Goal: Task Accomplishment & Management: Manage account settings

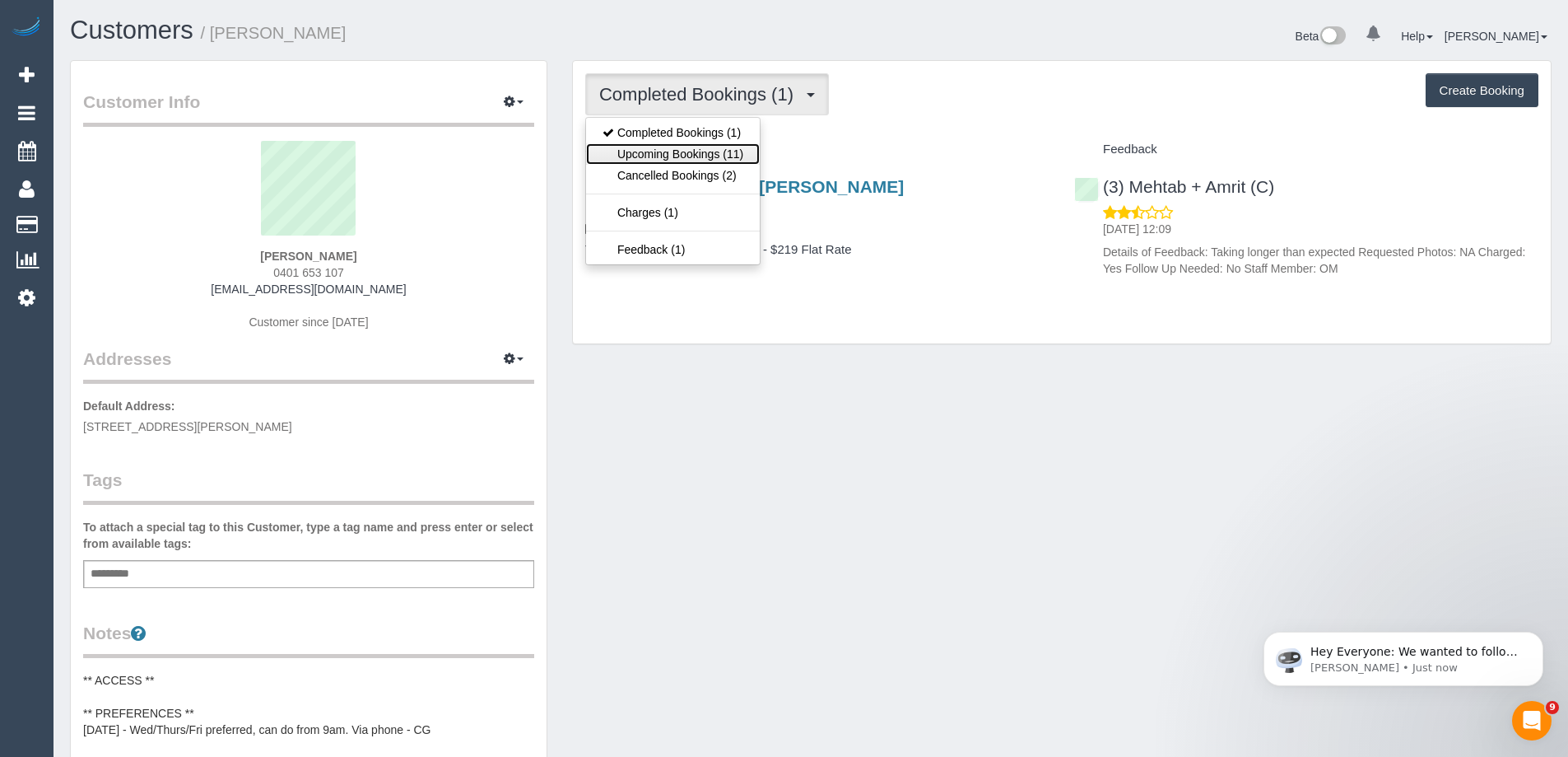
click at [706, 150] on link "Upcoming Bookings (11)" at bounding box center [673, 154] width 174 height 21
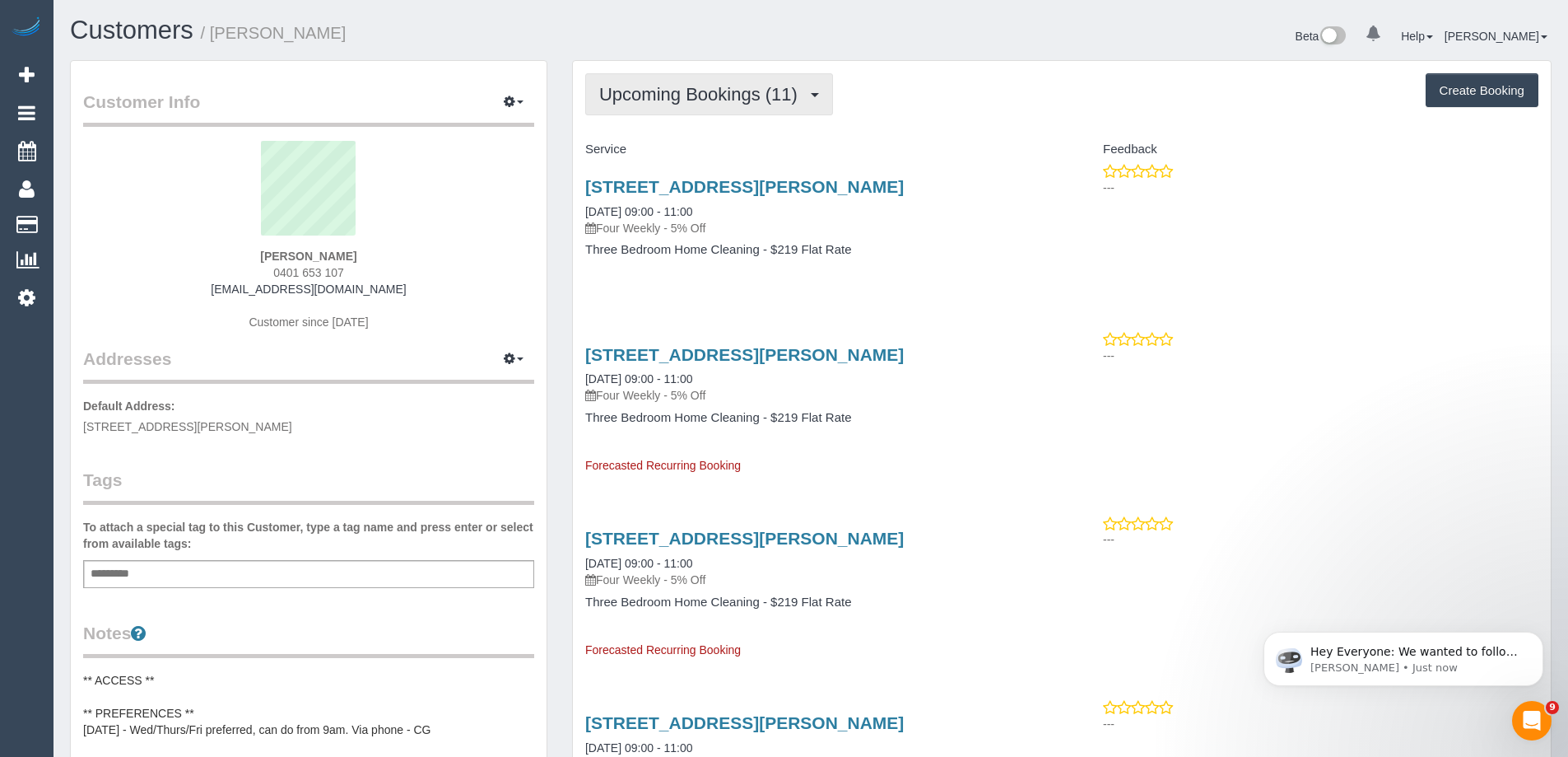
click at [699, 97] on span "Upcoming Bookings (11)" at bounding box center [703, 94] width 207 height 20
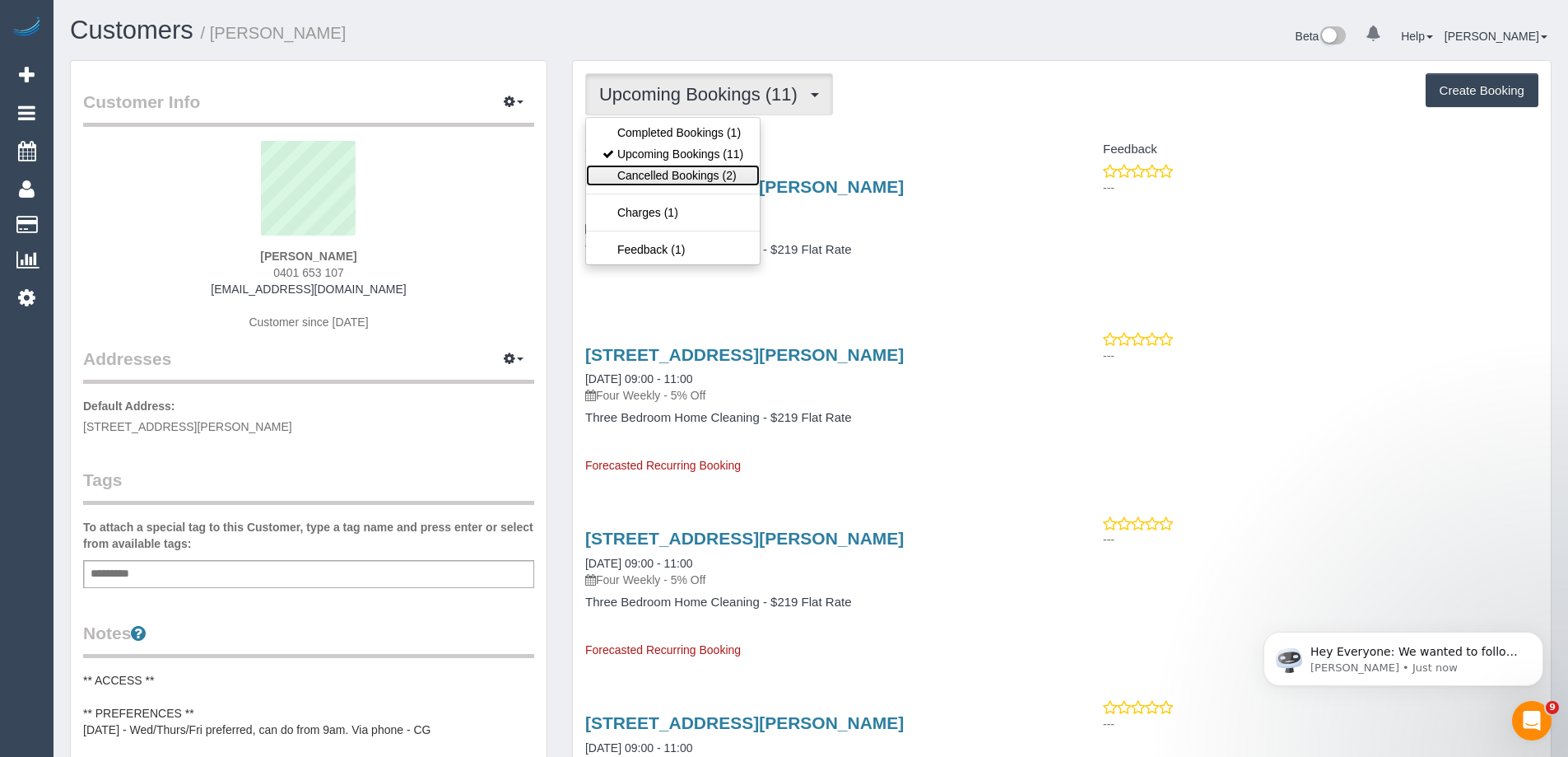
click at [693, 170] on link "Cancelled Bookings (2)" at bounding box center [673, 175] width 174 height 21
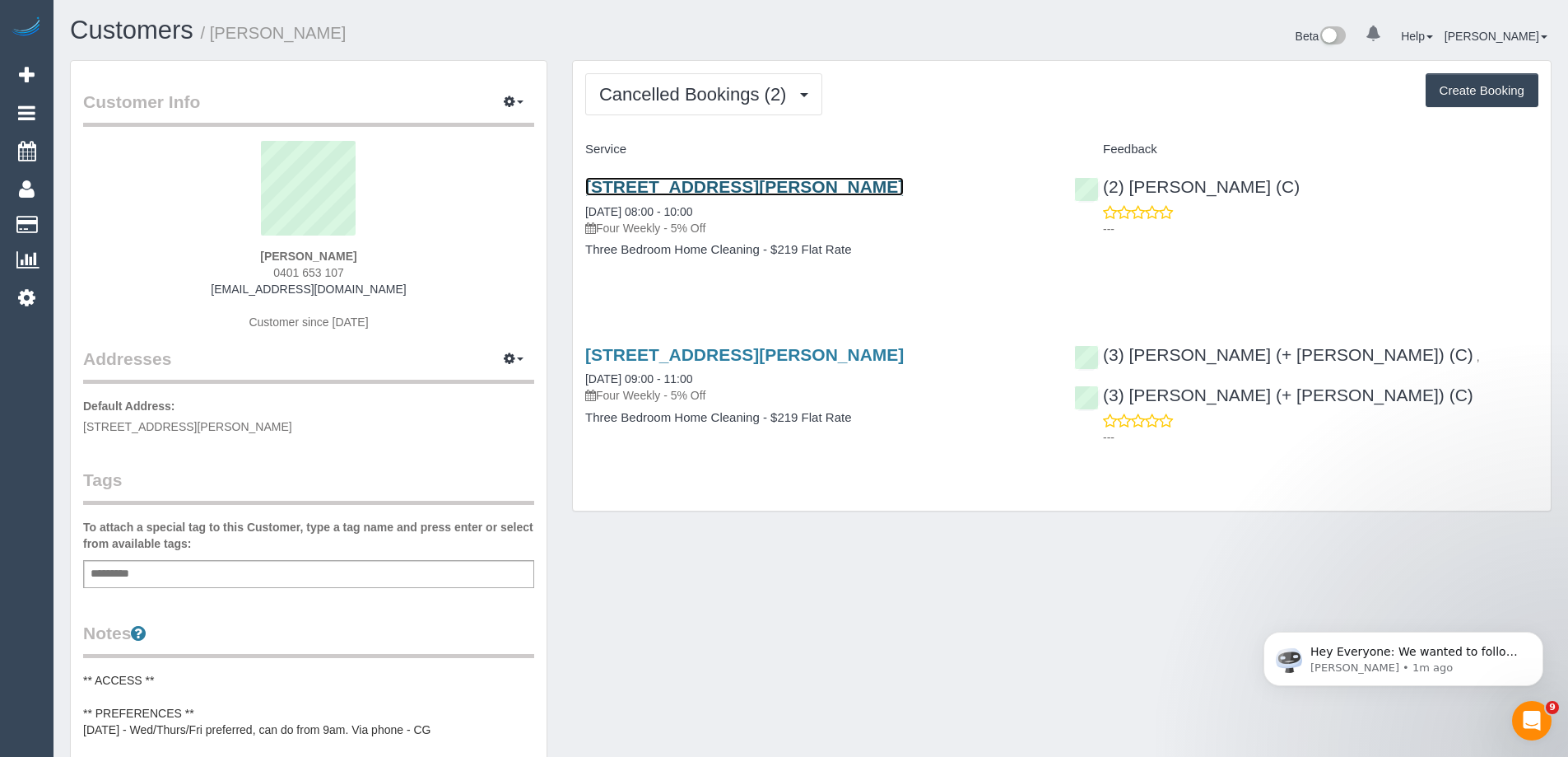
click at [651, 186] on link "8 Olearia Close, Wollert, VIC 3750" at bounding box center [744, 186] width 318 height 19
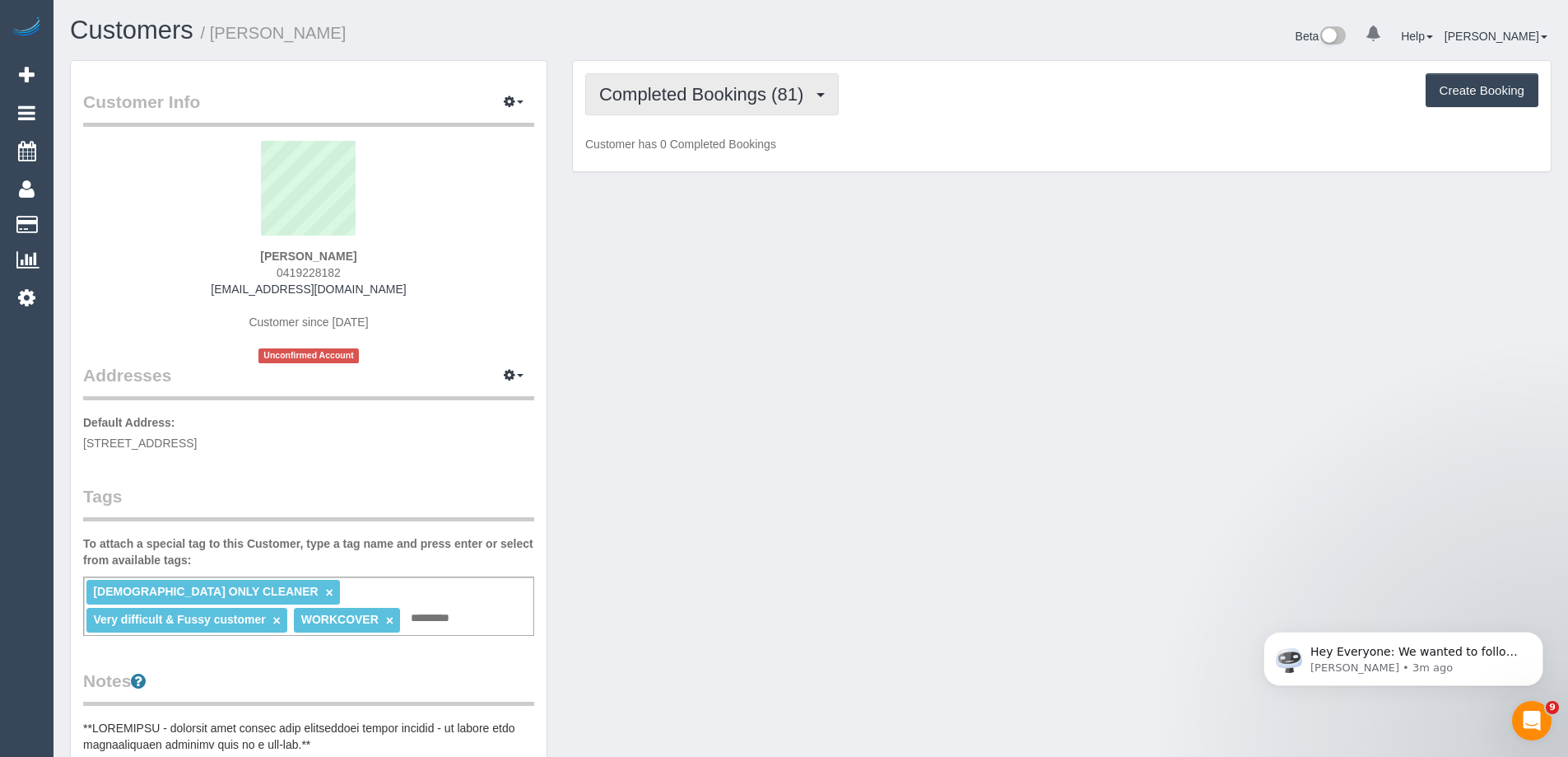
click at [780, 100] on span "Completed Bookings (81)" at bounding box center [705, 94] width 212 height 20
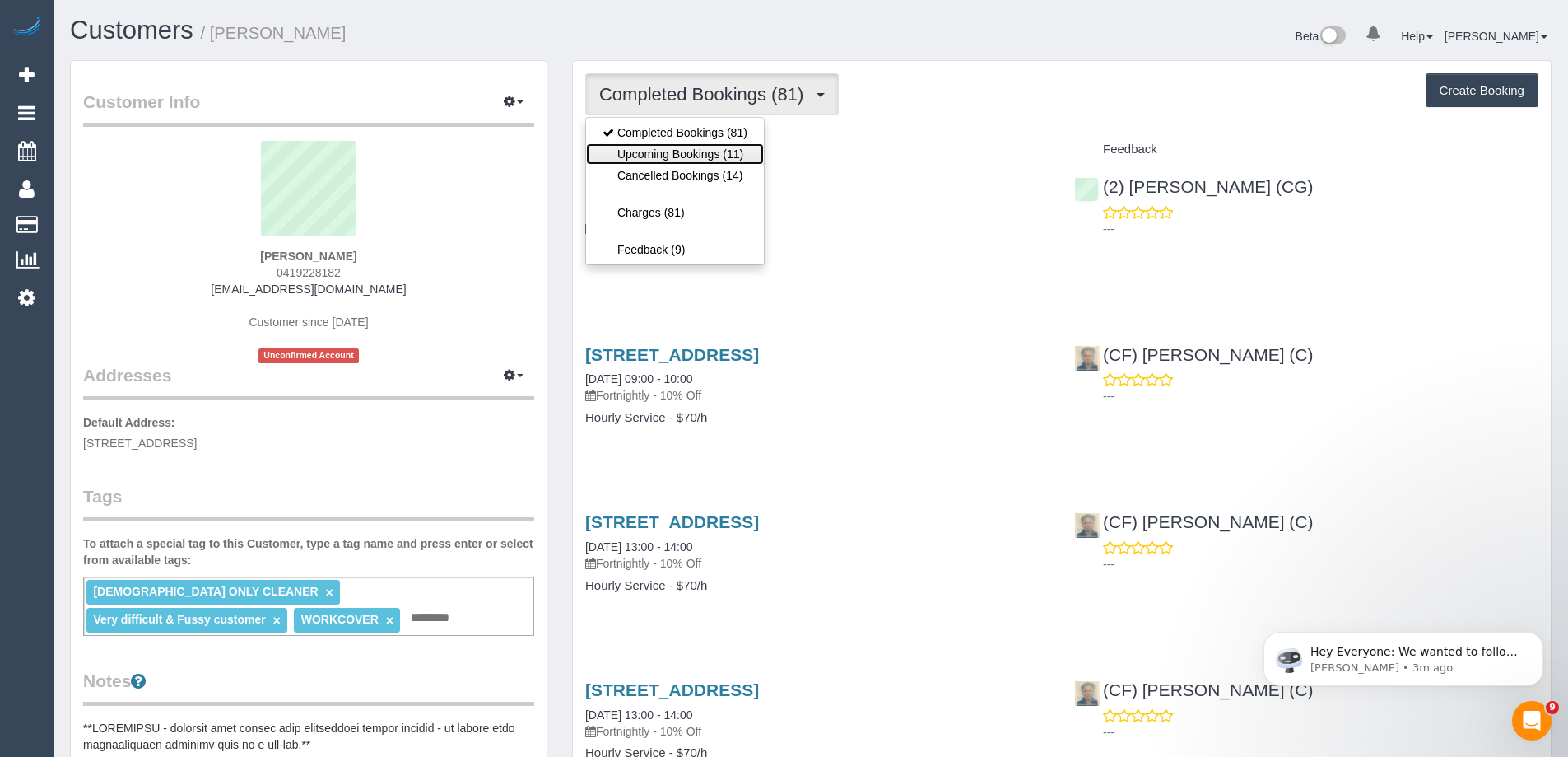
click at [733, 149] on link "Upcoming Bookings (11)" at bounding box center [675, 154] width 178 height 21
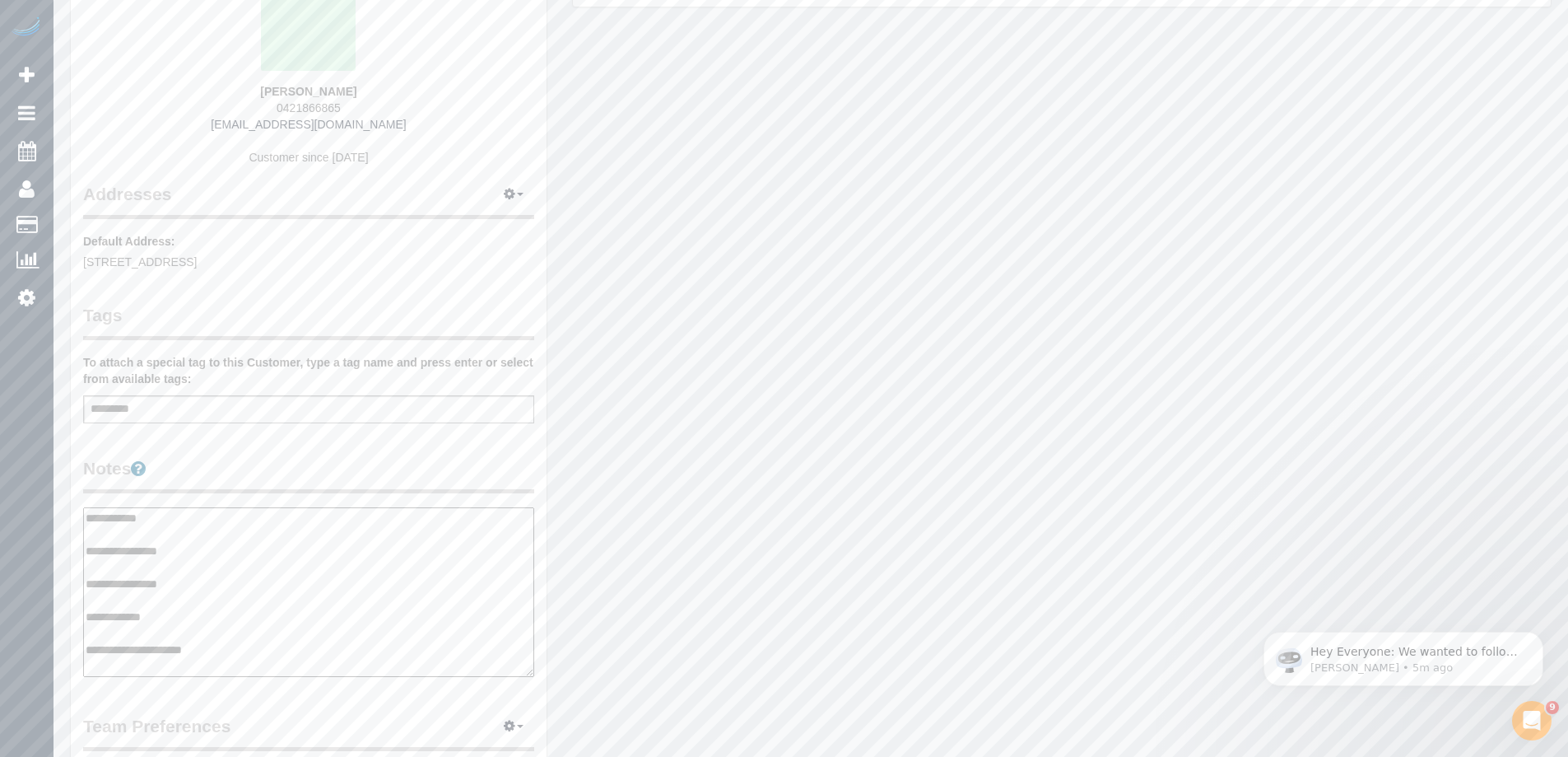
type textarea "**********"
click at [274, 462] on legend "Notes" at bounding box center [308, 475] width 451 height 37
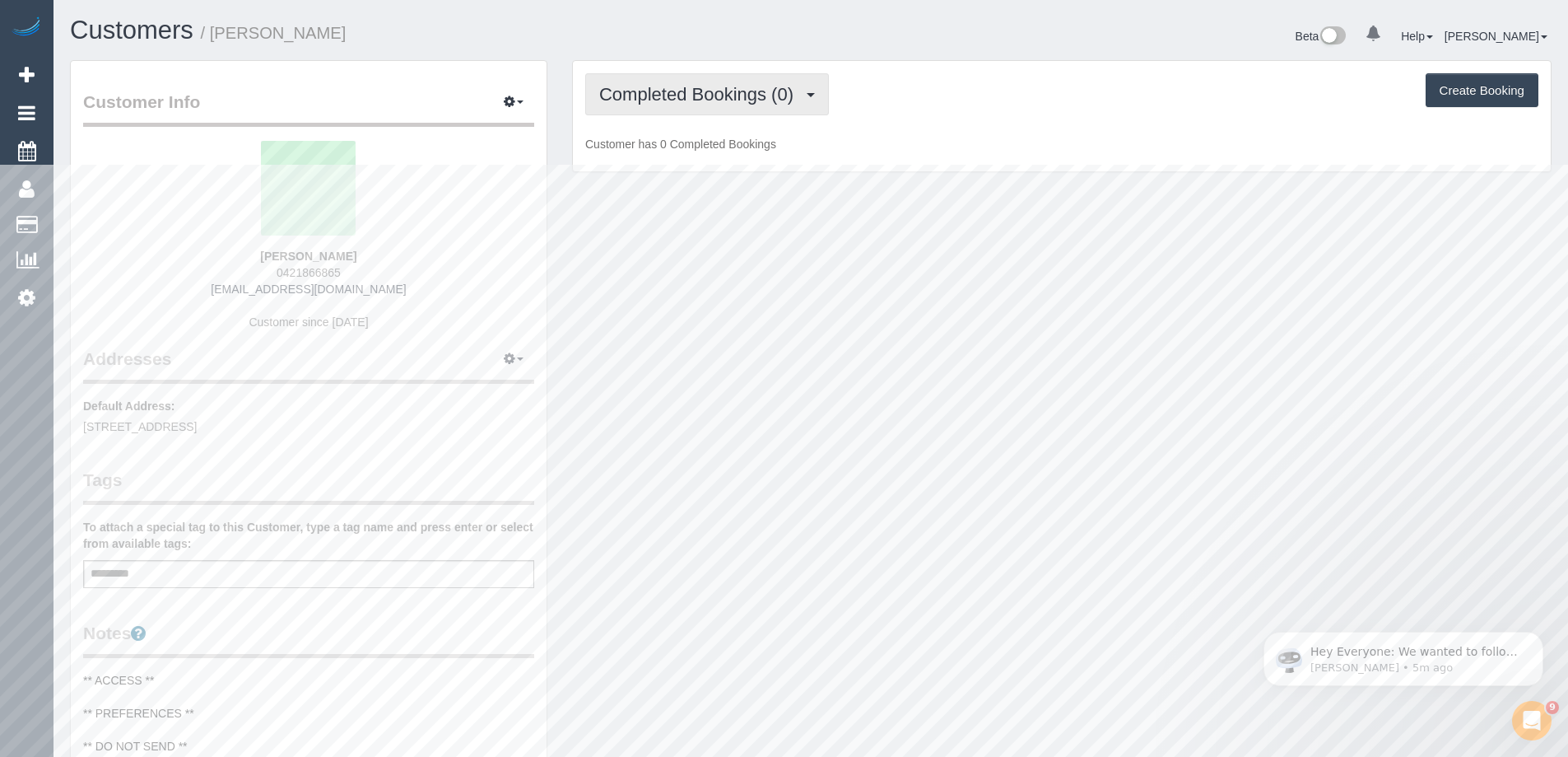
click at [711, 102] on span "Completed Bookings (0)" at bounding box center [701, 94] width 203 height 20
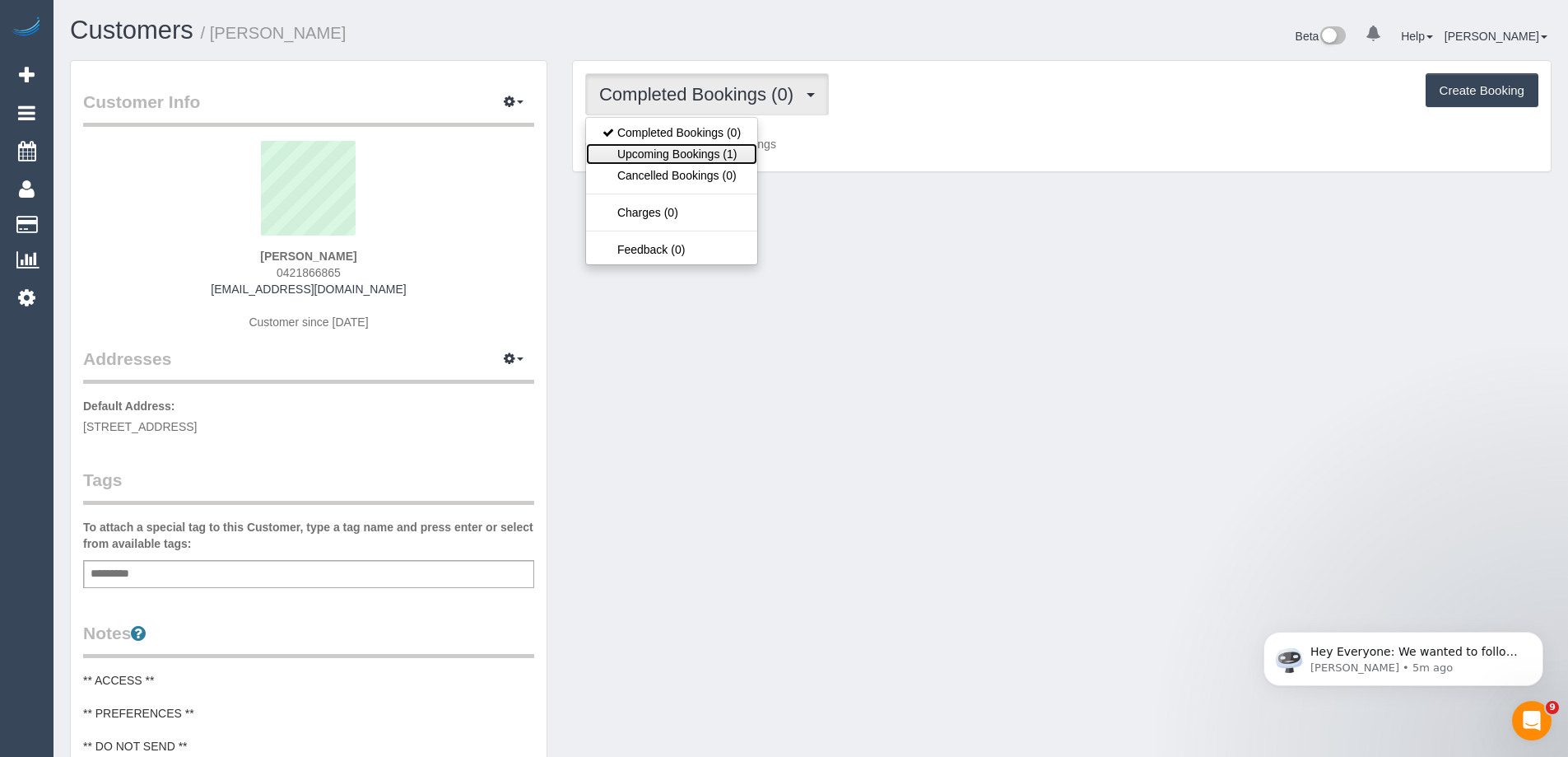
click at [706, 154] on link "Upcoming Bookings (1)" at bounding box center [672, 154] width 171 height 21
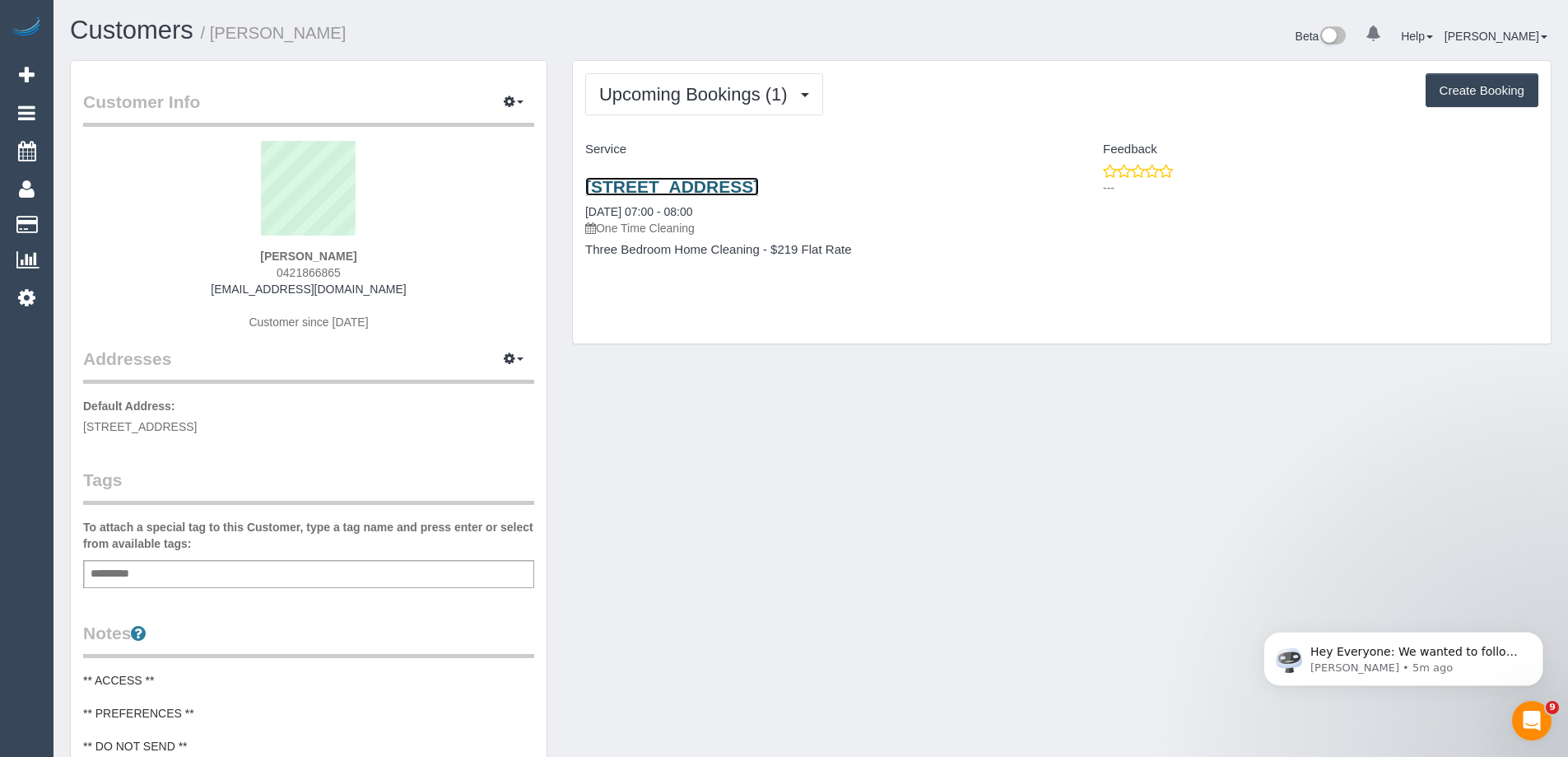
click at [730, 186] on link "20 Rotherwood Drive, Malvern East, VIC 3145" at bounding box center [672, 186] width 174 height 19
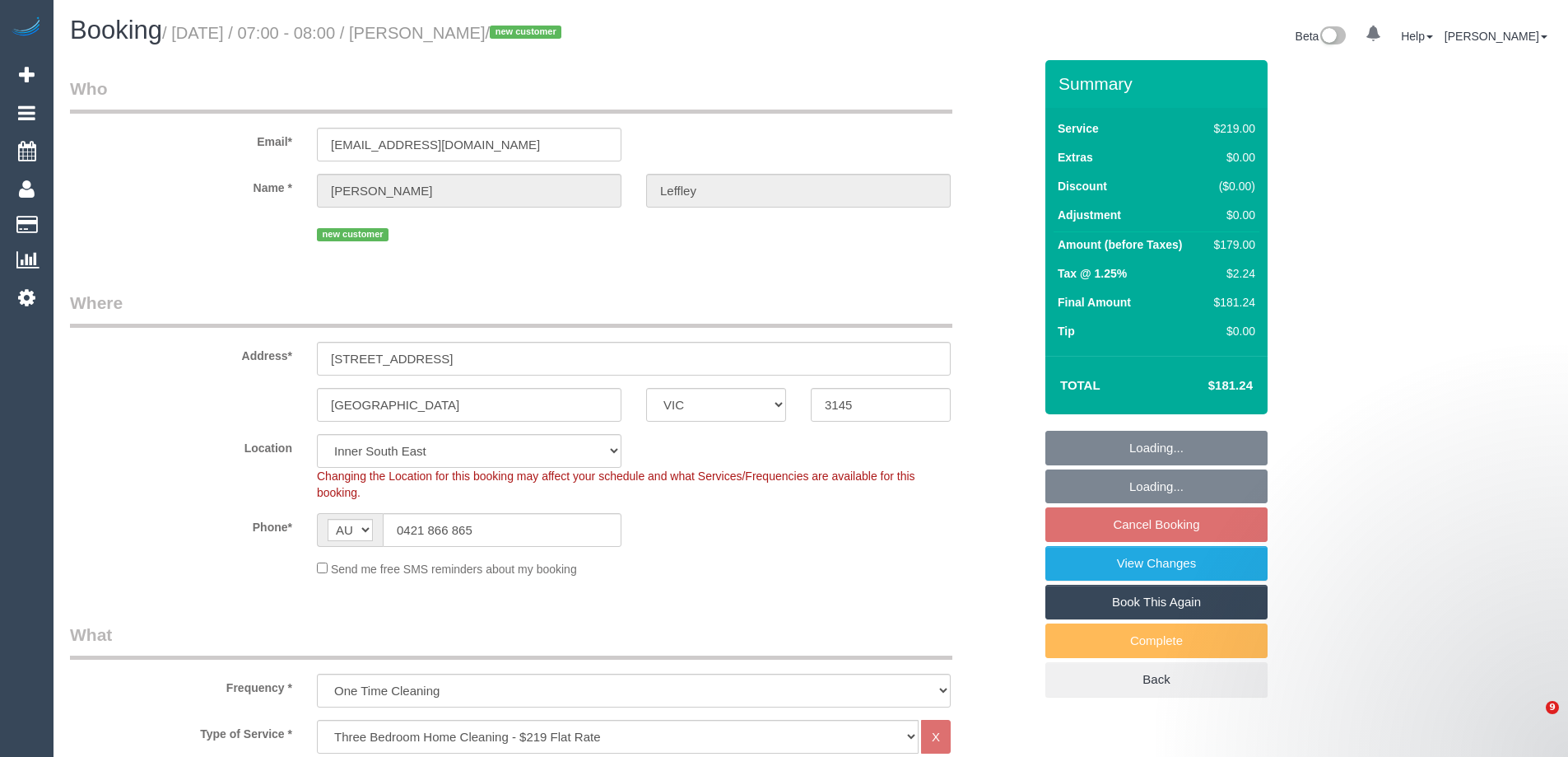
select select "VIC"
select select "spot1"
select select "number:29"
select select "number:14"
select select "number:18"
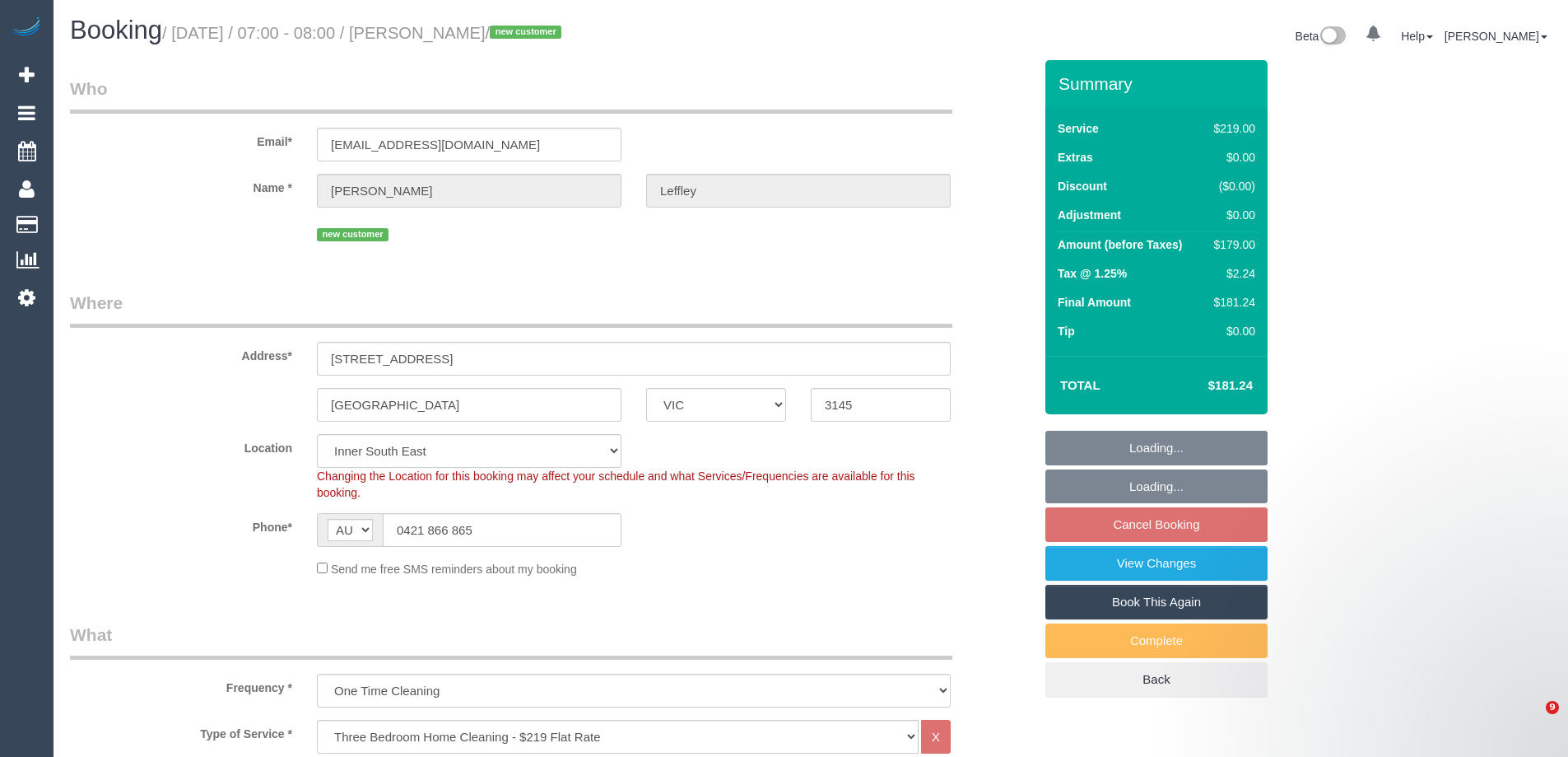
select select "number:24"
select select "number:13"
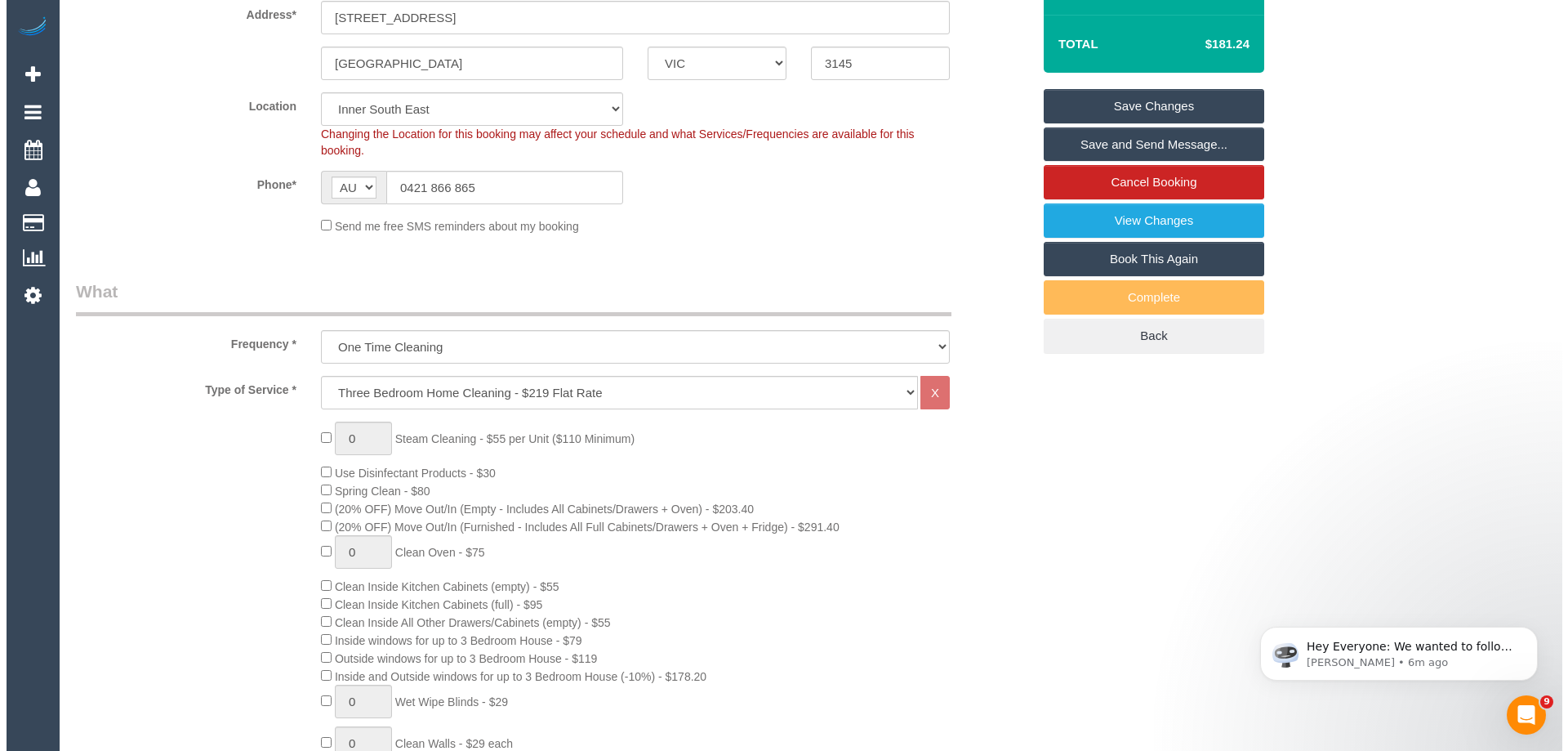
scroll to position [164, 0]
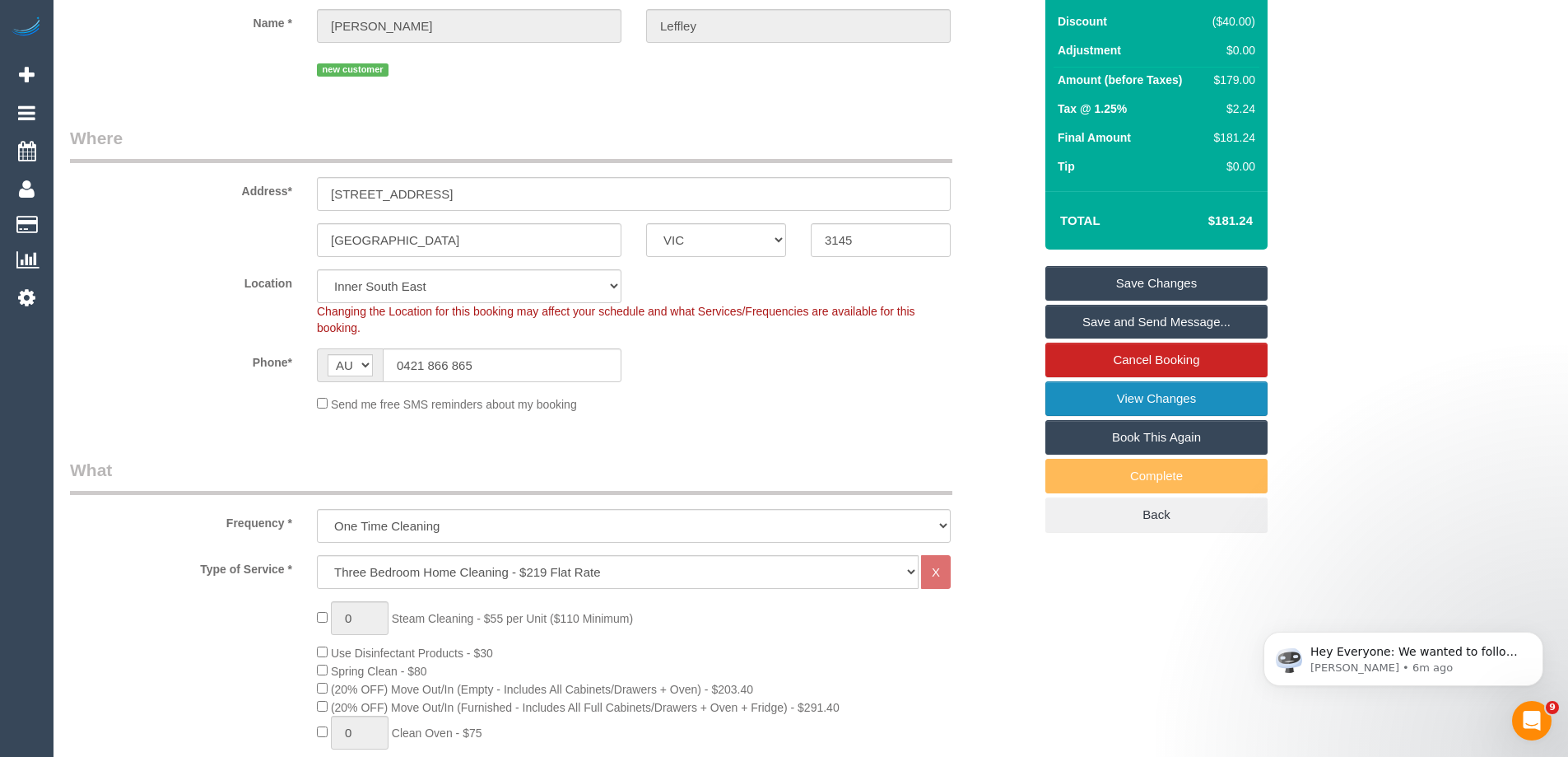
click at [1171, 392] on link "View Changes" at bounding box center [1156, 399] width 222 height 34
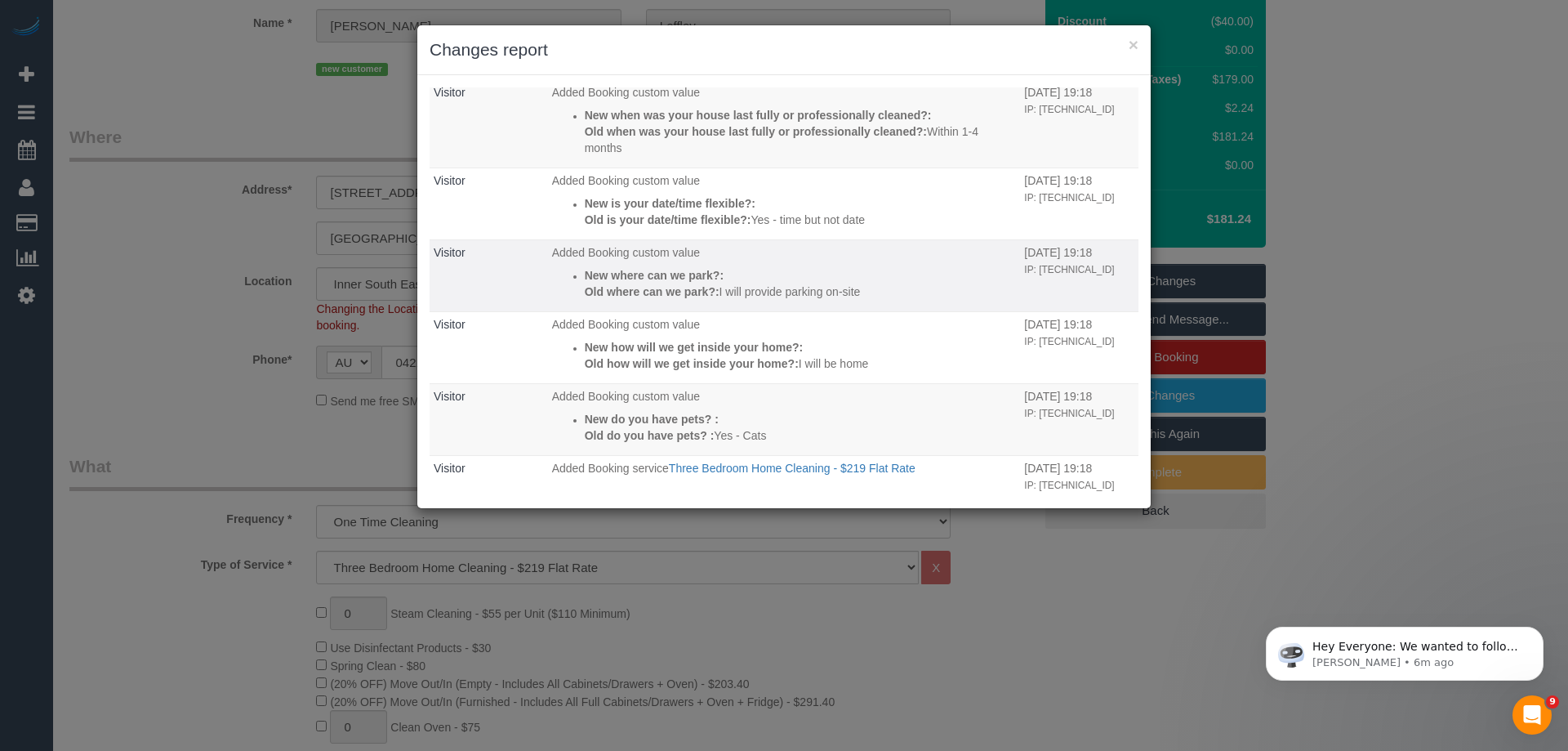
scroll to position [0, 0]
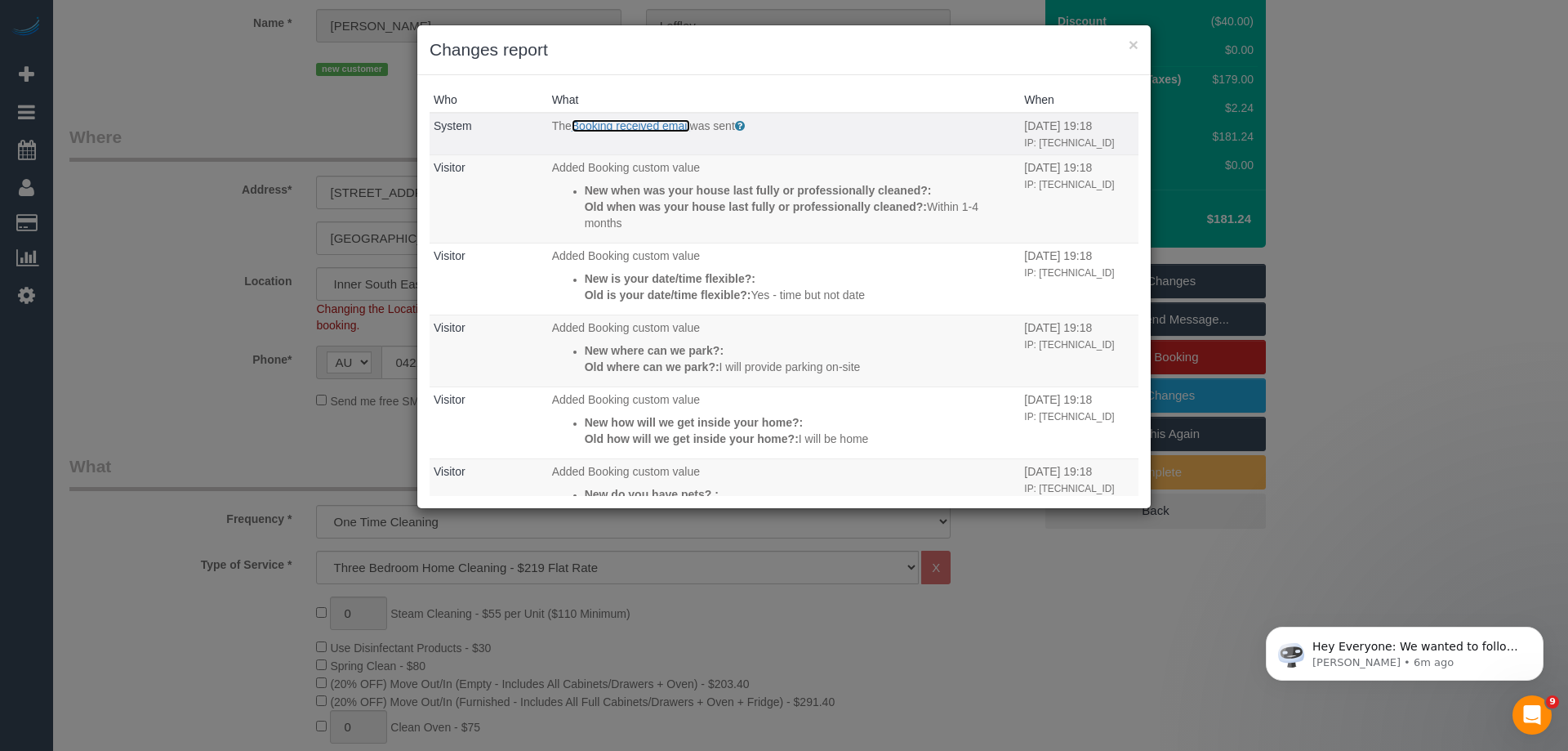
click at [668, 124] on link "Booking received email" at bounding box center [631, 126] width 118 height 13
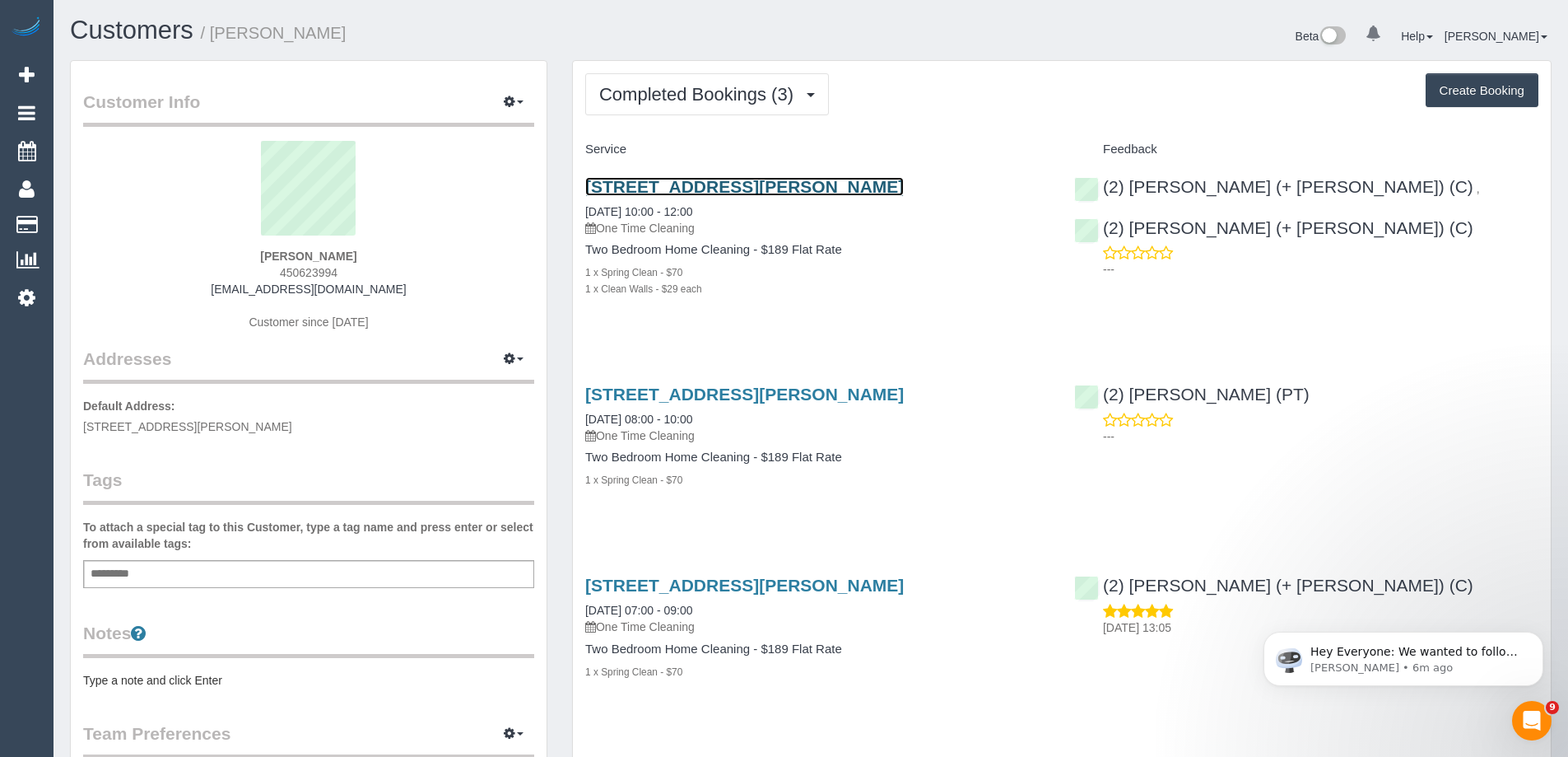
click at [669, 185] on link "338 Gore St, 220, Fitzroy, VIC 3065" at bounding box center [744, 186] width 318 height 19
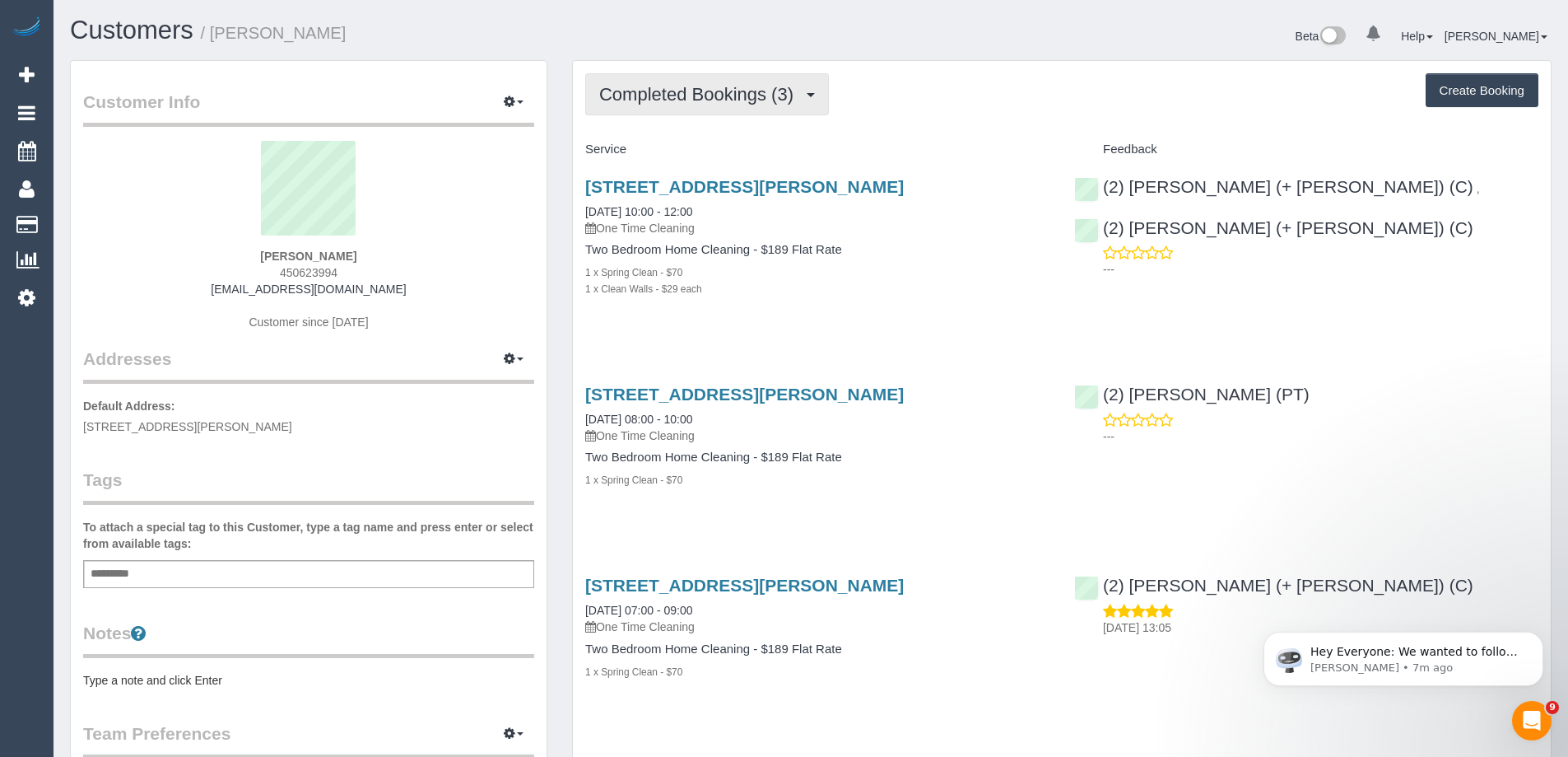
click at [677, 96] on span "Completed Bookings (3)" at bounding box center [701, 94] width 203 height 20
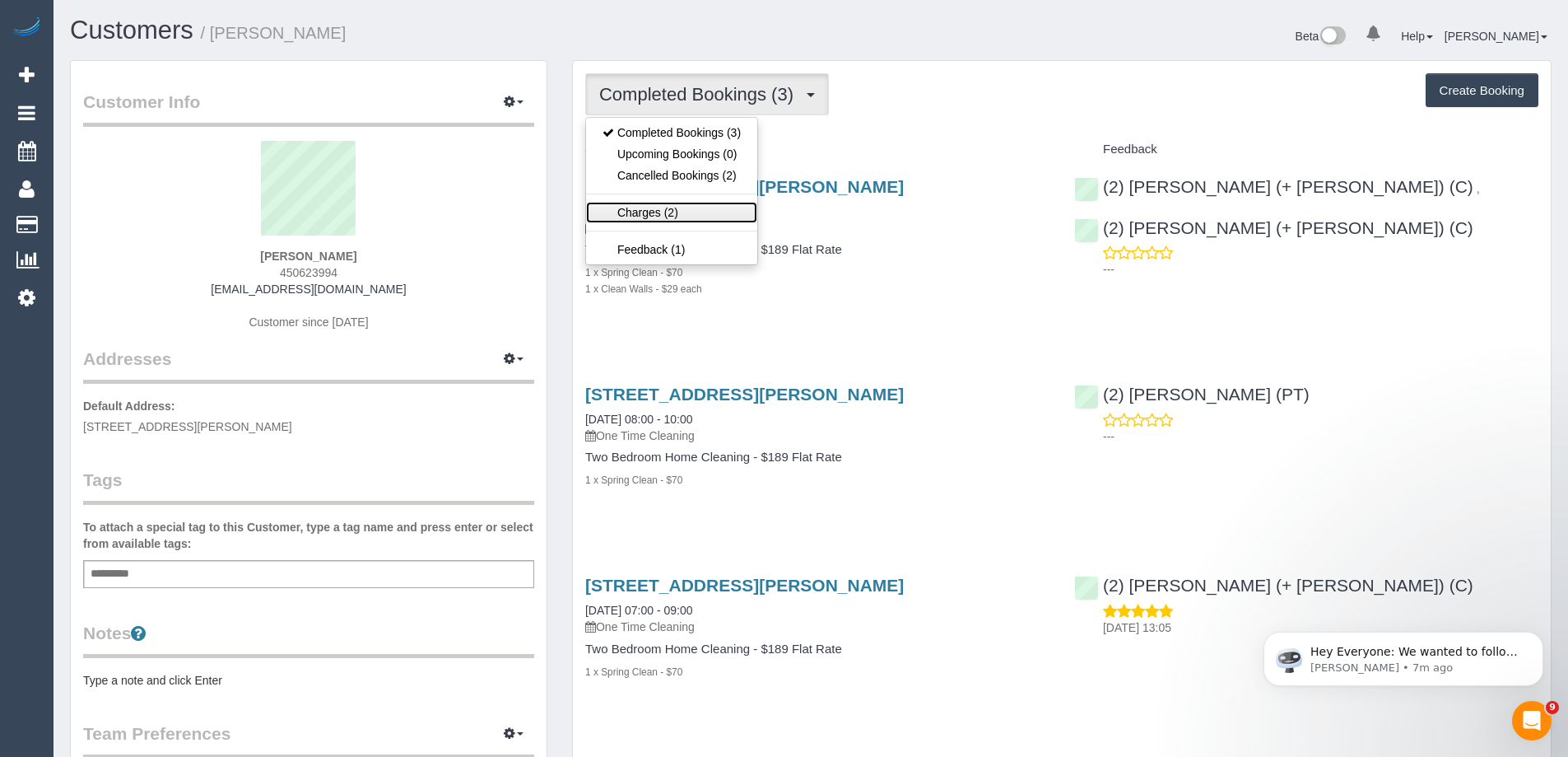
click at [668, 208] on link "Charges (2)" at bounding box center [672, 212] width 171 height 21
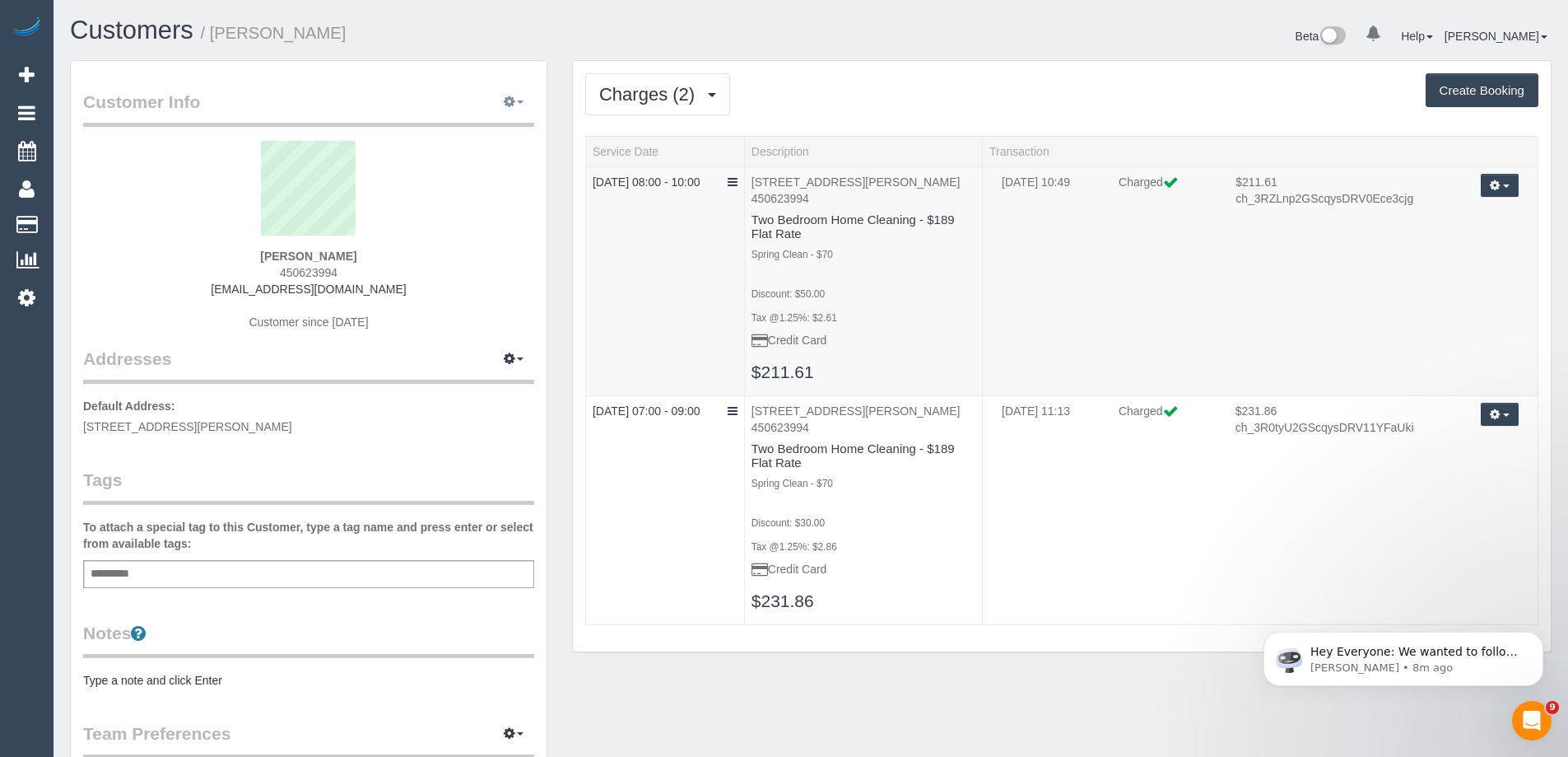
click at [513, 103] on icon "button" at bounding box center [509, 101] width 11 height 10
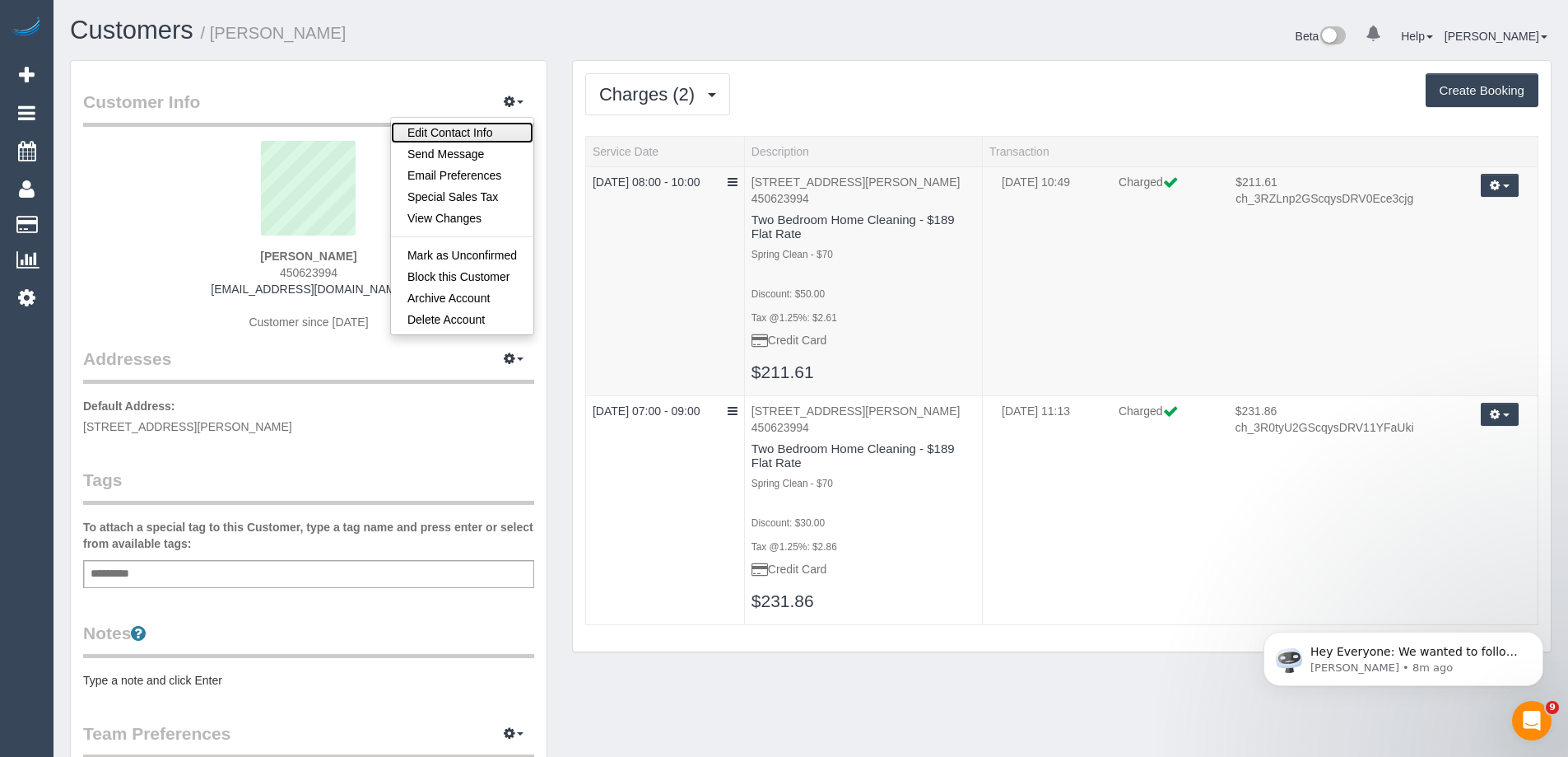
click at [499, 128] on link "Edit Contact Info" at bounding box center [462, 132] width 142 height 21
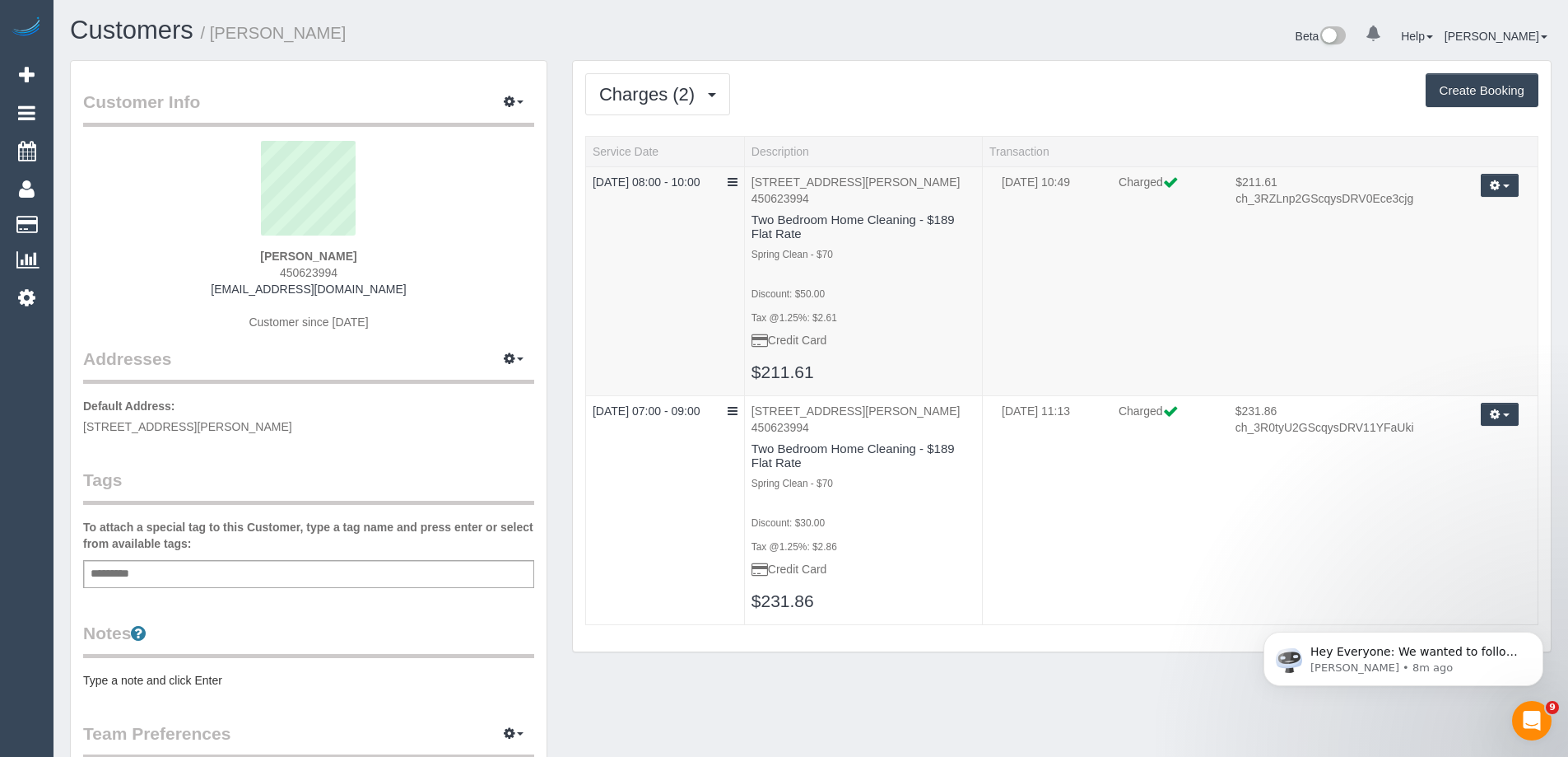
select select "VIC"
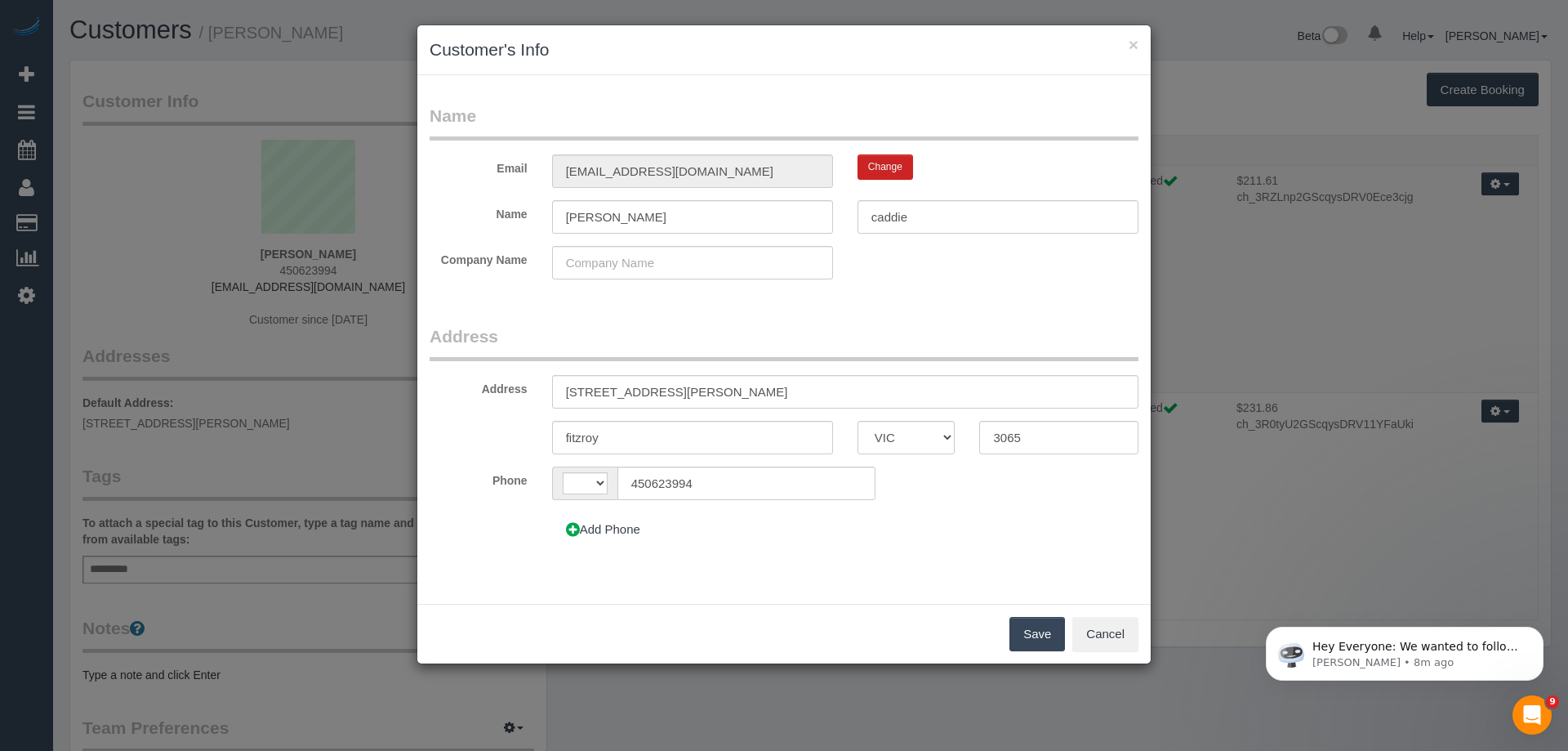
select select "string:AU"
click at [633, 488] on input "450623994" at bounding box center [747, 483] width 259 height 33
type input "0450 623 994"
click at [1022, 631] on button "Save" at bounding box center [1037, 634] width 55 height 34
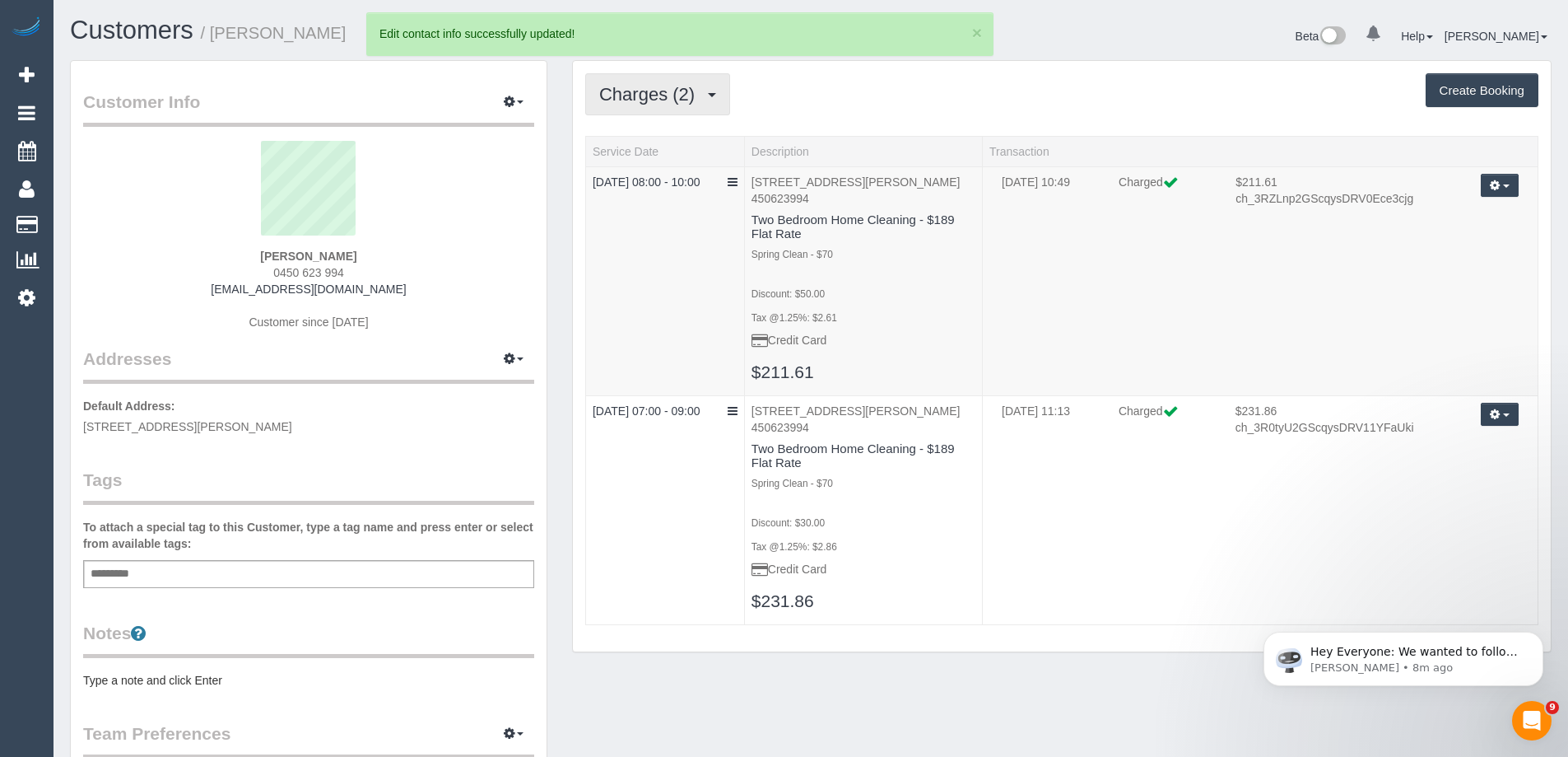
click at [677, 99] on span "Charges (2)" at bounding box center [650, 94] width 103 height 20
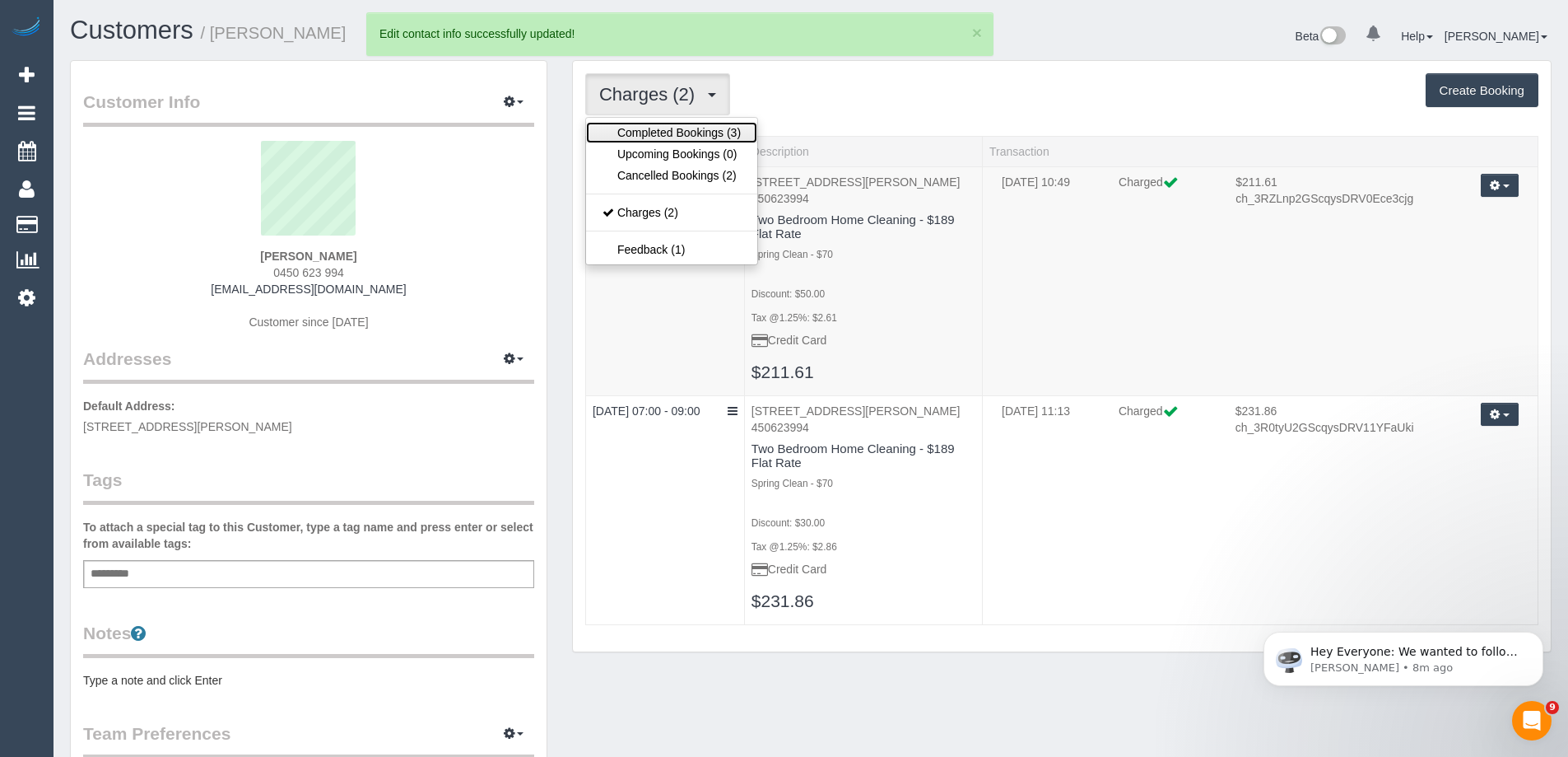
click at [679, 128] on link "Completed Bookings (3)" at bounding box center [672, 132] width 171 height 21
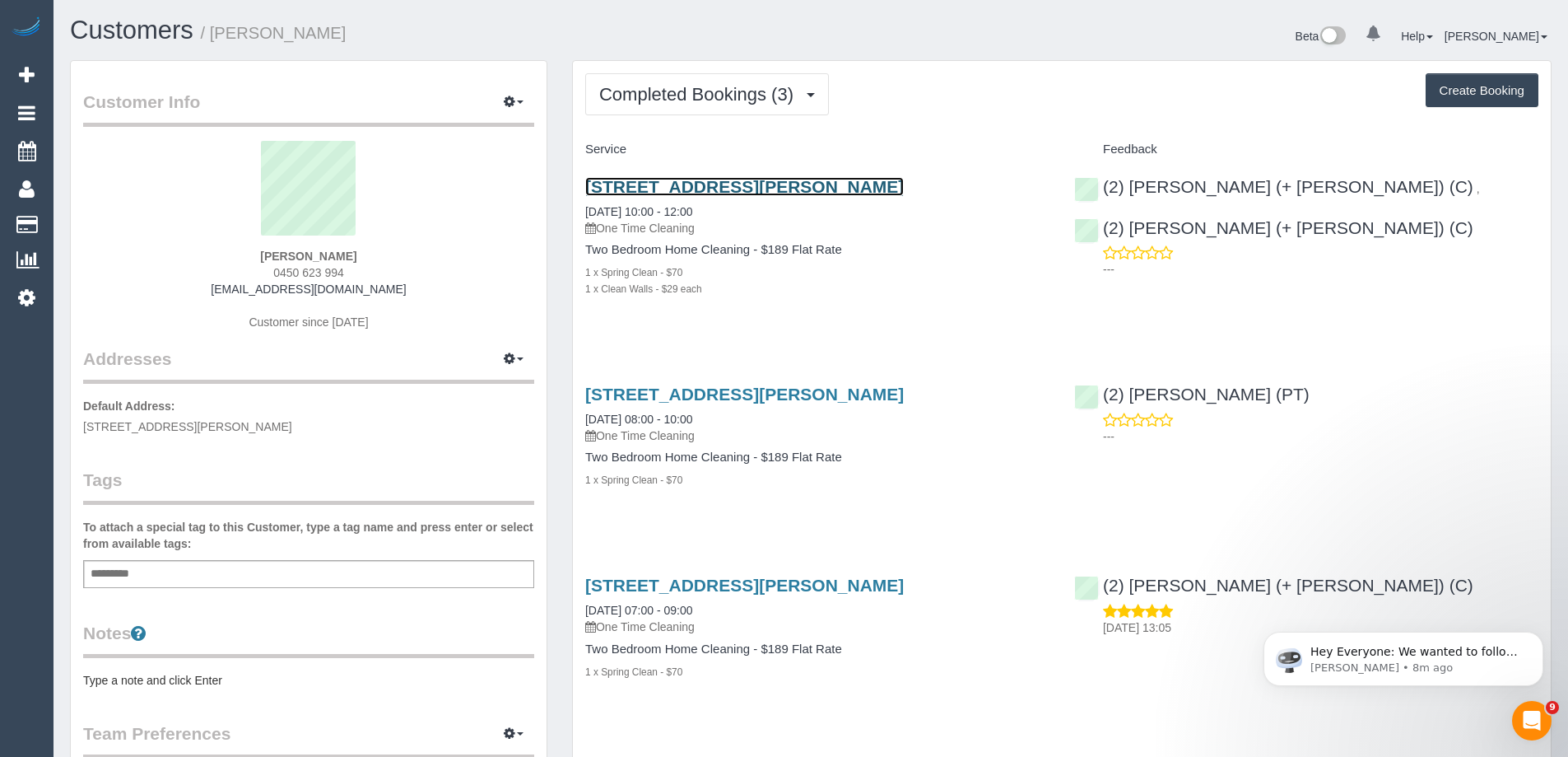
click at [667, 183] on link "338 Gore St, 220, Fitzroy, VIC 3065" at bounding box center [744, 186] width 318 height 19
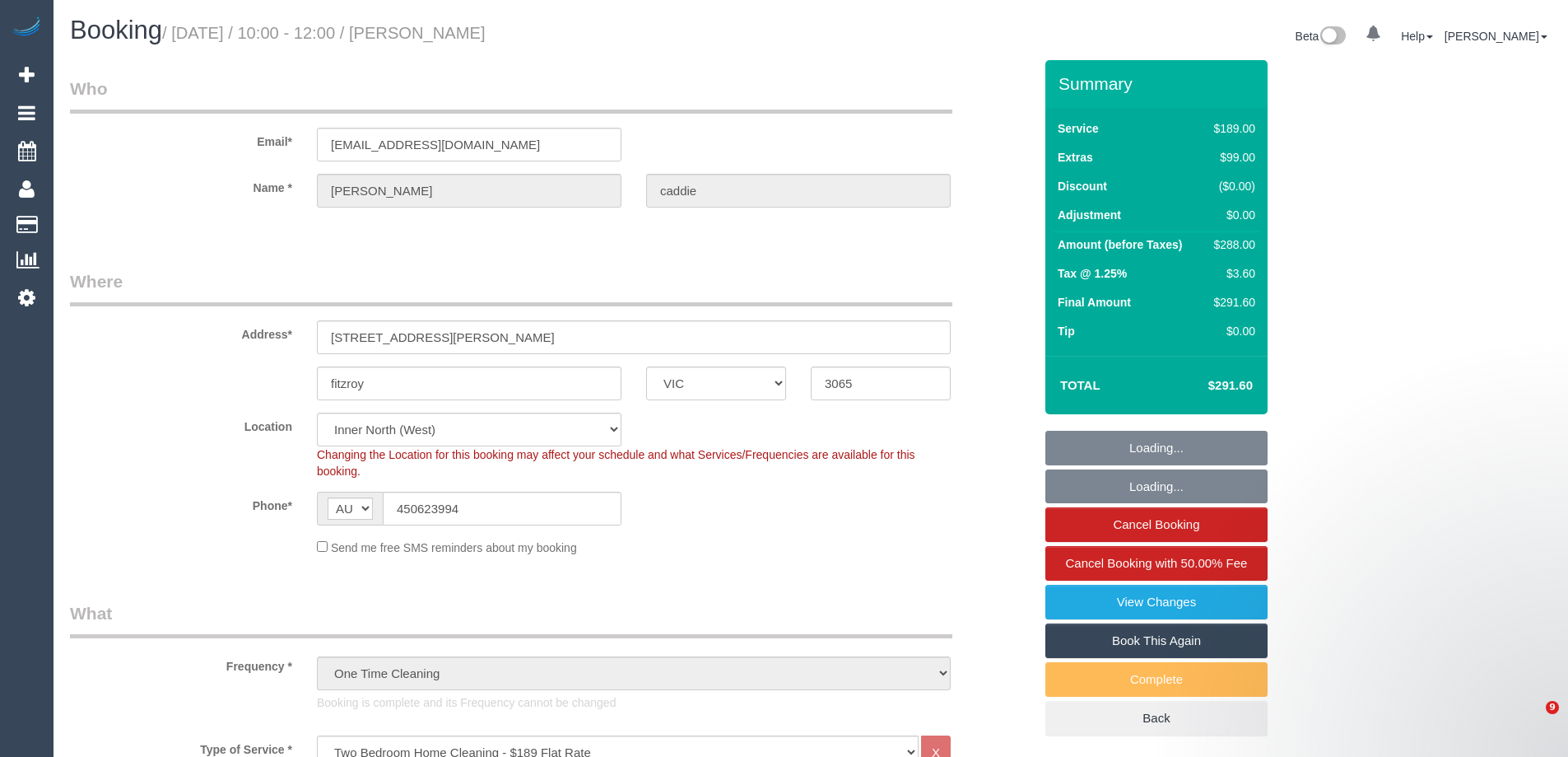
select select "VIC"
select select "number:28"
select select "number:14"
select select "number:19"
select select "number:23"
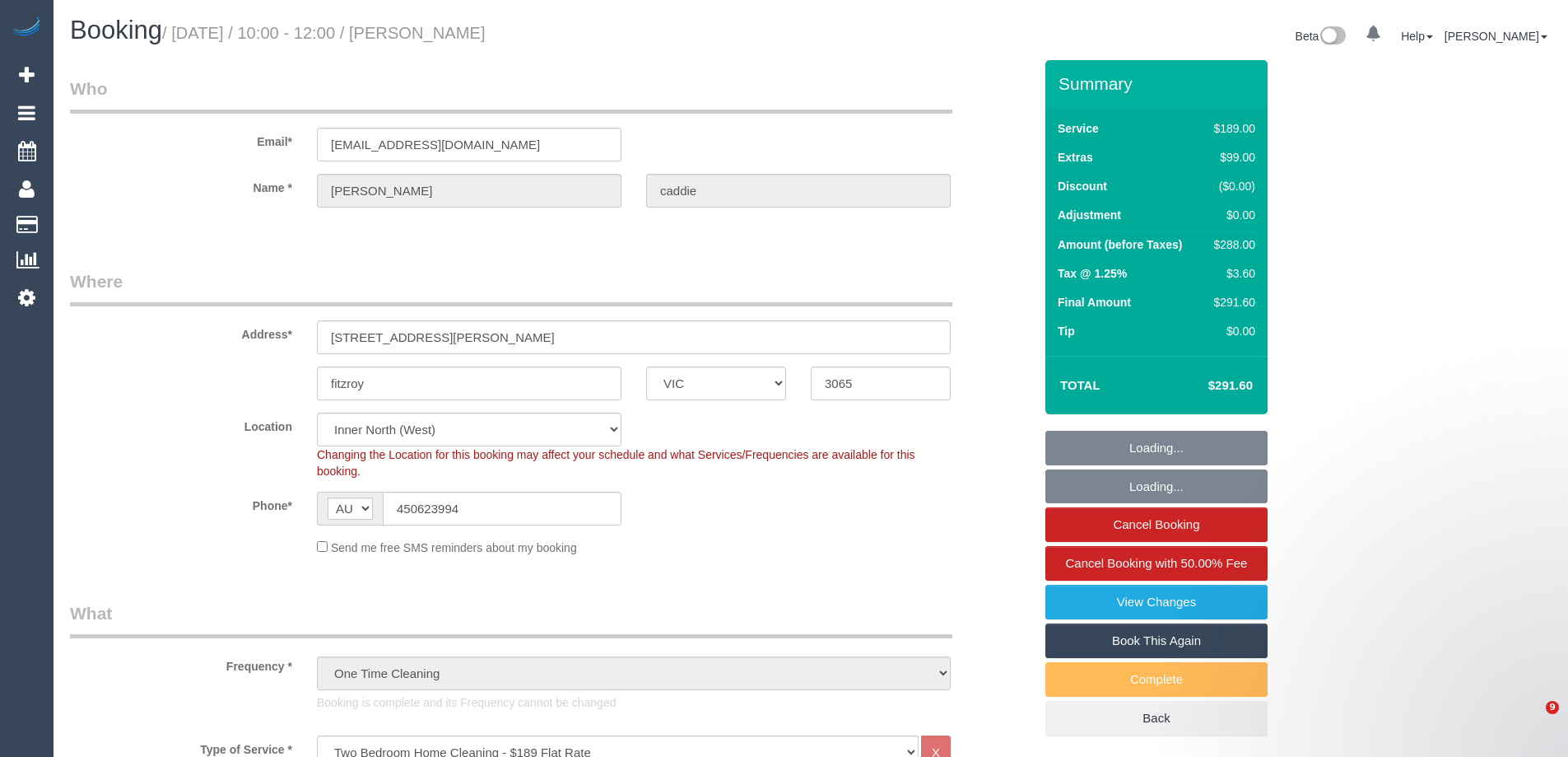
select select "number:13"
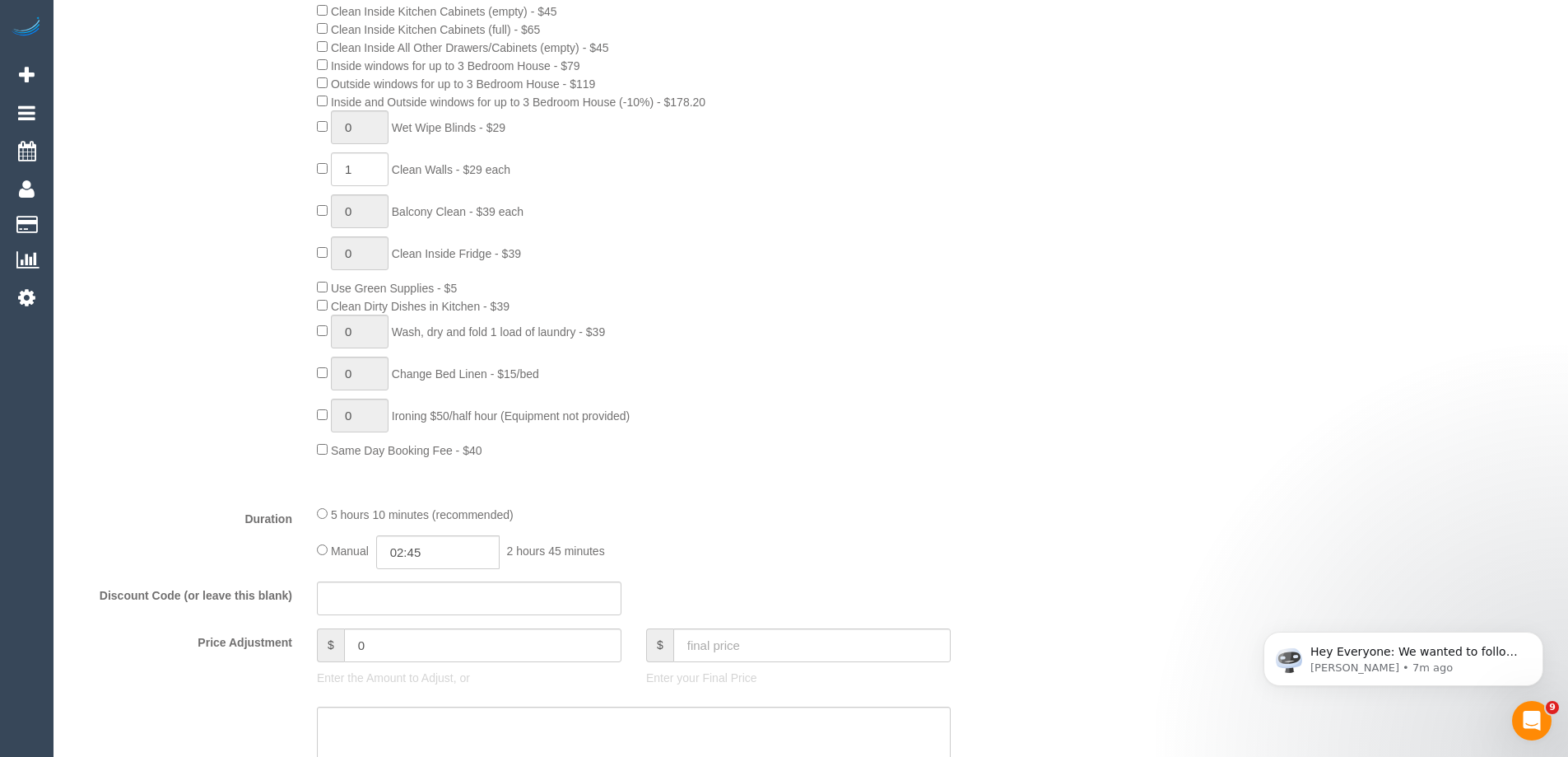
scroll to position [1071, 0]
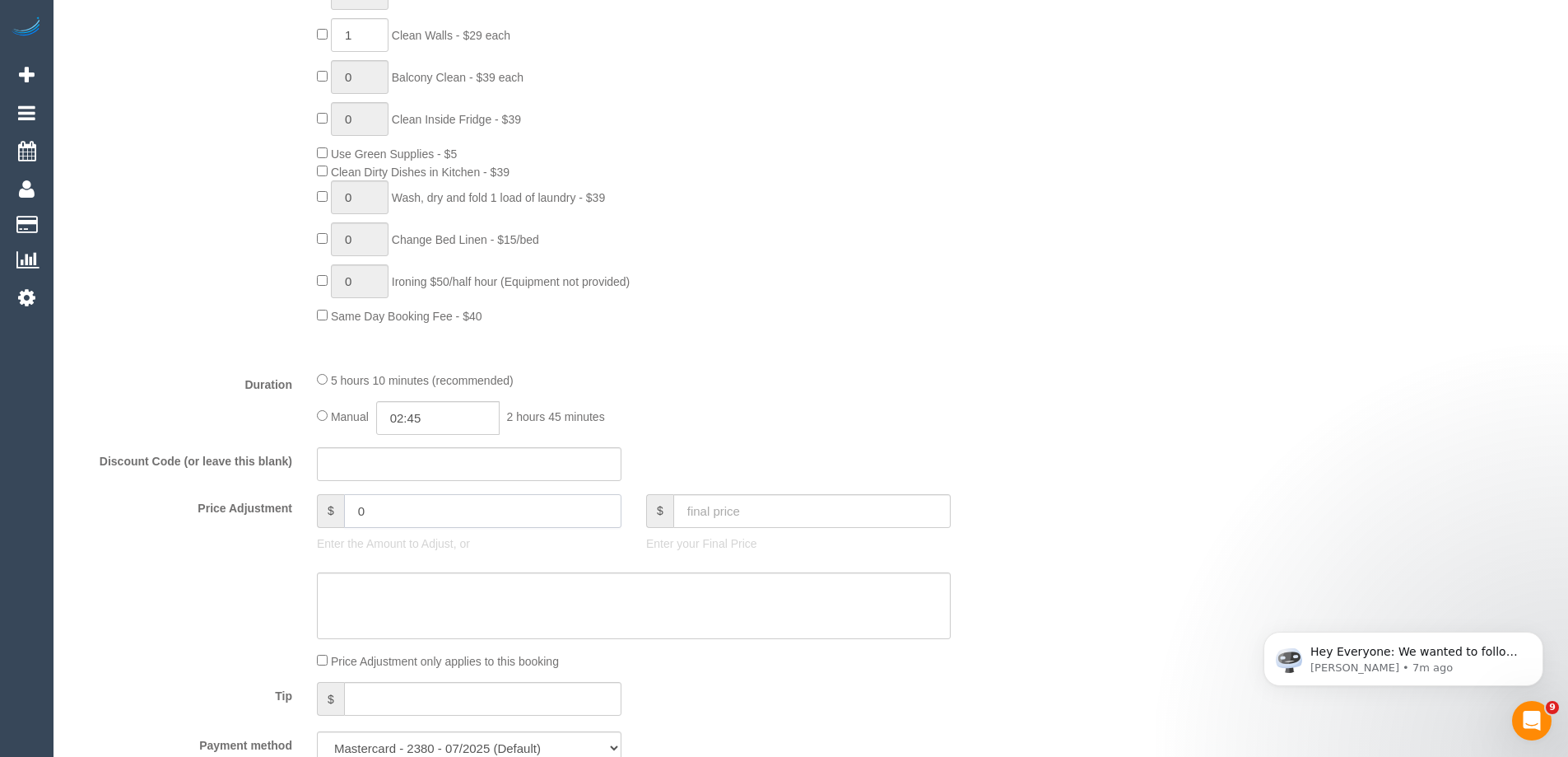
click at [415, 508] on input "0" at bounding box center [483, 511] width 277 height 34
type input "15.19"
click at [417, 593] on textarea at bounding box center [634, 606] width 634 height 68
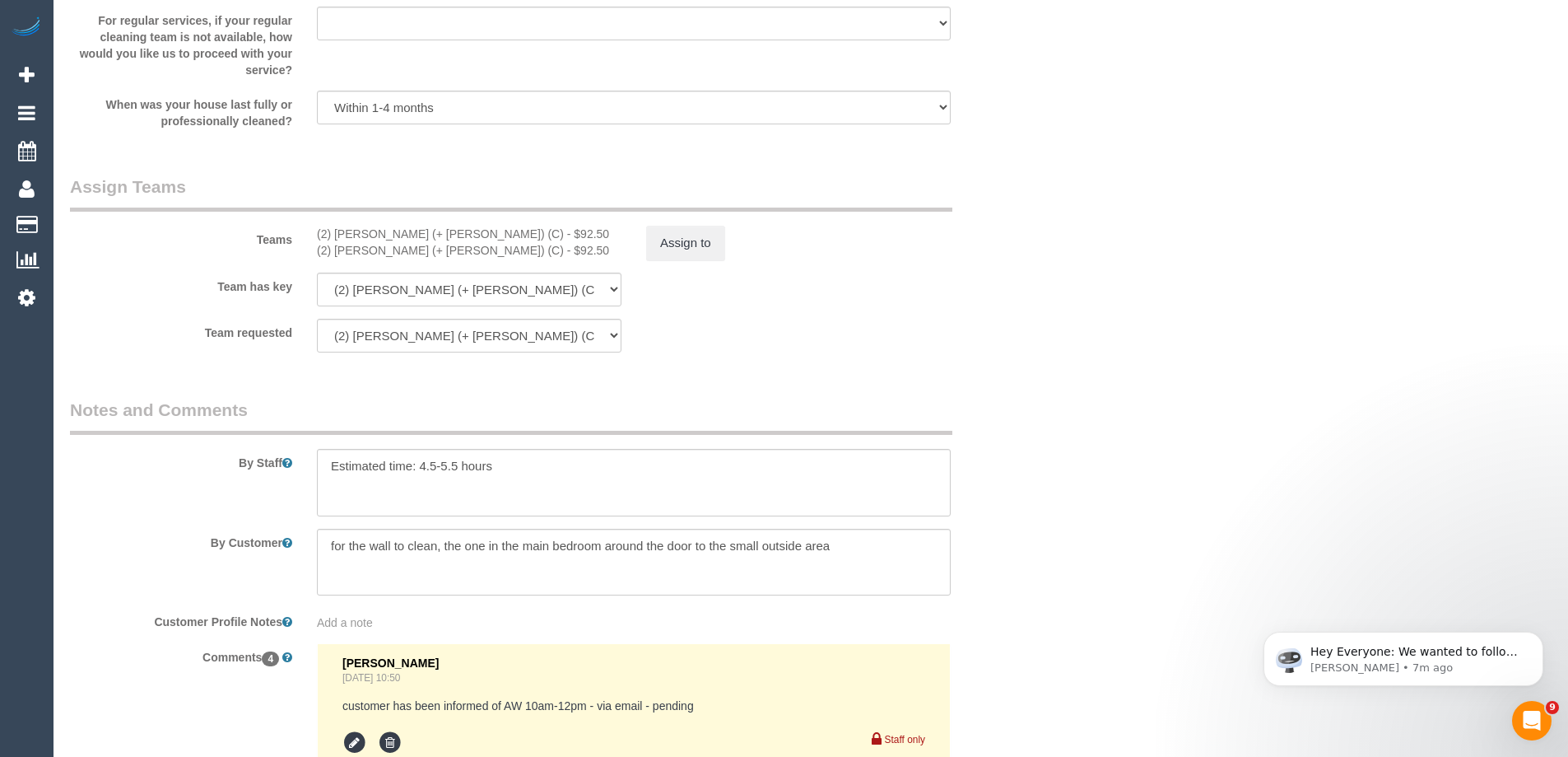
scroll to position [2471, 0]
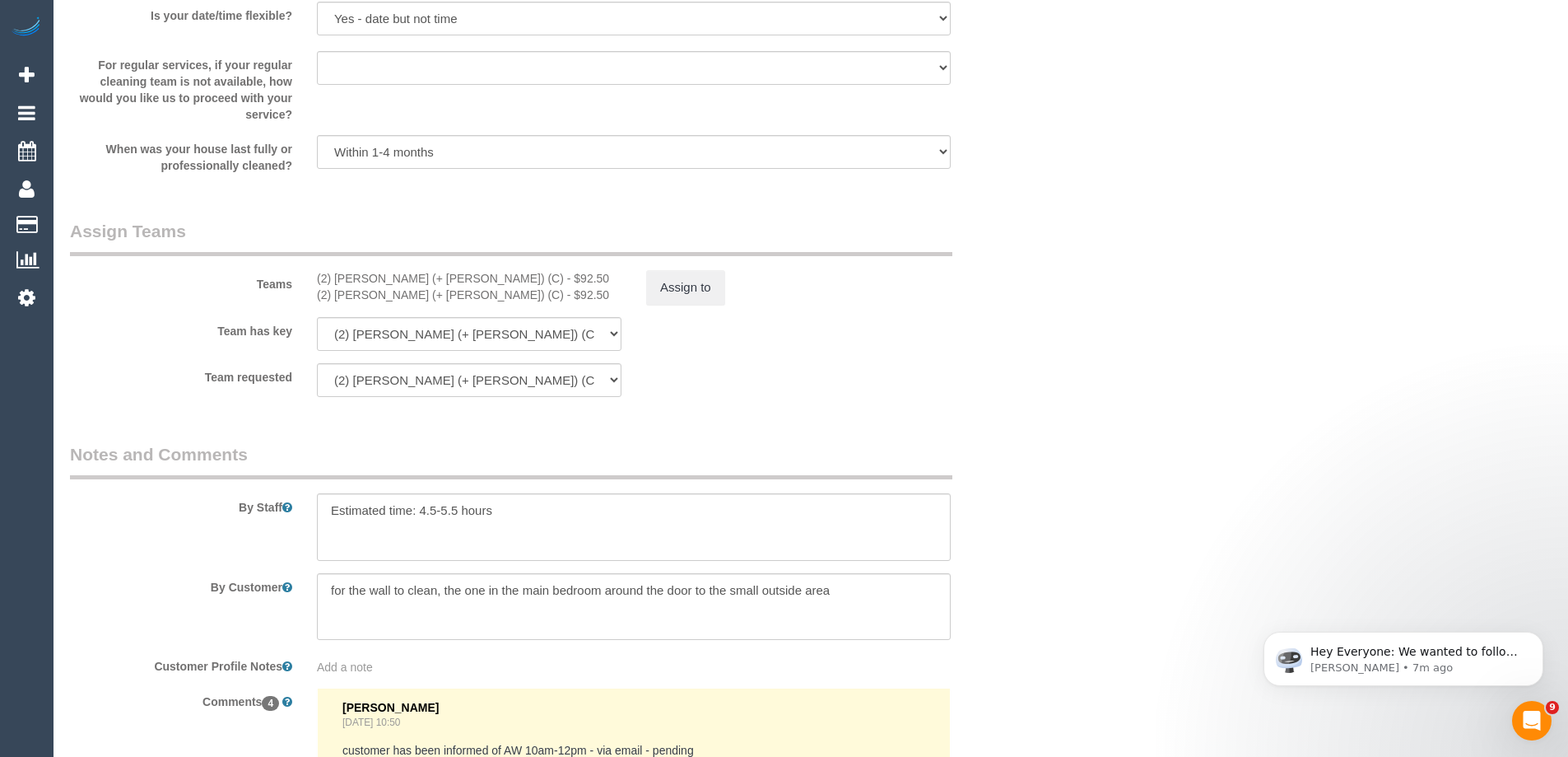
type textarea "$15.19 added for parking - ED"
click at [697, 289] on button "Assign to" at bounding box center [685, 287] width 79 height 34
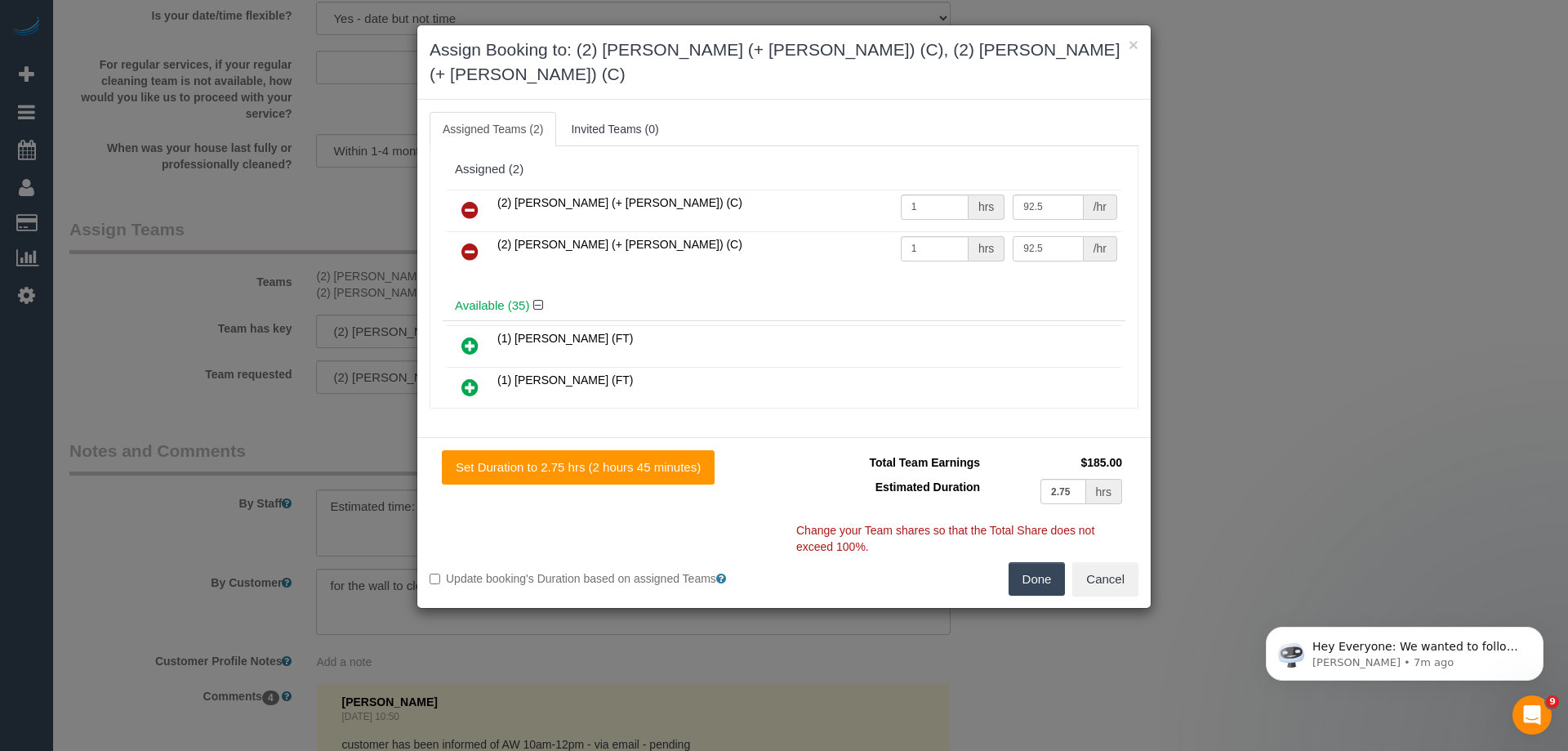
click at [1028, 236] on input "92.5" at bounding box center [1048, 248] width 70 height 25
paste input "107.69"
type input "107.69"
click at [1038, 563] on button "Done" at bounding box center [1037, 579] width 57 height 34
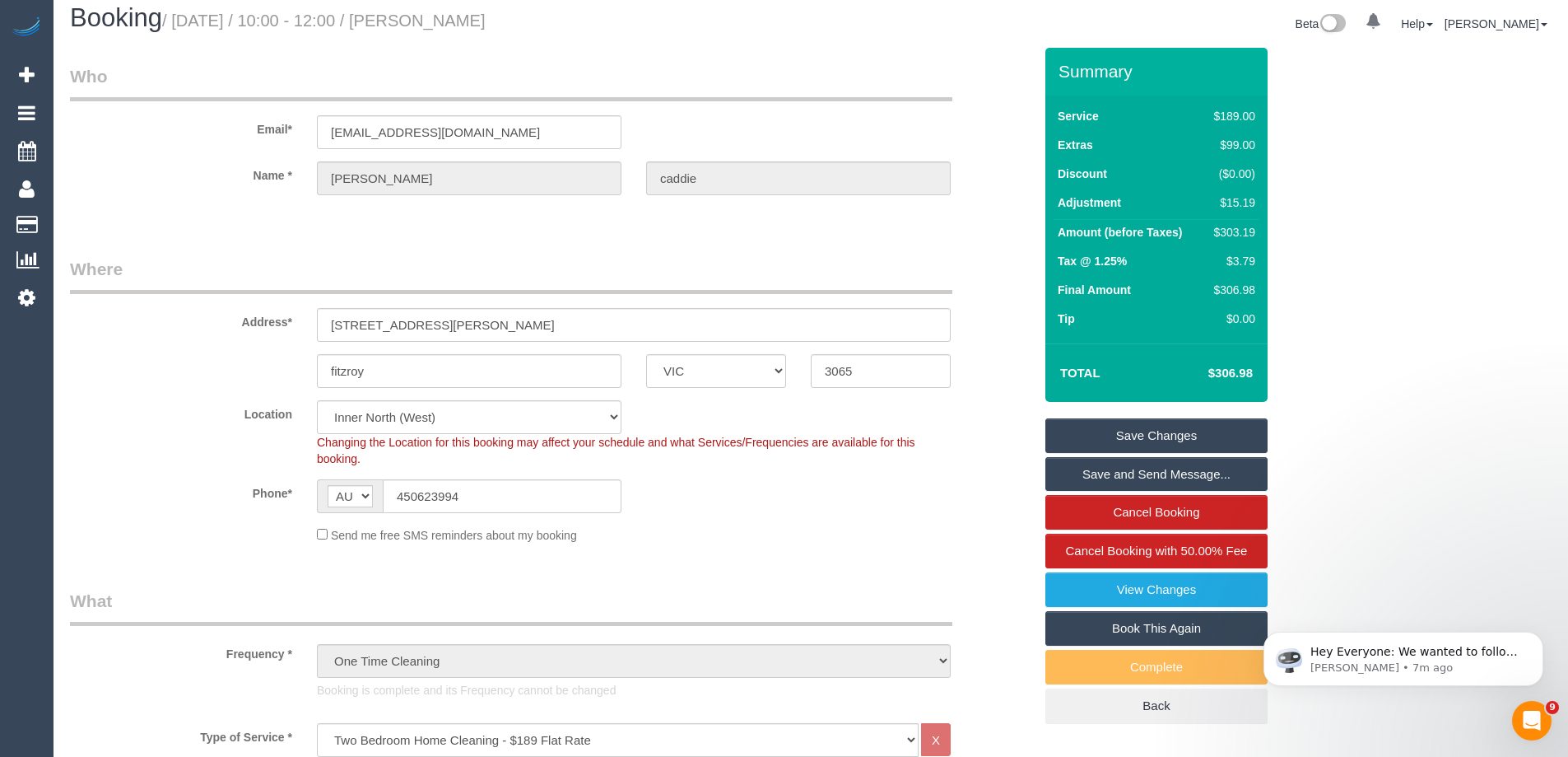
scroll to position [0, 0]
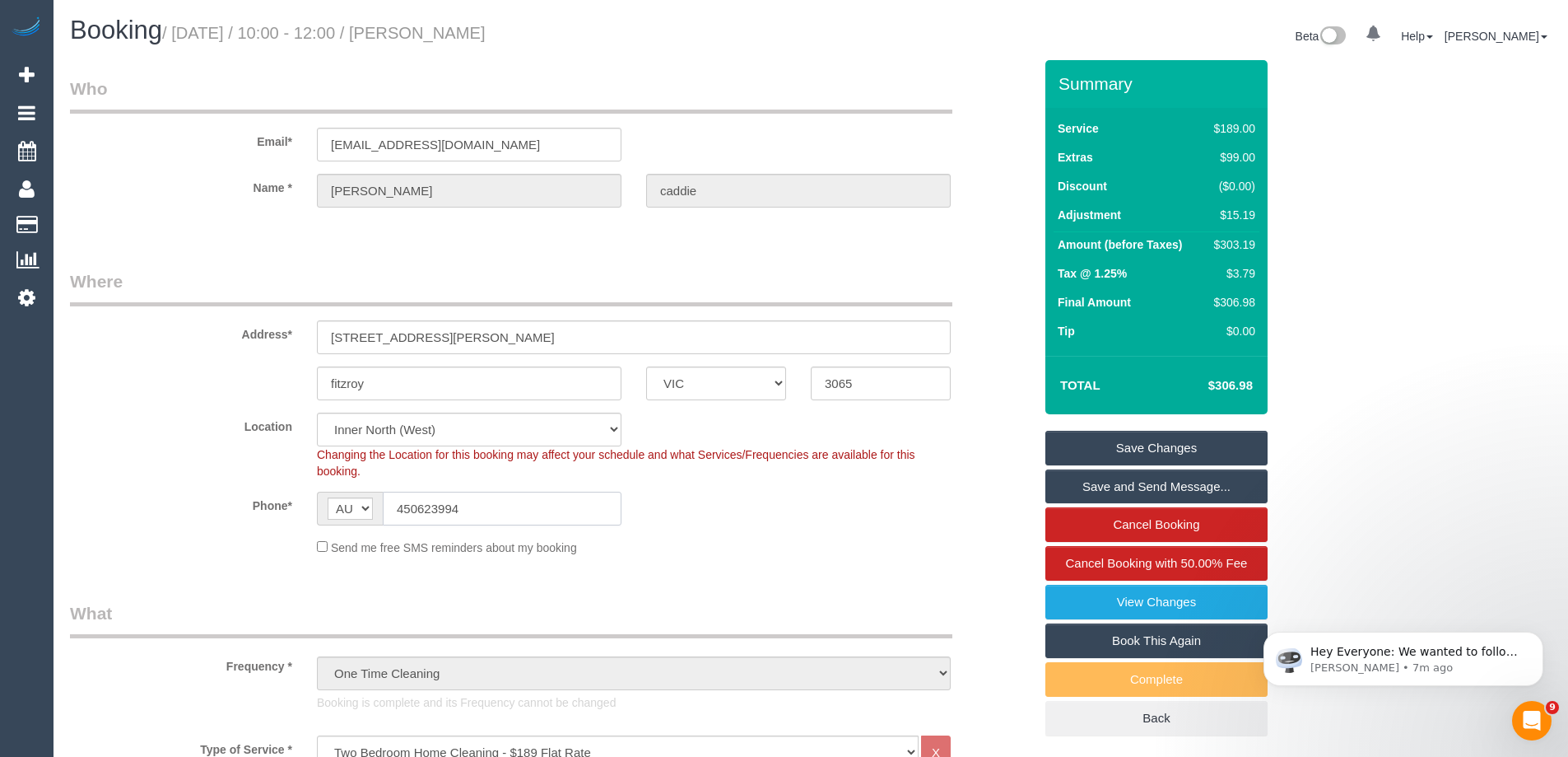
click at [410, 503] on input "450623994" at bounding box center [502, 508] width 239 height 34
click at [1123, 454] on link "Save Changes" at bounding box center [1156, 448] width 222 height 34
select select "VIC"
select select "number:28"
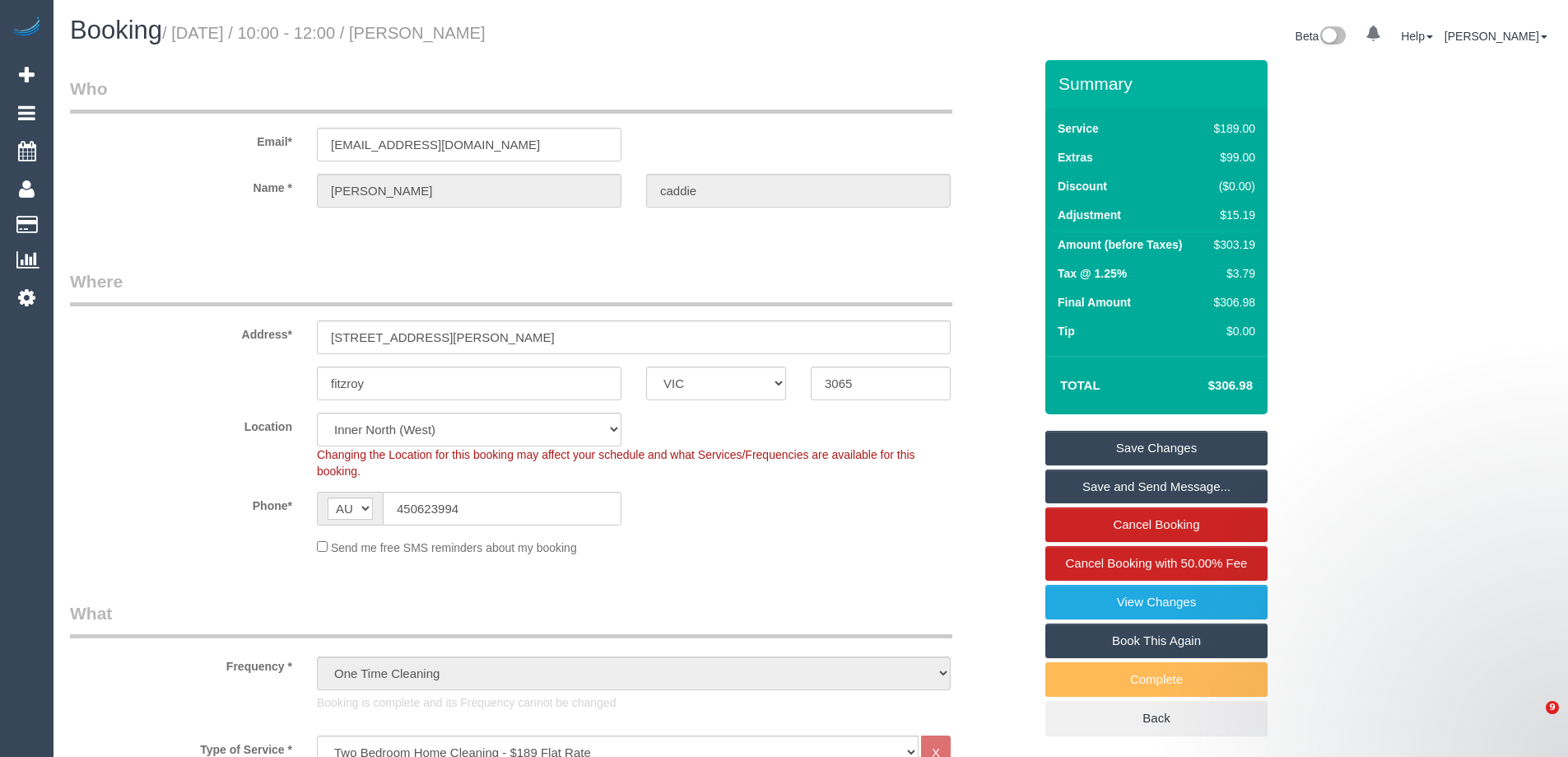
select select "number:14"
select select "number:19"
select select "number:23"
select select "number:13"
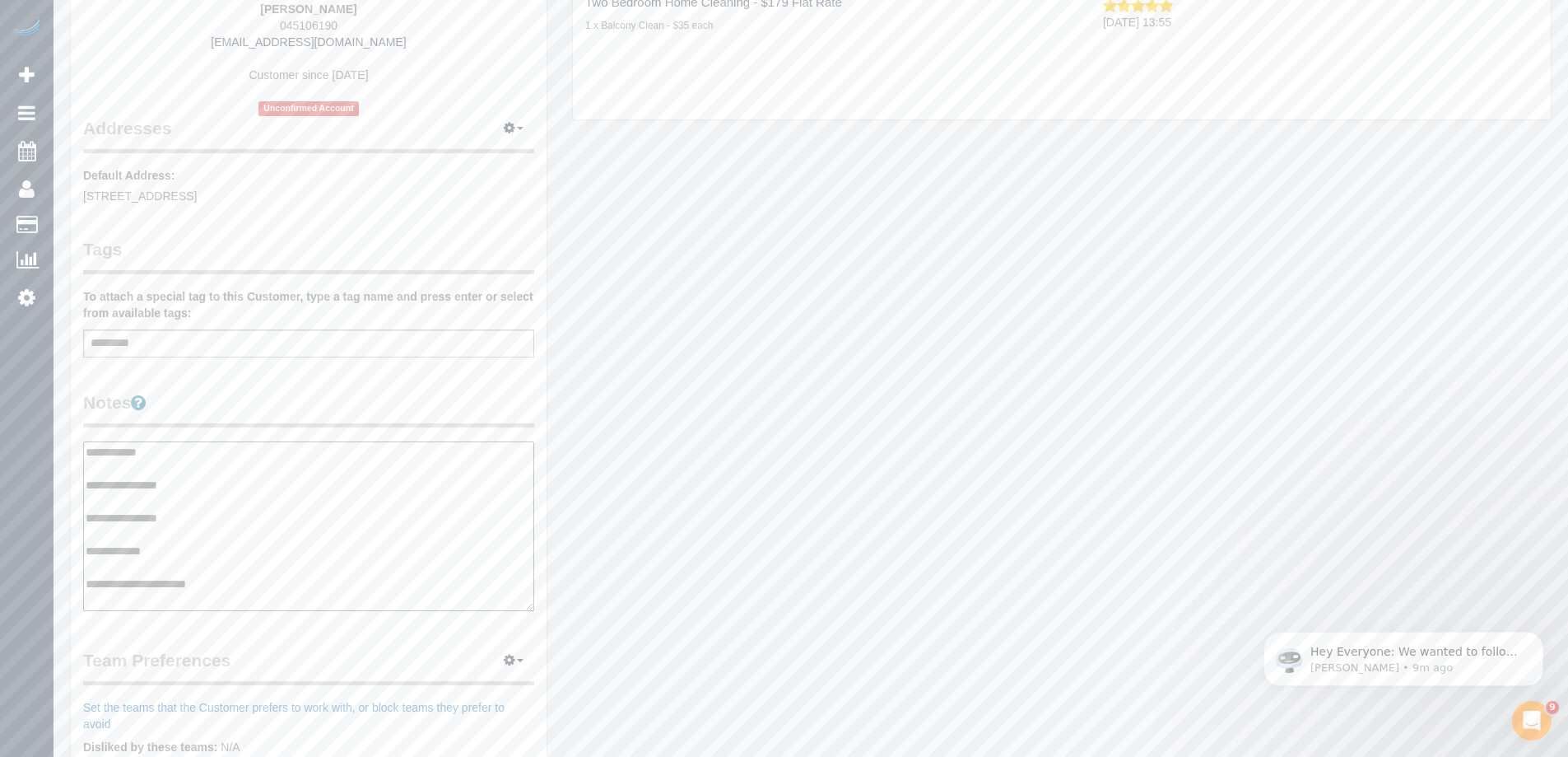
type textarea "**********"
click at [308, 400] on legend "Notes" at bounding box center [308, 409] width 451 height 37
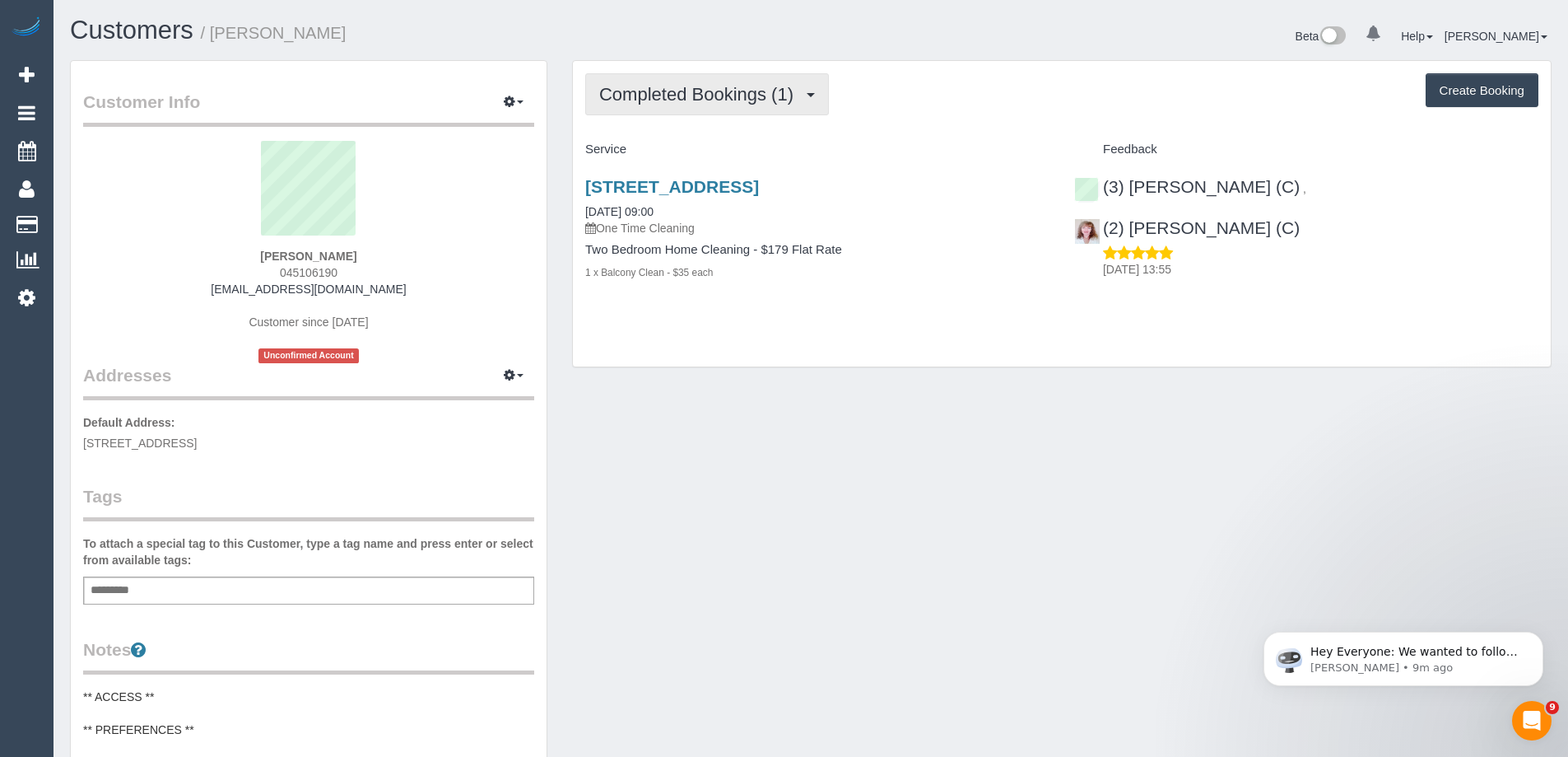
click at [688, 91] on span "Completed Bookings (1)" at bounding box center [701, 94] width 203 height 20
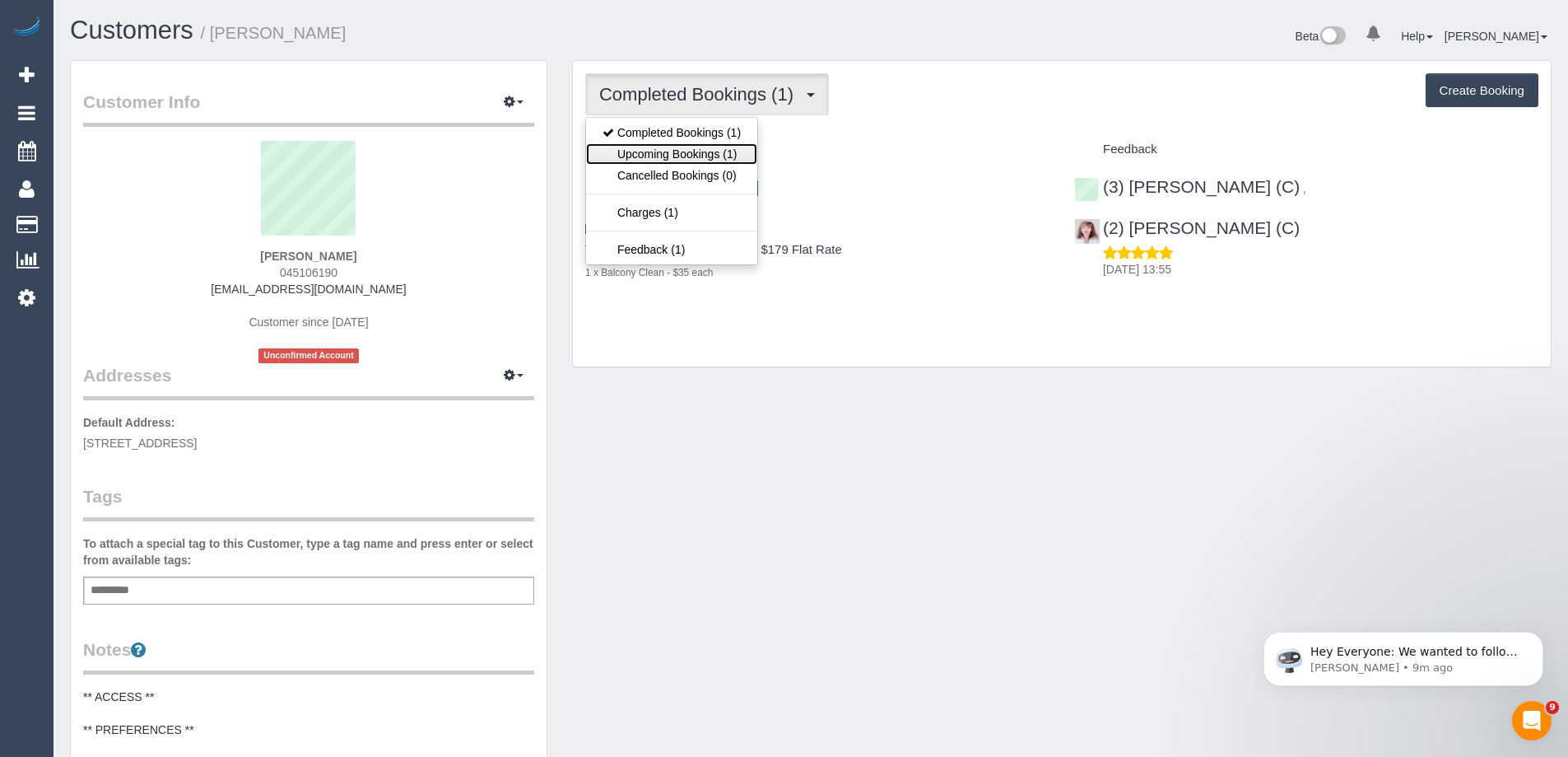
click at [692, 148] on link "Upcoming Bookings (1)" at bounding box center [672, 154] width 171 height 21
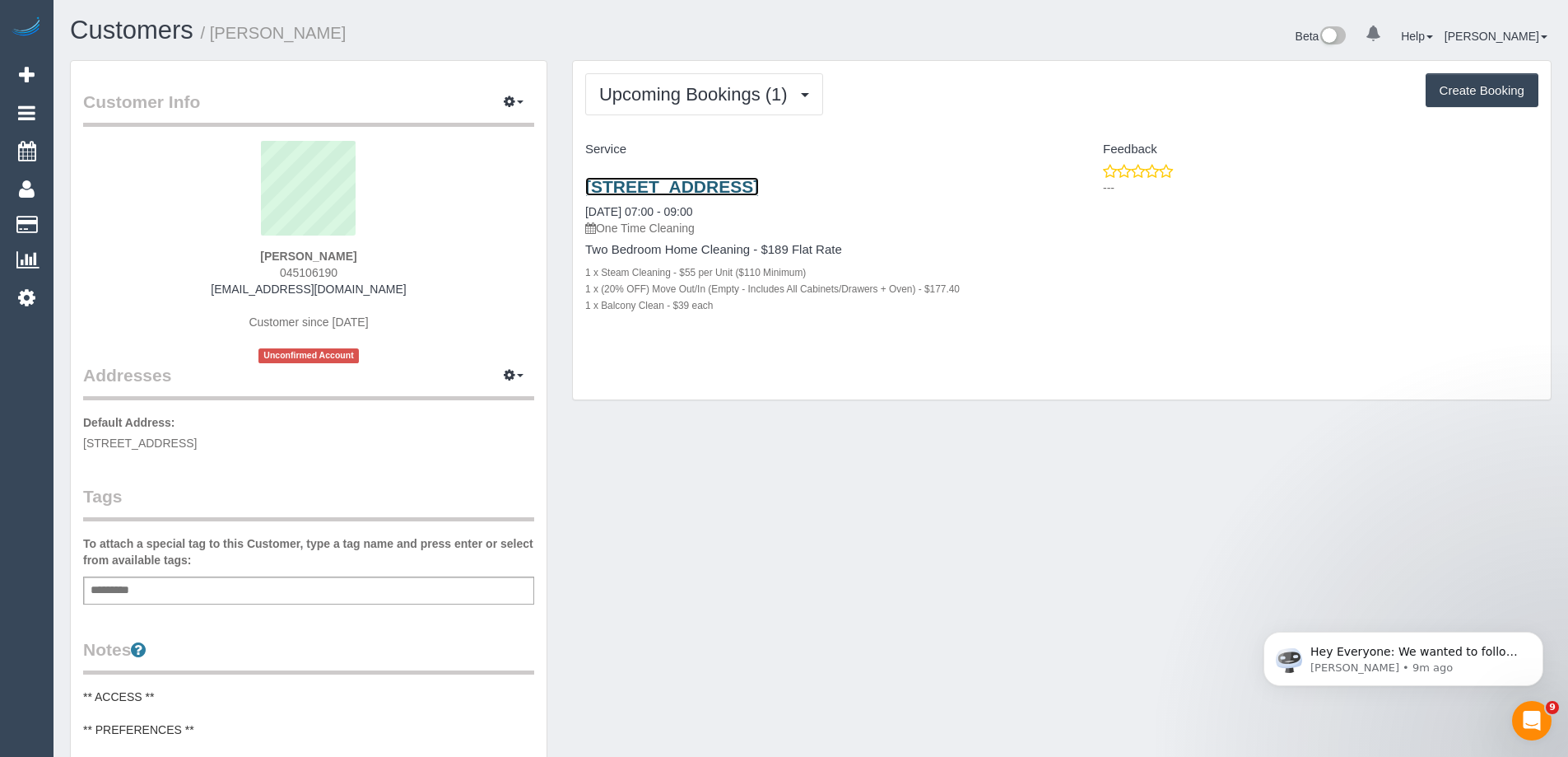
click at [677, 184] on link "Unit 707 8 Lygon St, East Brunswick, VIC 3057" at bounding box center [672, 186] width 174 height 19
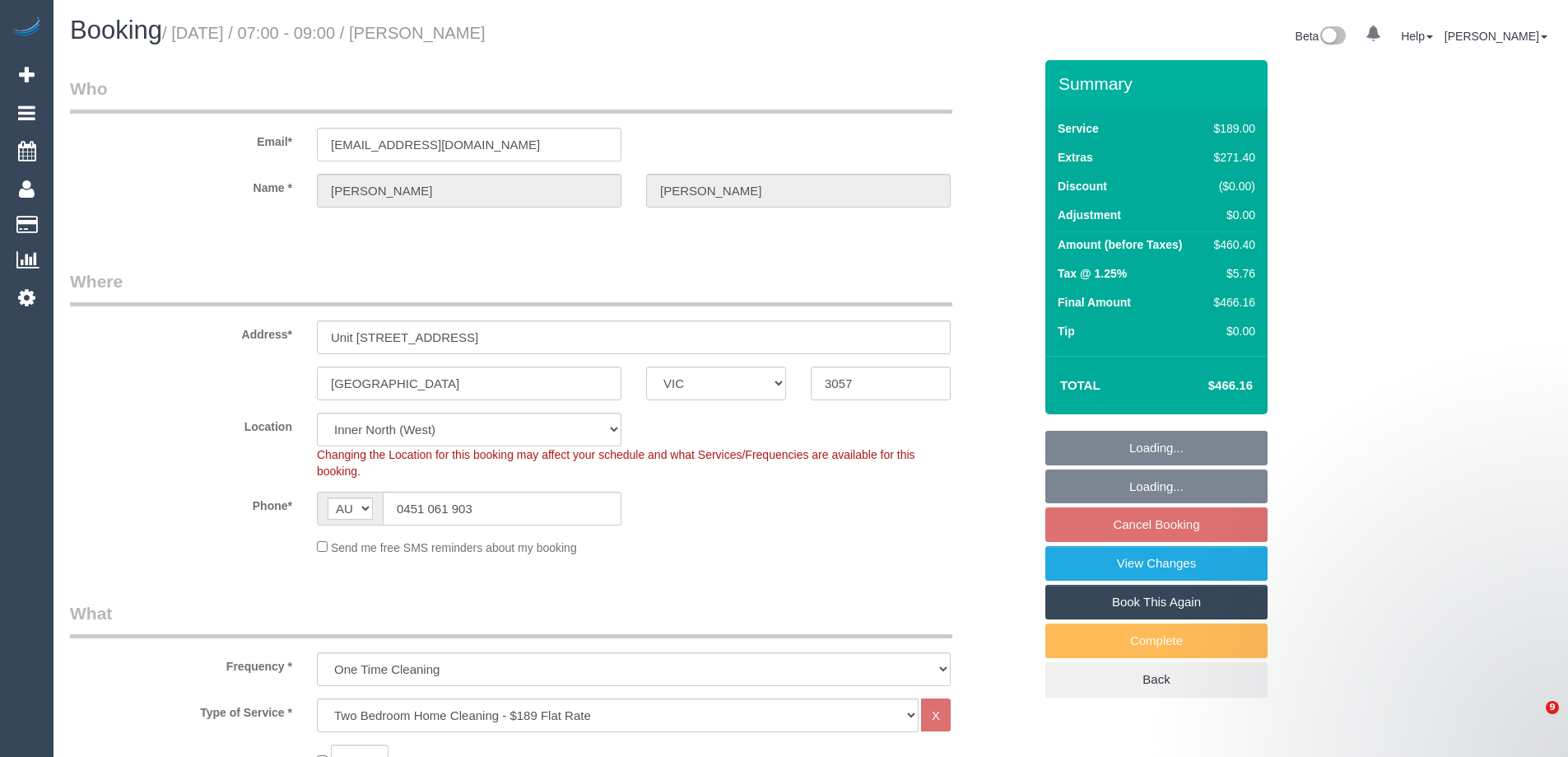
select select "VIC"
select select "string:stripe-pm_1SFWSR2GScqysDRVvNZDpUCc"
select select "spot1"
select select "number:28"
select select "number:14"
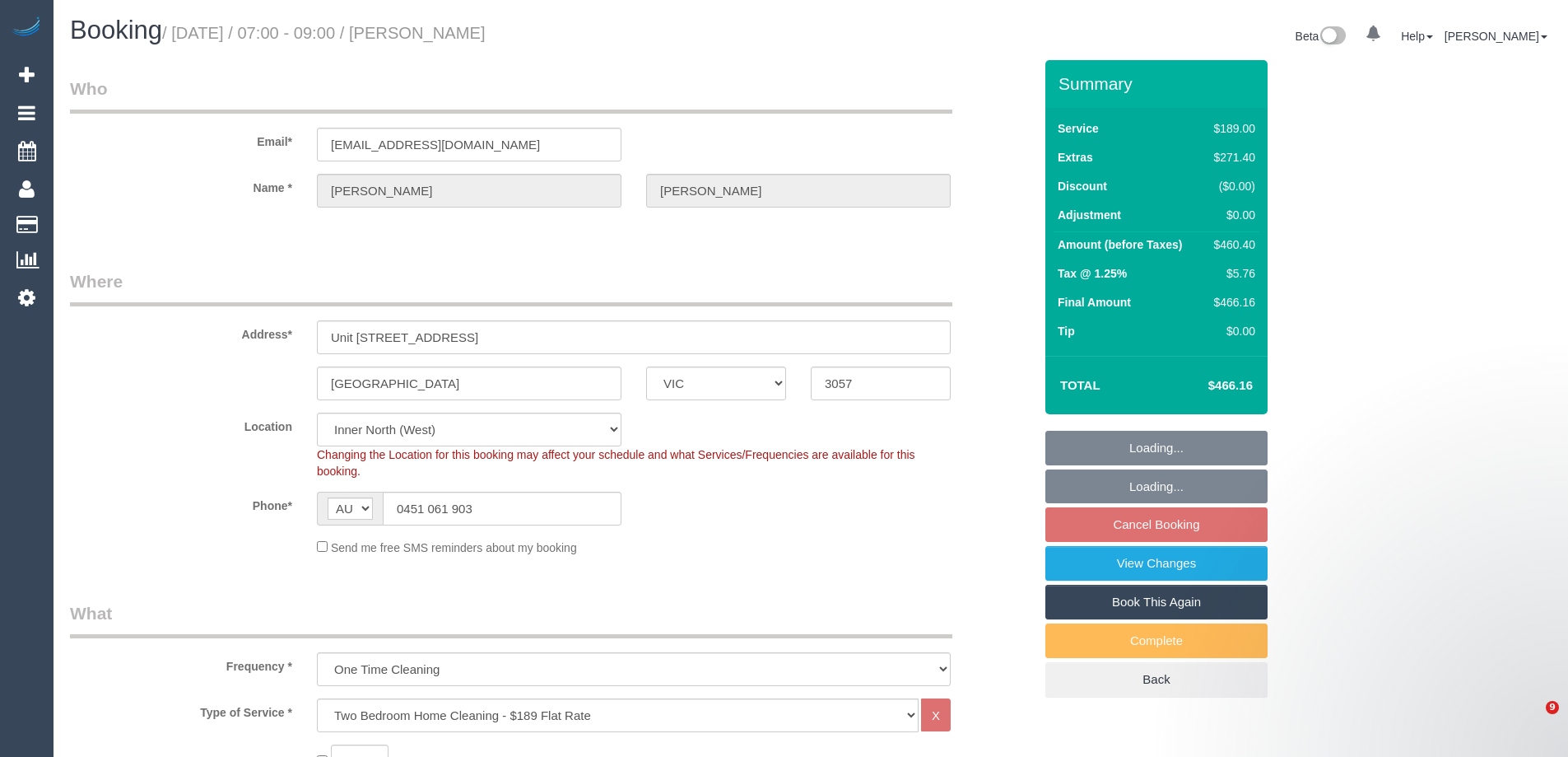
select select "number:19"
select select "number:22"
select select "number:13"
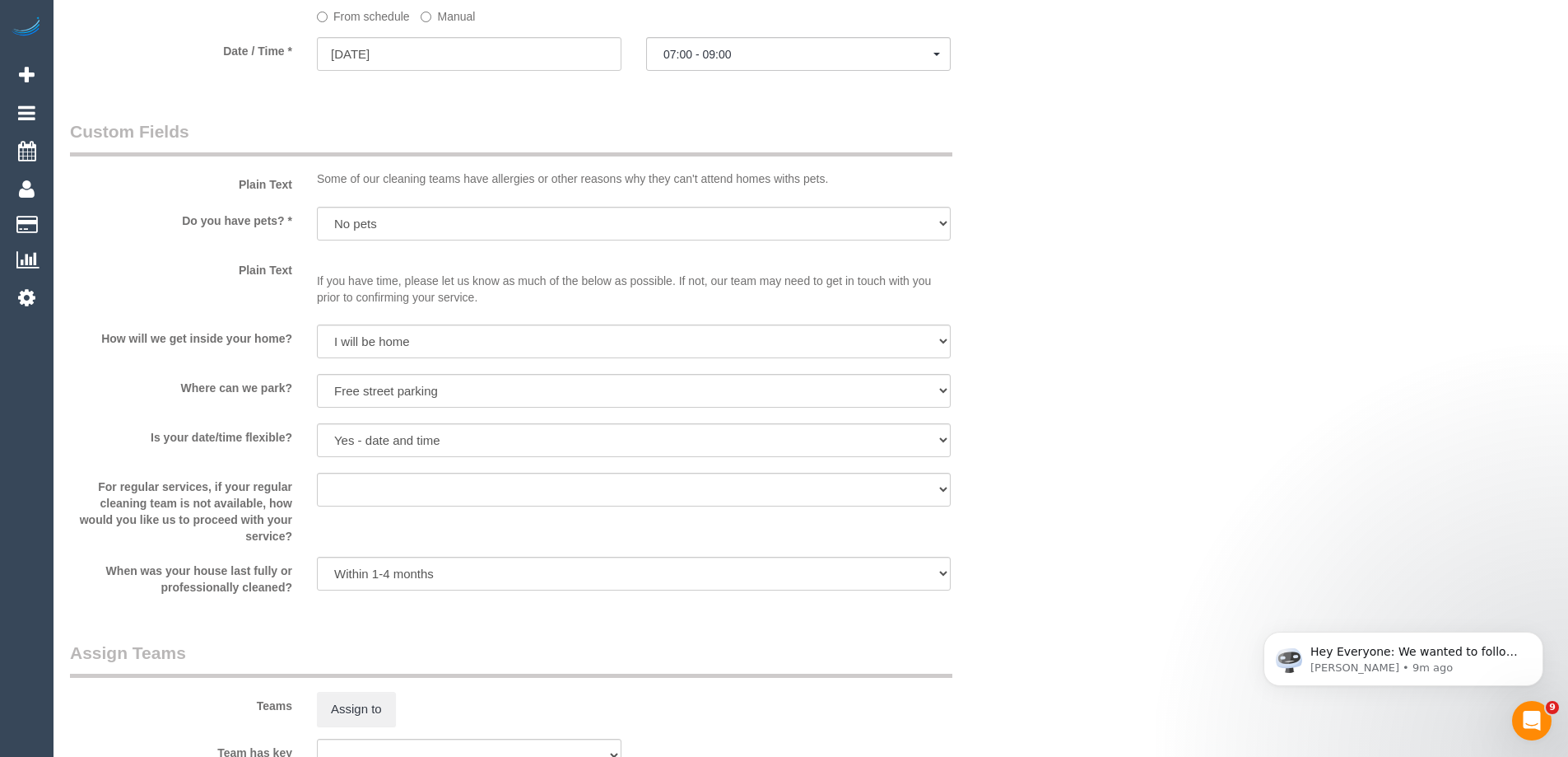
scroll to position [1894, 0]
click at [762, 47] on span "07:00 - 09:00" at bounding box center [798, 53] width 270 height 13
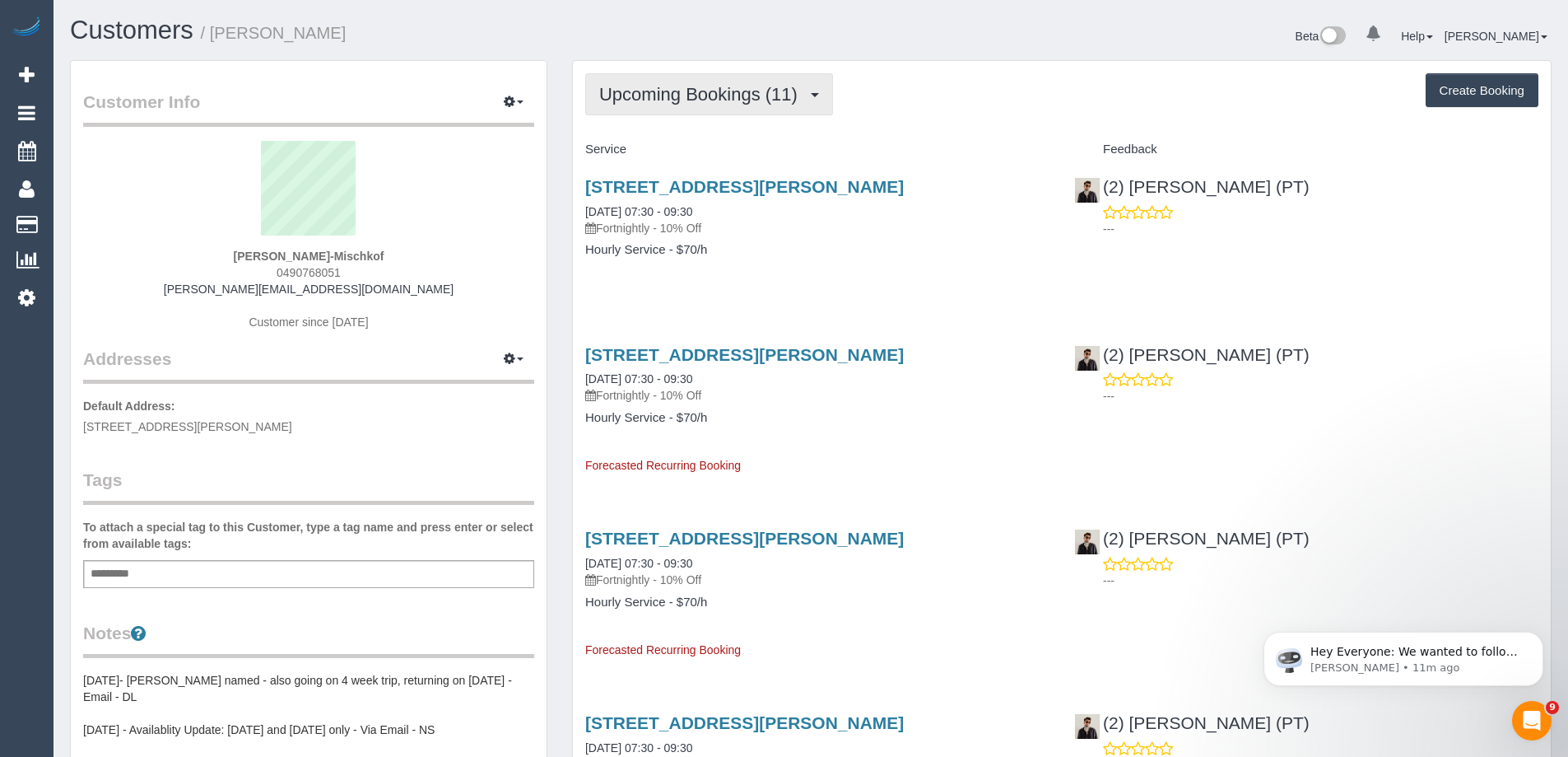
click at [674, 103] on span "Upcoming Bookings (11)" at bounding box center [703, 94] width 207 height 20
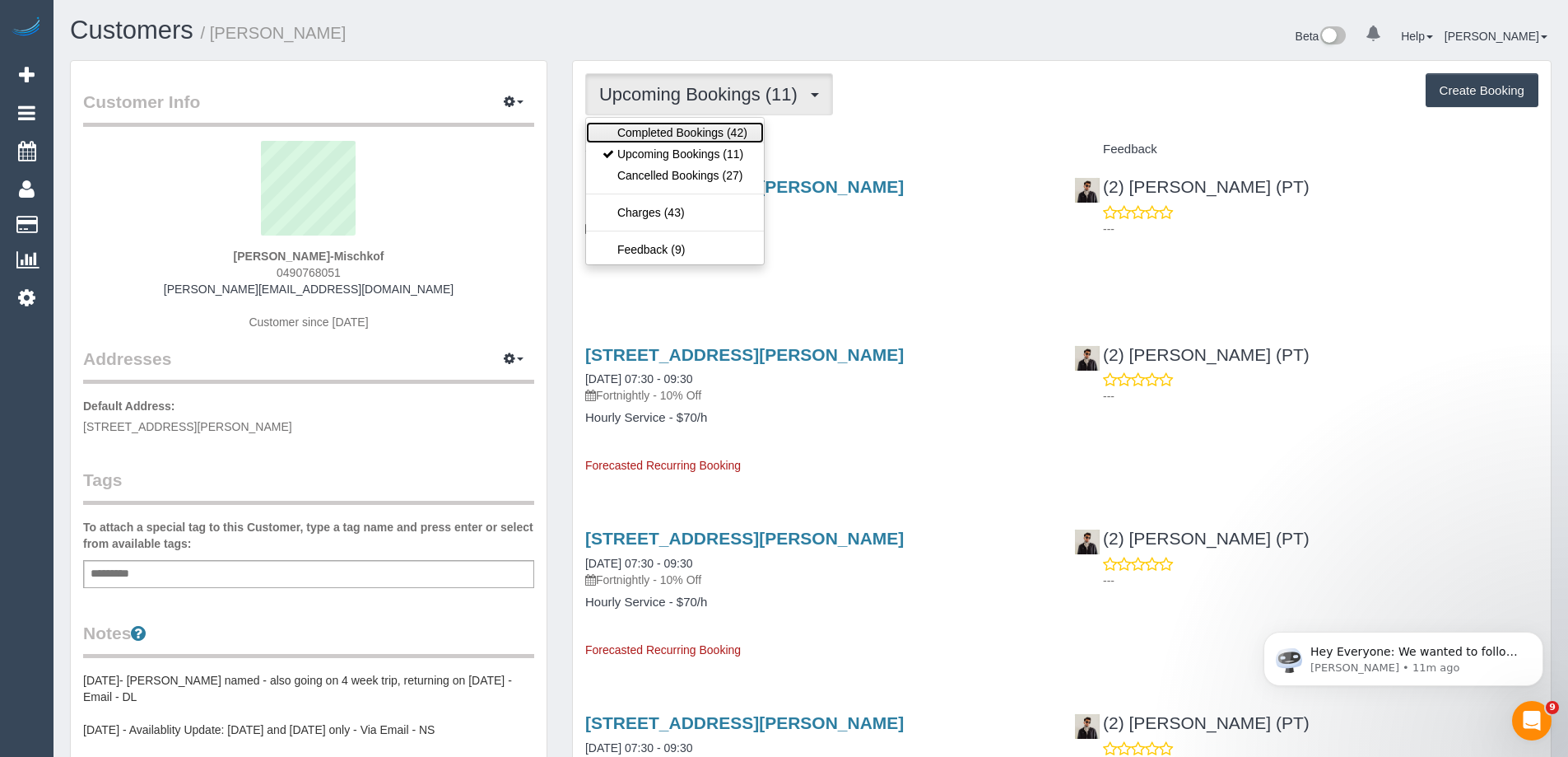
click at [669, 140] on link "Completed Bookings (42)" at bounding box center [675, 132] width 178 height 21
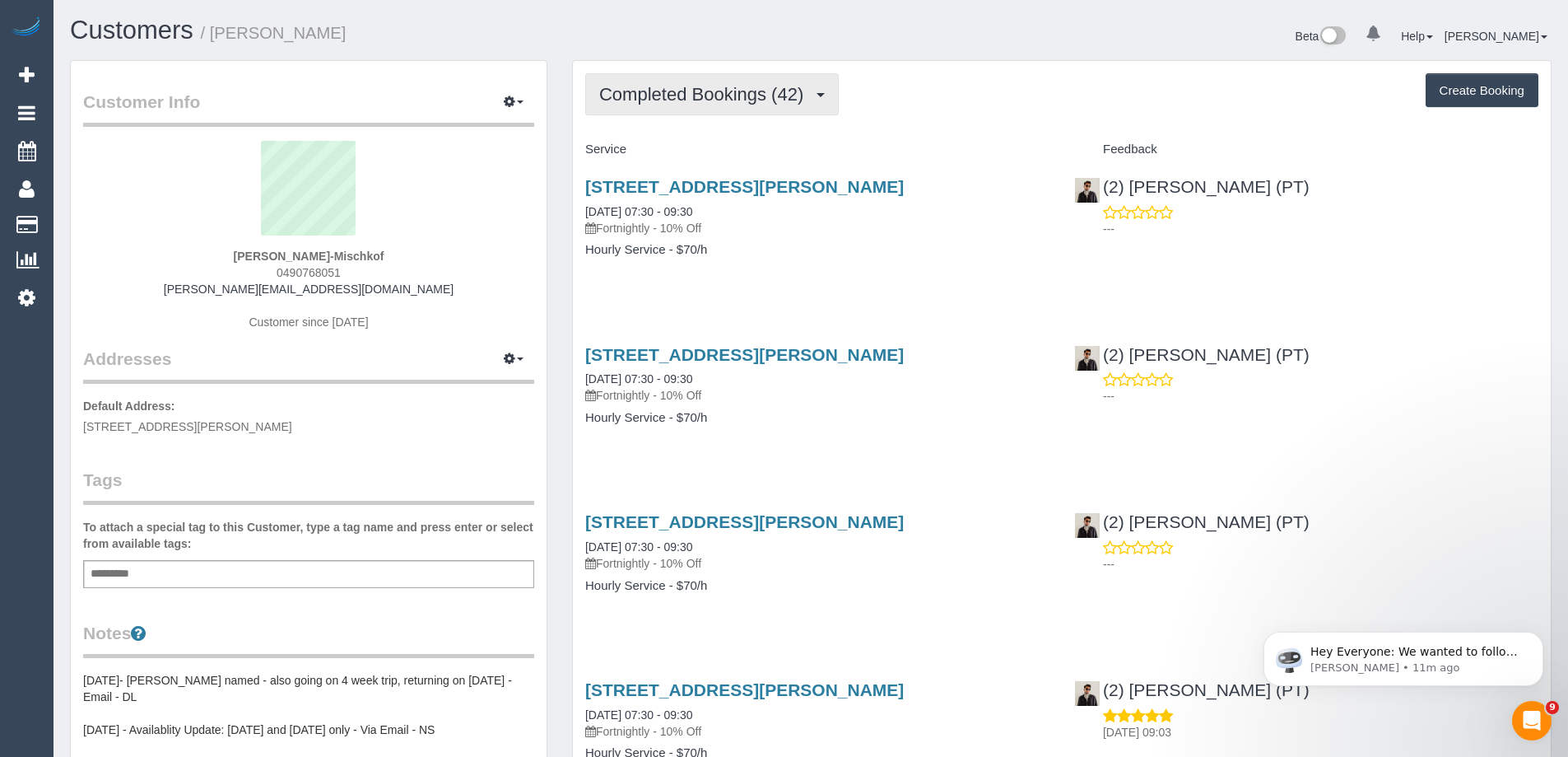
click at [678, 101] on span "Completed Bookings (42)" at bounding box center [705, 94] width 212 height 20
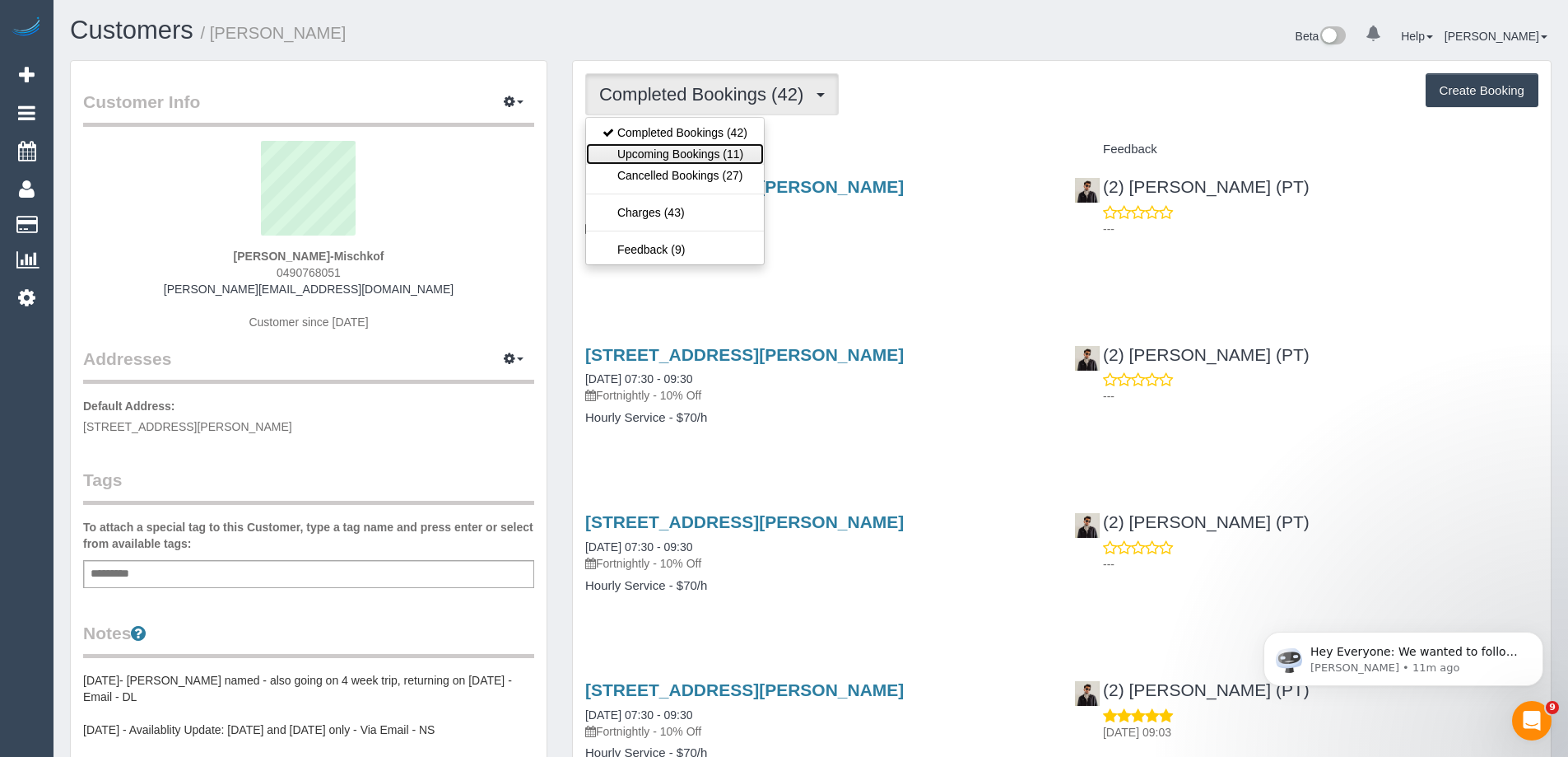
click at [670, 146] on link "Upcoming Bookings (11)" at bounding box center [675, 154] width 178 height 21
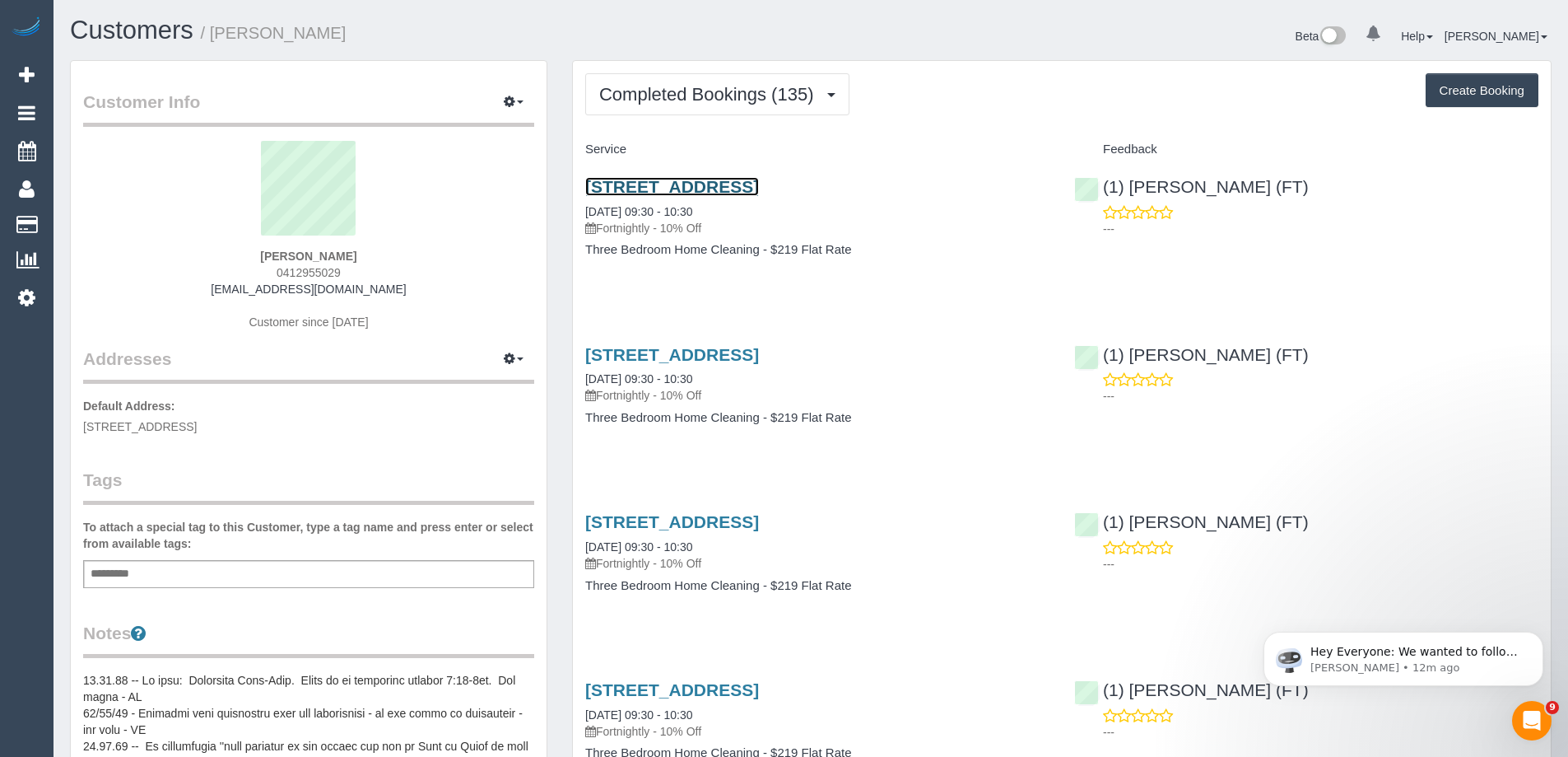
click at [709, 185] on link "Unit 156 / 33 La Trobe Street, Melbourne, VIC 3000" at bounding box center [672, 186] width 174 height 19
click at [311, 271] on span "0412955029" at bounding box center [308, 273] width 64 height 13
copy span "0412955029"
click at [662, 183] on link "Unit 156 / 33 La Trobe Street, Melbourne, VIC 3000" at bounding box center [672, 186] width 174 height 19
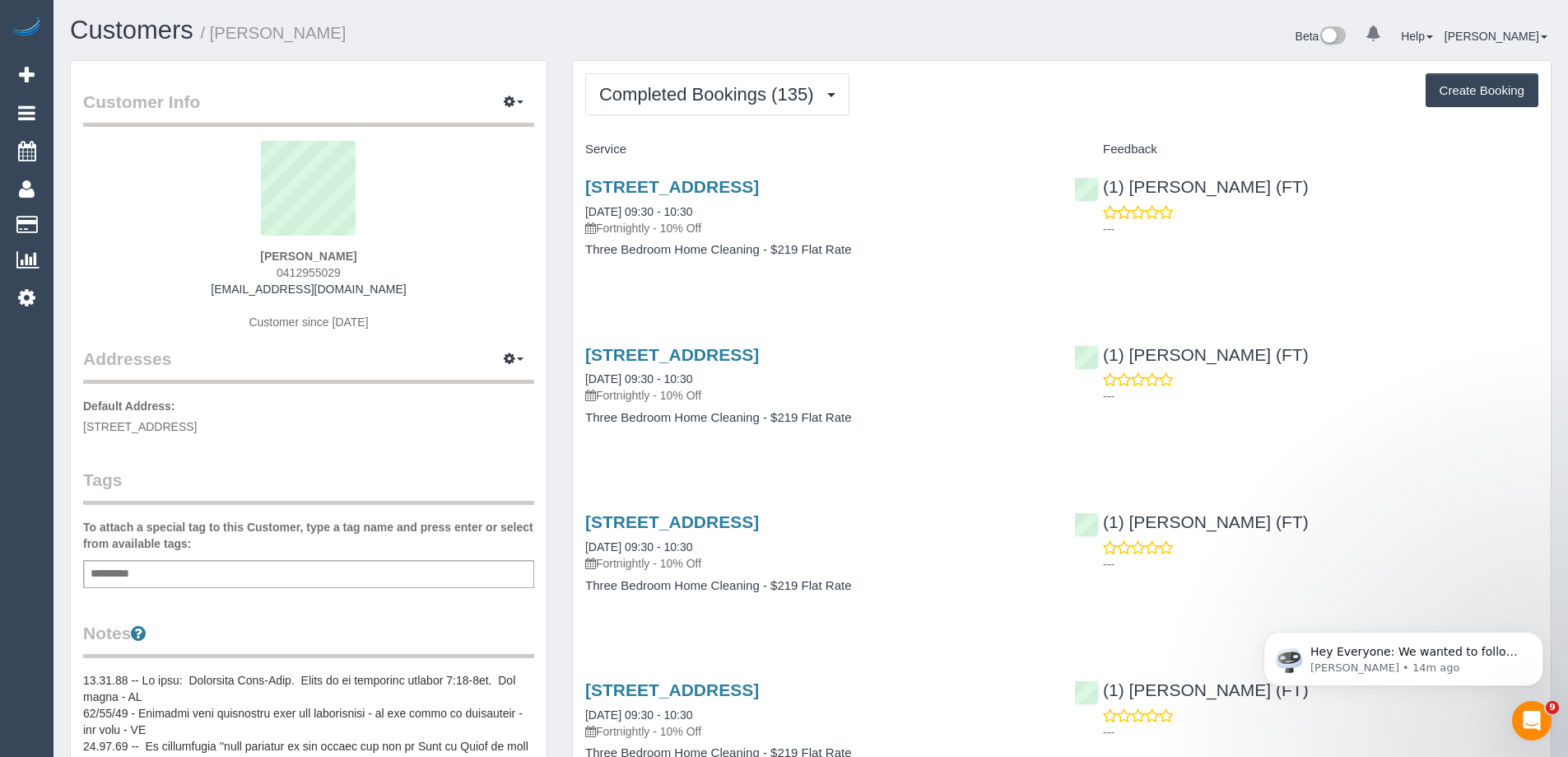
copy small "Vanessa Garbutt"
drag, startPoint x: 382, startPoint y: 30, endPoint x: 218, endPoint y: 29, distance: 164.0
click at [218, 29] on h1 "Customers / Vanessa Garbutt" at bounding box center [434, 31] width 729 height 28
copy link "Unit 156 / 33 La Trobe Street, Melbourne, VIC 3000"
drag, startPoint x: 917, startPoint y: 184, endPoint x: 585, endPoint y: 182, distance: 332.0
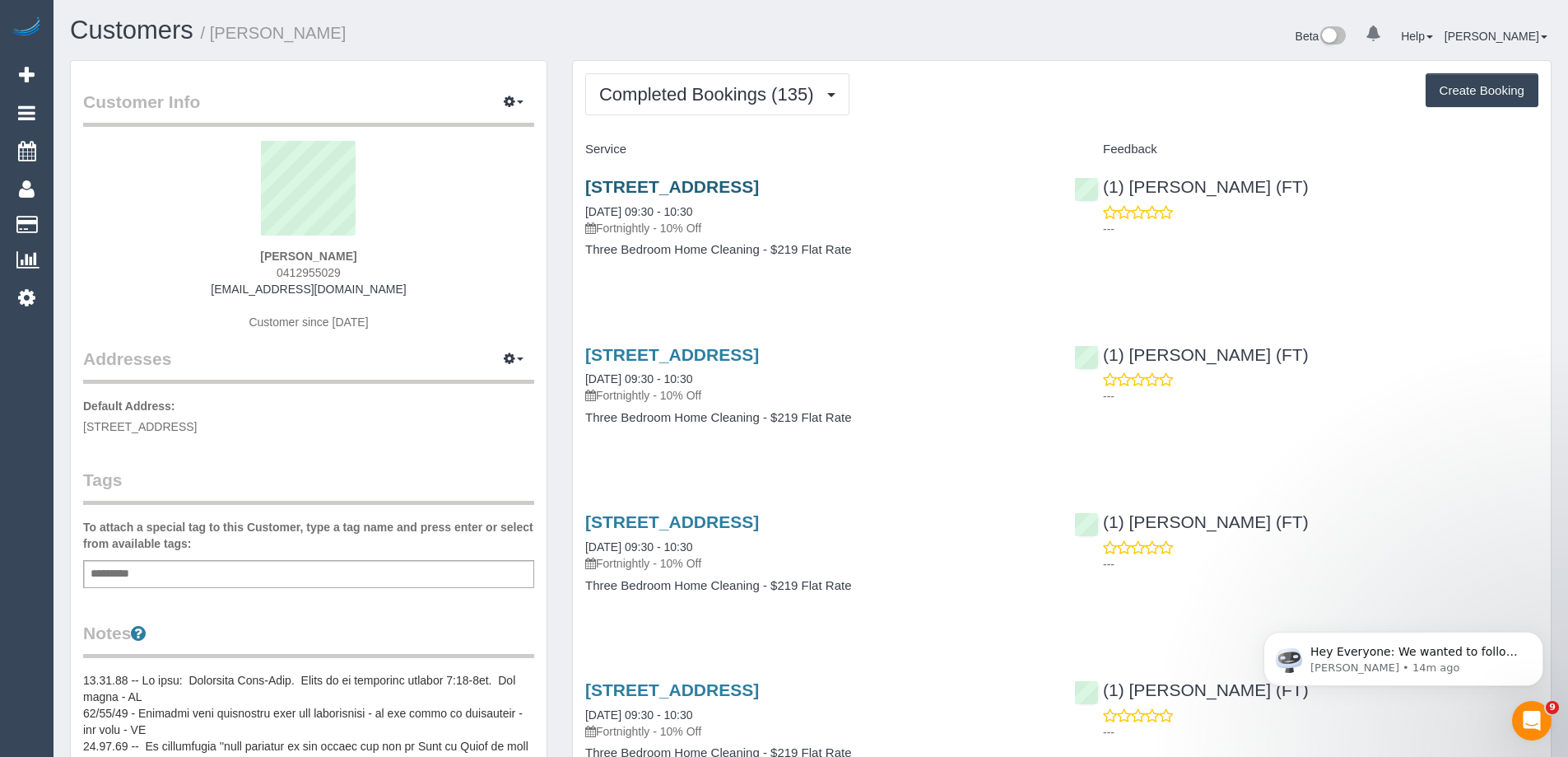
click at [585, 182] on h3 "Unit 156 / 33 La Trobe Street, Melbourne, VIC 3000" at bounding box center [817, 186] width 464 height 19
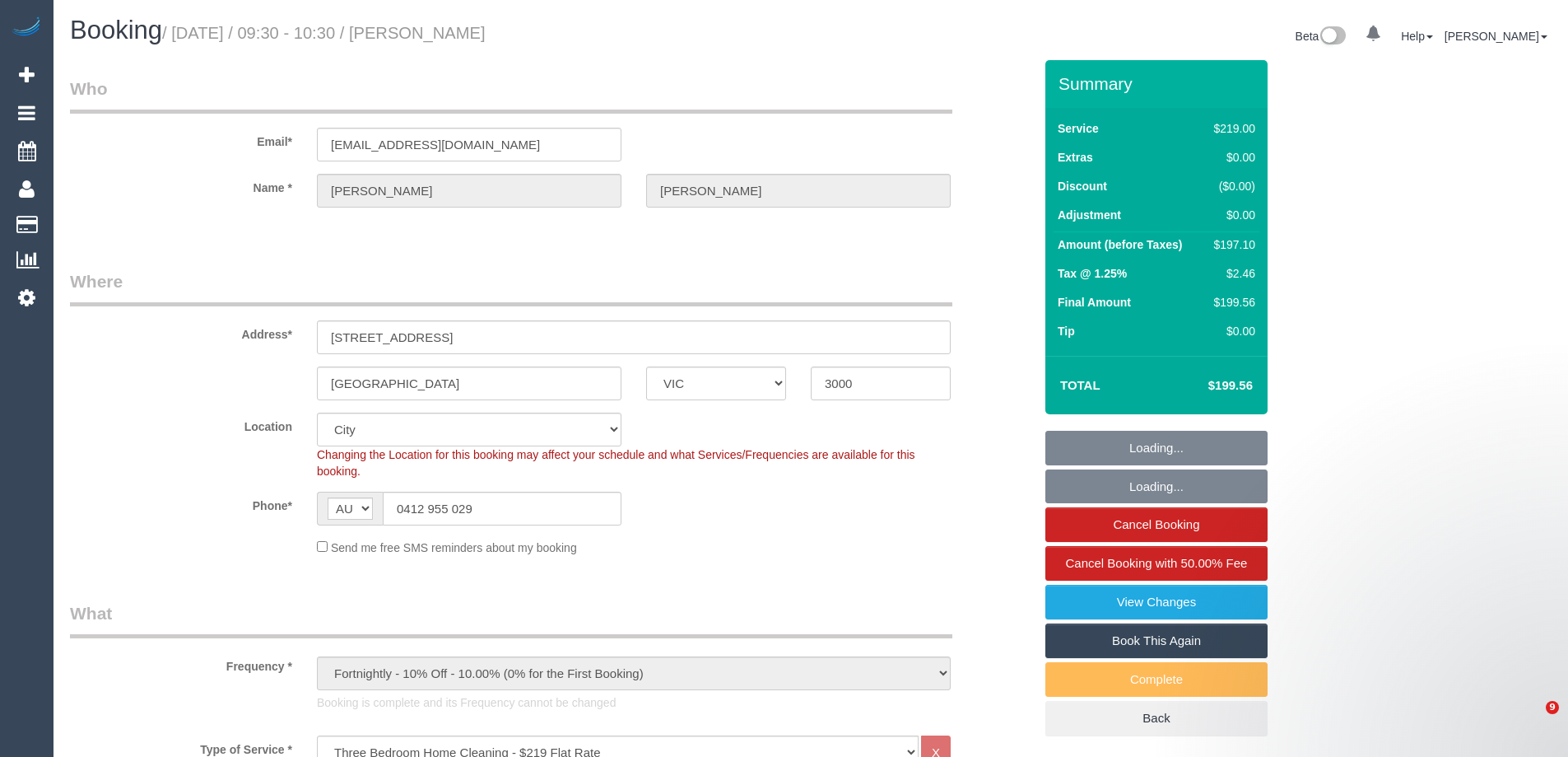
select select "VIC"
select select "string:stripe"
select select "number:32"
select select "number:34"
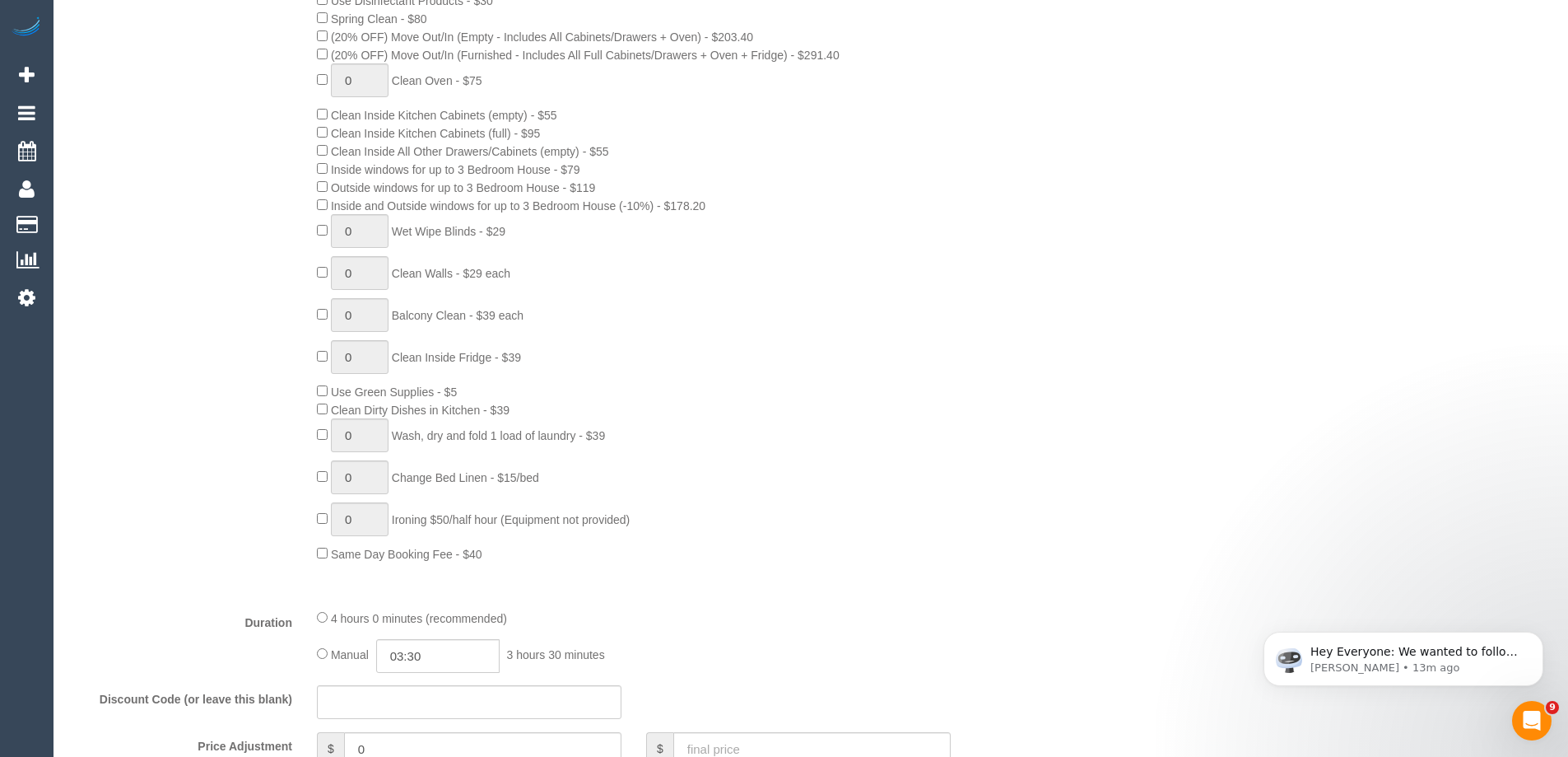
scroll to position [1153, 0]
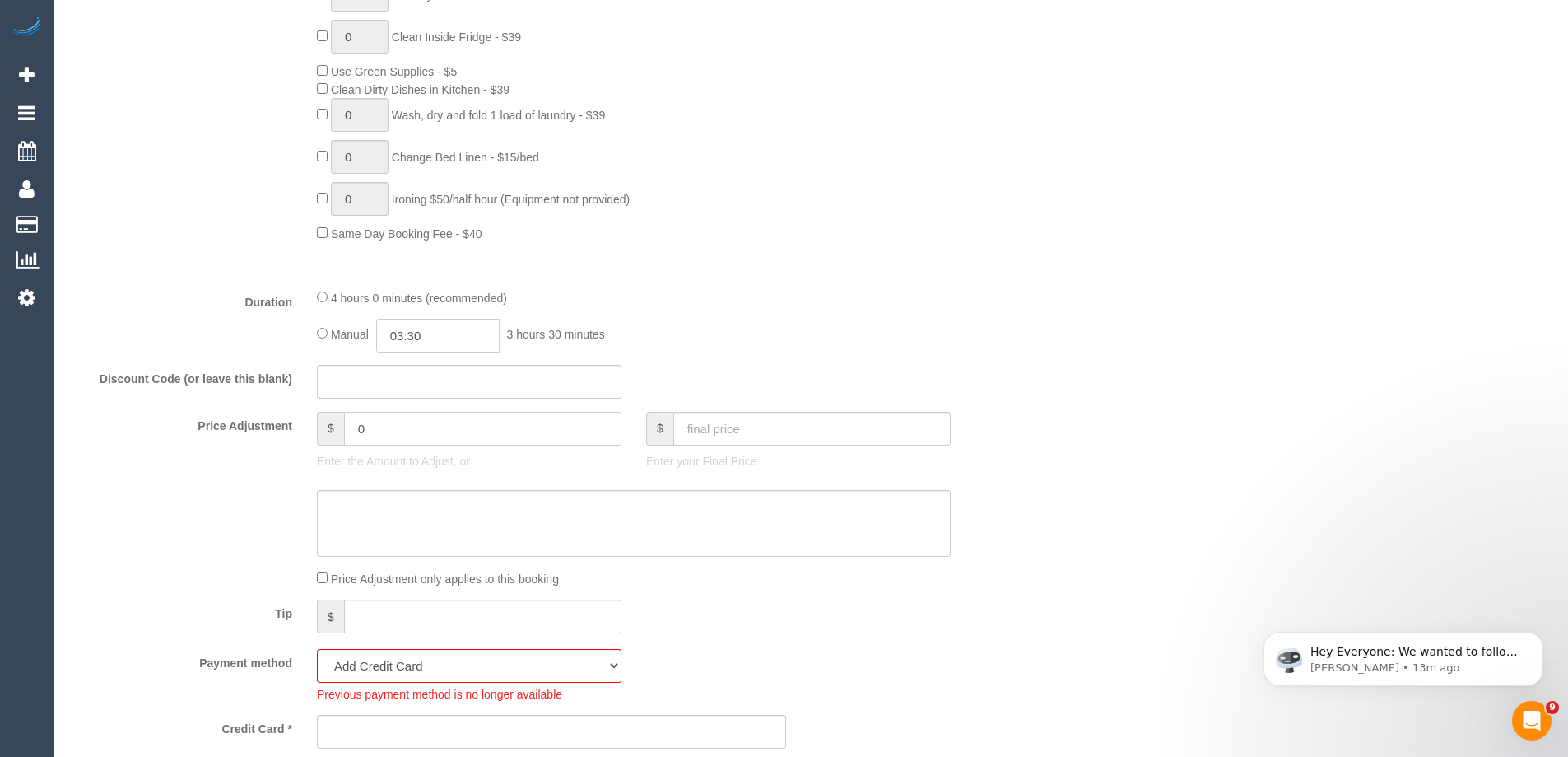
click at [523, 424] on input "0" at bounding box center [483, 428] width 277 height 34
type input "14"
click at [524, 511] on textarea at bounding box center [634, 523] width 634 height 68
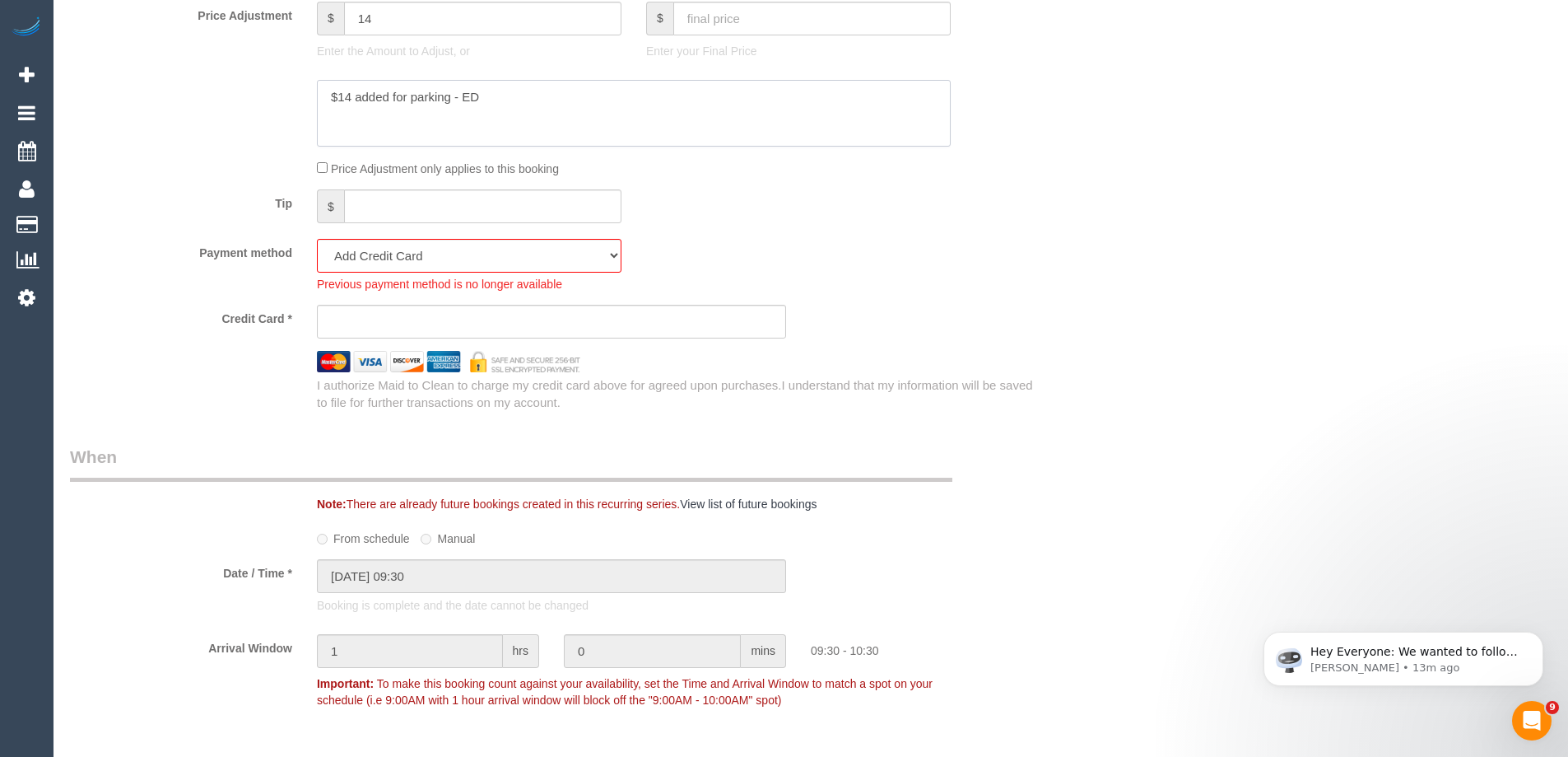
scroll to position [1565, 0]
type textarea "$14 added for parking - ED"
click at [471, 250] on select "Mastercard - 1068 - 04/2029 (Default) Add Credit Card ─────────────── Cash Chec…" at bounding box center [469, 254] width 304 height 34
select select "string:stripe-pm_1RYPAv2GScqysDRVqVOPmVyx"
click at [317, 237] on select "Mastercard - 1068 - 04/2029 (Default) Add Credit Card ─────────────── Cash Chec…" at bounding box center [469, 254] width 304 height 34
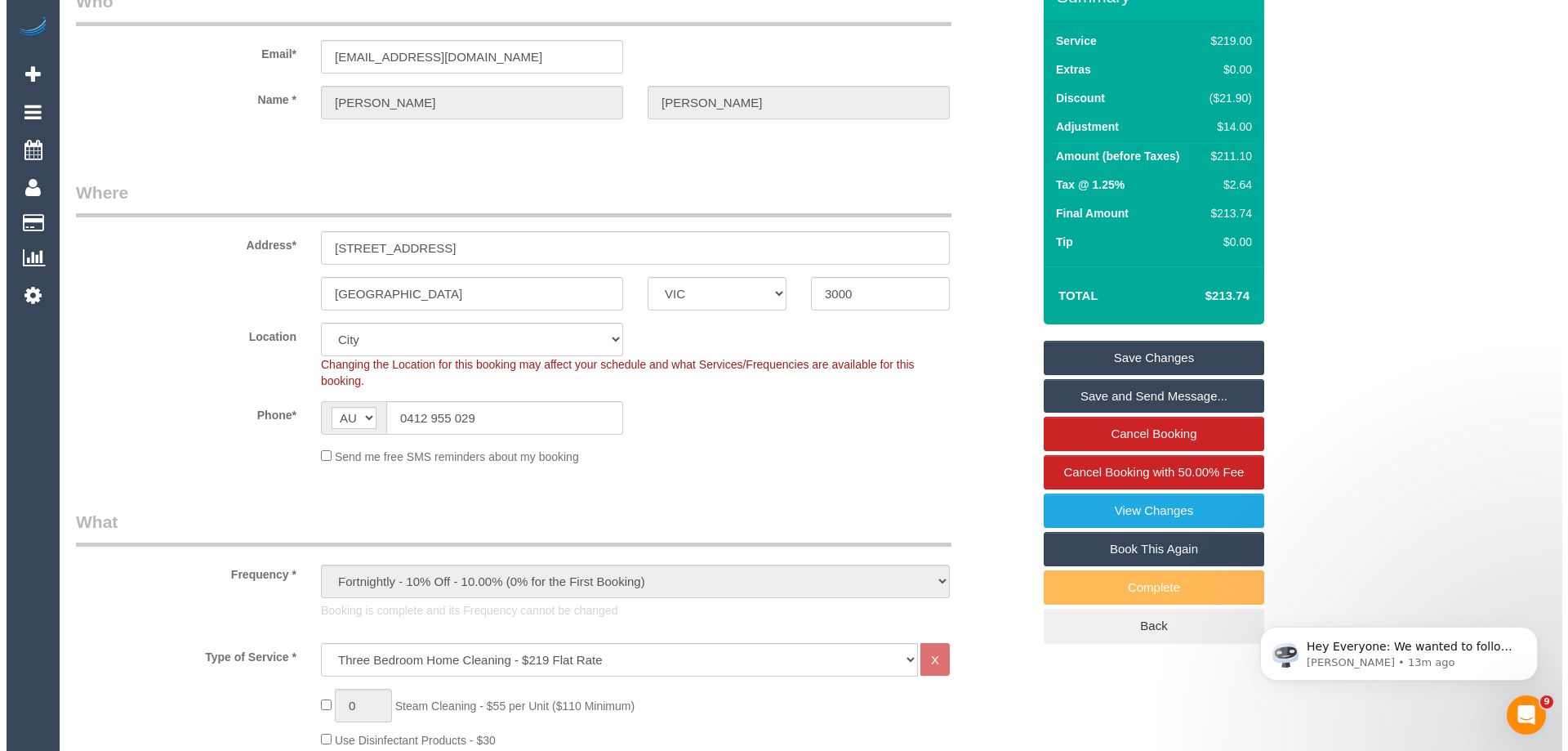
scroll to position [0, 0]
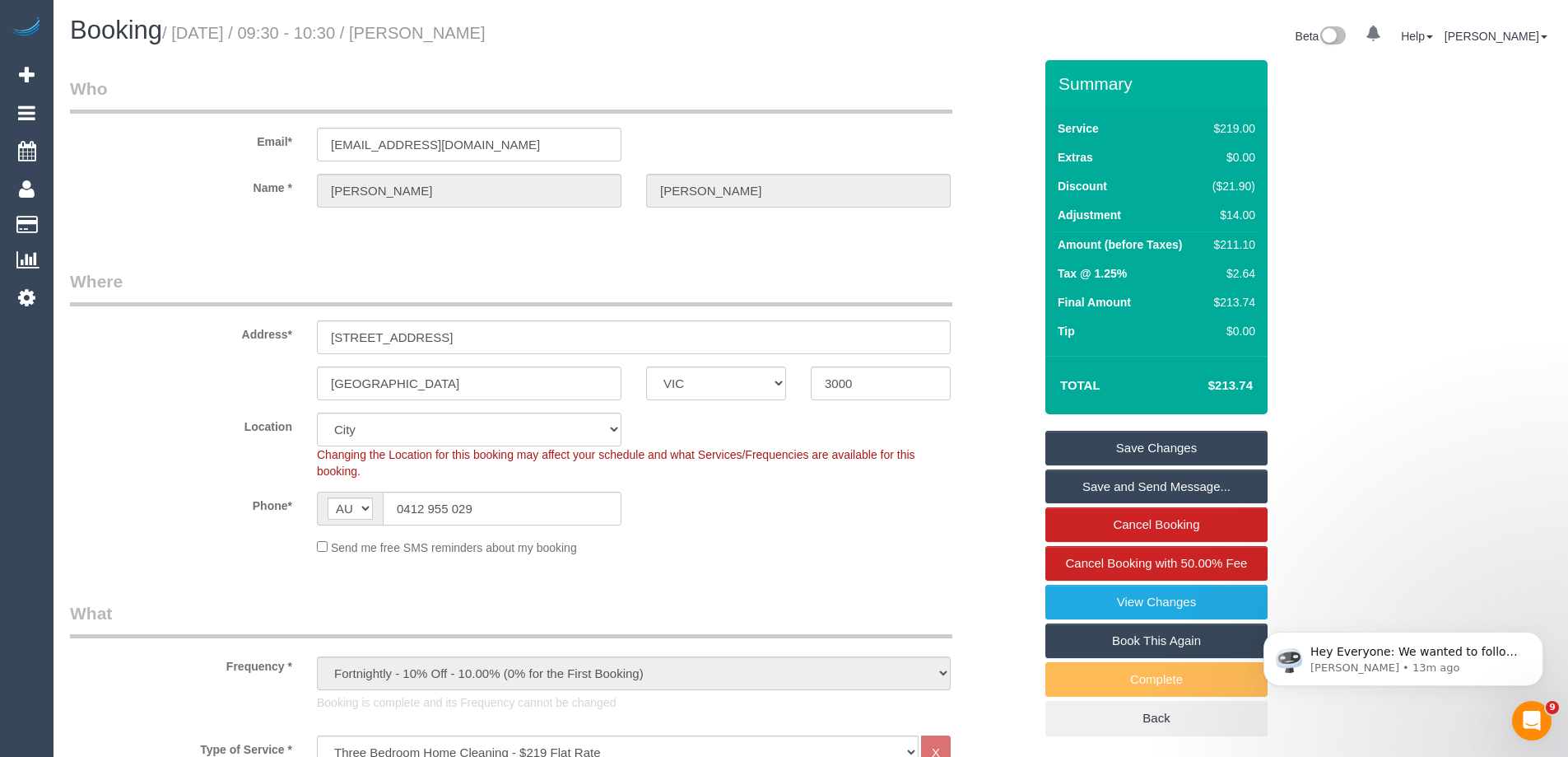
click at [1114, 442] on link "Save Changes" at bounding box center [1156, 448] width 222 height 34
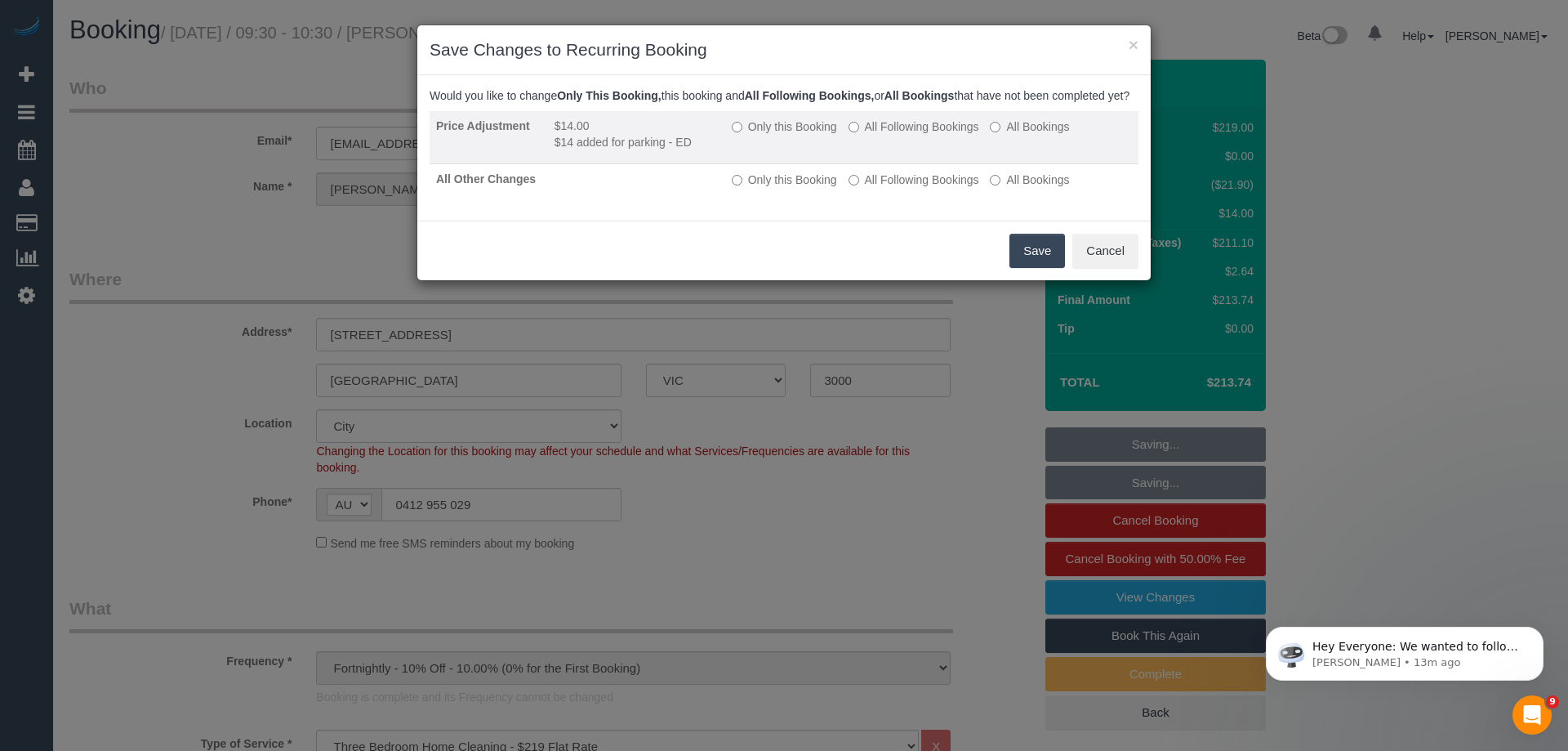
click at [812, 135] on label "Only this Booking" at bounding box center [785, 127] width 105 height 17
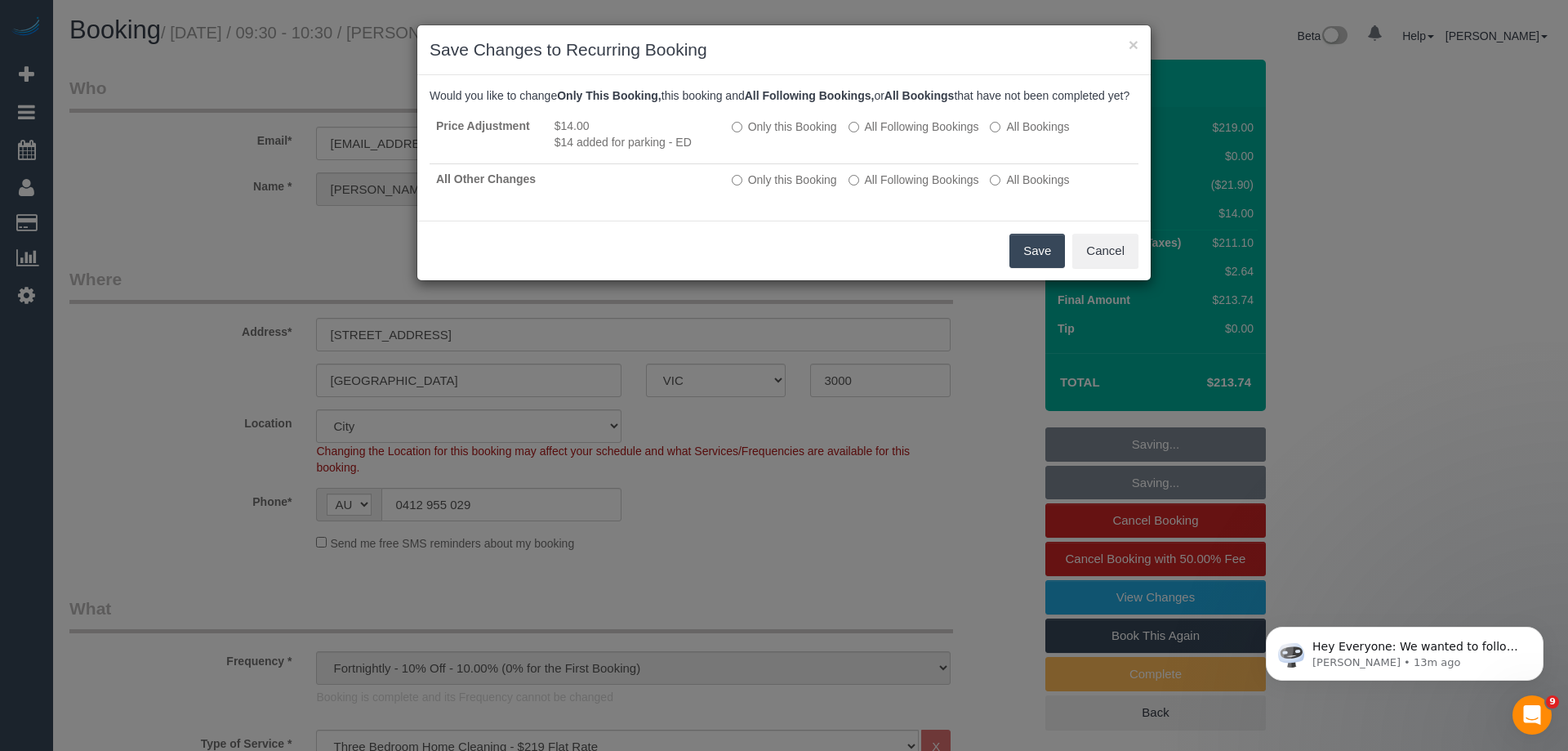
click at [1050, 268] on button "Save" at bounding box center [1037, 250] width 55 height 34
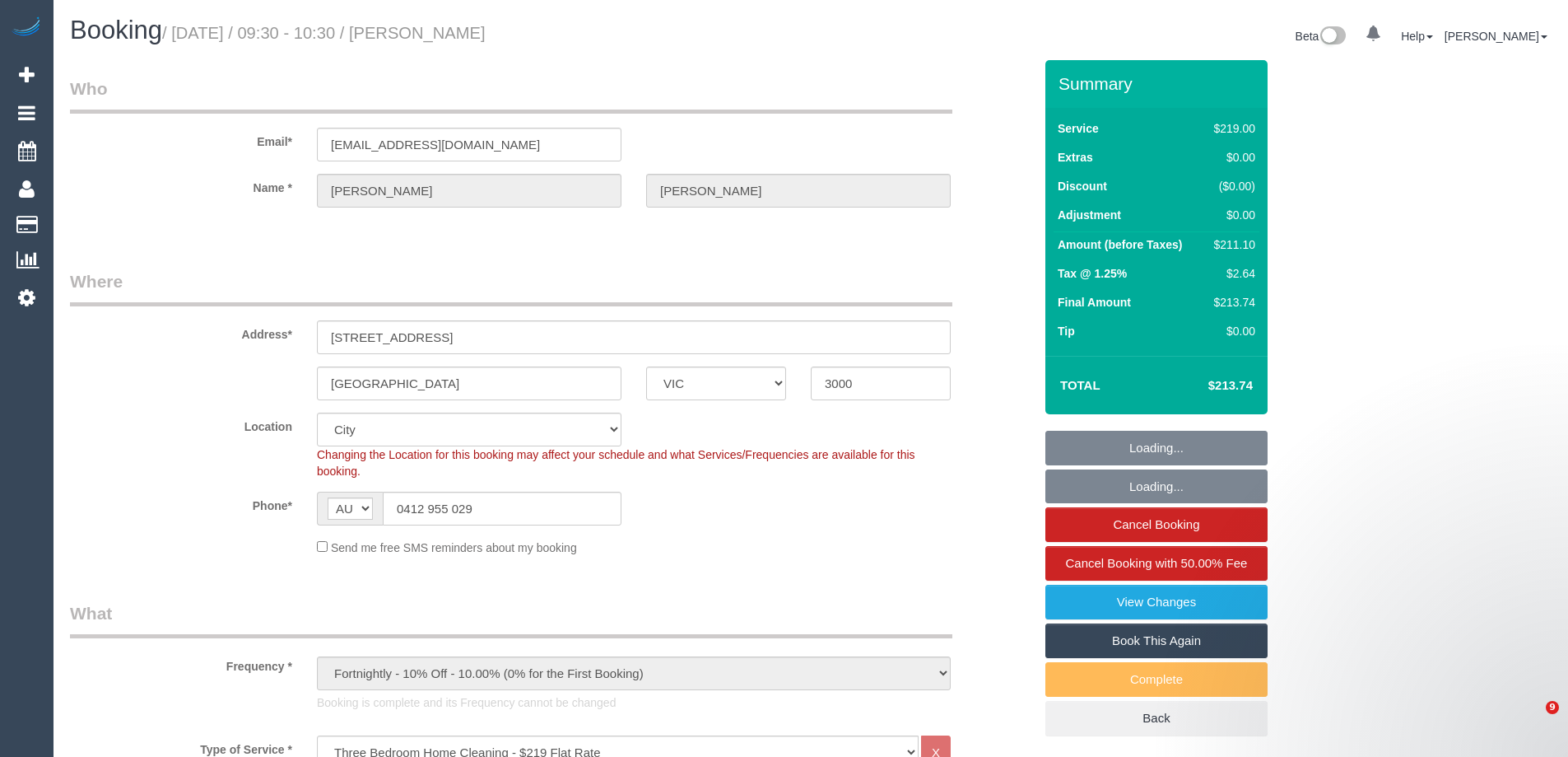
select select "VIC"
select select "number:32"
select select "number:34"
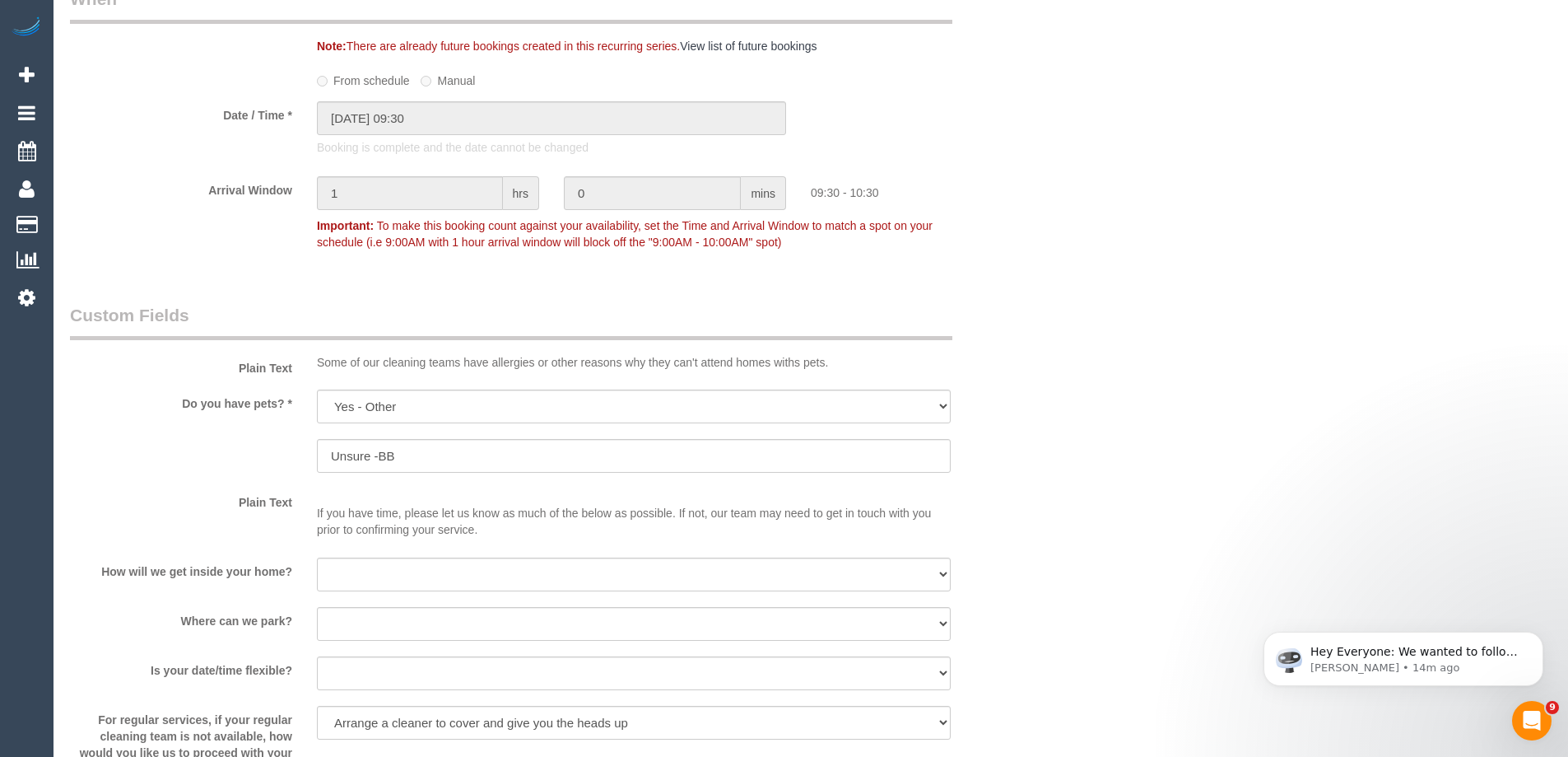
scroll to position [2553, 0]
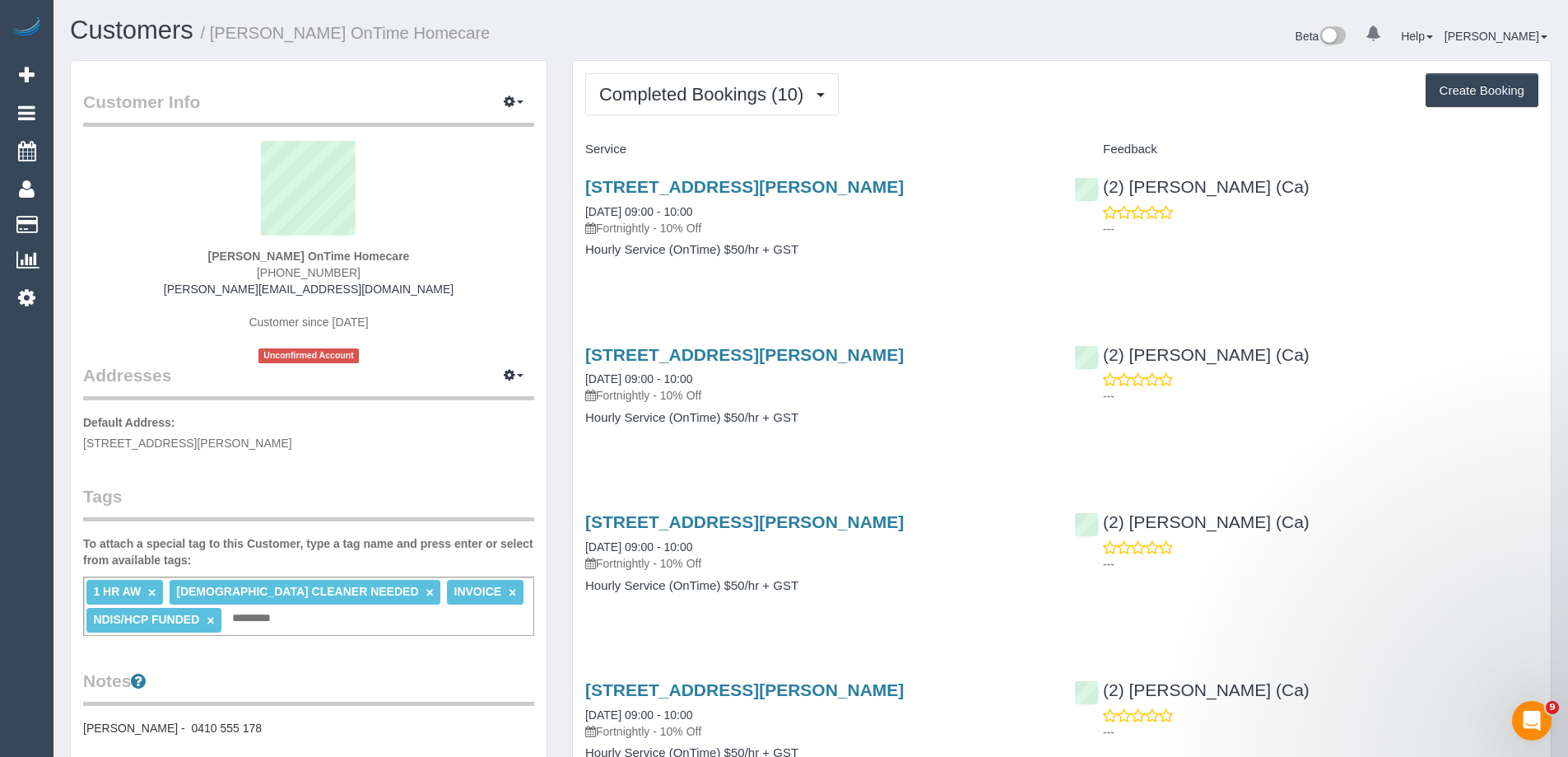
click at [664, 77] on button "Completed Bookings (10)" at bounding box center [712, 94] width 253 height 42
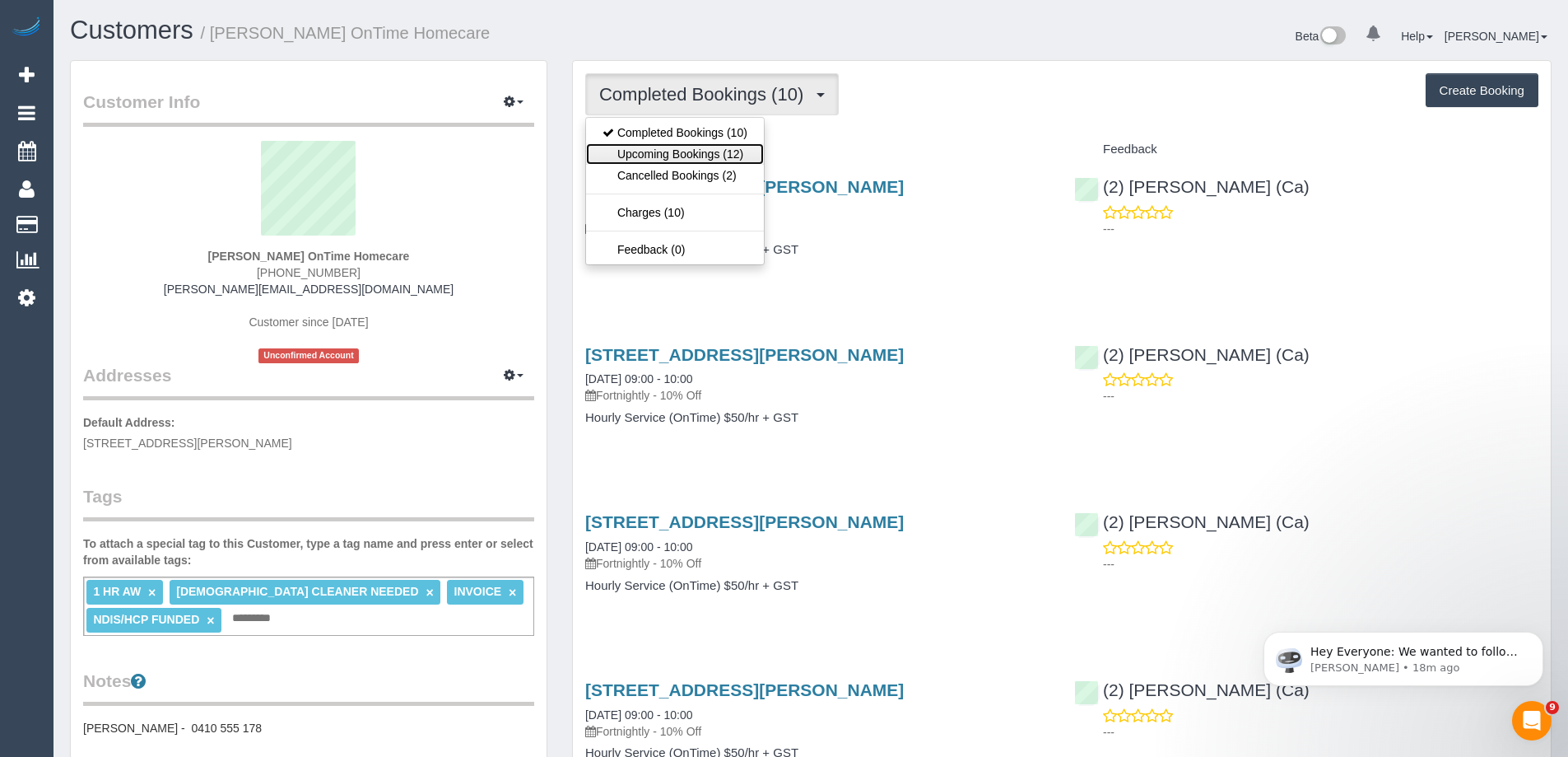
click at [675, 159] on link "Upcoming Bookings (12)" at bounding box center [675, 154] width 178 height 21
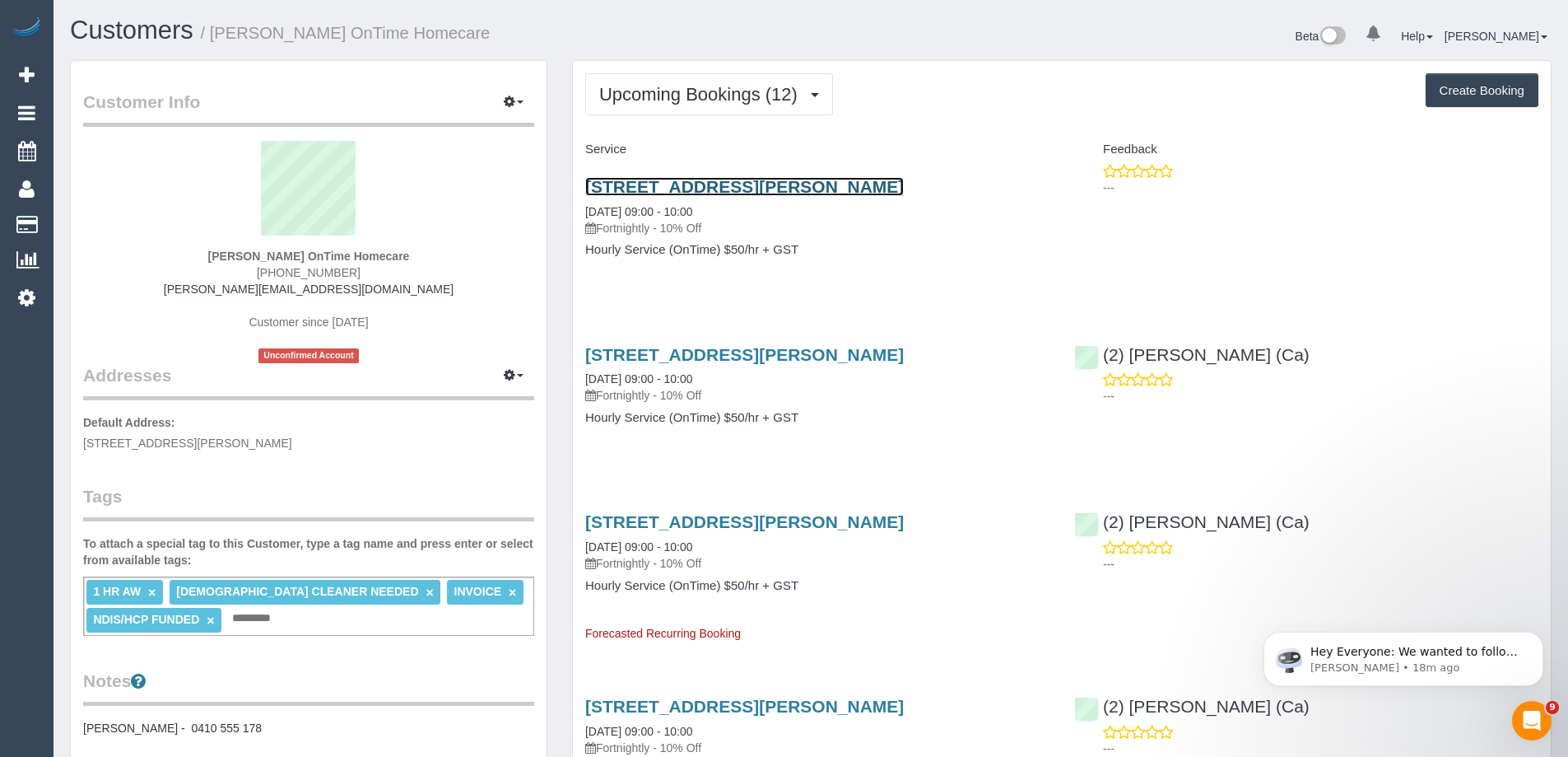
click at [863, 184] on link "[STREET_ADDRESS][PERSON_NAME]" at bounding box center [744, 186] width 318 height 19
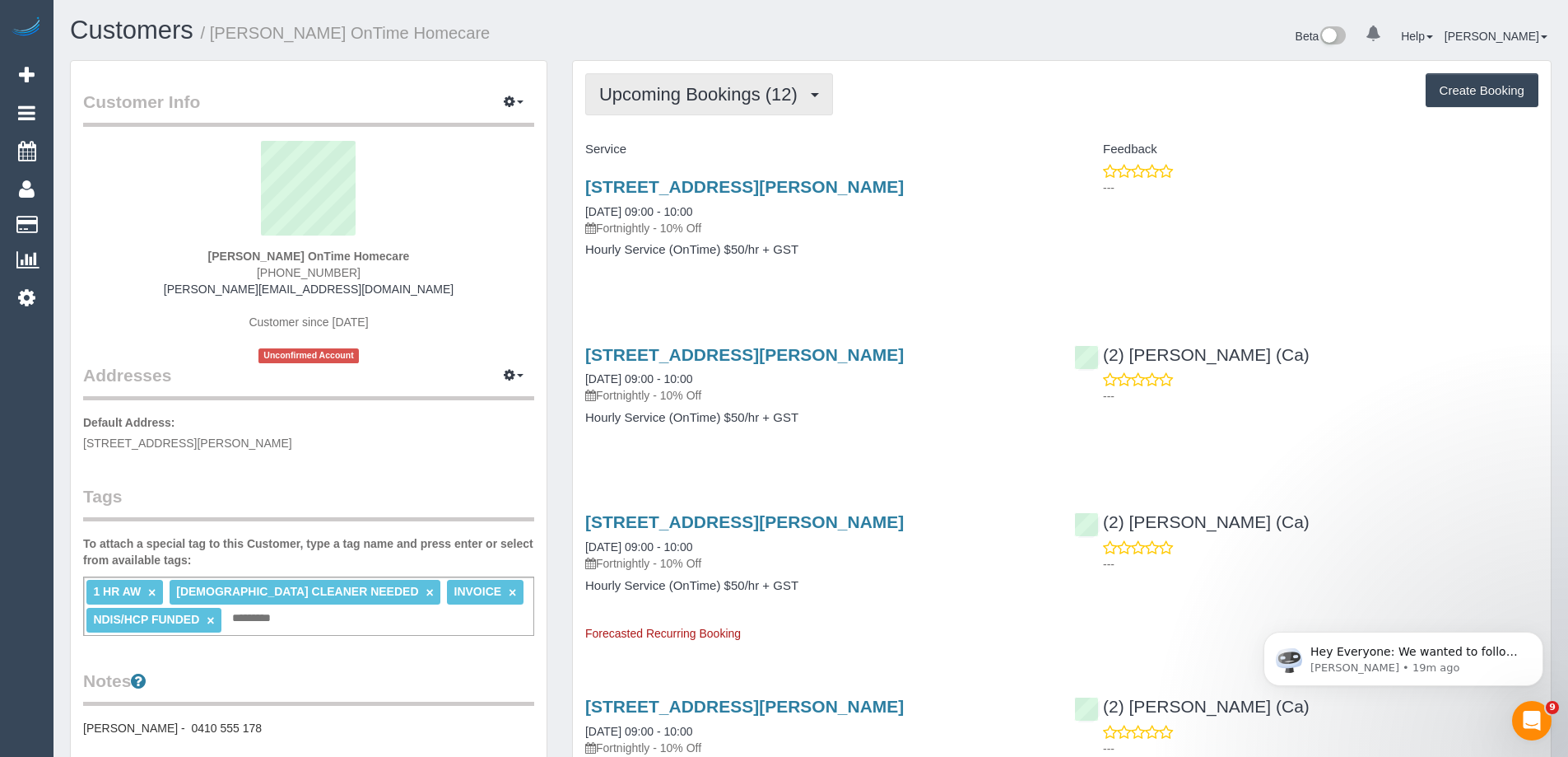
click at [737, 86] on span "Upcoming Bookings (12)" at bounding box center [703, 94] width 207 height 20
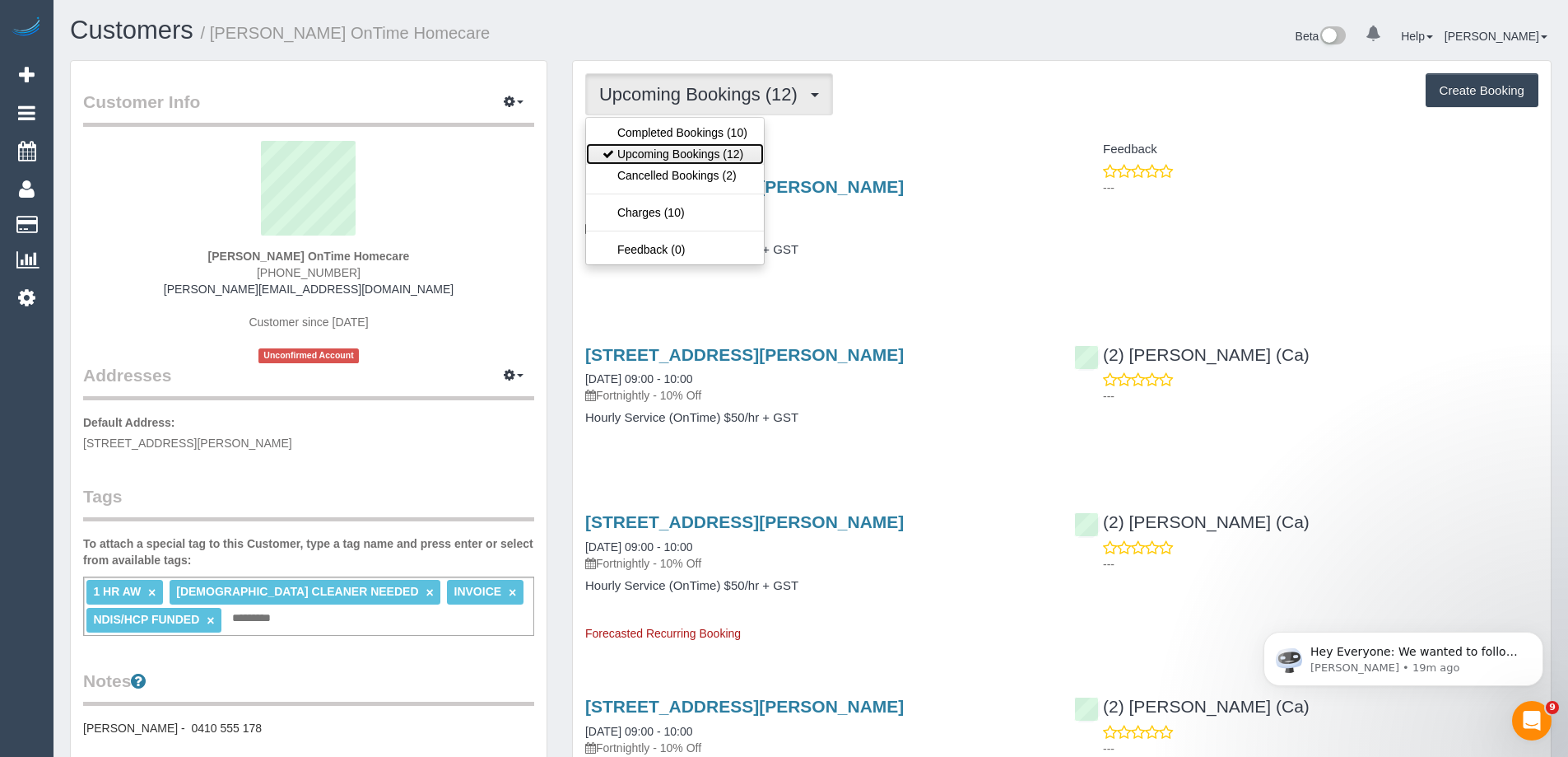
click at [717, 153] on link "Upcoming Bookings (12)" at bounding box center [675, 154] width 178 height 21
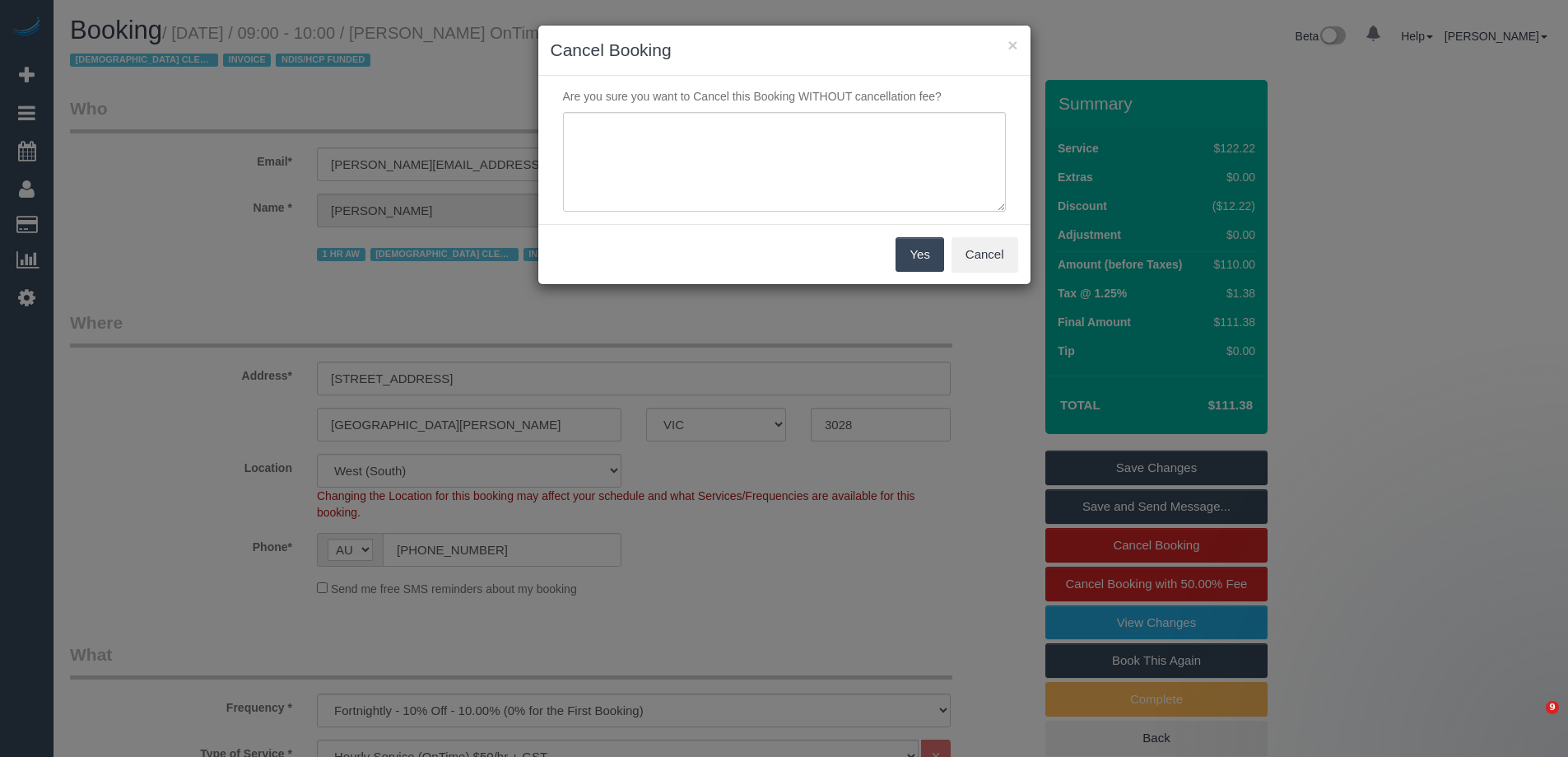
select select "VIC"
select select "number:28"
select select "number:14"
select select "number:19"
select select "number:25"
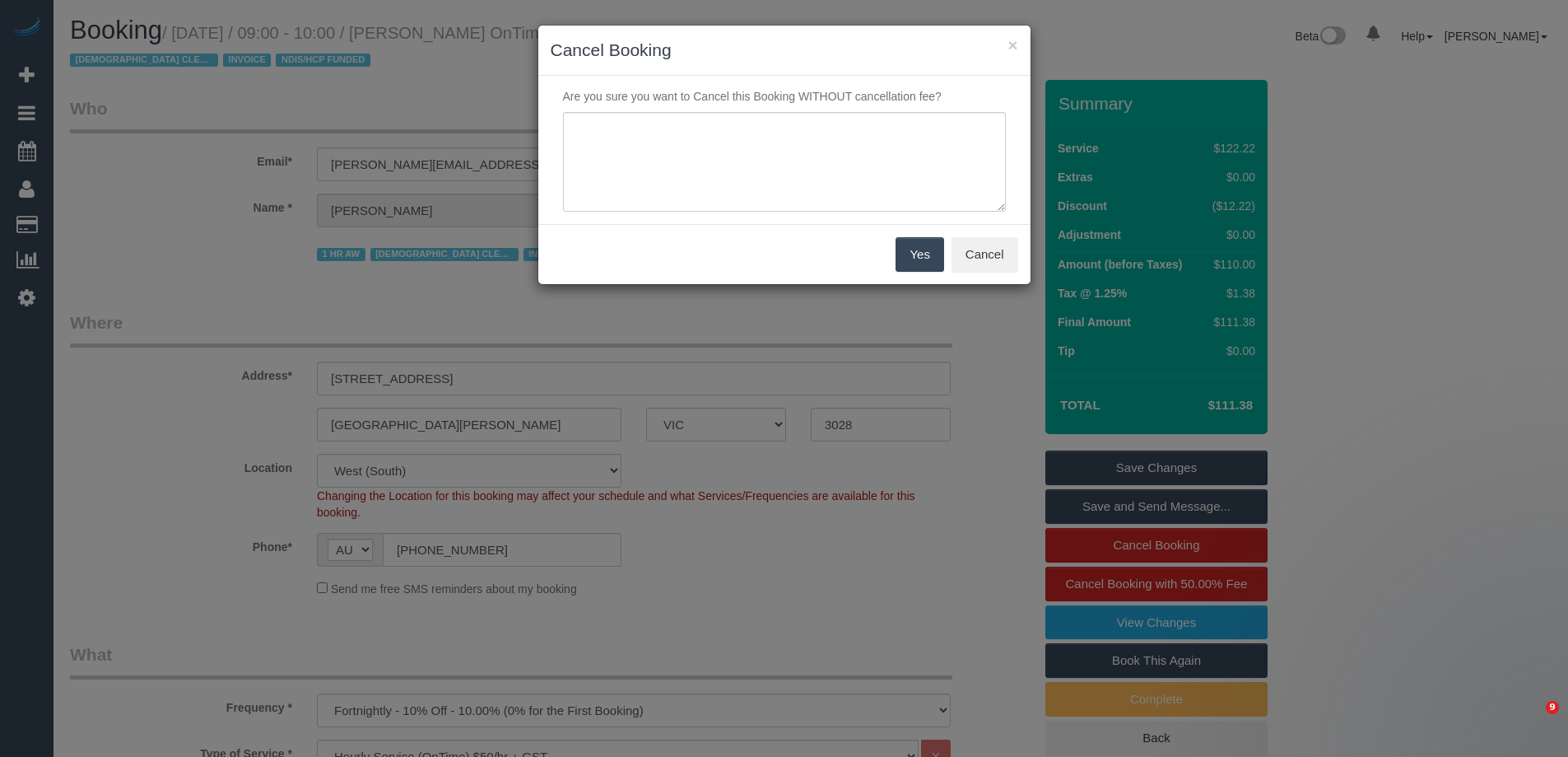
select select "number:35"
click at [741, 175] on textarea at bounding box center [790, 162] width 443 height 101
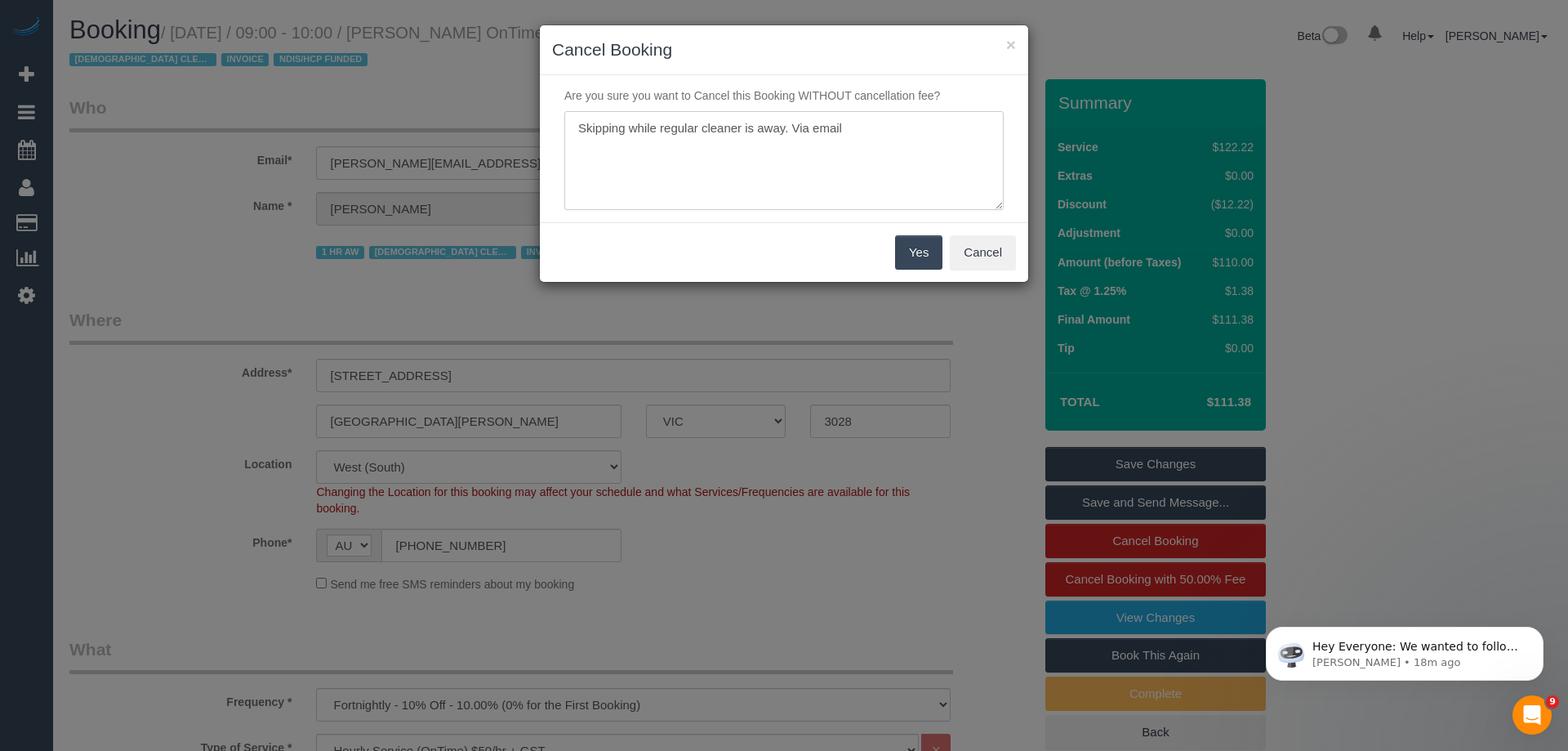
click at [874, 141] on textarea at bounding box center [784, 161] width 440 height 100
paste textarea "msg_2p7k4oew"
type textarea "Skipping while regular cleaner is away. Via email msg_2p7k4oew - ED"
click at [911, 250] on button "Yes" at bounding box center [918, 252] width 47 height 34
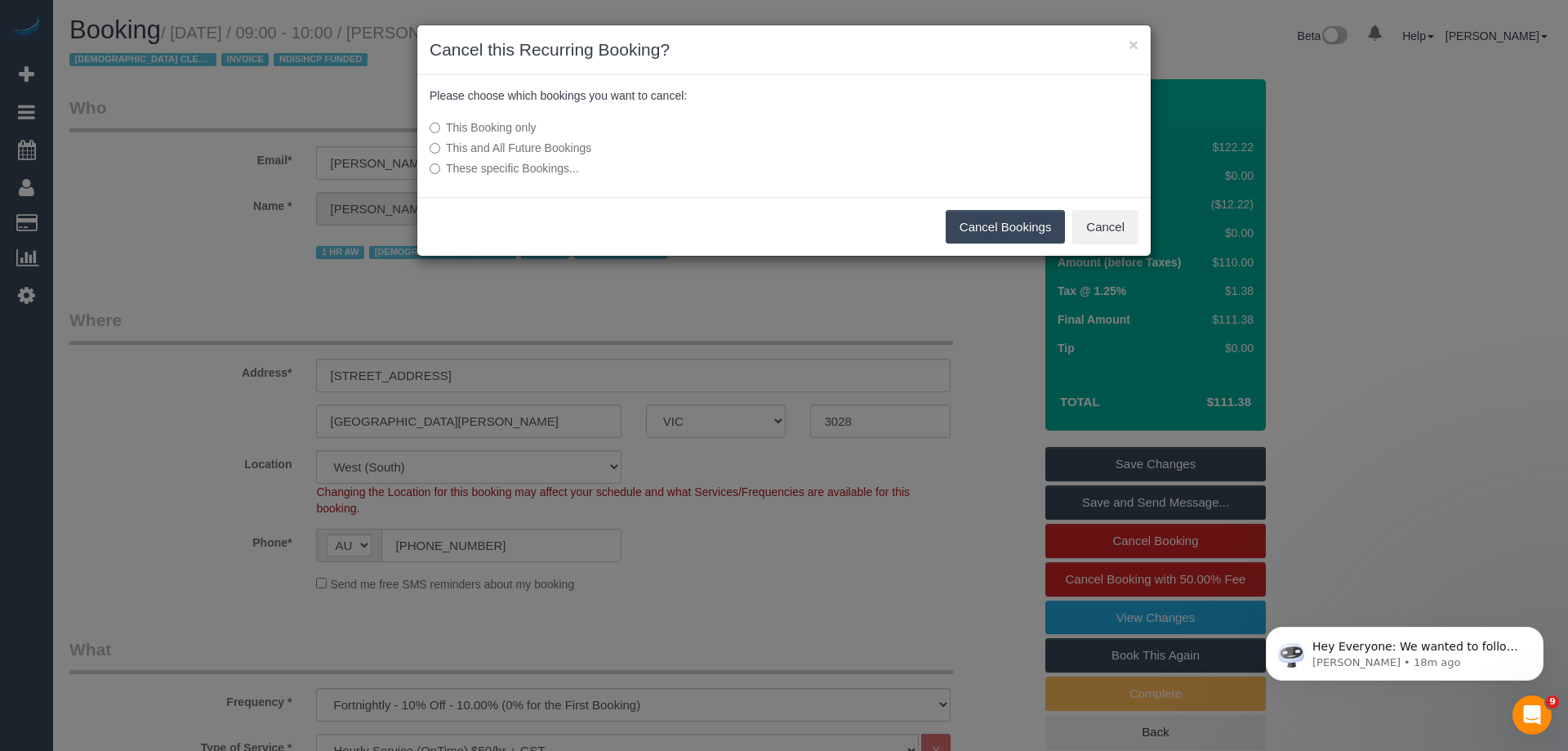
click at [1015, 223] on button "Cancel Bookings" at bounding box center [1006, 226] width 120 height 34
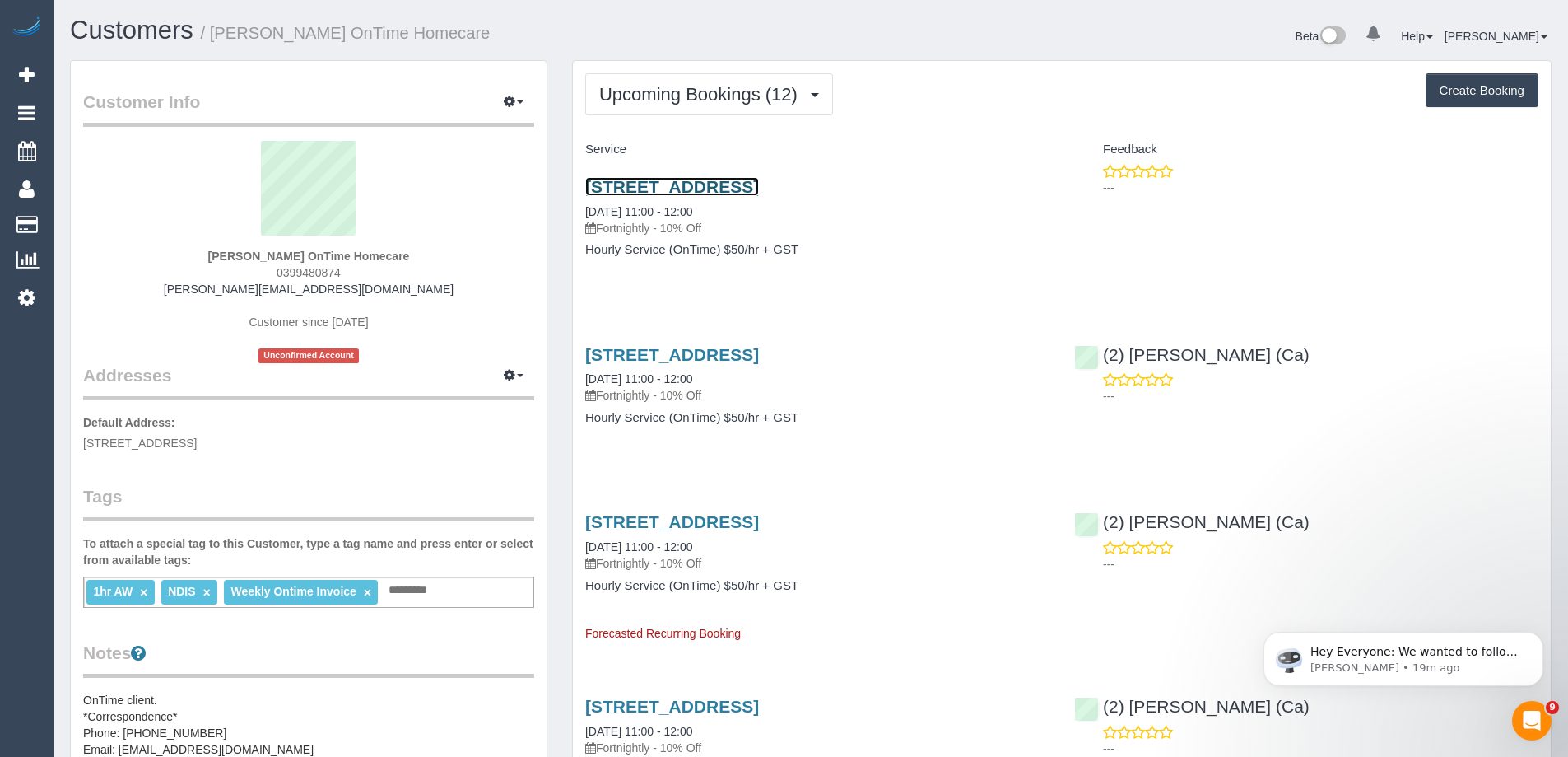
click at [729, 184] on link "[STREET_ADDRESS]" at bounding box center [672, 186] width 174 height 19
click at [759, 188] on link "[STREET_ADDRESS]" at bounding box center [672, 186] width 174 height 19
click at [758, 184] on link "[STREET_ADDRESS]" at bounding box center [672, 186] width 174 height 19
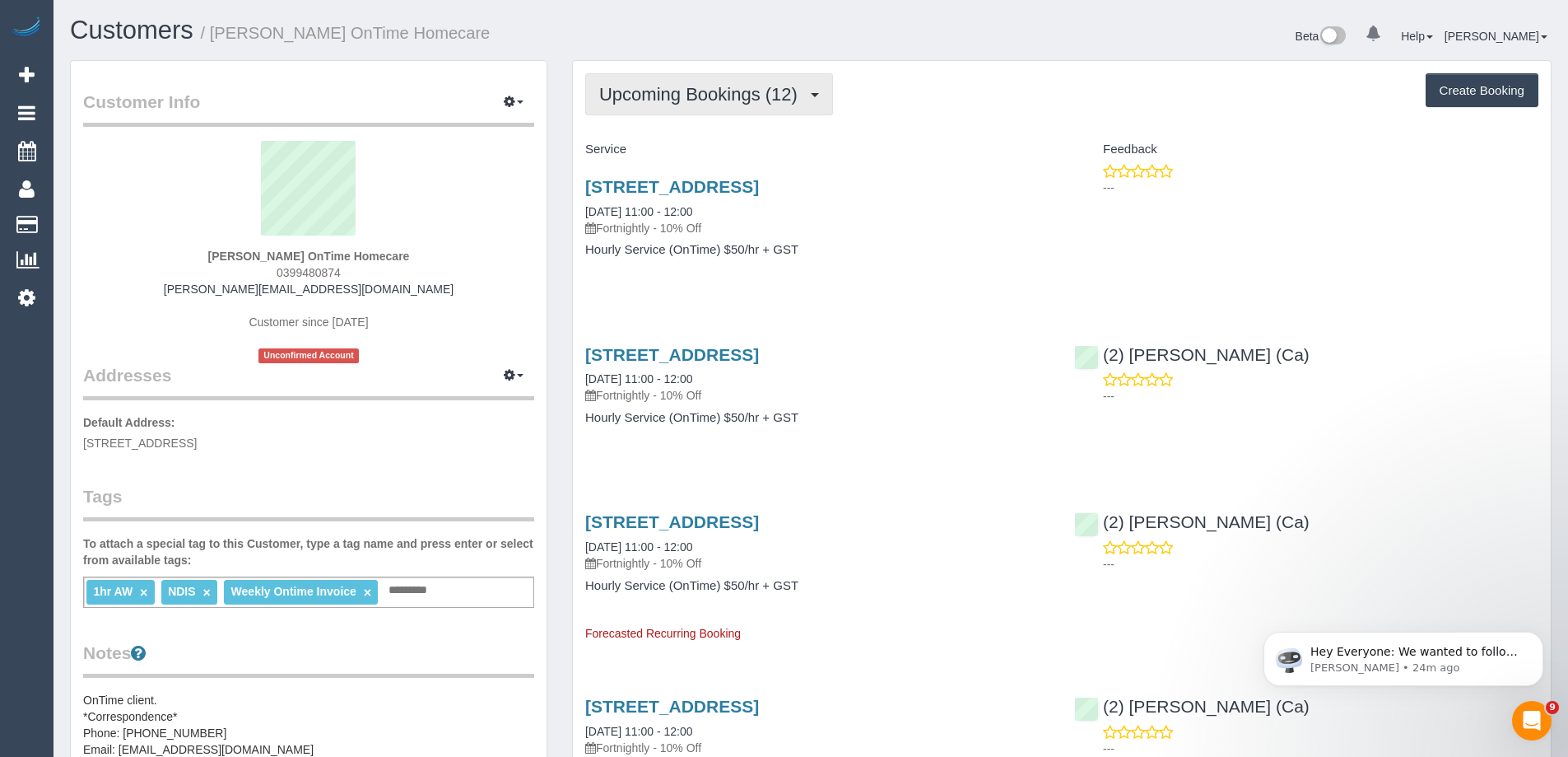
click at [628, 84] on span "Upcoming Bookings (12)" at bounding box center [703, 94] width 207 height 20
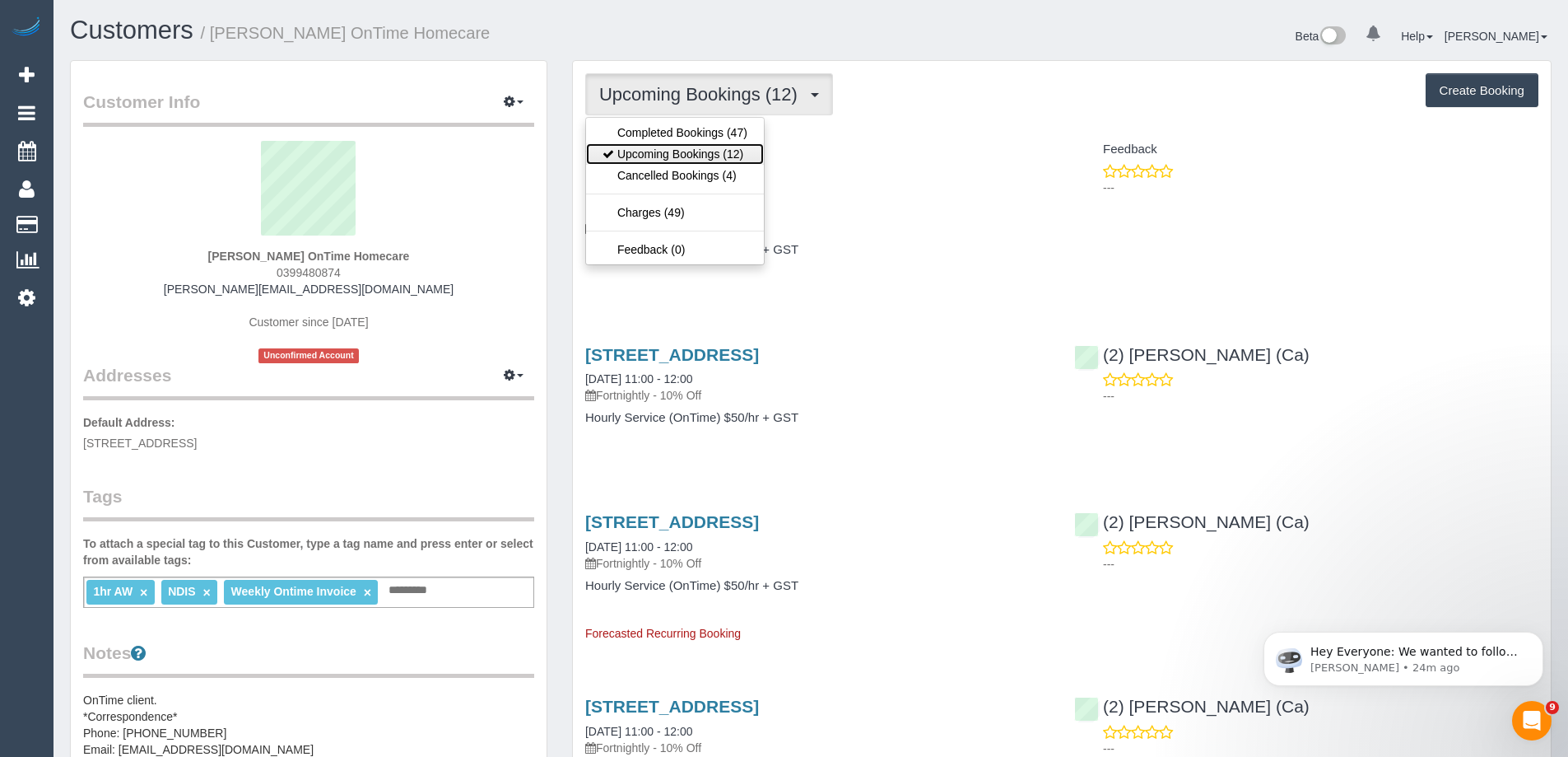
click at [649, 150] on link "Upcoming Bookings (12)" at bounding box center [675, 154] width 178 height 21
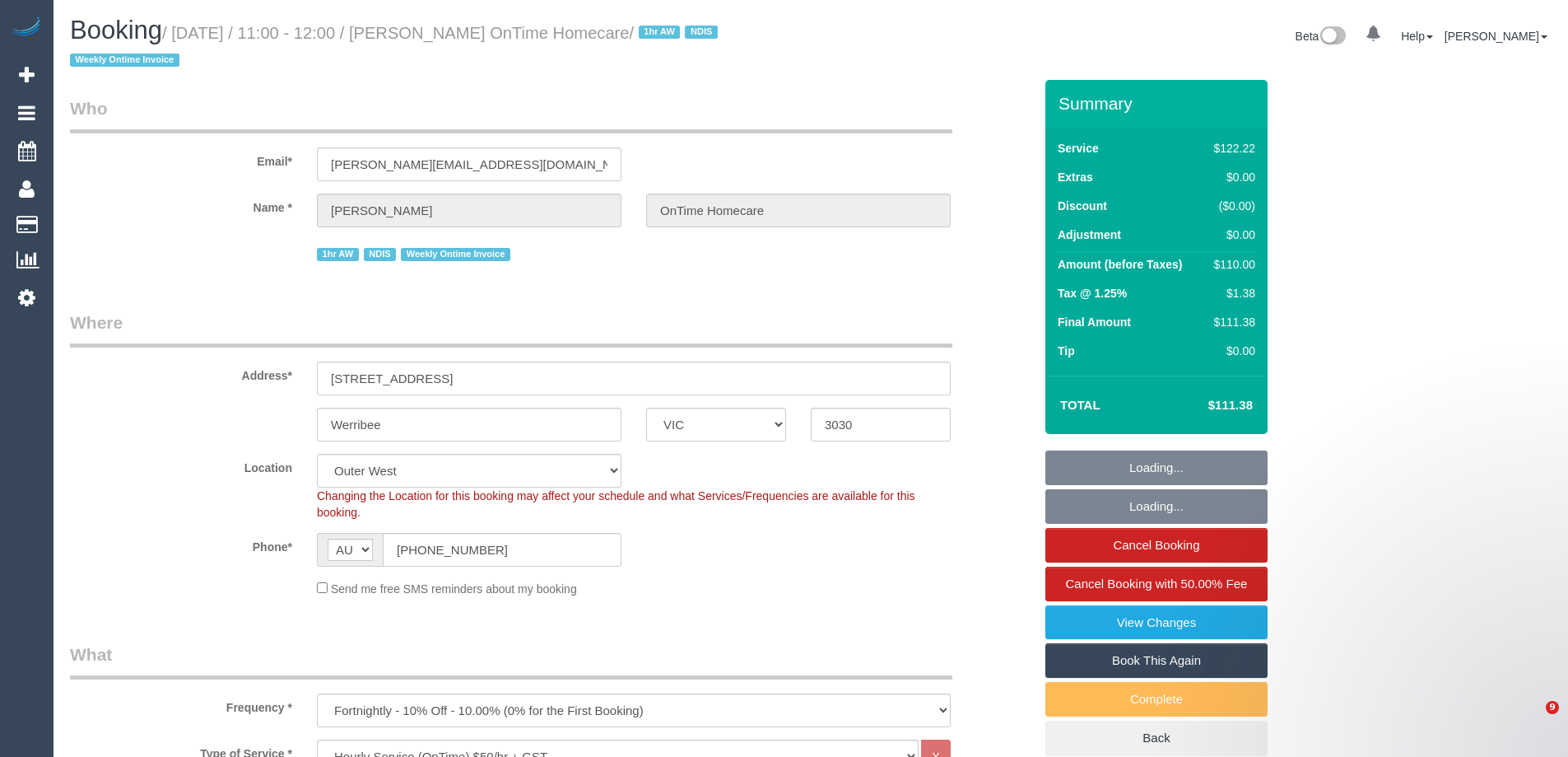
select select "VIC"
select select "number:29"
select select "number:14"
select select "number:19"
select select "number:22"
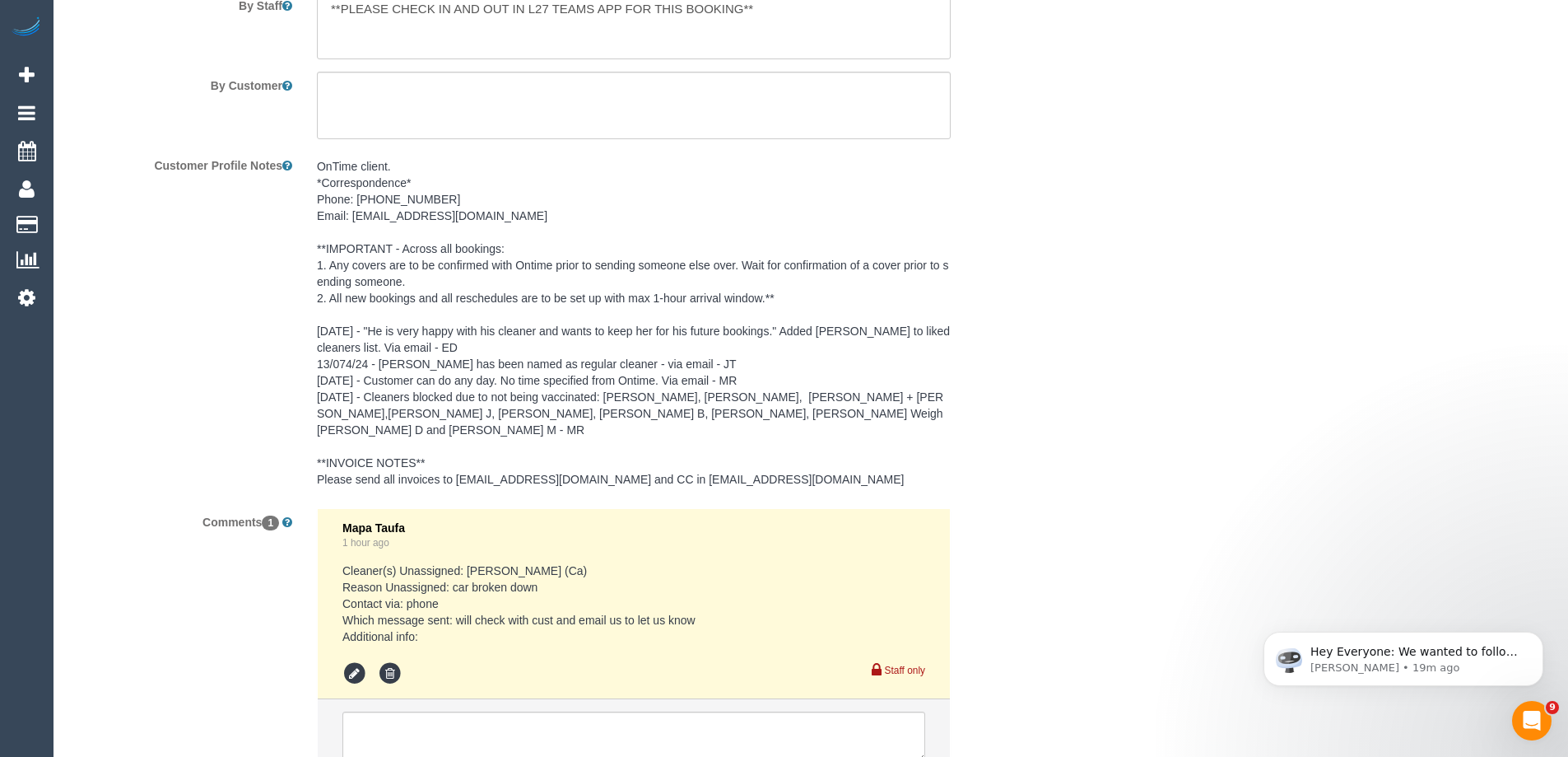
scroll to position [2532, 0]
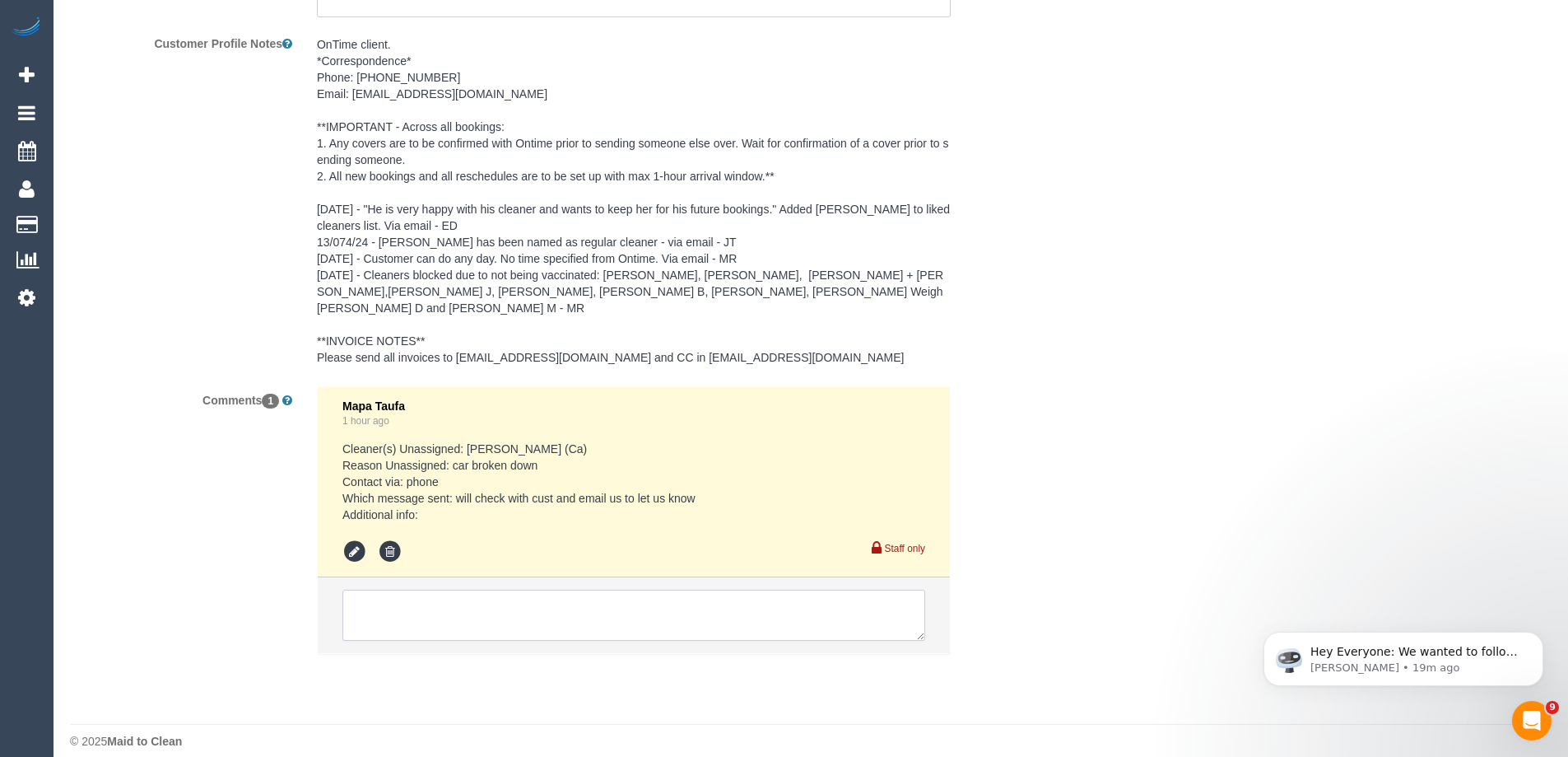
click at [563, 594] on textarea at bounding box center [634, 615] width 583 height 51
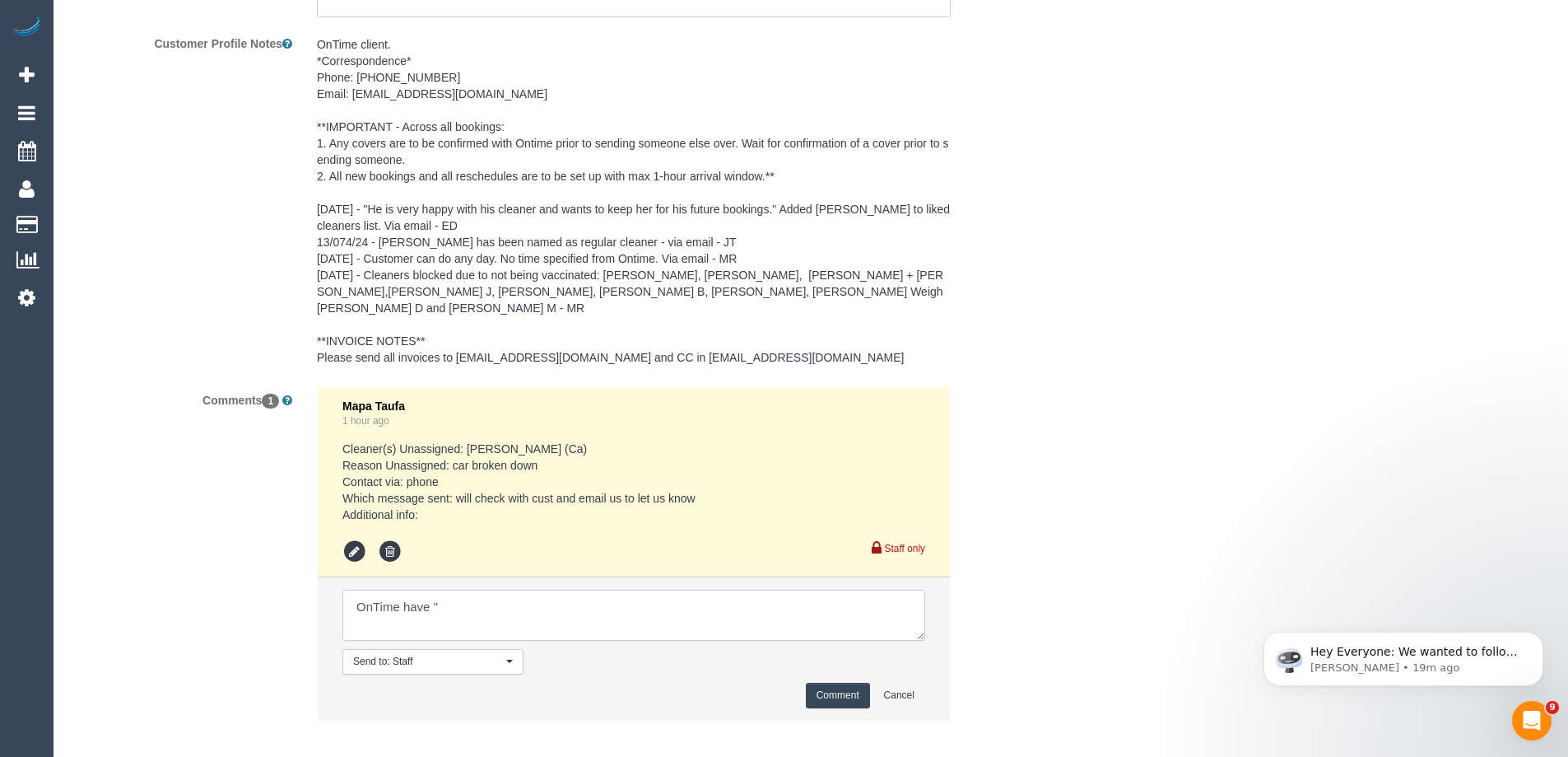
paste textarea "Tried to call client, no answer, left a voice message. We will be in touch once…"
click at [632, 594] on textarea at bounding box center [634, 615] width 583 height 51
click at [610, 607] on textarea at bounding box center [634, 615] width 583 height 51
click at [360, 589] on textarea at bounding box center [634, 615] width 583 height 51
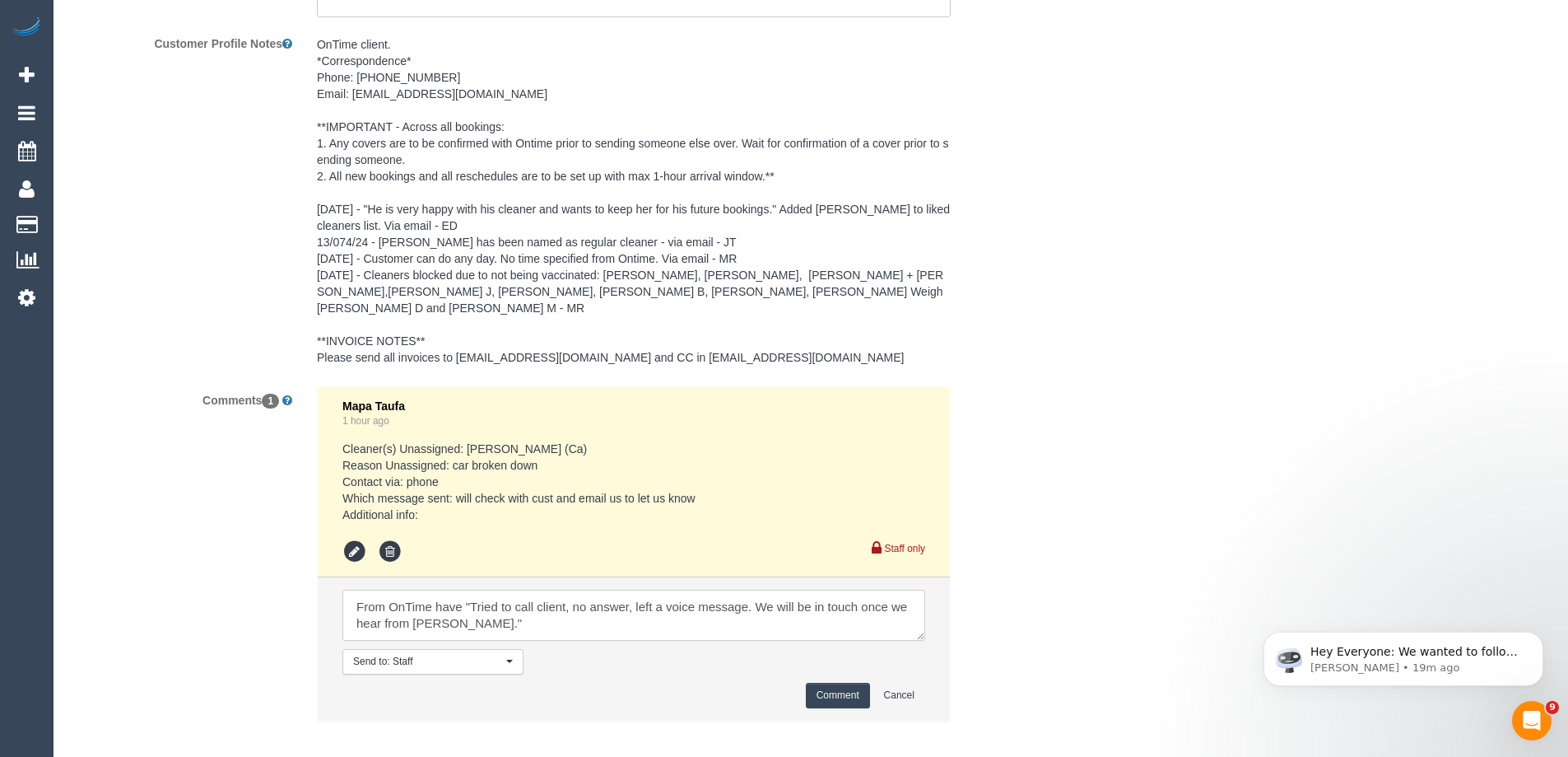
click at [445, 592] on textarea at bounding box center [634, 615] width 583 height 51
click at [515, 610] on textarea at bounding box center [634, 615] width 583 height 51
paste textarea "cnv_1fjueijc"
type textarea "From OnTime: "Tried to call client, no answer, left a voice message. We will be…"
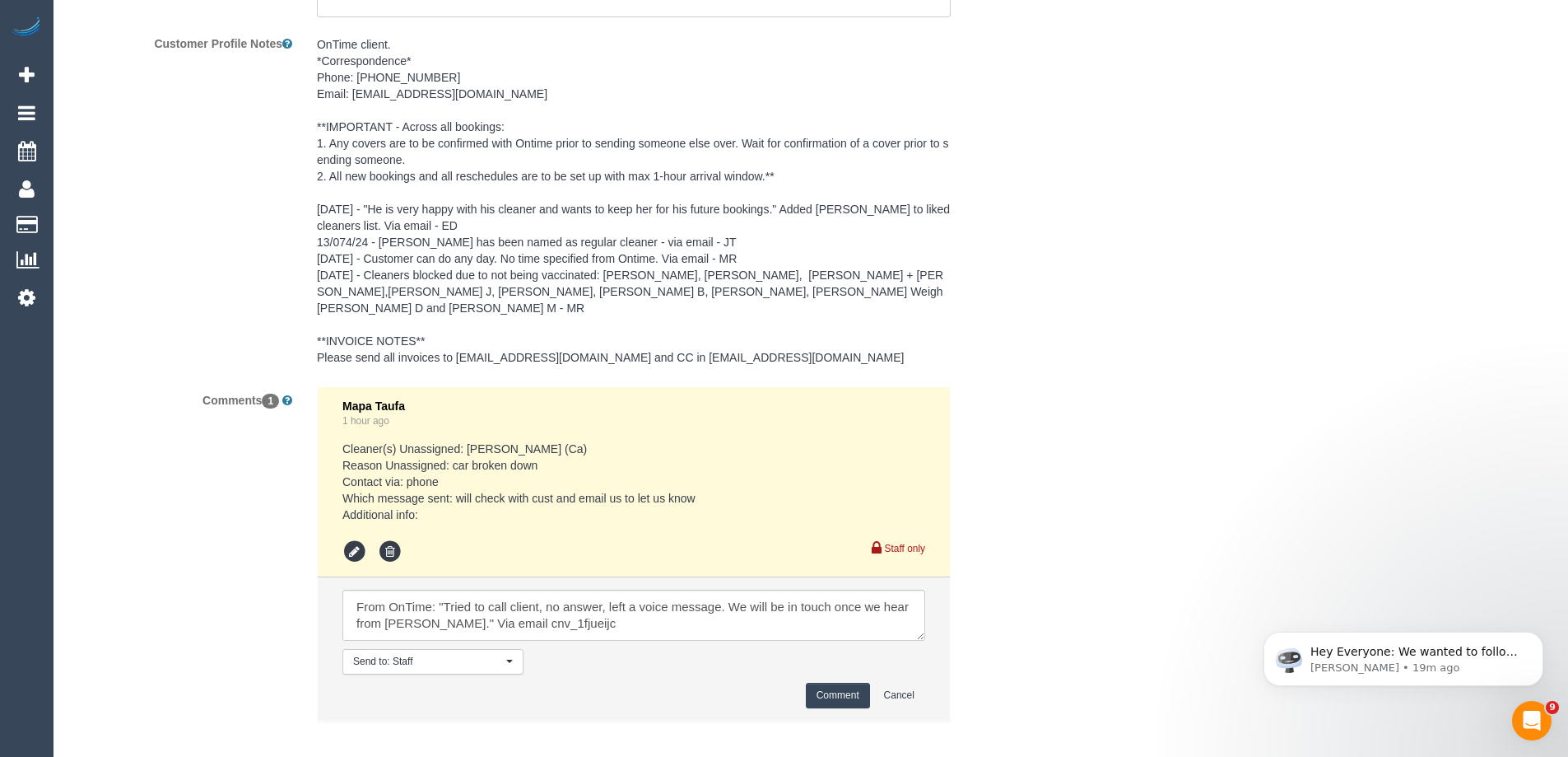
click at [827, 683] on button "Comment" at bounding box center [838, 695] width 64 height 25
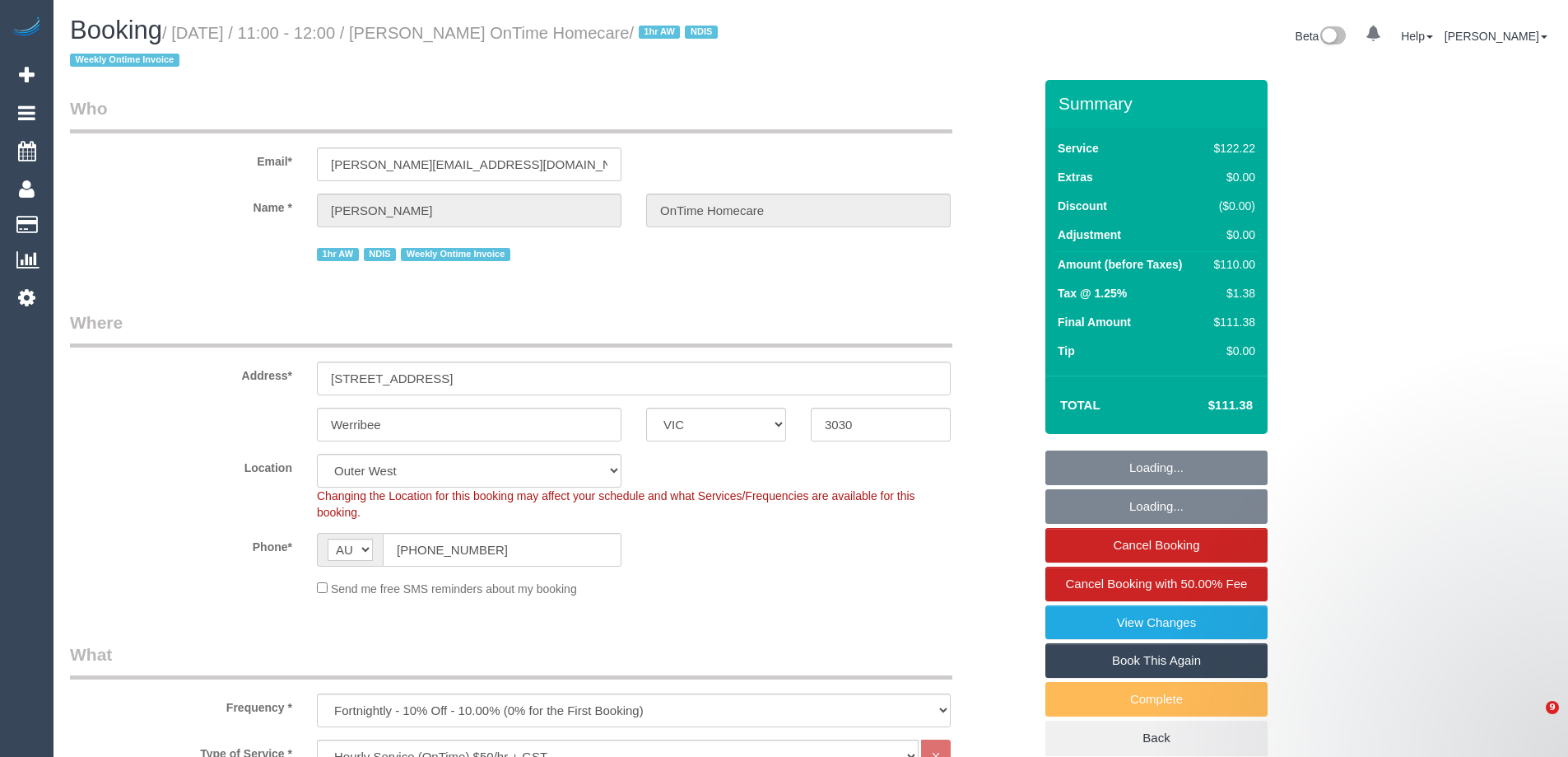
select select "VIC"
select select "number:29"
select select "number:14"
select select "number:19"
select select "number:22"
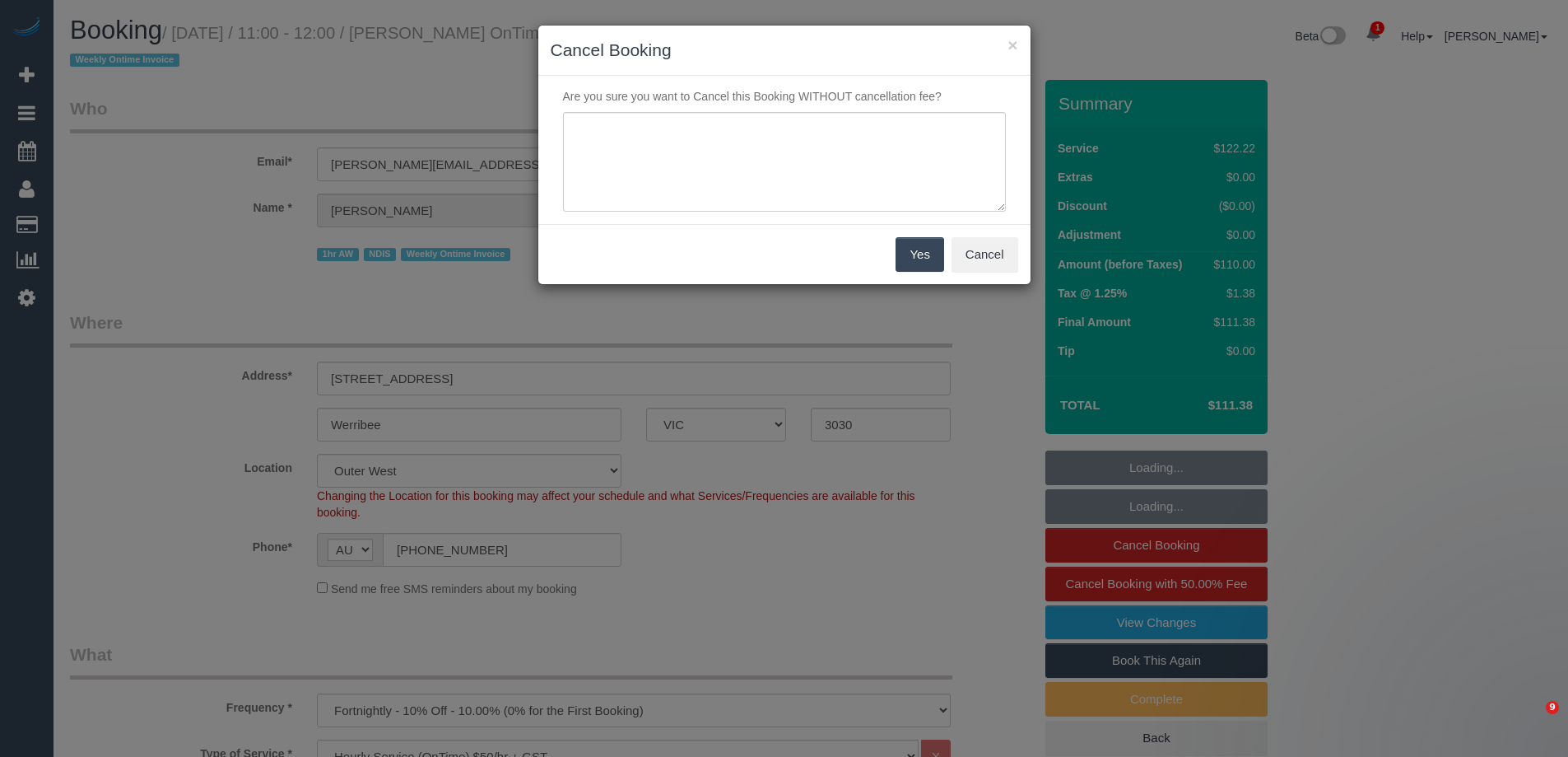
select select "VIC"
select select "number:29"
select select "number:14"
select select "number:19"
select select "number:22"
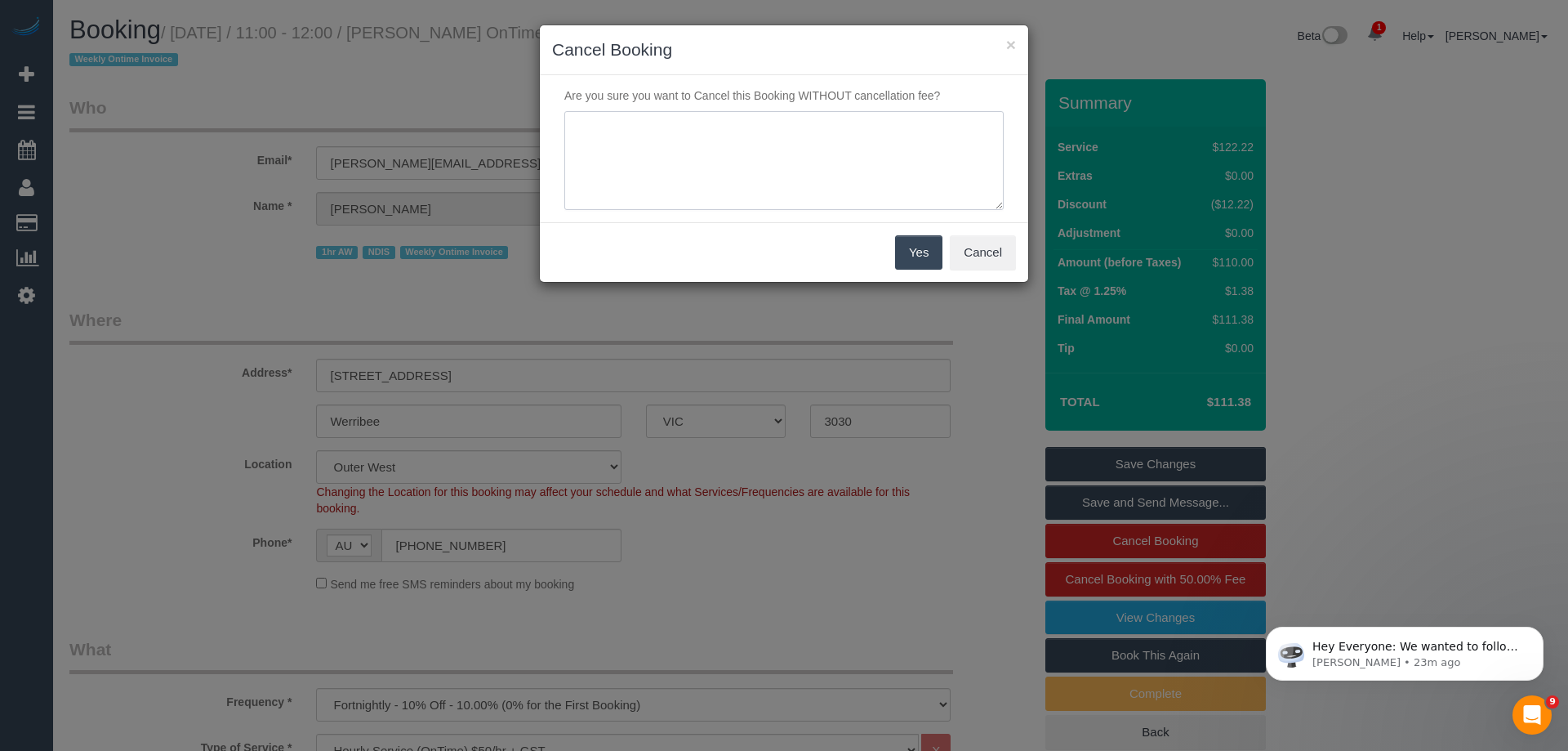
click at [721, 176] on textarea at bounding box center [784, 161] width 440 height 100
click at [879, 142] on textarea at bounding box center [784, 161] width 440 height 100
paste textarea "msg_2p7ki2jc"
type textarea "Regular cleaner unavailable. Via email msg_2p7ki2jc - ED"
click at [935, 248] on button "Yes" at bounding box center [918, 252] width 47 height 34
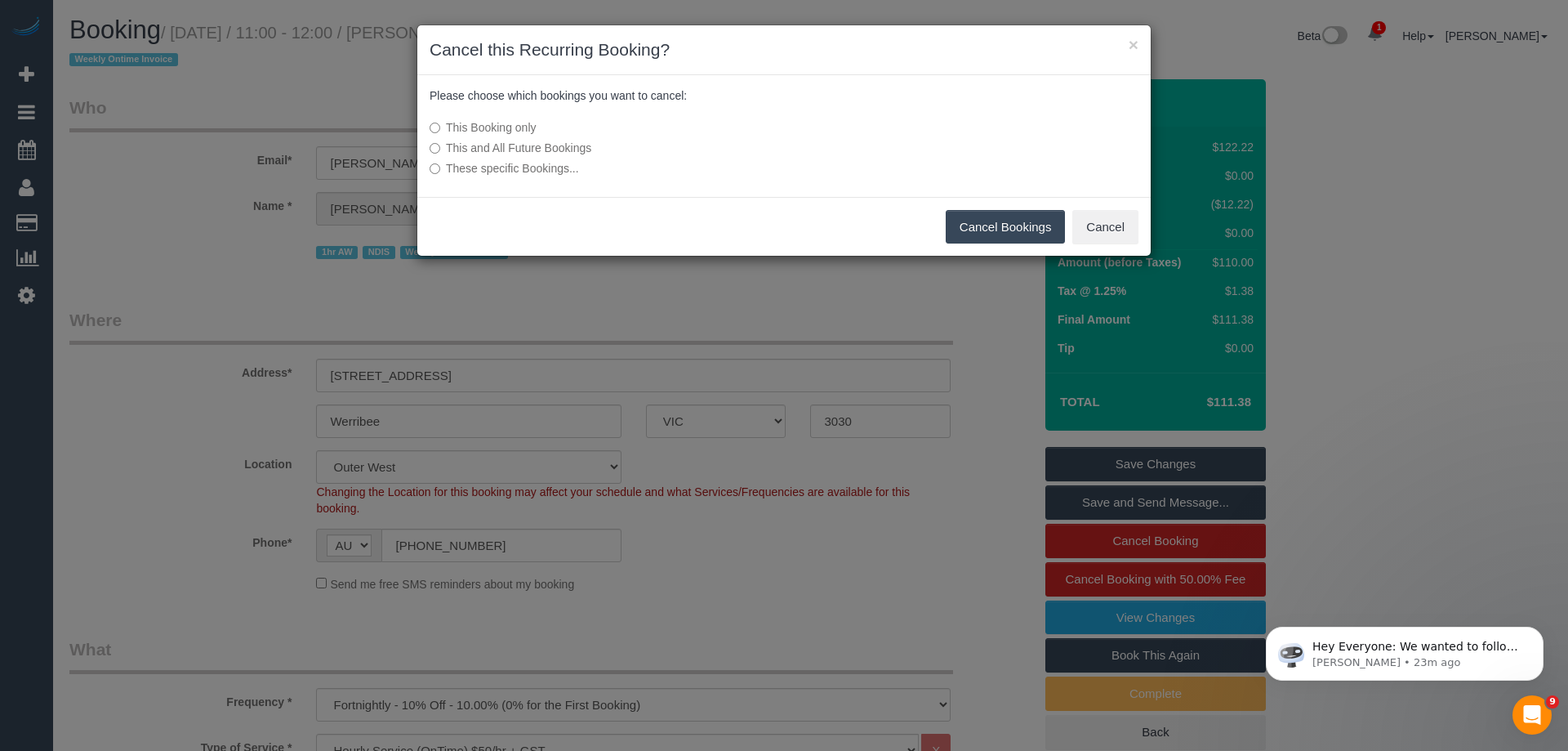
click at [1000, 226] on button "Cancel Bookings" at bounding box center [1006, 226] width 120 height 34
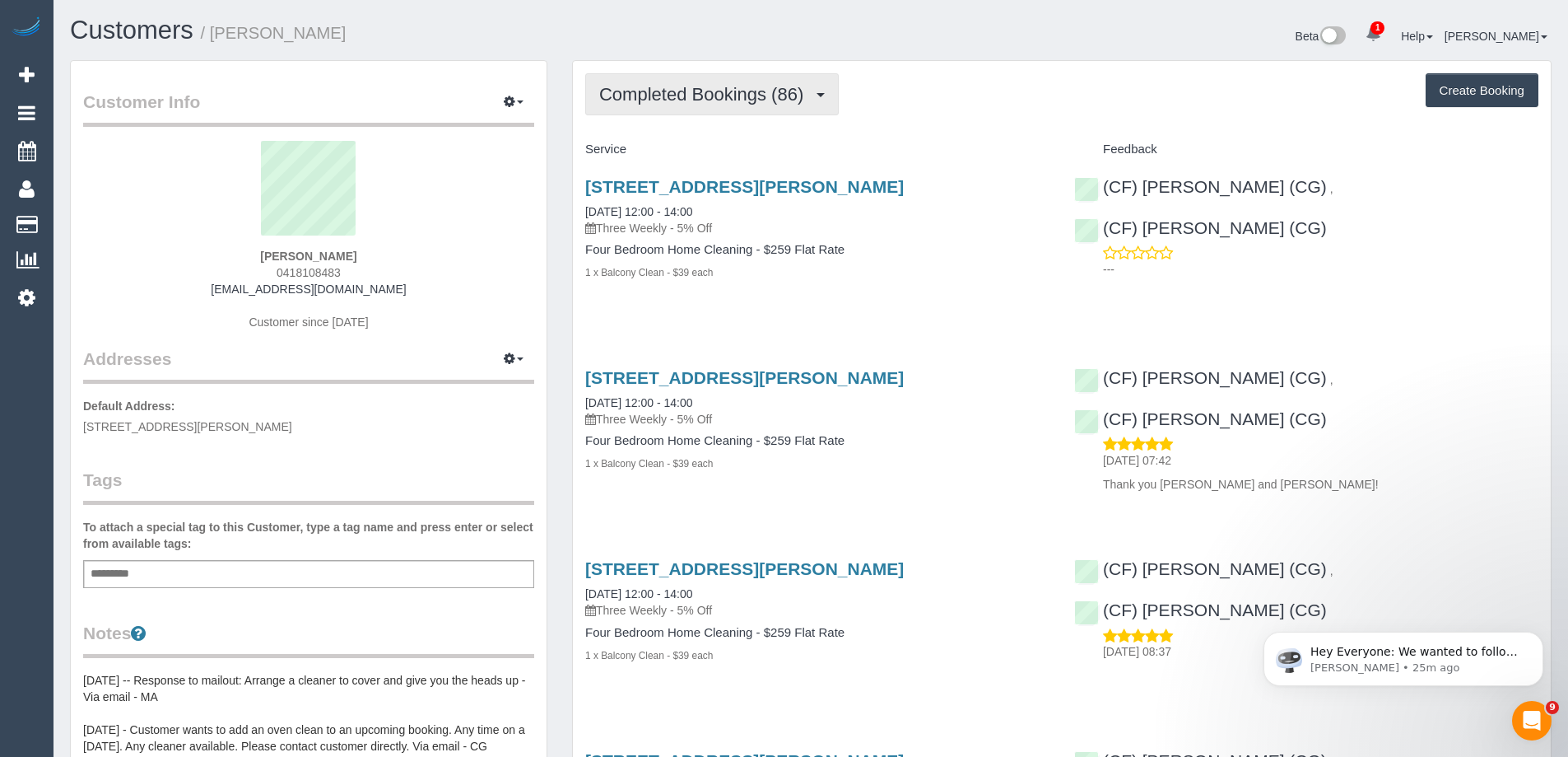
click at [693, 103] on span "Completed Bookings (86)" at bounding box center [705, 94] width 212 height 20
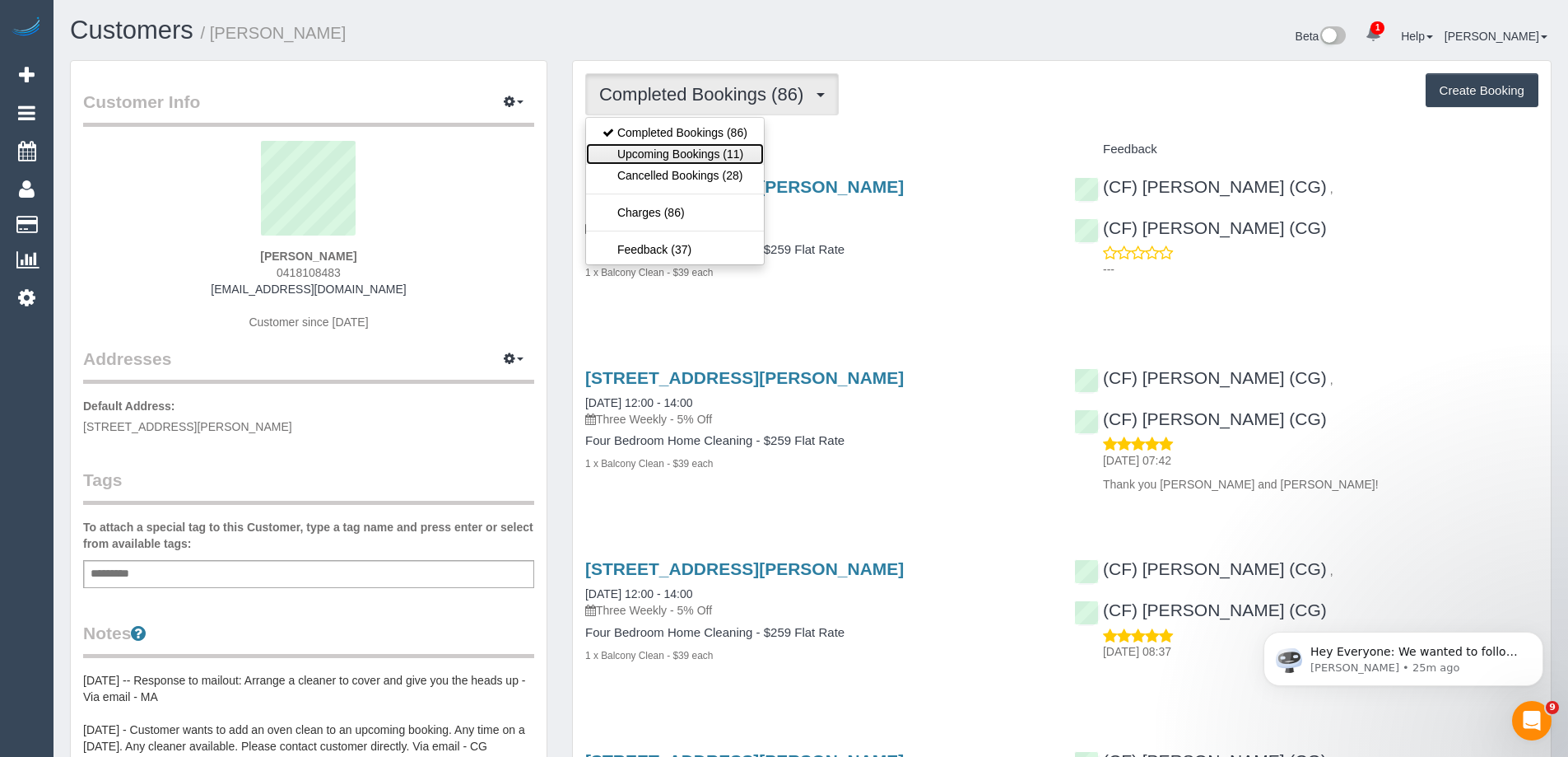
click at [679, 156] on link "Upcoming Bookings (11)" at bounding box center [675, 154] width 178 height 21
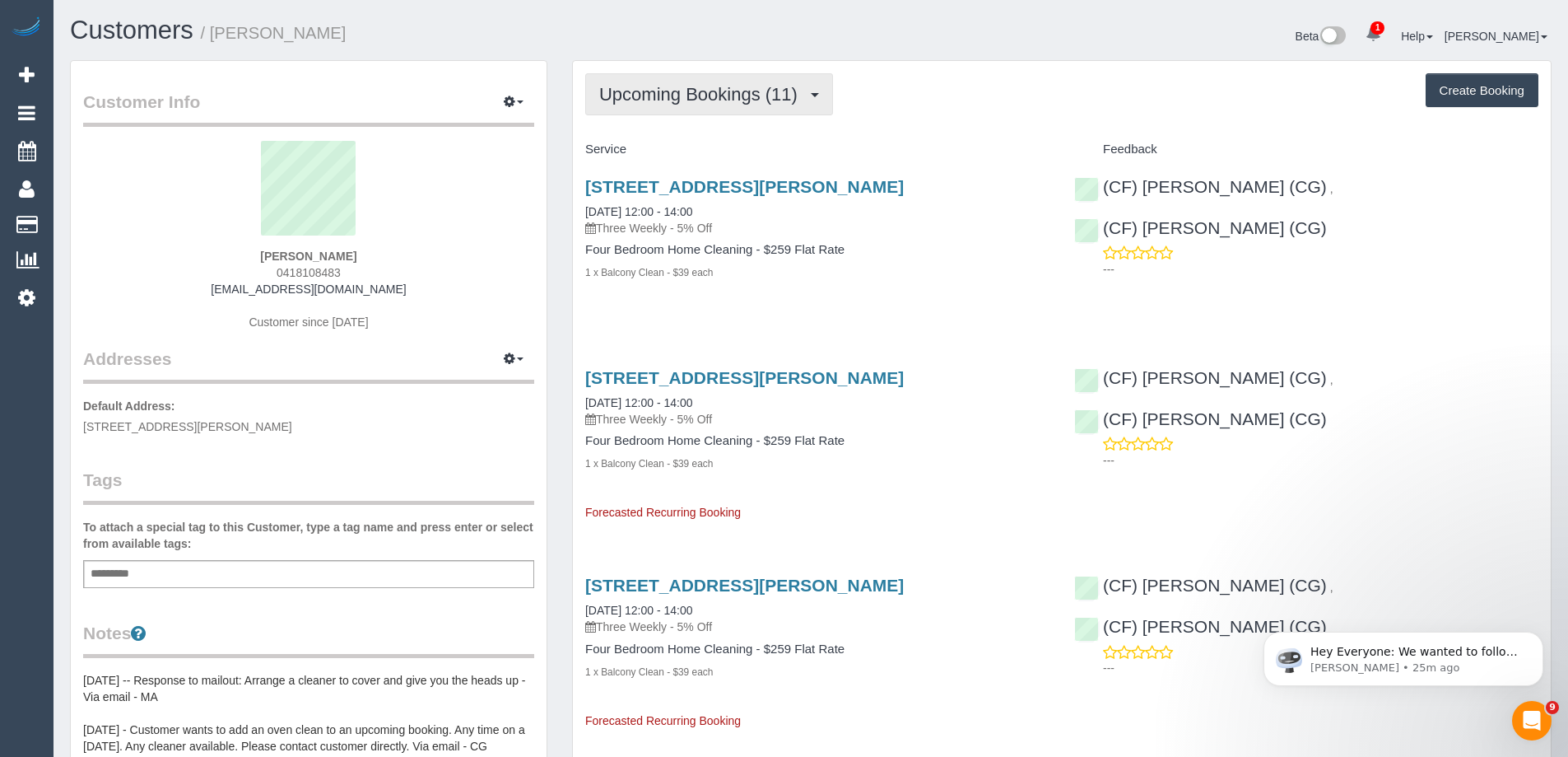
click at [688, 93] on span "Upcoming Bookings (11)" at bounding box center [703, 94] width 207 height 20
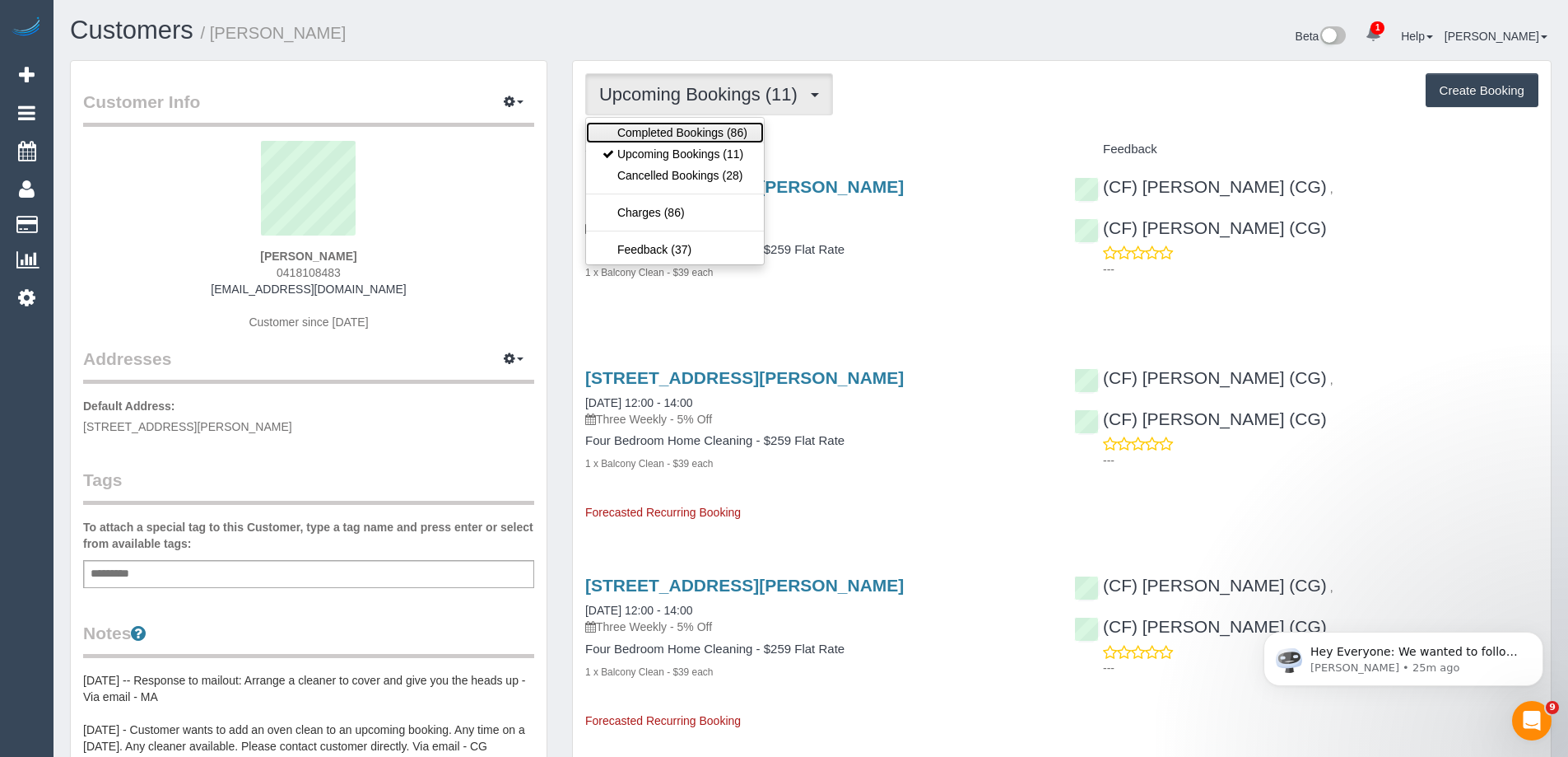
click at [668, 132] on link "Completed Bookings (86)" at bounding box center [675, 132] width 178 height 21
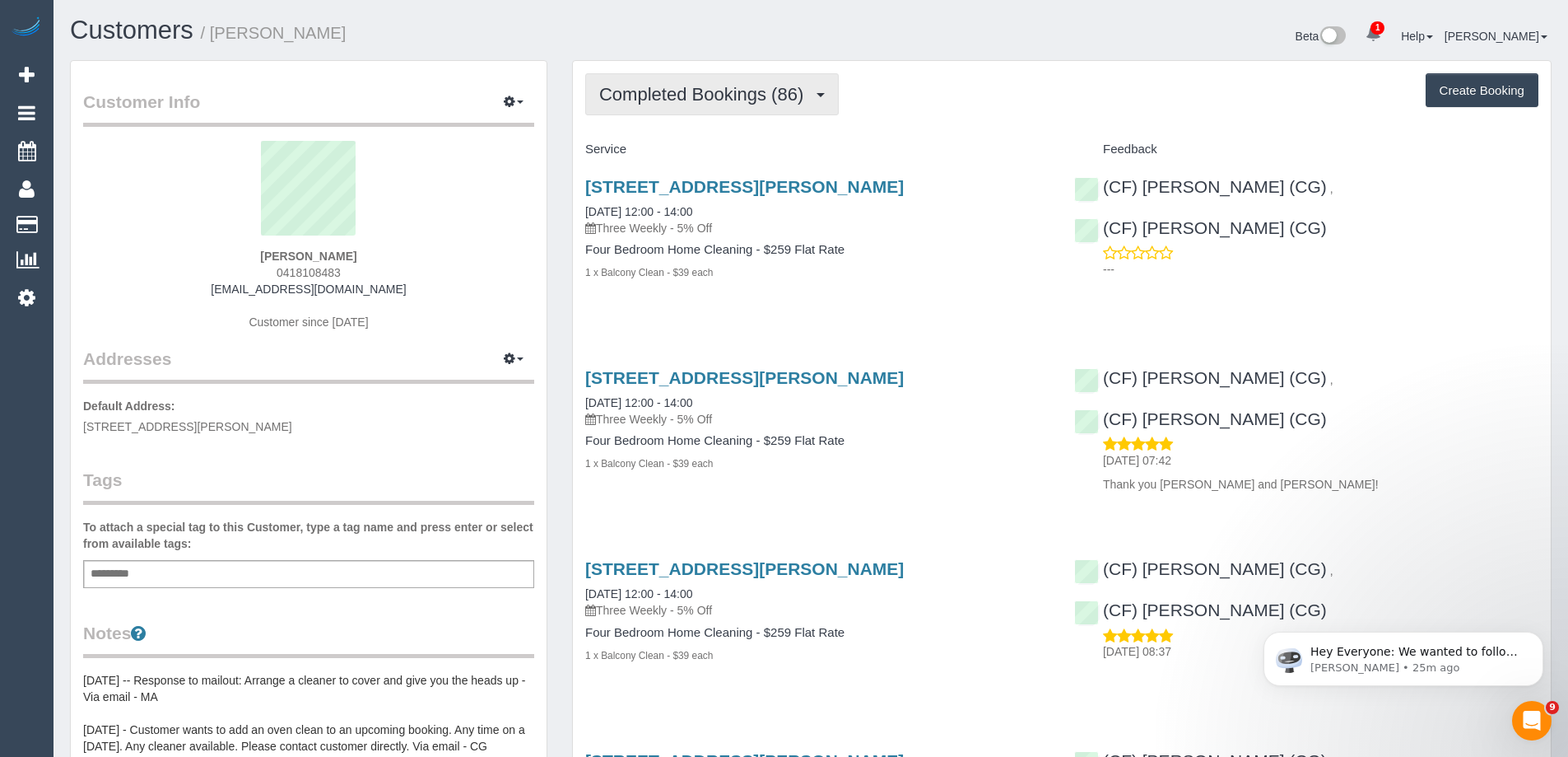
click at [712, 82] on button "Completed Bookings (86)" at bounding box center [712, 94] width 253 height 42
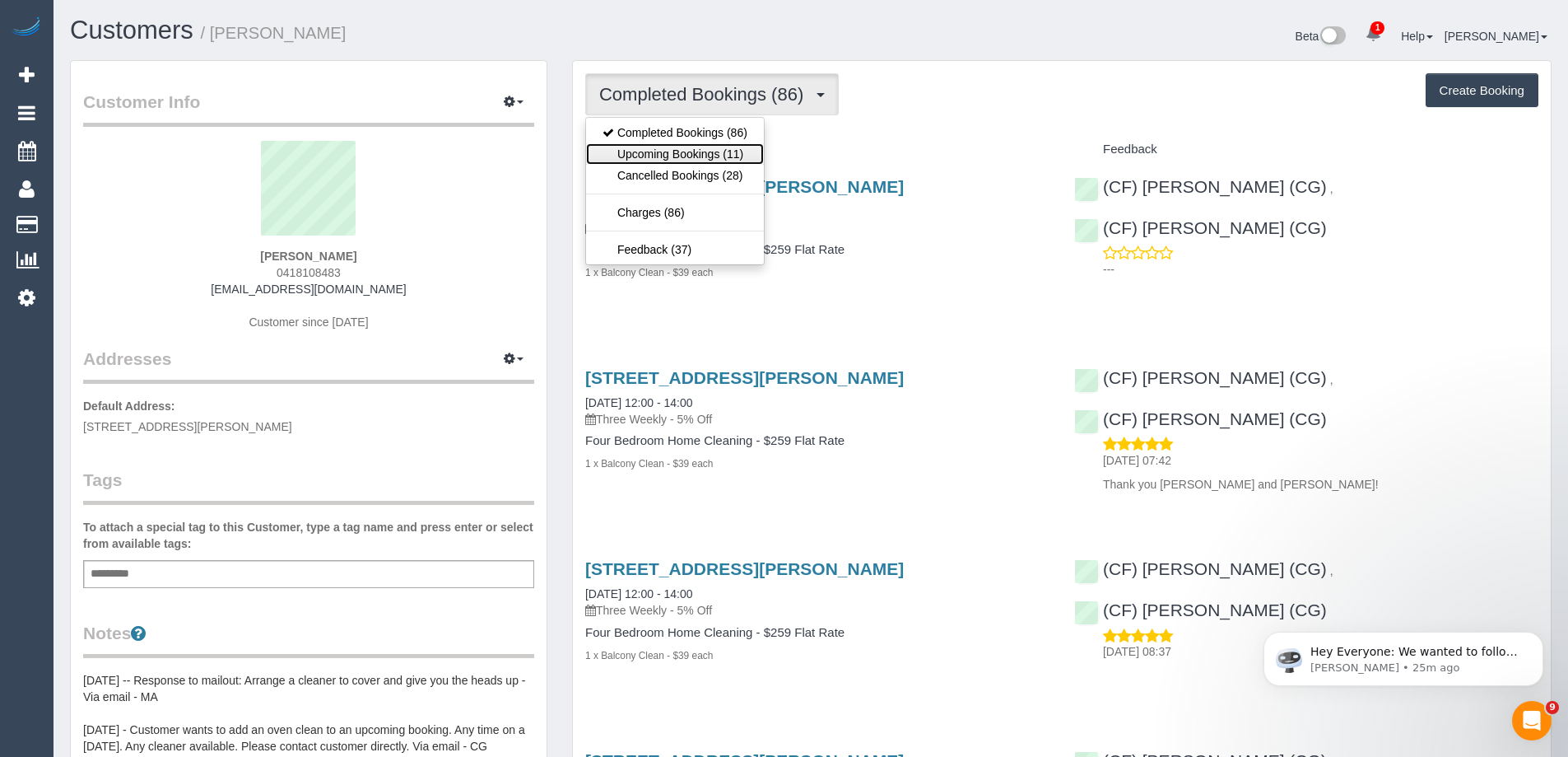
click at [703, 153] on link "Upcoming Bookings (11)" at bounding box center [675, 154] width 178 height 21
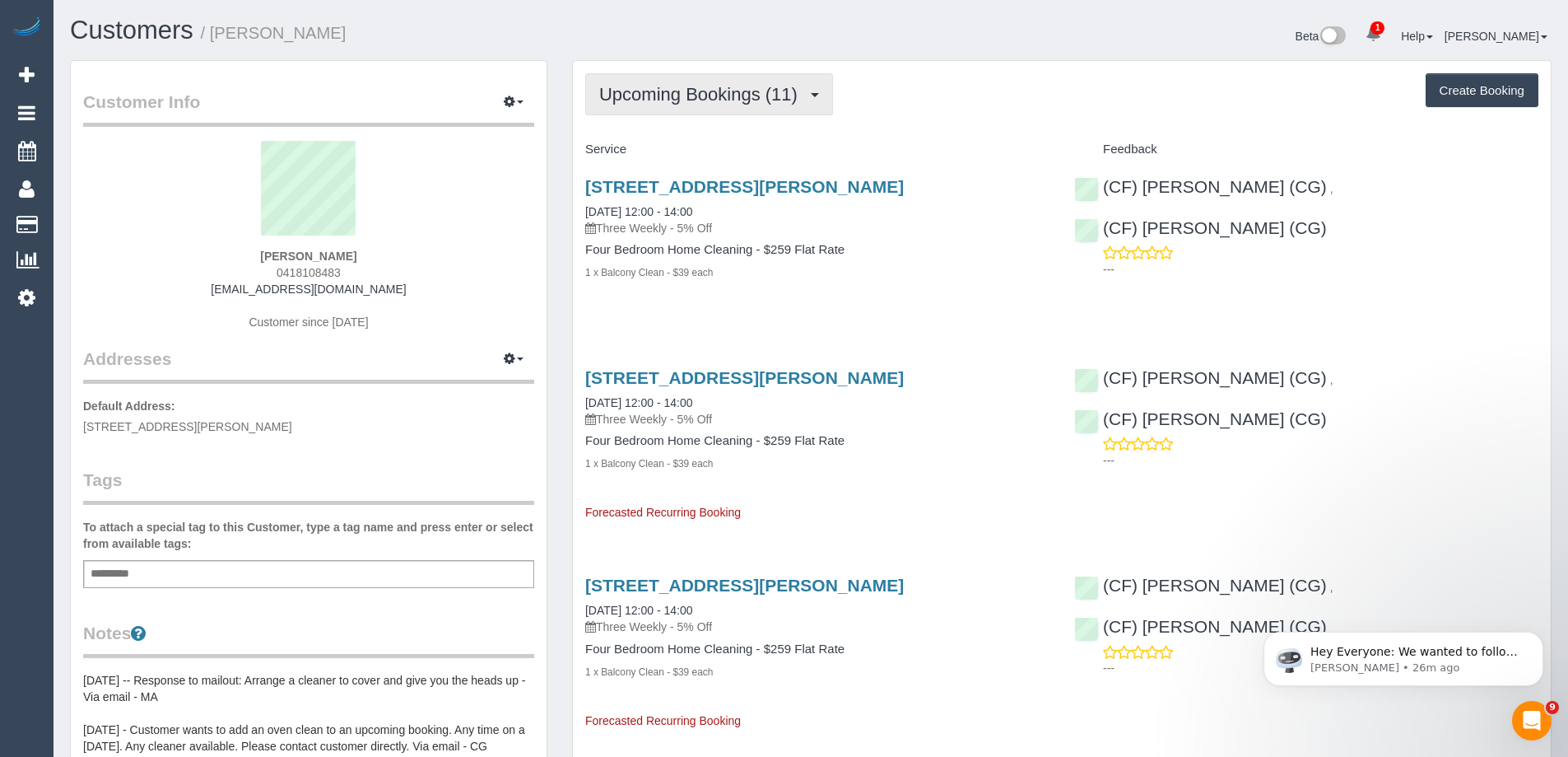
click at [736, 100] on span "Upcoming Bookings (11)" at bounding box center [703, 94] width 207 height 20
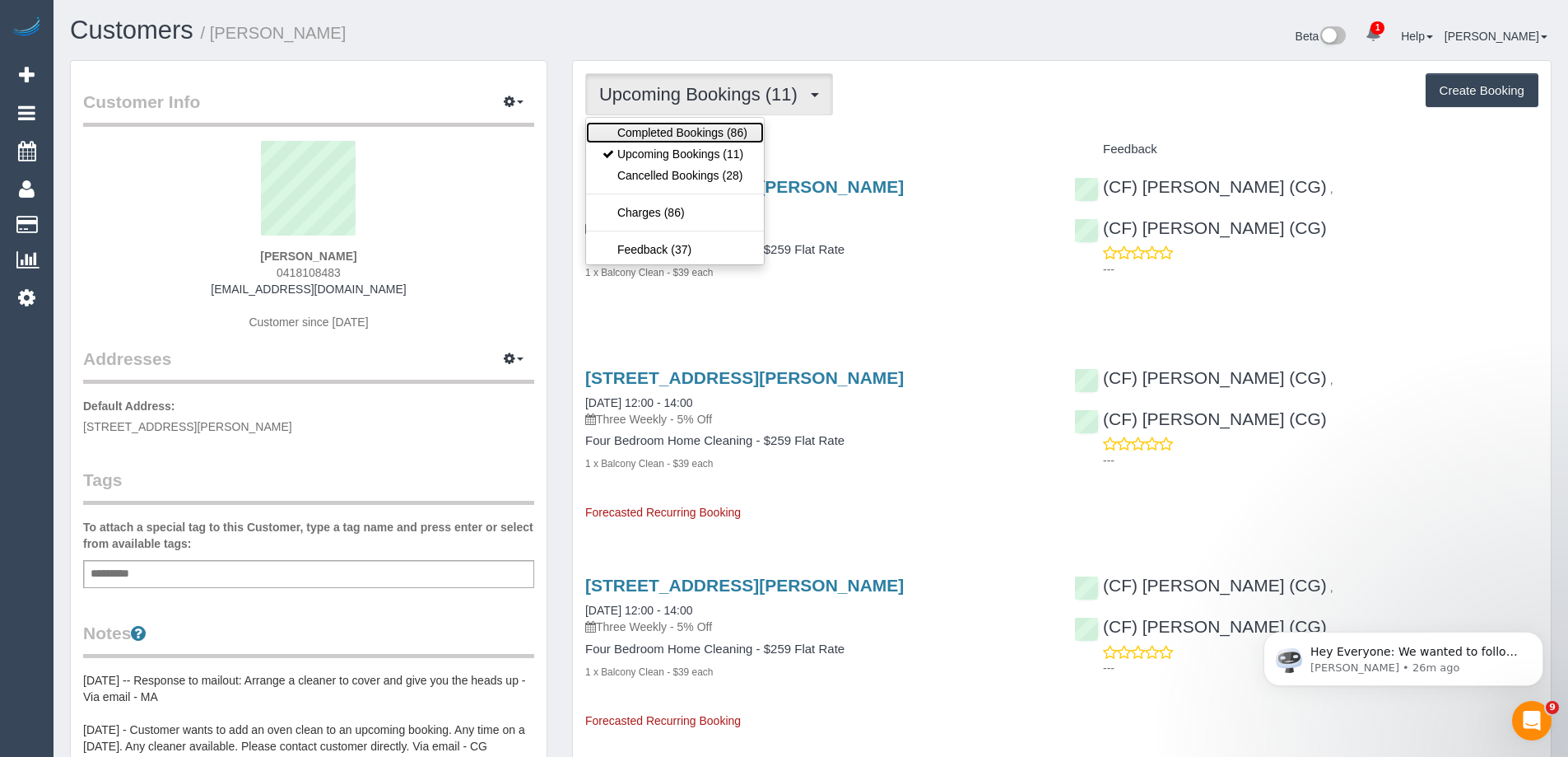
click at [725, 122] on link "Completed Bookings (86)" at bounding box center [675, 132] width 178 height 21
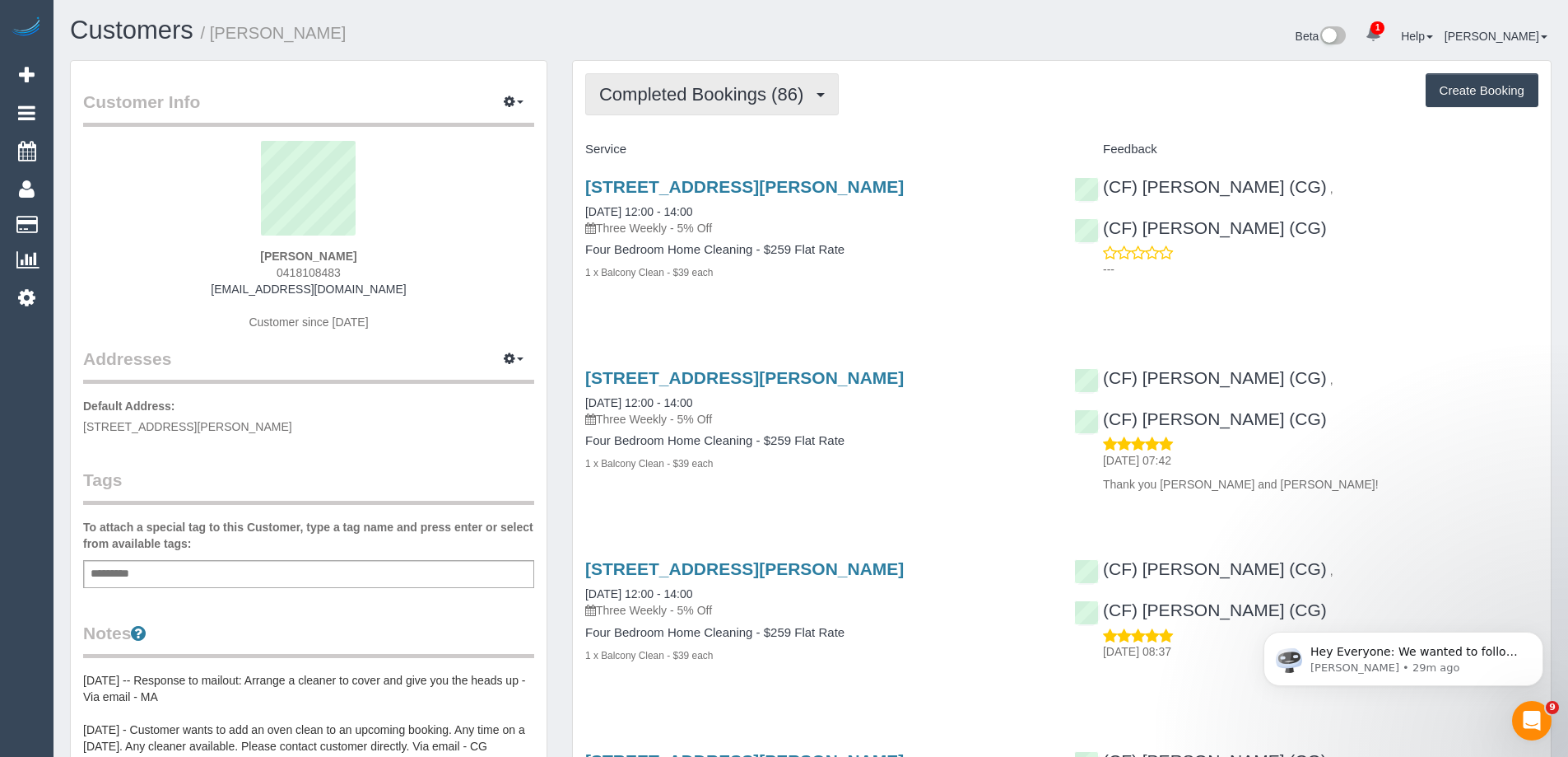
click at [660, 103] on span "Completed Bookings (86)" at bounding box center [705, 94] width 212 height 20
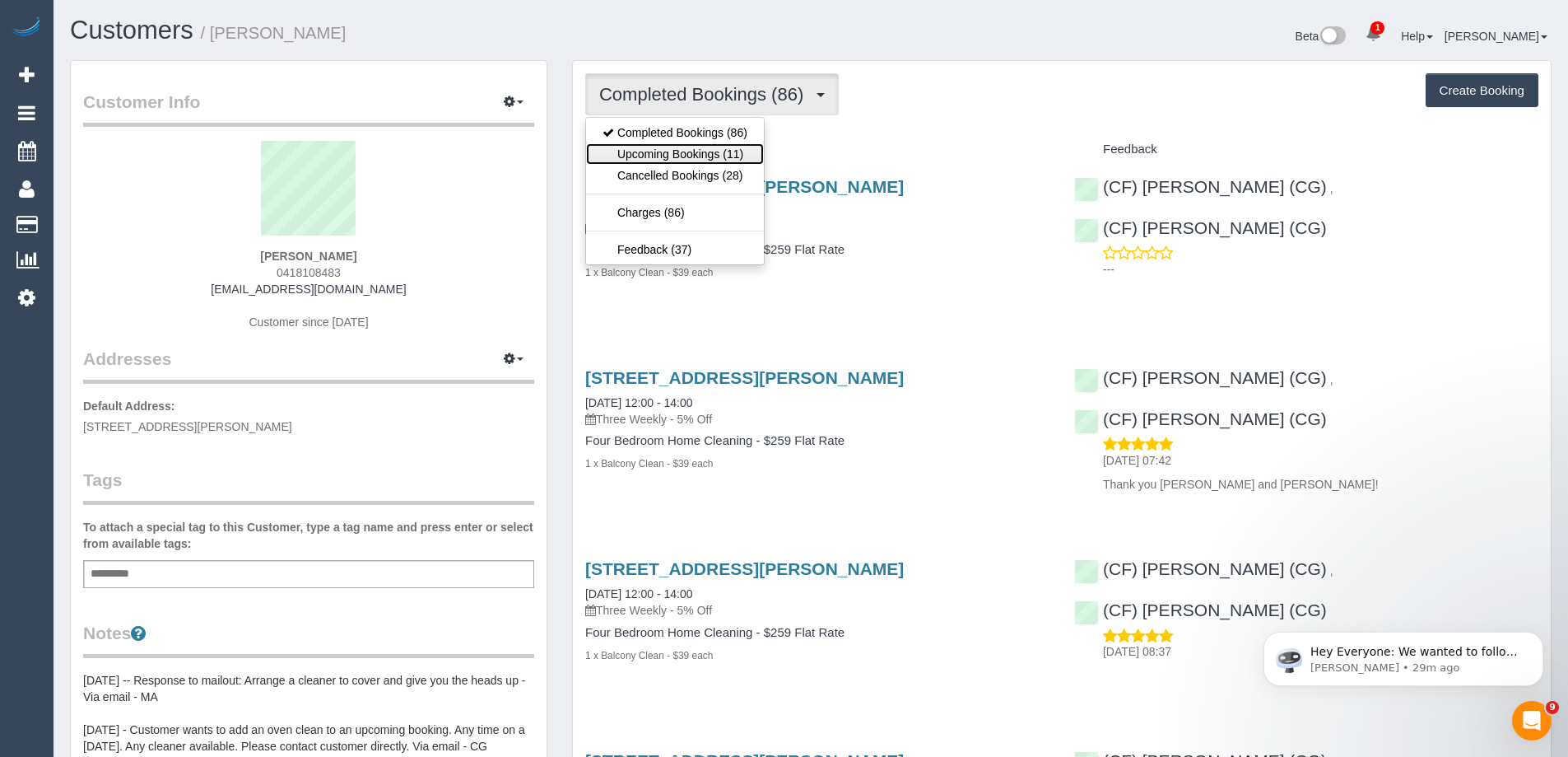
click at [673, 146] on link "Upcoming Bookings (11)" at bounding box center [675, 154] width 178 height 21
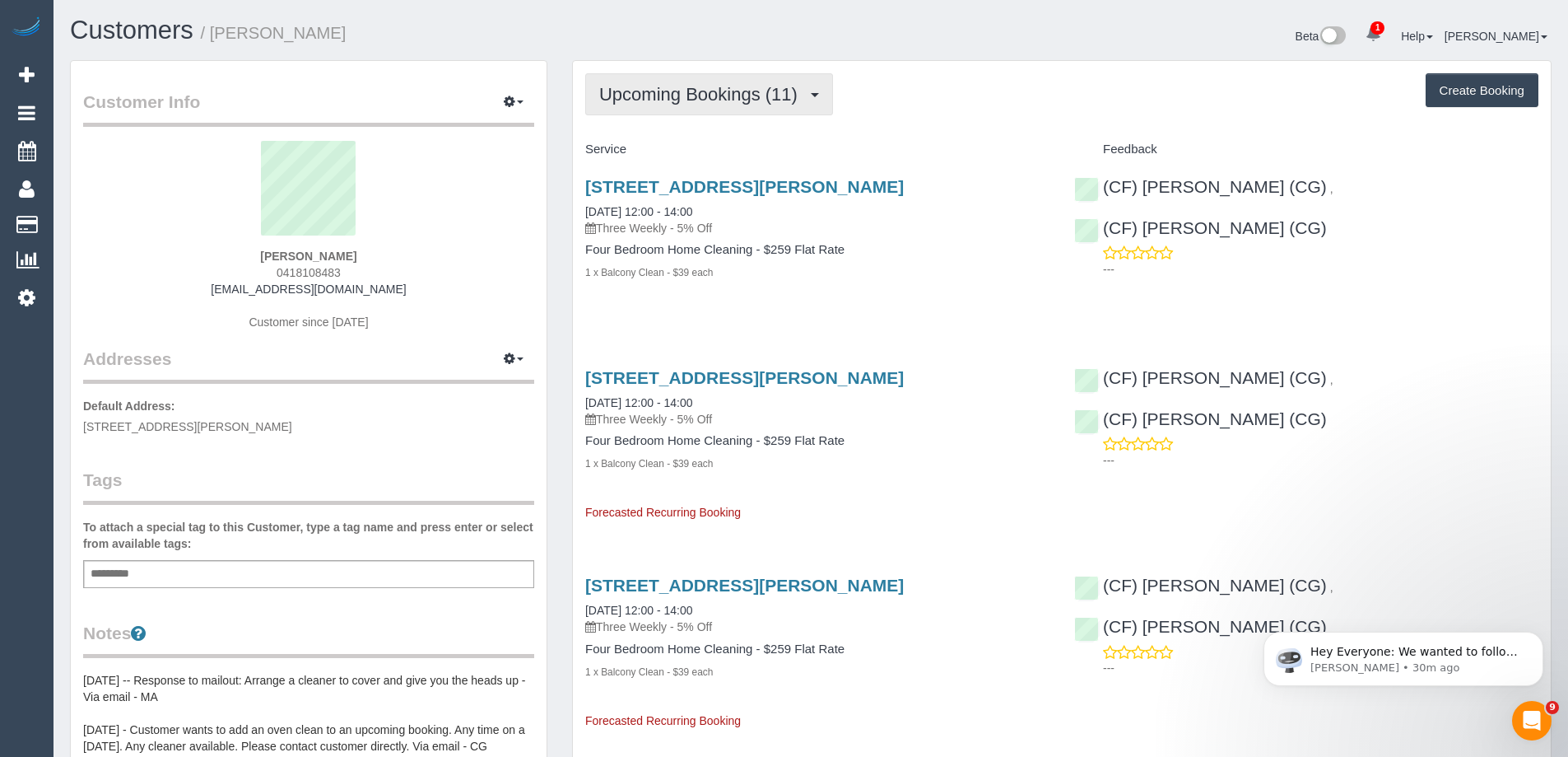
click at [646, 99] on span "Upcoming Bookings (11)" at bounding box center [703, 94] width 207 height 20
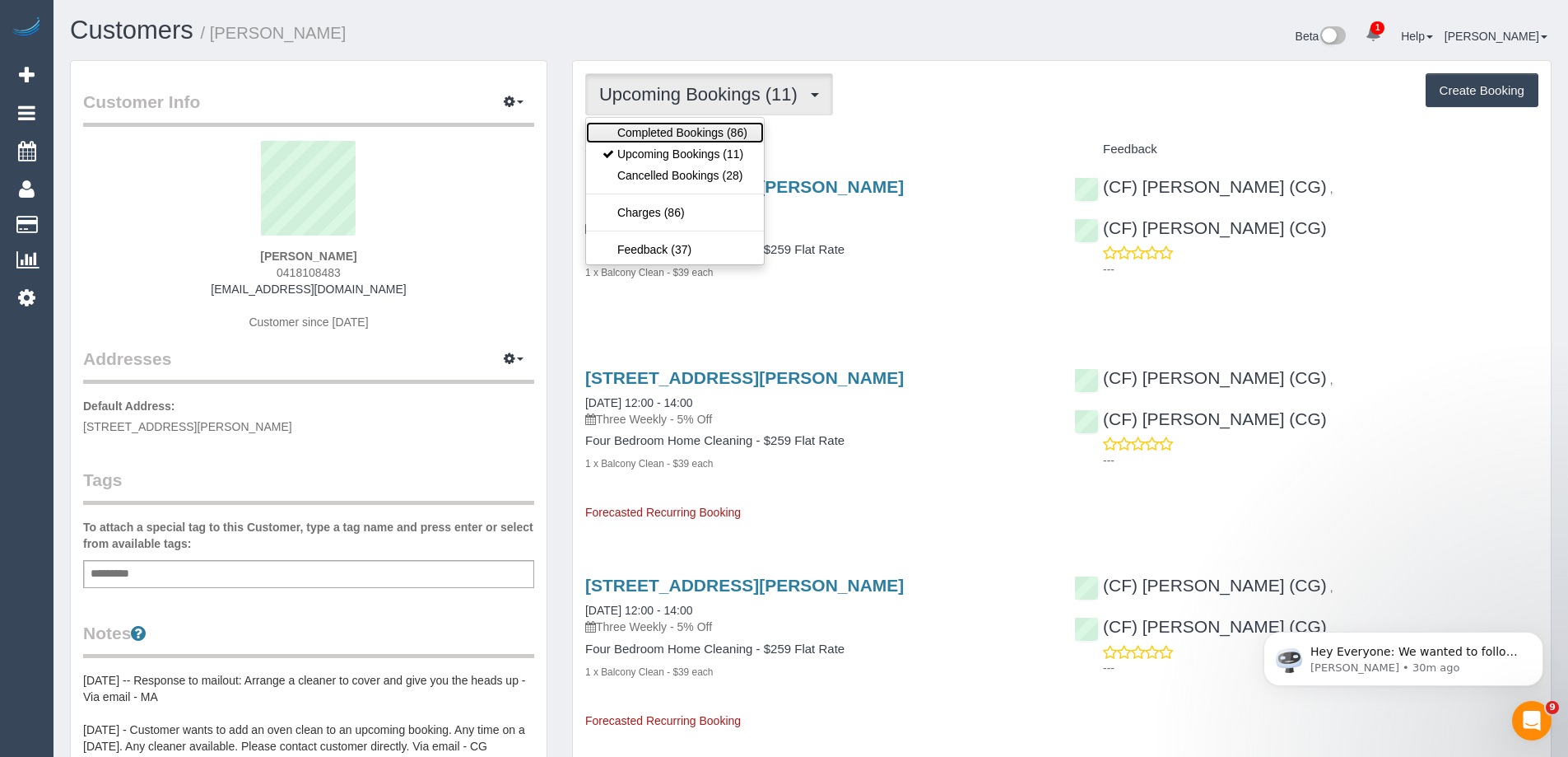
click at [649, 128] on link "Completed Bookings (86)" at bounding box center [675, 132] width 178 height 21
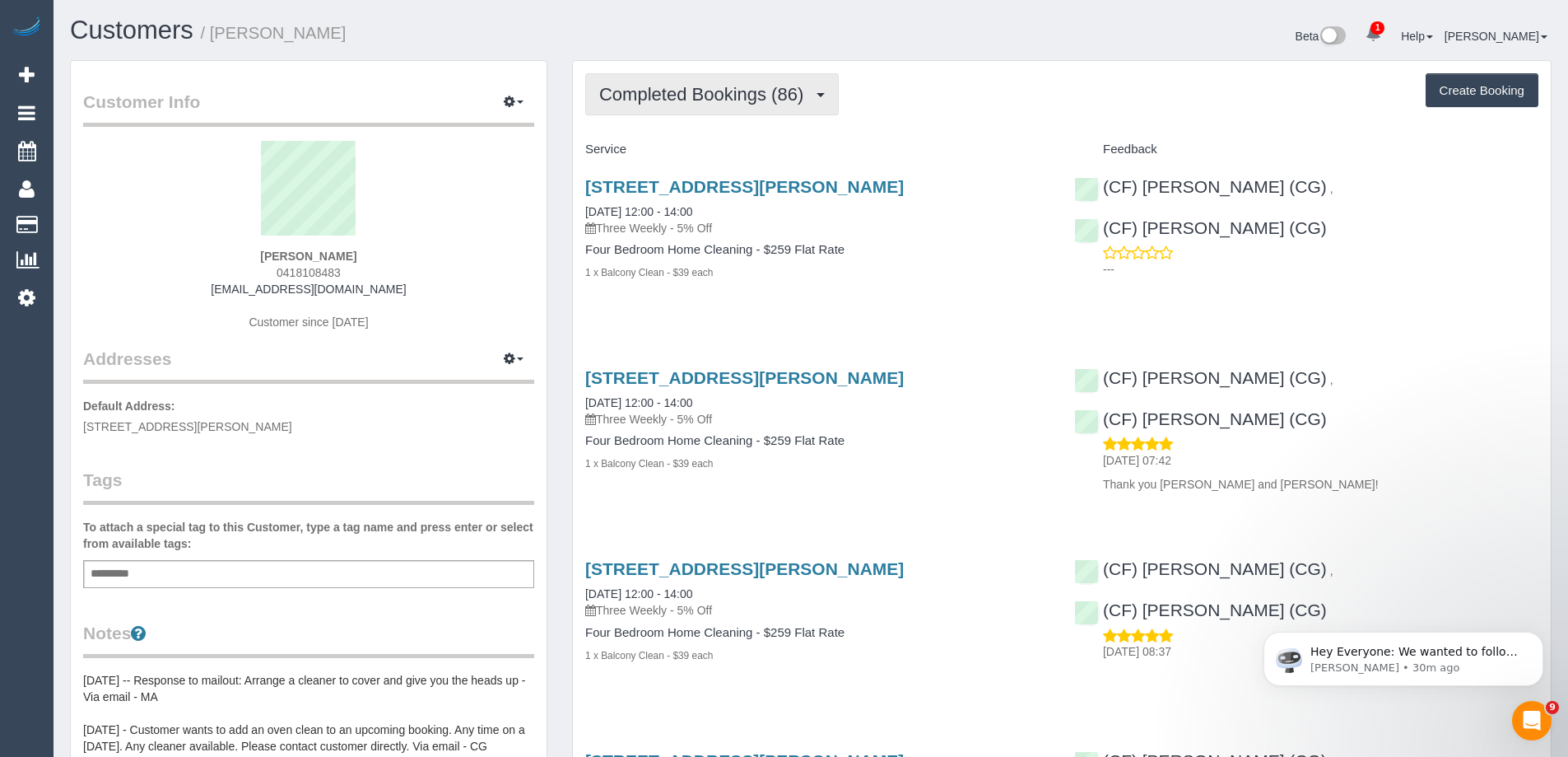
click at [737, 101] on span "Completed Bookings (86)" at bounding box center [705, 94] width 212 height 20
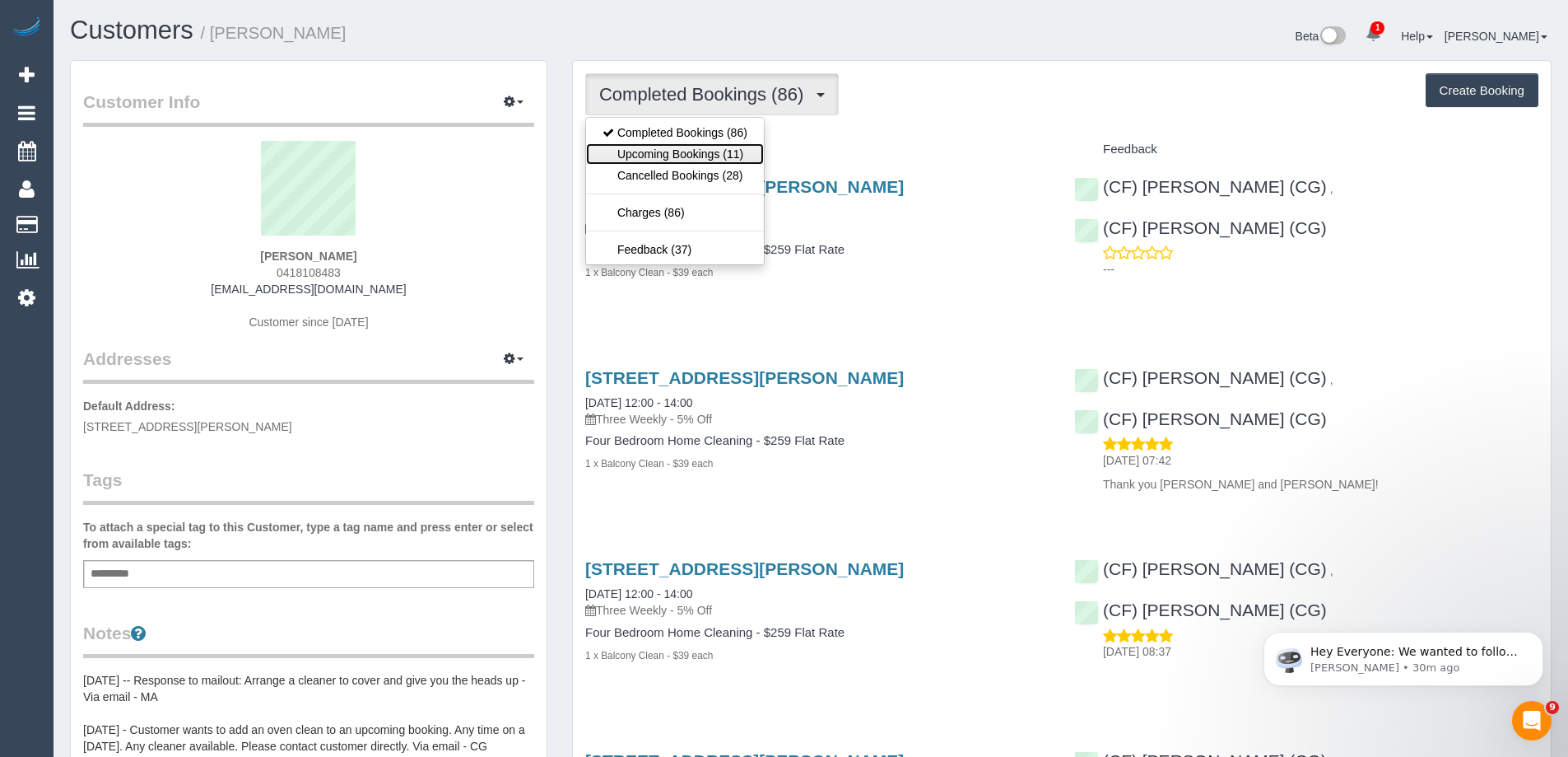
click at [707, 152] on link "Upcoming Bookings (11)" at bounding box center [675, 154] width 178 height 21
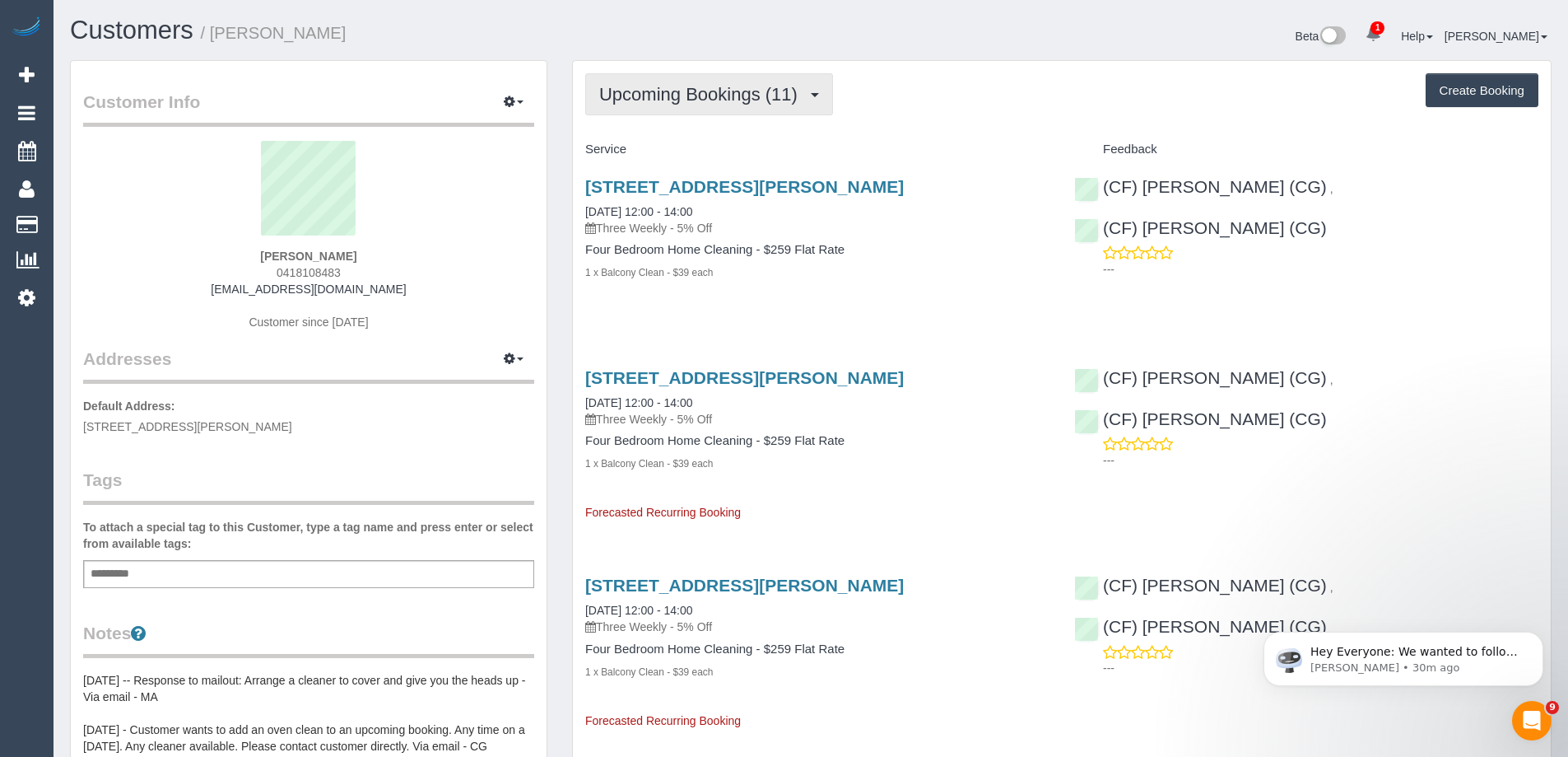
click at [673, 107] on button "Upcoming Bookings (11)" at bounding box center [709, 94] width 248 height 42
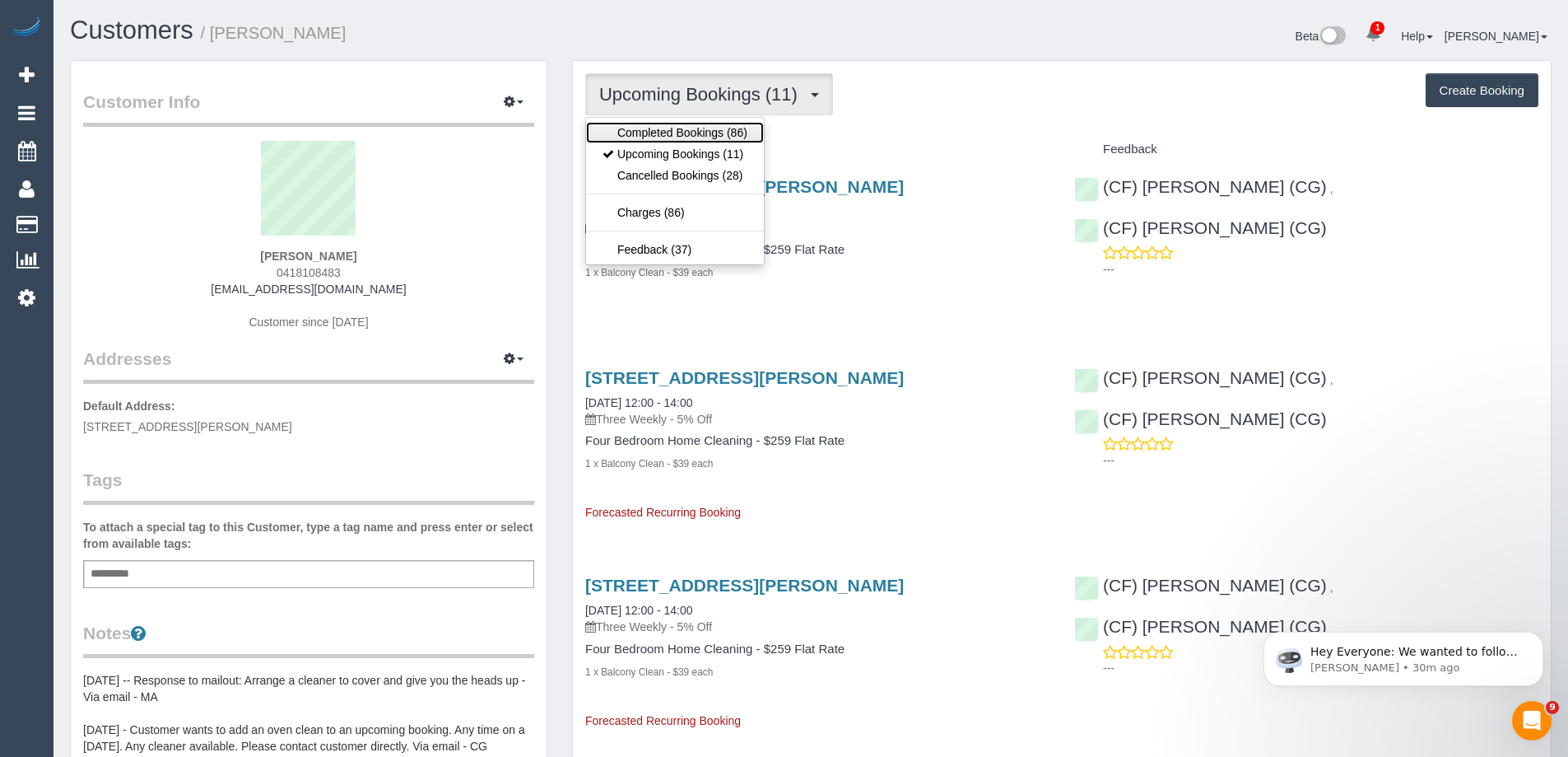
click at [674, 134] on link "Completed Bookings (86)" at bounding box center [675, 132] width 178 height 21
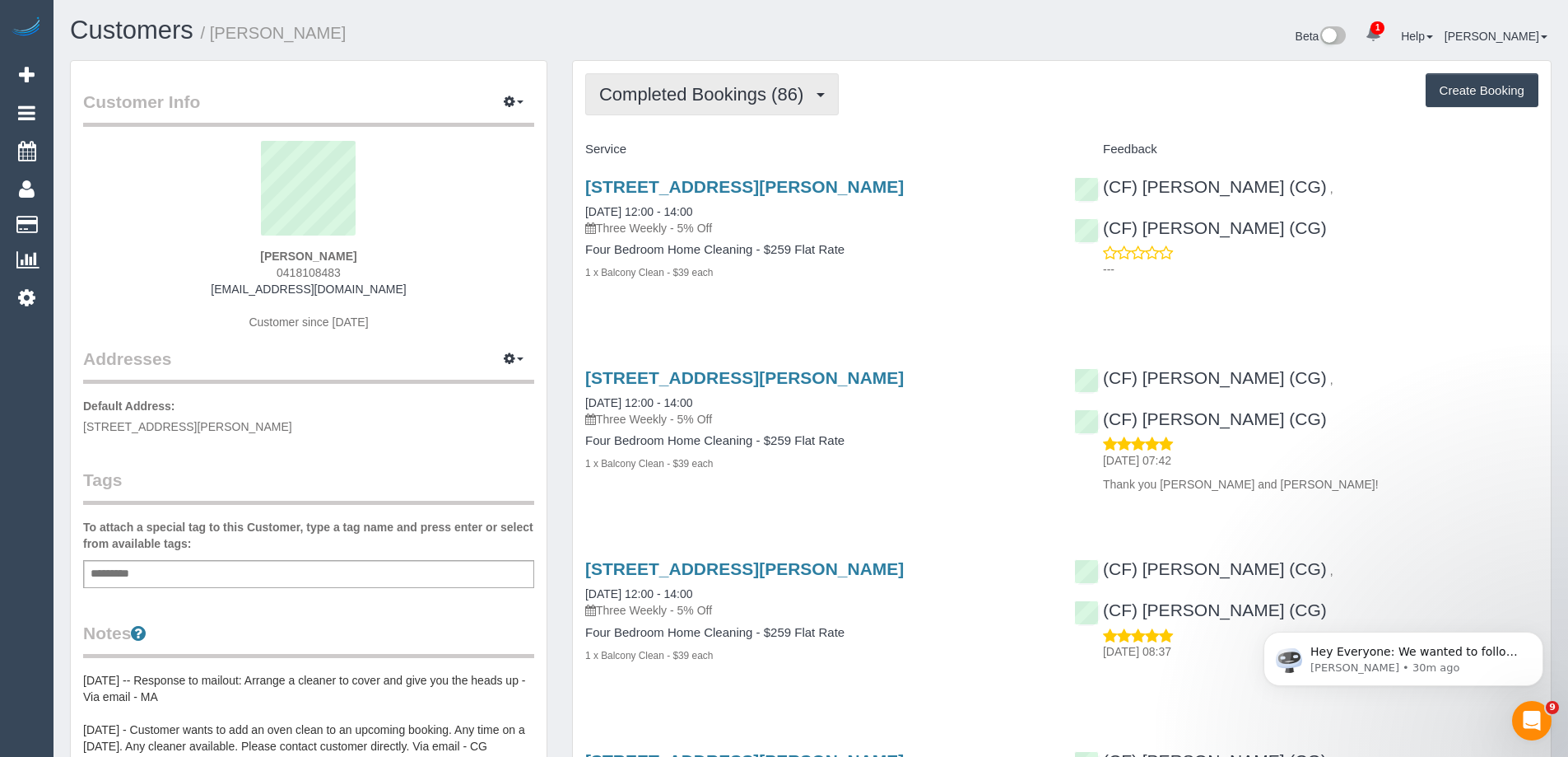
click at [689, 97] on span "Completed Bookings (86)" at bounding box center [705, 94] width 212 height 20
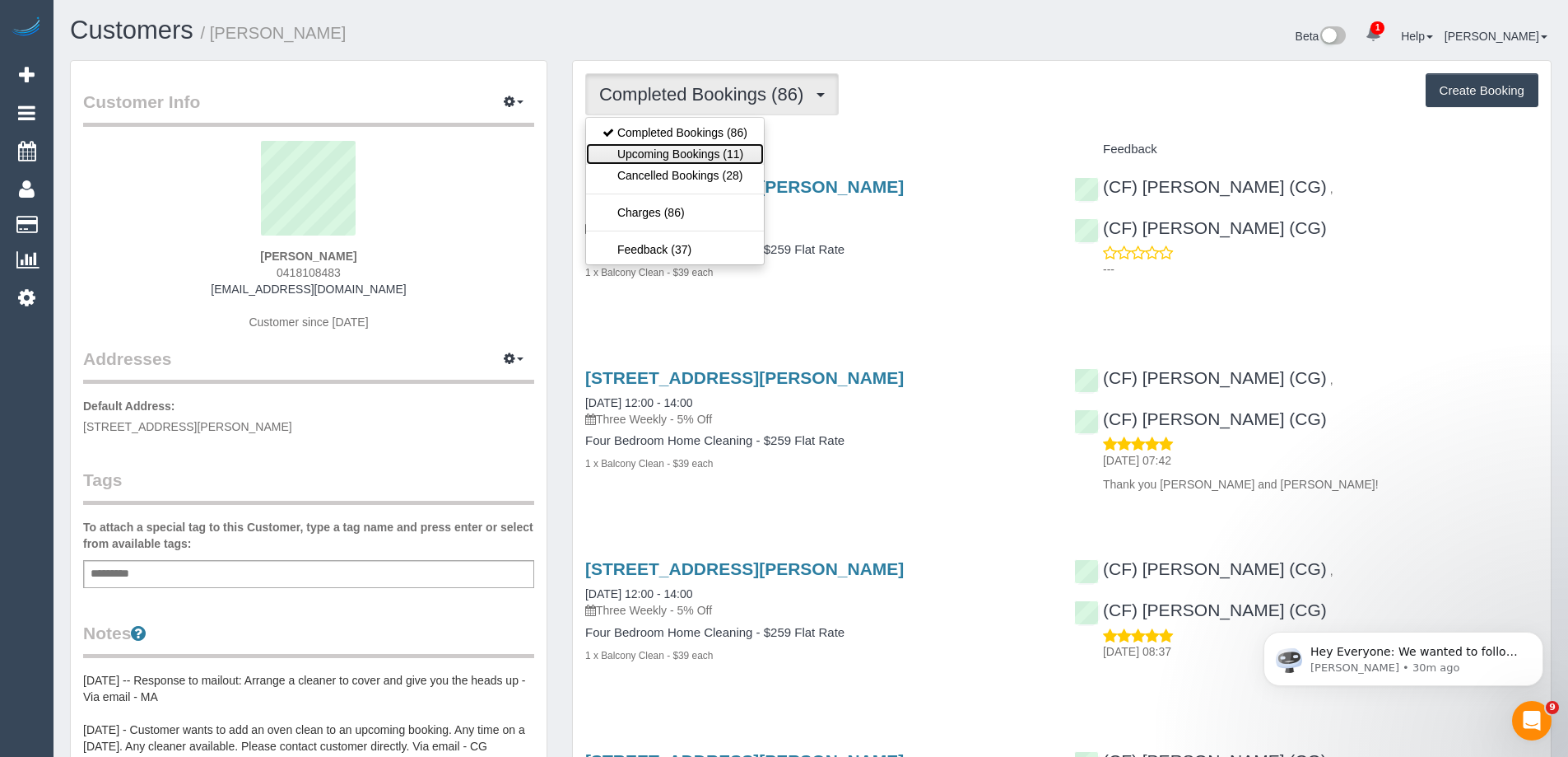
click at [680, 153] on link "Upcoming Bookings (11)" at bounding box center [675, 154] width 178 height 21
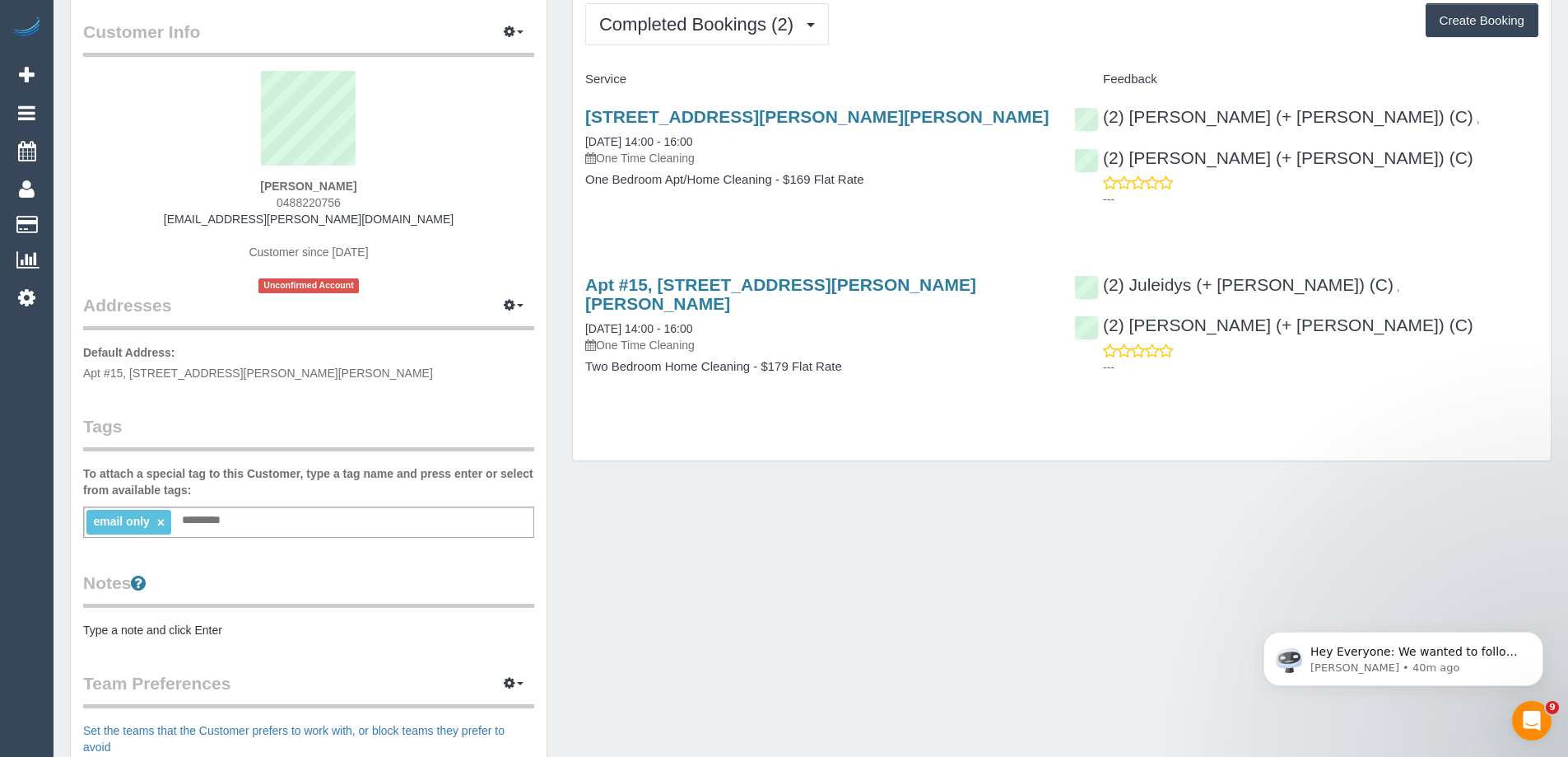
scroll to position [165, 0]
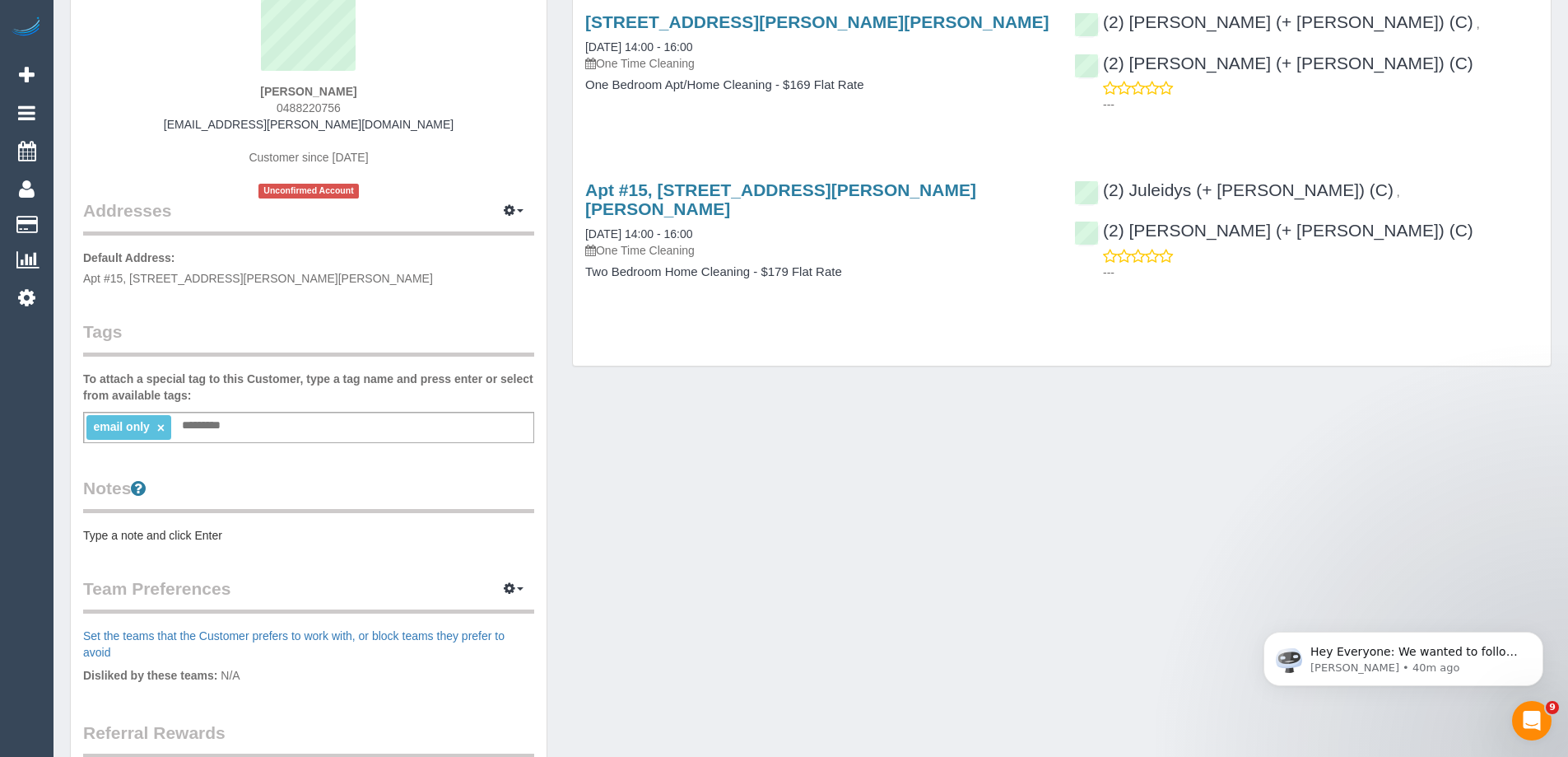
click at [205, 534] on pre "Type a note and click Enter" at bounding box center [308, 535] width 451 height 17
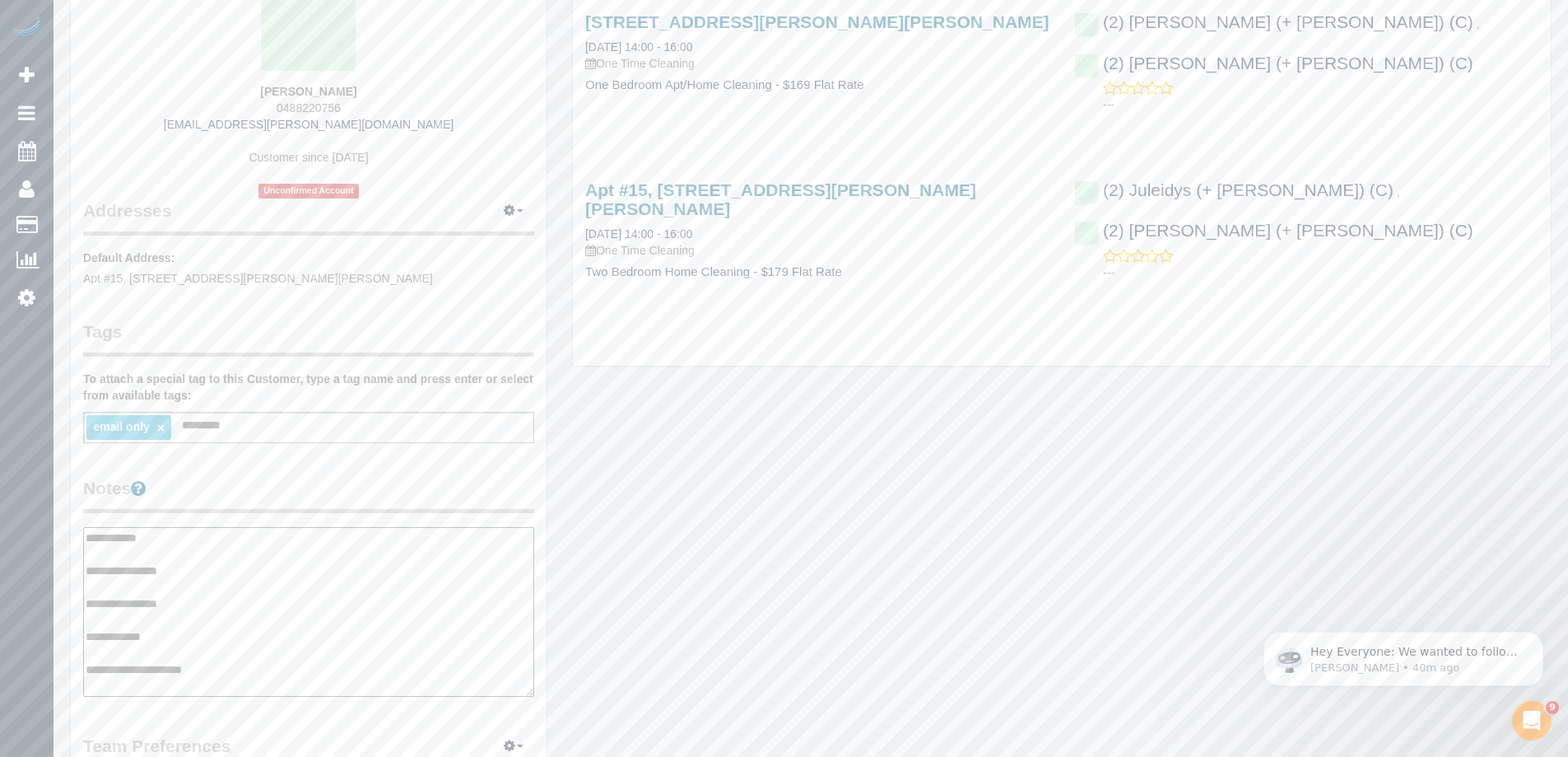
type textarea "**********"
drag, startPoint x: 344, startPoint y: 481, endPoint x: 345, endPoint y: 497, distance: 16.0
click at [345, 497] on legend "Notes" at bounding box center [308, 494] width 451 height 37
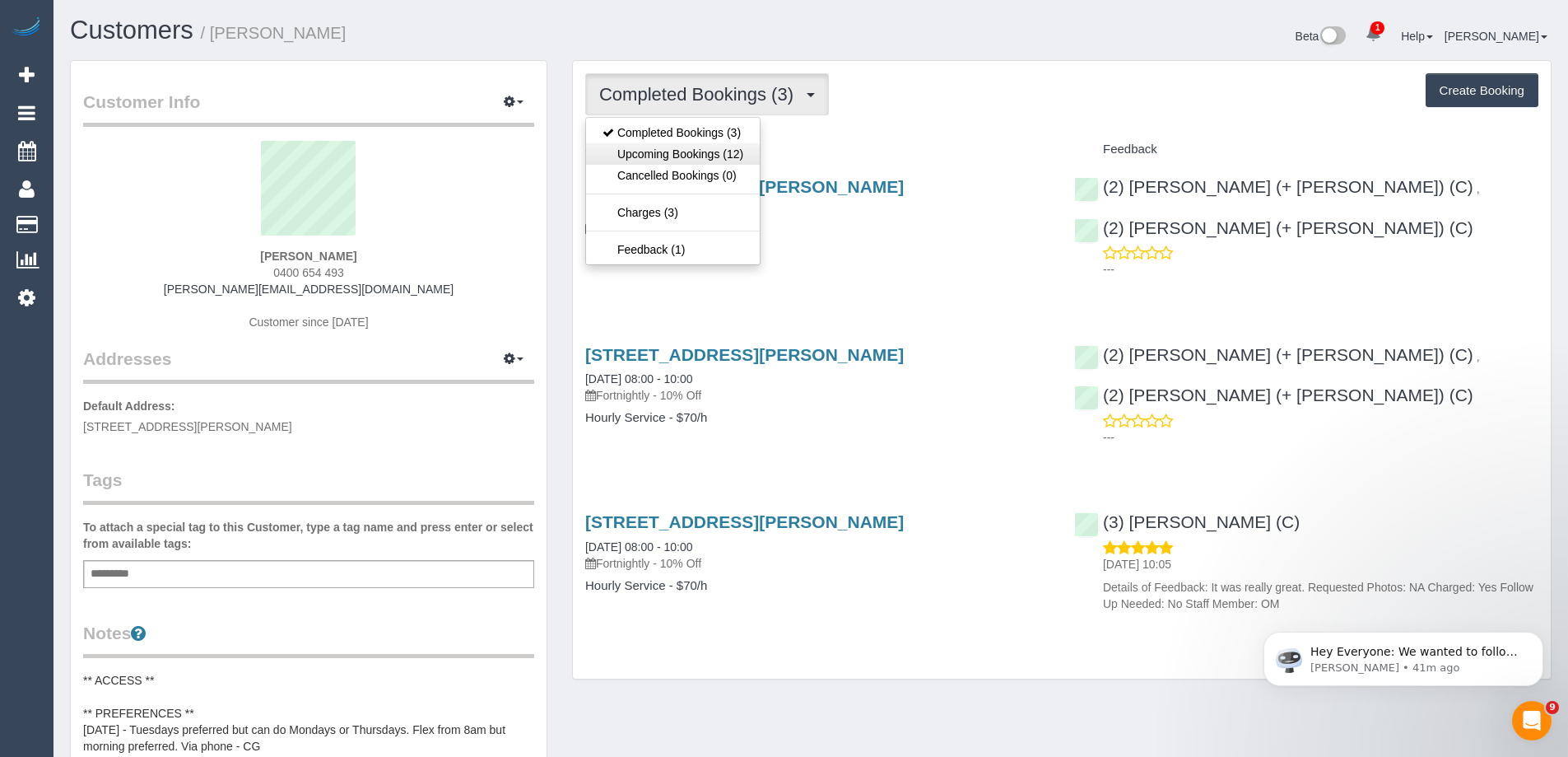
scroll to position [1337, 1568]
click at [719, 154] on link "Upcoming Bookings (12)" at bounding box center [673, 154] width 174 height 21
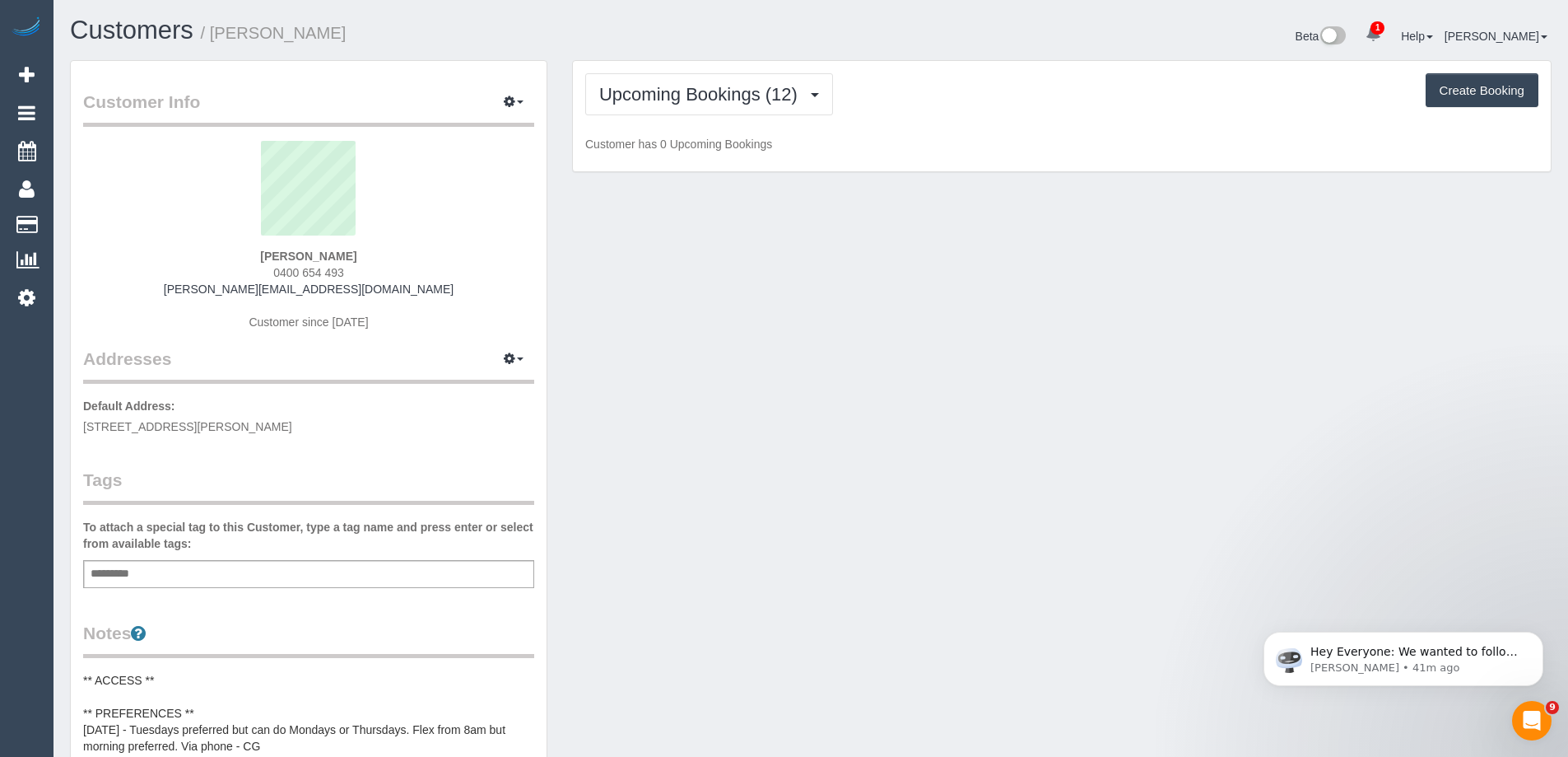
scroll to position [2428, 1568]
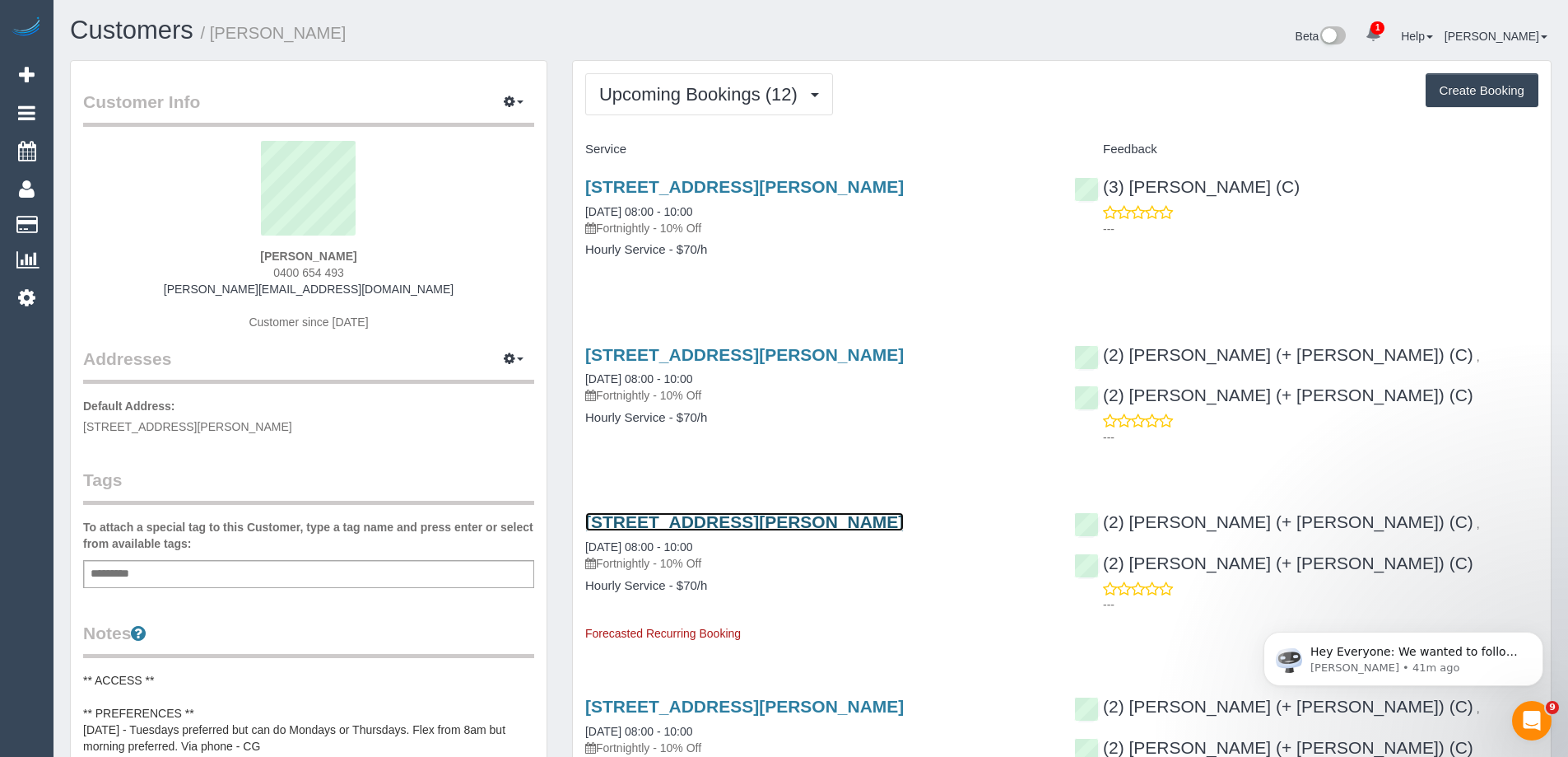
click at [764, 524] on link "6 Peter Ave, Parkdale, VIC 3195" at bounding box center [744, 521] width 318 height 19
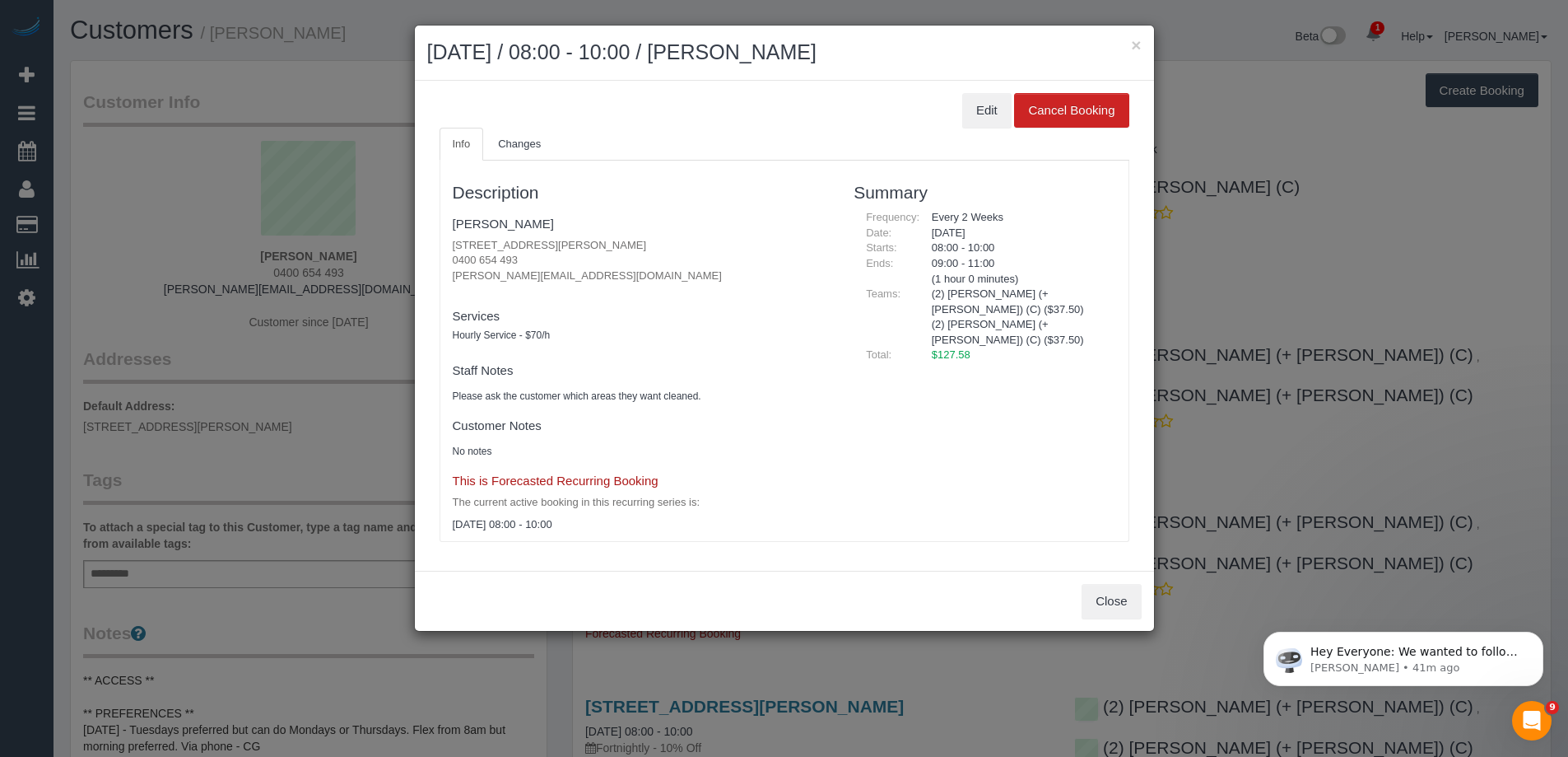
scroll to position [2428, 1580]
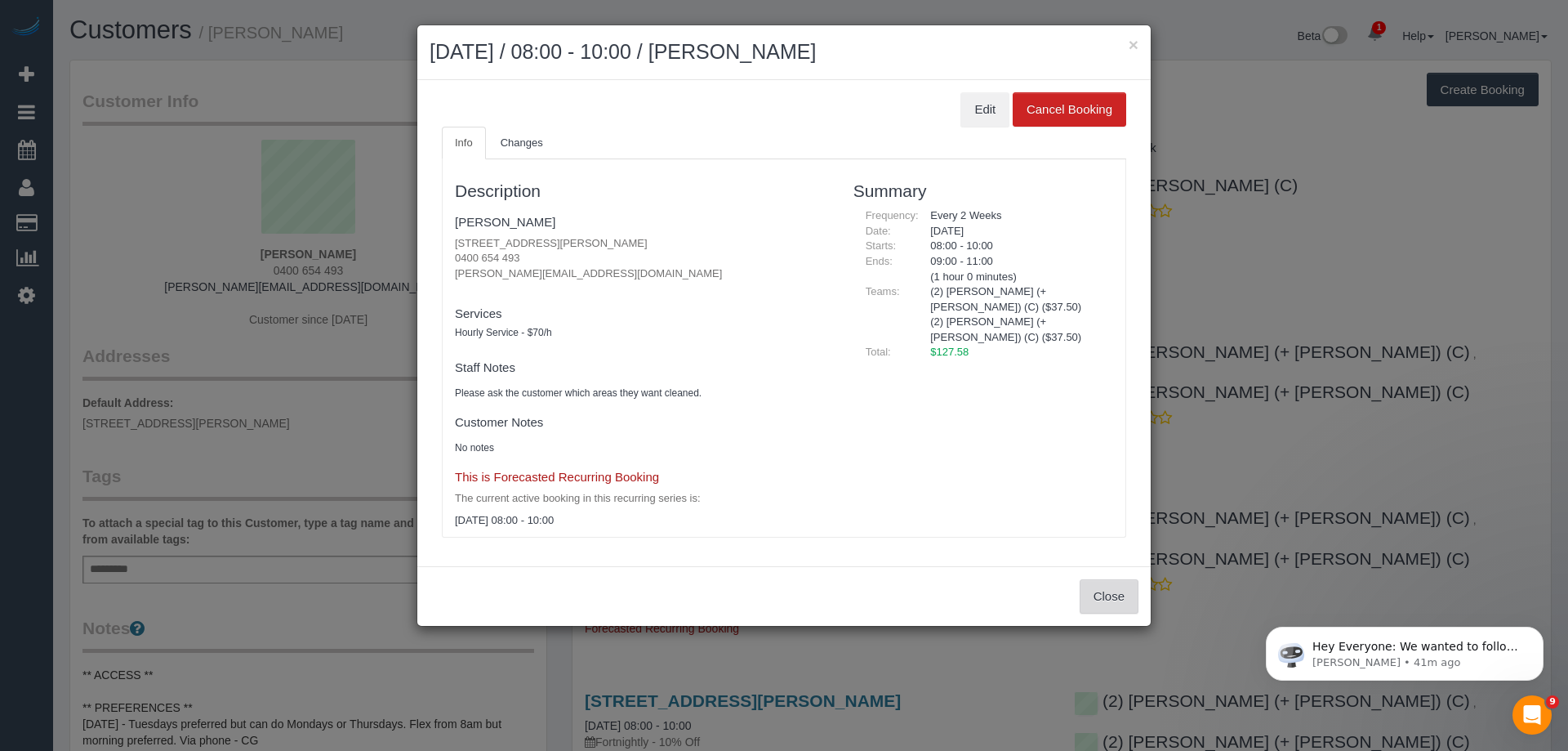
click at [1098, 591] on button "Close" at bounding box center [1109, 596] width 59 height 34
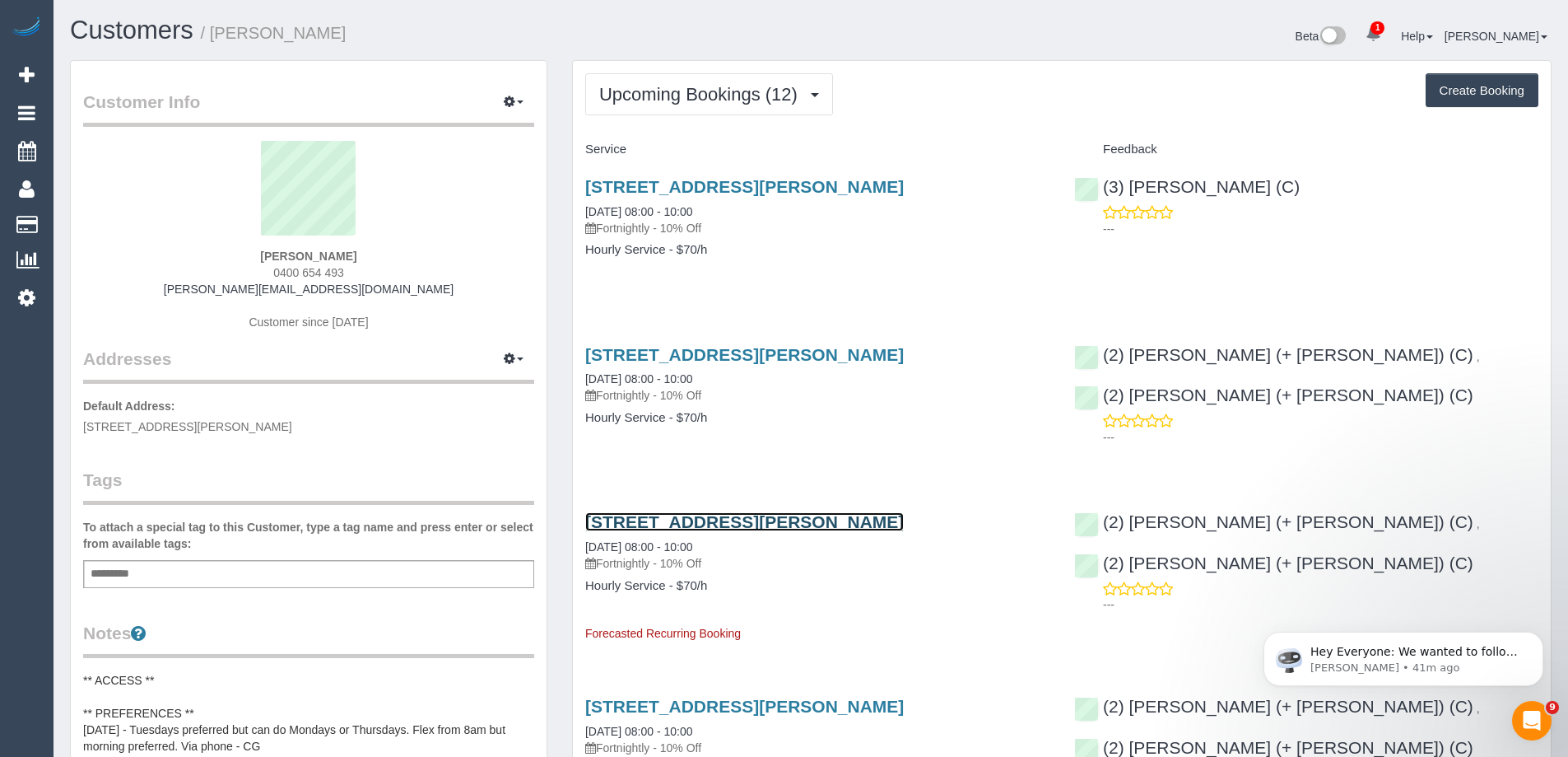
scroll to position [79934, 80744]
click at [315, 270] on span "0400 654 493" at bounding box center [309, 273] width 71 height 13
copy div "0400 654 493"
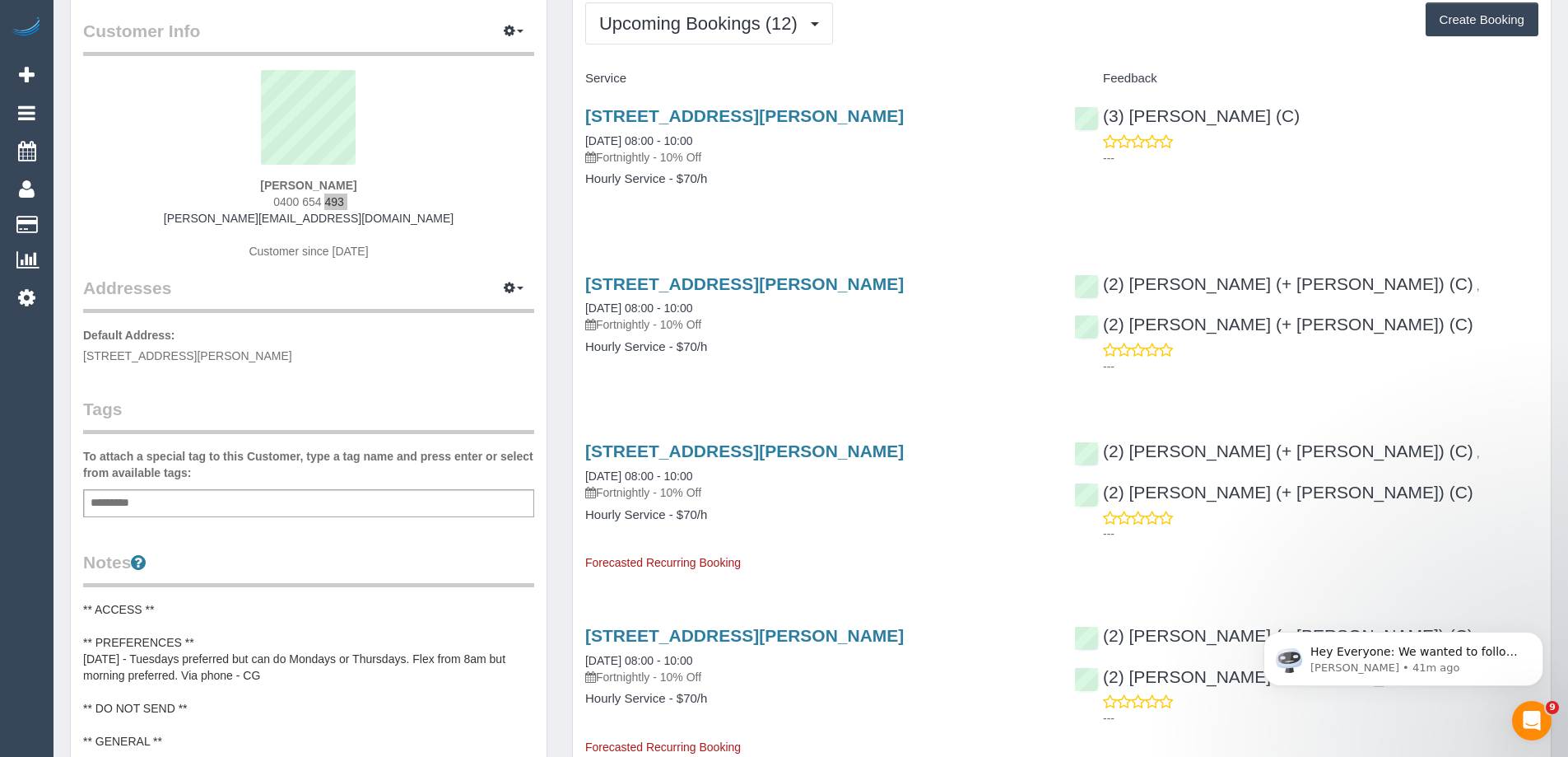
scroll to position [0, 0]
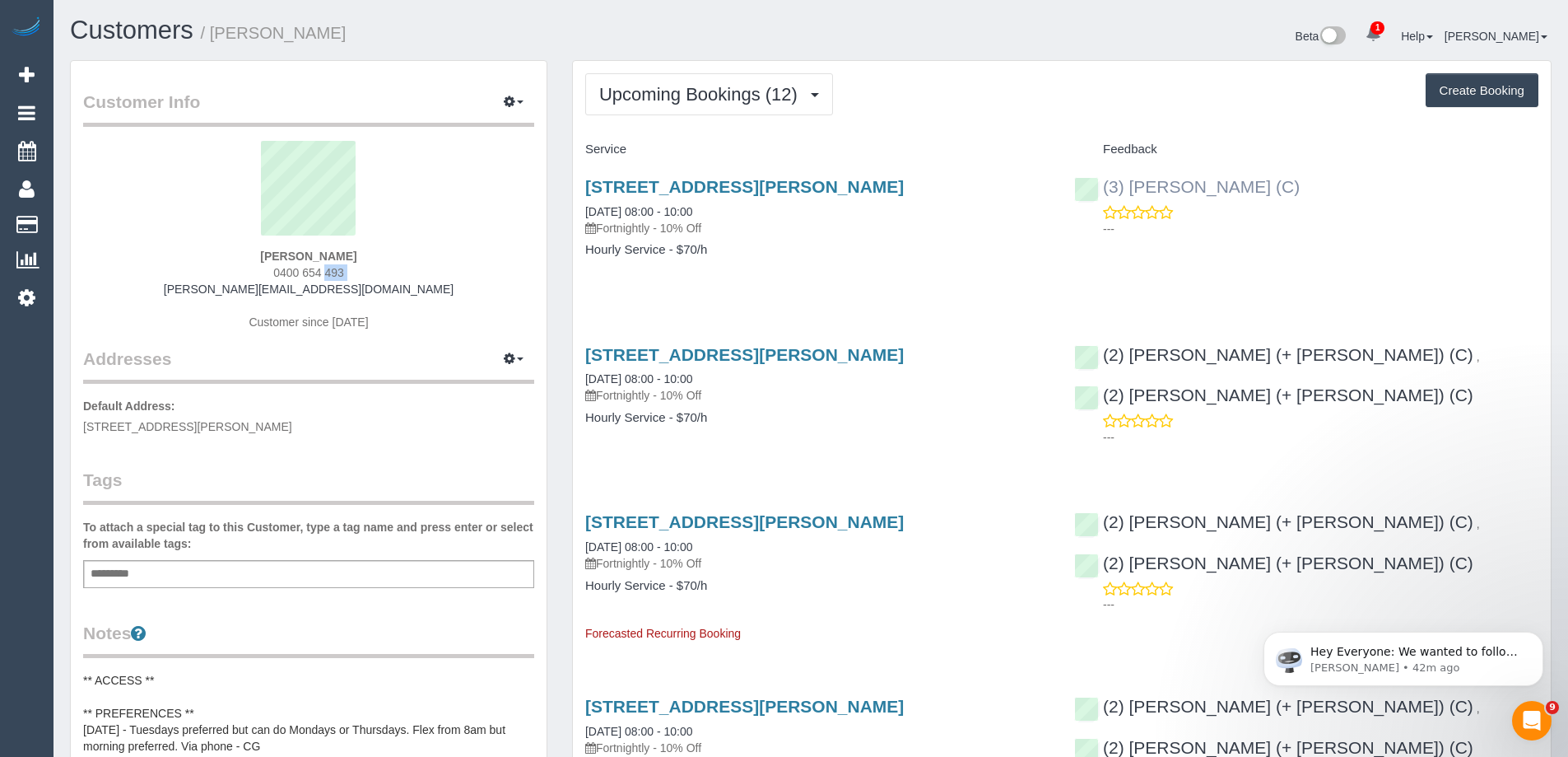
drag, startPoint x: 1360, startPoint y: 189, endPoint x: 1132, endPoint y: 183, distance: 228.1
click at [1132, 183] on div "(3) Lakitha Wathsara (C) ---" at bounding box center [1306, 203] width 489 height 81
copy link "Lakitha Wathsara (C)"
click at [307, 263] on div "Emily Leckie 0400 654 493 emilyleckie@hotmail.com Customer since 2025" at bounding box center [308, 243] width 451 height 206
click at [304, 270] on span "0400 654 493" at bounding box center [309, 273] width 71 height 13
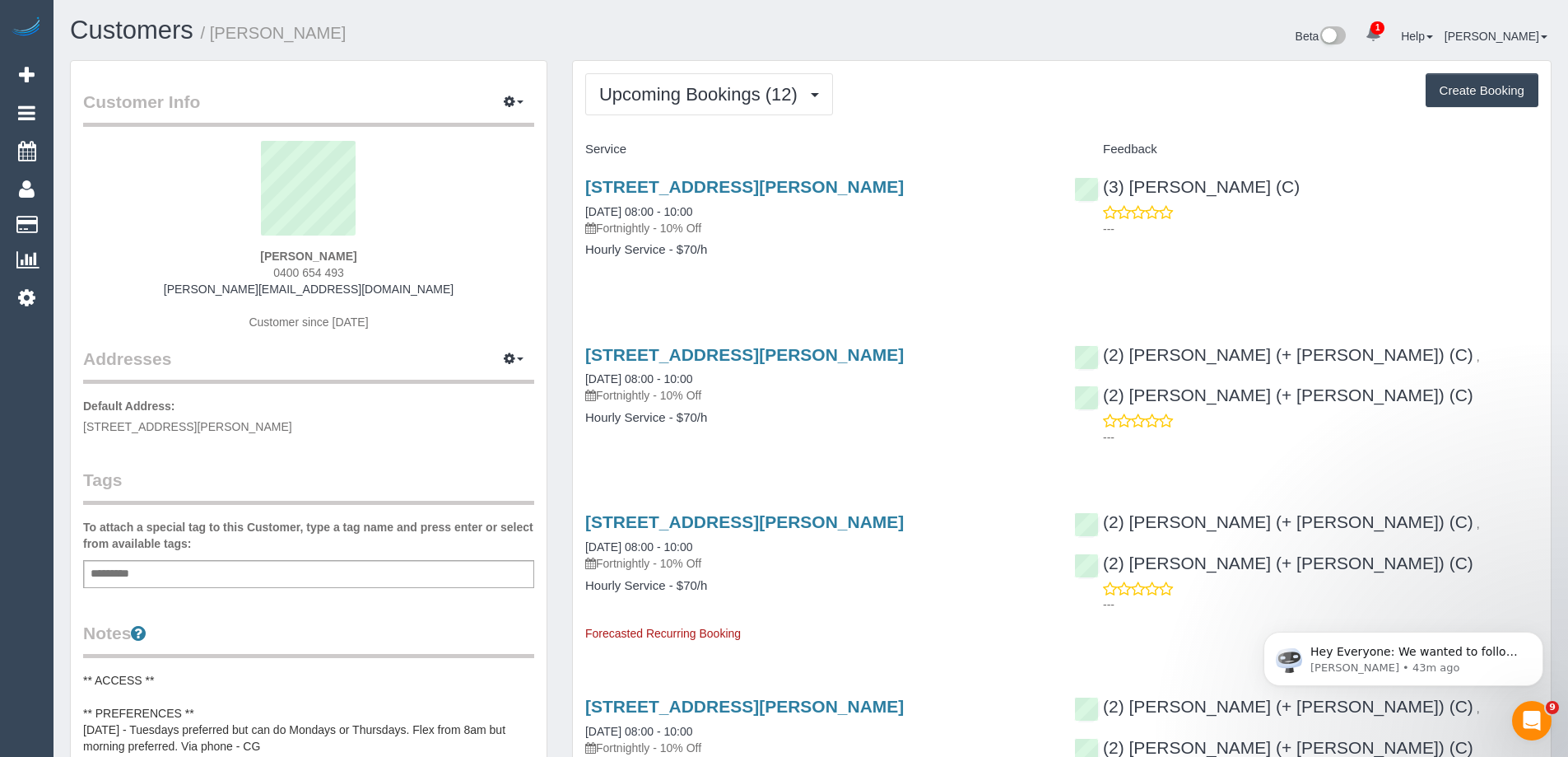
click at [304, 270] on span "0400 654 493" at bounding box center [309, 273] width 71 height 13
copy div "0400 654 493"
drag, startPoint x: 389, startPoint y: 289, endPoint x: 204, endPoint y: 285, distance: 185.0
click at [204, 285] on div "Emily Leckie 0400 654 493 emilyleckie@hotmail.com Customer since 2025" at bounding box center [308, 243] width 451 height 206
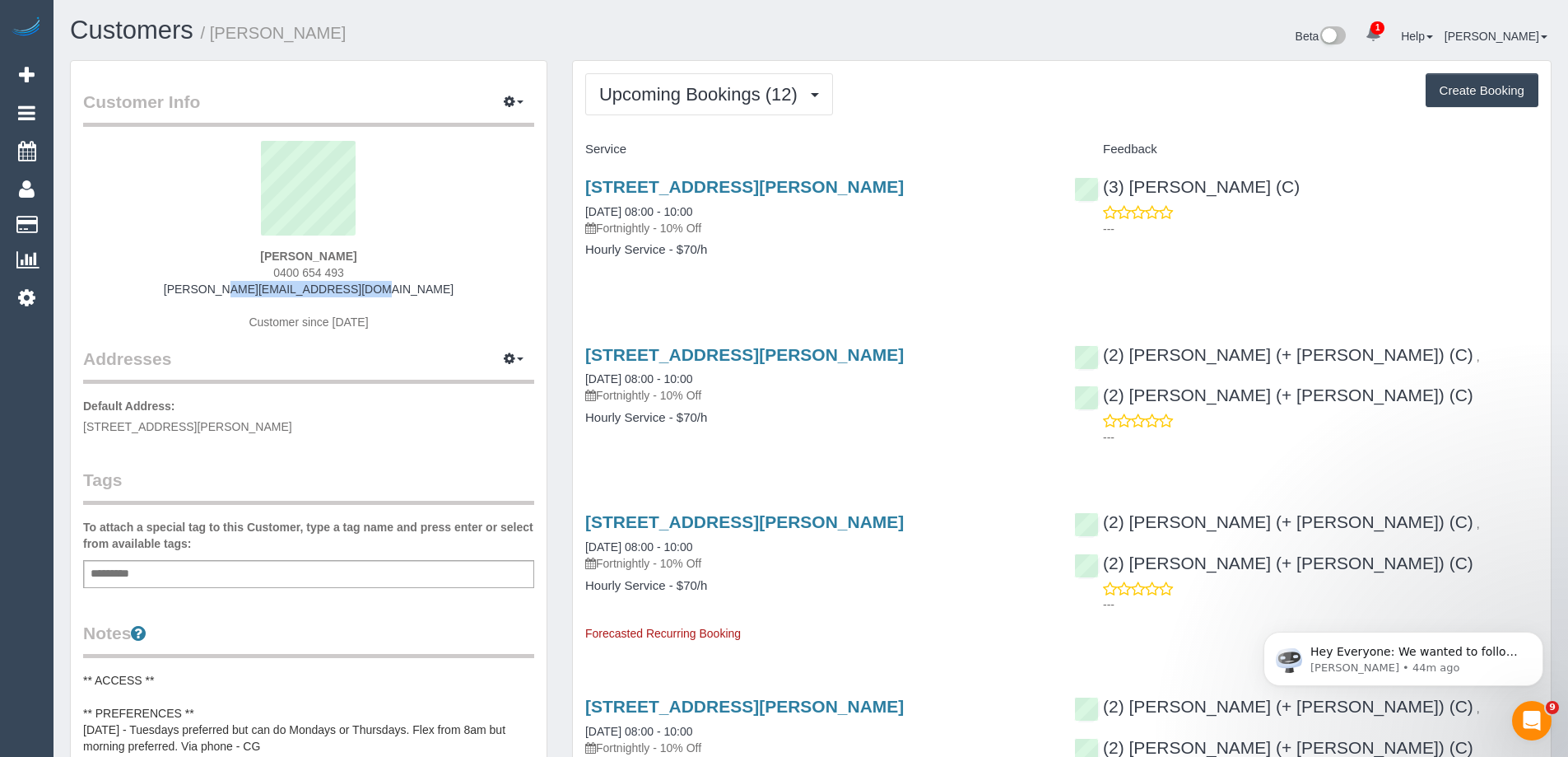
copy link "emilyleckie@hotmail.com"
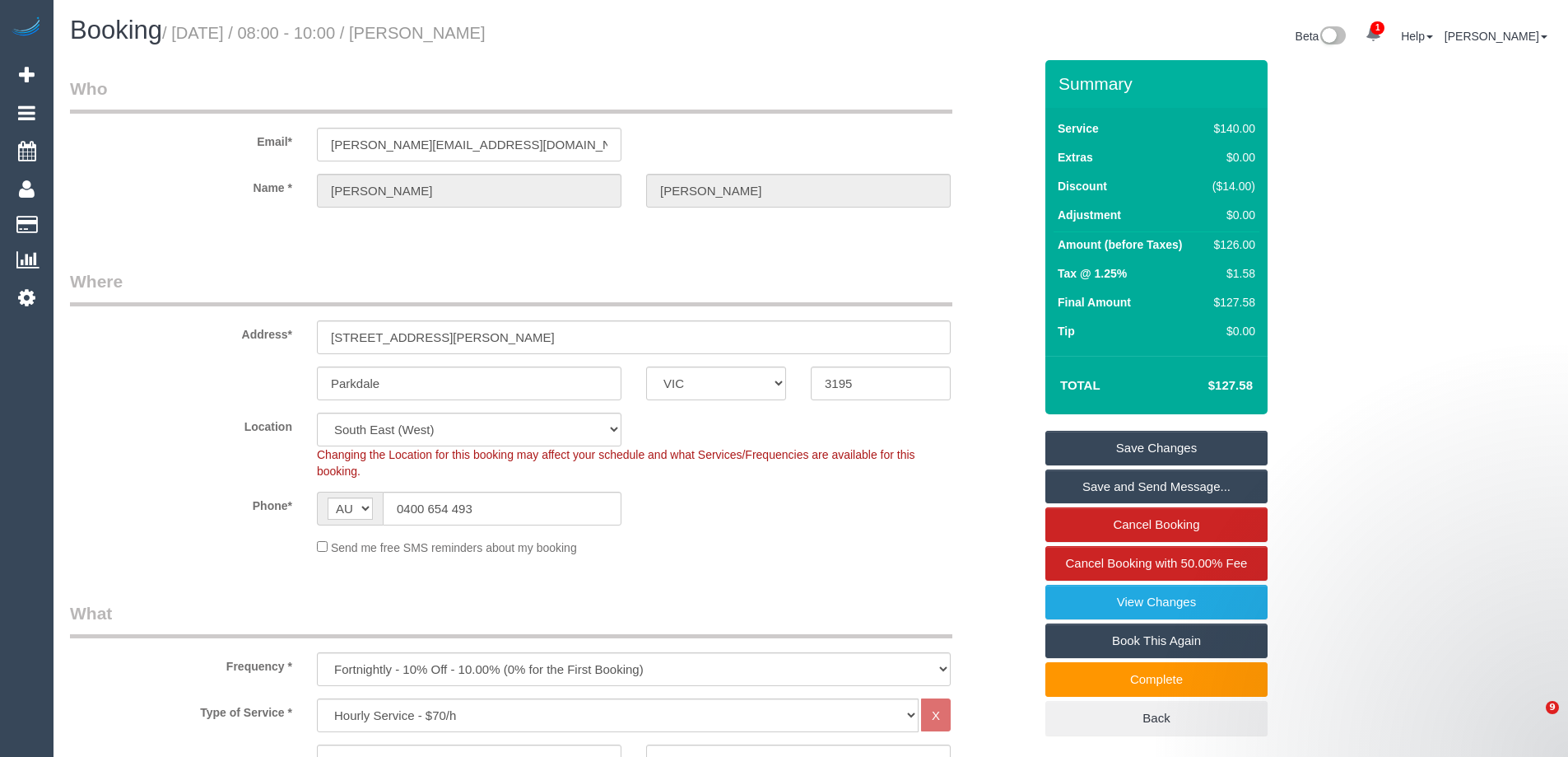
select select "VIC"
select select "number:28"
select select "number:14"
select select "number:19"
select select "number:36"
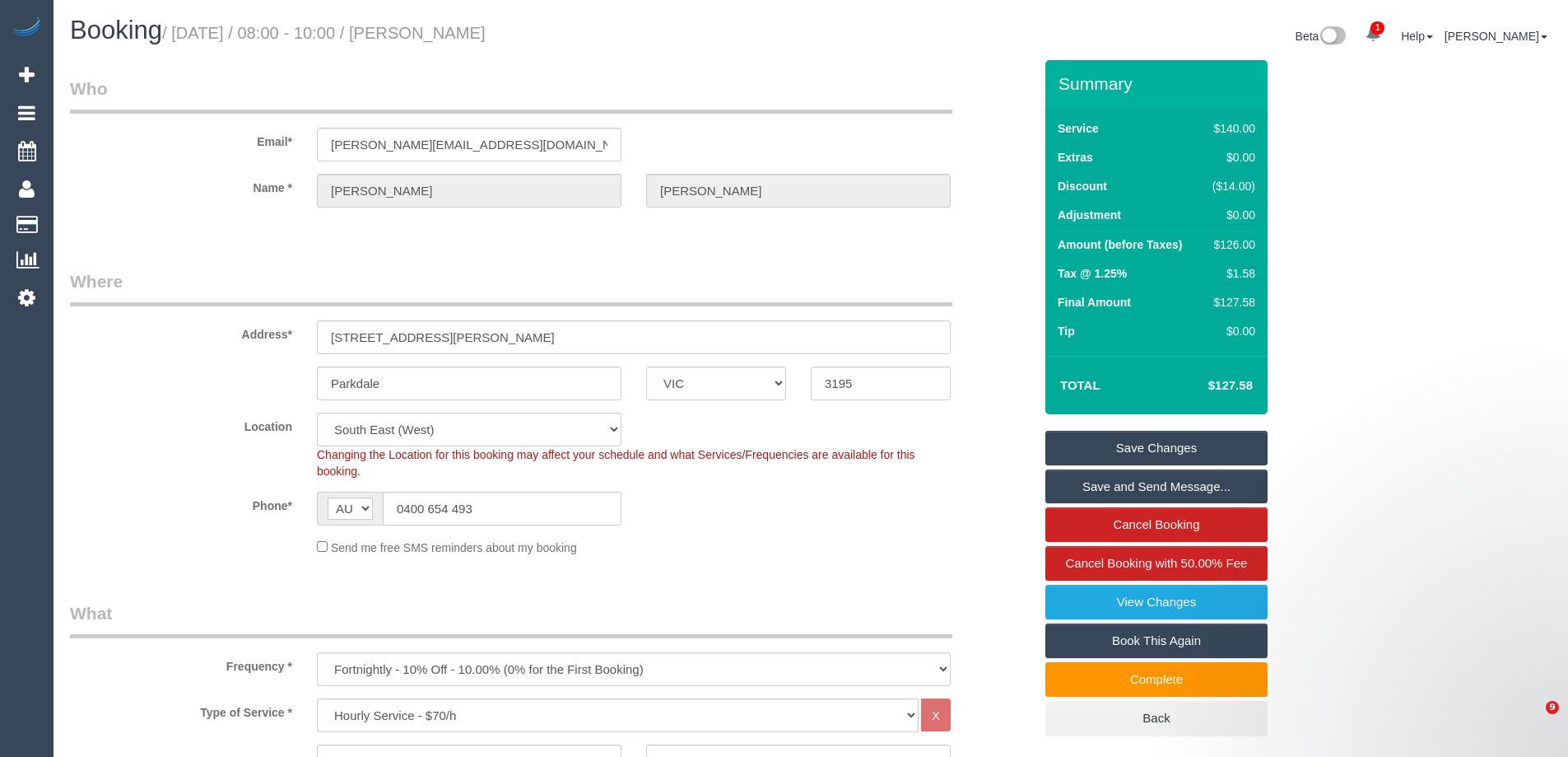
select select "number:34"
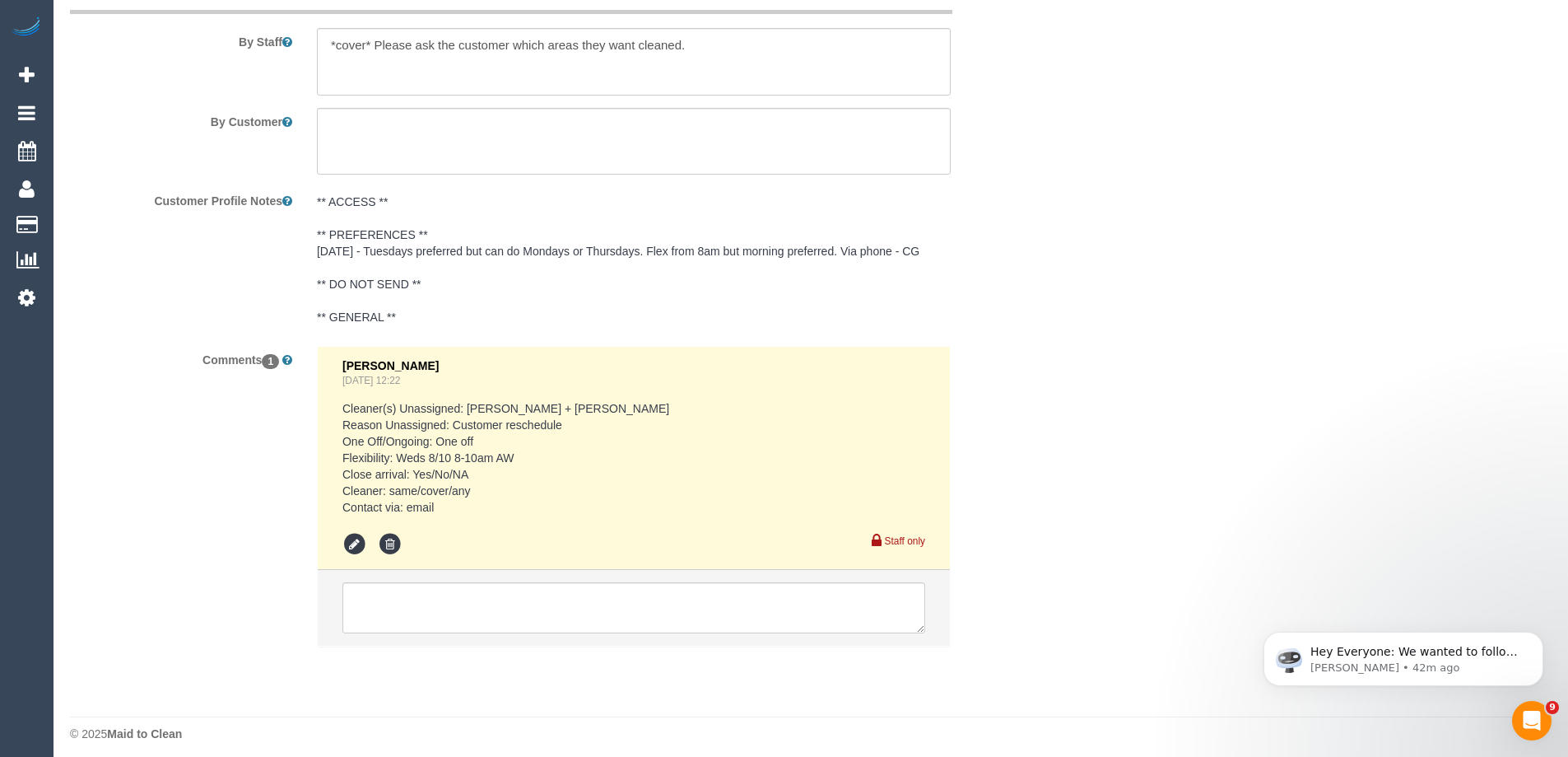
scroll to position [2900, 0]
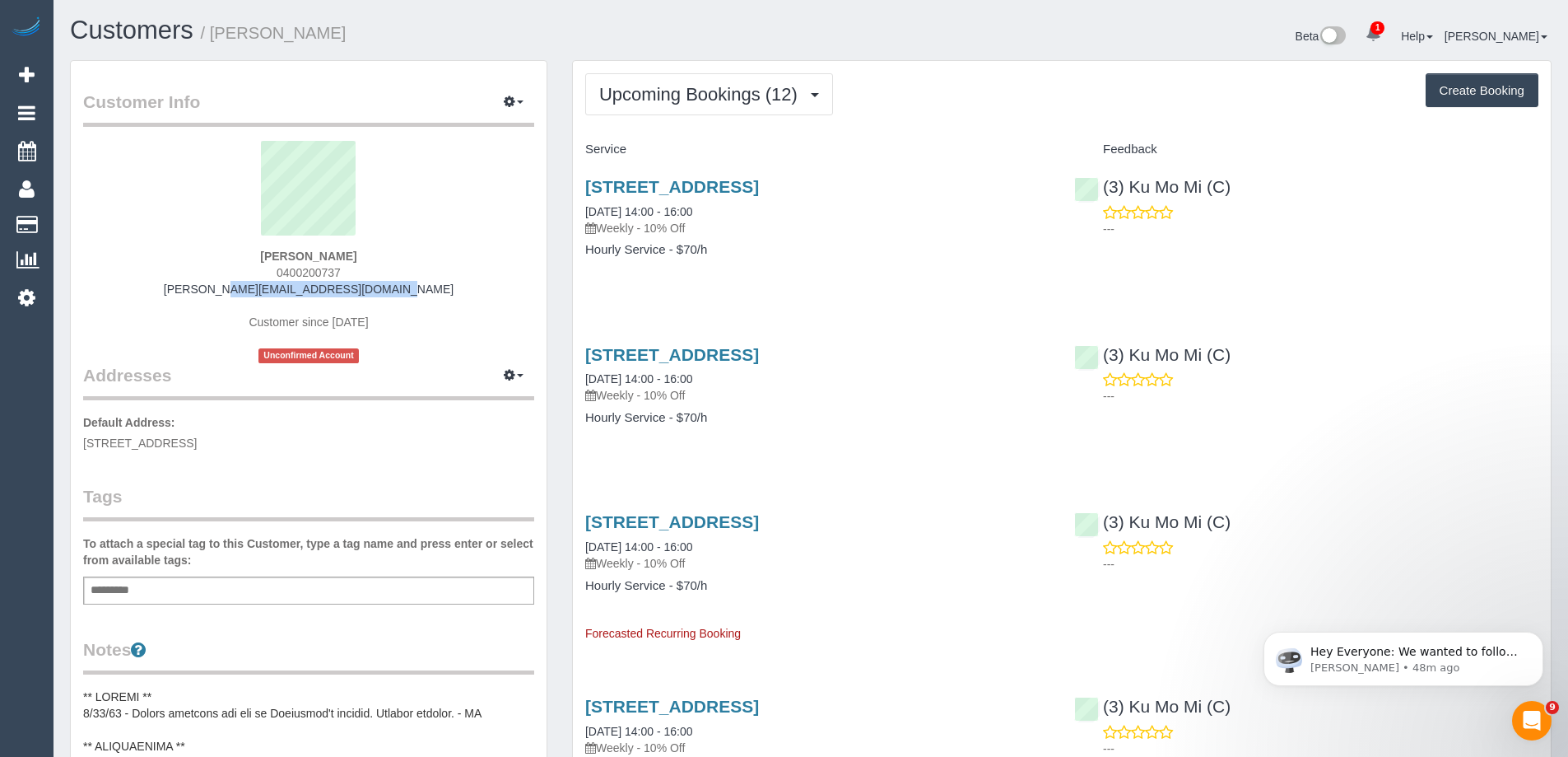
drag, startPoint x: 403, startPoint y: 289, endPoint x: 146, endPoint y: 291, distance: 257.0
click at [146, 291] on div "[PERSON_NAME] 0400200737 [PERSON_NAME][EMAIL_ADDRESS][PERSON_NAME][DOMAIN_NAME]…" at bounding box center [308, 251] width 451 height 223
copy link "[PERSON_NAME][EMAIL_ADDRESS][DOMAIN_NAME]"
click at [637, 38] on h1 "Customers / [PERSON_NAME]" at bounding box center [434, 31] width 729 height 28
click at [759, 186] on link "23 Brixton Street, Flemington, VIC 3031" at bounding box center [672, 186] width 174 height 19
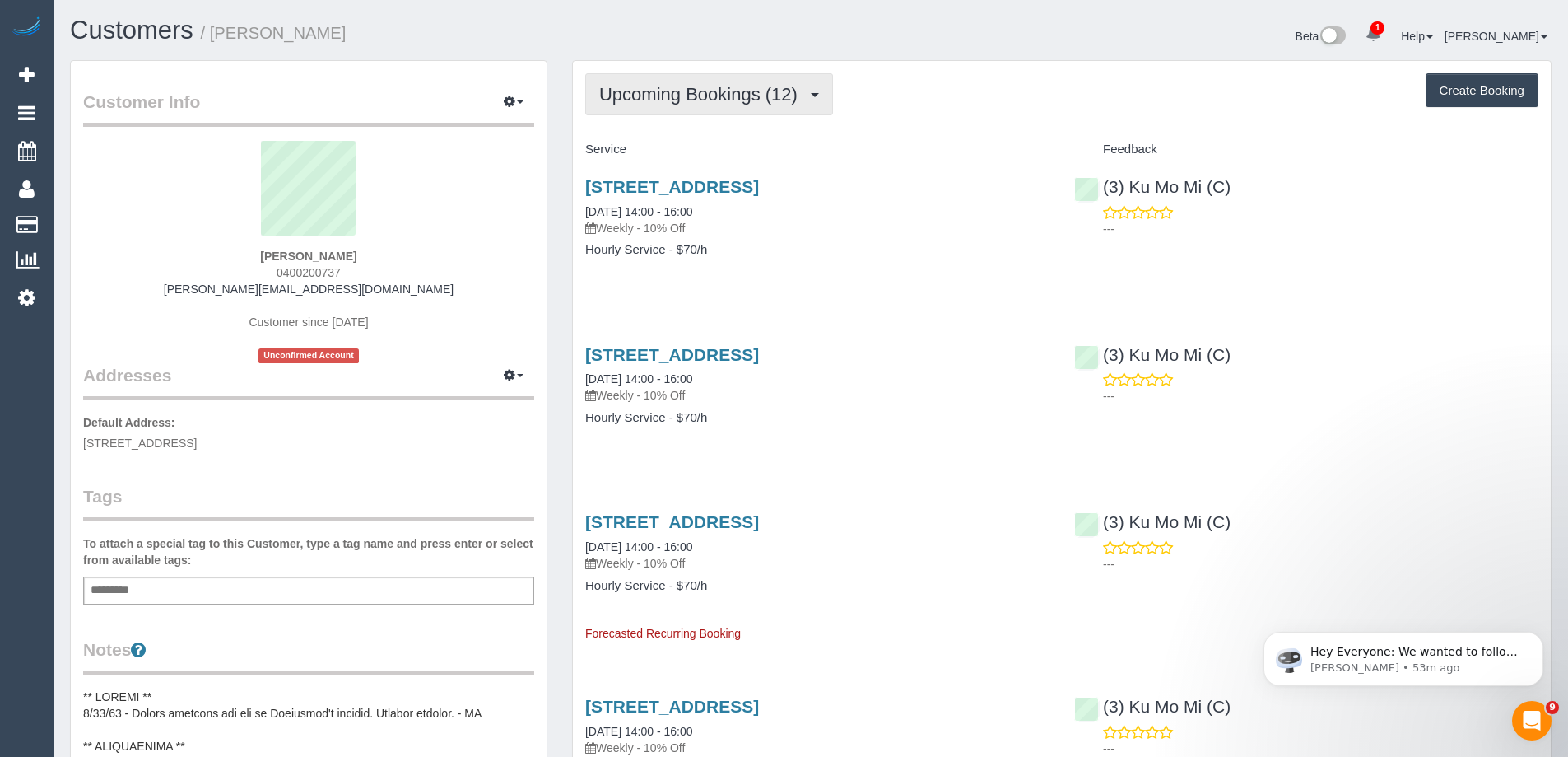
click at [733, 90] on span "Upcoming Bookings (12)" at bounding box center [703, 94] width 207 height 20
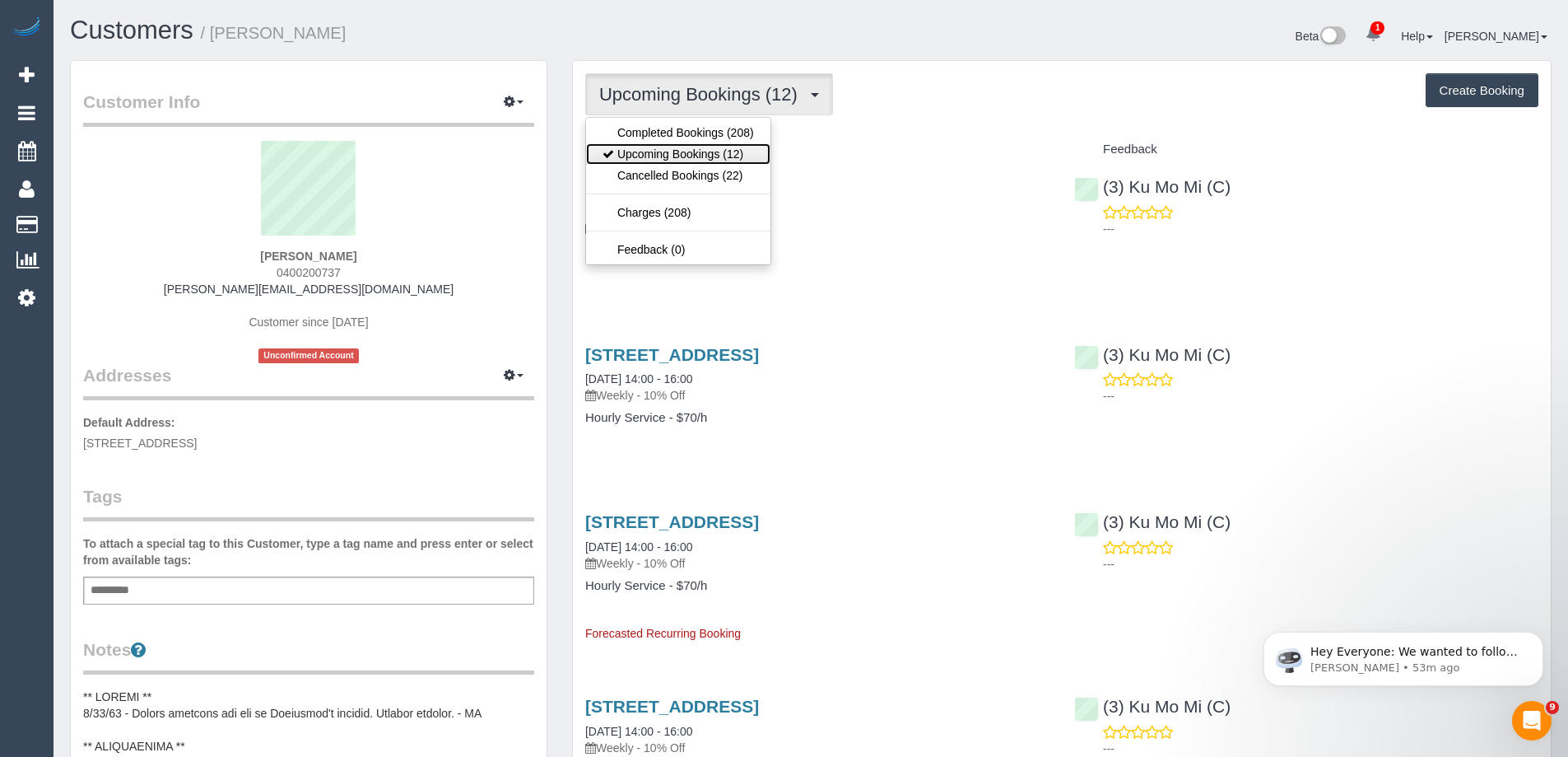
click at [702, 149] on link "Upcoming Bookings (12)" at bounding box center [678, 154] width 184 height 21
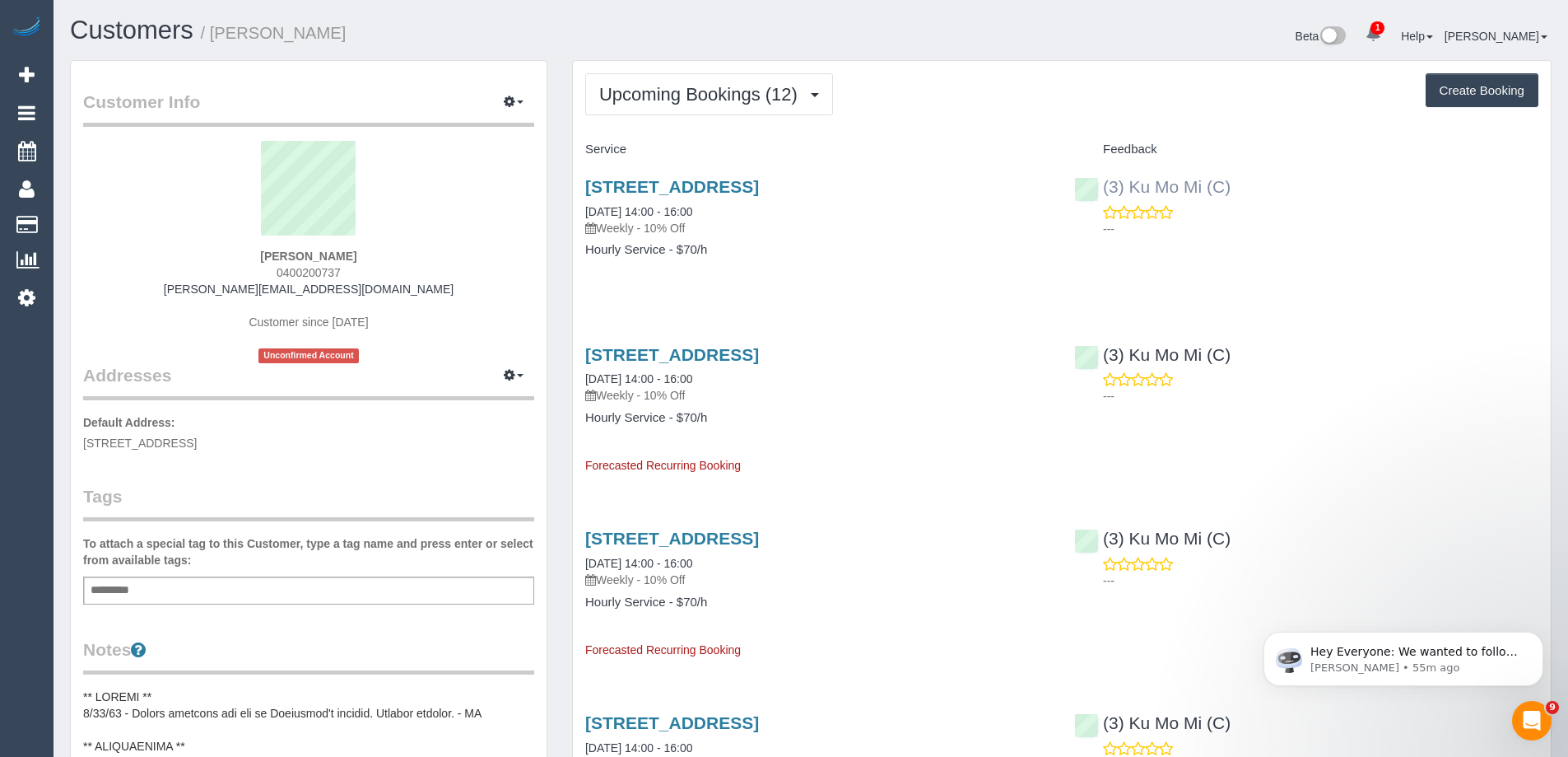
drag, startPoint x: 1249, startPoint y: 186, endPoint x: 1127, endPoint y: 189, distance: 122.0
click at [1127, 189] on div "(3) Ku Mo Mi (C) ---" at bounding box center [1306, 203] width 489 height 81
copy link "Ku Mo Mi (C)"
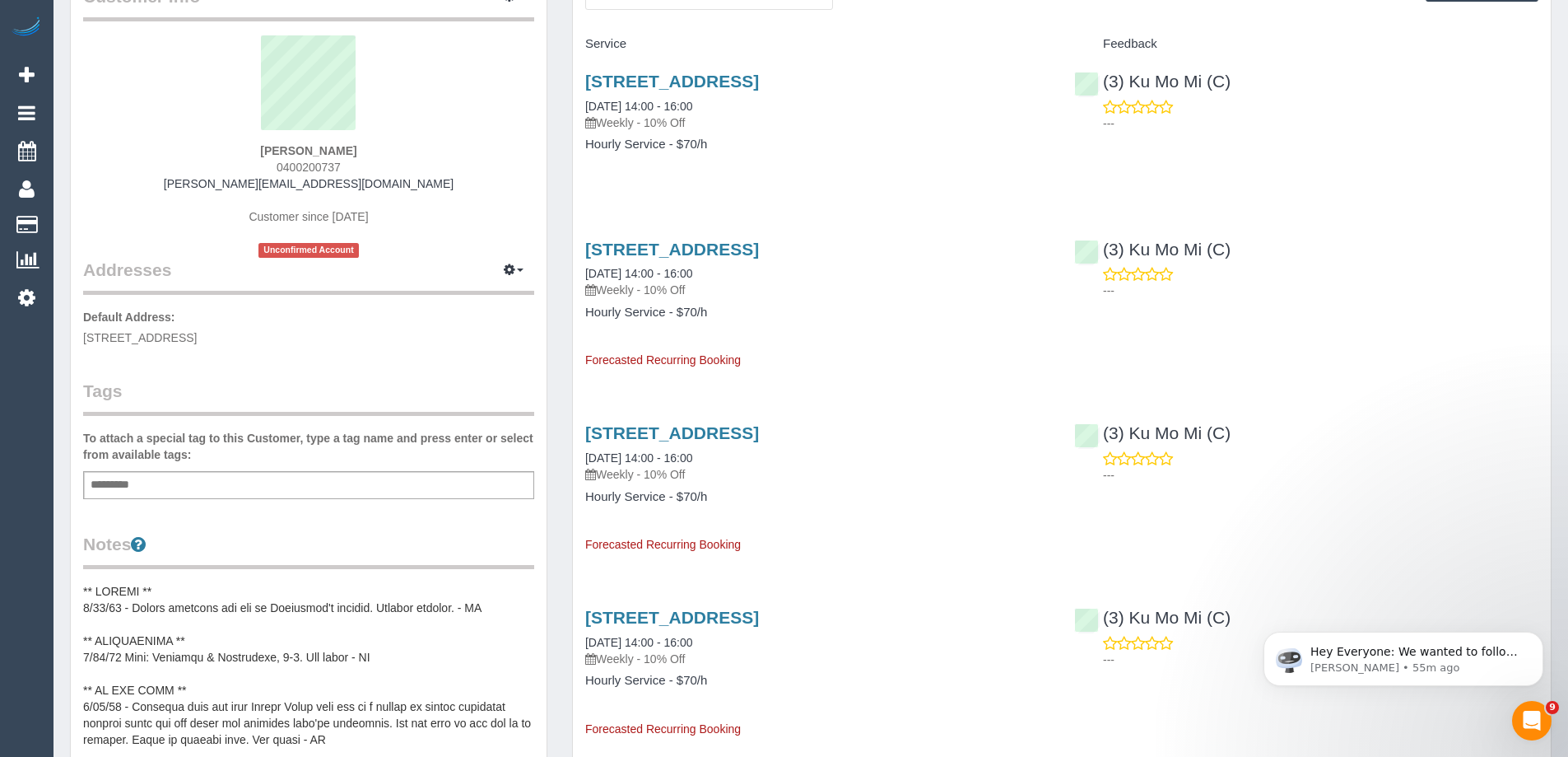
scroll to position [412, 0]
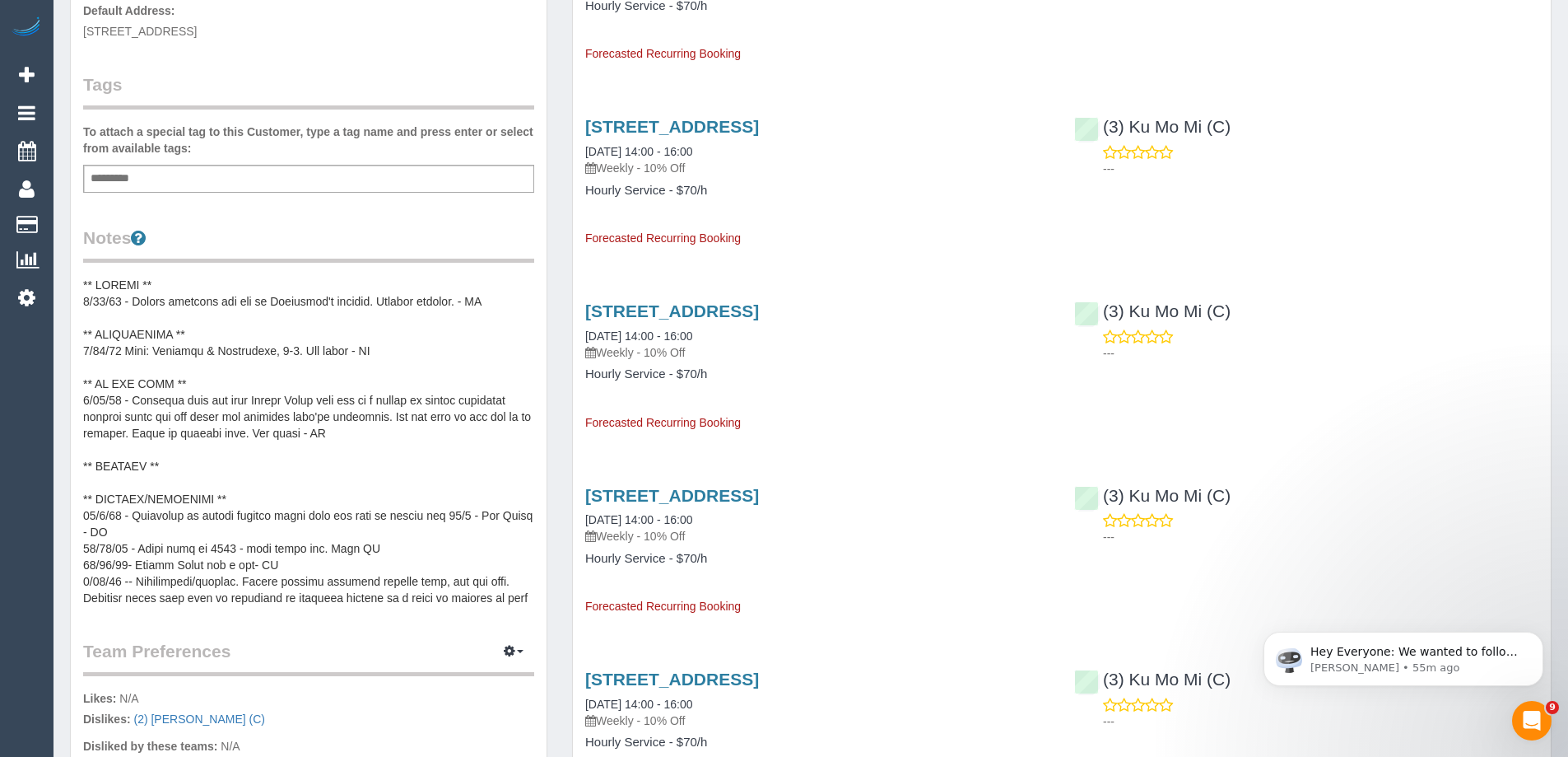
click at [181, 363] on pre at bounding box center [308, 441] width 451 height 330
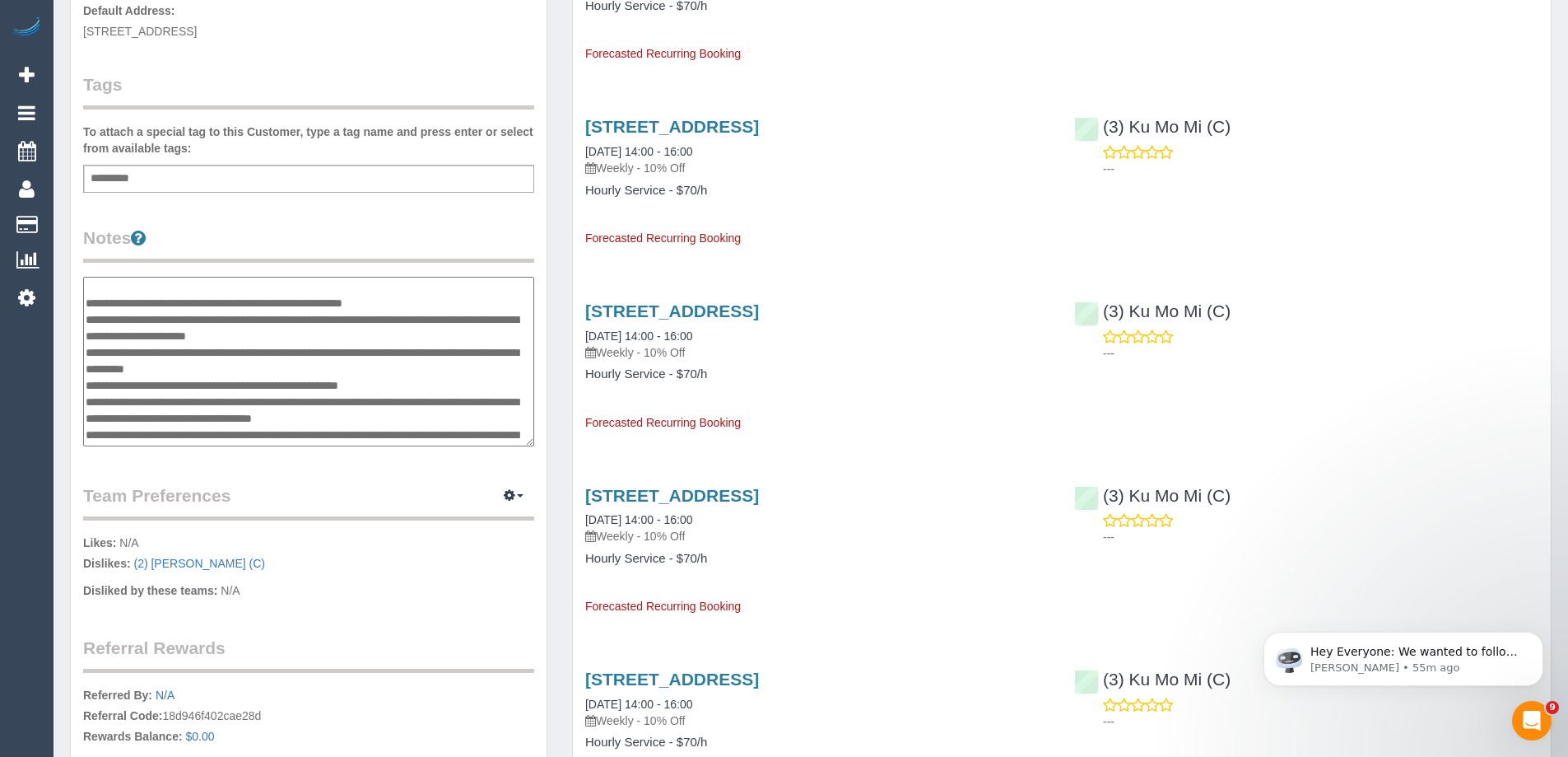
scroll to position [115, 0]
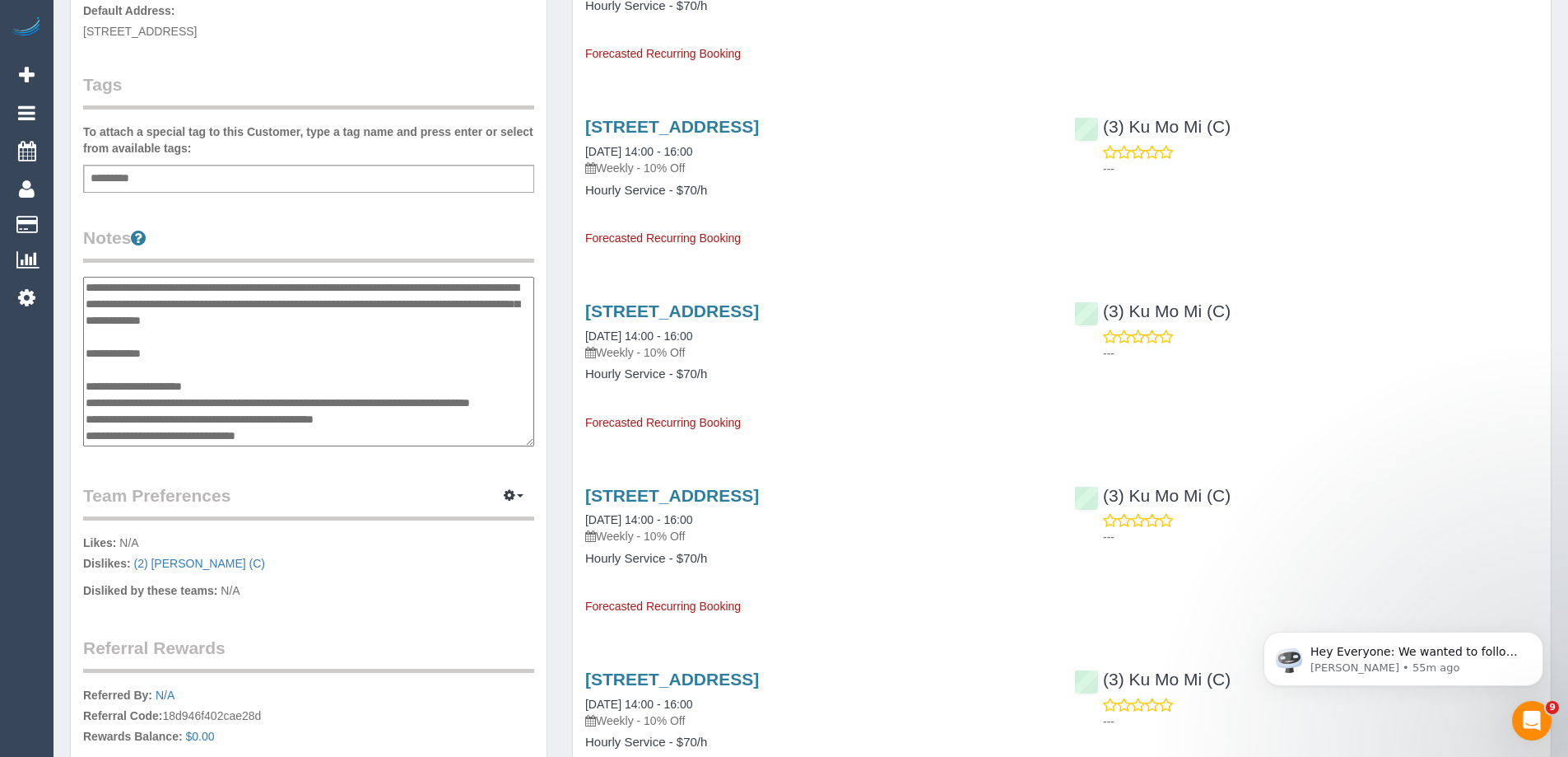
click at [193, 363] on textarea at bounding box center [308, 361] width 451 height 169
type textarea "**********"
click at [304, 237] on legend "Notes" at bounding box center [308, 244] width 451 height 37
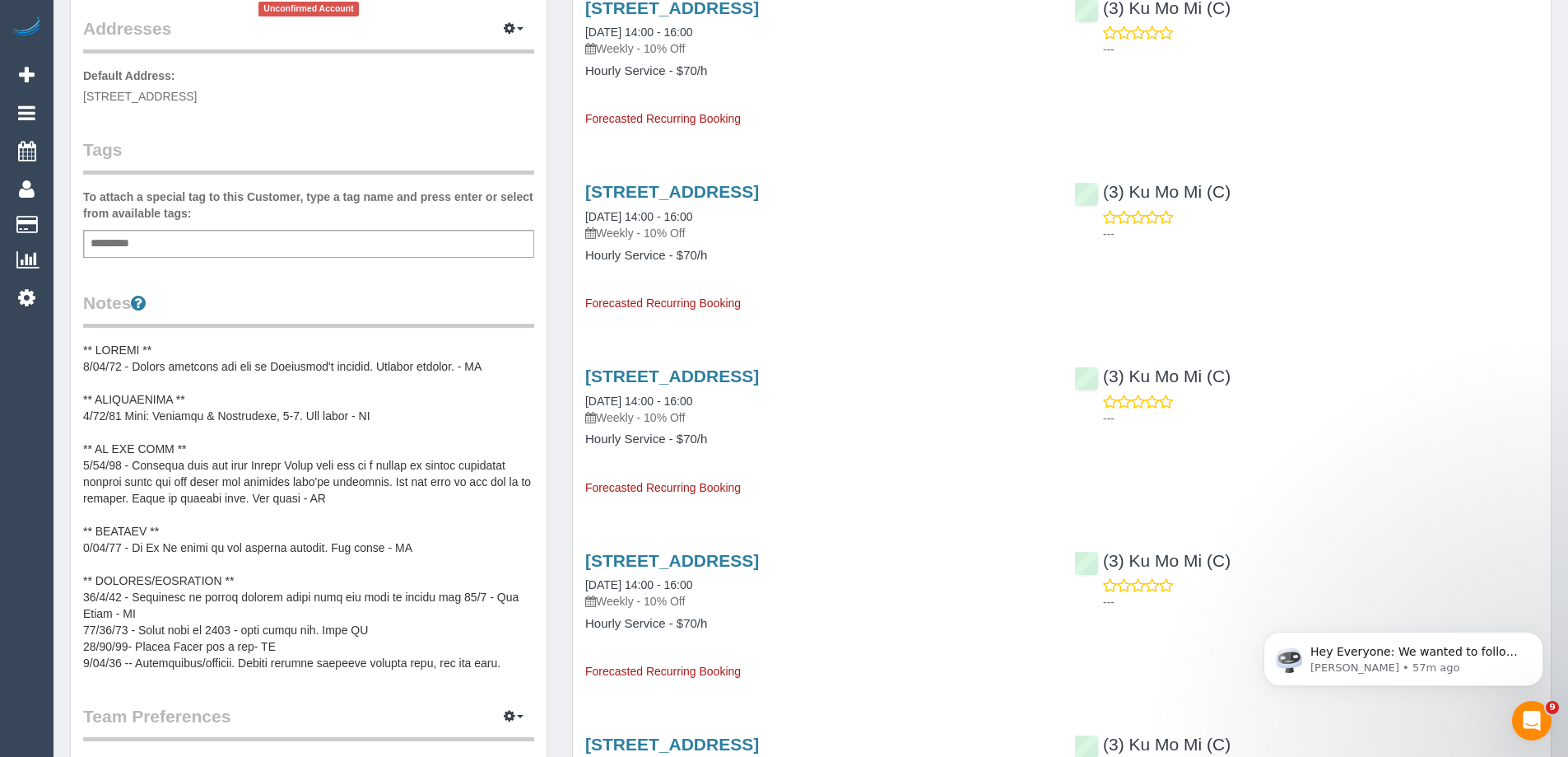
scroll to position [0, 0]
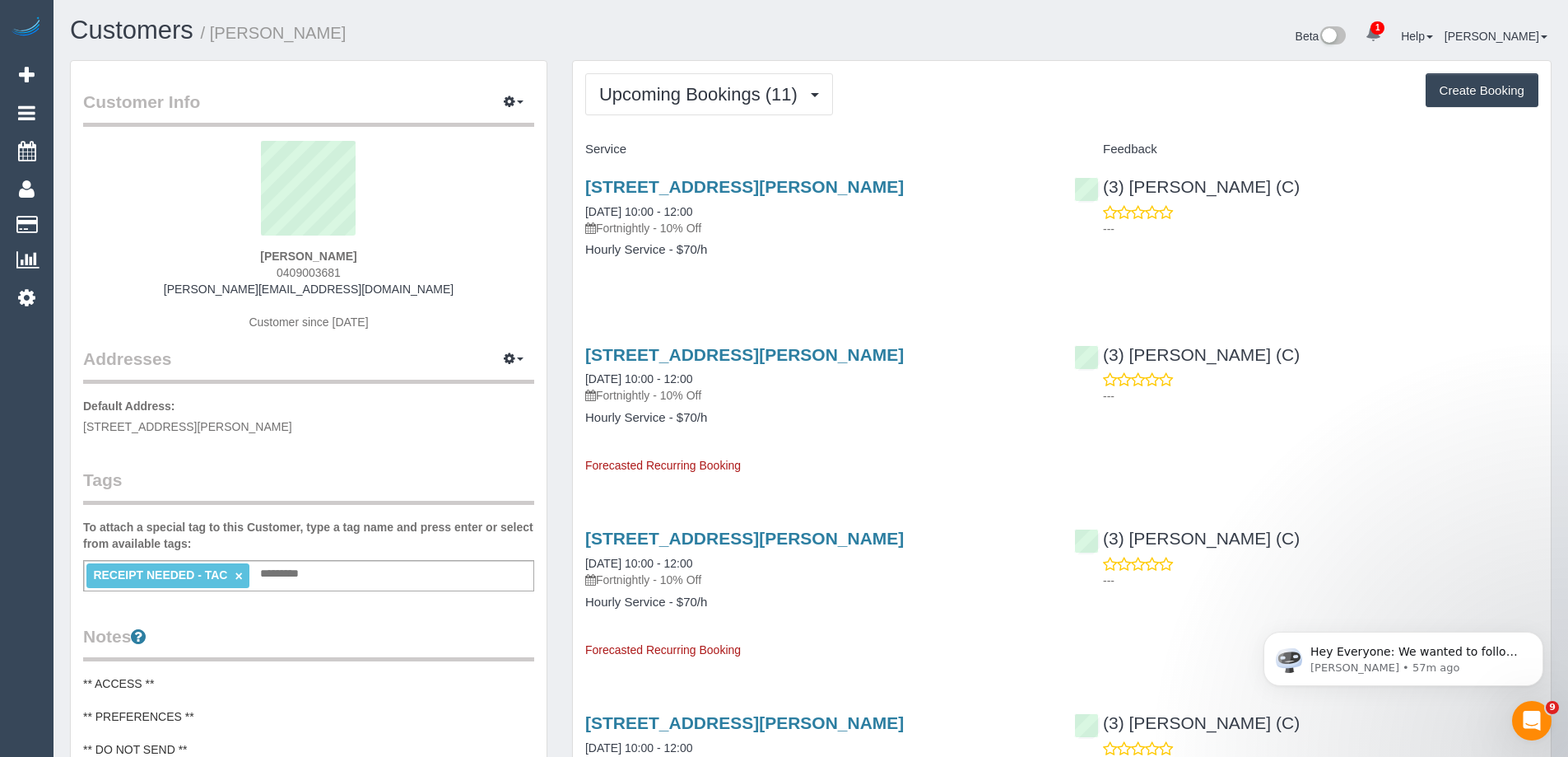
click at [224, 39] on small "/ [PERSON_NAME]" at bounding box center [274, 33] width 146 height 18
copy small "[PERSON_NAME]"
click at [796, 355] on link "[STREET_ADDRESS][PERSON_NAME]" at bounding box center [744, 355] width 318 height 19
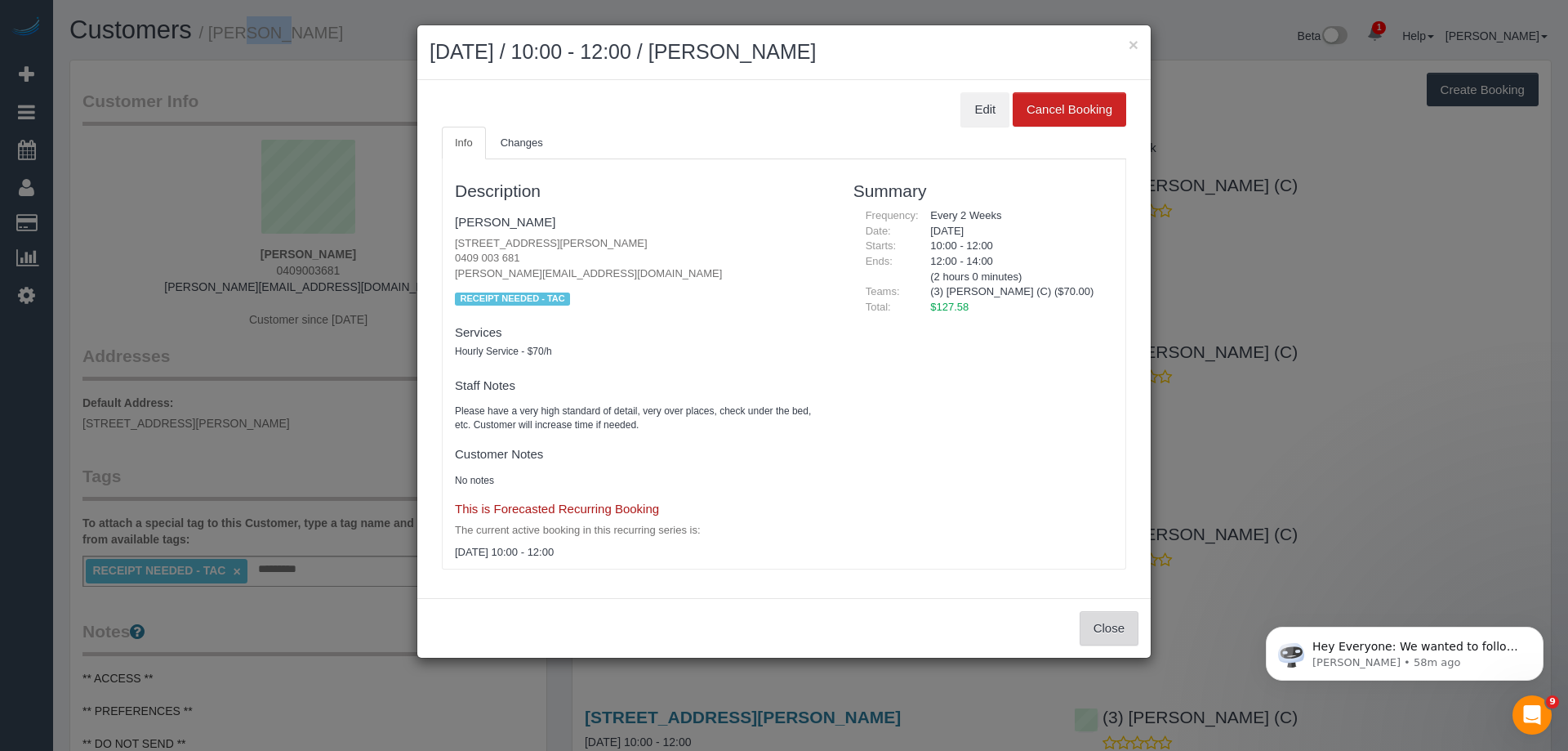
click at [1115, 637] on button "Close" at bounding box center [1109, 628] width 59 height 34
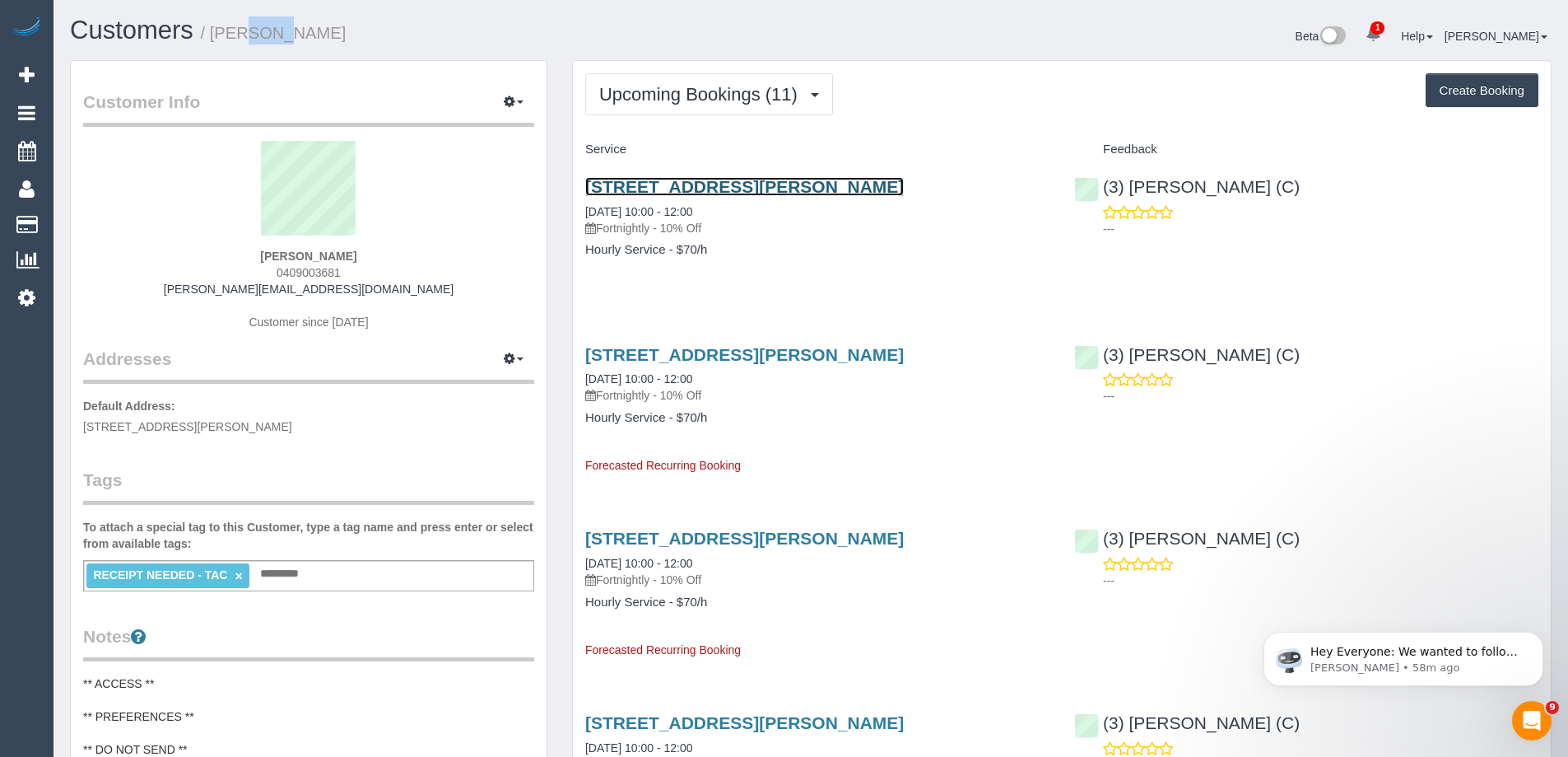
click at [784, 188] on link "[STREET_ADDRESS][PERSON_NAME]" at bounding box center [744, 186] width 318 height 19
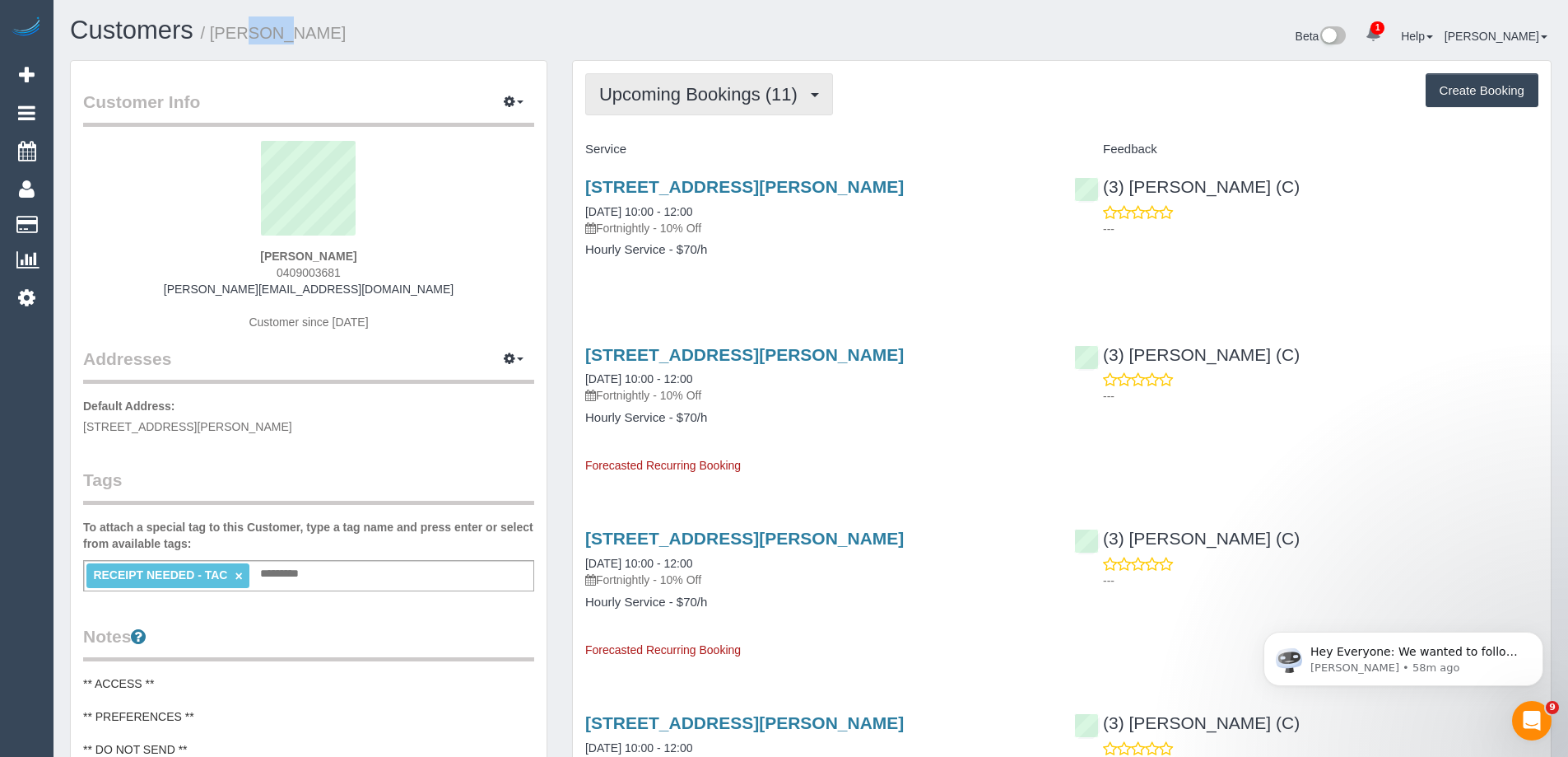
click at [642, 88] on span "Upcoming Bookings (11)" at bounding box center [703, 94] width 207 height 20
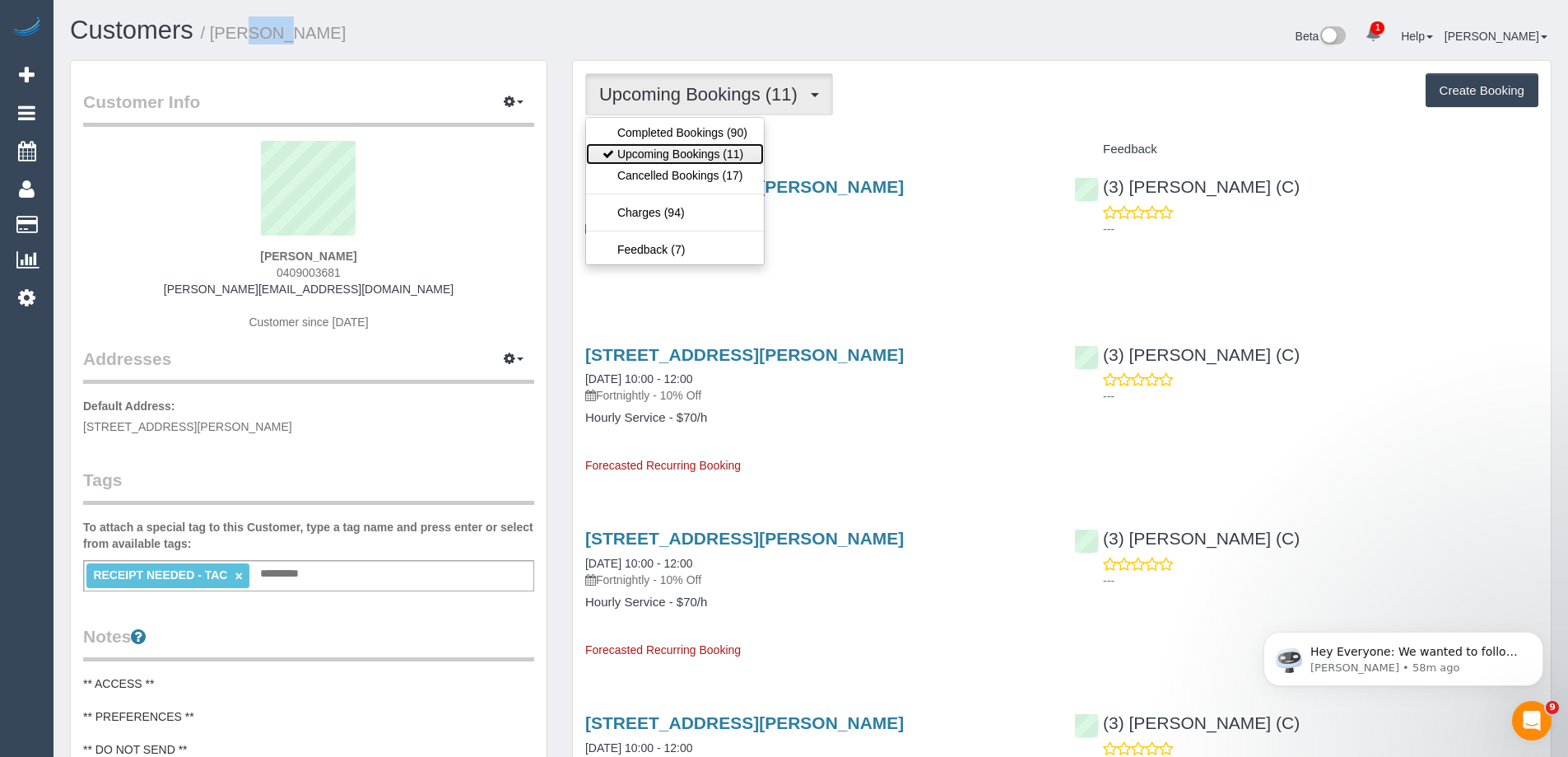
click at [654, 156] on link "Upcoming Bookings (11)" at bounding box center [675, 154] width 178 height 21
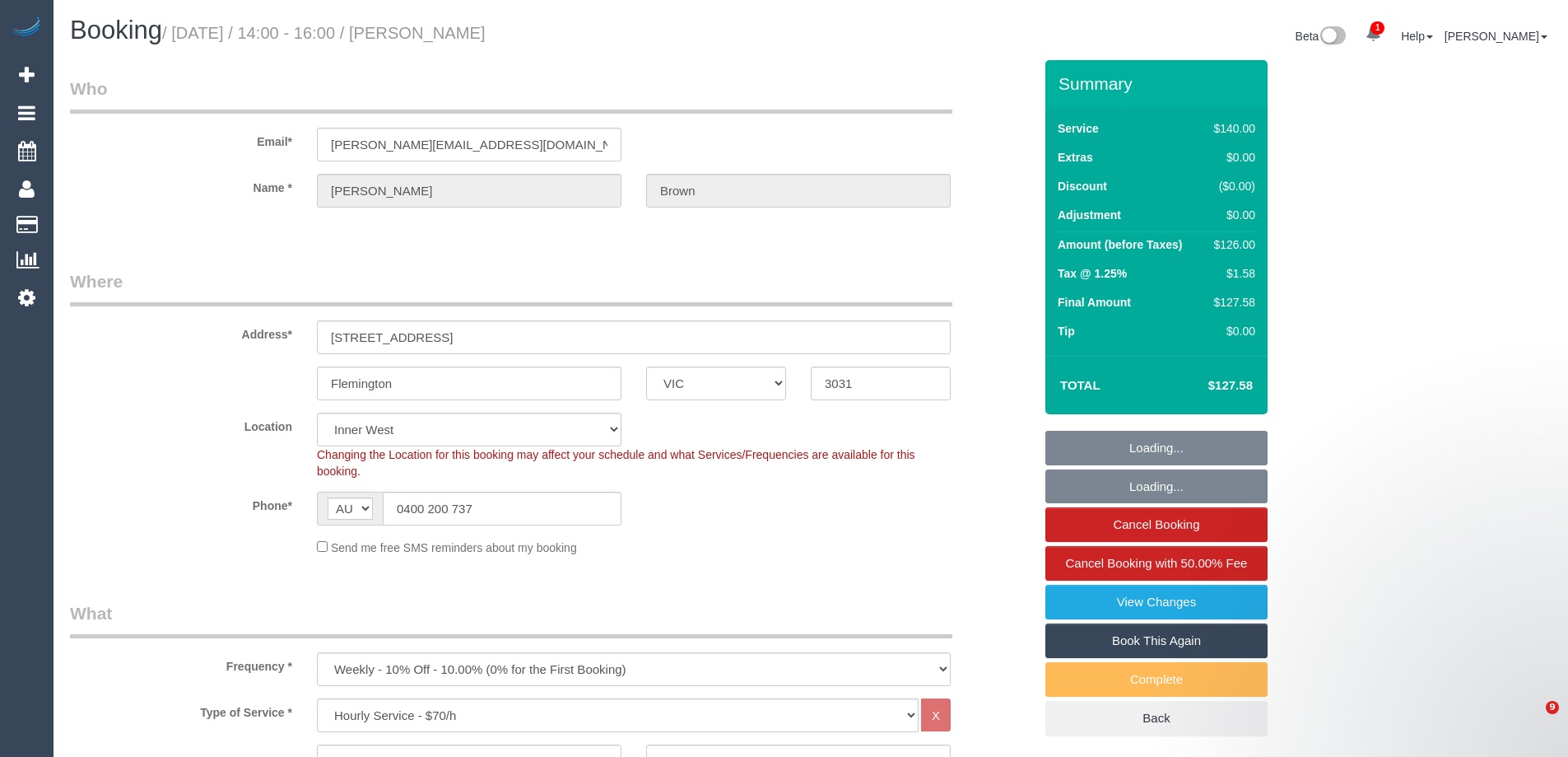
select select "VIC"
select select "number:28"
select select "number:14"
select select "number:19"
select select "number:22"
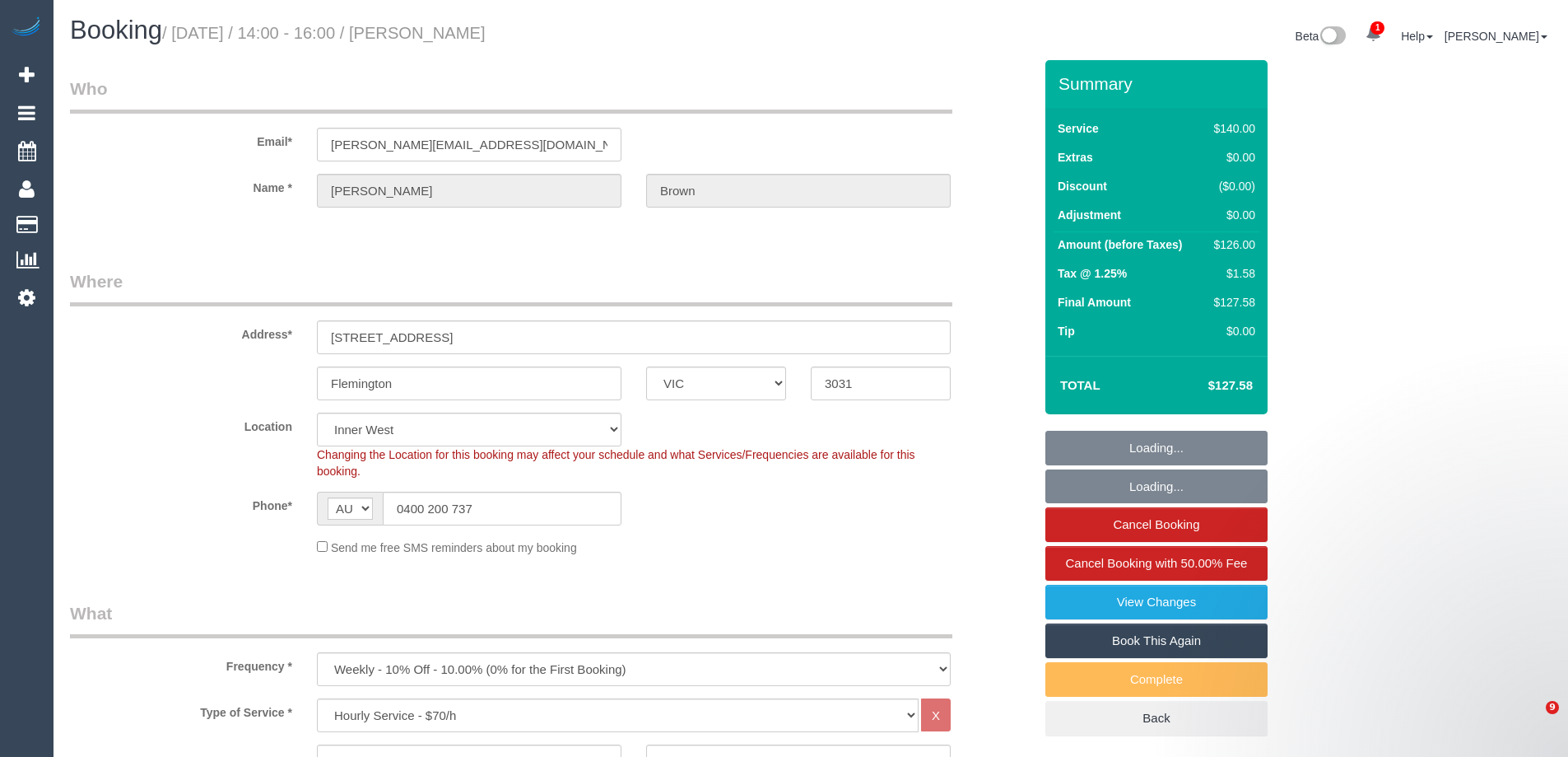
select select "number:35"
select select "number:11"
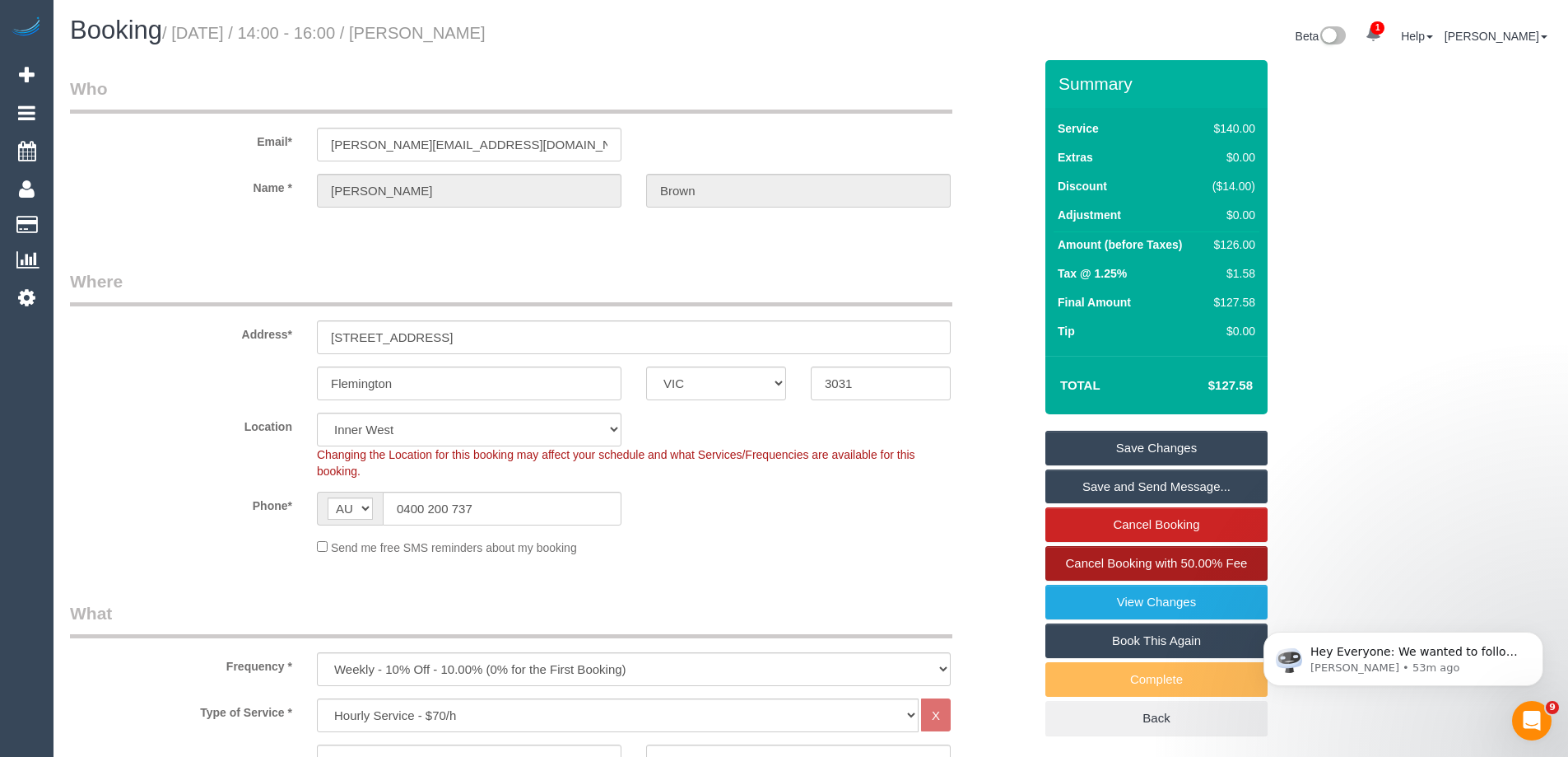
click at [1173, 565] on span "Cancel Booking with 50.00% Fee" at bounding box center [1156, 562] width 181 height 14
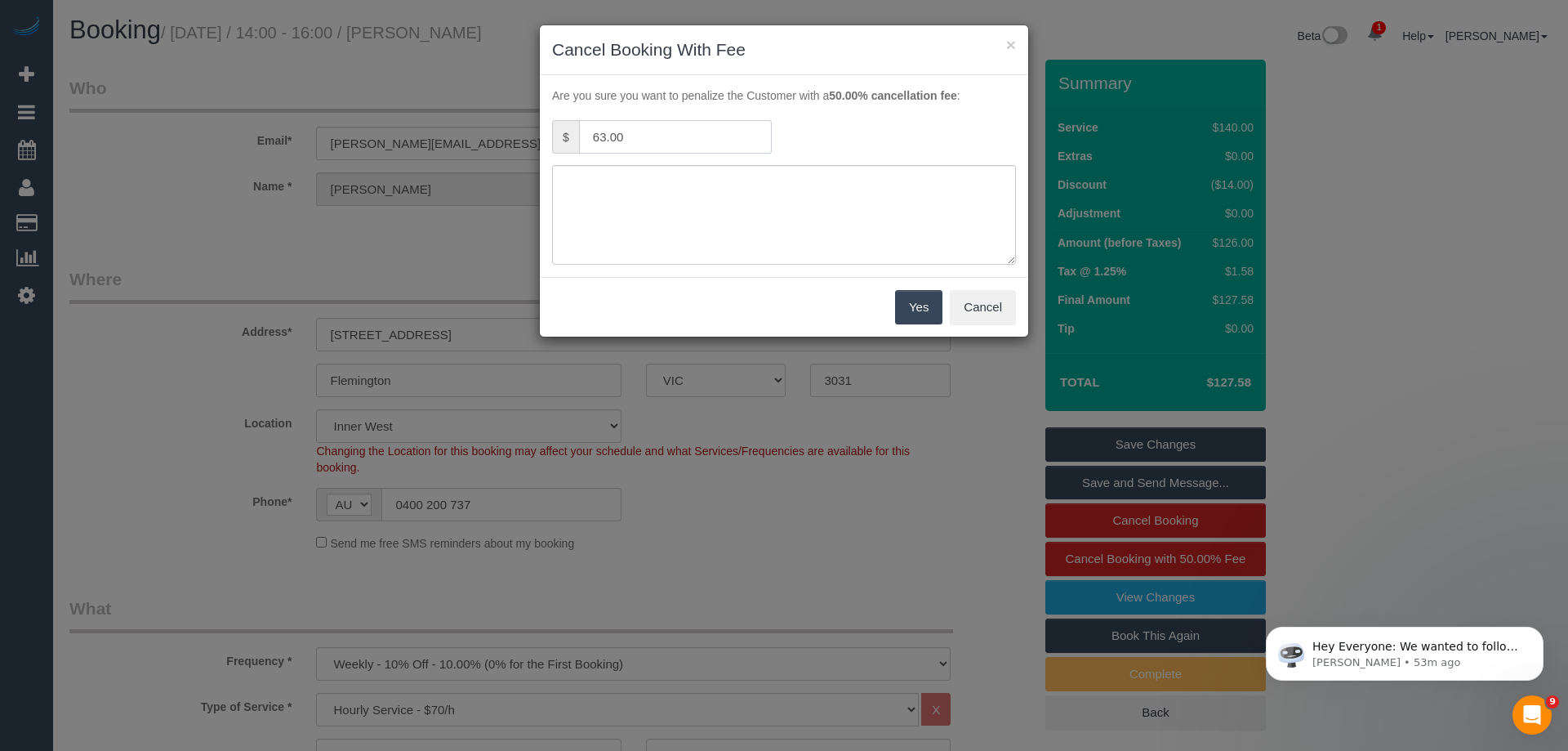
click at [708, 138] on input "63.00" at bounding box center [675, 137] width 193 height 33
click at [1013, 42] on button "×" at bounding box center [1011, 44] width 10 height 18
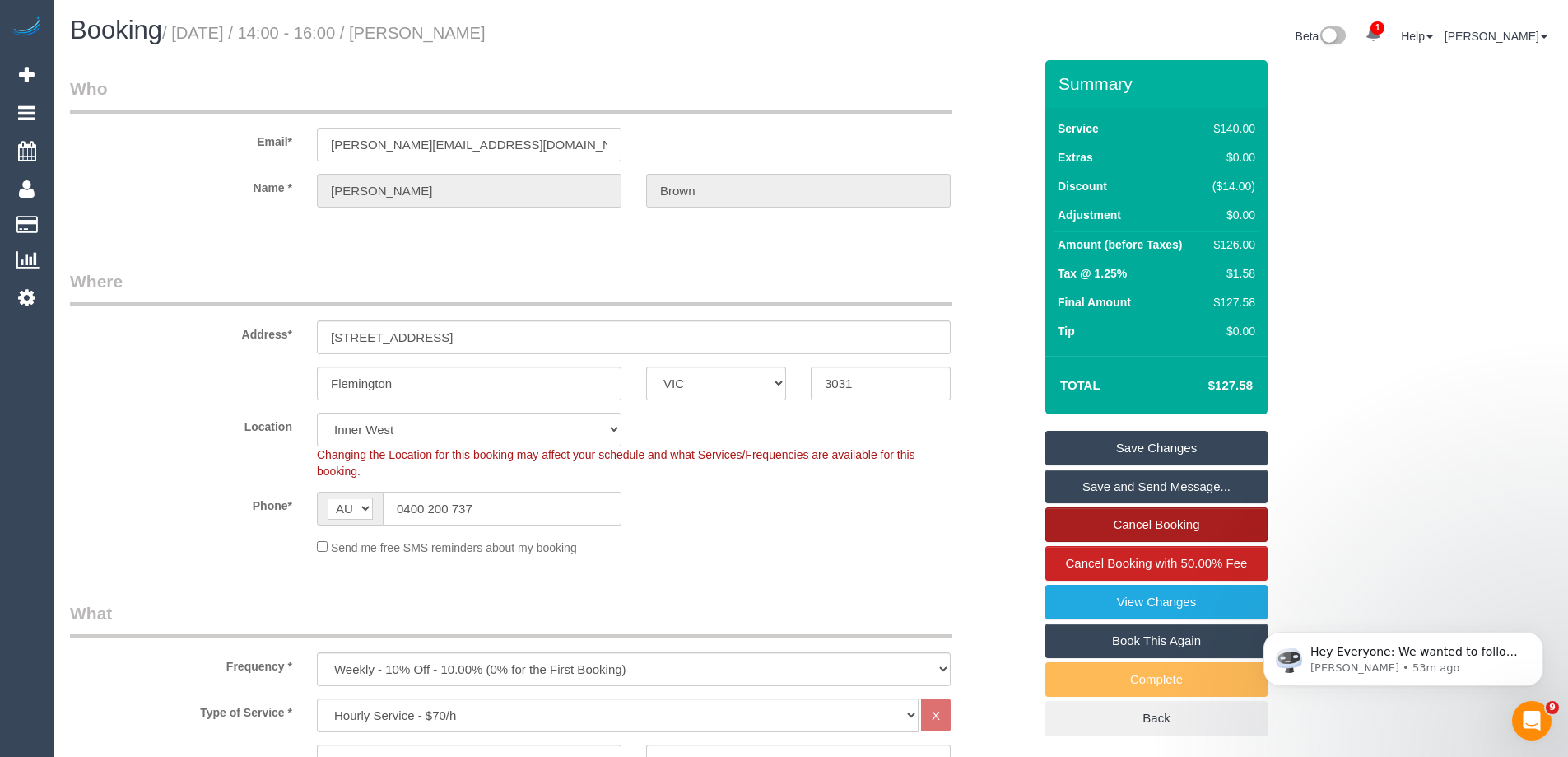
click at [1145, 529] on link "Cancel Booking" at bounding box center [1156, 524] width 222 height 34
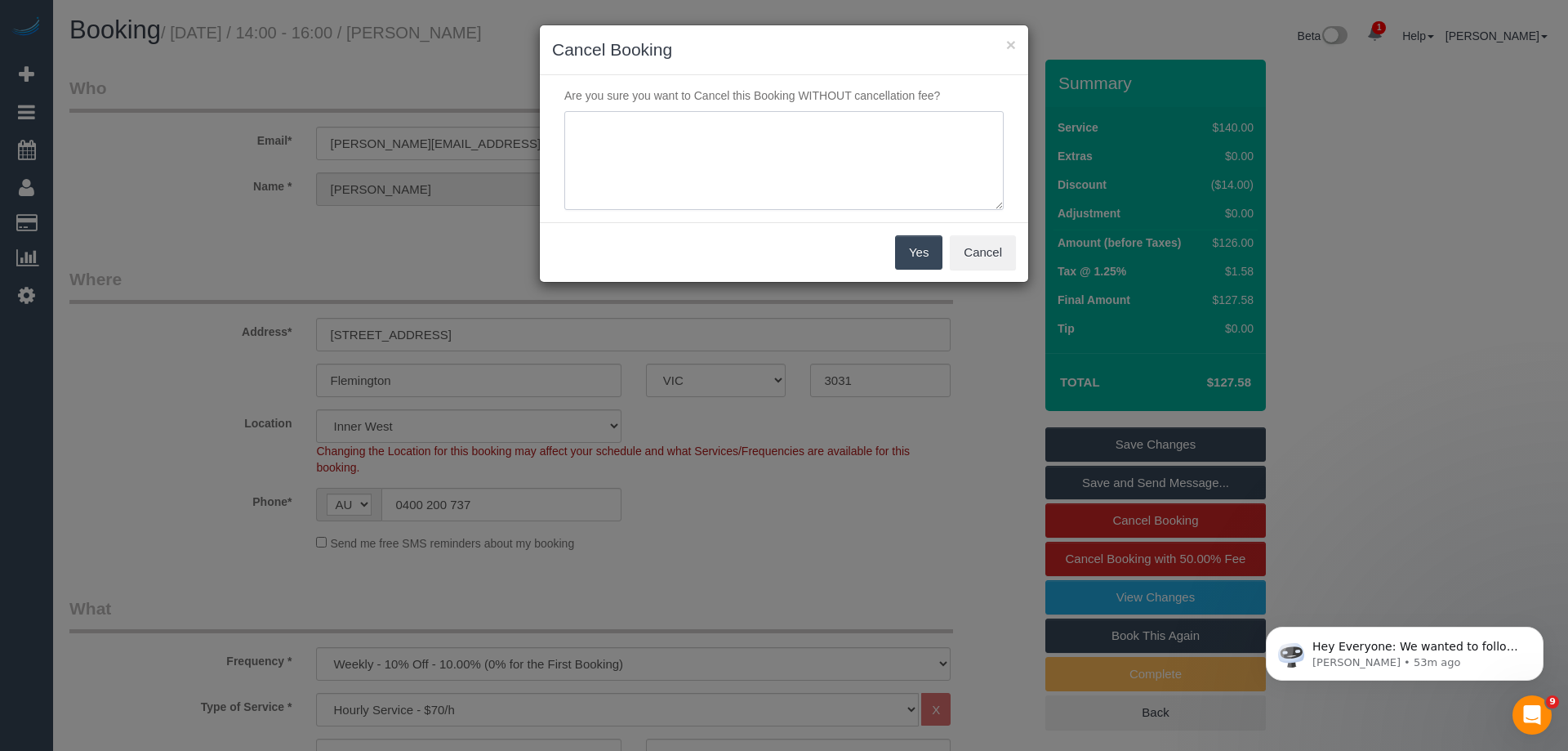
click at [688, 139] on textarea at bounding box center [784, 161] width 440 height 100
type textarea "S"
type textarea "Sick. Via email - ED"
click at [905, 260] on button "Yes" at bounding box center [918, 252] width 47 height 34
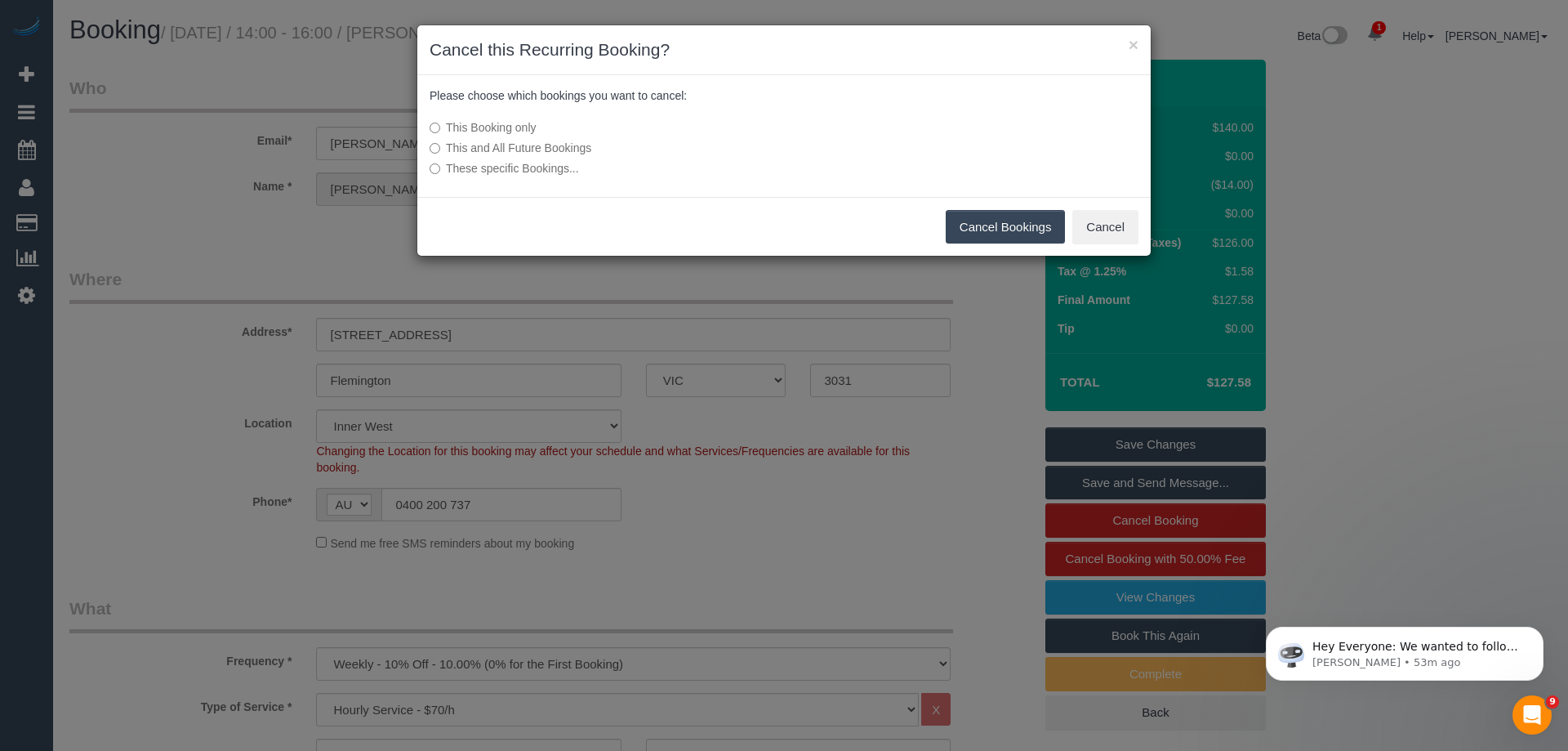
click at [977, 220] on button "Cancel Bookings" at bounding box center [1006, 226] width 120 height 34
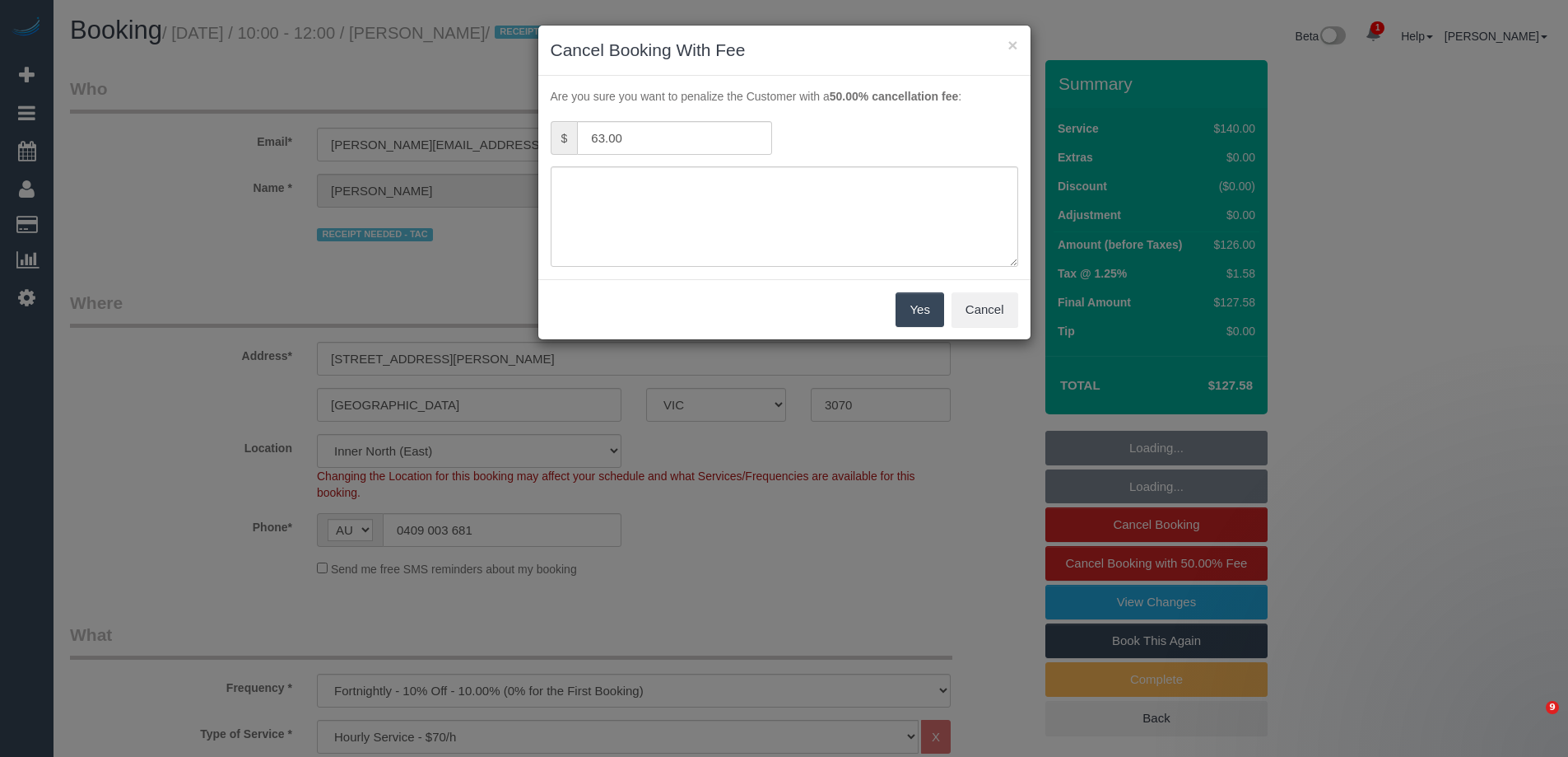
select select "VIC"
select select "string:stripe-pm_1OWXHA2GScqysDRVfHuez8Fm"
select select "number:27"
select select "number:14"
select select "number:19"
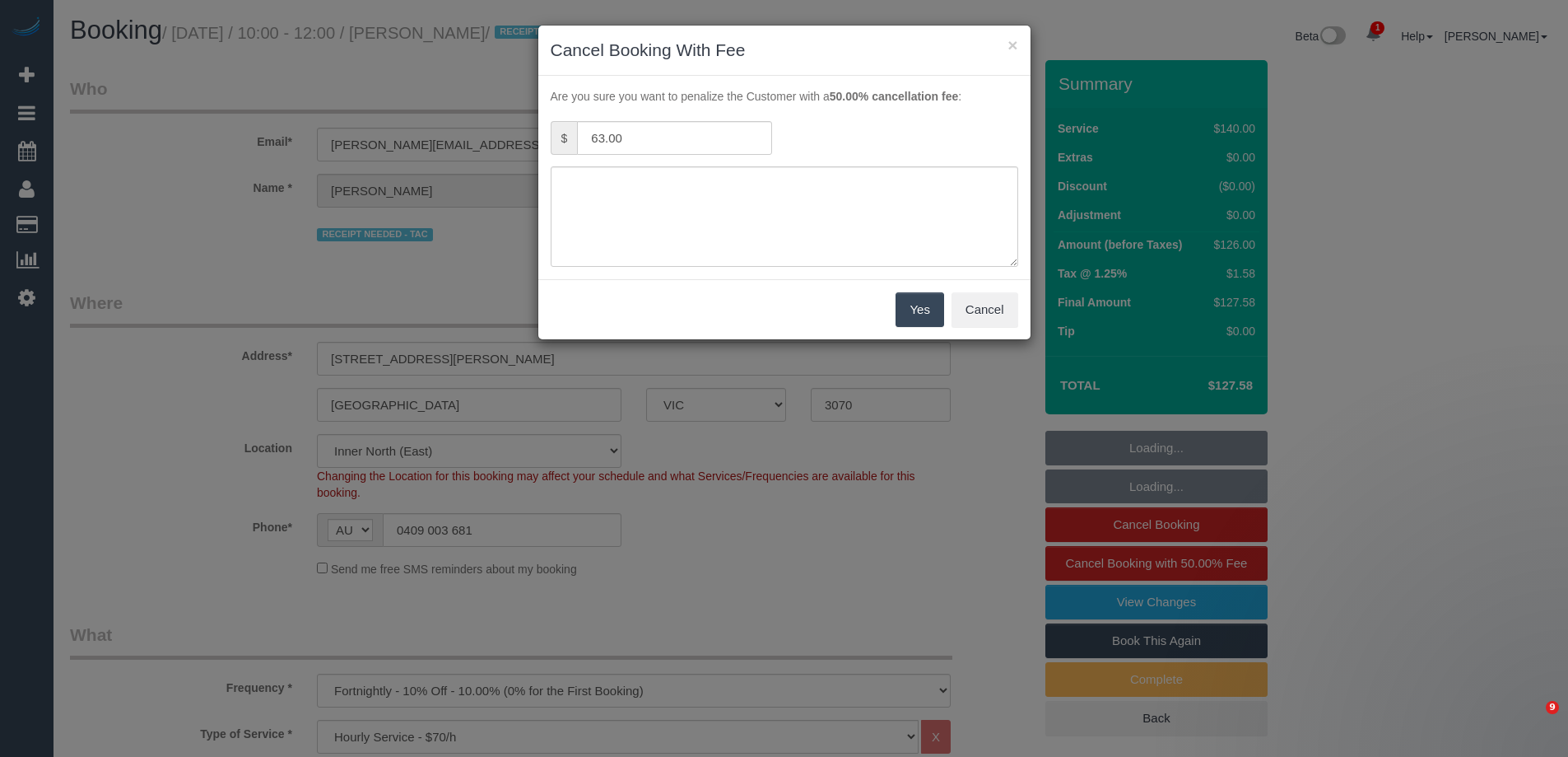
select select "number:25"
select select "number:34"
select select "number:12"
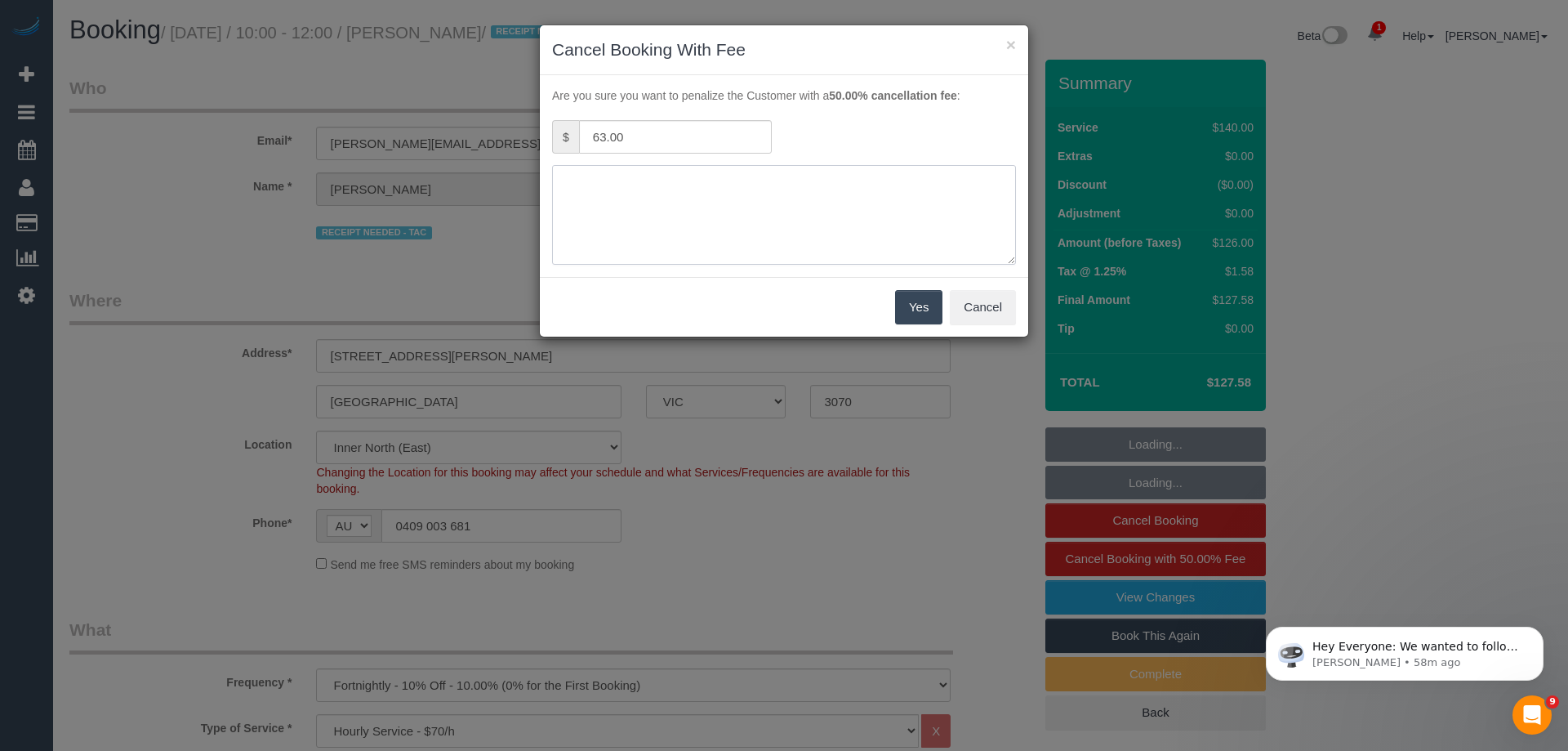
click at [742, 226] on textarea at bounding box center [784, 215] width 464 height 100
select select "object:1662"
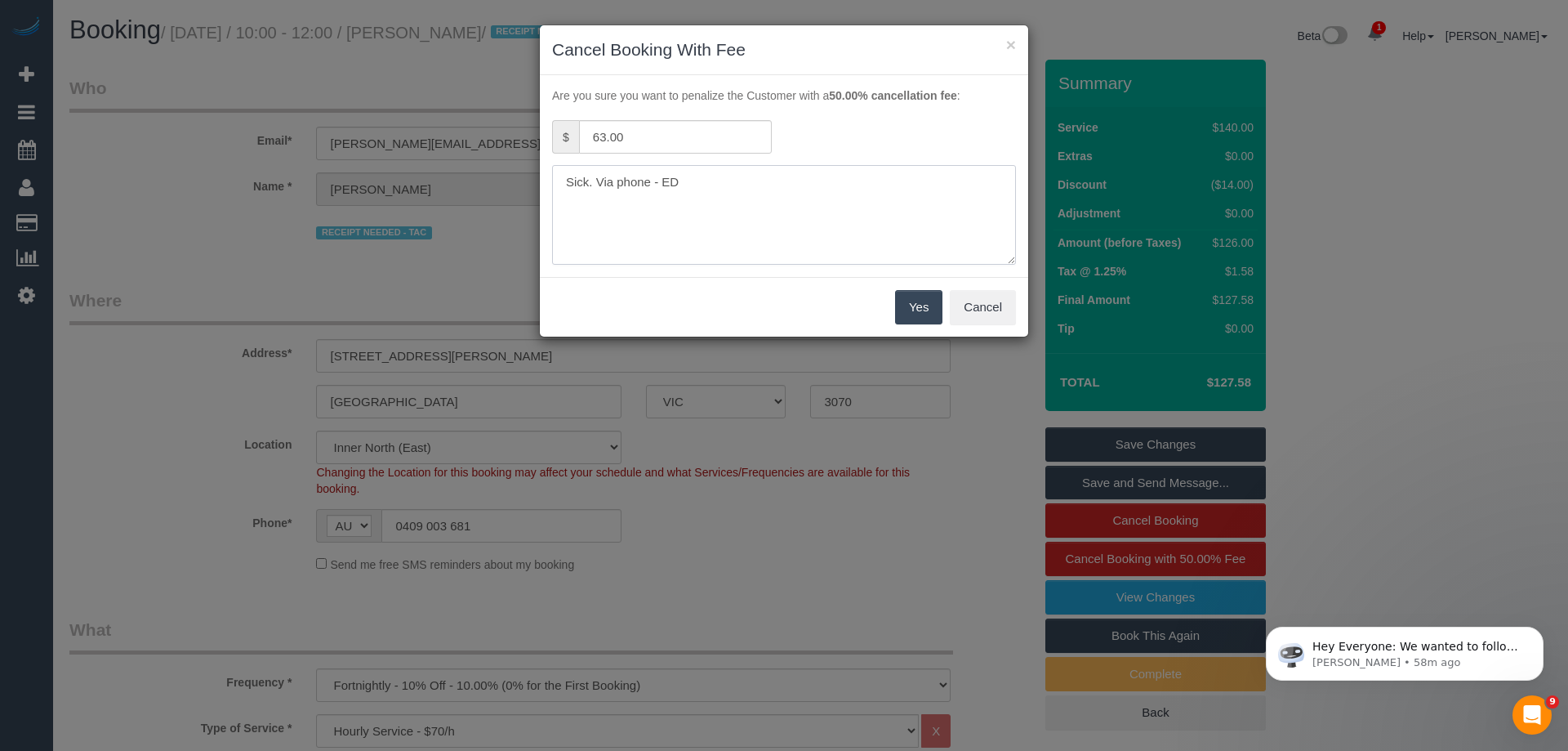
type textarea "Sick. Via phone - ED"
click at [916, 305] on button "Yes" at bounding box center [918, 307] width 47 height 34
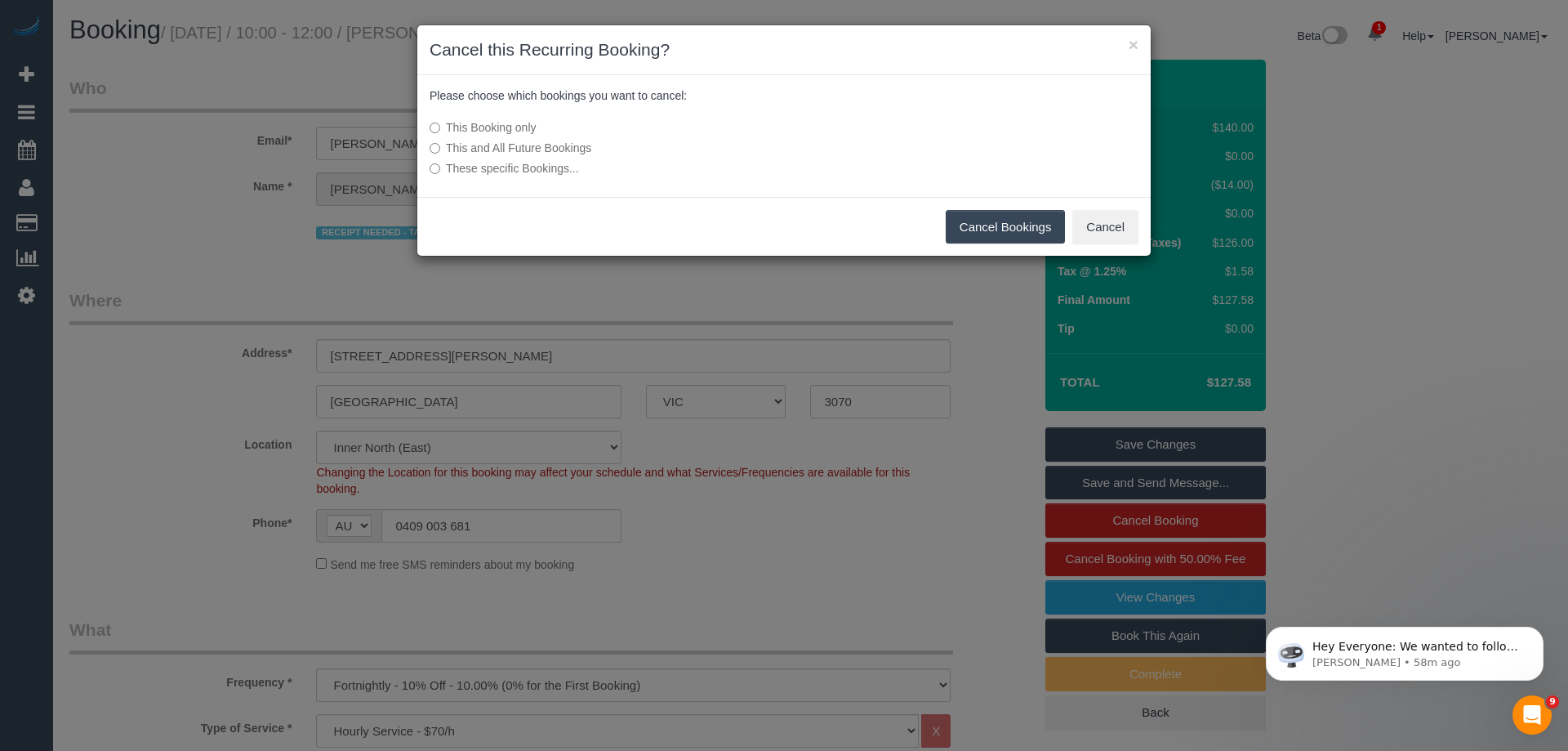
click at [990, 232] on button "Cancel Bookings" at bounding box center [1006, 226] width 120 height 34
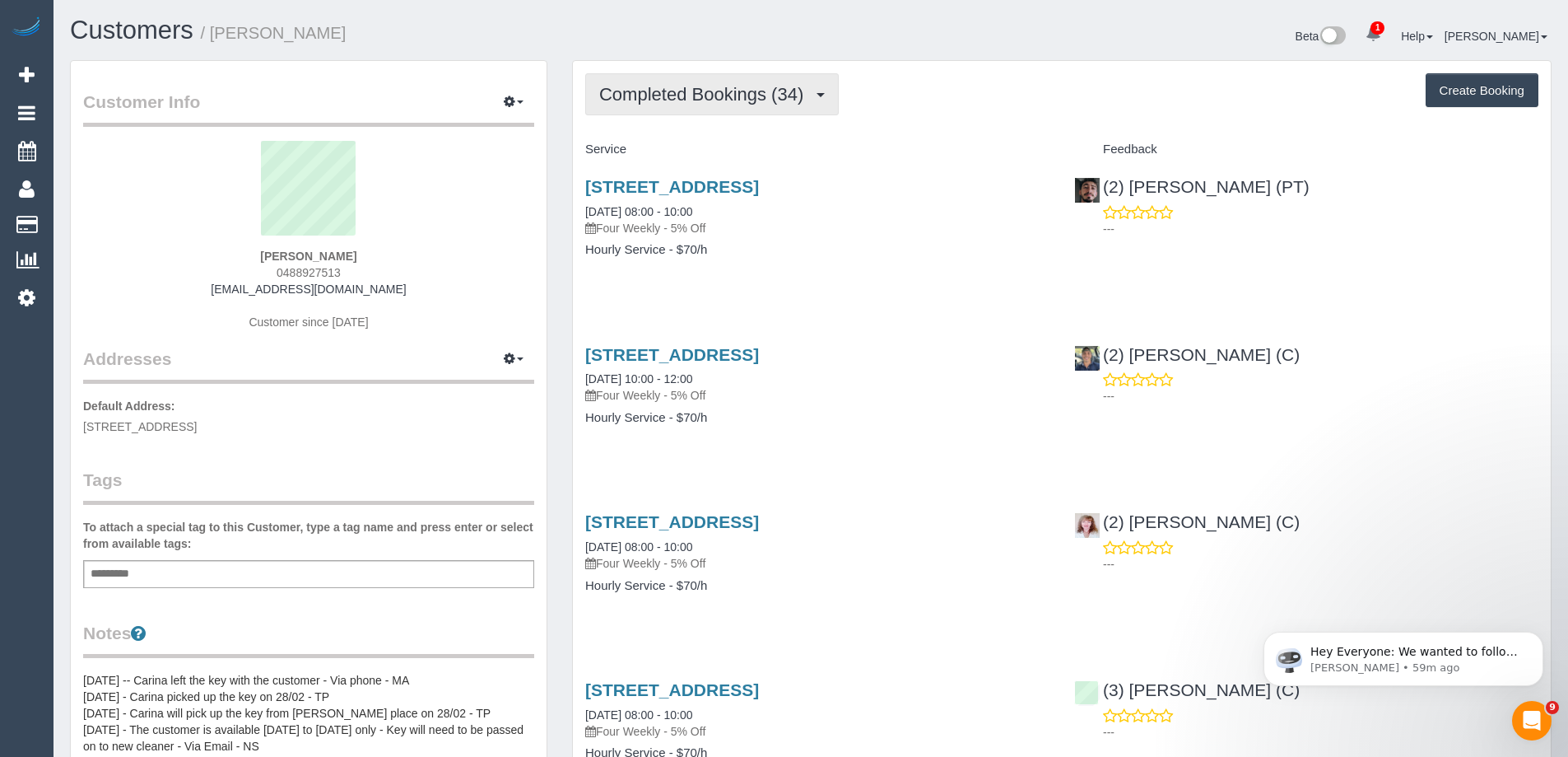
click at [666, 105] on button "Completed Bookings (34)" at bounding box center [712, 94] width 253 height 42
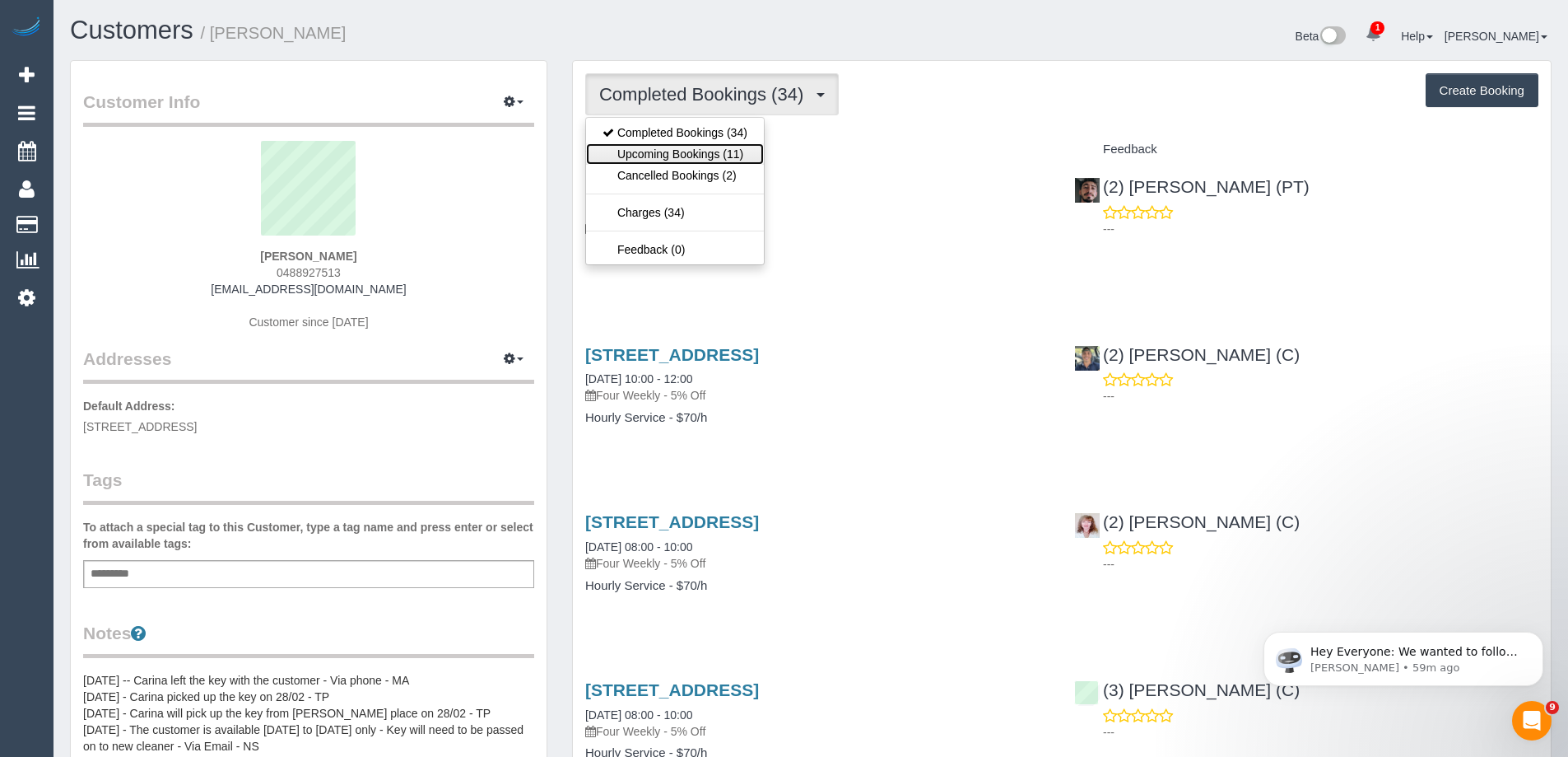
click at [660, 154] on link "Upcoming Bookings (11)" at bounding box center [675, 154] width 178 height 21
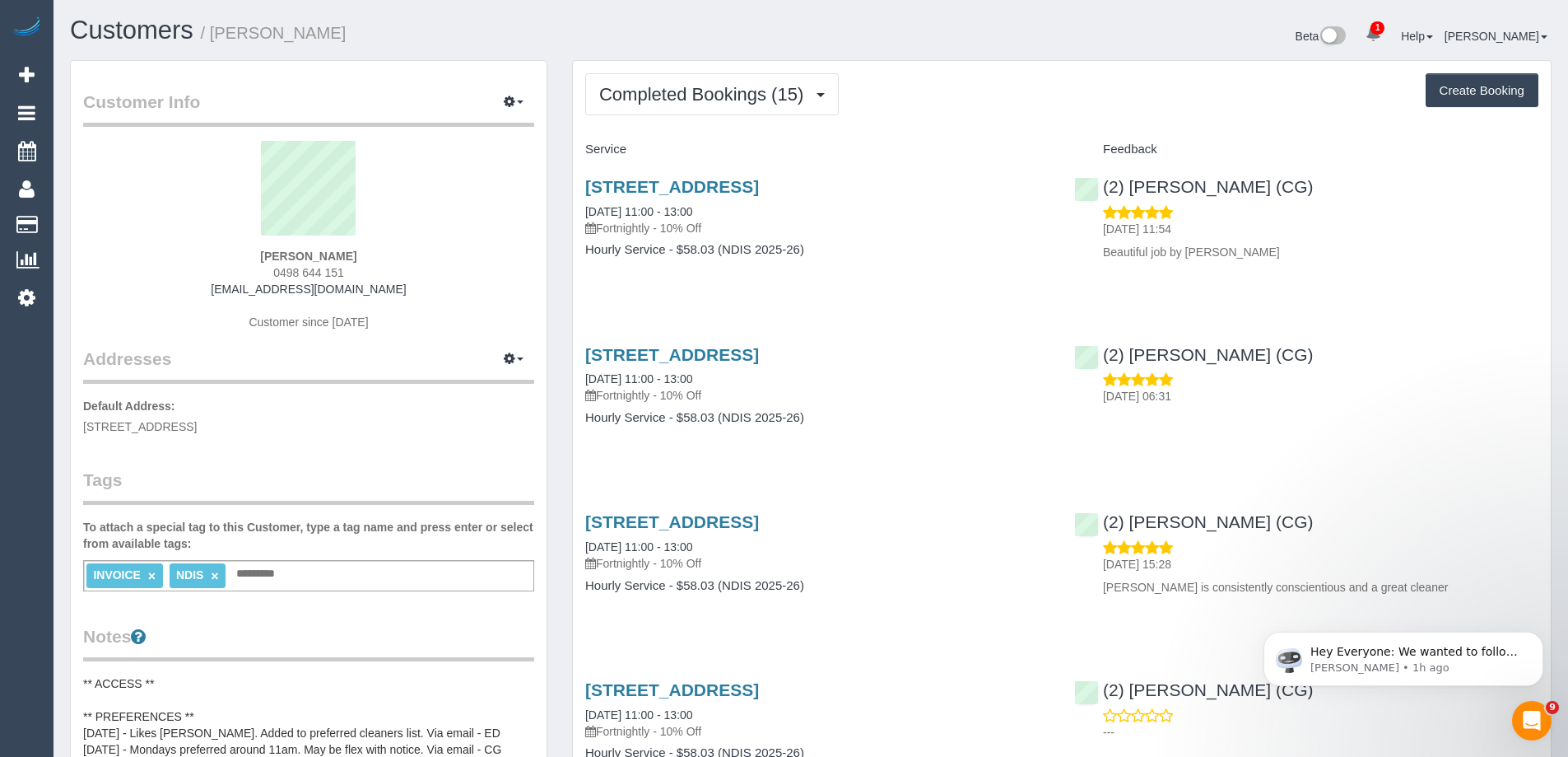
click at [290, 581] on div "INVOICE × NDIS × Add a tag" at bounding box center [308, 575] width 451 height 32
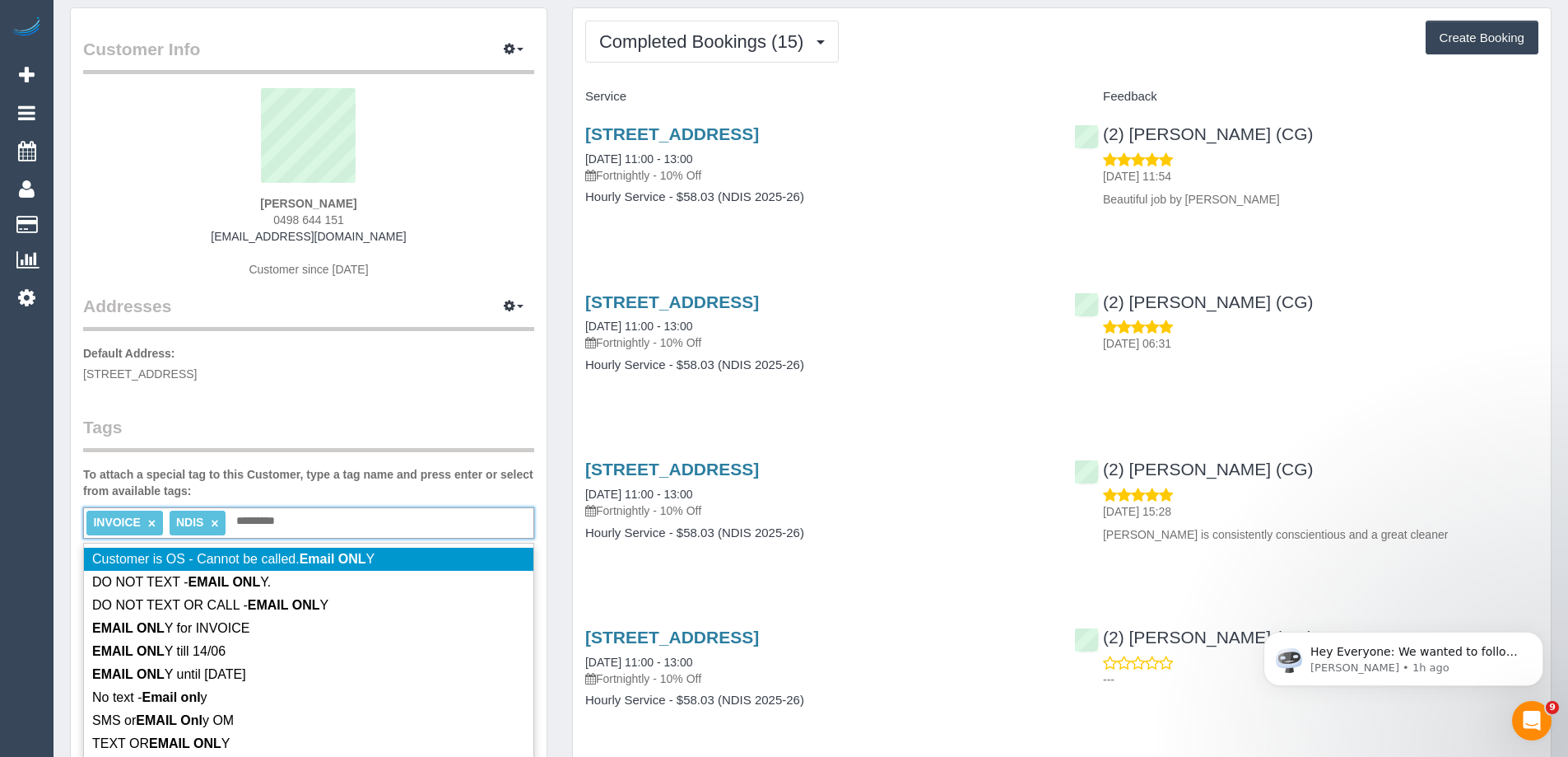
scroll to position [82, 0]
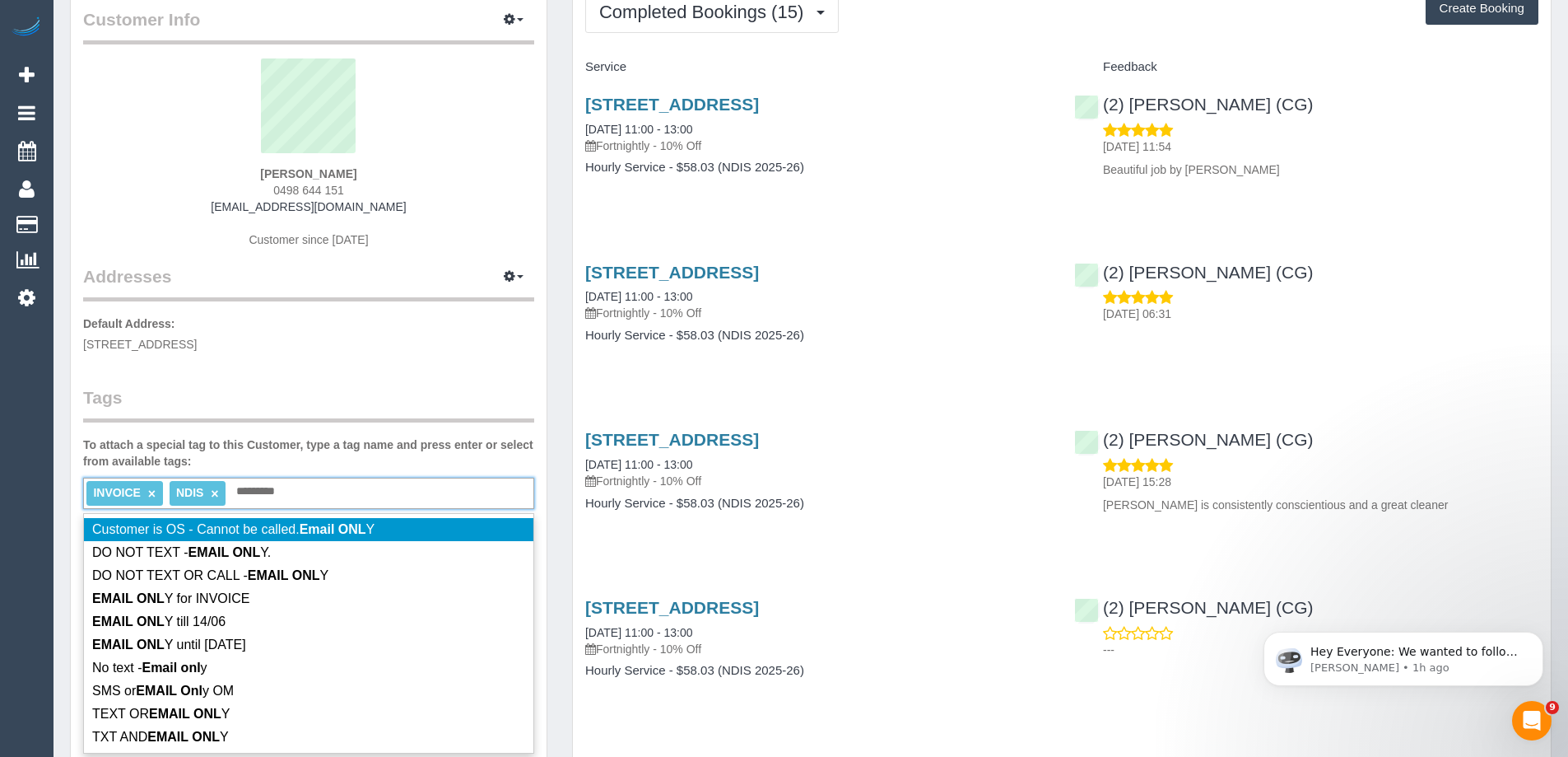
click at [237, 486] on input "*********" at bounding box center [259, 492] width 54 height 21
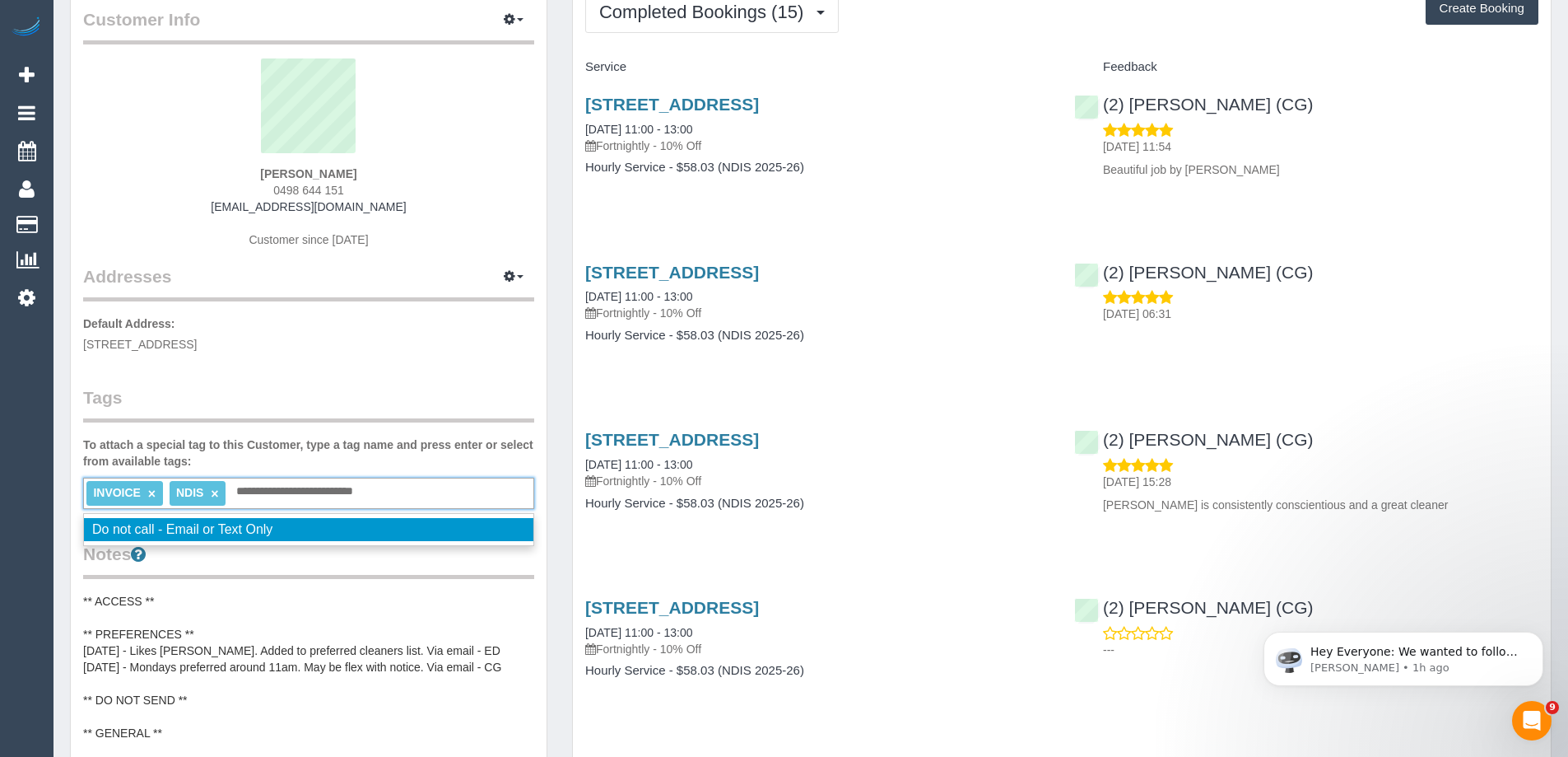
type input "**********"
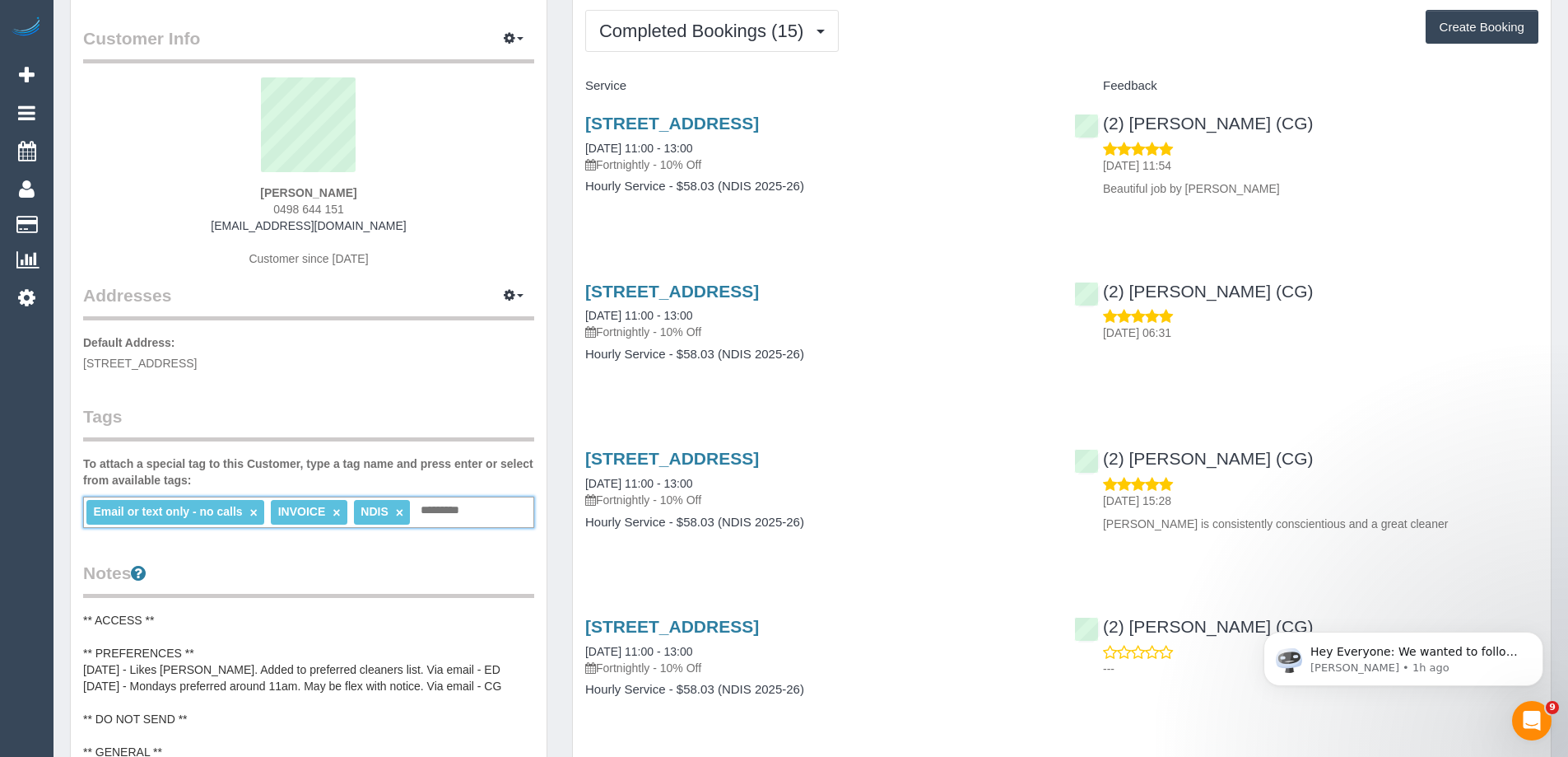
scroll to position [0, 0]
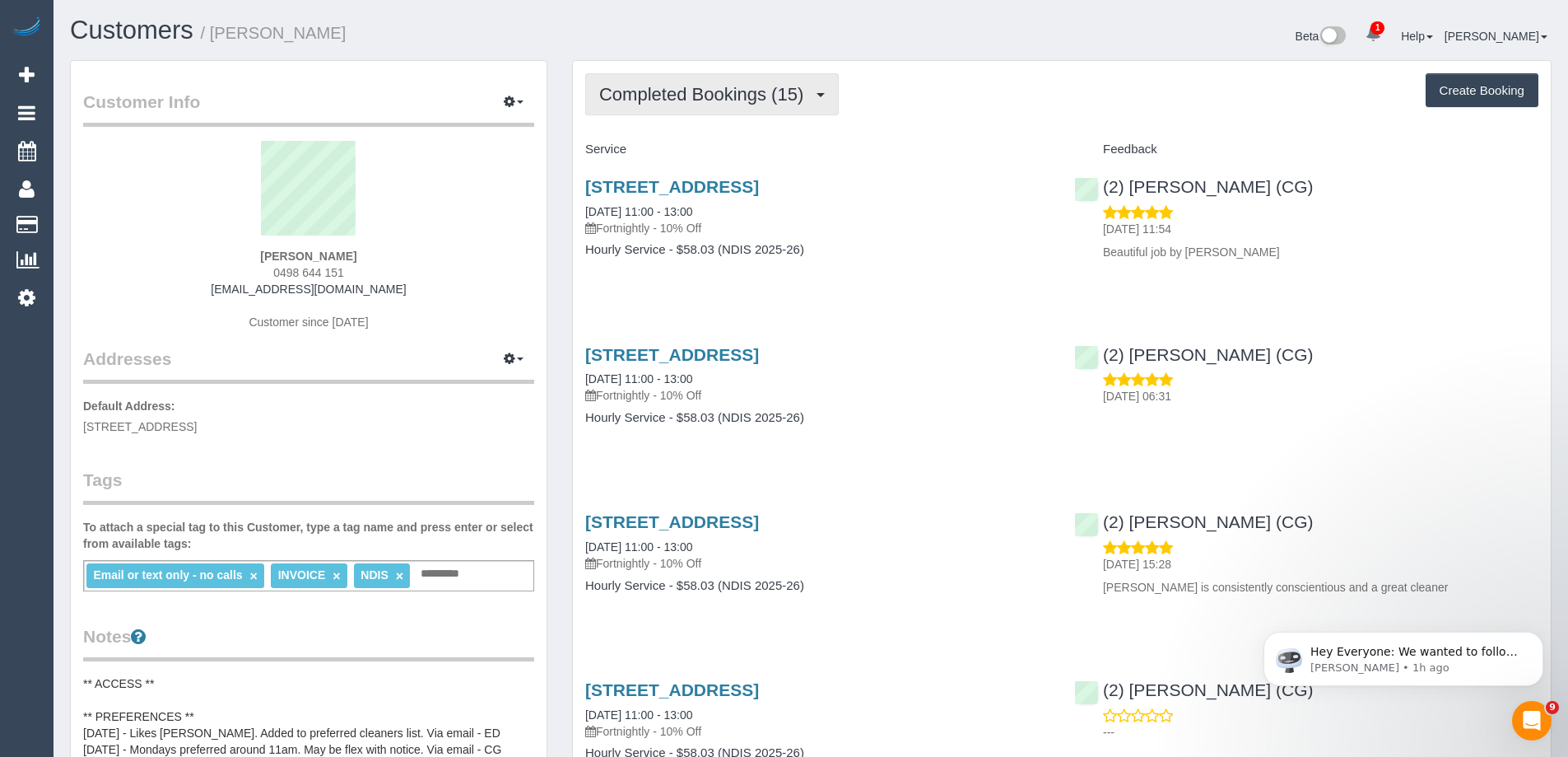
click at [709, 101] on span "Completed Bookings (15)" at bounding box center [705, 94] width 212 height 20
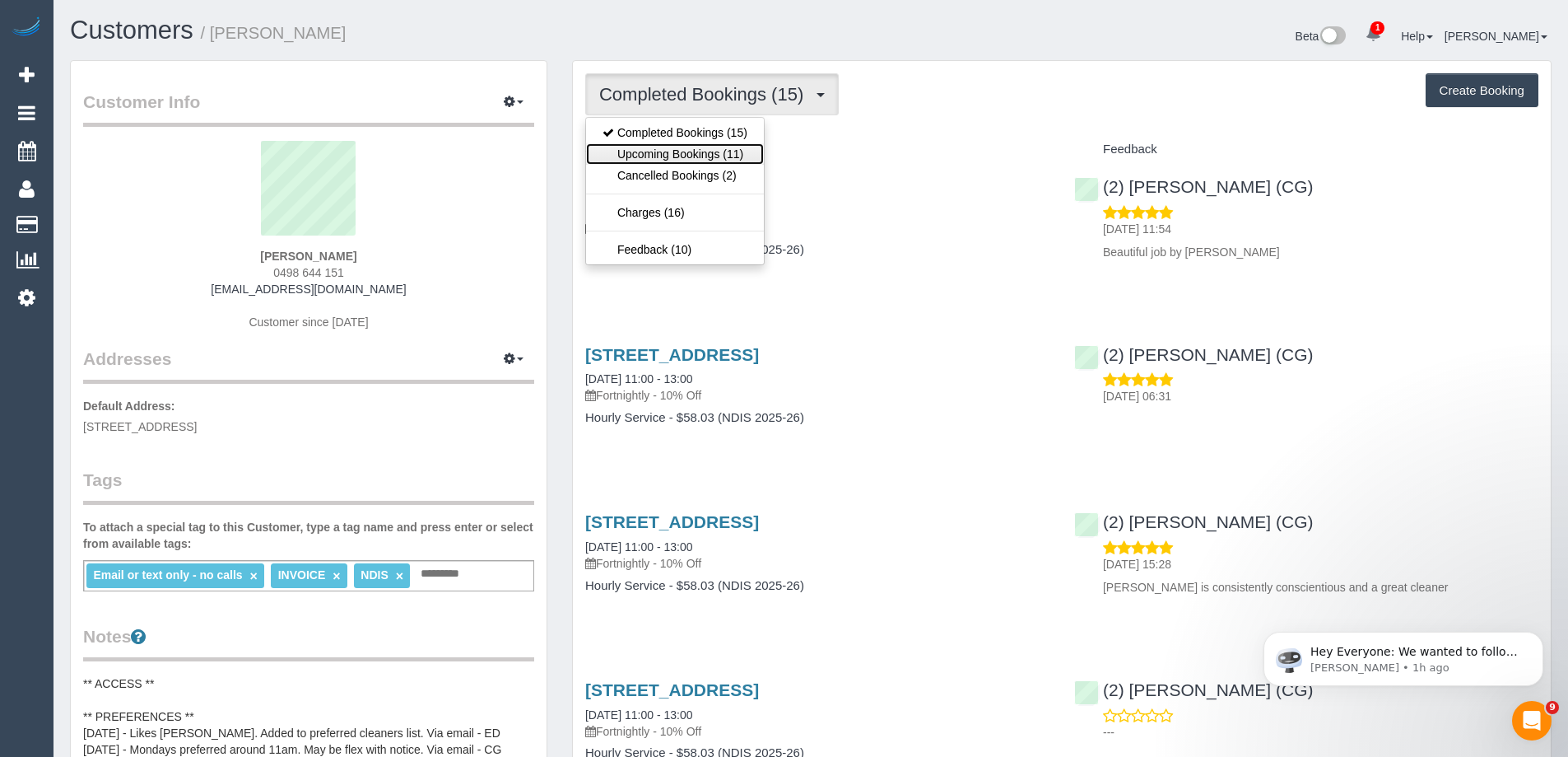
click at [690, 163] on link "Upcoming Bookings (11)" at bounding box center [675, 154] width 178 height 21
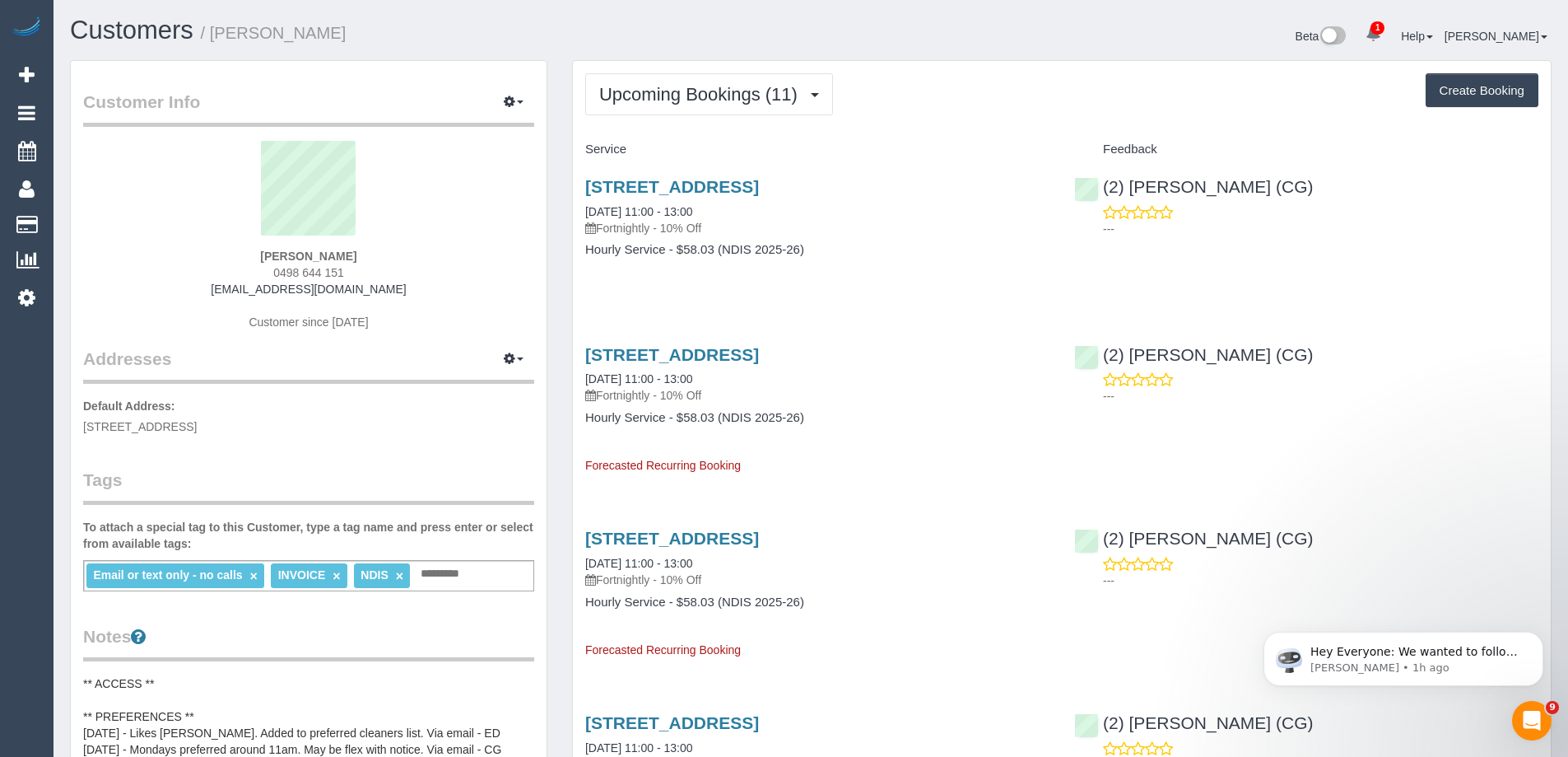
drag, startPoint x: 360, startPoint y: 36, endPoint x: 216, endPoint y: 34, distance: 144.0
click at [216, 34] on h1 "Customers / Janet Galbraith" at bounding box center [434, 31] width 729 height 28
copy small "Janet Galbraith"
drag, startPoint x: 706, startPoint y: 77, endPoint x: 706, endPoint y: 89, distance: 12.0
click at [706, 77] on button "Upcoming Bookings (11)" at bounding box center [709, 94] width 248 height 42
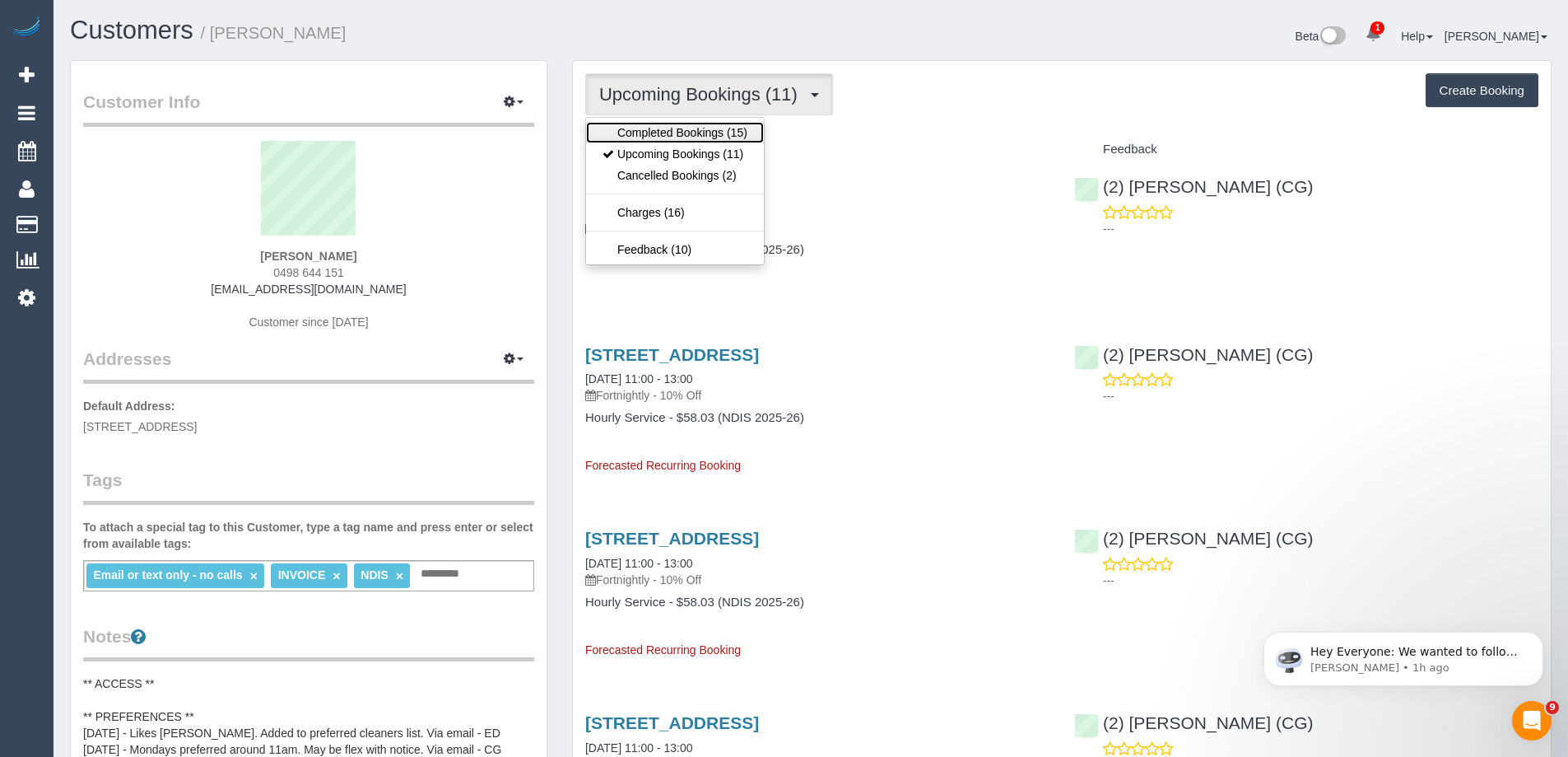
click at [705, 132] on link "Completed Bookings (15)" at bounding box center [675, 132] width 178 height 21
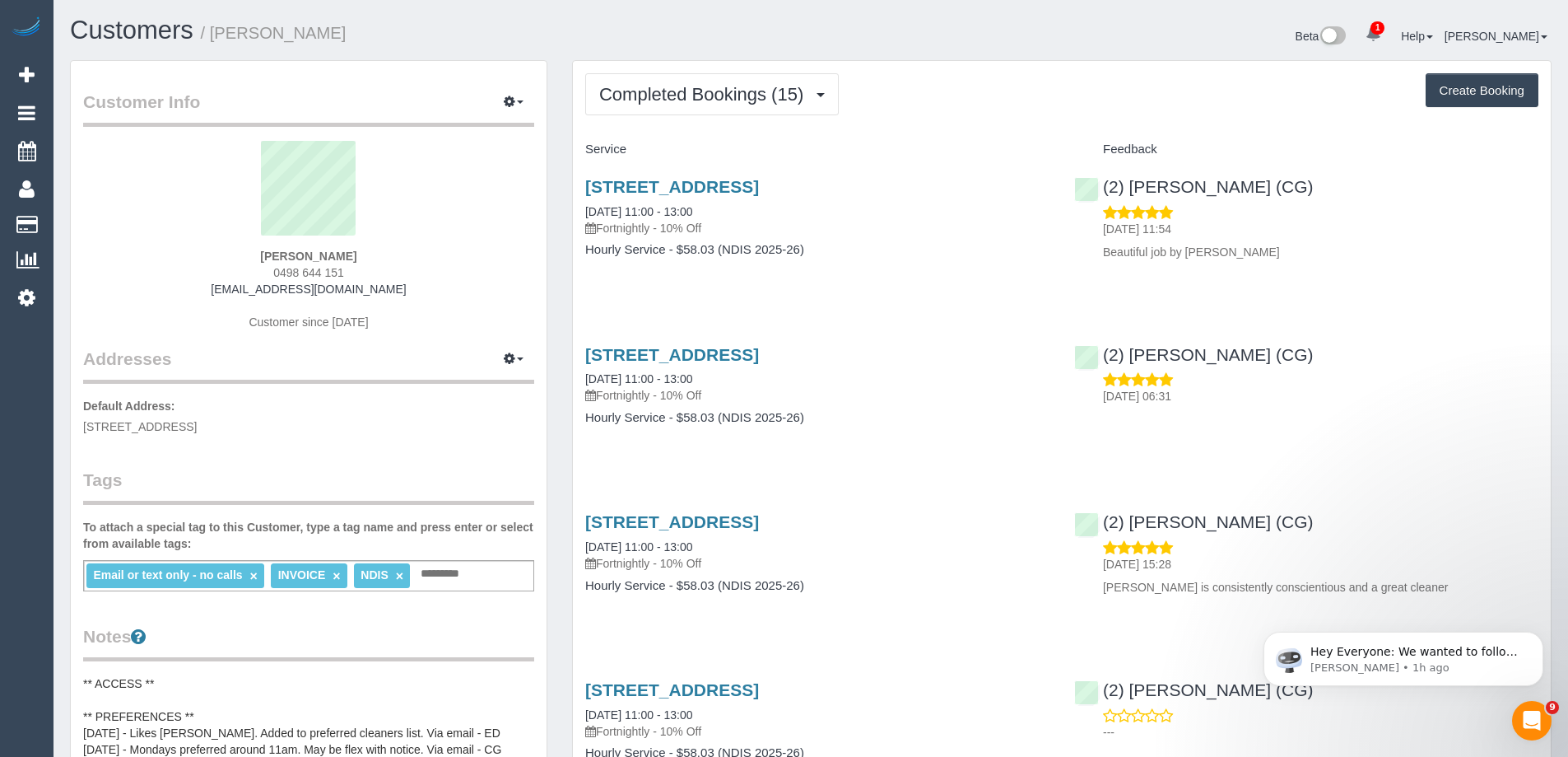
click at [1244, 91] on div "Completed Bookings (15) Completed Bookings (15) Upcoming Bookings (11) Cancelle…" at bounding box center [1062, 94] width 953 height 42
click at [619, 89] on span "Completed Bookings (15)" at bounding box center [705, 94] width 212 height 20
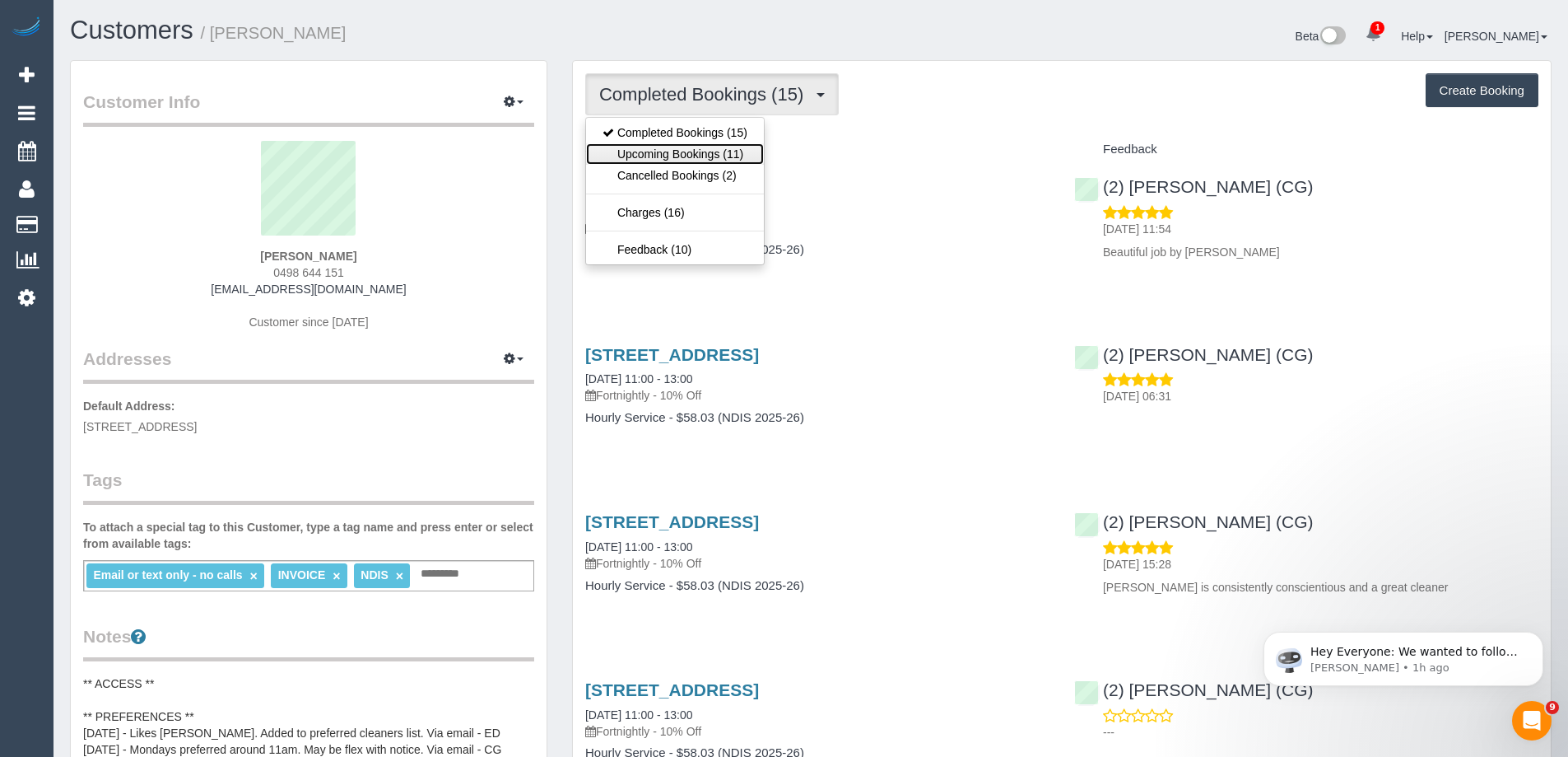
click at [654, 162] on link "Upcoming Bookings (11)" at bounding box center [675, 154] width 178 height 21
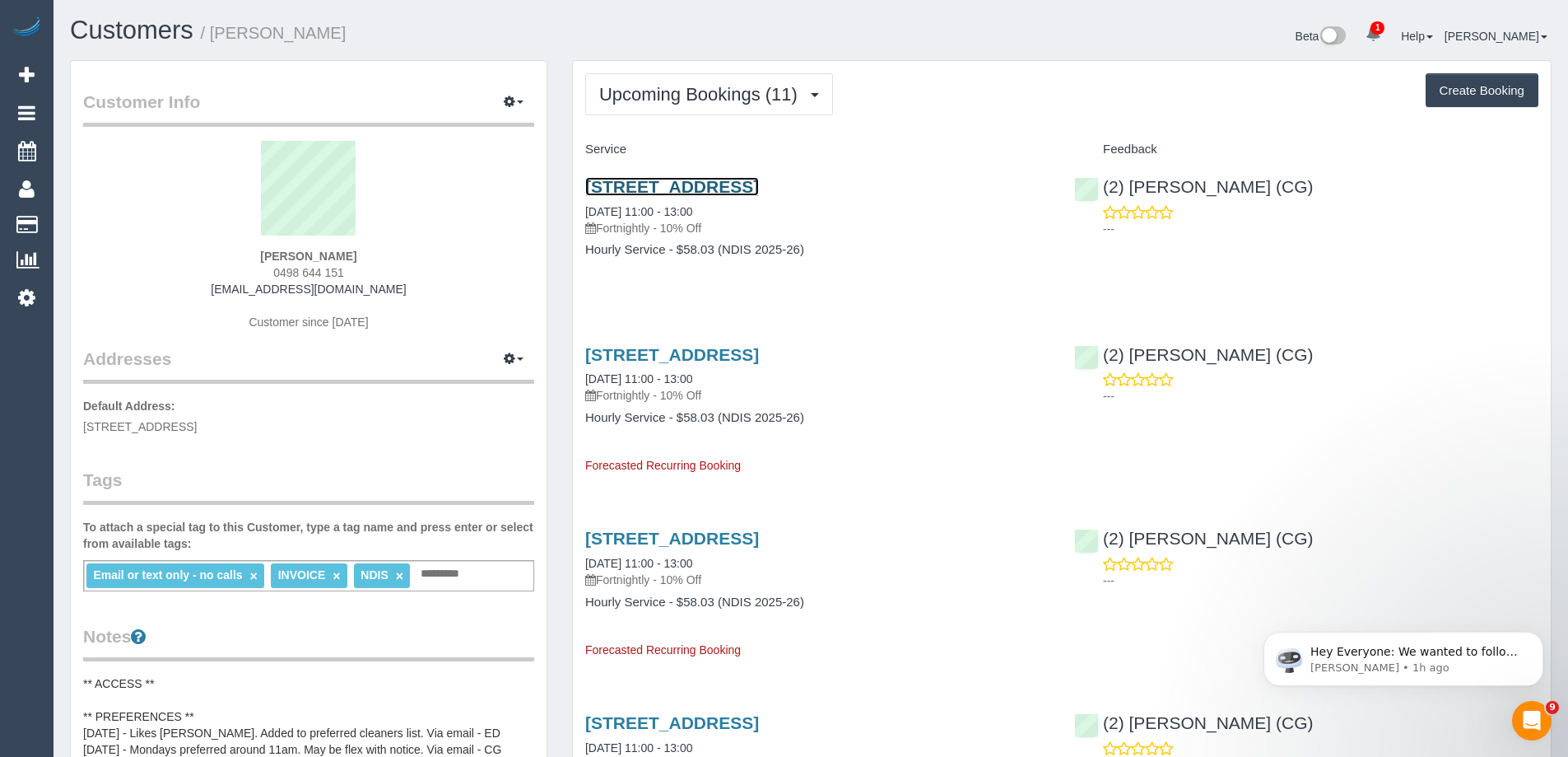
click at [759, 189] on link "292 Liberty Parade, Heidelberg West,, VIC 3081" at bounding box center [672, 186] width 174 height 19
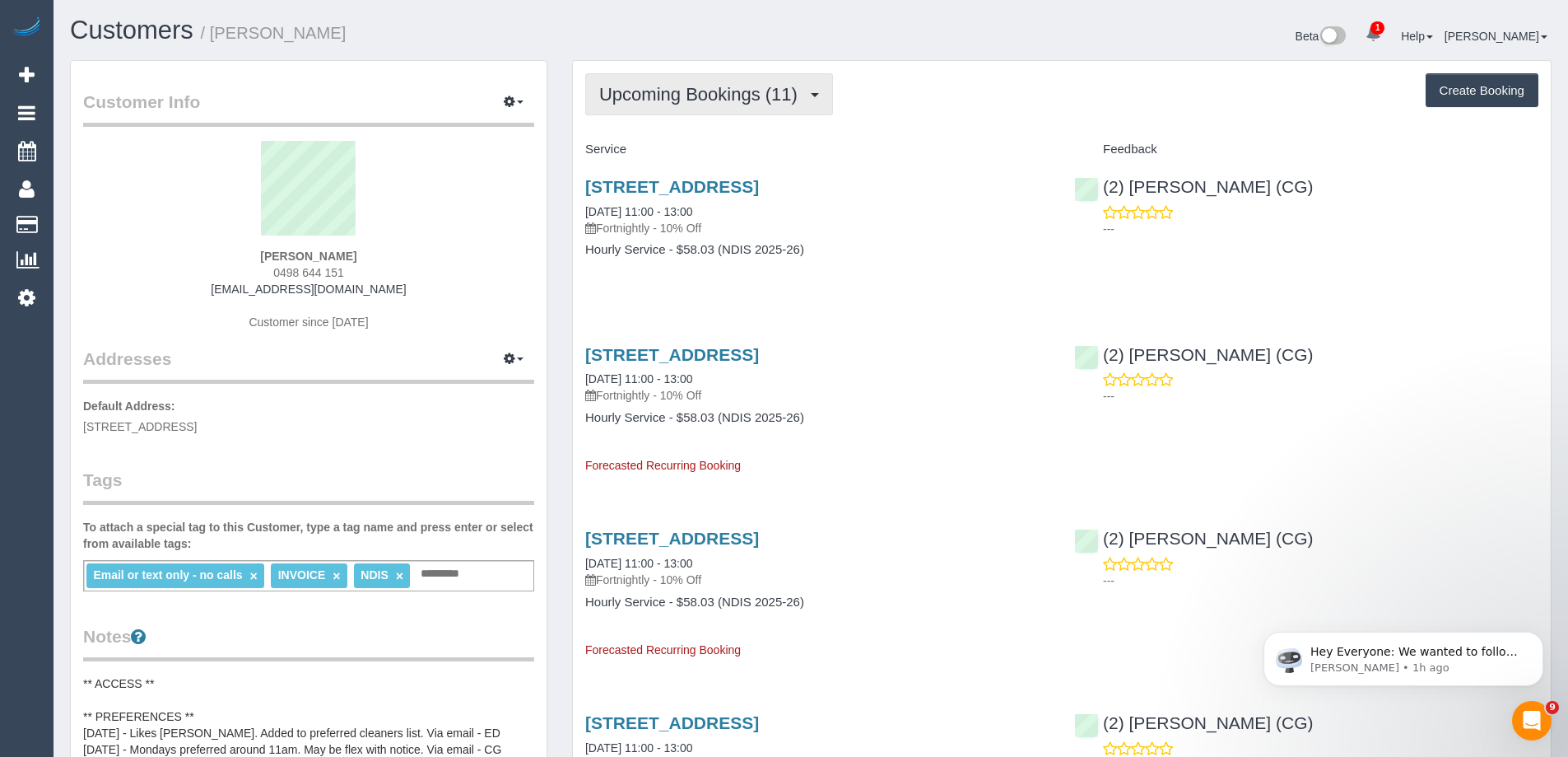
click at [686, 84] on span "Upcoming Bookings (11)" at bounding box center [703, 94] width 207 height 20
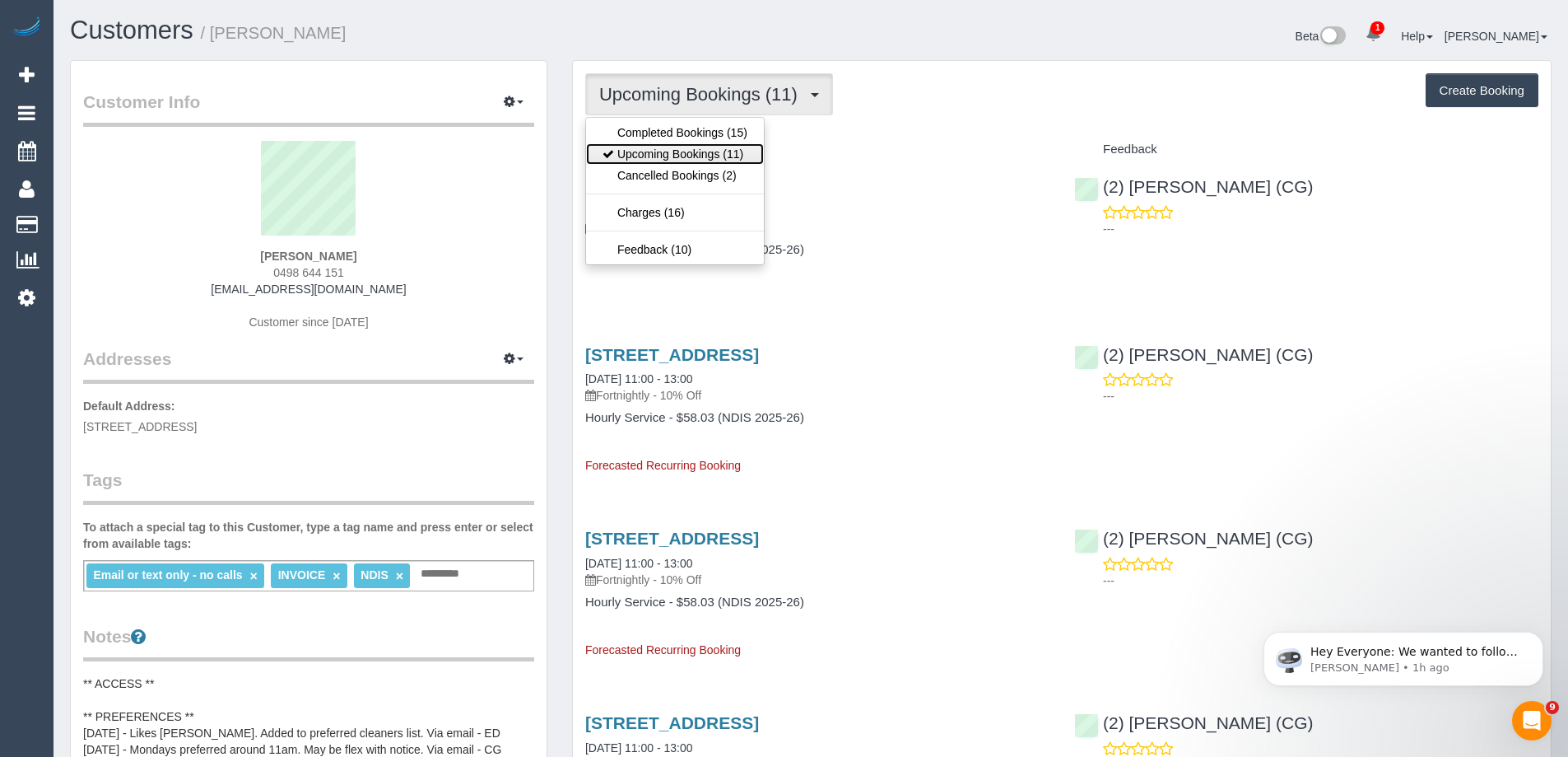
click at [663, 160] on link "Upcoming Bookings (11)" at bounding box center [675, 154] width 178 height 21
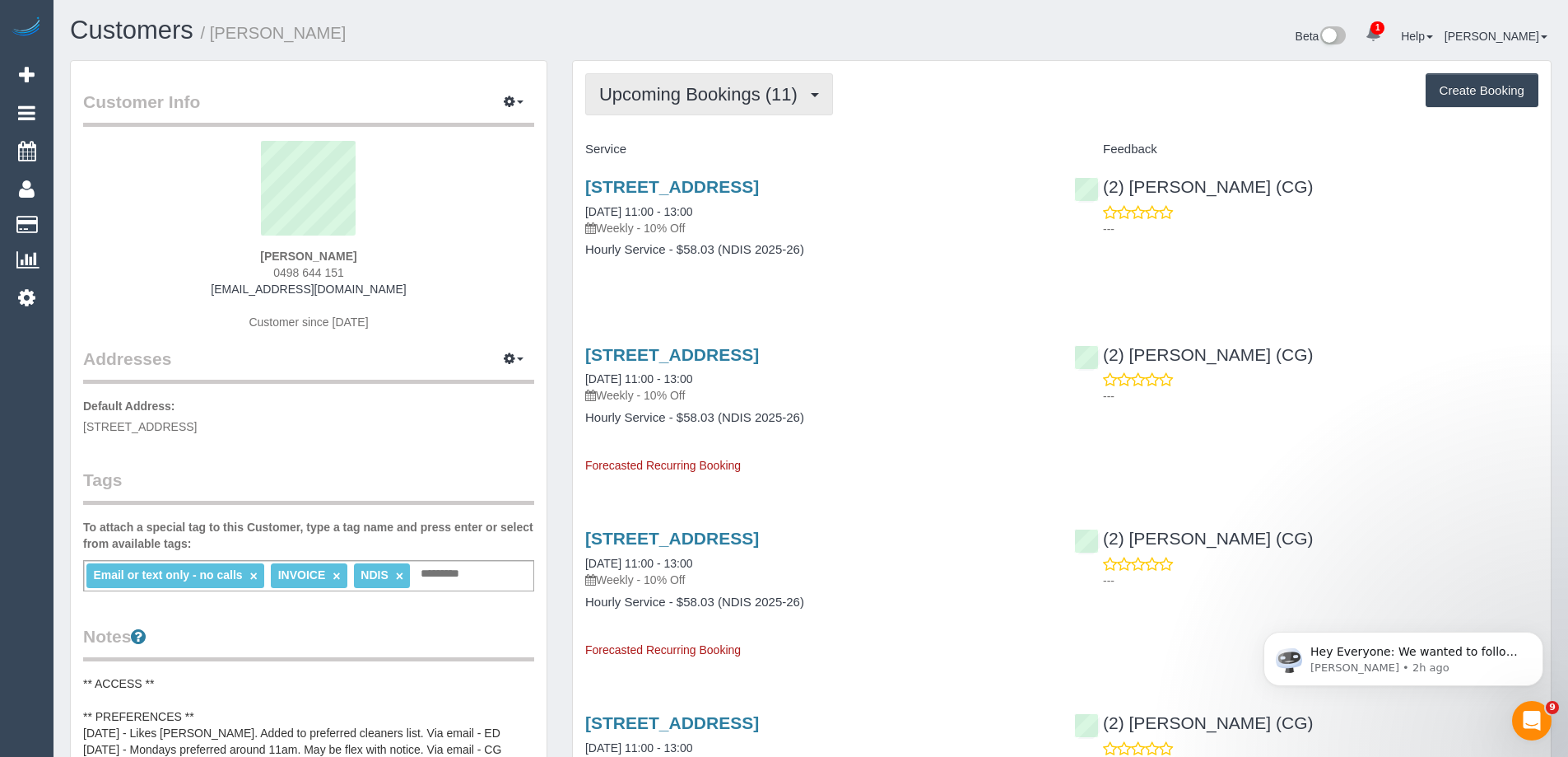
click at [695, 97] on span "Upcoming Bookings (11)" at bounding box center [703, 94] width 207 height 20
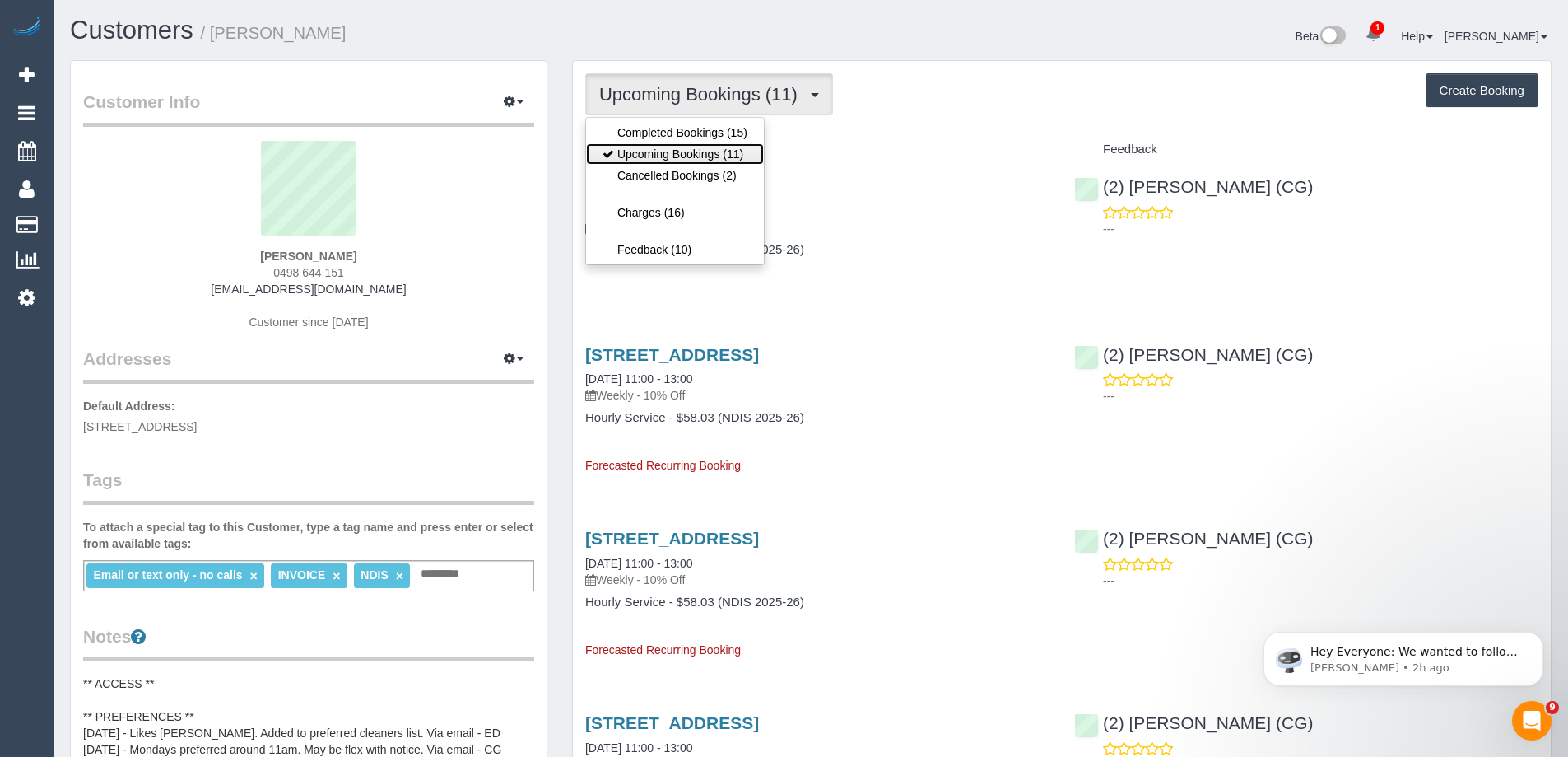
click at [693, 154] on link "Upcoming Bookings (11)" at bounding box center [675, 154] width 178 height 21
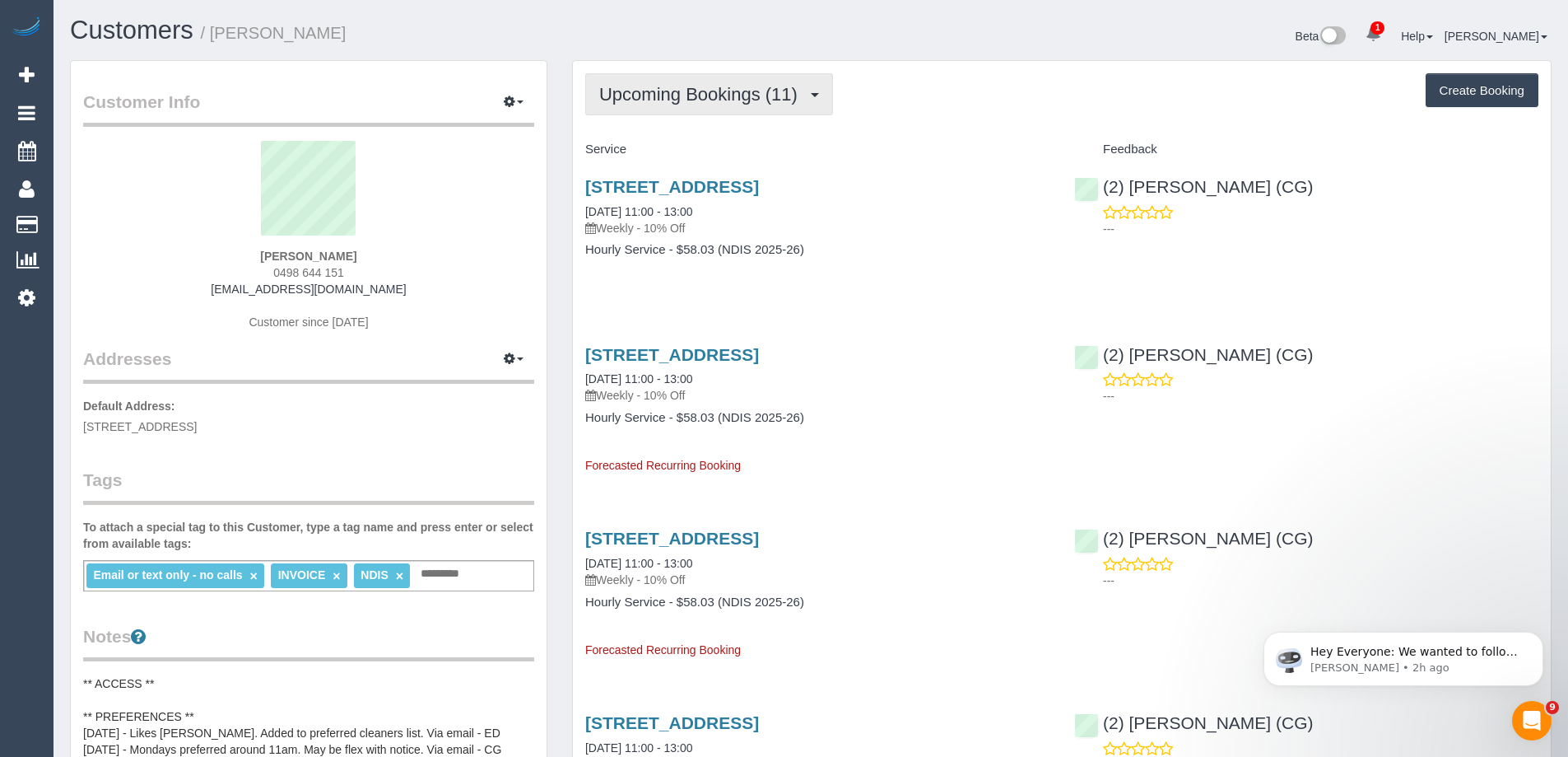
drag, startPoint x: 733, startPoint y: 99, endPoint x: 727, endPoint y: 113, distance: 15.2
click at [733, 99] on span "Upcoming Bookings (11)" at bounding box center [703, 94] width 207 height 20
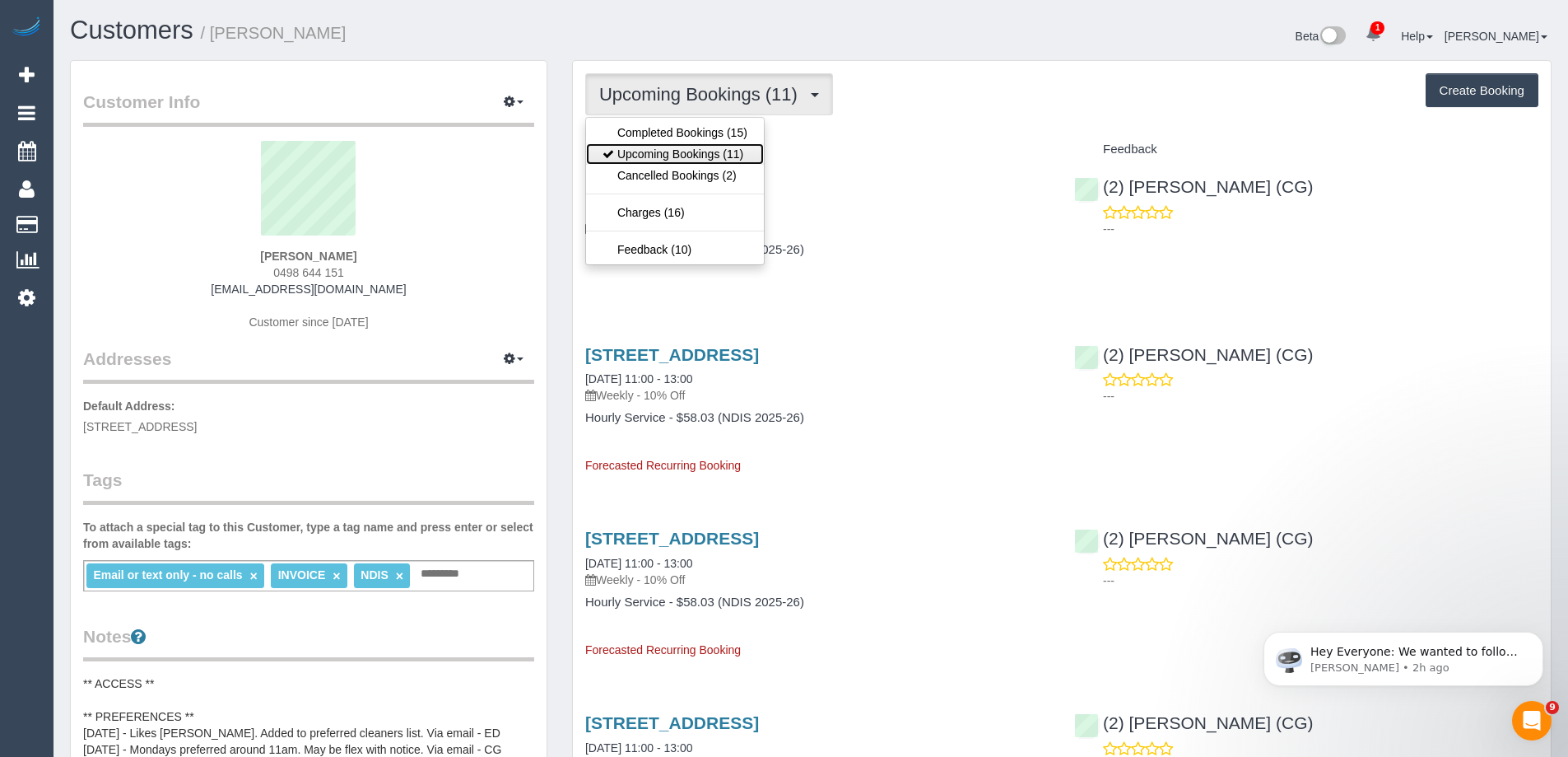
click at [703, 161] on link "Upcoming Bookings (11)" at bounding box center [675, 154] width 178 height 21
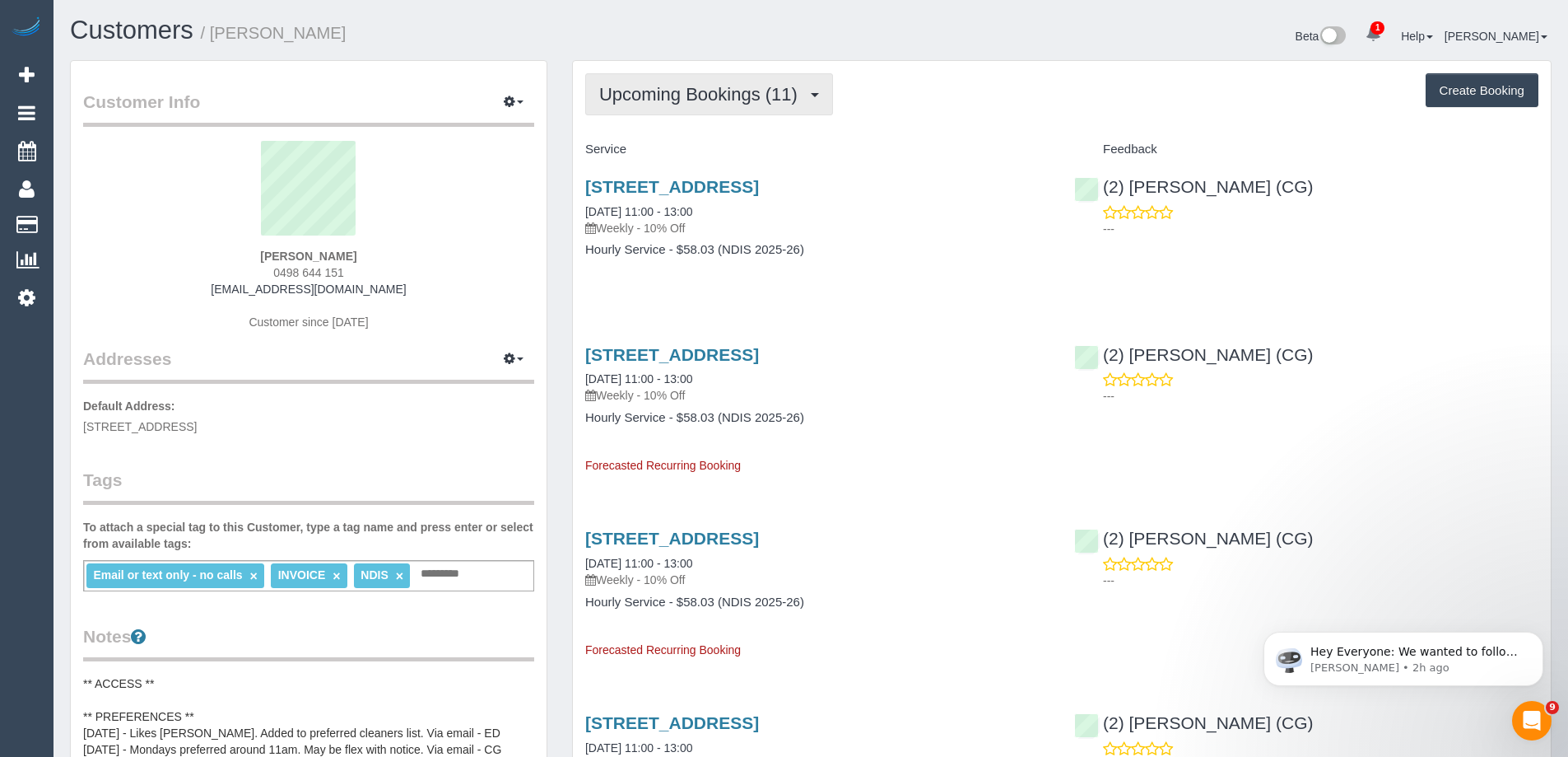
click at [652, 96] on span "Upcoming Bookings (11)" at bounding box center [703, 94] width 207 height 20
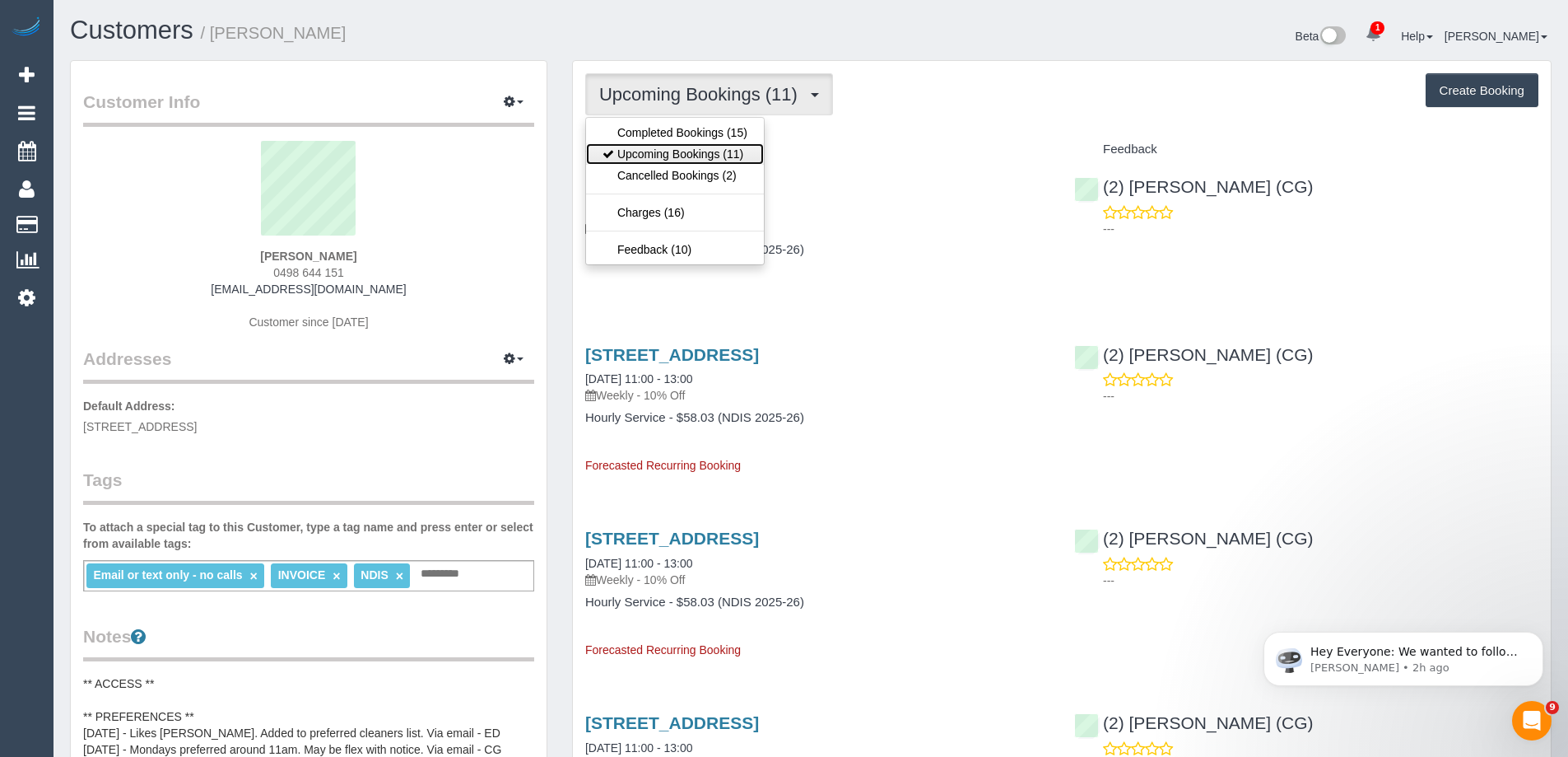
click at [658, 159] on link "Upcoming Bookings (11)" at bounding box center [675, 154] width 178 height 21
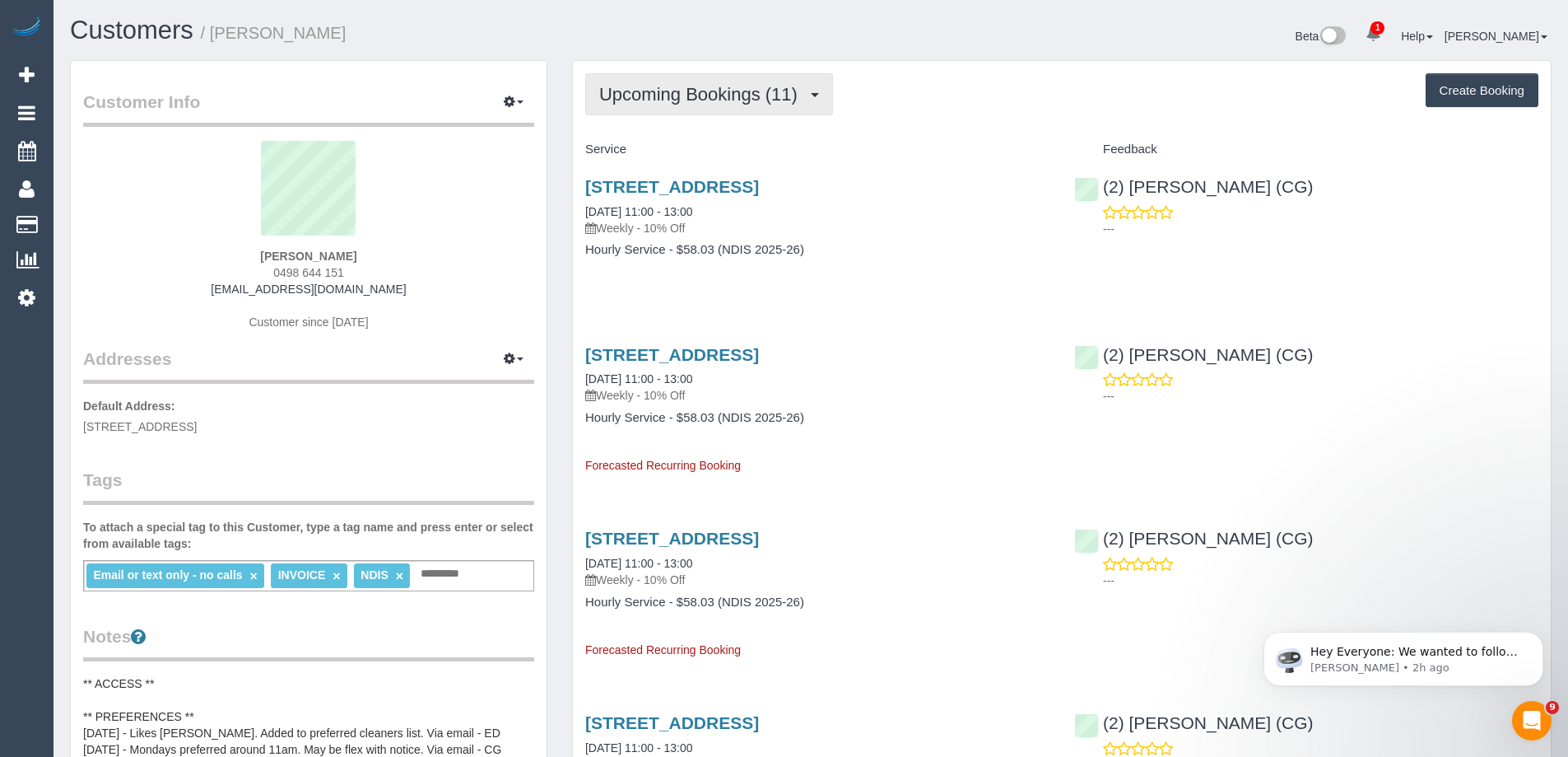
drag, startPoint x: 647, startPoint y: 86, endPoint x: 650, endPoint y: 101, distance: 15.3
click at [647, 86] on span "Upcoming Bookings (11)" at bounding box center [703, 94] width 207 height 20
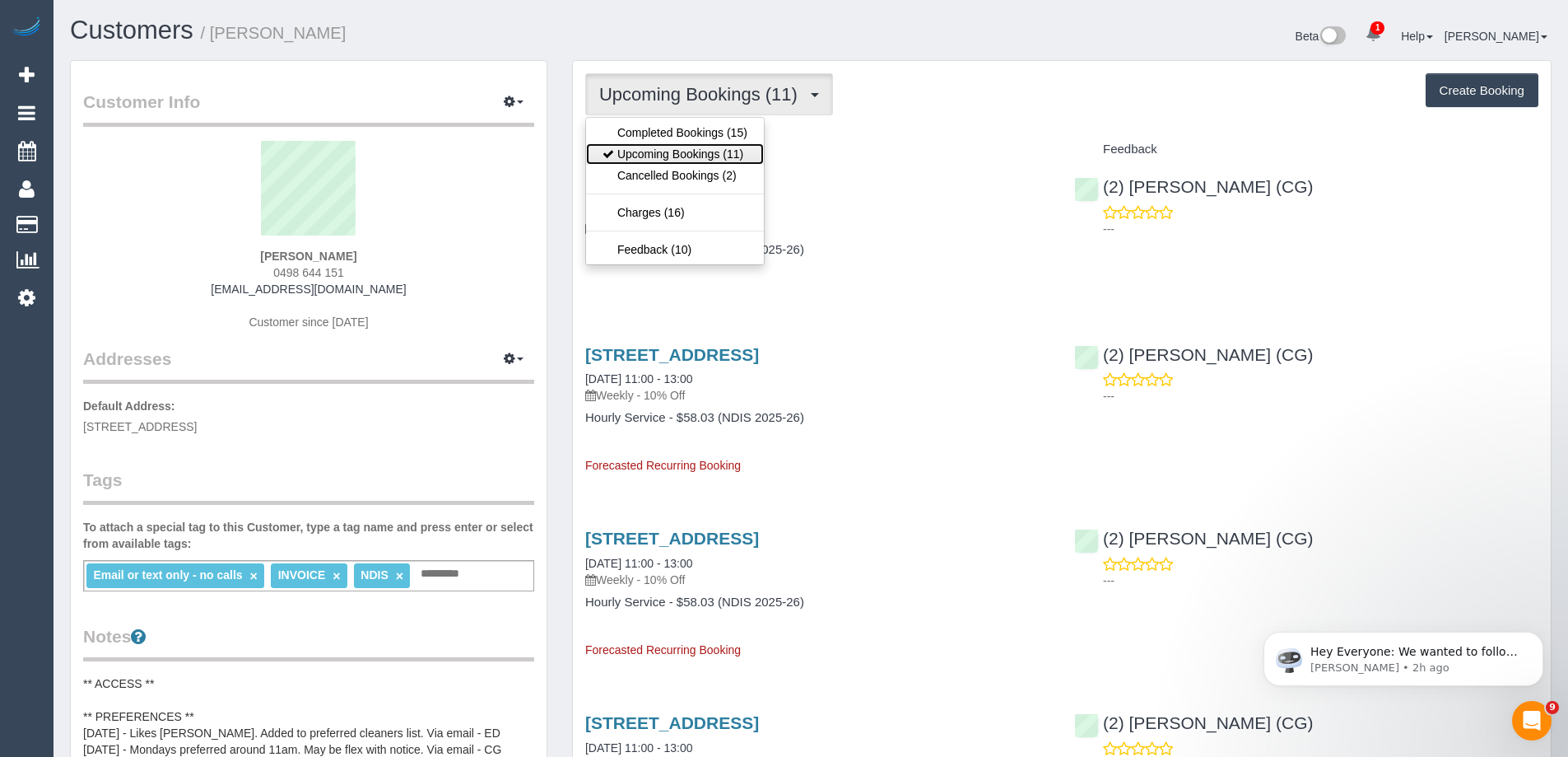
click at [656, 146] on link "Upcoming Bookings (11)" at bounding box center [675, 154] width 178 height 21
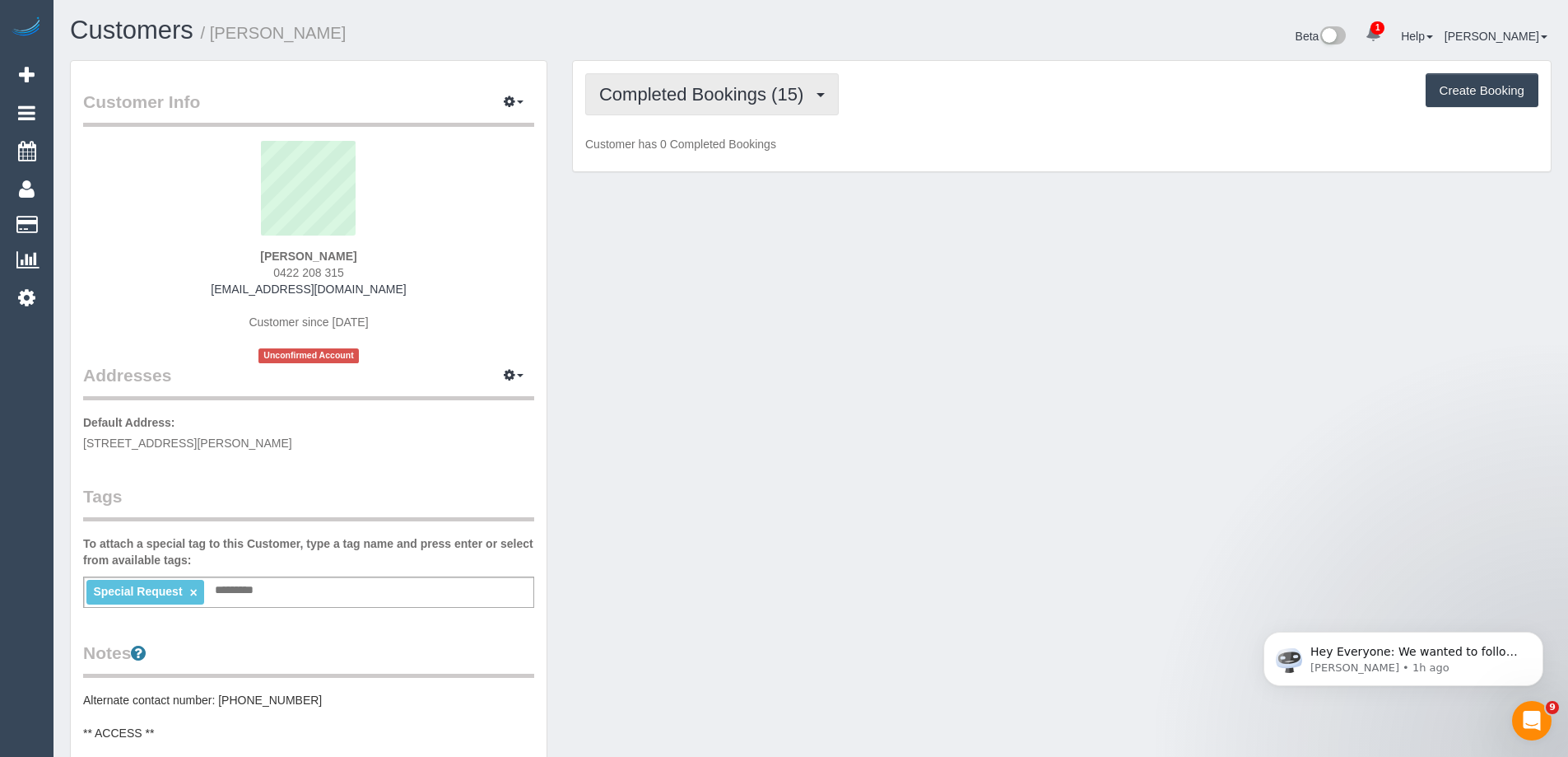
click at [667, 103] on span "Completed Bookings (15)" at bounding box center [705, 94] width 212 height 20
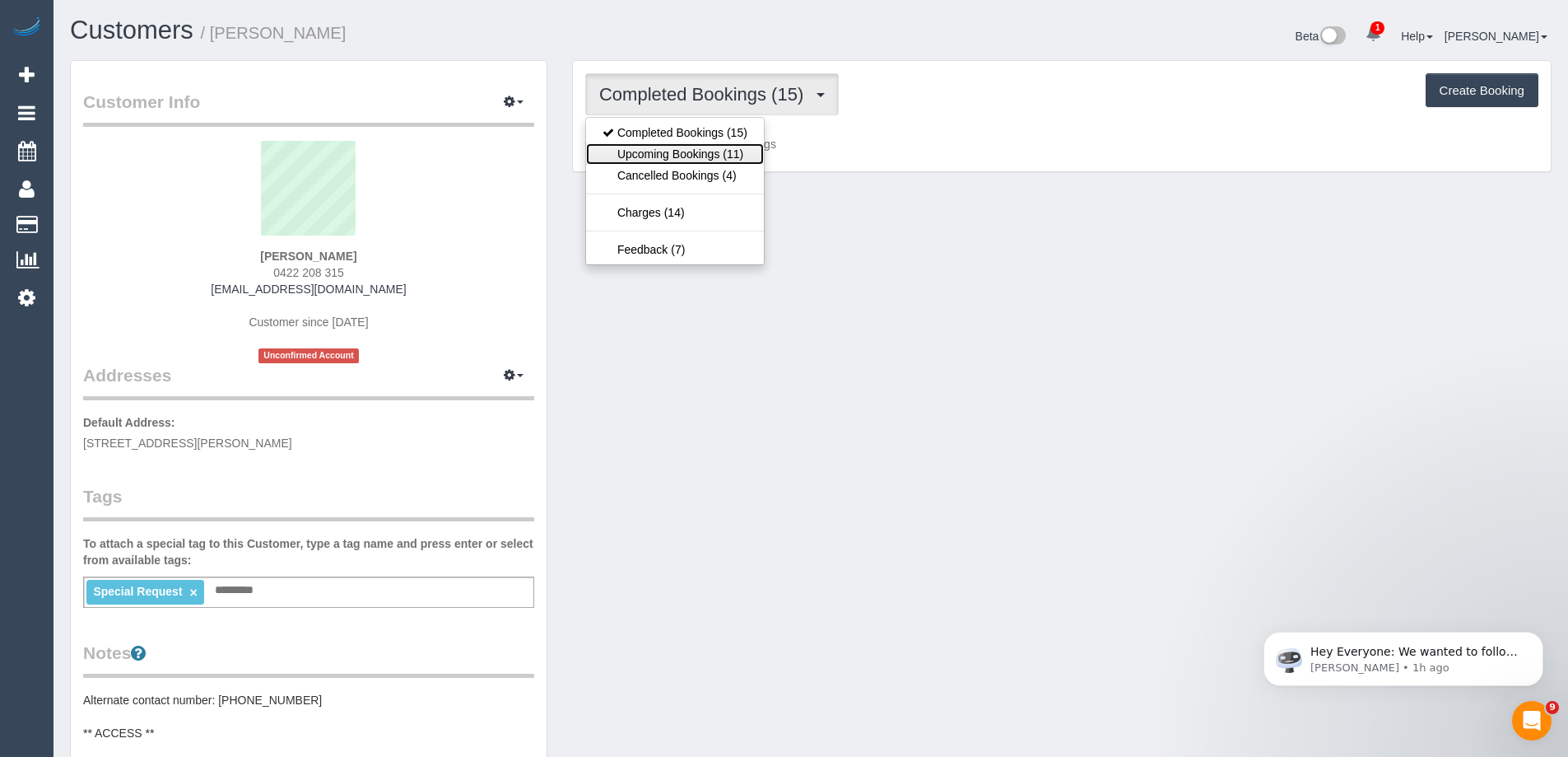
click at [678, 150] on link "Upcoming Bookings (11)" at bounding box center [675, 154] width 178 height 21
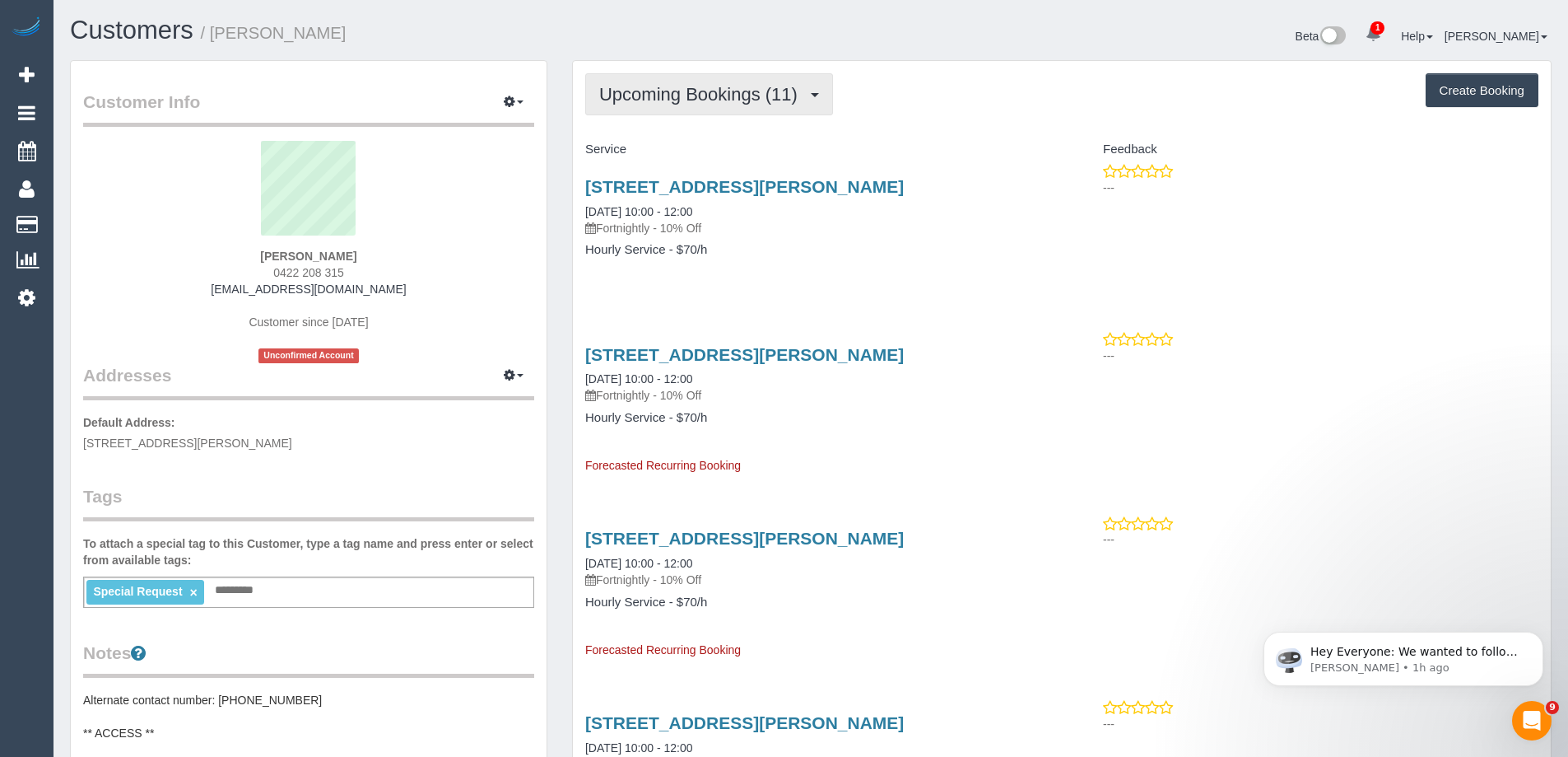
click at [699, 103] on span "Upcoming Bookings (11)" at bounding box center [703, 94] width 207 height 20
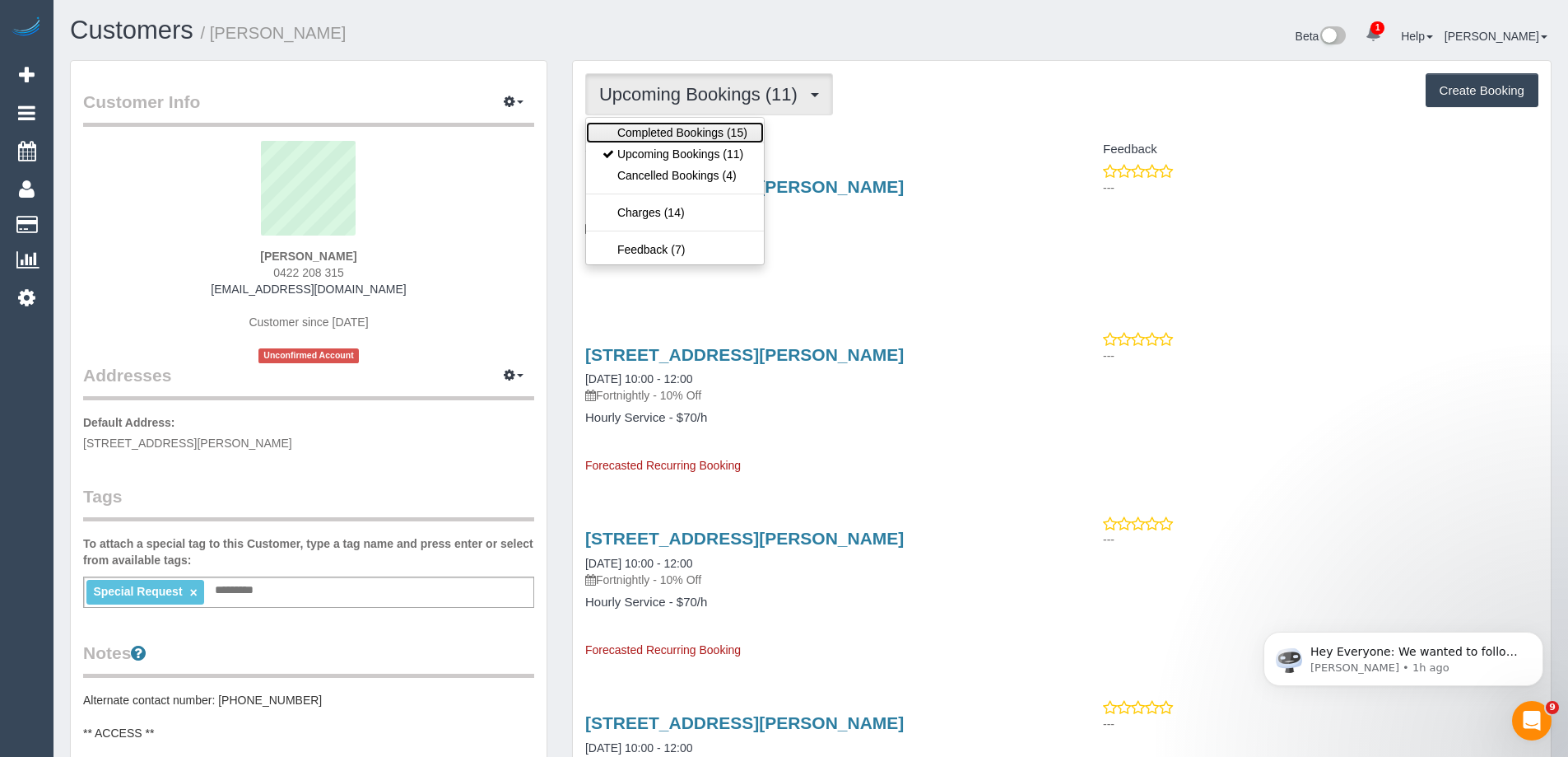
click at [686, 140] on link "Completed Bookings (15)" at bounding box center [675, 132] width 178 height 21
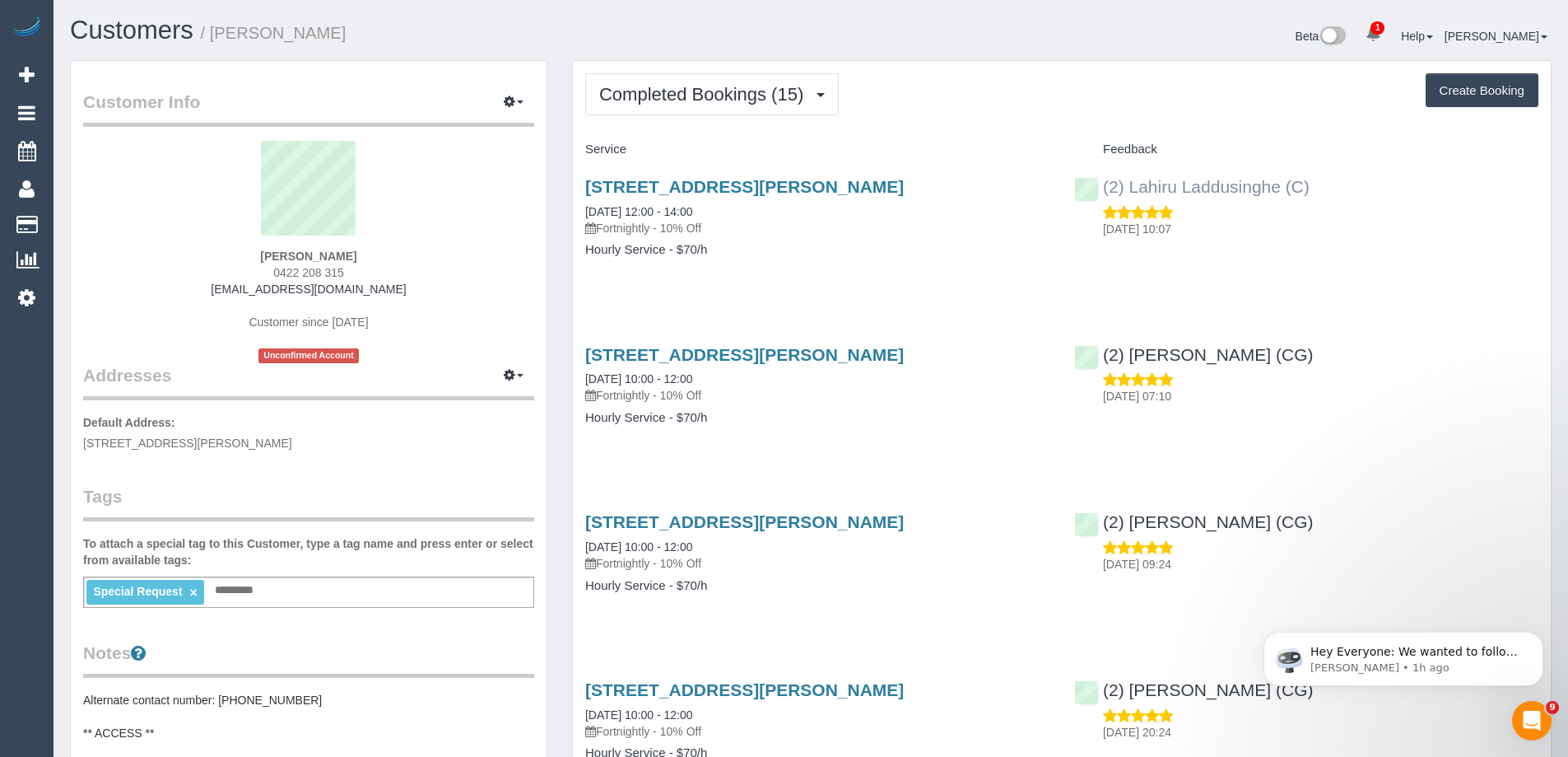
copy link "(2) Lahiru Laddusinghe (C)"
drag, startPoint x: 1348, startPoint y: 192, endPoint x: 1102, endPoint y: 186, distance: 246.1
click at [1102, 186] on div "(2) Lahiru Laddusinghe (C) 05/10/2025 10:07" at bounding box center [1306, 203] width 489 height 81
click at [707, 97] on span "Completed Bookings (15)" at bounding box center [705, 94] width 212 height 20
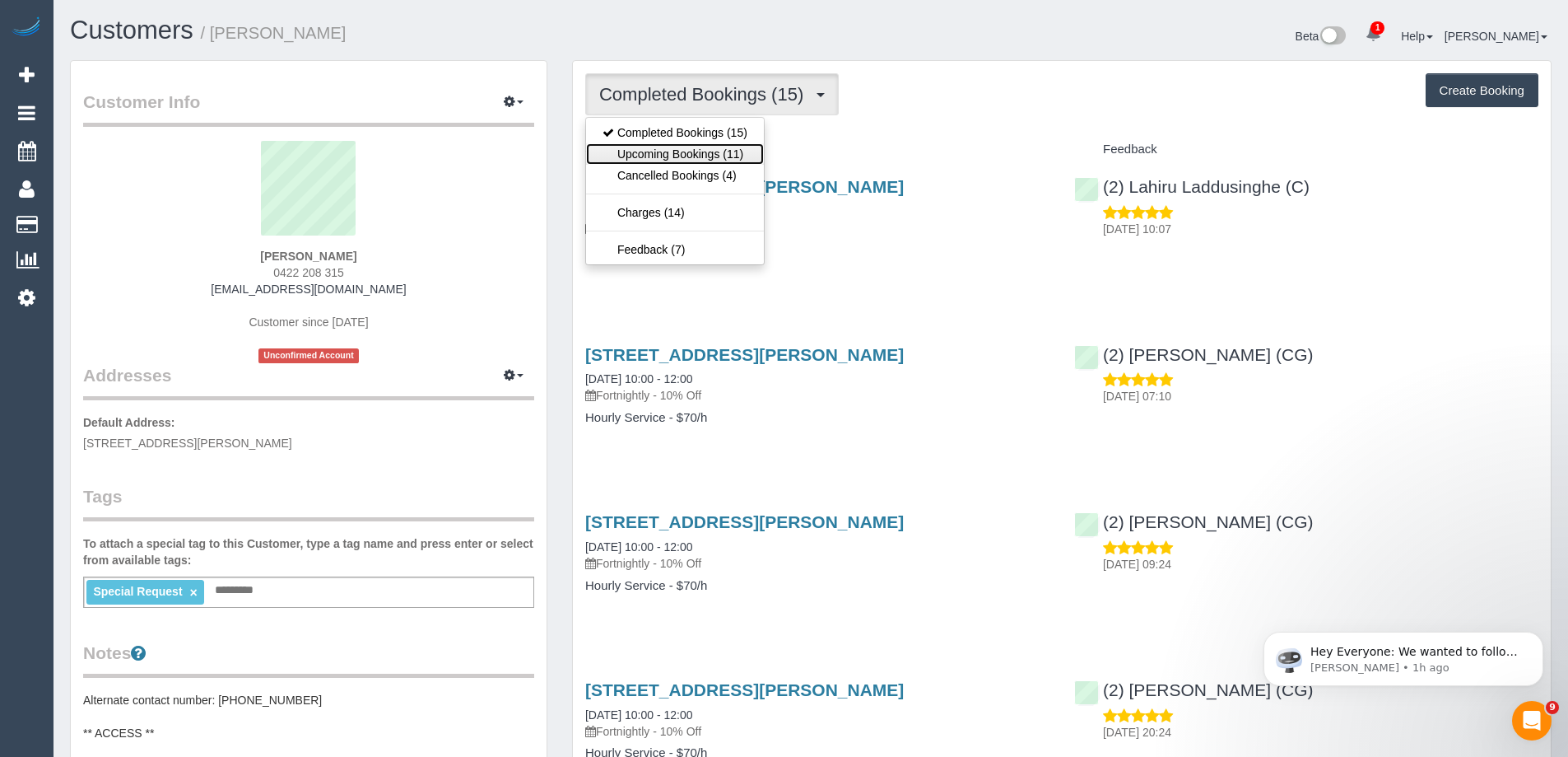
click at [686, 154] on link "Upcoming Bookings (11)" at bounding box center [675, 154] width 178 height 21
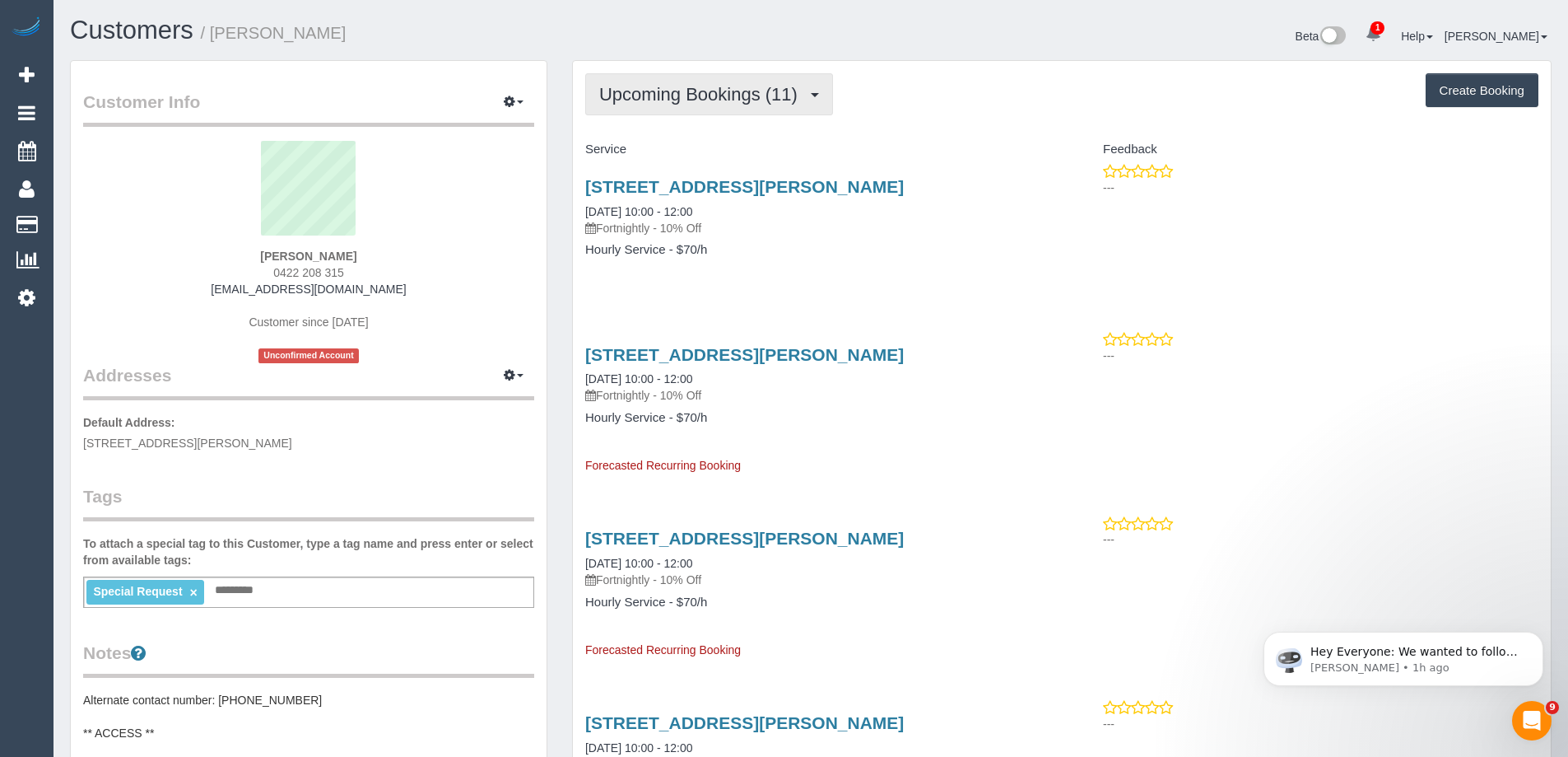
click at [665, 100] on span "Upcoming Bookings (11)" at bounding box center [703, 94] width 207 height 20
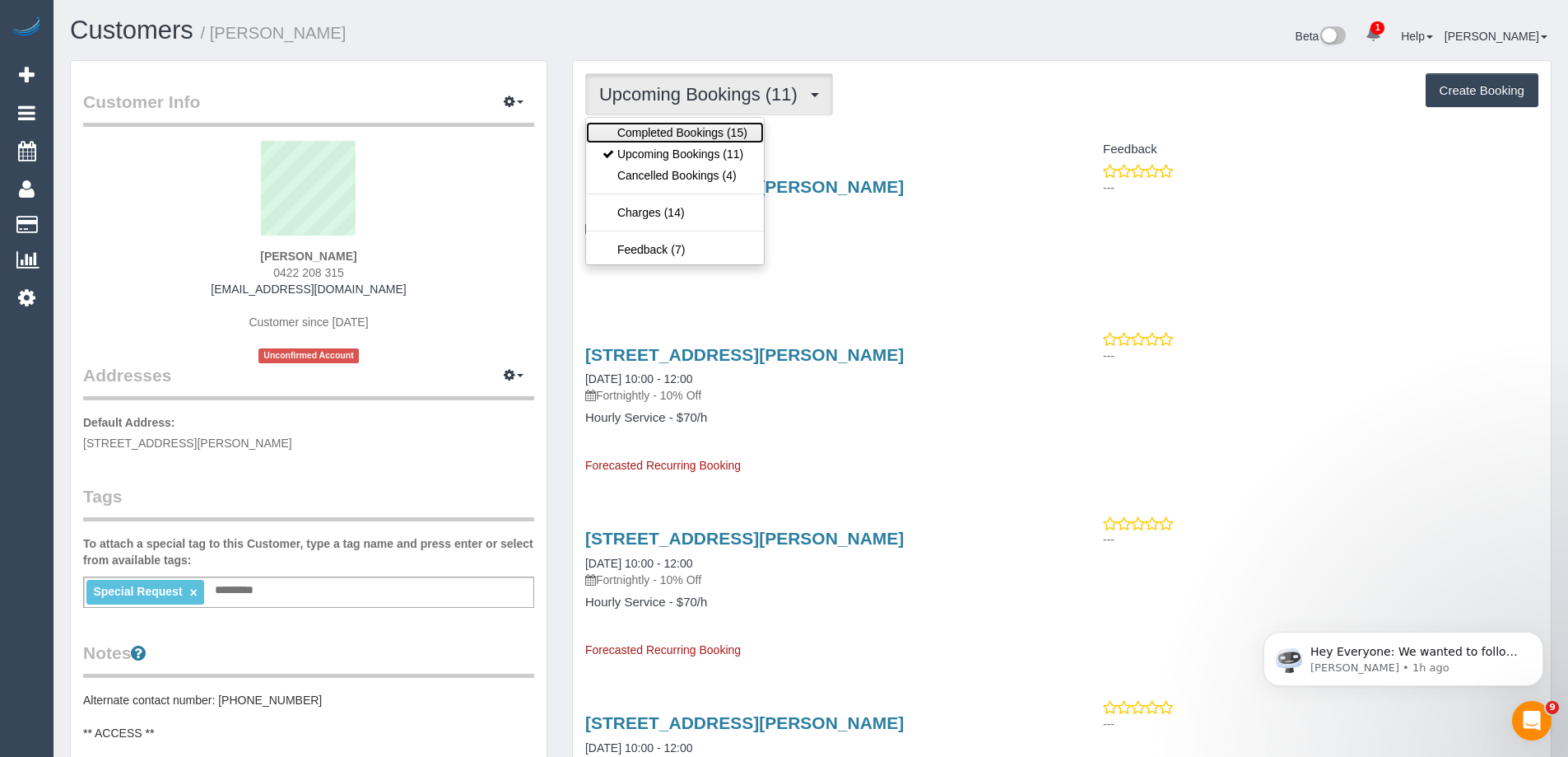
click at [662, 129] on link "Completed Bookings (15)" at bounding box center [675, 132] width 178 height 21
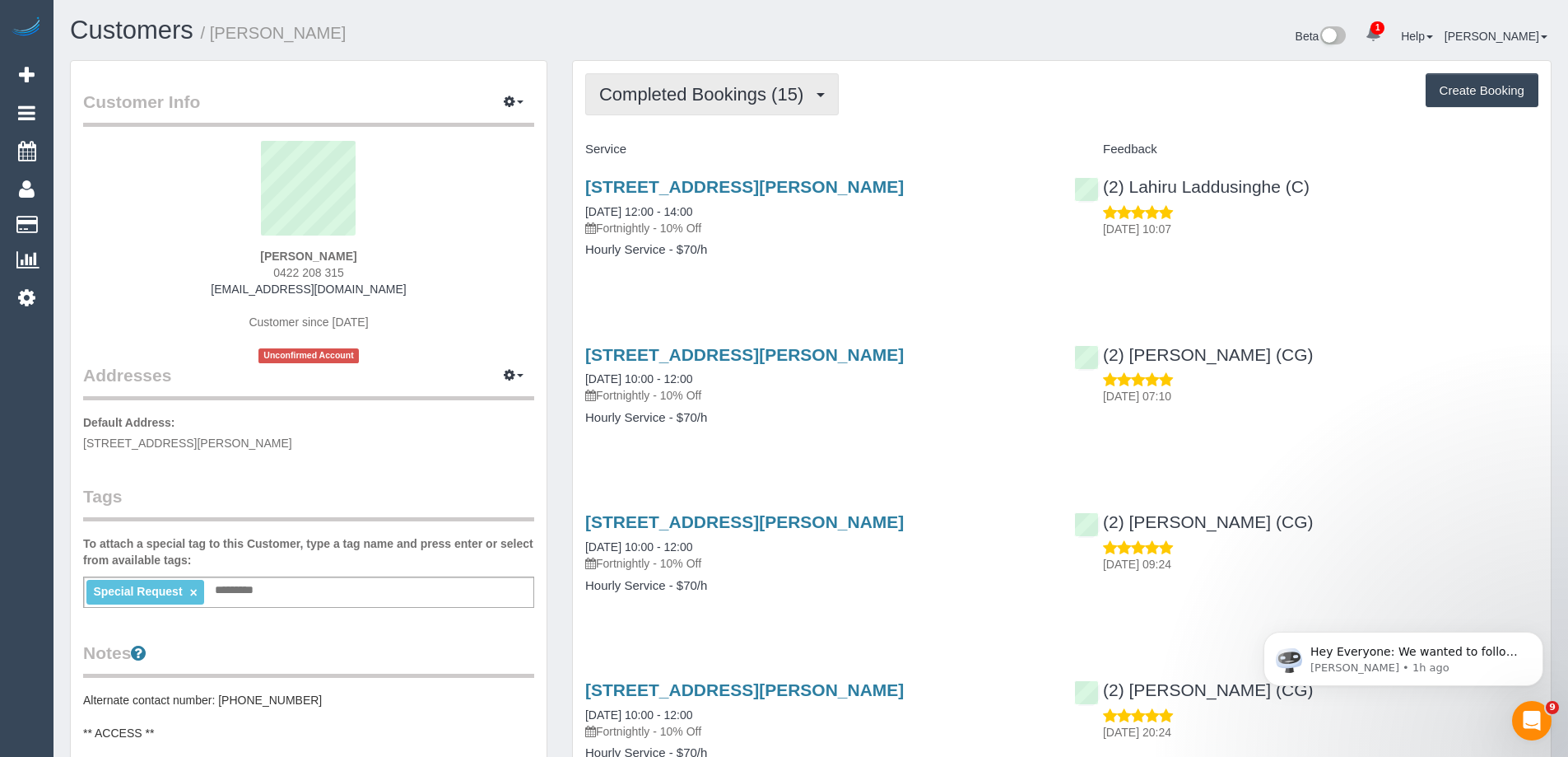
click at [718, 96] on span "Completed Bookings (15)" at bounding box center [705, 94] width 212 height 20
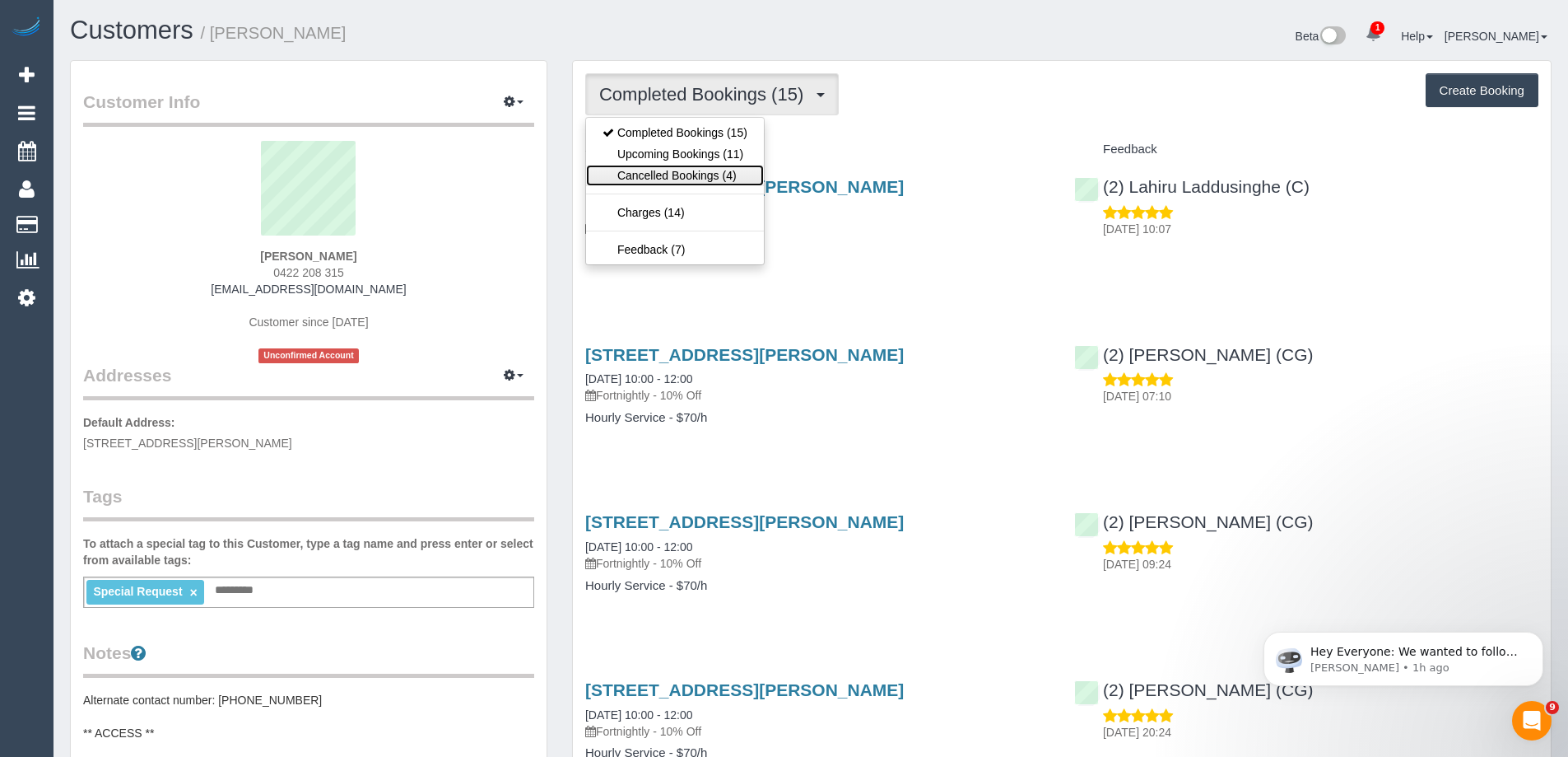
click at [703, 170] on link "Cancelled Bookings (4)" at bounding box center [675, 175] width 178 height 21
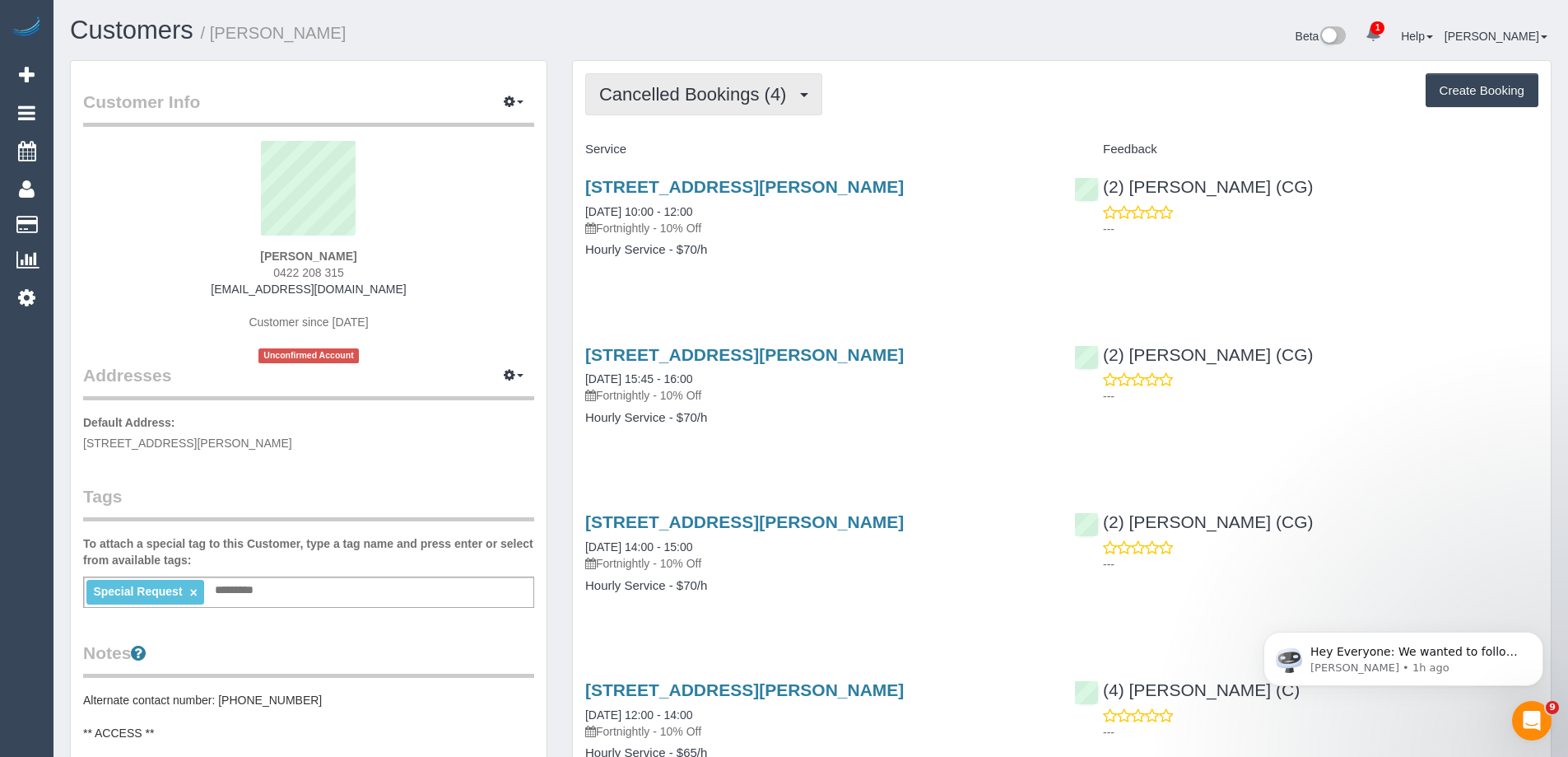
click at [673, 89] on span "Cancelled Bookings (4)" at bounding box center [697, 94] width 195 height 20
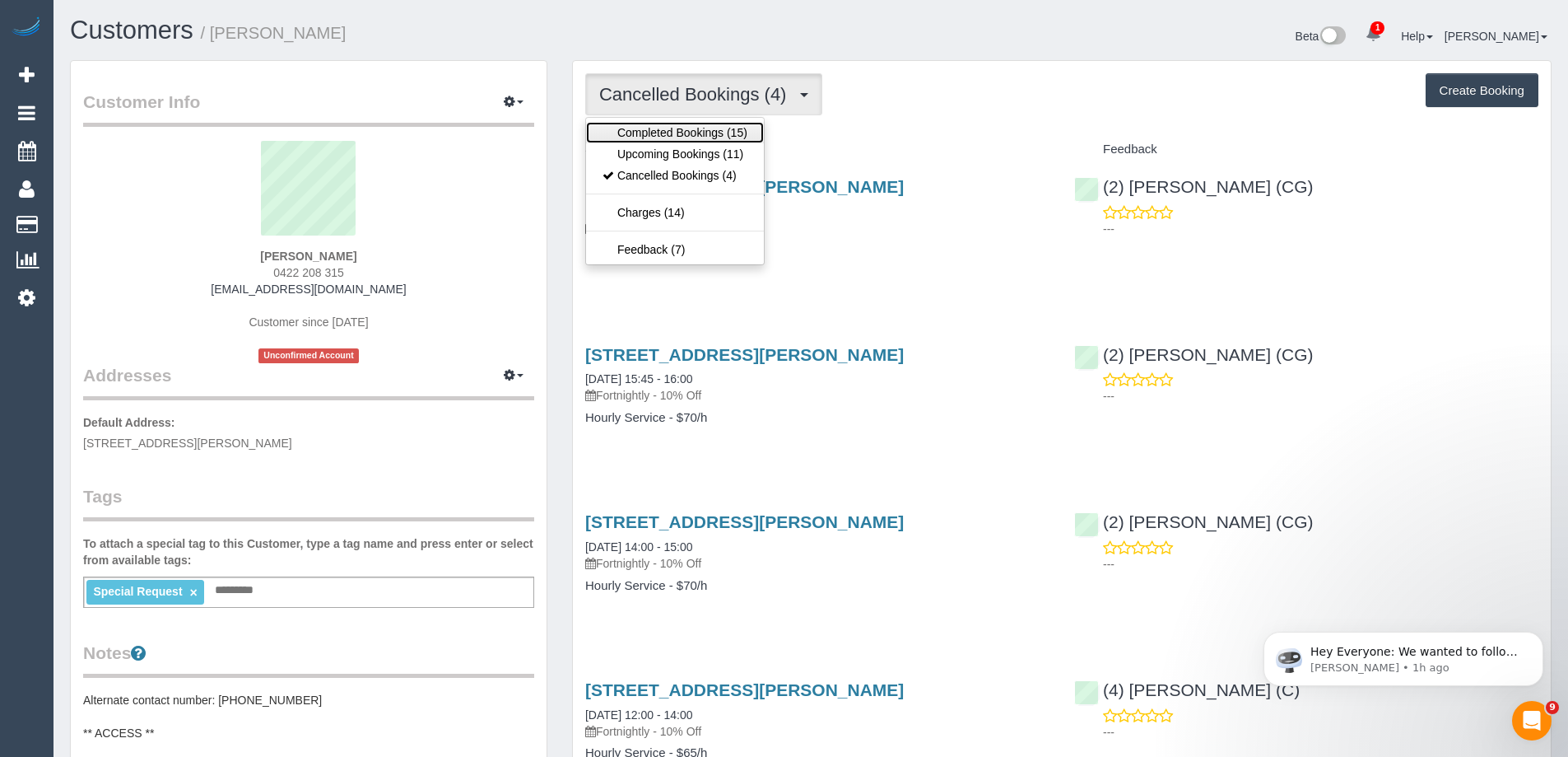
click at [671, 130] on link "Completed Bookings (15)" at bounding box center [675, 132] width 178 height 21
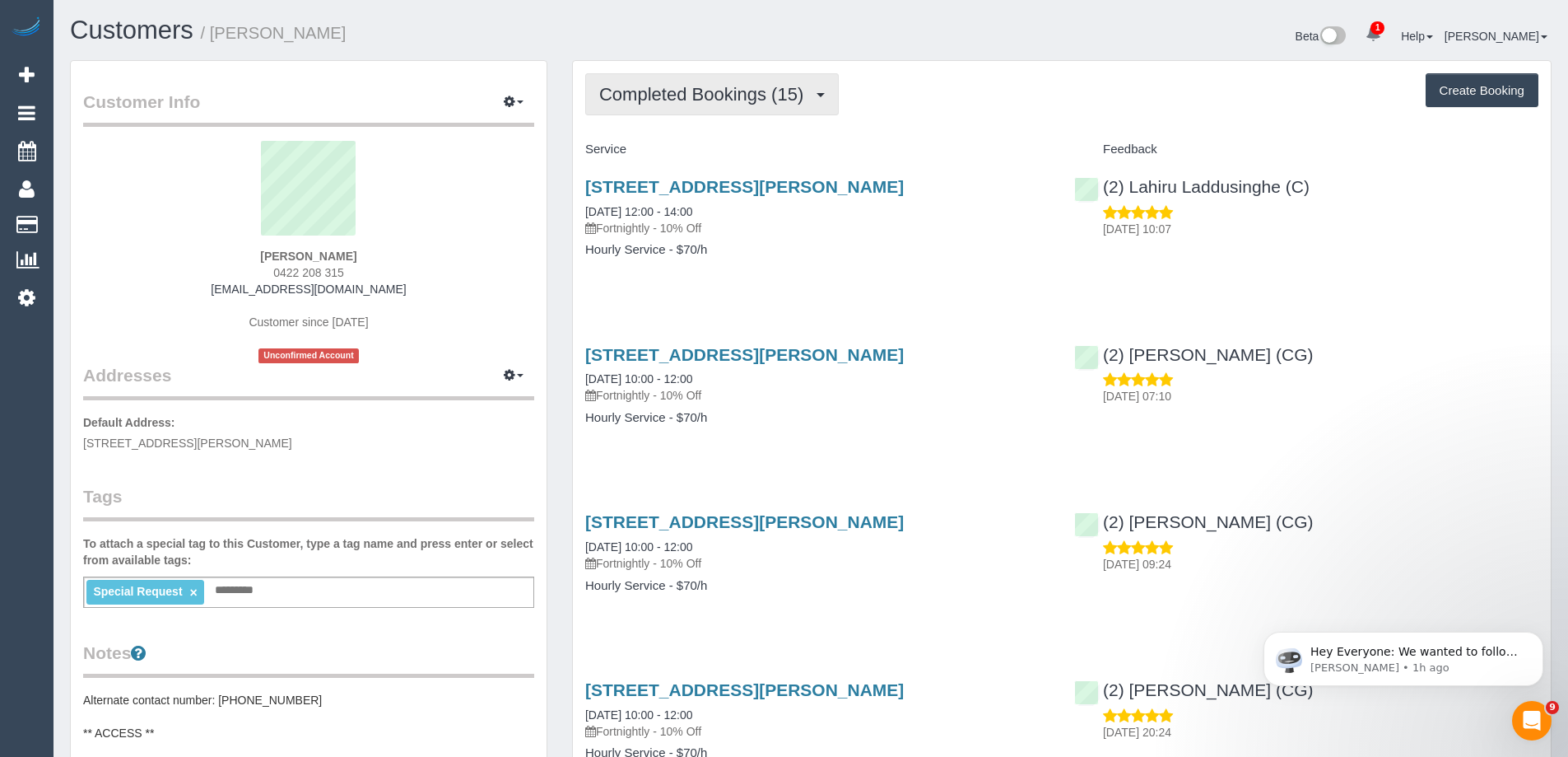
click at [680, 106] on button "Completed Bookings (15)" at bounding box center [712, 94] width 253 height 42
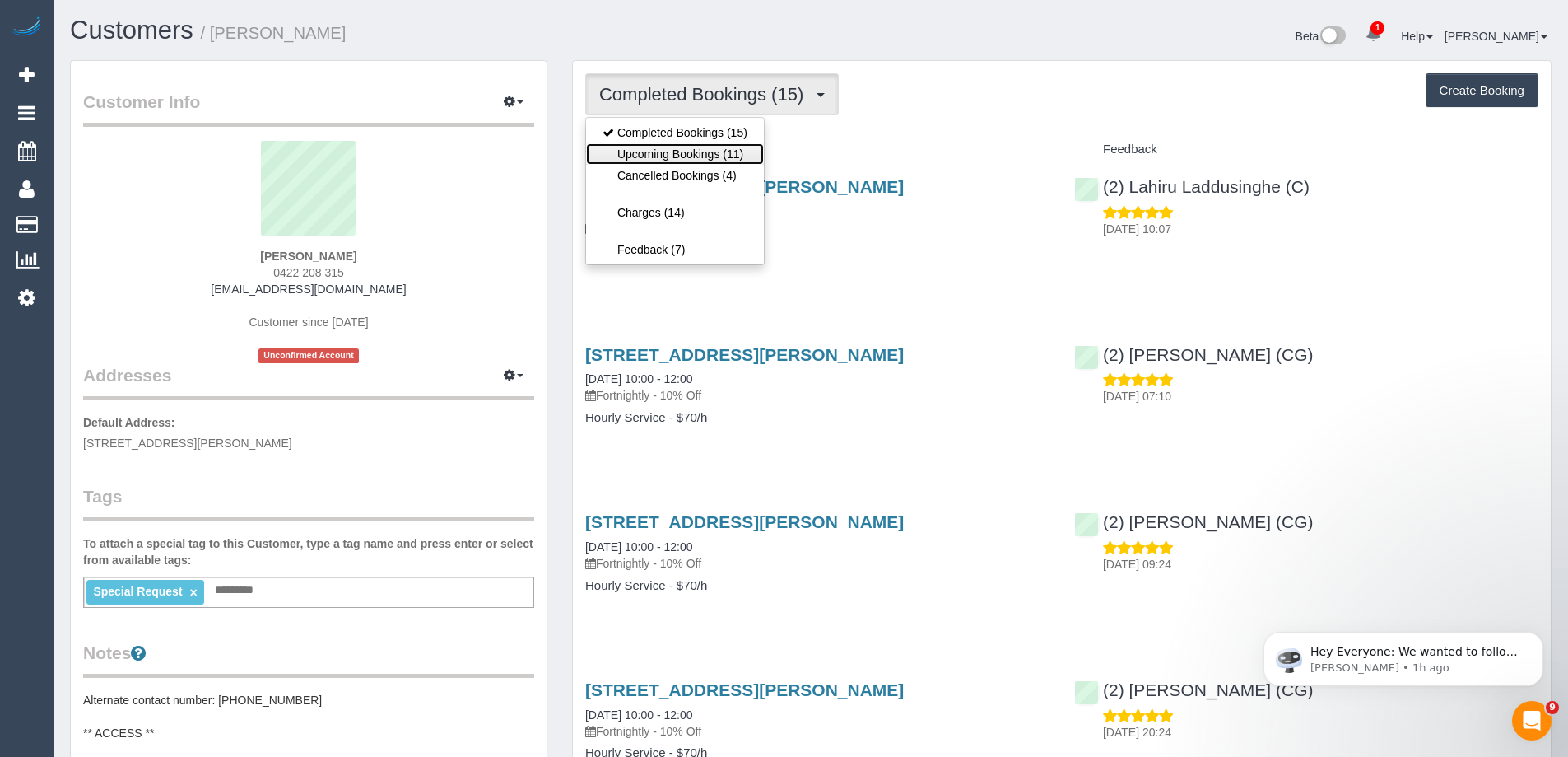
click at [676, 151] on link "Upcoming Bookings (11)" at bounding box center [675, 154] width 178 height 21
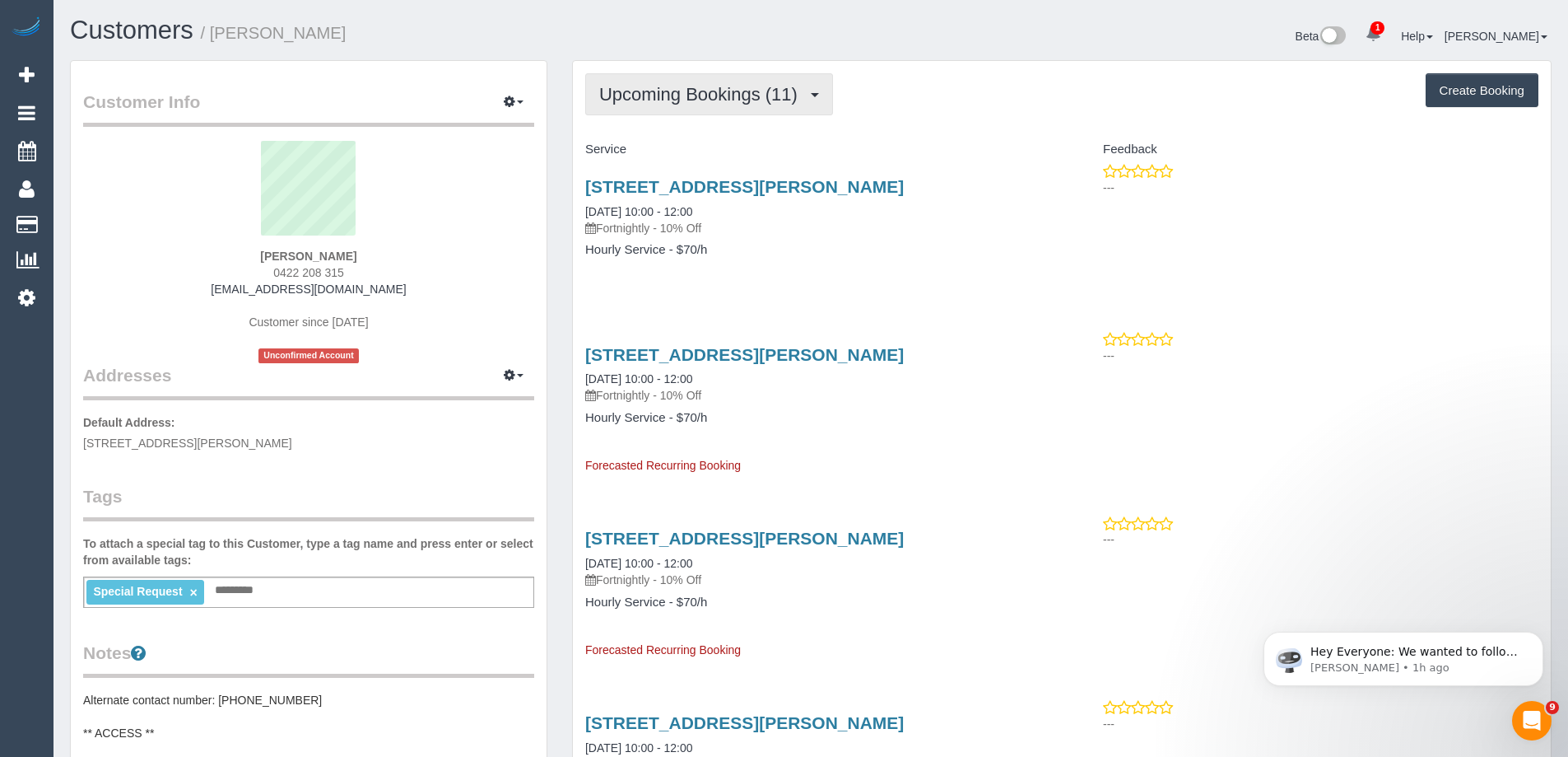
click at [693, 91] on span "Upcoming Bookings (11)" at bounding box center [703, 94] width 207 height 20
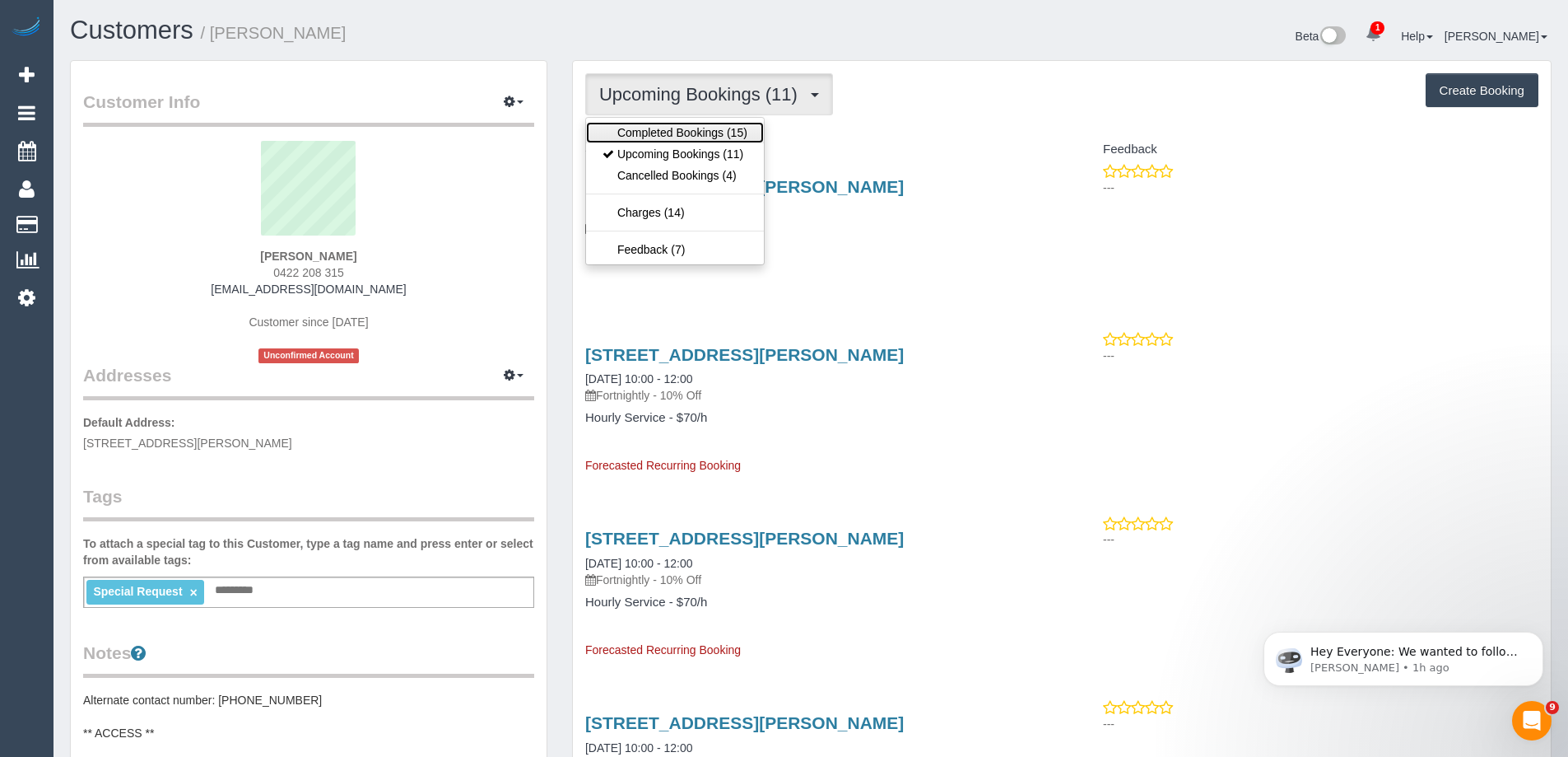
click at [688, 126] on link "Completed Bookings (15)" at bounding box center [675, 132] width 178 height 21
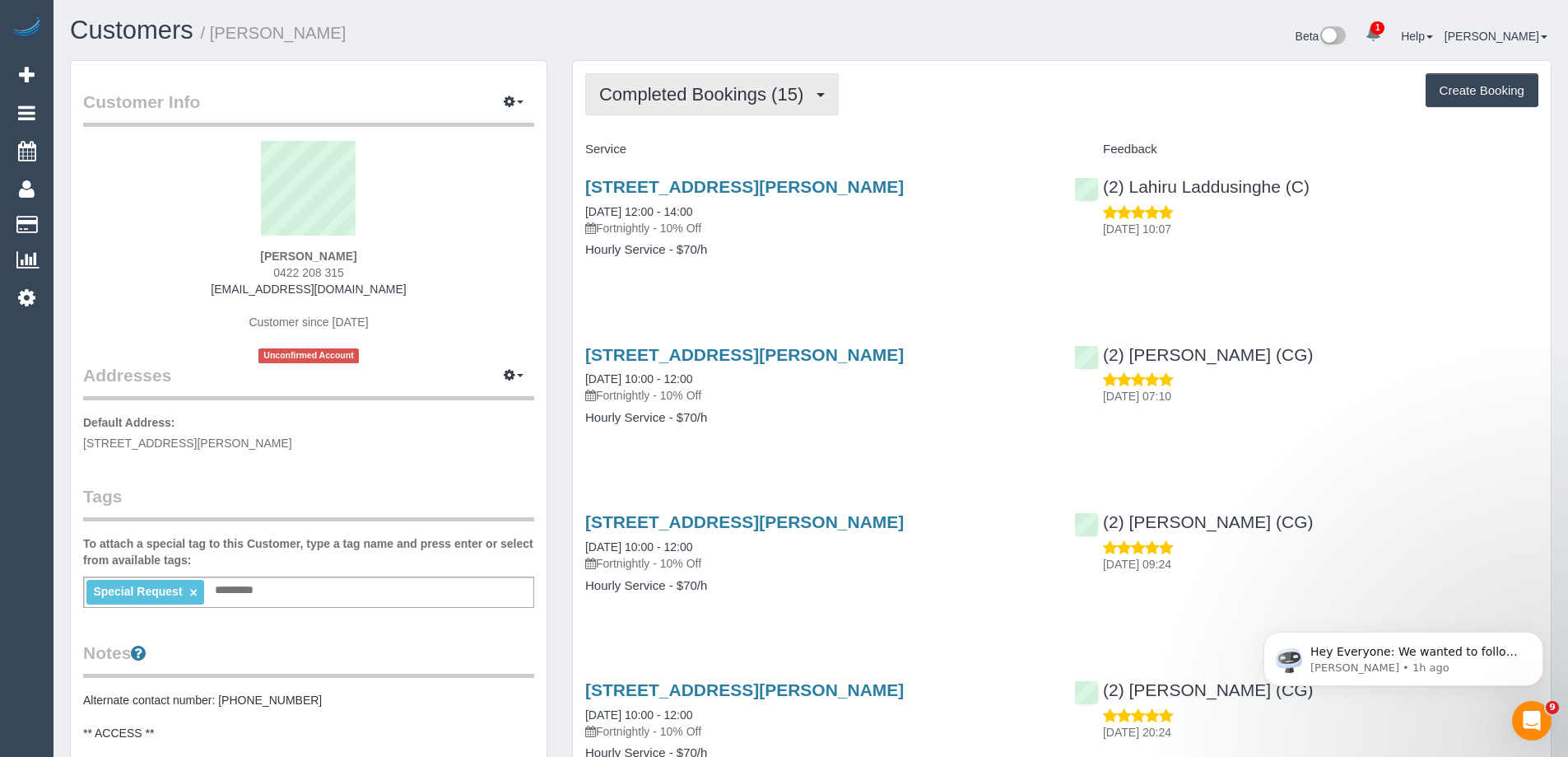
click at [756, 103] on span "Completed Bookings (15)" at bounding box center [705, 94] width 212 height 20
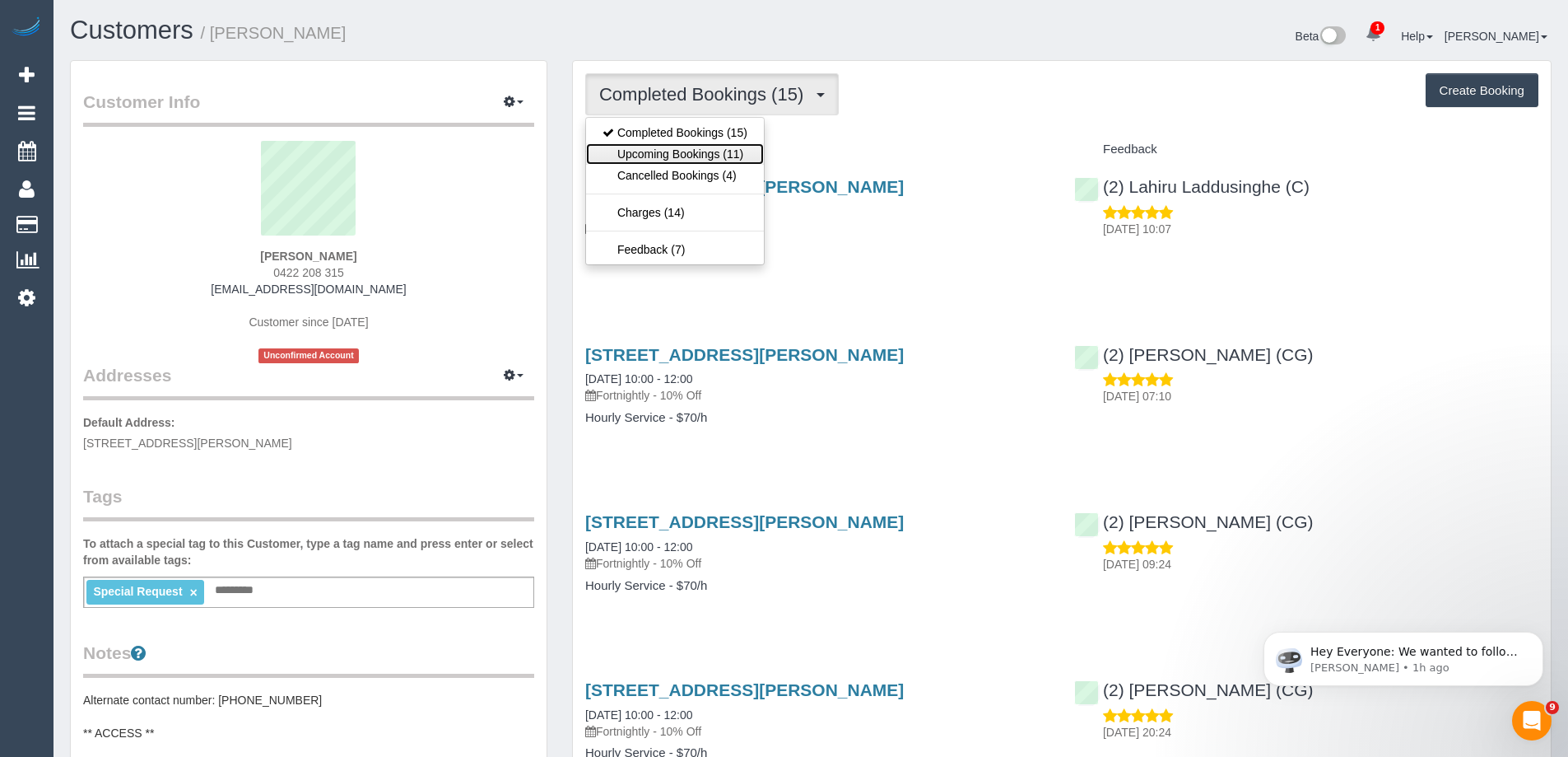
click at [728, 157] on link "Upcoming Bookings (11)" at bounding box center [675, 154] width 178 height 21
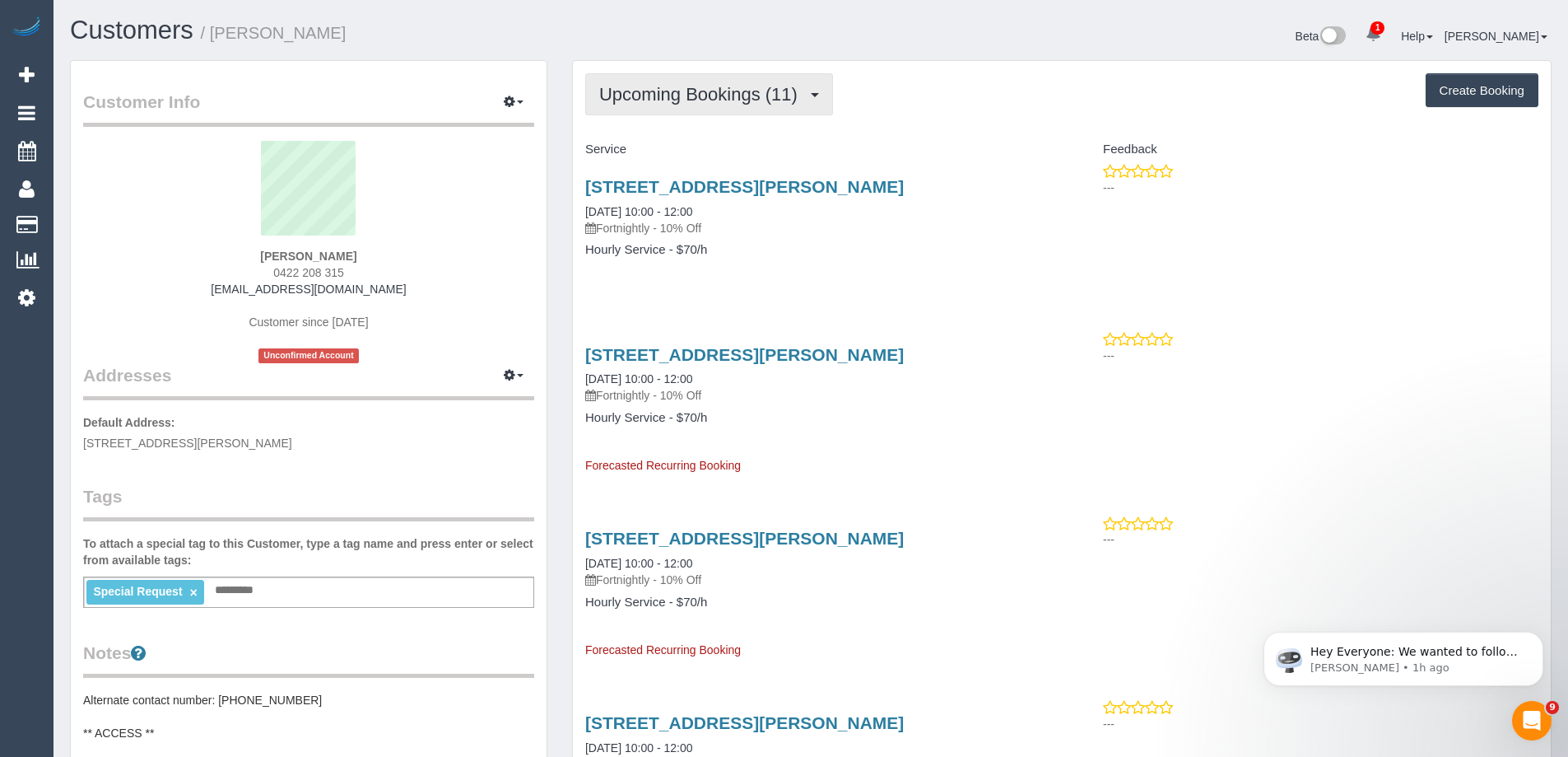
click at [761, 100] on span "Upcoming Bookings (11)" at bounding box center [703, 94] width 207 height 20
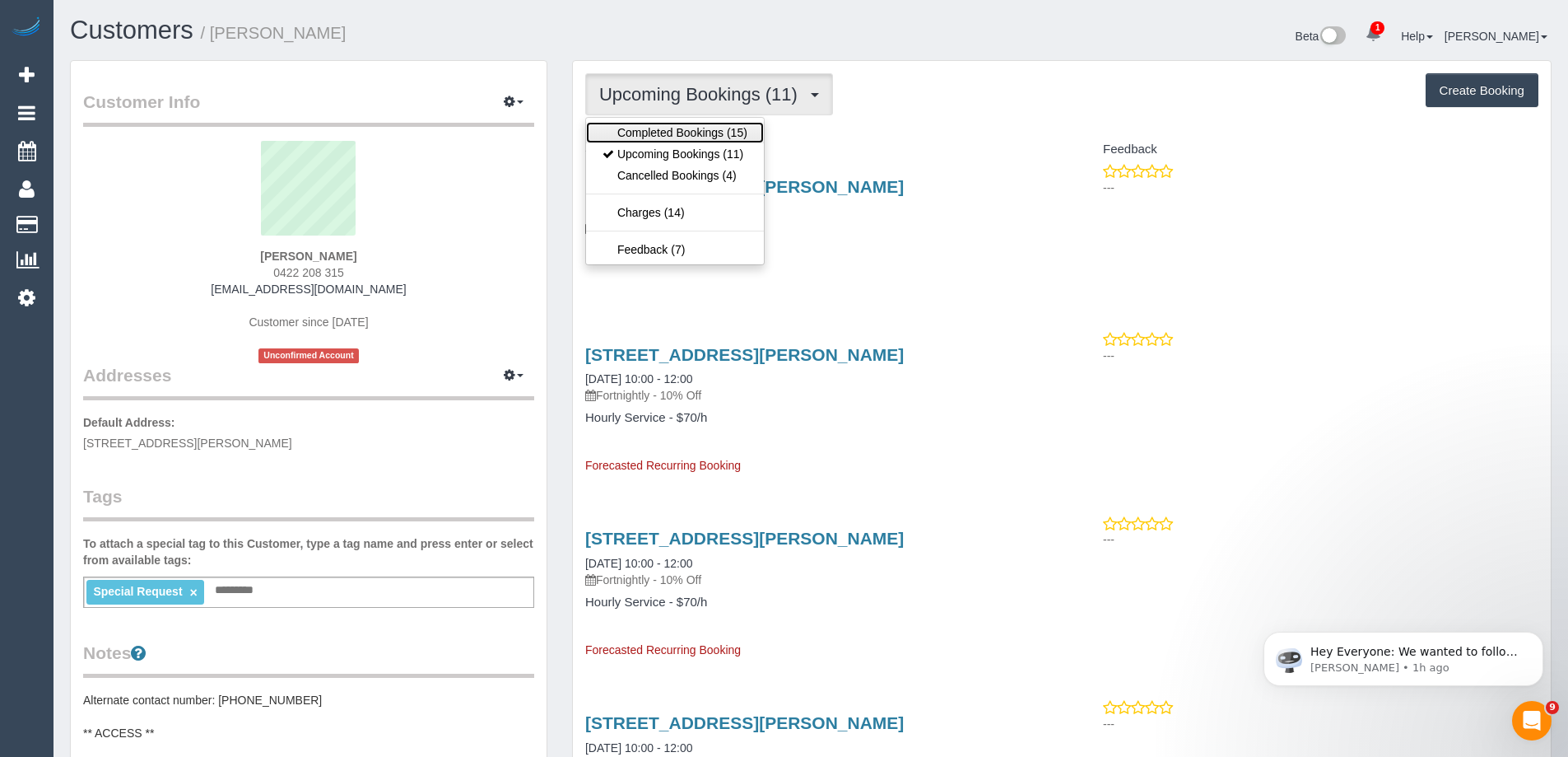
click at [745, 130] on link "Completed Bookings (15)" at bounding box center [675, 132] width 178 height 21
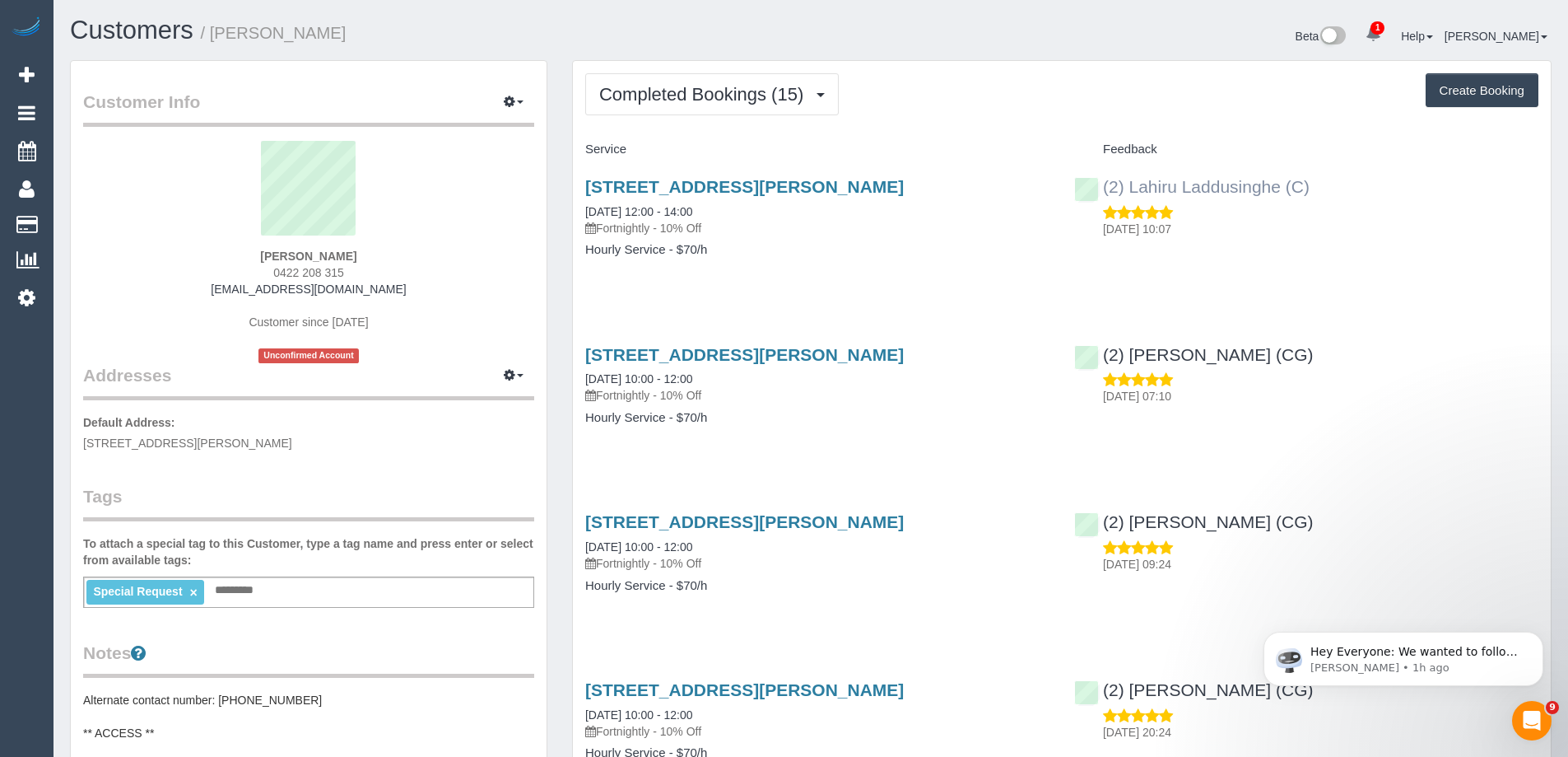
drag, startPoint x: 1346, startPoint y: 191, endPoint x: 1101, endPoint y: 188, distance: 245.0
click at [1101, 188] on div "(2) Lahiru Laddusinghe (C) 05/10/2025 10:07" at bounding box center [1306, 203] width 489 height 81
copy link "(2) Lahiru Laddusinghe (C)"
click at [691, 85] on span "Completed Bookings (15)" at bounding box center [705, 94] width 212 height 20
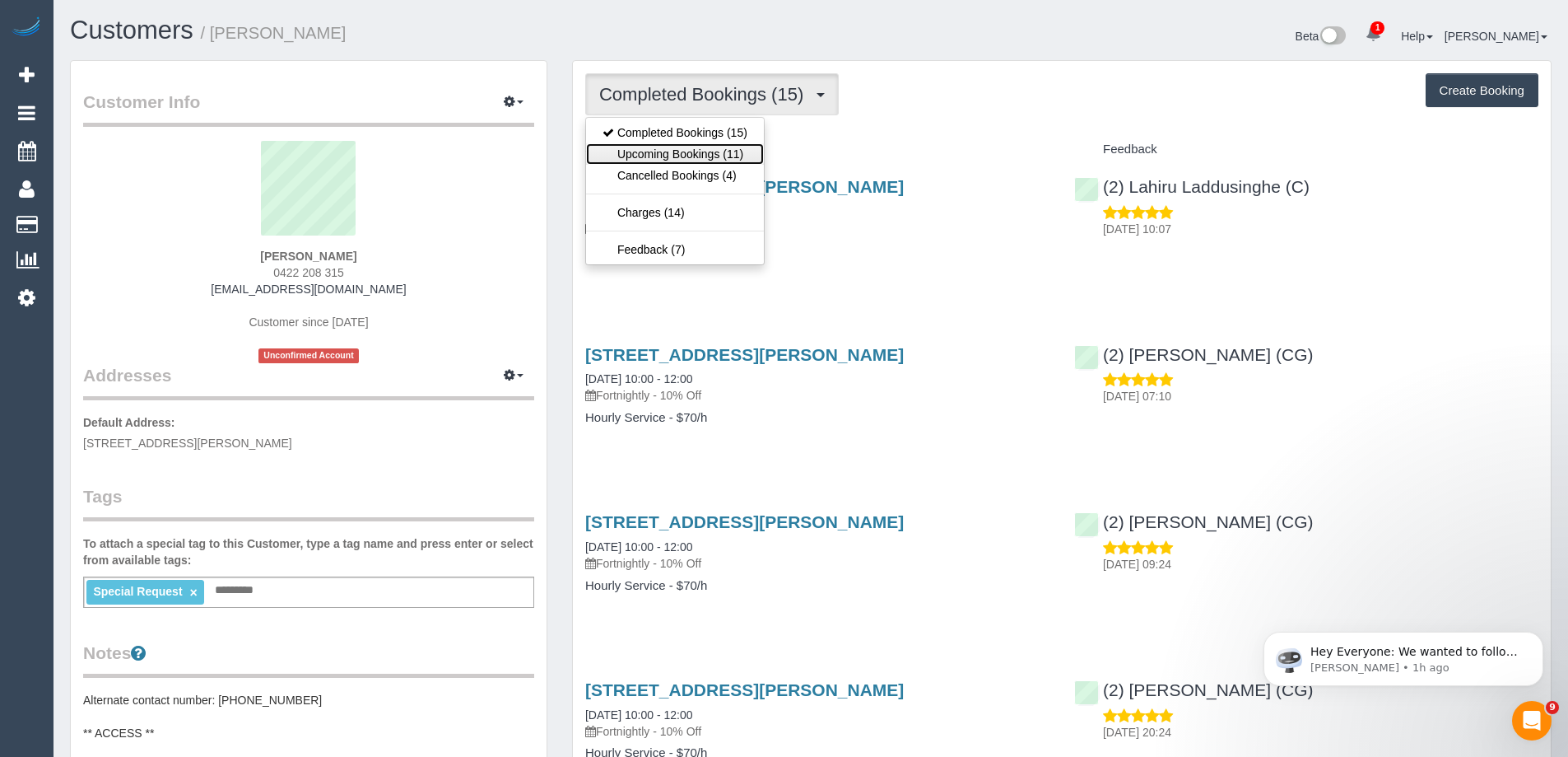
click at [687, 148] on link "Upcoming Bookings (11)" at bounding box center [675, 154] width 178 height 21
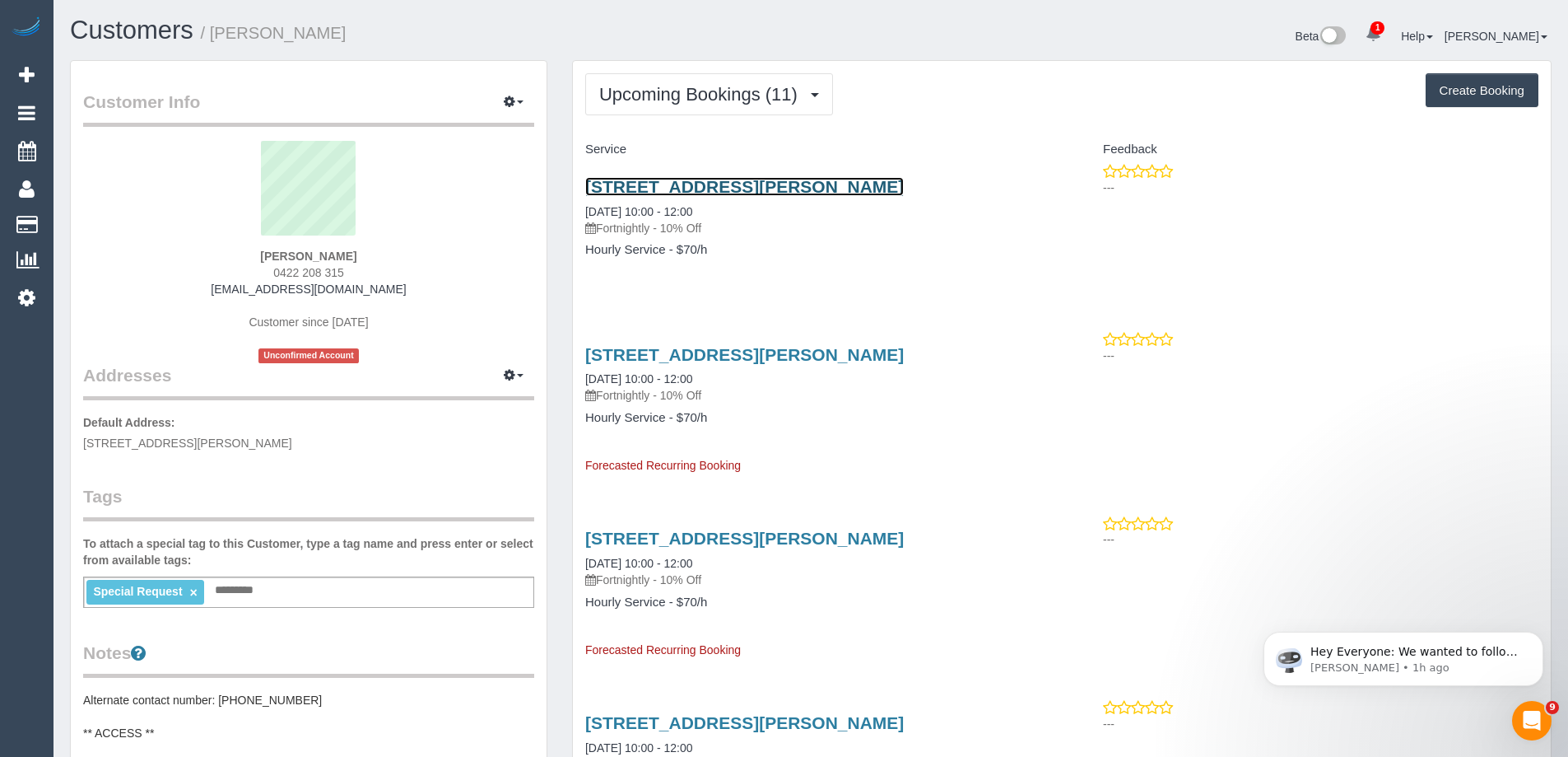
click at [711, 185] on link "21 Sidney St, Cranbourne, VIC 3977" at bounding box center [744, 186] width 318 height 19
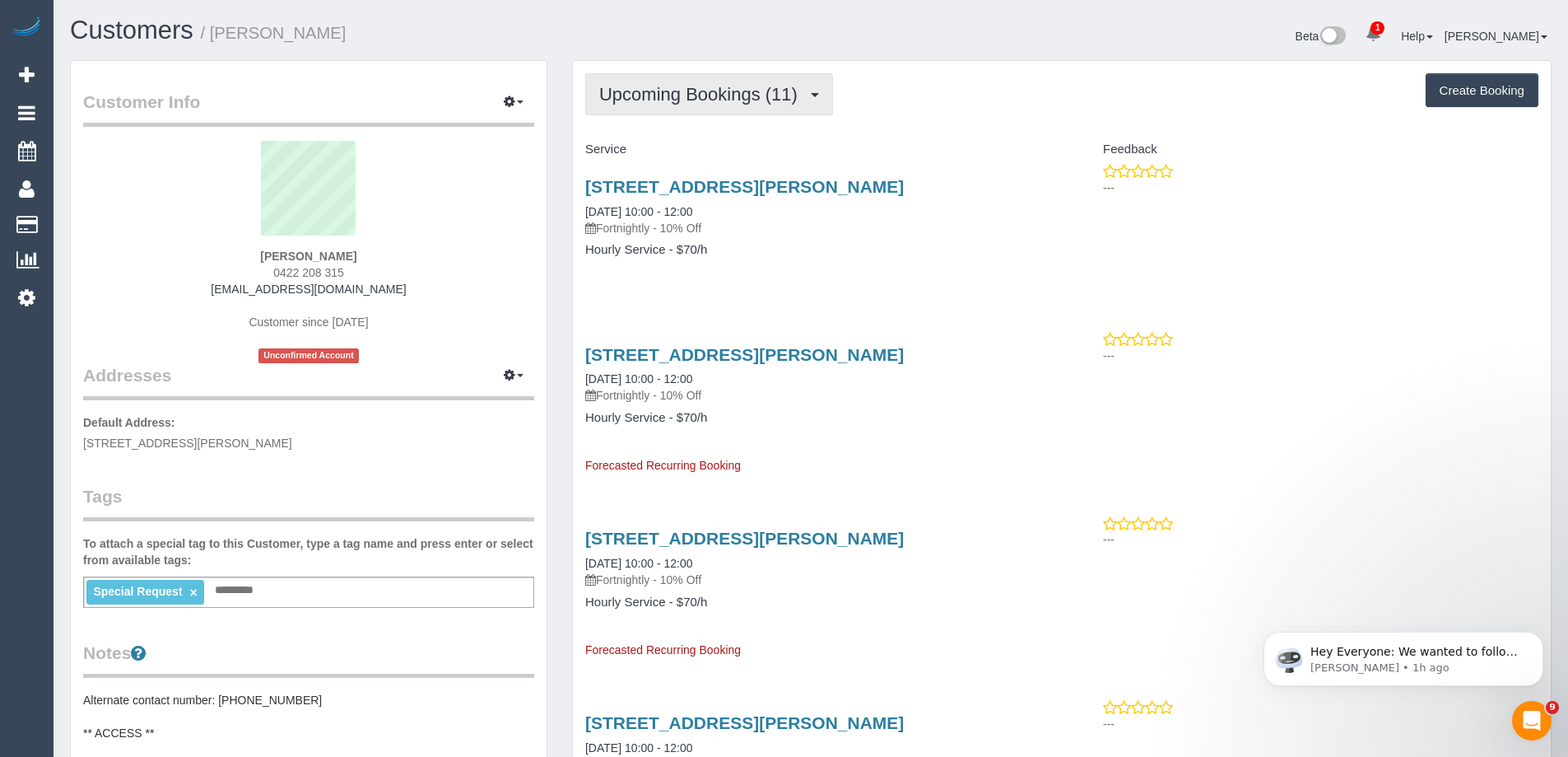
click at [725, 111] on button "Upcoming Bookings (11)" at bounding box center [709, 94] width 248 height 42
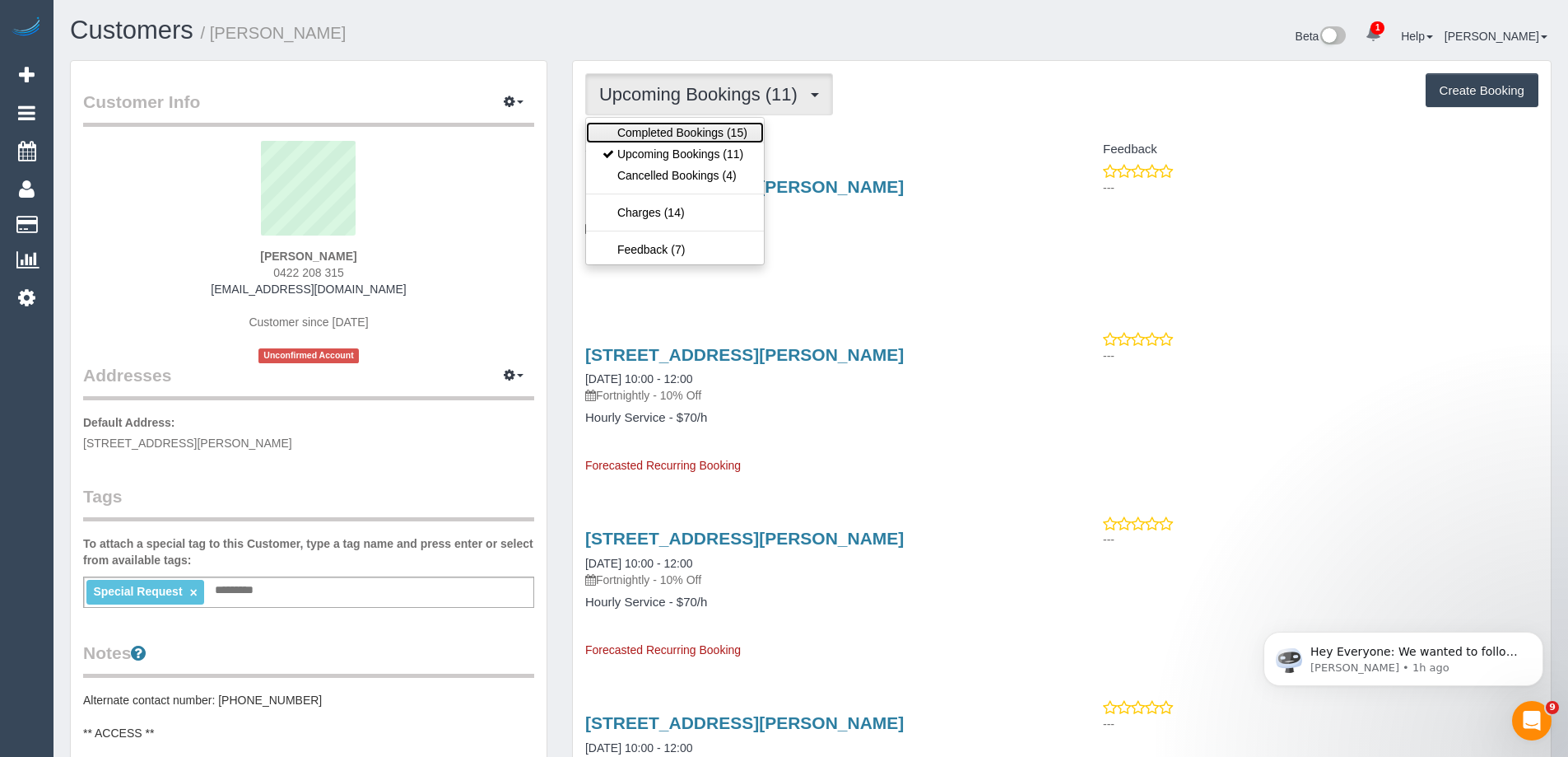
click at [717, 137] on link "Completed Bookings (15)" at bounding box center [675, 132] width 178 height 21
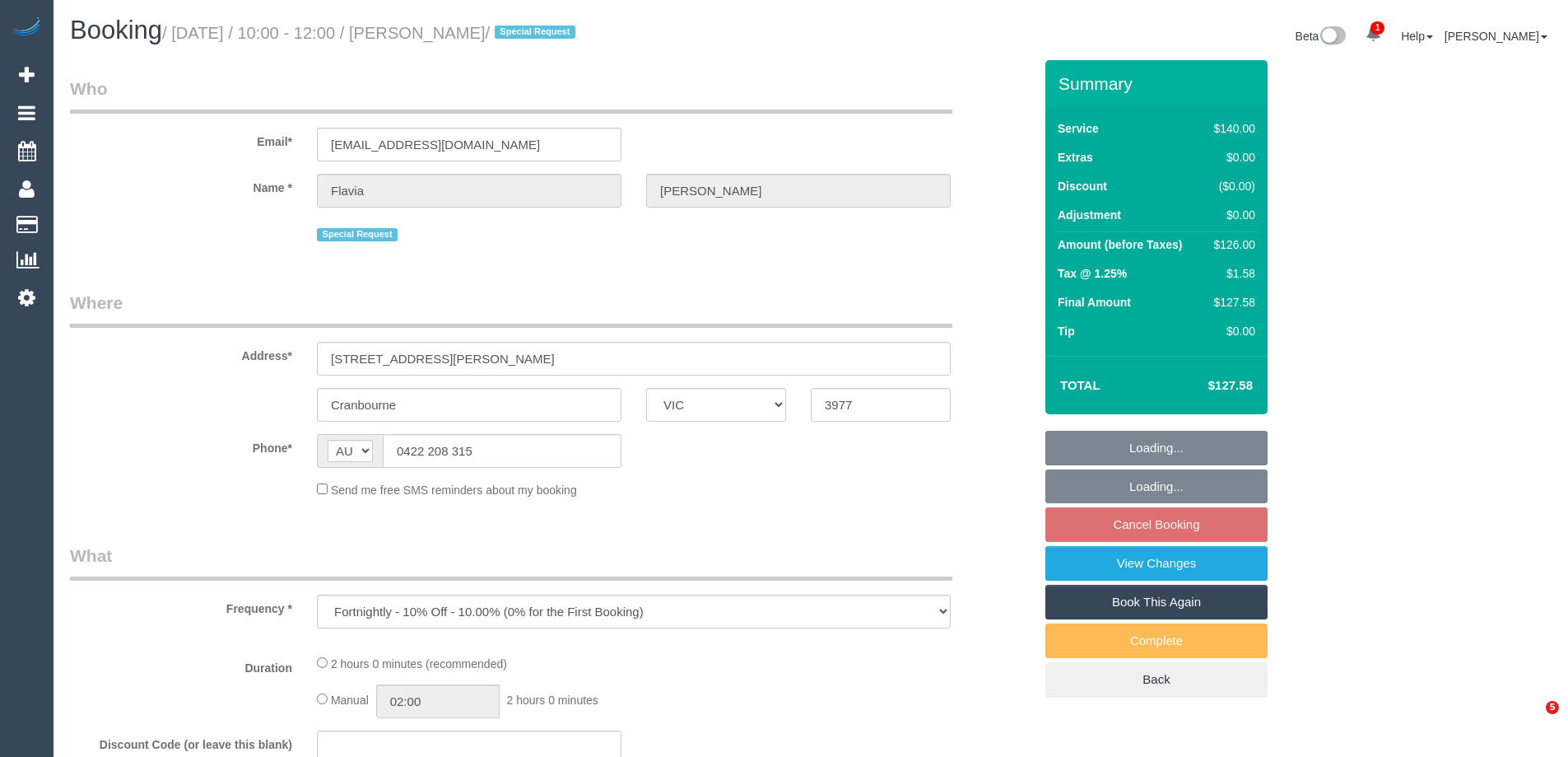
select select "VIC"
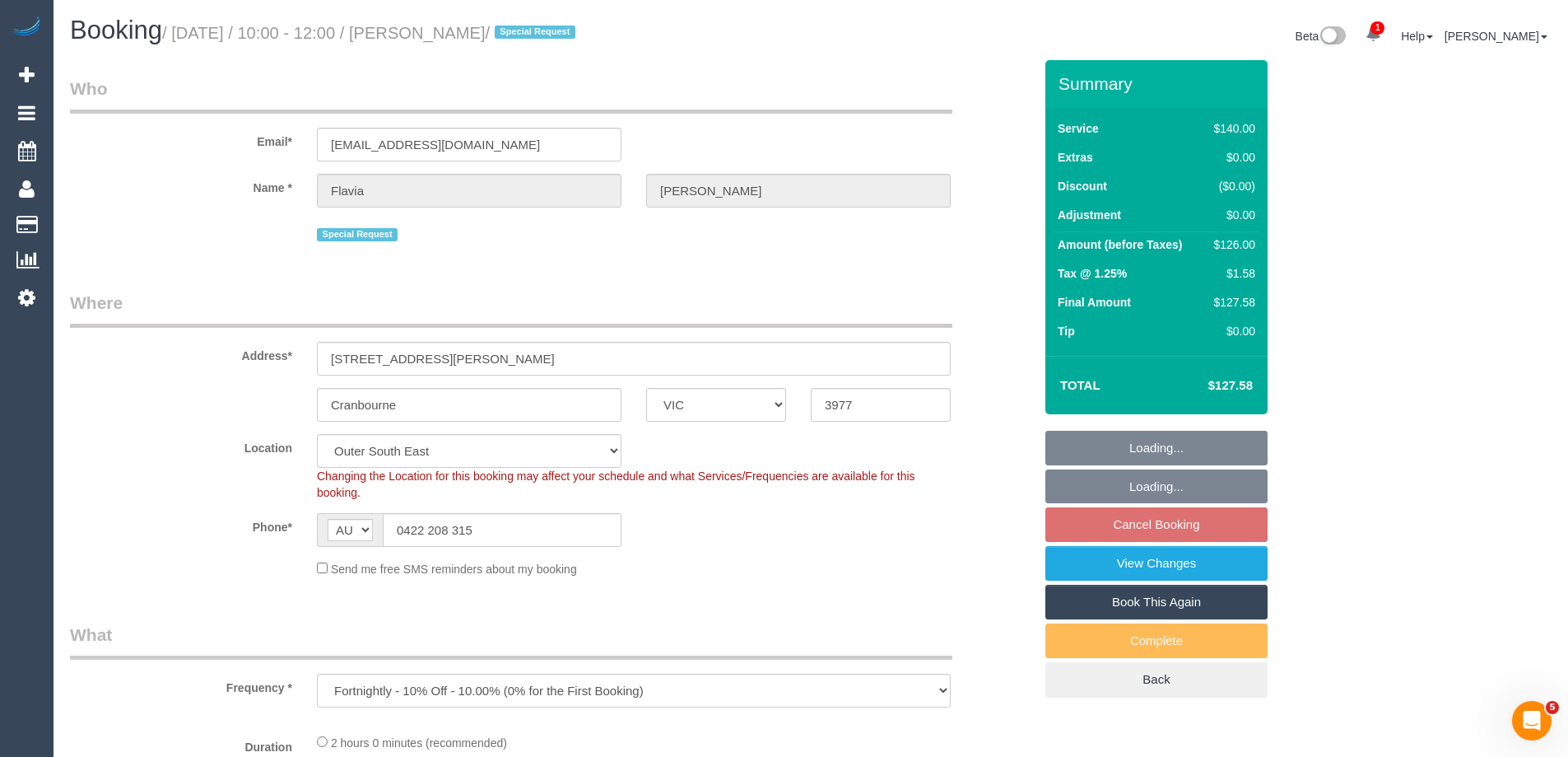
select select "number:27"
select select "number:14"
select select "number:19"
select select "number:36"
select select "number:34"
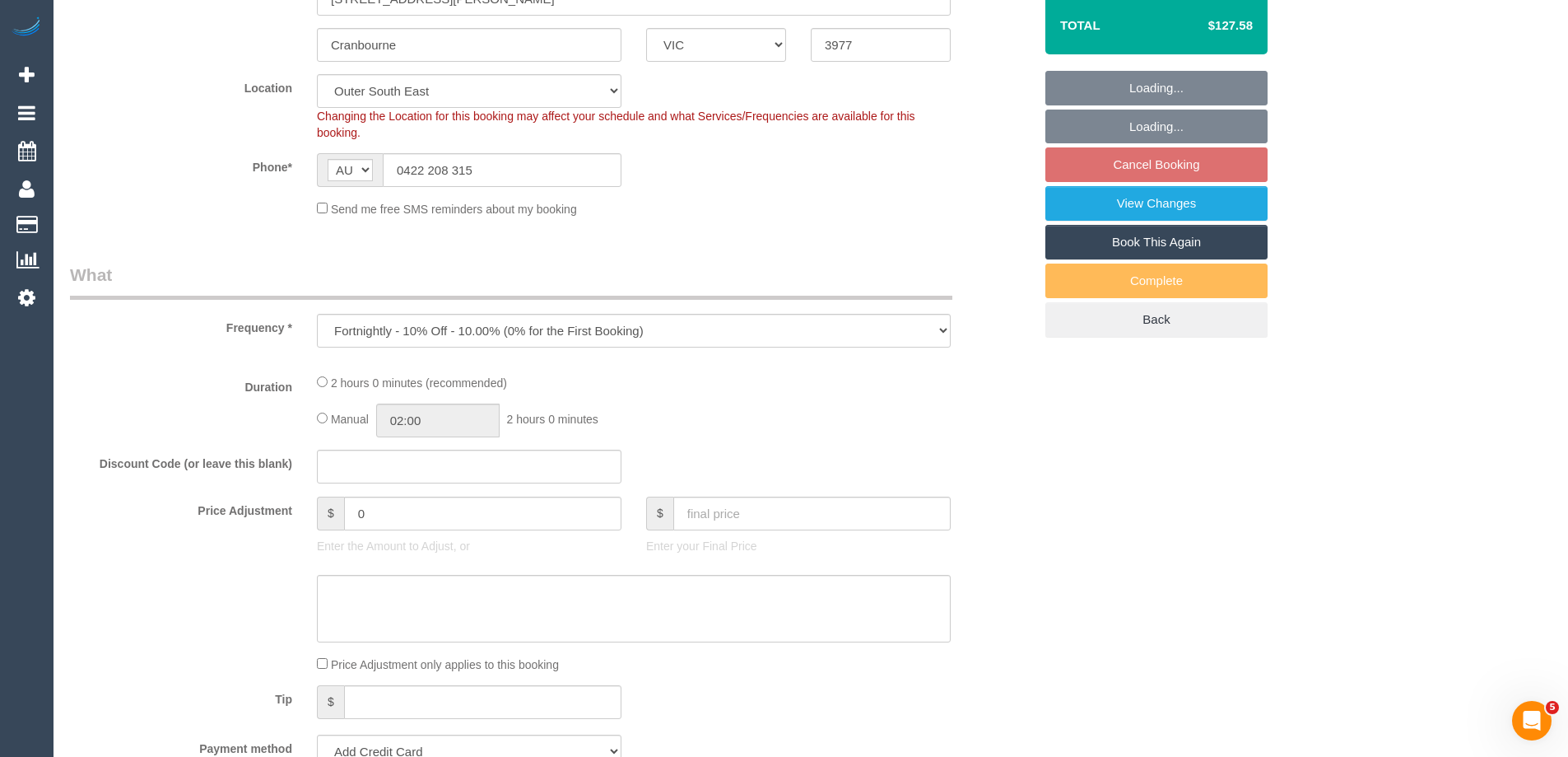
select select "object:732"
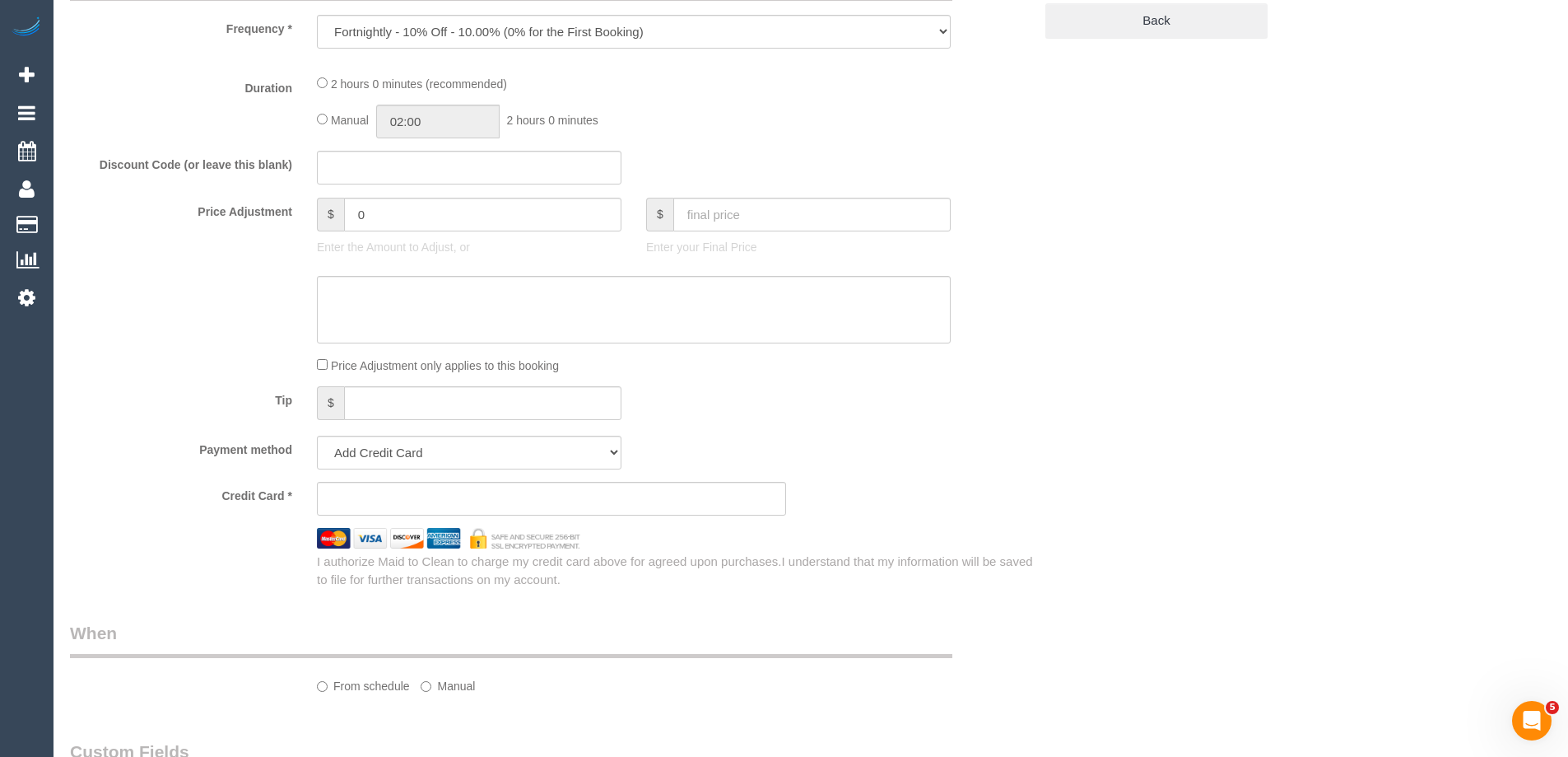
select select "string:stripe-pm_1NELu12GScqysDRVCbSECFj2"
select select "spot3"
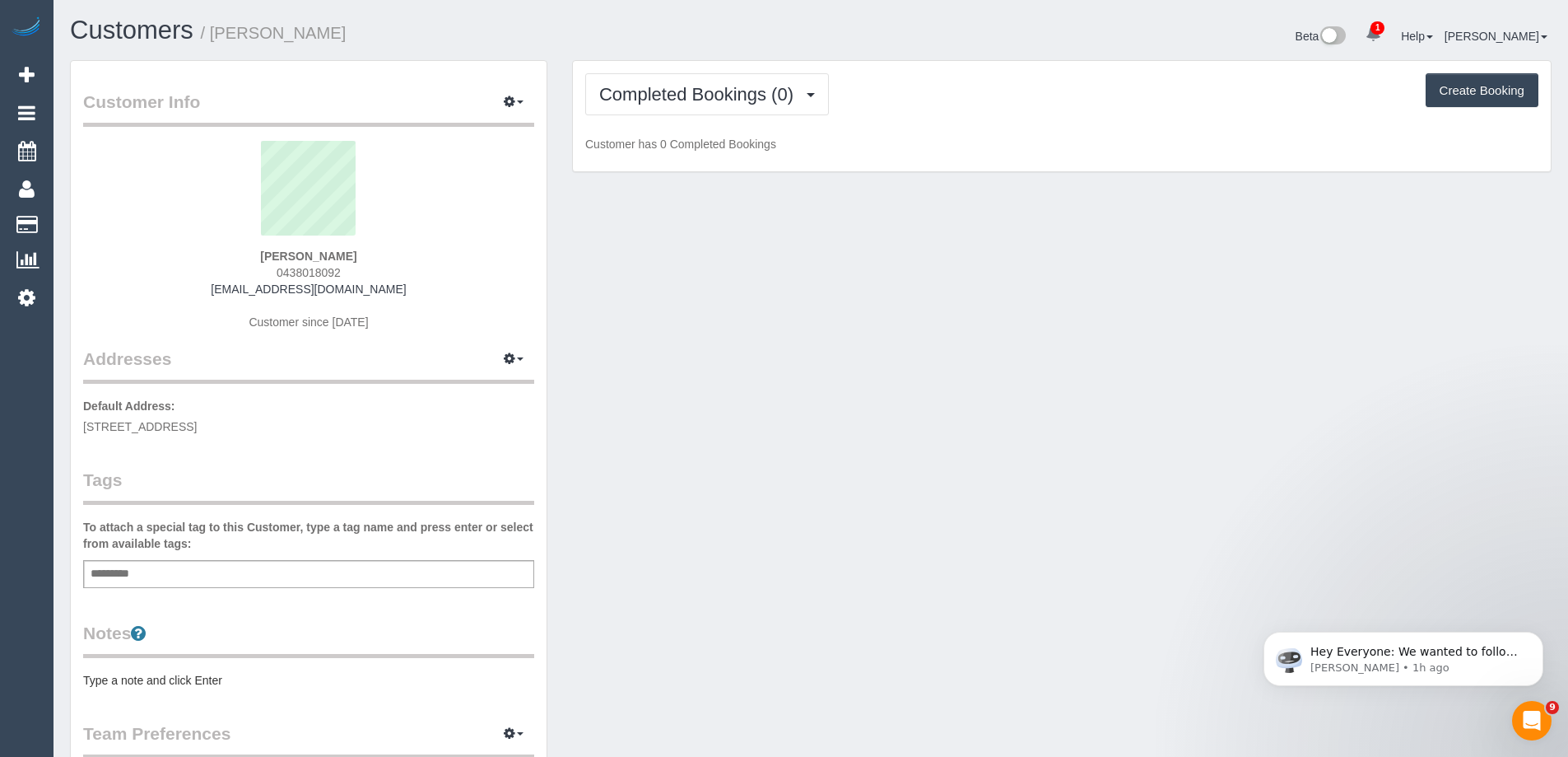
scroll to position [1205, 1568]
click at [251, 679] on pre "Type a note and click Enter" at bounding box center [308, 681] width 451 height 17
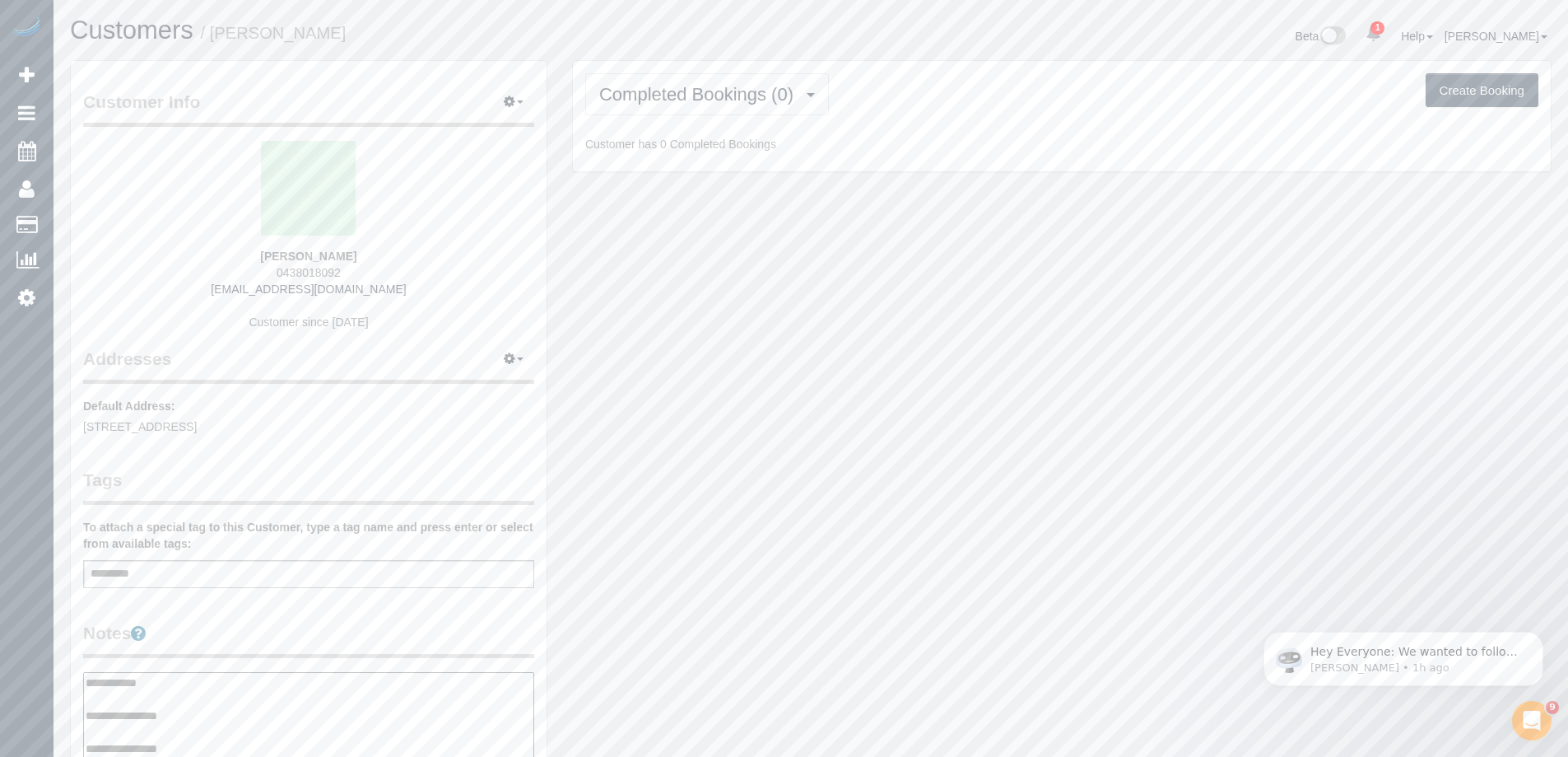
type textarea "**********"
click at [290, 627] on legend "Notes" at bounding box center [308, 640] width 451 height 37
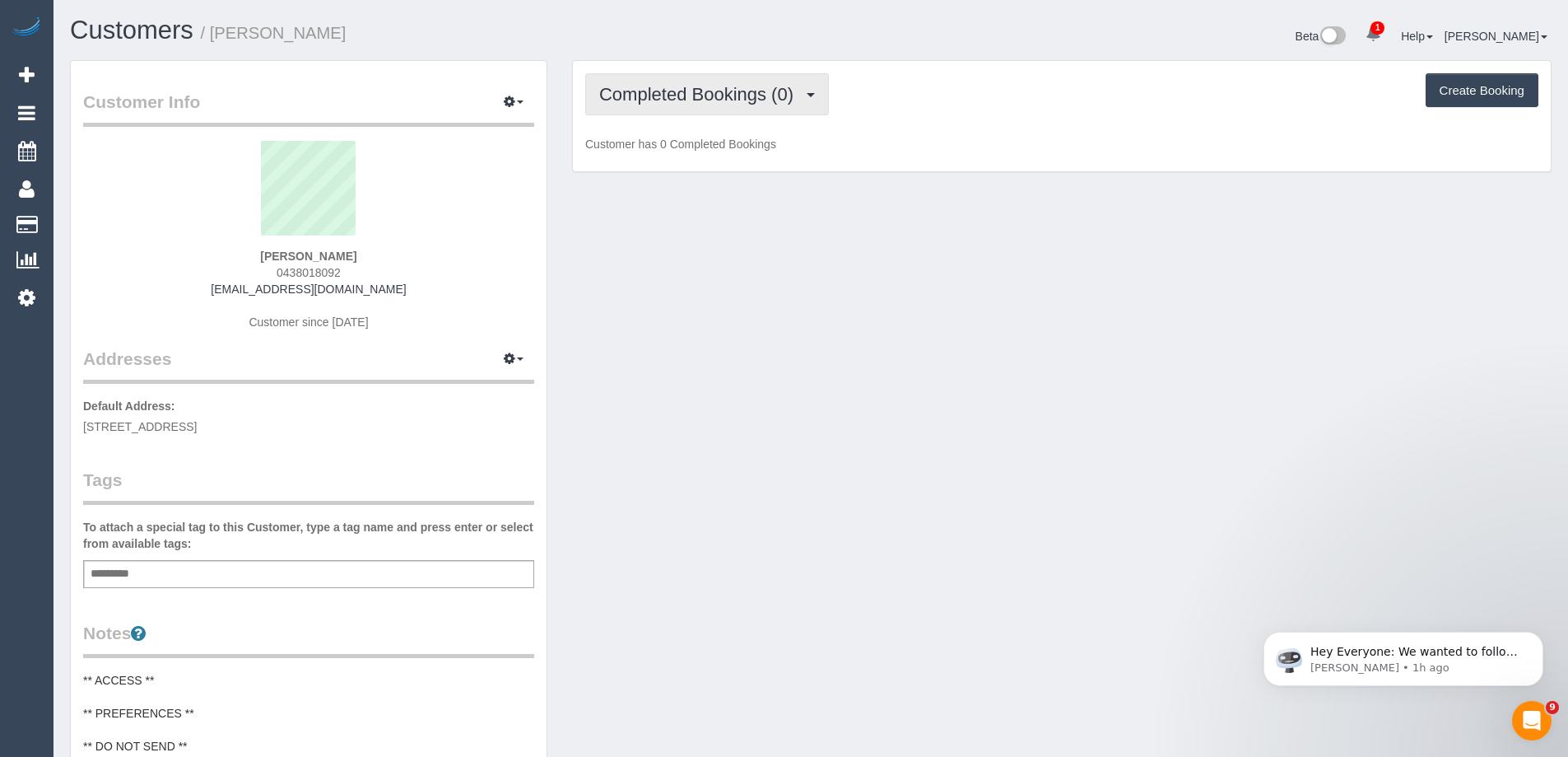
drag, startPoint x: 667, startPoint y: 103, endPoint x: 667, endPoint y: 117, distance: 14.0
click at [667, 103] on span "Completed Bookings (0)" at bounding box center [701, 94] width 203 height 20
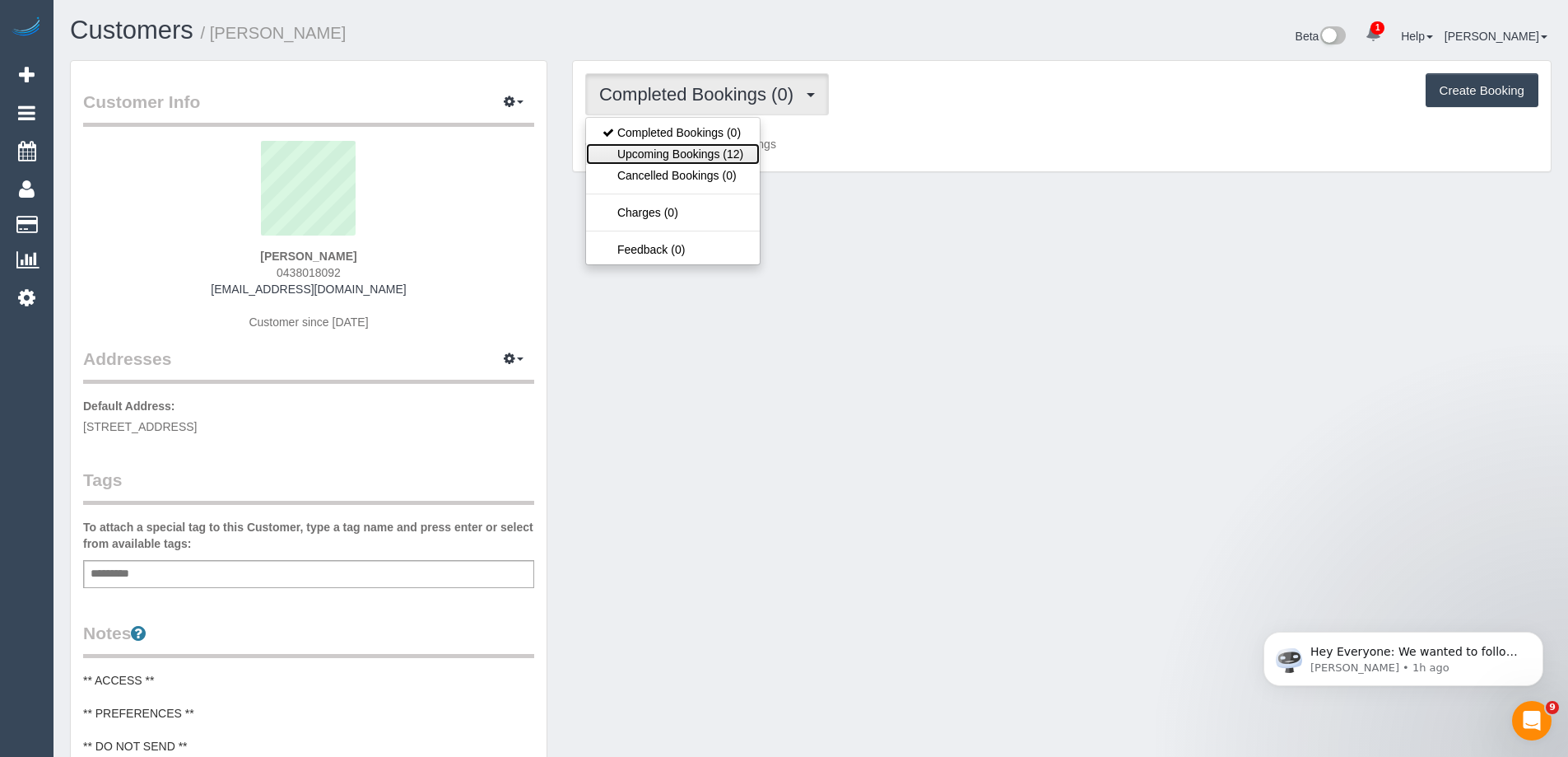
click at [668, 153] on link "Upcoming Bookings (12)" at bounding box center [673, 154] width 174 height 21
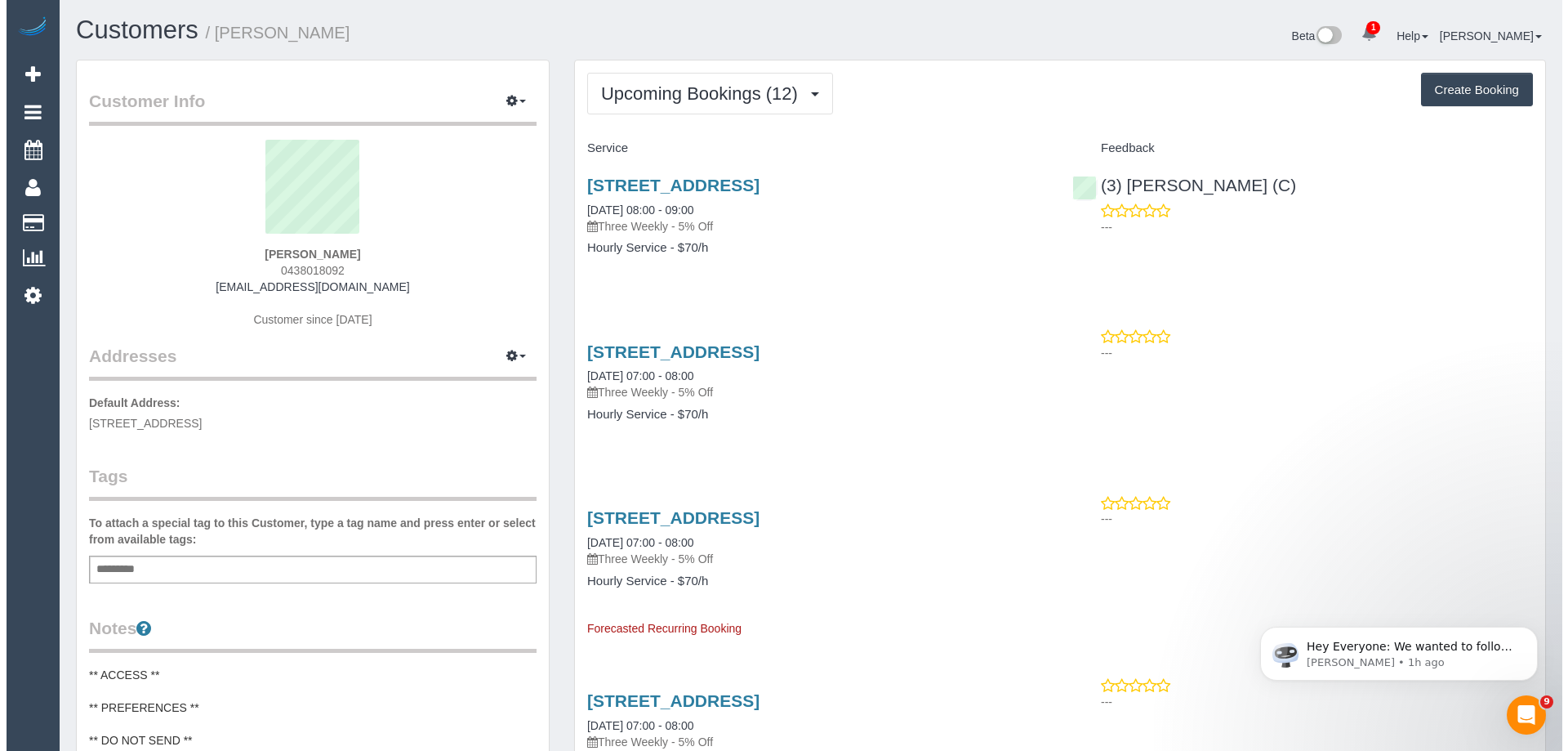
scroll to position [2409, 1556]
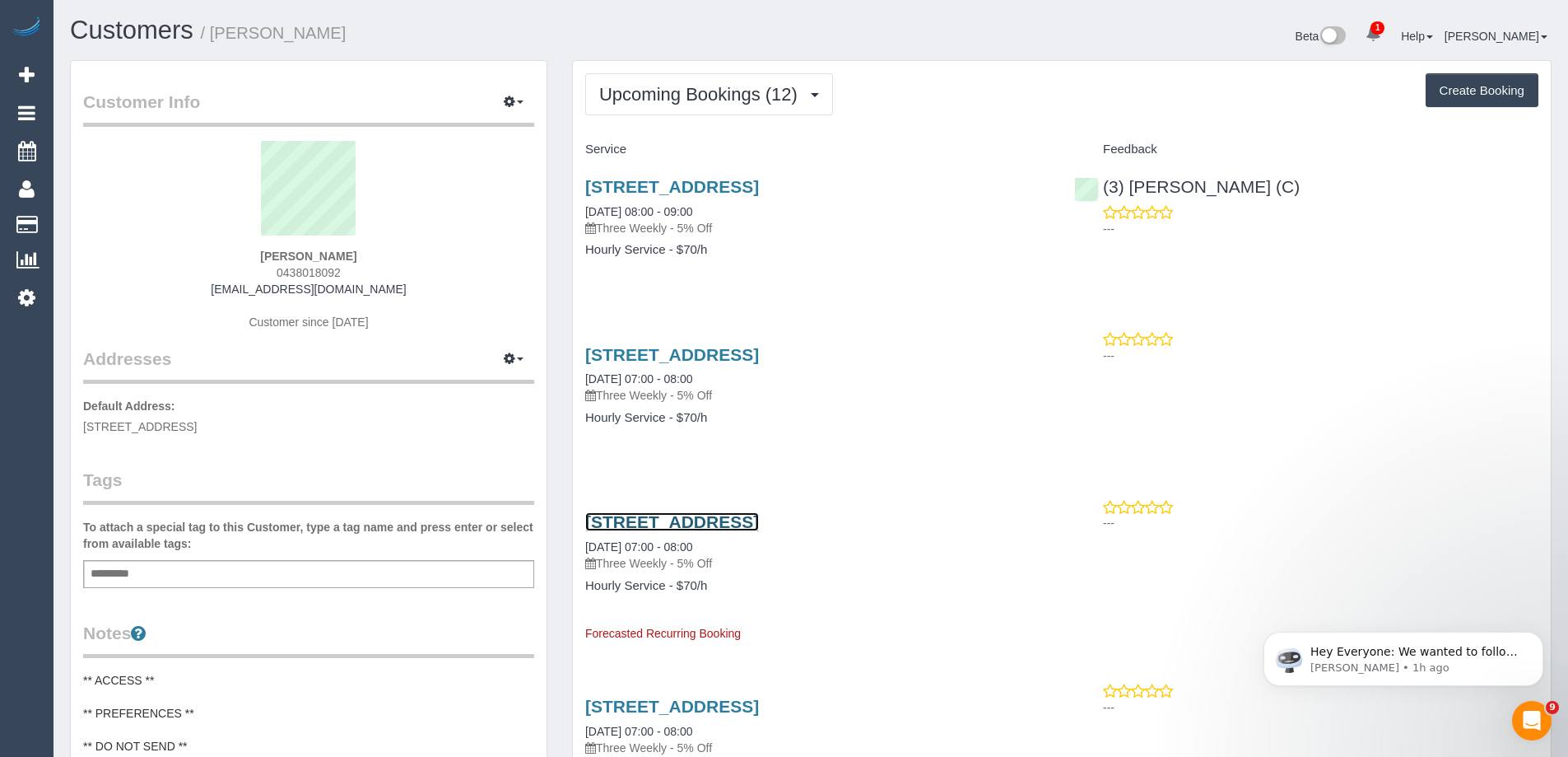
click at [752, 525] on link "[STREET_ADDRESS]" at bounding box center [672, 521] width 174 height 19
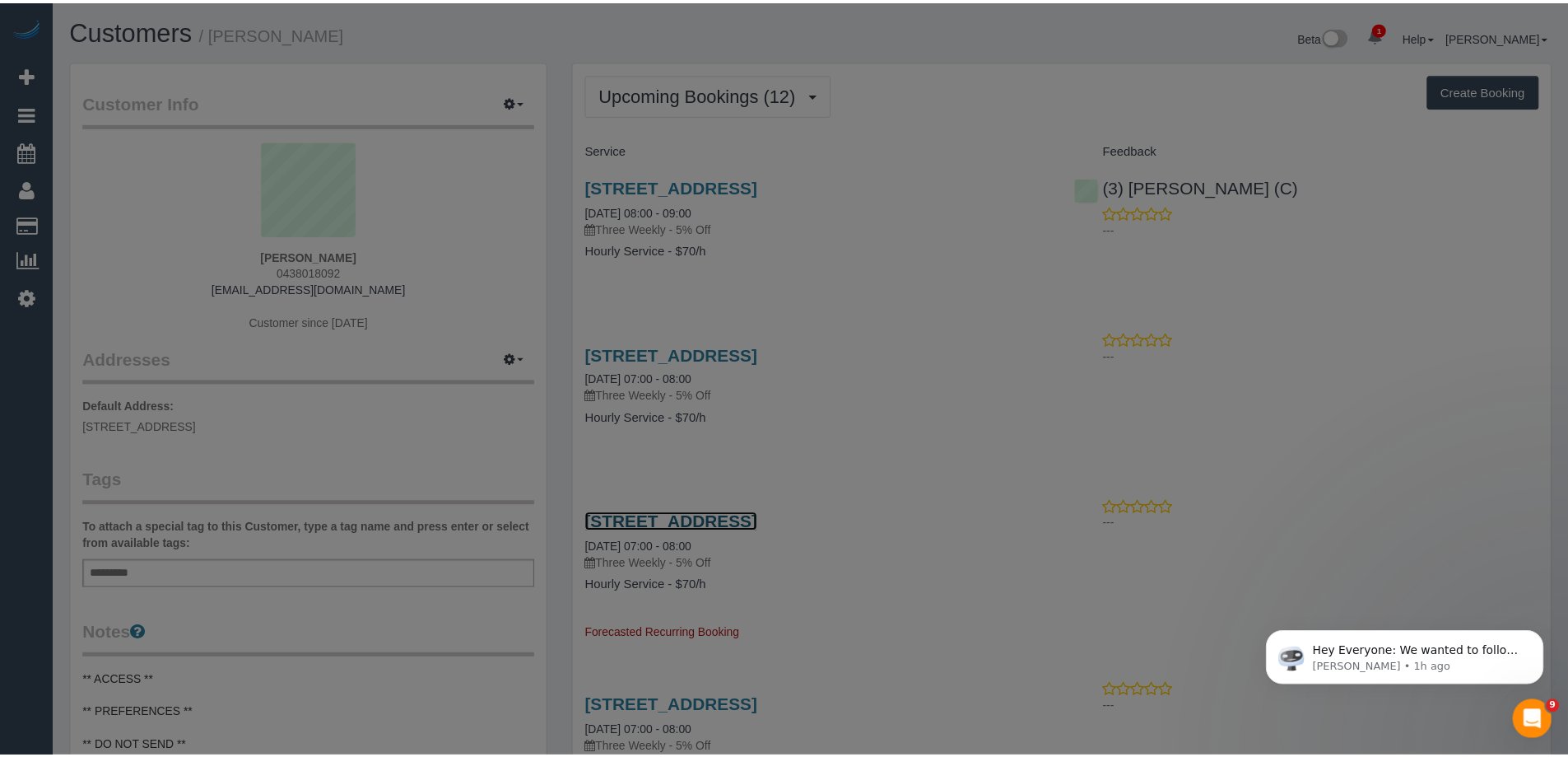
scroll to position [2428, 1580]
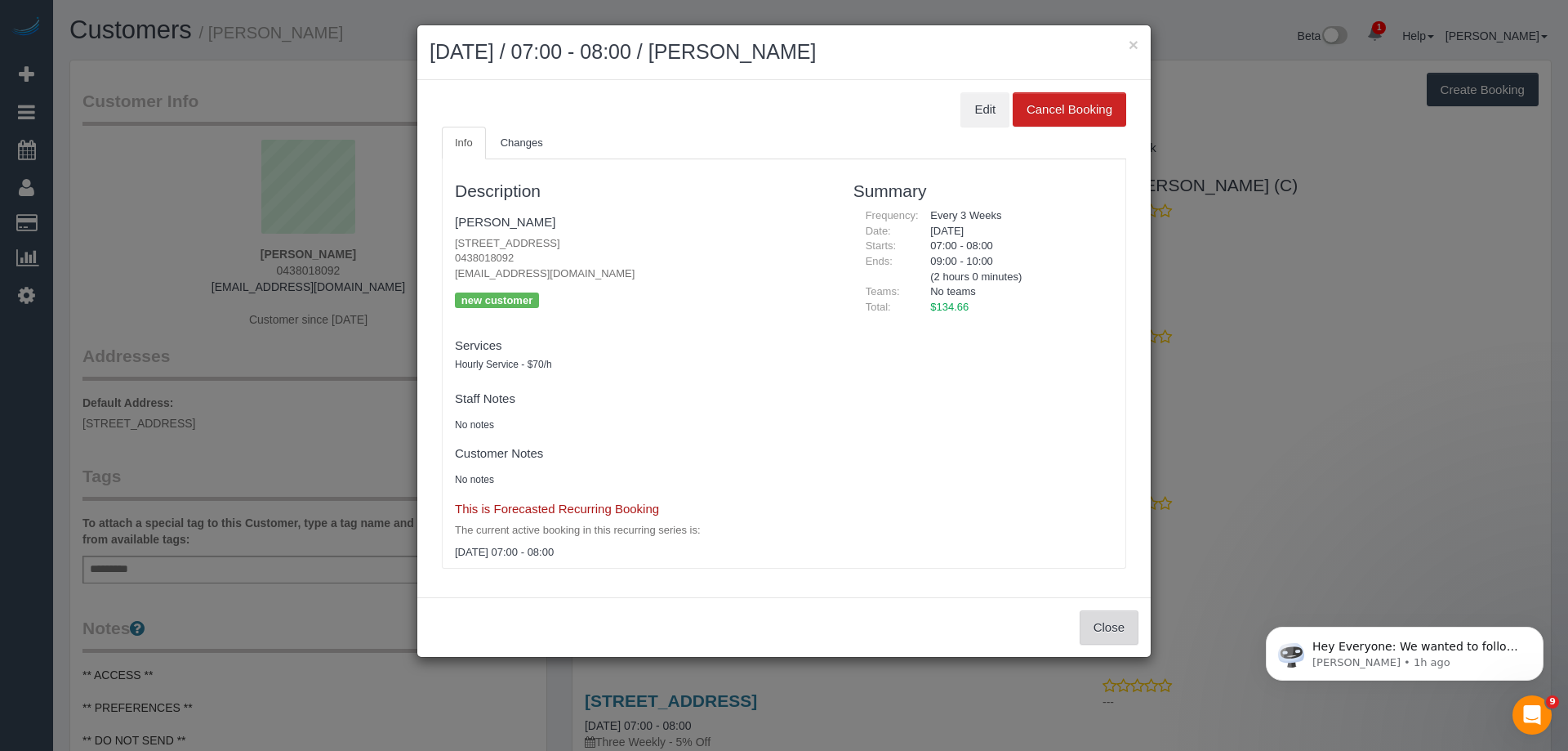
click at [1118, 624] on button "Close" at bounding box center [1109, 627] width 59 height 34
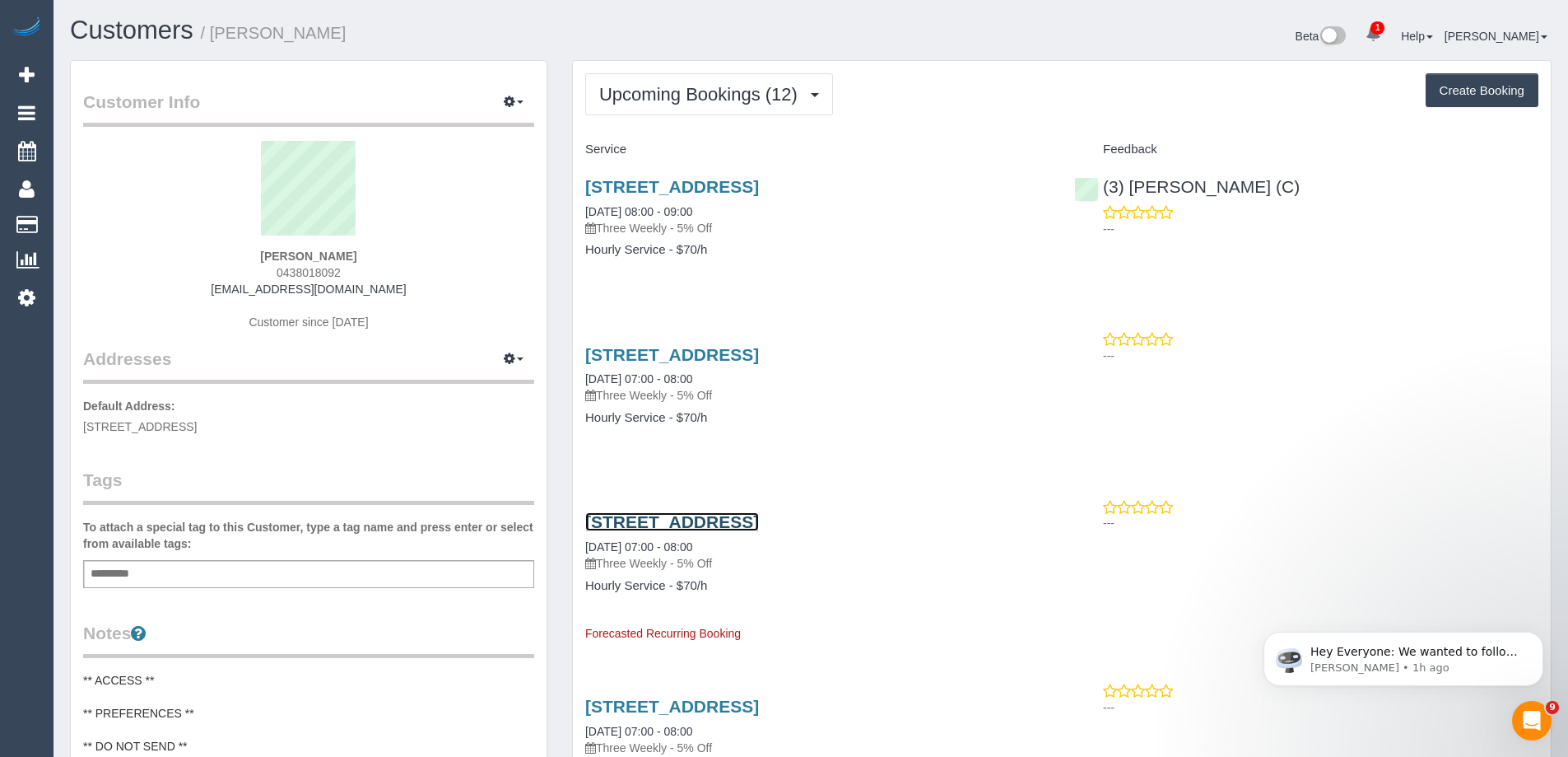
scroll to position [79934, 80744]
click at [284, 267] on span "0438018092" at bounding box center [308, 273] width 64 height 13
copy span "0438018092"
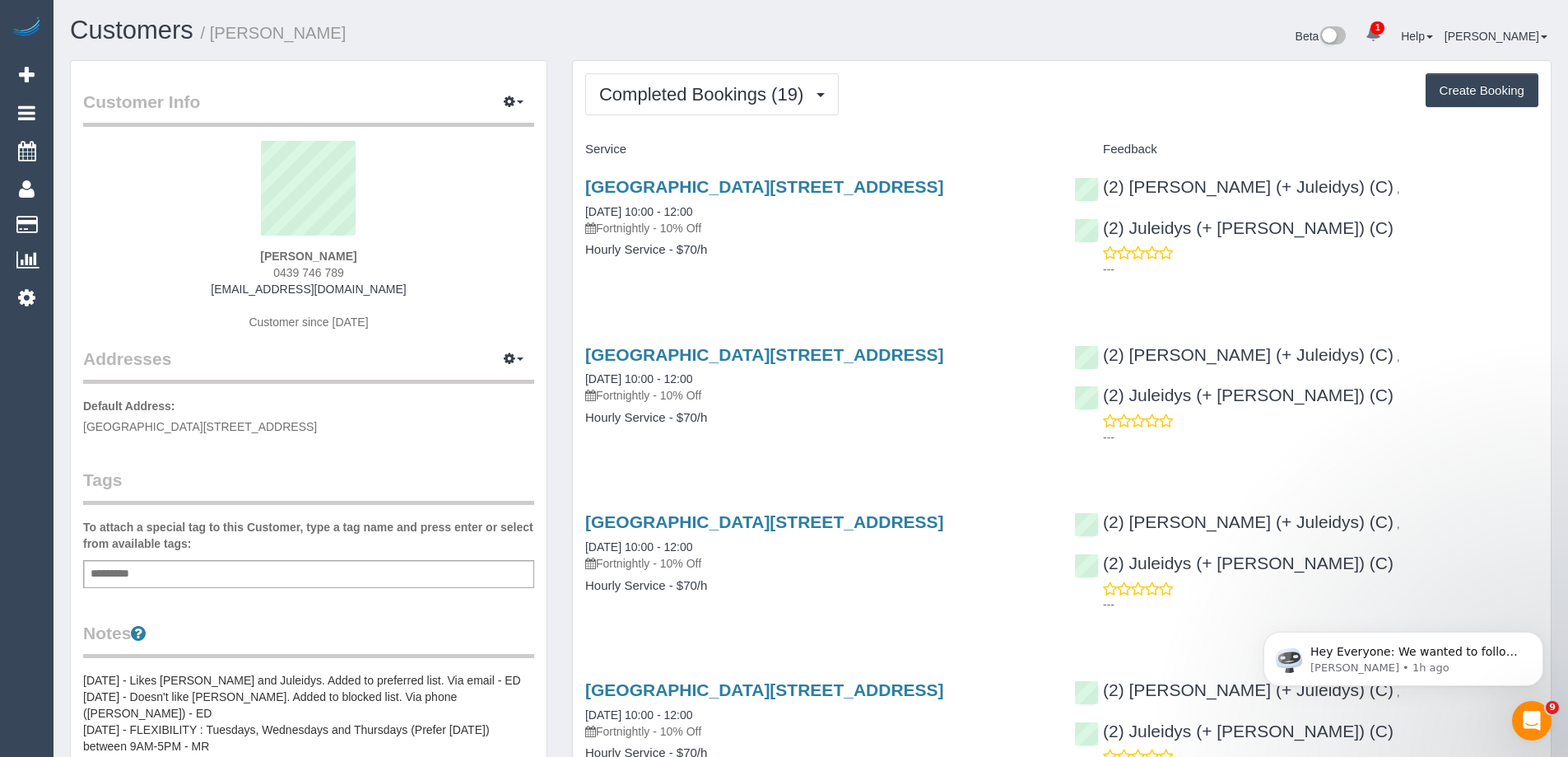
click at [699, 103] on span "Completed Bookings (19)" at bounding box center [705, 94] width 212 height 20
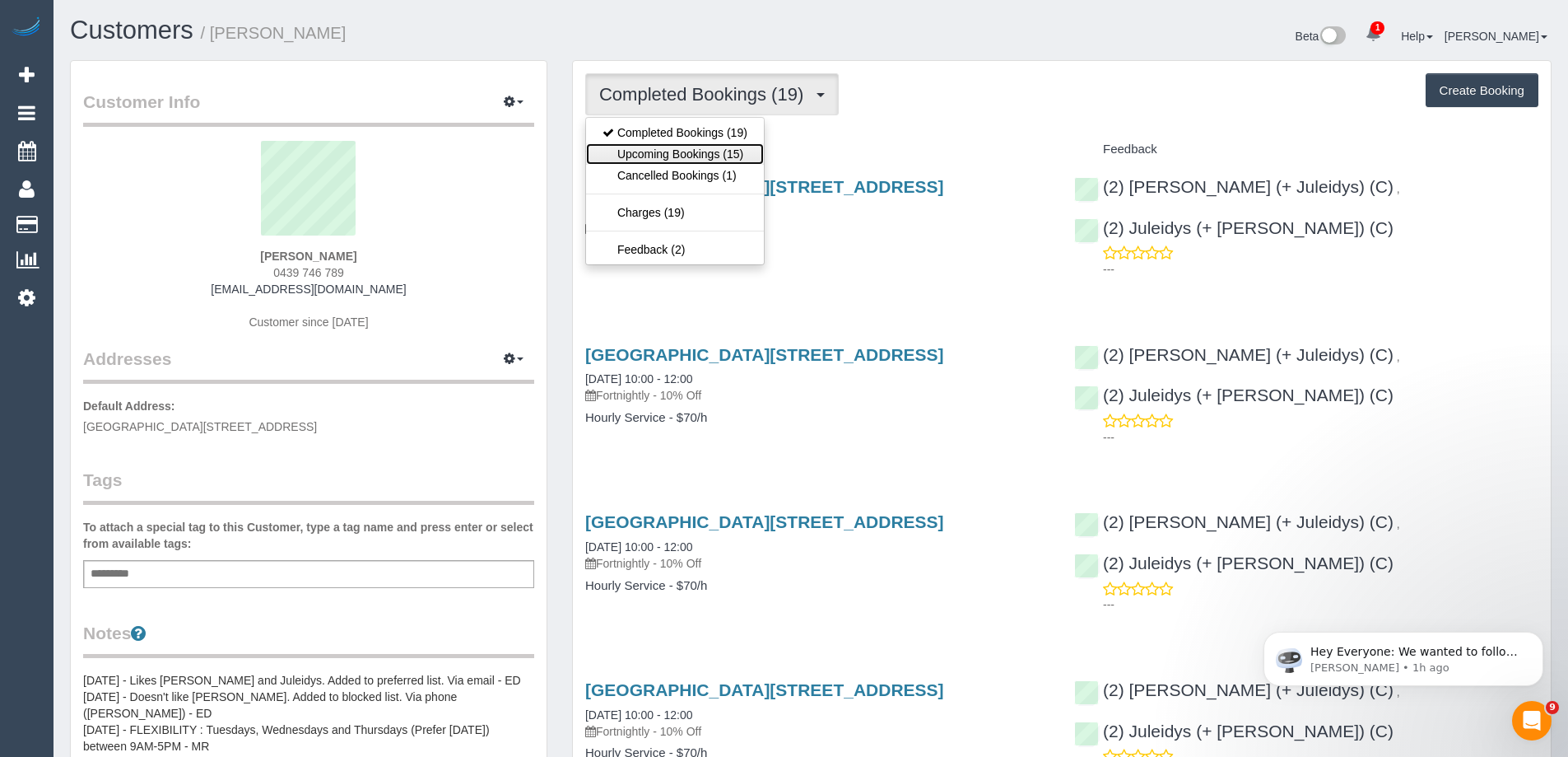
click at [699, 157] on link "Upcoming Bookings (15)" at bounding box center [675, 154] width 178 height 21
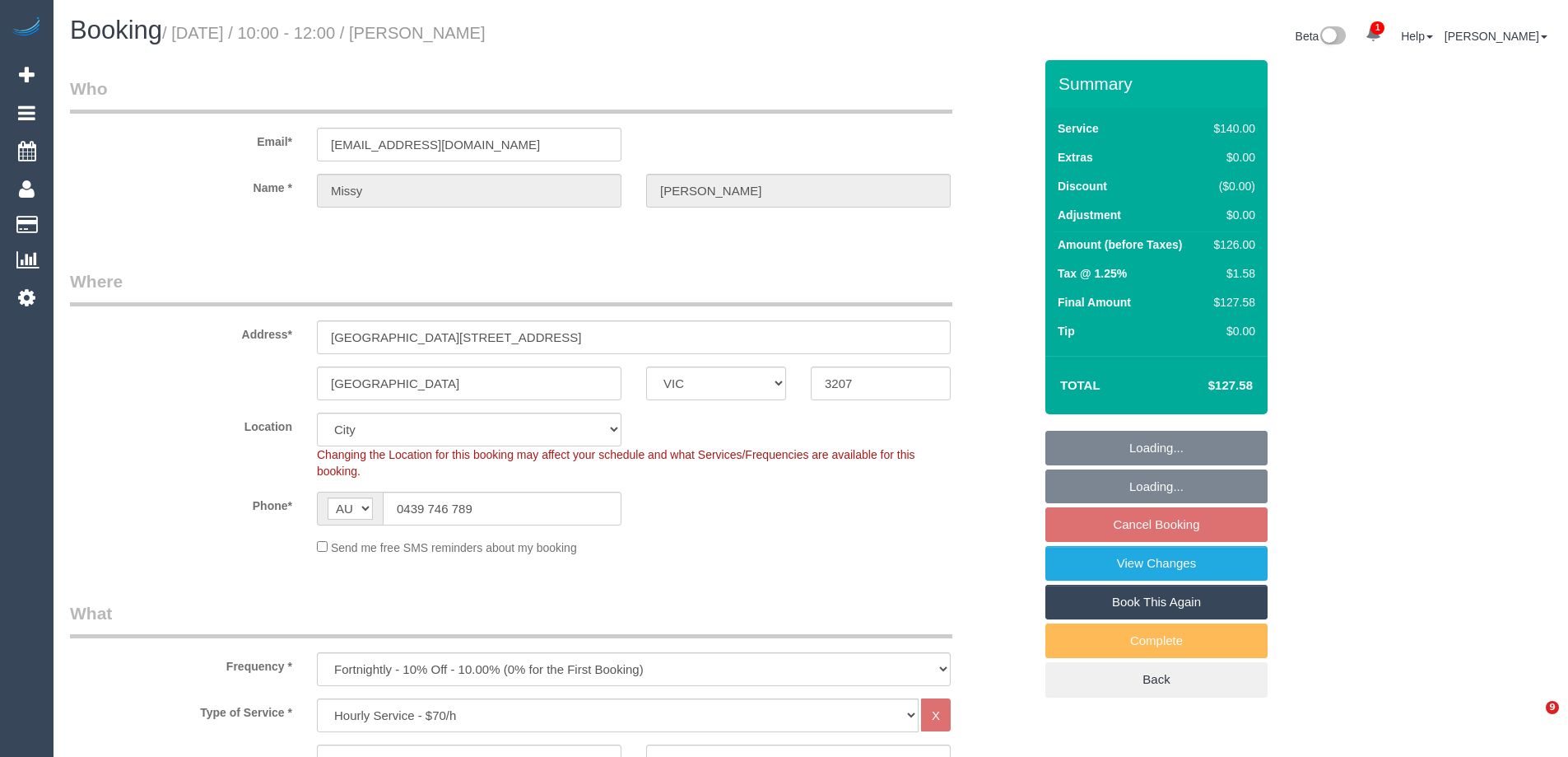
select select "VIC"
select select "number:28"
select select "number:14"
select select "number:19"
select select "number:36"
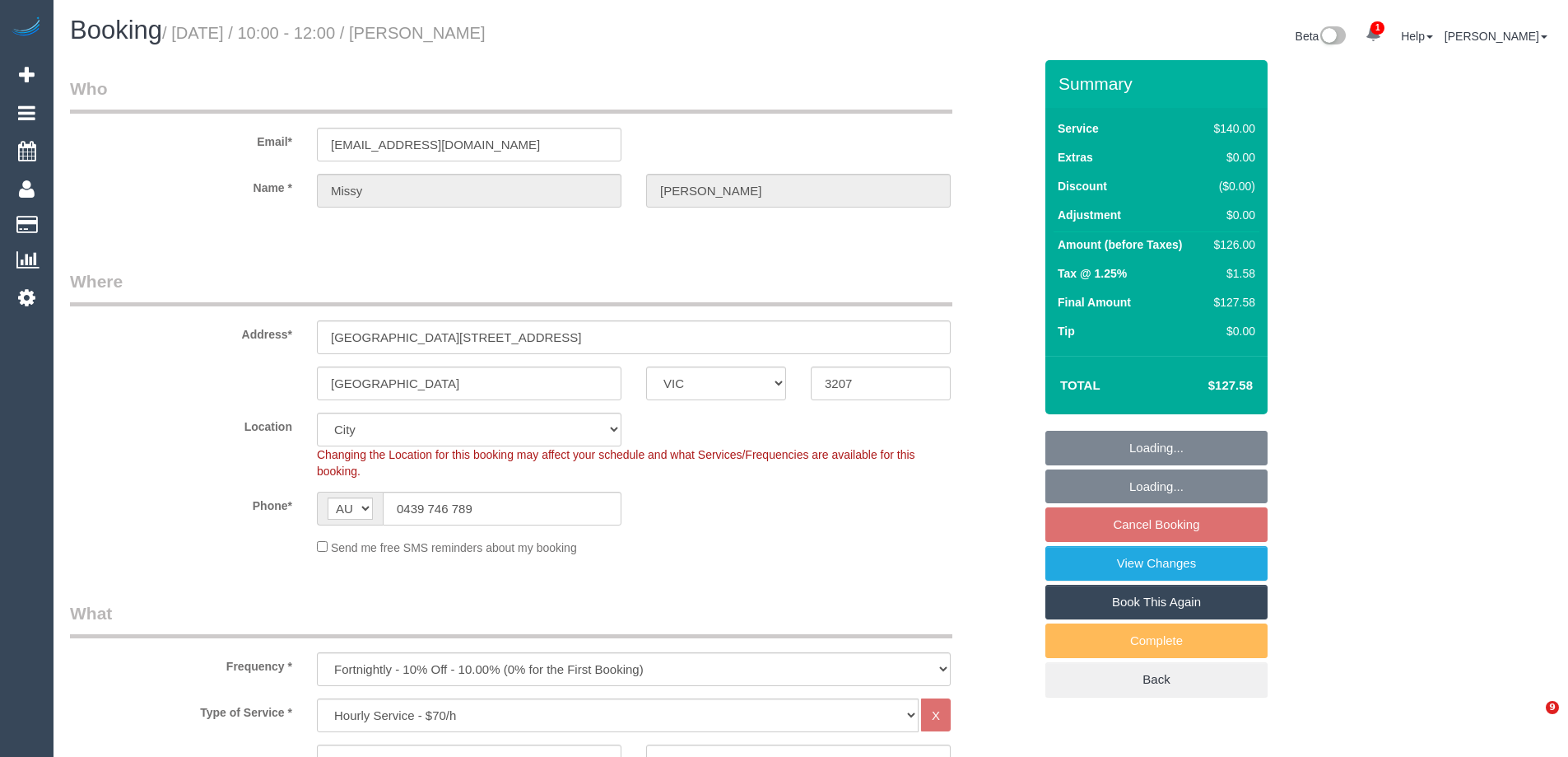
select select "number:33"
select select "object:1280"
select select "spot3"
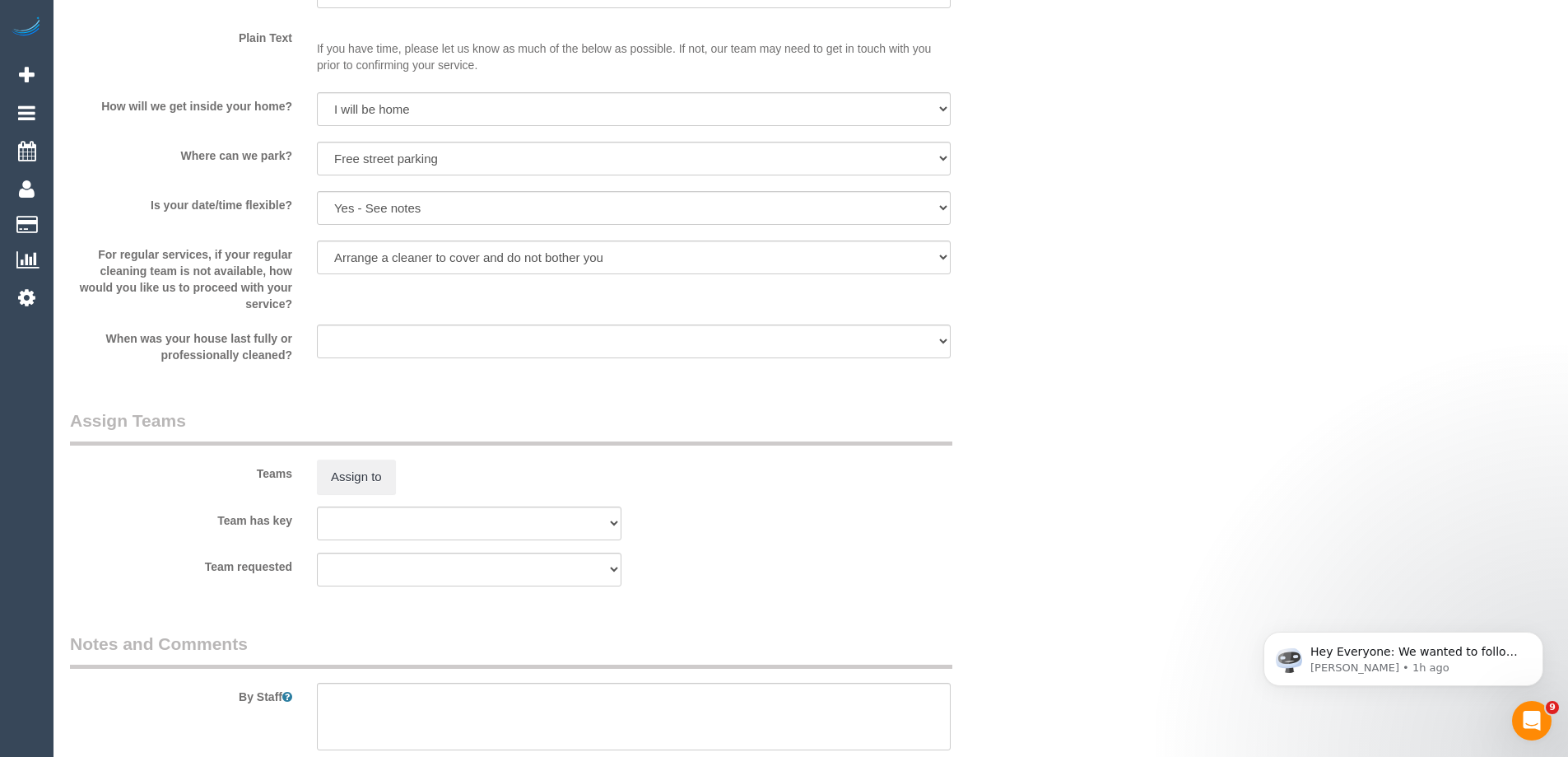
scroll to position [2644, 0]
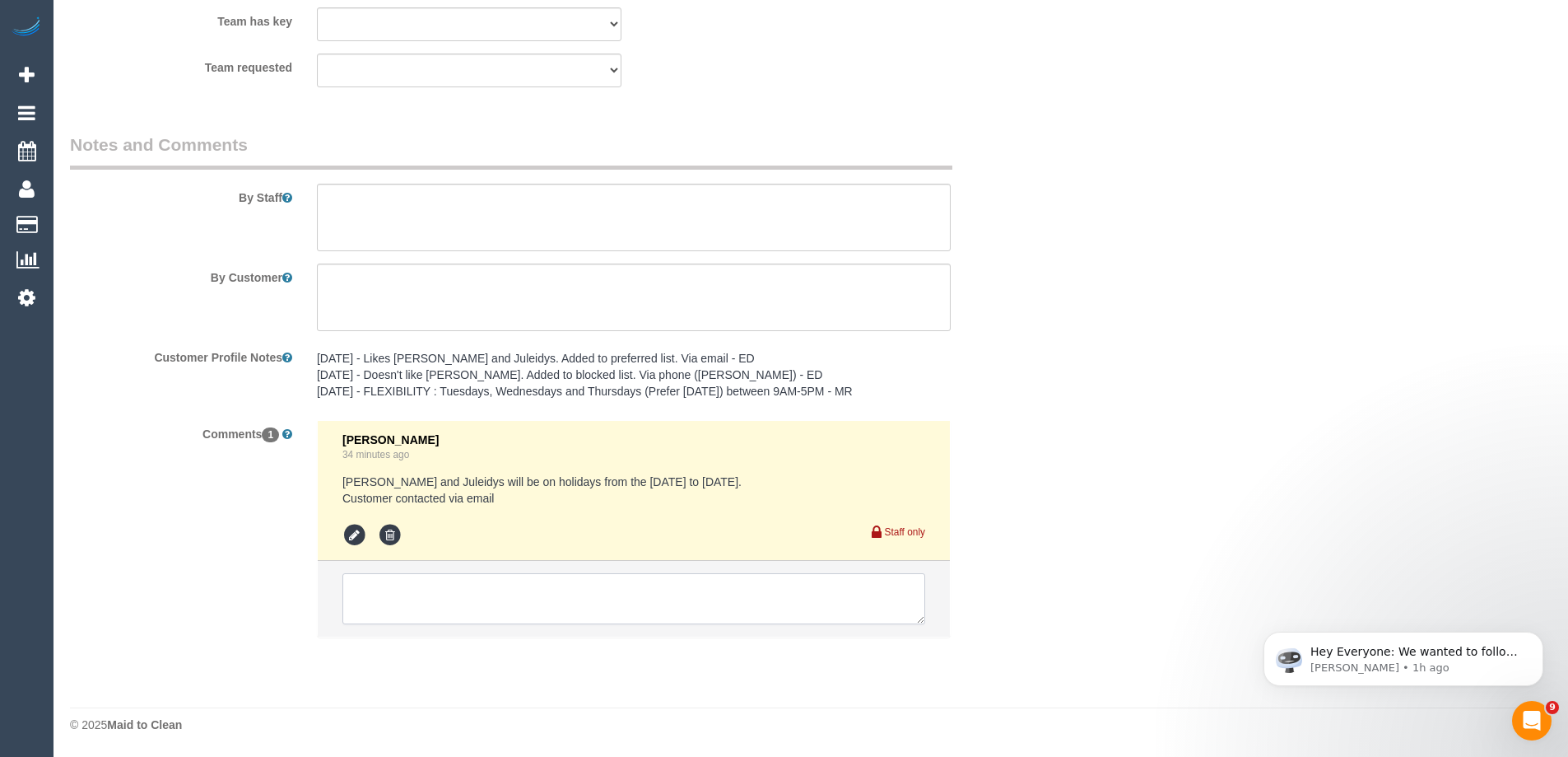
click at [507, 592] on textarea at bounding box center [634, 599] width 583 height 51
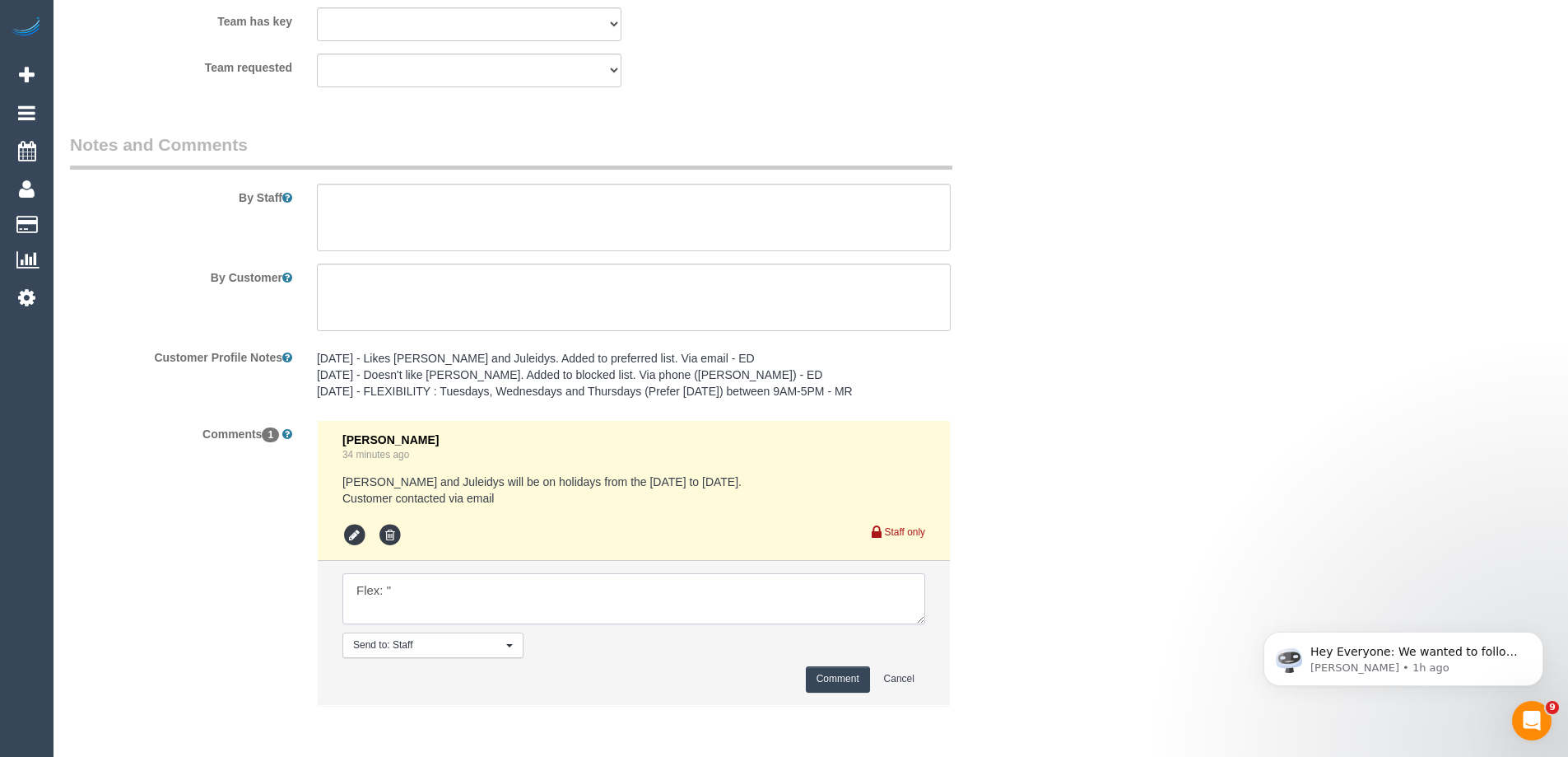
paste textarea "The best times for us are between 9-4pm on Wednesday and Thursday."
type textarea "Flex: "The best times for us are between 9-4pm on Wednesday and Thursday." Via …"
click at [825, 683] on button "Comment" at bounding box center [838, 679] width 64 height 25
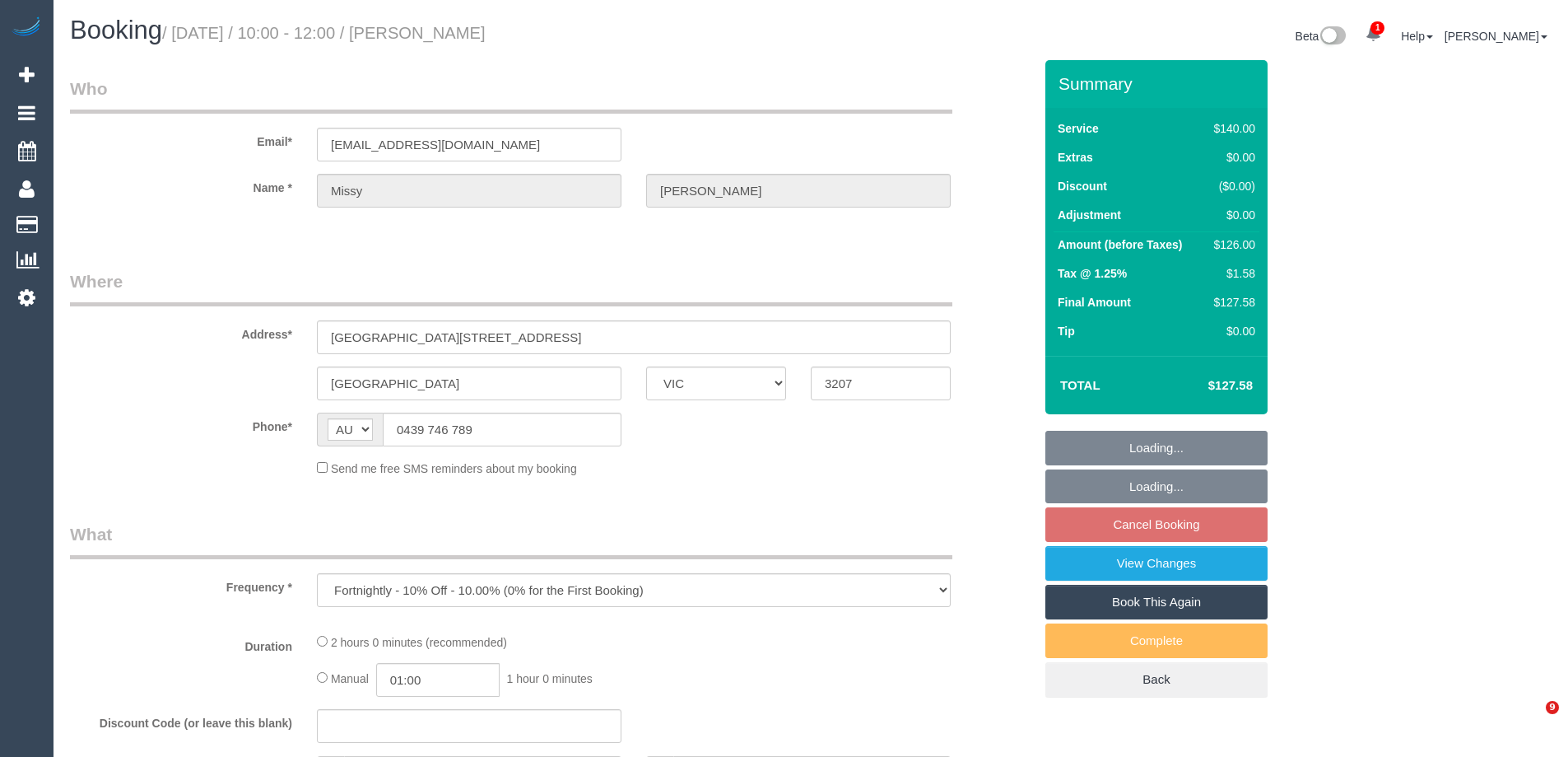
select select "VIC"
select select "number:28"
select select "number:14"
select select "number:19"
select select "number:36"
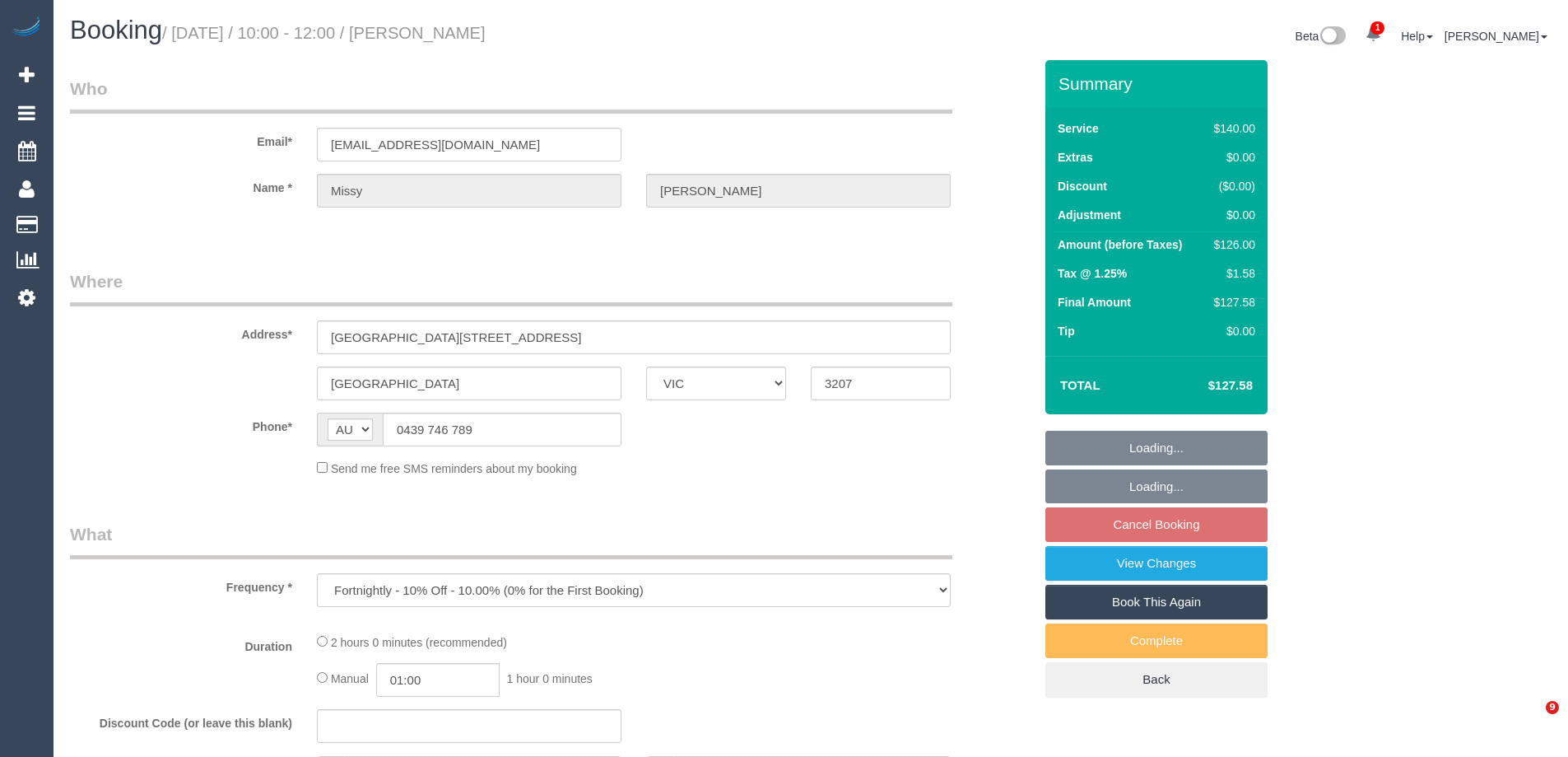
select select "number:33"
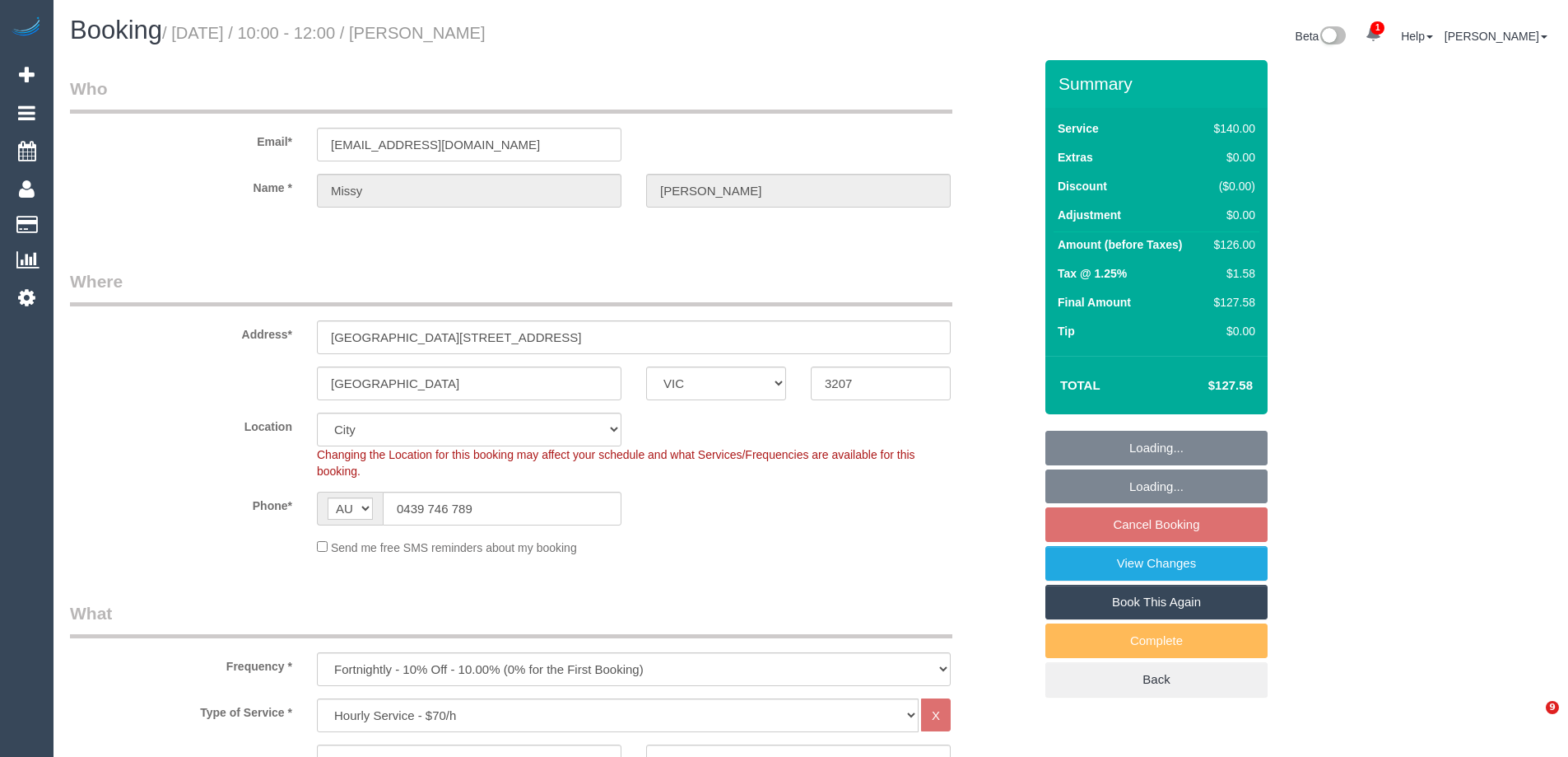
select select "object:1280"
select select "spot3"
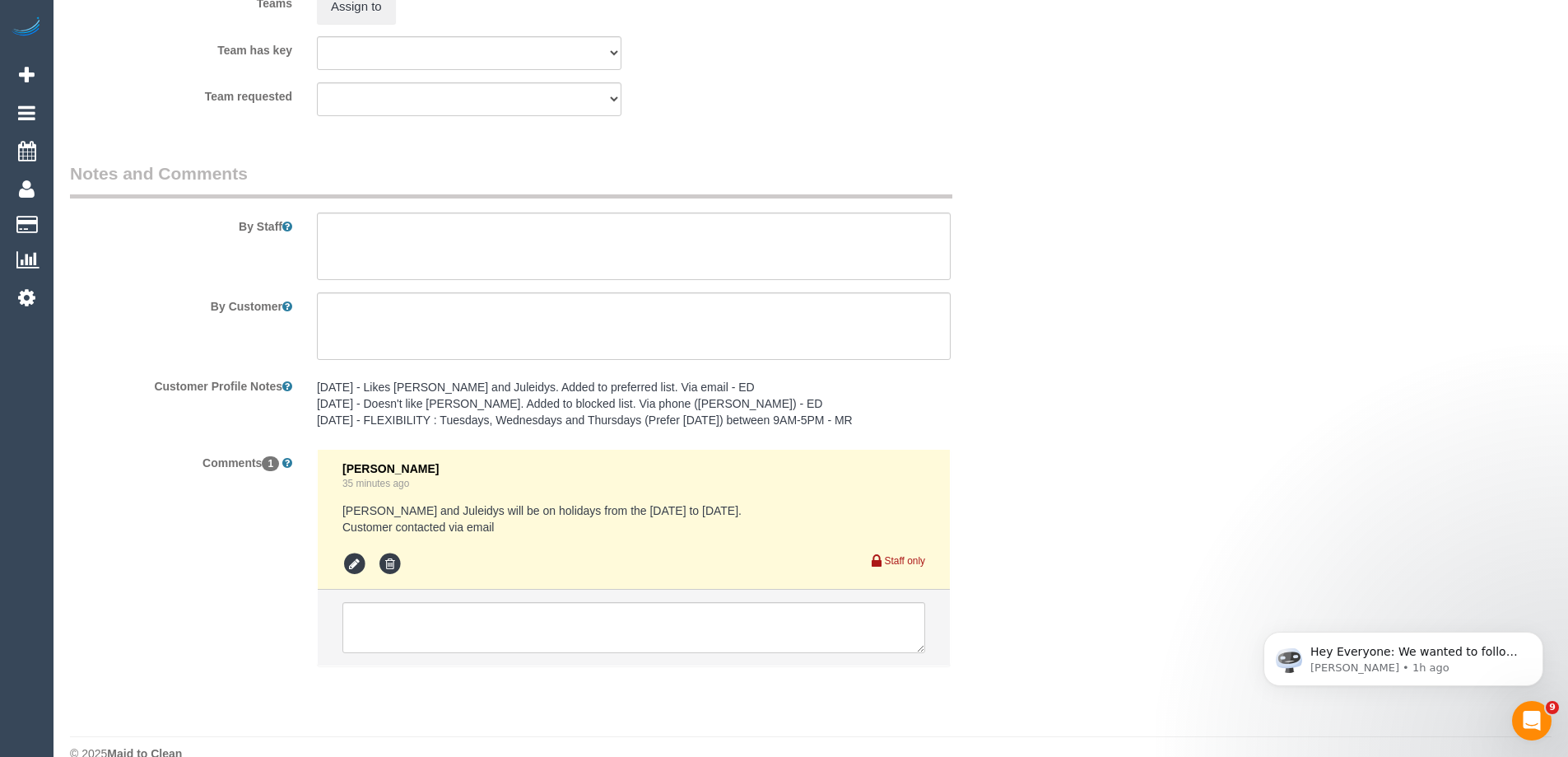
scroll to position [2644, 0]
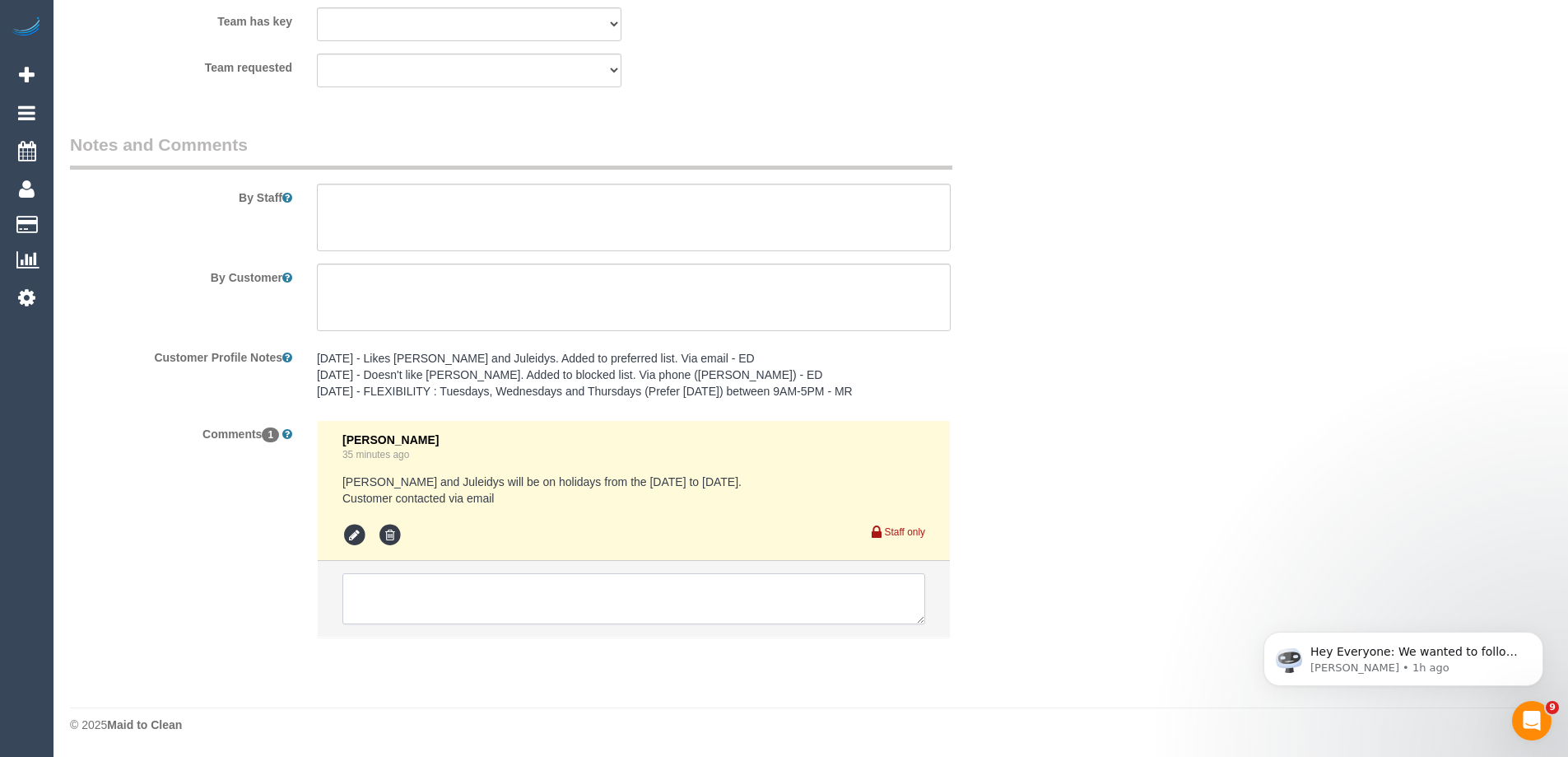
click at [512, 589] on textarea at bounding box center [634, 599] width 583 height 51
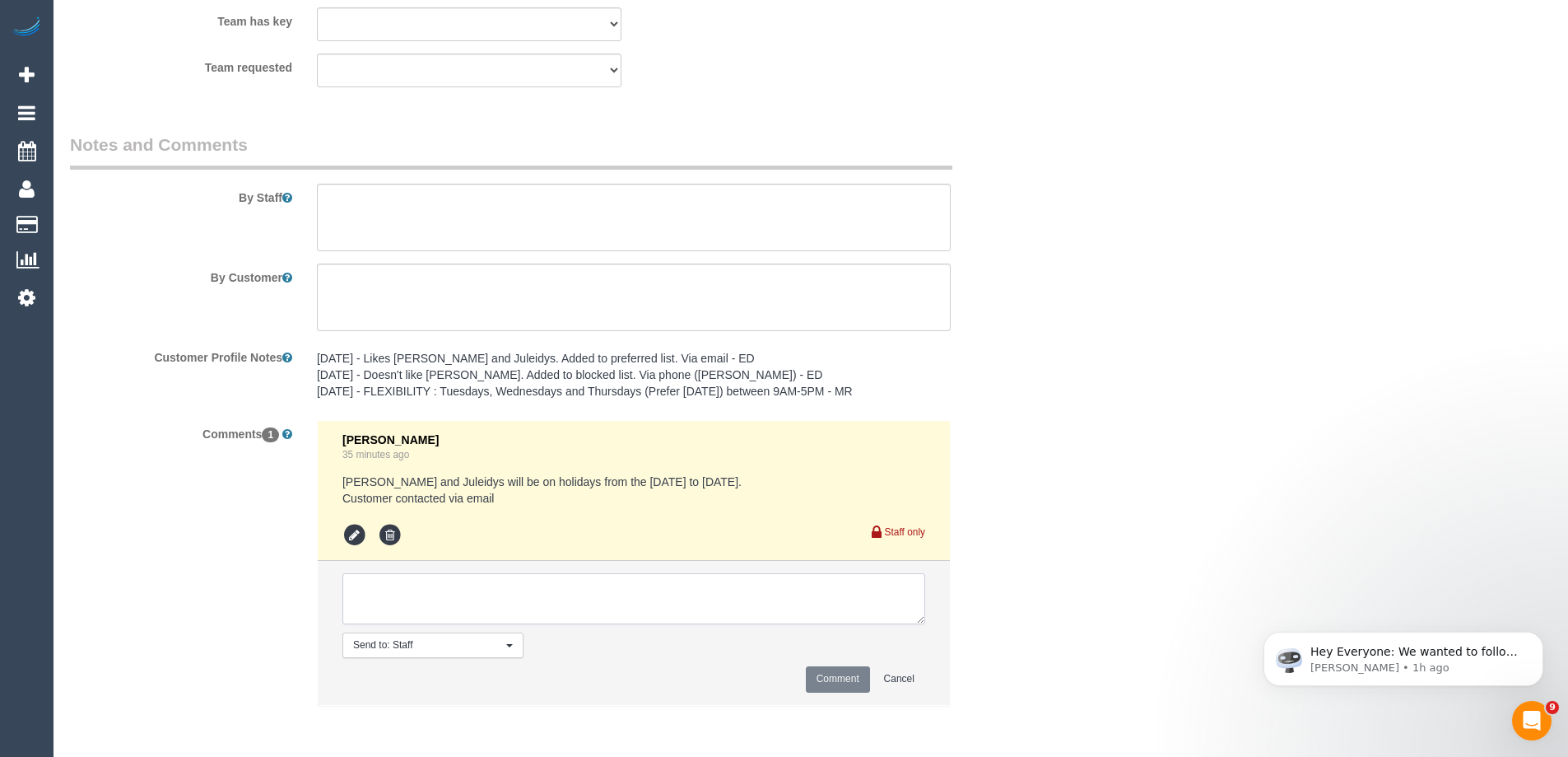
paste textarea "Flex: "The best times for us are between 9-4pm [DATE] and [DATE]." Via email"
type textarea "Flex: "The best times for us are between 9-4pm [DATE] and [DATE]." Via email"
click at [824, 675] on button "Comment" at bounding box center [838, 679] width 64 height 25
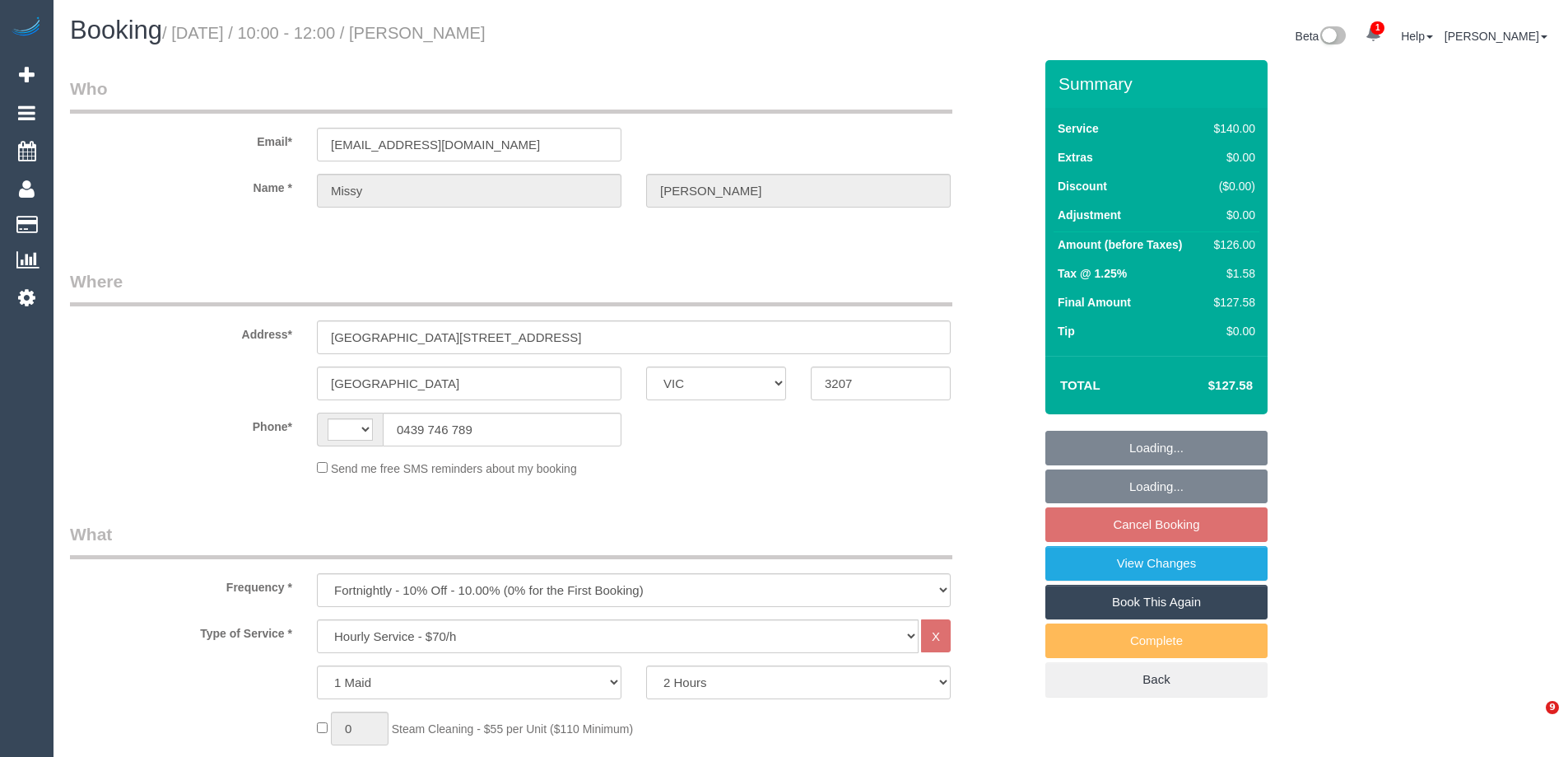
select select "VIC"
select select "number:28"
select select "number:14"
select select "number:19"
select select "number:36"
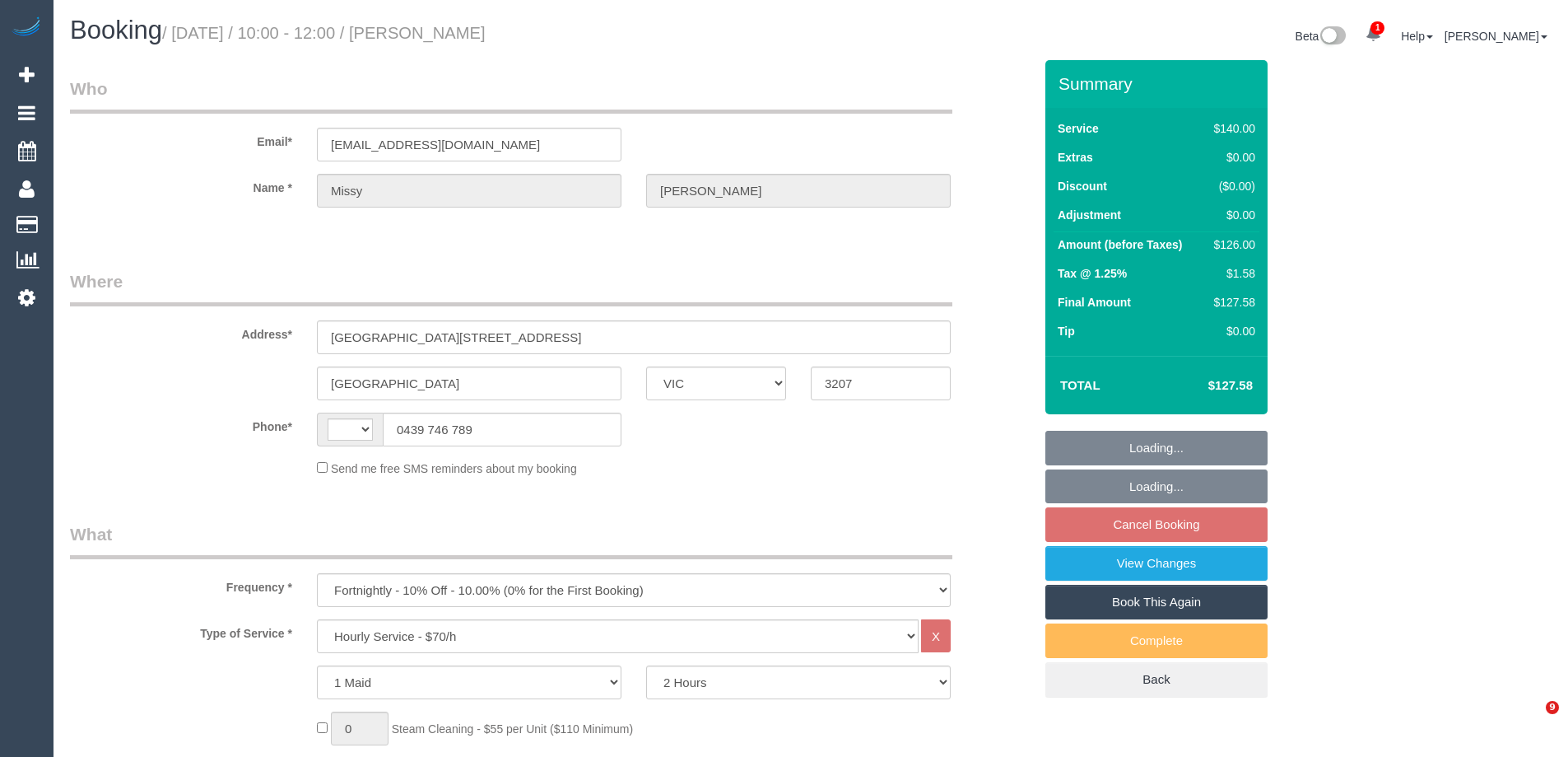
select select "number:33"
select select "object:1025"
select select "string:stripe-pm_1QXYM52GScqysDRVzi82iv2U"
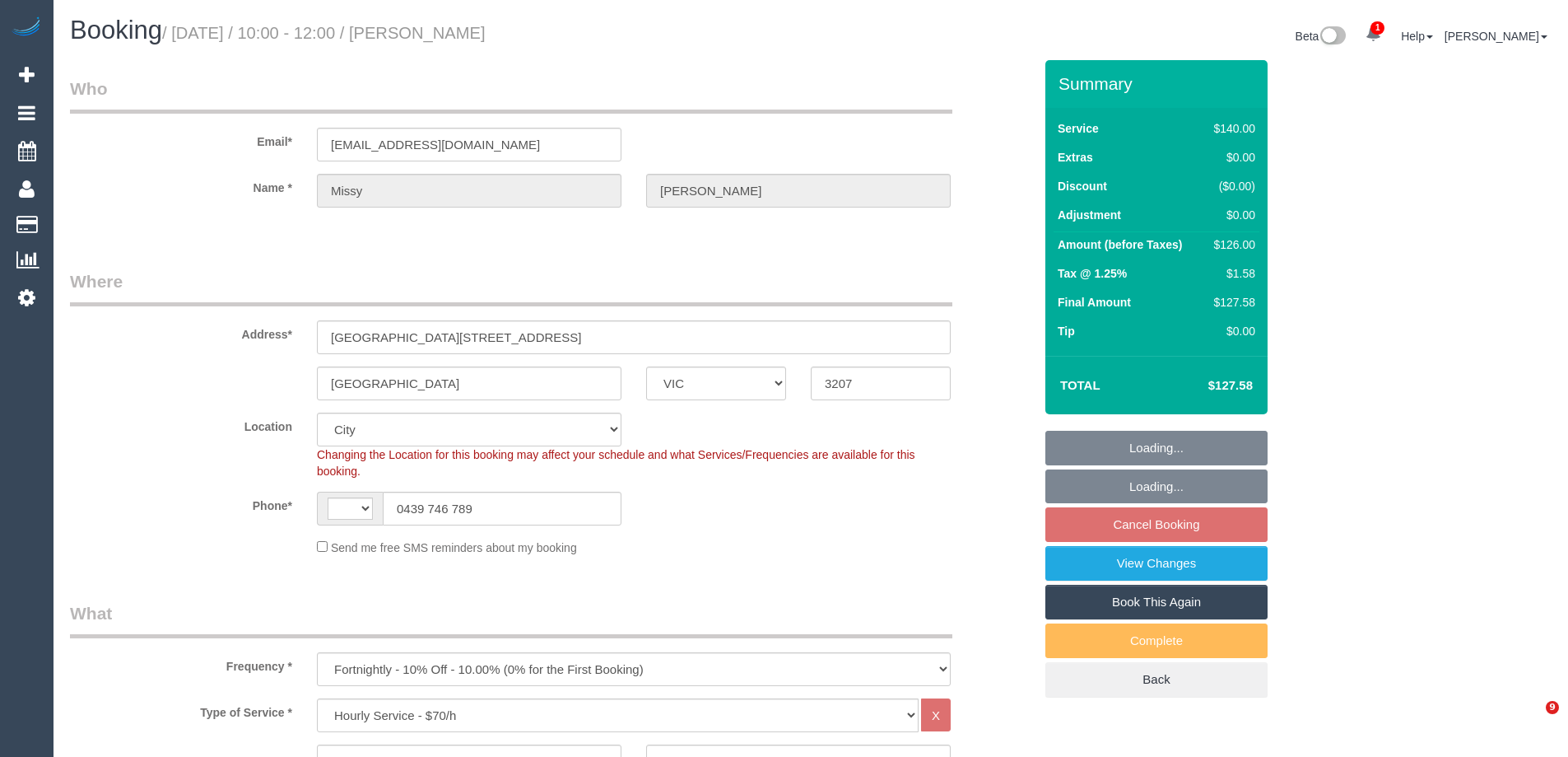
select select "string:AU"
select select "spot3"
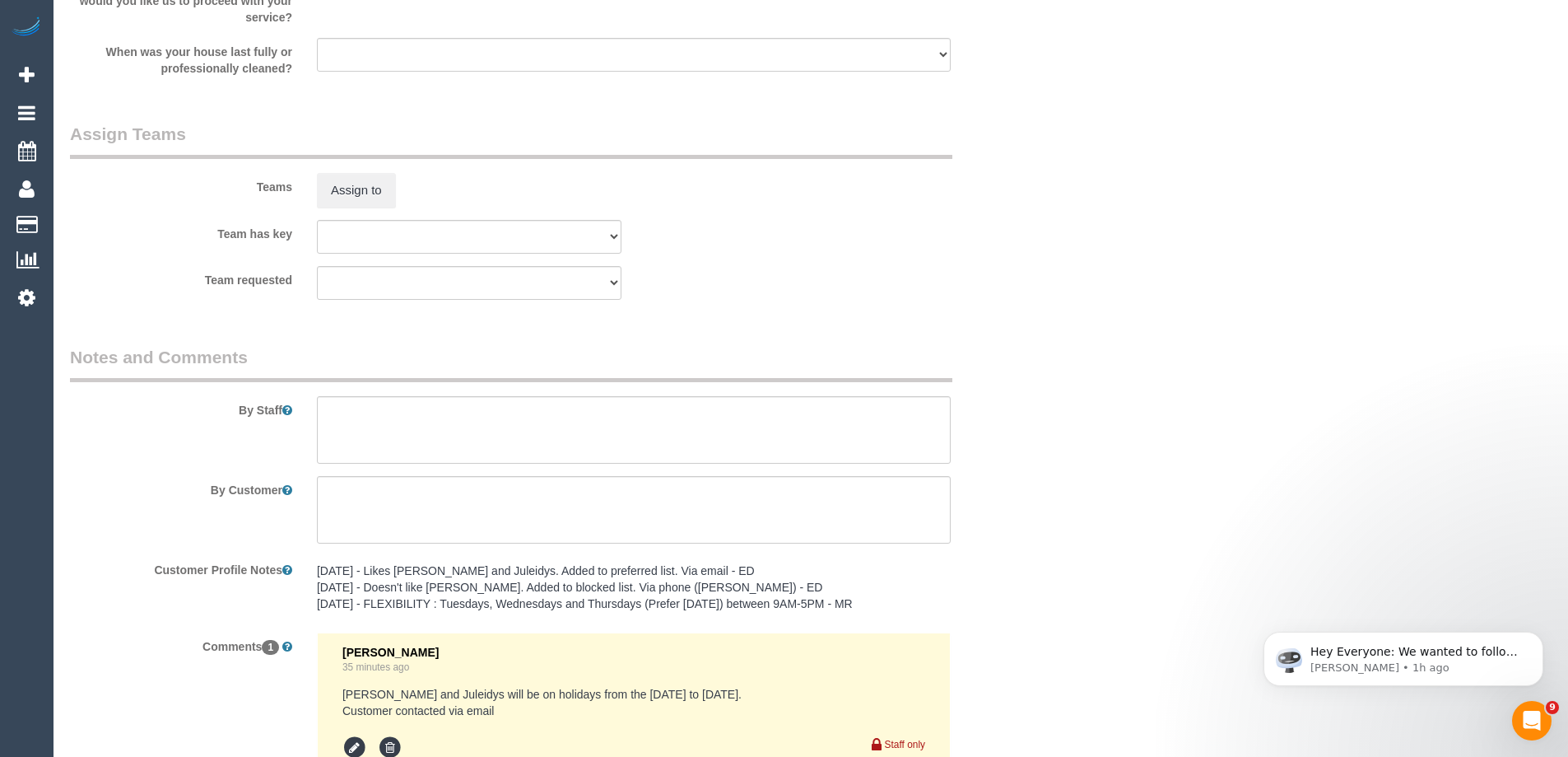
scroll to position [2644, 0]
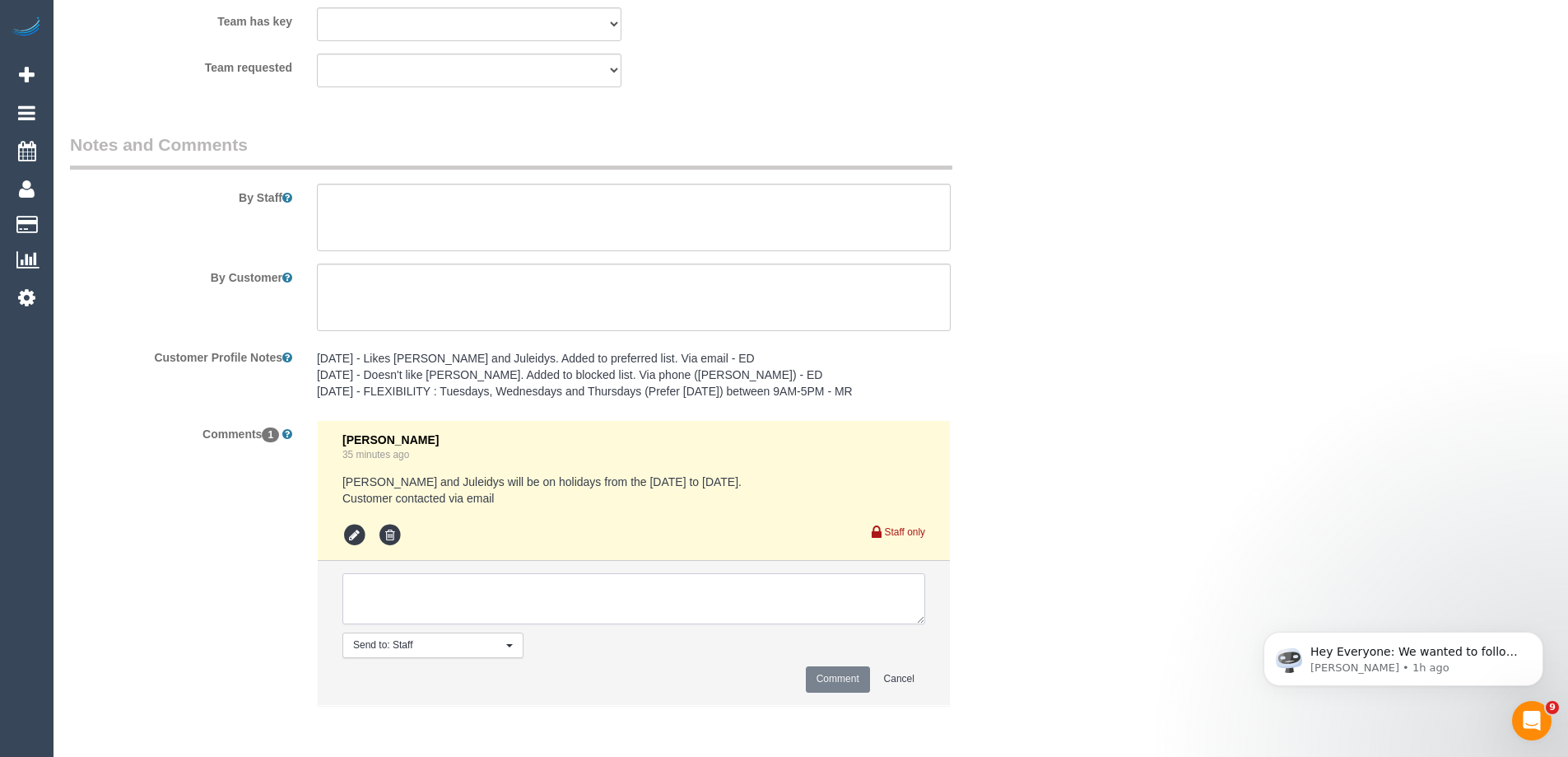
click at [516, 602] on textarea at bounding box center [634, 599] width 583 height 51
paste textarea "Flex: "The best times for us are between 9-4pm [DATE] and [DATE]." Via email"
type textarea "Flex: "The best times for us are between 9-4pm [DATE] and [DATE]." Via email"
click at [847, 676] on button "Comment" at bounding box center [838, 679] width 64 height 25
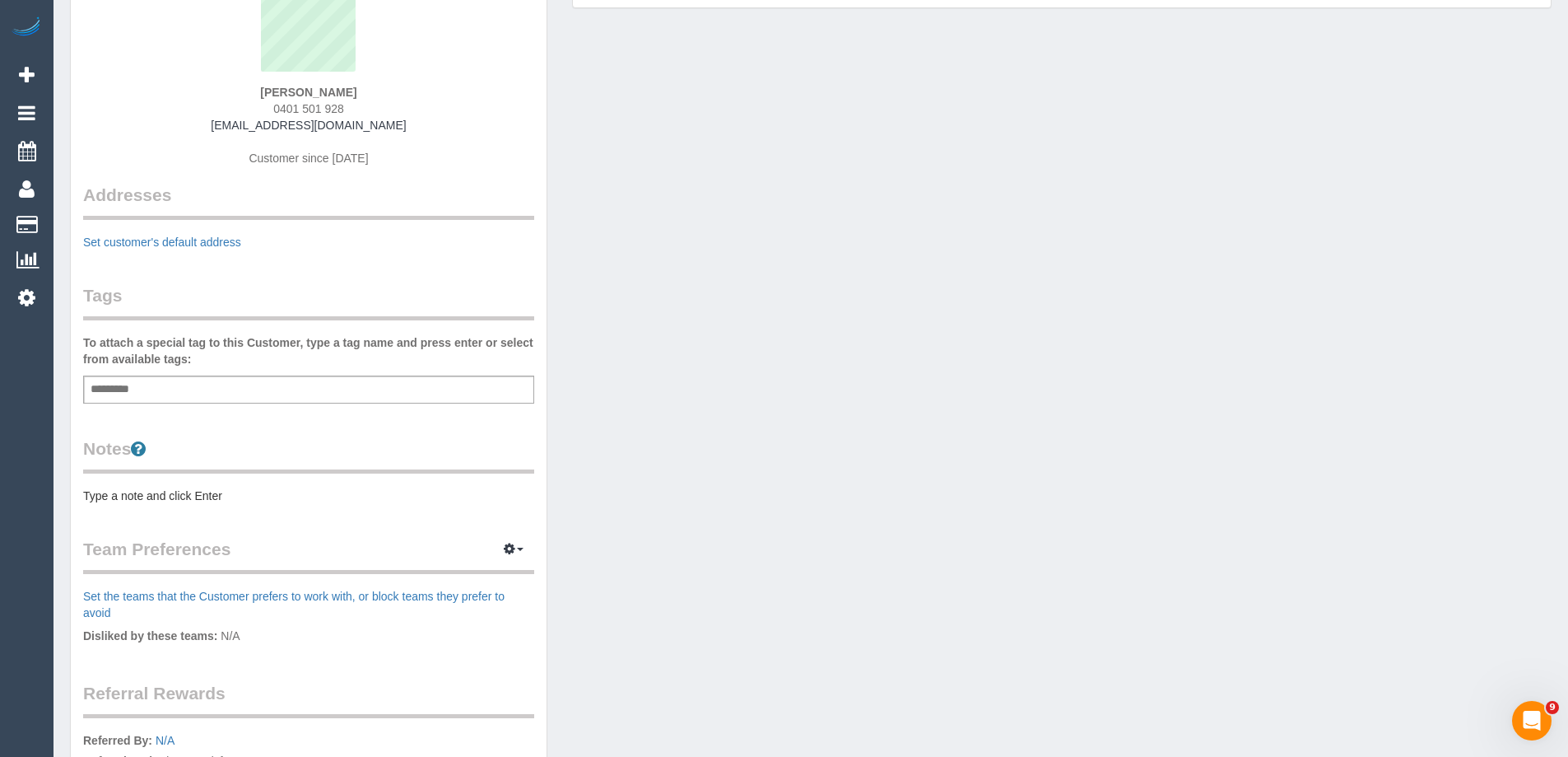
scroll to position [165, 0]
click at [157, 497] on pre "Type a note and click Enter" at bounding box center [308, 495] width 451 height 17
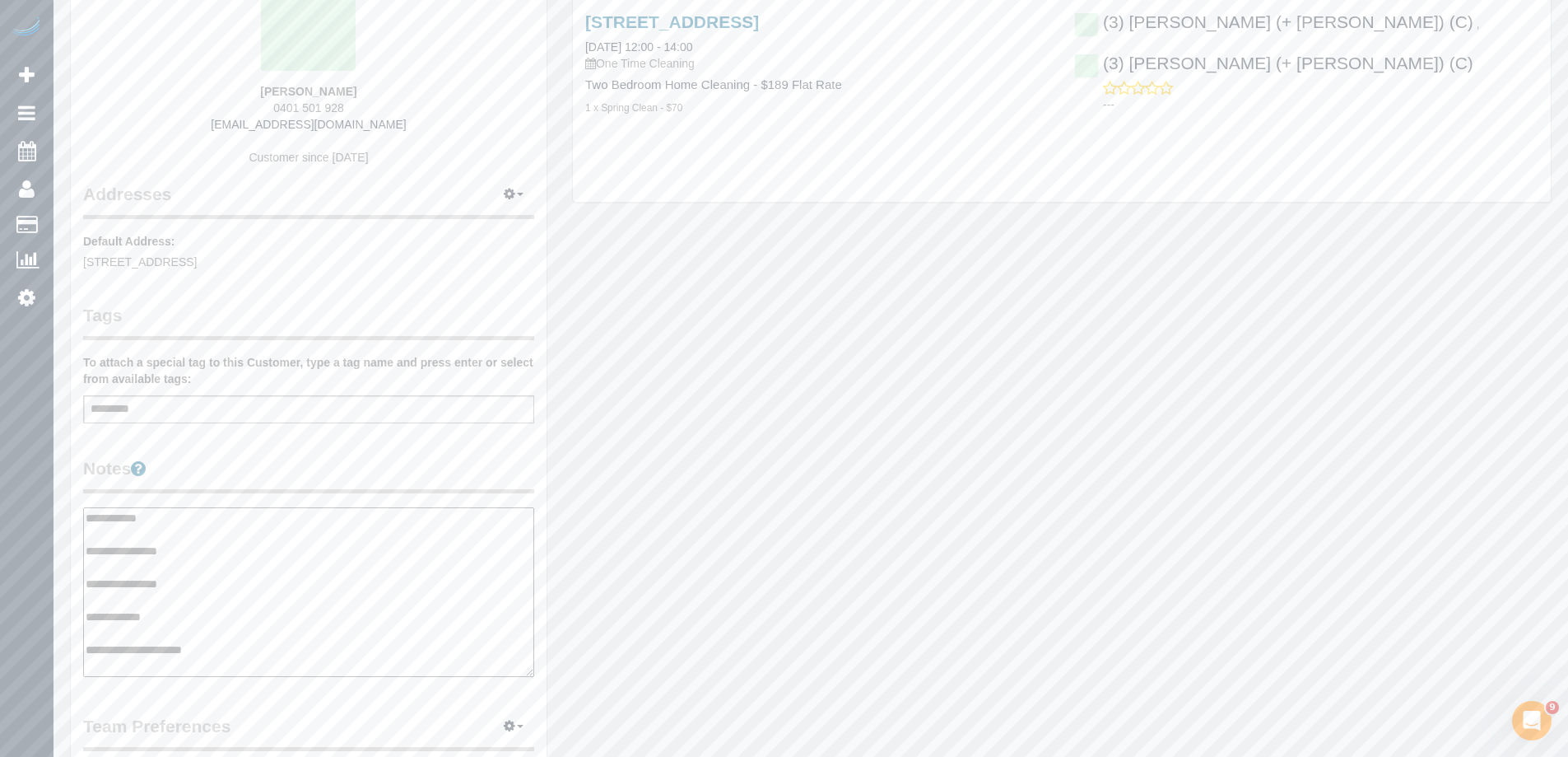
type textarea "**********"
click at [302, 453] on div "Customer Info Edit Contact Info Send Message Email Preferences Special Sales Ta…" at bounding box center [308, 518] width 476 height 1243
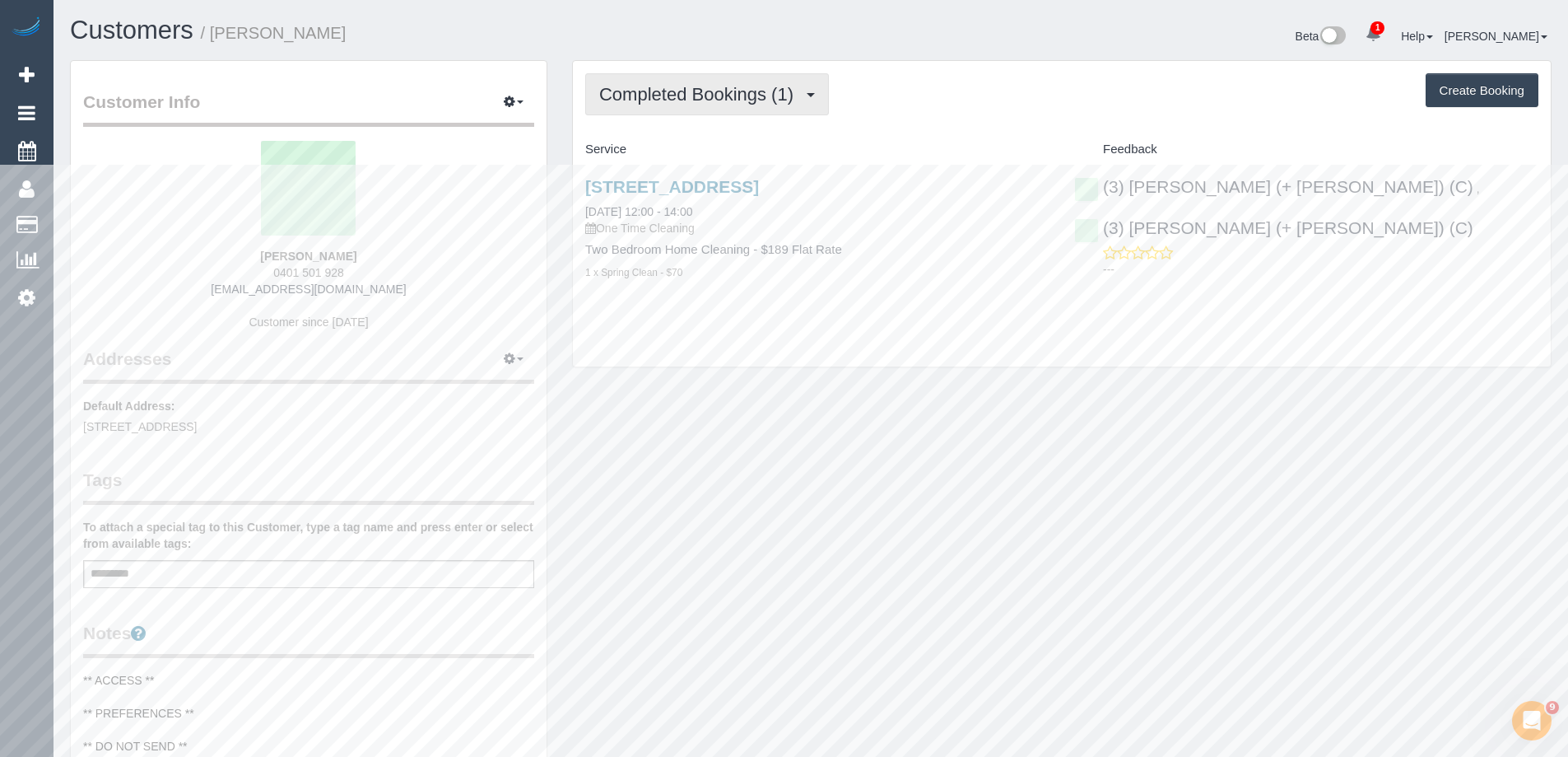
click at [721, 94] on span "Completed Bookings (1)" at bounding box center [701, 94] width 203 height 20
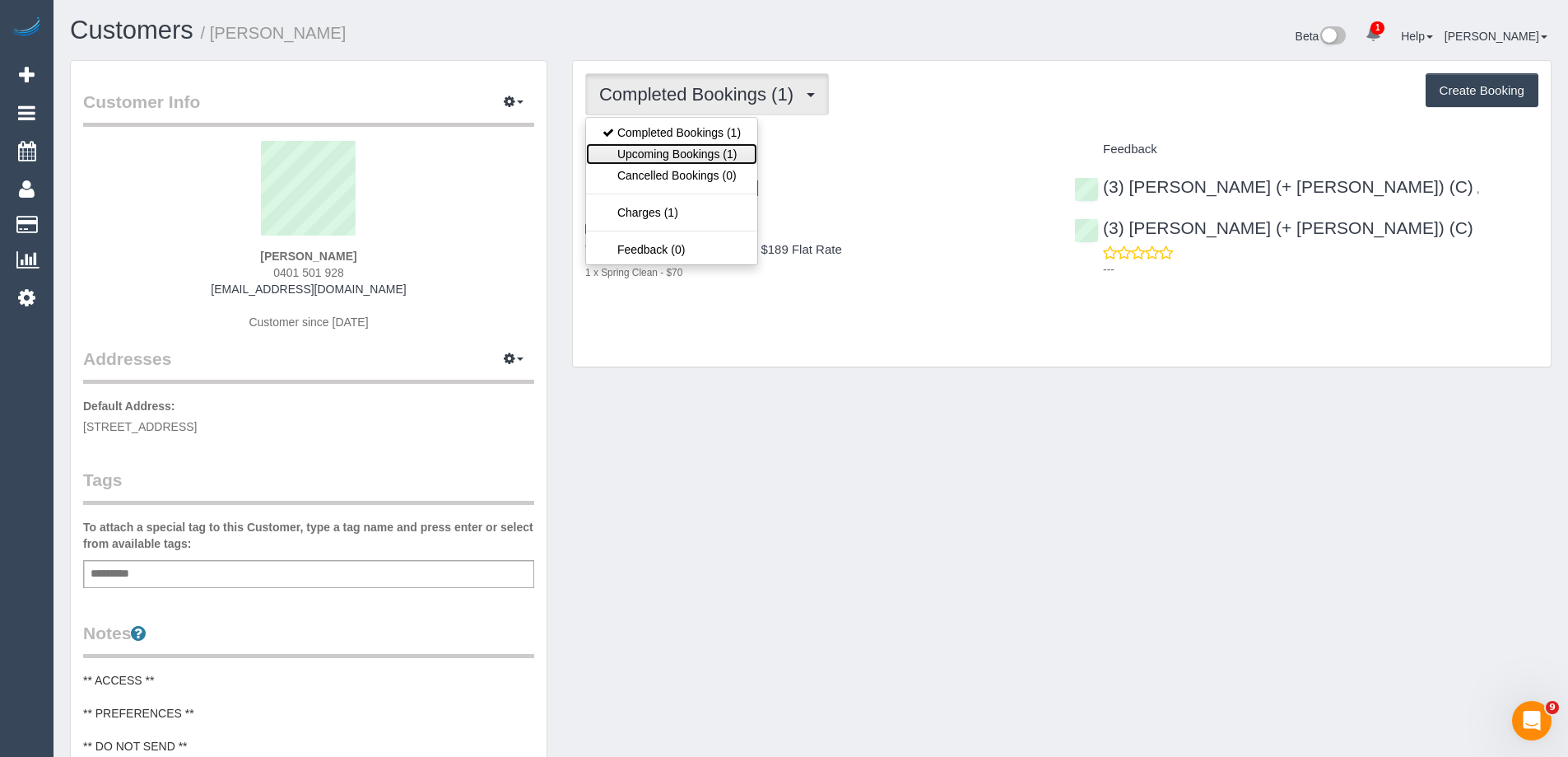
click at [714, 156] on link "Upcoming Bookings (1)" at bounding box center [672, 154] width 171 height 21
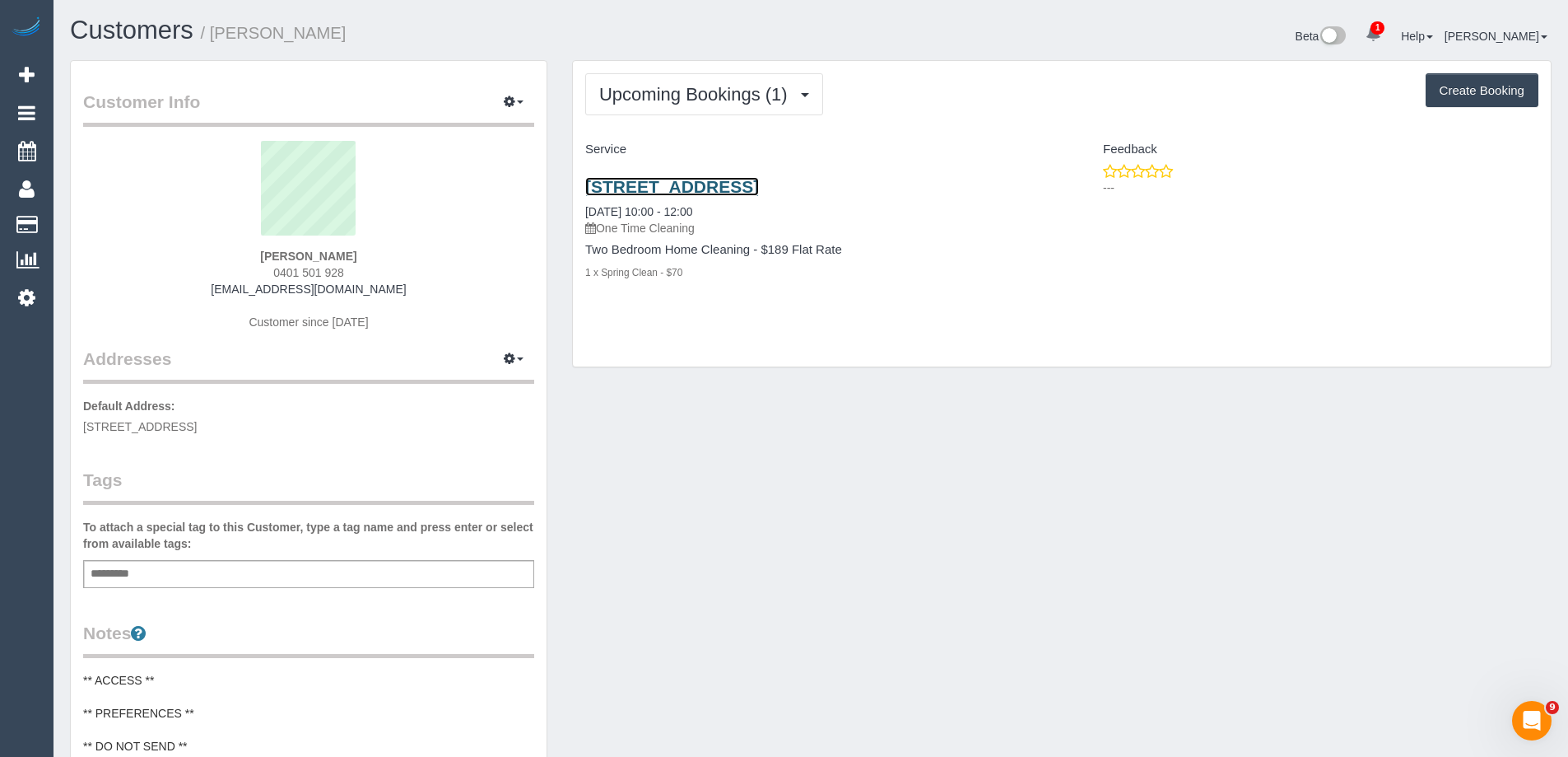
click at [759, 187] on link "[STREET_ADDRESS]" at bounding box center [672, 186] width 174 height 19
drag, startPoint x: 403, startPoint y: 39, endPoint x: 215, endPoint y: 31, distance: 188.2
click at [215, 31] on h1 "Customers / [PERSON_NAME]" at bounding box center [434, 31] width 729 height 28
copy small "[PERSON_NAME]"
drag, startPoint x: 374, startPoint y: 25, endPoint x: 385, endPoint y: 32, distance: 13.0
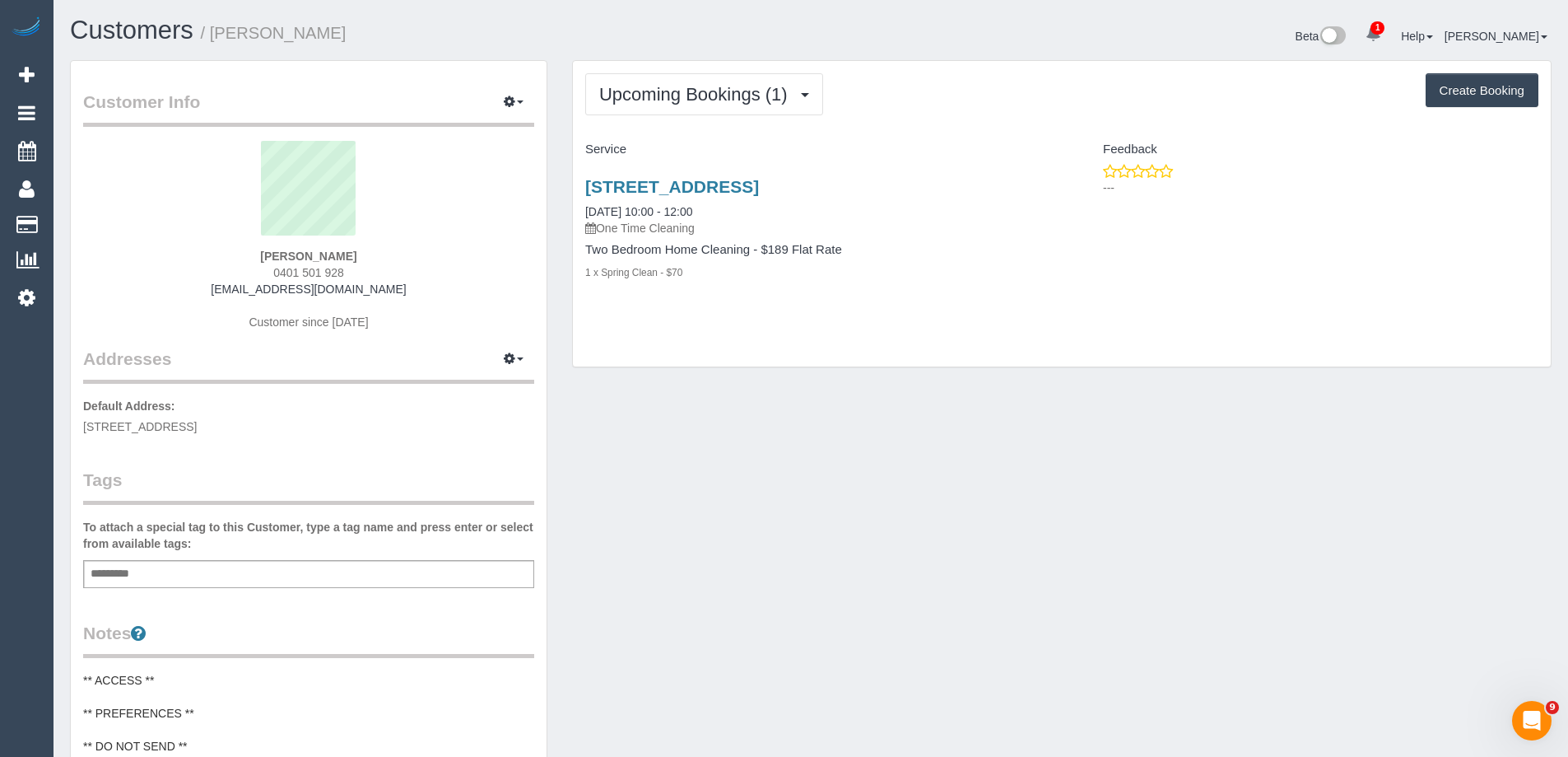
click at [374, 24] on h1 "Customers / [PERSON_NAME]" at bounding box center [434, 31] width 729 height 28
click at [340, 26] on h1 "Customers / [PERSON_NAME]" at bounding box center [434, 31] width 729 height 28
copy small "[PERSON_NAME]"
drag, startPoint x: 353, startPoint y: 32, endPoint x: 213, endPoint y: 31, distance: 140.0
click at [213, 31] on h1 "Customers / [PERSON_NAME]" at bounding box center [434, 31] width 729 height 28
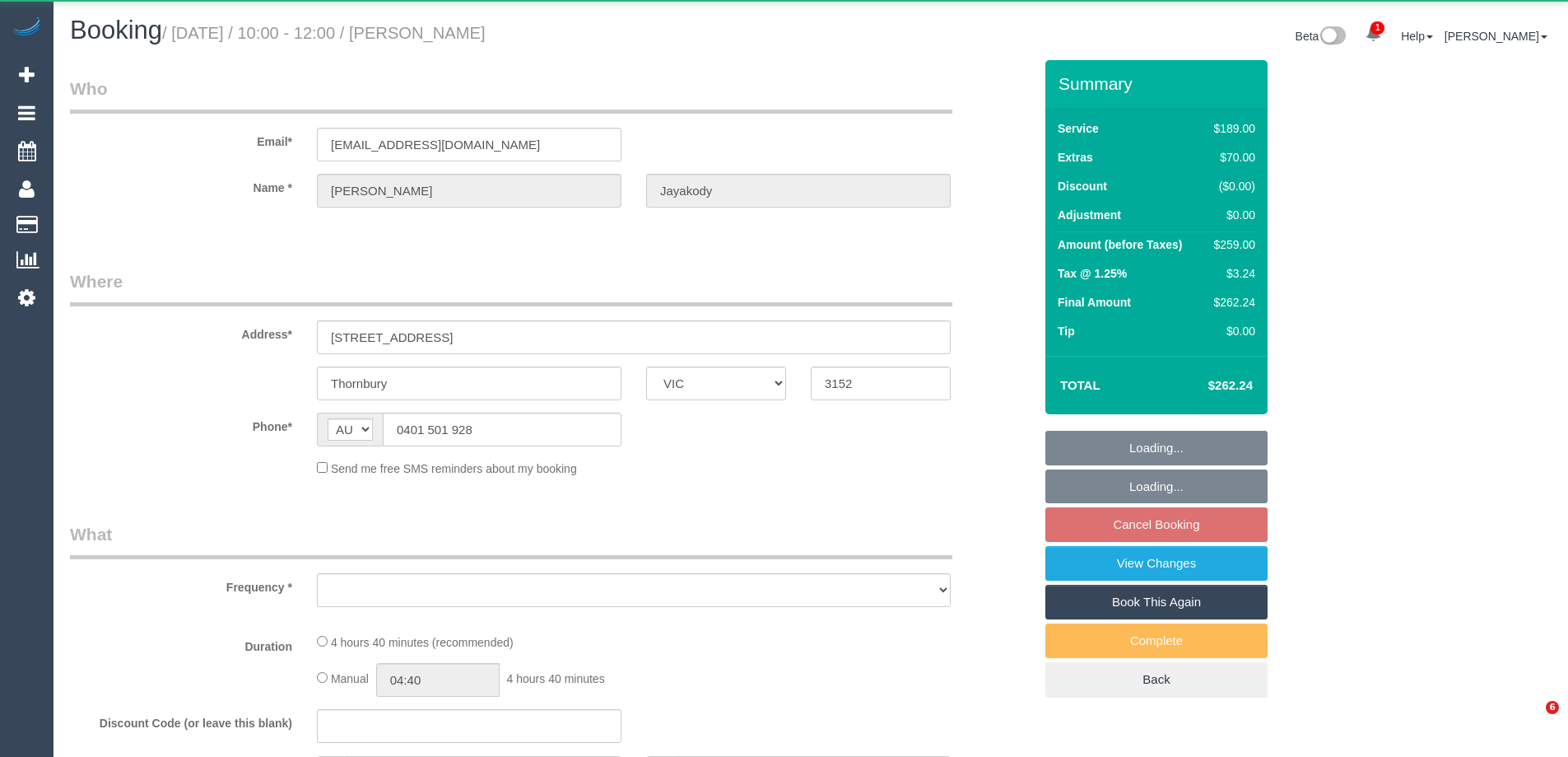
select select "VIC"
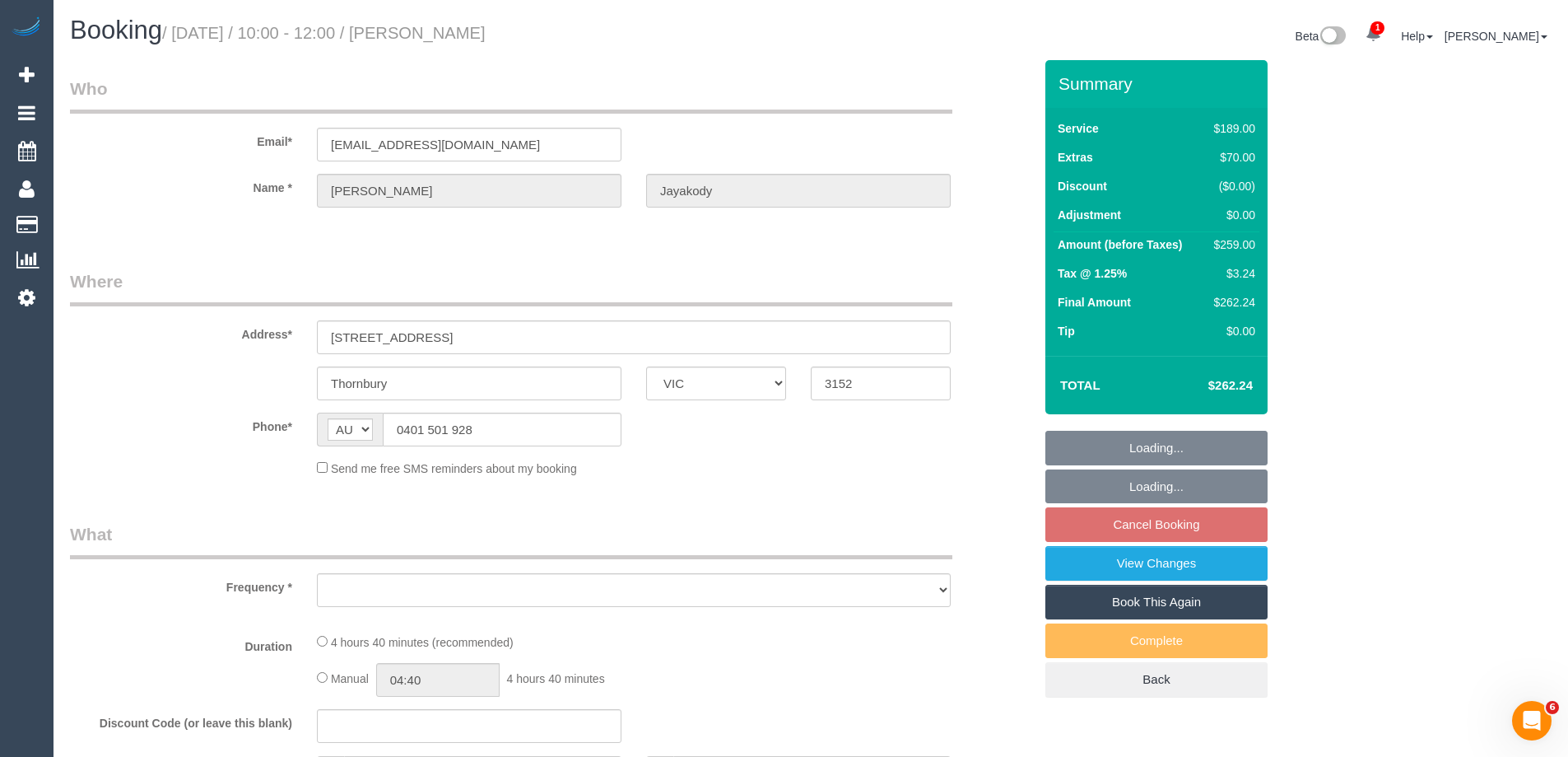
select select "object:635"
select select "string:stripe-pm_1SEFFI2GScqysDRVPYF1fcrc"
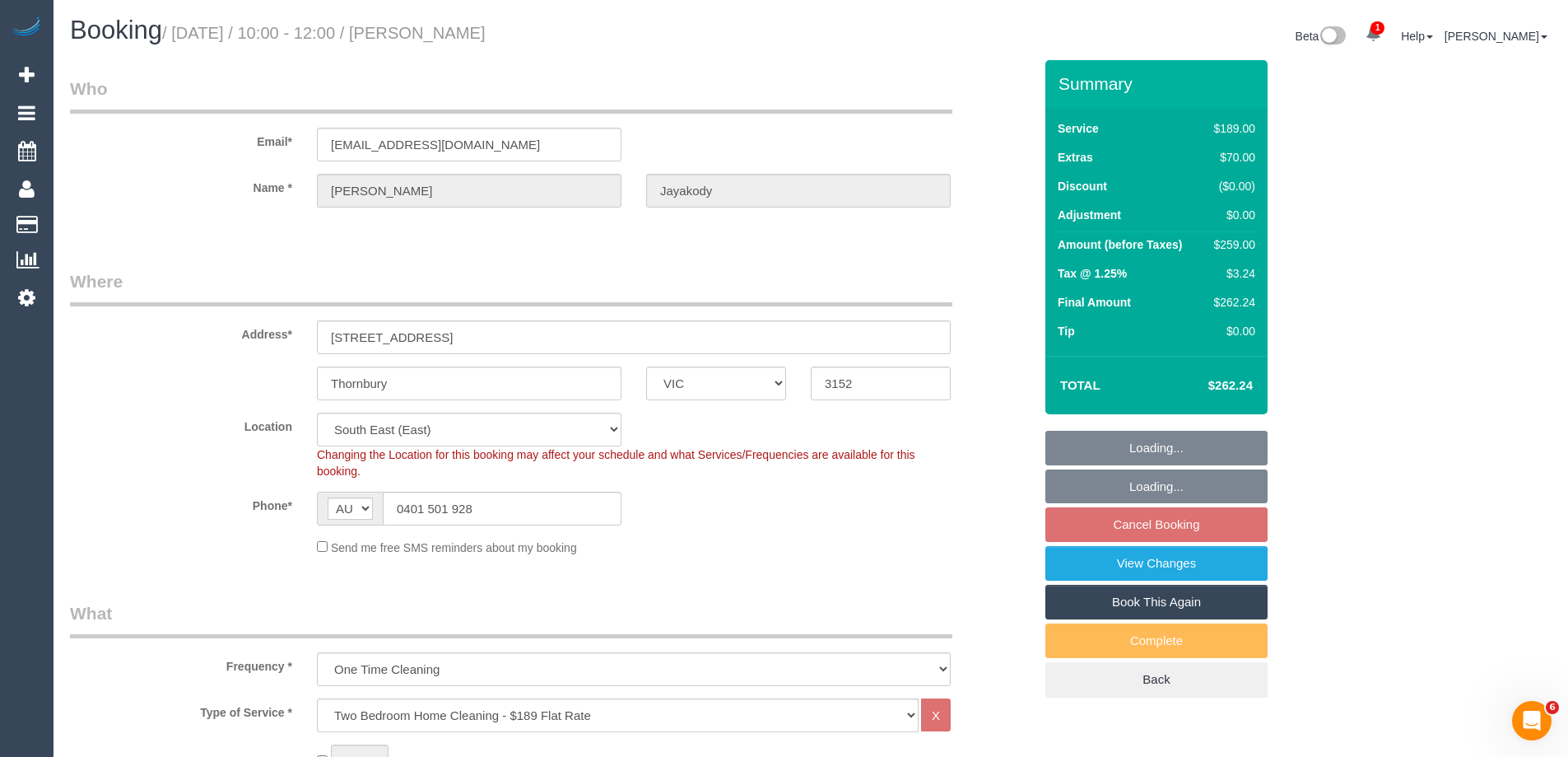
select select "object:800"
select select "number:28"
select select "number:14"
select select "number:19"
select select "number:24"
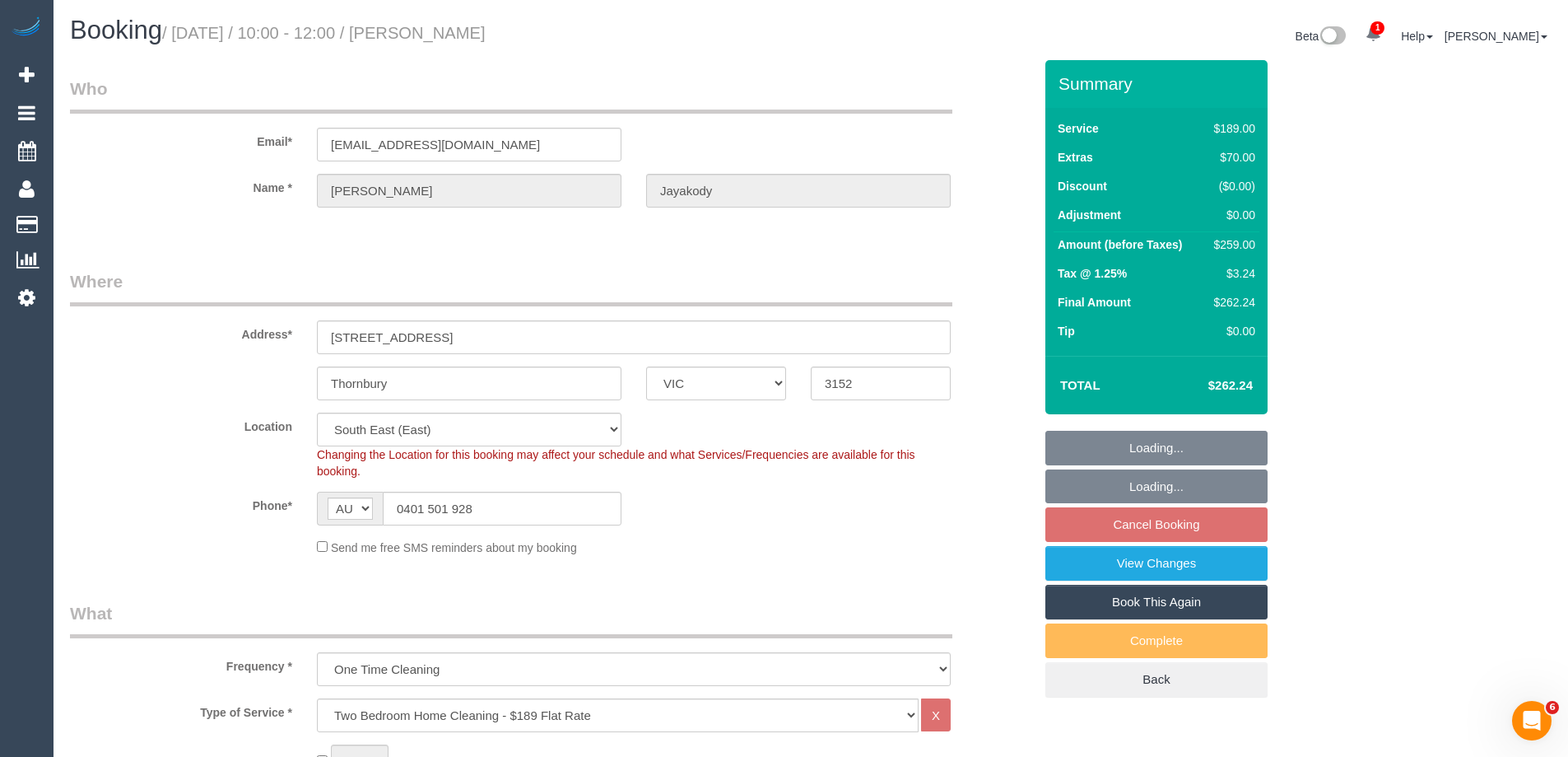
select select "number:33"
select select "number:26"
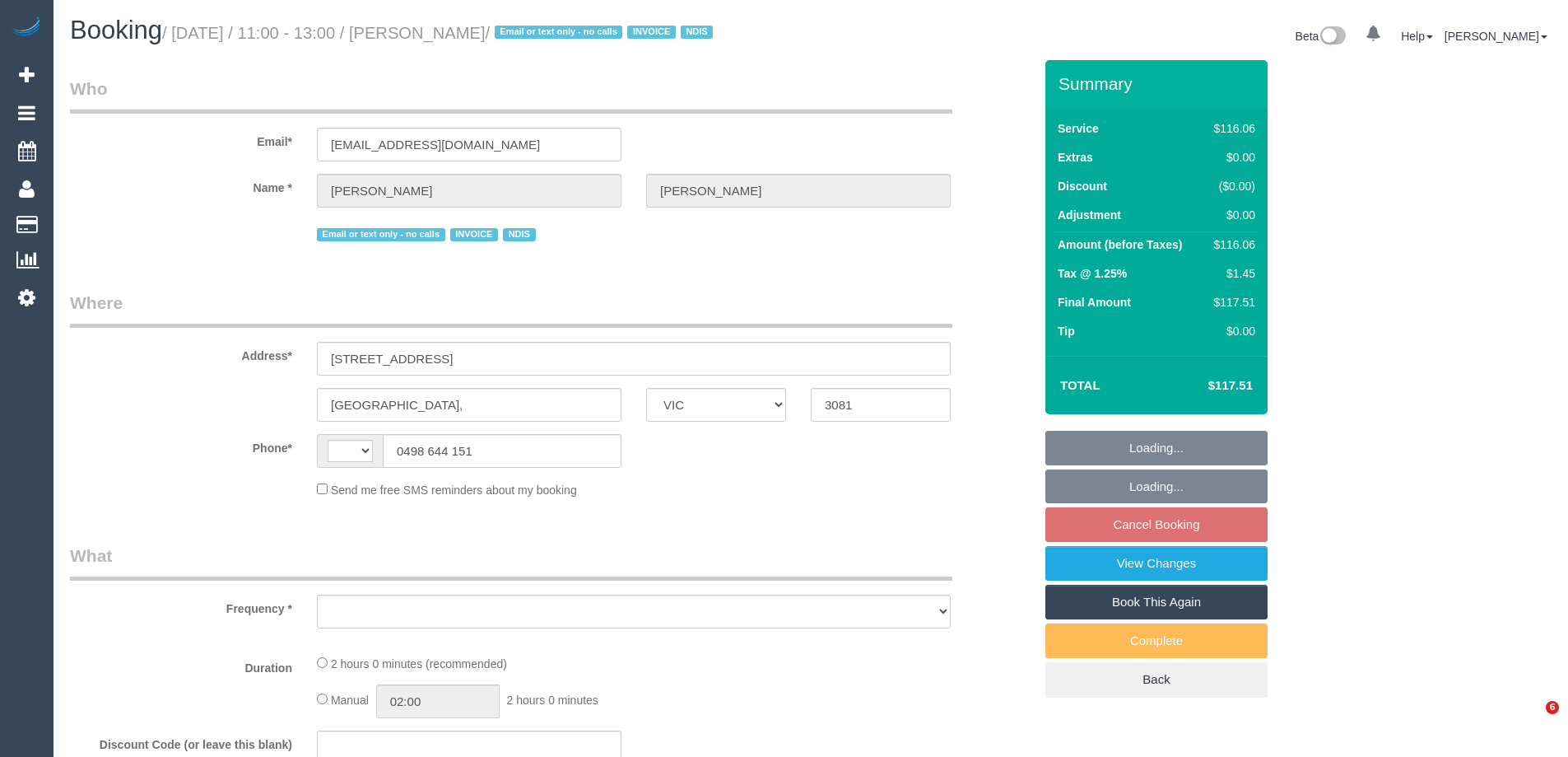
select select "VIC"
select select "number:27"
select select "number:14"
select select "number:19"
select select "number:36"
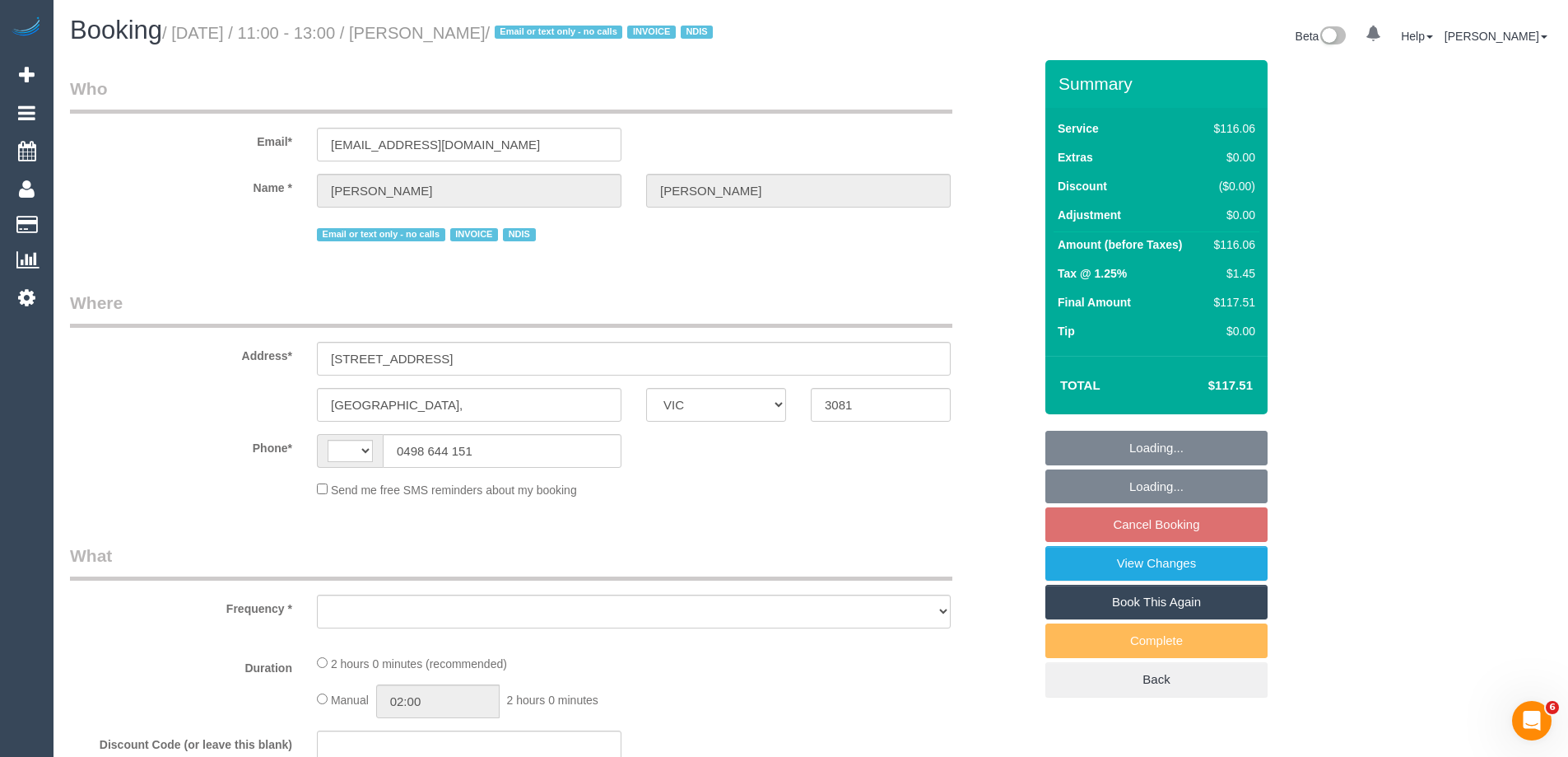
select select "number:35"
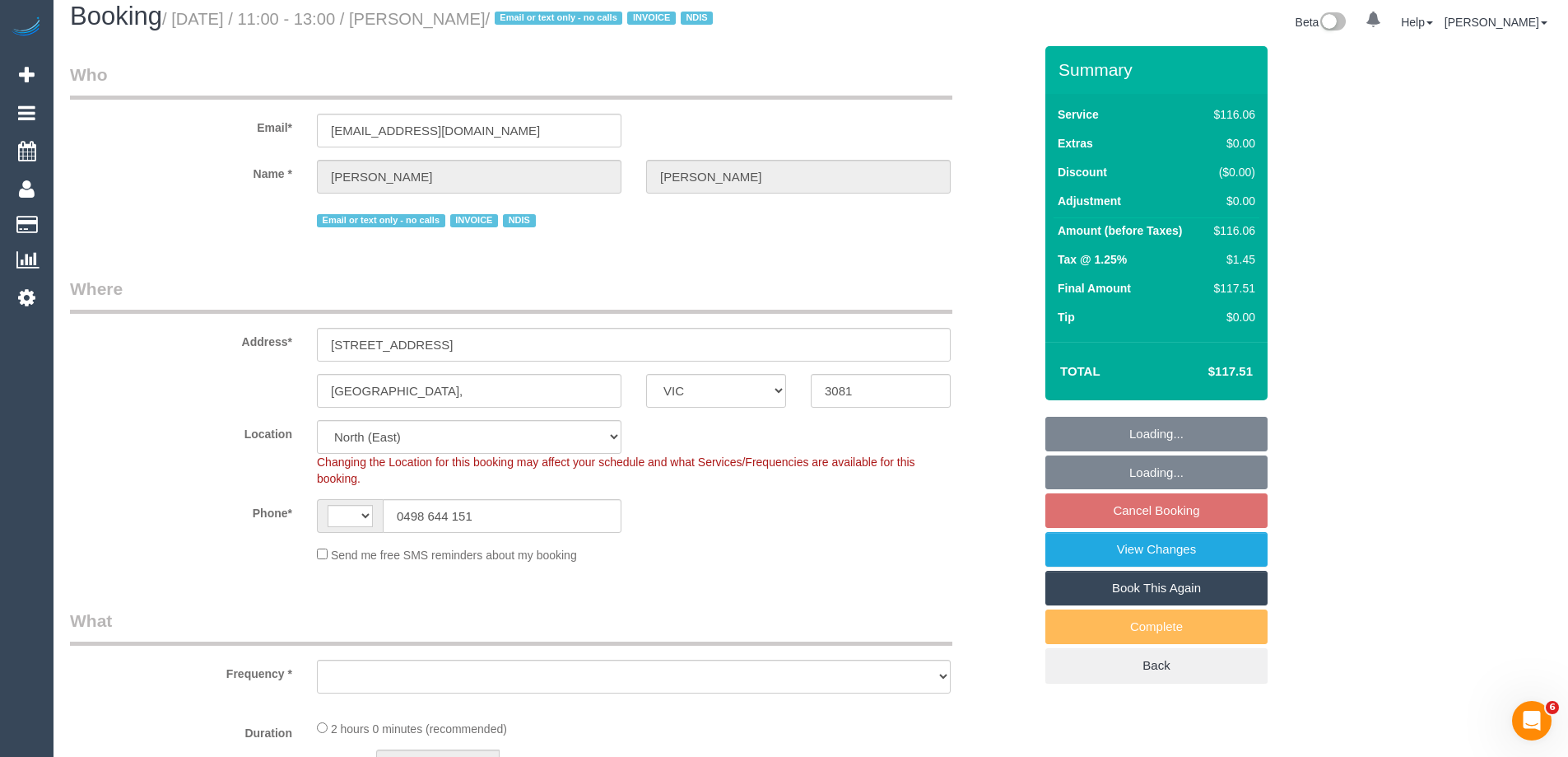
select select "string:AU"
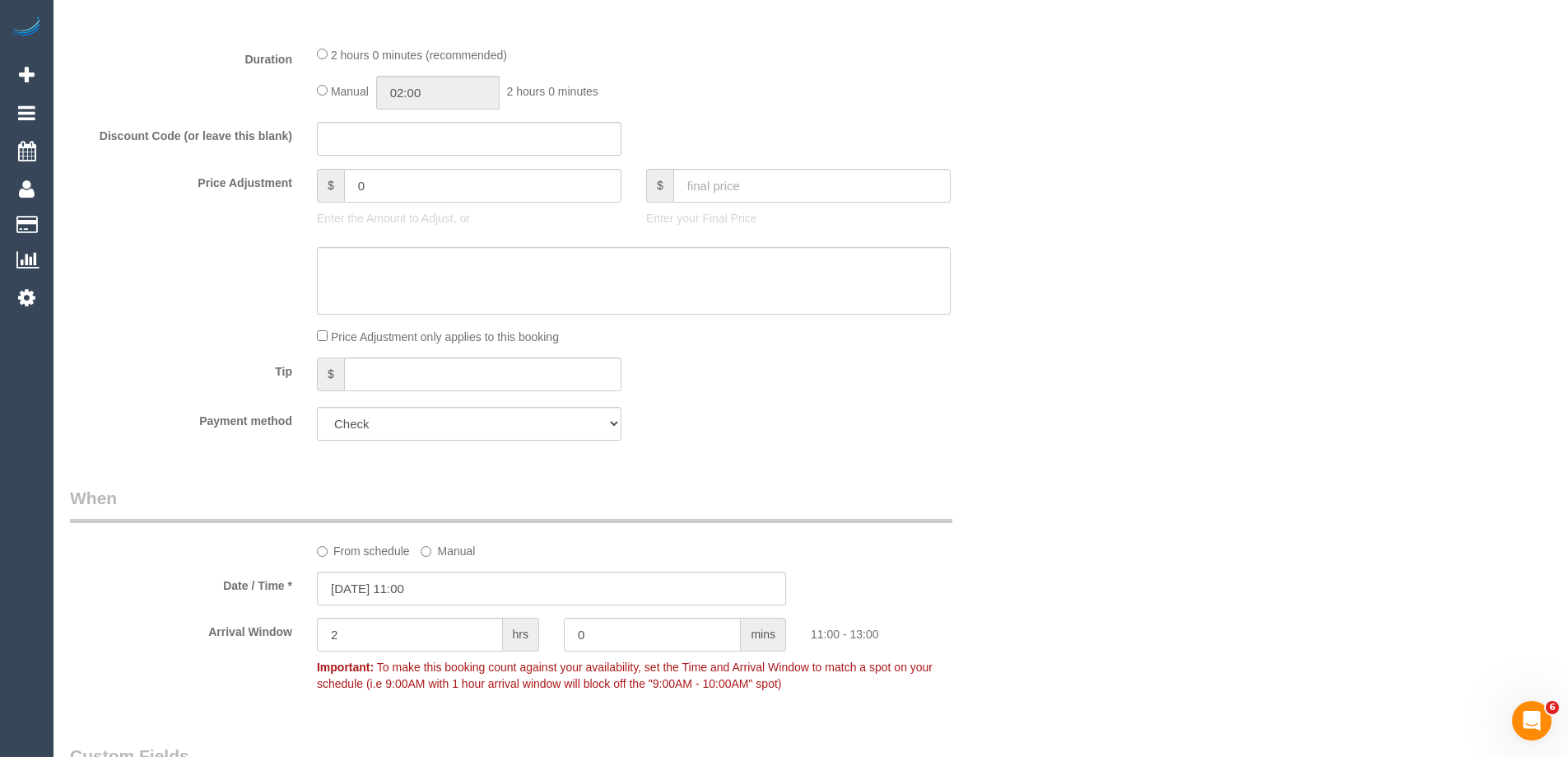
scroll to position [576, 0]
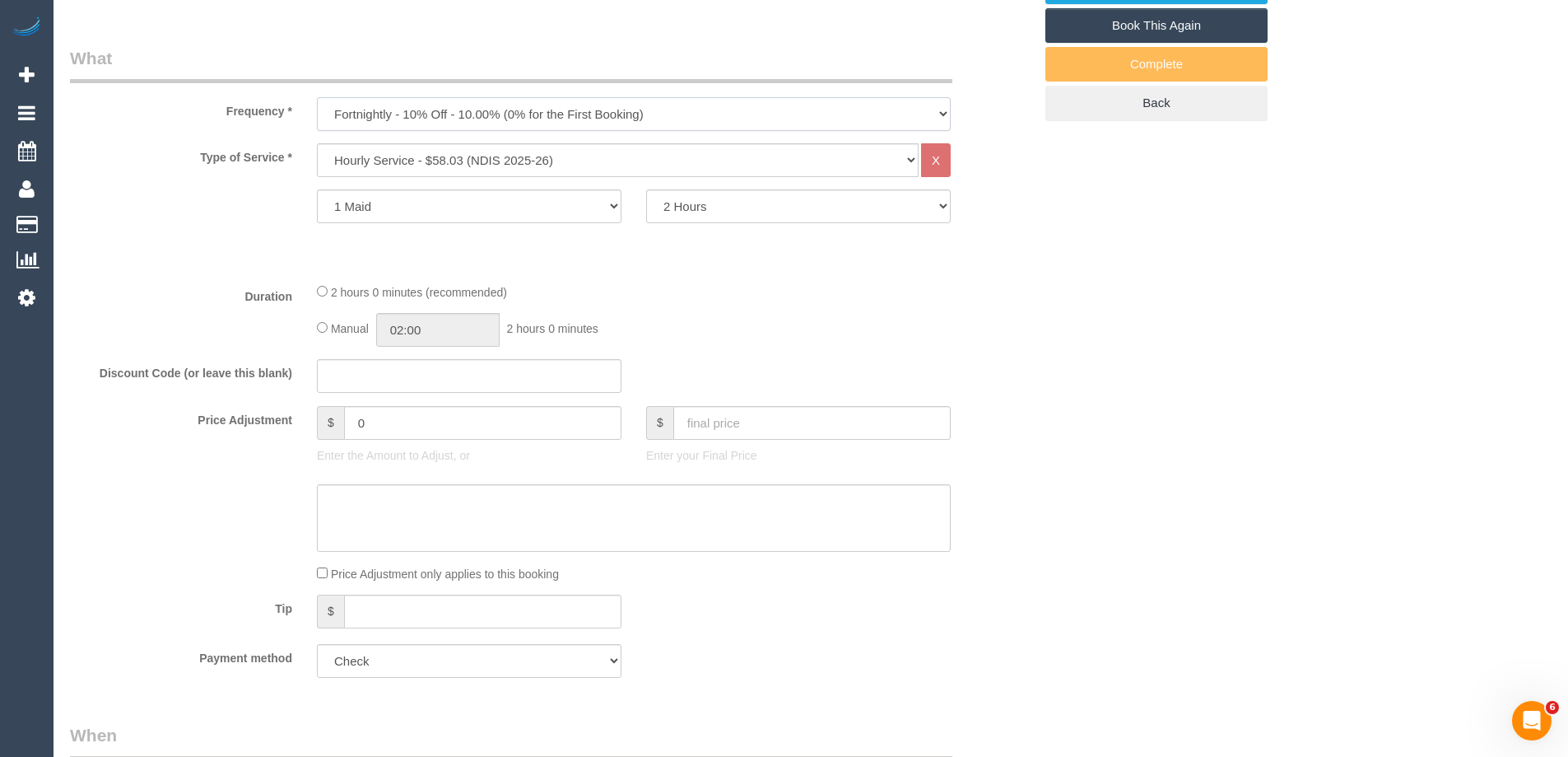
click at [466, 116] on select "One Time Cleaning Weekly - 10% Off - 10.00% (0% for the First Booking) Fortnigh…" at bounding box center [634, 114] width 634 height 34
select select "object:1315"
click at [317, 97] on select "One Time Cleaning Weekly - 10% Off - 10.00% (0% for the First Booking) Fortnigh…" at bounding box center [634, 114] width 634 height 34
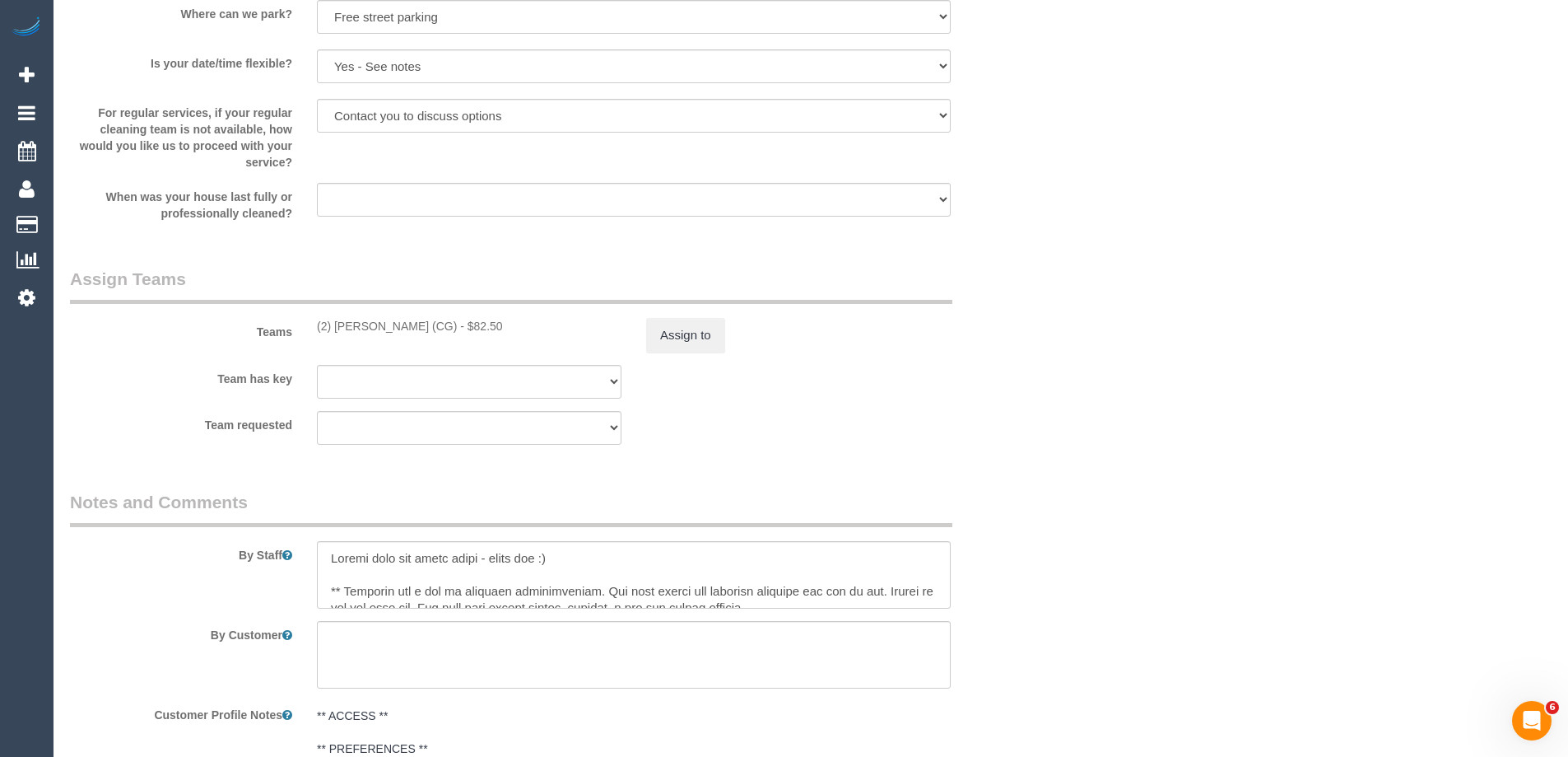
scroll to position [2260, 0]
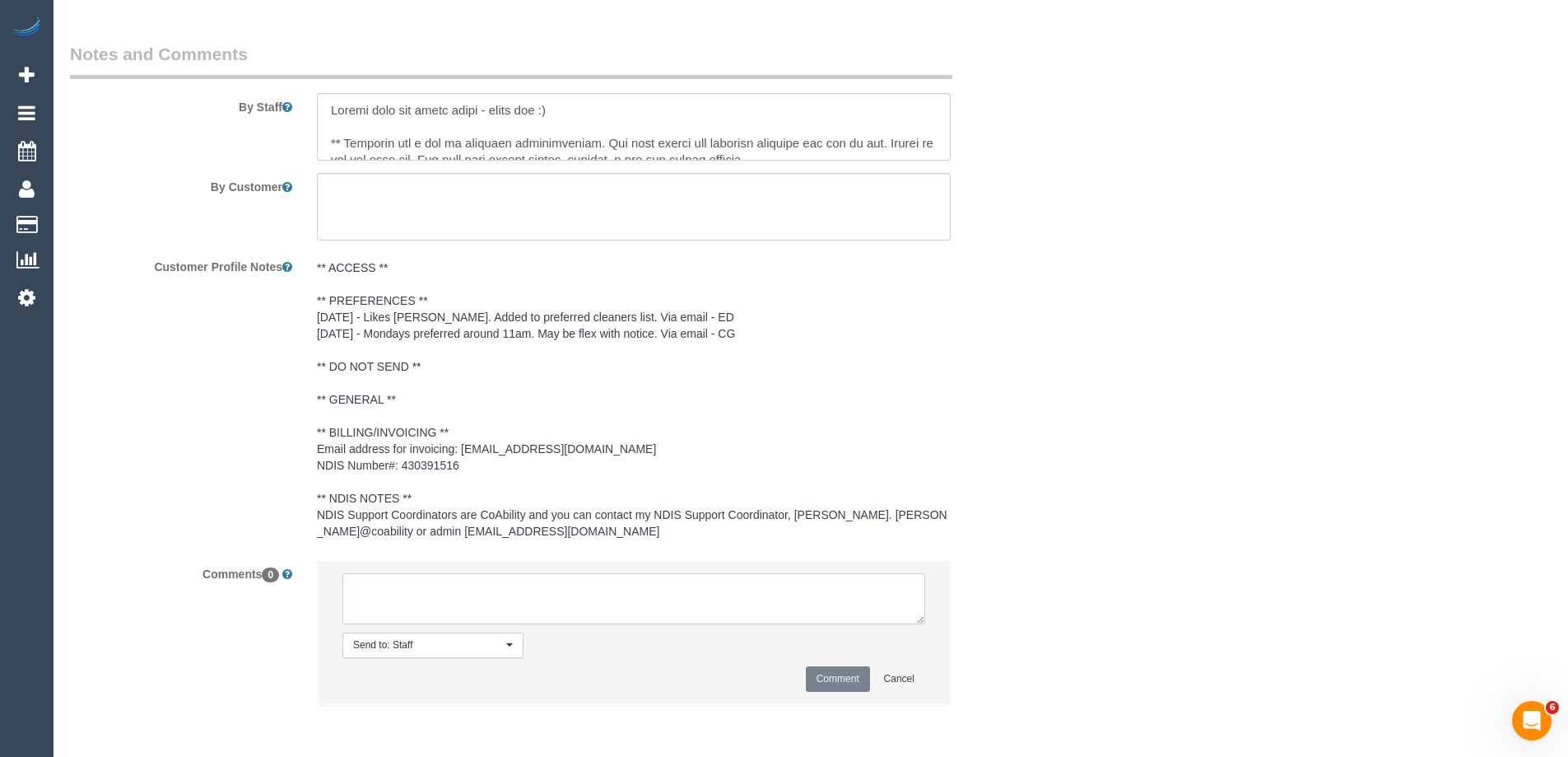
click at [462, 590] on textarea at bounding box center [634, 599] width 583 height 51
click at [353, 592] on textarea at bounding box center [634, 599] width 583 height 51
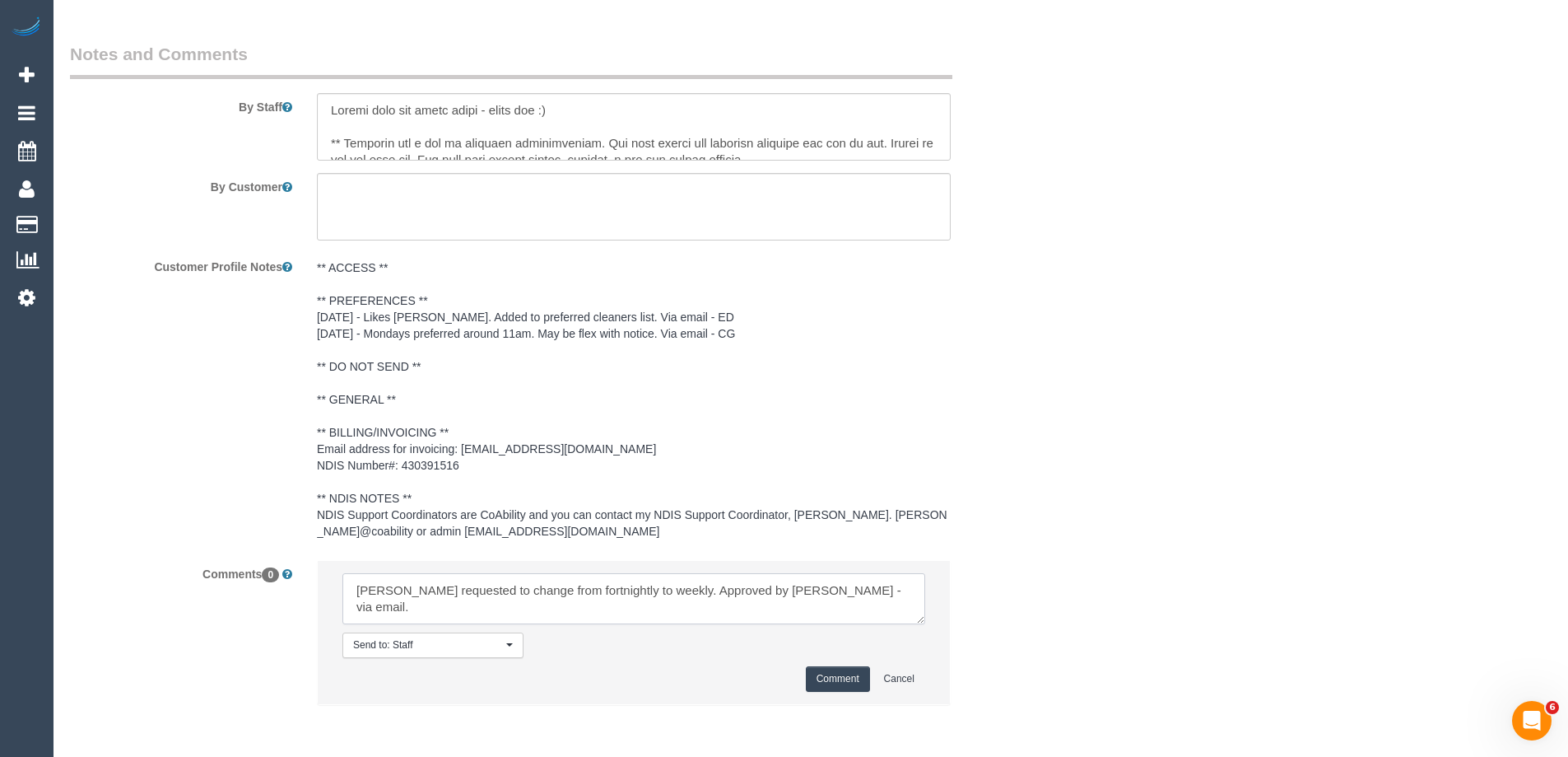
click at [648, 587] on textarea at bounding box center [634, 599] width 583 height 51
click at [473, 602] on textarea at bounding box center [634, 599] width 583 height 51
click at [588, 610] on textarea at bounding box center [634, 599] width 583 height 51
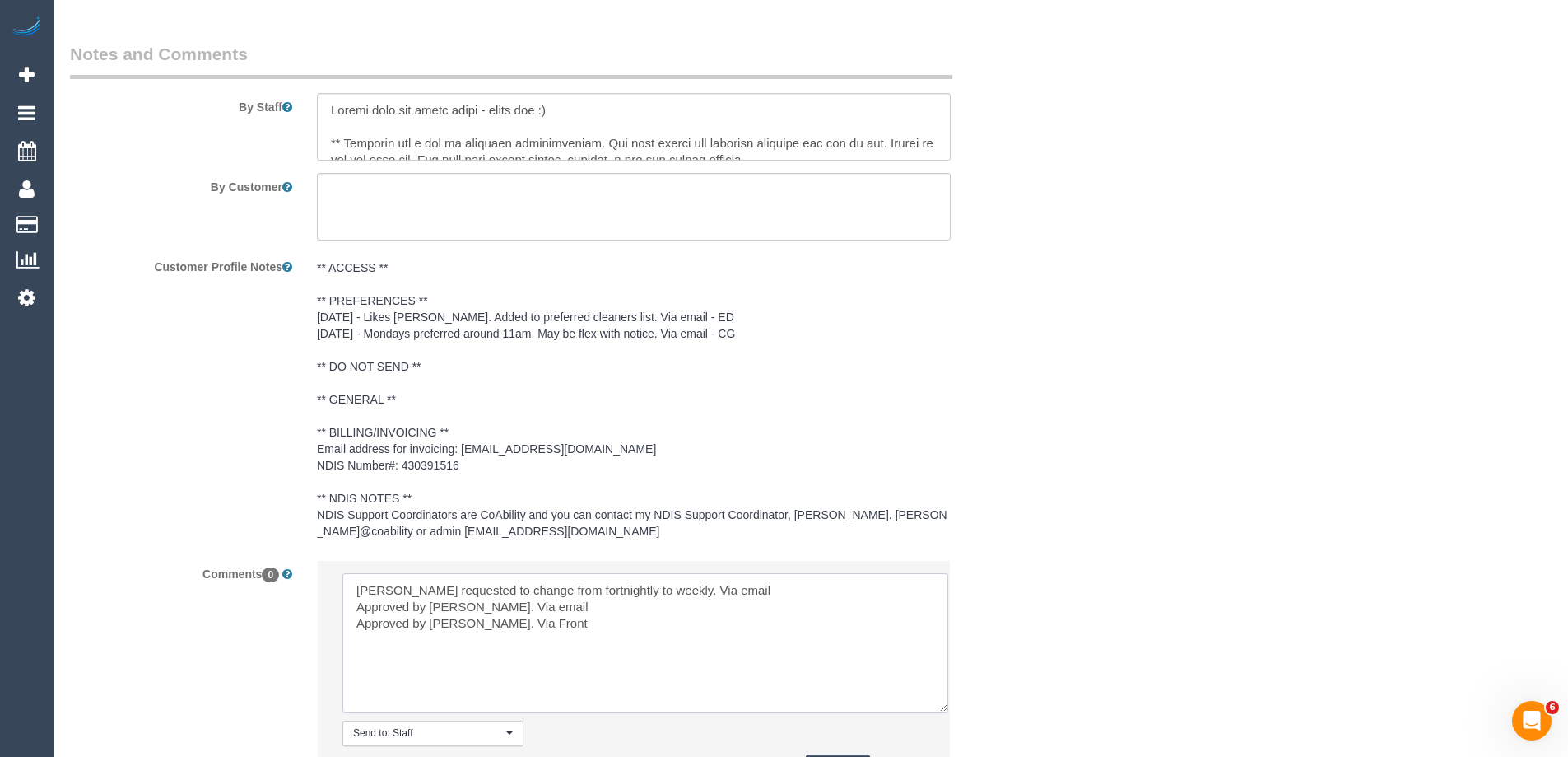
scroll to position [0, 0]
drag, startPoint x: 914, startPoint y: 620, endPoint x: 940, endPoint y: 717, distance: 100.4
click at [940, 712] on textarea at bounding box center [645, 642] width 606 height 139
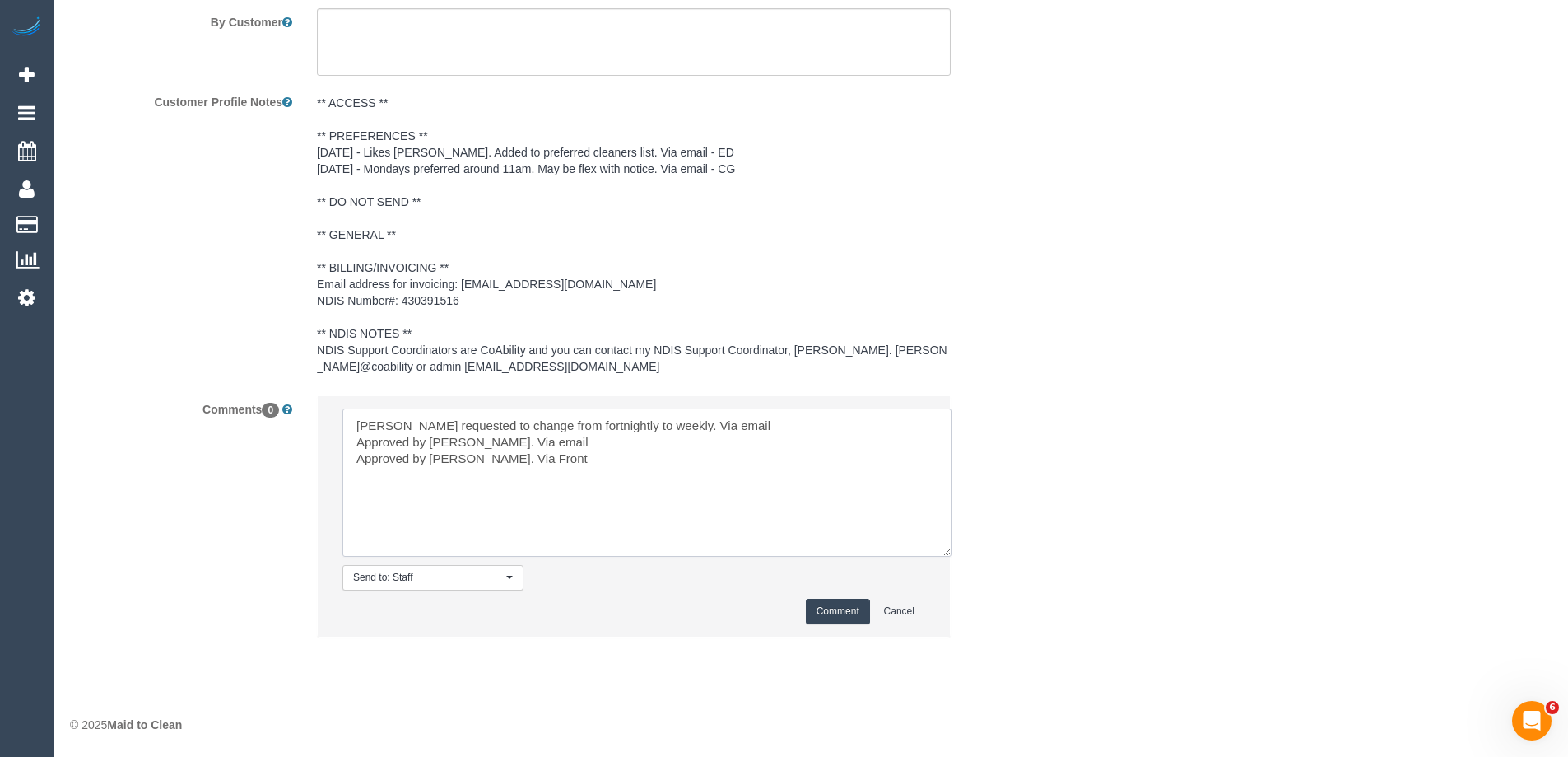
click at [655, 418] on textarea at bounding box center [647, 482] width 610 height 148
drag, startPoint x: 640, startPoint y: 426, endPoint x: 745, endPoint y: 427, distance: 105.0
click at [745, 427] on textarea at bounding box center [647, 482] width 610 height 148
click at [462, 444] on textarea at bounding box center [647, 482] width 610 height 148
paste textarea "- v"
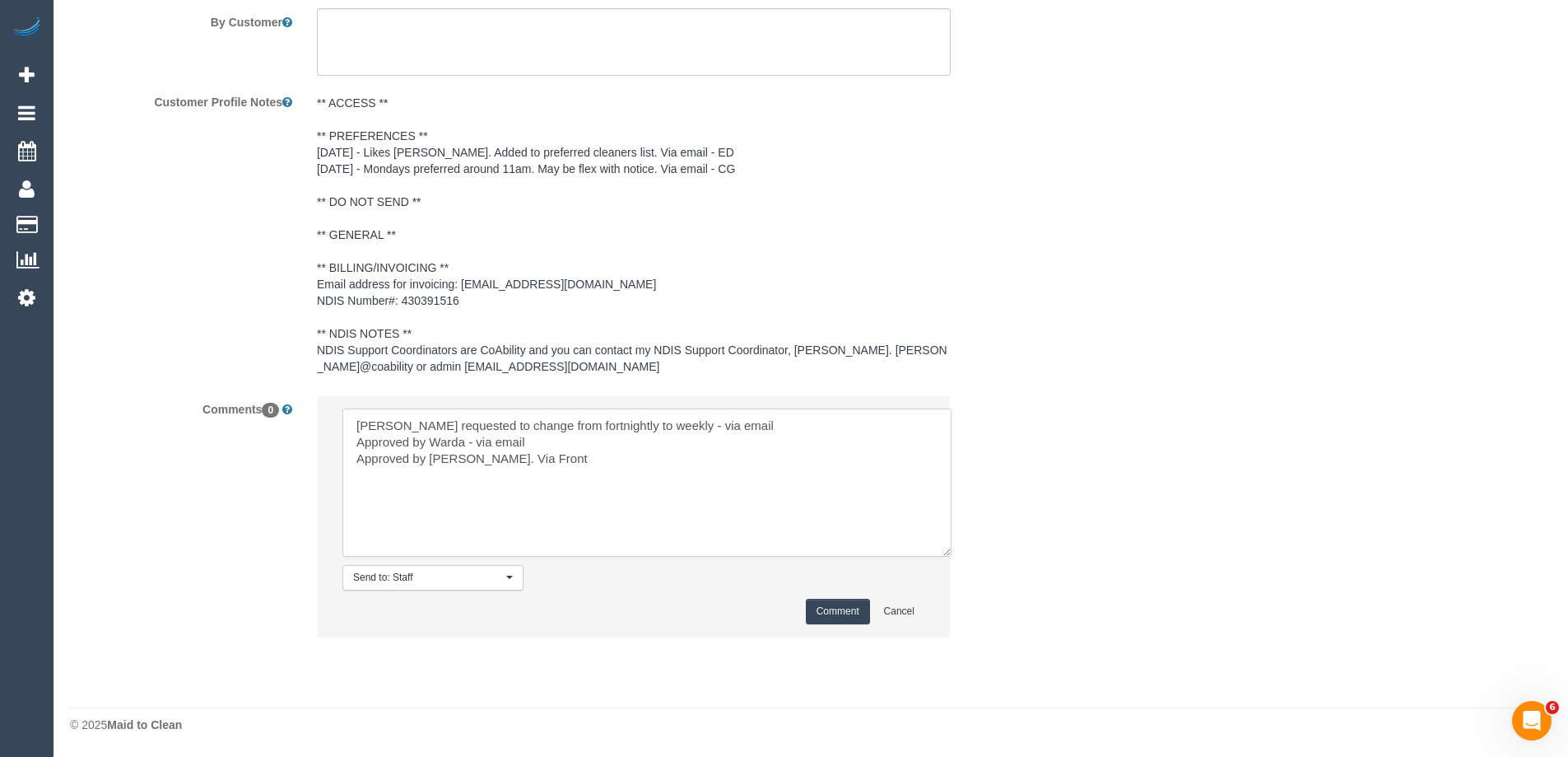
drag, startPoint x: 464, startPoint y: 456, endPoint x: 576, endPoint y: 458, distance: 112.0
click at [576, 458] on textarea at bounding box center [647, 482] width 610 height 148
paste textarea "- via email"
click at [500, 461] on textarea at bounding box center [647, 482] width 610 height 148
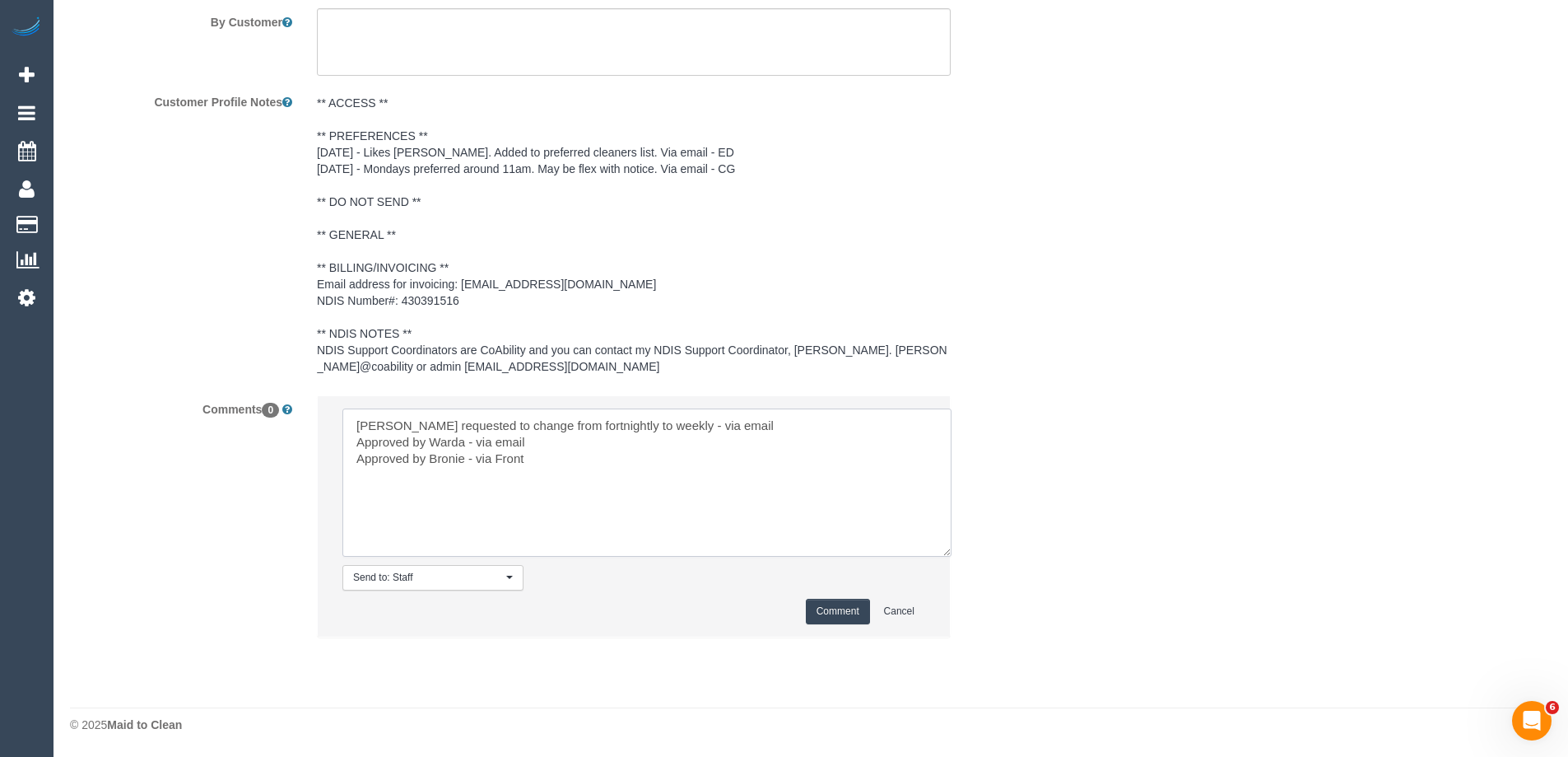
type textarea "Janet requested to change from fortnightly to weekly - via email Approved by Wa…"
click at [818, 604] on button "Comment" at bounding box center [838, 611] width 64 height 25
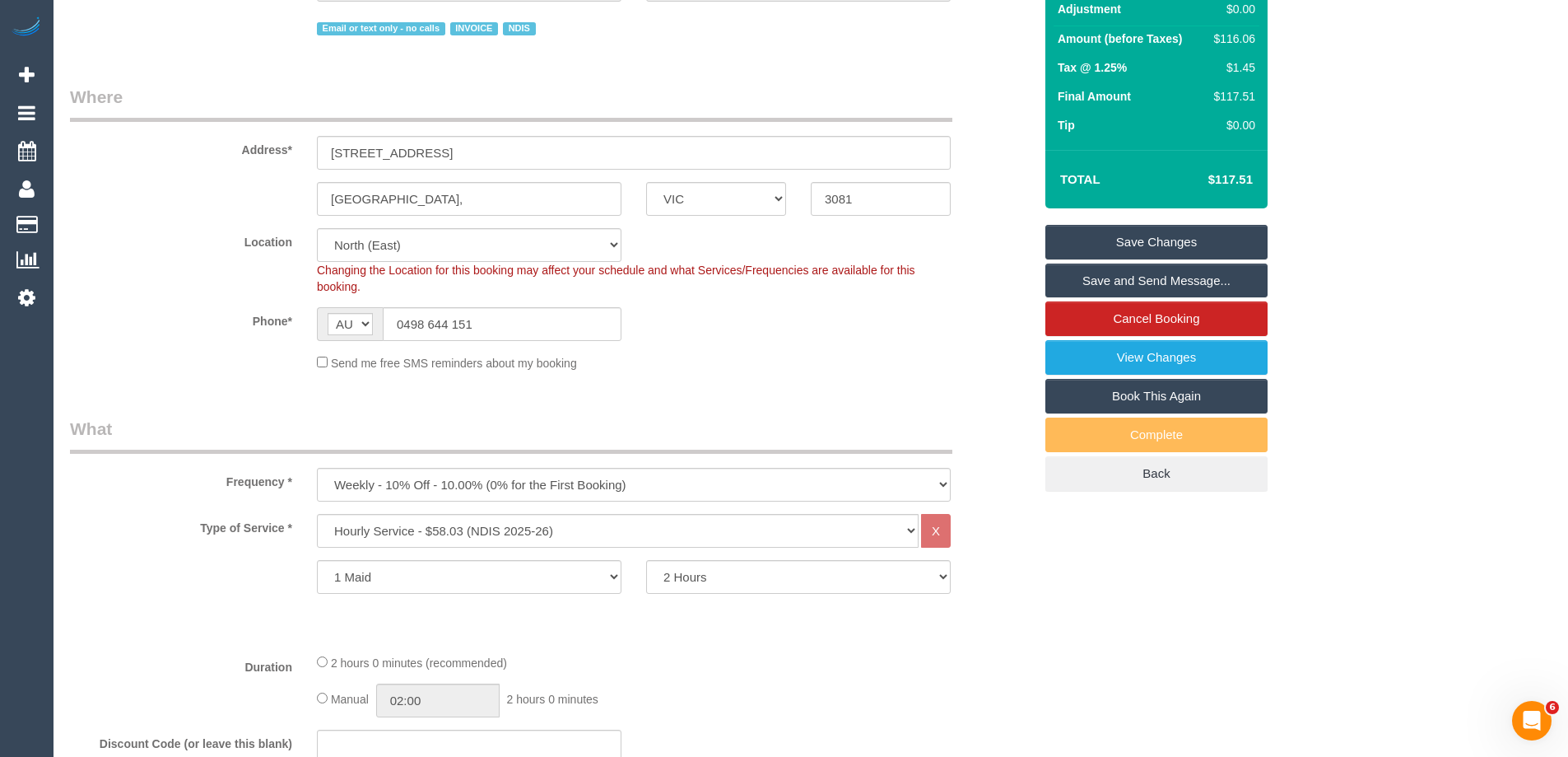
scroll to position [0, 0]
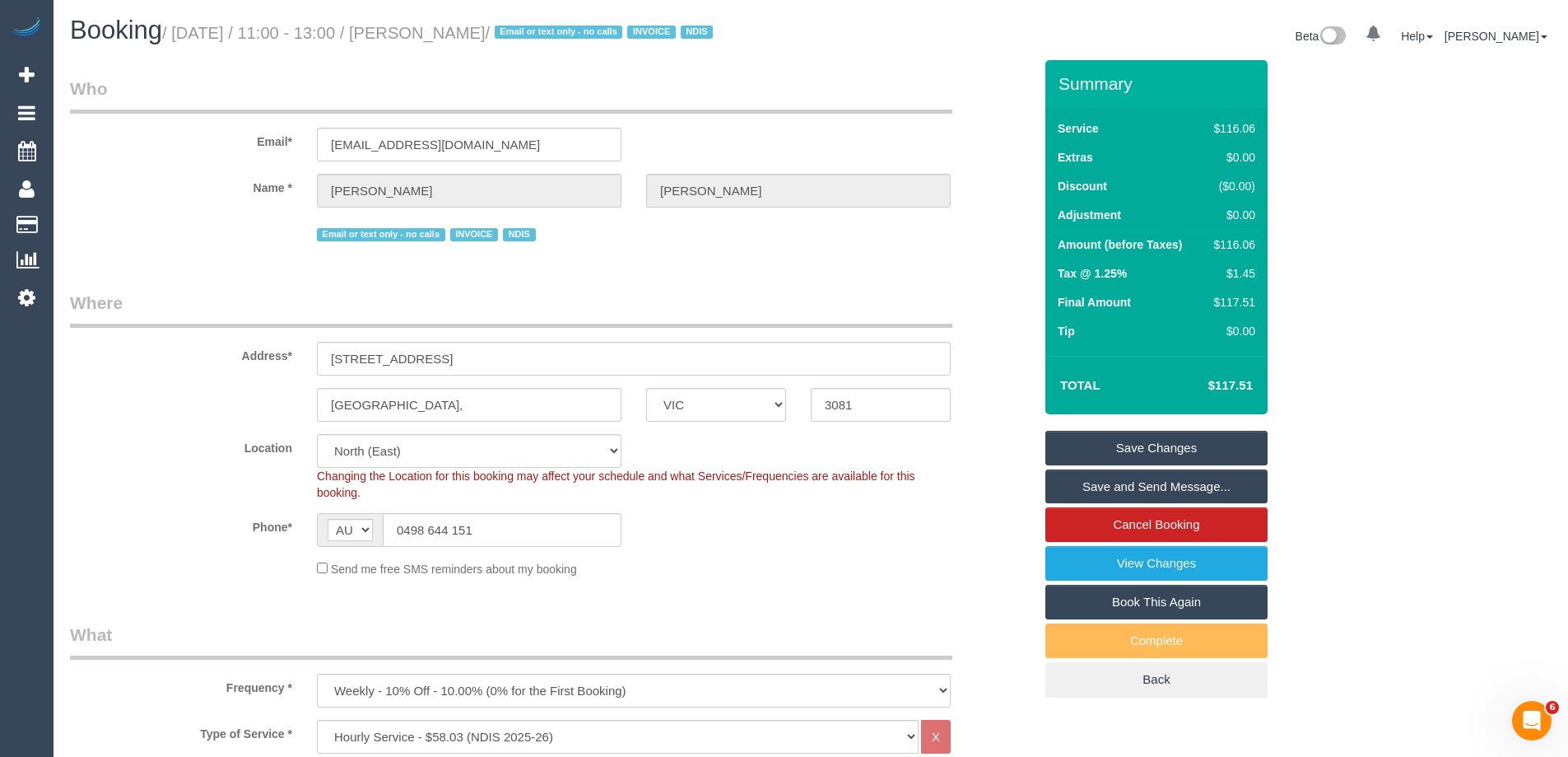
click at [1134, 453] on link "Save Changes" at bounding box center [1156, 448] width 222 height 34
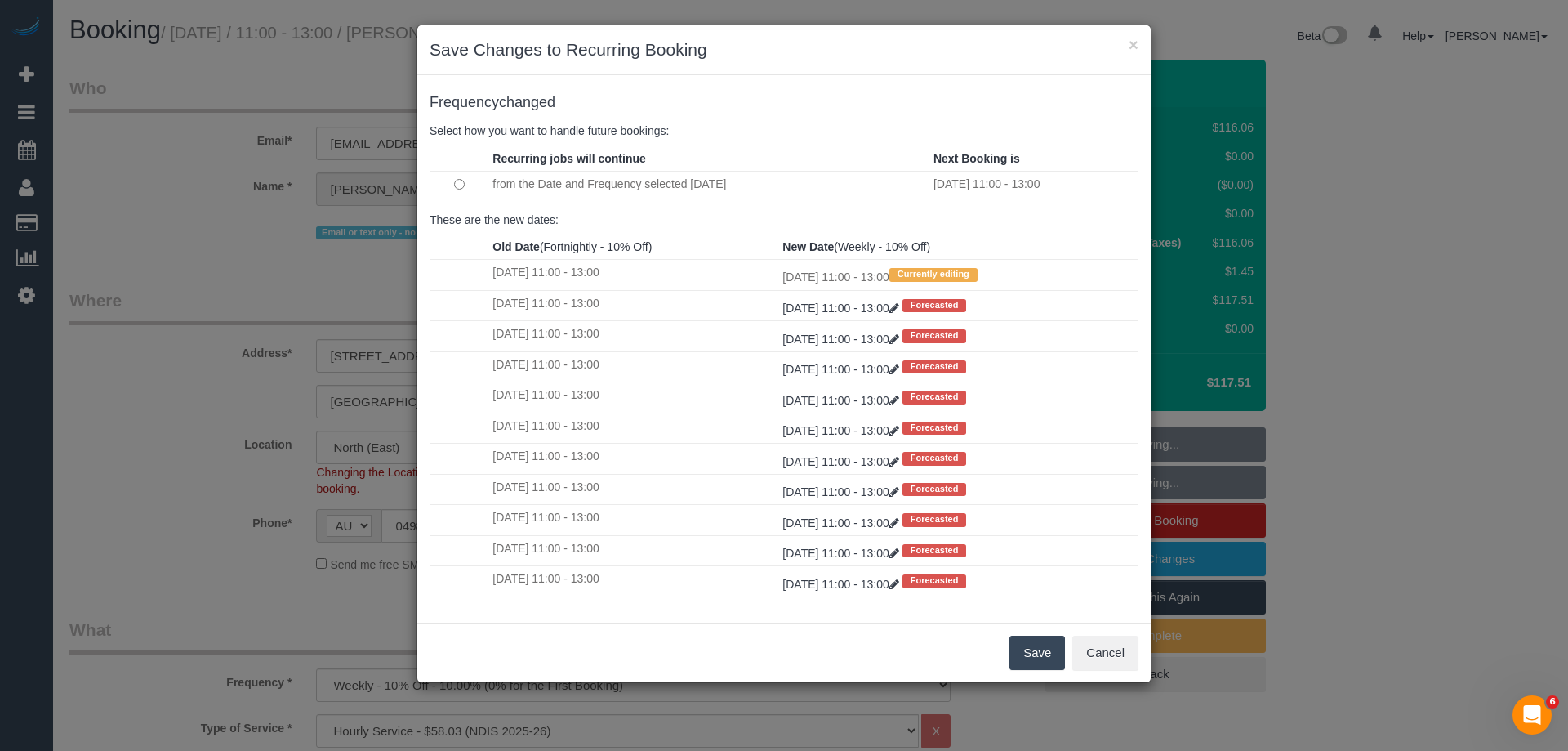
click at [1032, 652] on button "Save" at bounding box center [1037, 652] width 55 height 34
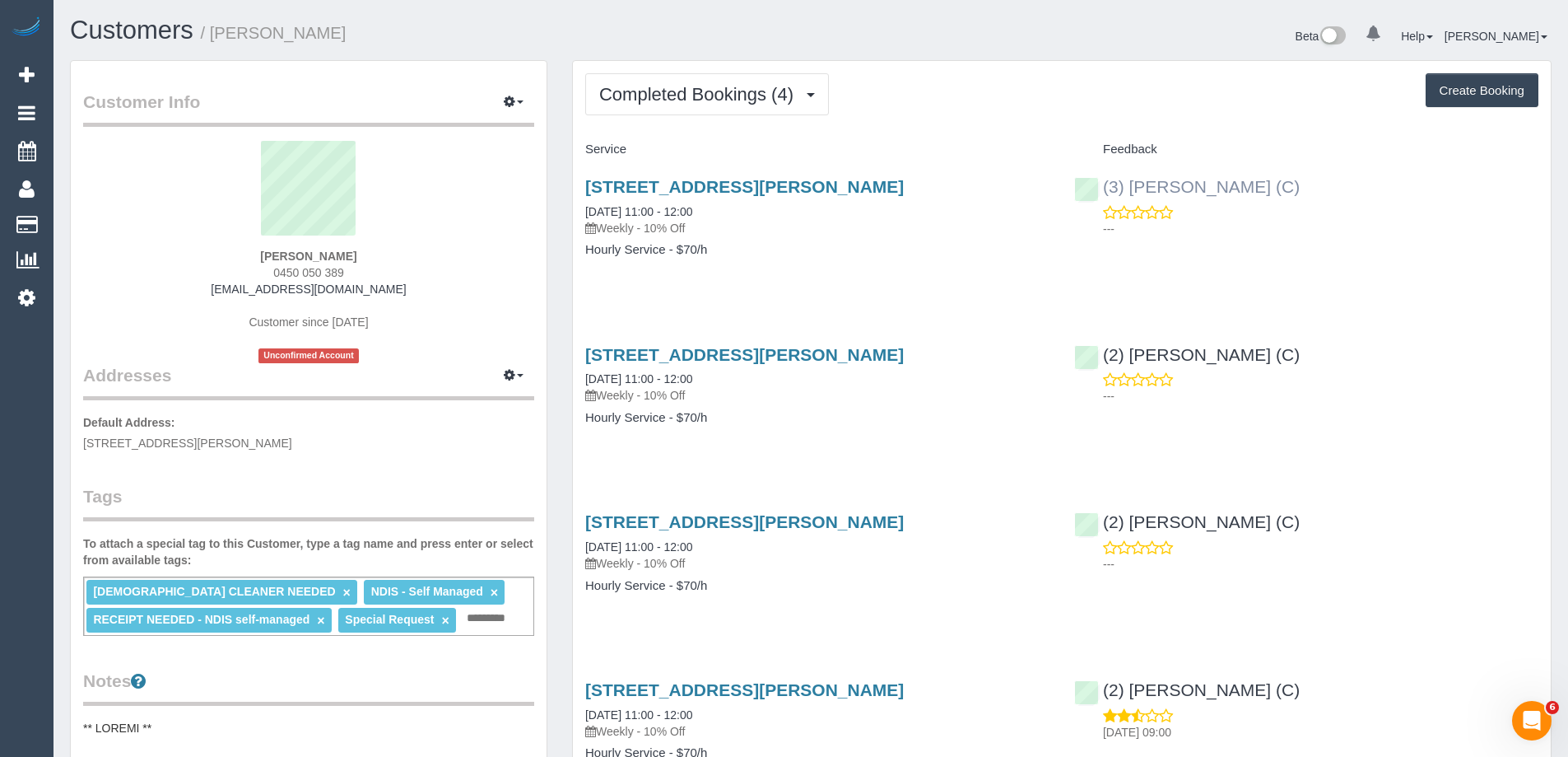
drag, startPoint x: 1300, startPoint y: 189, endPoint x: 1104, endPoint y: 188, distance: 196.0
click at [1104, 188] on div "(3) [PERSON_NAME] (C) ---" at bounding box center [1306, 203] width 489 height 81
click at [1208, 158] on div "Feedback" at bounding box center [1306, 150] width 489 height 28
drag, startPoint x: 387, startPoint y: 18, endPoint x: 216, endPoint y: 32, distance: 171.6
click at [216, 32] on h1 "Customers / [PERSON_NAME]" at bounding box center [434, 31] width 729 height 28
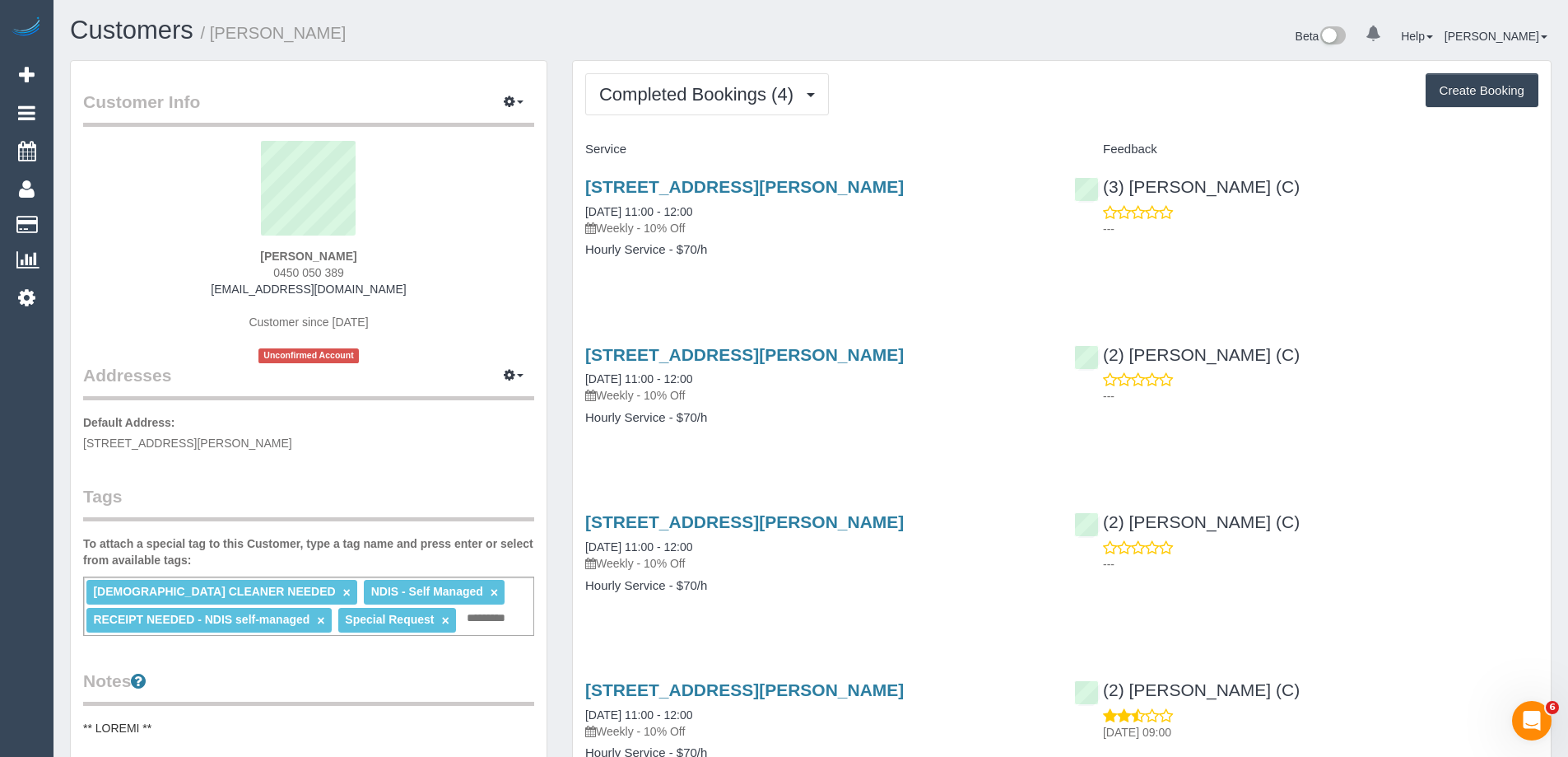
copy small "[PERSON_NAME]"
click at [718, 84] on span "Completed Bookings (4)" at bounding box center [701, 94] width 203 height 20
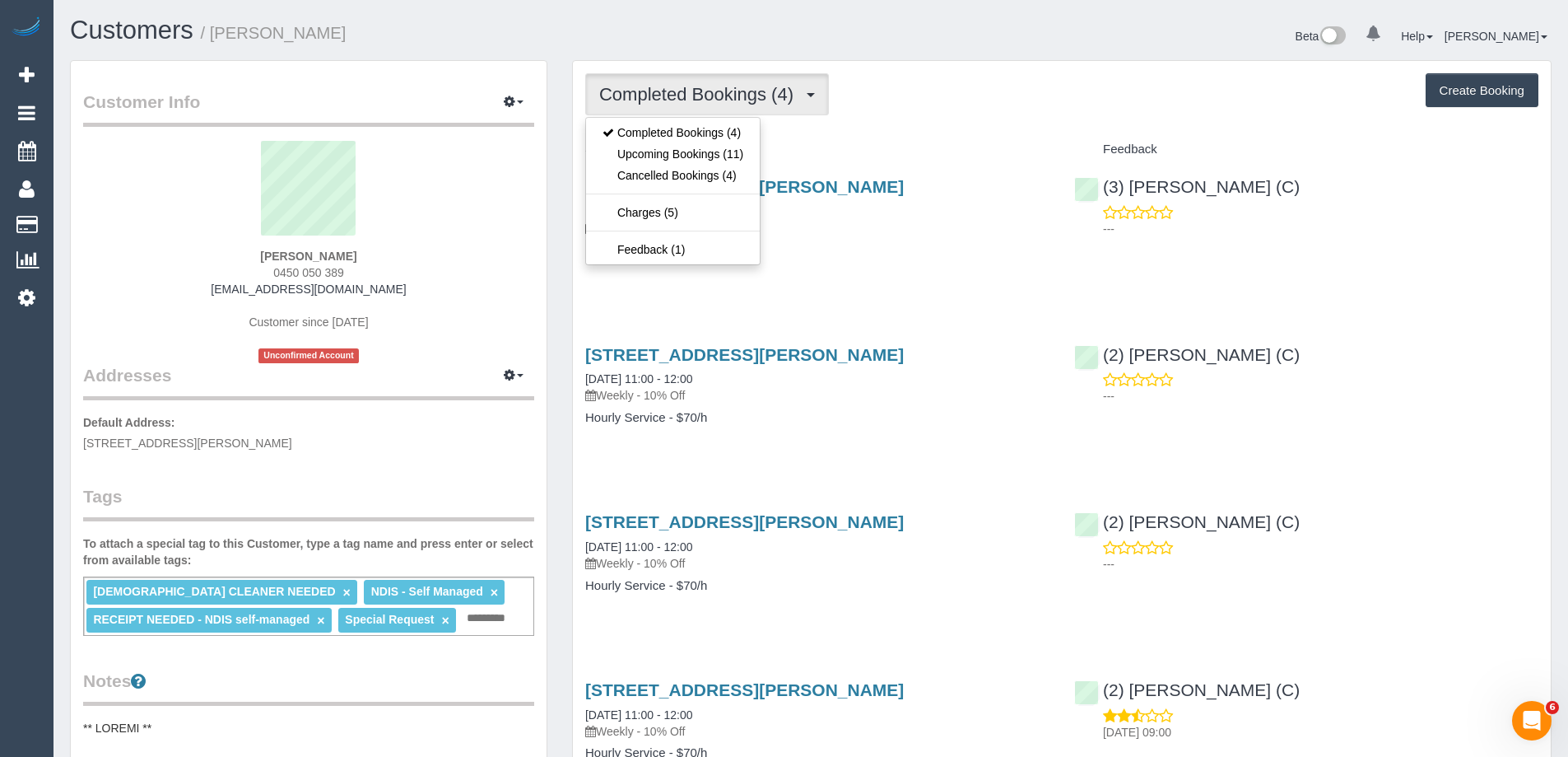
click at [932, 89] on div "Completed Bookings (4) Completed Bookings (4) Upcoming Bookings (11) Cancelled …" at bounding box center [1062, 94] width 953 height 42
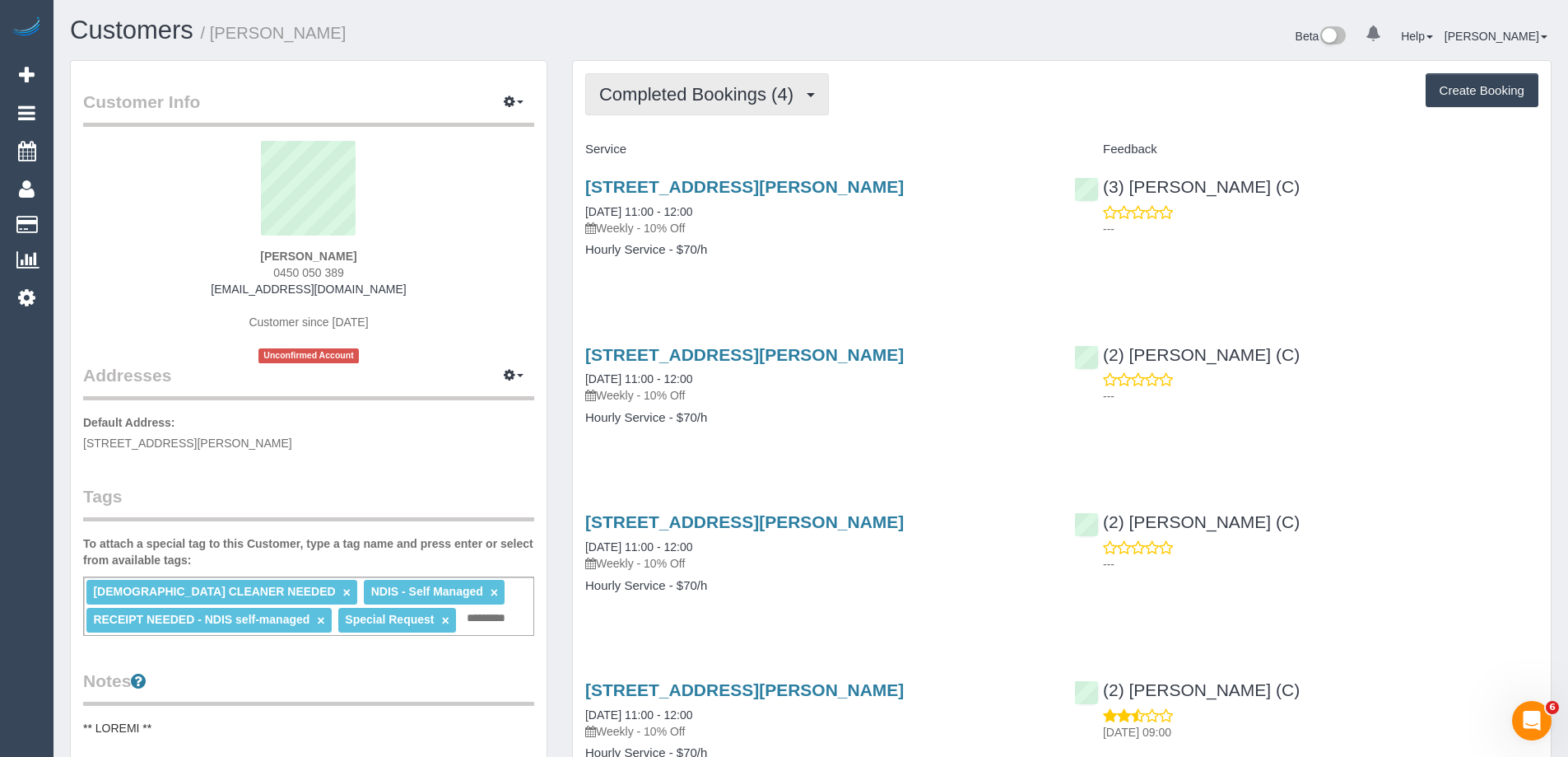
click at [758, 87] on span "Completed Bookings (4)" at bounding box center [701, 94] width 203 height 20
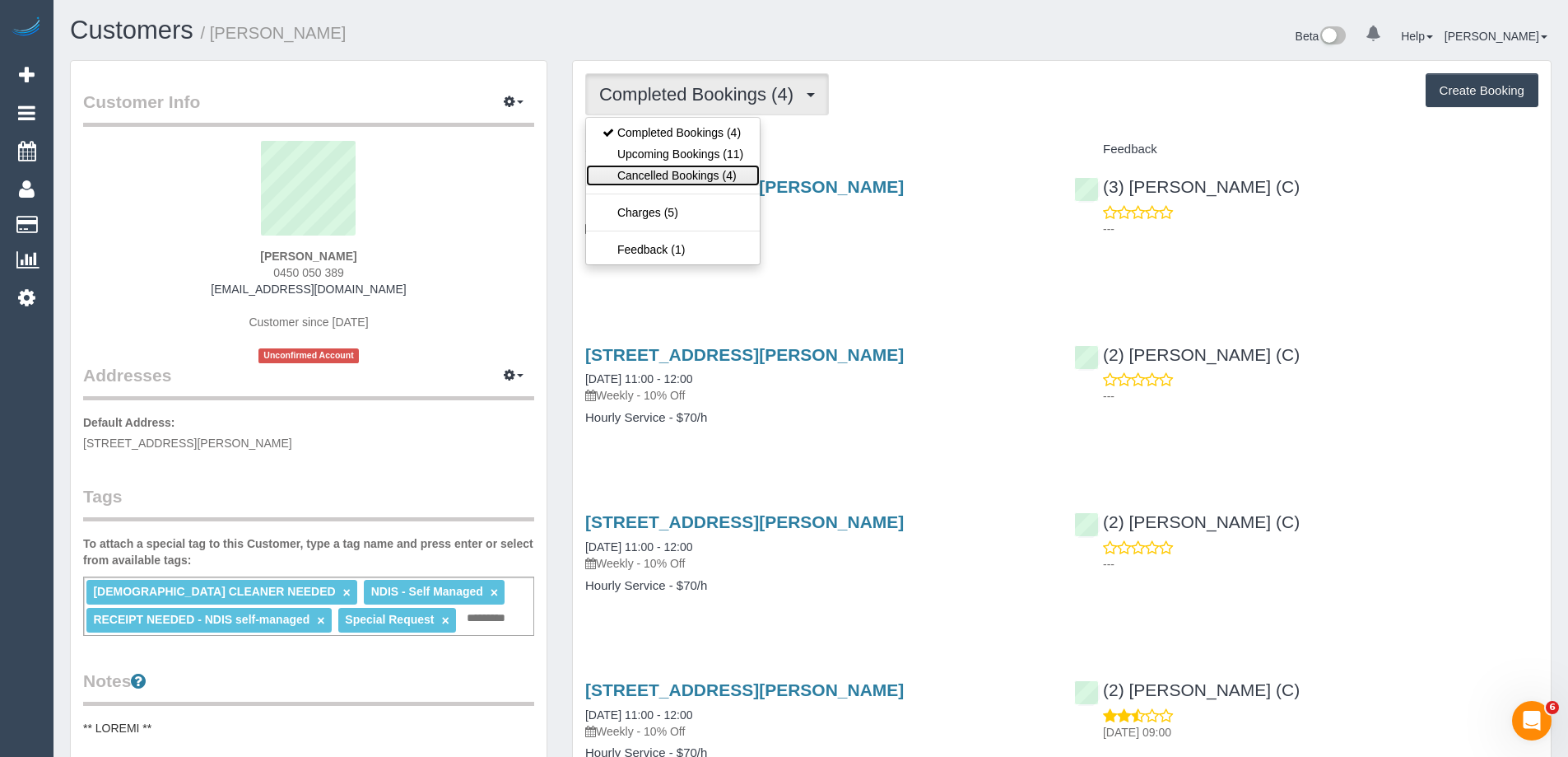
click at [740, 175] on link "Cancelled Bookings (4)" at bounding box center [673, 175] width 174 height 21
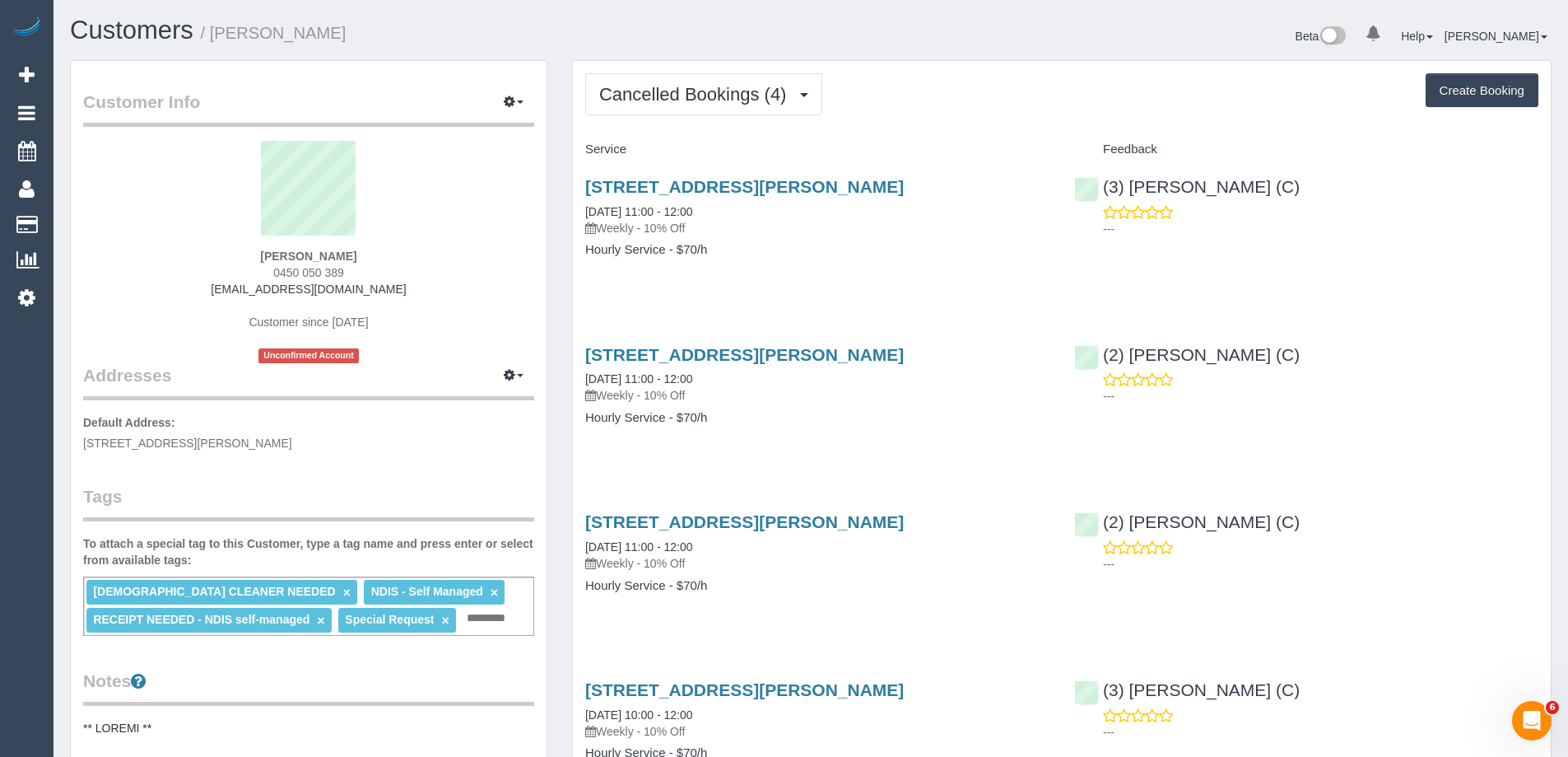
click at [1010, 86] on div "Cancelled Bookings (4) Completed Bookings (4) Upcoming Bookings (11) Cancelled …" at bounding box center [1062, 94] width 953 height 42
click at [839, 188] on link "[STREET_ADDRESS][PERSON_NAME]" at bounding box center [744, 186] width 318 height 19
click at [752, 91] on span "Cancelled Bookings (4)" at bounding box center [697, 94] width 195 height 20
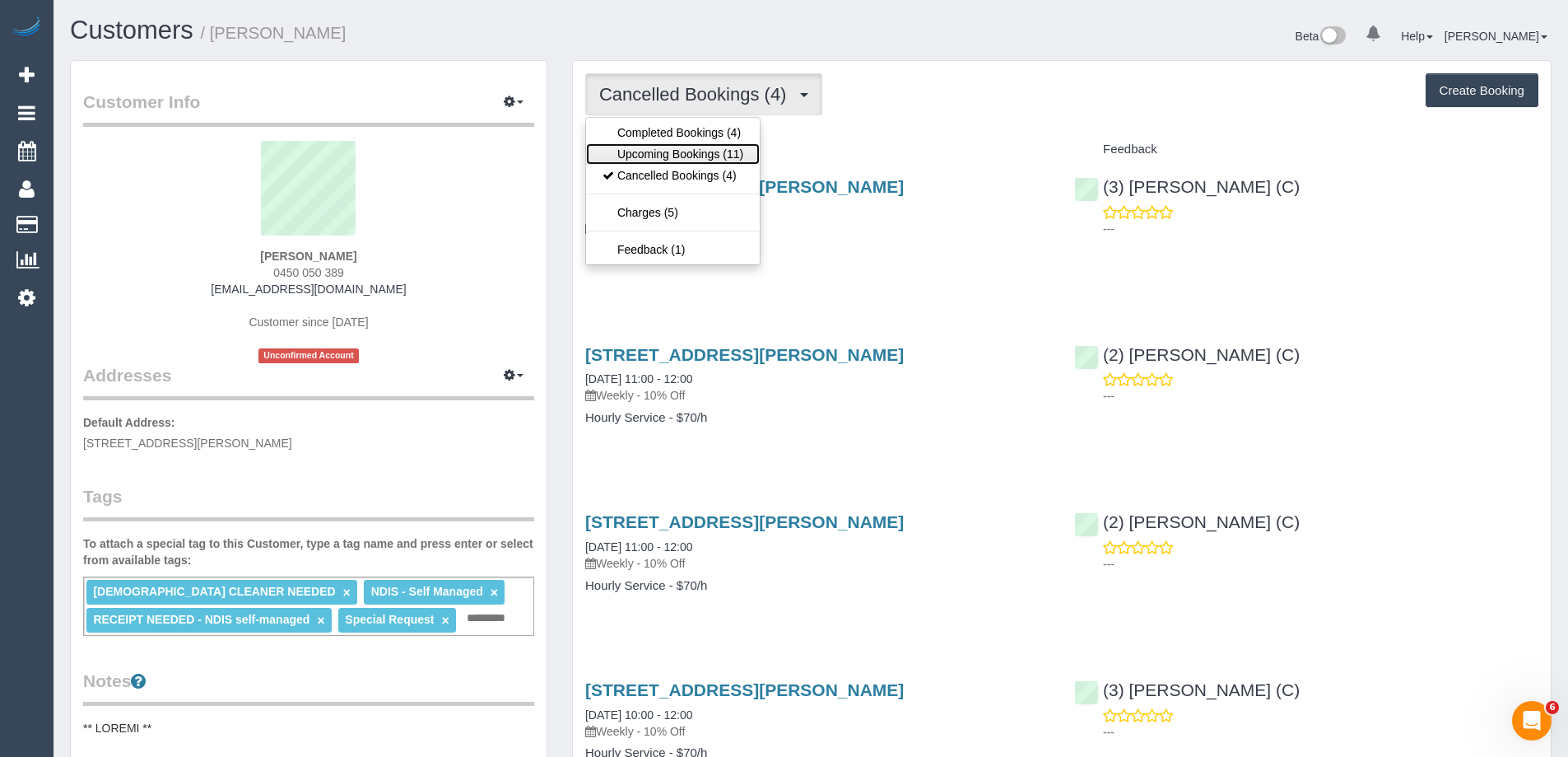
click at [718, 153] on link "Upcoming Bookings (11)" at bounding box center [673, 154] width 174 height 21
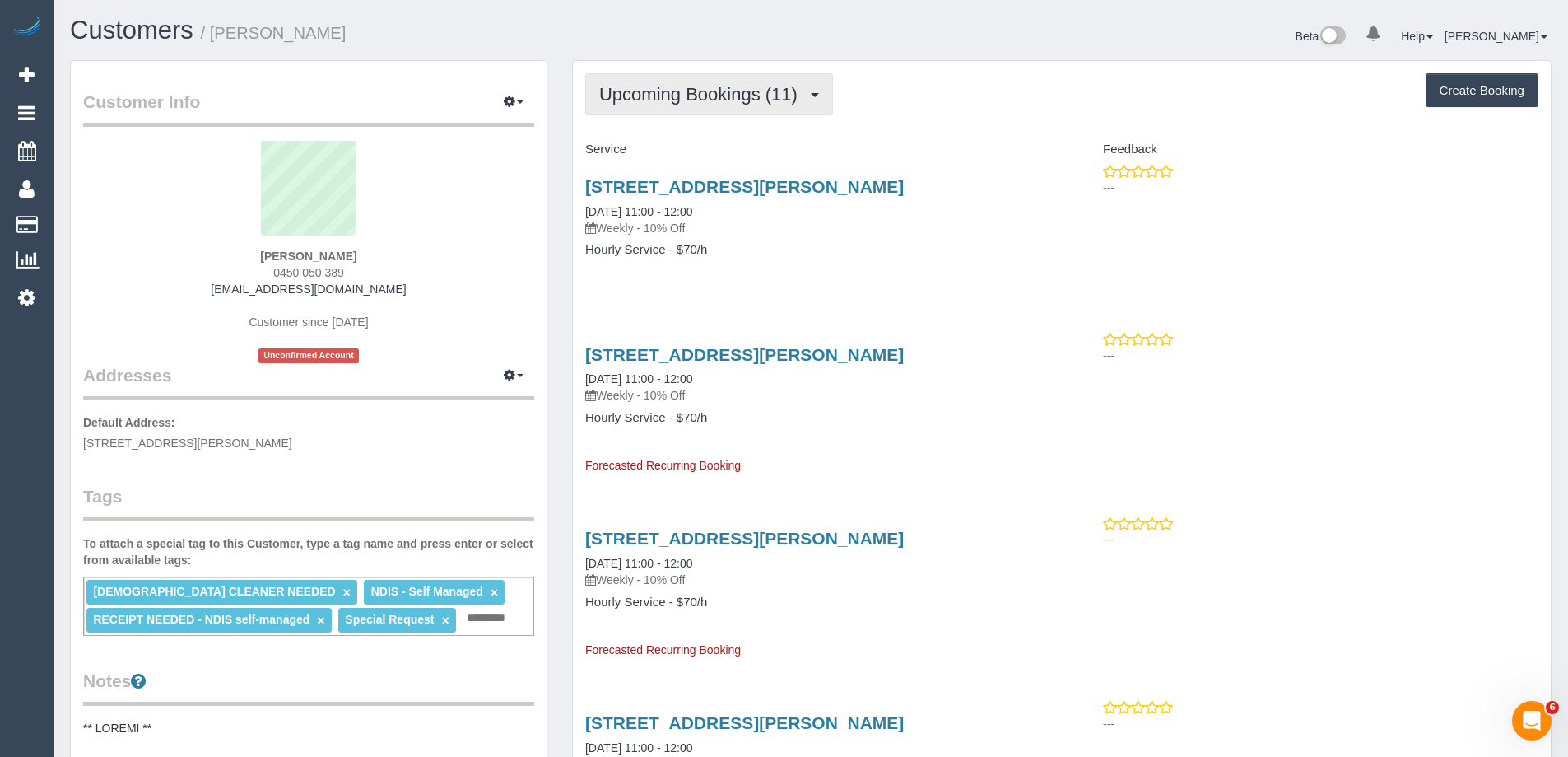
click at [725, 100] on span "Upcoming Bookings (11)" at bounding box center [703, 94] width 207 height 20
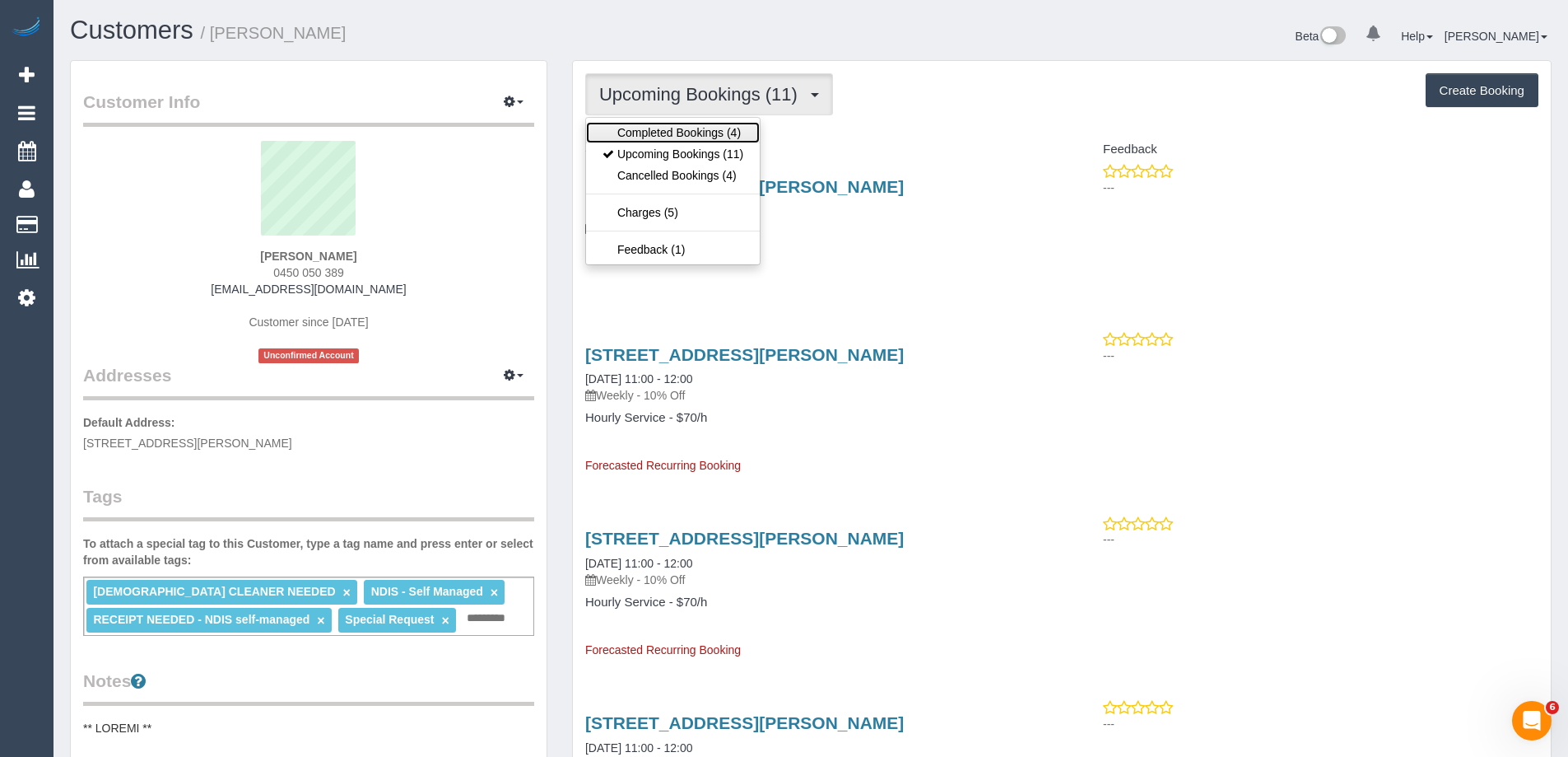
click at [720, 131] on link "Completed Bookings (4)" at bounding box center [673, 132] width 174 height 21
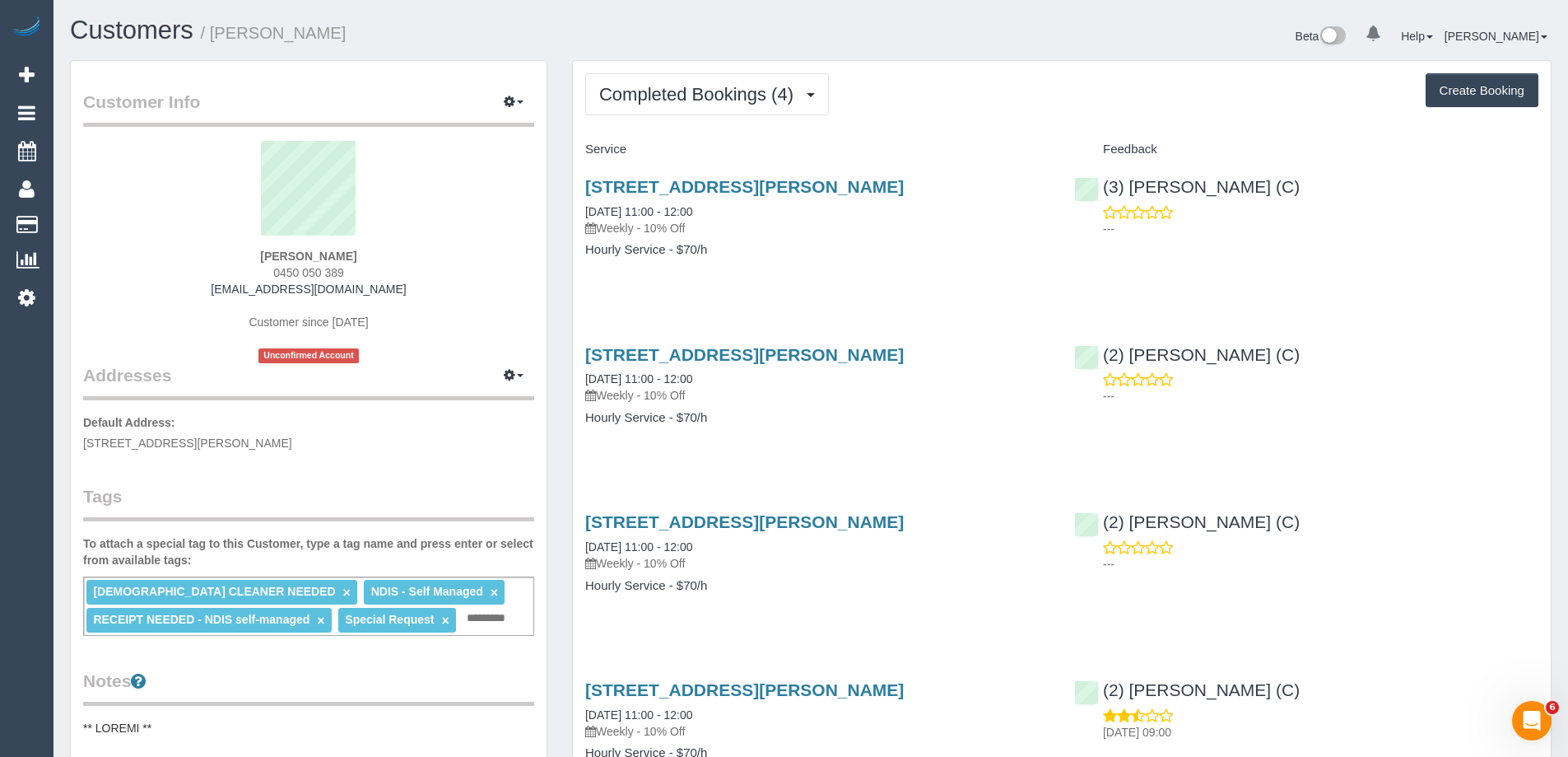
drag, startPoint x: 1240, startPoint y: 190, endPoint x: 1072, endPoint y: 188, distance: 168.0
click at [1072, 188] on div "(3) [PERSON_NAME] (C) ---" at bounding box center [1306, 203] width 489 height 81
copy link "(3) [PERSON_NAME] (C)"
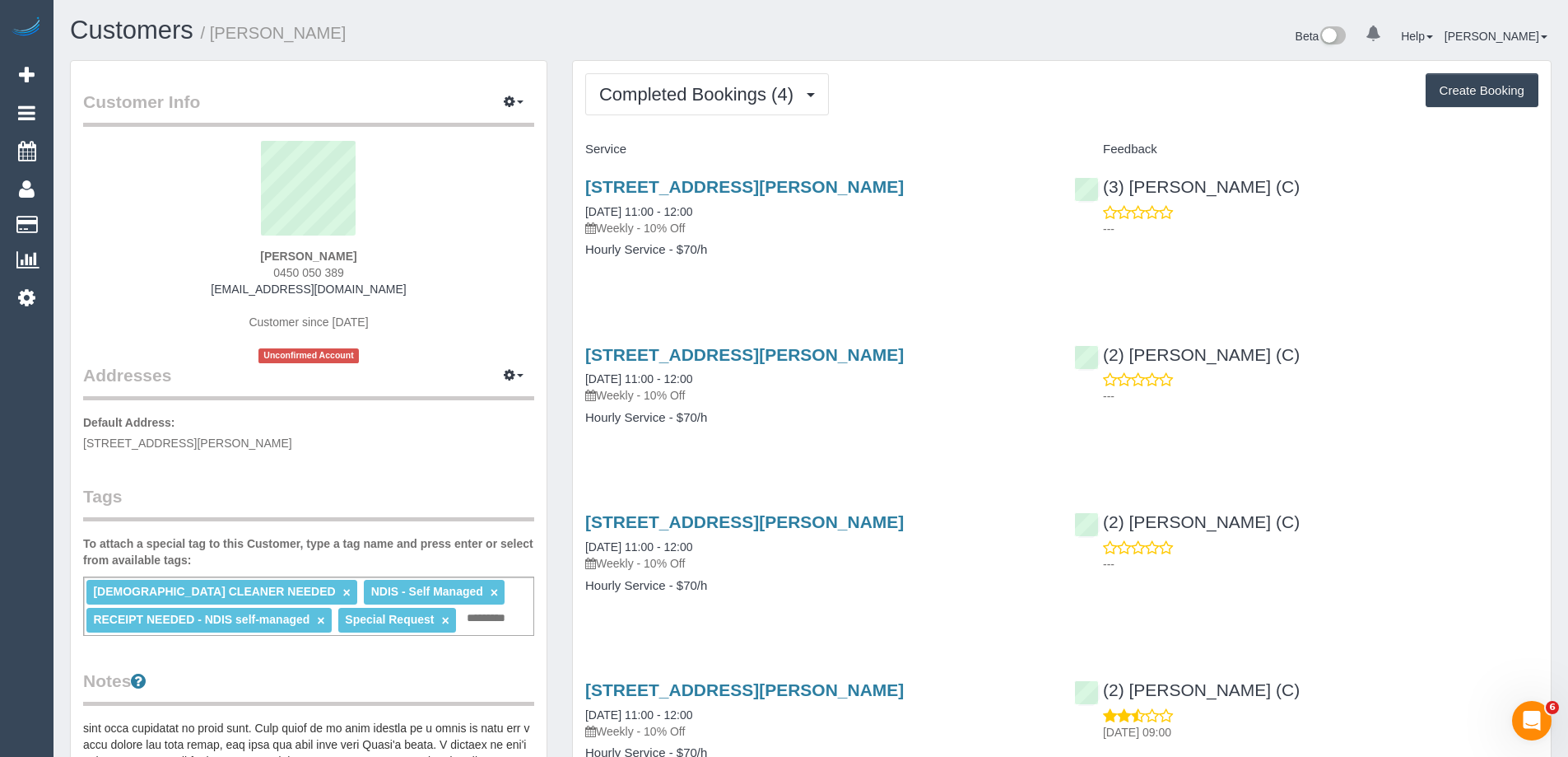
click at [704, 97] on span "Completed Bookings (4)" at bounding box center [701, 94] width 203 height 20
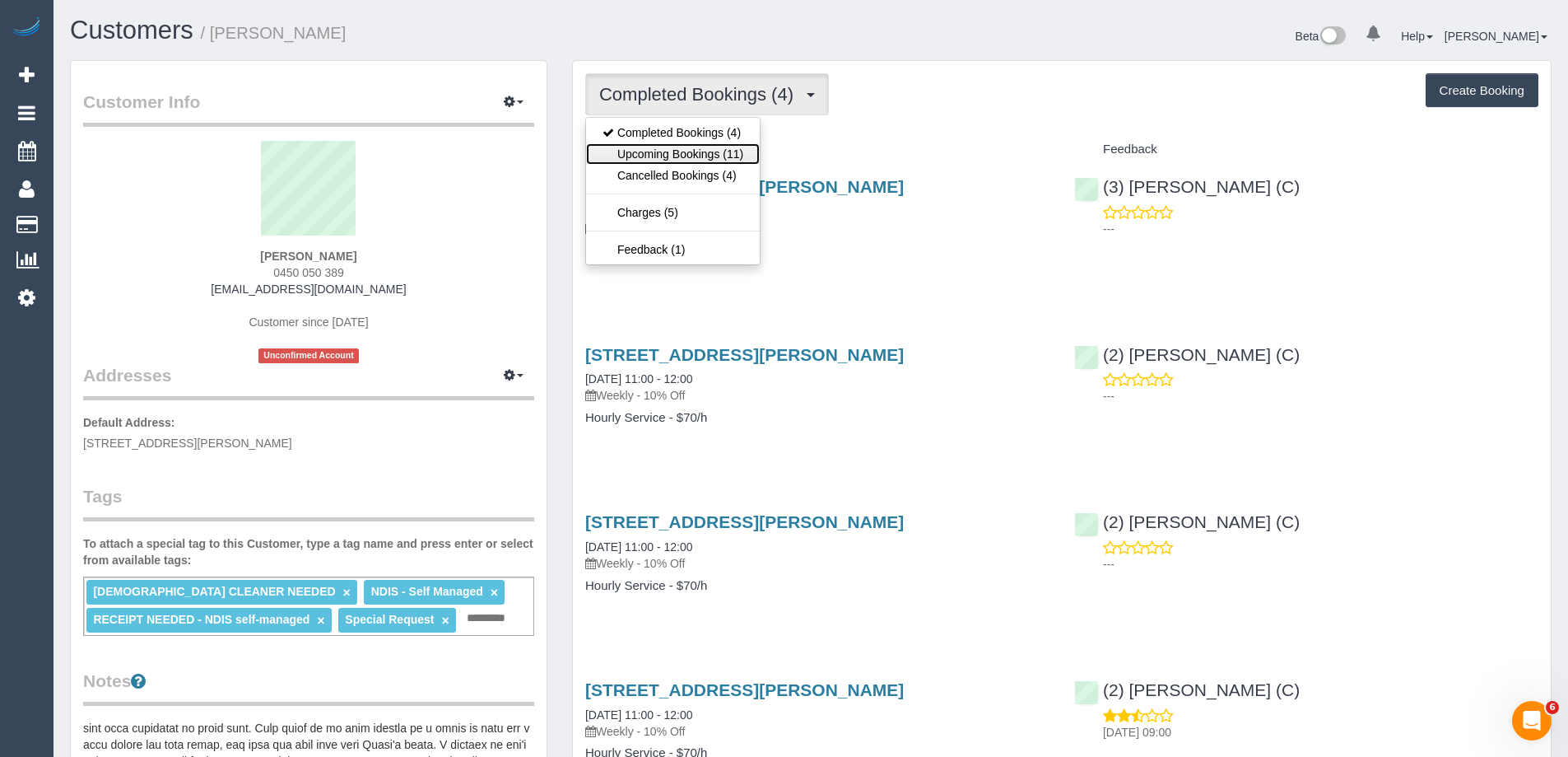
click at [696, 155] on link "Upcoming Bookings (11)" at bounding box center [673, 154] width 174 height 21
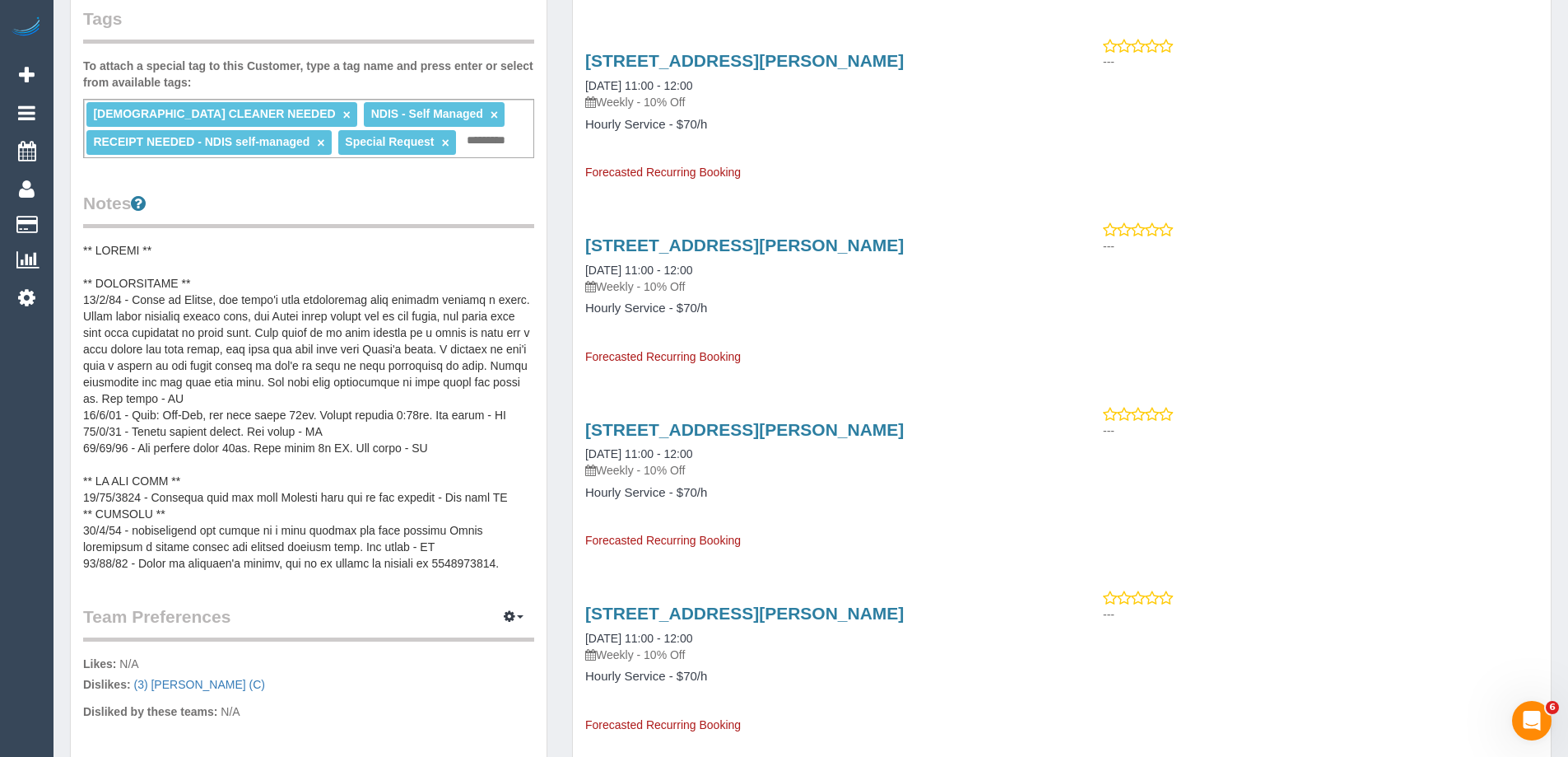
scroll to position [494, 0]
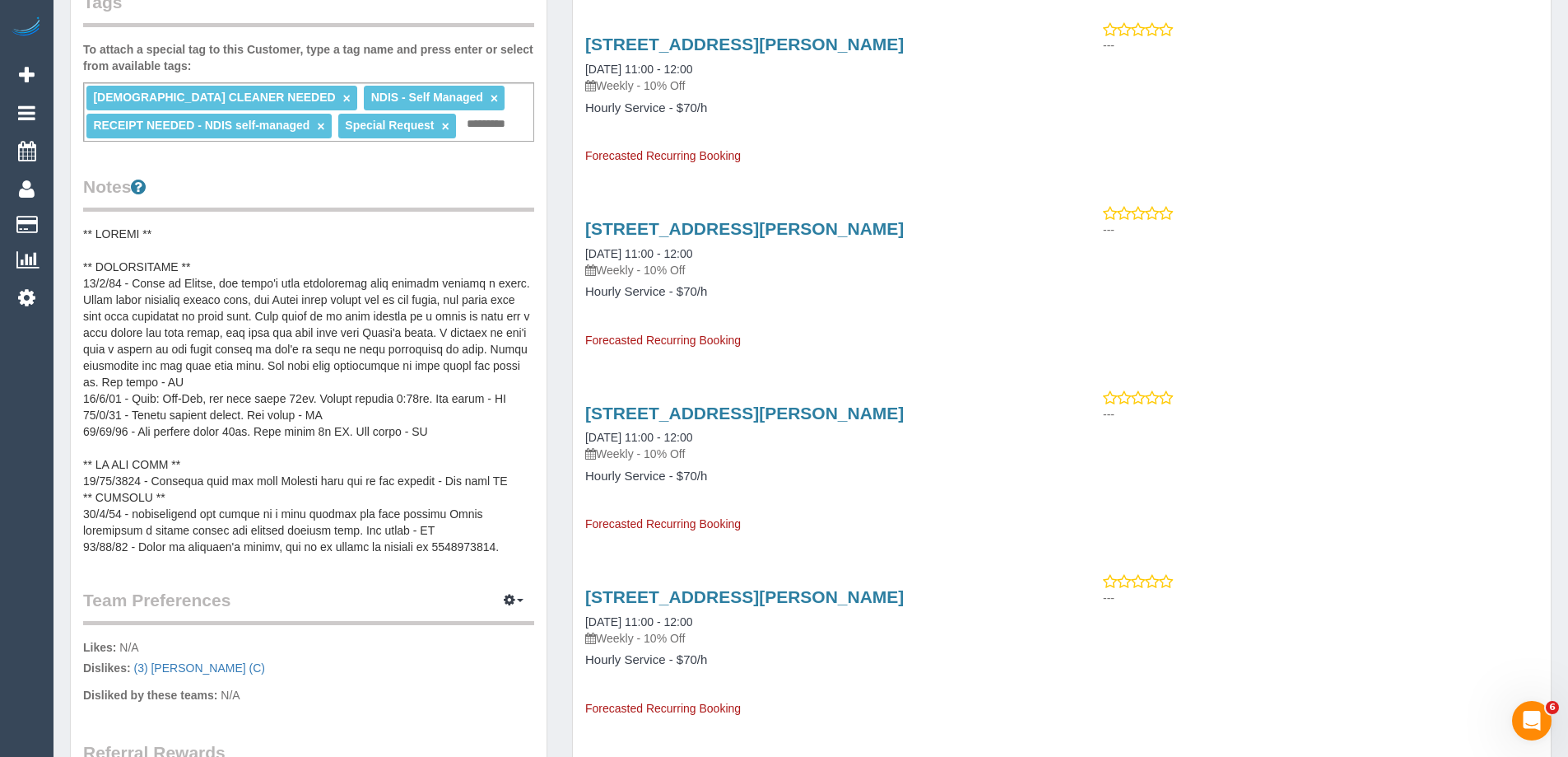
click at [388, 355] on pre at bounding box center [308, 390] width 451 height 330
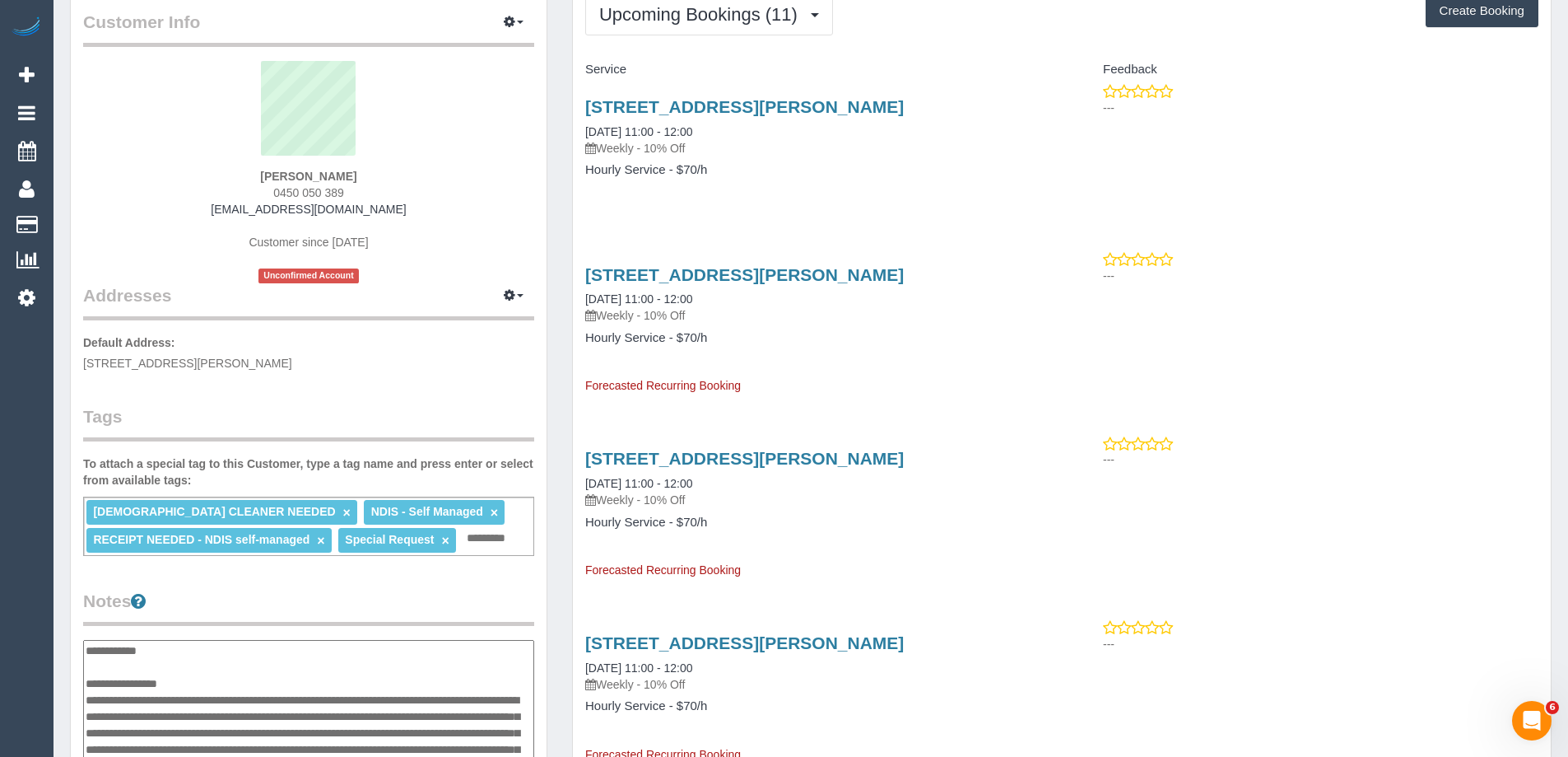
scroll to position [0, 0]
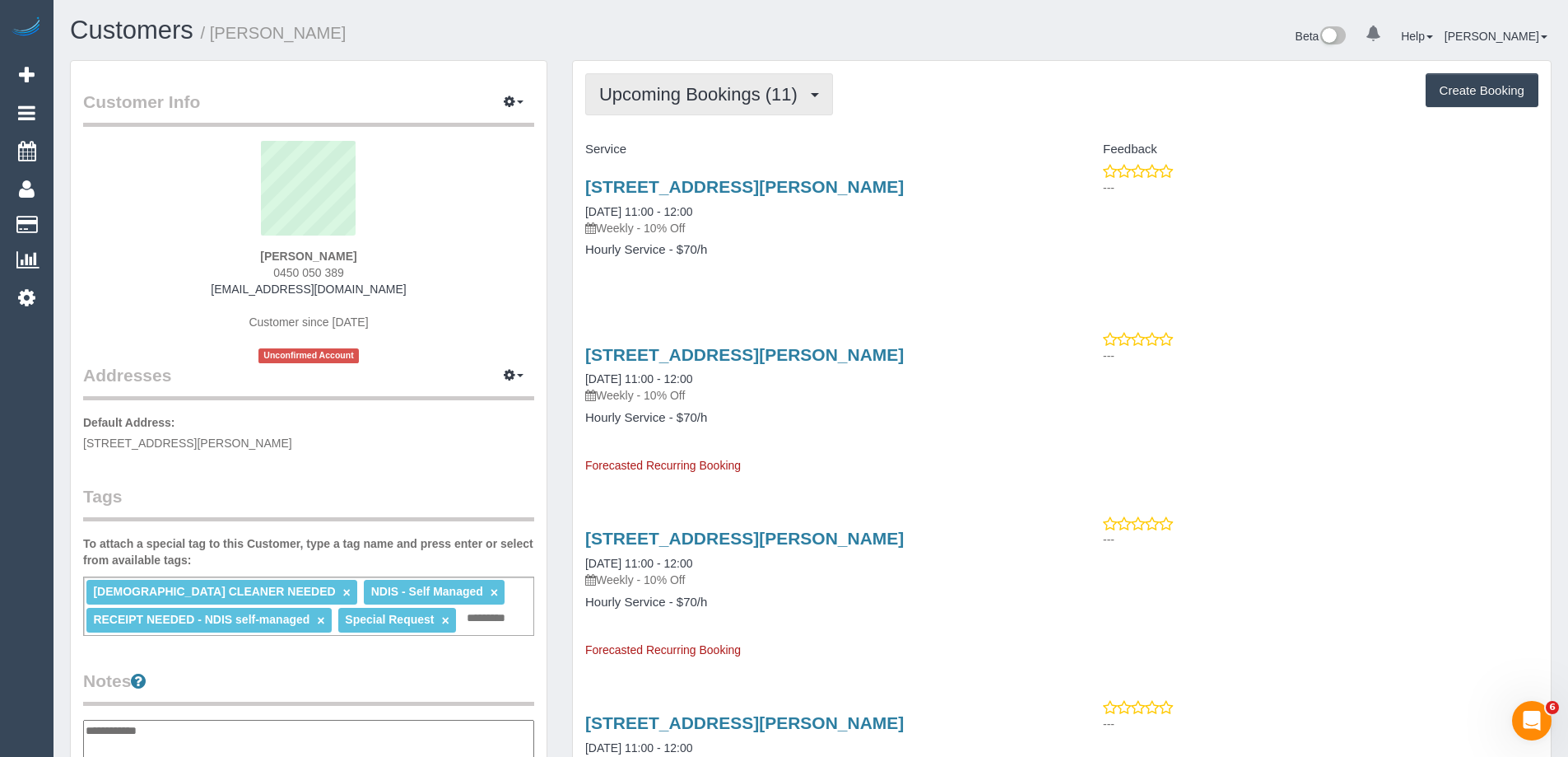
click at [647, 80] on button "Upcoming Bookings (11)" at bounding box center [709, 94] width 248 height 42
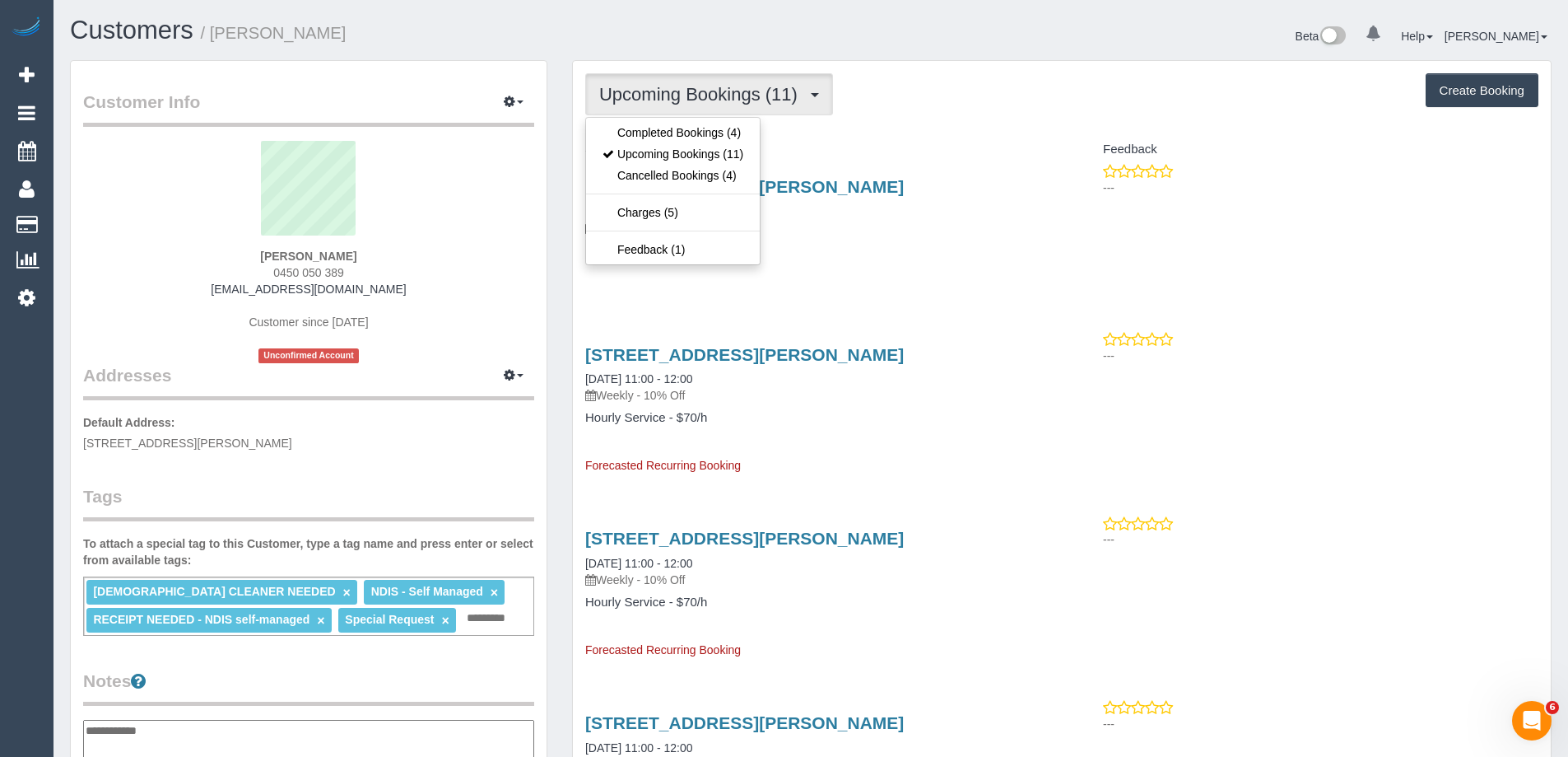
drag, startPoint x: 1001, startPoint y: 97, endPoint x: 984, endPoint y: 102, distance: 17.7
click at [1002, 98] on div "Upcoming Bookings (11) Completed Bookings (4) Upcoming Bookings (11) Cancelled …" at bounding box center [1062, 94] width 953 height 42
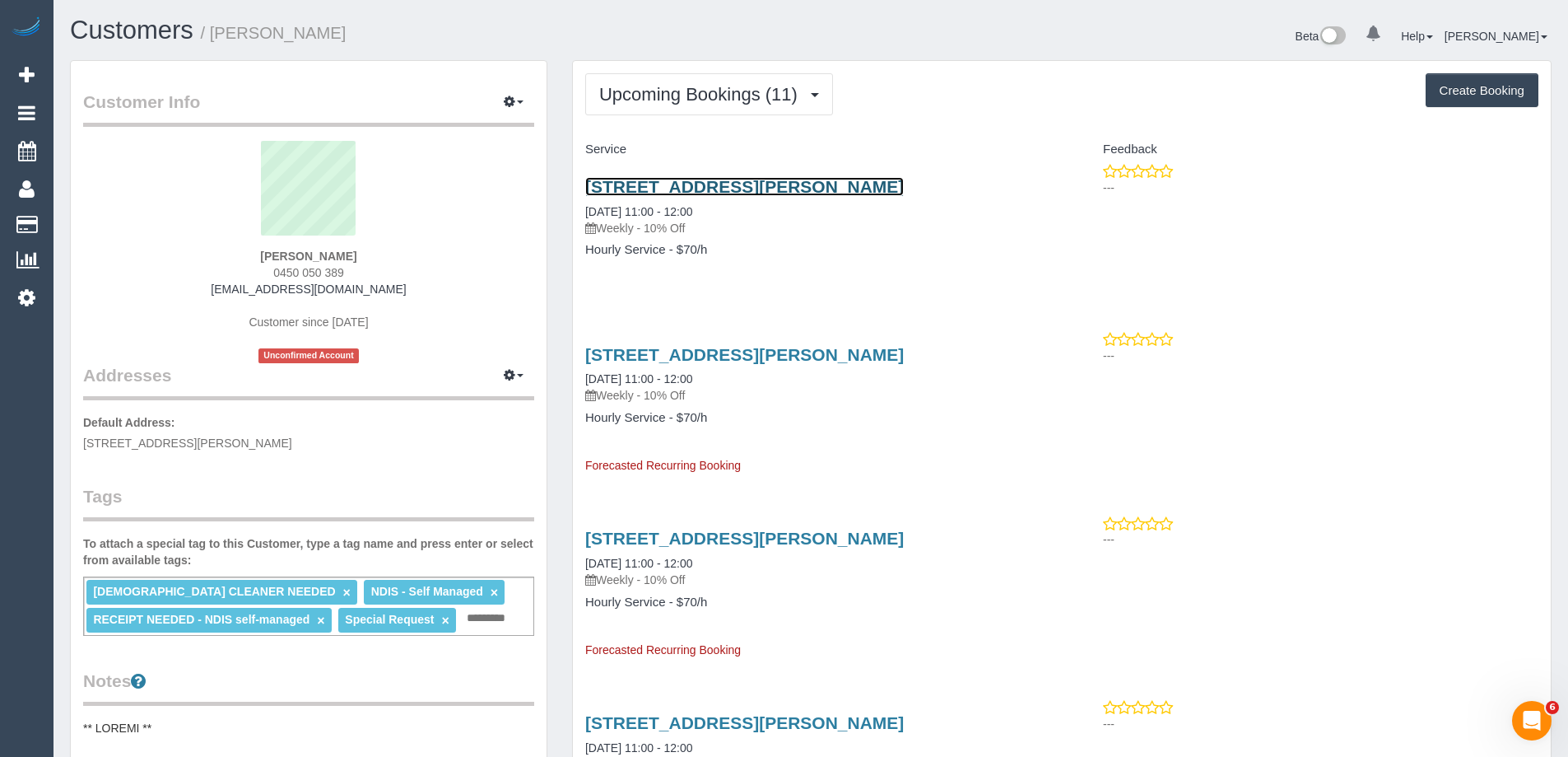
click at [786, 184] on link "[STREET_ADDRESS][PERSON_NAME]" at bounding box center [744, 186] width 318 height 19
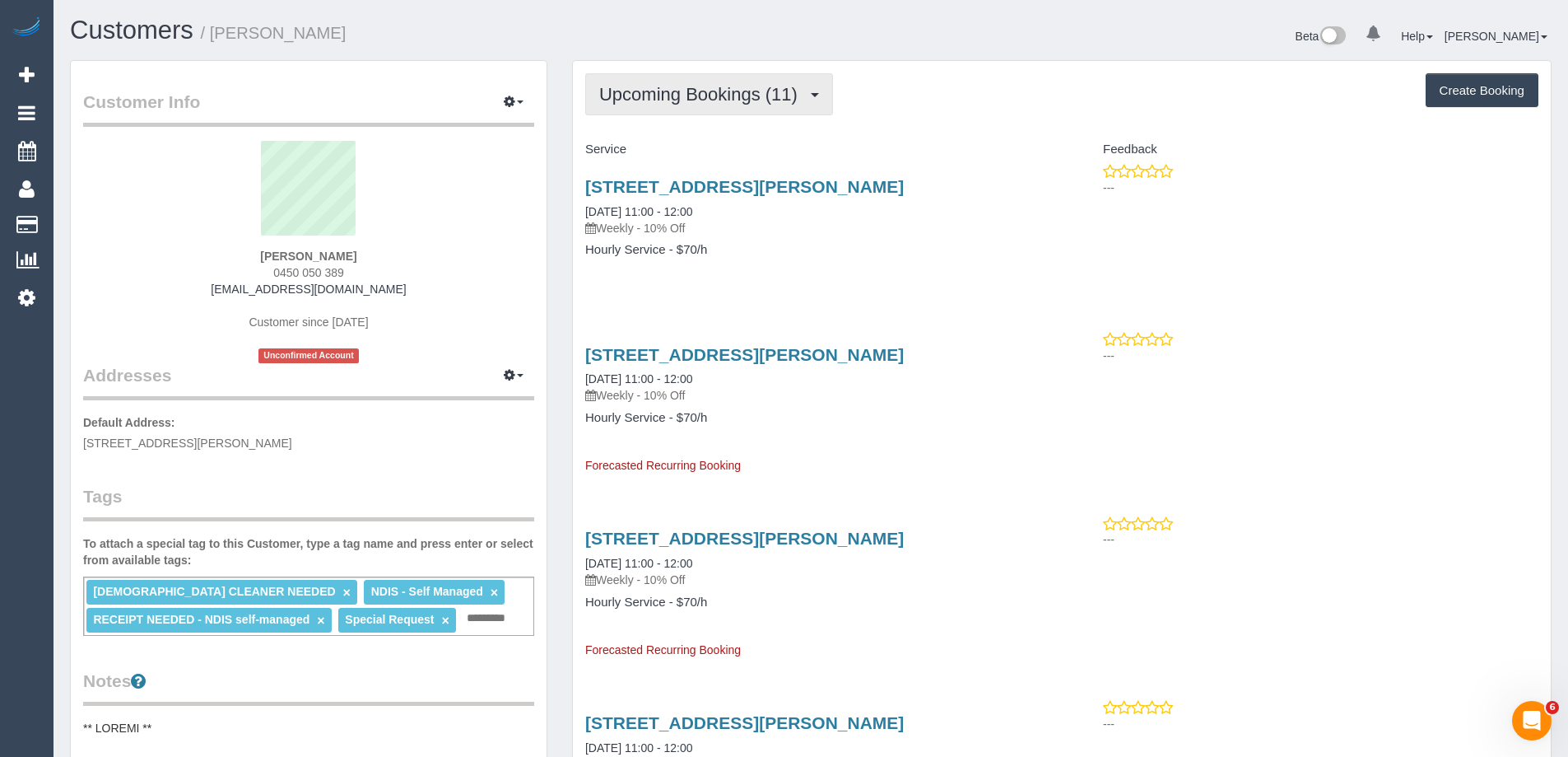
click at [649, 99] on span "Upcoming Bookings (11)" at bounding box center [703, 94] width 207 height 20
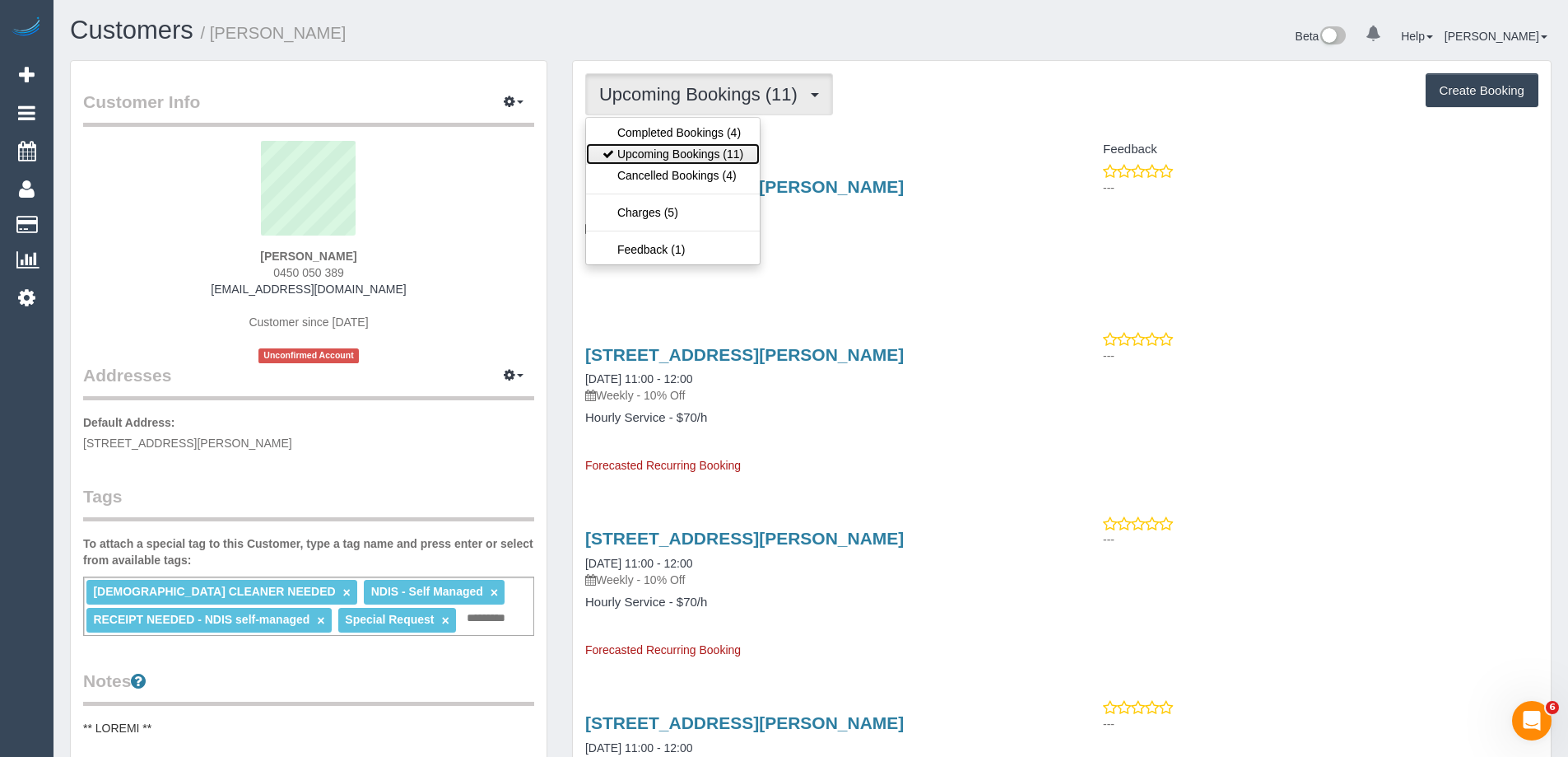
click at [645, 148] on link "Upcoming Bookings (11)" at bounding box center [673, 154] width 174 height 21
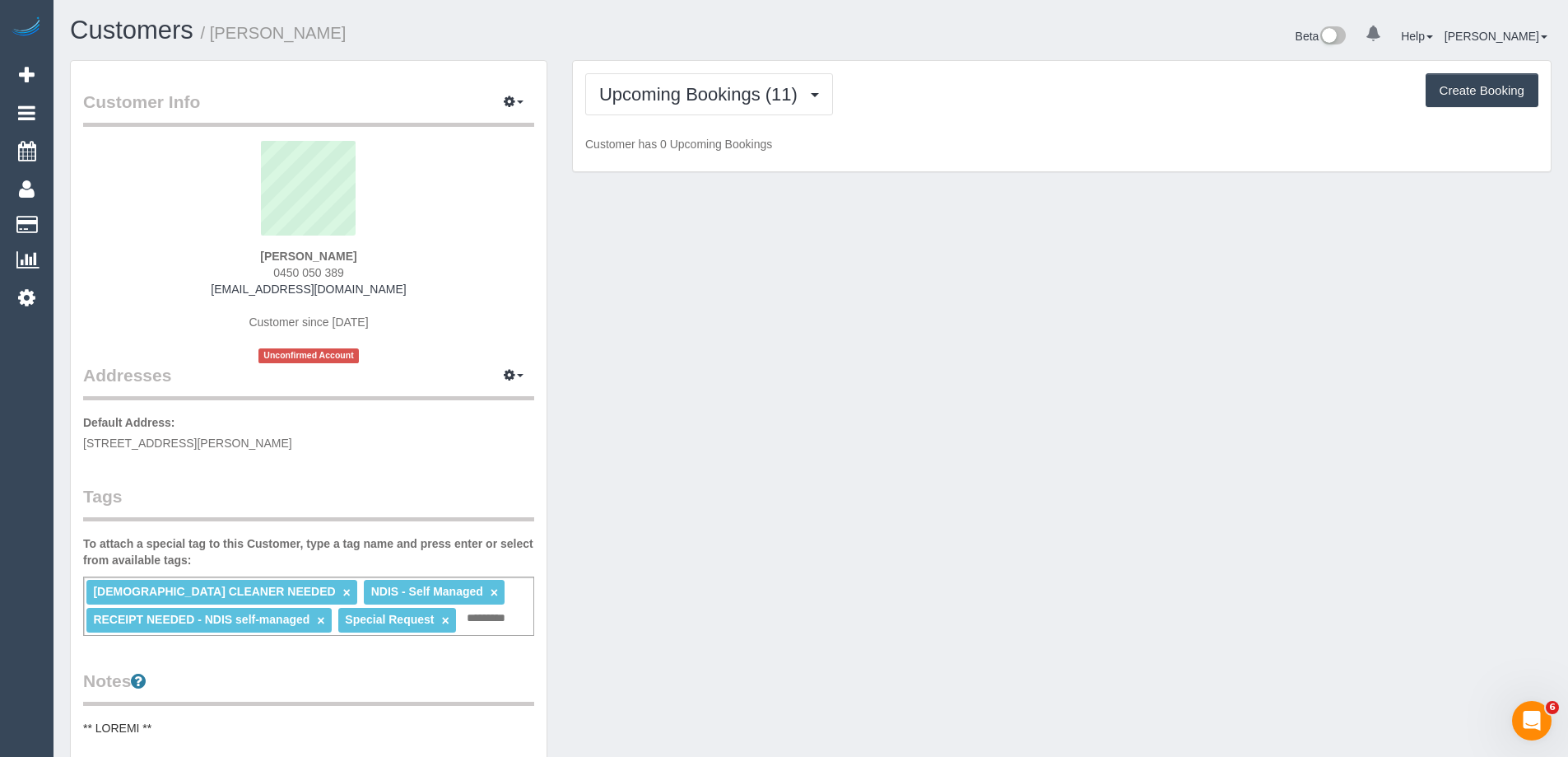
drag, startPoint x: 386, startPoint y: 289, endPoint x: 223, endPoint y: 284, distance: 163.1
click at [223, 284] on div "[PERSON_NAME] 0450 050 389 [EMAIL_ADDRESS][DOMAIN_NAME] Customer since [DATE] U…" at bounding box center [308, 251] width 451 height 223
copy link "[EMAIL_ADDRESS][DOMAIN_NAME]"
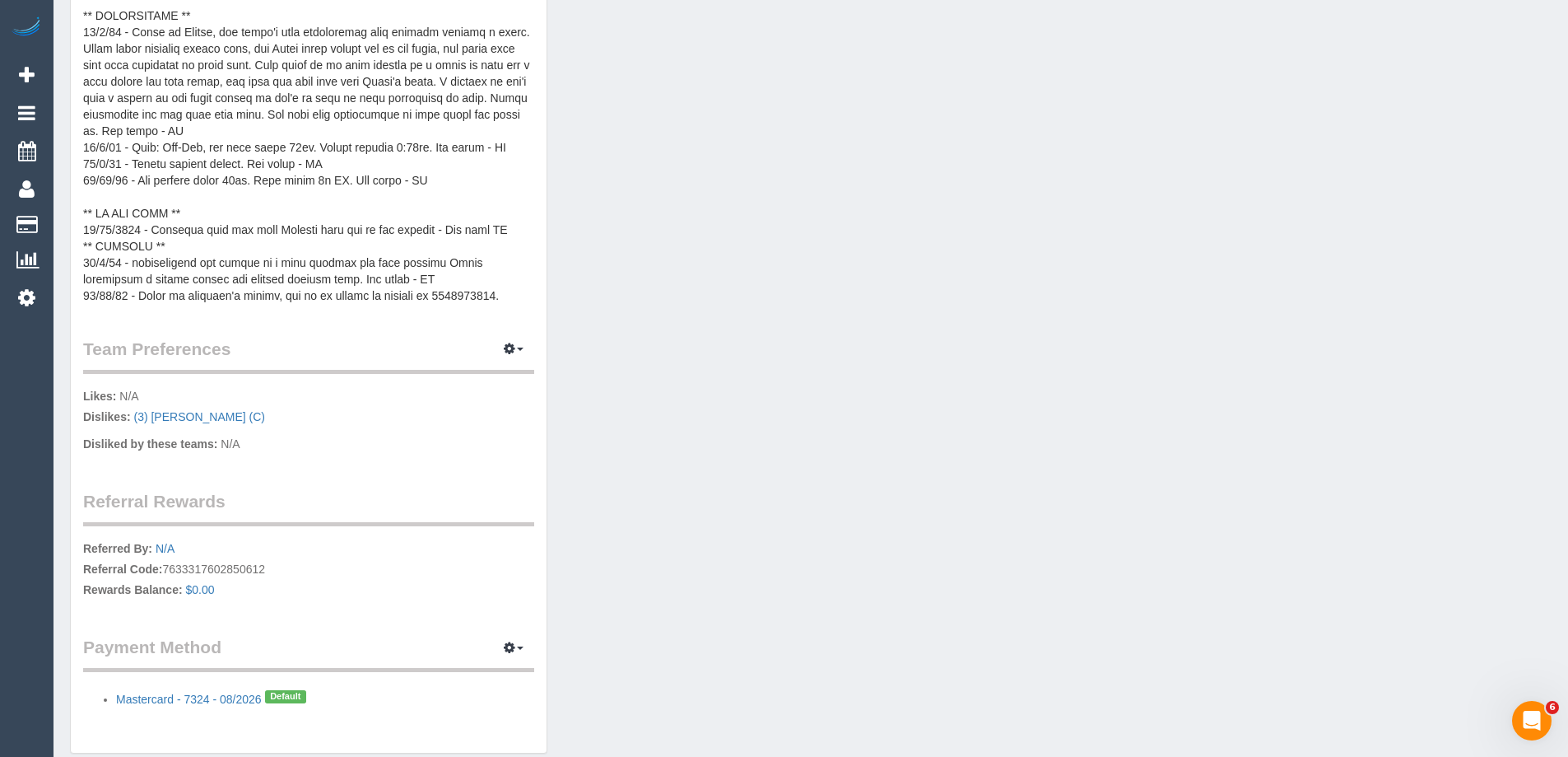
scroll to position [817, 0]
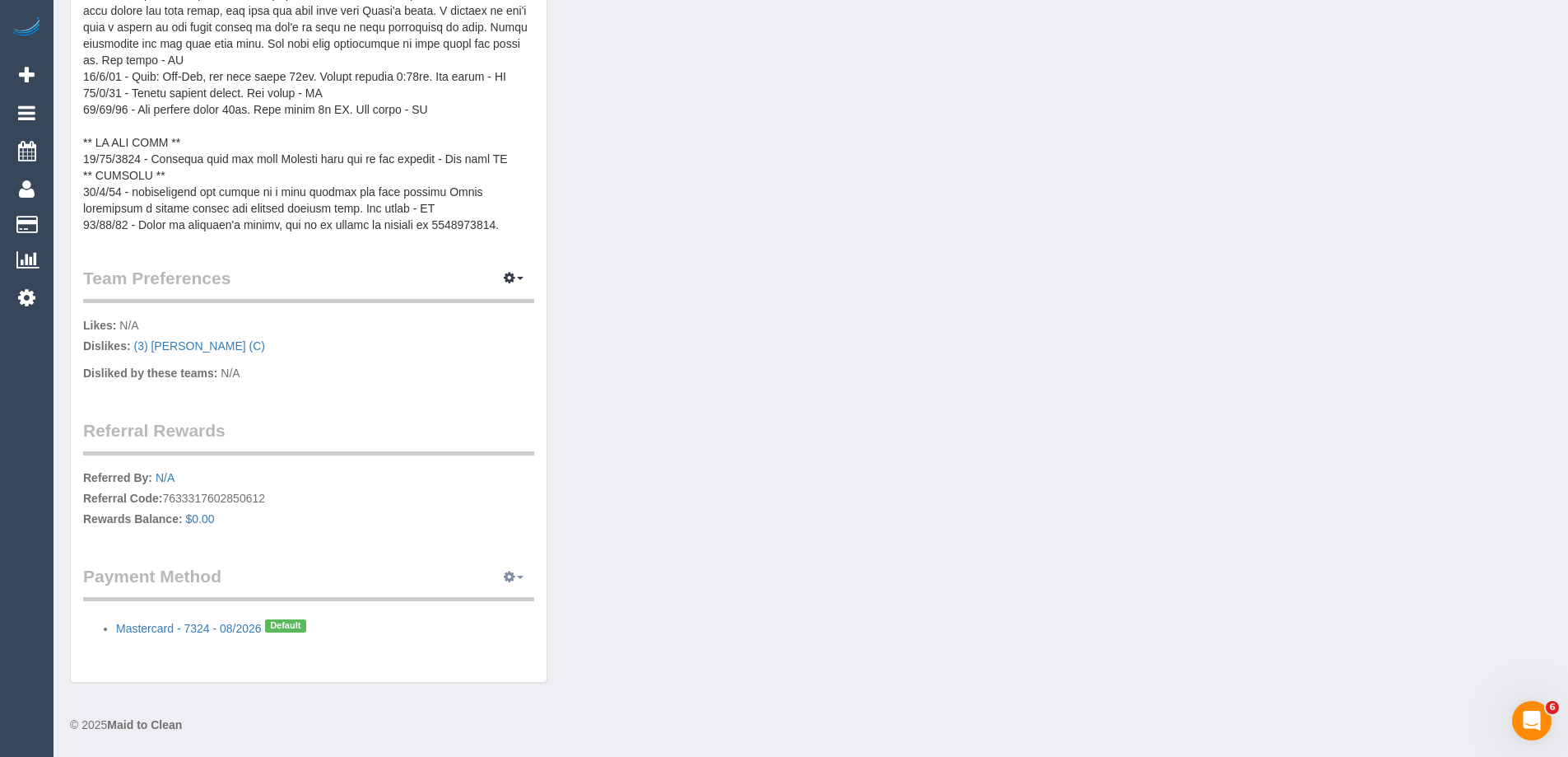
click at [516, 578] on span "button" at bounding box center [519, 577] width 7 height 4
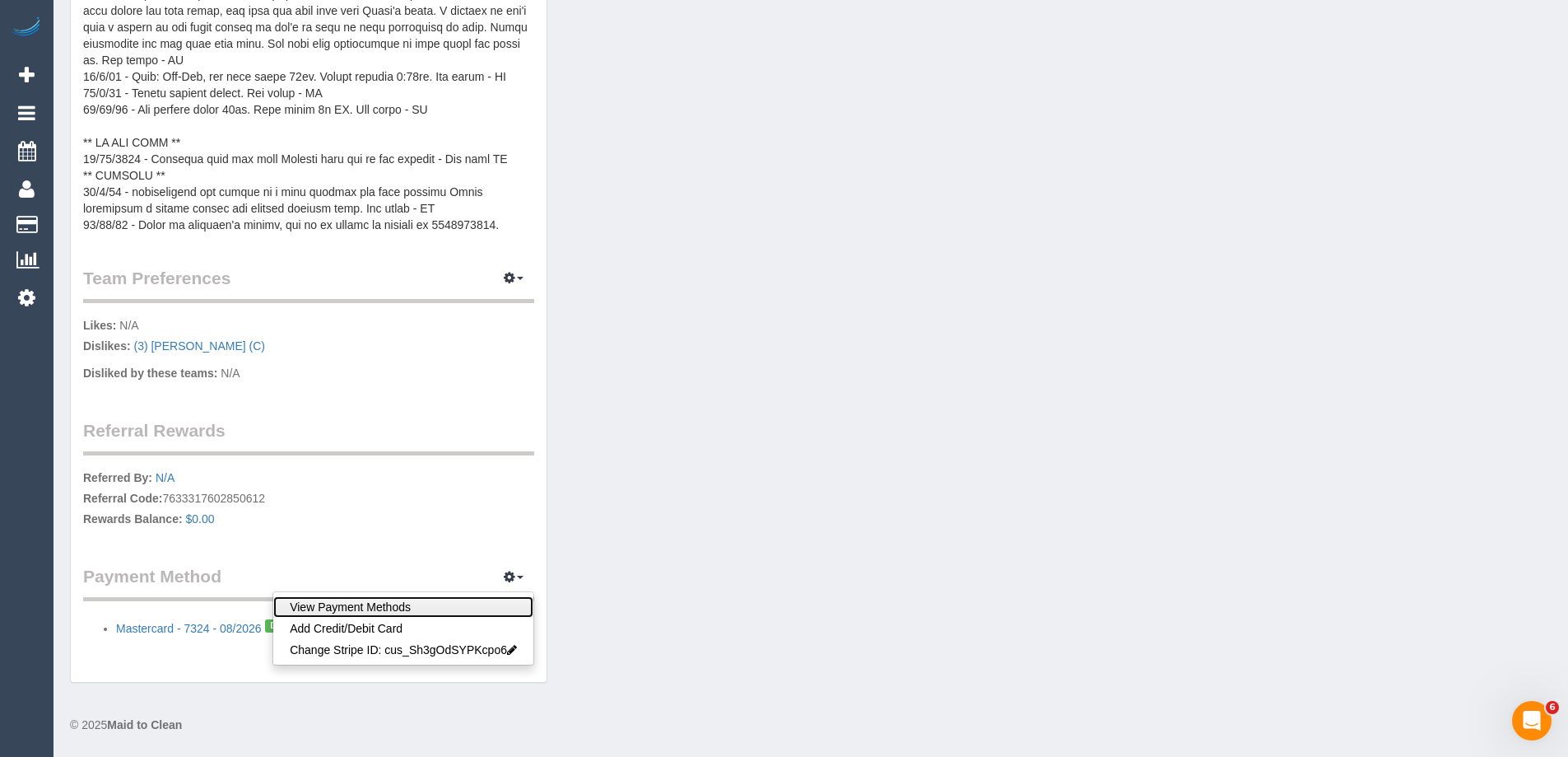
click at [460, 608] on link "View Payment Methods" at bounding box center [404, 606] width 261 height 21
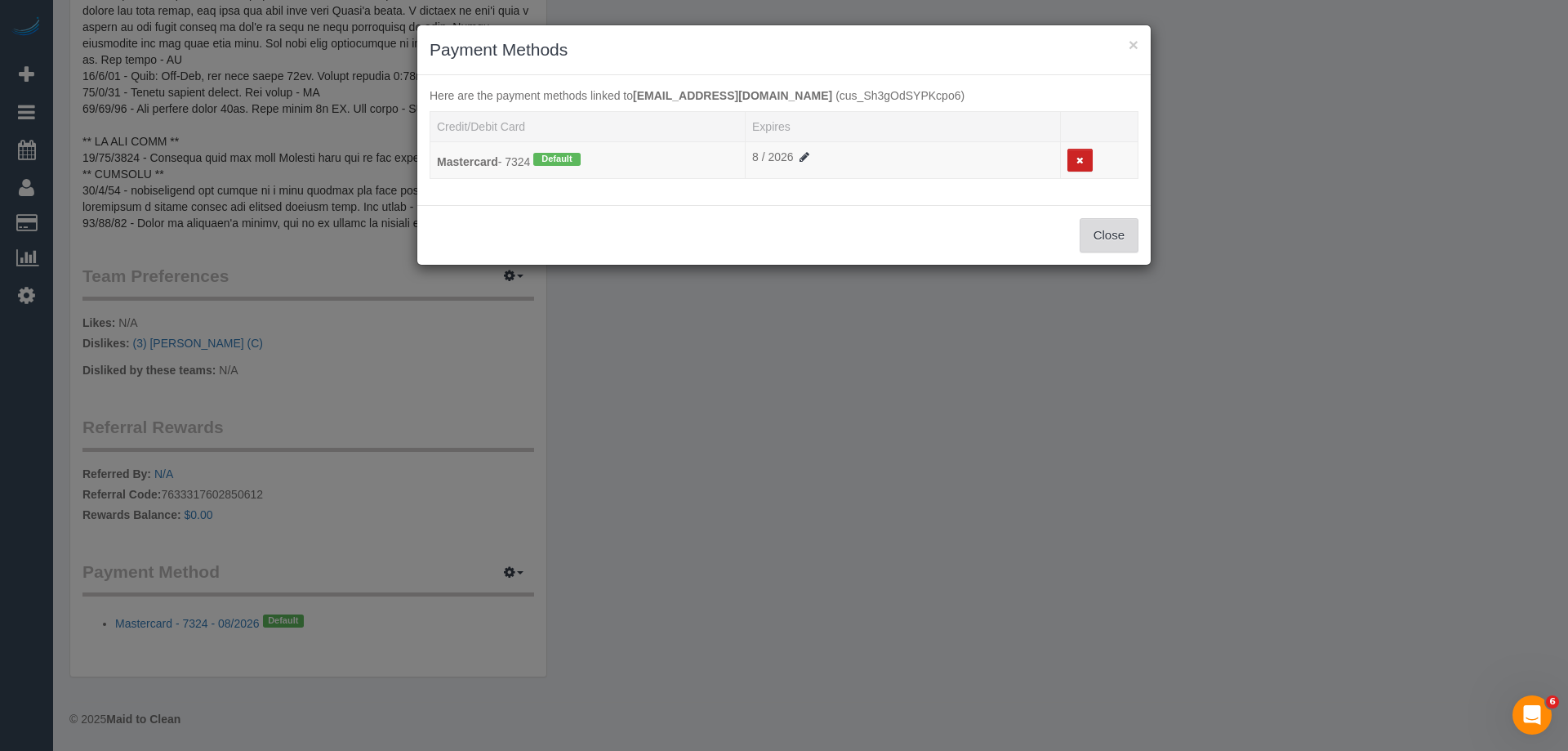
click at [1104, 229] on button "Close" at bounding box center [1109, 235] width 59 height 34
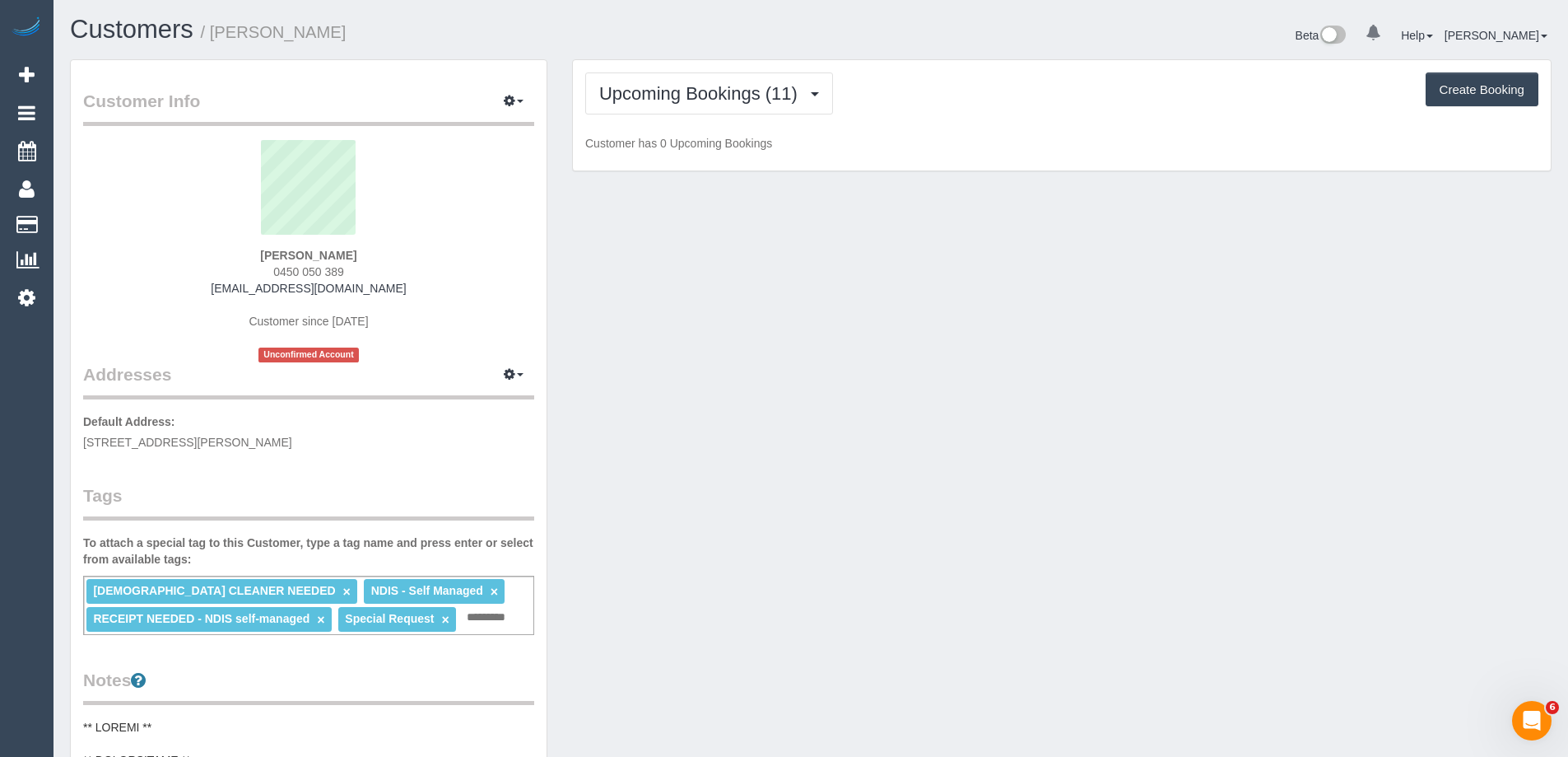
scroll to position [0, 0]
click at [732, 94] on span "Upcoming Bookings (11)" at bounding box center [703, 94] width 207 height 20
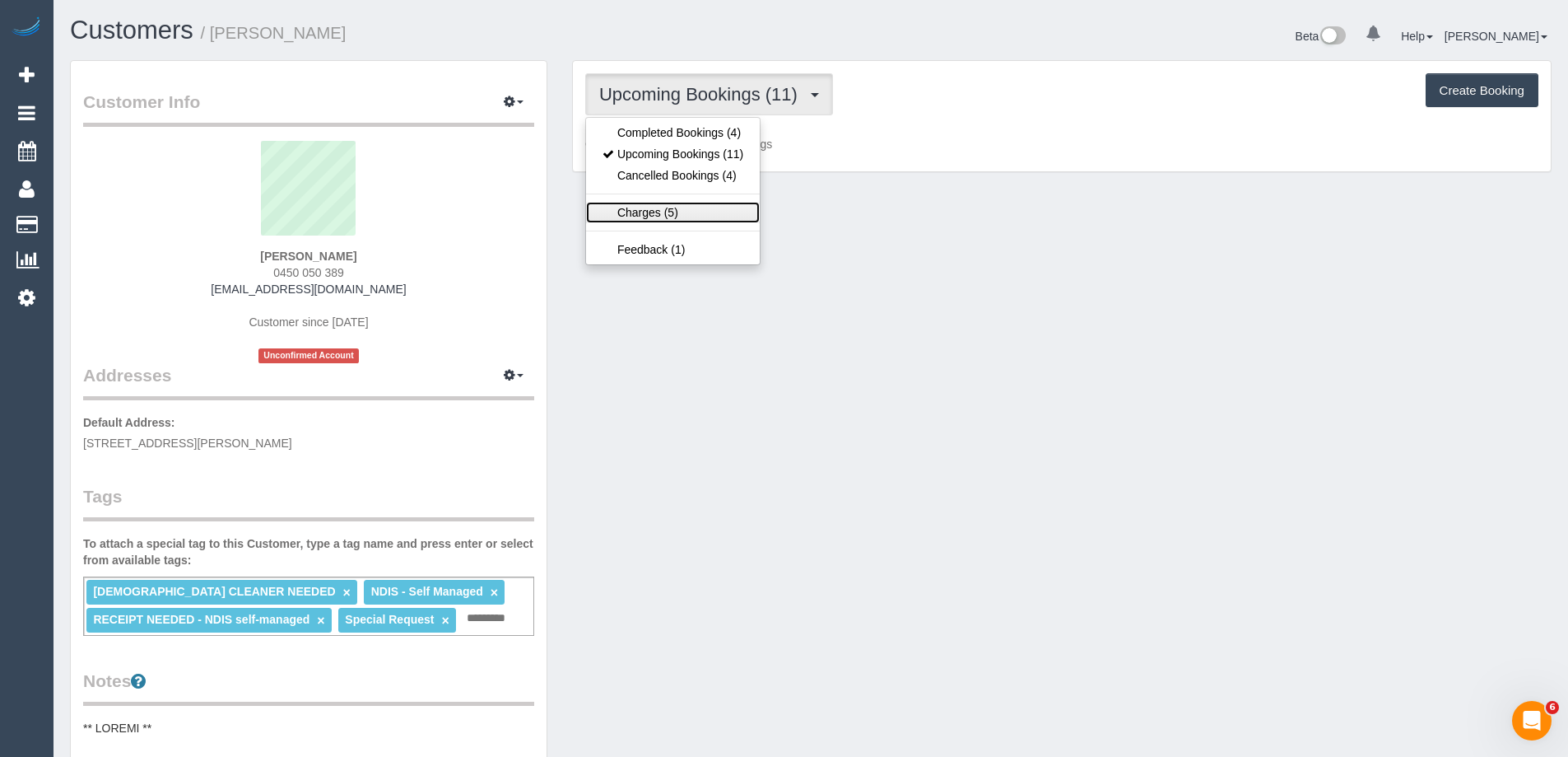
click at [679, 207] on link "Charges (5)" at bounding box center [673, 212] width 174 height 21
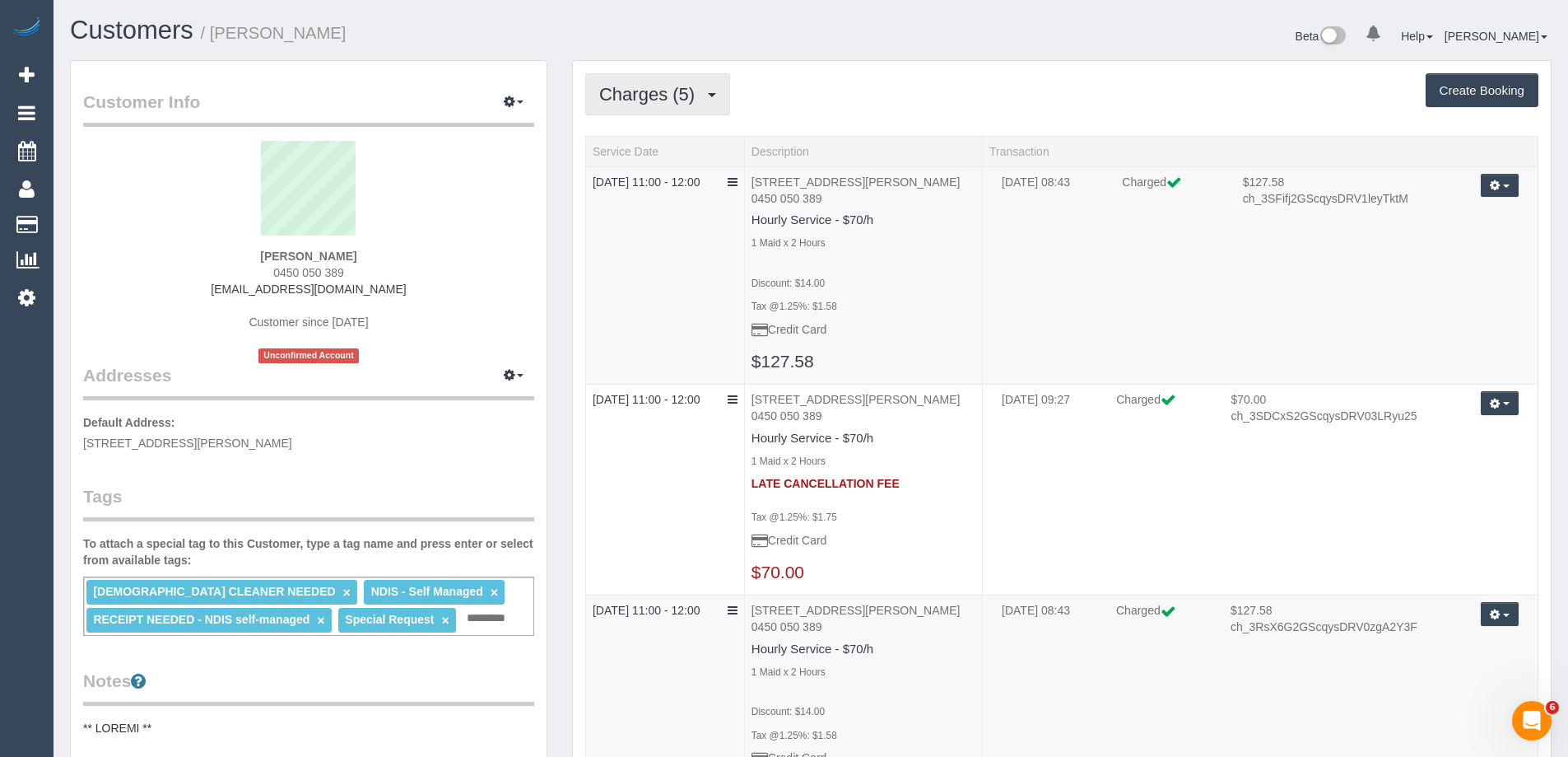
click at [684, 90] on span "Charges (5)" at bounding box center [650, 94] width 103 height 20
click at [668, 120] on ul "Completed Bookings (4) Upcoming Bookings (11) Cancelled Bookings (4) Charges (5…" at bounding box center [673, 191] width 175 height 148
click at [669, 103] on span "Charges (5)" at bounding box center [650, 94] width 103 height 20
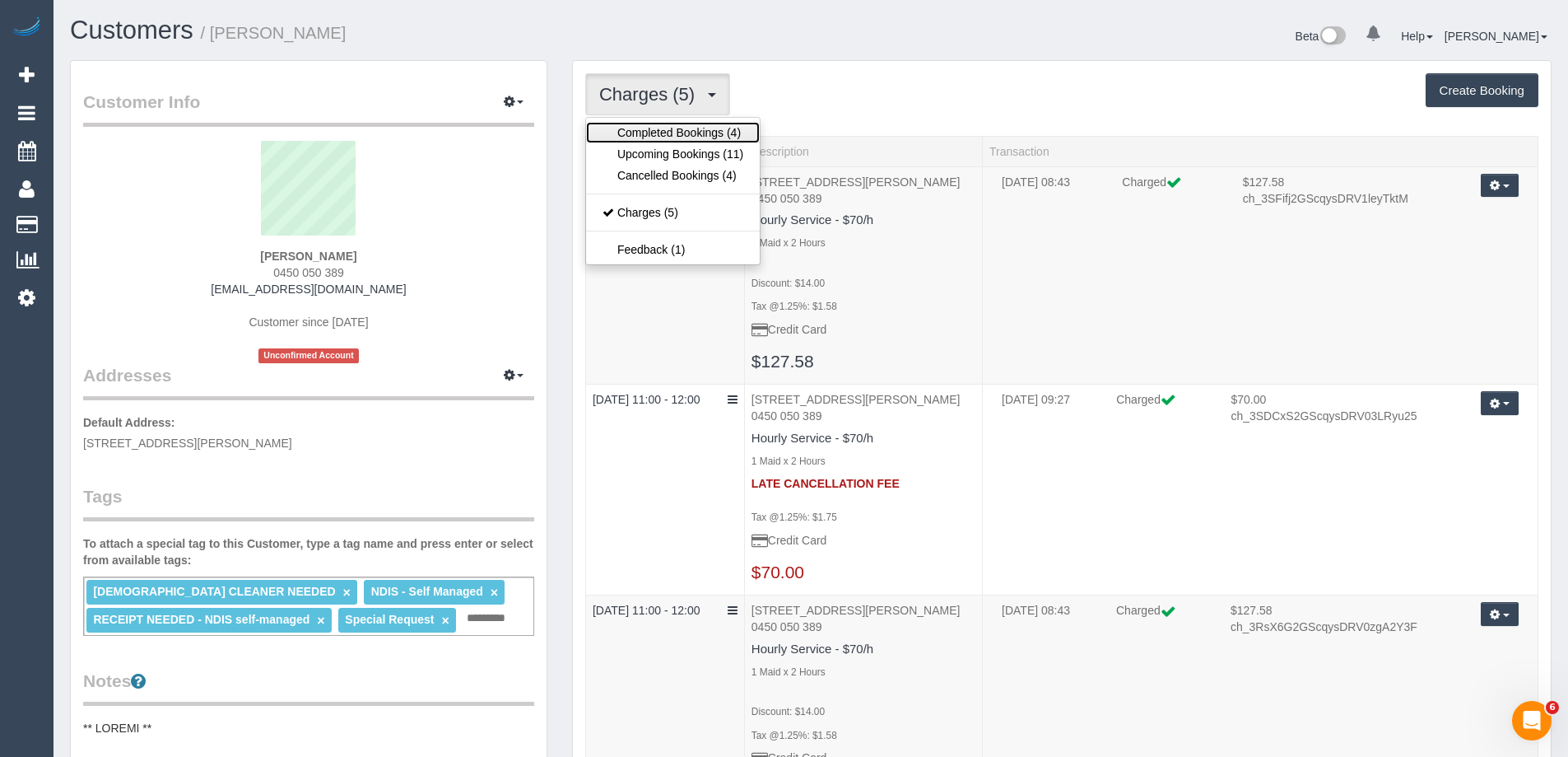
click at [664, 125] on link "Completed Bookings (4)" at bounding box center [673, 132] width 174 height 21
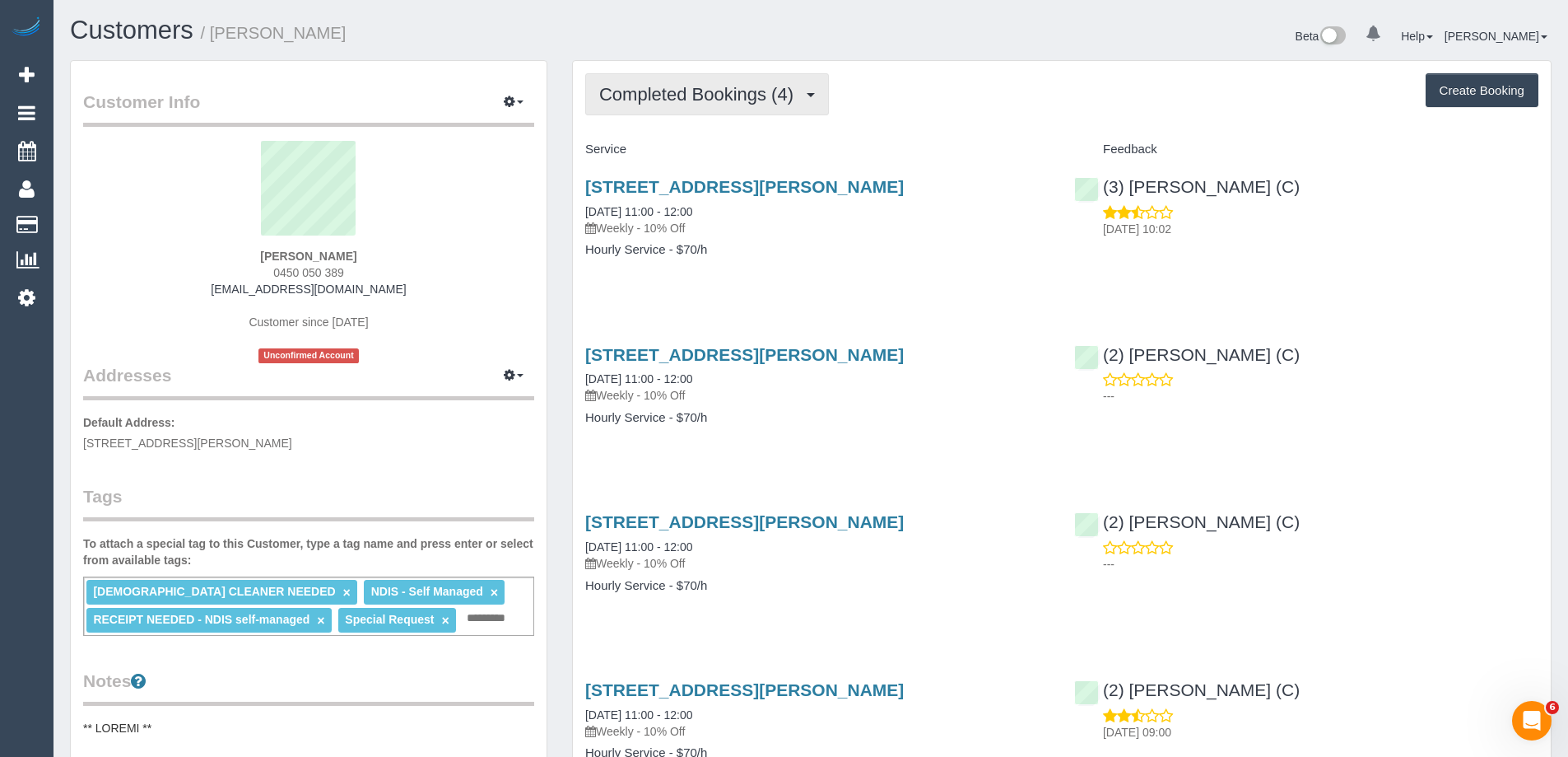
click at [671, 88] on span "Completed Bookings (4)" at bounding box center [701, 94] width 203 height 20
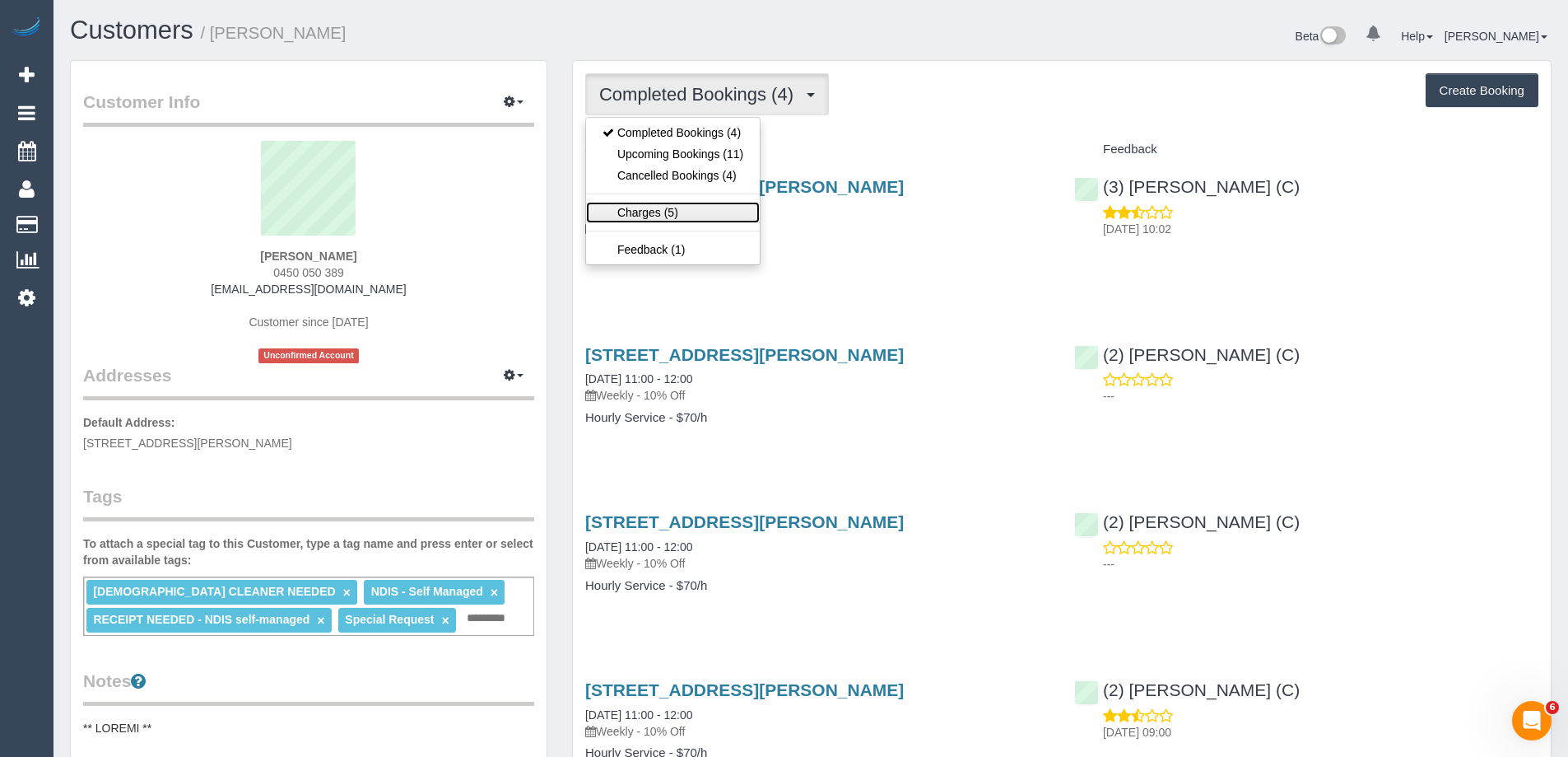
click at [650, 210] on link "Charges (5)" at bounding box center [673, 212] width 174 height 21
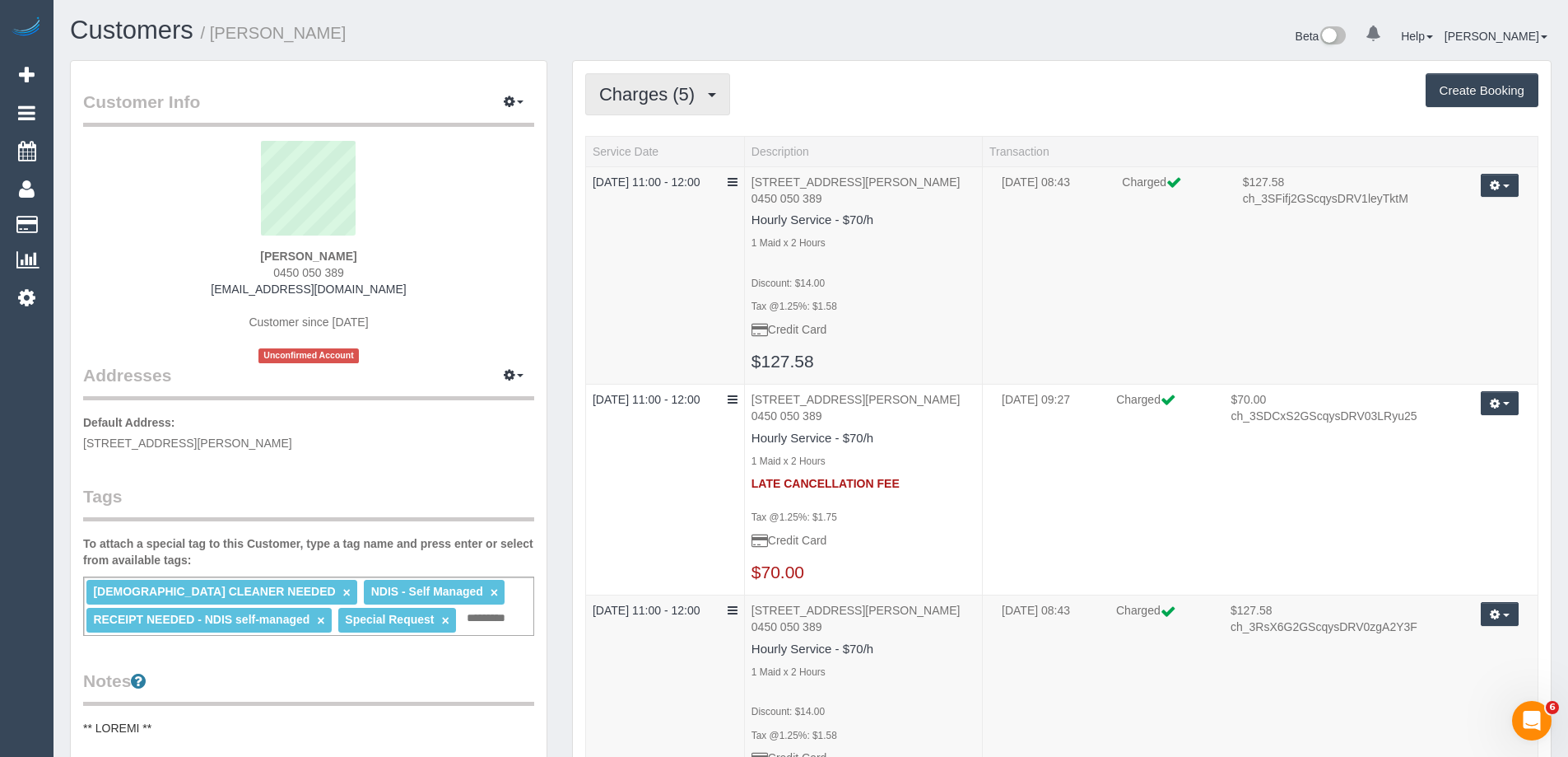
click at [670, 92] on span "Charges (5)" at bounding box center [650, 94] width 103 height 20
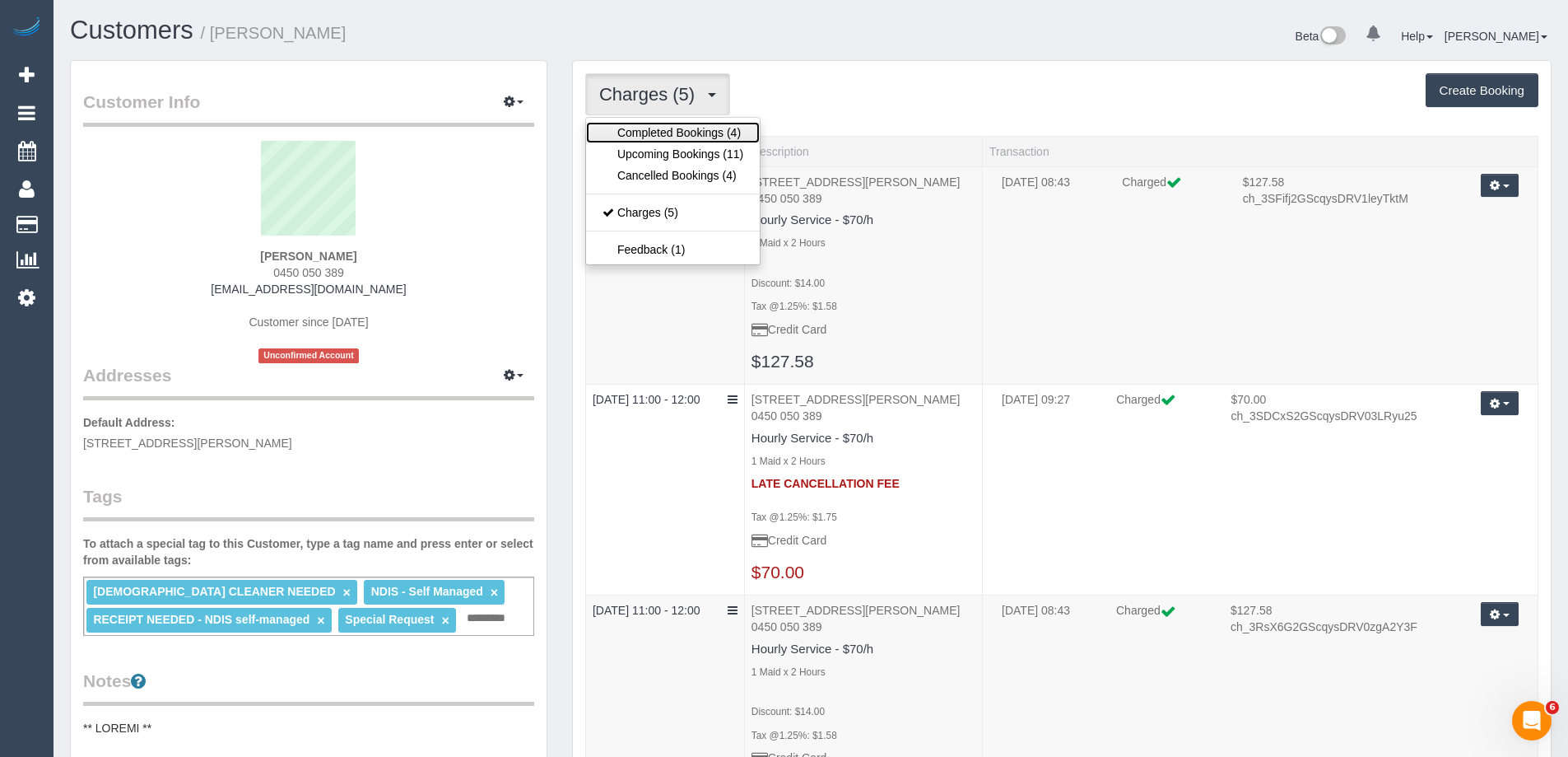
click at [660, 124] on link "Completed Bookings (4)" at bounding box center [673, 132] width 174 height 21
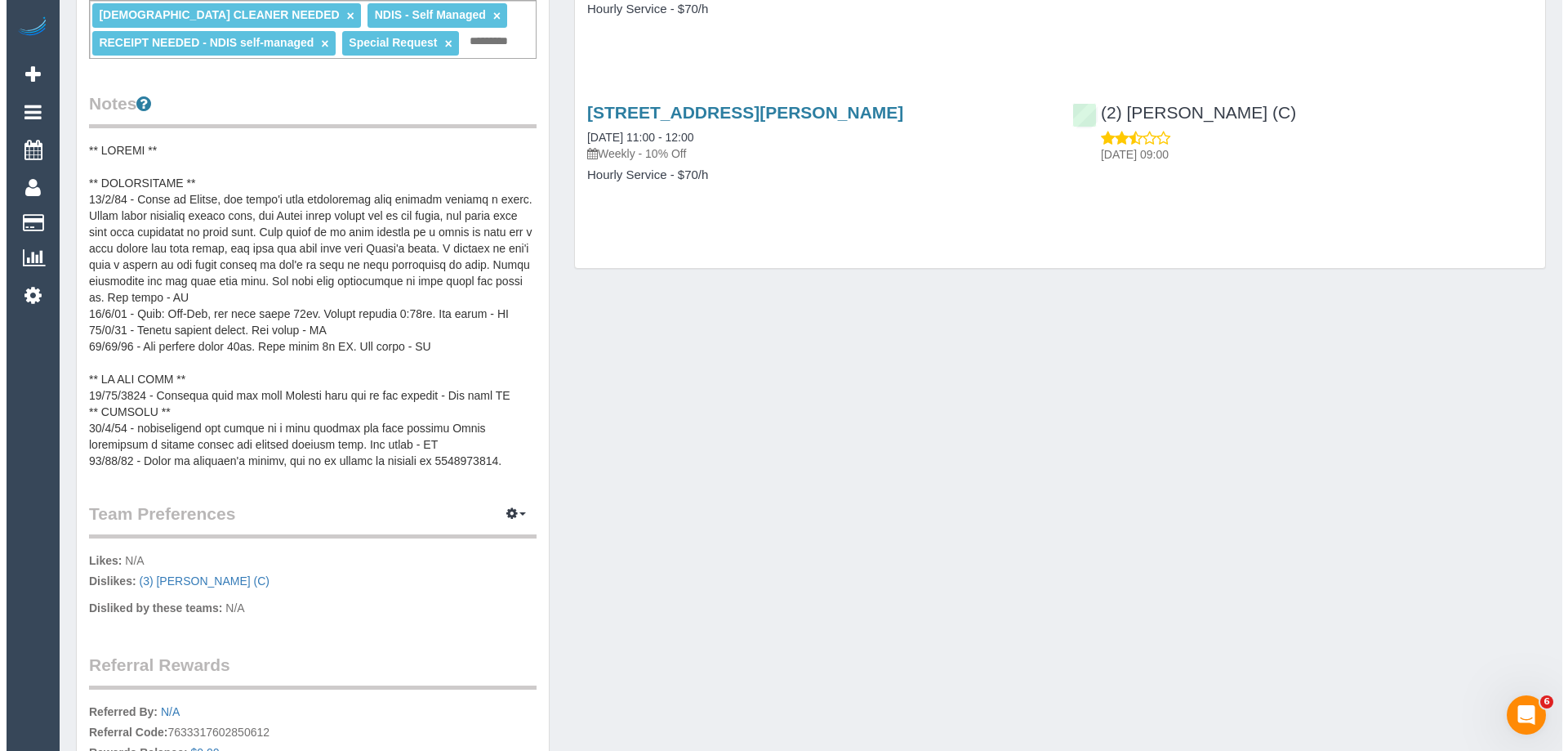
scroll to position [810, 0]
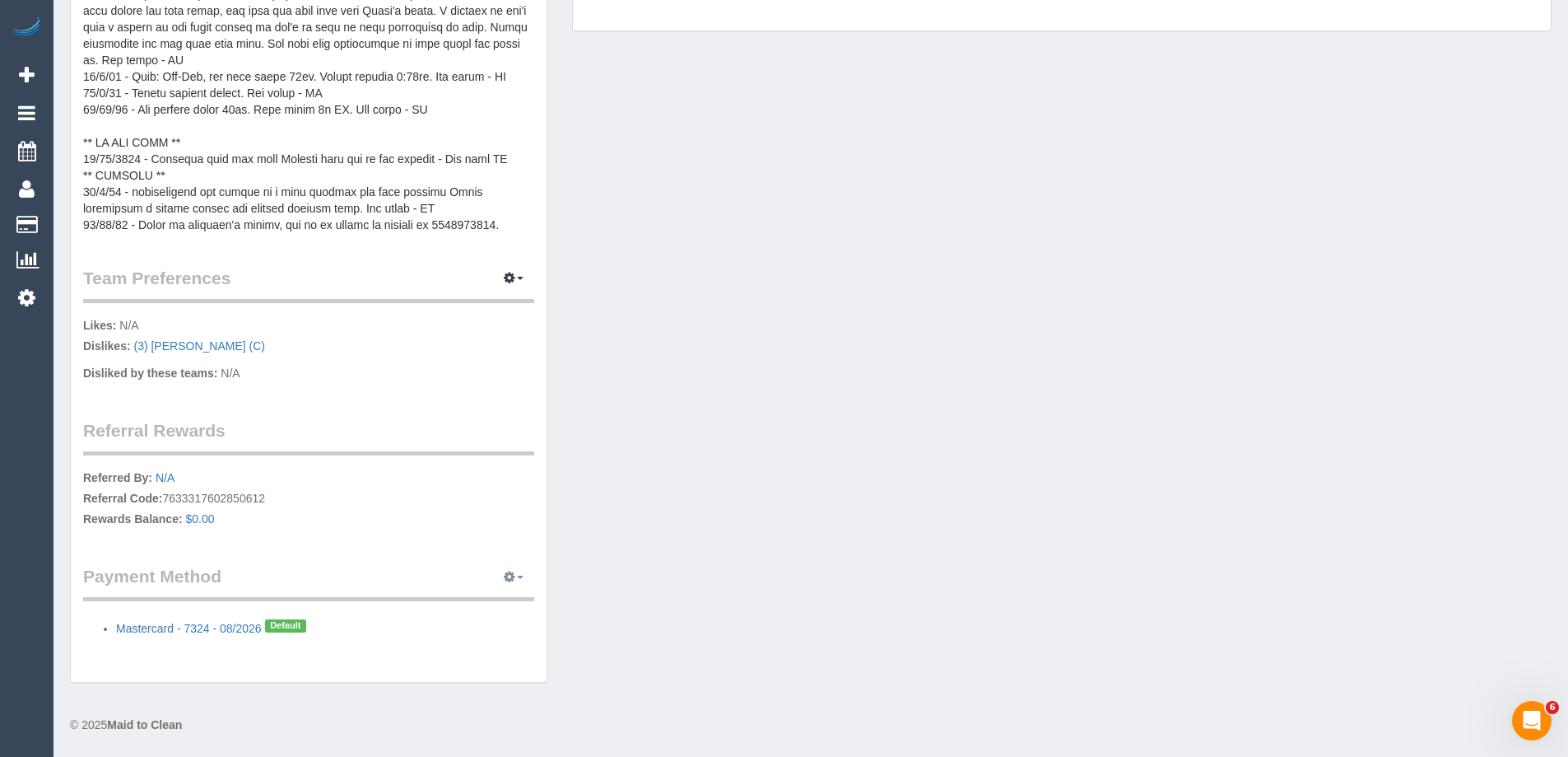
click at [515, 577] on icon "button" at bounding box center [509, 576] width 11 height 10
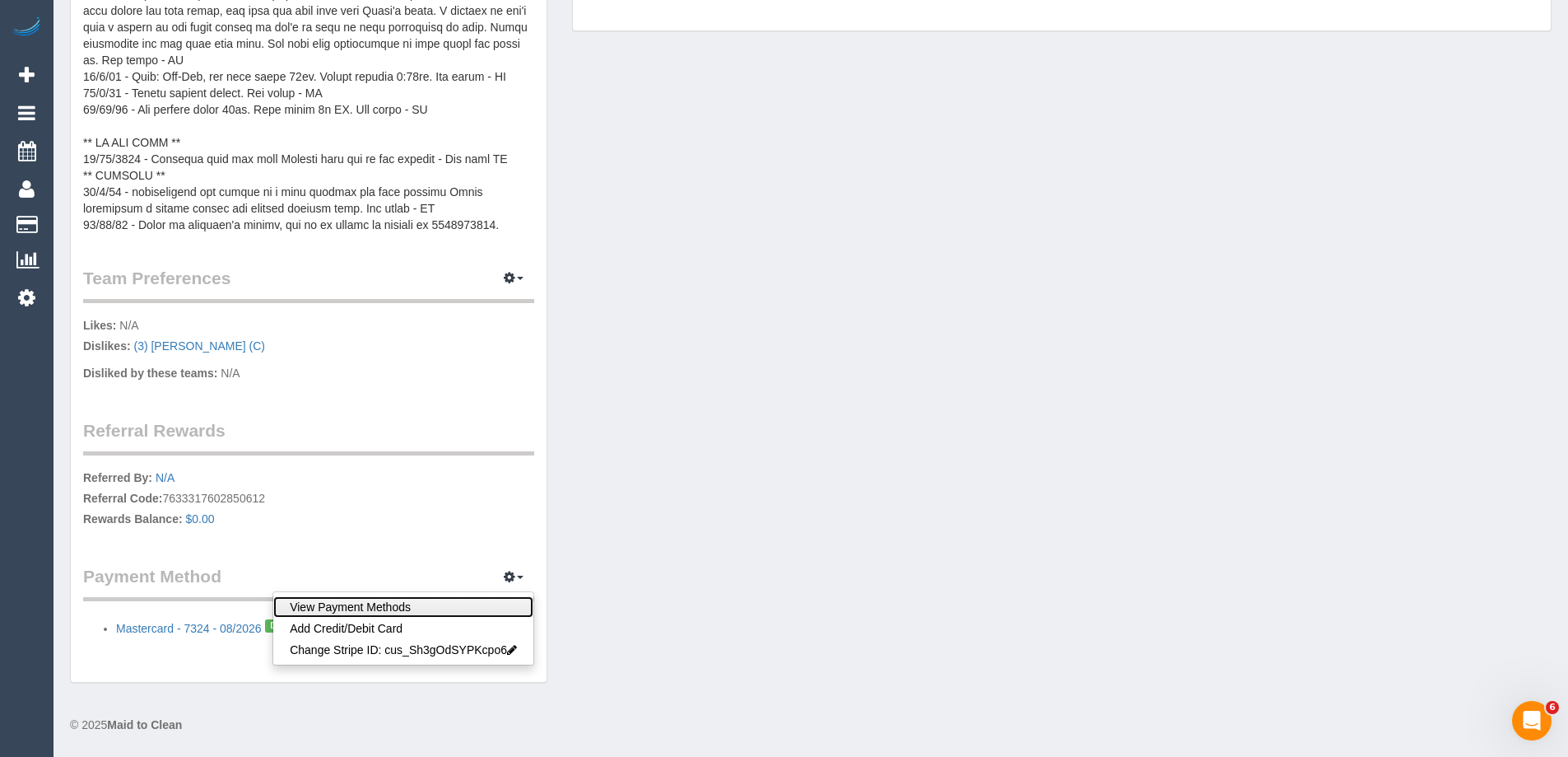
click at [460, 605] on link "View Payment Methods" at bounding box center [404, 606] width 261 height 21
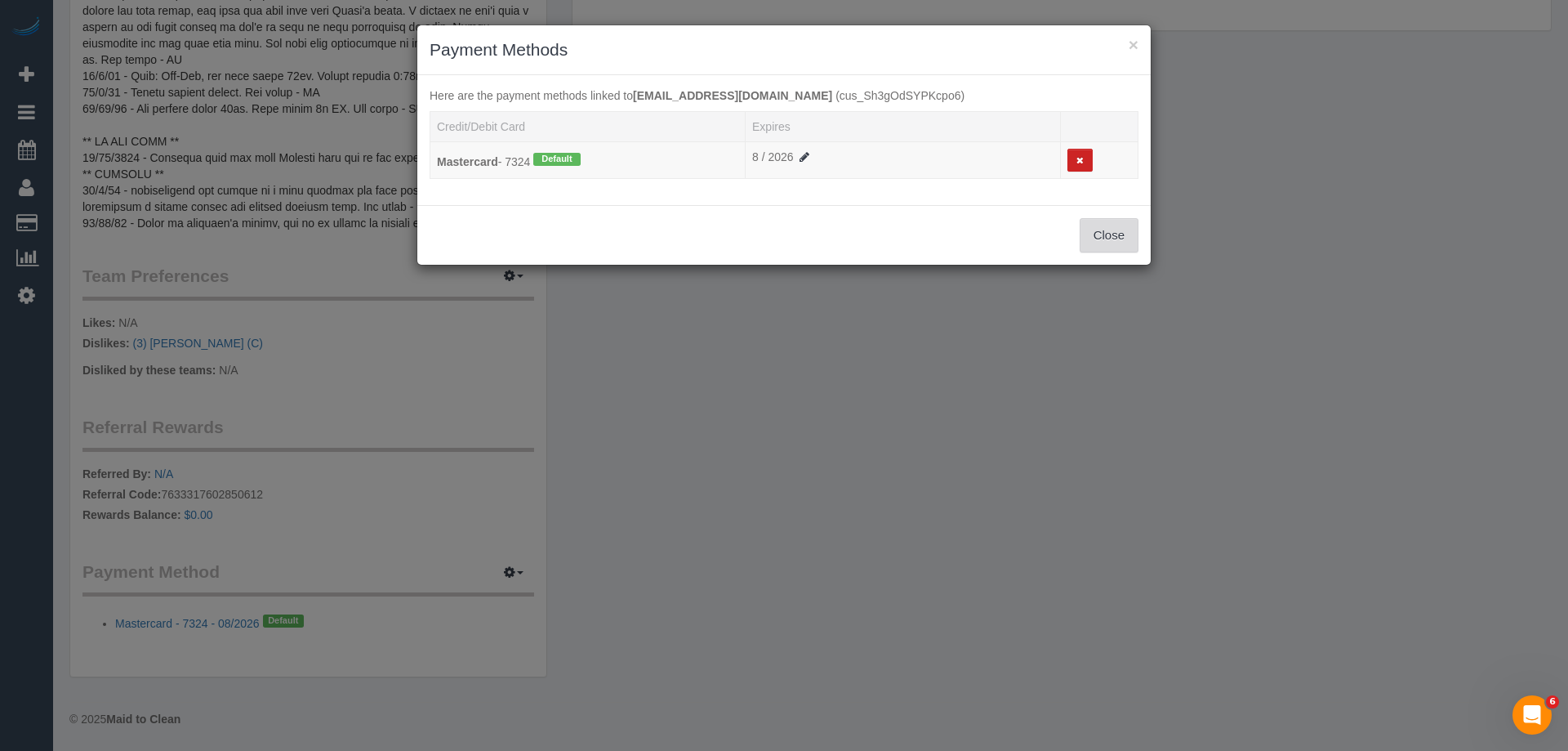
click at [1101, 235] on button "Close" at bounding box center [1109, 235] width 59 height 34
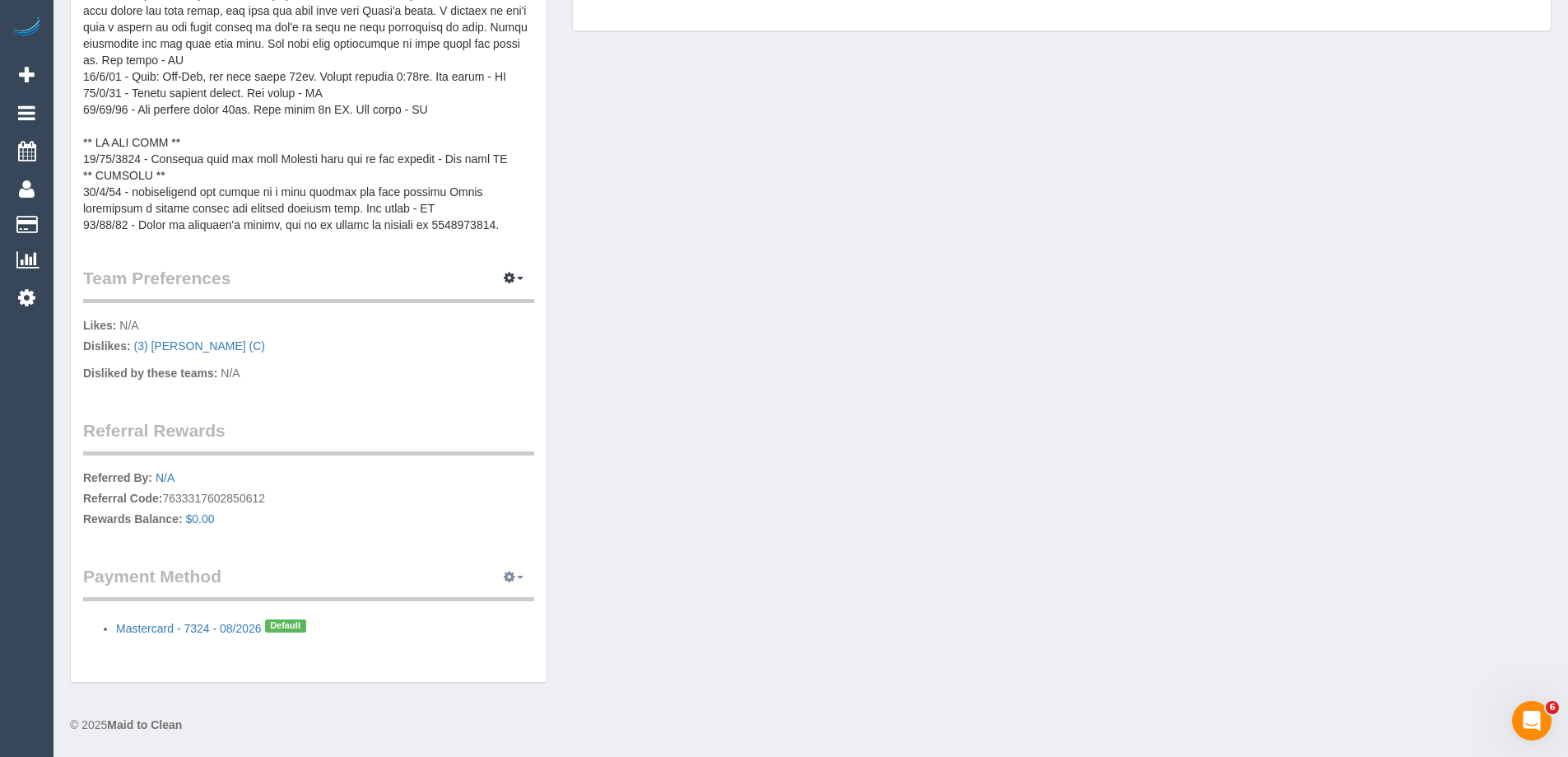
click at [516, 579] on button "button" at bounding box center [514, 576] width 41 height 25
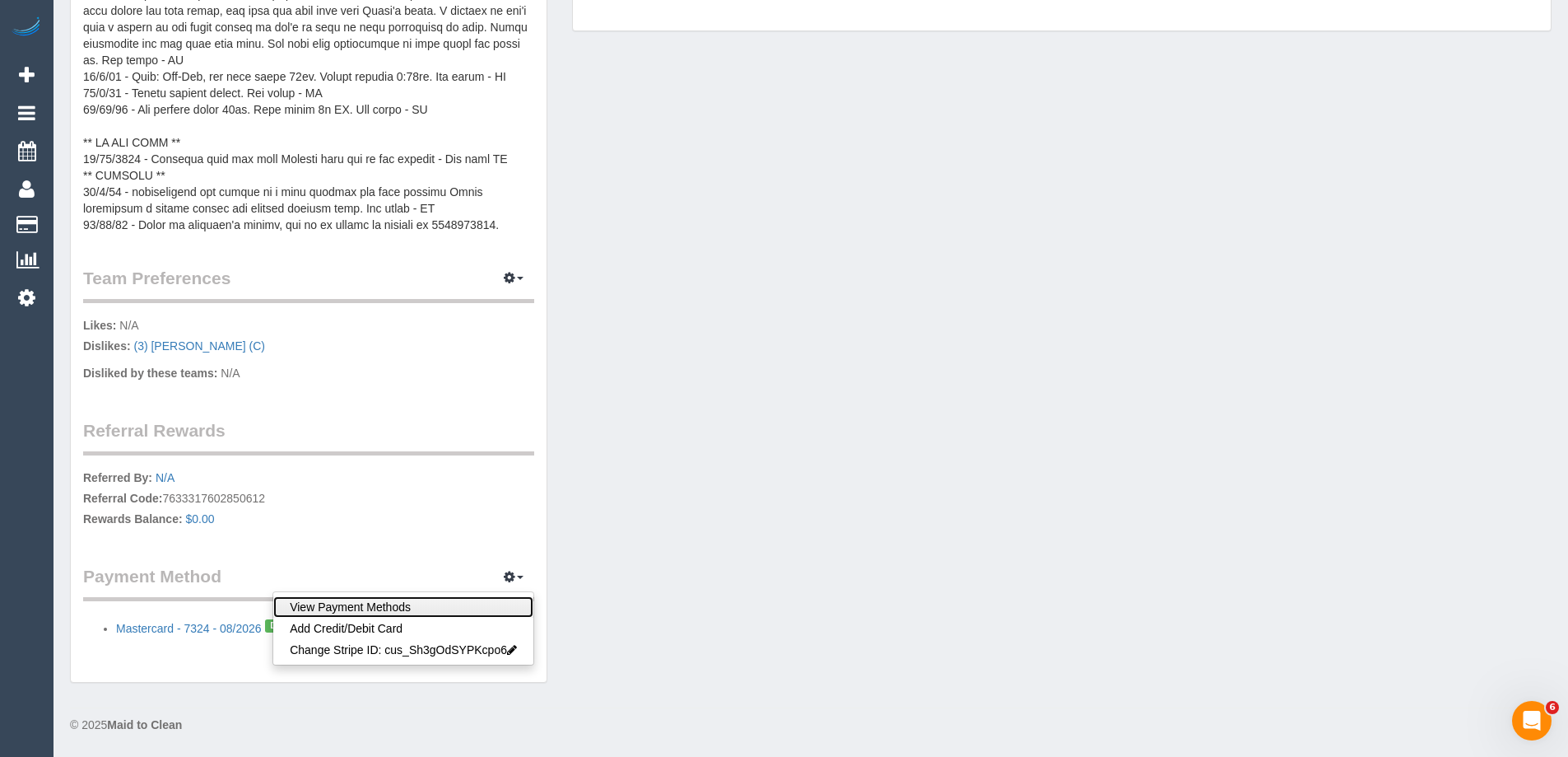
click at [472, 608] on link "View Payment Methods" at bounding box center [404, 606] width 261 height 21
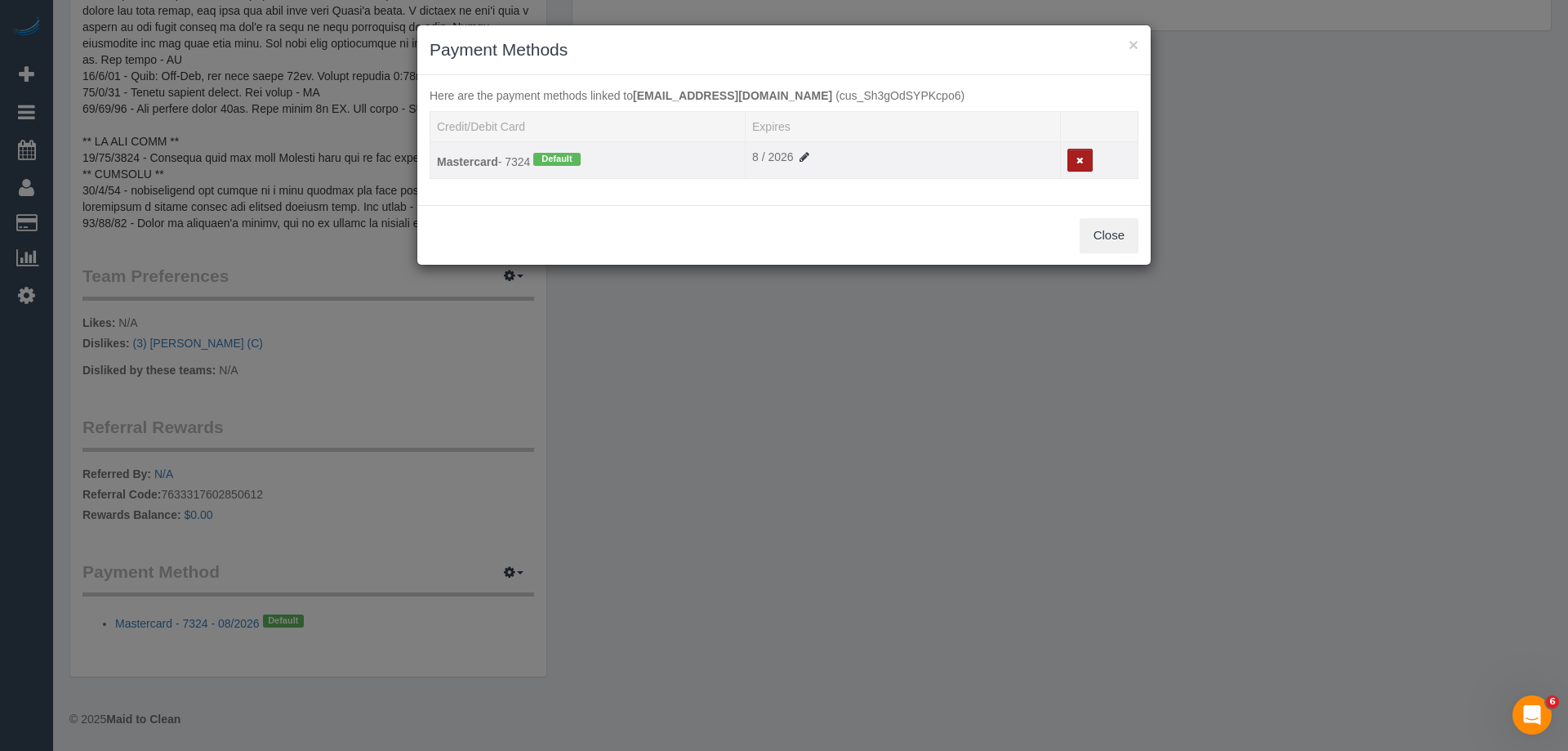
click at [1078, 163] on icon at bounding box center [1080, 161] width 7 height 9
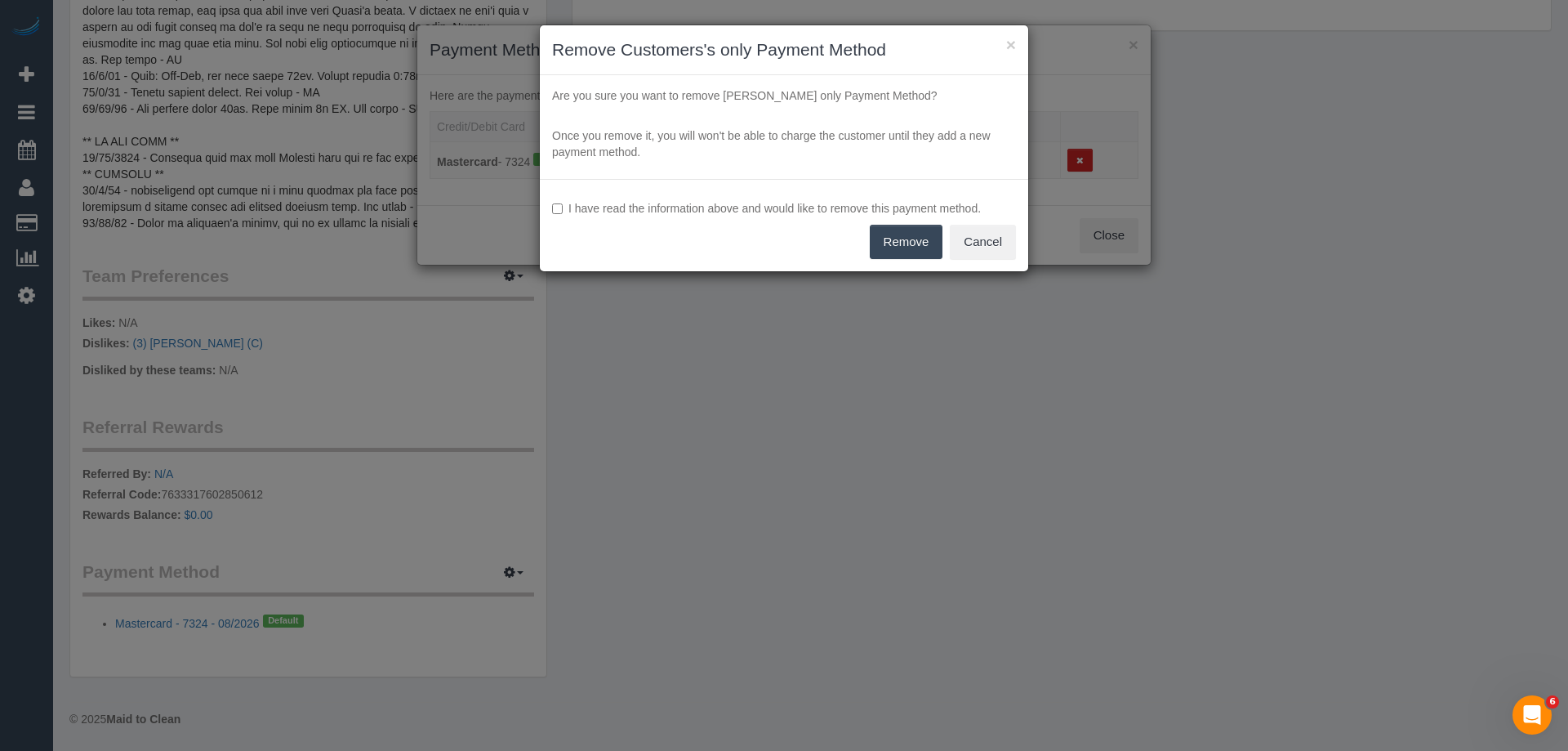
click at [617, 212] on label "I have read the information above and would like to remove this payment method." at bounding box center [784, 209] width 464 height 17
click at [922, 234] on button "Remove" at bounding box center [907, 241] width 74 height 34
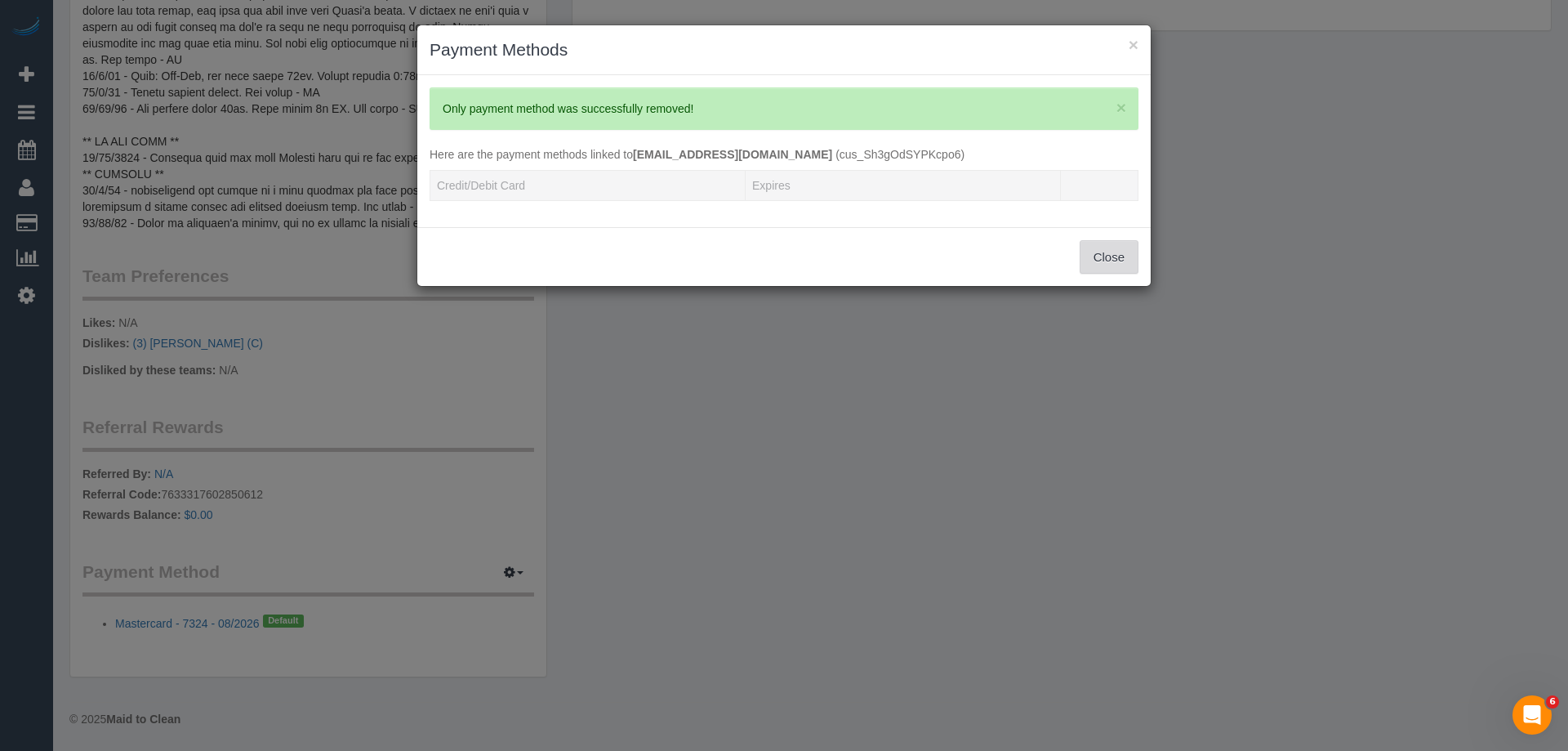
click at [1091, 263] on button "Close" at bounding box center [1109, 257] width 59 height 34
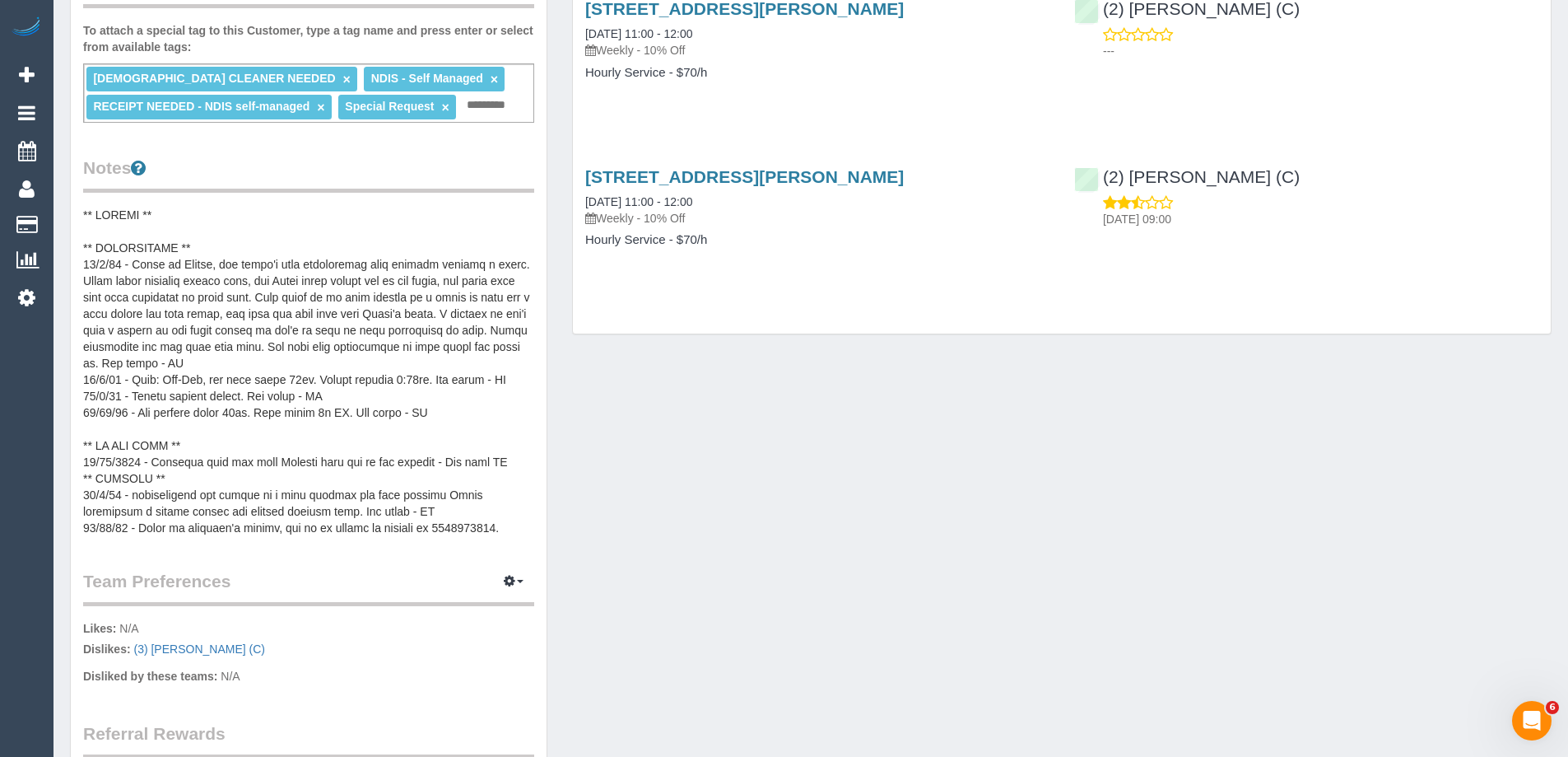
scroll to position [153, 0]
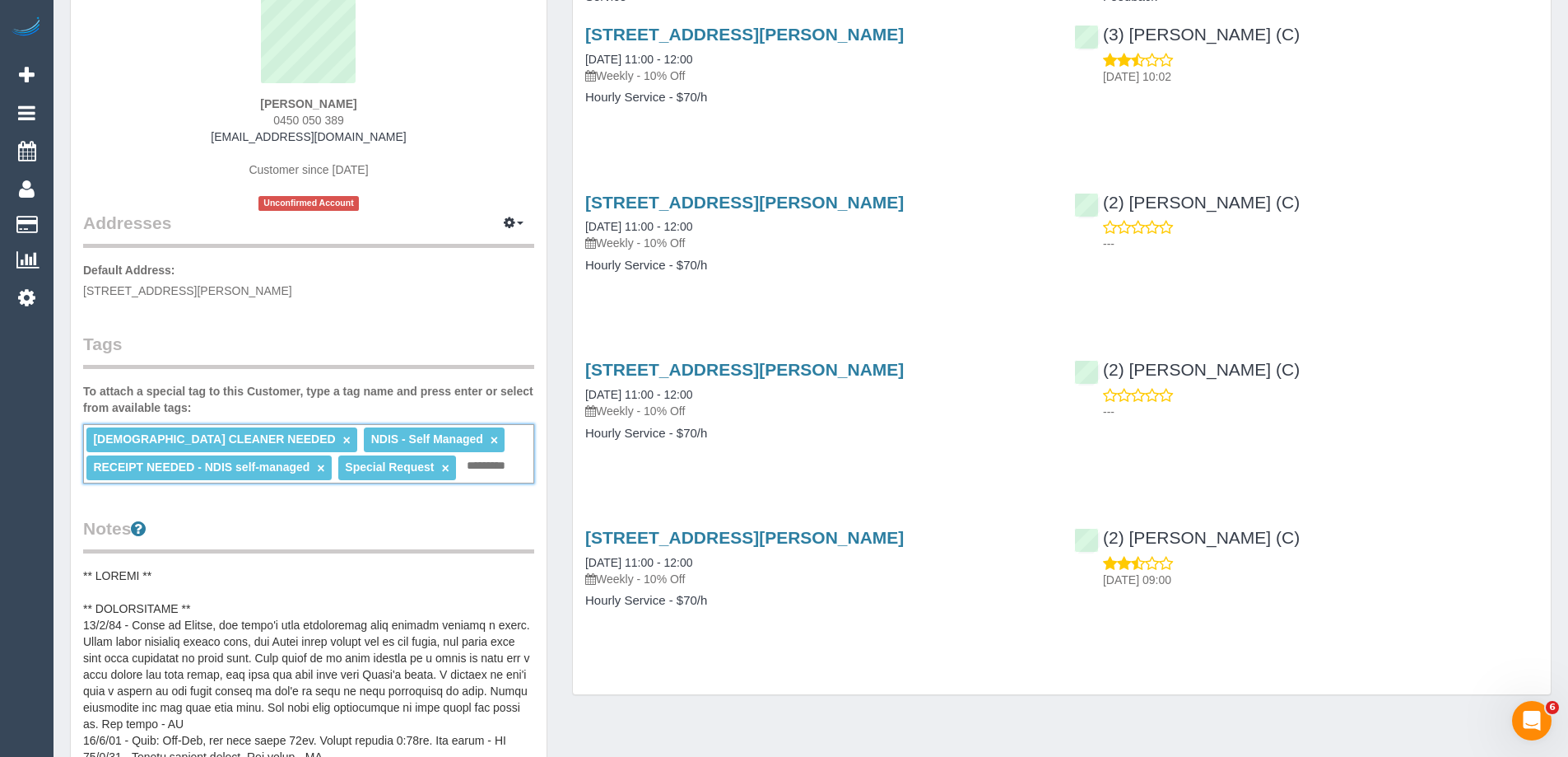
click at [491, 475] on input "text" at bounding box center [490, 466] width 56 height 21
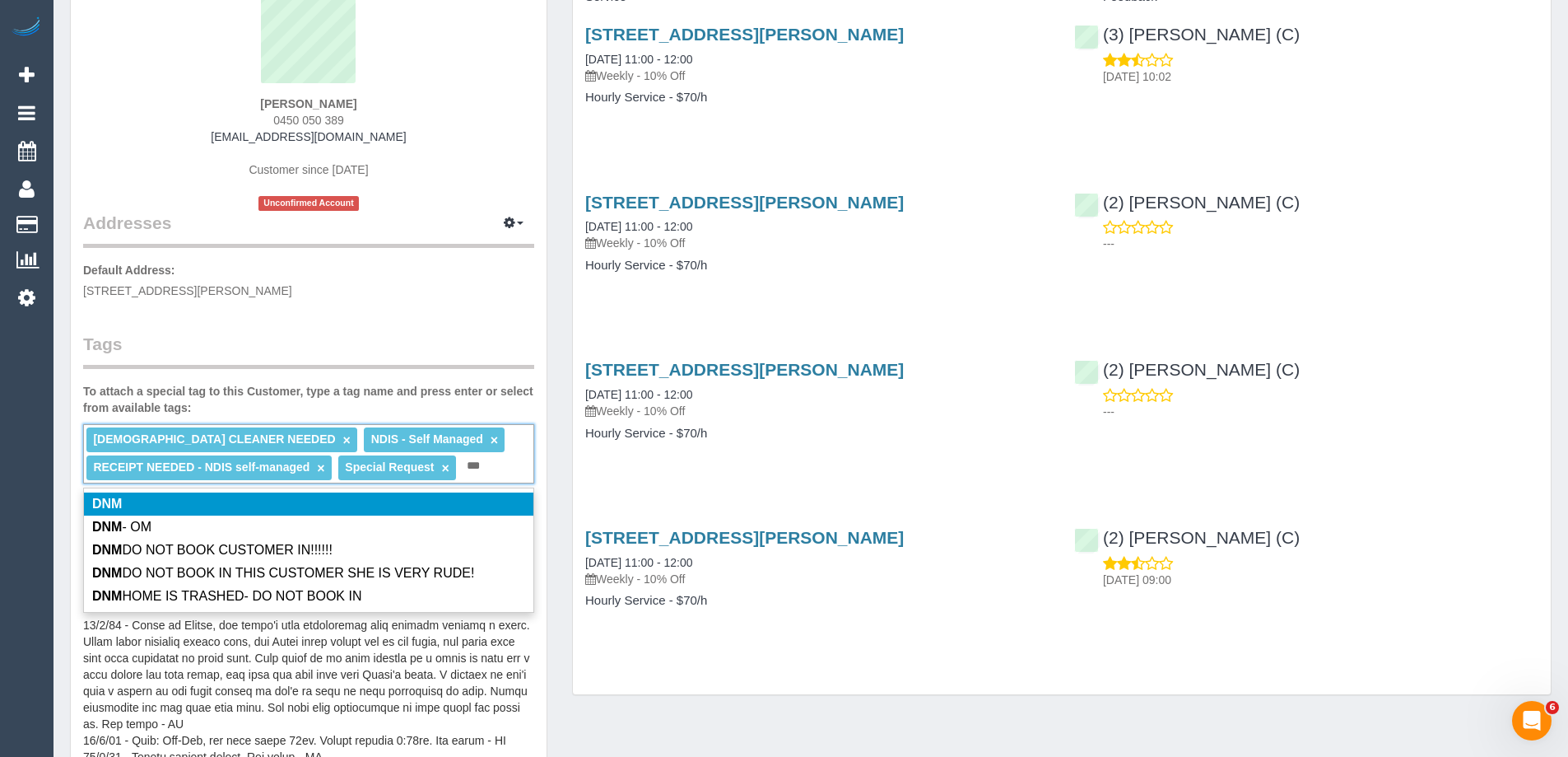
type input "***"
click at [560, 407] on div "Completed Bookings (4) Completed Bookings (4) Upcoming Bookings (11) Cancelled …" at bounding box center [1061, 309] width 1004 height 804
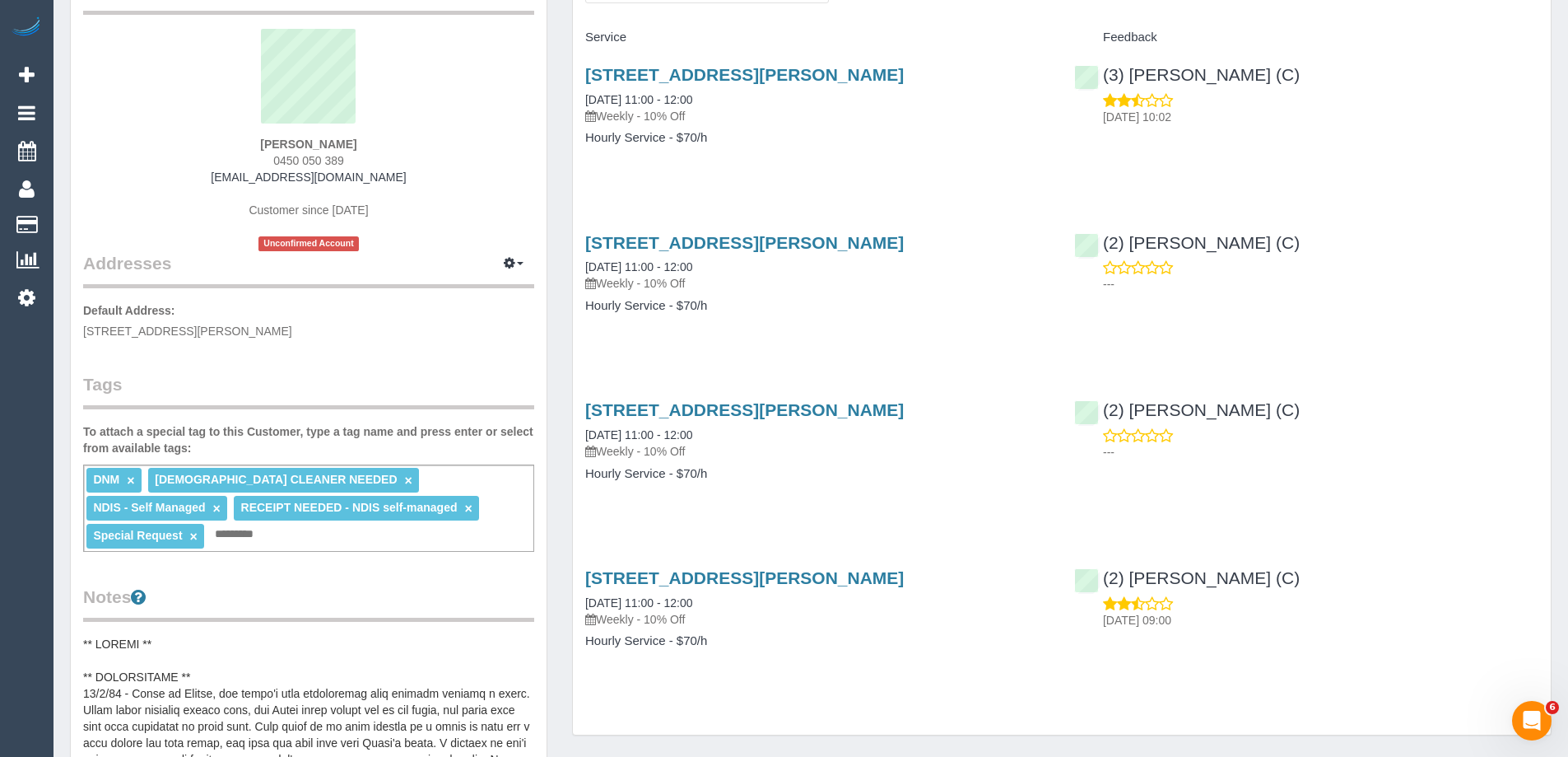
scroll to position [0, 0]
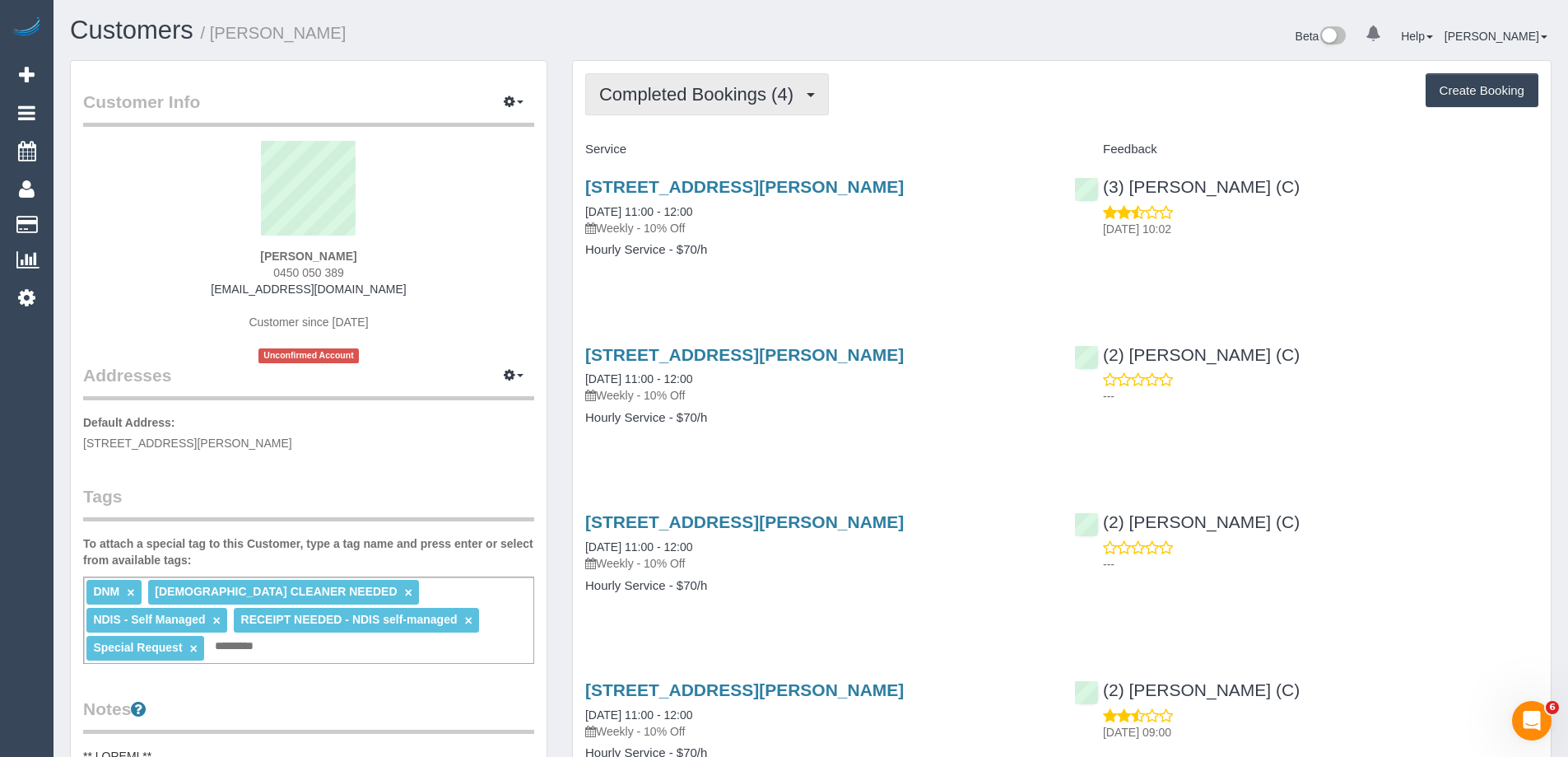
click at [642, 106] on button "Completed Bookings (4)" at bounding box center [707, 94] width 244 height 42
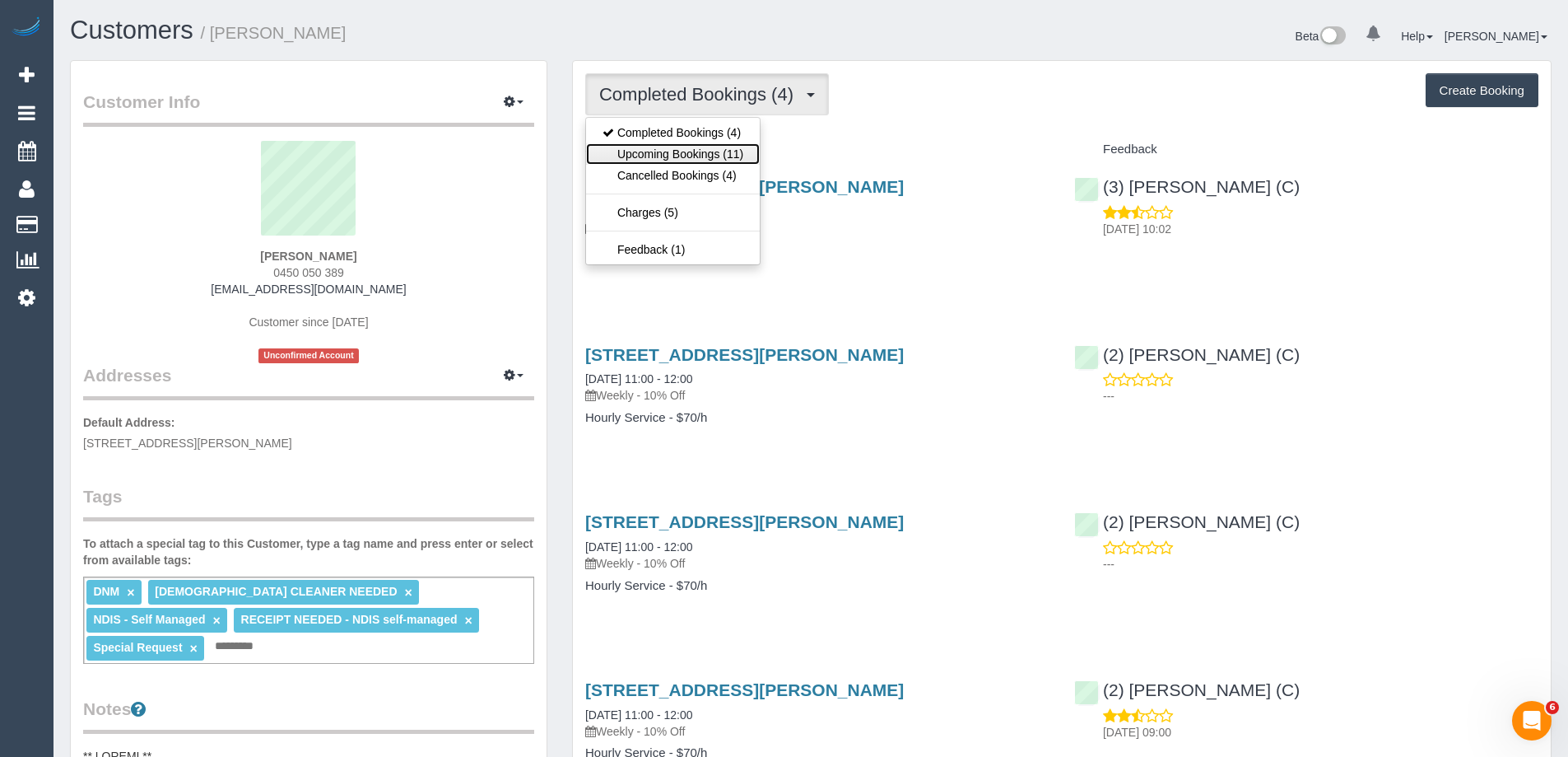
click at [655, 154] on link "Upcoming Bookings (11)" at bounding box center [673, 154] width 174 height 21
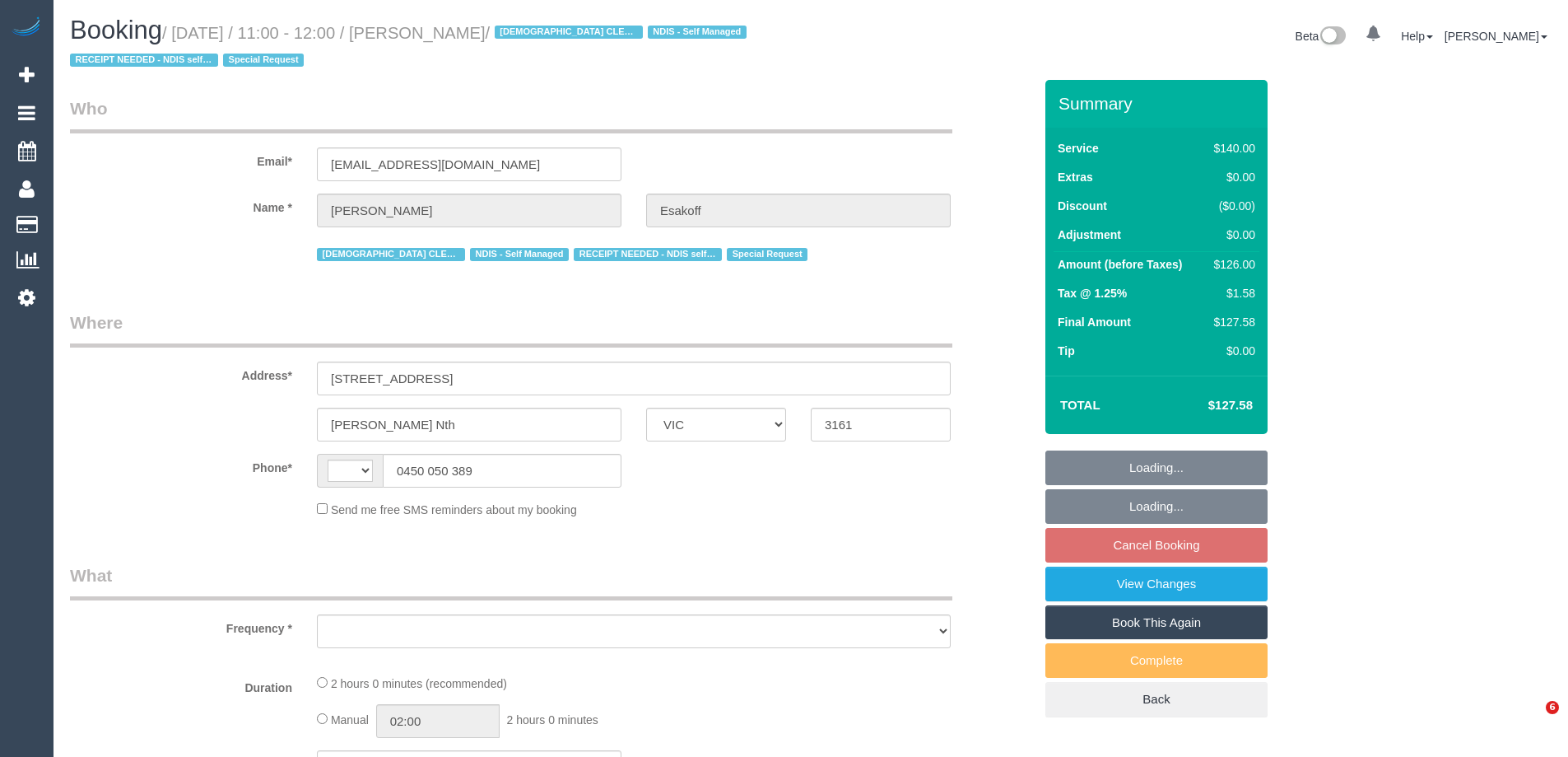
select select "VIC"
select select "object:296"
select select "string:stripe-pm_1RlfZG2GScqysDRV3VKCnXAi"
select select "string:AU"
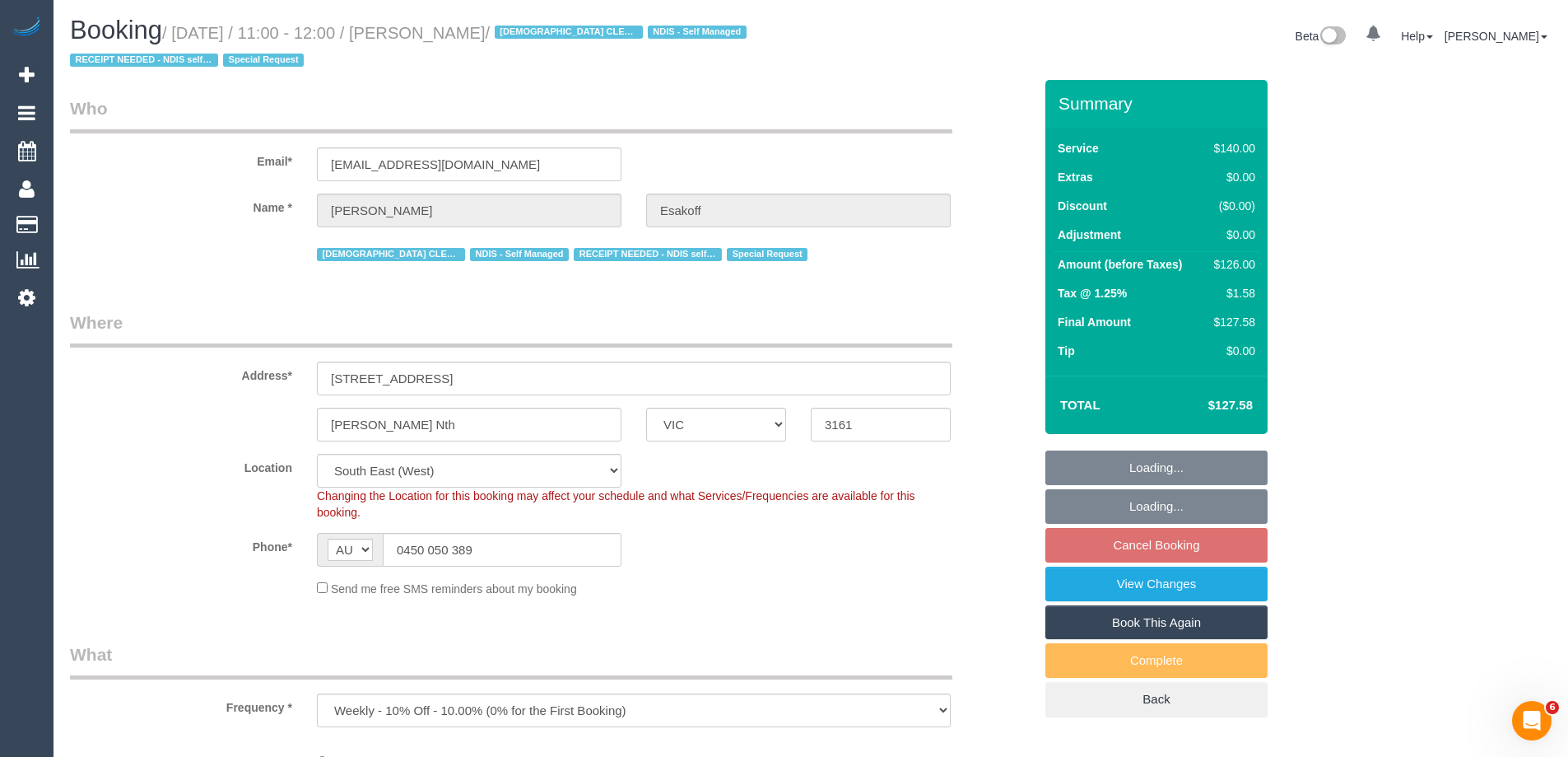
select select "object:893"
select select "number:27"
select select "number:14"
select select "number:19"
select select "number:36"
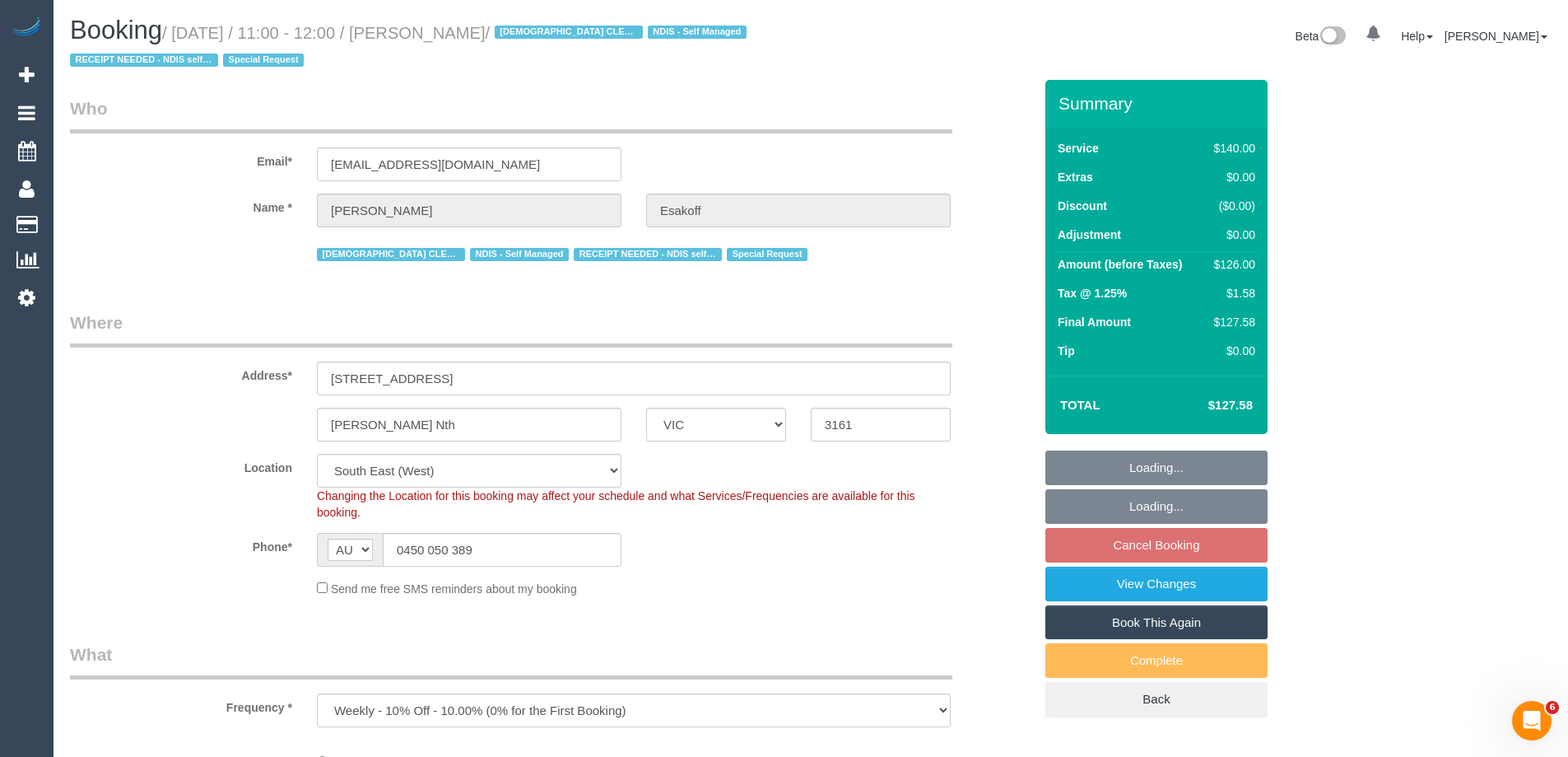
select select "number:35"
select select "number:11"
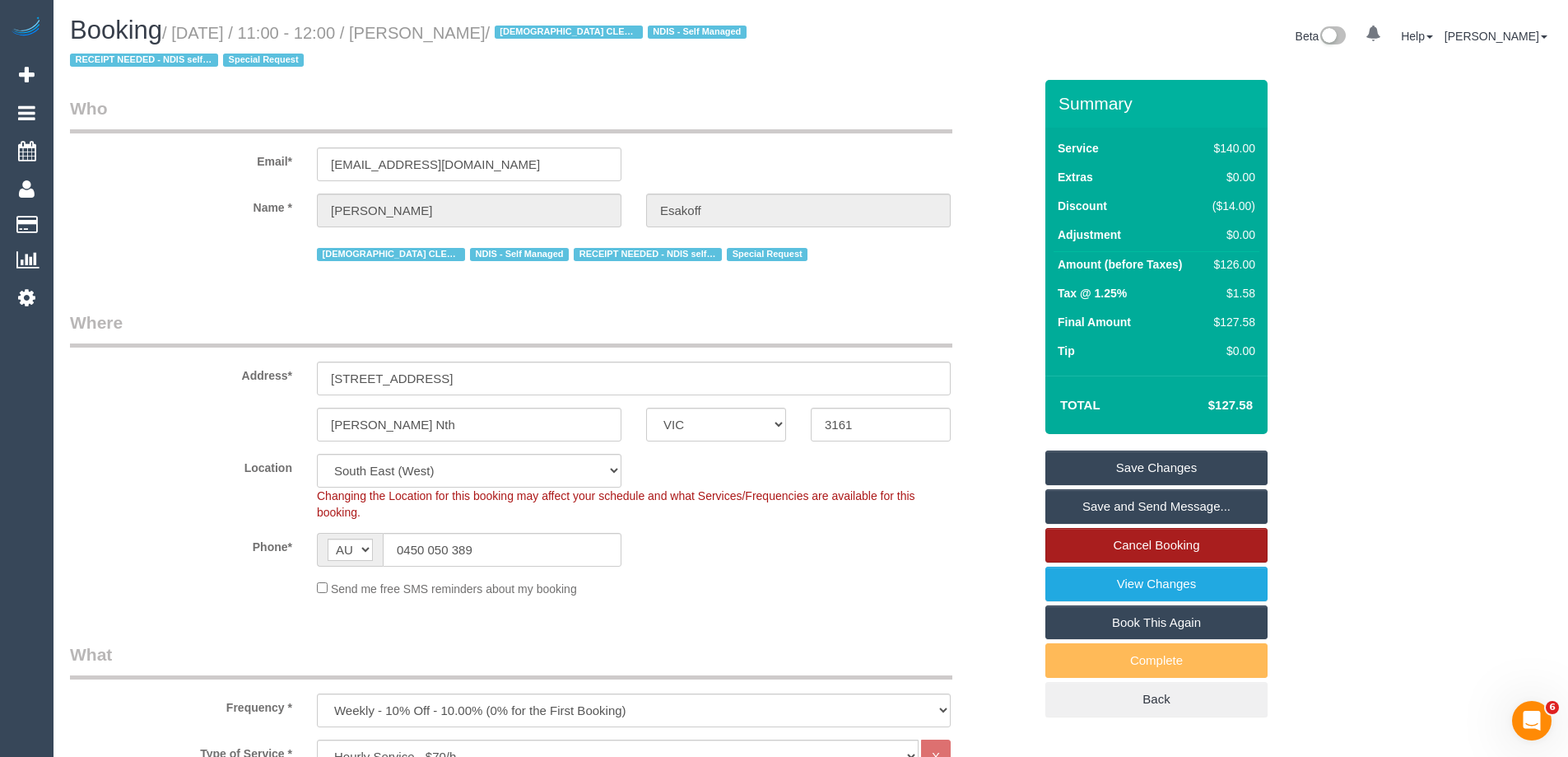
click at [1170, 545] on link "Cancel Booking" at bounding box center [1156, 545] width 222 height 34
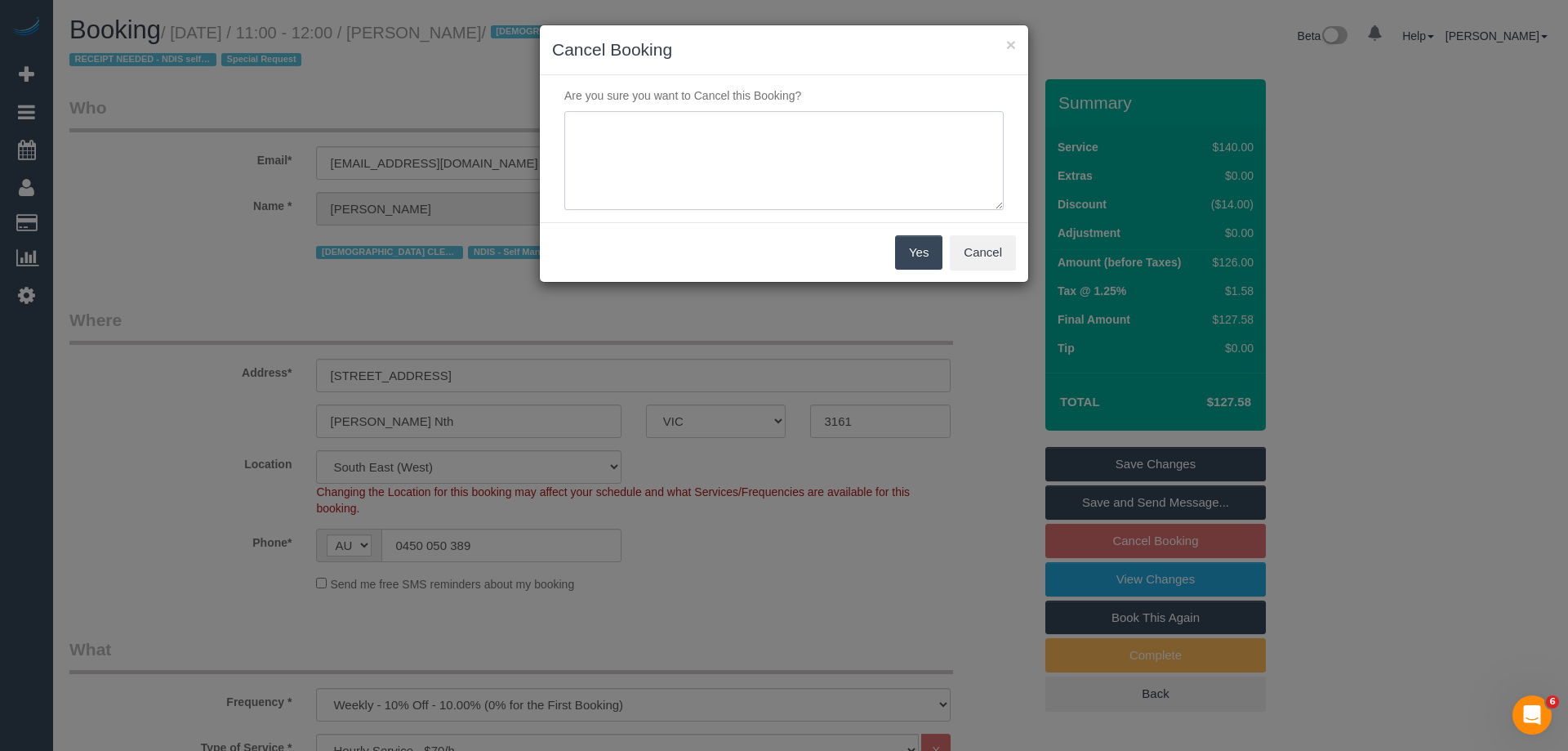
click at [686, 190] on textarea at bounding box center [784, 161] width 440 height 100
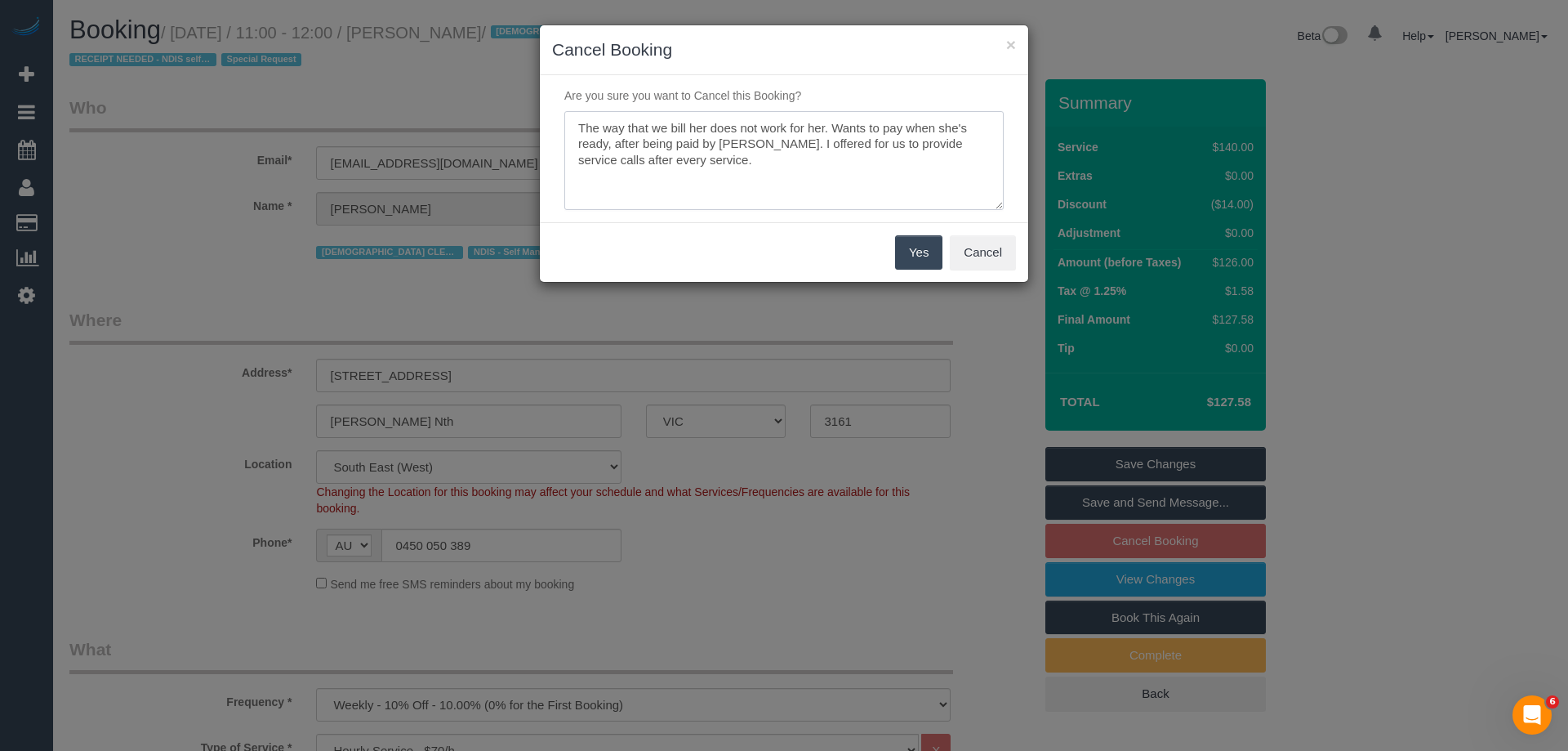
click at [808, 172] on textarea at bounding box center [784, 161] width 440 height 100
click at [617, 174] on textarea at bounding box center [784, 161] width 440 height 100
click at [773, 180] on textarea at bounding box center [784, 161] width 440 height 100
click at [756, 188] on textarea at bounding box center [784, 161] width 440 height 100
click at [649, 156] on textarea at bounding box center [784, 161] width 440 height 100
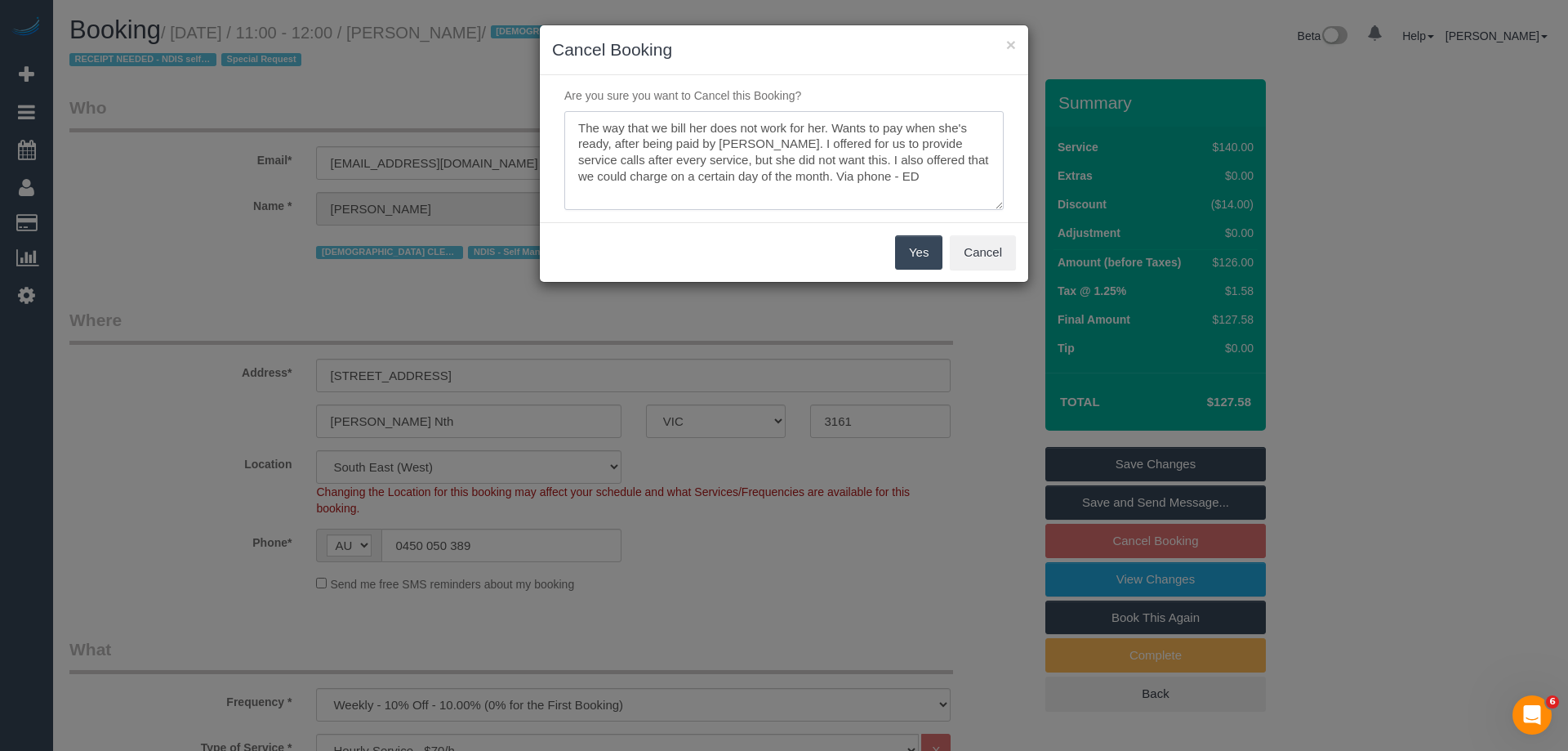
click at [736, 174] on textarea at bounding box center [784, 161] width 440 height 100
click at [917, 177] on textarea at bounding box center [784, 161] width 440 height 100
drag, startPoint x: 579, startPoint y: 191, endPoint x: 612, endPoint y: 186, distance: 33.4
drag, startPoint x: 612, startPoint y: 186, endPoint x: 607, endPoint y: 197, distance: 12.1
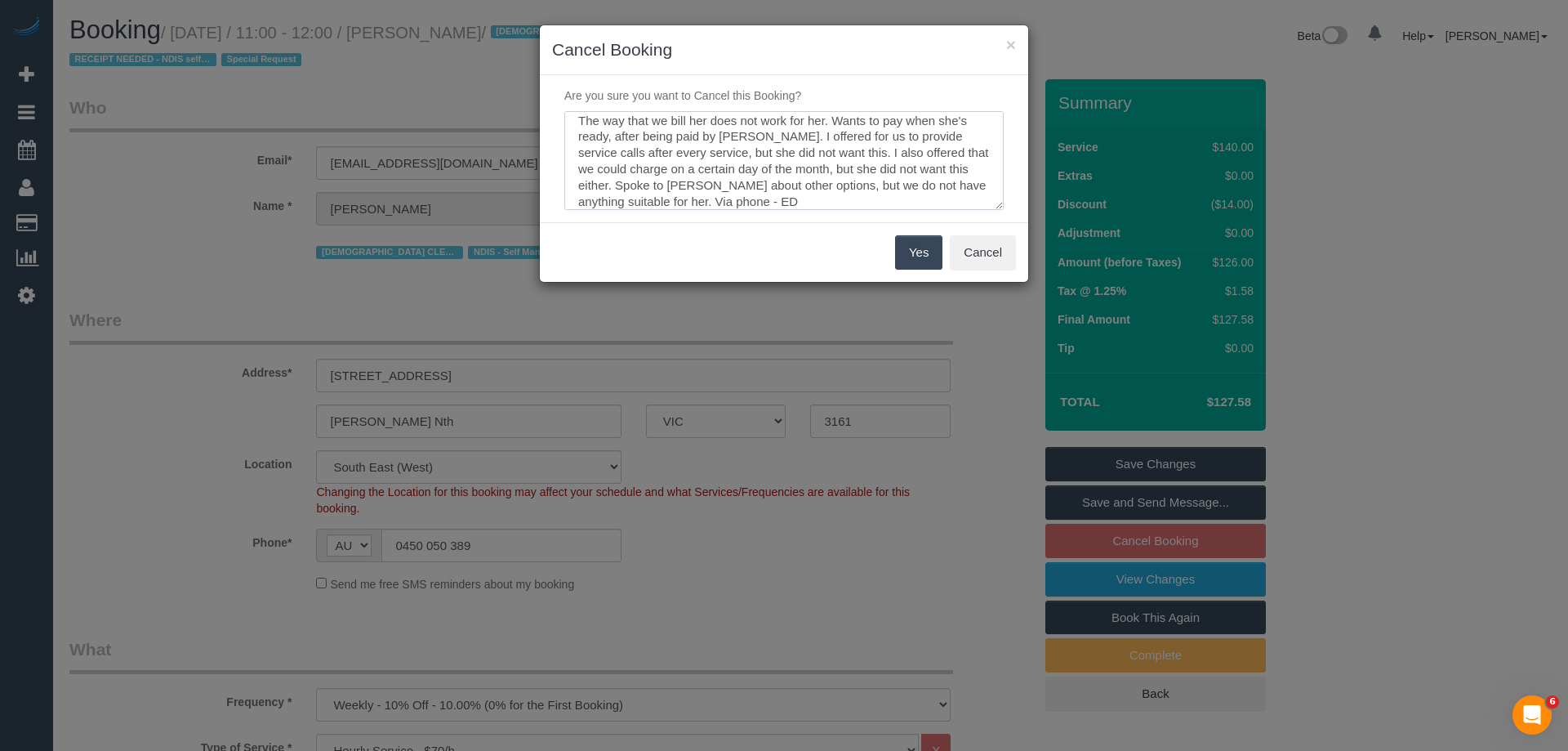
click at [578, 184] on textarea at bounding box center [784, 161] width 440 height 100
click at [782, 195] on textarea at bounding box center [784, 161] width 440 height 100
click at [767, 160] on textarea at bounding box center [784, 161] width 440 height 100
type textarea "The way that we bill her does not work for her. Wants to pay when she's ready, …"
click at [921, 255] on button "Yes" at bounding box center [918, 252] width 47 height 34
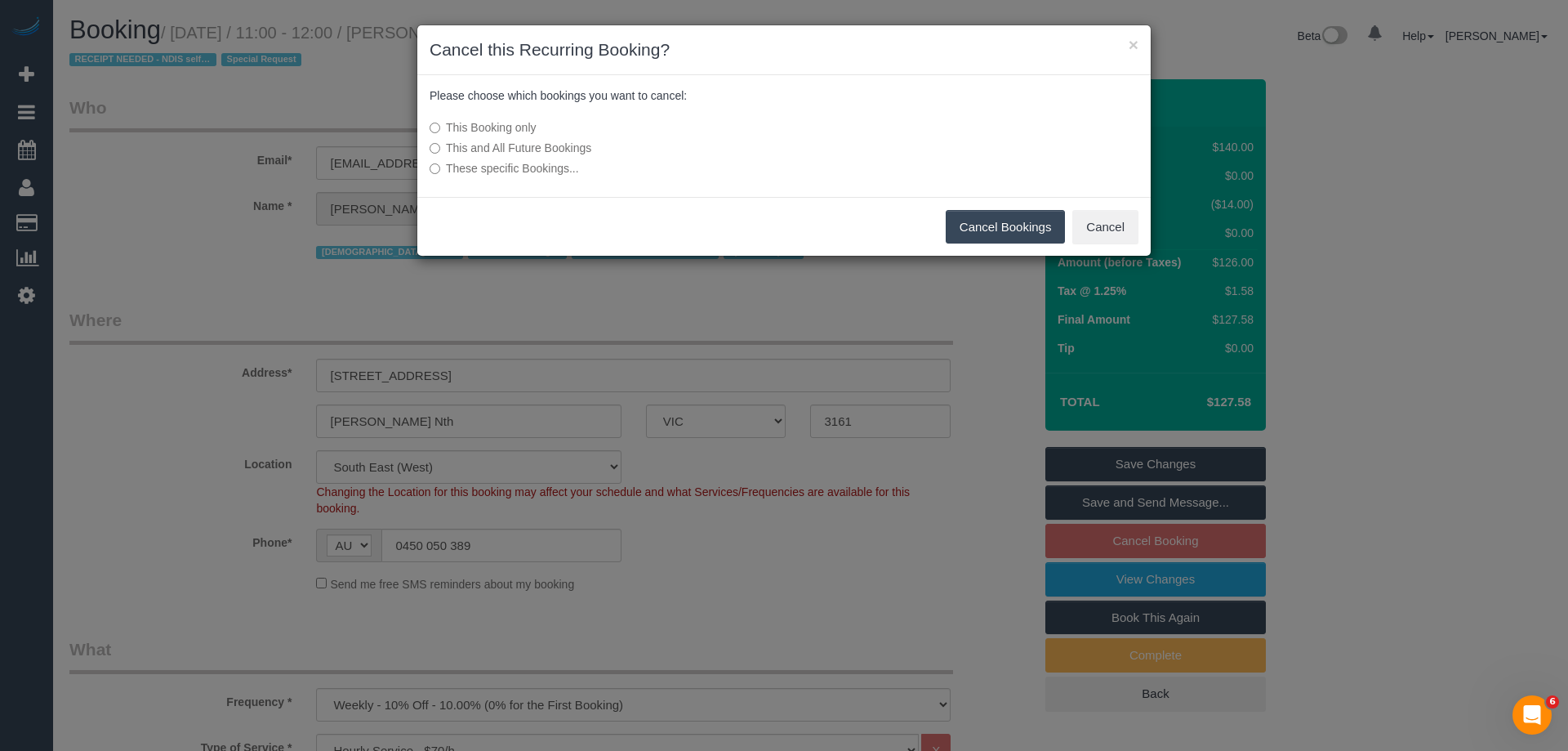
click at [578, 150] on label "This and All Future Bookings" at bounding box center [661, 148] width 464 height 17
click at [995, 218] on button "Cancel Bookings" at bounding box center [1006, 226] width 120 height 34
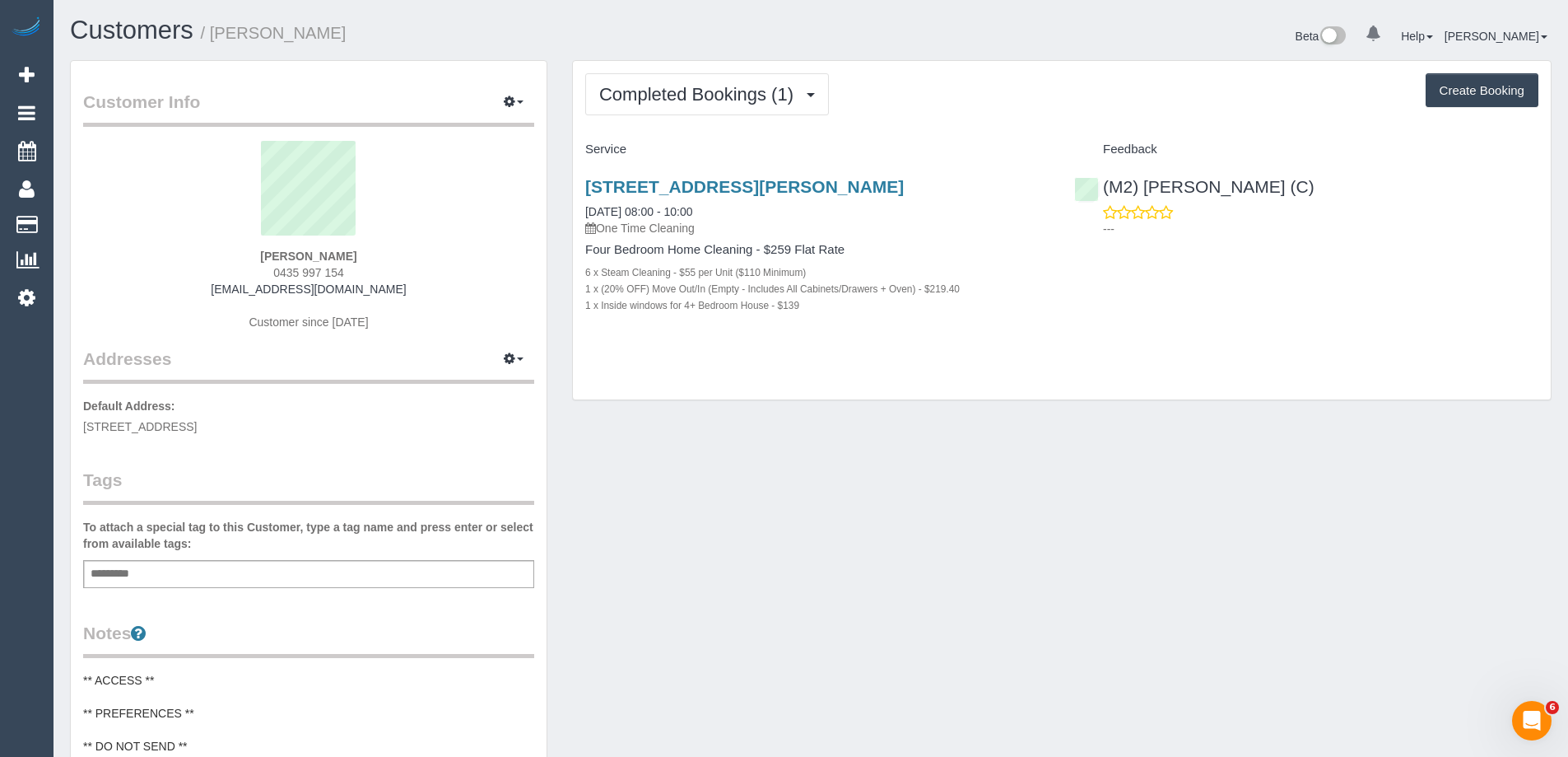
click at [367, 576] on div "Add a tag" at bounding box center [308, 574] width 451 height 28
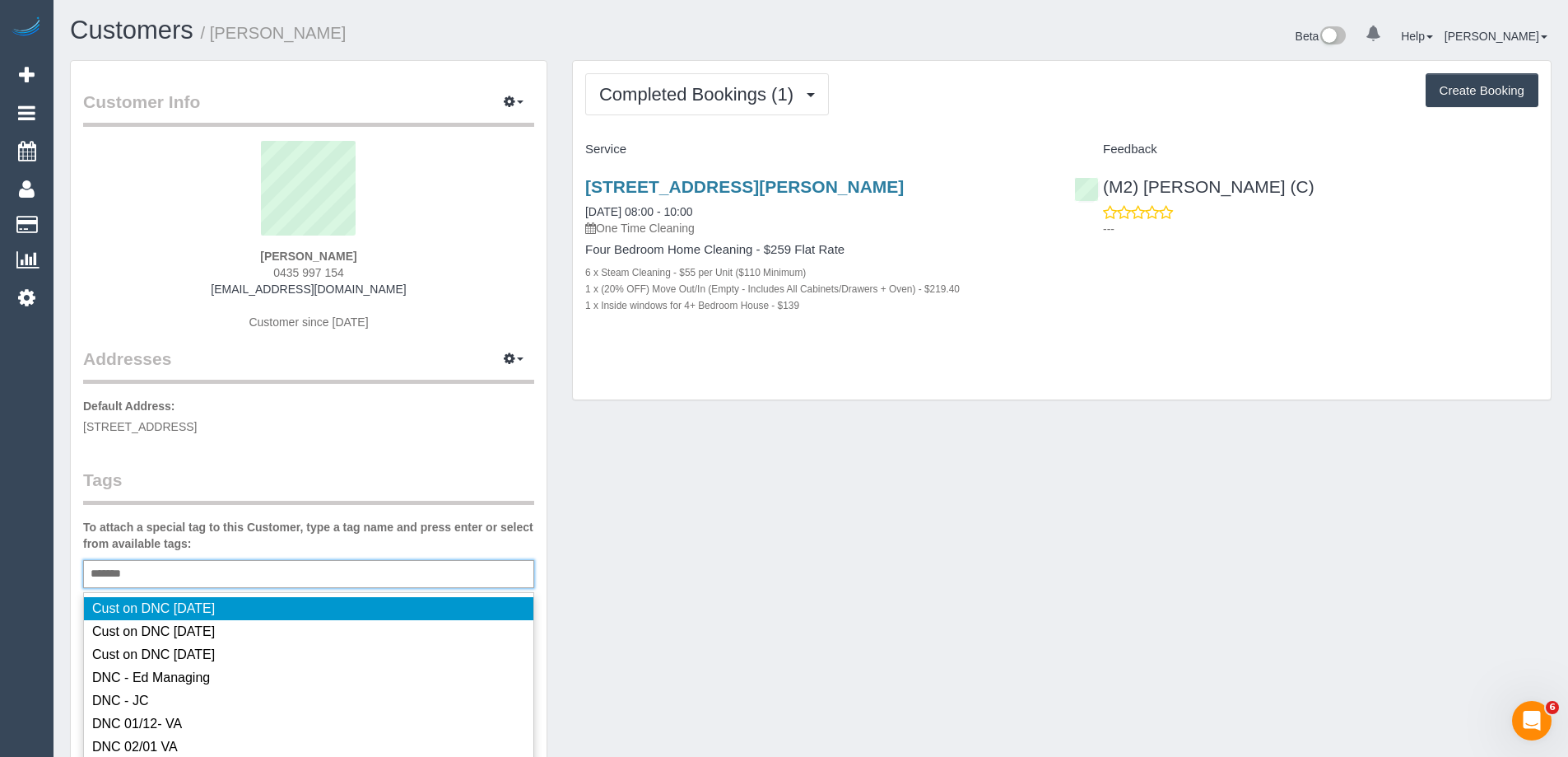
type input "********"
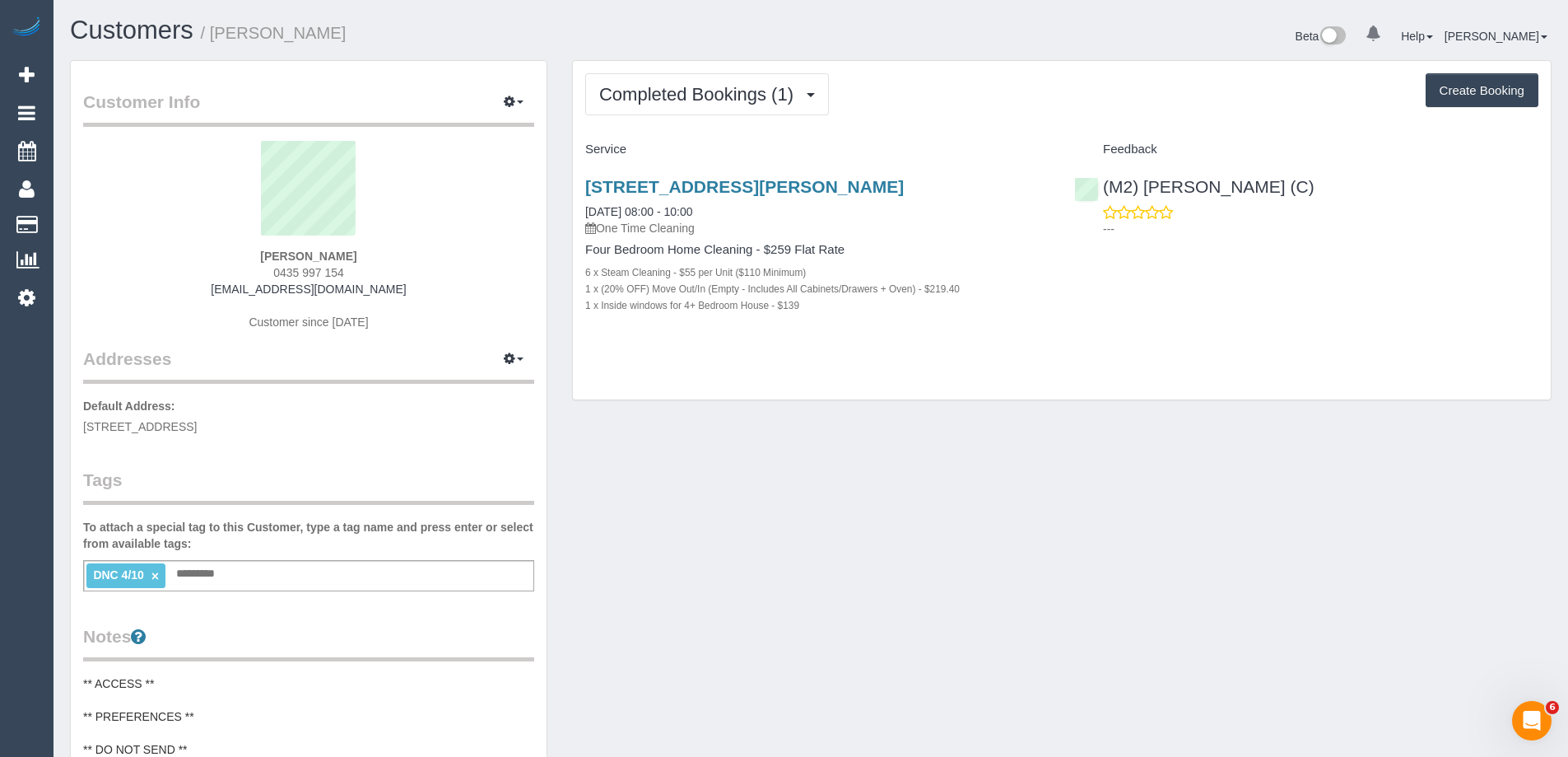
drag, startPoint x: 437, startPoint y: 291, endPoint x: 189, endPoint y: 289, distance: 248.0
click at [189, 289] on div "Benjamin Gladstone 0435 997 154 benjamin_gladstone1987@hotmail.com Customer sin…" at bounding box center [308, 243] width 451 height 206
copy link "benjamin_gladstone1987@hotmail.com"
click at [663, 96] on span "Completed Bookings (1)" at bounding box center [701, 94] width 203 height 20
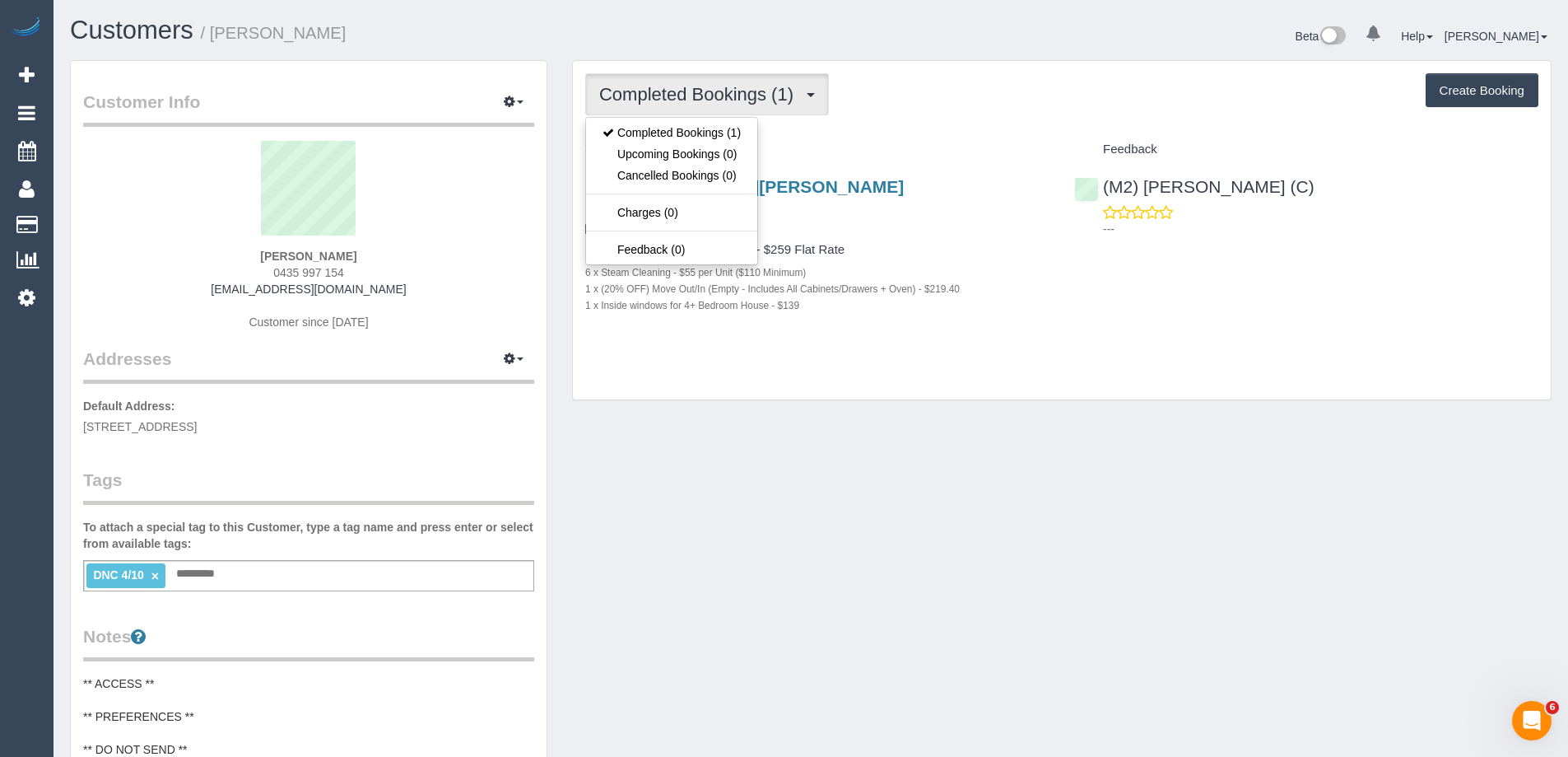
click at [910, 98] on div "Completed Bookings (1) Completed Bookings (1) Upcoming Bookings (0) Cancelled B…" at bounding box center [1062, 94] width 953 height 42
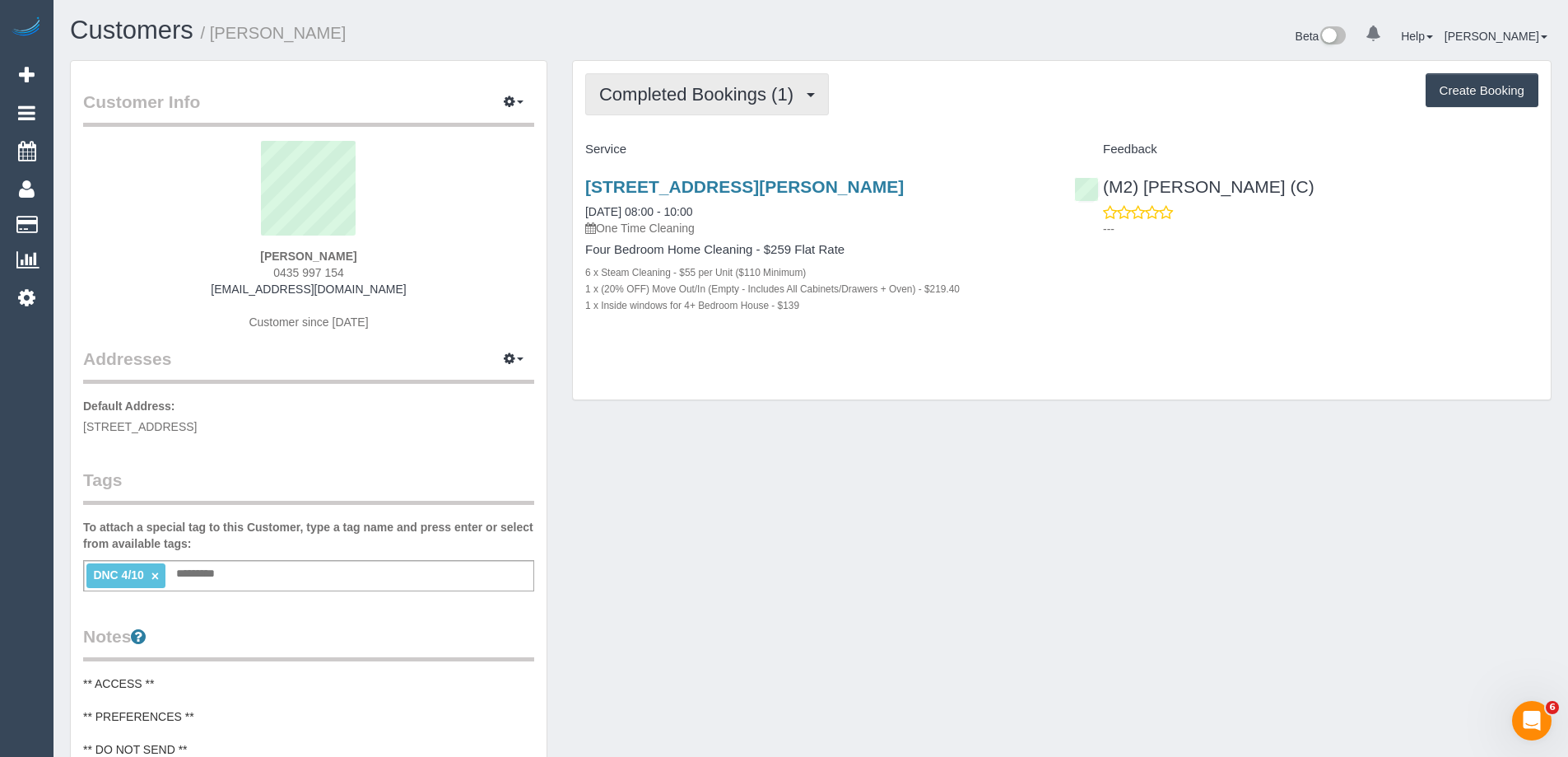
click at [703, 94] on span "Completed Bookings (1)" at bounding box center [701, 94] width 203 height 20
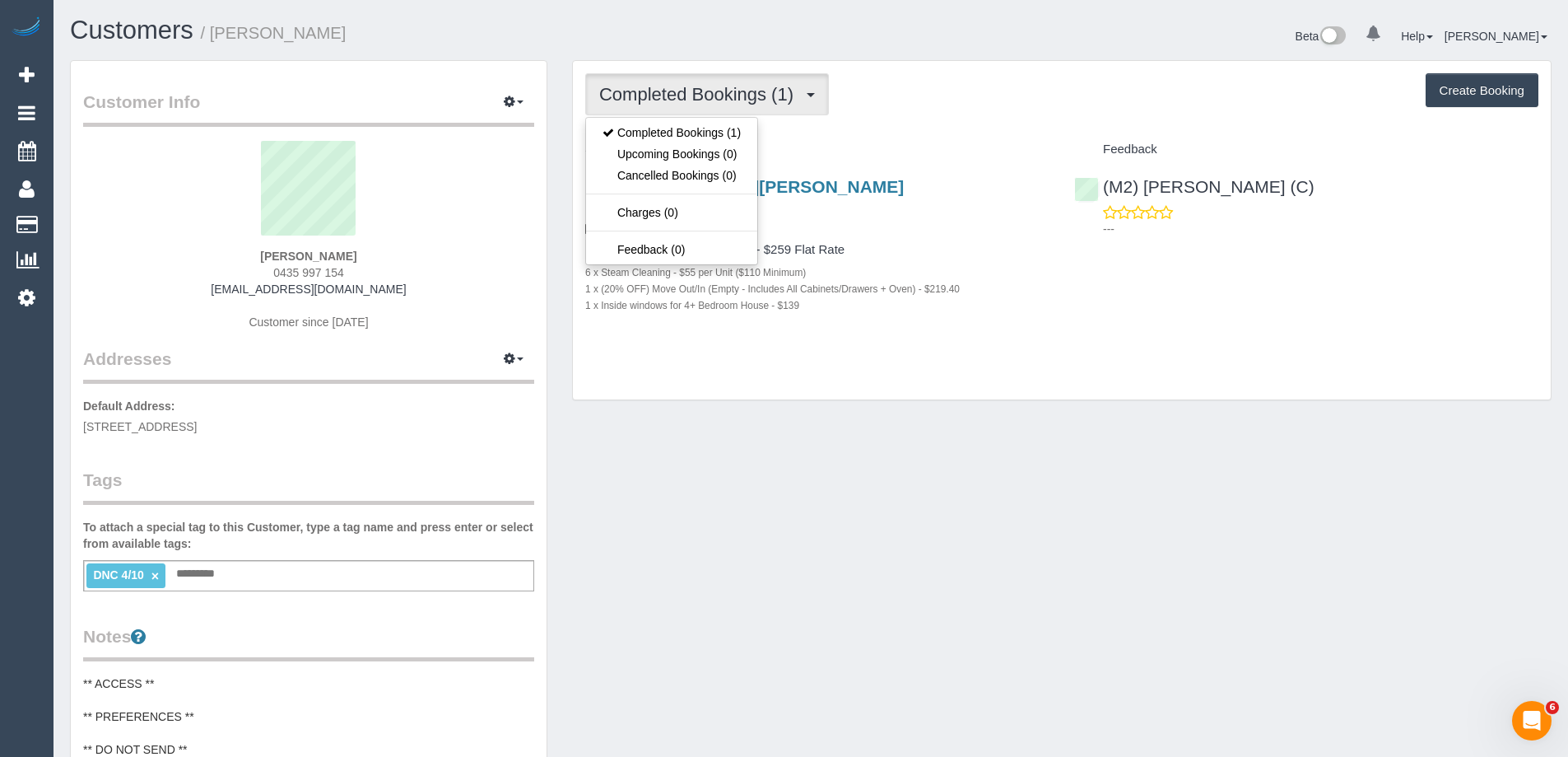
click at [902, 101] on div "Completed Bookings (1) Completed Bookings (1) Upcoming Bookings (0) Cancelled B…" at bounding box center [1062, 94] width 953 height 42
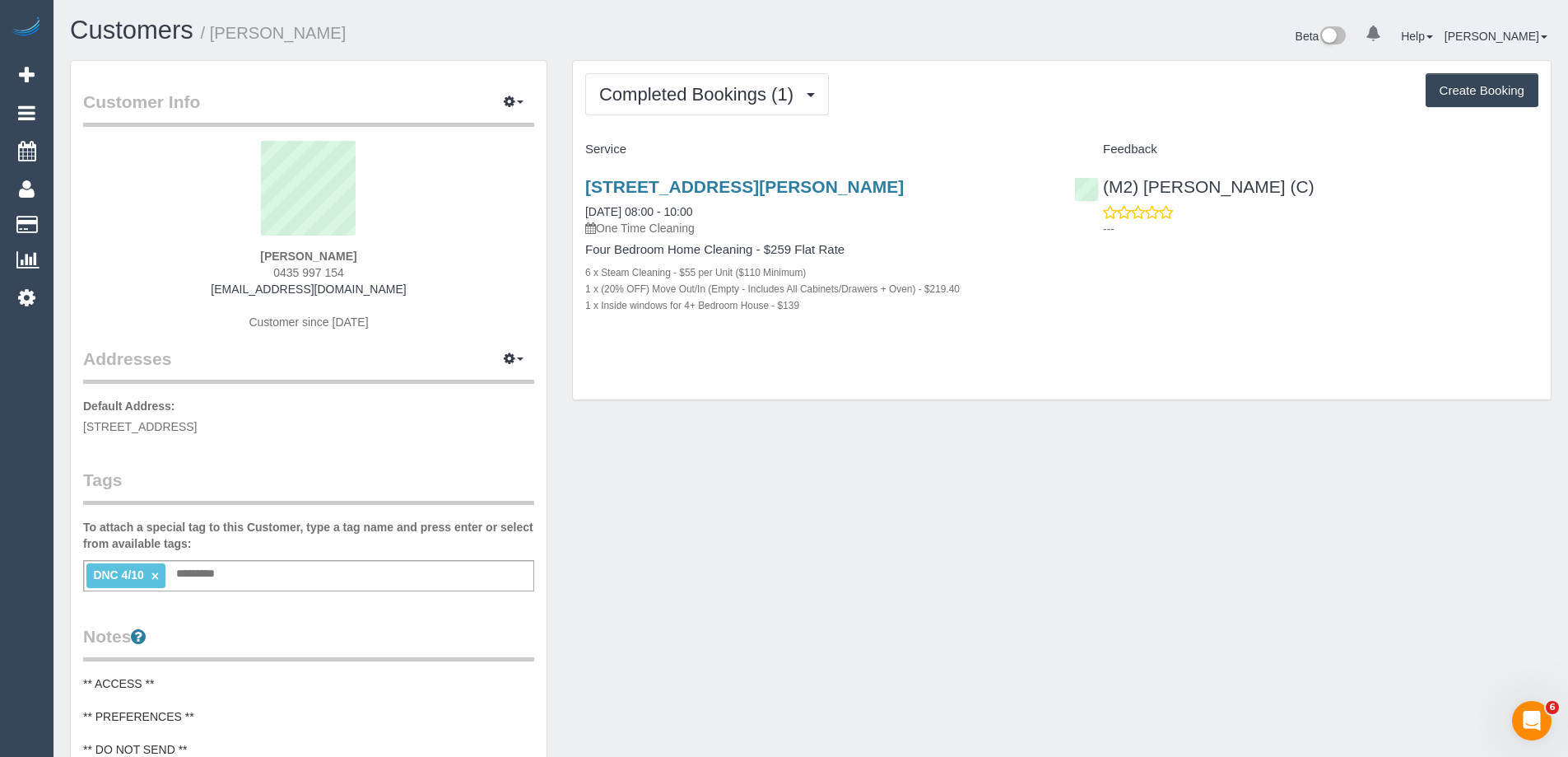
click at [767, 554] on div "Customer Info Edit Contact Info Send Message Email Preferences Special Sales Ta…" at bounding box center [811, 696] width 1507 height 1272
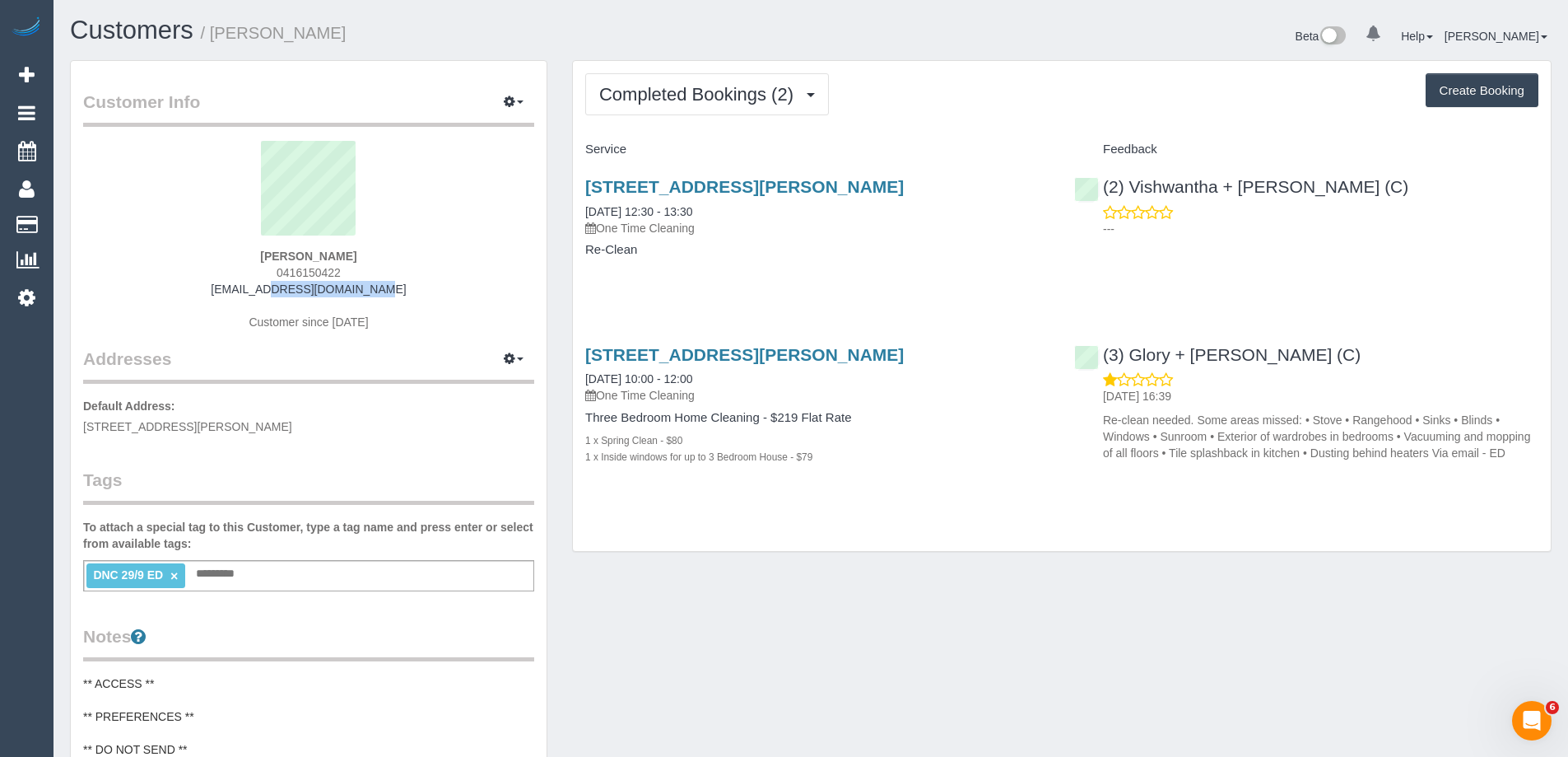
drag, startPoint x: 379, startPoint y: 294, endPoint x: 240, endPoint y: 293, distance: 139.0
click at [240, 293] on div "[PERSON_NAME] 0416150422 [EMAIL_ADDRESS][DOMAIN_NAME] Customer since [DATE]" at bounding box center [308, 243] width 451 height 206
copy link "[EMAIL_ADDRESS][DOMAIN_NAME]"
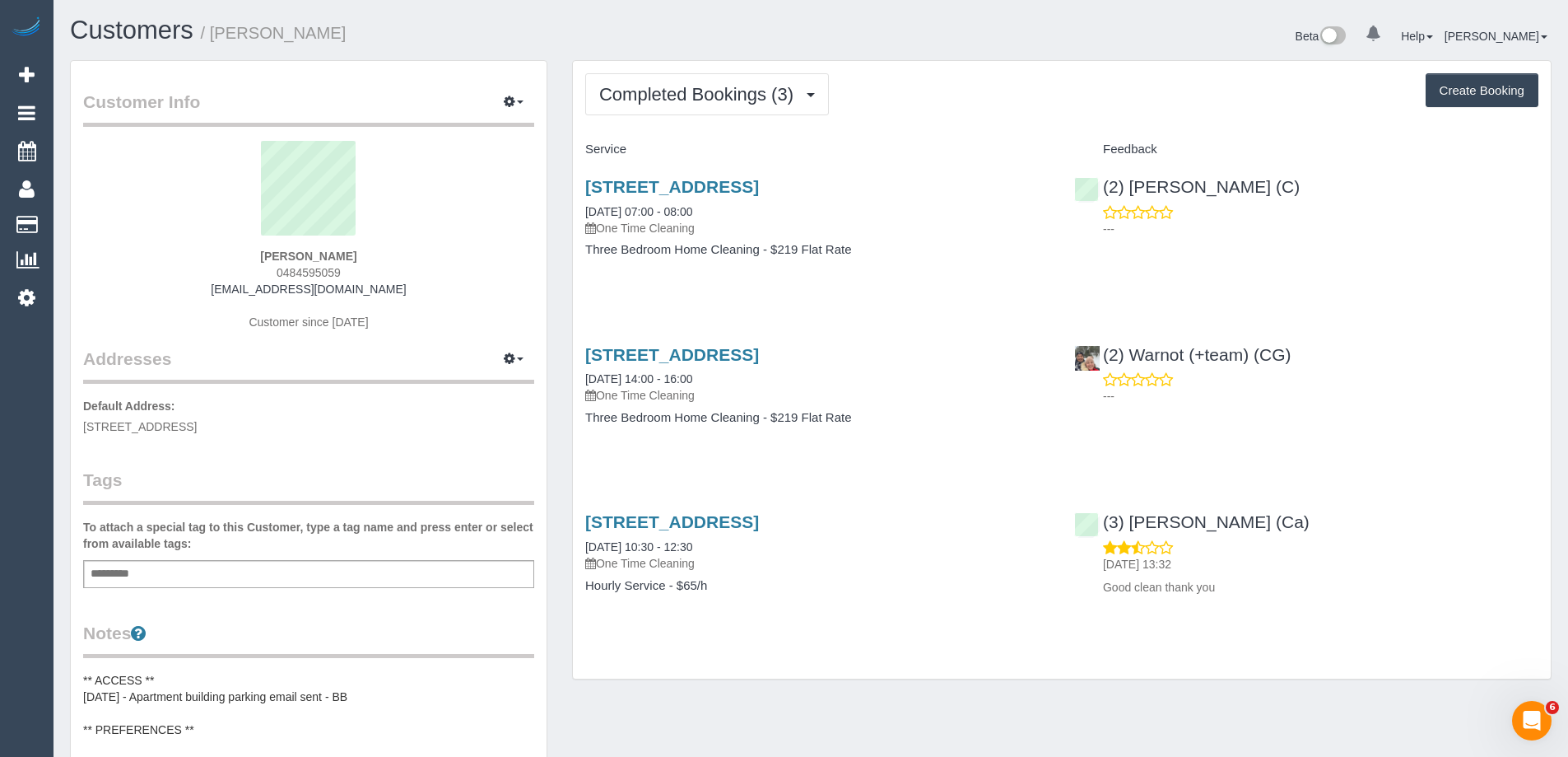
click at [462, 565] on div "Add a tag" at bounding box center [308, 574] width 451 height 28
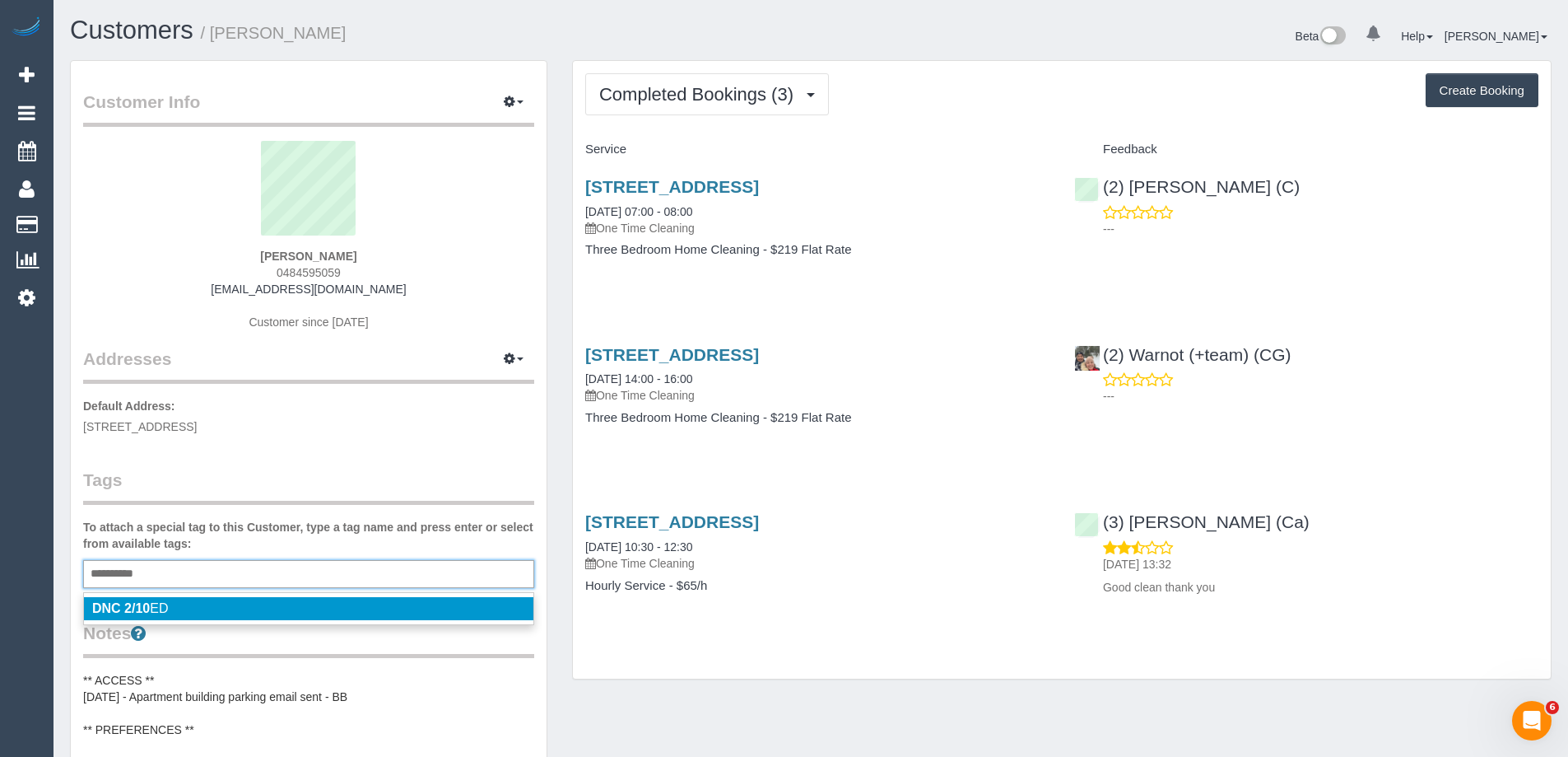
type input "**********"
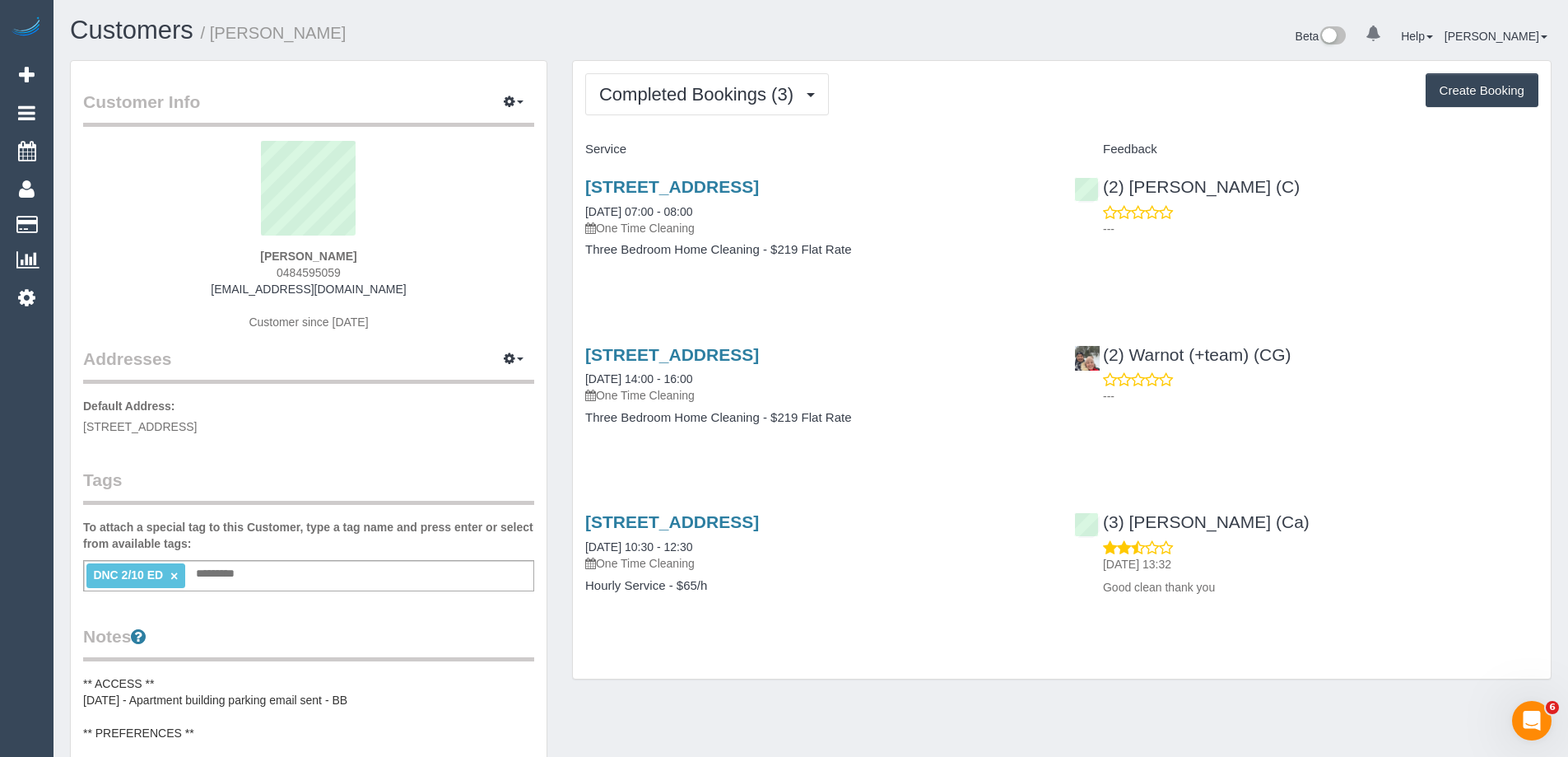
drag, startPoint x: 322, startPoint y: 33, endPoint x: 215, endPoint y: 30, distance: 107.0
click at [215, 30] on h1 "Customers / Aliya Mastan" at bounding box center [434, 31] width 729 height 28
copy small "Aliya Mastan"
drag, startPoint x: 1258, startPoint y: 189, endPoint x: 1147, endPoint y: 189, distance: 111.0
click at [1147, 189] on div "(2) Joanne Power (C) ---" at bounding box center [1306, 203] width 489 height 81
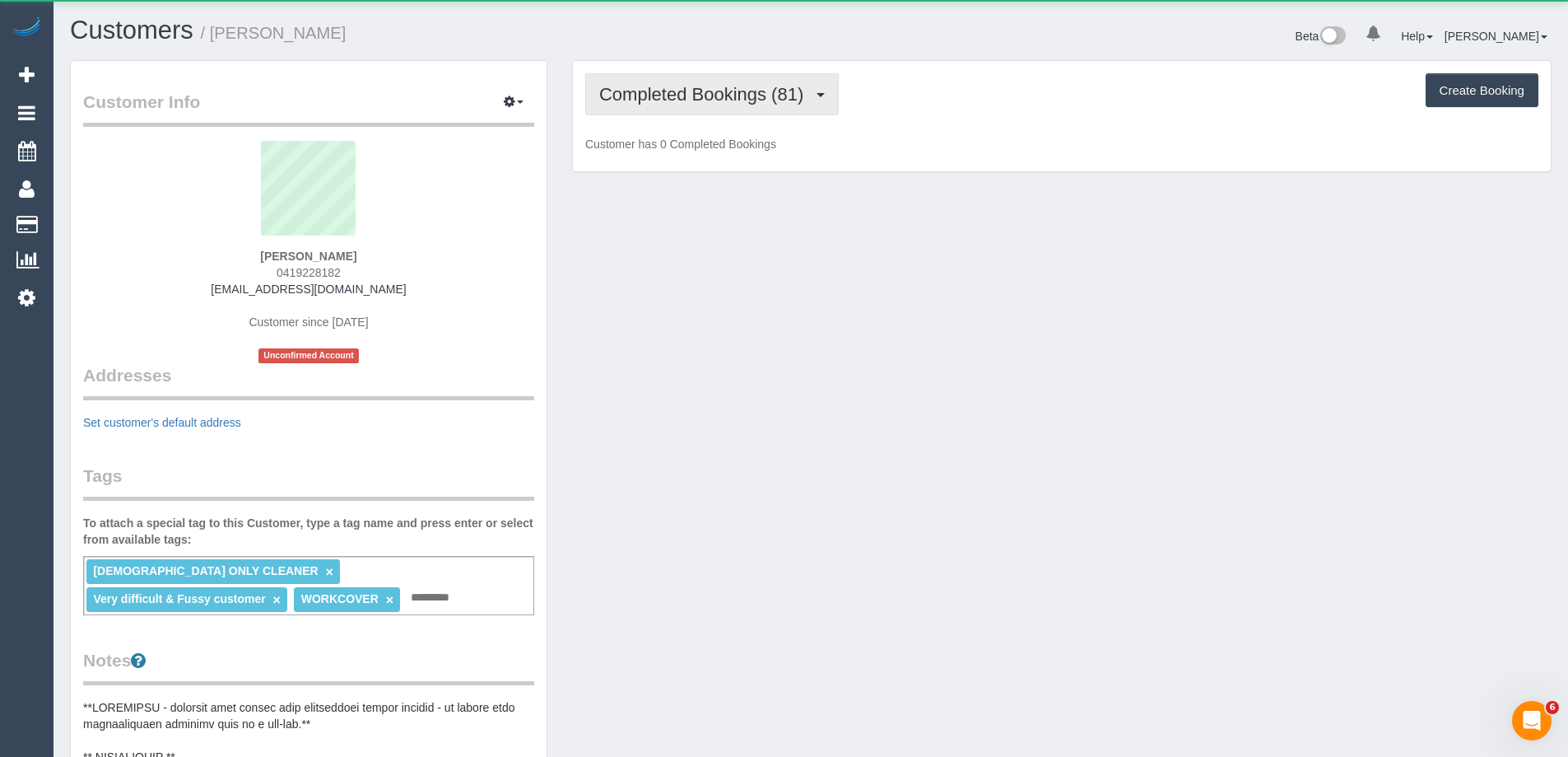
click at [647, 101] on span "Completed Bookings (81)" at bounding box center [705, 94] width 212 height 20
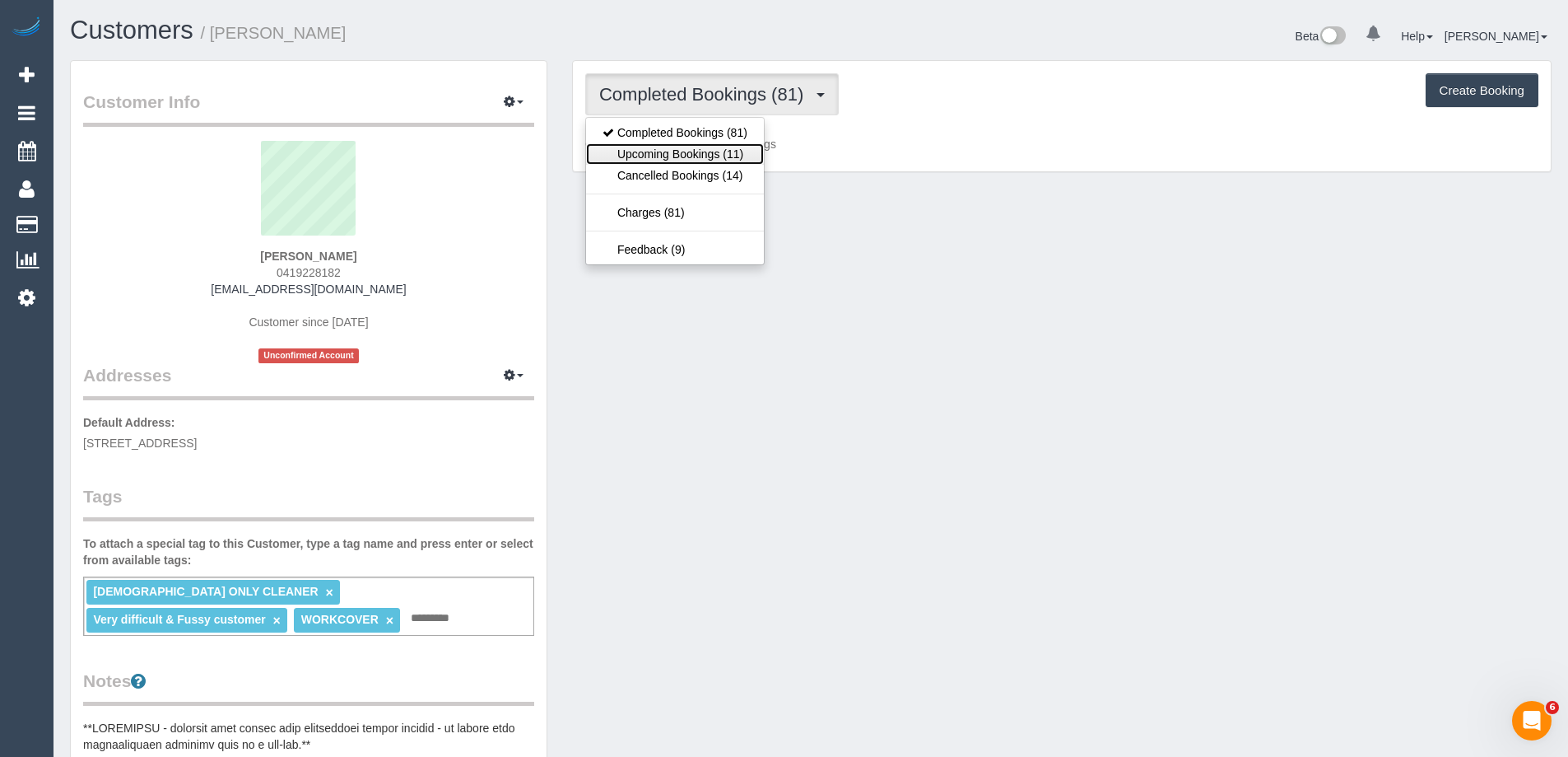
click at [663, 151] on link "Upcoming Bookings (11)" at bounding box center [675, 154] width 178 height 21
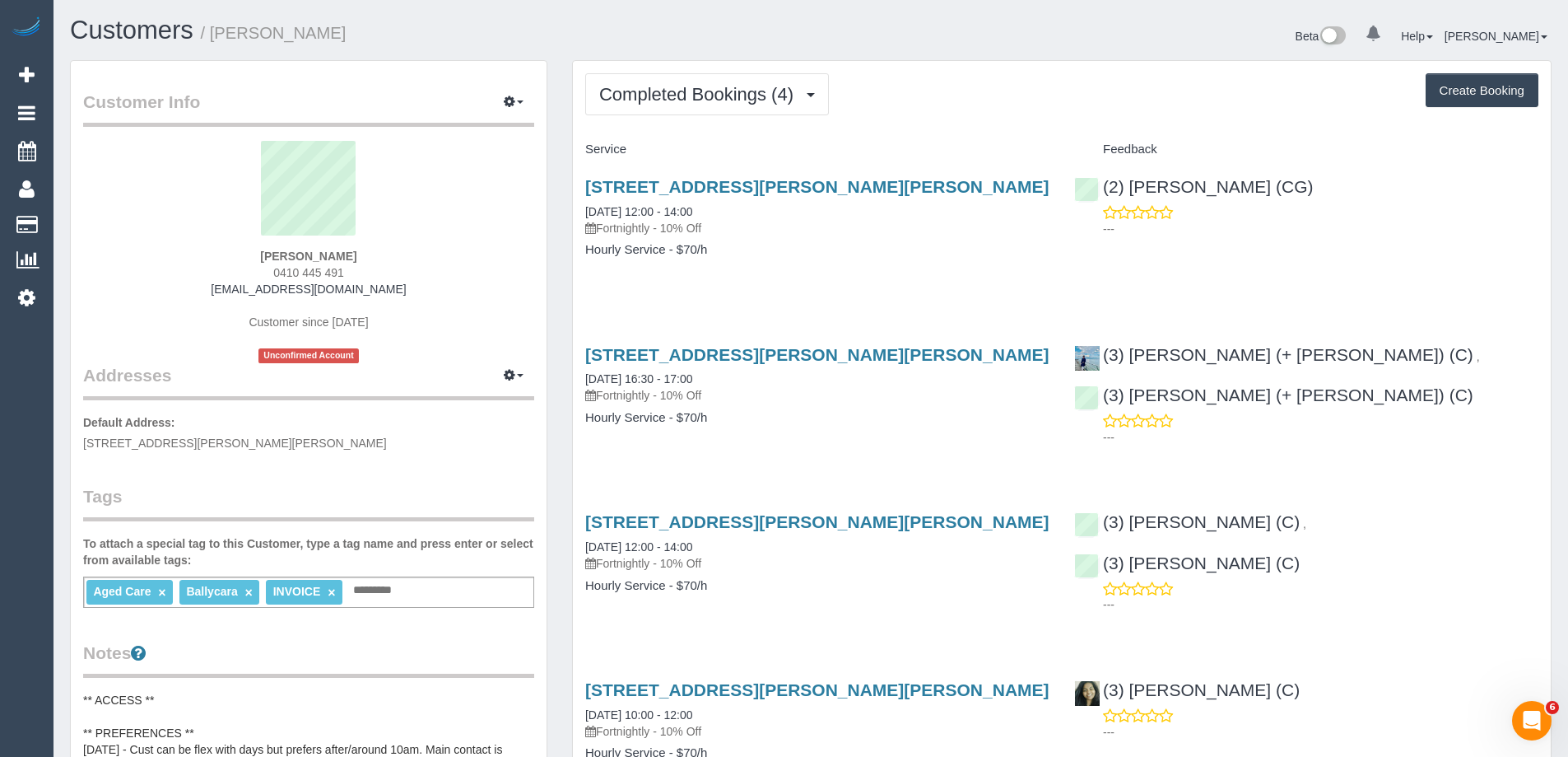
drag, startPoint x: 390, startPoint y: 289, endPoint x: 235, endPoint y: 291, distance: 155.0
click at [235, 291] on div "[PERSON_NAME] 0410 445 491 [EMAIL_ADDRESS][DOMAIN_NAME] Customer since [DATE] U…" at bounding box center [308, 251] width 451 height 223
copy link "[EMAIL_ADDRESS][DOMAIN_NAME]"
drag, startPoint x: 658, startPoint y: 84, endPoint x: 661, endPoint y: 103, distance: 19.2
click at [658, 84] on span "Completed Bookings (4)" at bounding box center [701, 94] width 203 height 20
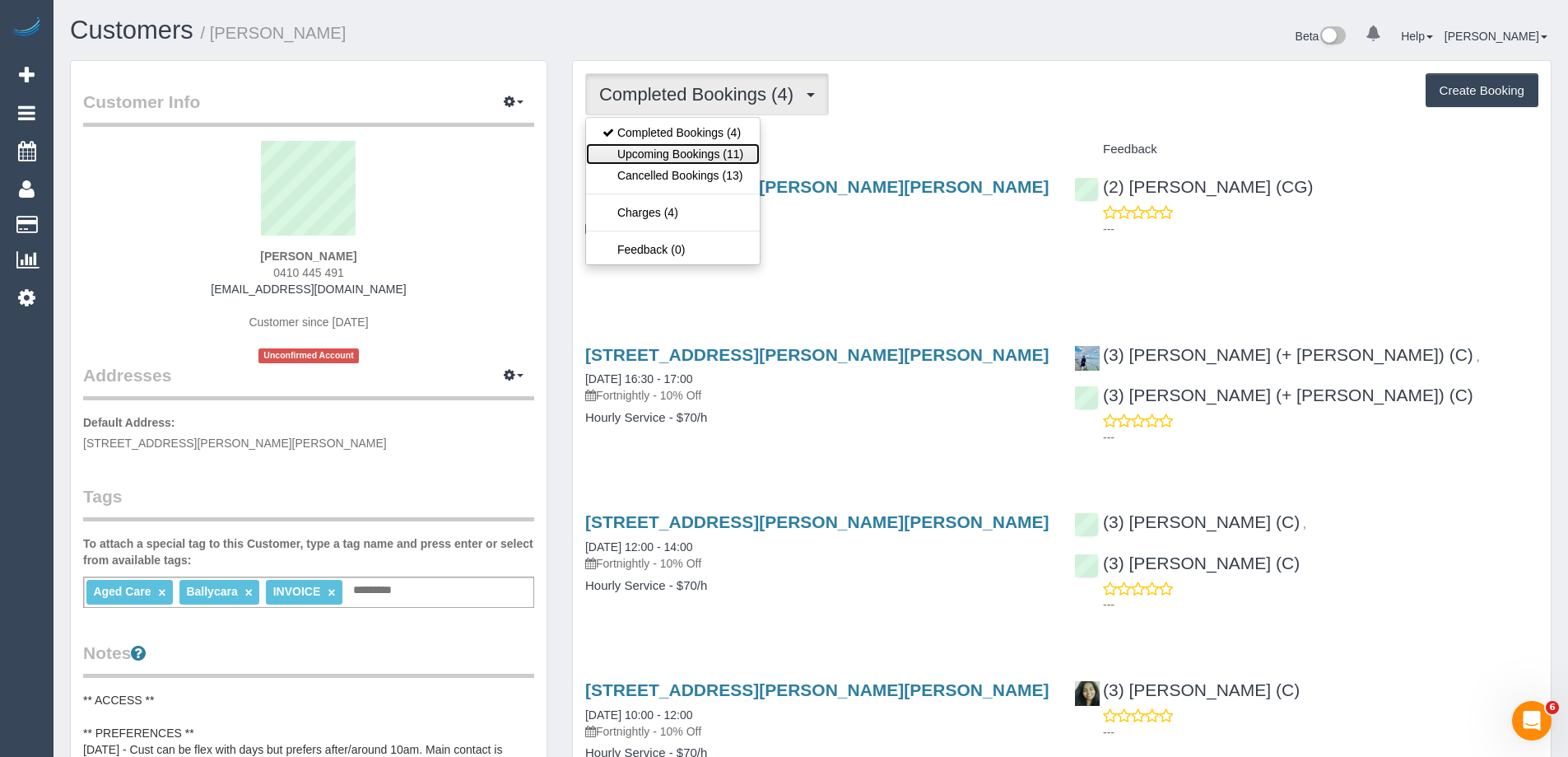
click at [670, 159] on link "Upcoming Bookings (11)" at bounding box center [673, 154] width 174 height 21
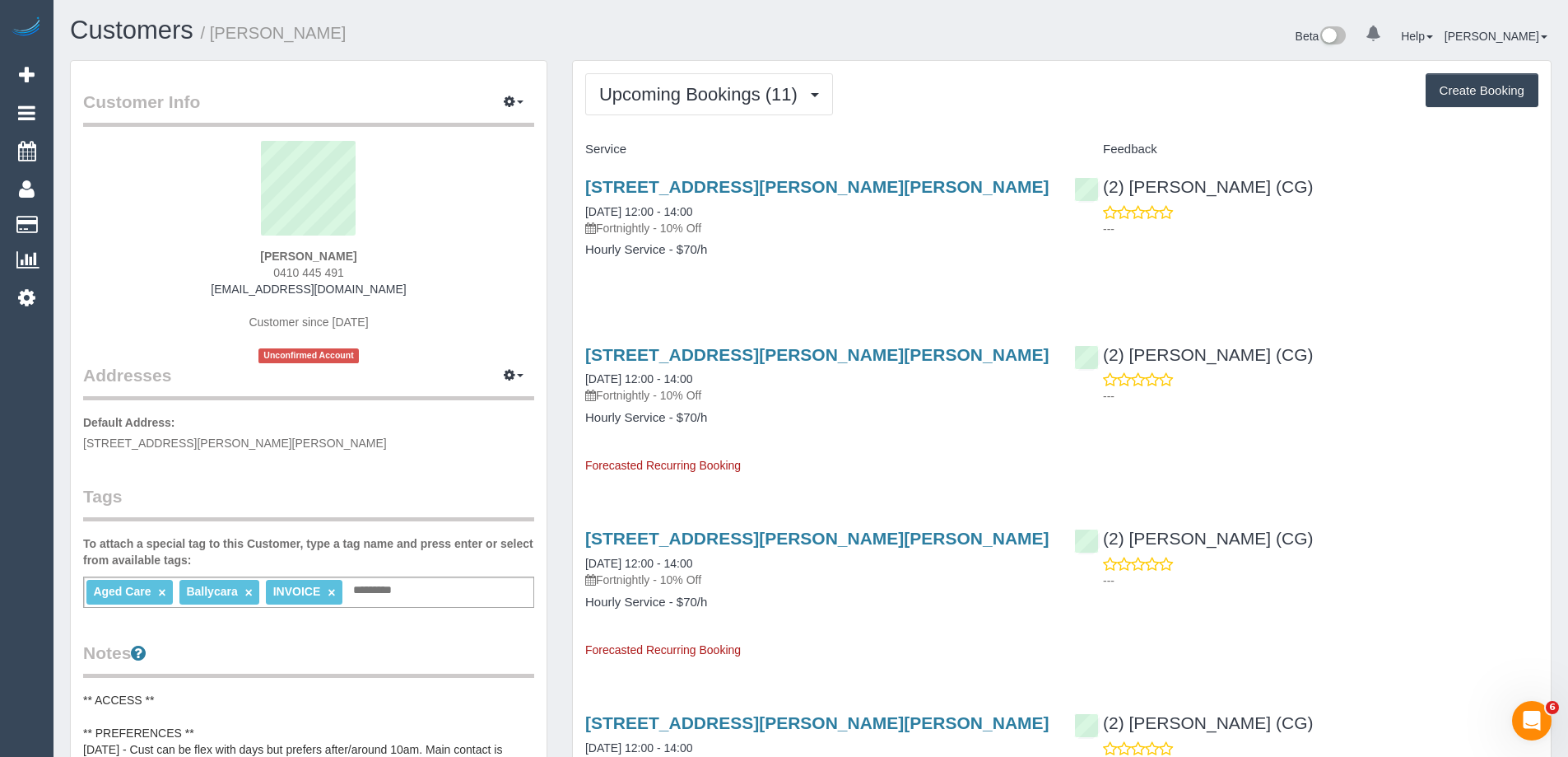
copy small "Kon Liolios"
drag, startPoint x: 278, startPoint y: 32, endPoint x: 213, endPoint y: 31, distance: 65.0
click at [213, 31] on h1 "Customers / Kon Liolios" at bounding box center [434, 31] width 729 height 28
drag, startPoint x: 390, startPoint y: 291, endPoint x: 210, endPoint y: 291, distance: 180.0
click at [210, 291] on div "Kon Liolios 0410 445 491 hdangelo888@gmail.com Customer since 2025 Unconfirmed …" at bounding box center [308, 251] width 451 height 223
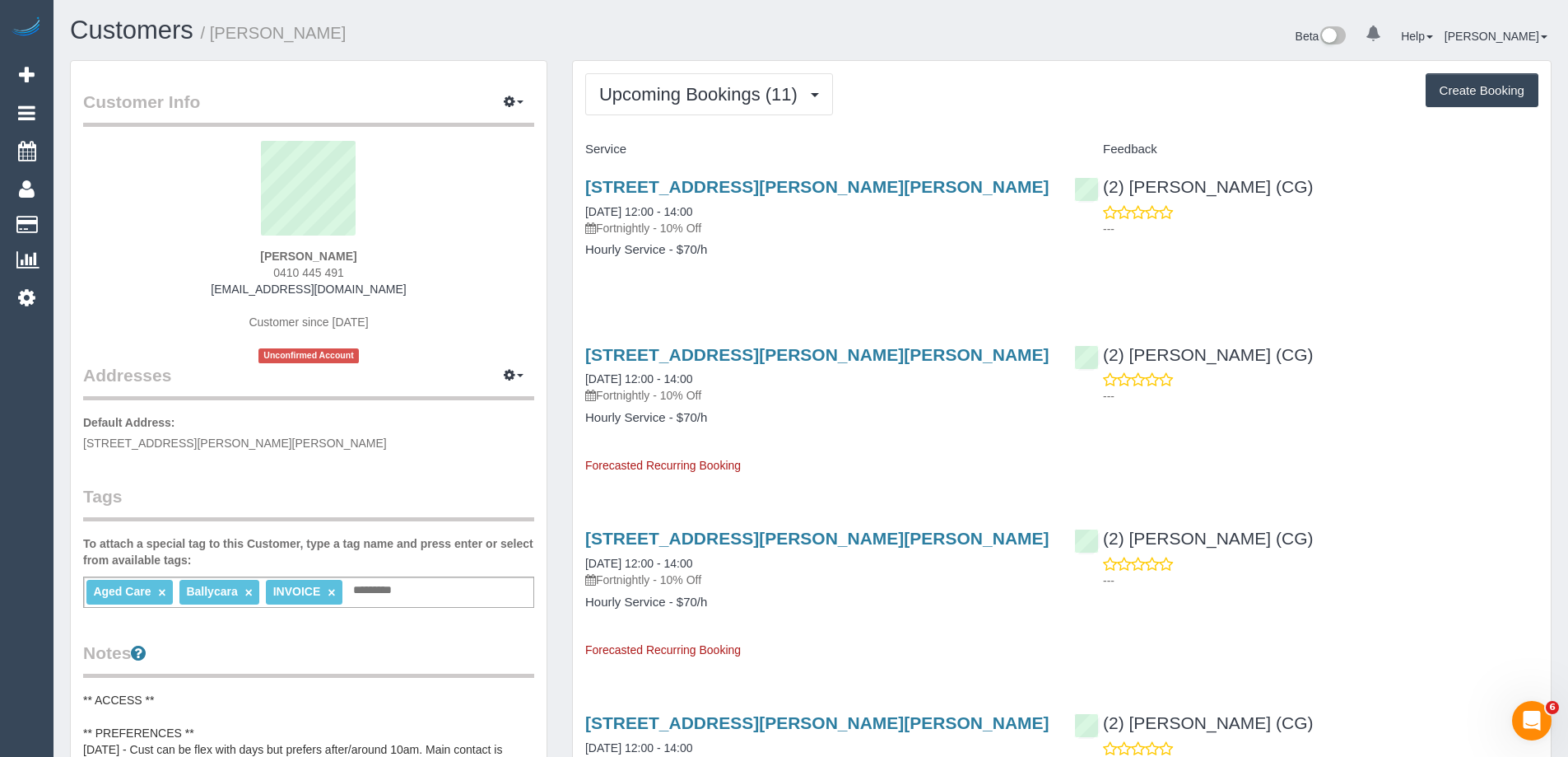
copy link "hdangelo888@gmail.com"
copy small "Kon Liolios"
drag, startPoint x: 314, startPoint y: 32, endPoint x: 218, endPoint y: 32, distance: 96.0
click at [218, 32] on h1 "Customers / Kon Liolios" at bounding box center [434, 31] width 729 height 28
click at [765, 96] on span "Upcoming Bookings (11)" at bounding box center [703, 94] width 207 height 20
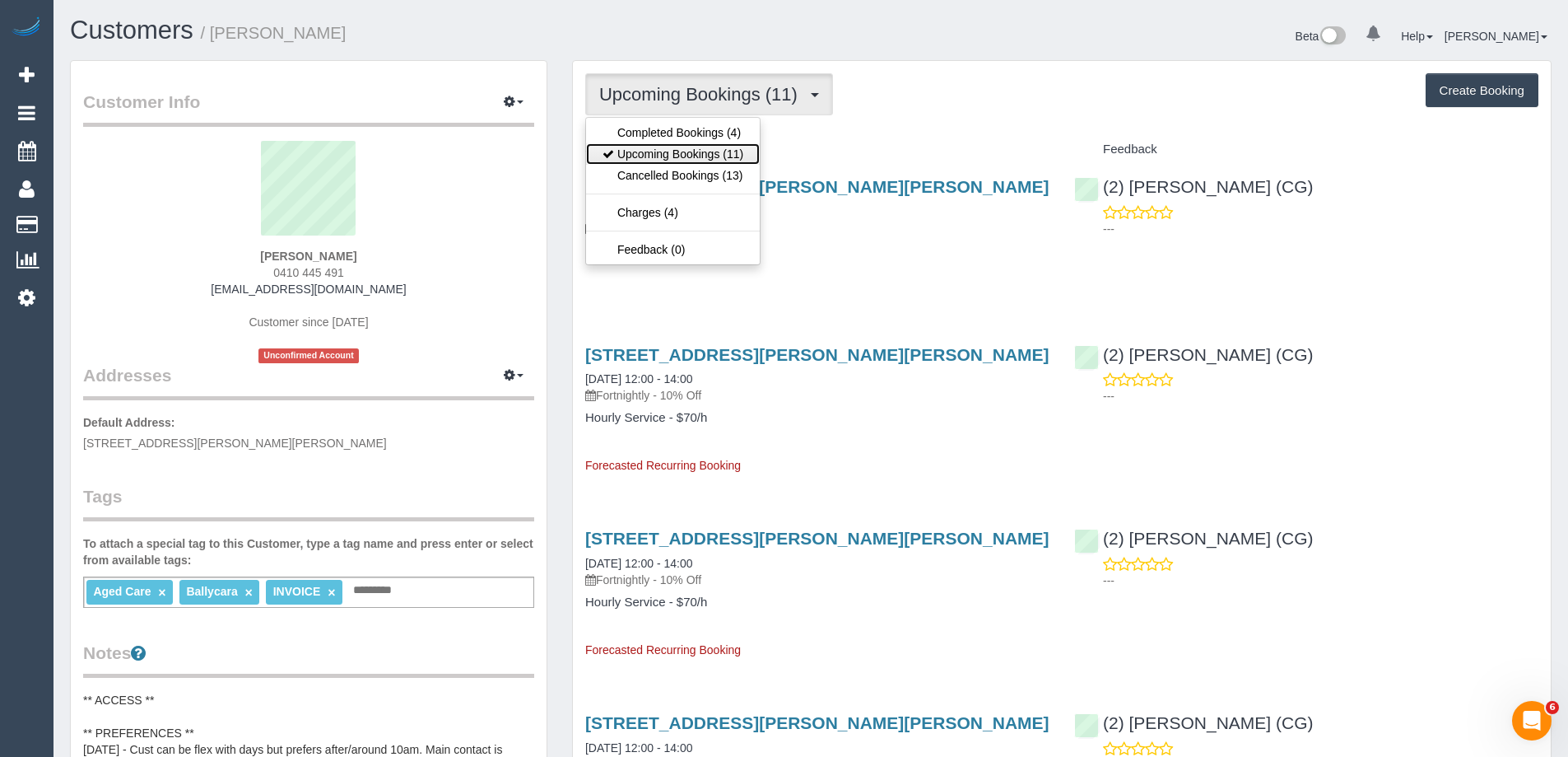
click at [733, 143] on link "Upcoming Bookings (11)" at bounding box center [673, 154] width 174 height 21
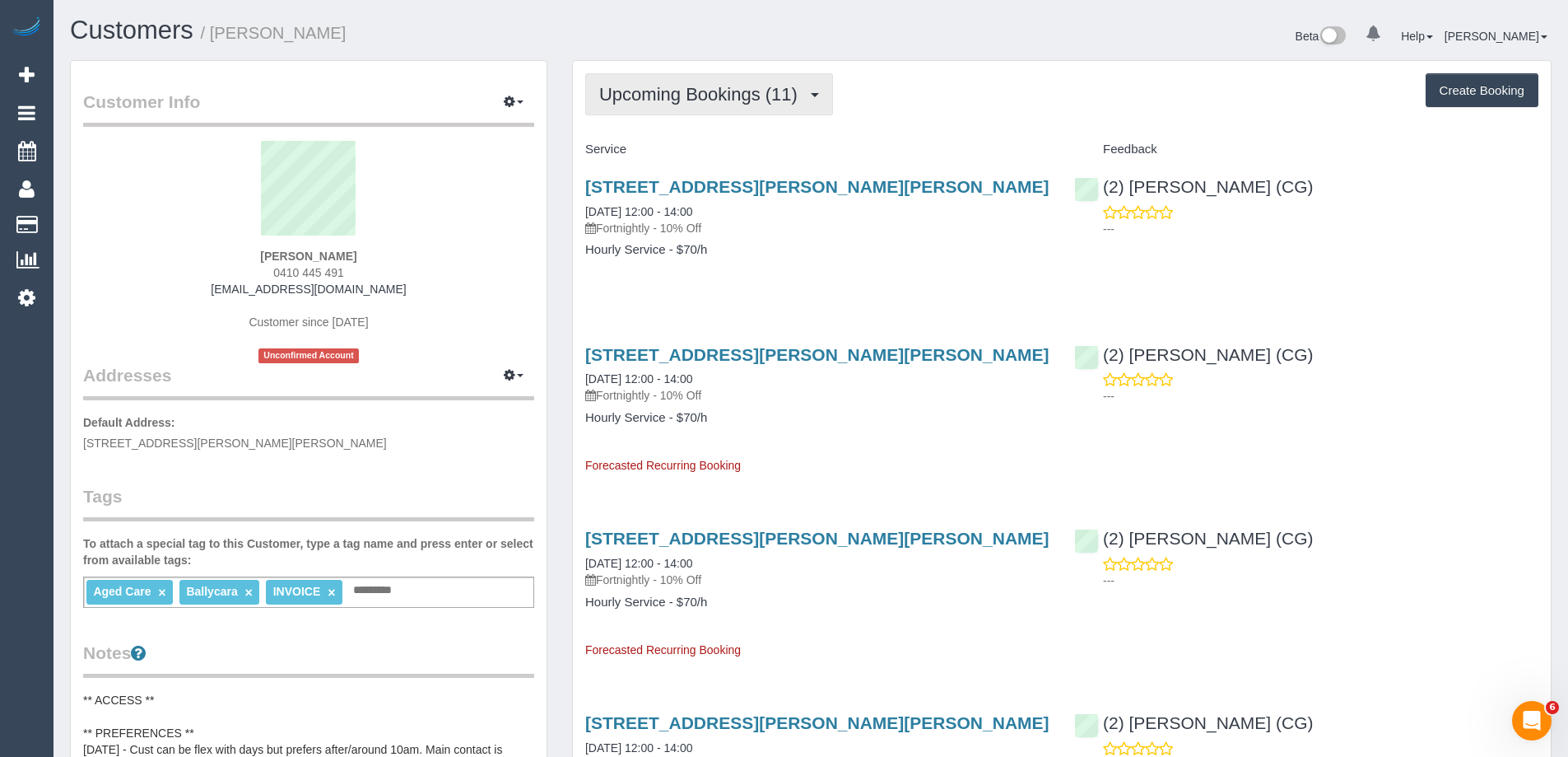
click at [738, 84] on span "Upcoming Bookings (11)" at bounding box center [703, 94] width 207 height 20
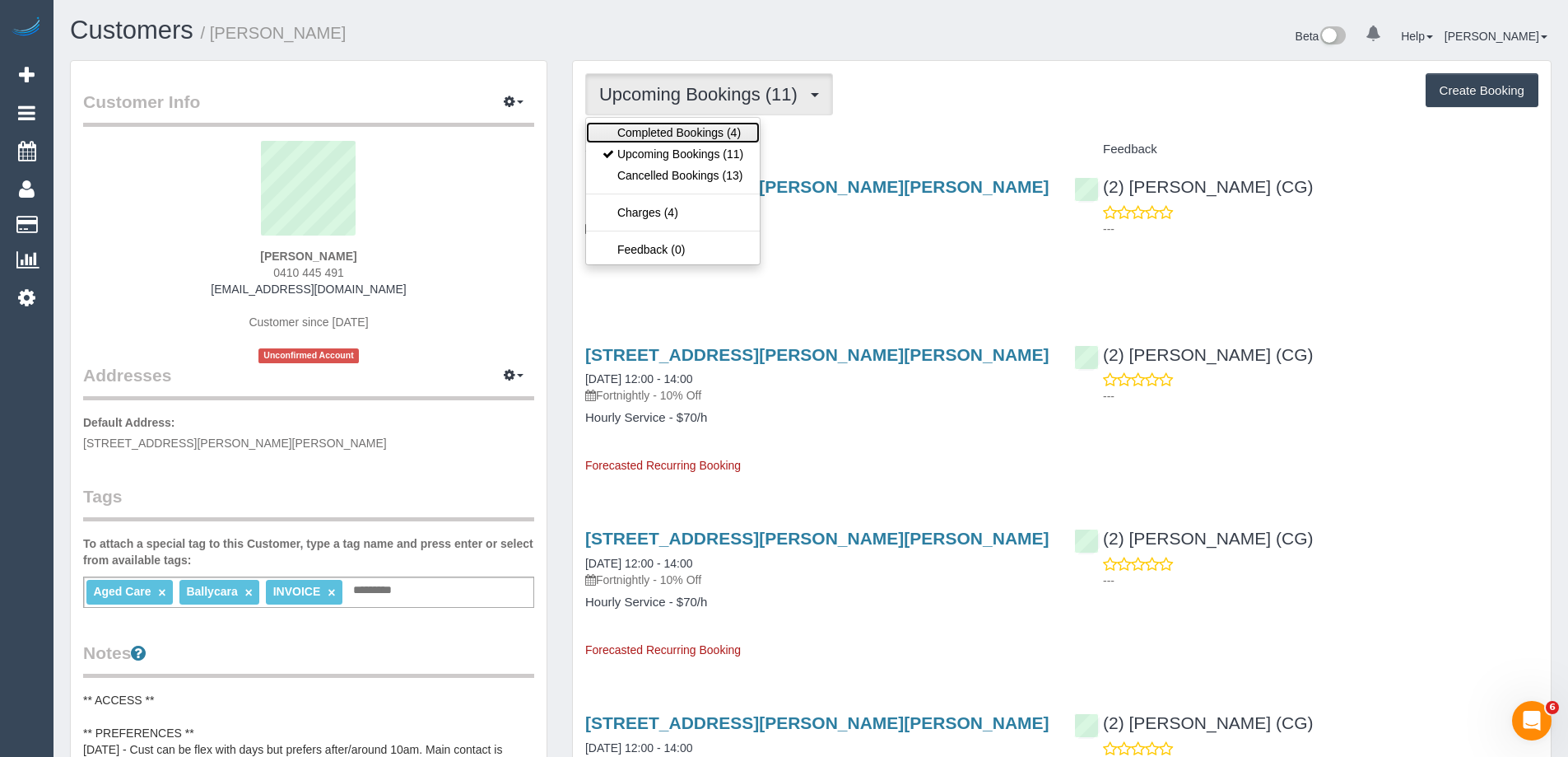
click at [705, 132] on link "Completed Bookings (4)" at bounding box center [673, 132] width 174 height 21
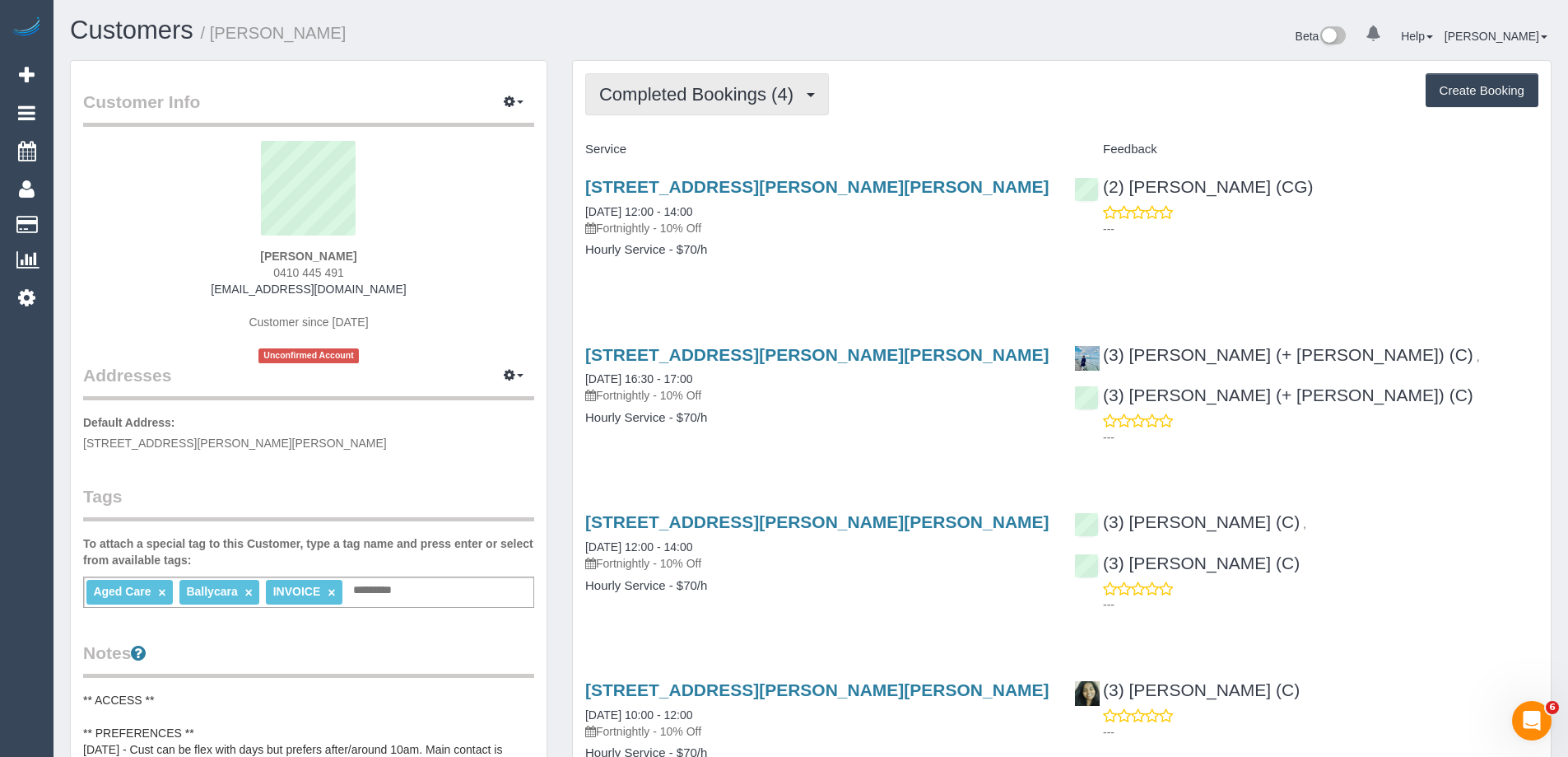
click at [724, 95] on span "Completed Bookings (4)" at bounding box center [701, 94] width 203 height 20
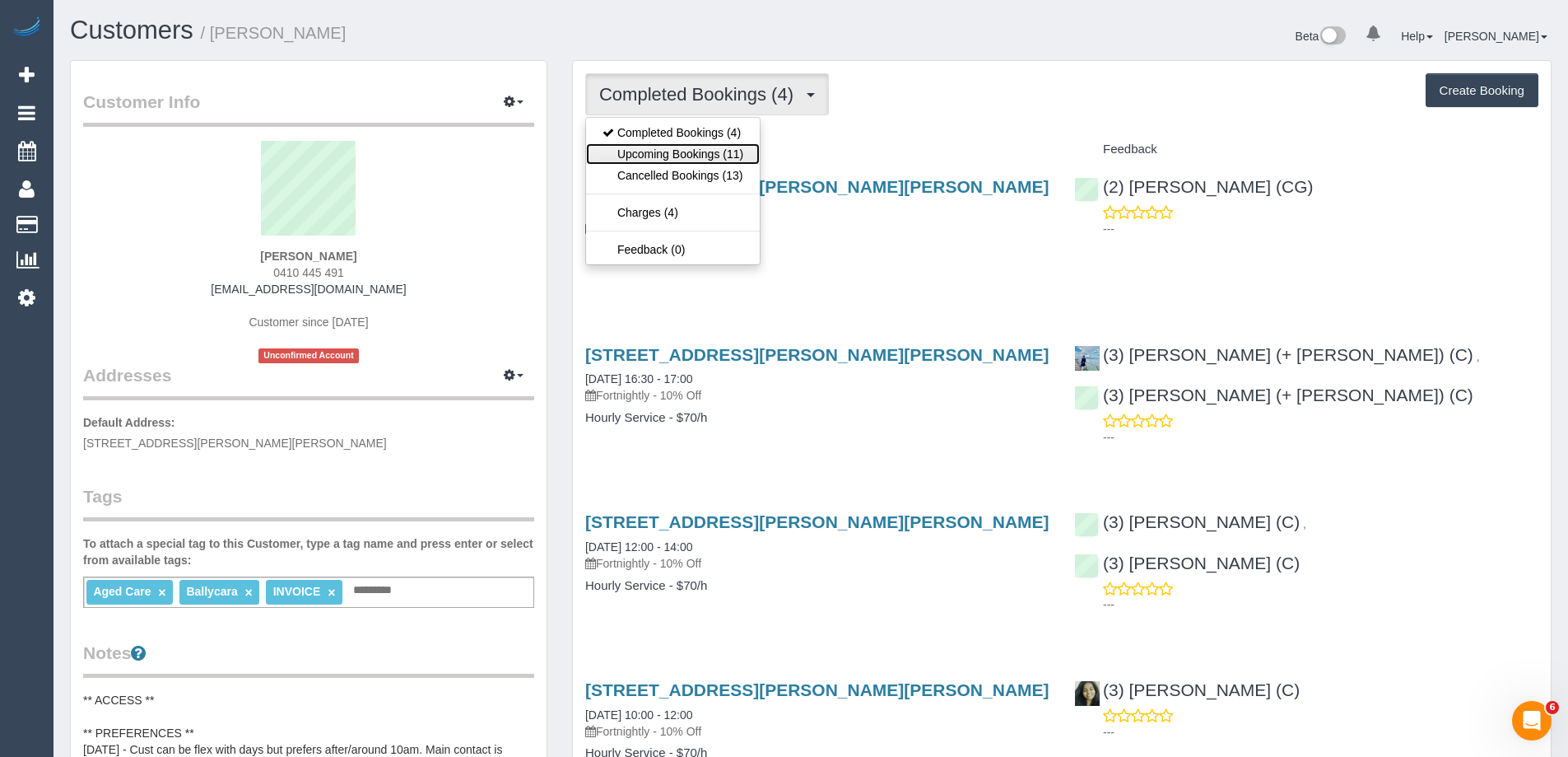
click at [724, 154] on link "Upcoming Bookings (11)" at bounding box center [673, 154] width 174 height 21
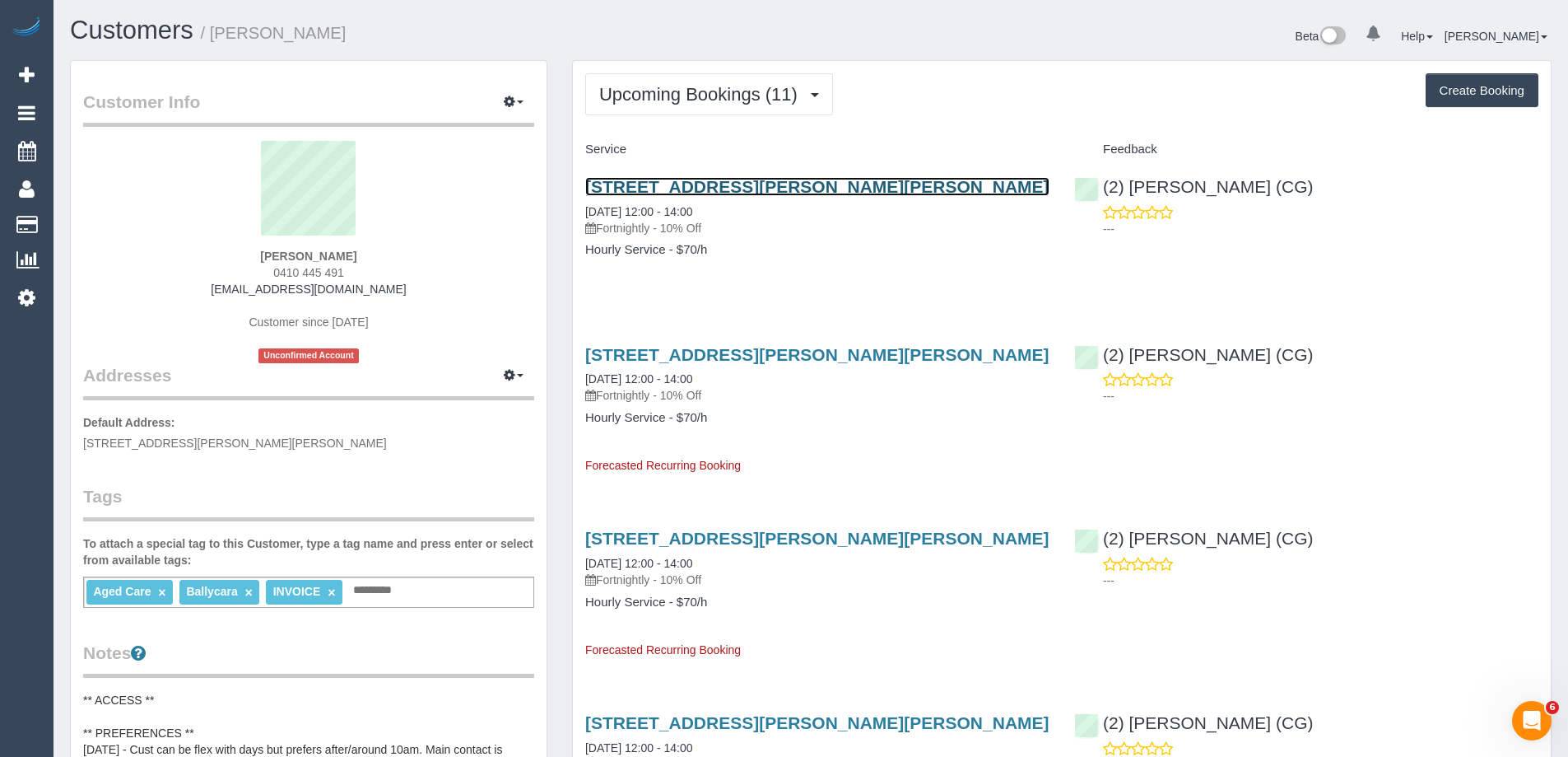
click at [754, 188] on link "66 Andrew Street, Glenroy, VIC 3046" at bounding box center [817, 186] width 464 height 19
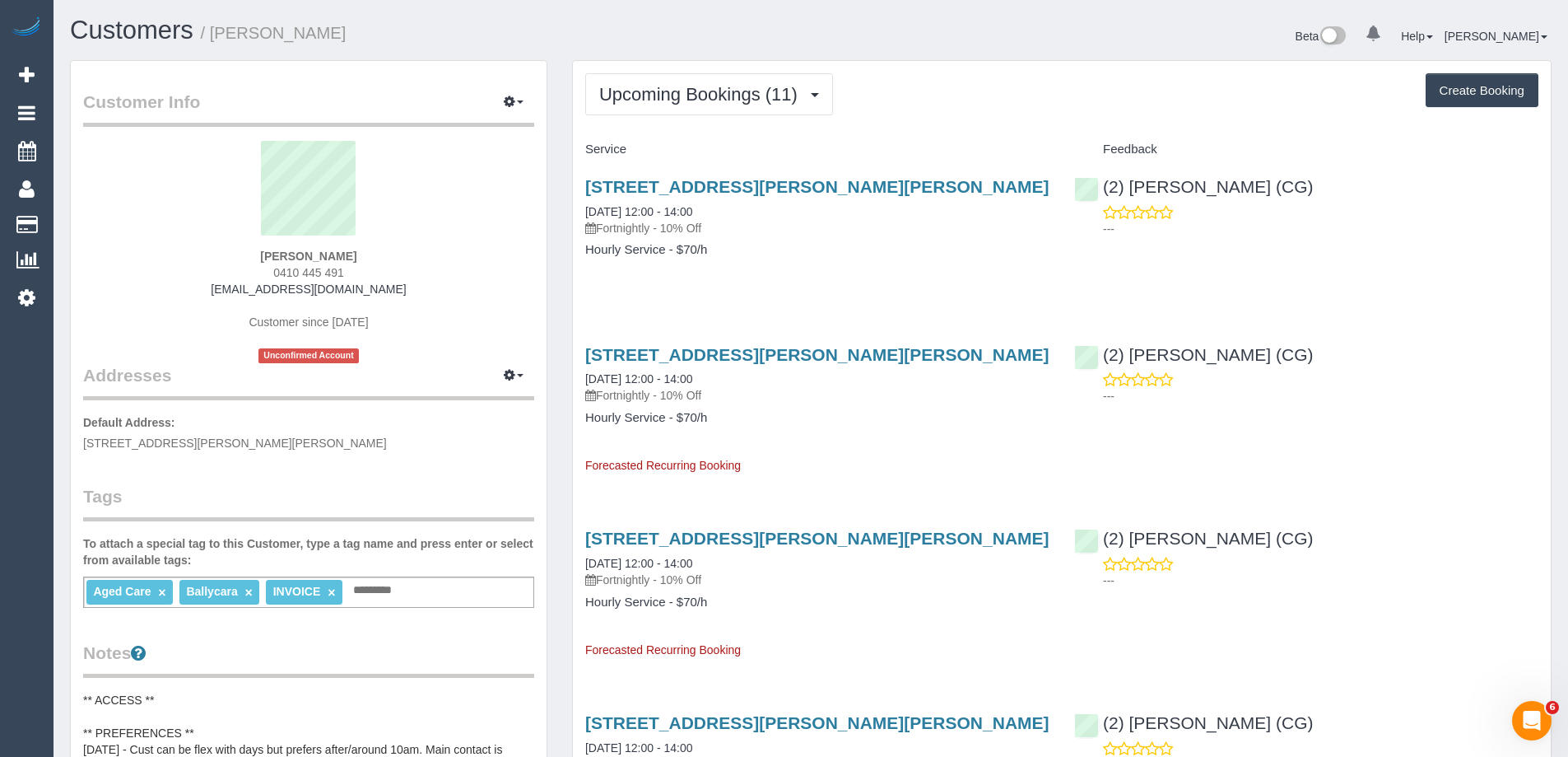
click at [368, 21] on h1 "Customers / Kon Liolios" at bounding box center [434, 31] width 729 height 28
copy small "Kon Liolios"
drag, startPoint x: 349, startPoint y: 29, endPoint x: 219, endPoint y: 33, distance: 130.1
click at [219, 33] on h1 "Customers / Kon Liolios" at bounding box center [434, 31] width 729 height 28
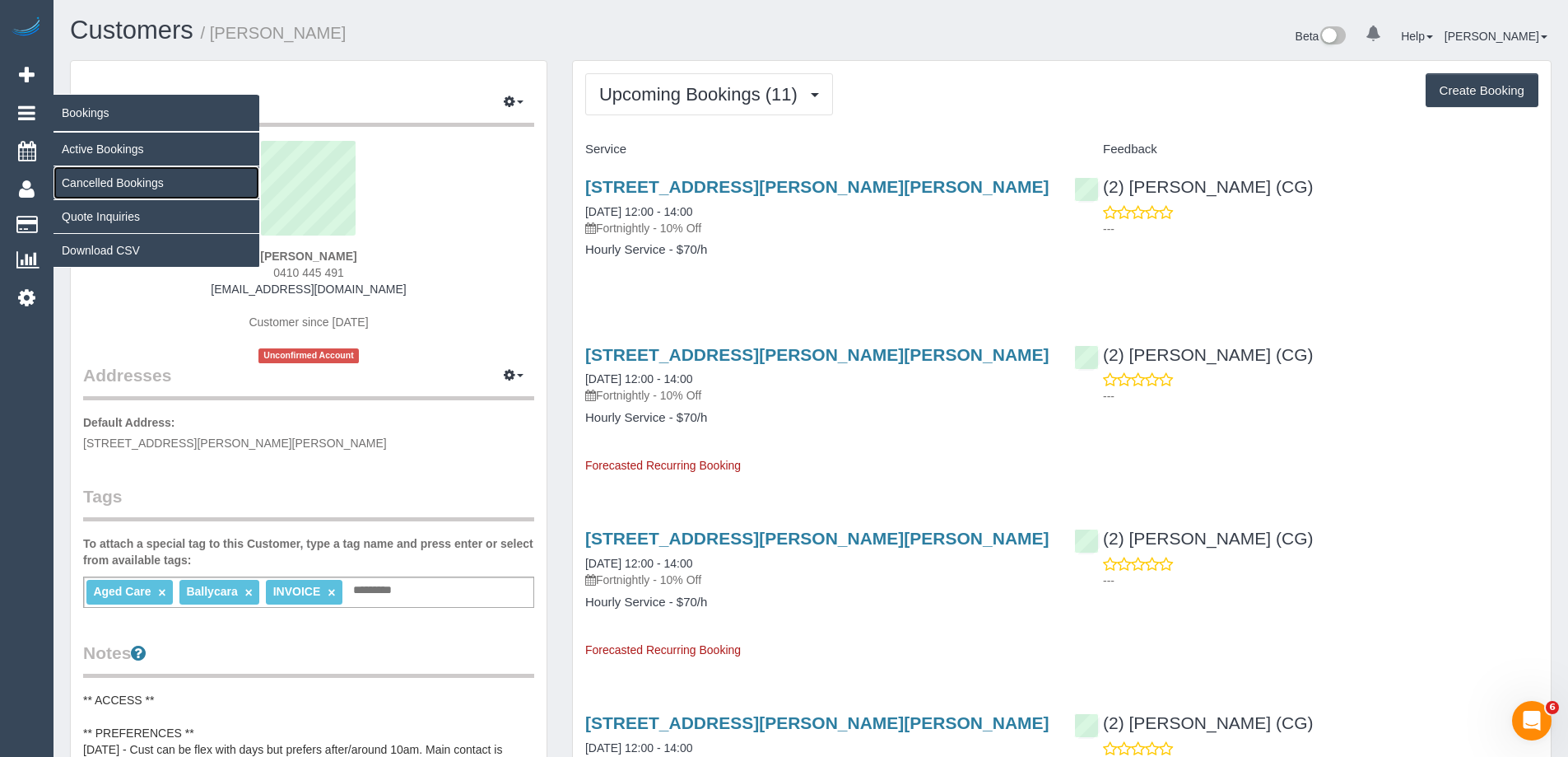
click at [142, 183] on link "Cancelled Bookings" at bounding box center [155, 182] width 206 height 33
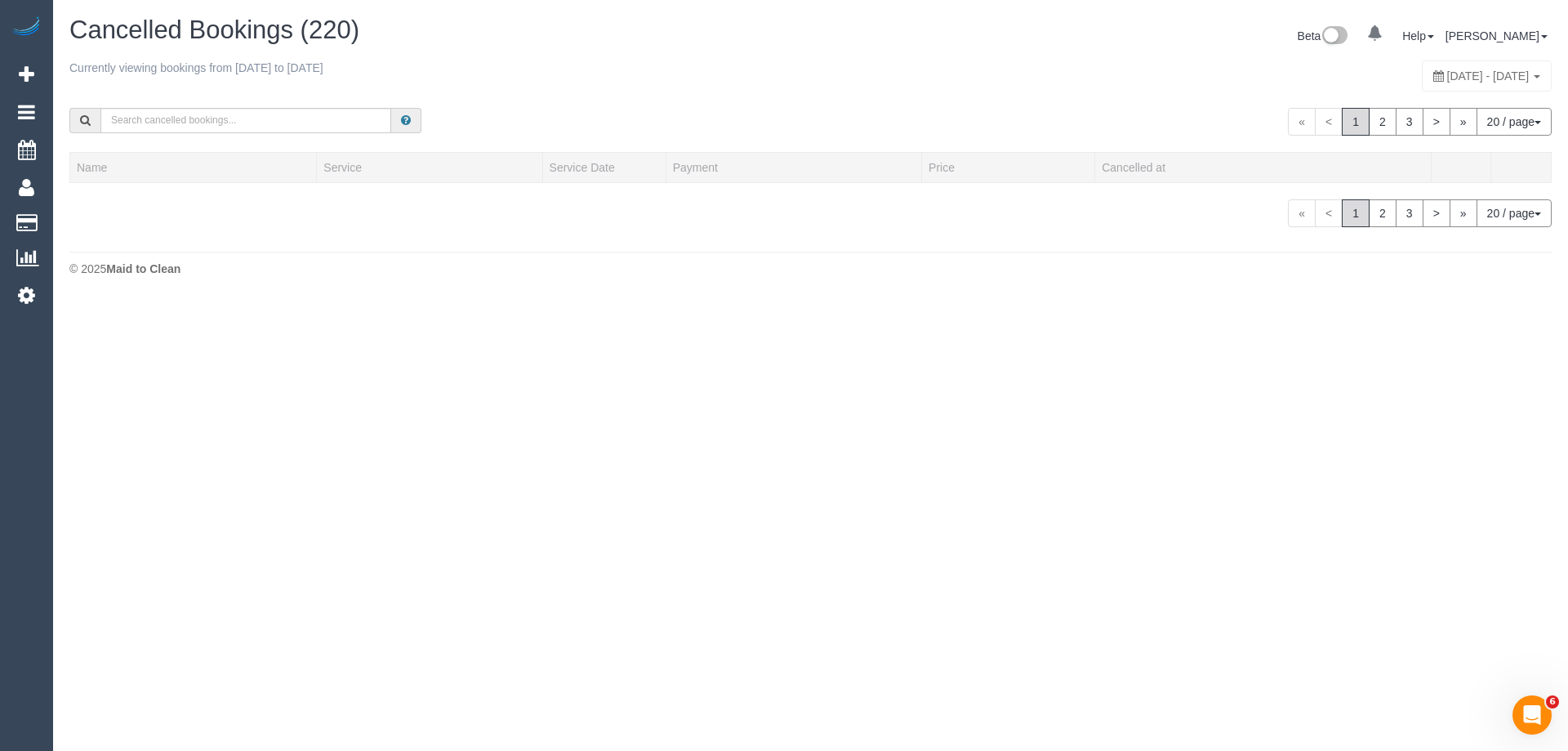
click at [1447, 74] on span "October 05, 2025 - October 11, 2025" at bounding box center [1488, 76] width 82 height 13
type input "**********"
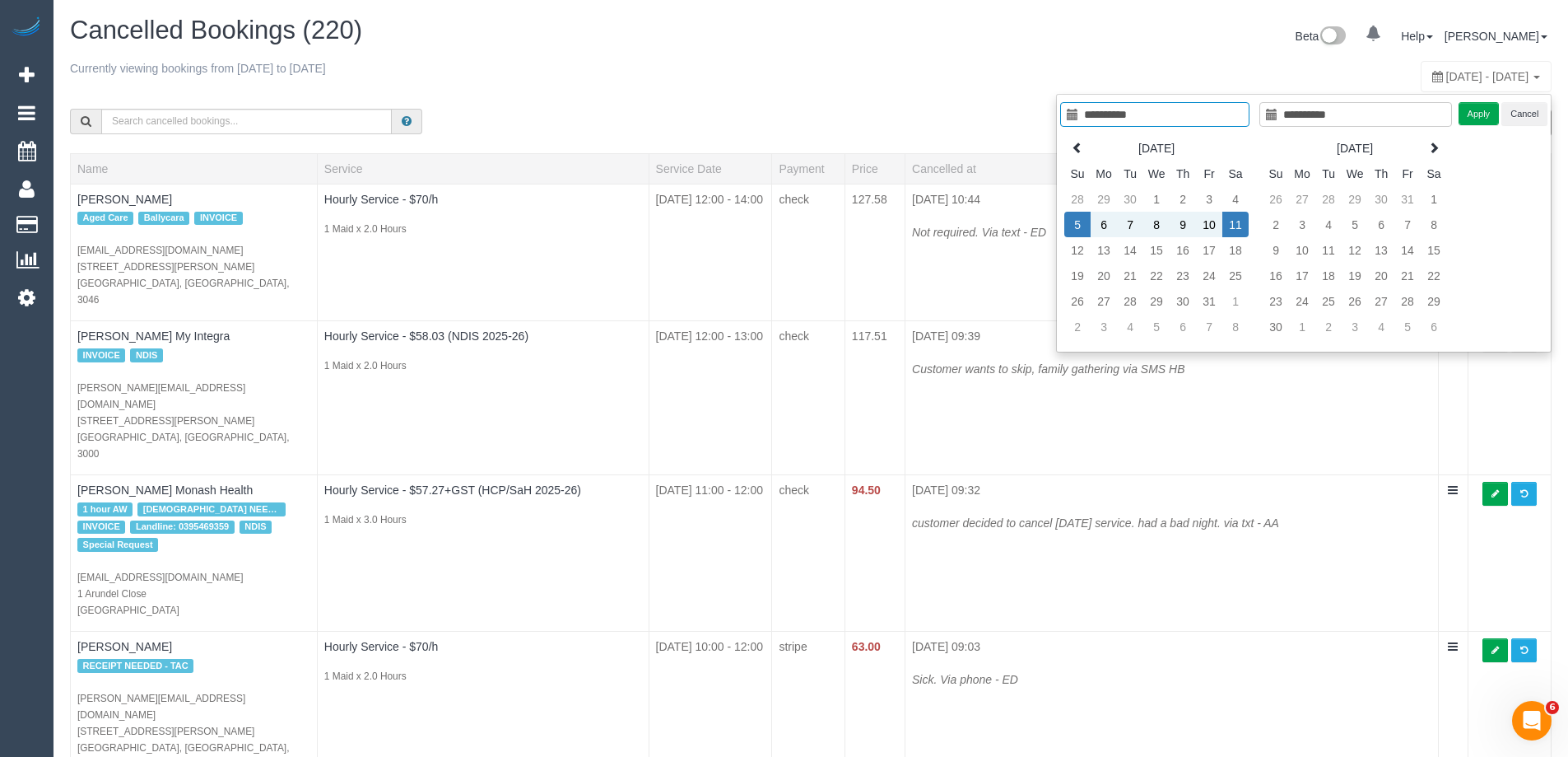
click at [1237, 221] on td "11" at bounding box center [1236, 223] width 26 height 25
type input "**********"
click at [1464, 111] on button "Apply" at bounding box center [1479, 115] width 41 height 24
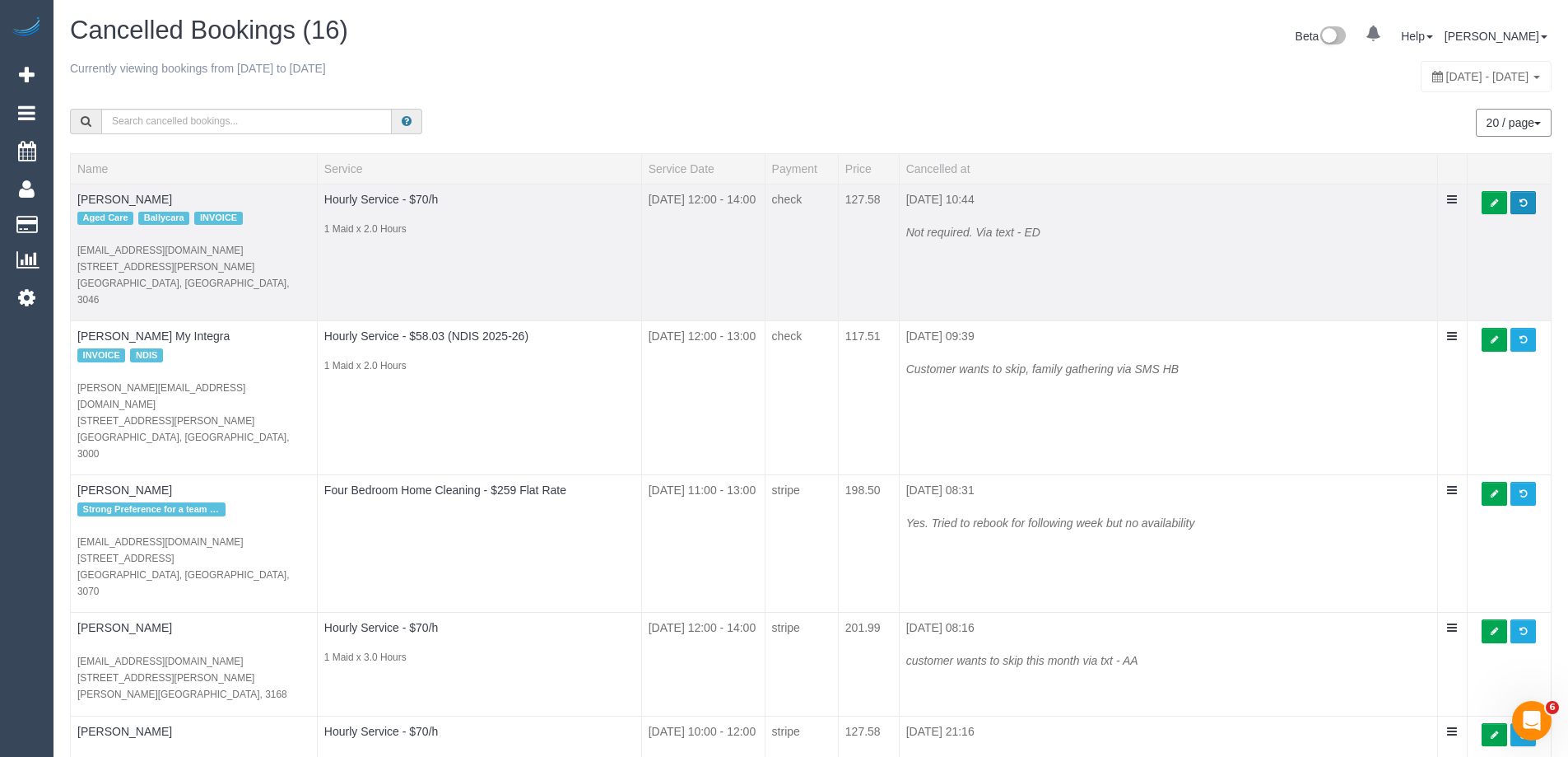
click at [1529, 201] on link at bounding box center [1522, 203] width 25 height 24
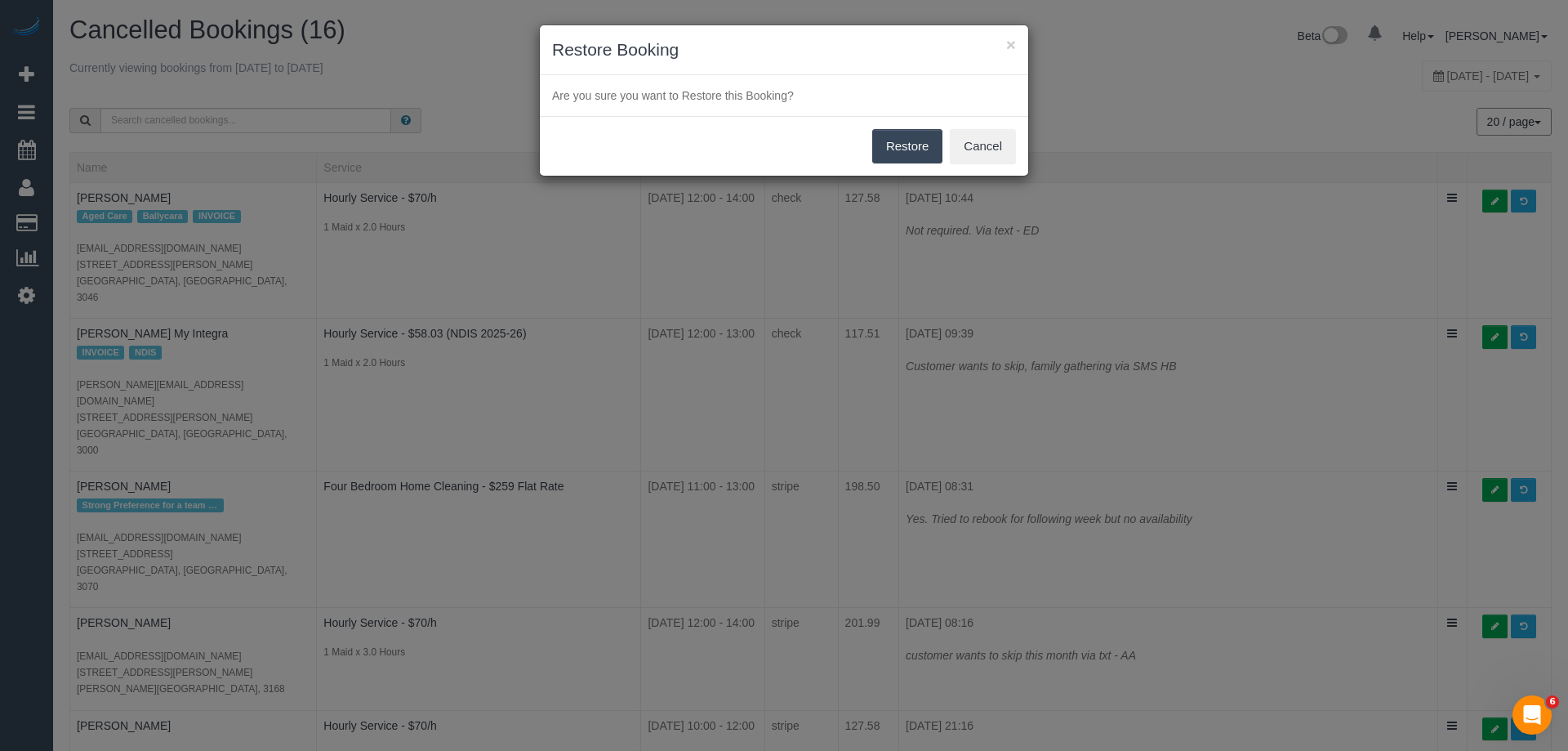
click at [911, 152] on button "Restore" at bounding box center [908, 146] width 71 height 34
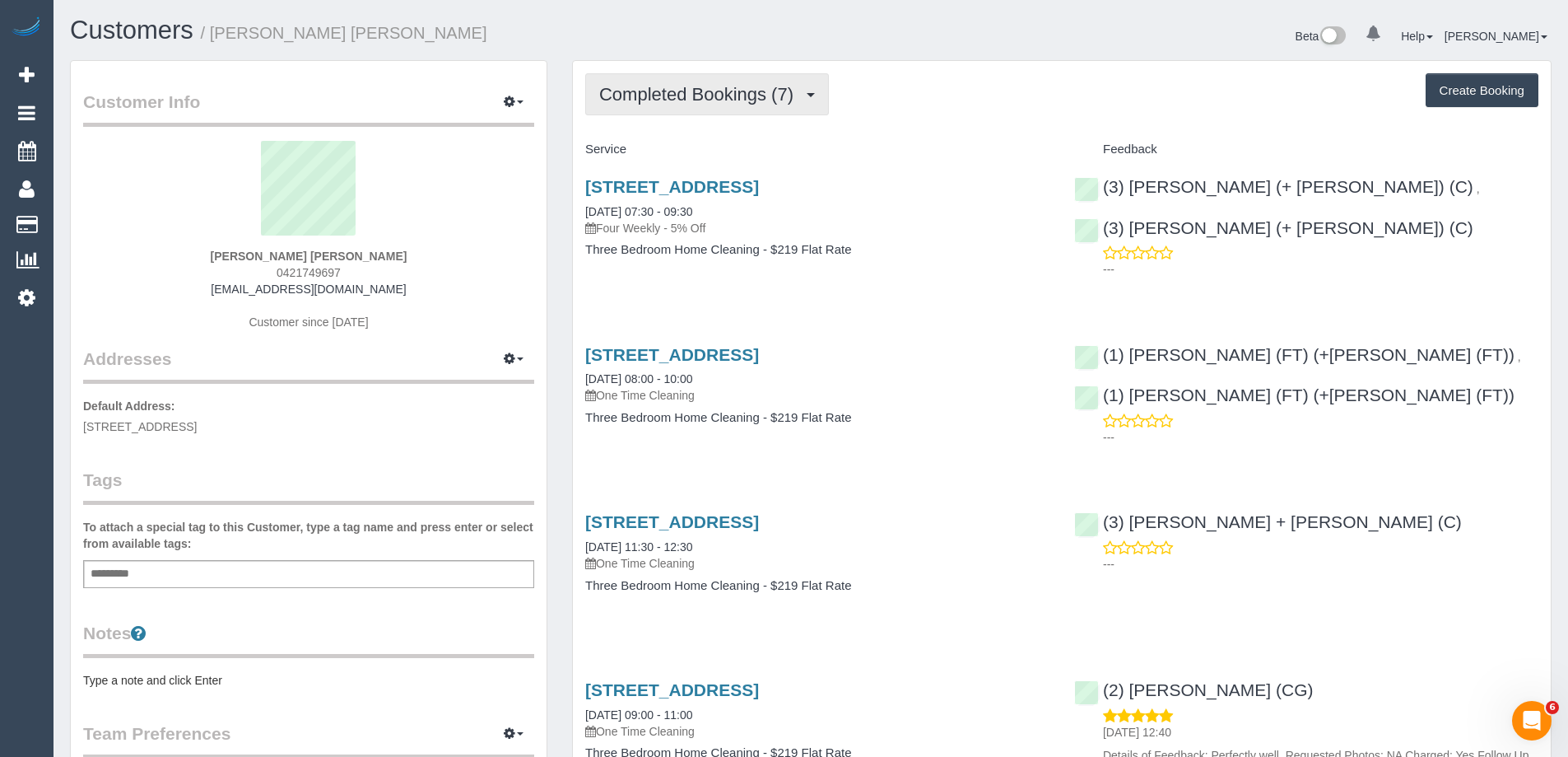
click at [737, 94] on span "Completed Bookings (7)" at bounding box center [701, 94] width 203 height 20
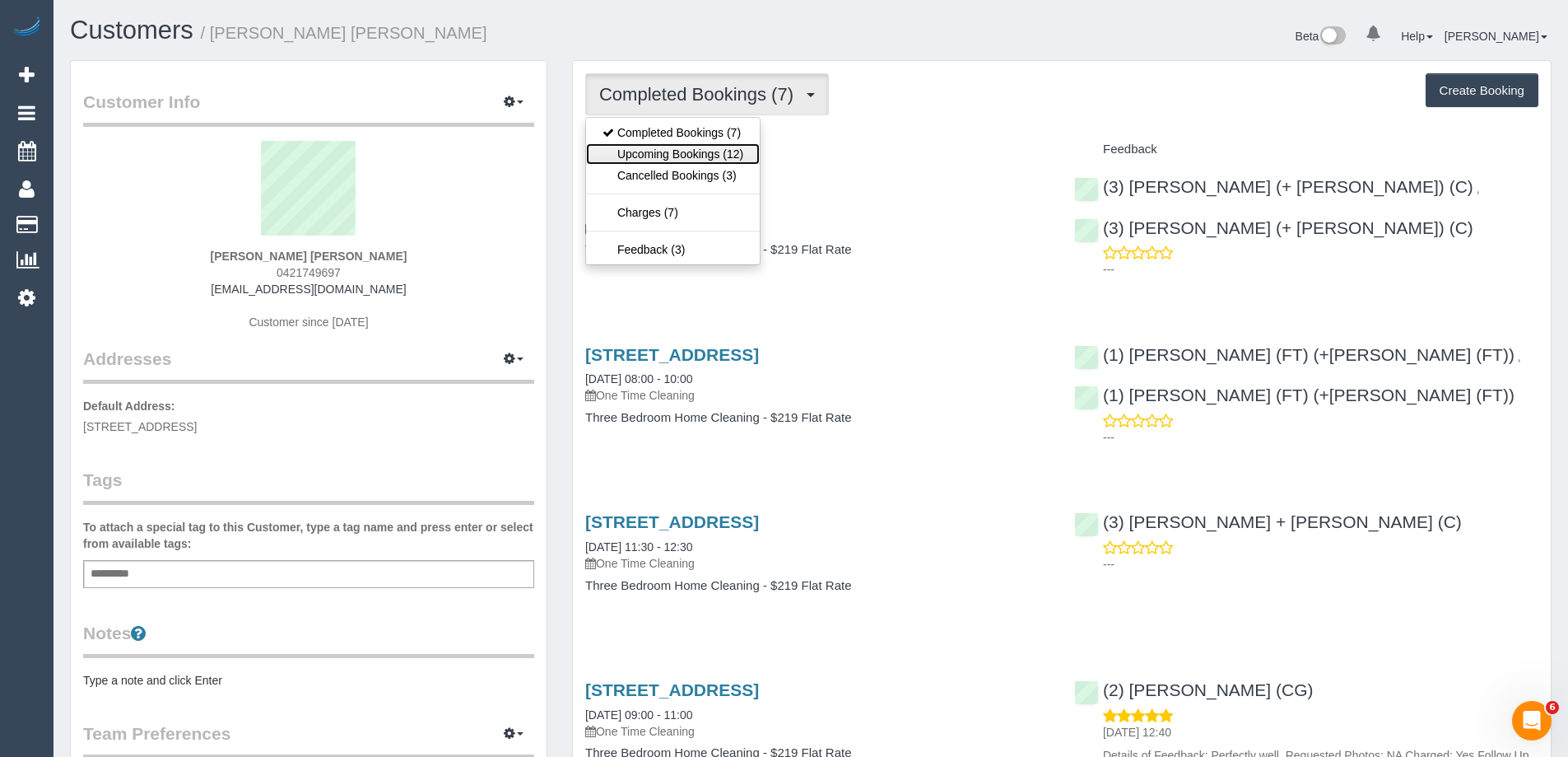
click at [703, 150] on link "Upcoming Bookings (12)" at bounding box center [673, 154] width 174 height 21
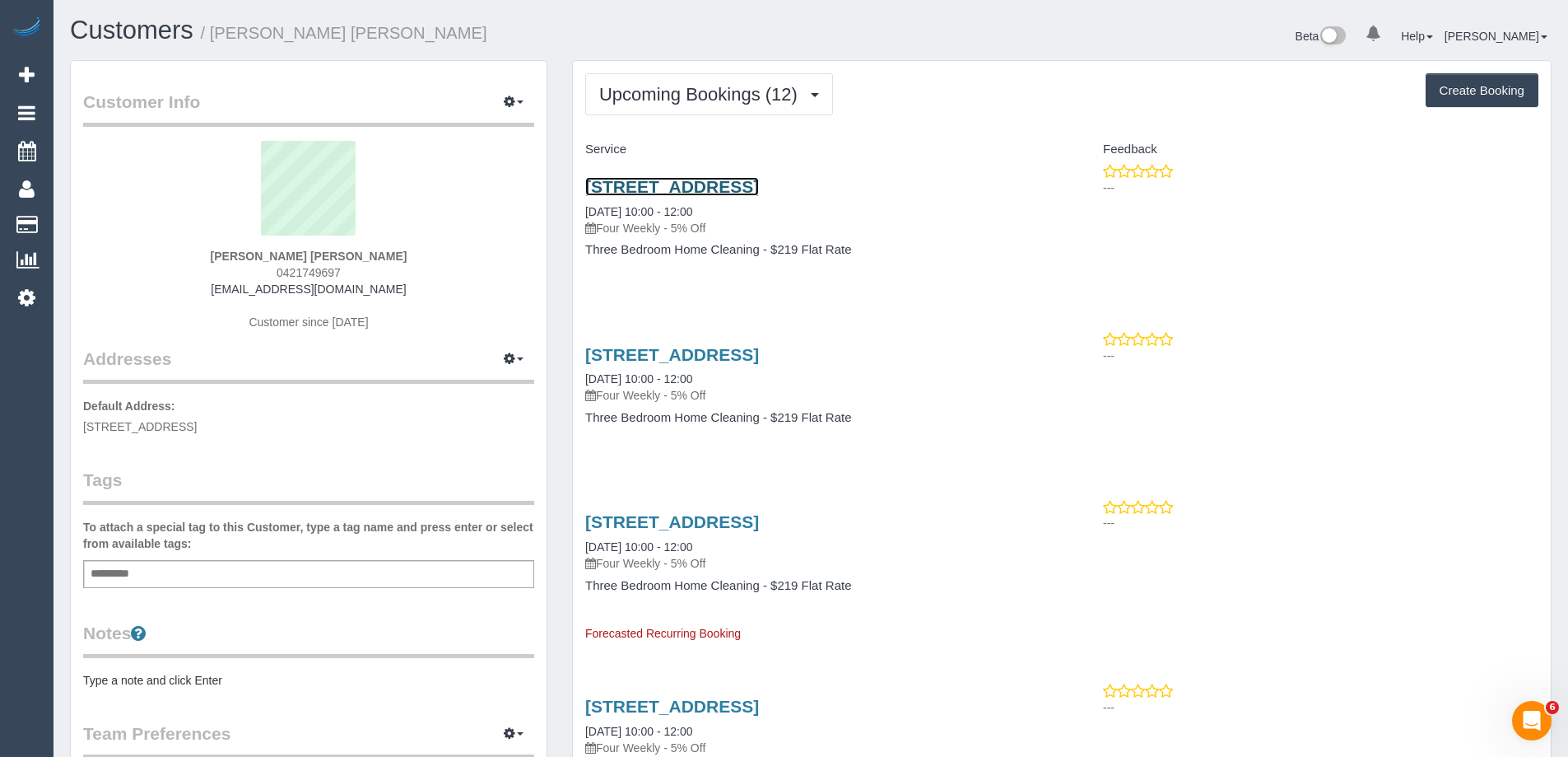
click at [677, 180] on link "[STREET_ADDRESS]" at bounding box center [672, 186] width 174 height 19
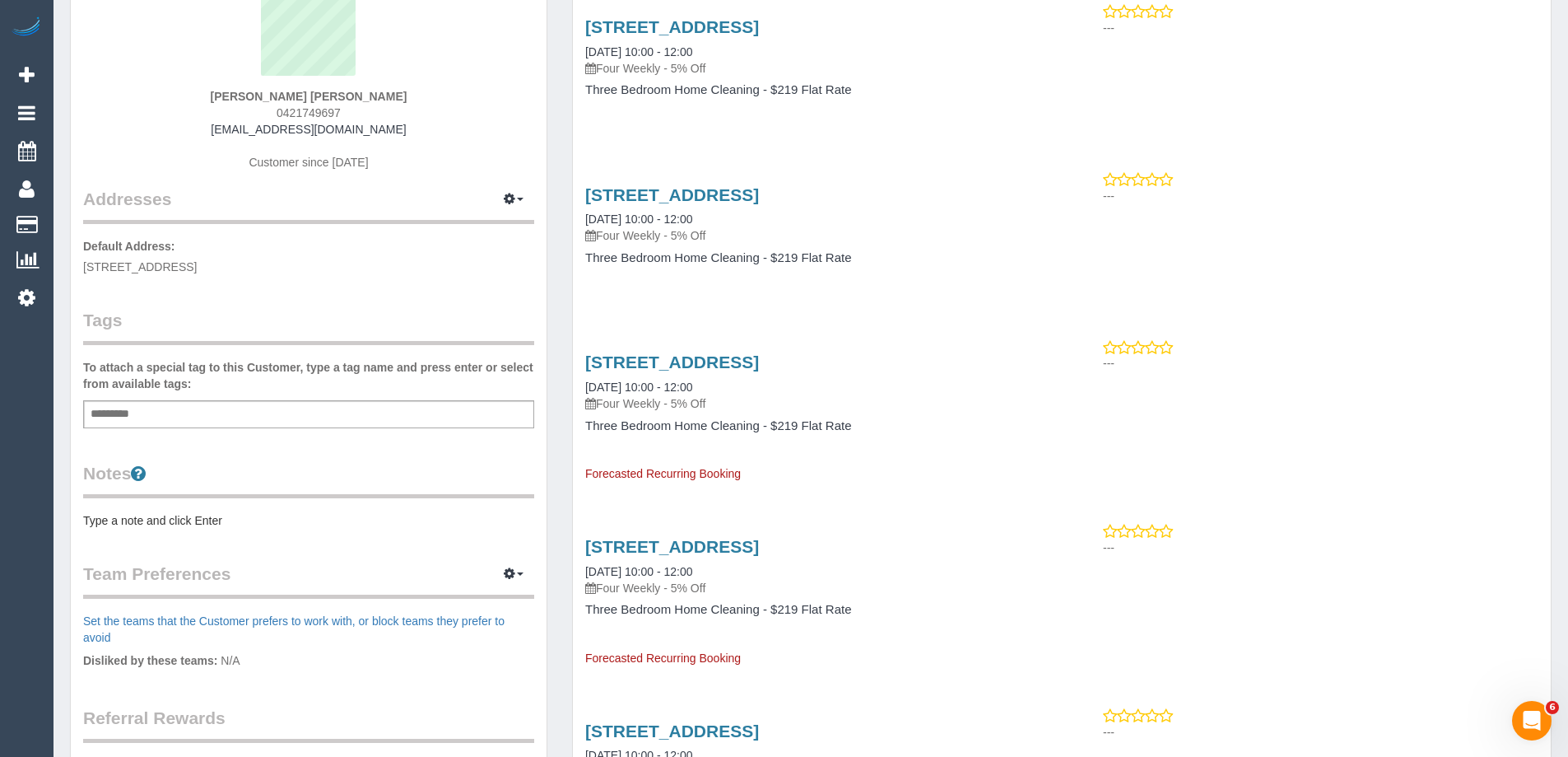
scroll to position [247, 0]
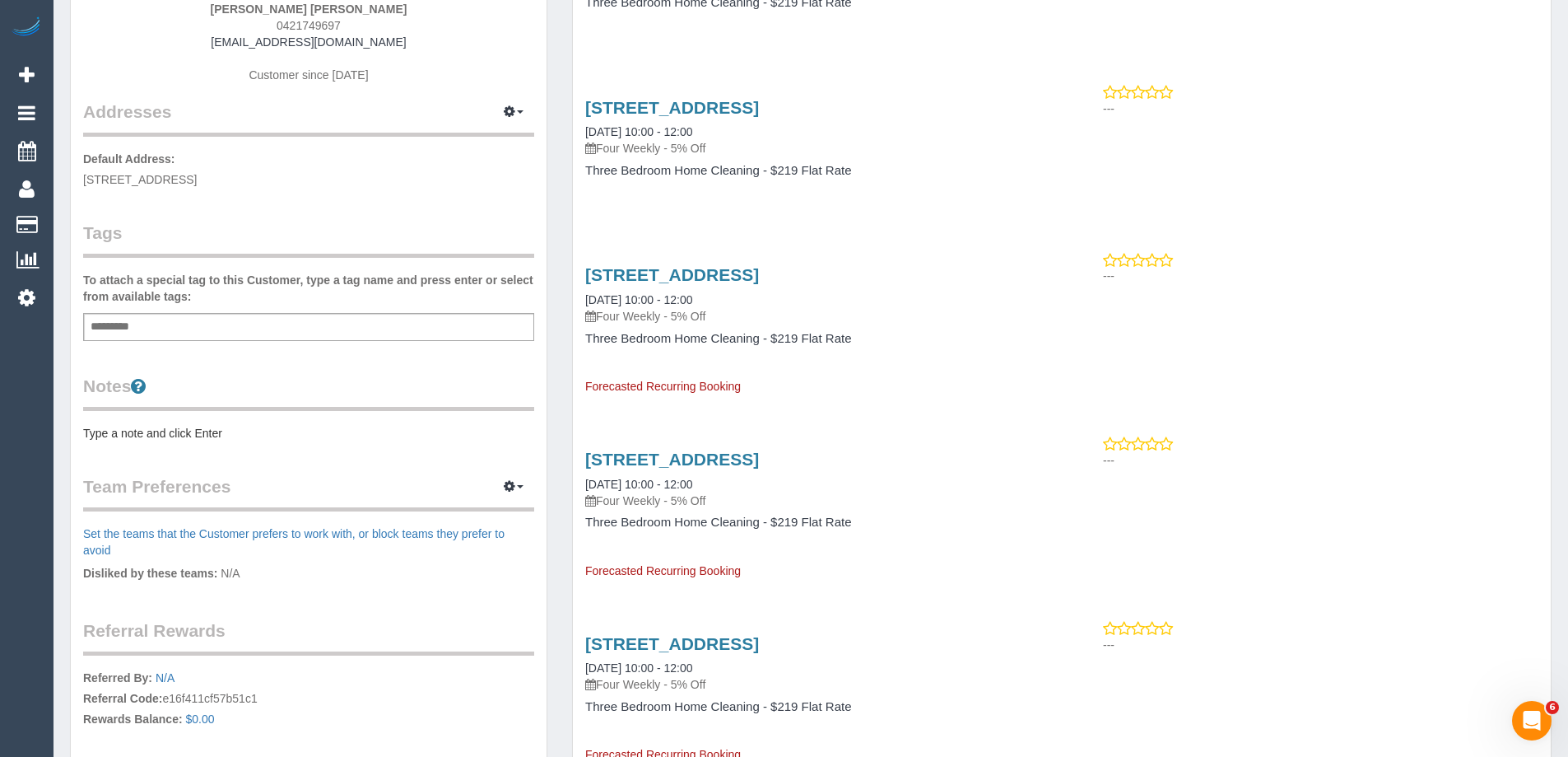
click at [218, 439] on pre "Type a note and click Enter" at bounding box center [308, 433] width 451 height 17
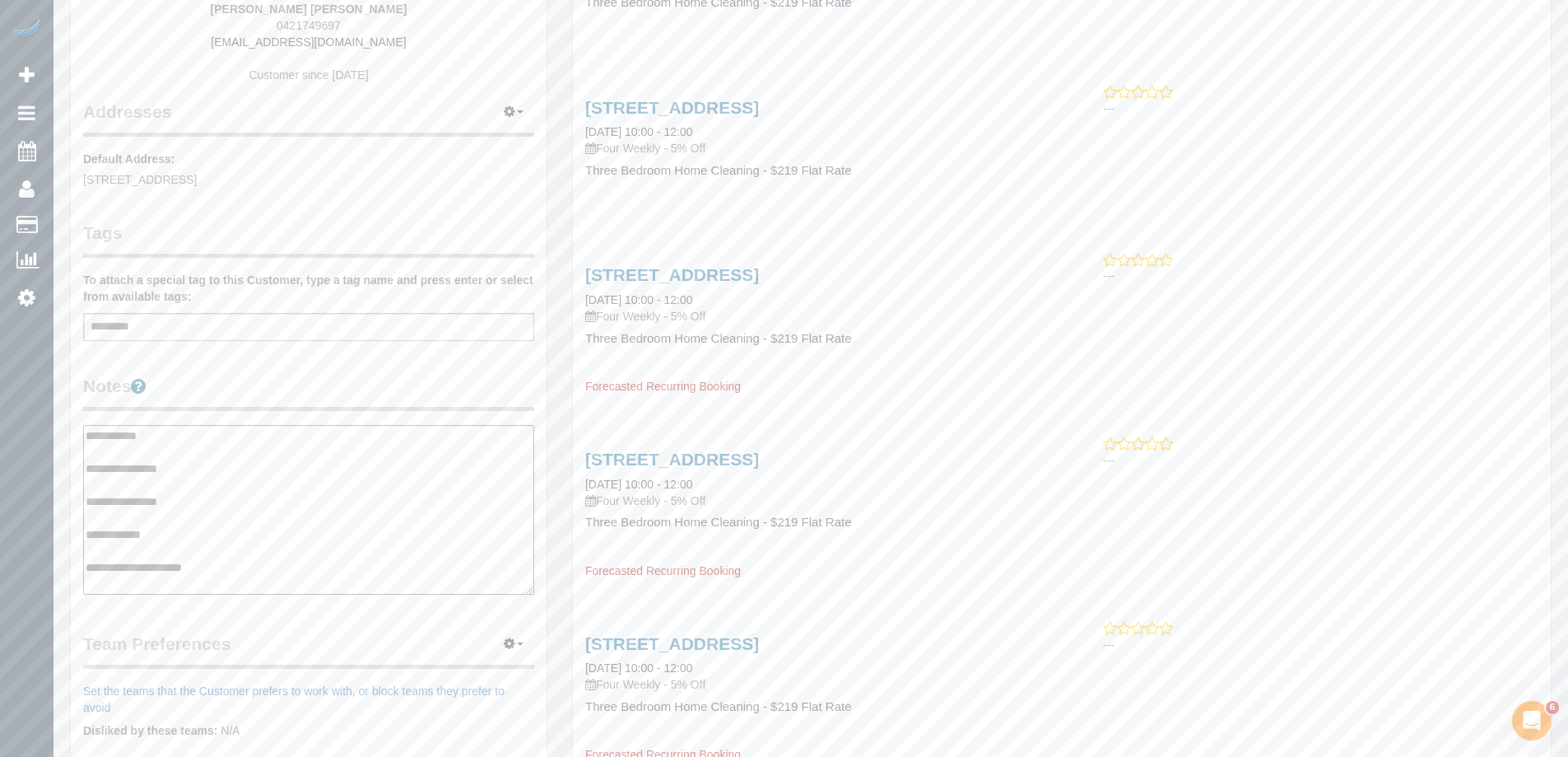
type textarea "**********"
drag, startPoint x: 314, startPoint y: 378, endPoint x: 888, endPoint y: 358, distance: 574.3
click at [315, 378] on legend "Notes" at bounding box center [308, 393] width 451 height 37
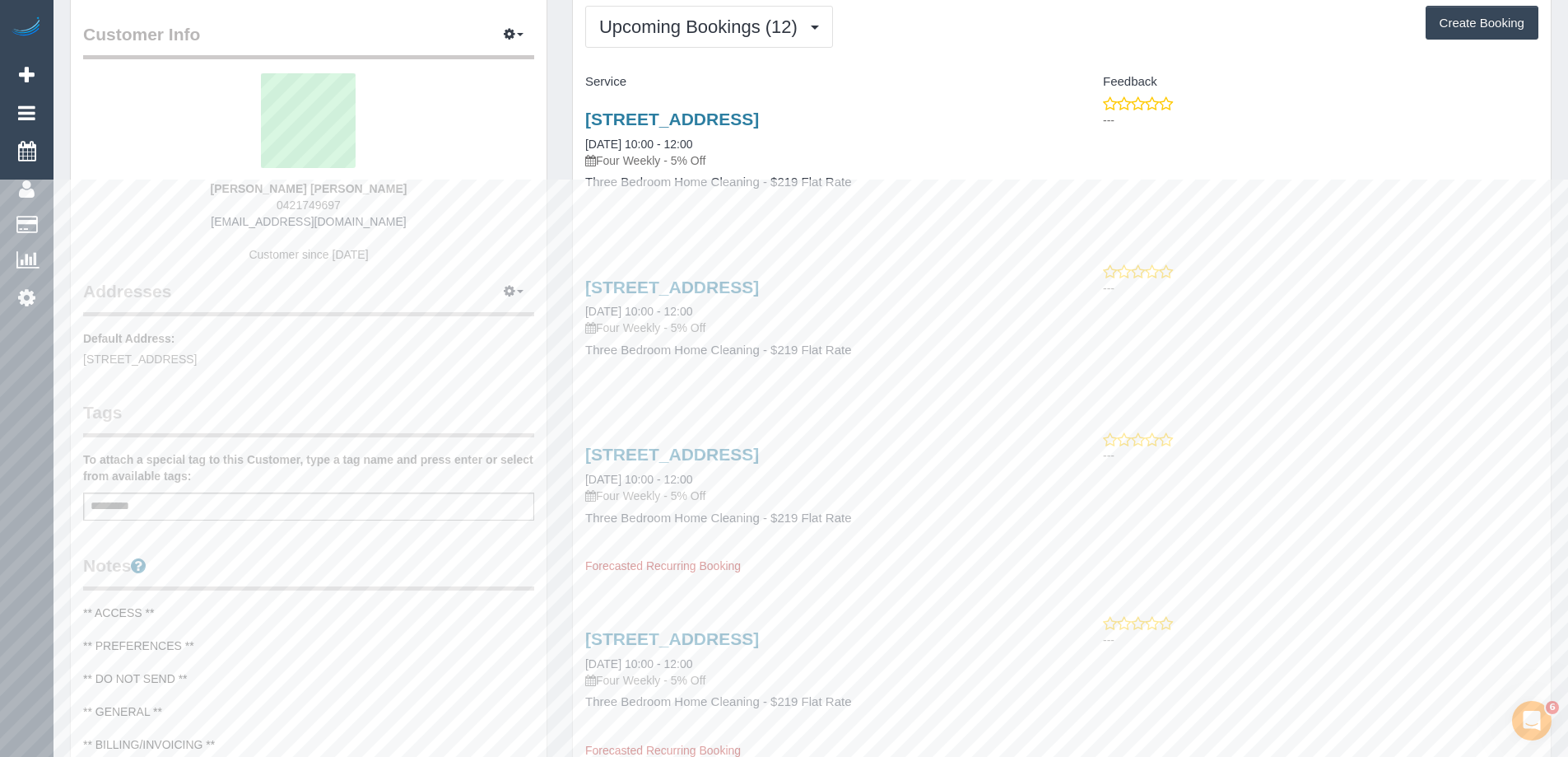
scroll to position [0, 0]
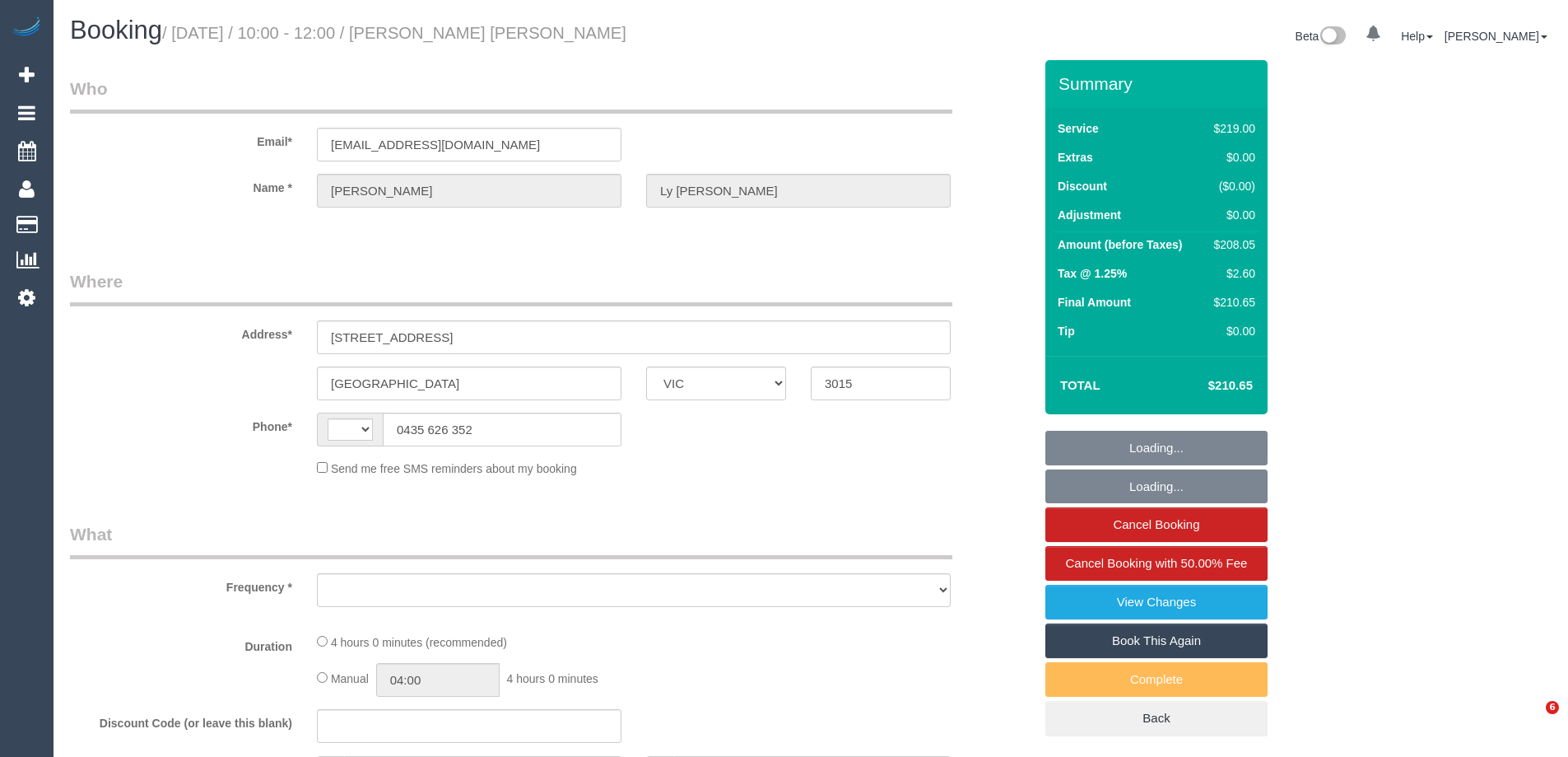
select select "VIC"
select select "string:stripe-pm_1S4urw2GScqysDRVwM6kXkyi"
select select "number:27"
select select "number:14"
select select "number:19"
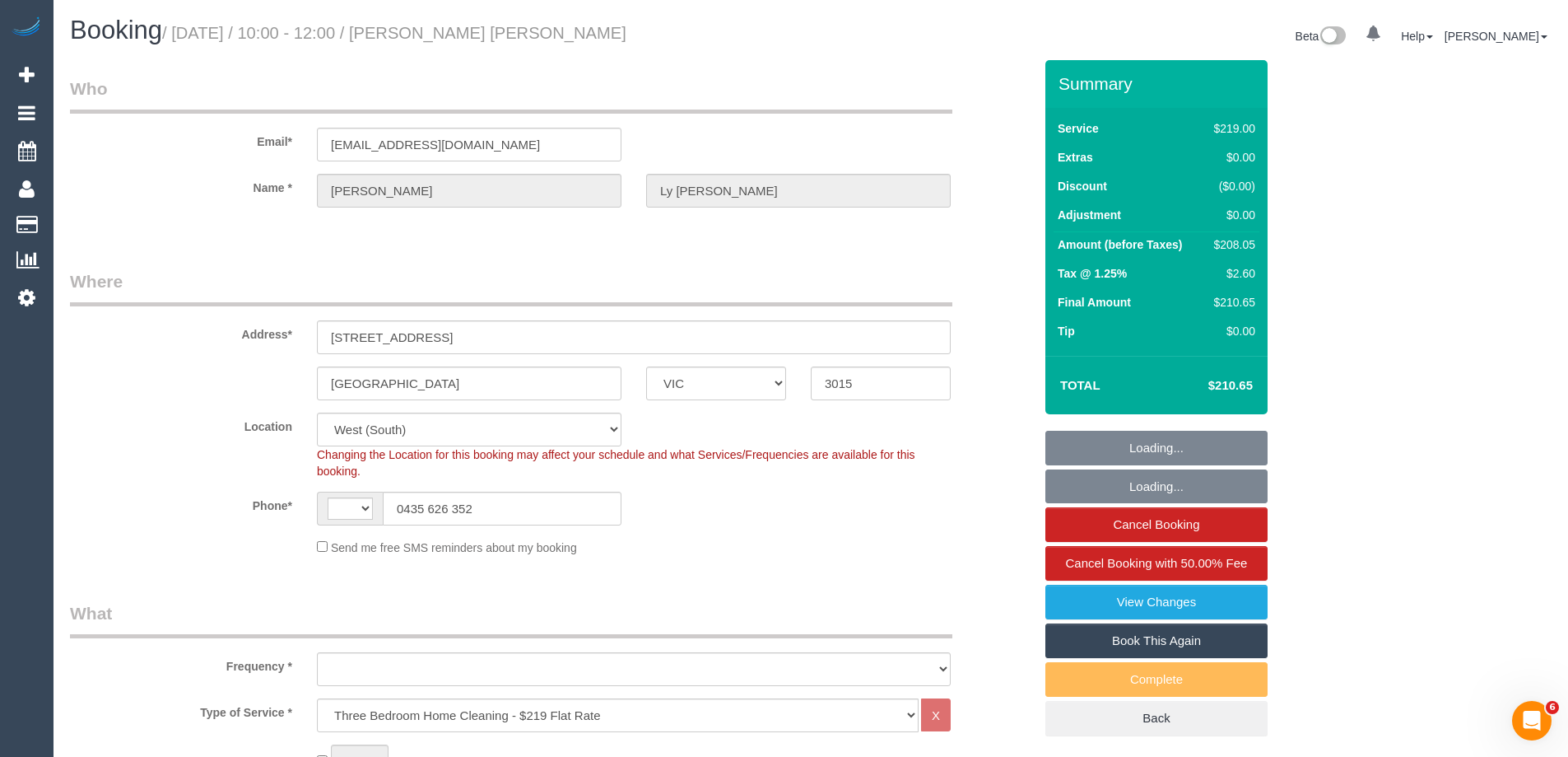
select select "string:AU"
select select "object:806"
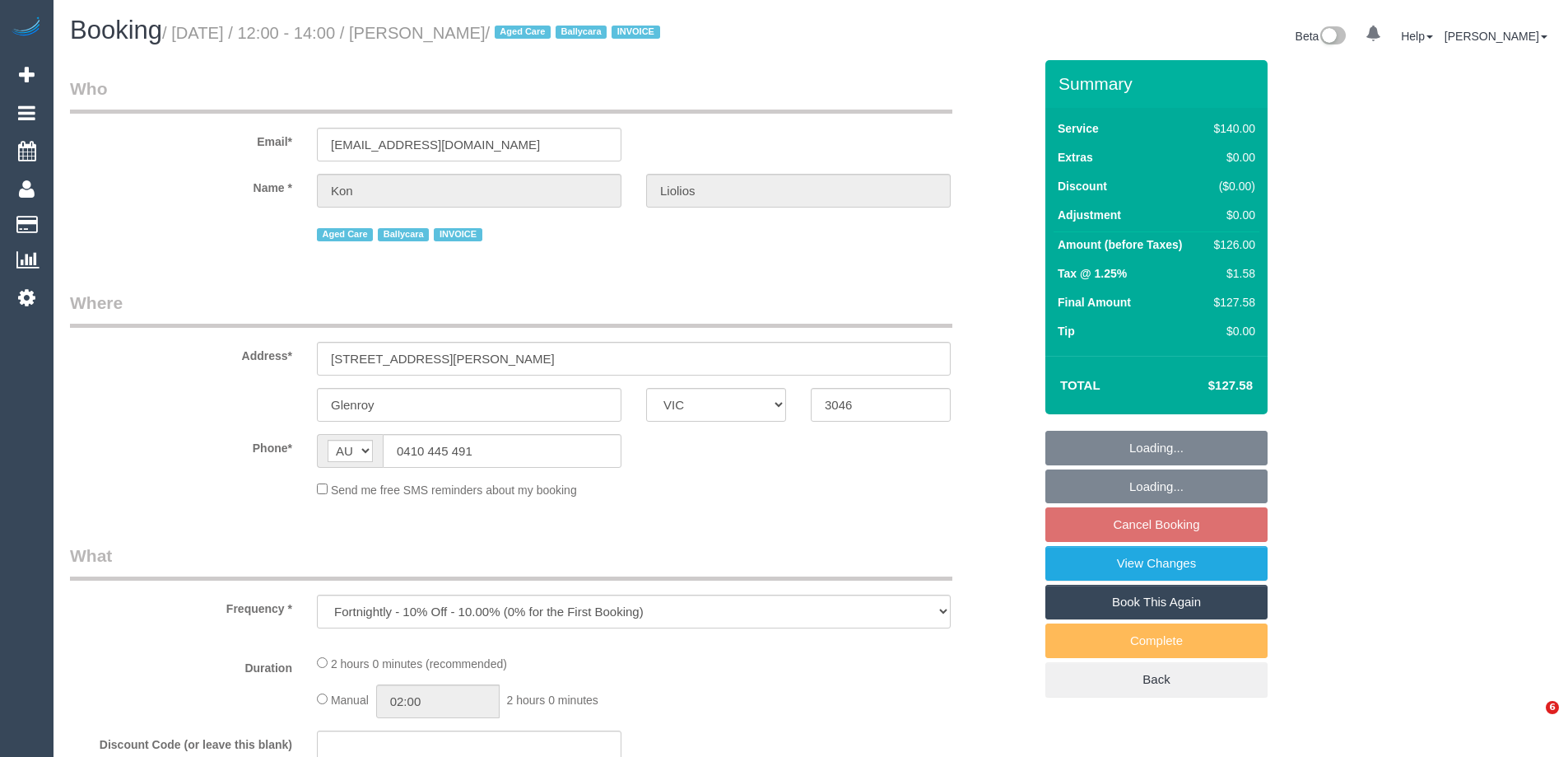
select select "VIC"
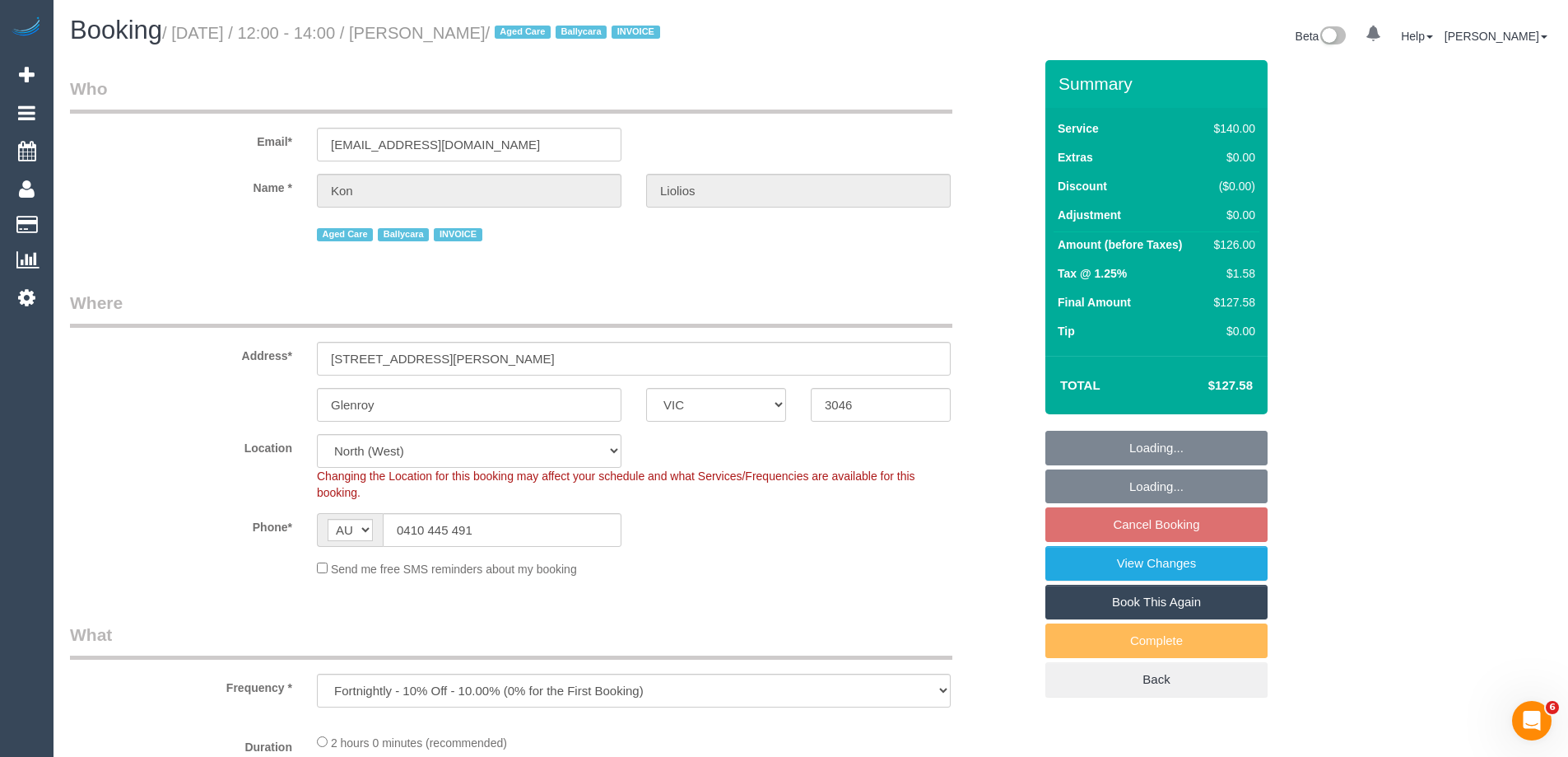
select select "number:27"
select select "number:14"
select select "number:19"
select select "number:23"
select select "number:34"
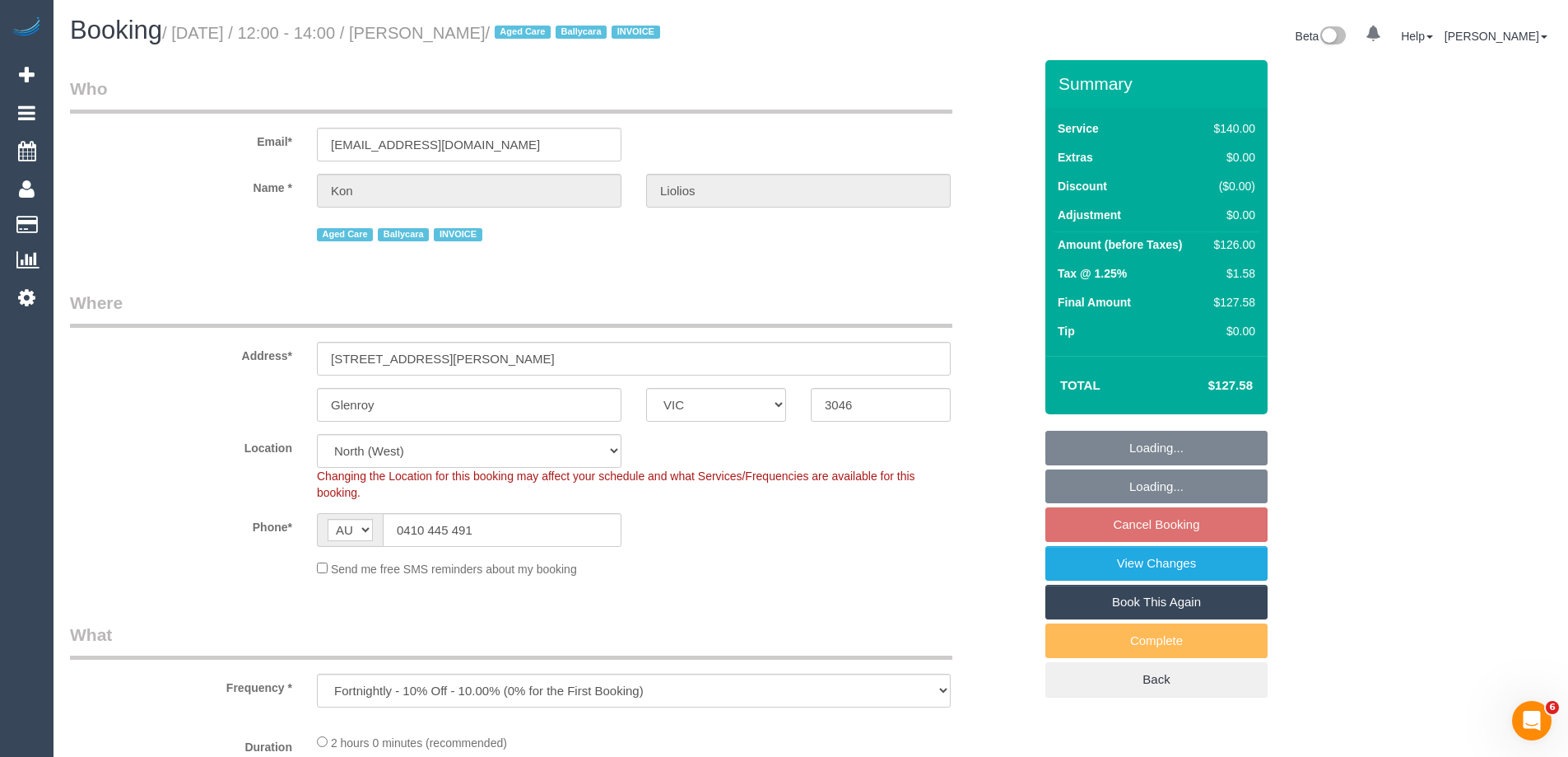
select select "object:1209"
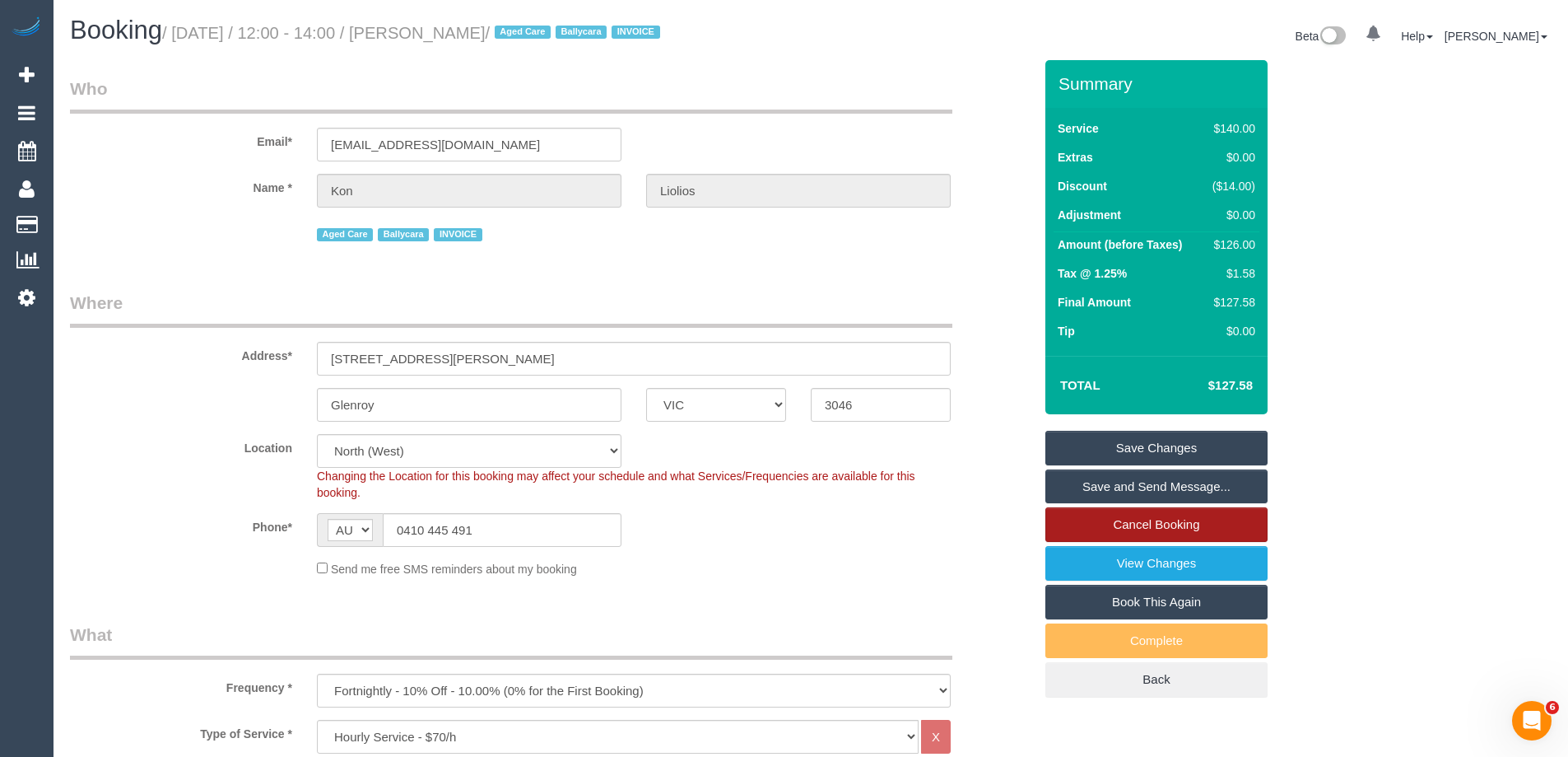
click at [1205, 524] on link "Cancel Booking" at bounding box center [1156, 524] width 222 height 34
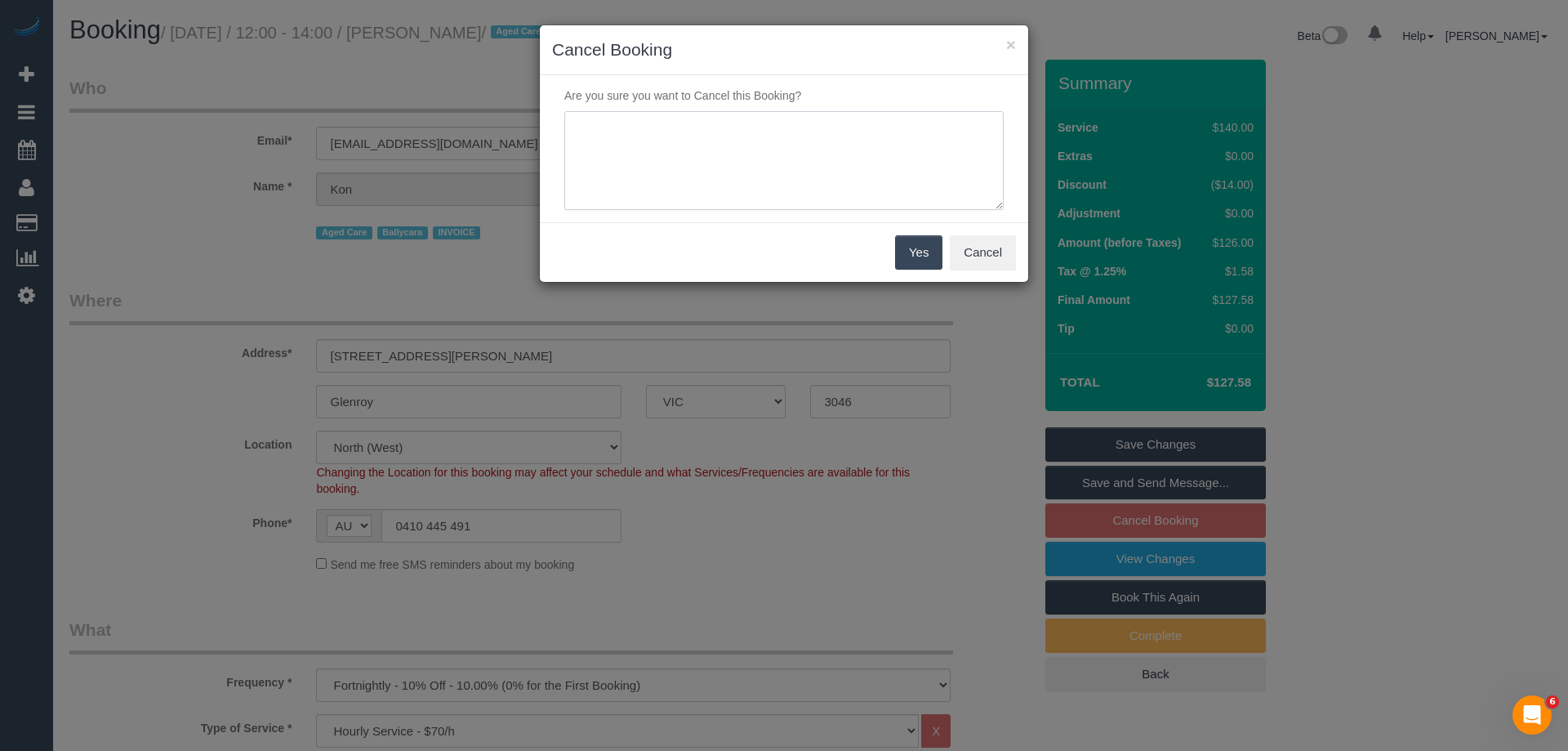
click at [781, 188] on textarea at bounding box center [784, 161] width 440 height 100
type textarea "Not required. Via text - ED"
click at [926, 241] on button "Yes" at bounding box center [918, 252] width 47 height 34
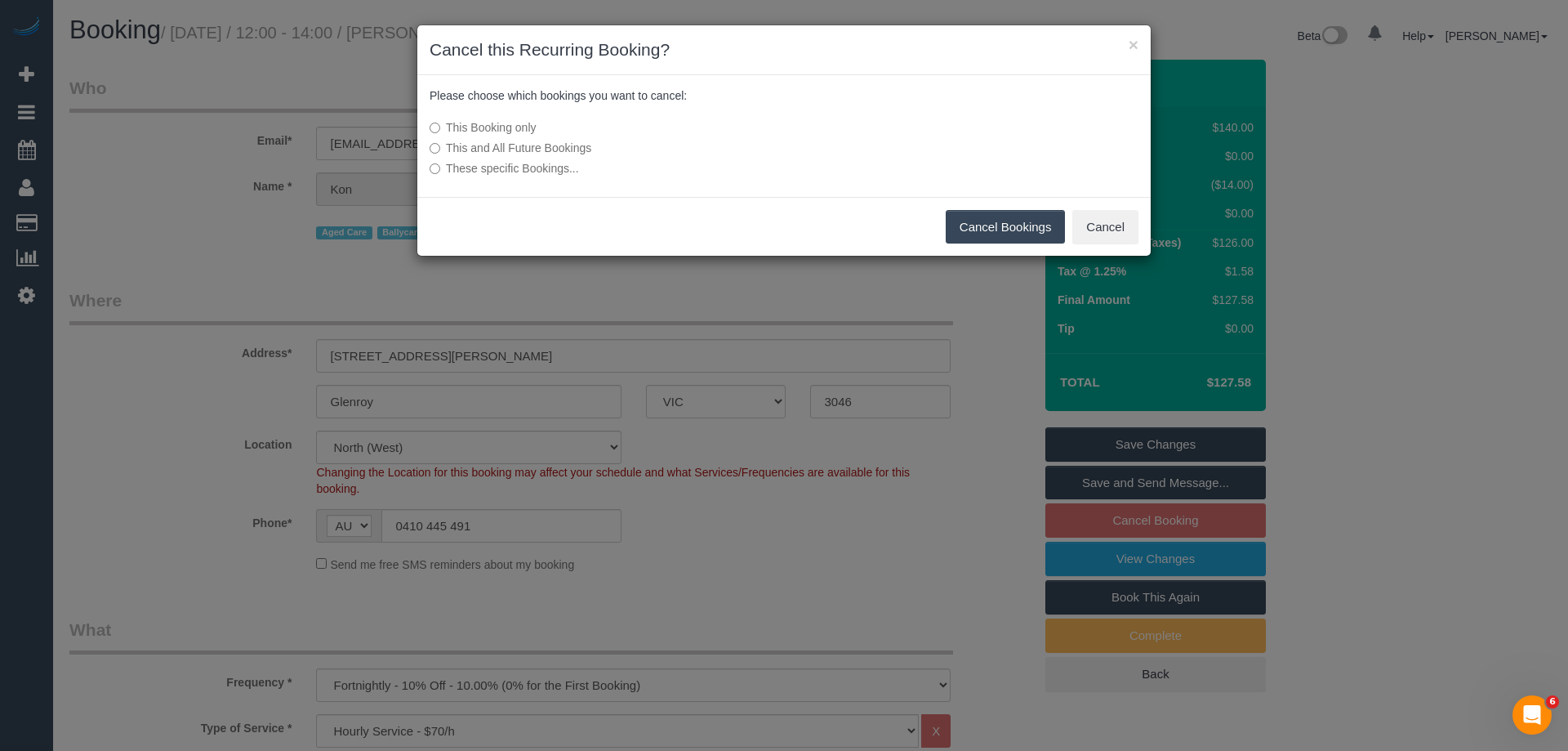
click at [980, 233] on button "Cancel Bookings" at bounding box center [1006, 226] width 120 height 34
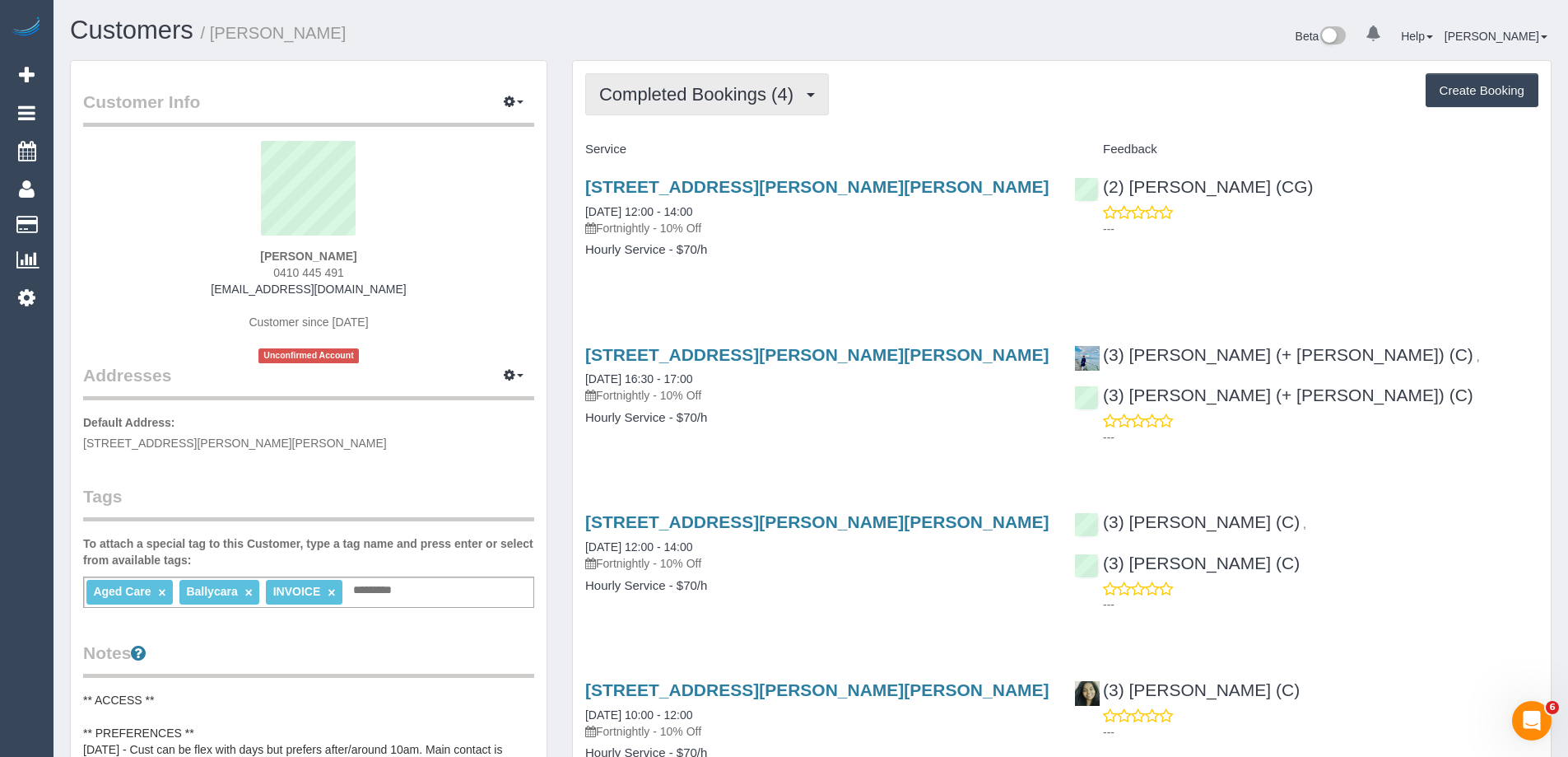
drag, startPoint x: 627, startPoint y: 88, endPoint x: 646, endPoint y: 119, distance: 36.4
click at [627, 88] on span "Completed Bookings (4)" at bounding box center [701, 94] width 203 height 20
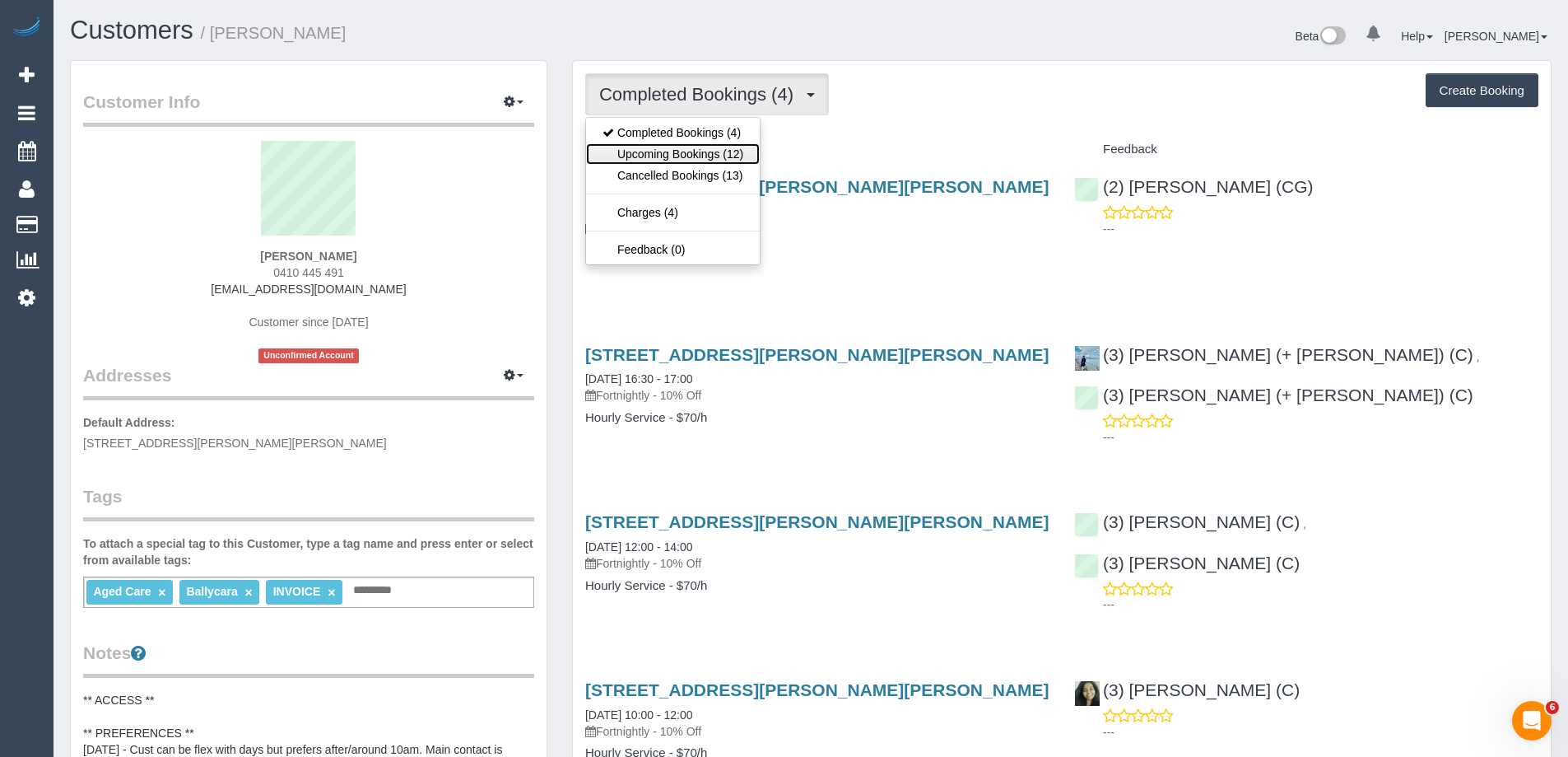
click at [650, 154] on link "Upcoming Bookings (12)" at bounding box center [673, 154] width 174 height 21
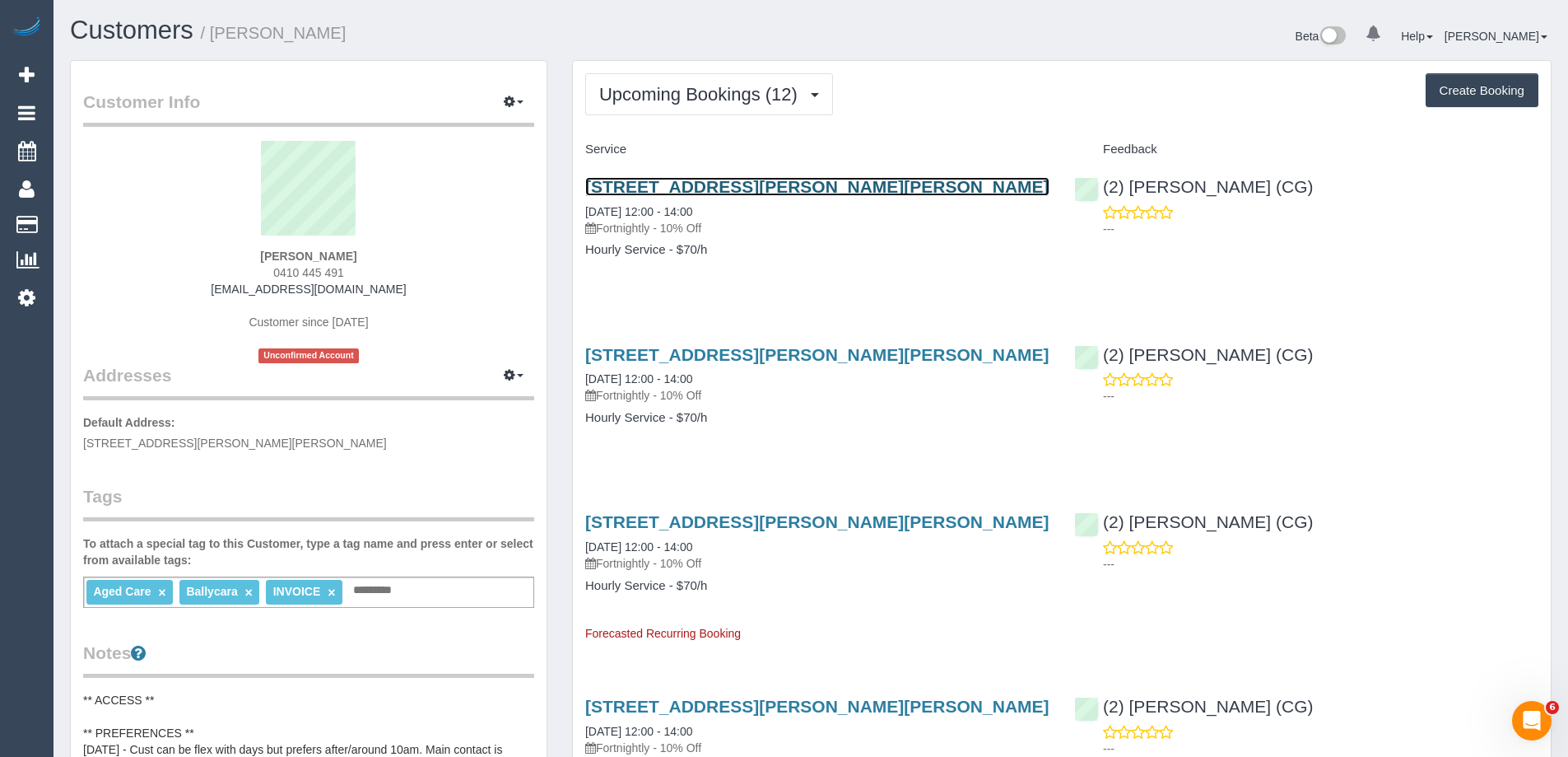
click at [703, 183] on link "66 Andrew Street, Glenroy, VIC 3046" at bounding box center [817, 186] width 464 height 19
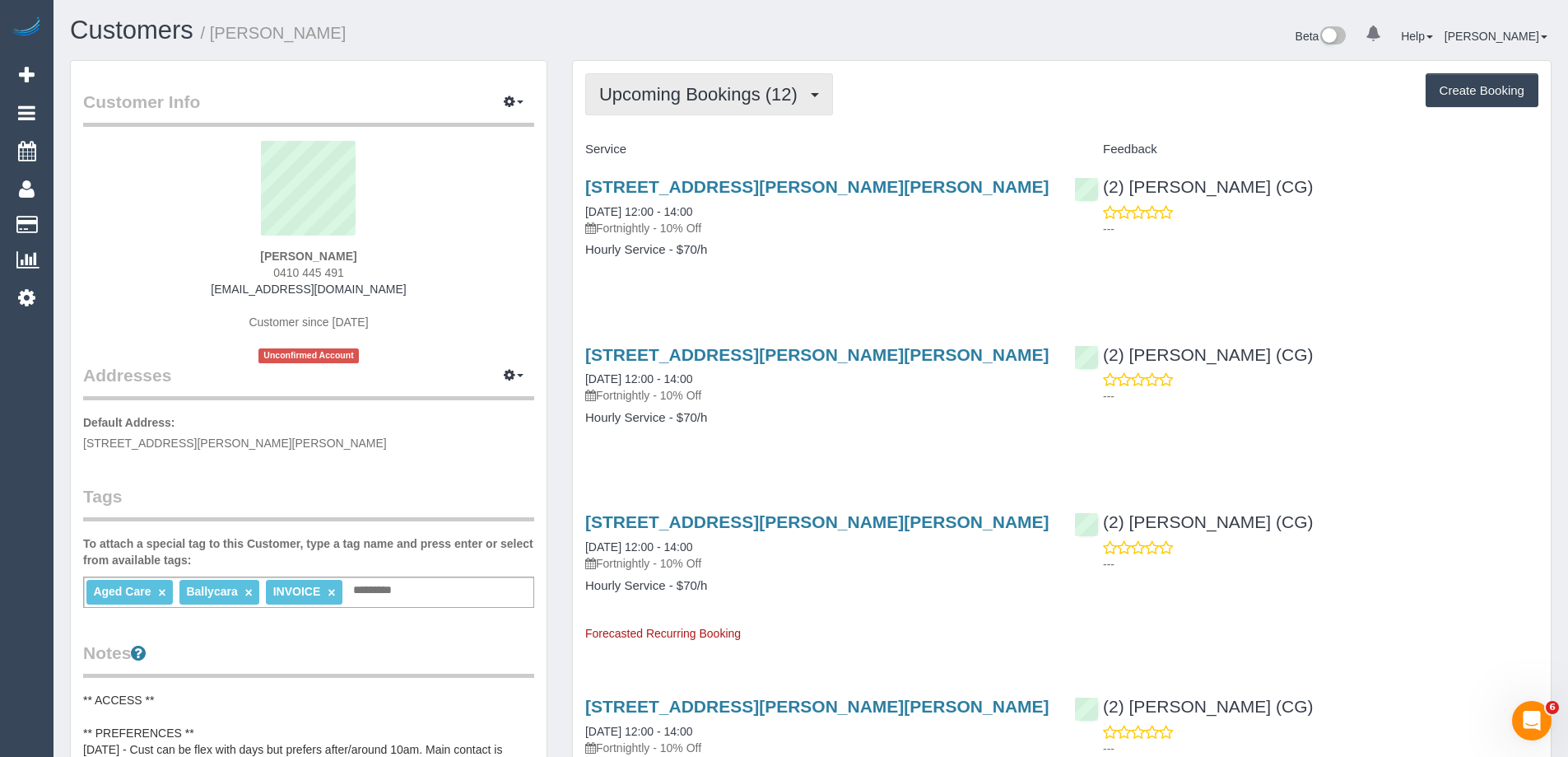
click at [669, 89] on span "Upcoming Bookings (12)" at bounding box center [703, 94] width 207 height 20
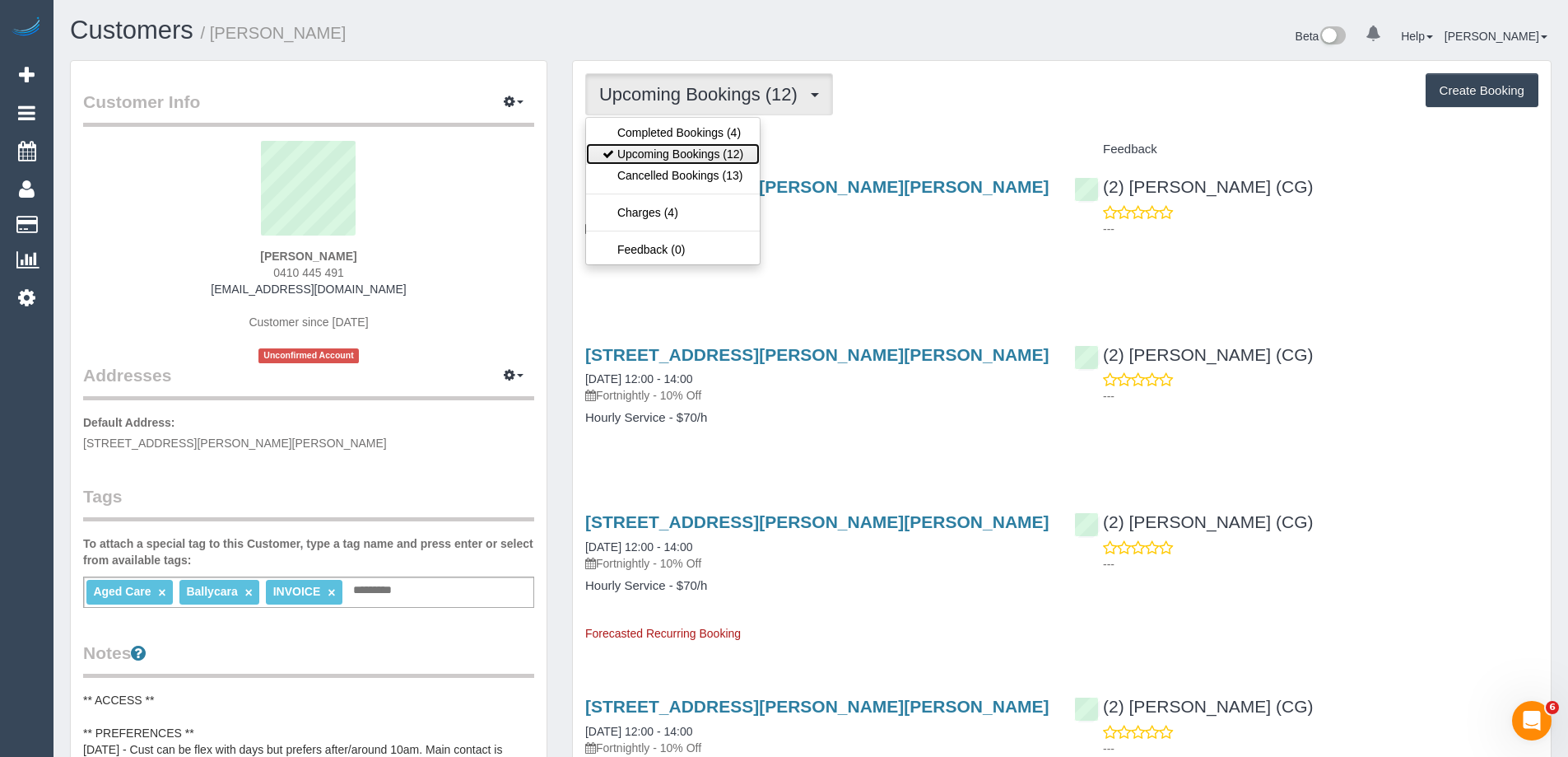
click at [667, 149] on link "Upcoming Bookings (12)" at bounding box center [673, 154] width 174 height 21
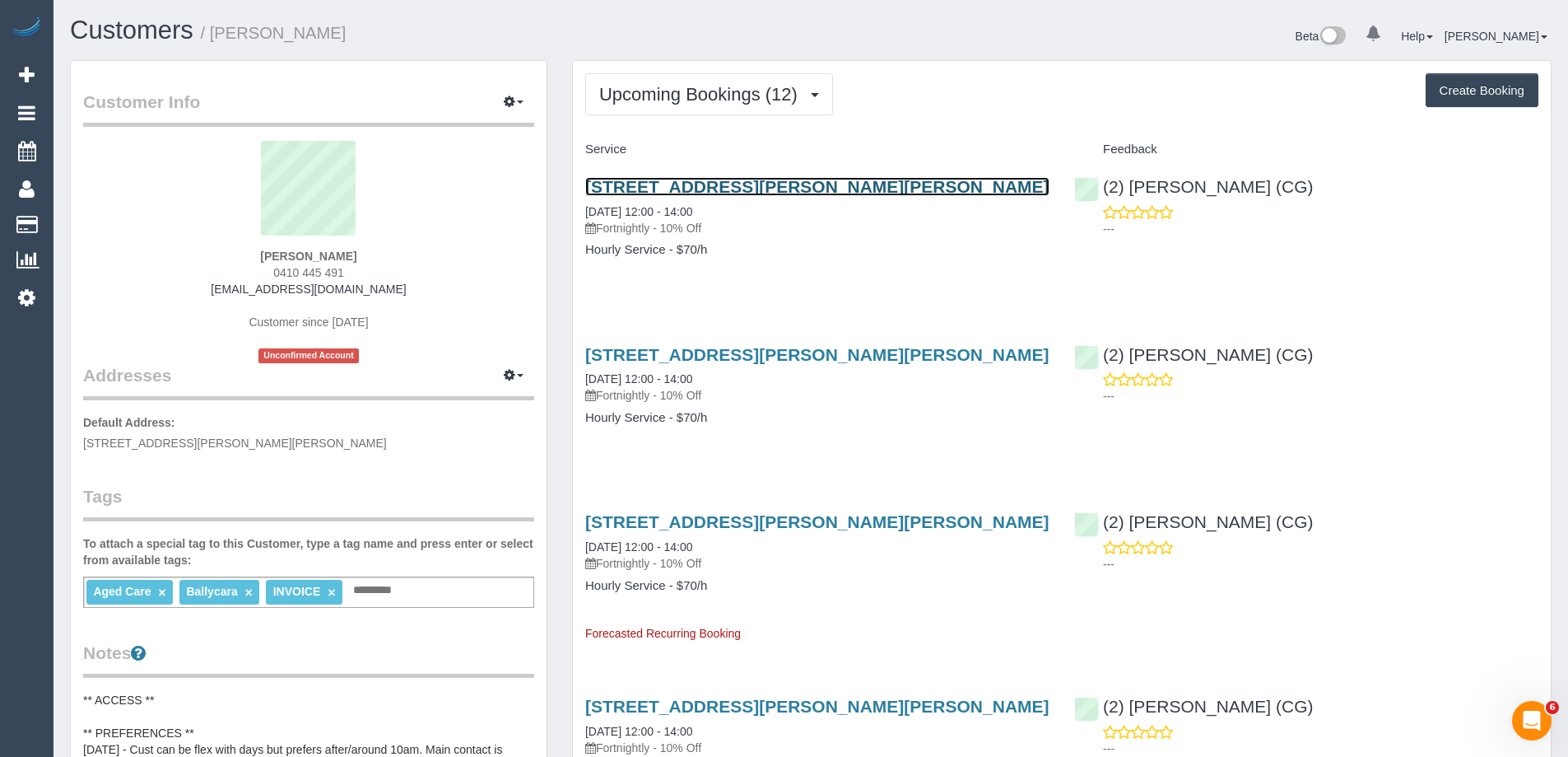
click at [754, 184] on link "66 Andrew Street, Glenroy, VIC 3046" at bounding box center [817, 186] width 464 height 19
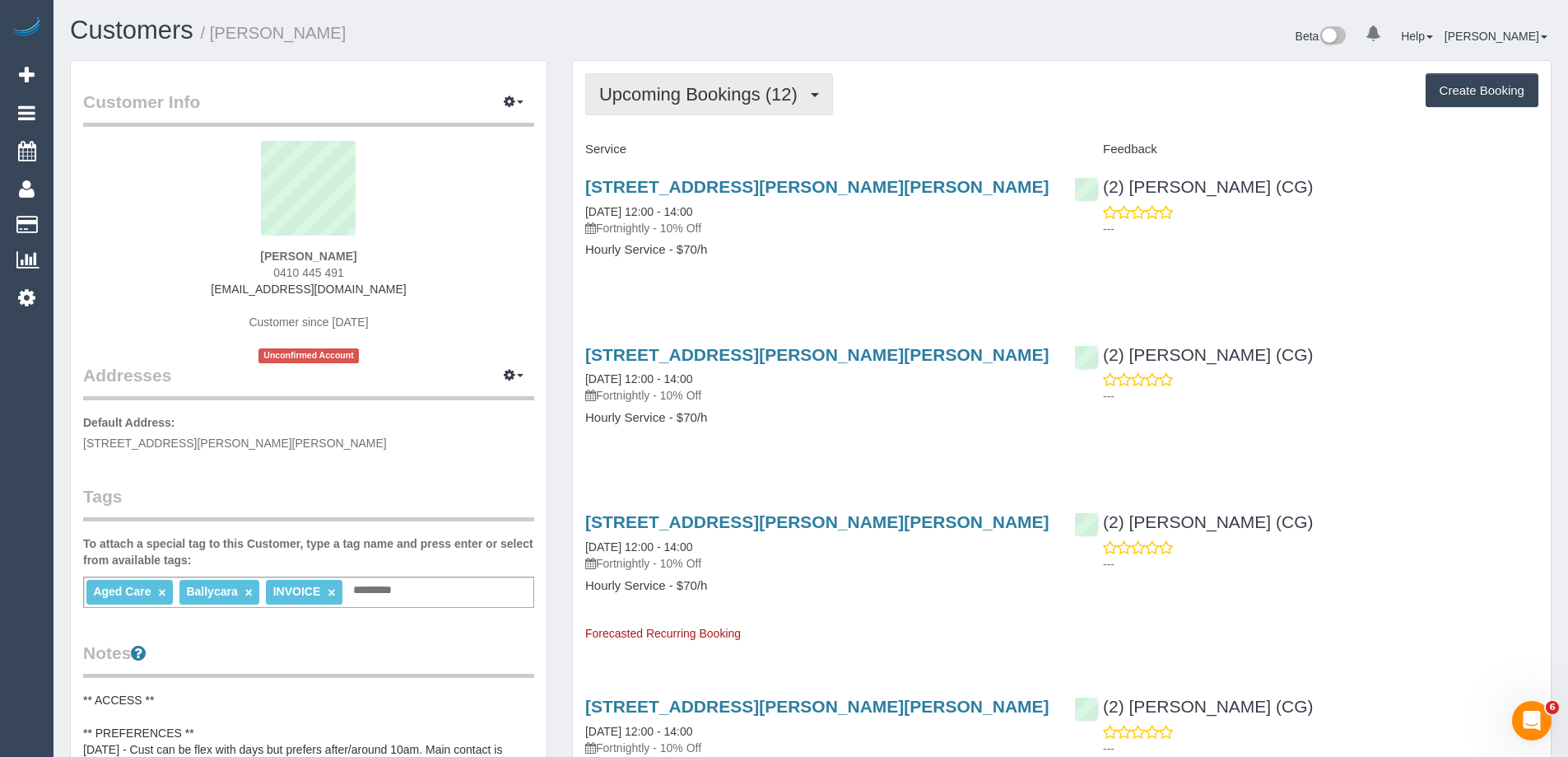
click at [703, 82] on button "Upcoming Bookings (12)" at bounding box center [709, 94] width 248 height 42
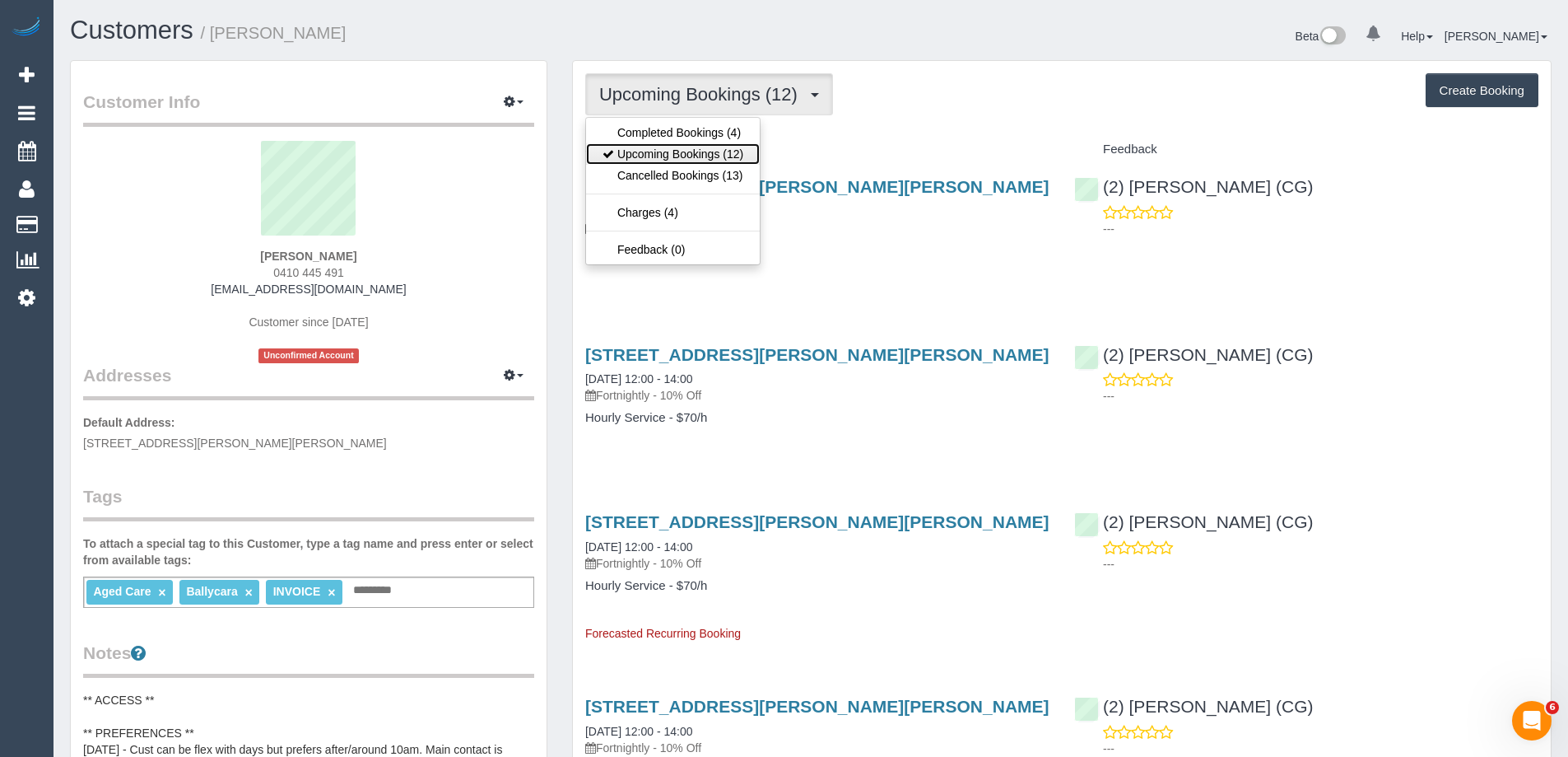
click at [705, 160] on link "Upcoming Bookings (12)" at bounding box center [673, 154] width 174 height 21
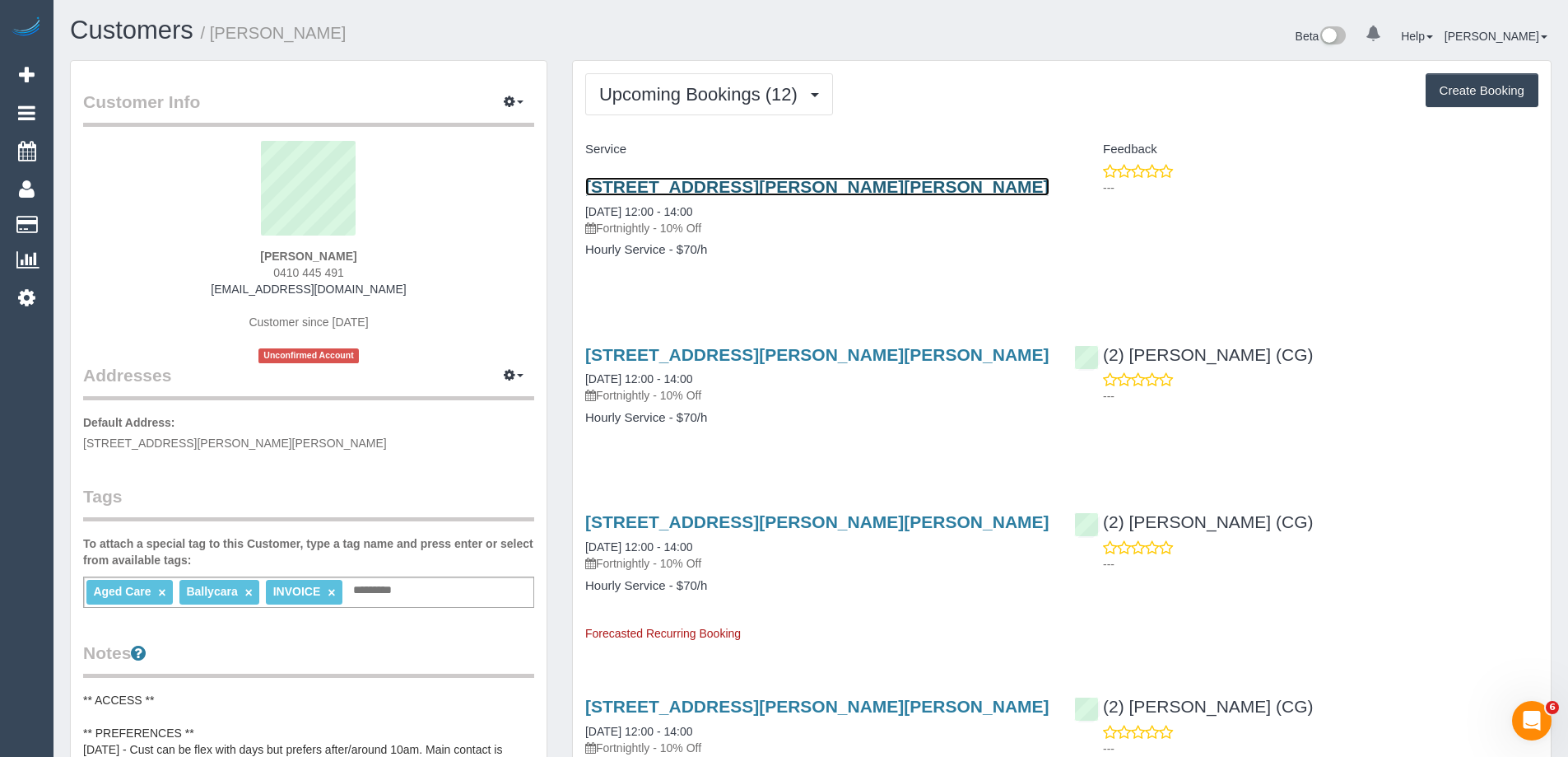
click at [828, 183] on link "66 Andrew Street, Glenroy, VIC 3046" at bounding box center [817, 186] width 464 height 19
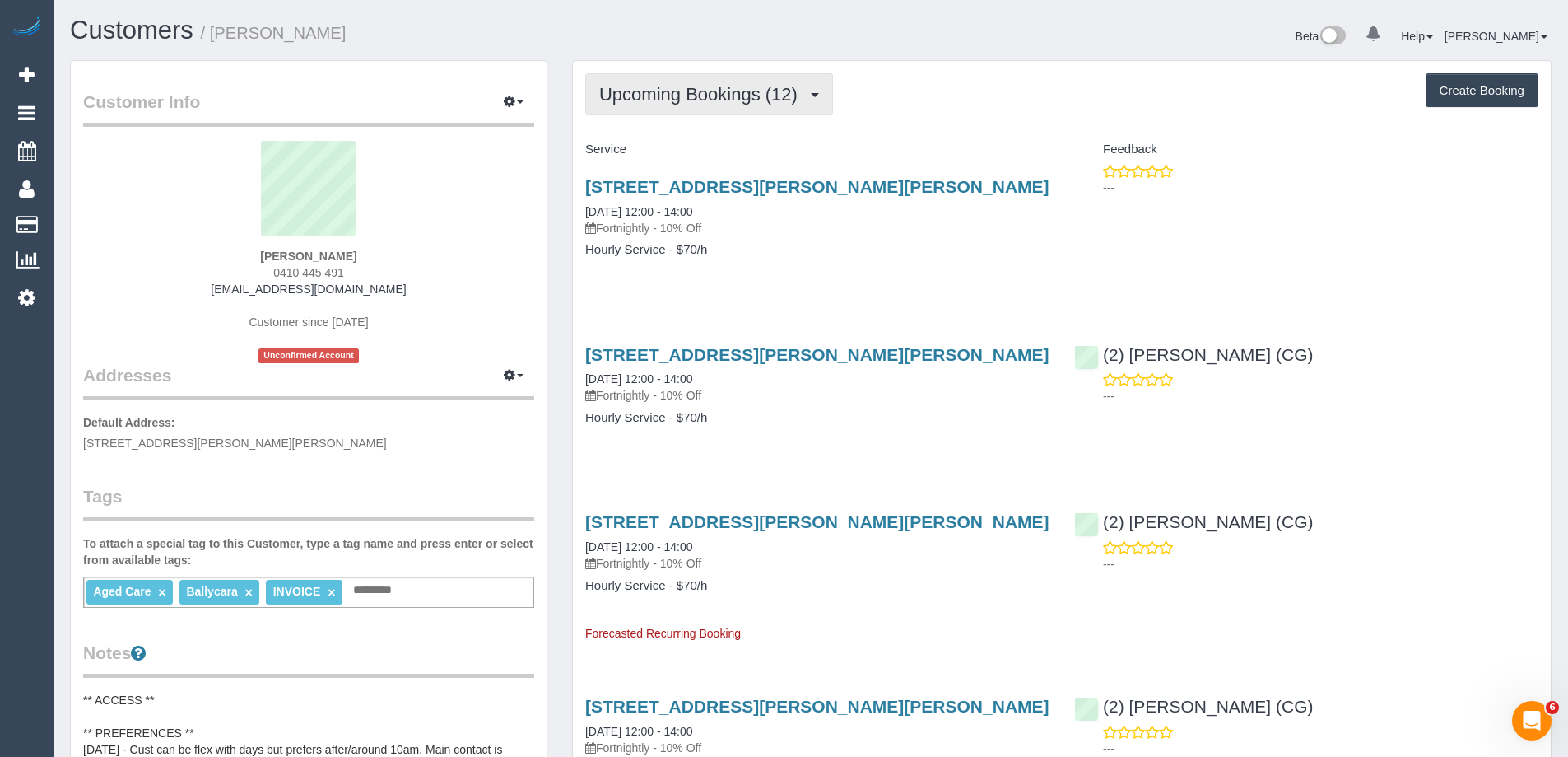
click at [723, 89] on span "Upcoming Bookings (12)" at bounding box center [703, 94] width 207 height 20
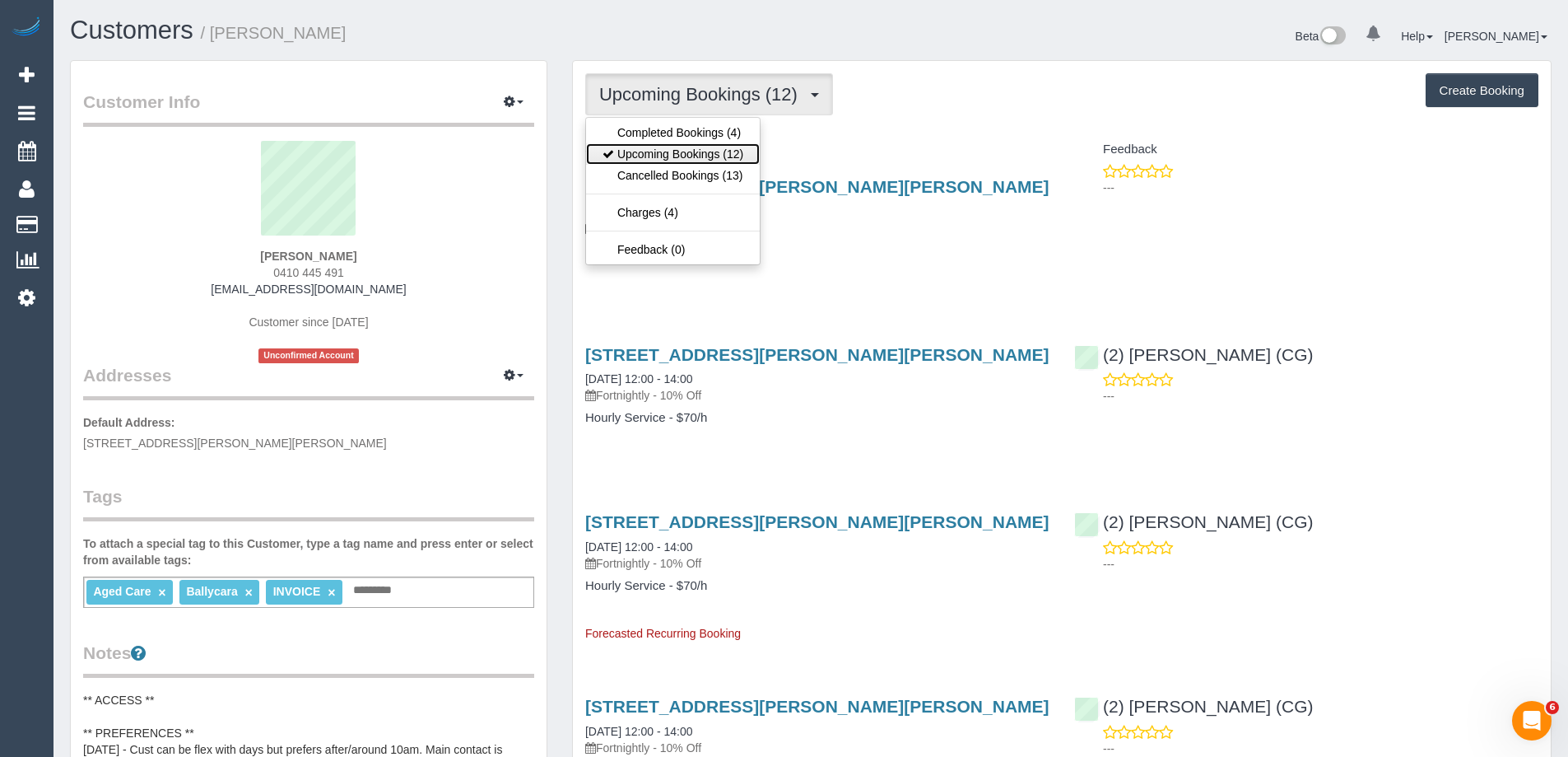
click at [720, 147] on link "Upcoming Bookings (12)" at bounding box center [673, 154] width 174 height 21
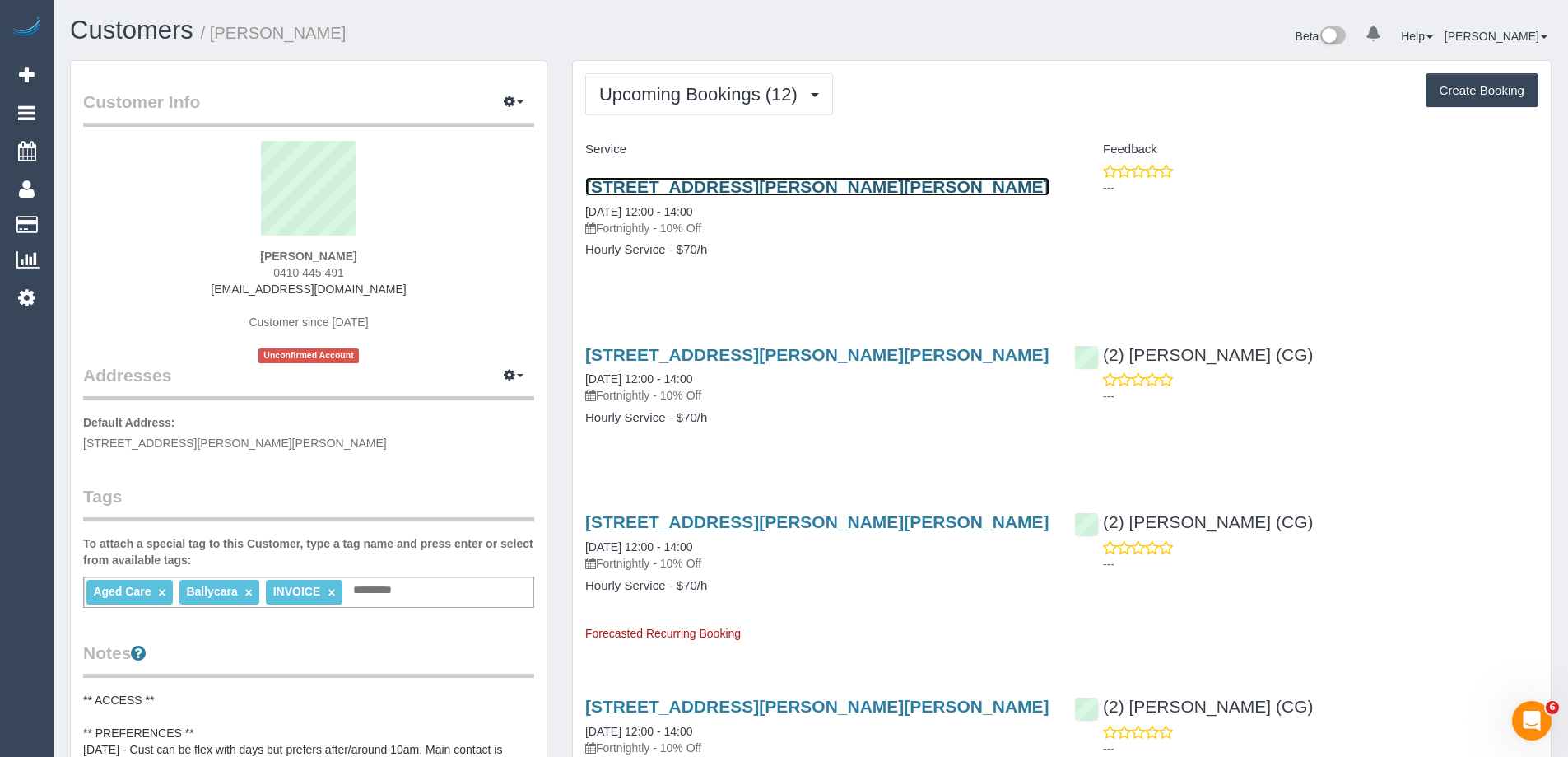
click at [759, 186] on link "66 Andrew Street, Glenroy, VIC 3046" at bounding box center [817, 186] width 464 height 19
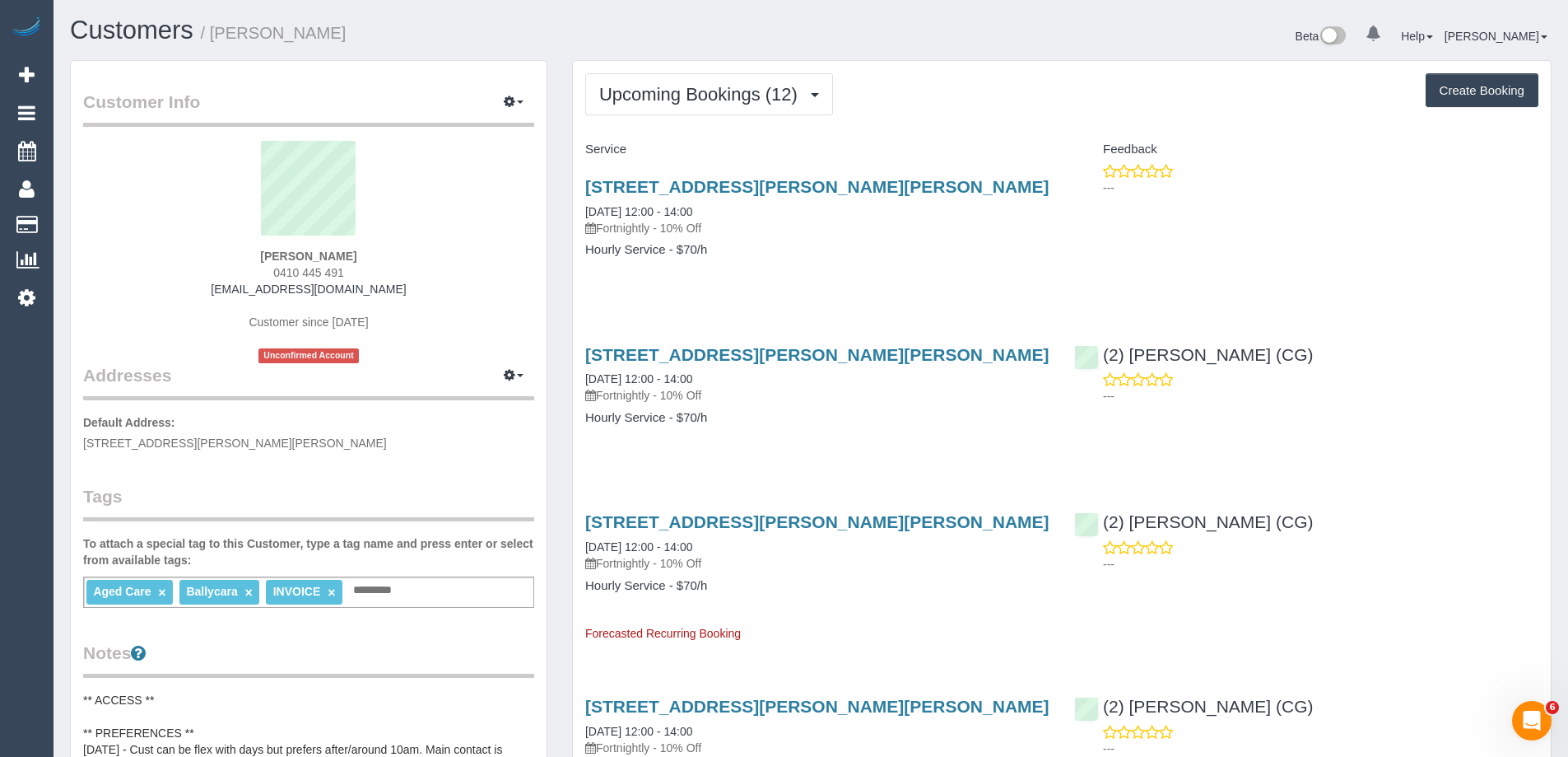
click at [938, 96] on div "Upcoming Bookings (12) Completed Bookings (4) Upcoming Bookings (12) Cancelled …" at bounding box center [1062, 94] width 953 height 42
click at [743, 89] on span "Upcoming Bookings (12)" at bounding box center [703, 94] width 207 height 20
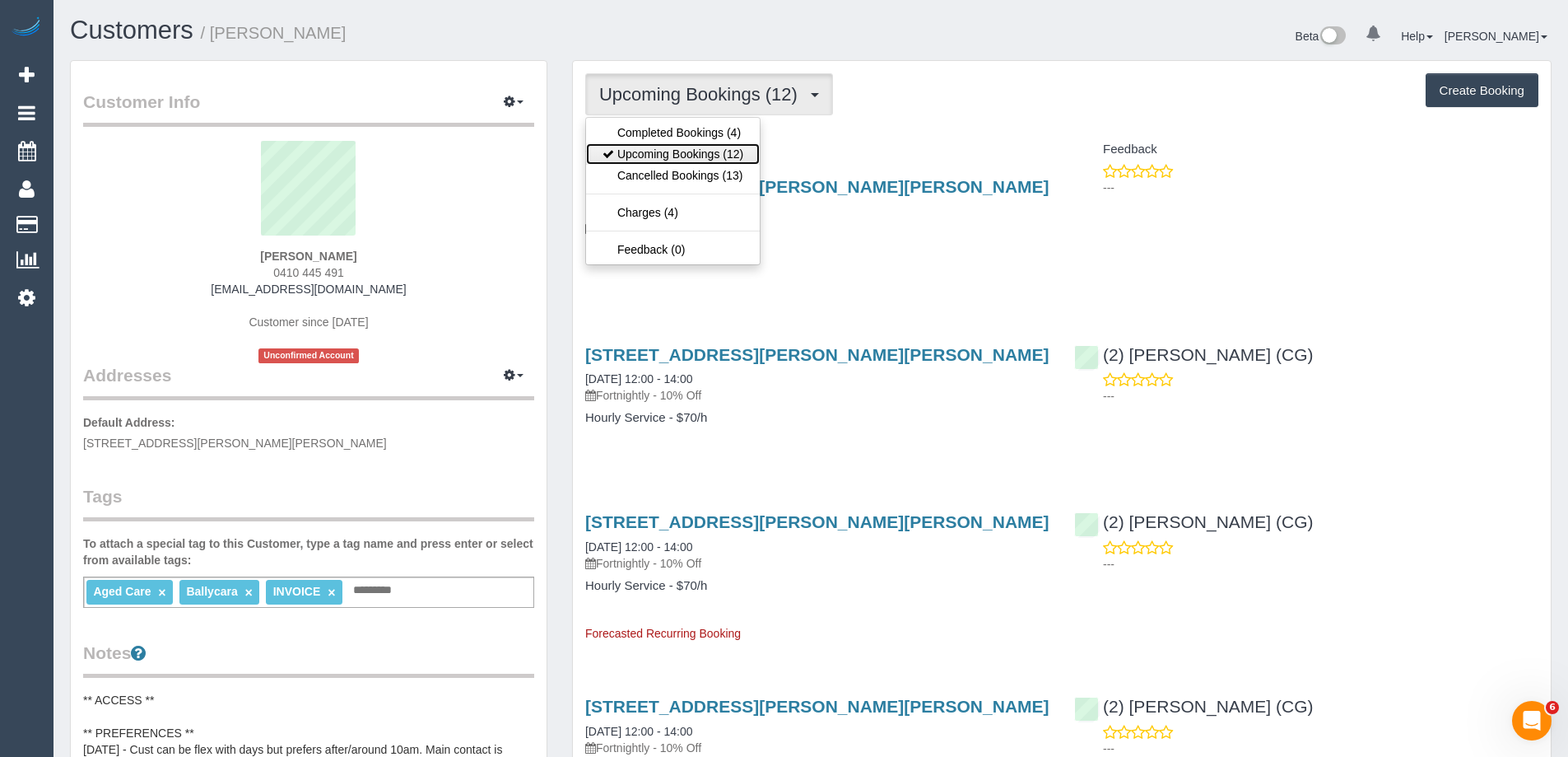
click at [724, 153] on link "Upcoming Bookings (12)" at bounding box center [673, 154] width 174 height 21
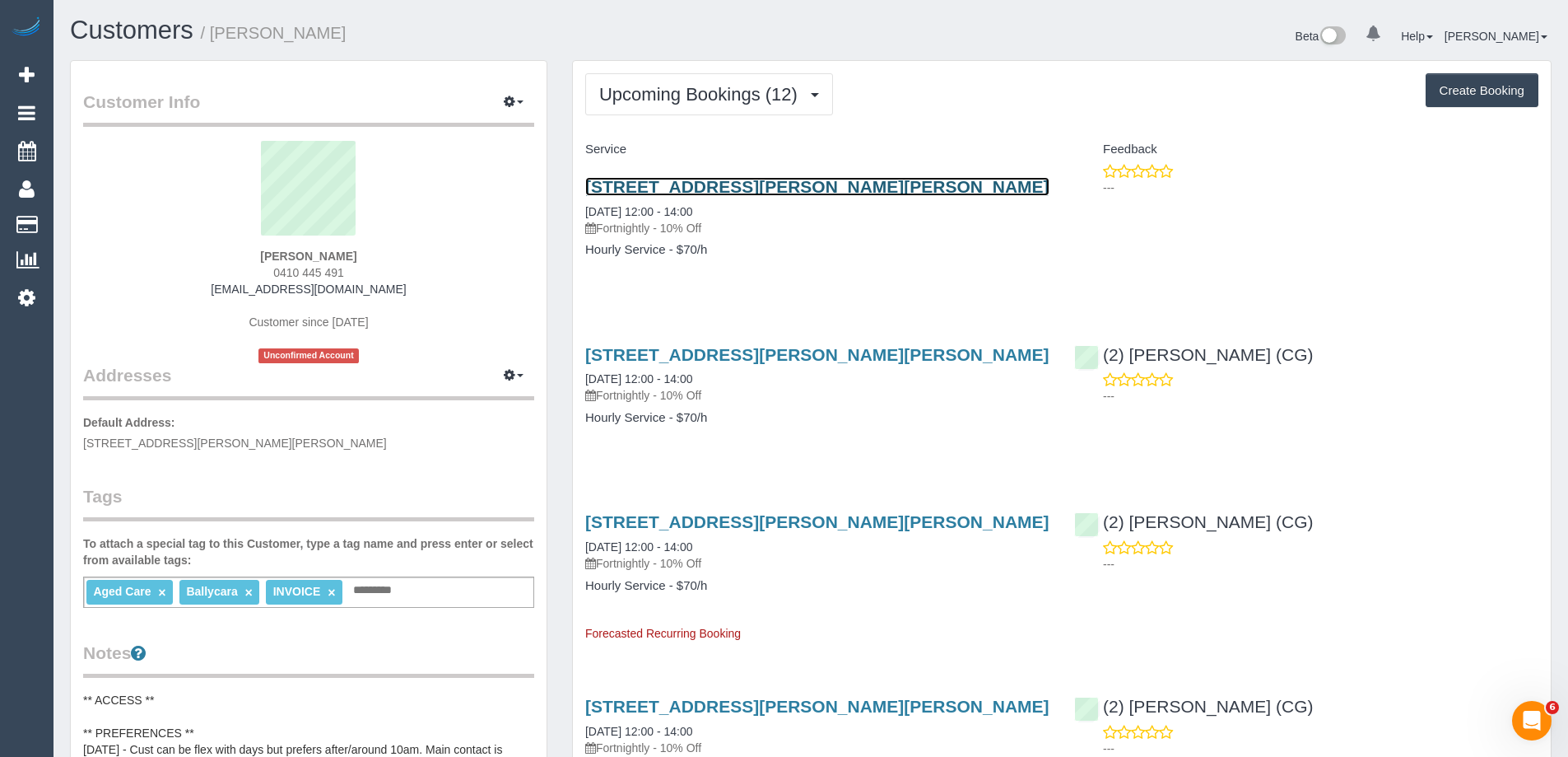
click at [728, 184] on link "66 Andrew Street, Glenroy, VIC 3046" at bounding box center [817, 186] width 464 height 19
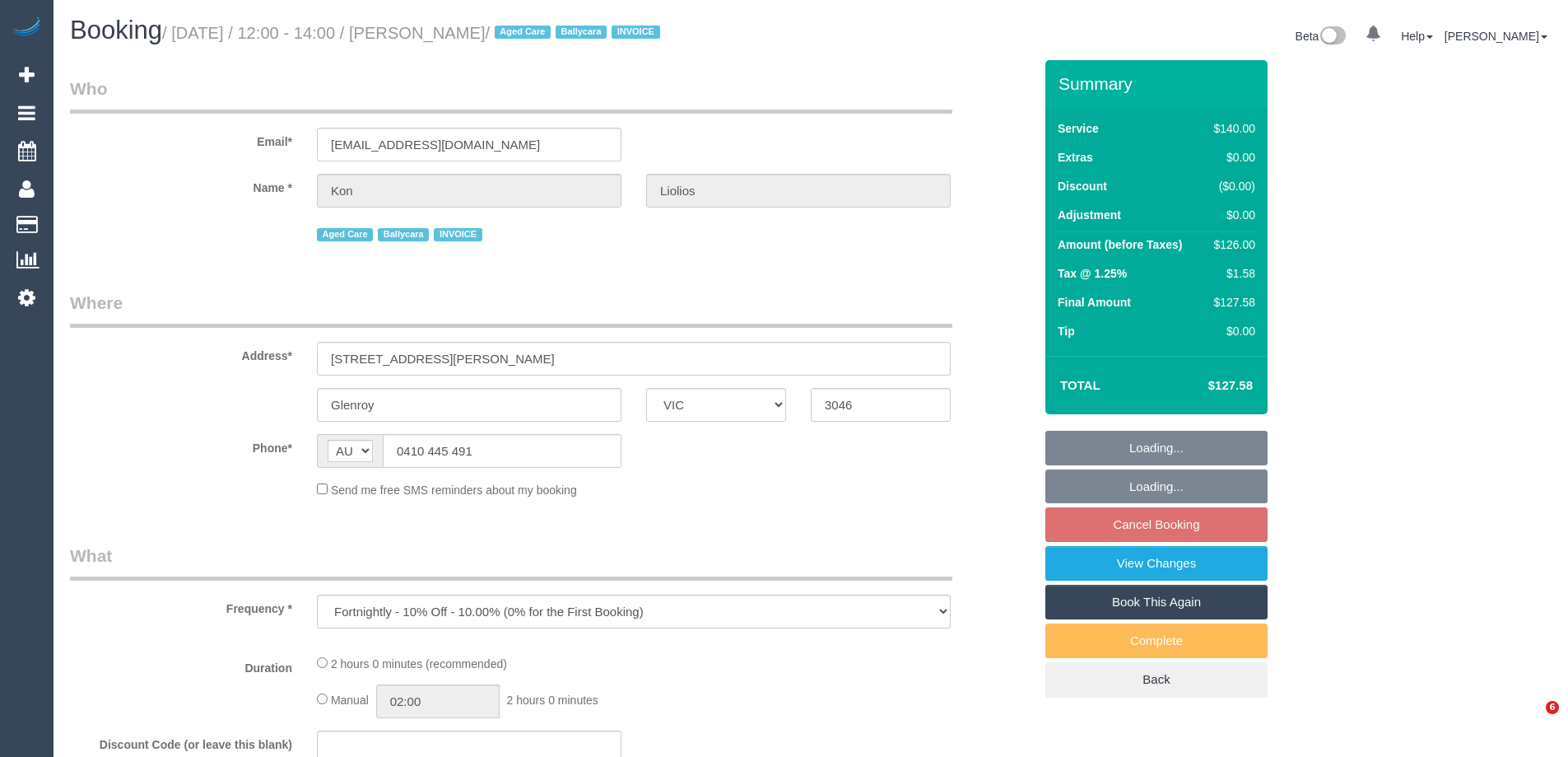
select select "VIC"
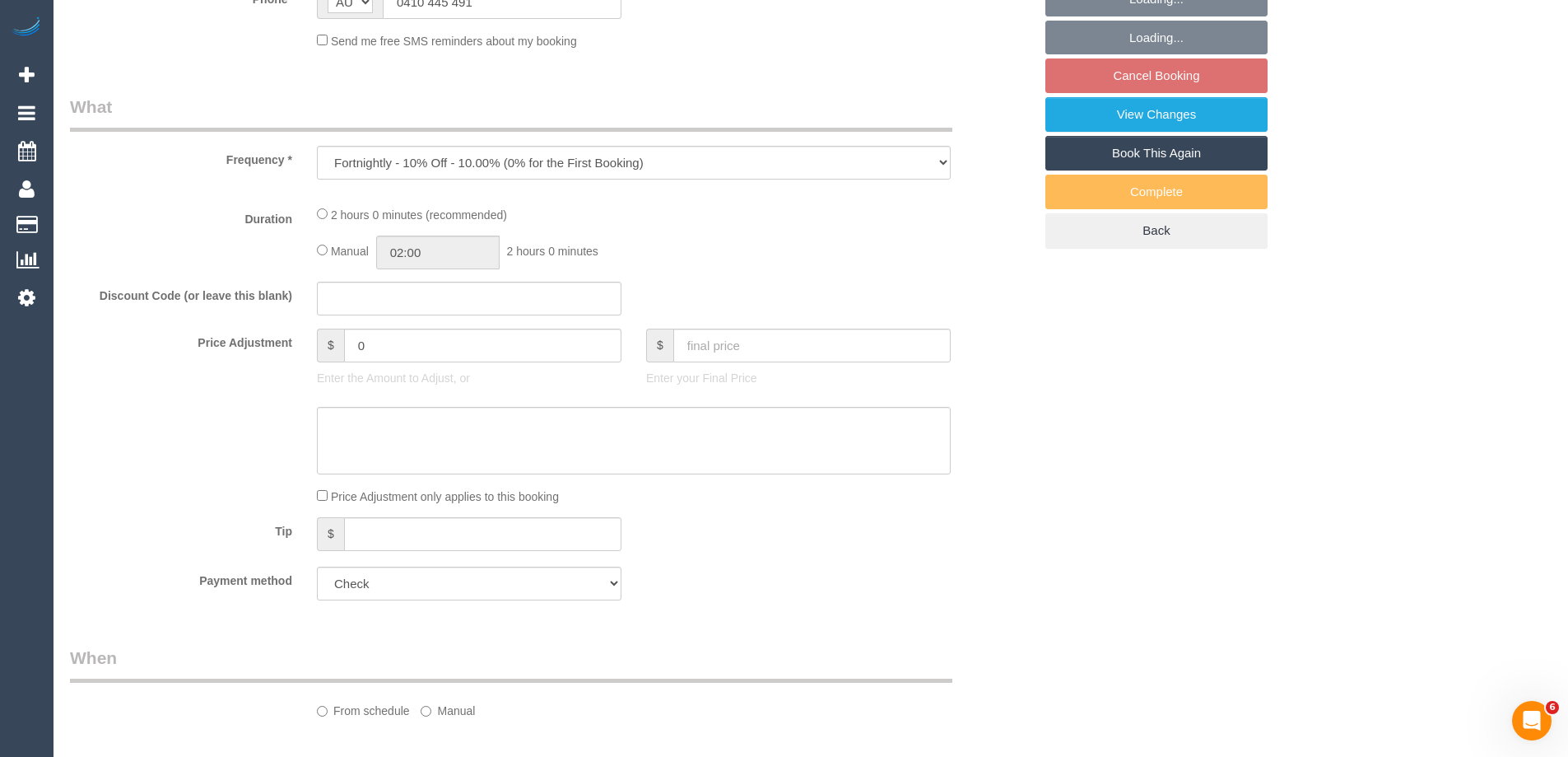
scroll to position [658, 0]
select select "number:27"
select select "number:14"
select select "number:19"
select select "number:23"
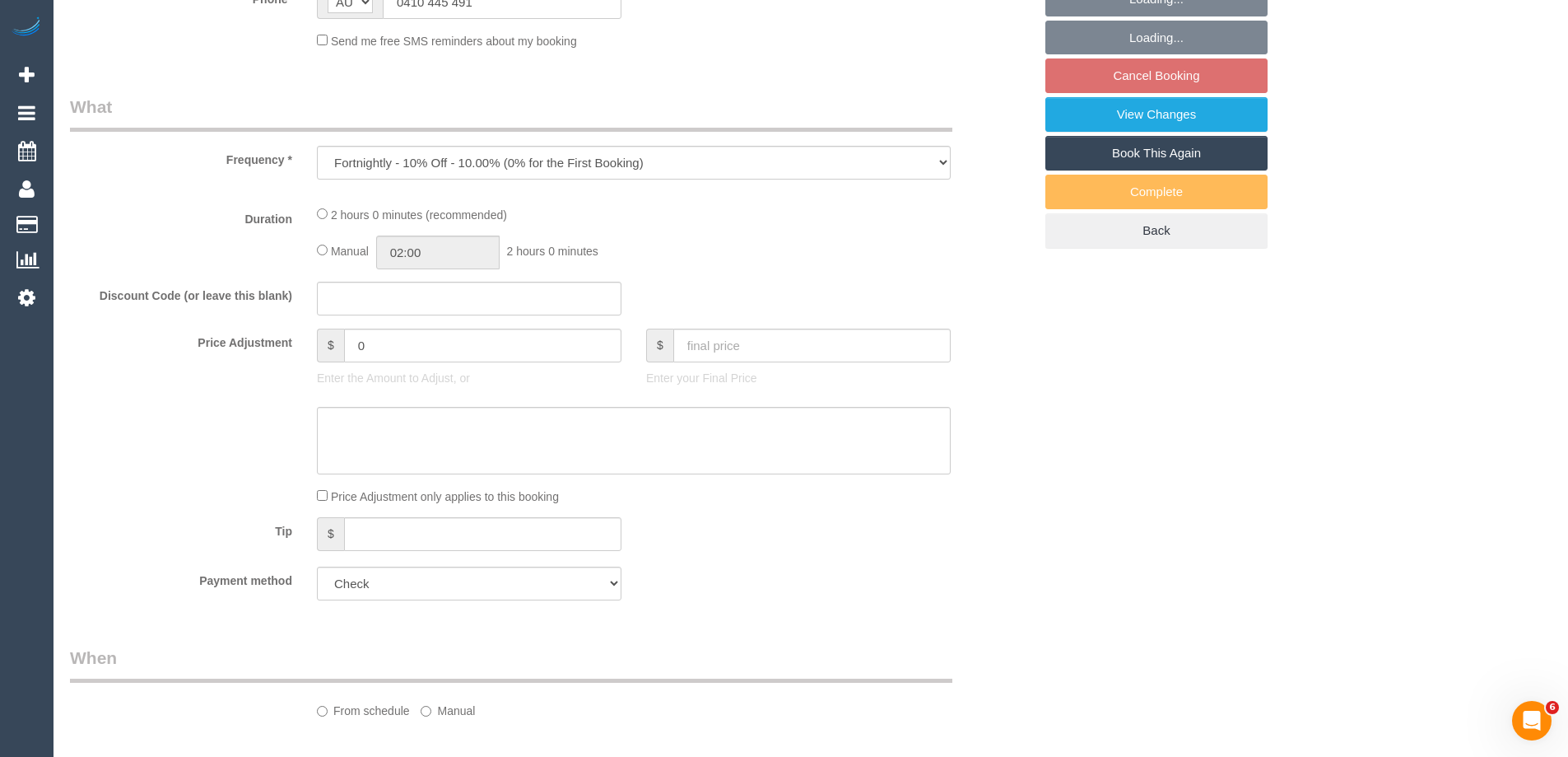
select select "number:34"
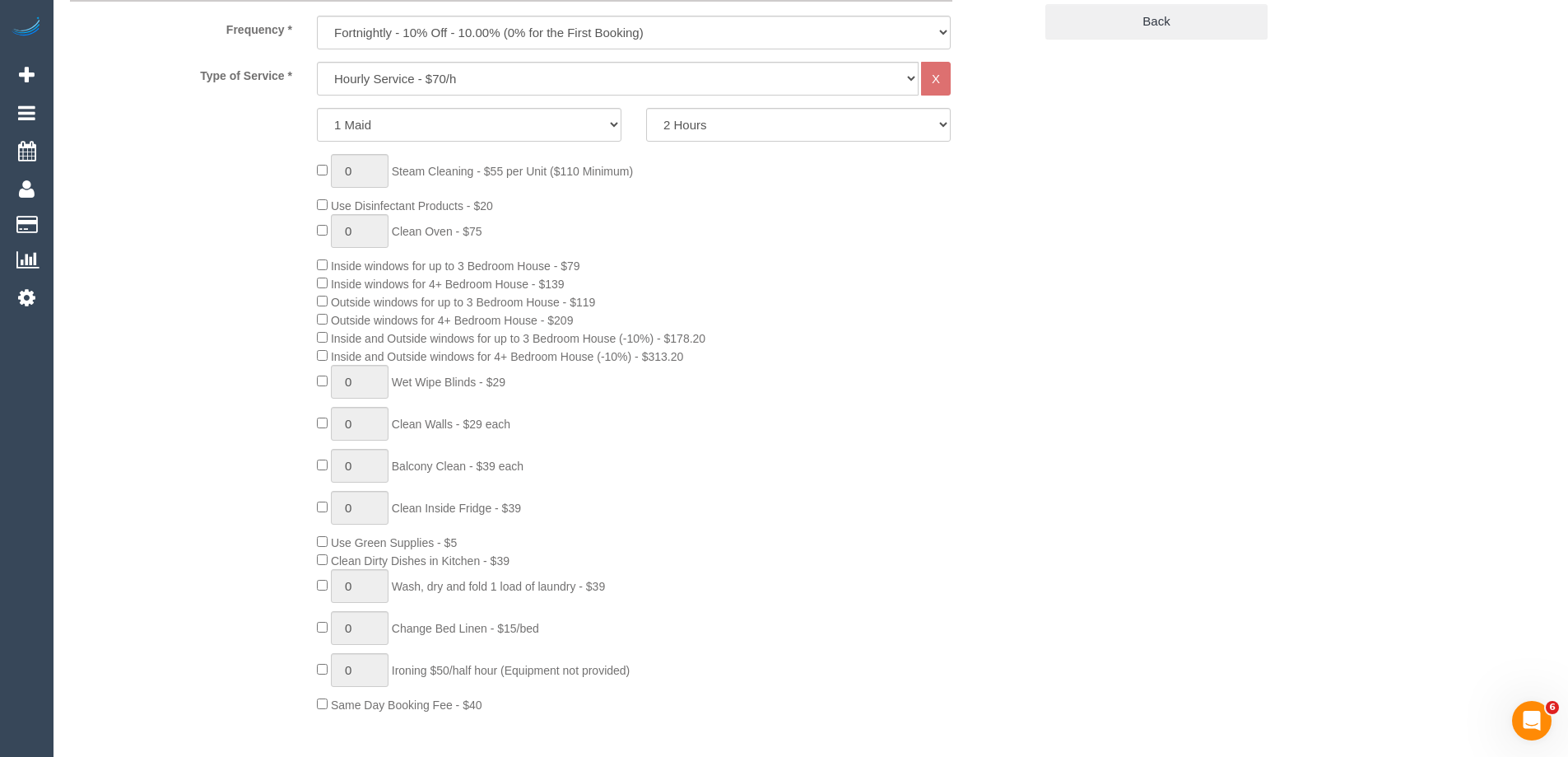
select select "object:1531"
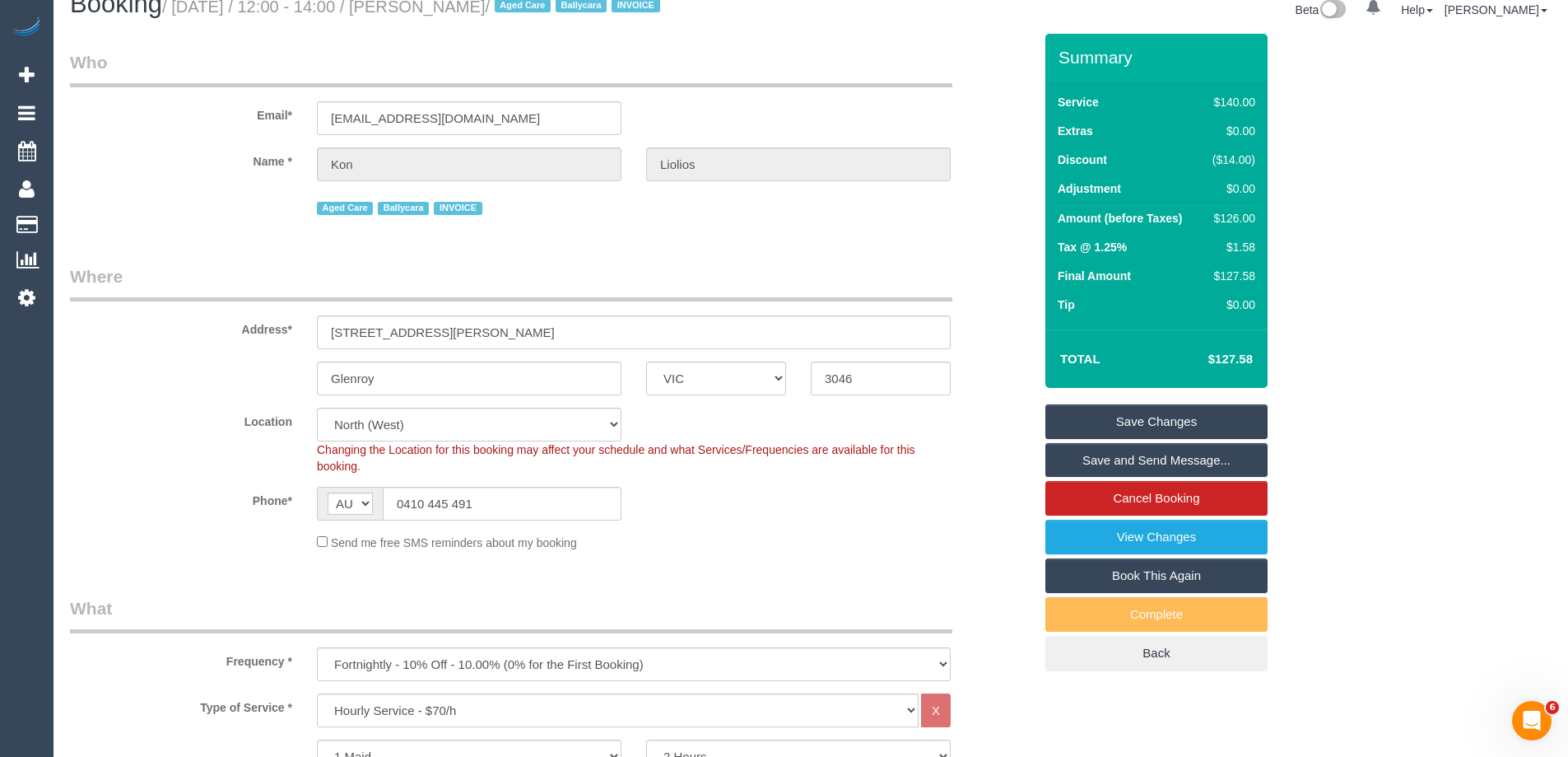
scroll to position [0, 0]
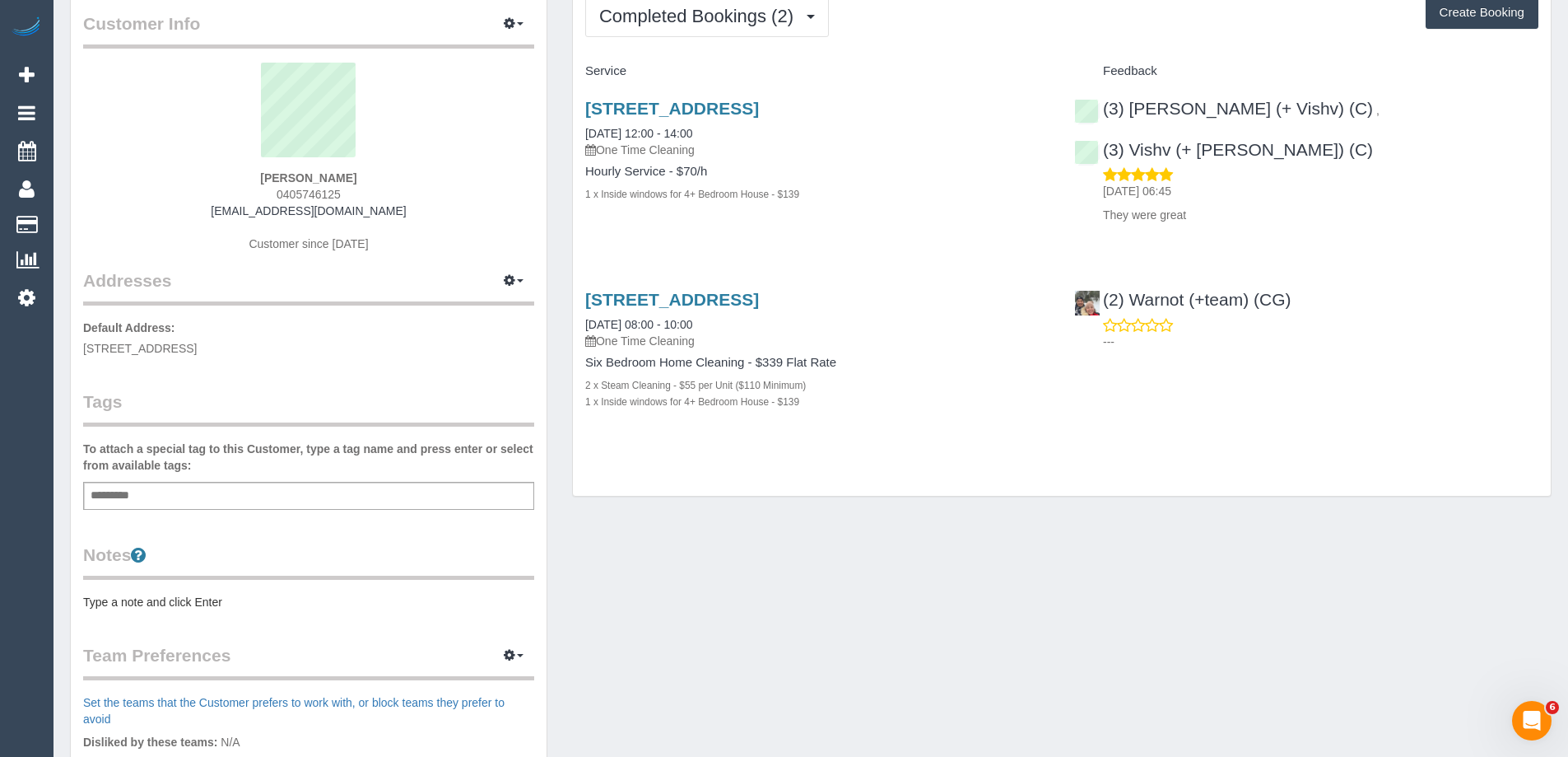
scroll to position [165, 0]
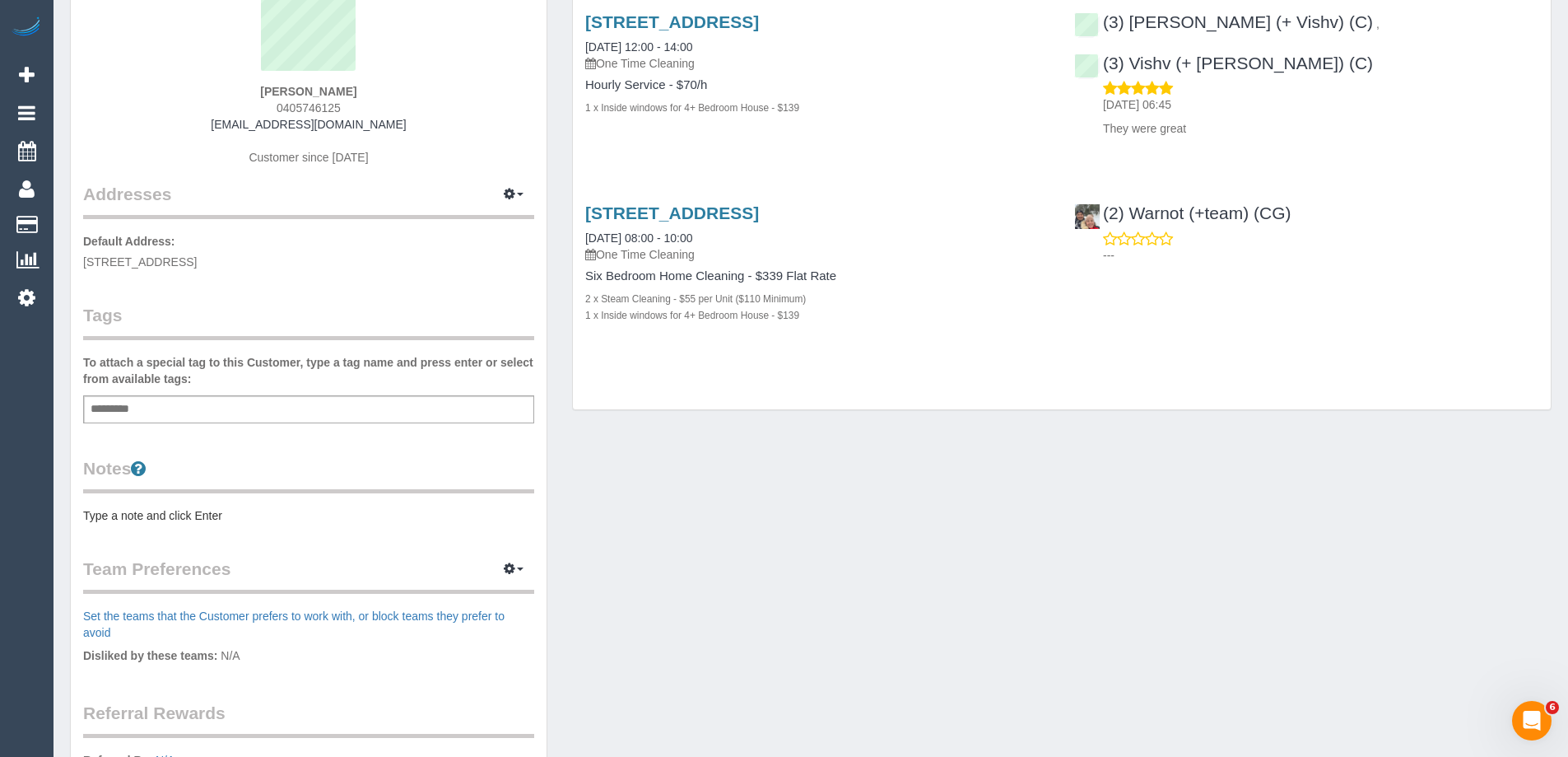
click at [200, 512] on pre "Type a note and click Enter" at bounding box center [308, 516] width 451 height 17
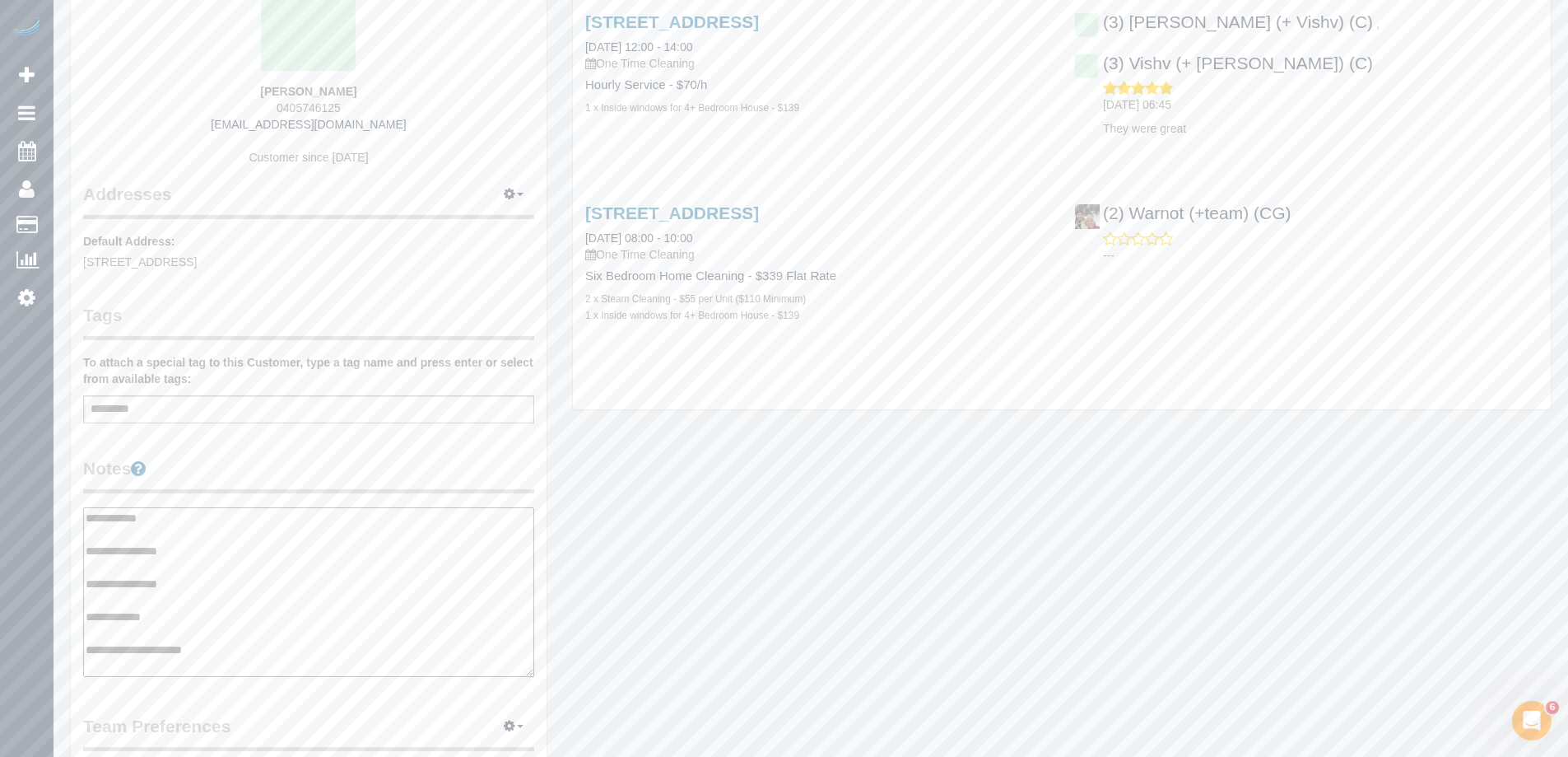
type textarea "**********"
click at [264, 469] on legend "Notes" at bounding box center [308, 475] width 451 height 37
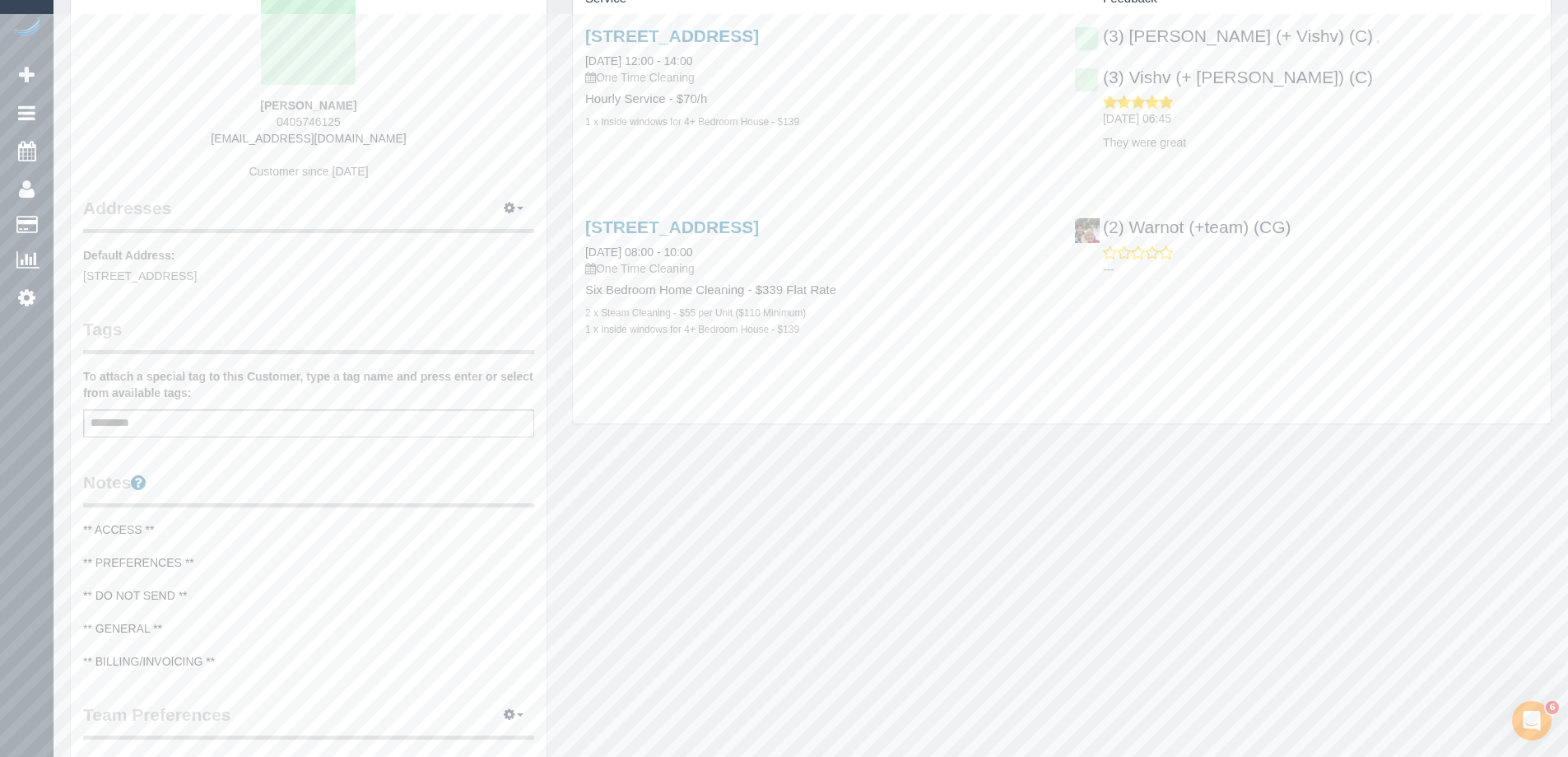
scroll to position [0, 0]
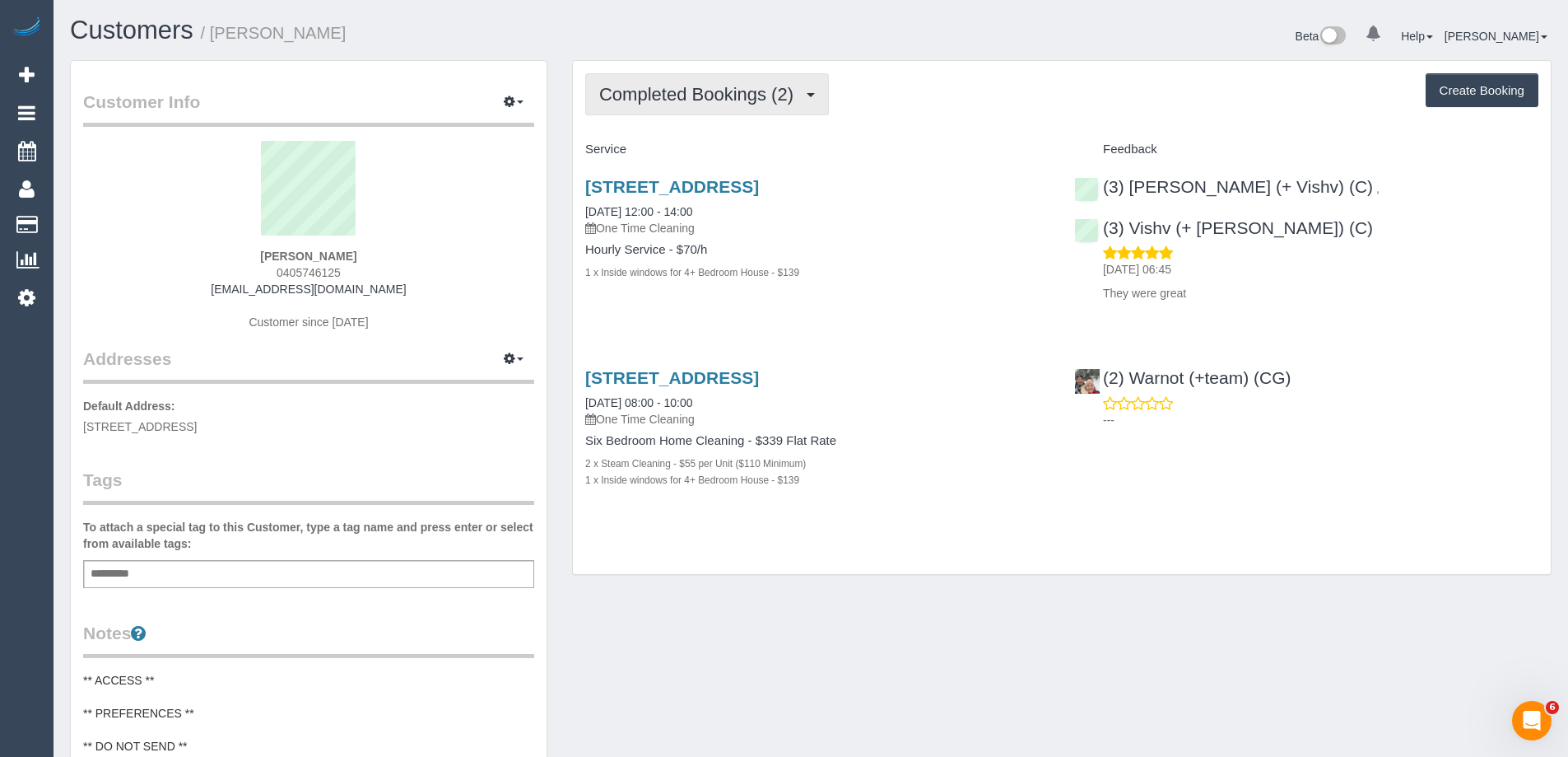
click at [675, 98] on span "Completed Bookings (2)" at bounding box center [701, 94] width 203 height 20
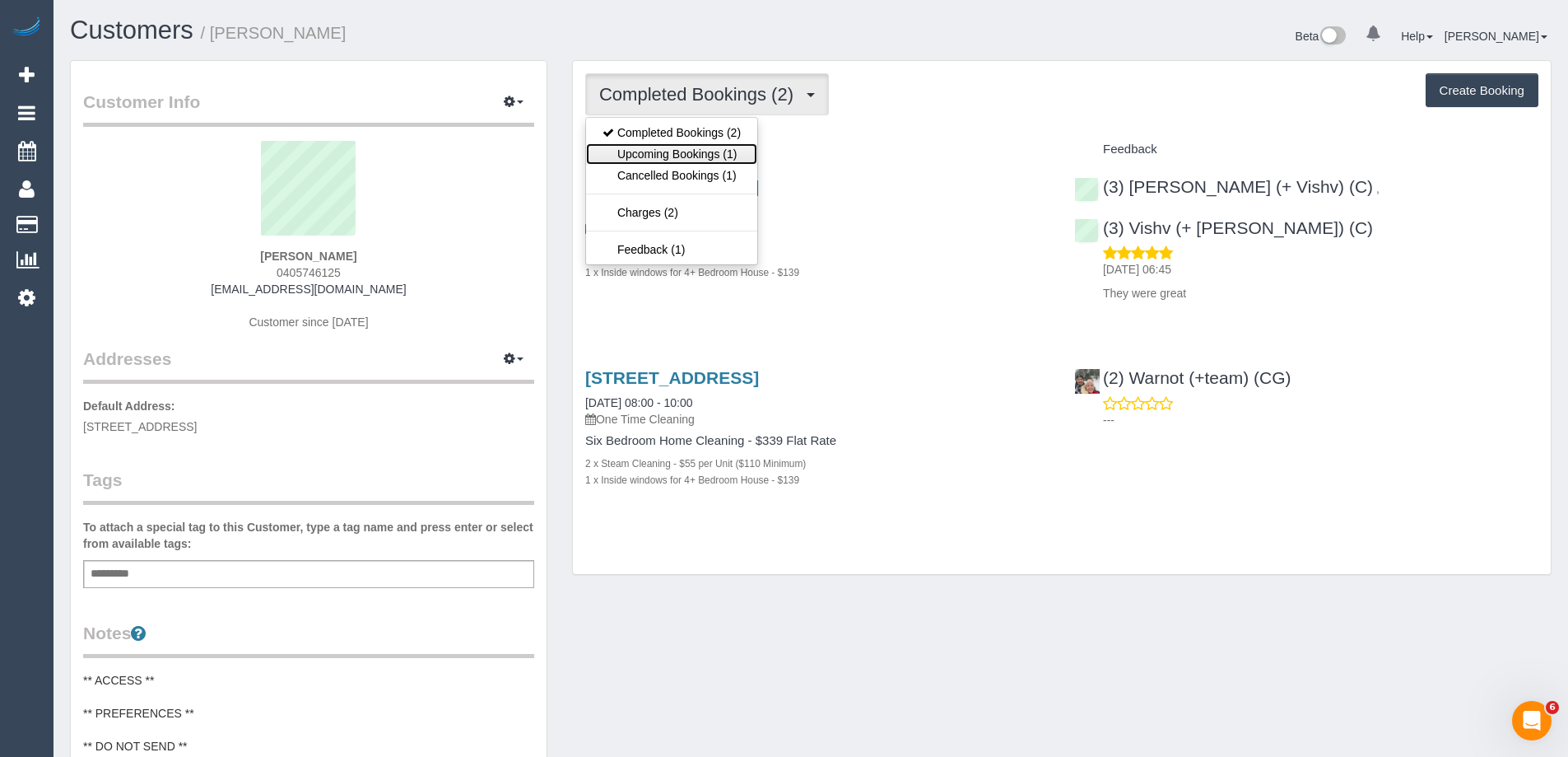
click at [668, 160] on link "Upcoming Bookings (1)" at bounding box center [672, 154] width 171 height 21
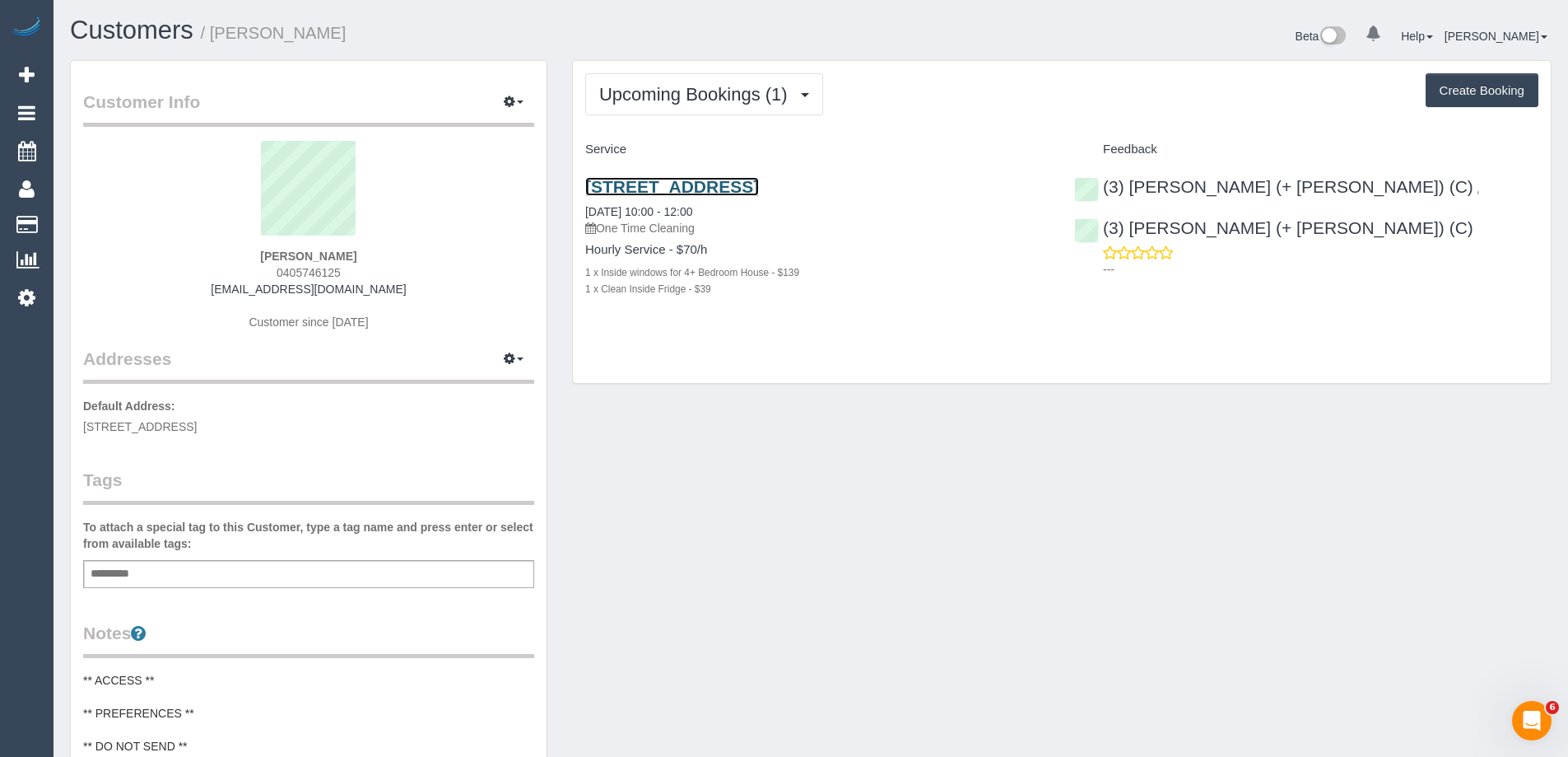
click at [759, 189] on link "[STREET_ADDRESS]" at bounding box center [672, 186] width 174 height 19
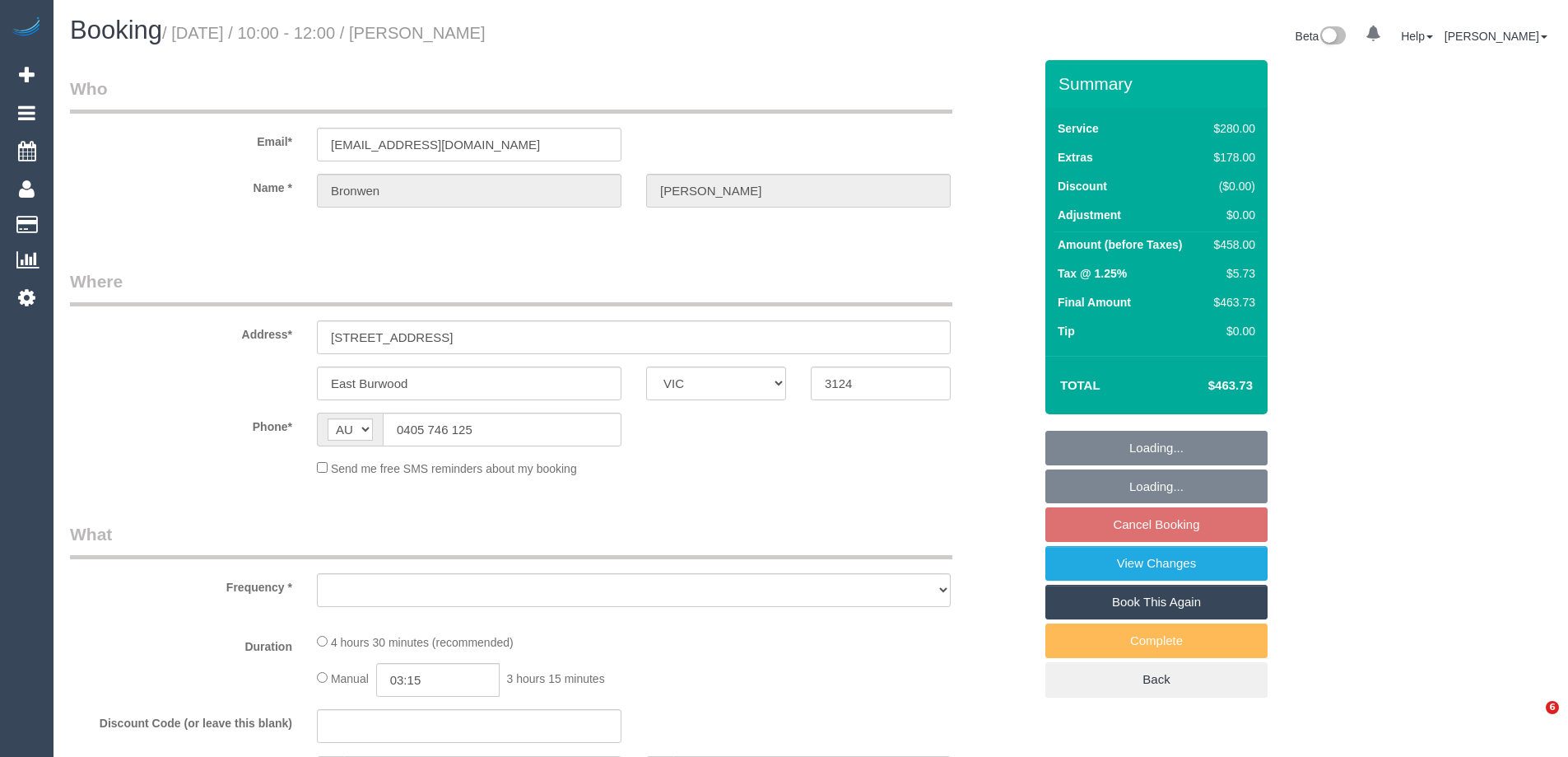
select select "VIC"
select select "object:532"
select select "string:stripe-pm_1RZihe2GScqysDRVPYIc2Vyo"
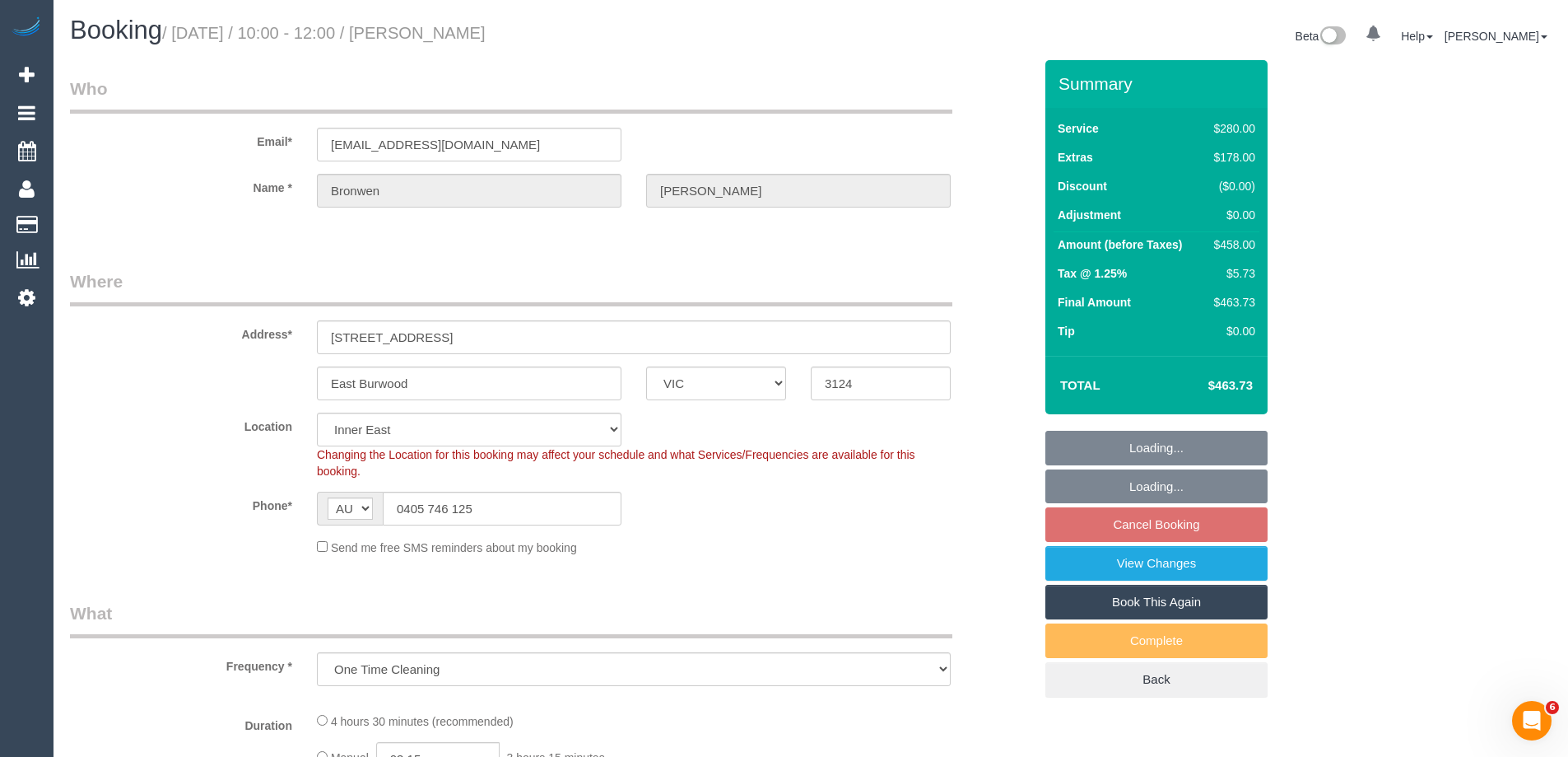
select select "object:685"
select select "number:28"
select select "number:14"
select select "number:18"
select select "number:22"
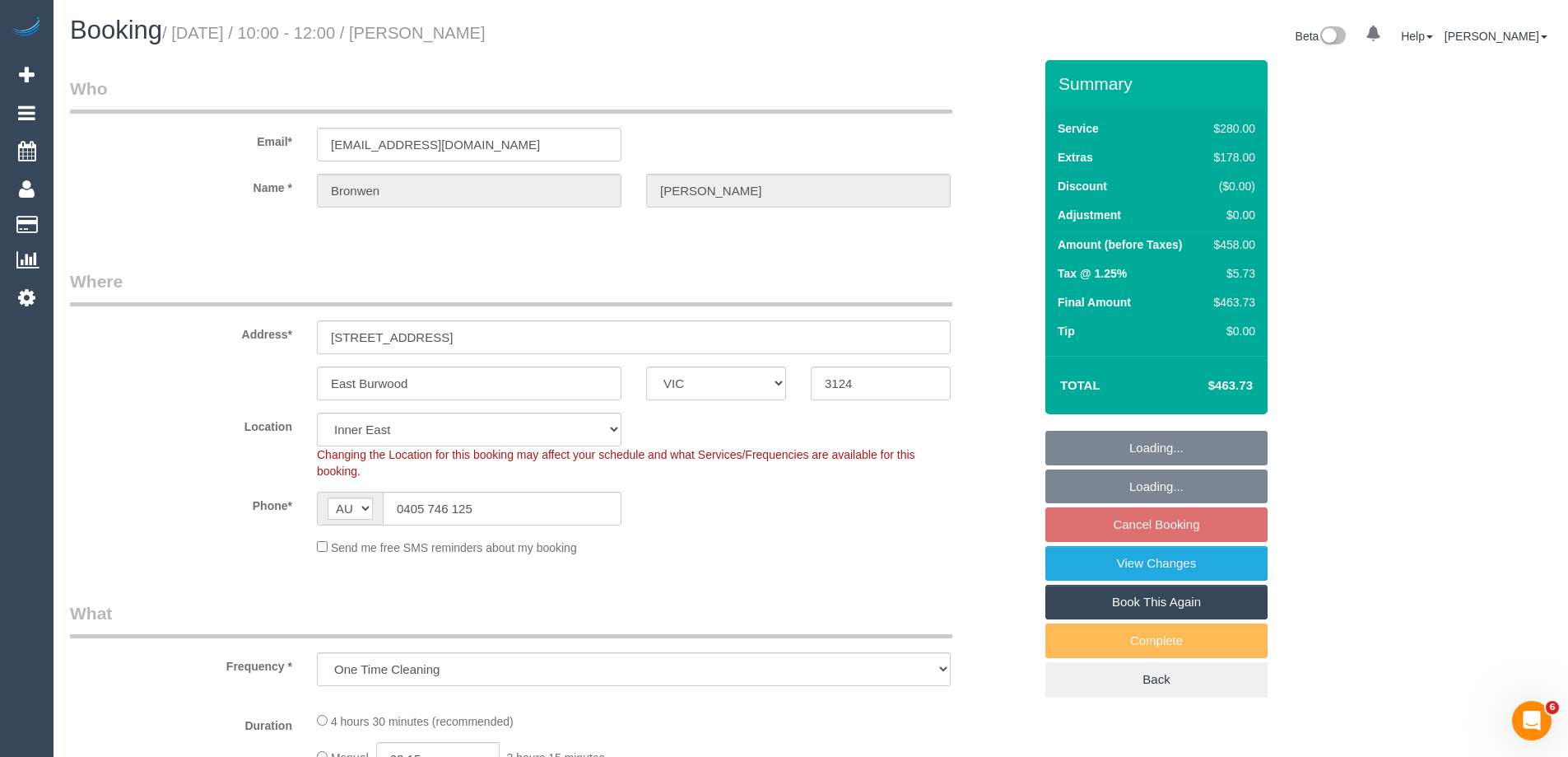
select select "number:26"
select select "2"
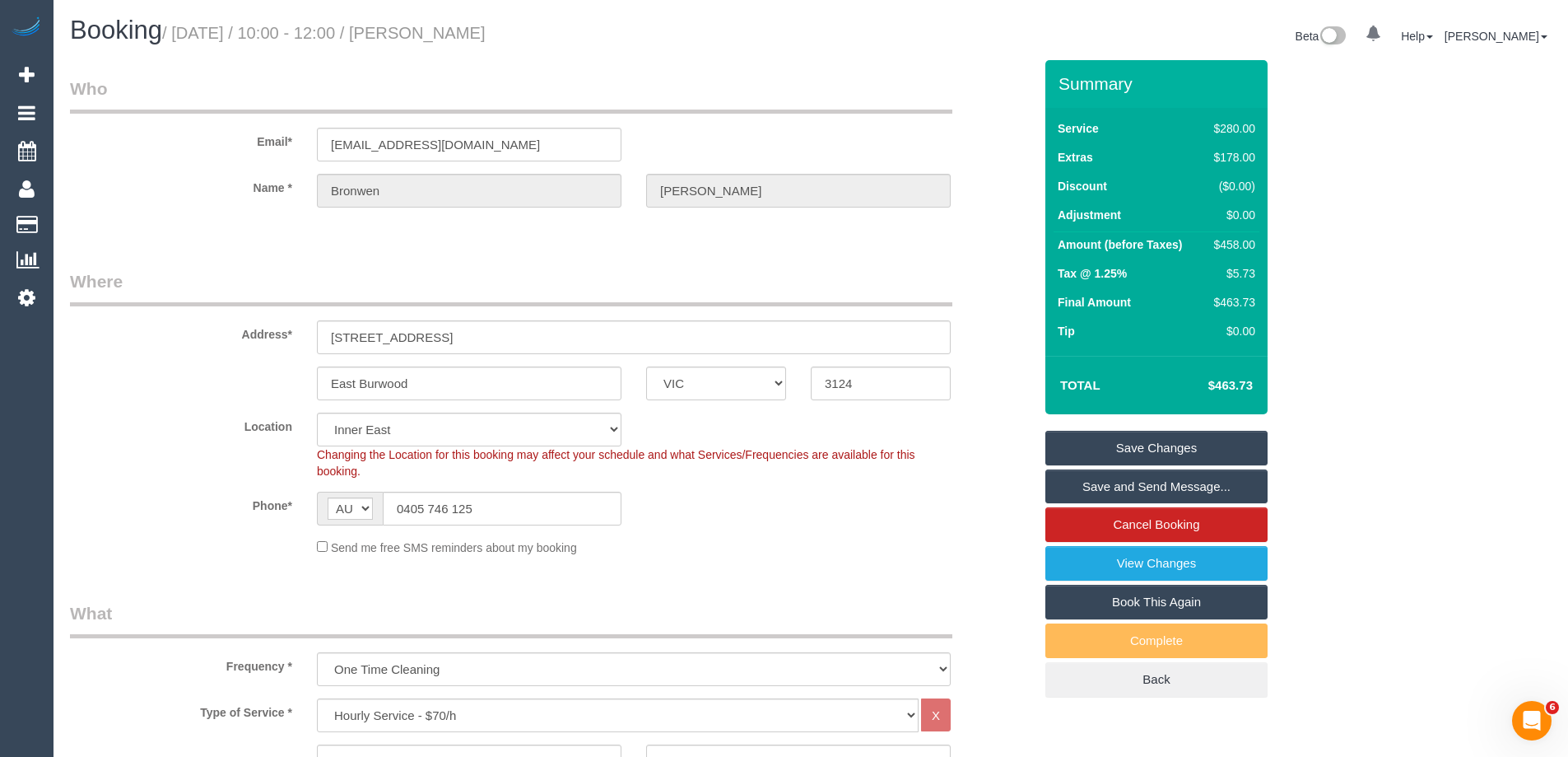
drag, startPoint x: 1092, startPoint y: 242, endPoint x: 1256, endPoint y: 239, distance: 164.0
click at [1249, 241] on tr "Amount (before Taxes) $458.00" at bounding box center [1156, 247] width 206 height 30
click at [1254, 246] on div "$458.00" at bounding box center [1231, 245] width 47 height 17
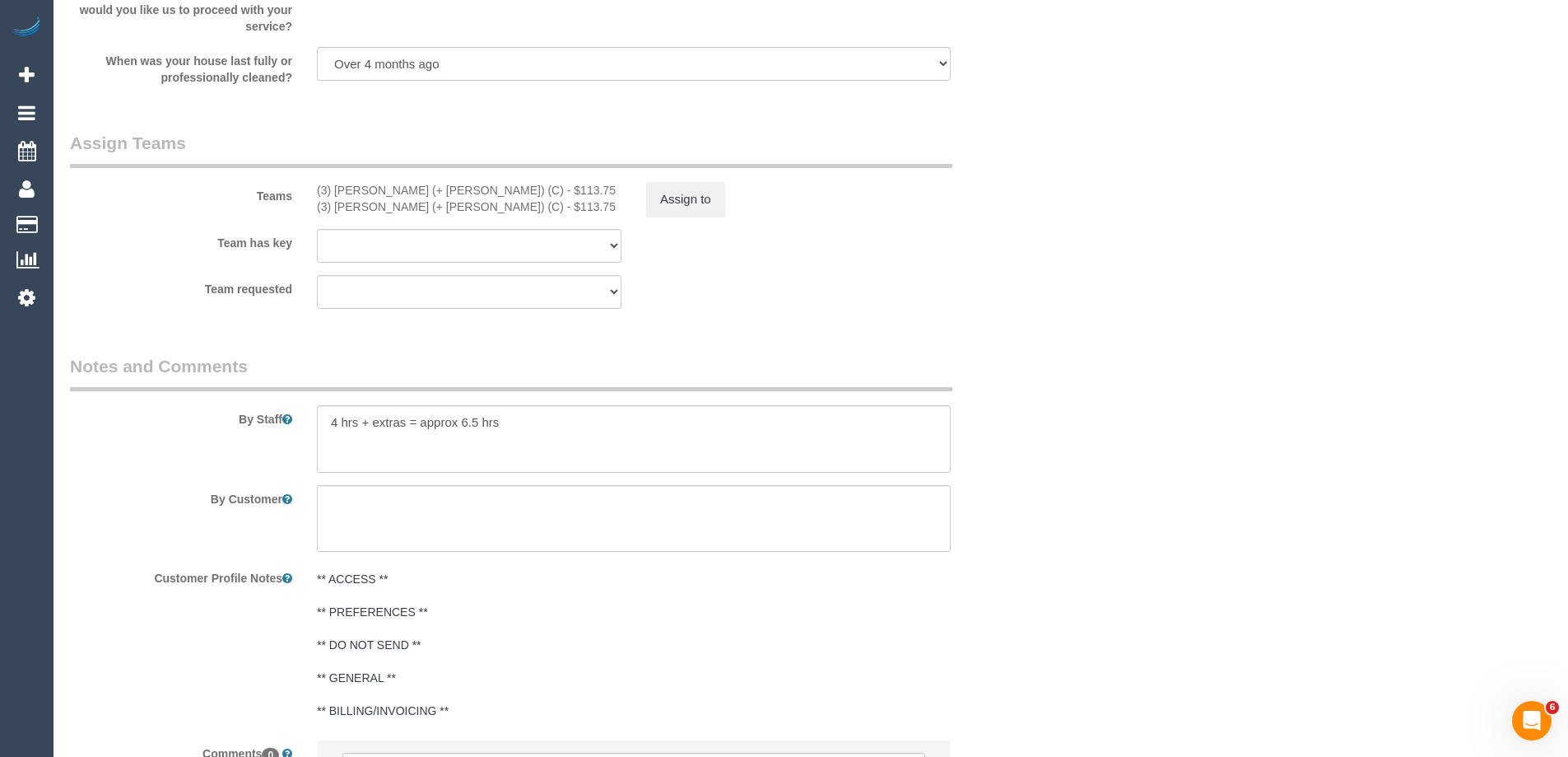
scroll to position [2471, 0]
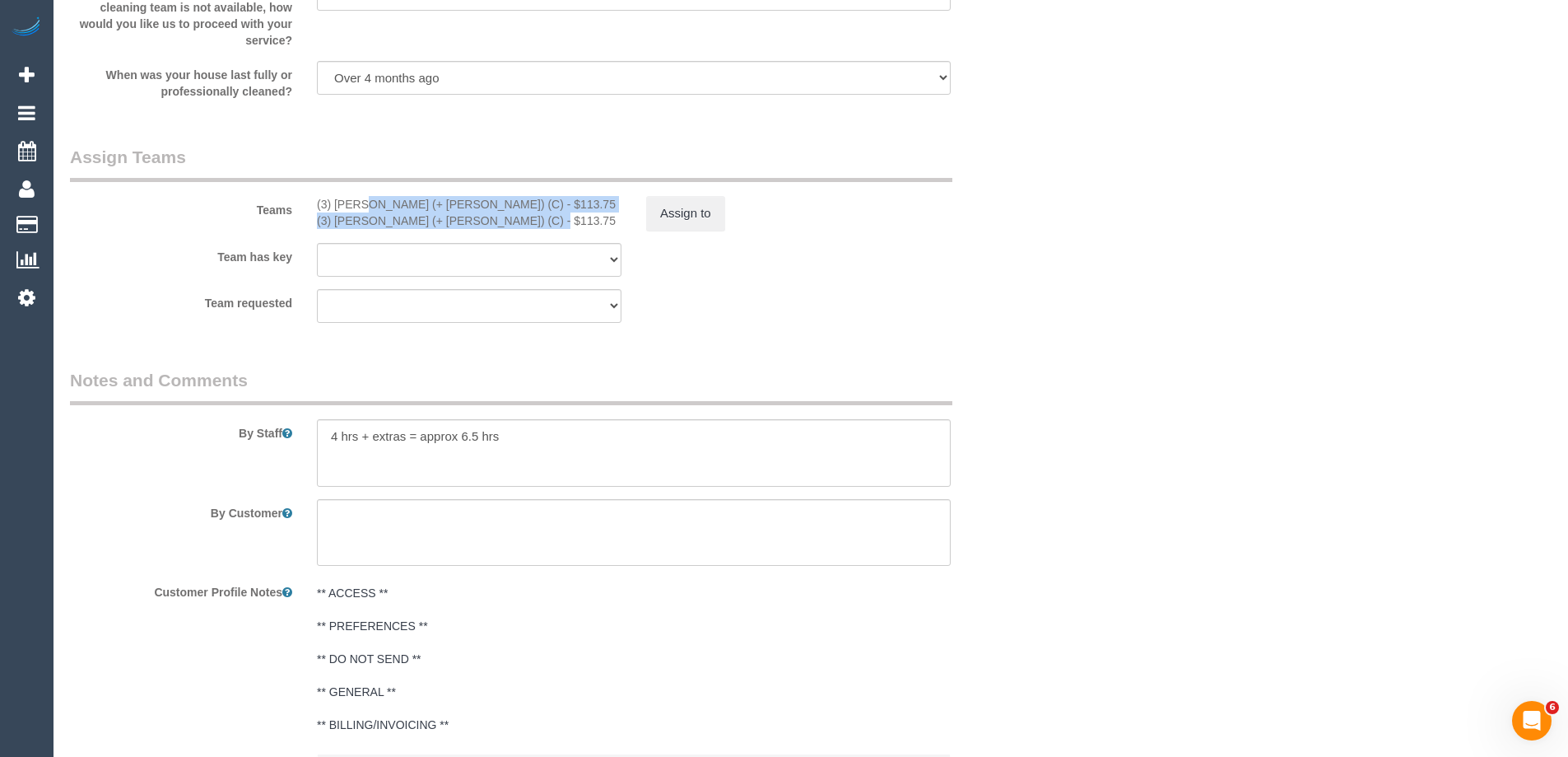
drag, startPoint x: 317, startPoint y: 199, endPoint x: 476, endPoint y: 213, distance: 159.6
click at [476, 213] on div "(3) [PERSON_NAME] (+ [PERSON_NAME]) (C) - $113.75 (3) [PERSON_NAME] (+ [PERSON_…" at bounding box center [469, 212] width 329 height 33
click at [490, 213] on div "(3) [PERSON_NAME] (+ [PERSON_NAME]) (C) - $113.75" at bounding box center [469, 221] width 304 height 17
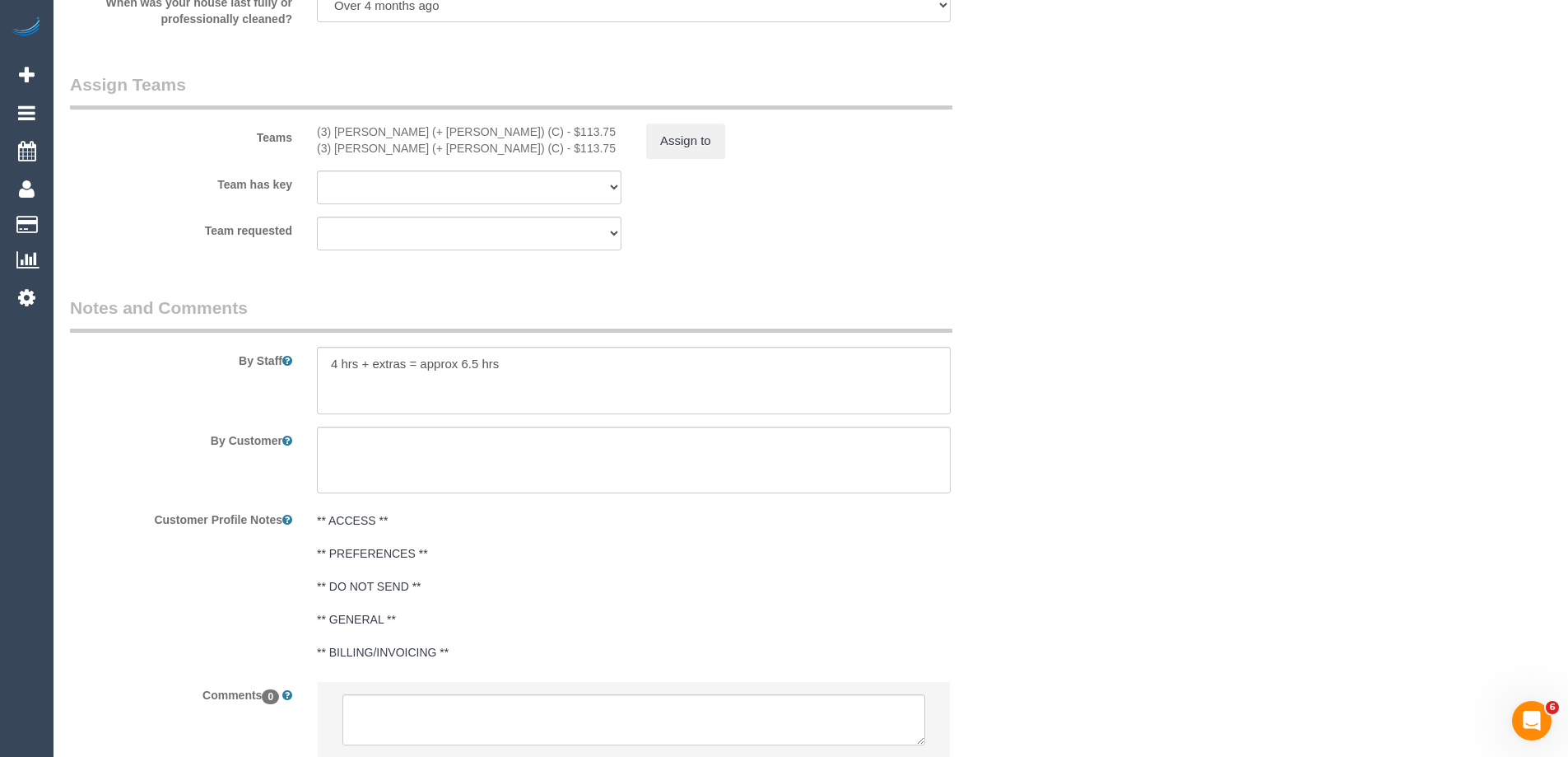
scroll to position [2553, 0]
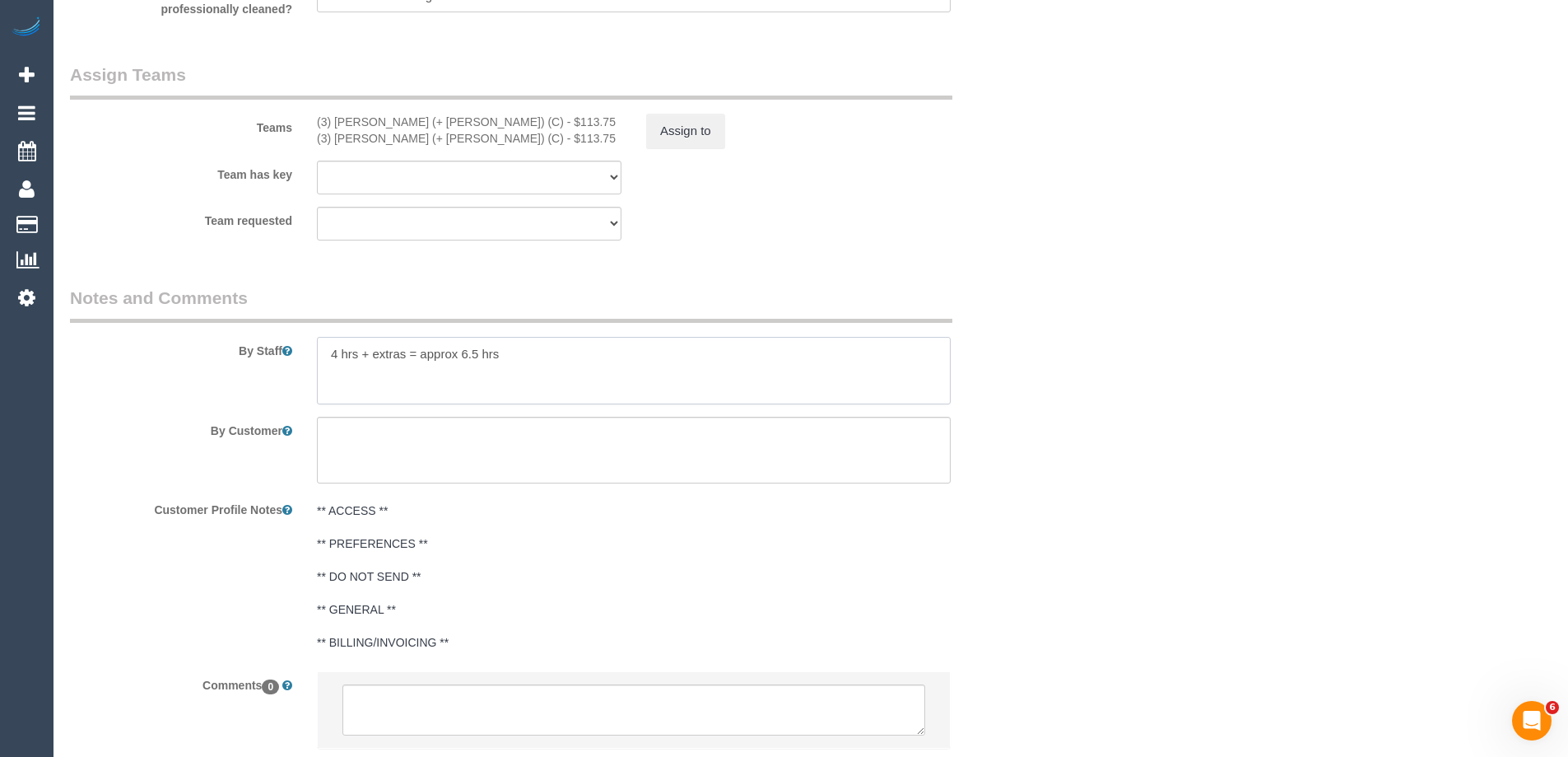
click at [545, 355] on textarea at bounding box center [634, 371] width 634 height 68
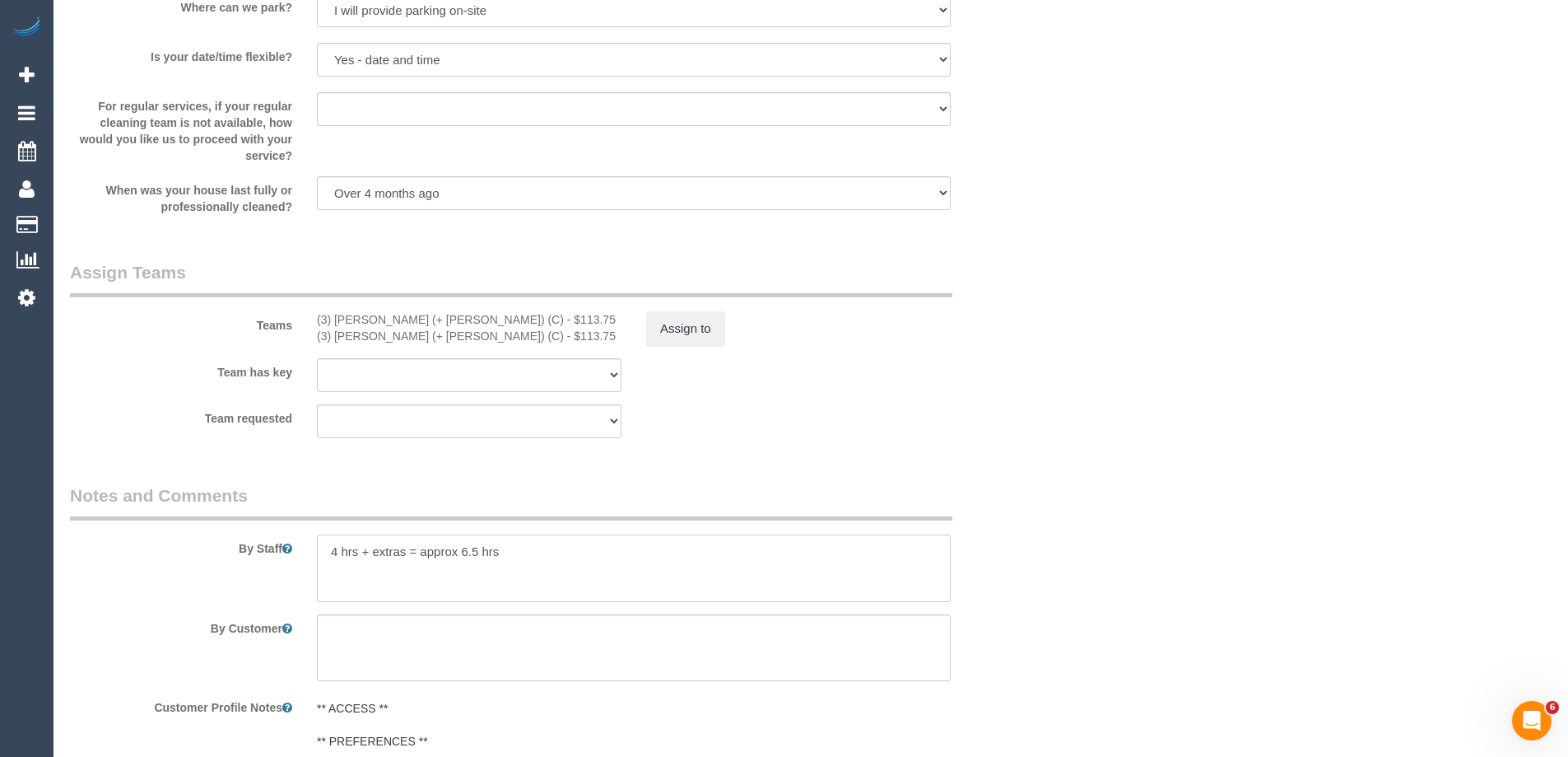
scroll to position [2306, 0]
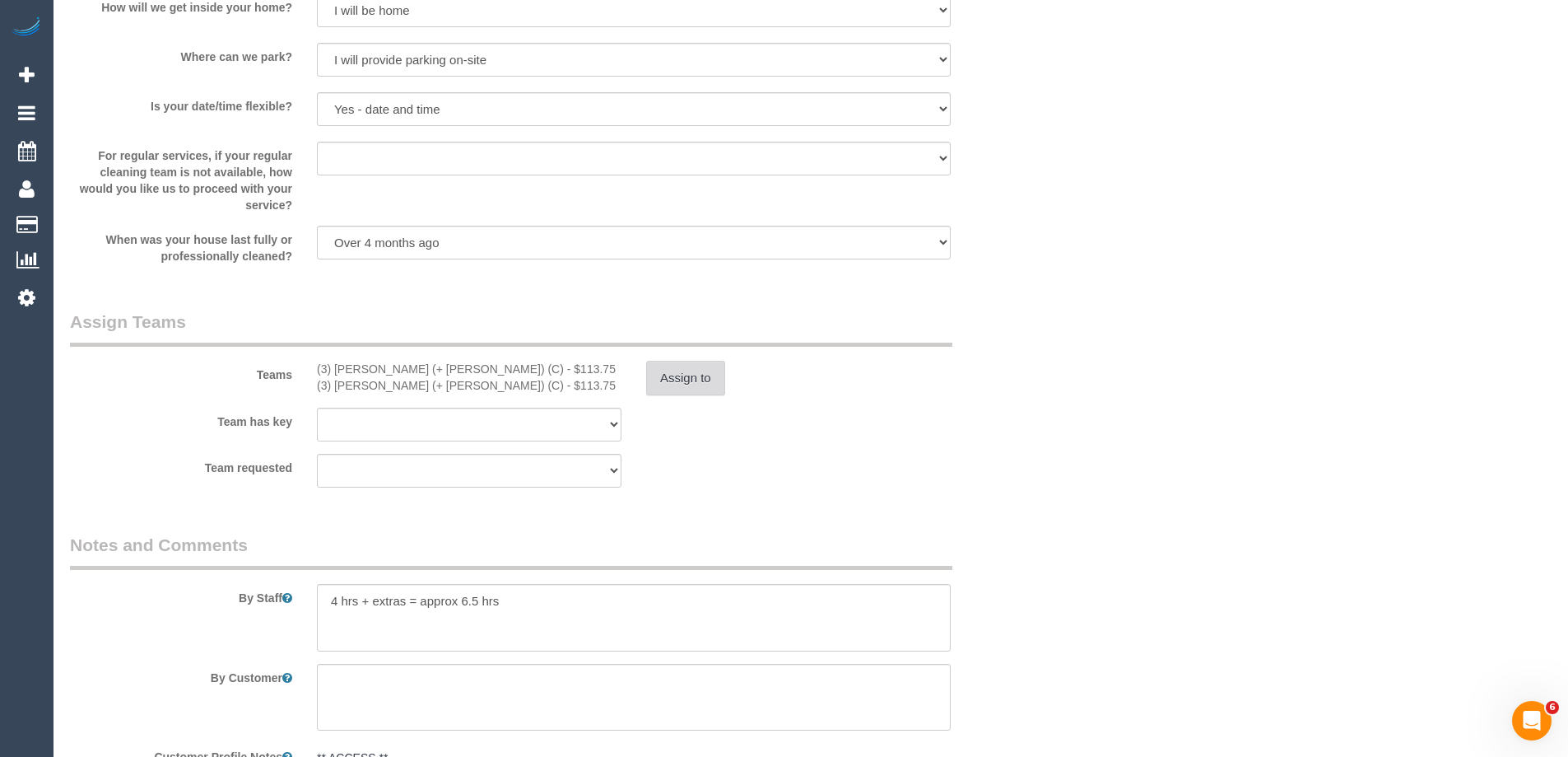
click at [658, 373] on button "Assign to" at bounding box center [685, 377] width 79 height 34
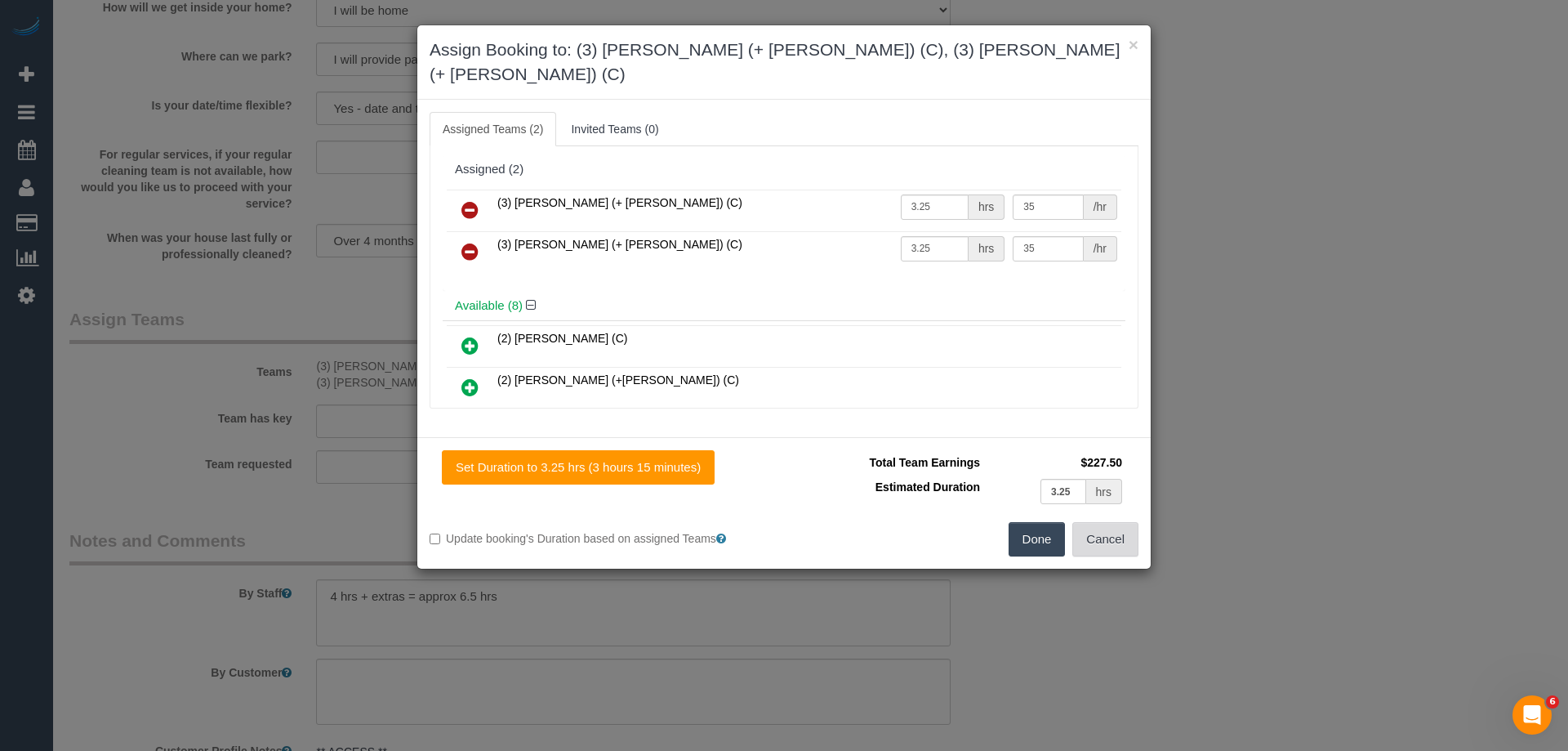
click at [1126, 522] on button "Cancel" at bounding box center [1105, 539] width 66 height 34
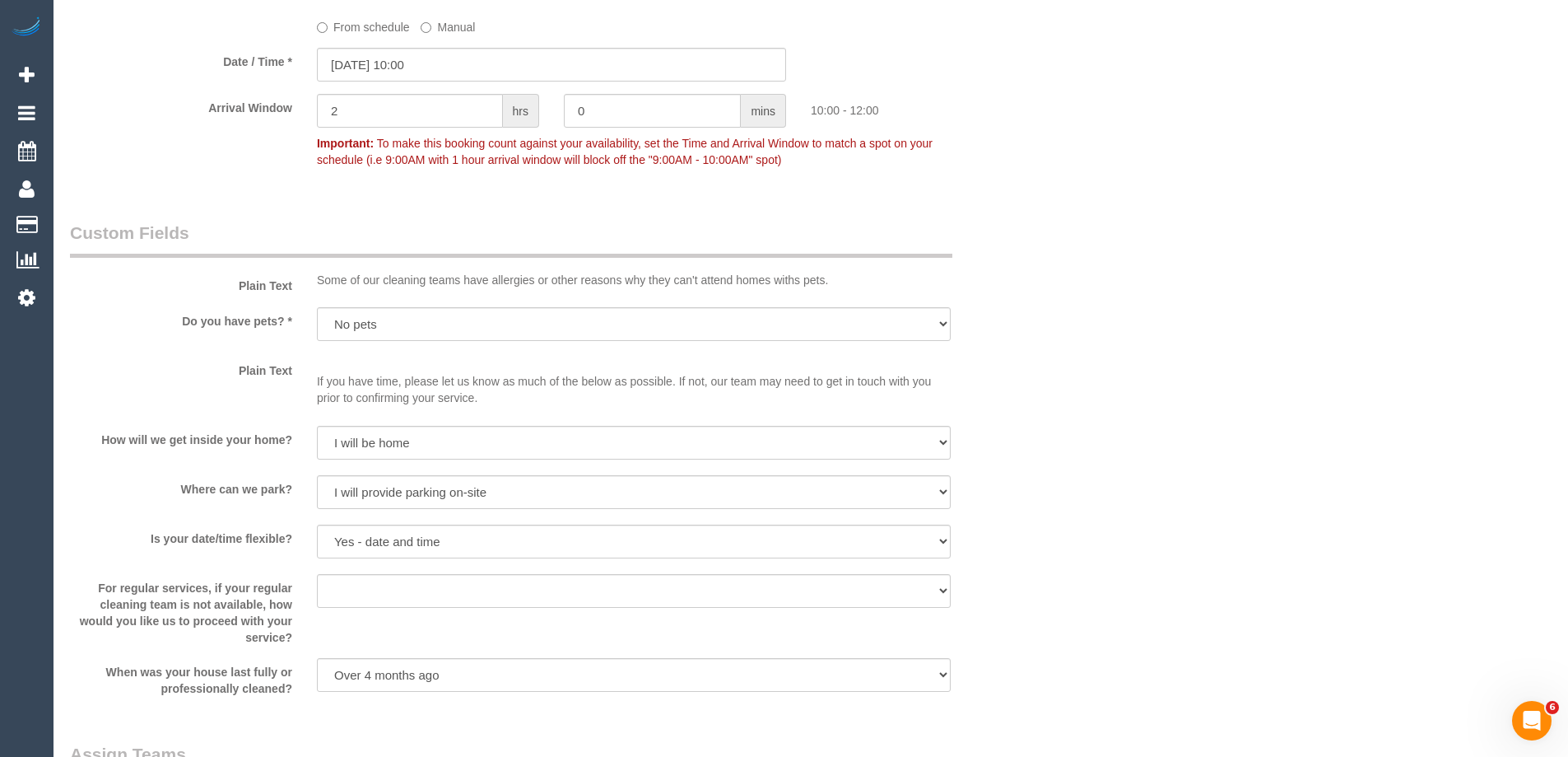
scroll to position [1647, 0]
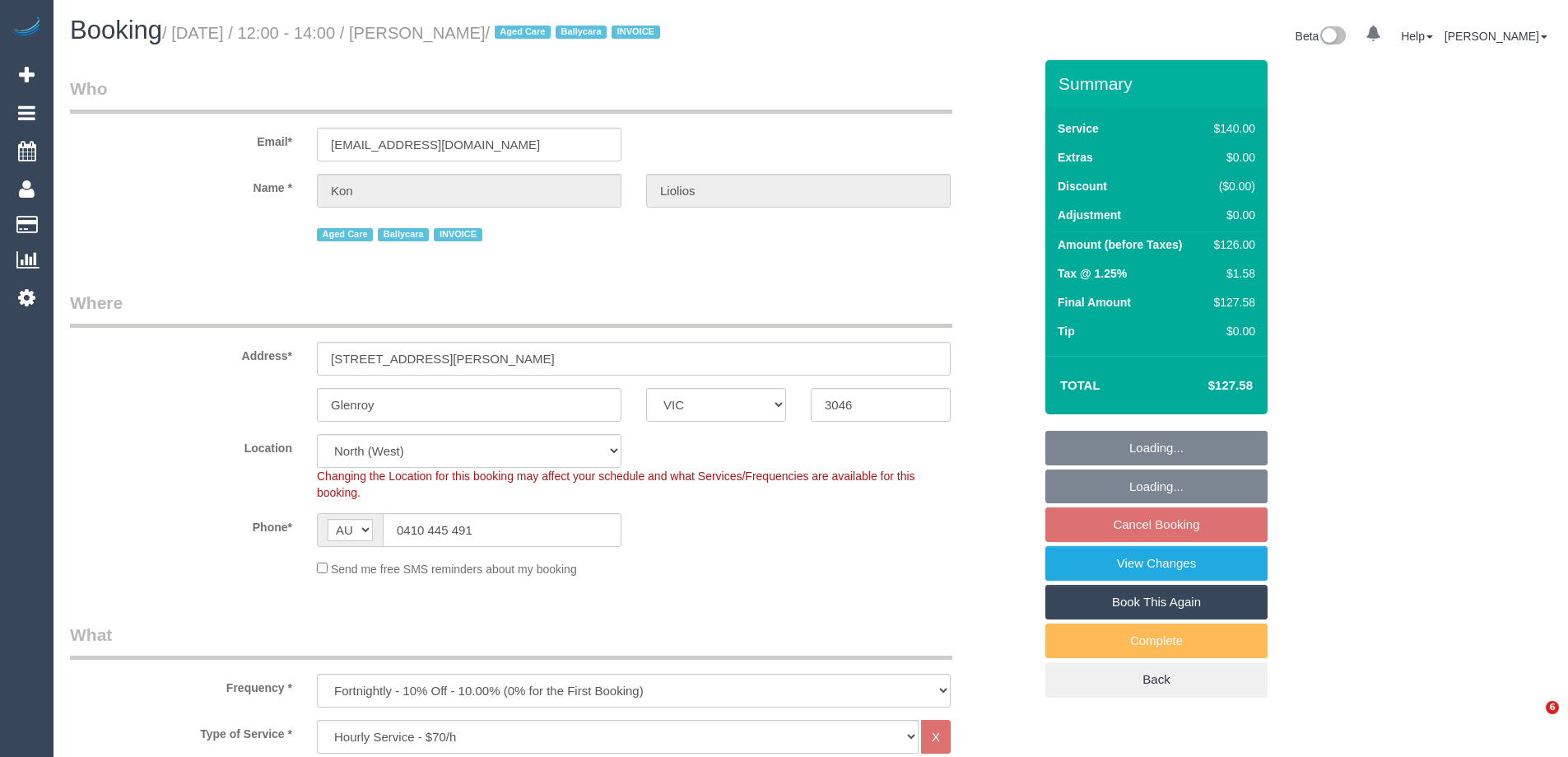
select select "VIC"
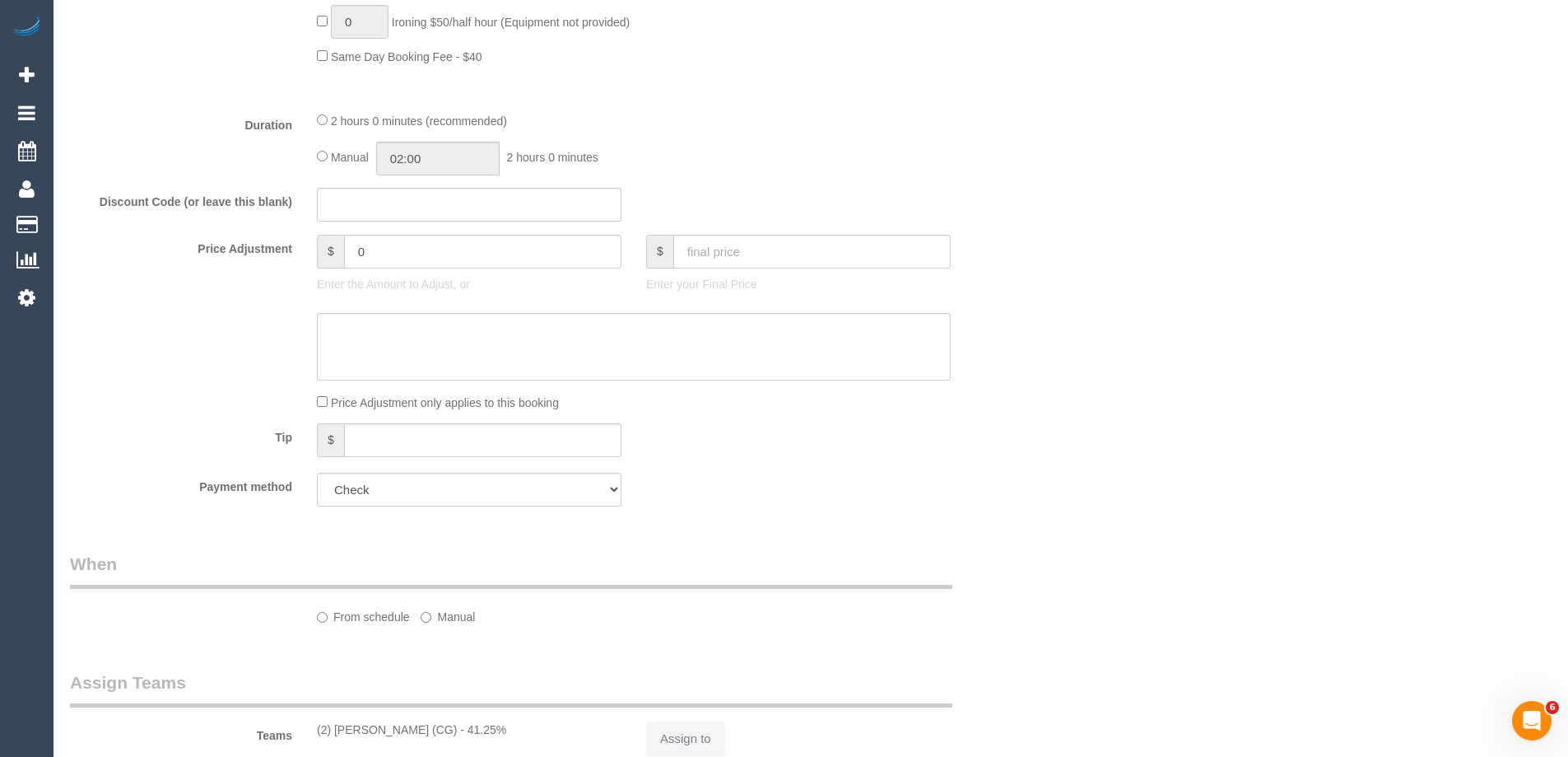
select select "object:872"
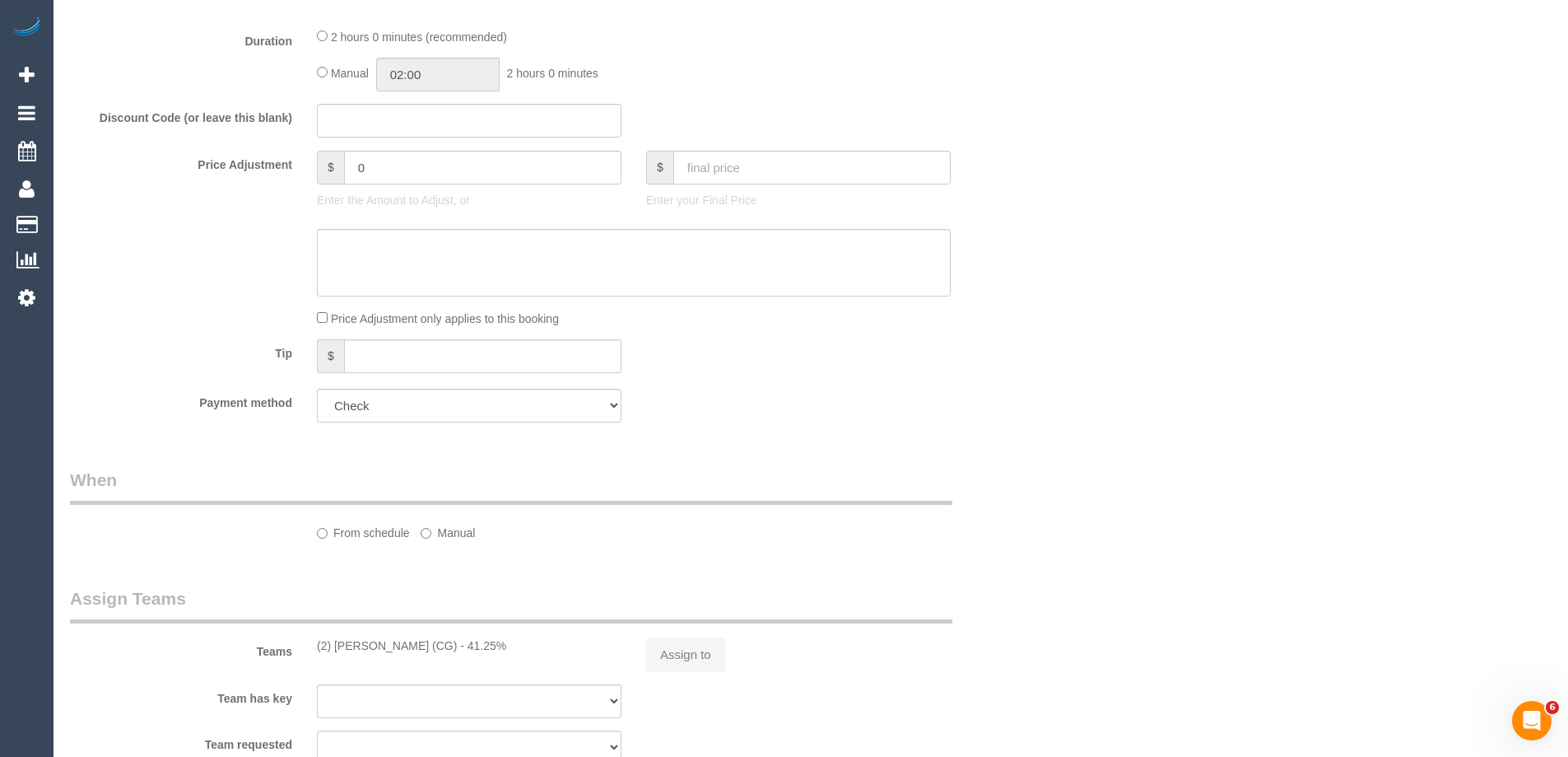
select select "number:27"
select select "number:14"
select select "number:19"
select select "number:23"
select select "number:34"
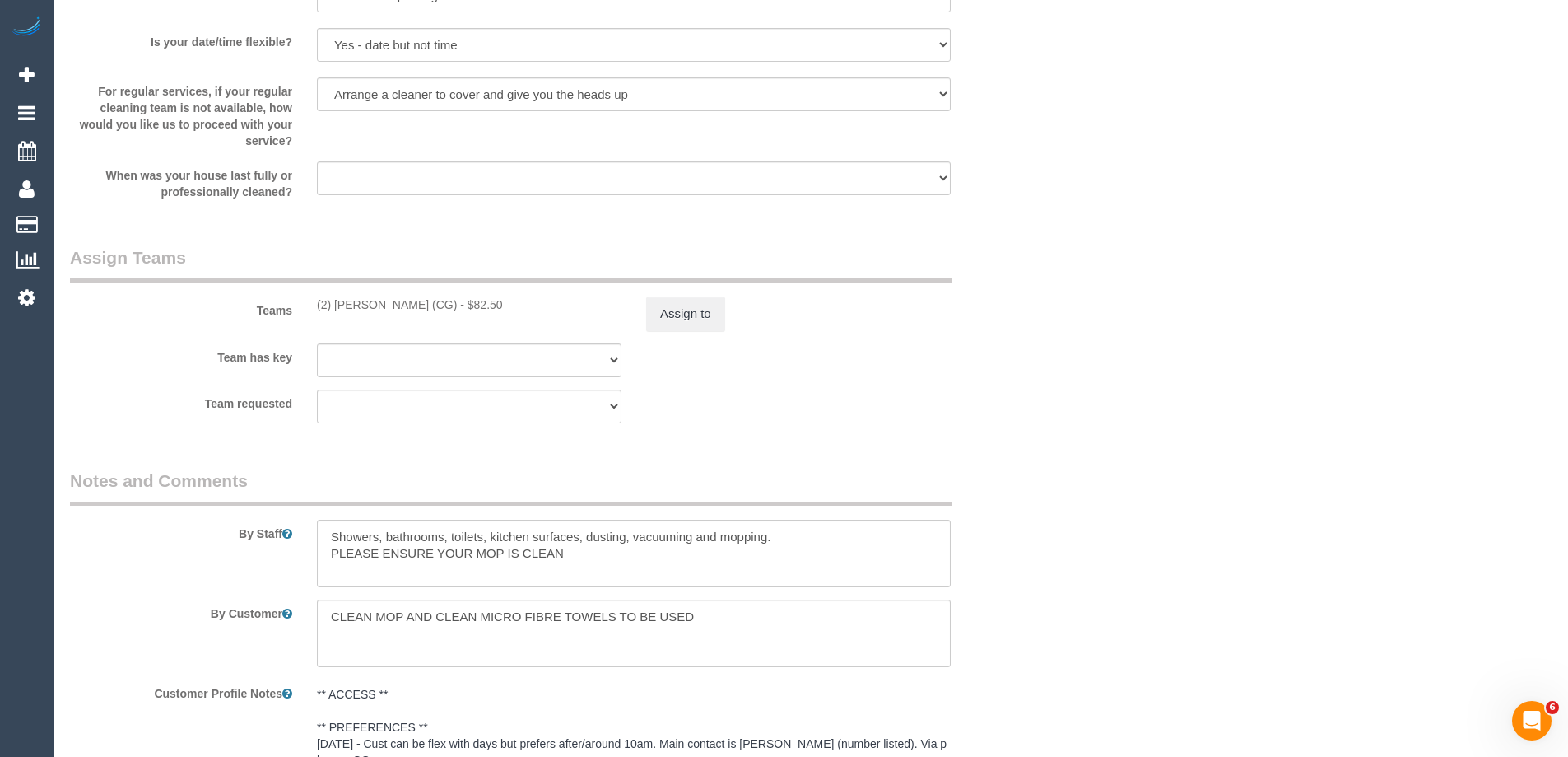
scroll to position [2831, 0]
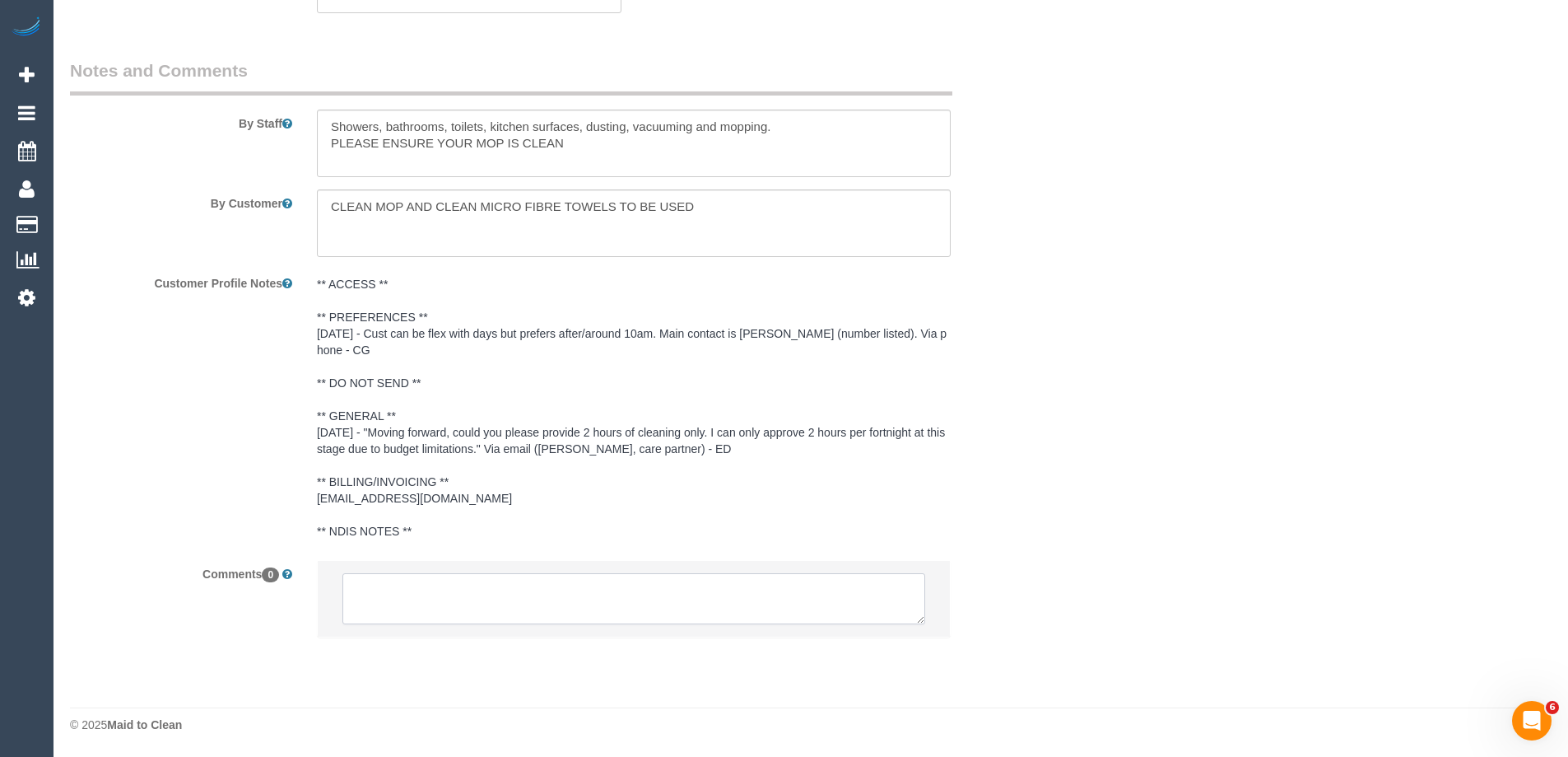
click at [623, 597] on textarea at bounding box center [634, 599] width 583 height 51
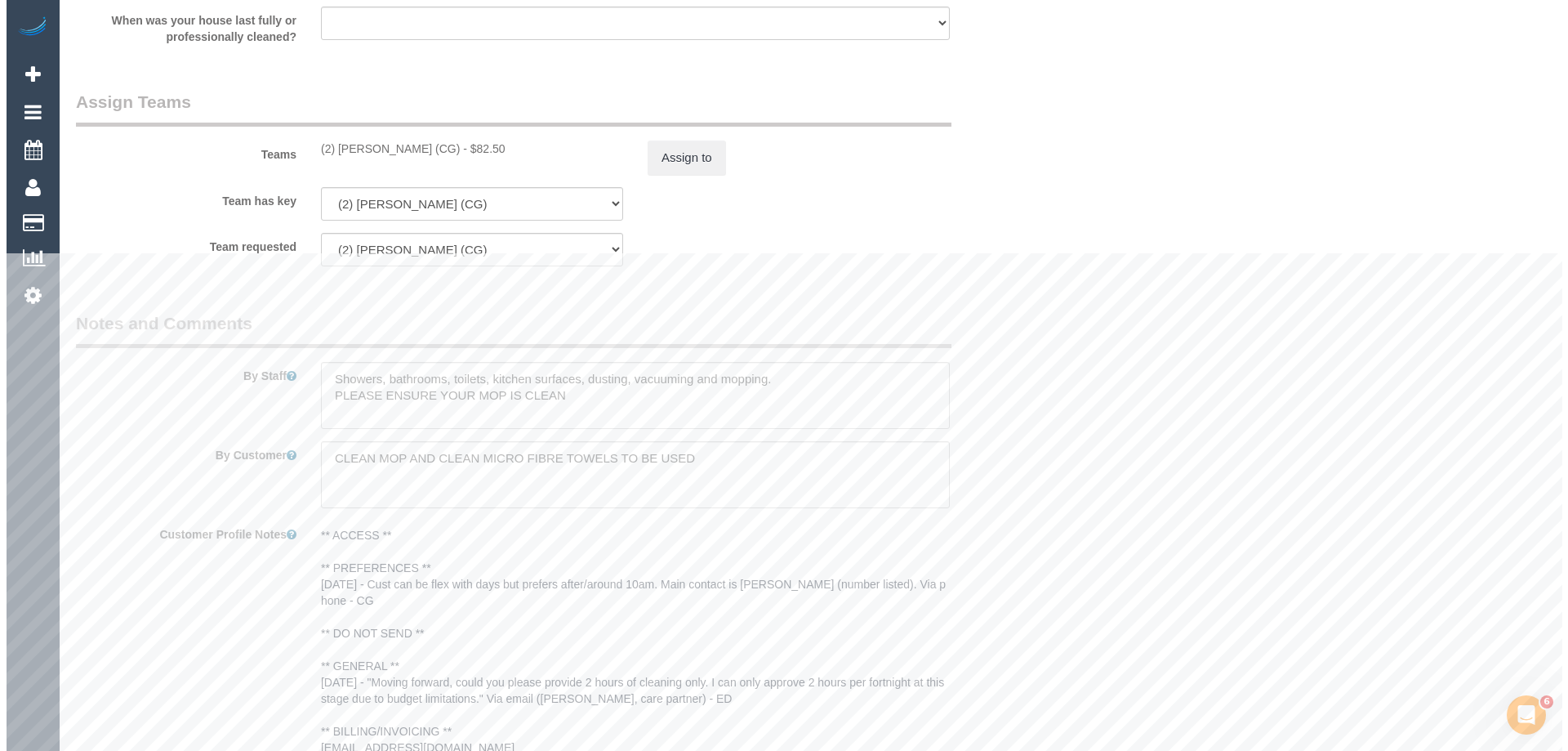
scroll to position [2318, 0]
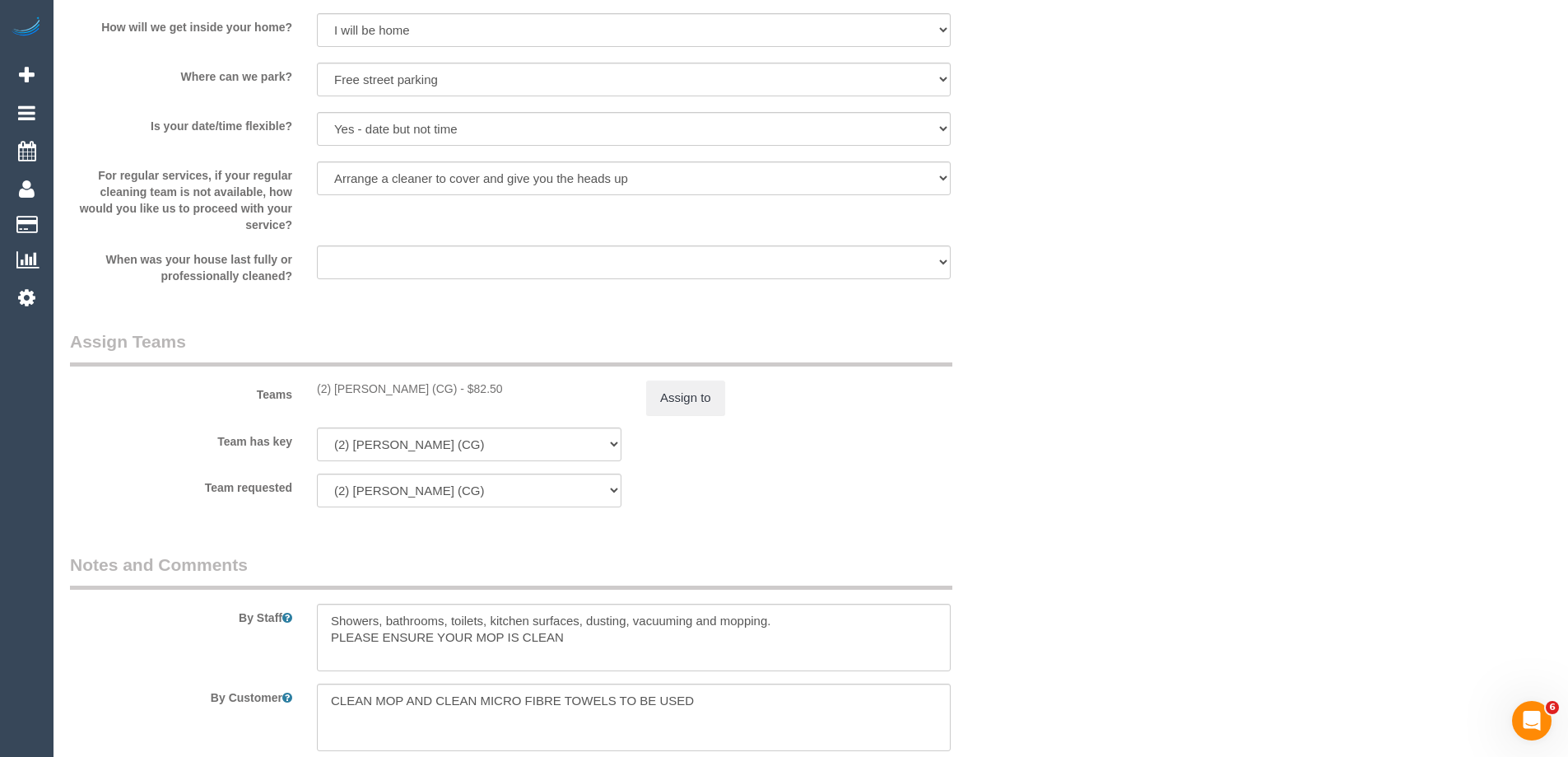
copy div "(2) [PERSON_NAME] (CG)"
drag, startPoint x: 315, startPoint y: 394, endPoint x: 446, endPoint y: 400, distance: 131.1
click at [446, 400] on div "Teams (2) [PERSON_NAME] Adheesha (CG) - $82.50 Assign to" at bounding box center [551, 372] width 987 height 86
click at [660, 386] on button "Assign to" at bounding box center [685, 398] width 79 height 34
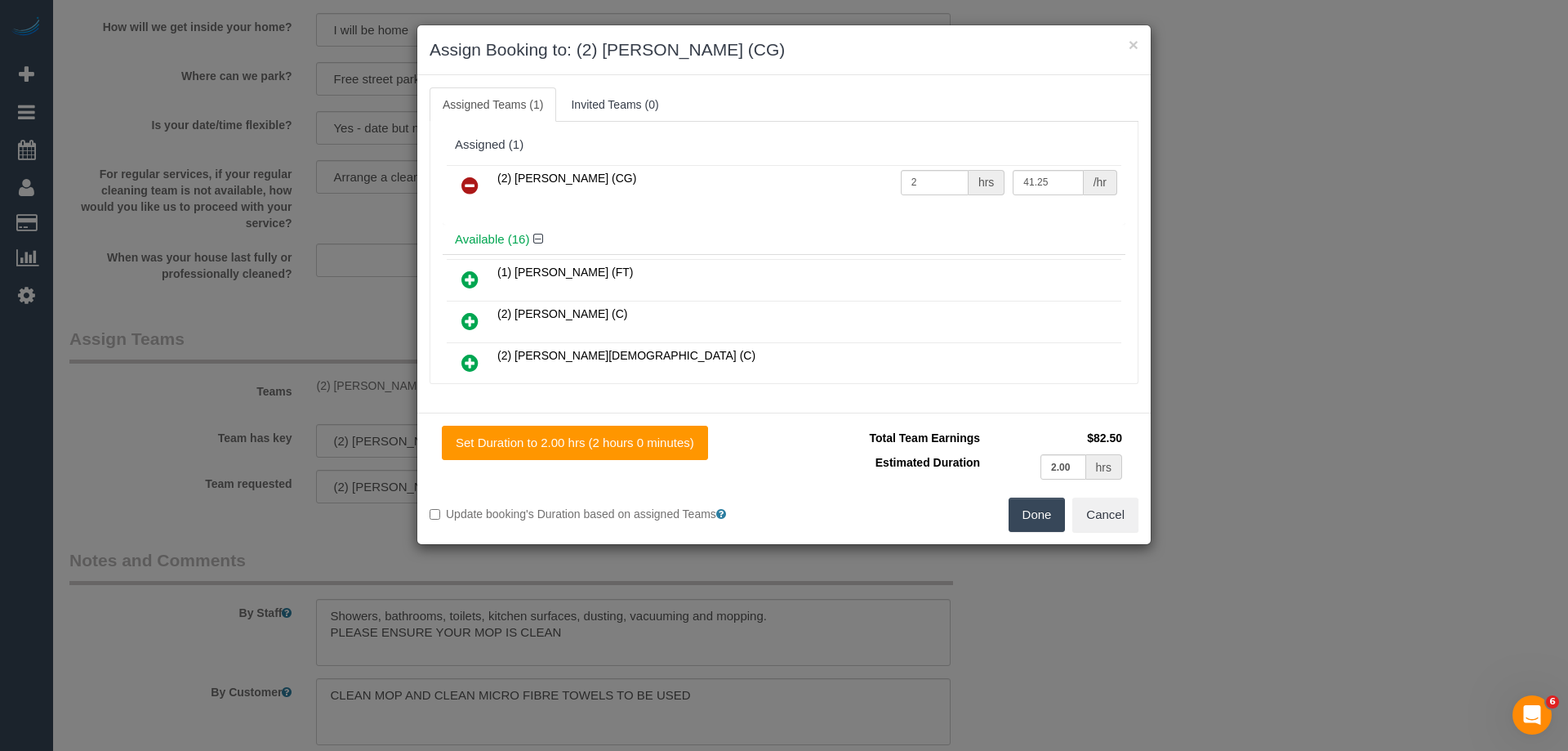
click at [466, 175] on link at bounding box center [470, 186] width 39 height 32
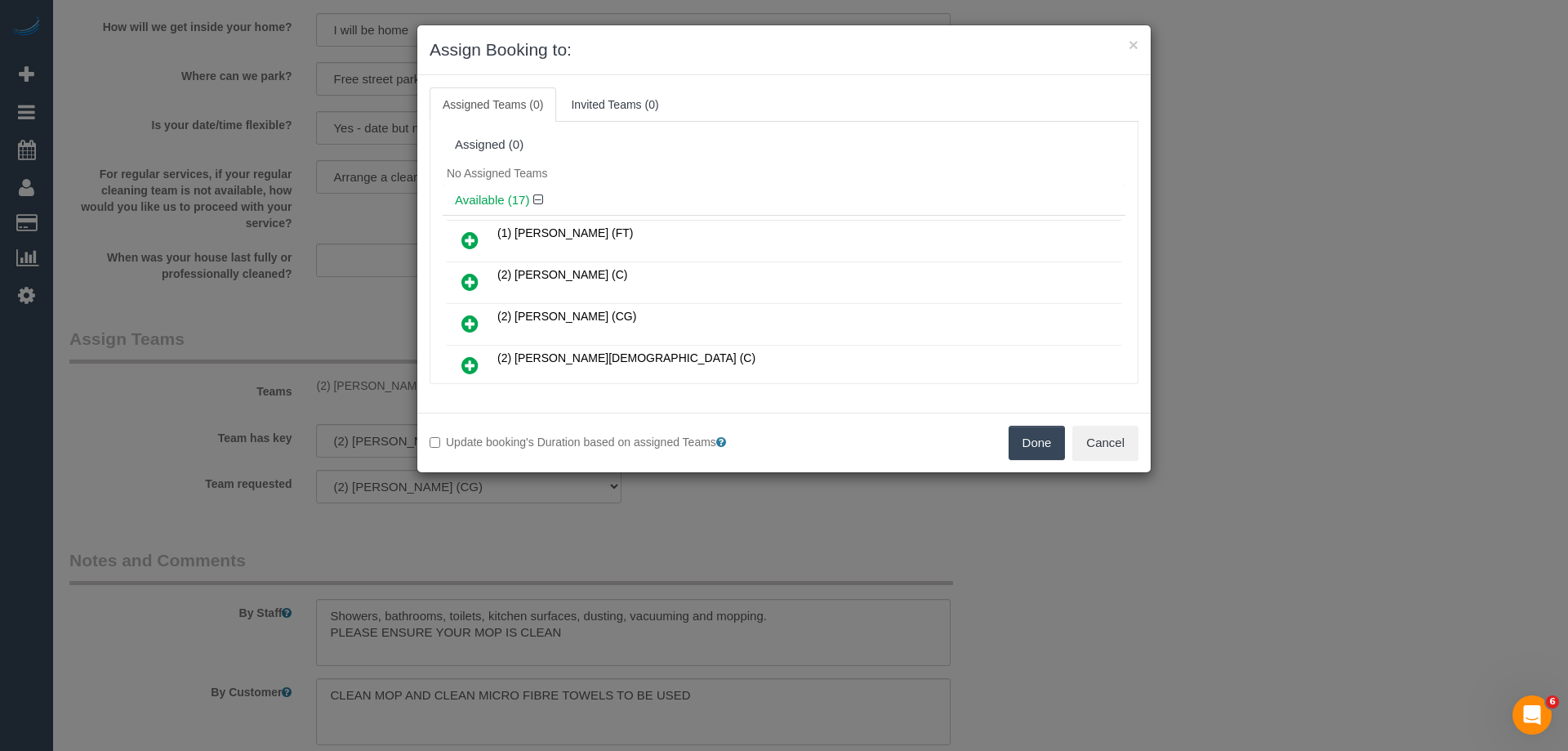
click at [1036, 447] on button "Done" at bounding box center [1037, 442] width 57 height 34
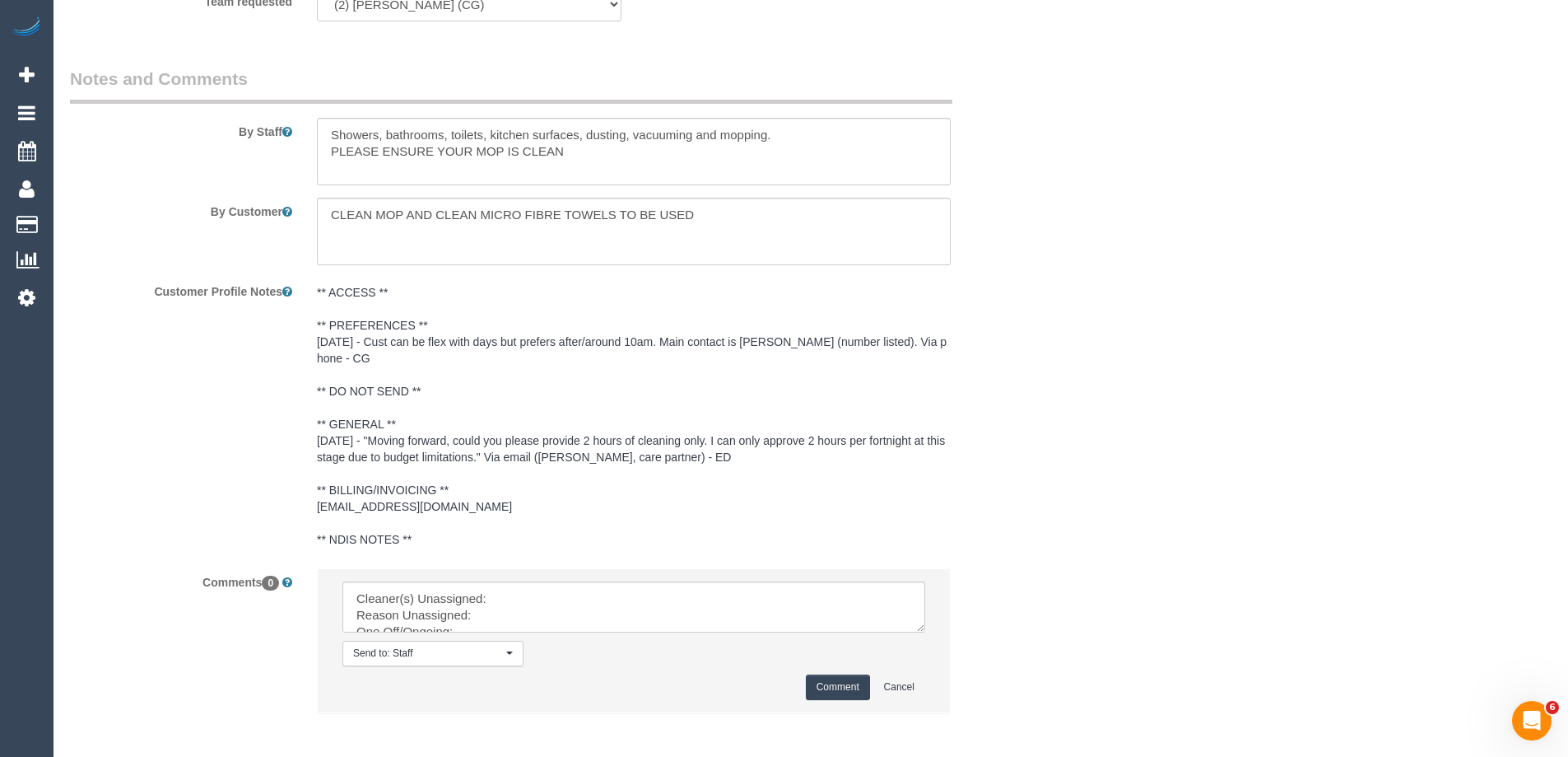
scroll to position [2899, 0]
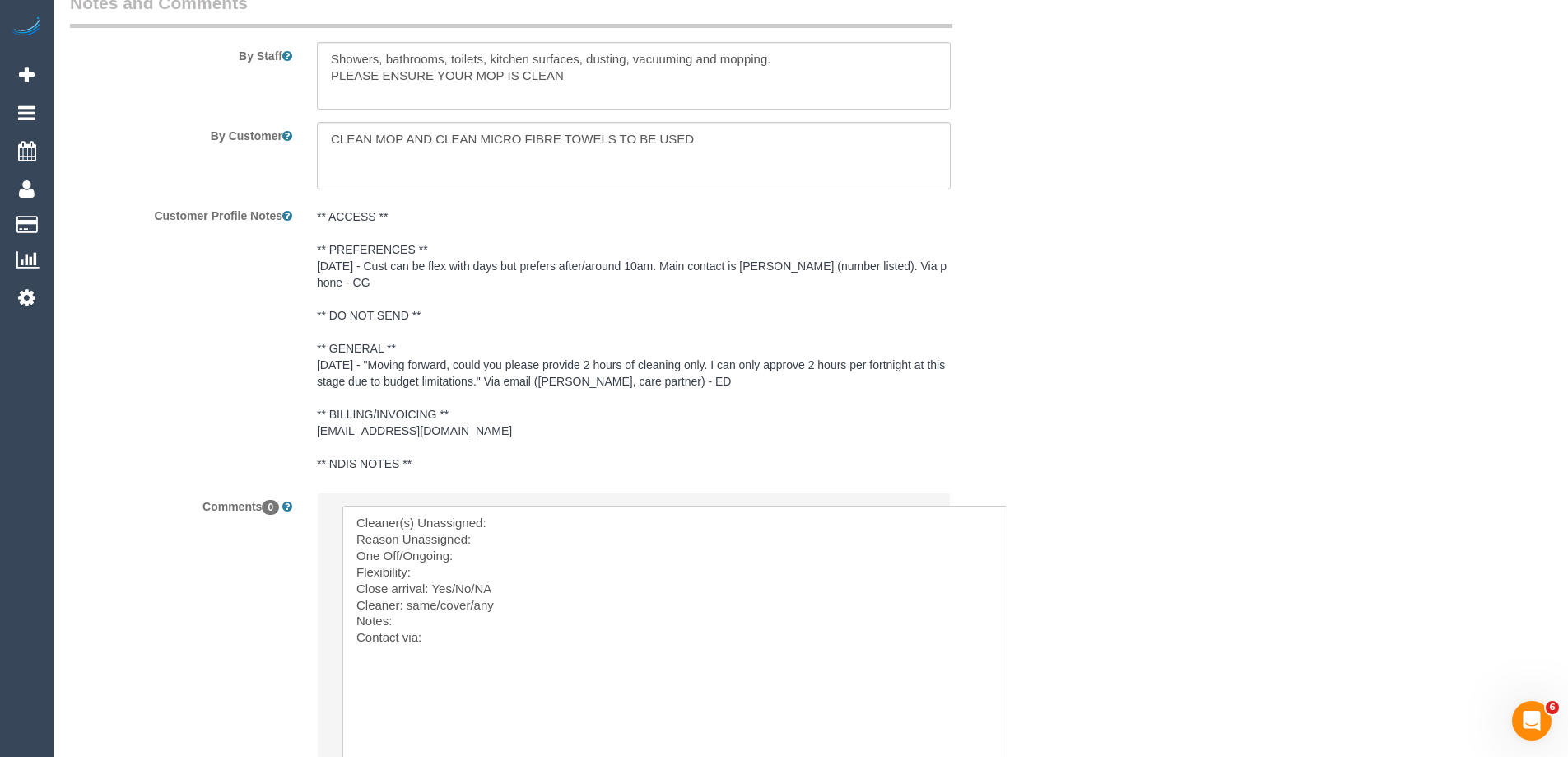
drag, startPoint x: 918, startPoint y: 548, endPoint x: 753, endPoint y: 632, distance: 185.2
click at [518, 515] on textarea at bounding box center [678, 648] width 672 height 286
paste textarea "(2) [PERSON_NAME] (CG)"
click at [515, 548] on textarea at bounding box center [678, 648] width 672 height 286
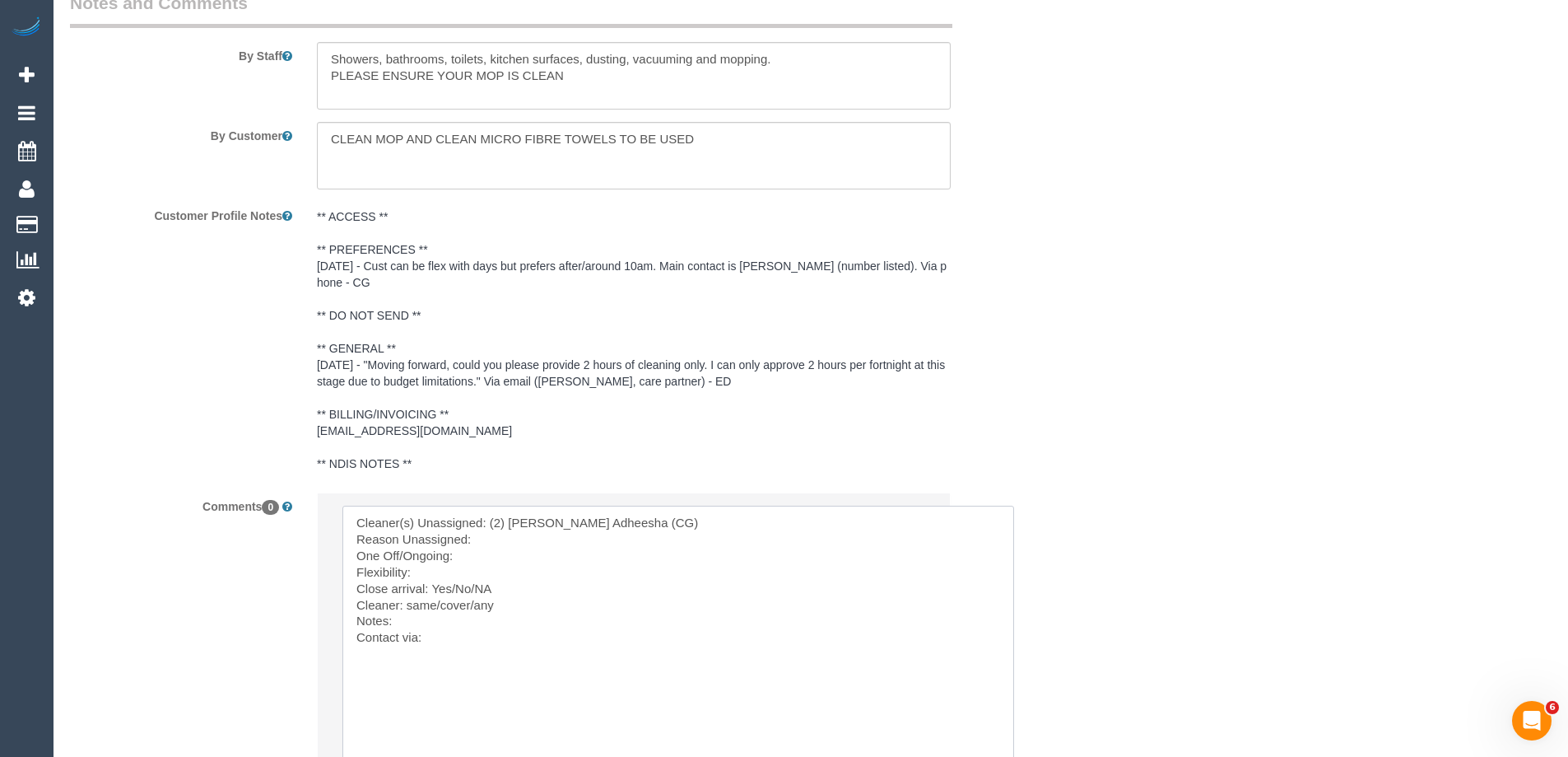
click at [528, 538] on textarea at bounding box center [678, 648] width 672 height 286
click at [810, 528] on textarea at bounding box center [678, 648] width 672 height 286
click at [807, 534] on textarea at bounding box center [678, 648] width 672 height 286
drag, startPoint x: 773, startPoint y: 535, endPoint x: 790, endPoint y: 534, distance: 17.0
click at [774, 535] on textarea at bounding box center [678, 648] width 672 height 286
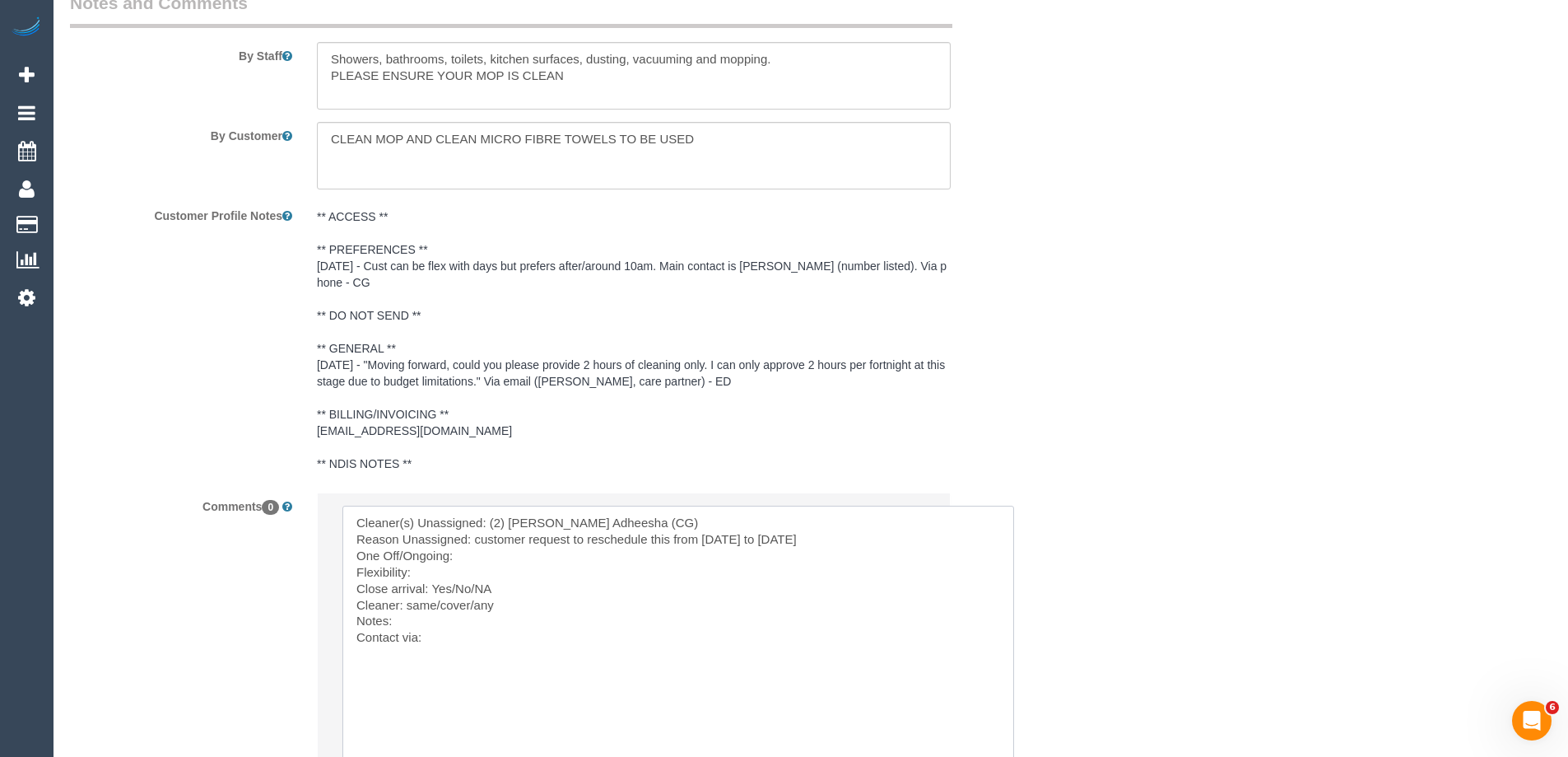
click at [462, 552] on textarea at bounding box center [678, 648] width 672 height 286
click at [447, 578] on textarea at bounding box center [678, 648] width 672 height 286
paste textarea "[DATE]"
drag, startPoint x: 452, startPoint y: 584, endPoint x: 524, endPoint y: 586, distance: 72.0
click at [524, 586] on textarea at bounding box center [678, 648] width 672 height 286
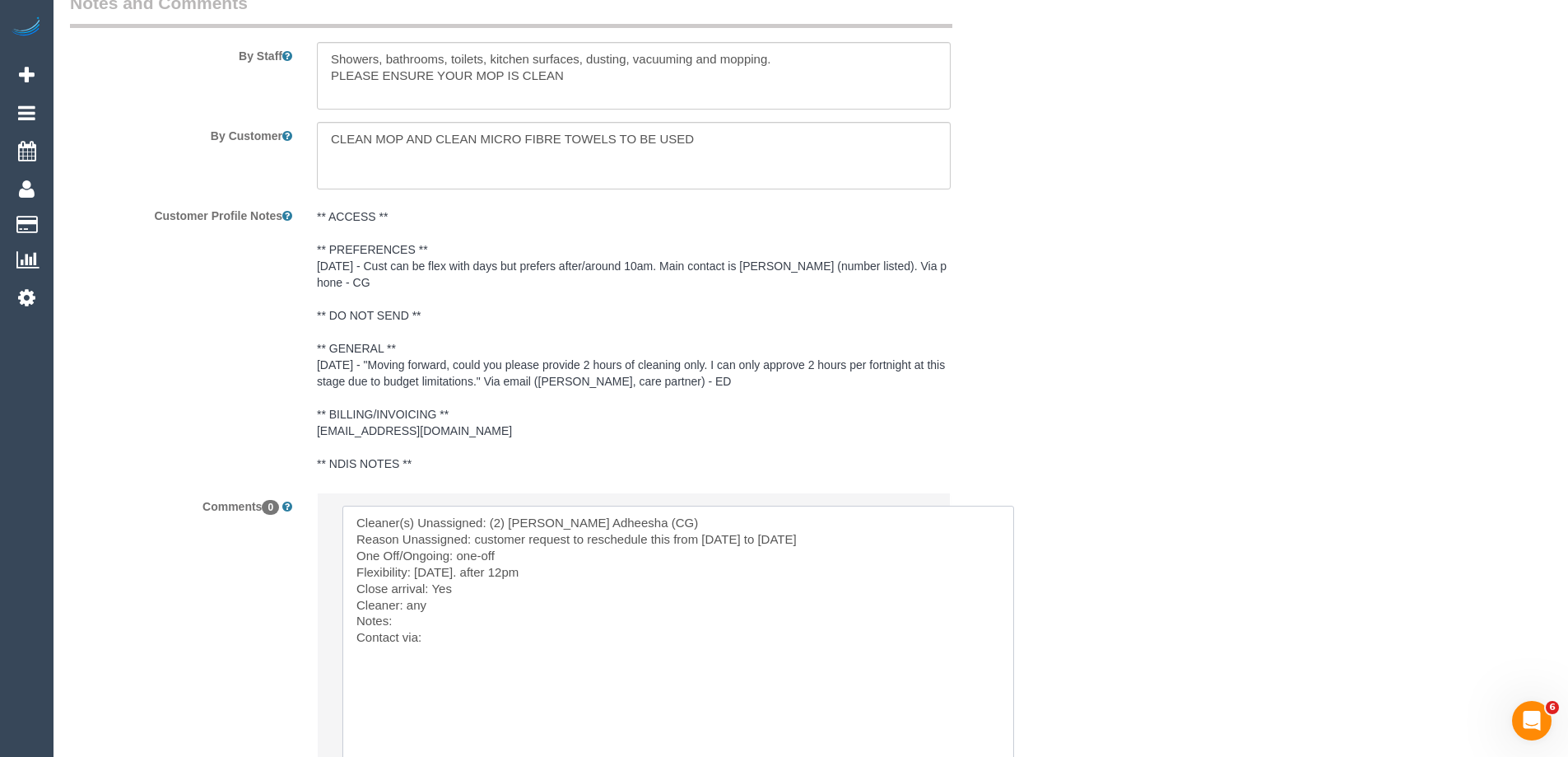
click at [435, 611] on textarea at bounding box center [678, 648] width 672 height 286
click at [490, 622] on textarea at bounding box center [678, 648] width 672 height 286
click at [504, 633] on textarea at bounding box center [678, 648] width 672 height 286
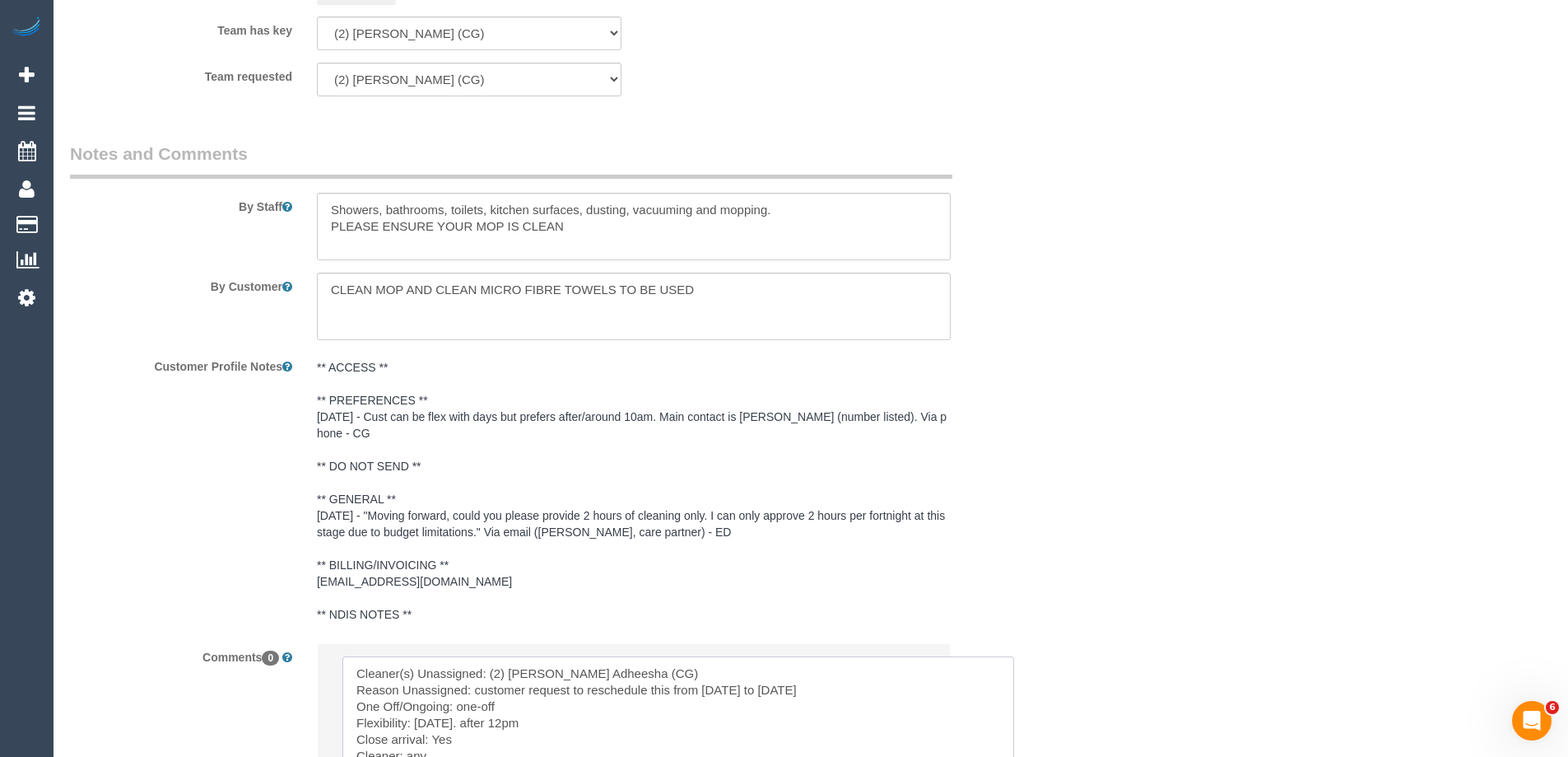
scroll to position [2734, 0]
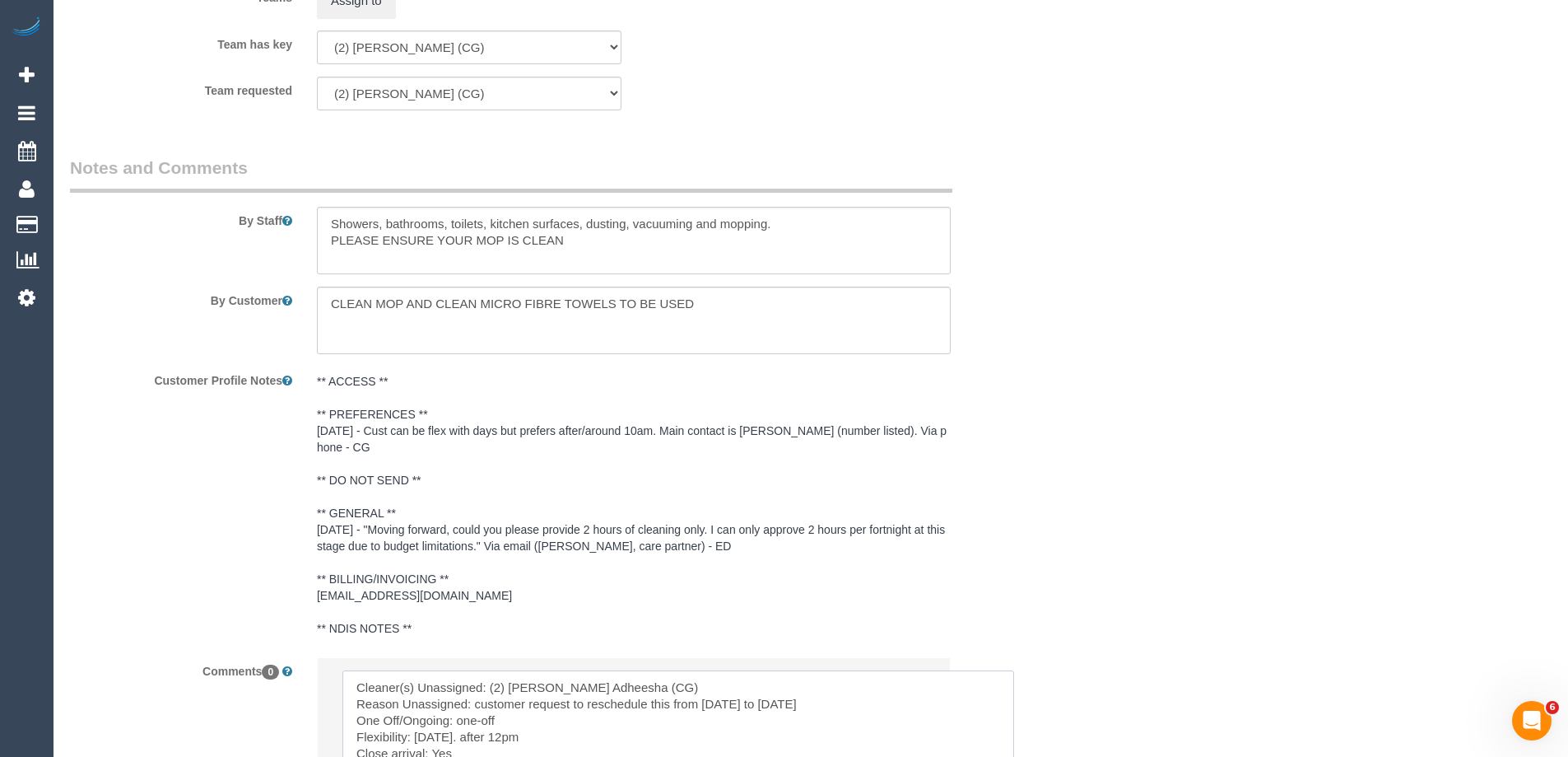
type textarea "Cleaner(s) Unassigned: (2) [PERSON_NAME] Adheesha (CG) Reason Unassigned: custo…"
click at [468, 225] on textarea at bounding box center [634, 240] width 634 height 68
click at [428, 224] on textarea at bounding box center [634, 240] width 634 height 68
click at [428, 223] on textarea at bounding box center [634, 240] width 634 height 68
type textarea "Cleaning all windows"
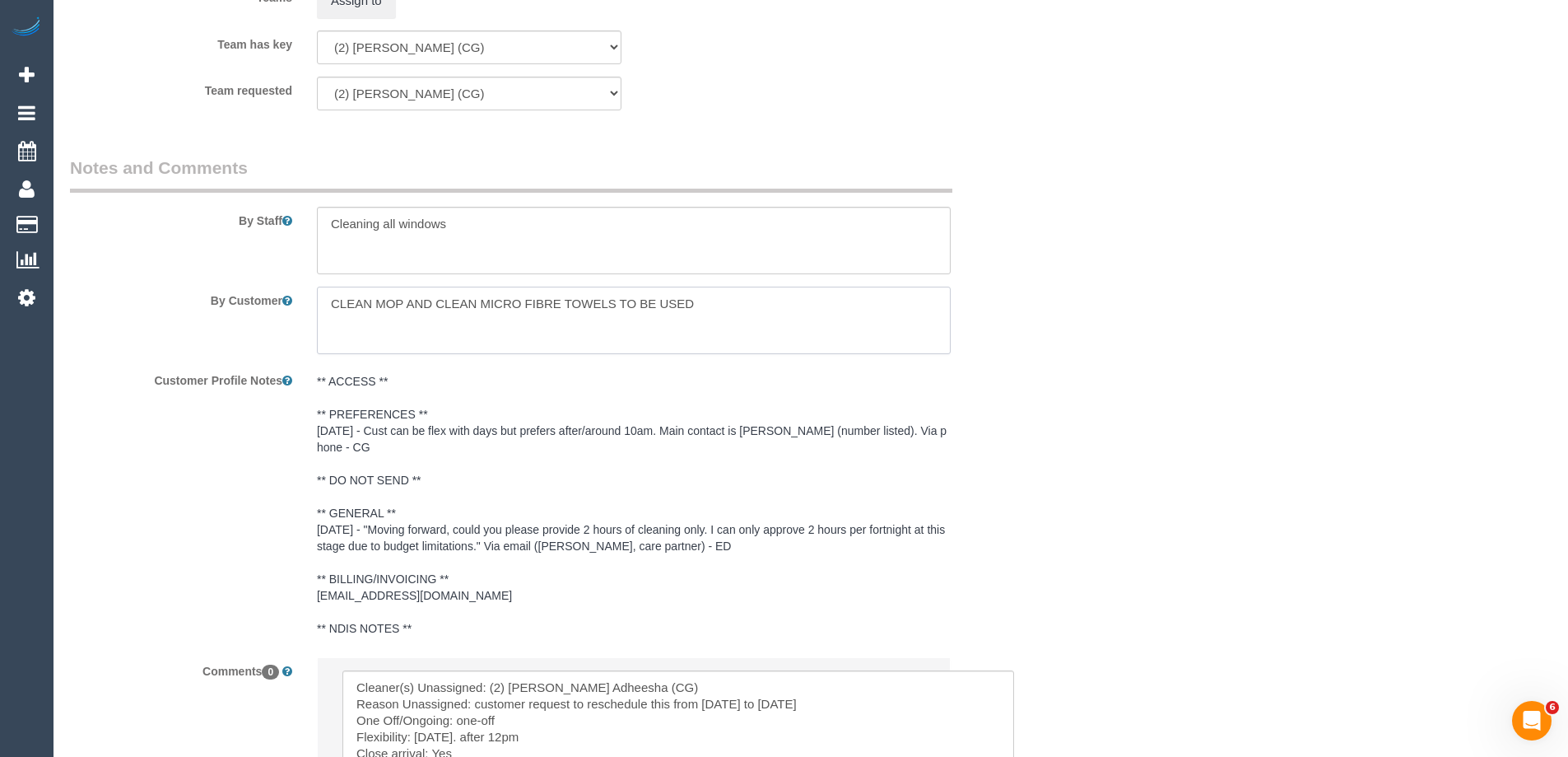
click at [395, 304] on textarea at bounding box center [634, 320] width 634 height 68
drag, startPoint x: 434, startPoint y: 300, endPoint x: 223, endPoint y: 293, distance: 211.1
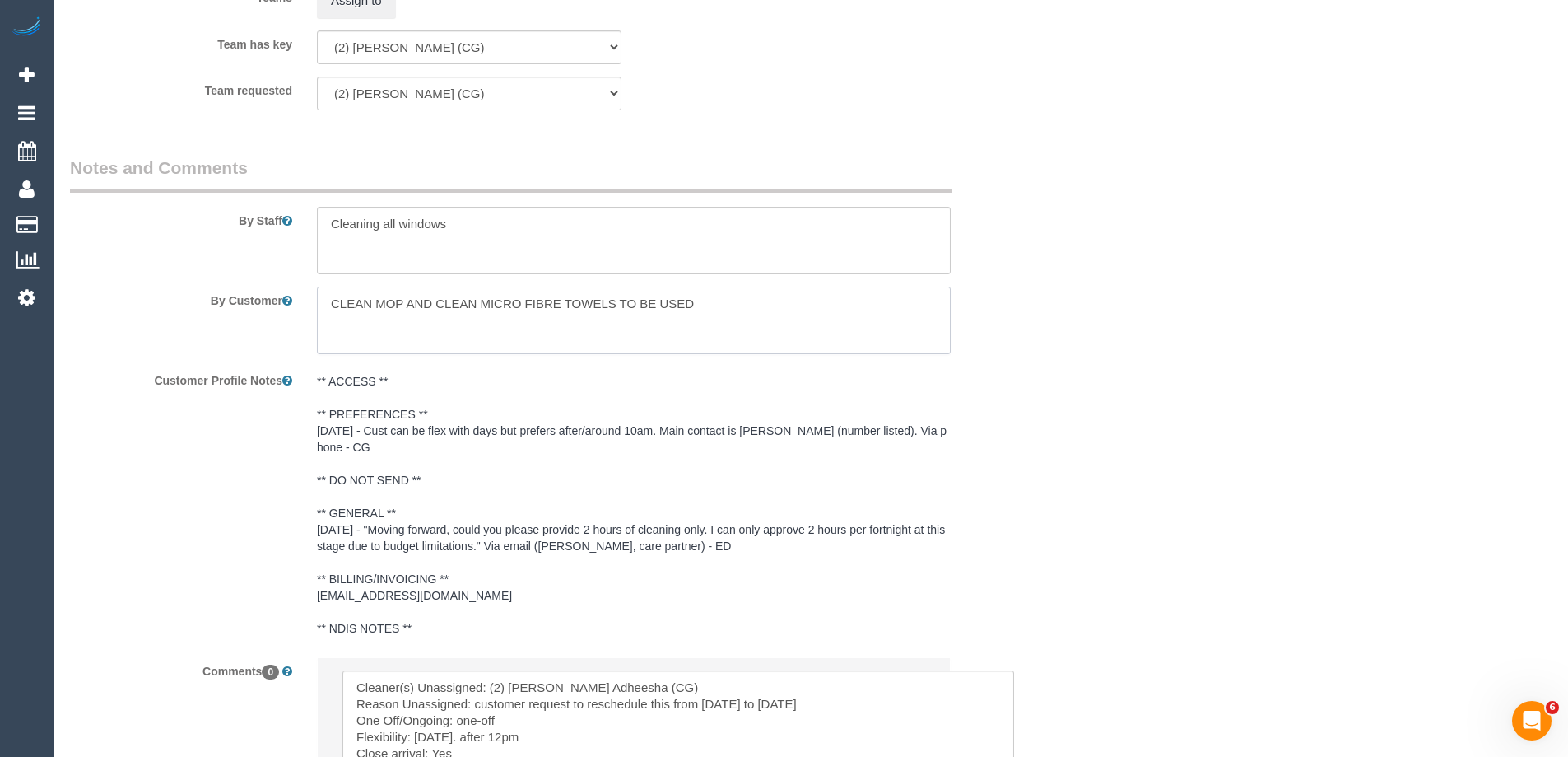
click at [223, 295] on div "By Customer" at bounding box center [551, 320] width 987 height 68
click at [436, 302] on textarea at bounding box center [634, 320] width 634 height 68
type textarea "Please ensure all your supplies are clean"
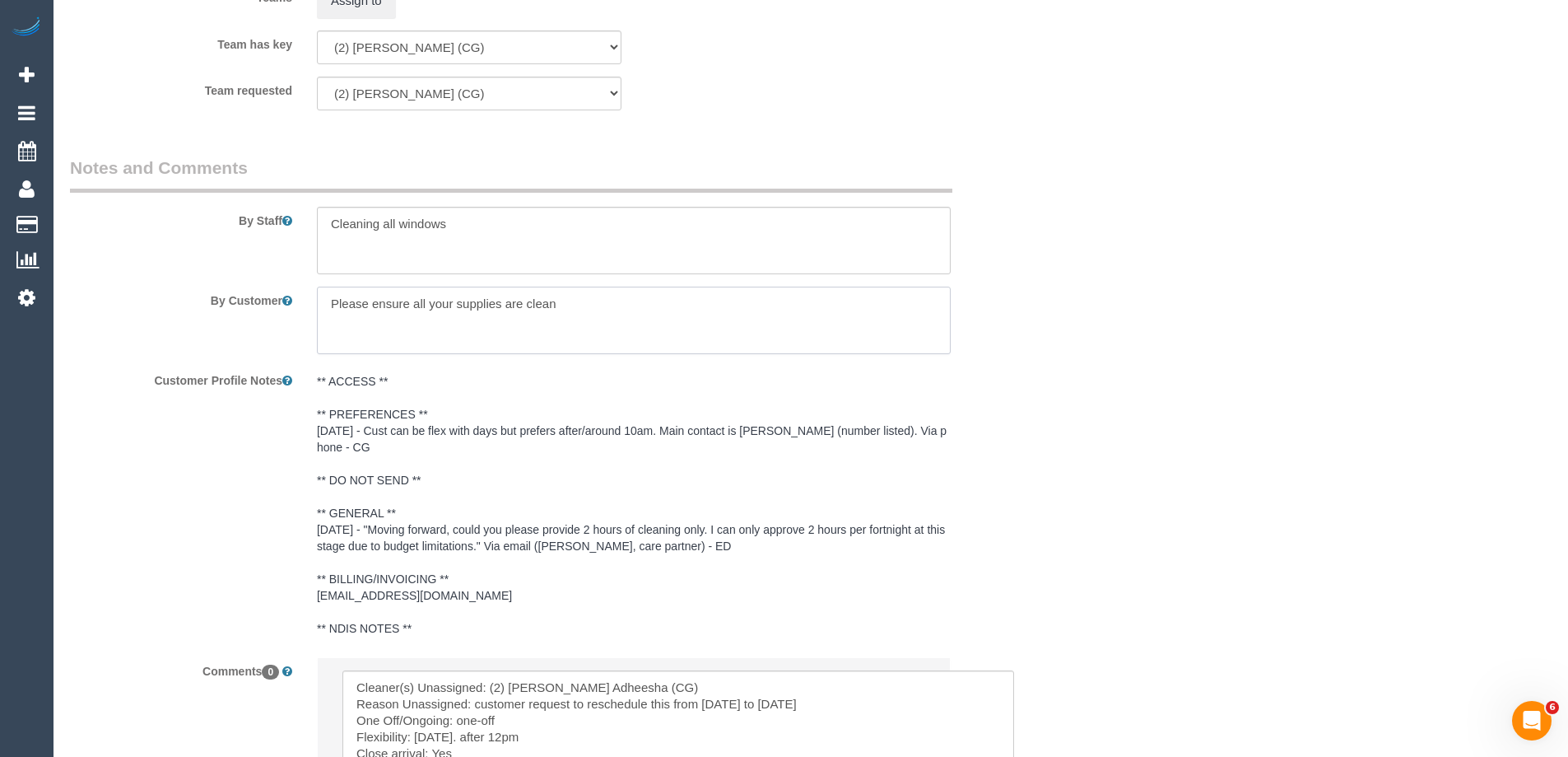
click at [650, 308] on textarea at bounding box center [634, 320] width 634 height 68
click at [547, 310] on textarea at bounding box center [634, 320] width 634 height 68
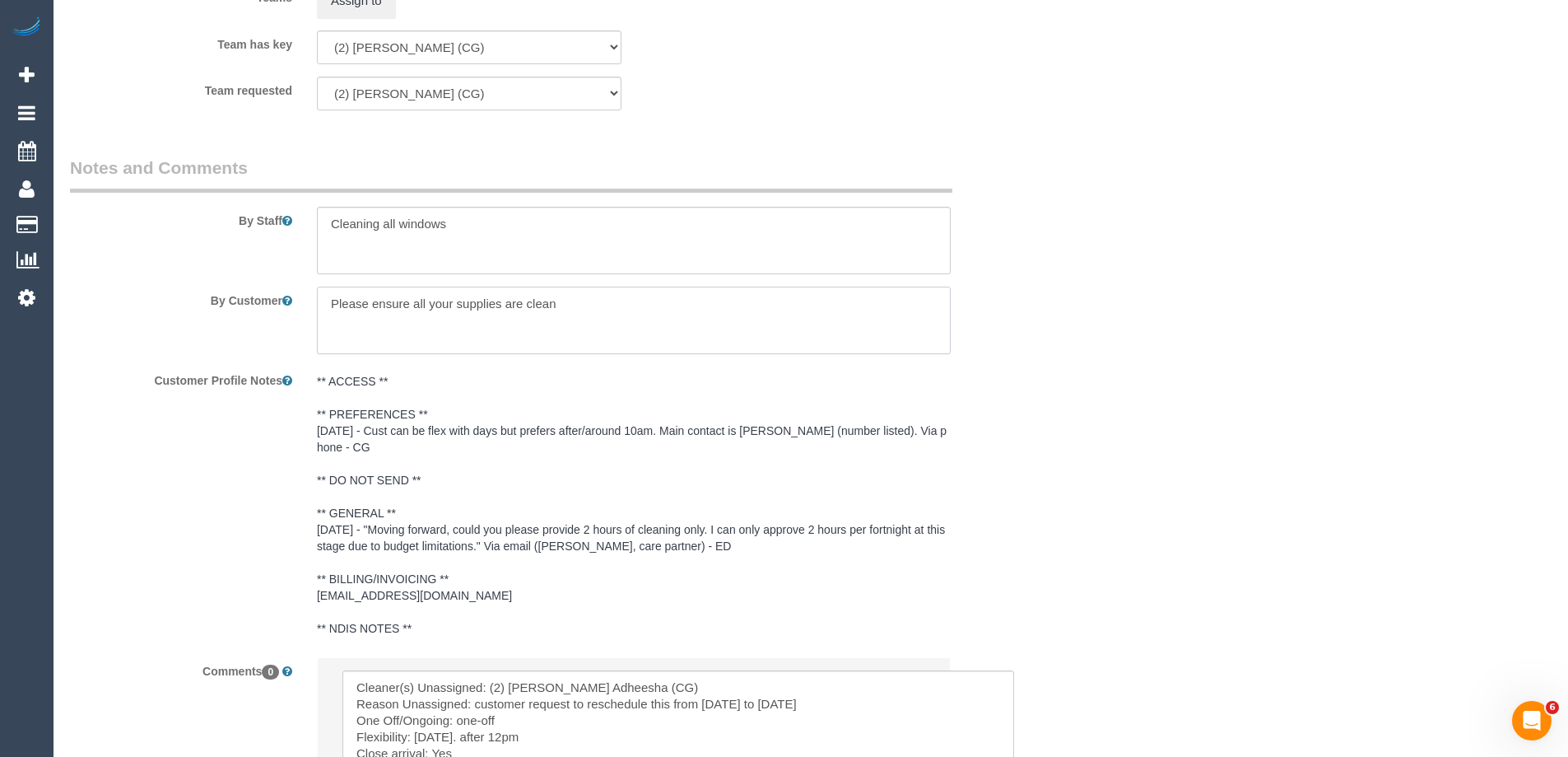
click at [547, 310] on textarea at bounding box center [634, 320] width 634 height 68
click at [595, 238] on textarea at bounding box center [634, 240] width 634 height 68
click at [578, 258] on textarea at bounding box center [634, 240] width 634 height 68
paste textarea "Please ensure all your supplies are clean"
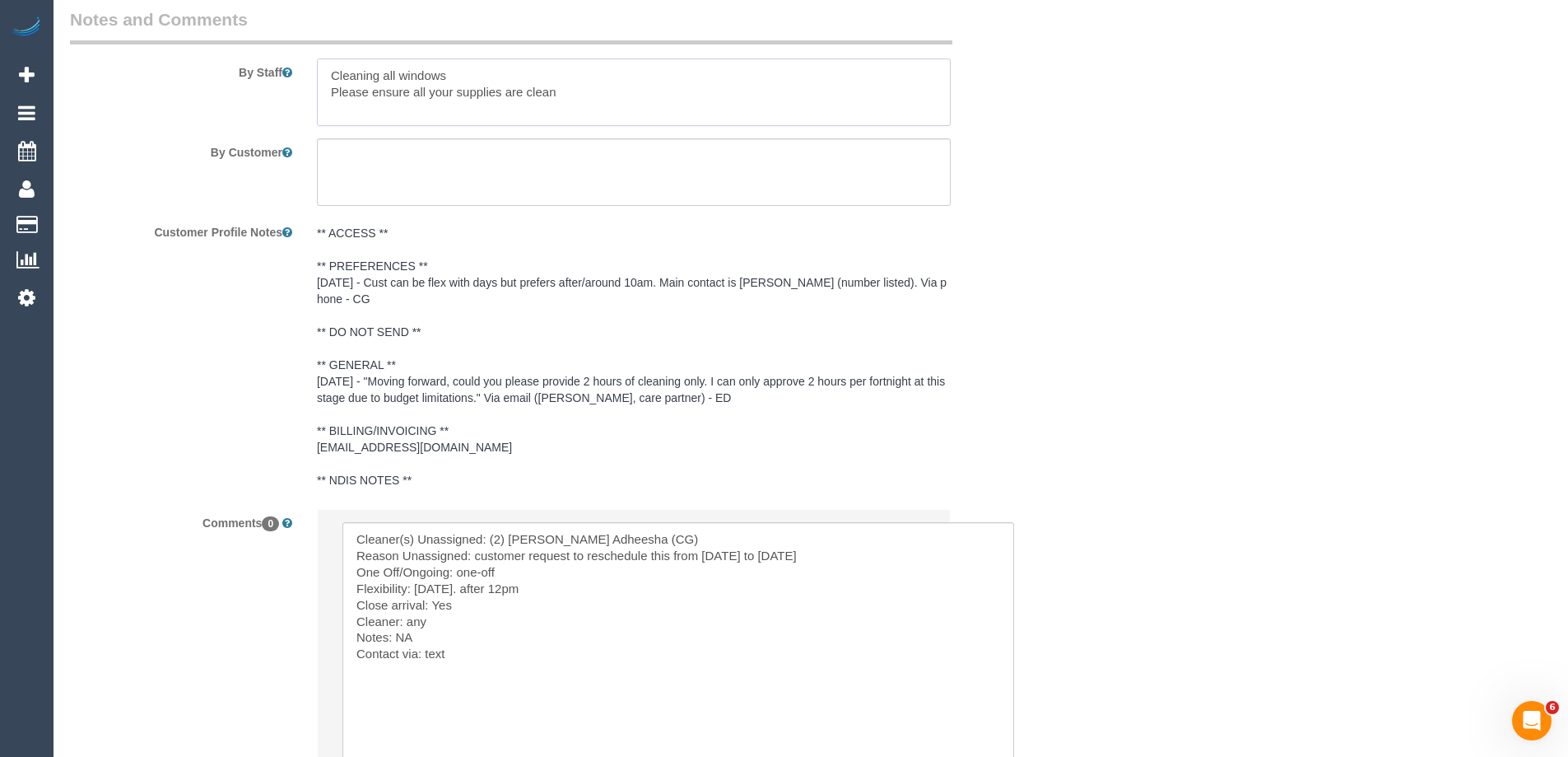
scroll to position [3133, 0]
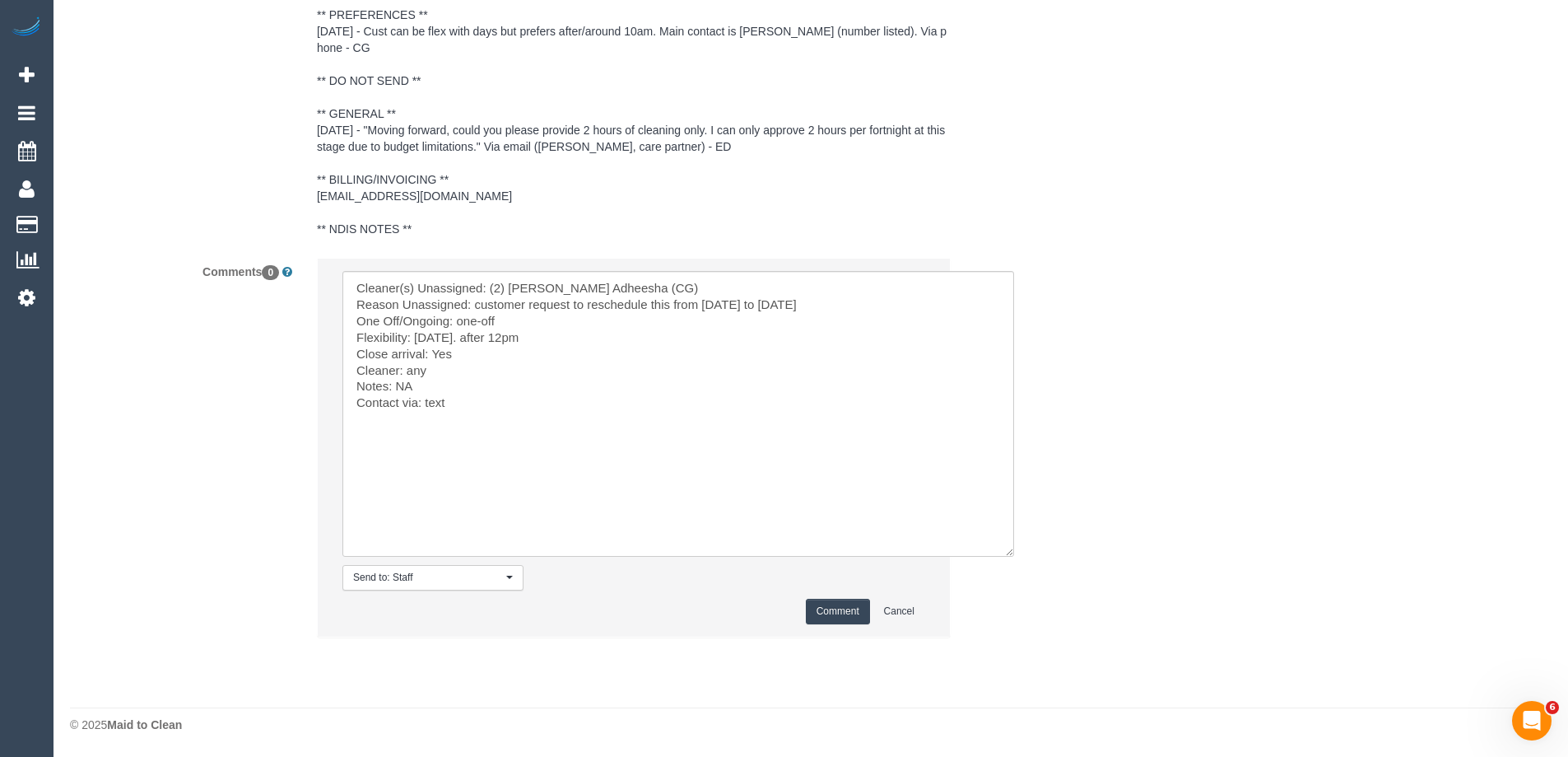
type textarea "Cleaning all windows Please ensure all your supplies are clean"
click at [835, 612] on button "Comment" at bounding box center [838, 611] width 64 height 25
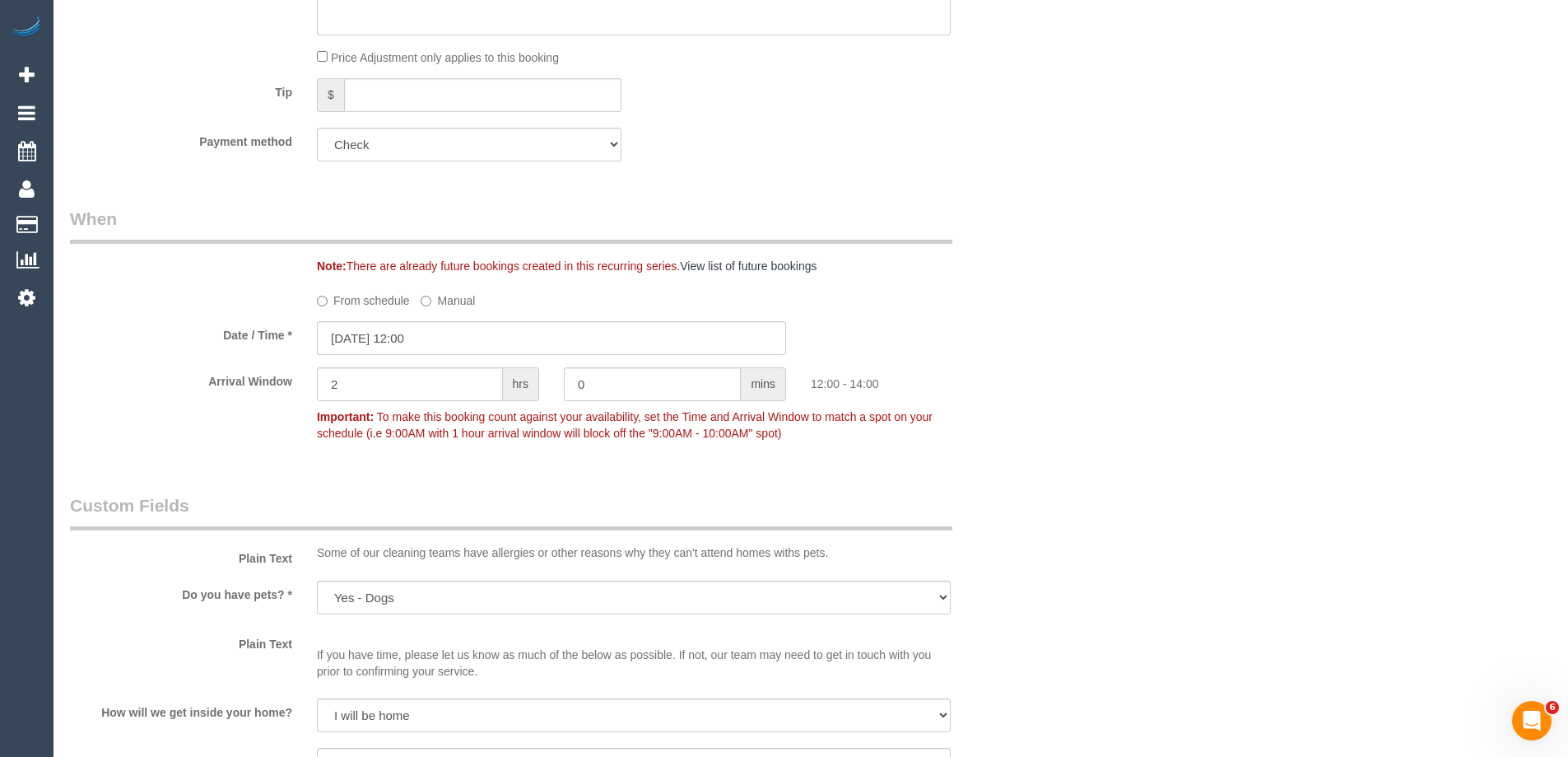
scroll to position [1651, 0]
click at [375, 303] on label "From schedule" at bounding box center [364, 299] width 93 height 22
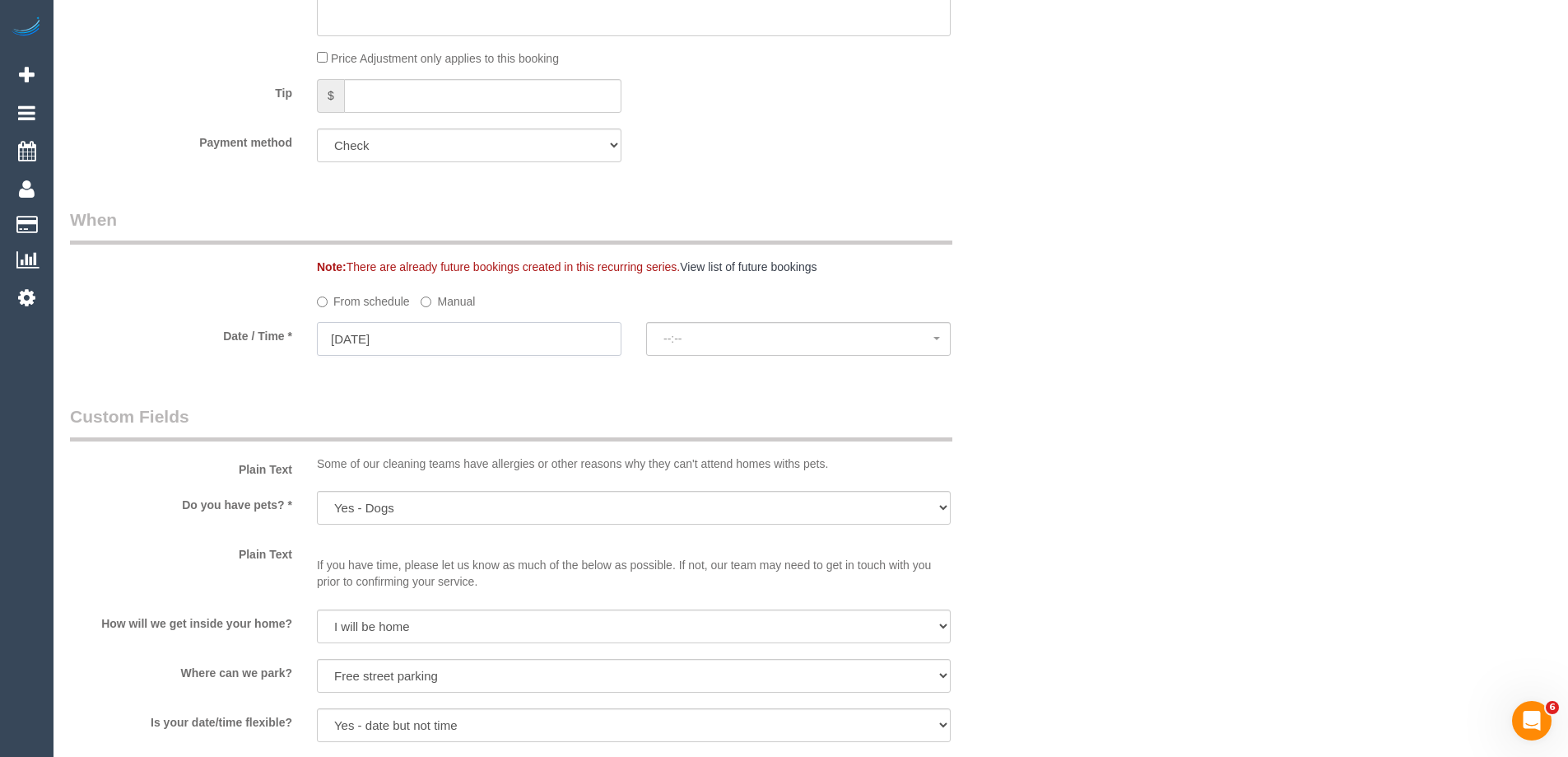
click at [382, 342] on input "11/10/2025" at bounding box center [469, 339] width 304 height 34
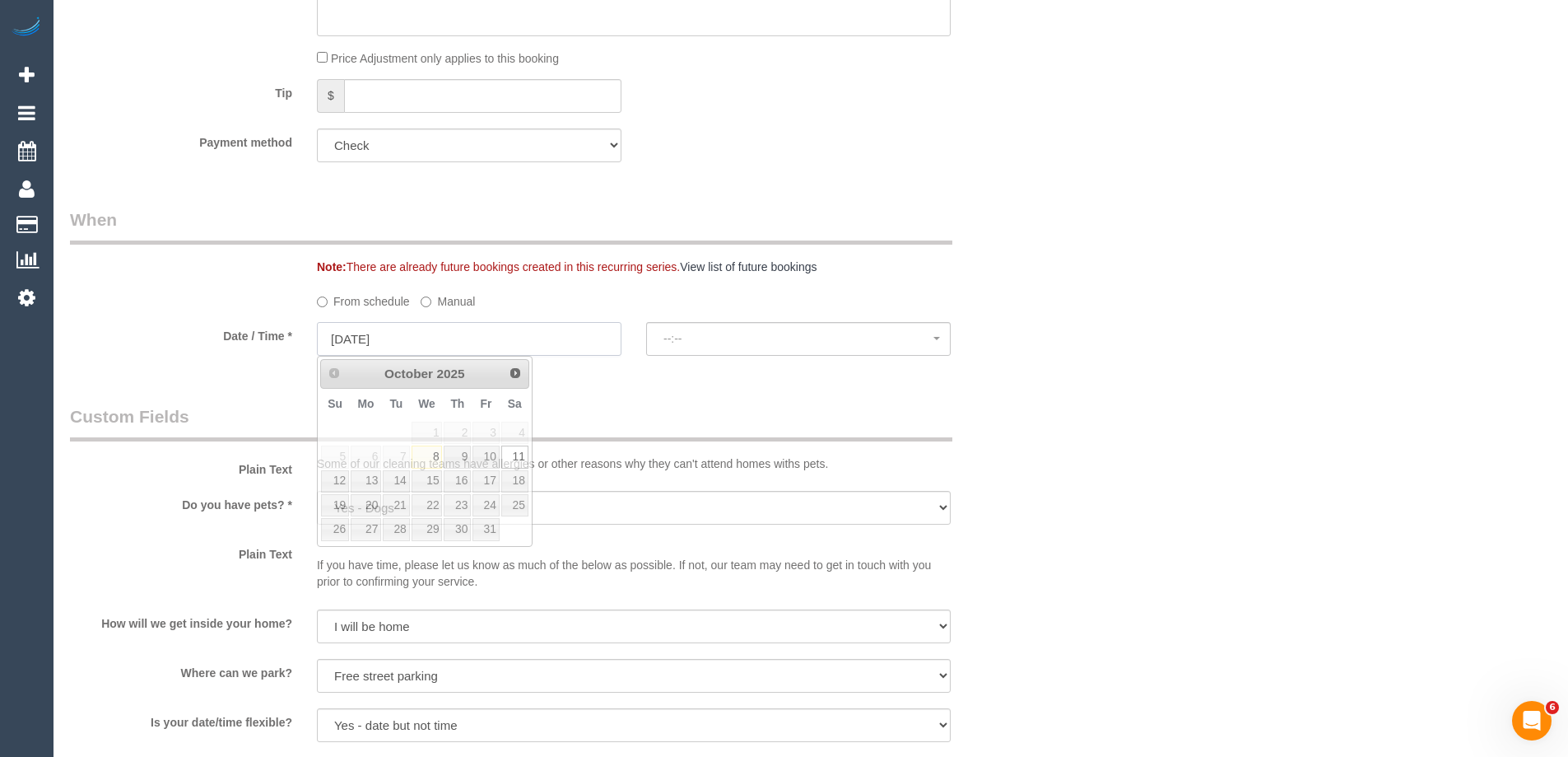
select select "spot10"
click at [424, 480] on link "15" at bounding box center [427, 481] width 32 height 22
type input "15/10/2025"
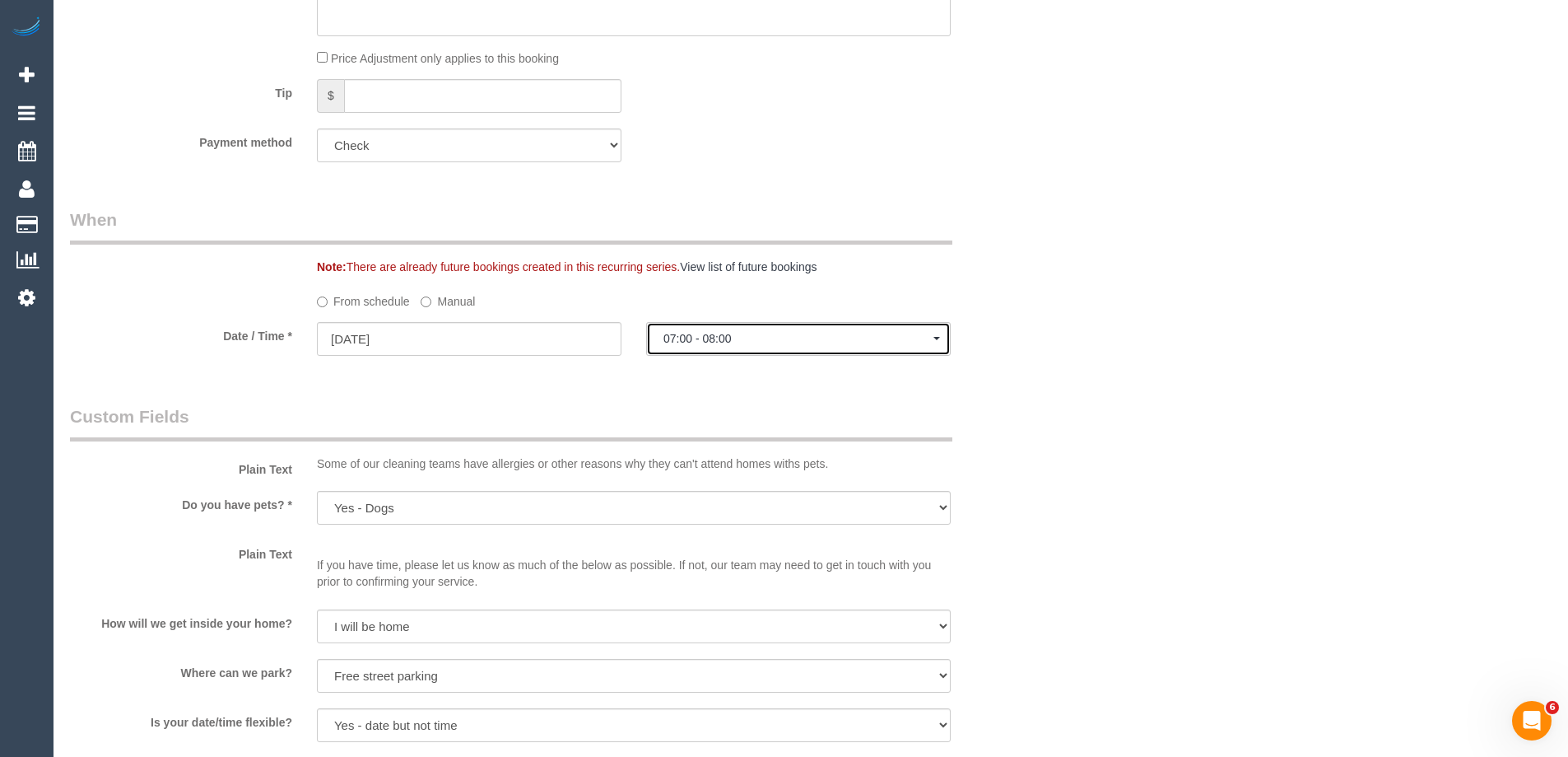
click at [720, 340] on span "07:00 - 08:00" at bounding box center [798, 338] width 270 height 13
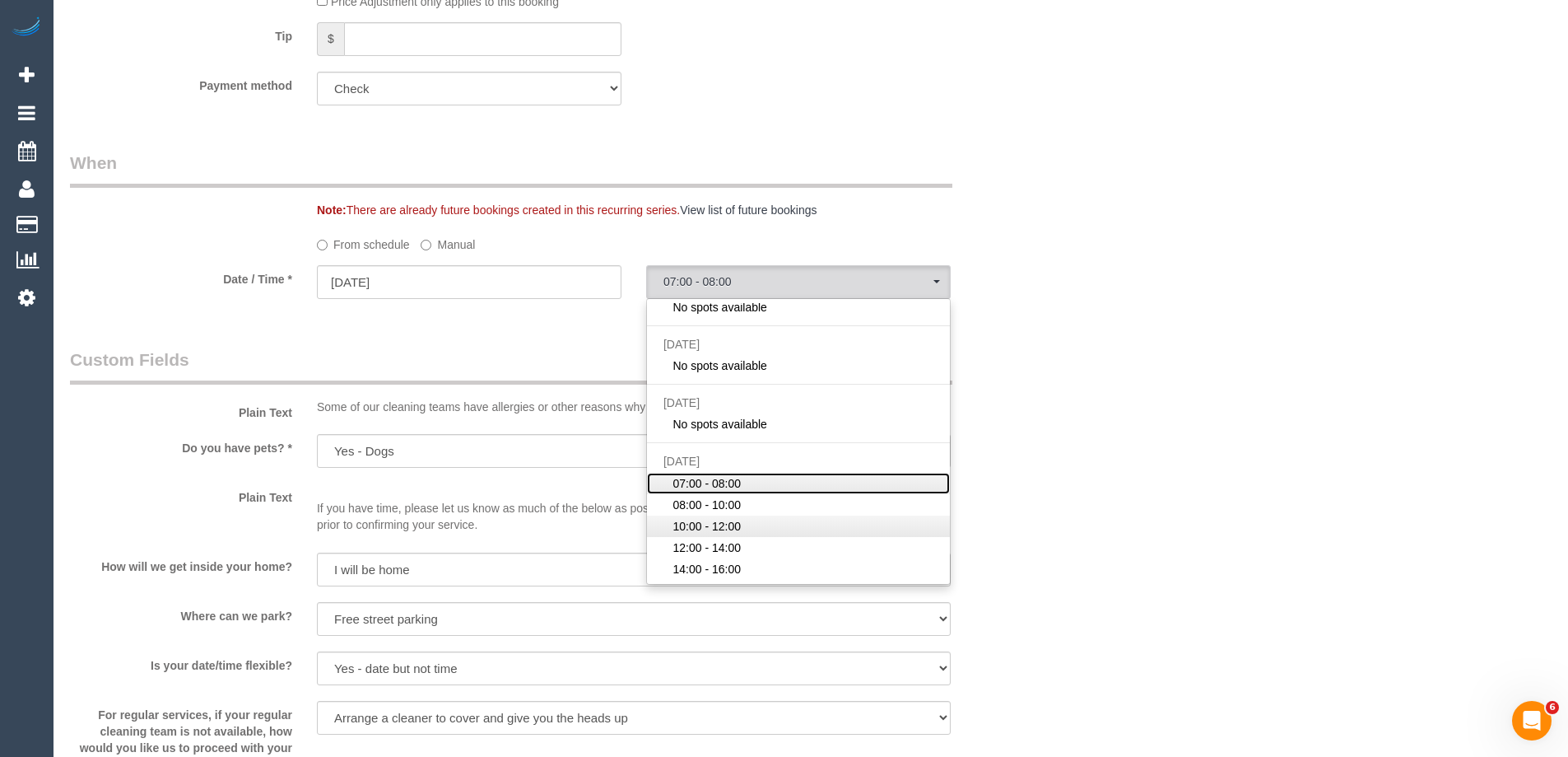
scroll to position [1733, 0]
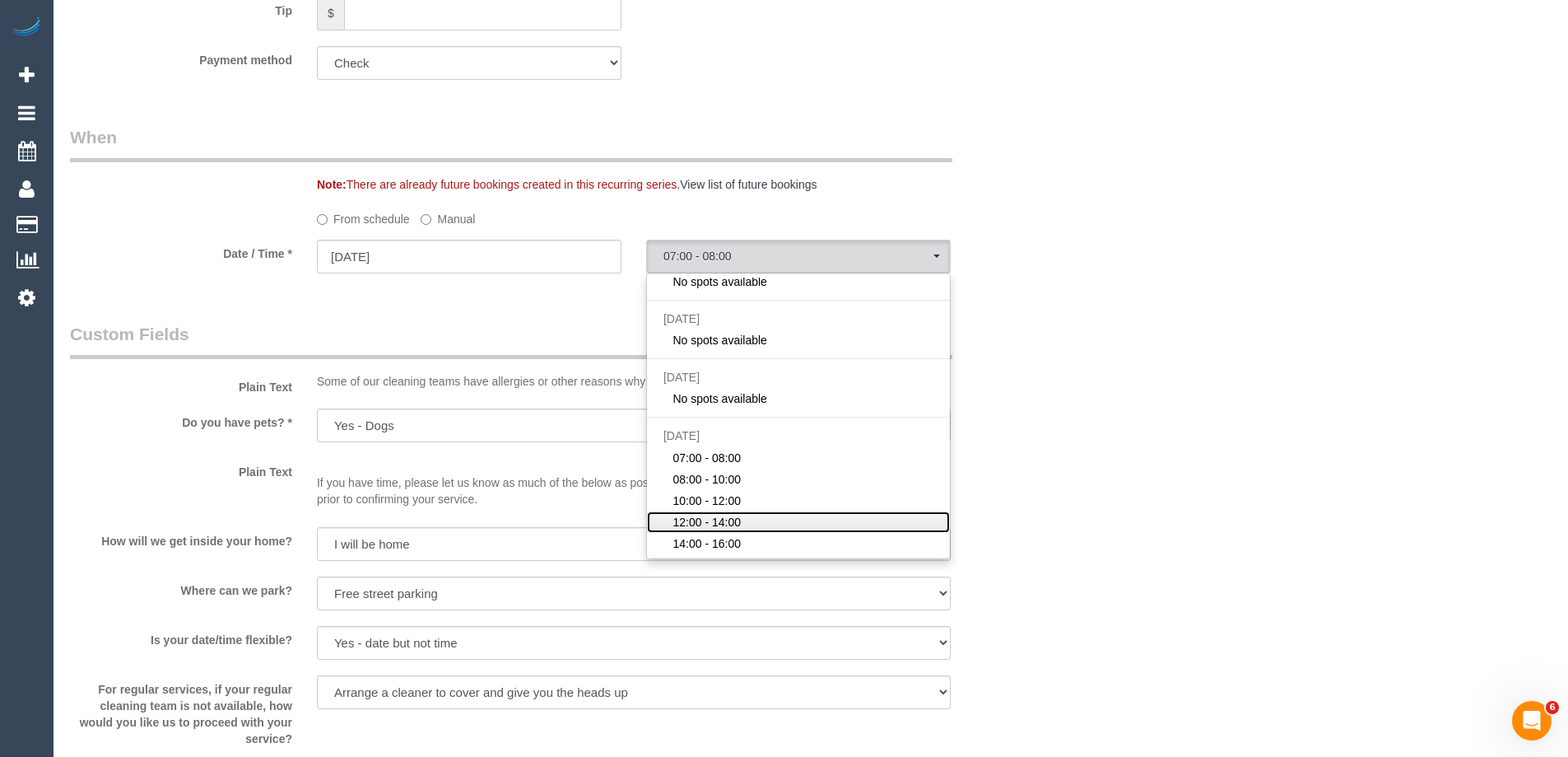
click at [730, 524] on span "12:00 - 14:00" at bounding box center [706, 522] width 68 height 17
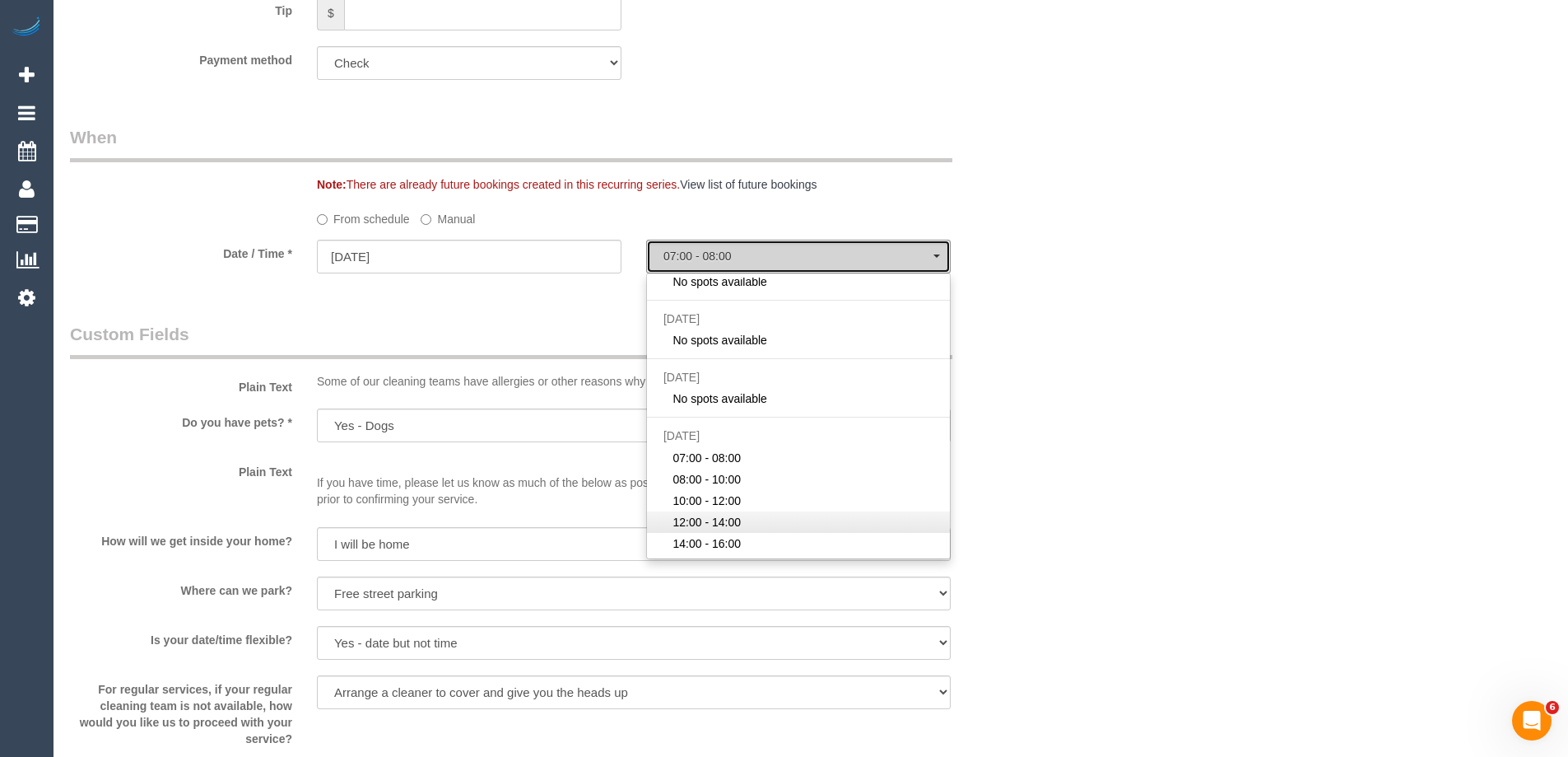
select select "spot17"
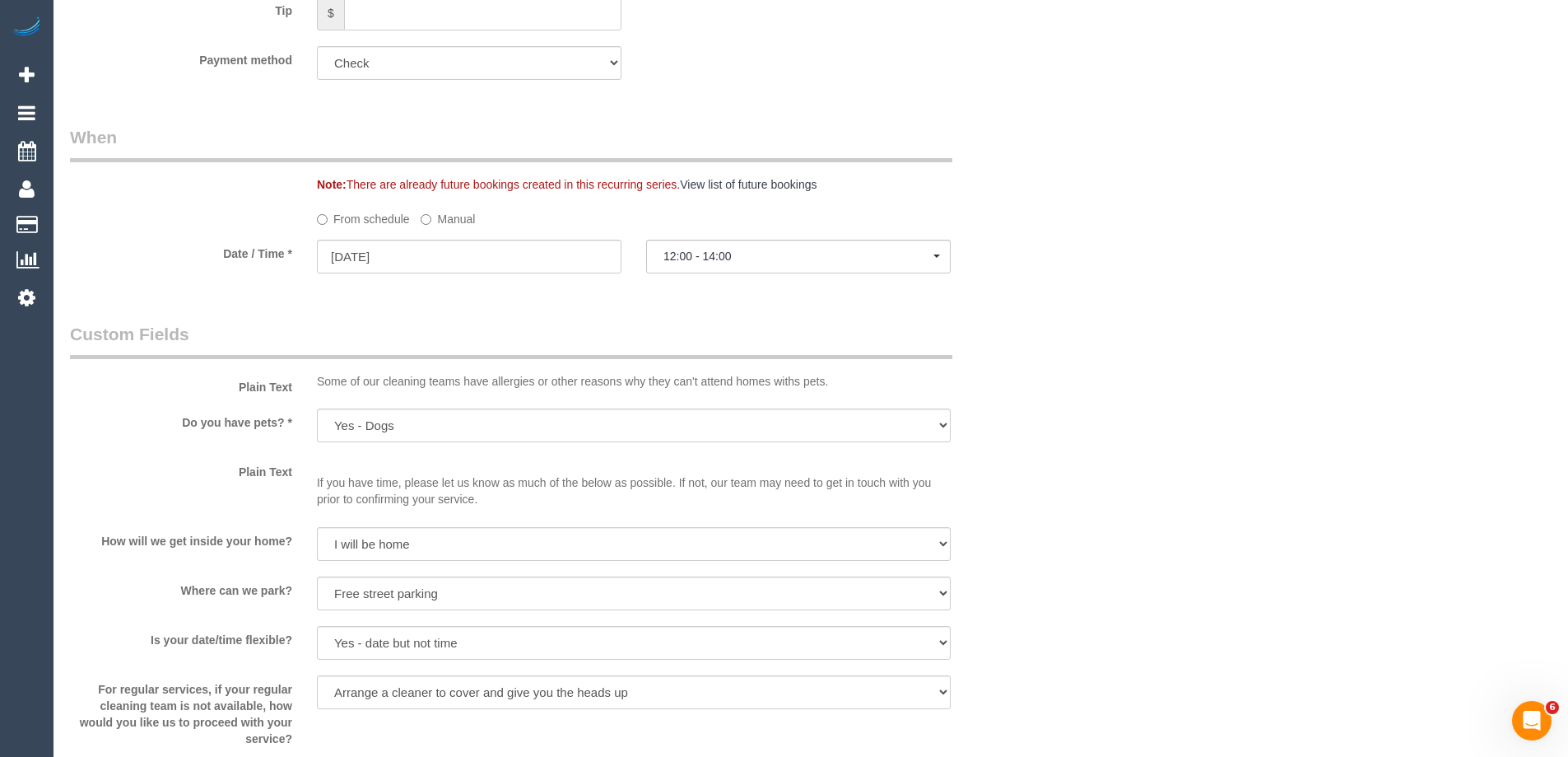
click at [1039, 316] on div "Who Email* hdangelo888@gmail.com Name * Kon Liolios Aged Care Ballycara INVOICE…" at bounding box center [551, 253] width 987 height 3854
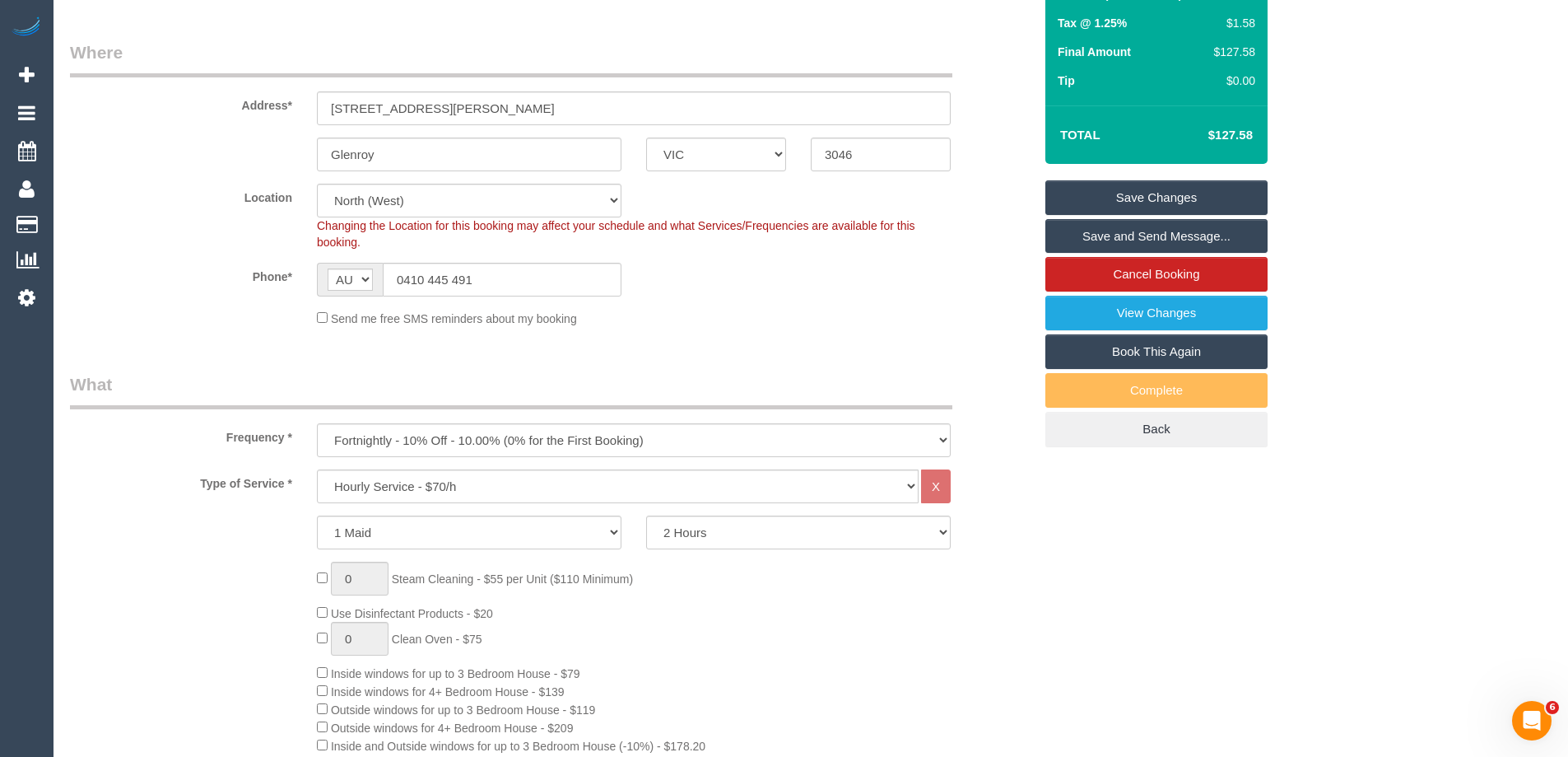
scroll to position [0, 0]
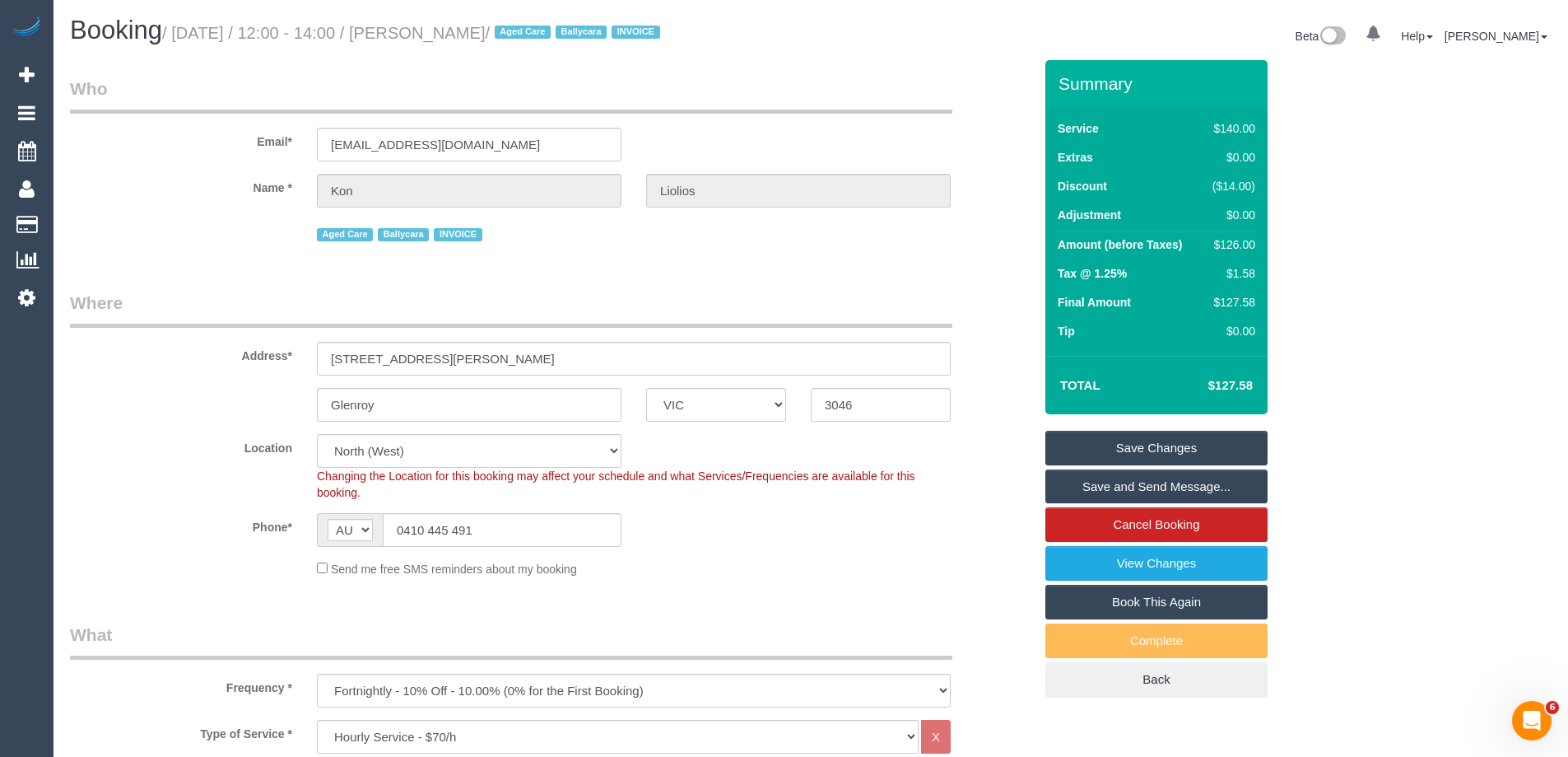
click at [1111, 447] on link "Save Changes" at bounding box center [1156, 448] width 222 height 34
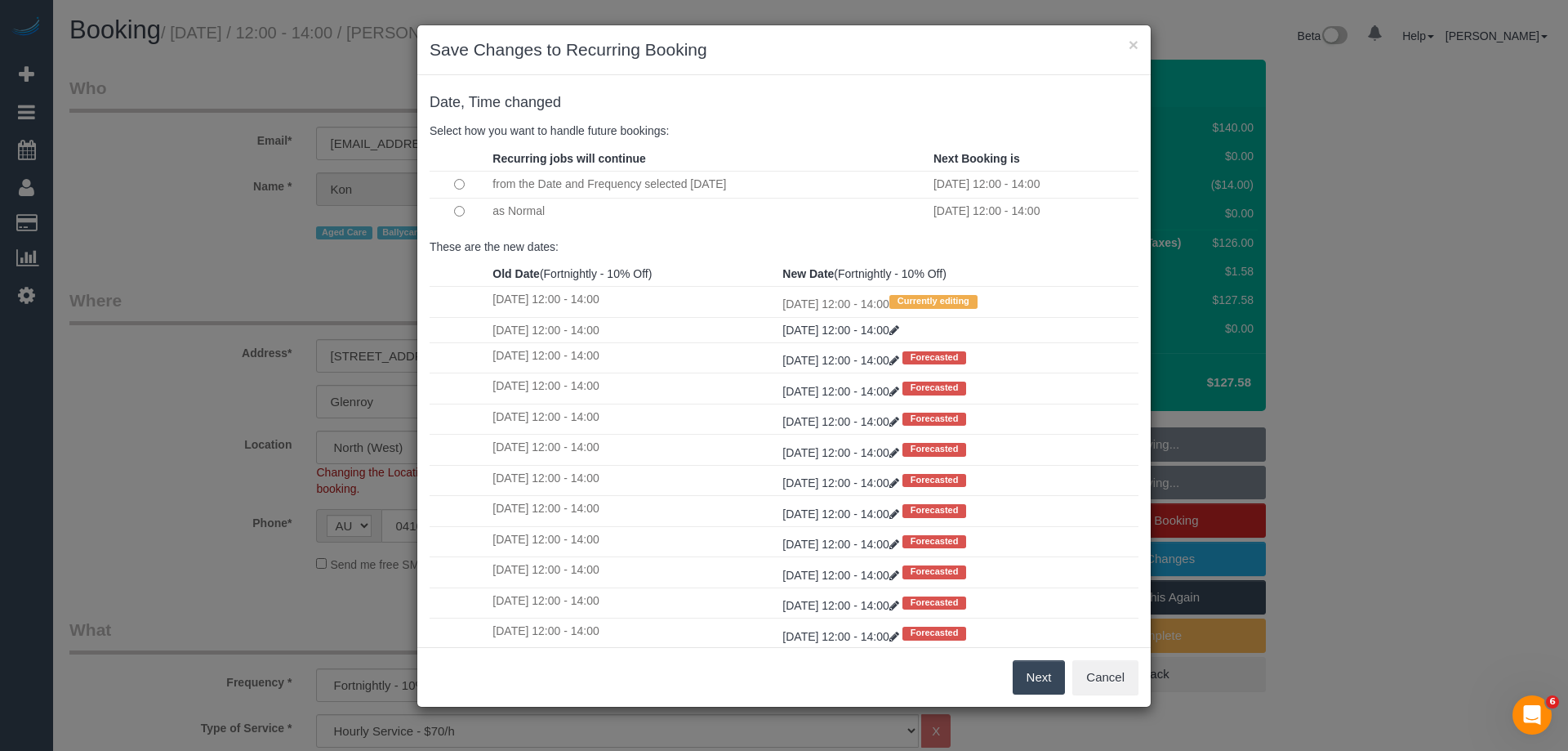
click at [1038, 674] on button "Next" at bounding box center [1039, 677] width 53 height 34
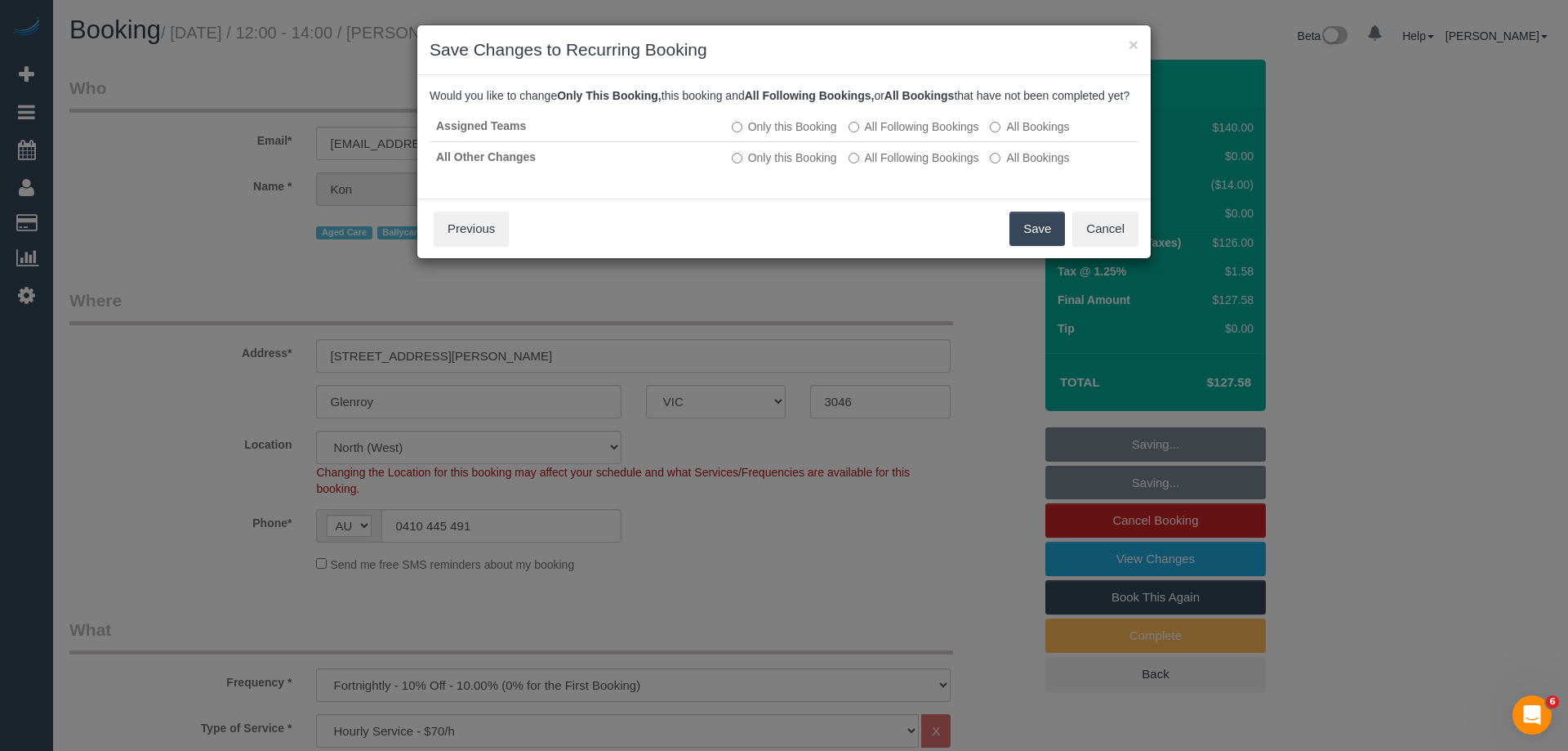
click at [1036, 244] on button "Save" at bounding box center [1037, 228] width 55 height 34
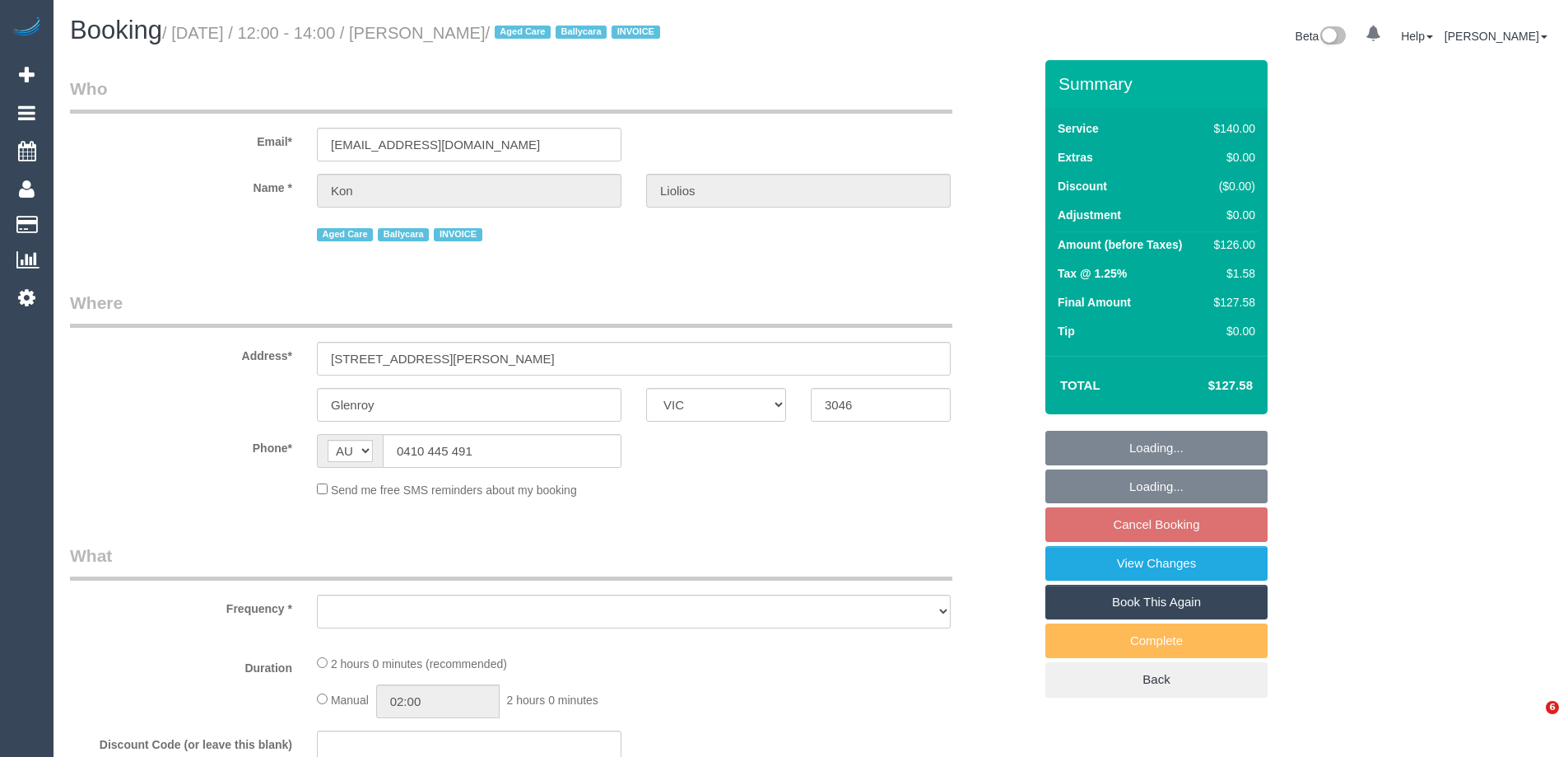
select select "VIC"
select select "object:546"
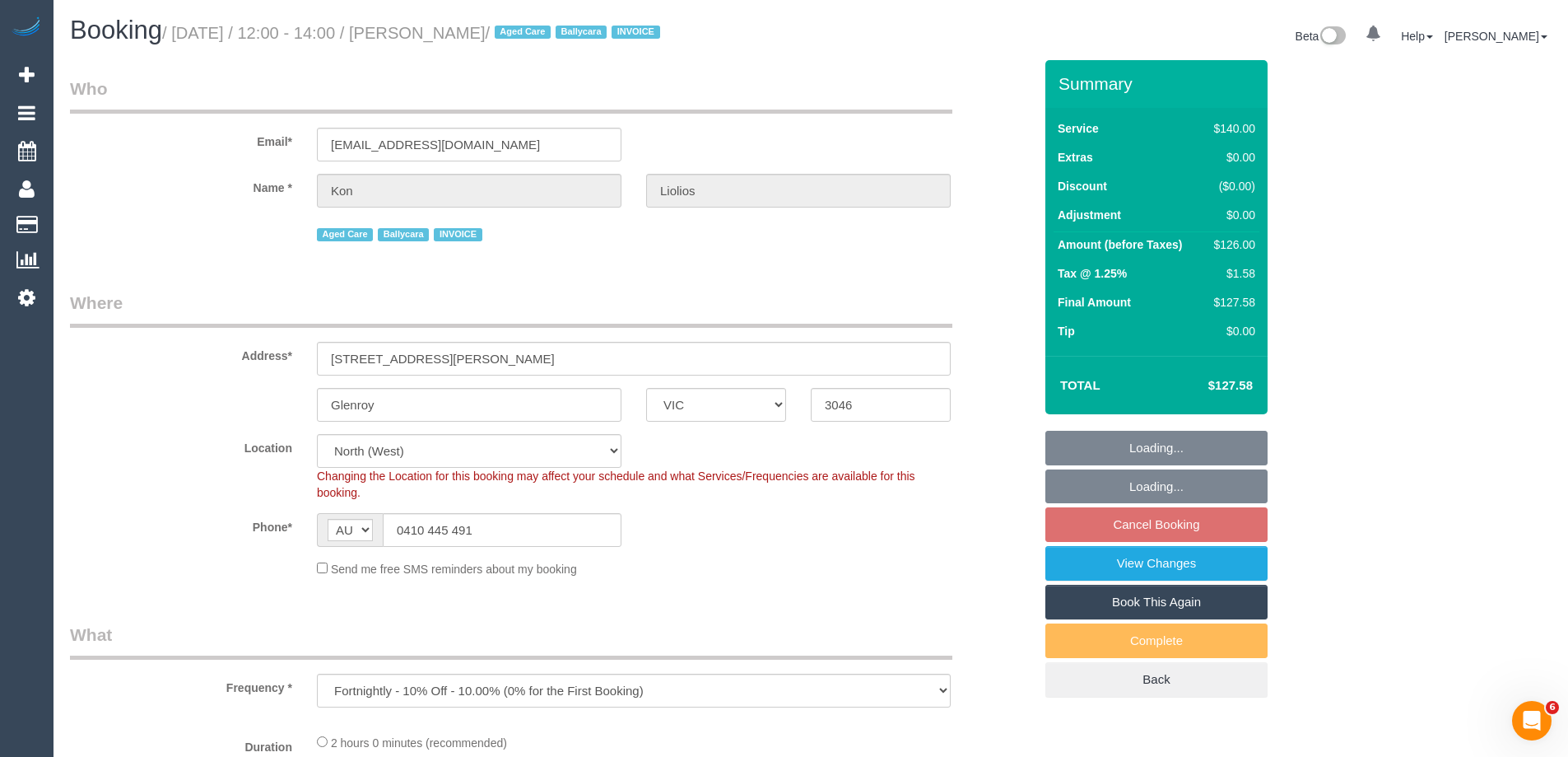
select select "number:27"
select select "number:14"
select select "number:19"
select select "number:23"
select select "number:34"
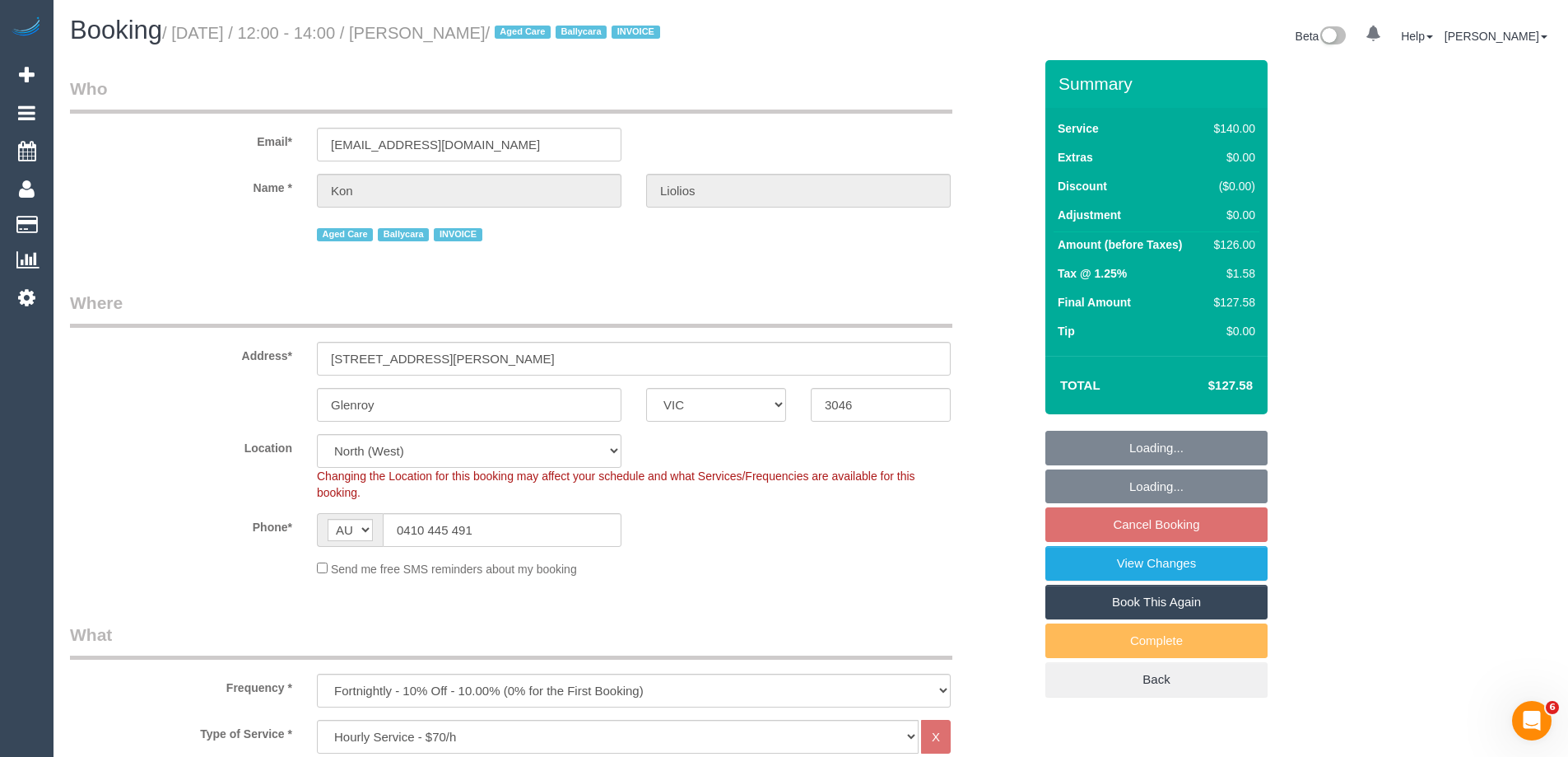
select select "object:1544"
select select "spot4"
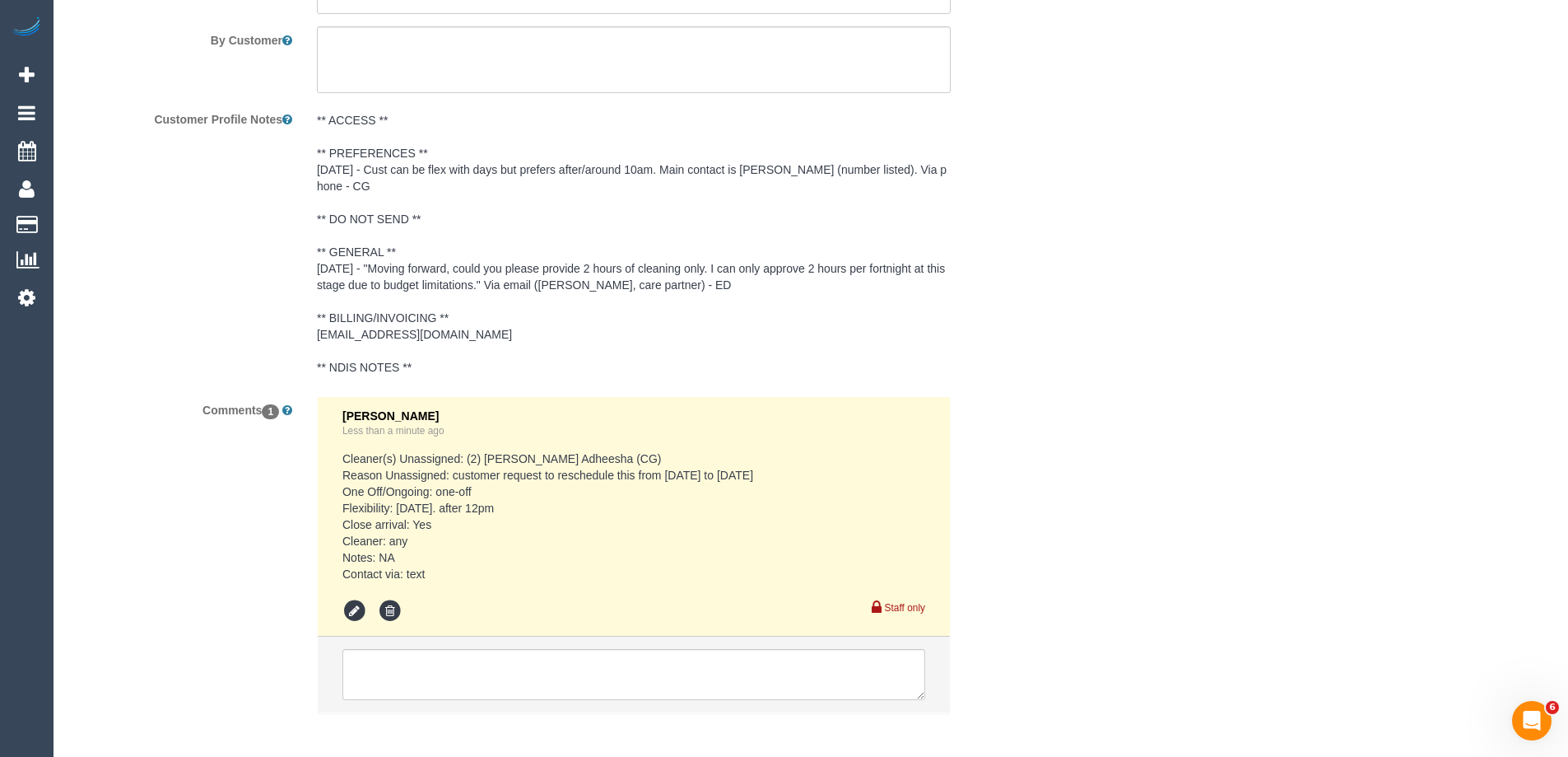
scroll to position [2980, 0]
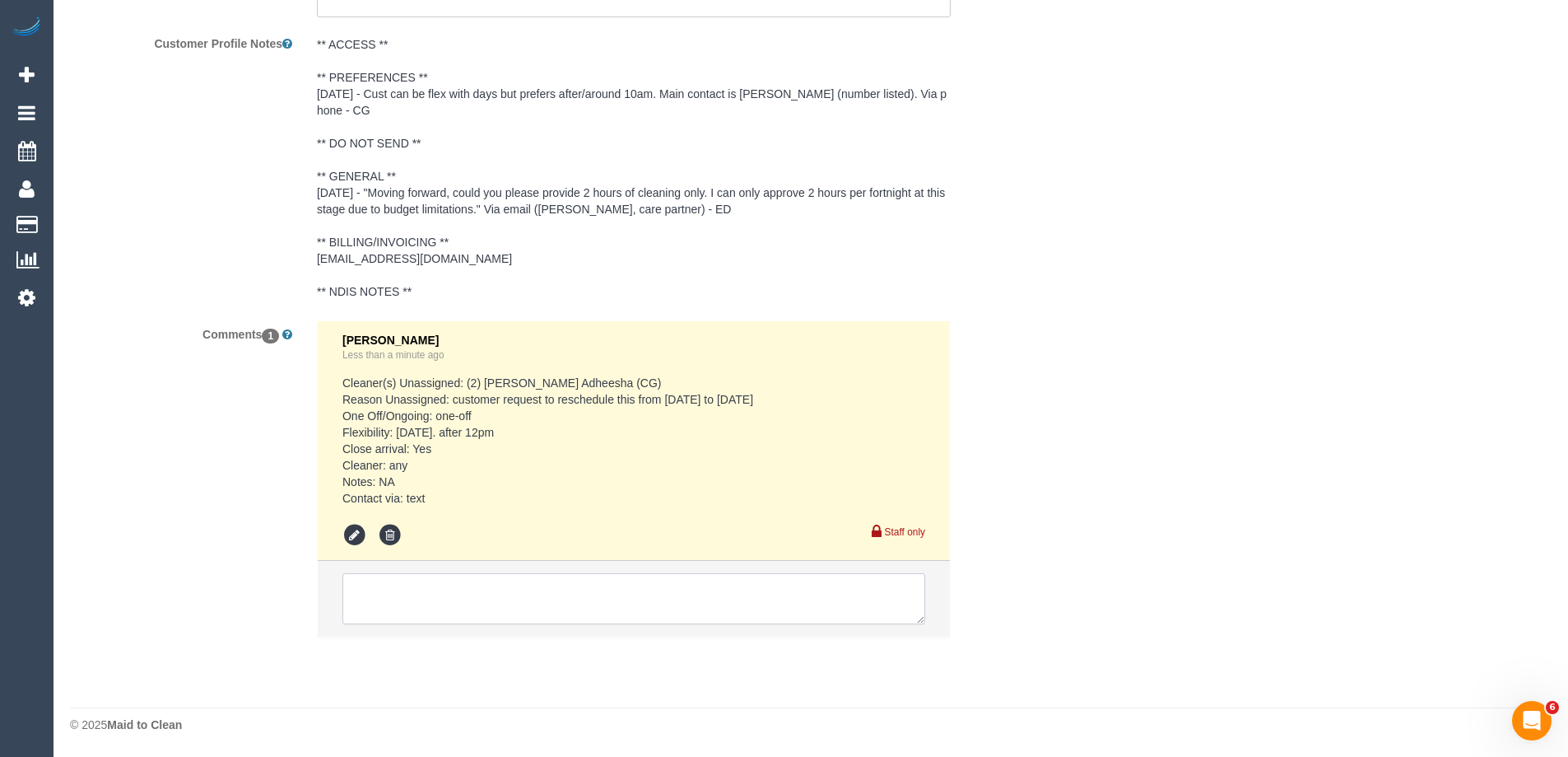
click at [524, 580] on textarea at bounding box center [634, 599] width 583 height 51
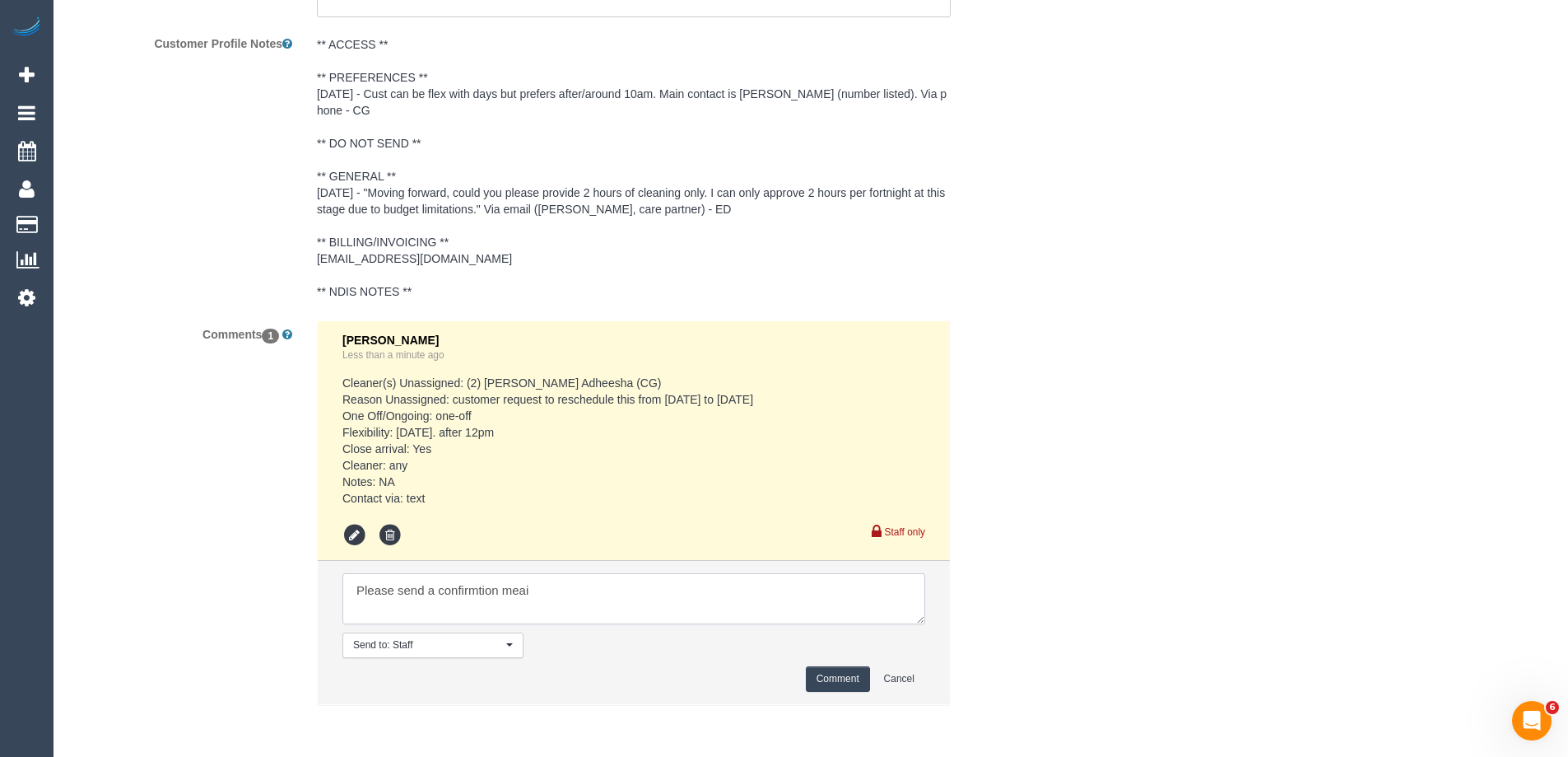
type textarea "Please send a confirmtion meail"
click at [360, 534] on icon at bounding box center [355, 535] width 25 height 25
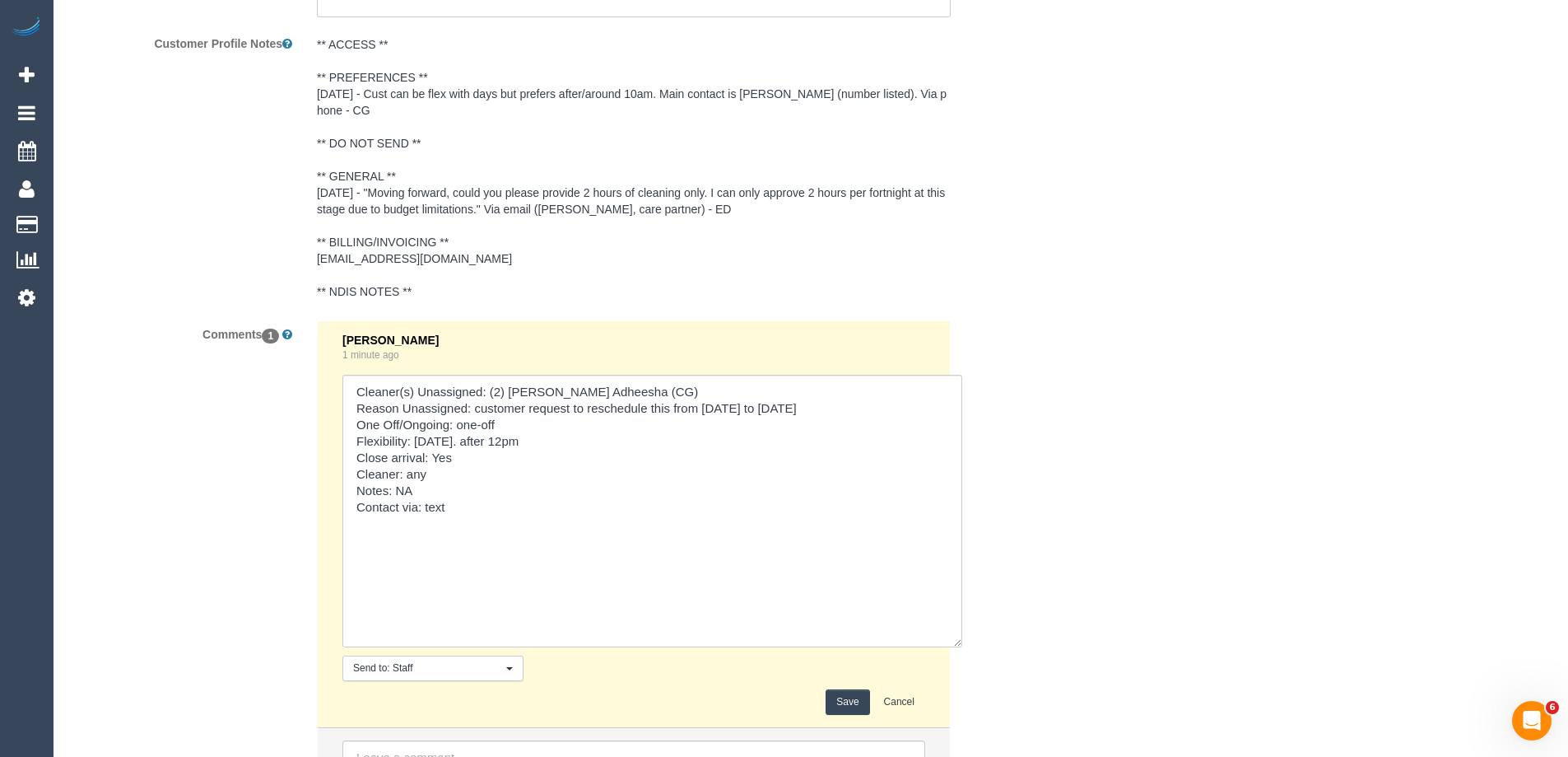
drag, startPoint x: 920, startPoint y: 422, endPoint x: 545, endPoint y: 581, distance: 407.3
click at [962, 647] on textarea at bounding box center [652, 510] width 620 height 273
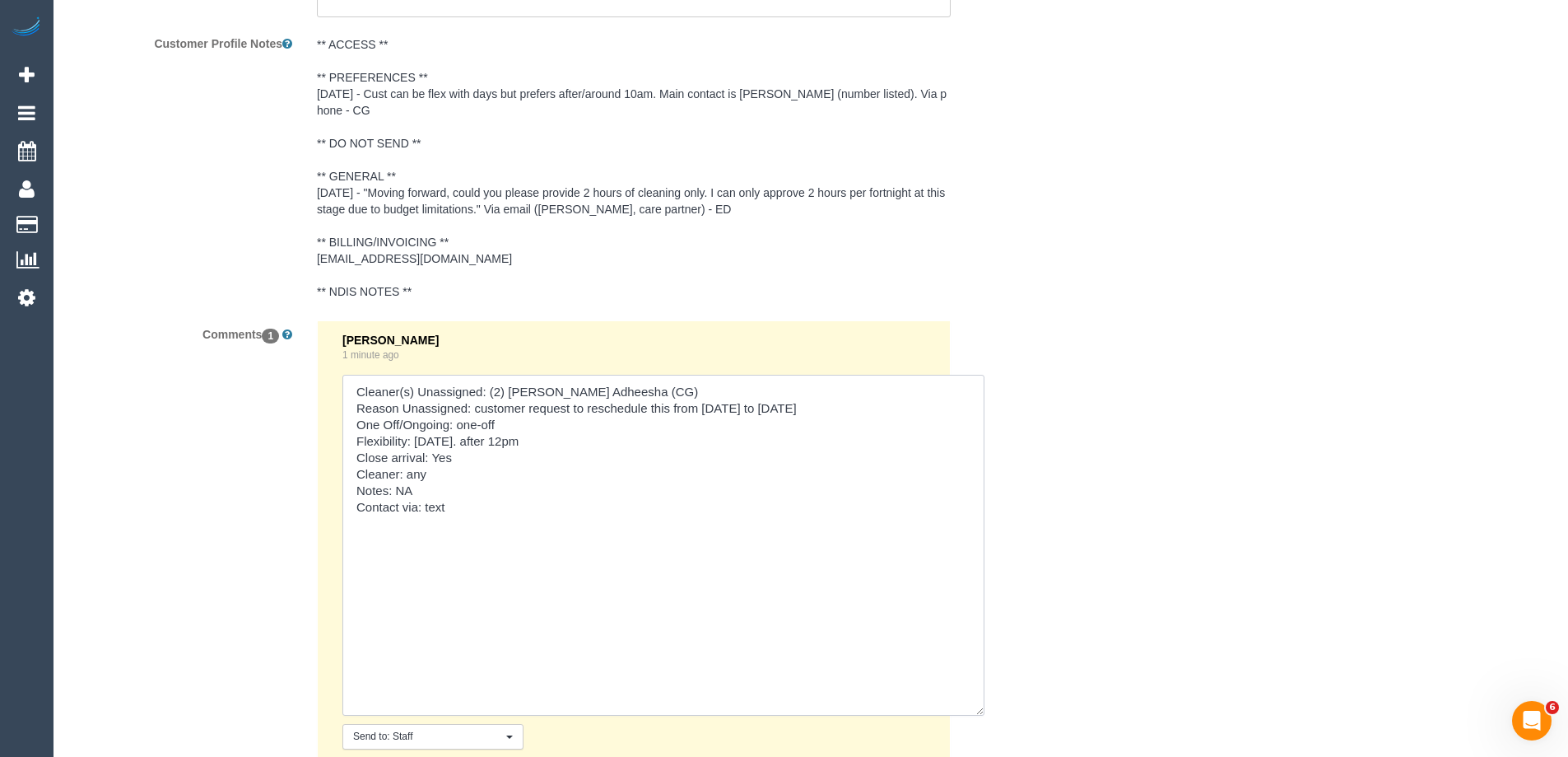
click at [446, 494] on textarea at bounding box center [663, 545] width 642 height 341
paste textarea "Please send a confirmtion meail"
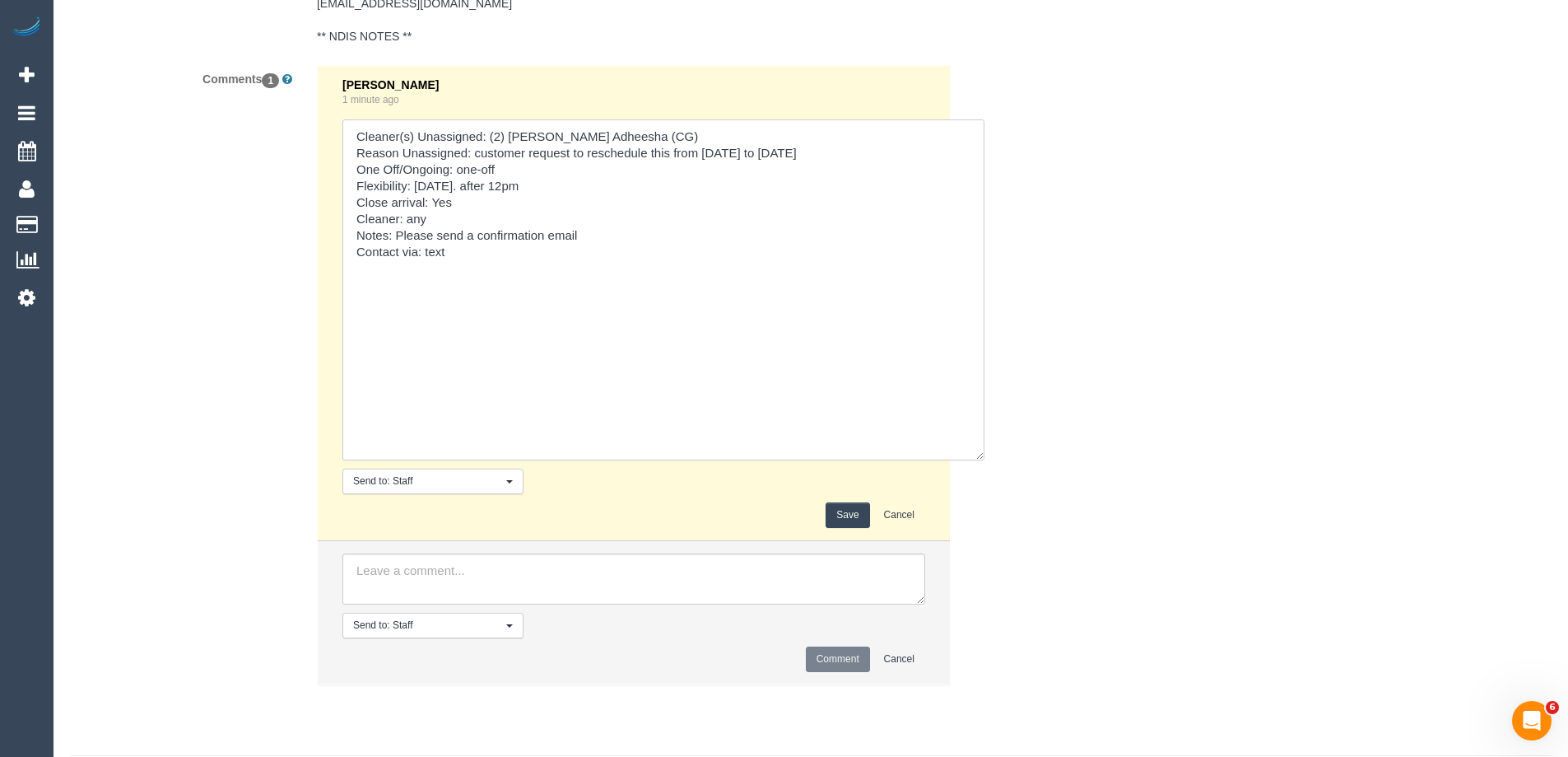
scroll to position [3283, 0]
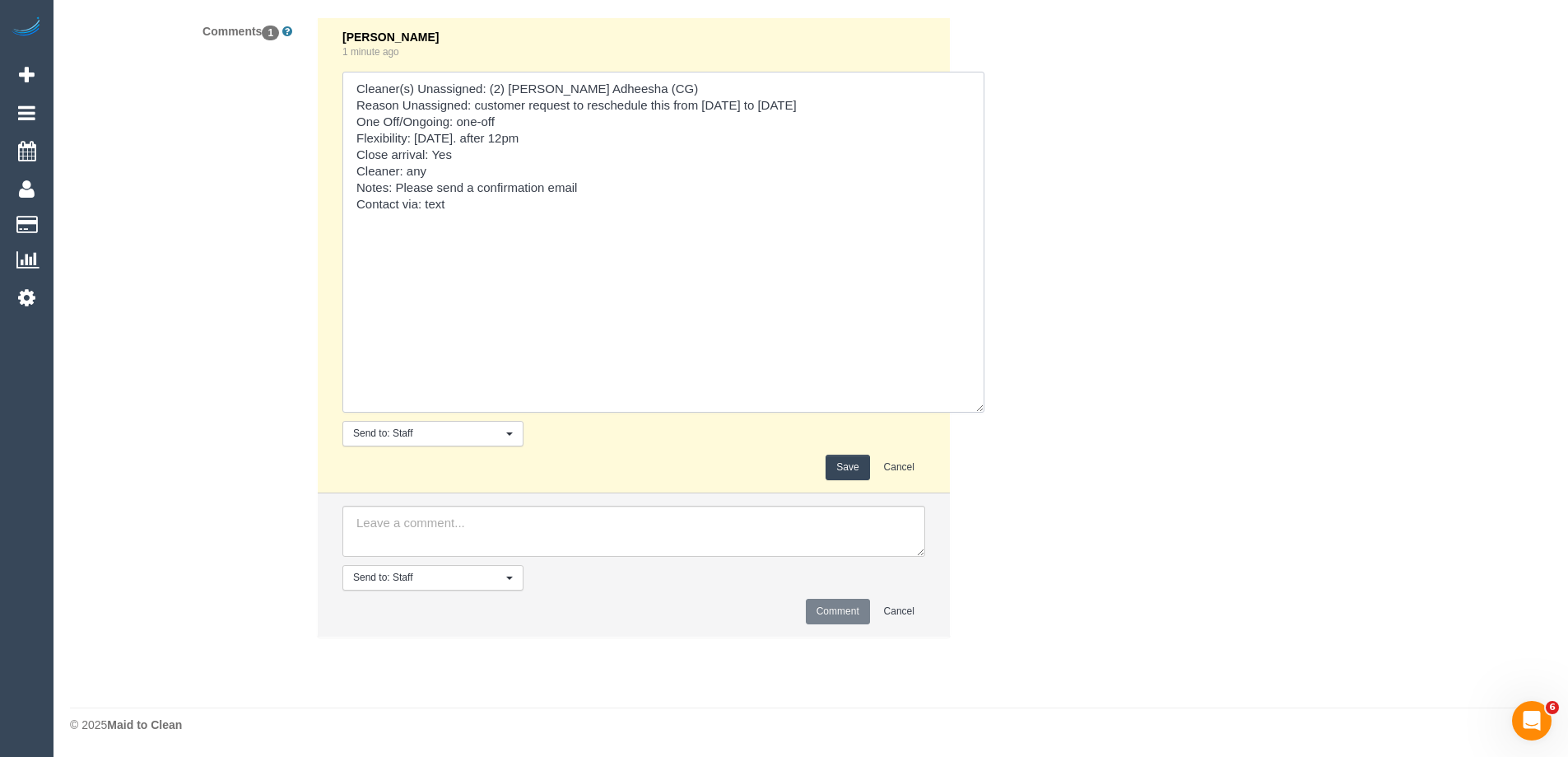
type textarea "Cleaner(s) Unassigned: (2) [PERSON_NAME] Adheesha (CG) Reason Unassigned: custo…"
click at [852, 463] on button "Save" at bounding box center [847, 466] width 44 height 25
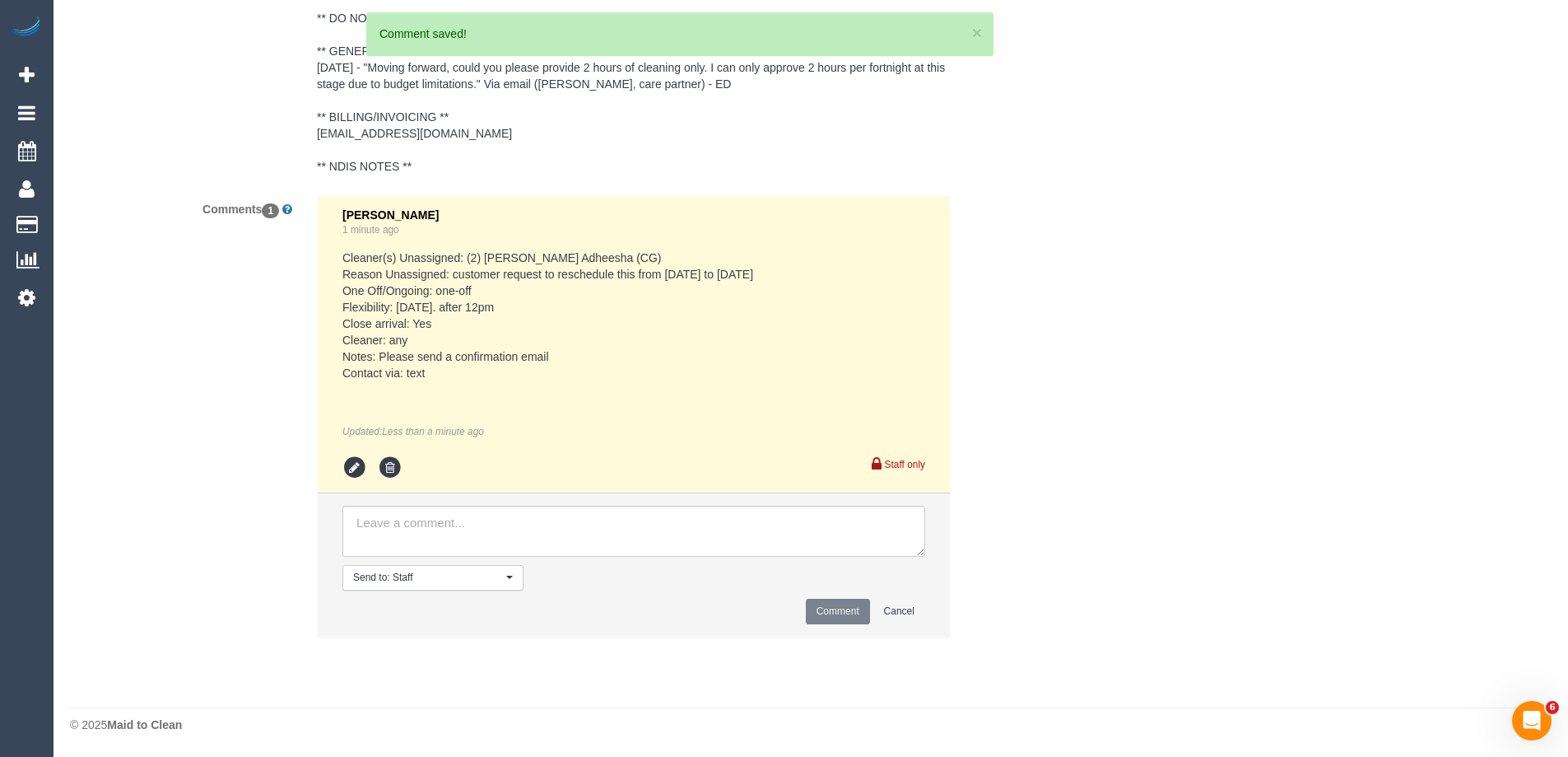
scroll to position [3105, 0]
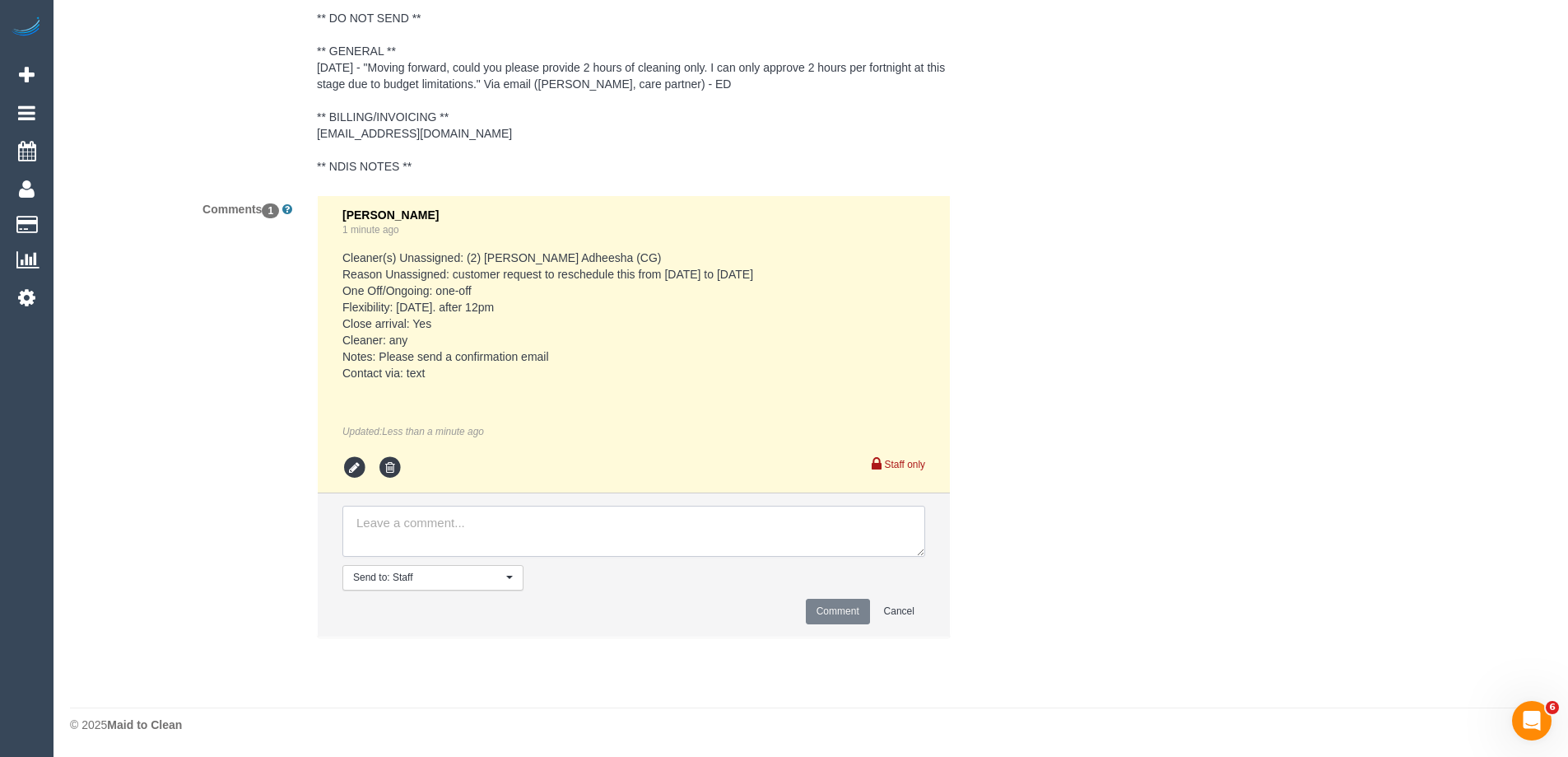
click at [475, 534] on textarea at bounding box center [634, 531] width 583 height 51
click at [355, 466] on icon at bounding box center [355, 467] width 25 height 25
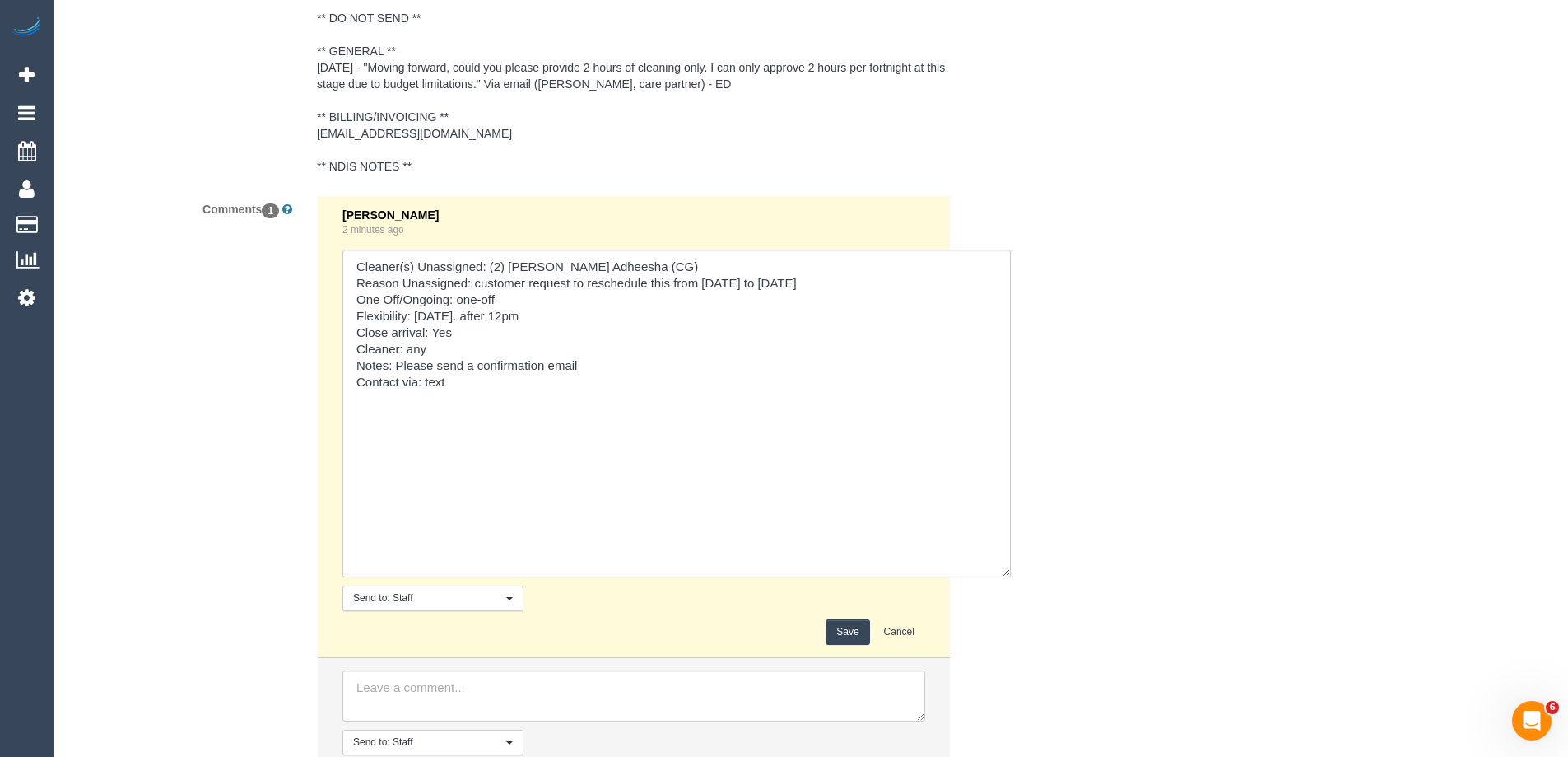
drag, startPoint x: 917, startPoint y: 405, endPoint x: 1002, endPoint y: 682, distance: 289.7
click at [1002, 682] on div "Comments 1 [PERSON_NAME] 2 minutes ago Send to: Staff Nothing selected Send to:…" at bounding box center [551, 507] width 987 height 624
click at [600, 317] on textarea at bounding box center [677, 413] width 668 height 328
type textarea "Cleaner(s) Unassigned: (2) [PERSON_NAME] Adheesha (CG) Reason Unassigned: custo…"
click at [833, 631] on button "Save" at bounding box center [847, 631] width 44 height 25
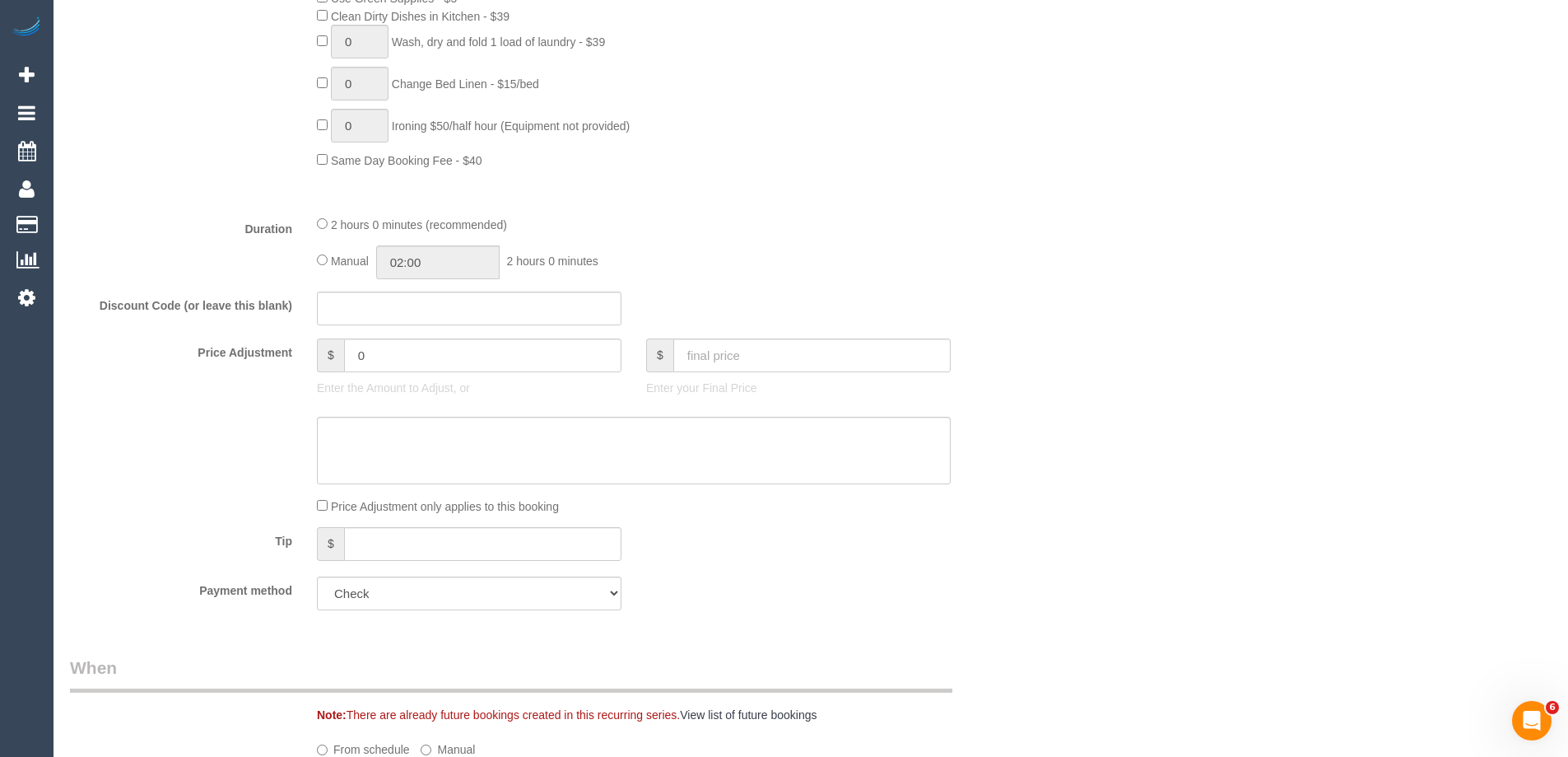
scroll to position [1046, 0]
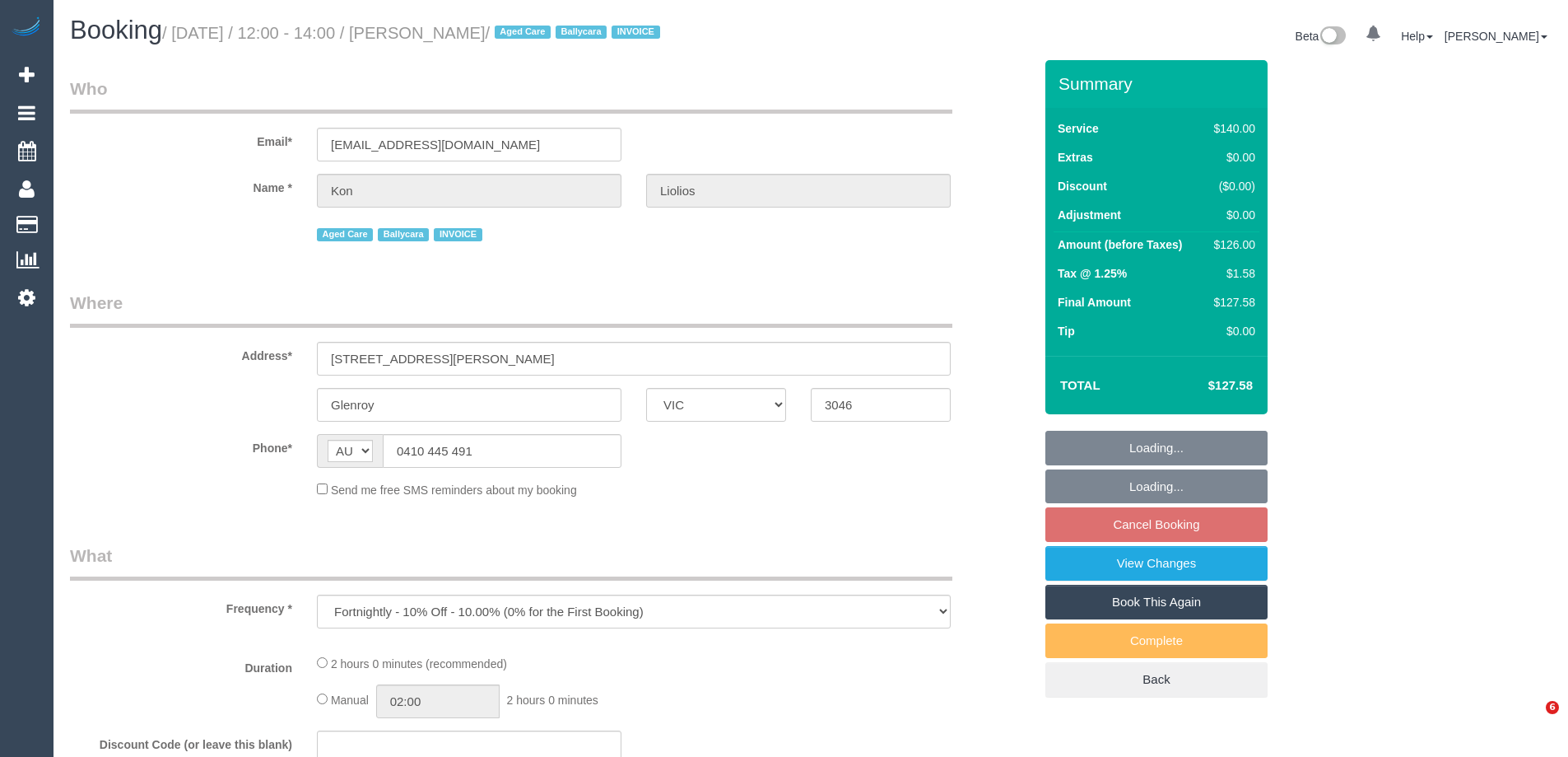
select select "VIC"
select select "number:27"
select select "number:14"
select select "number:19"
select select "number:23"
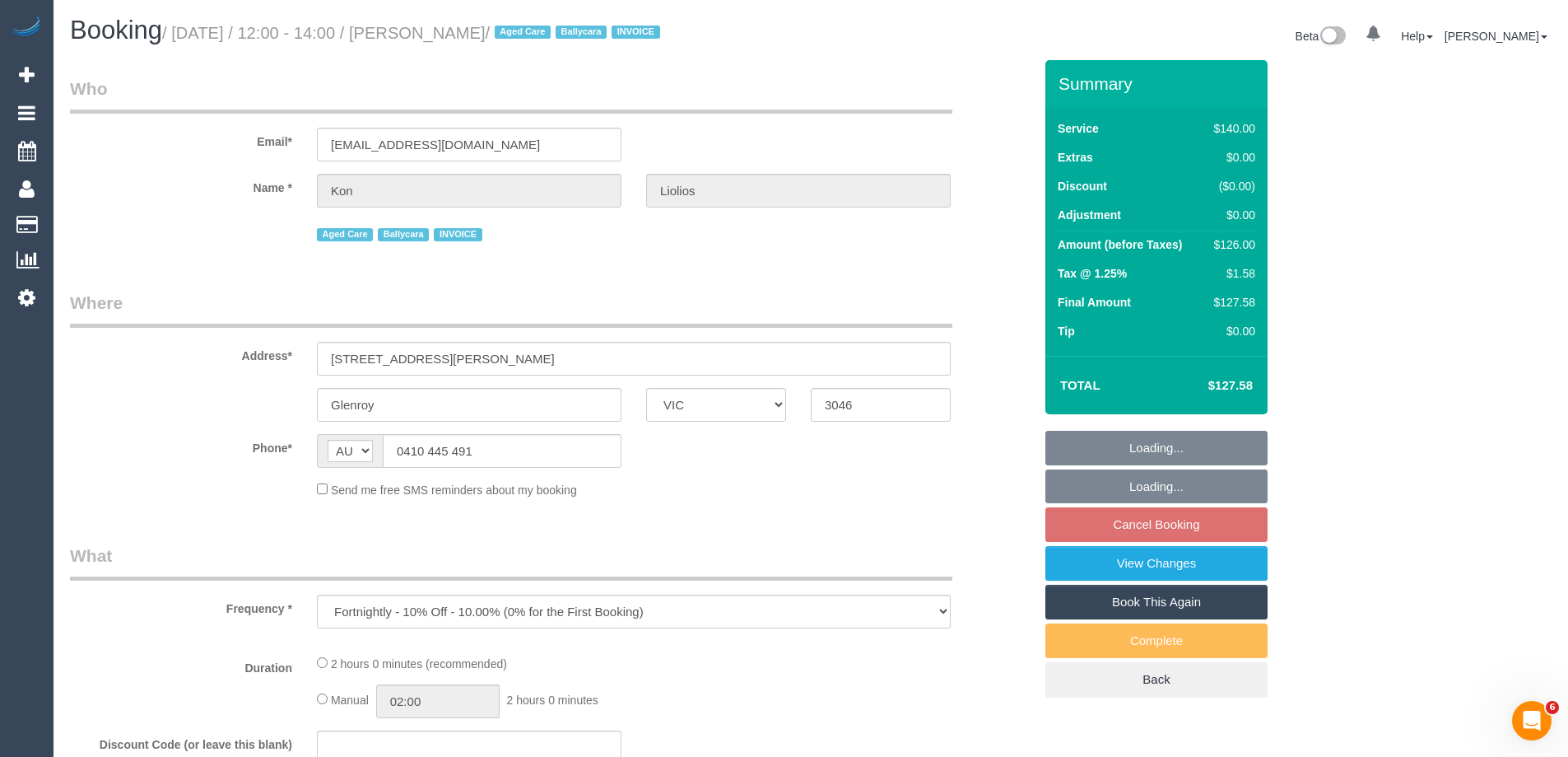
select select "number:34"
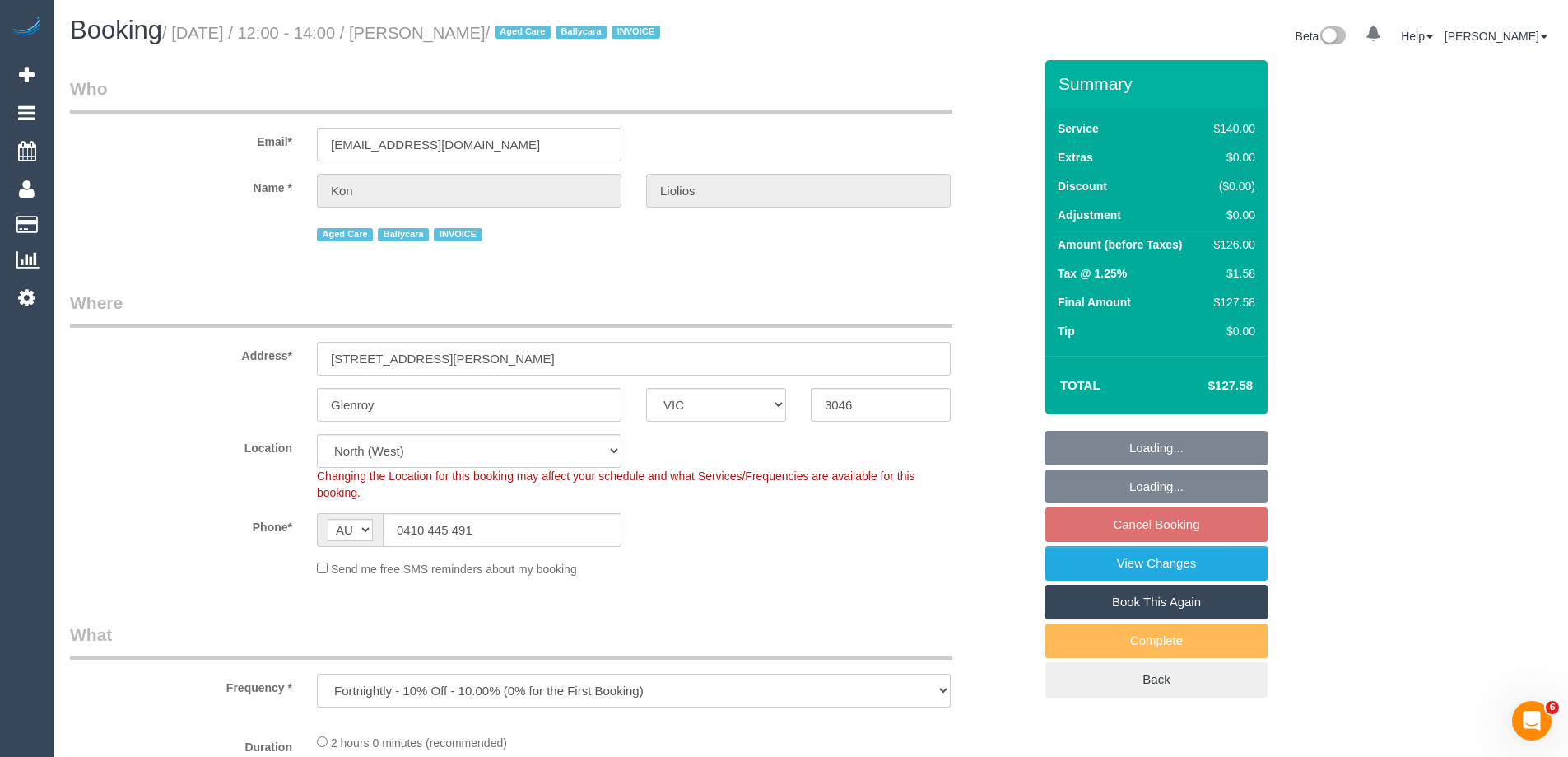
select select "object:876"
select select "spot4"
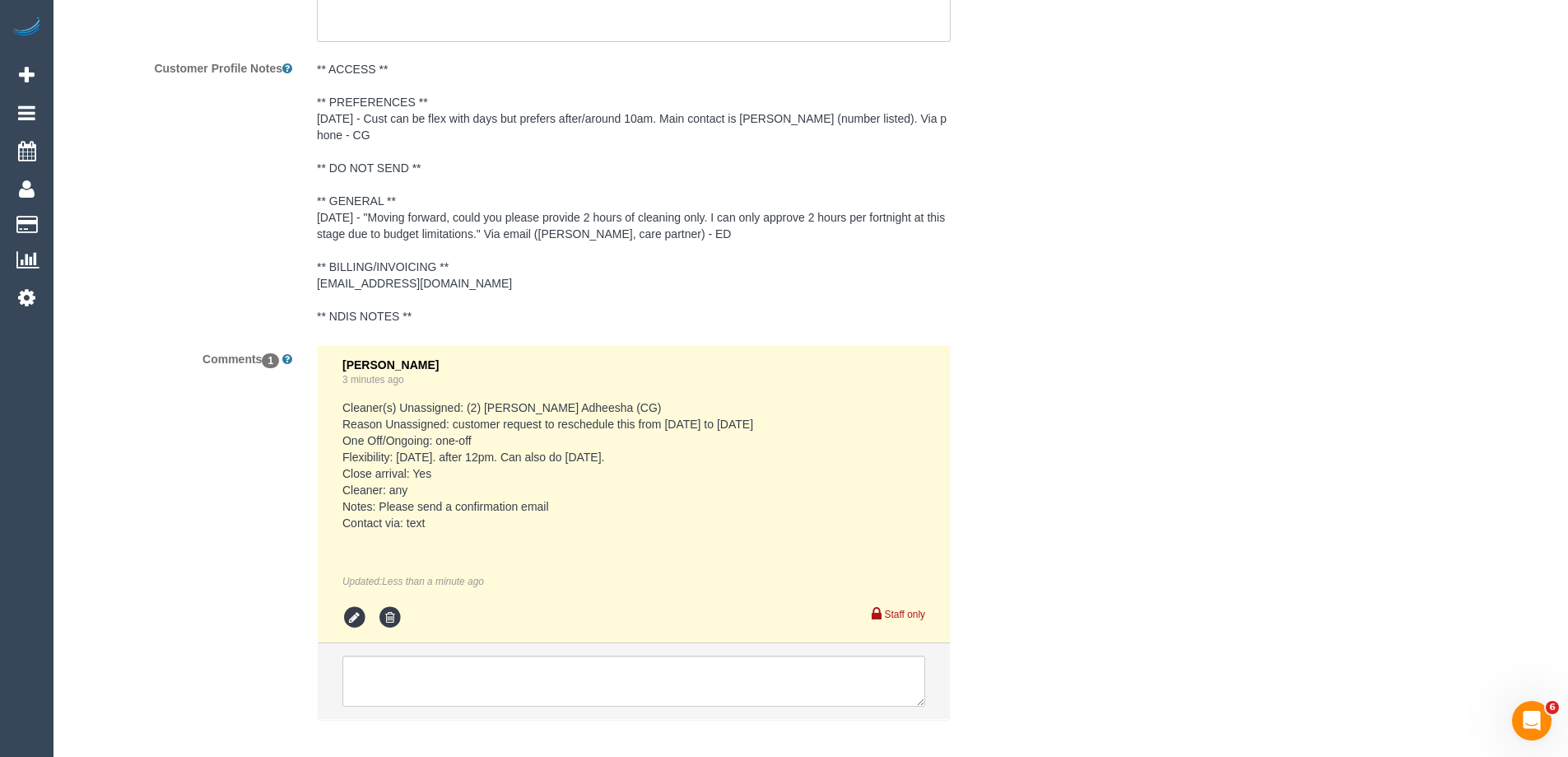
scroll to position [3037, 0]
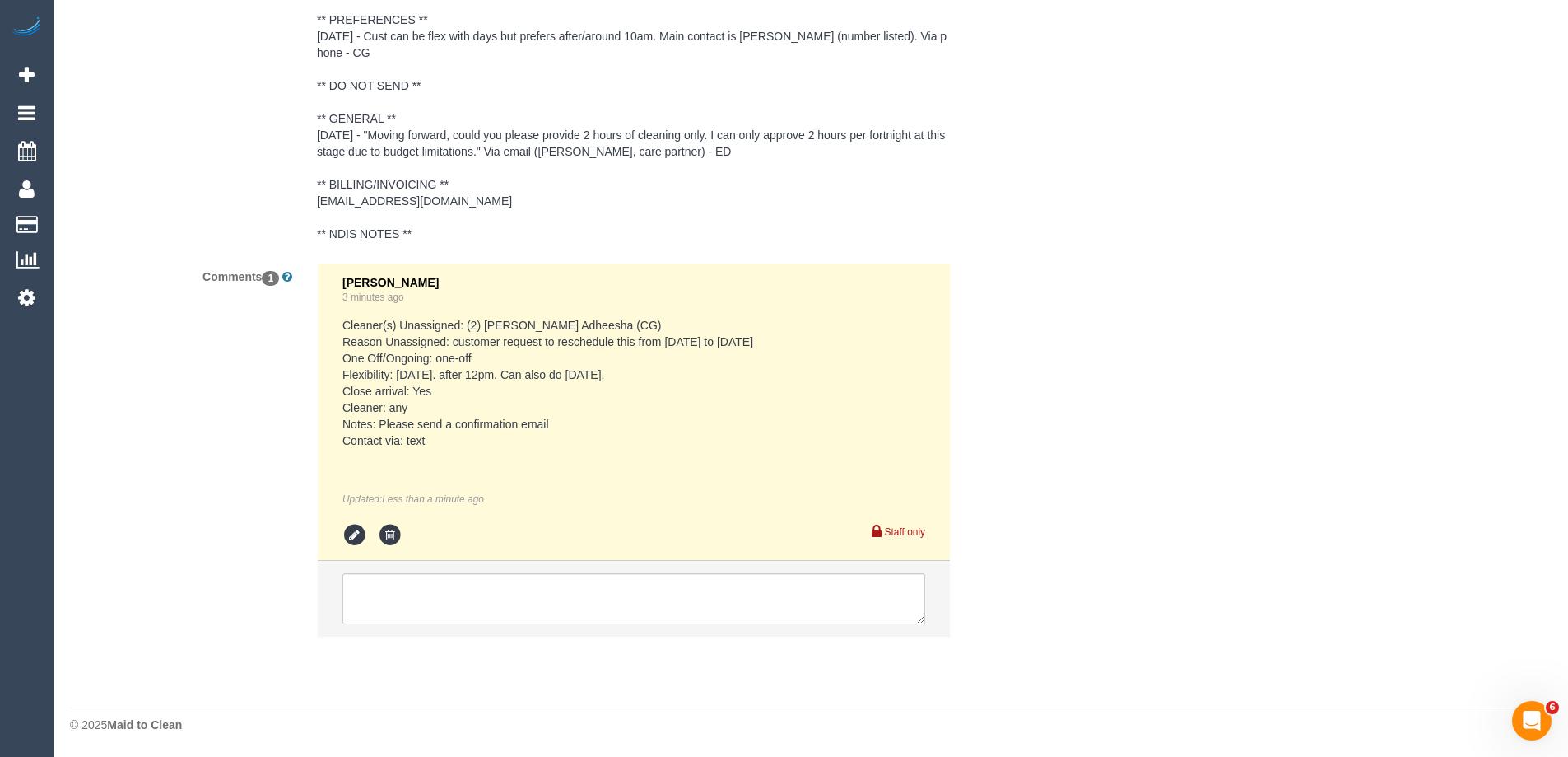
copy pre "[DATE]."
drag, startPoint x: 656, startPoint y: 375, endPoint x: 585, endPoint y: 372, distance: 71.1
click at [585, 372] on pre "Cleaner(s) Unassigned: (2) [PERSON_NAME] Adheesha (CG) Reason Unassigned: custo…" at bounding box center [634, 384] width 583 height 132
click at [360, 533] on icon at bounding box center [355, 535] width 25 height 25
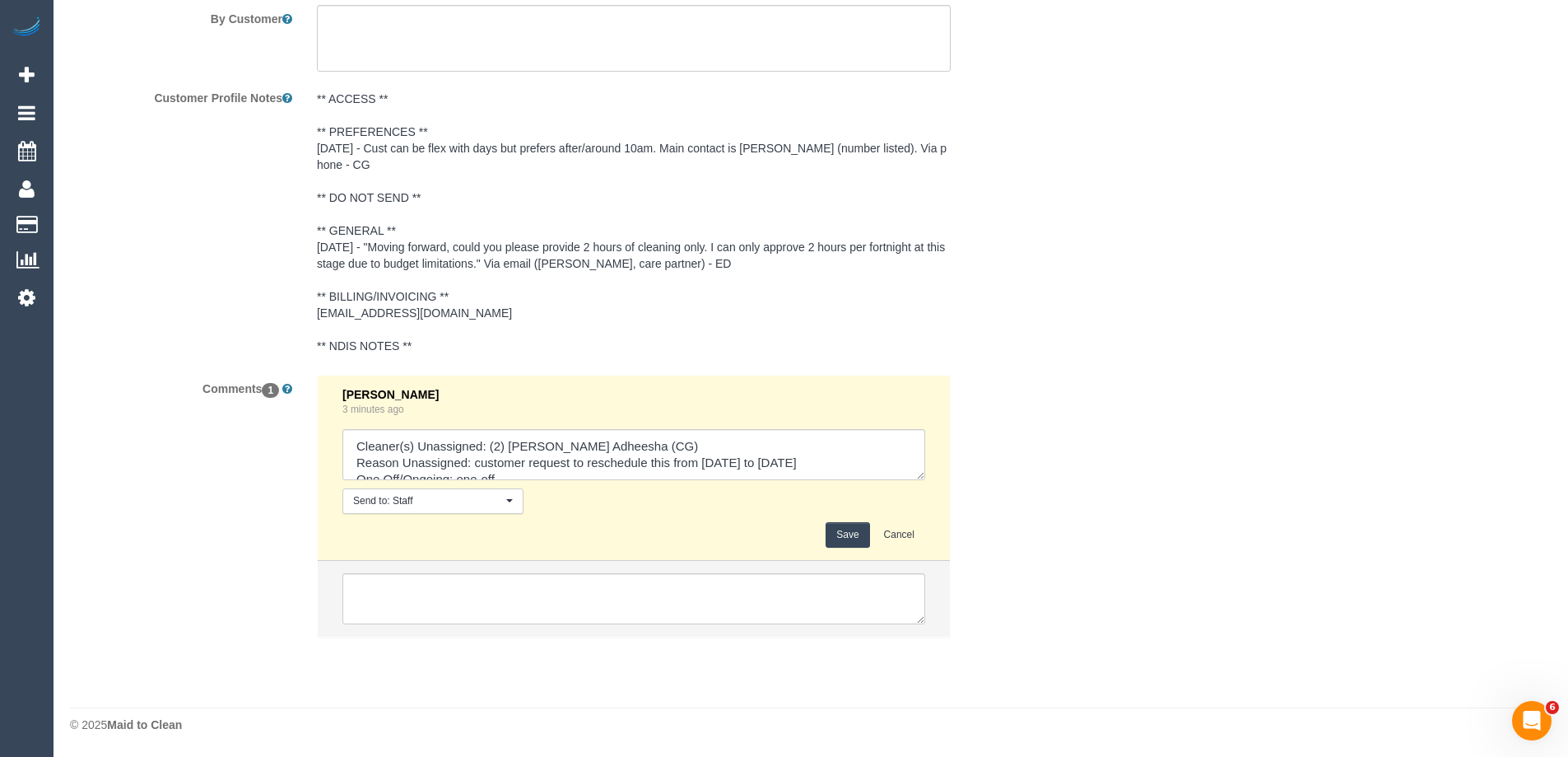
drag, startPoint x: 914, startPoint y: 467, endPoint x: 981, endPoint y: 744, distance: 285.0
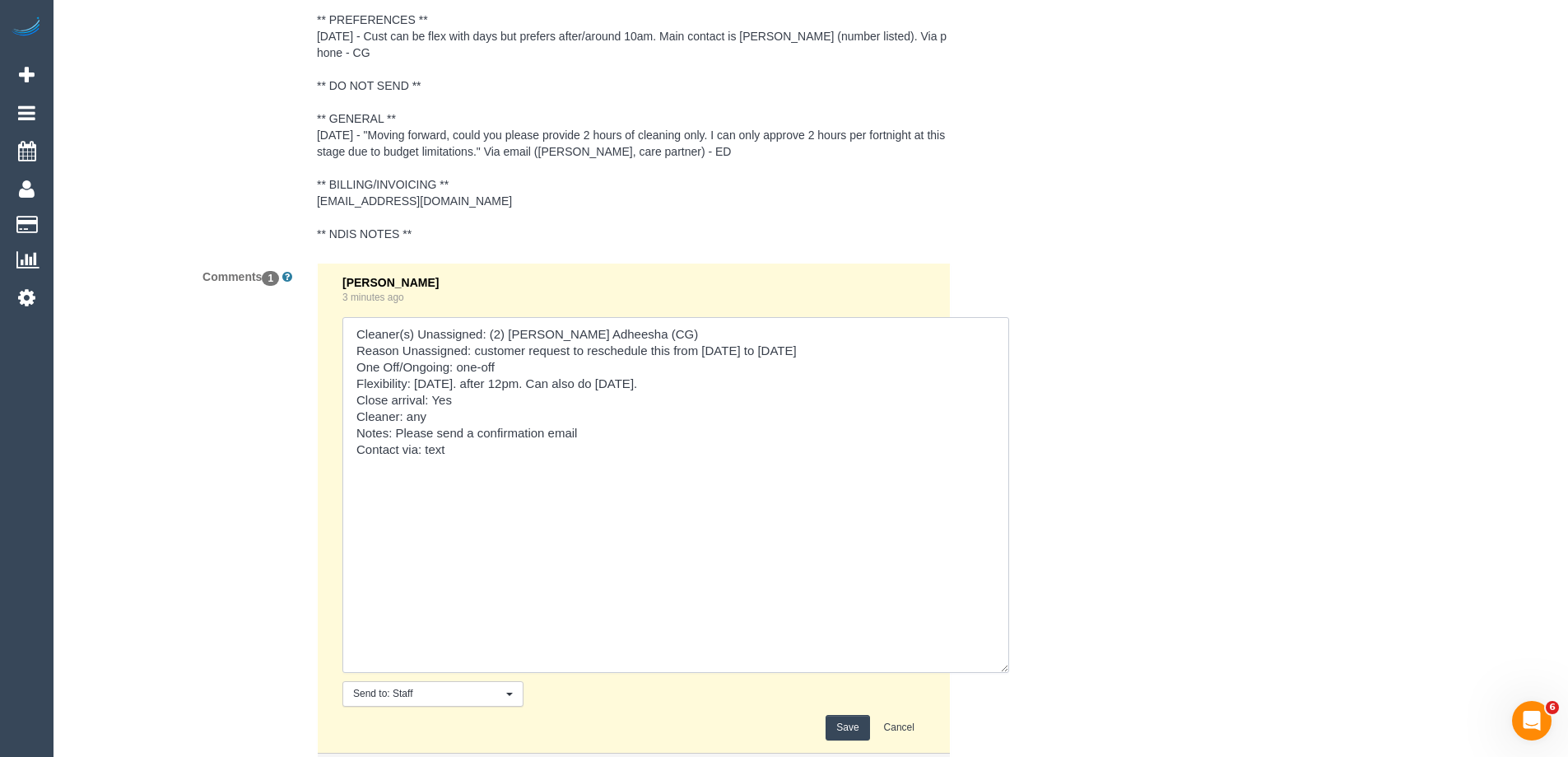
click at [845, 345] on textarea at bounding box center [676, 495] width 666 height 356
paste textarea "[DATE]."
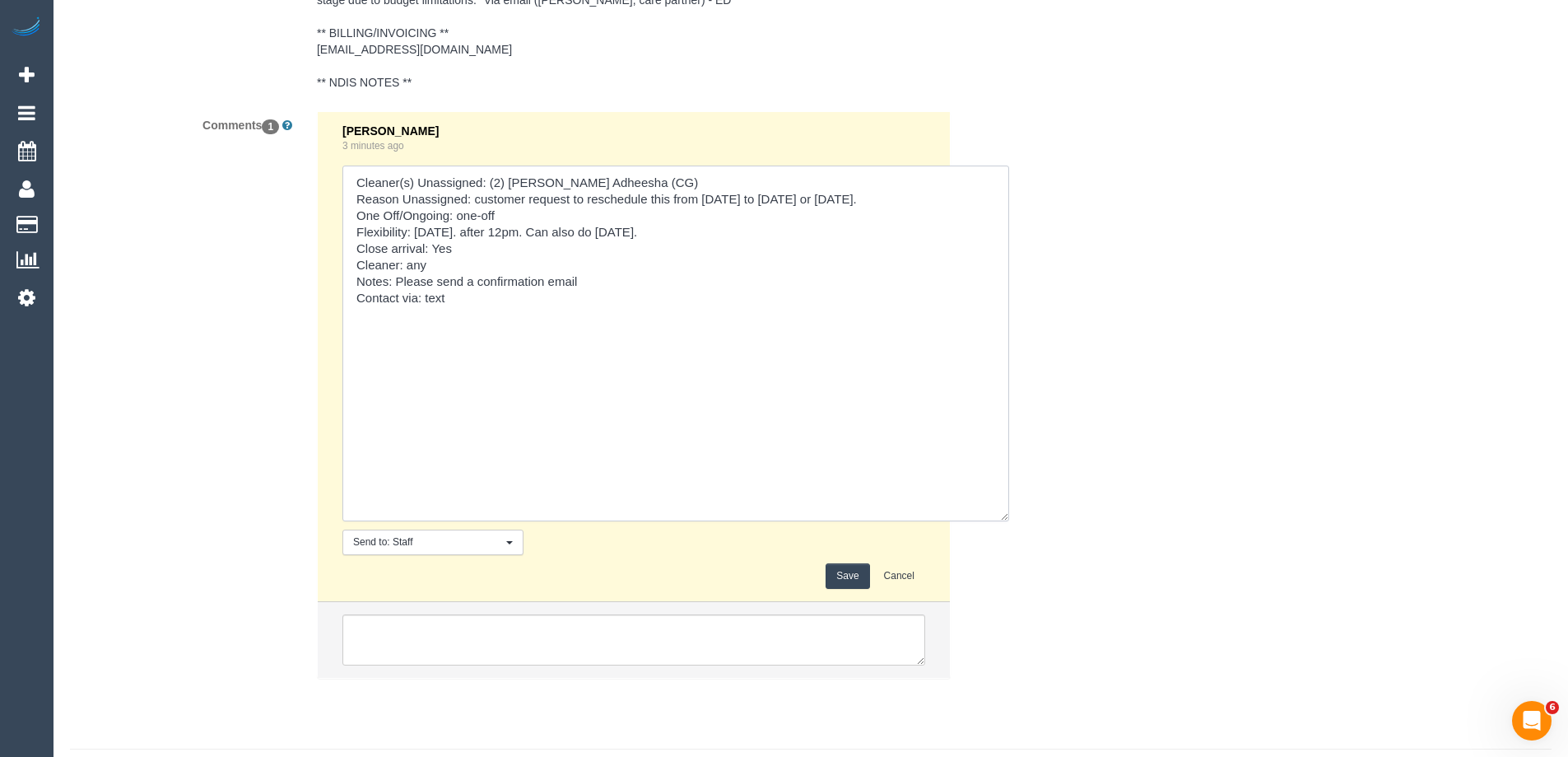
scroll to position [3202, 0]
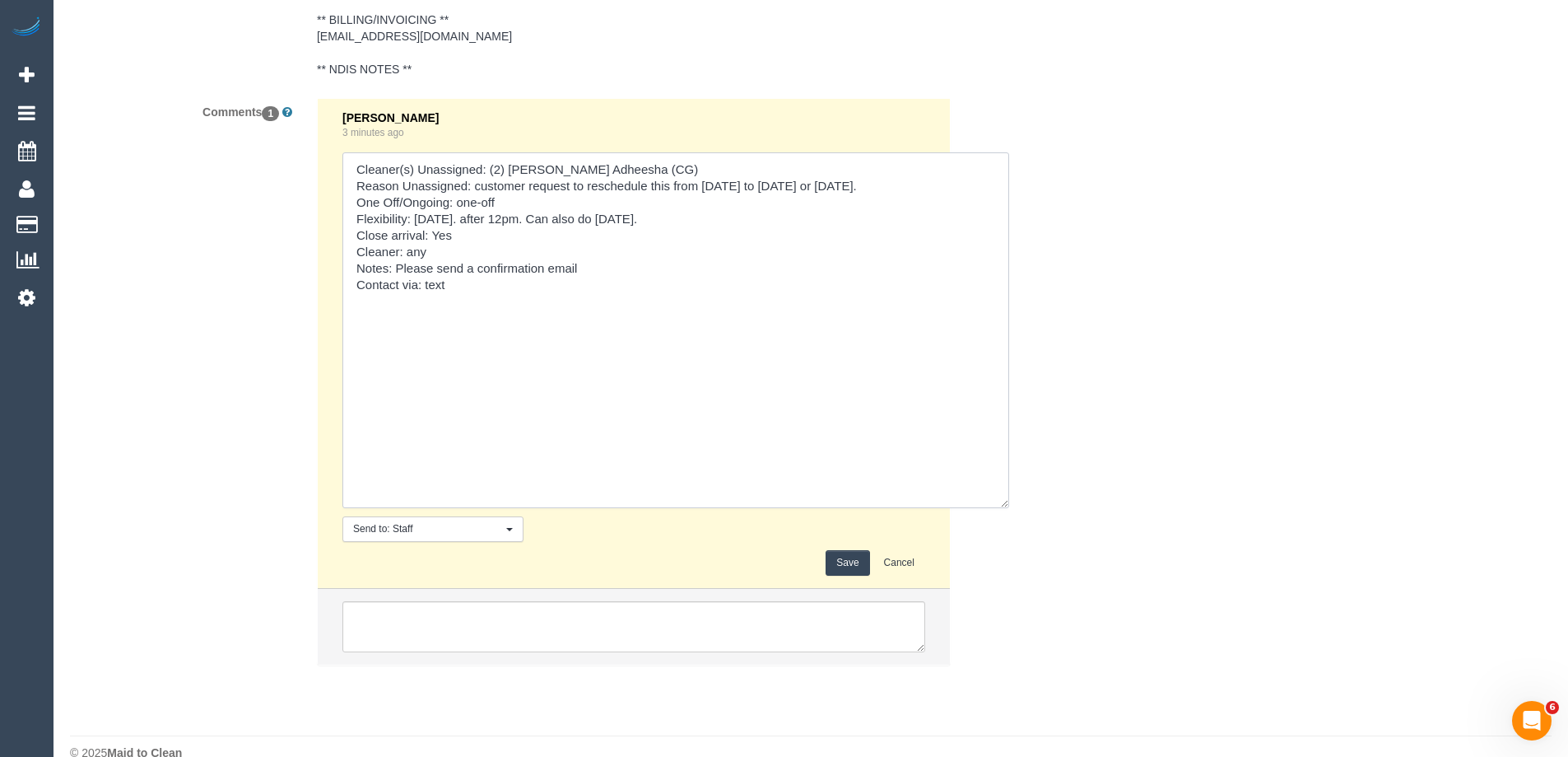
type textarea "Cleaner(s) Unassigned: (2) [PERSON_NAME] Adheesha (CG) Reason Unassigned: custo…"
click at [850, 560] on button "Save" at bounding box center [847, 562] width 44 height 25
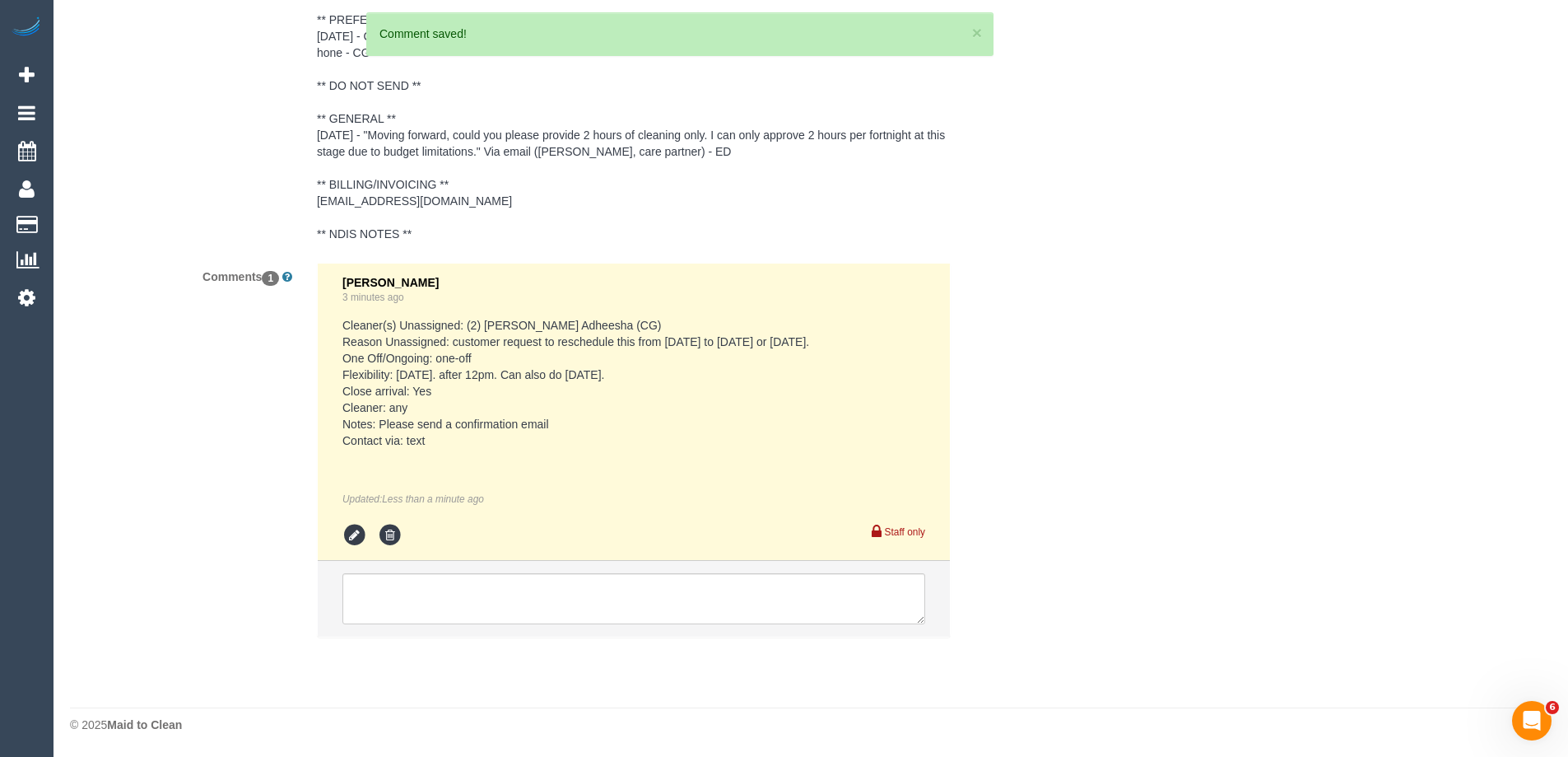
scroll to position [3037, 0]
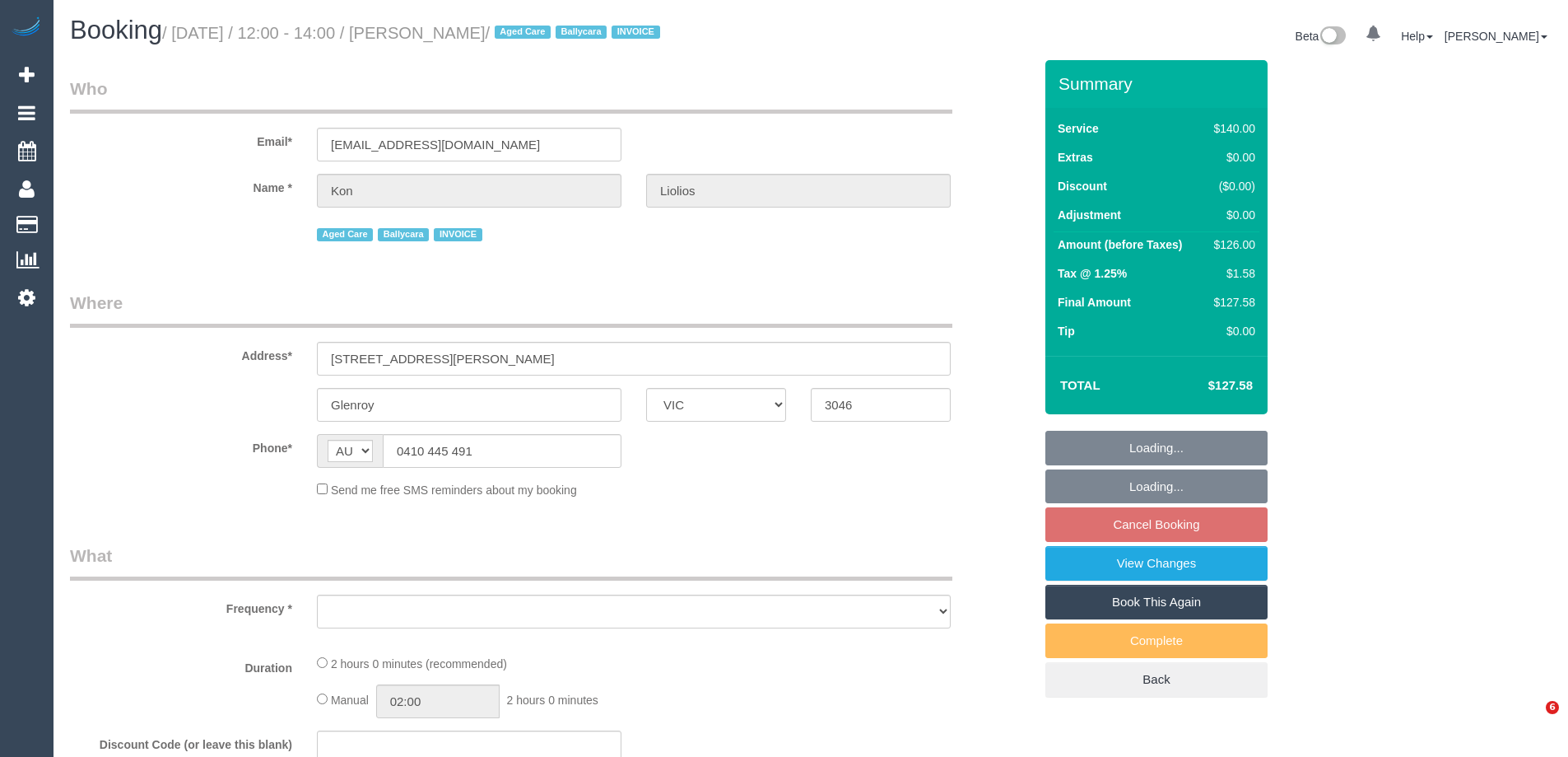
select select "VIC"
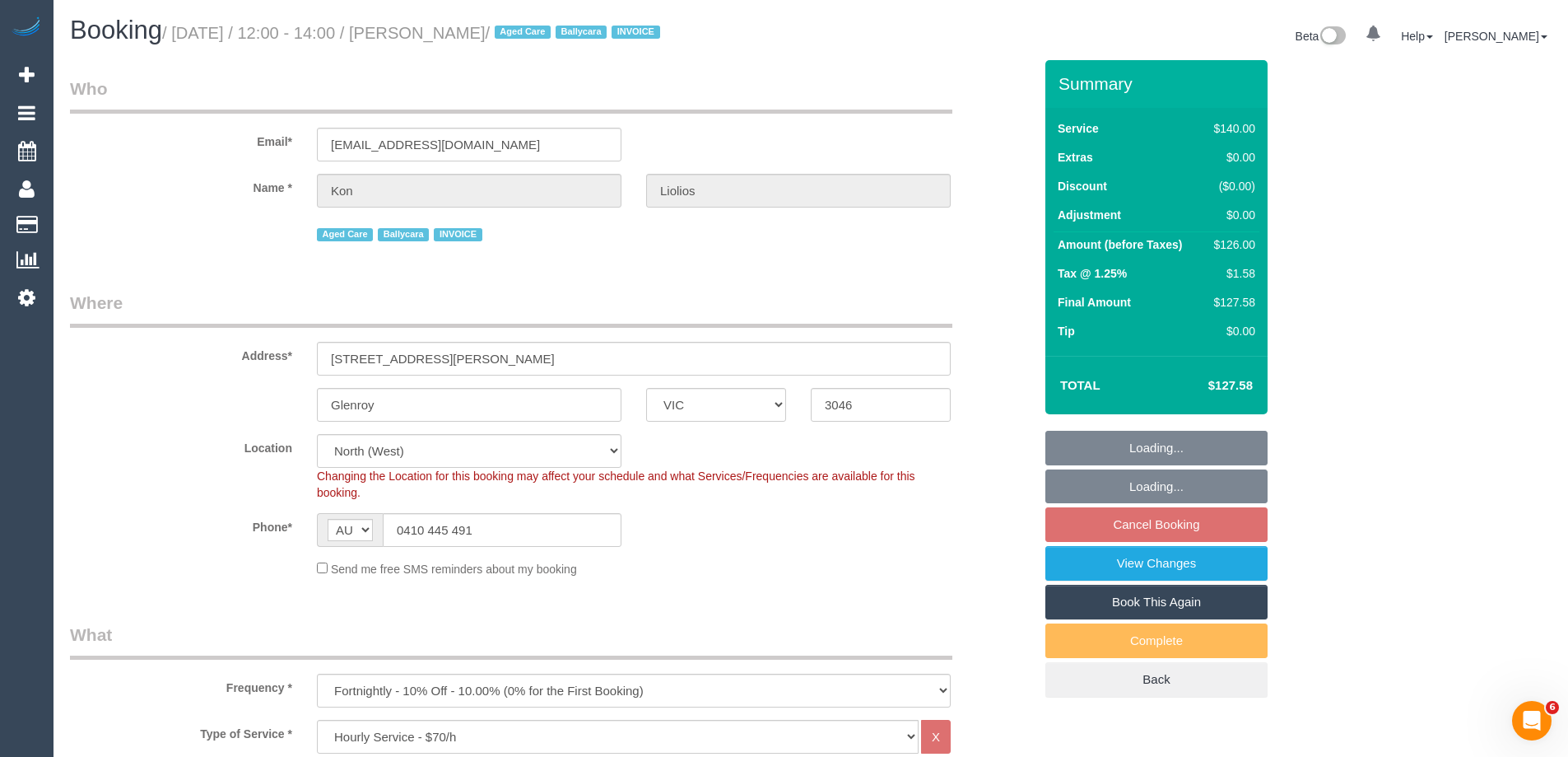
select select "object:876"
select select "spot4"
select select "number:27"
select select "number:14"
select select "number:19"
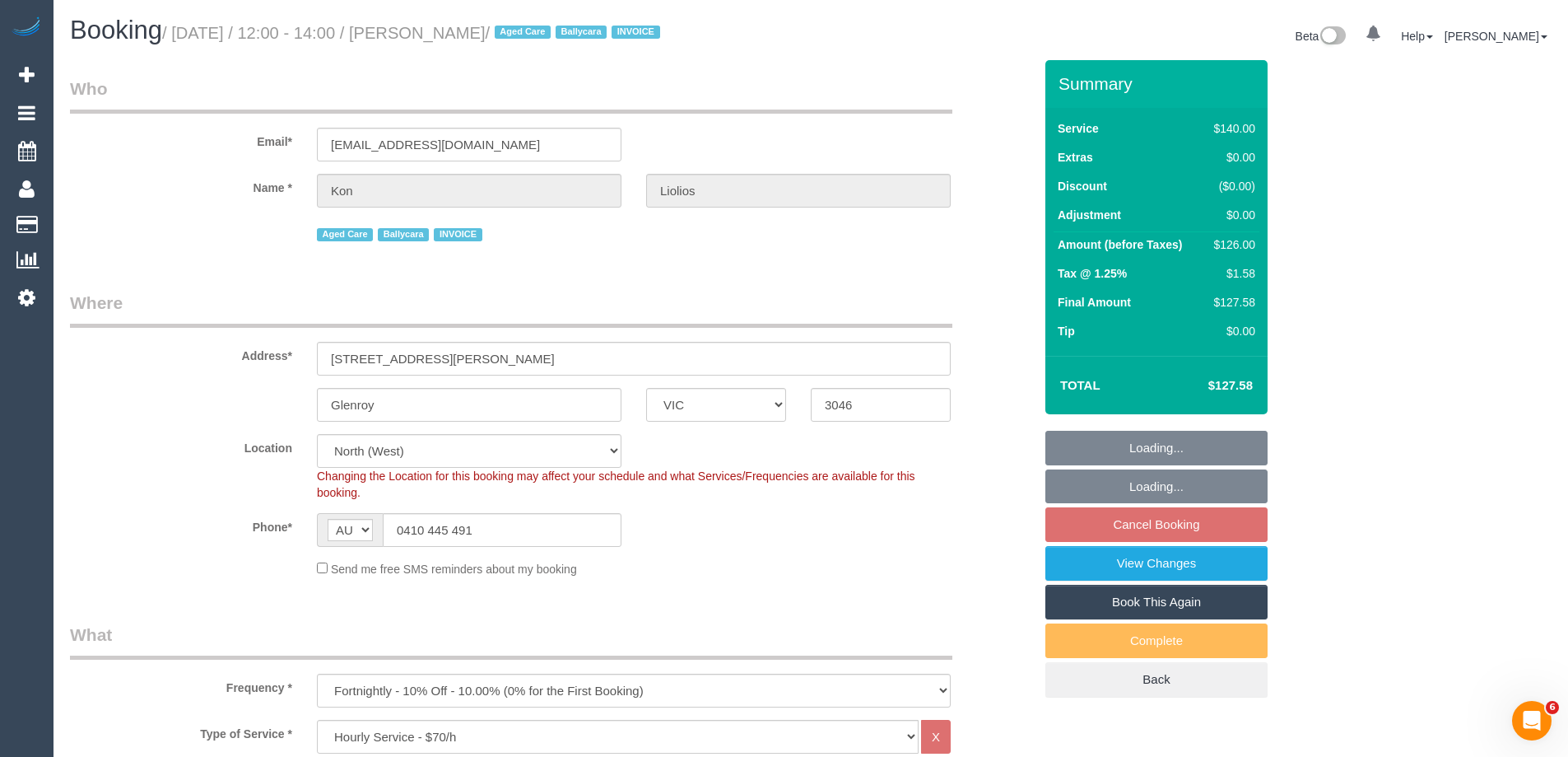
select select "number:23"
select select "number:34"
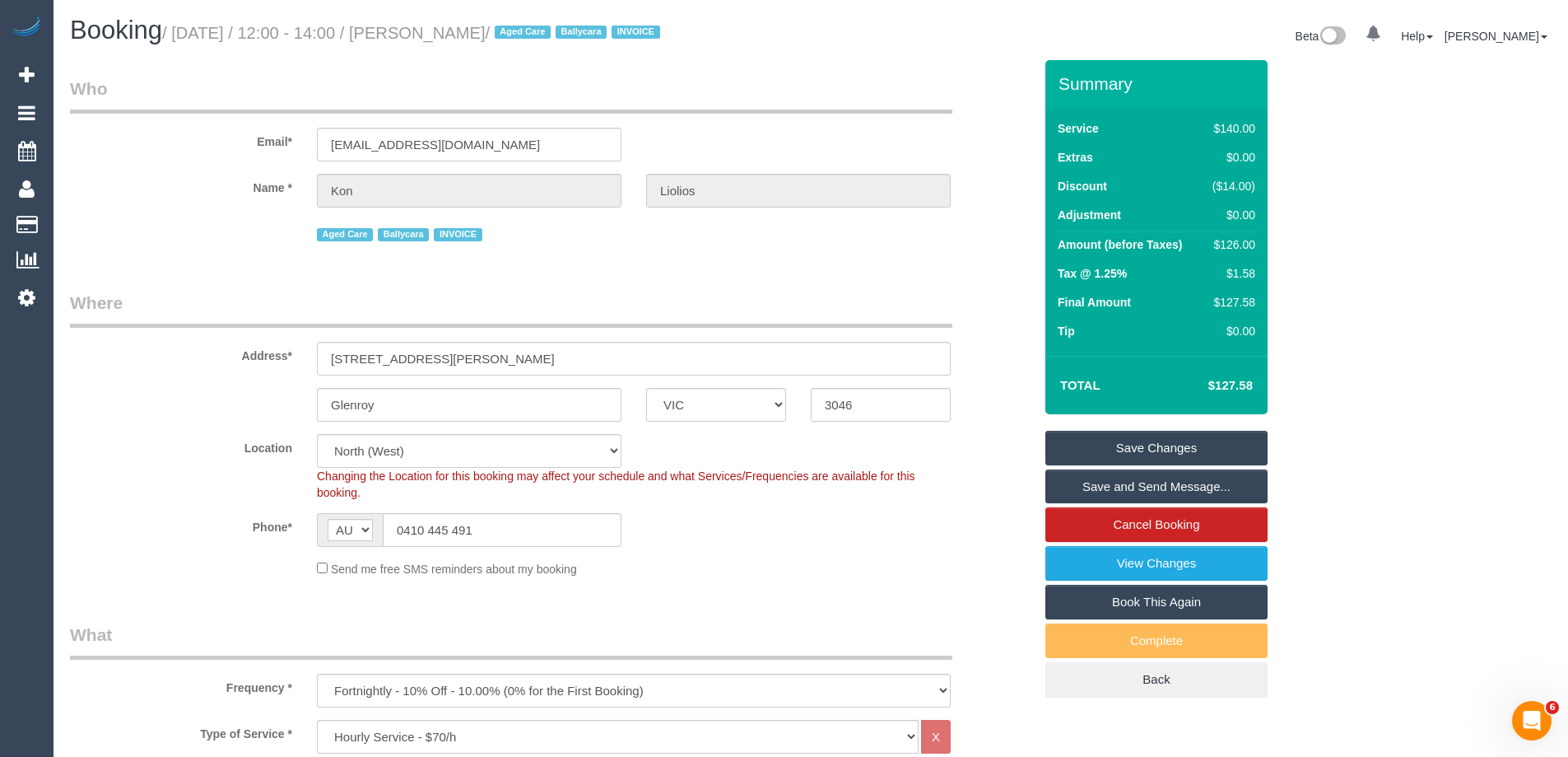
click at [983, 121] on div "Email* [EMAIL_ADDRESS][DOMAIN_NAME]" at bounding box center [551, 118] width 987 height 85
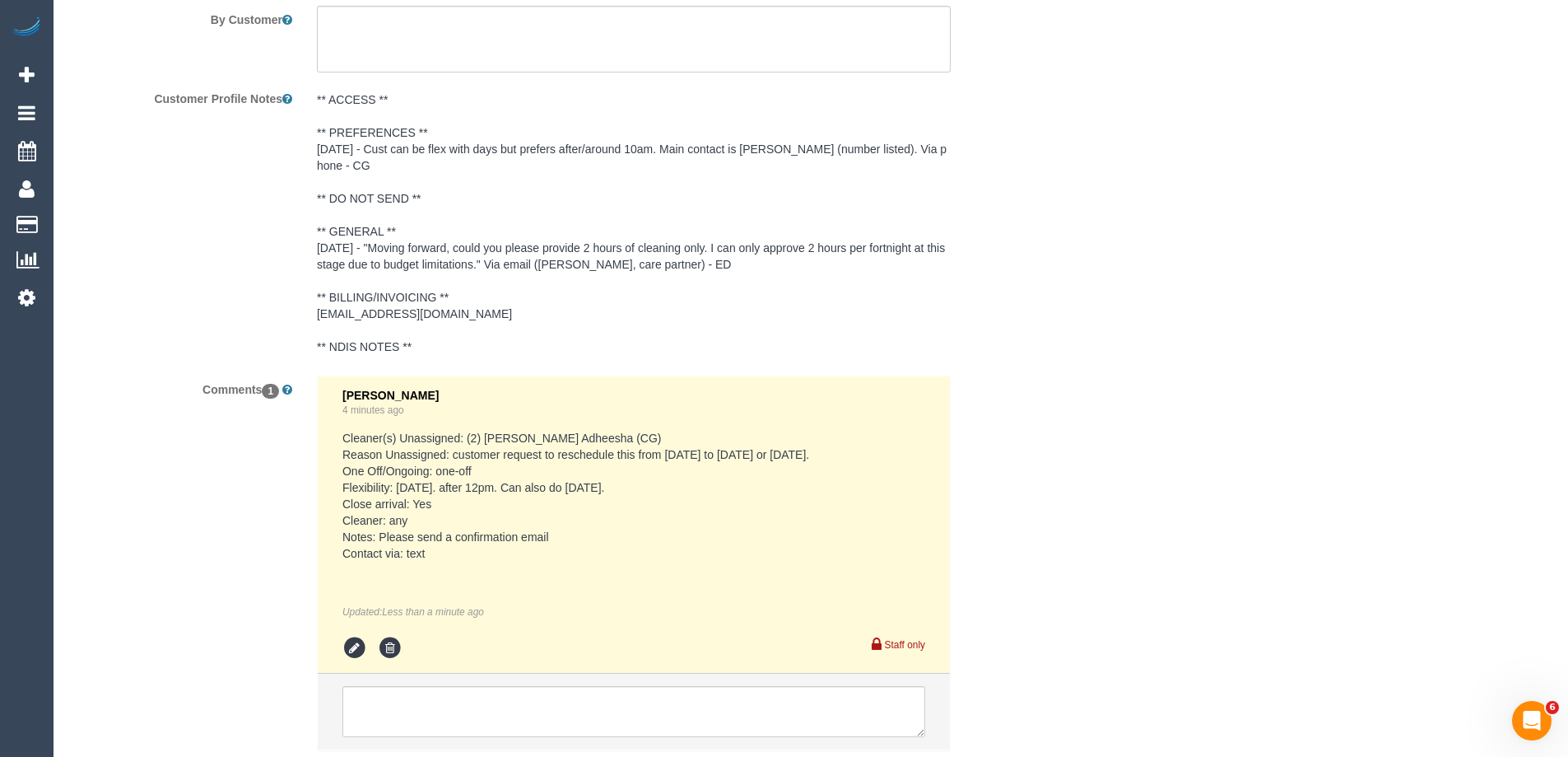
scroll to position [3037, 0]
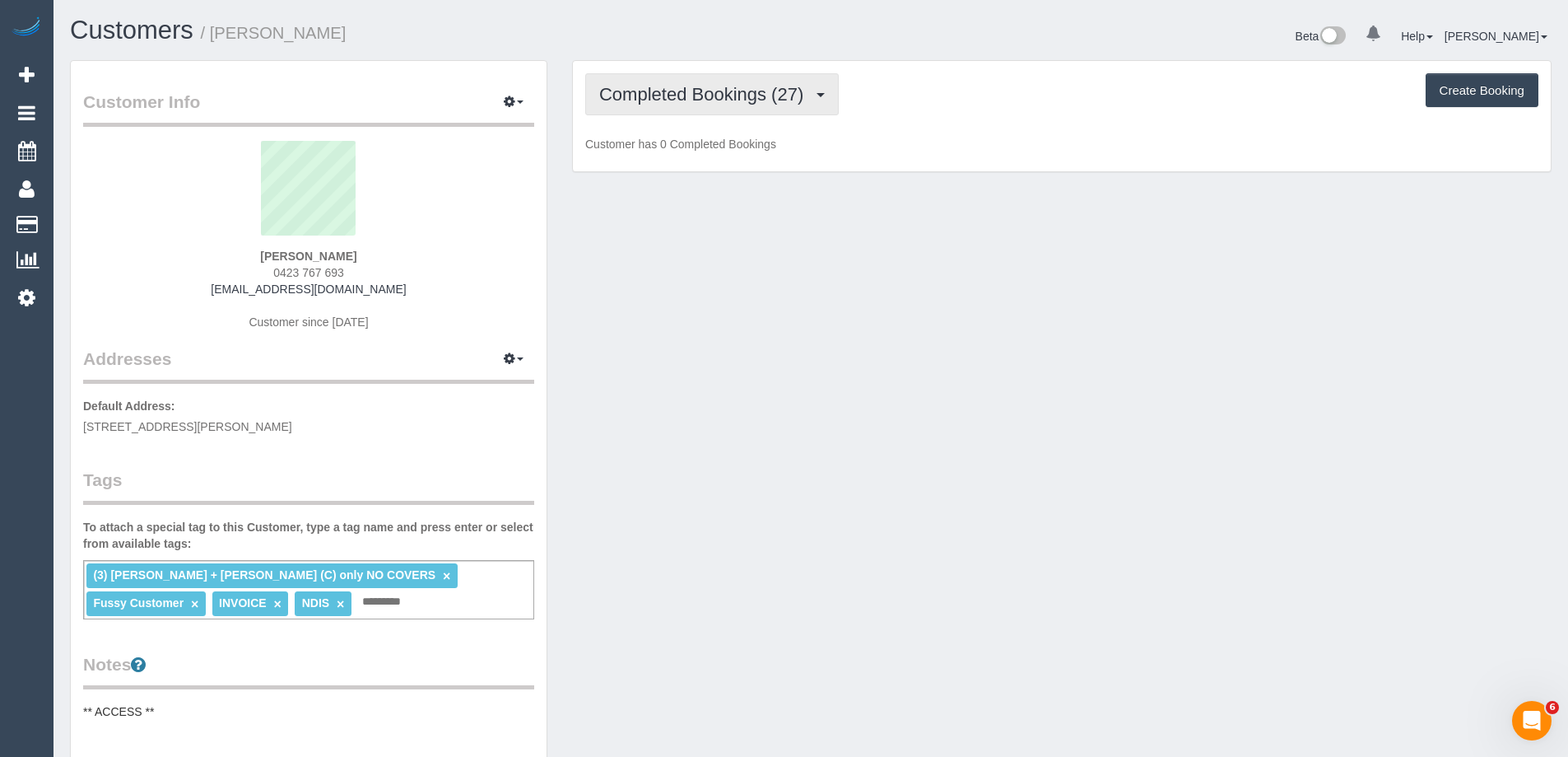
click at [744, 81] on button "Completed Bookings (27)" at bounding box center [712, 94] width 253 height 42
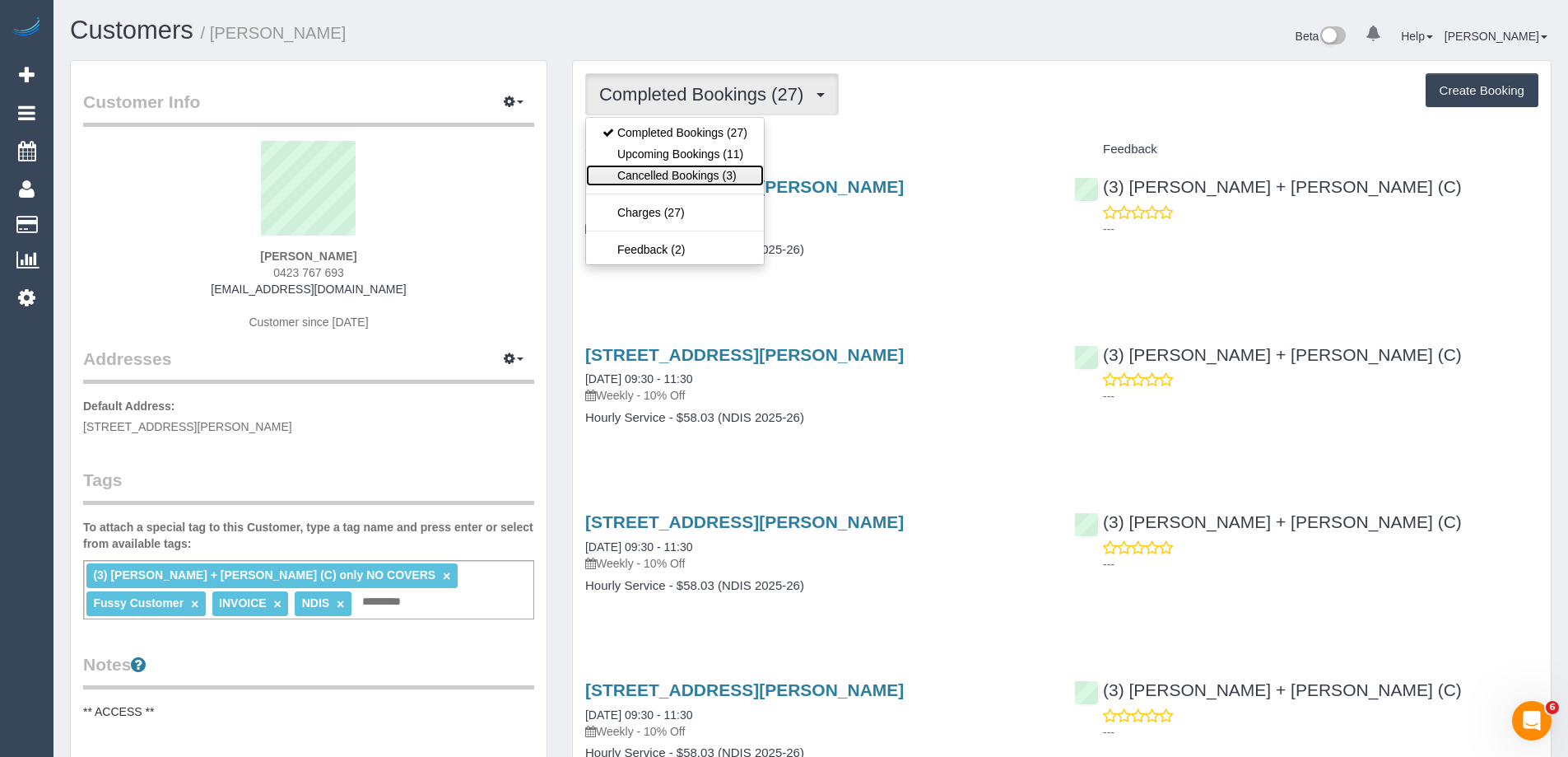
click at [729, 165] on link "Cancelled Bookings (3)" at bounding box center [675, 175] width 178 height 21
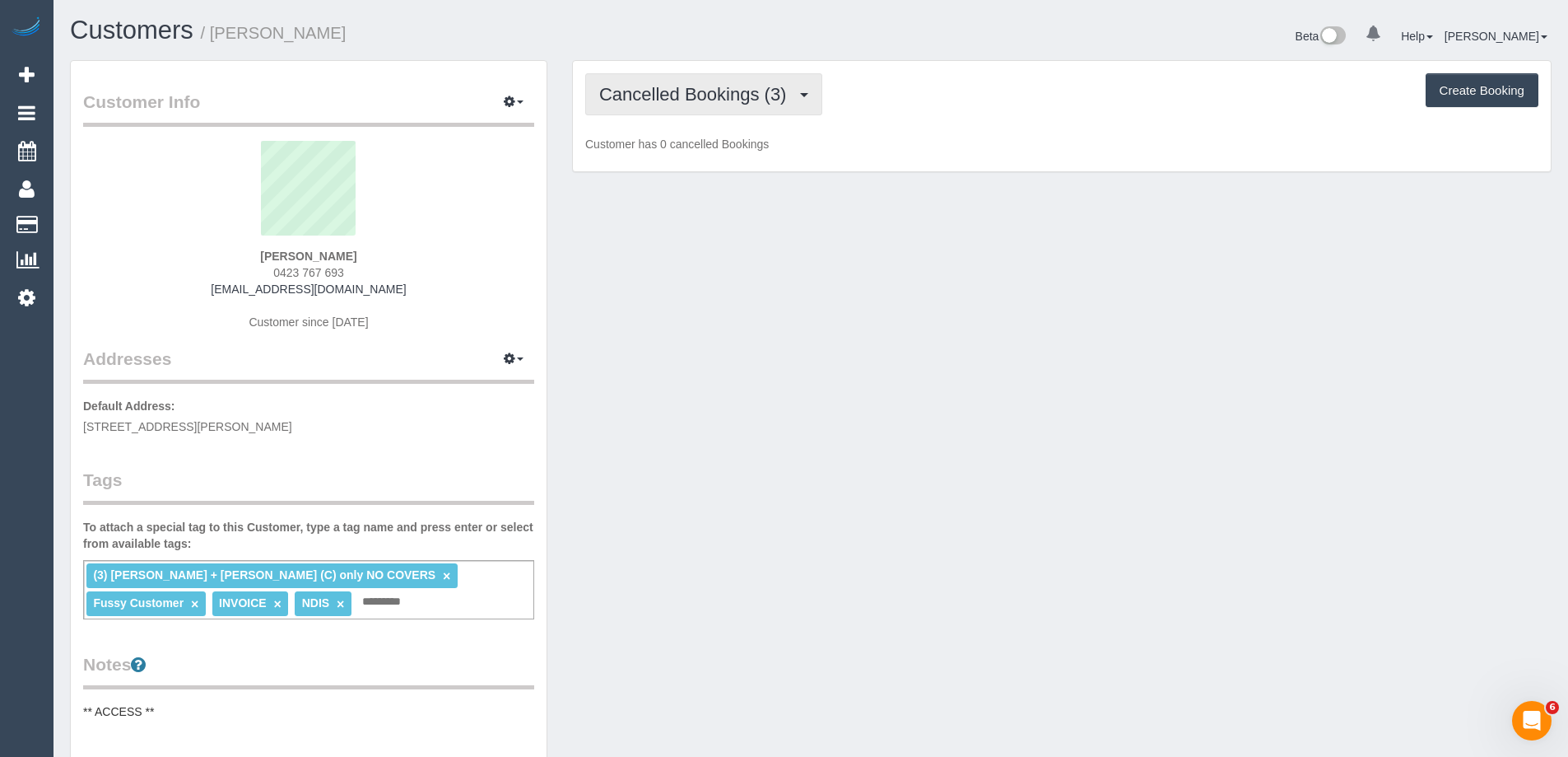
click at [750, 97] on span "Cancelled Bookings (3)" at bounding box center [697, 94] width 195 height 20
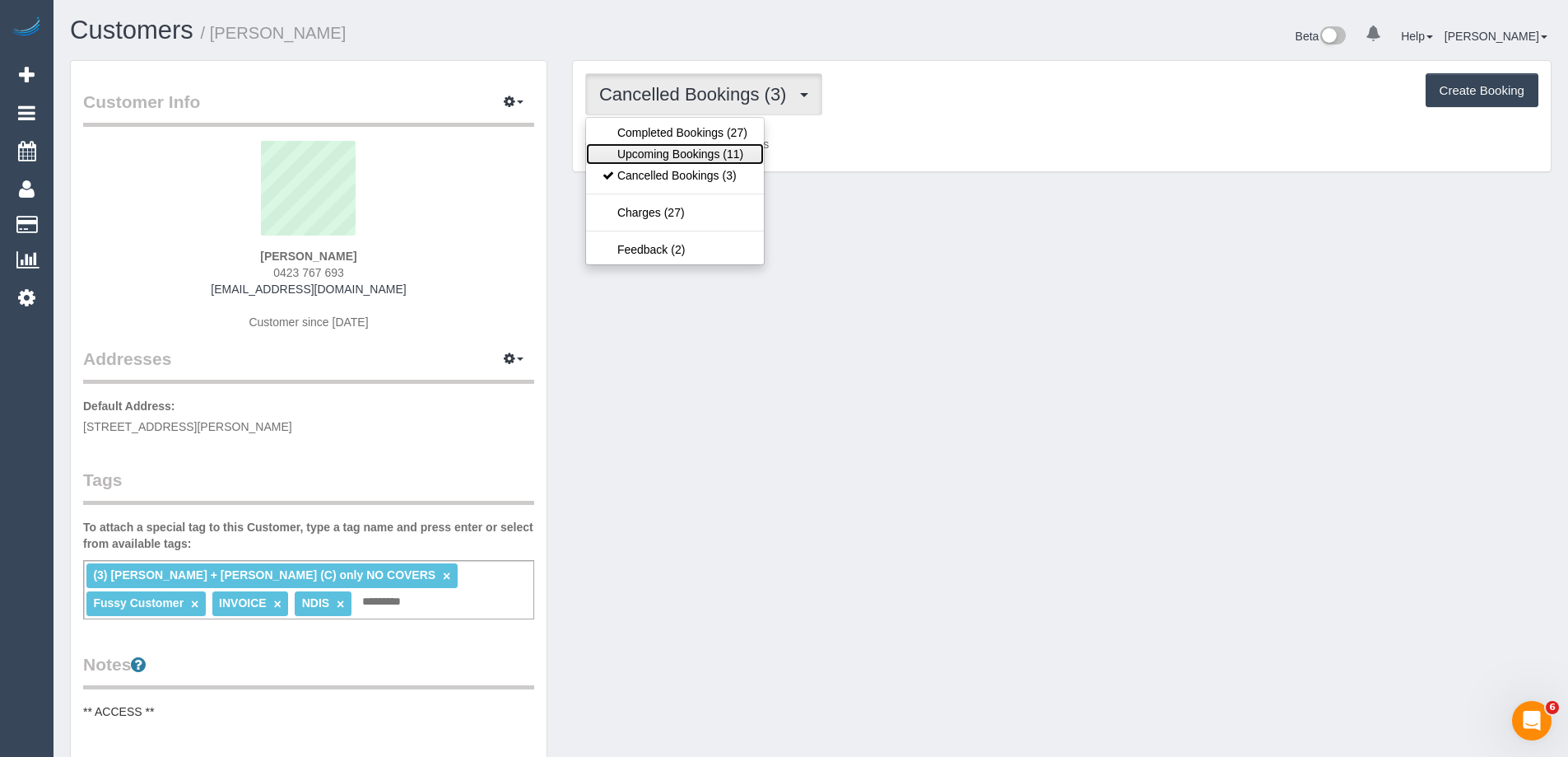
click at [729, 158] on link "Upcoming Bookings (11)" at bounding box center [675, 154] width 178 height 21
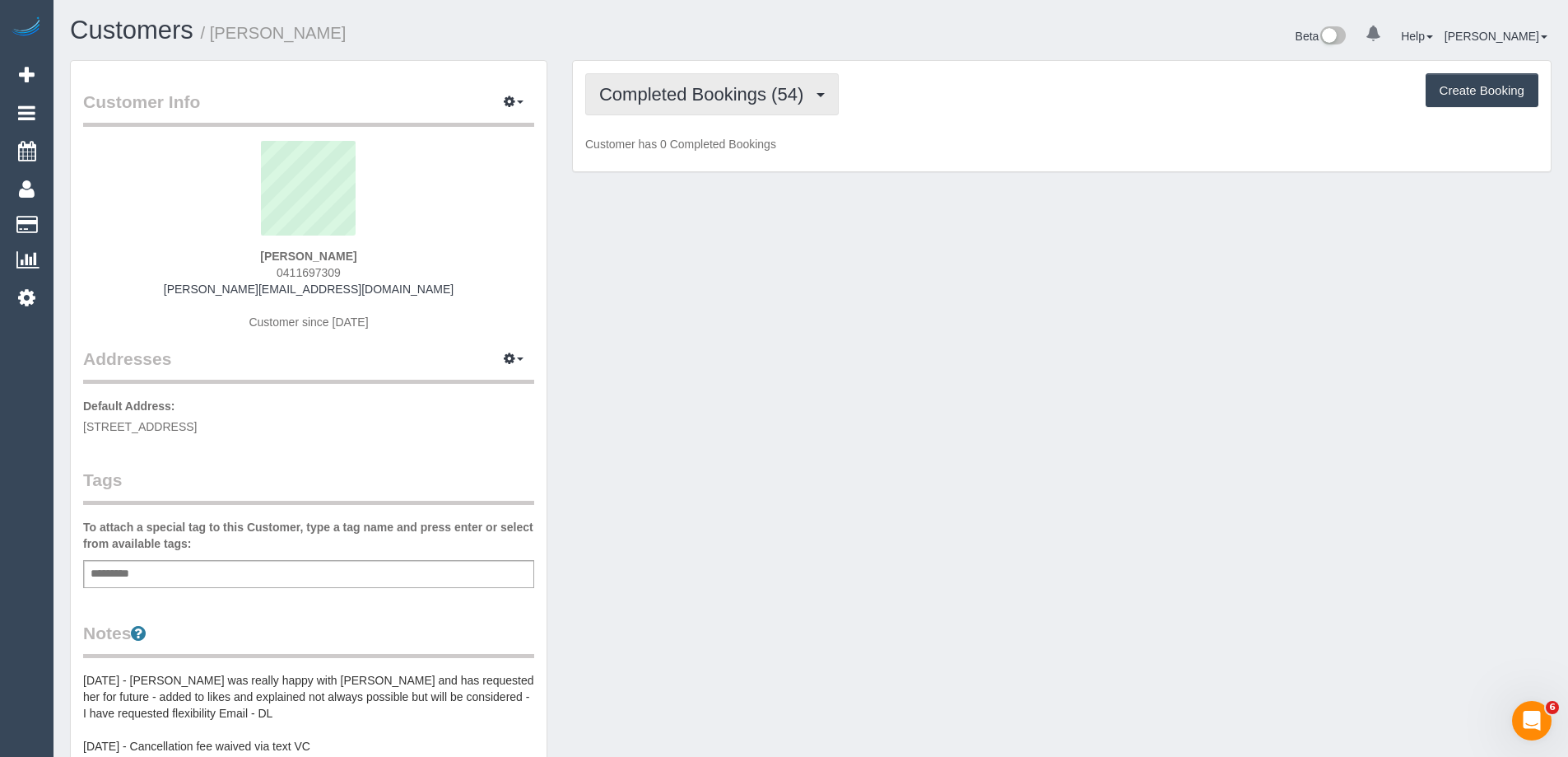
click at [655, 88] on span "Completed Bookings (54)" at bounding box center [705, 94] width 212 height 20
click at [0, 0] on link "Upcoming Bookings (11)" at bounding box center [0, 0] width 0 height 0
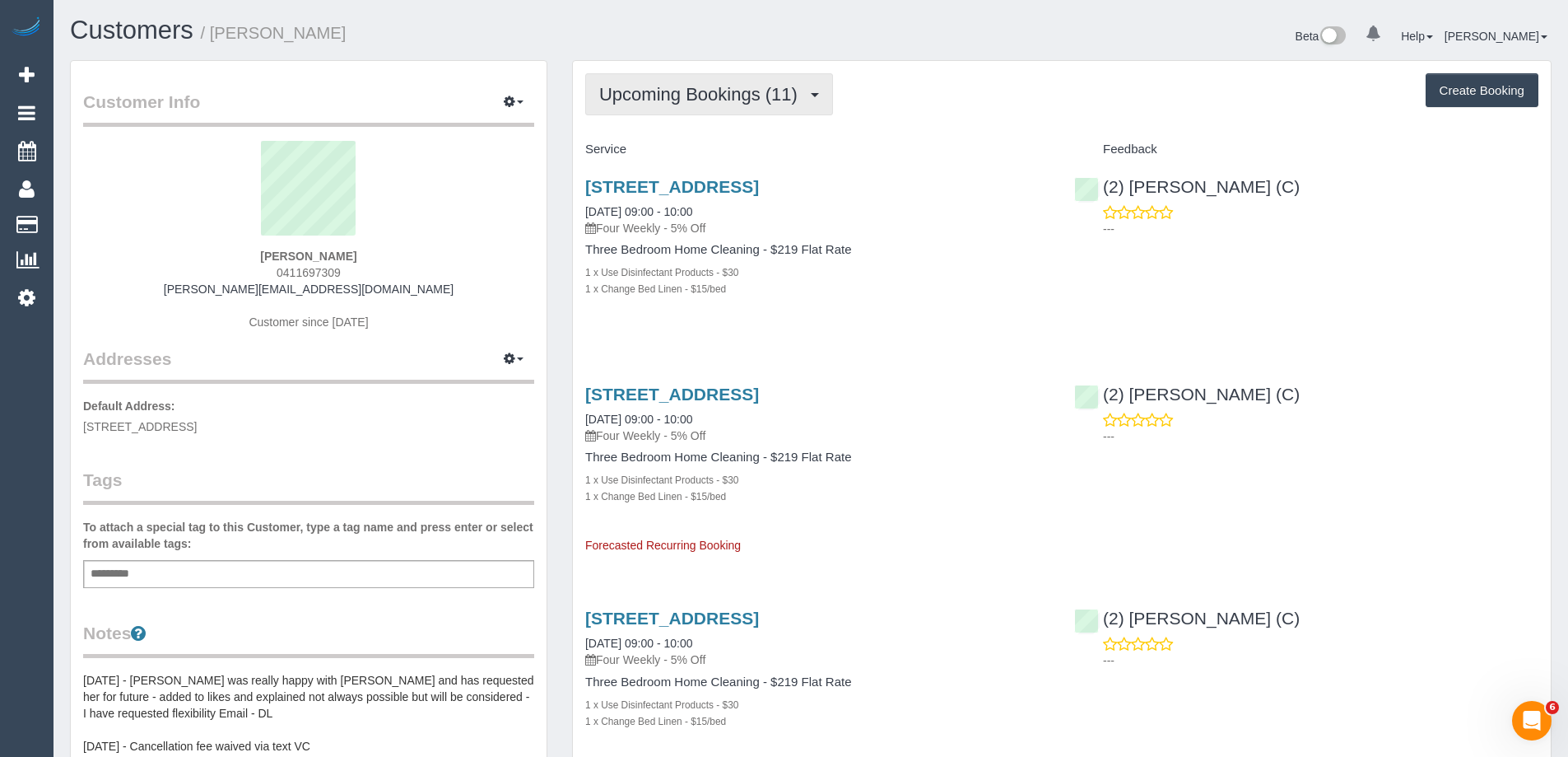
click at [717, 90] on span "Upcoming Bookings (11)" at bounding box center [703, 94] width 207 height 20
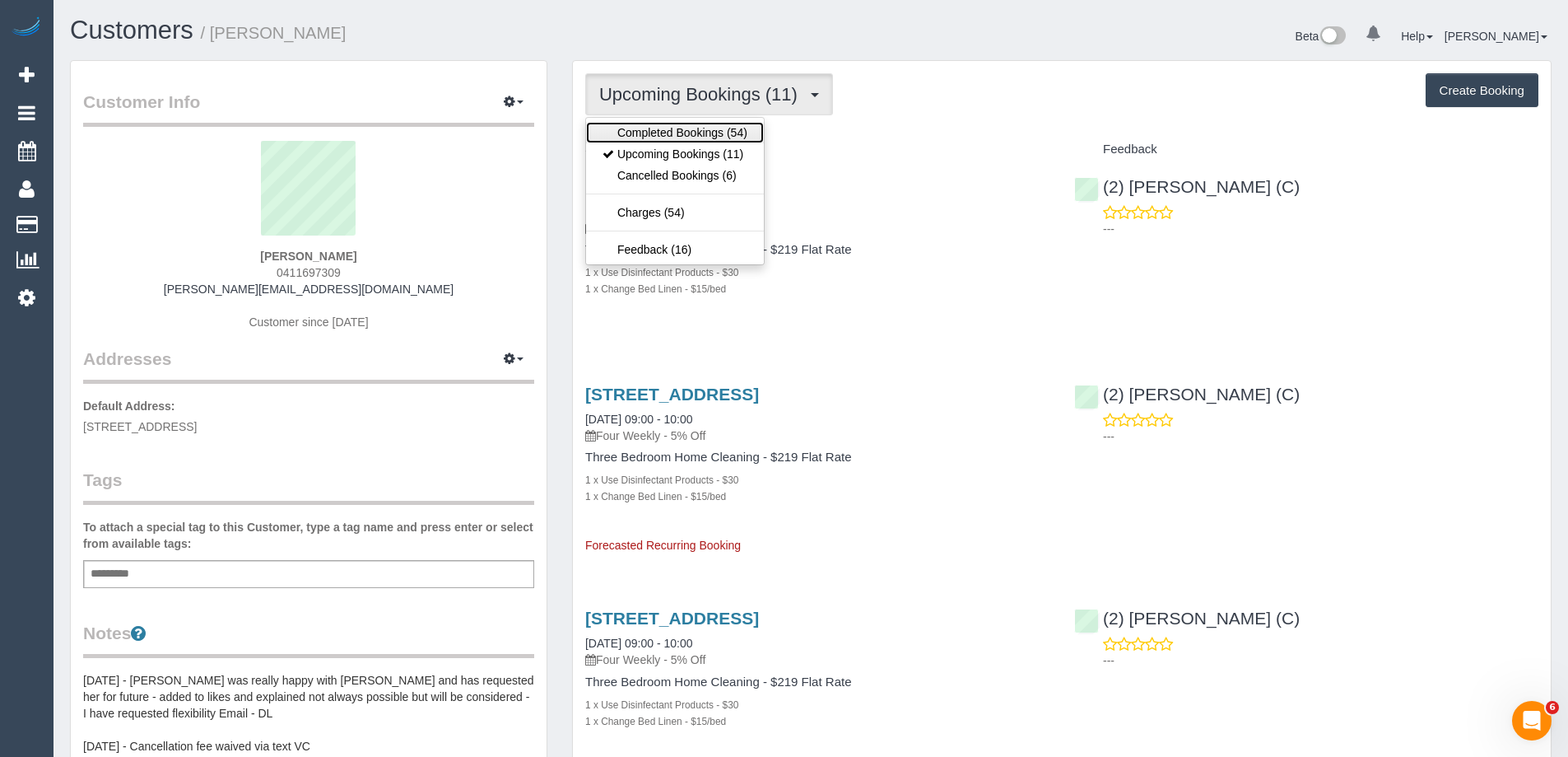
click at [723, 131] on link "Completed Bookings (54)" at bounding box center [675, 132] width 178 height 21
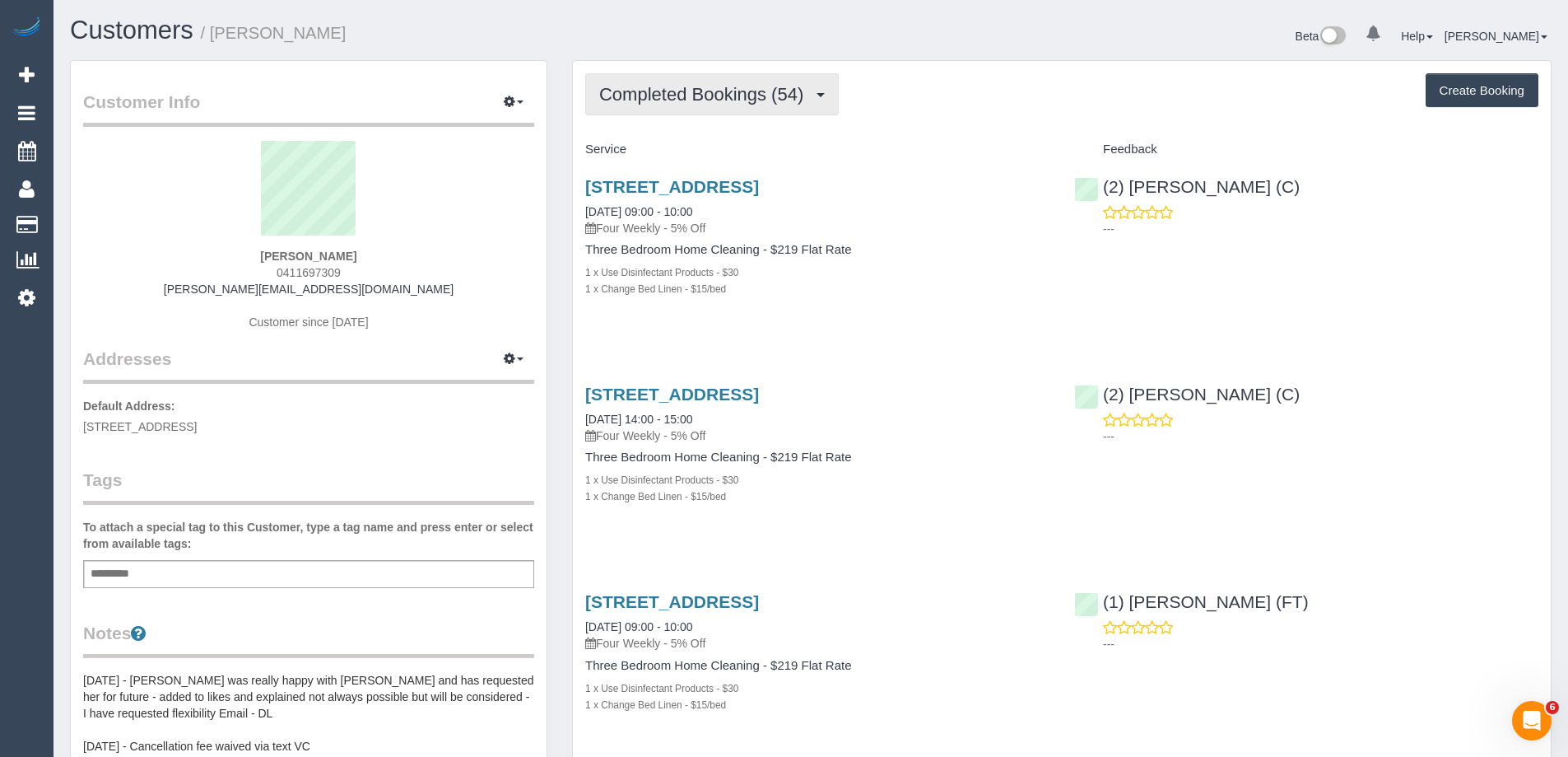
click at [738, 97] on span "Completed Bookings (54)" at bounding box center [705, 94] width 212 height 20
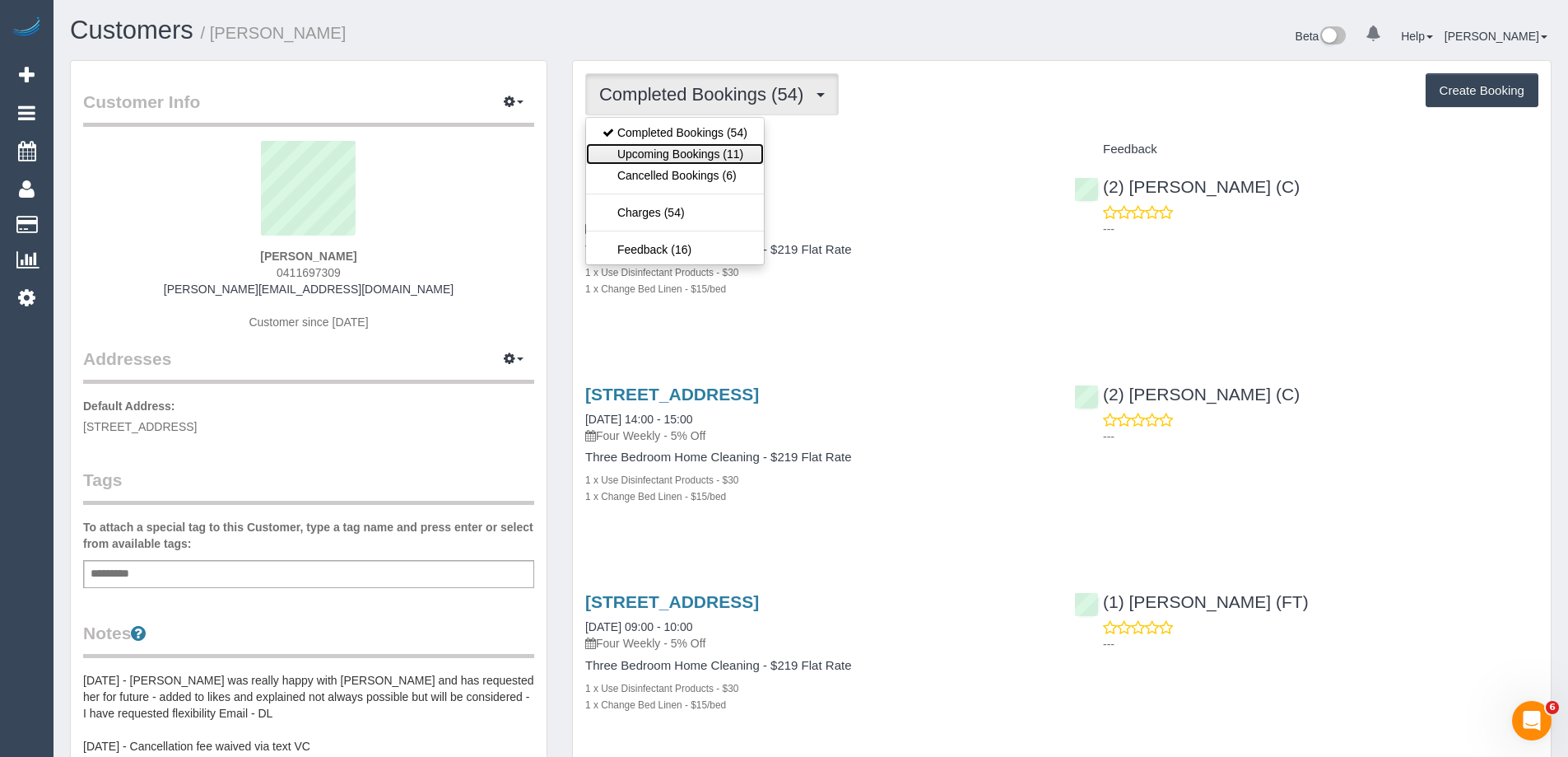
click at [732, 147] on link "Upcoming Bookings (11)" at bounding box center [675, 154] width 178 height 21
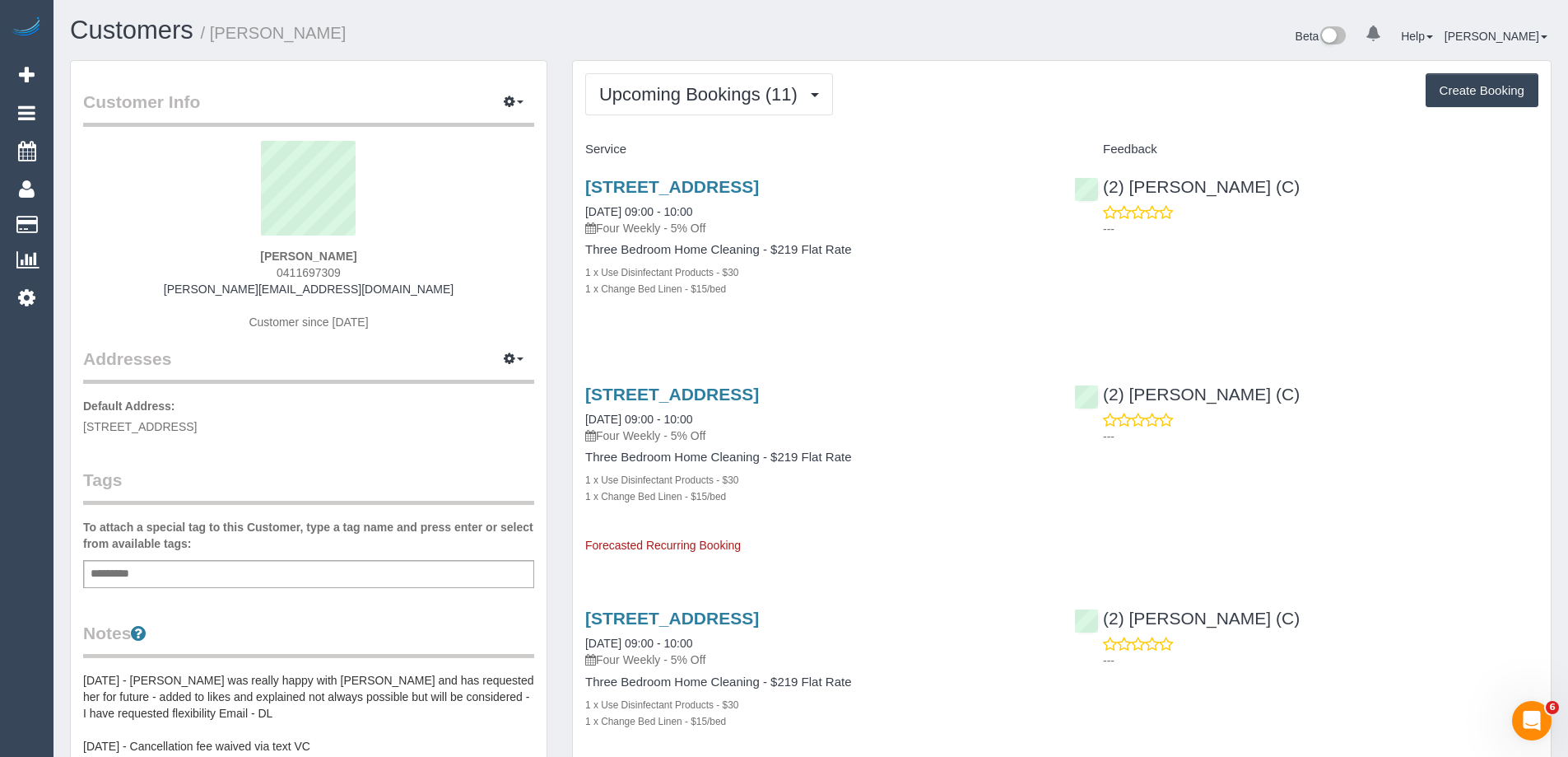
click at [909, 87] on div "Upcoming Bookings (11) Completed Bookings (54) Upcoming Bookings (11) Cancelled…" at bounding box center [1062, 94] width 953 height 42
click at [759, 391] on link "139-141 Canning Street, Carlton, VIC 3053" at bounding box center [672, 394] width 174 height 19
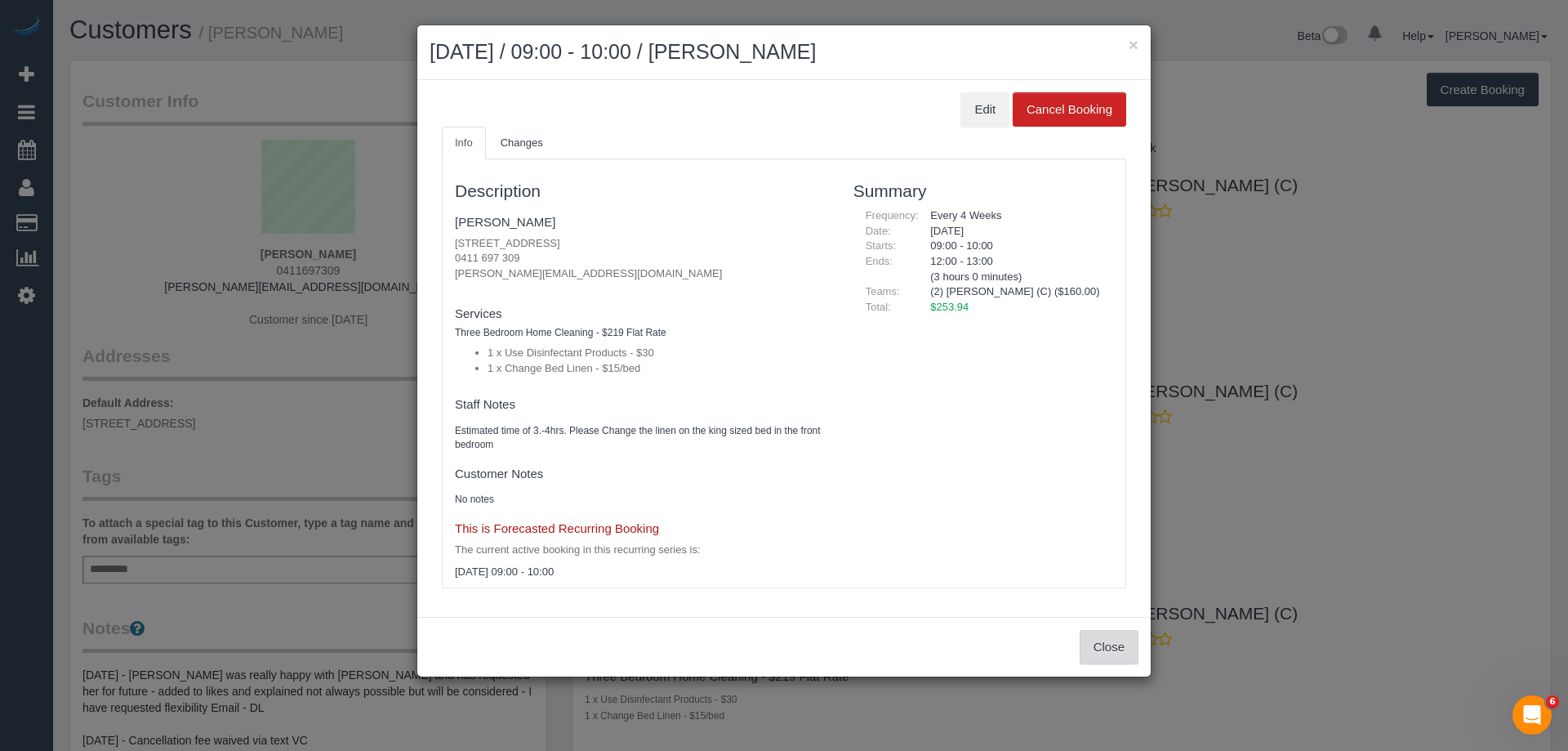
click at [1116, 634] on button "Close" at bounding box center [1109, 647] width 59 height 34
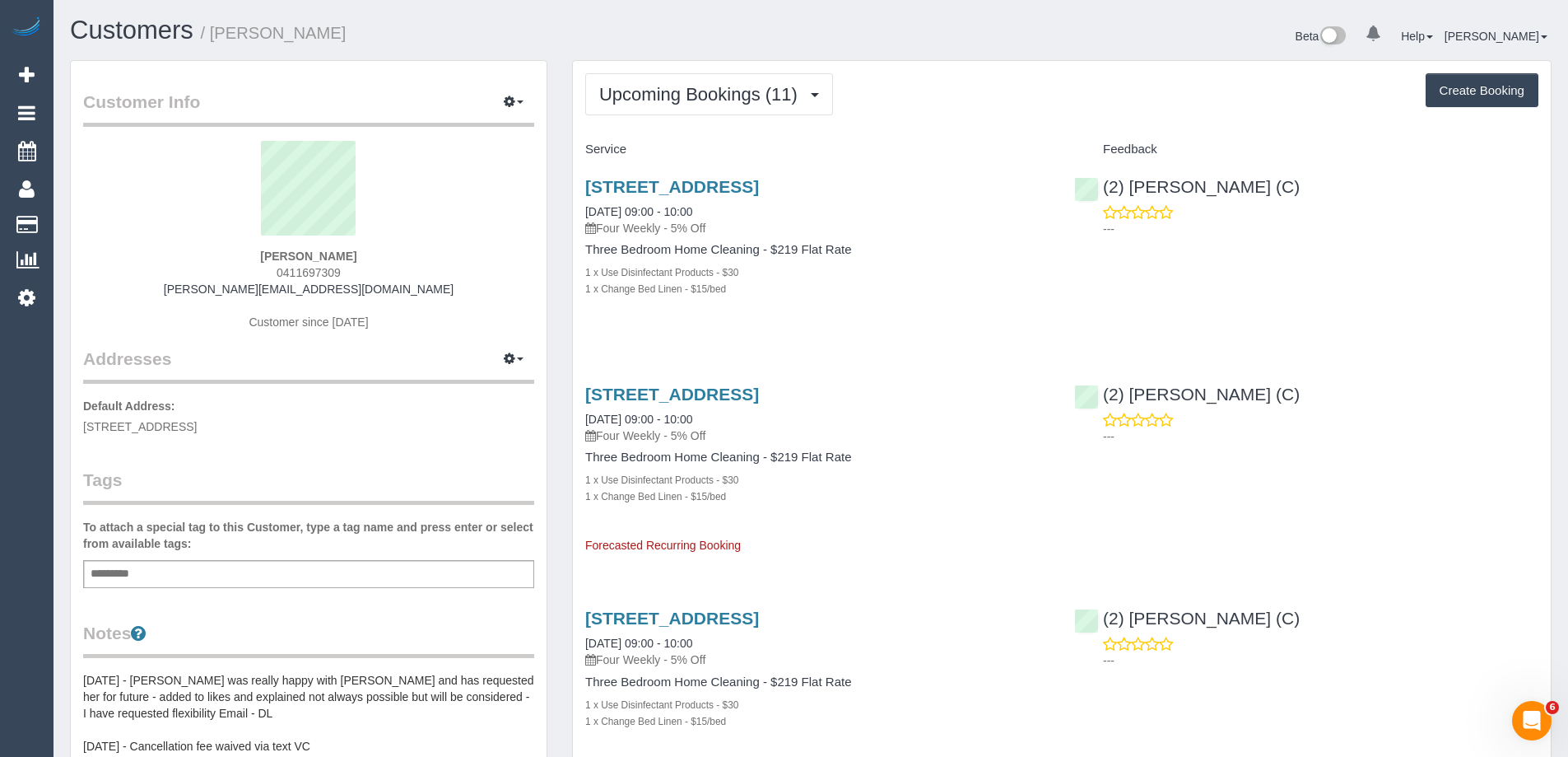
click at [297, 275] on span "0411697309" at bounding box center [308, 273] width 64 height 13
copy span "0411697309"
click at [759, 186] on link "139-141 Canning Street, Carlton, VIC 3053" at bounding box center [672, 186] width 174 height 19
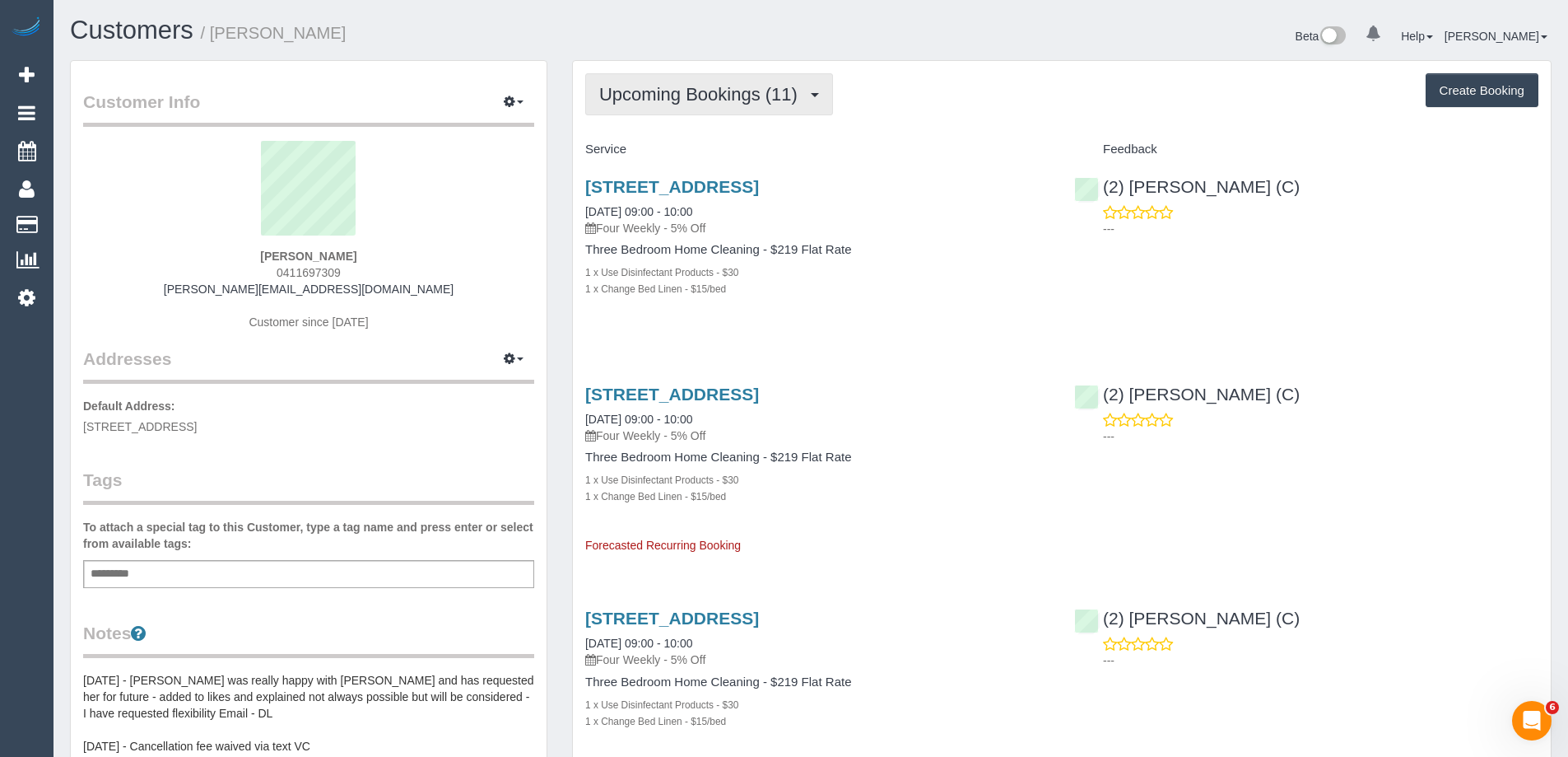
click at [663, 87] on span "Upcoming Bookings (11)" at bounding box center [703, 94] width 207 height 20
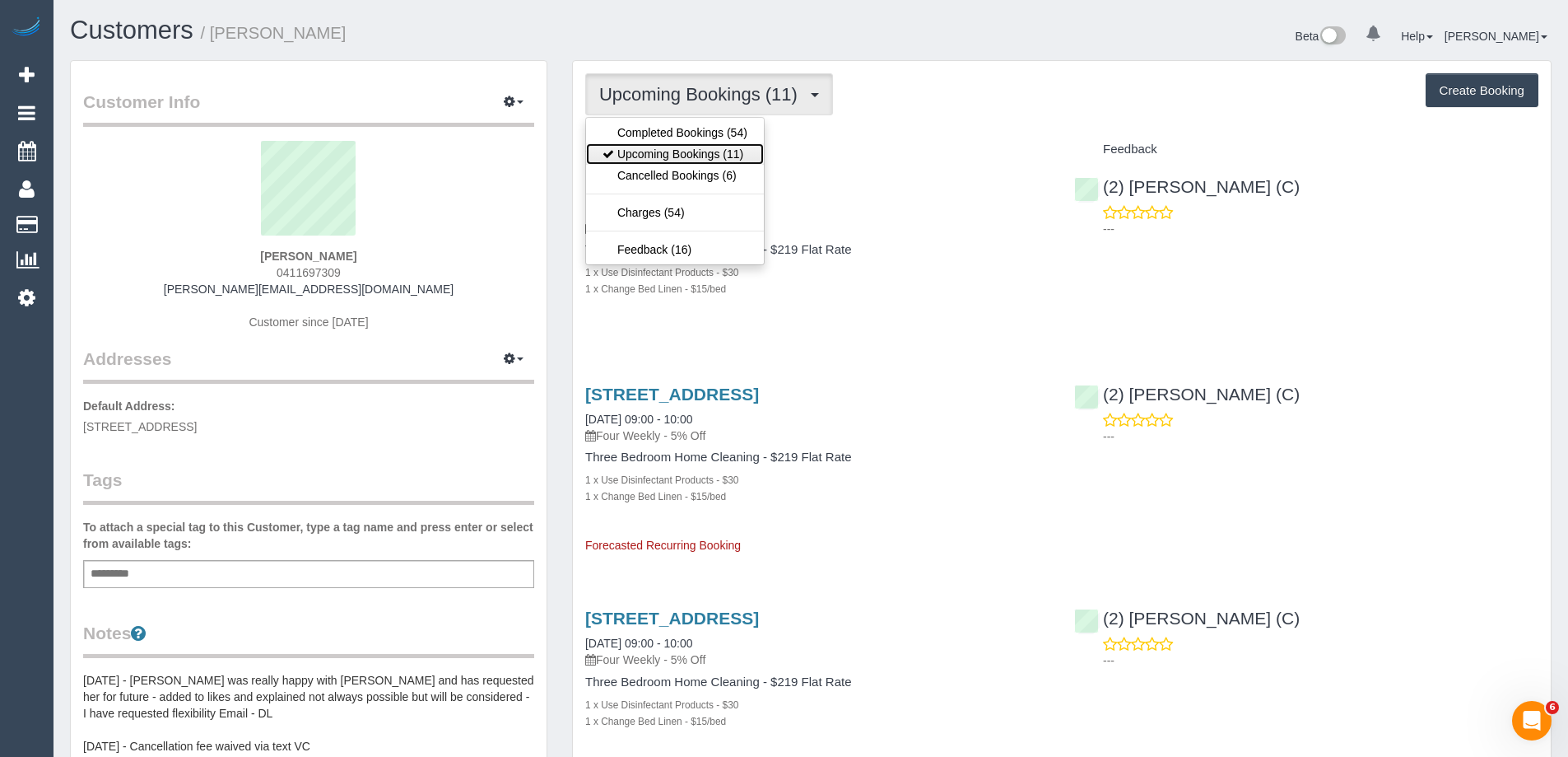
click at [666, 147] on link "Upcoming Bookings (11)" at bounding box center [675, 154] width 178 height 21
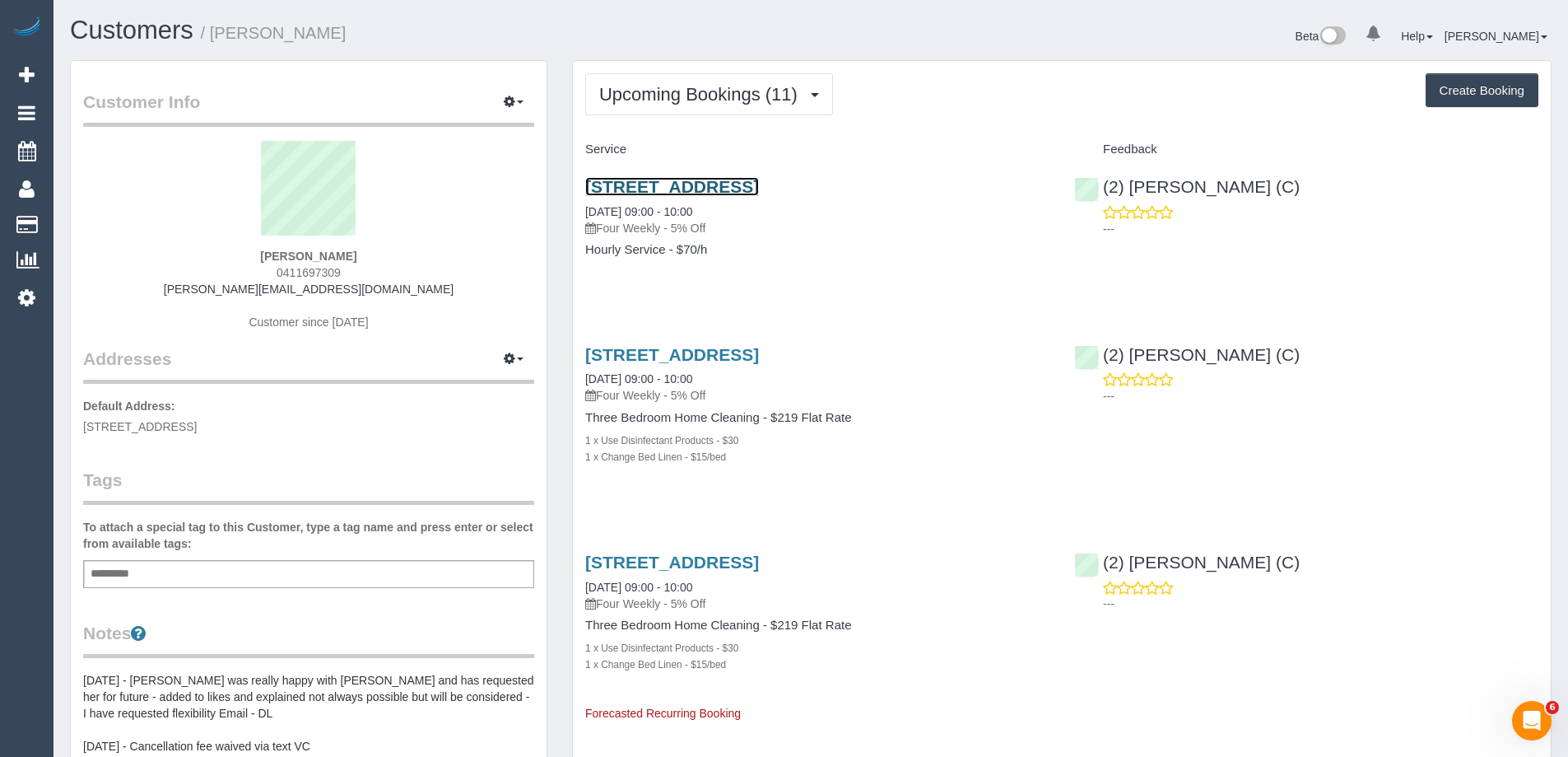
click at [676, 185] on link "139-141 Canning Street, Carlton, VIC 3053" at bounding box center [672, 186] width 174 height 19
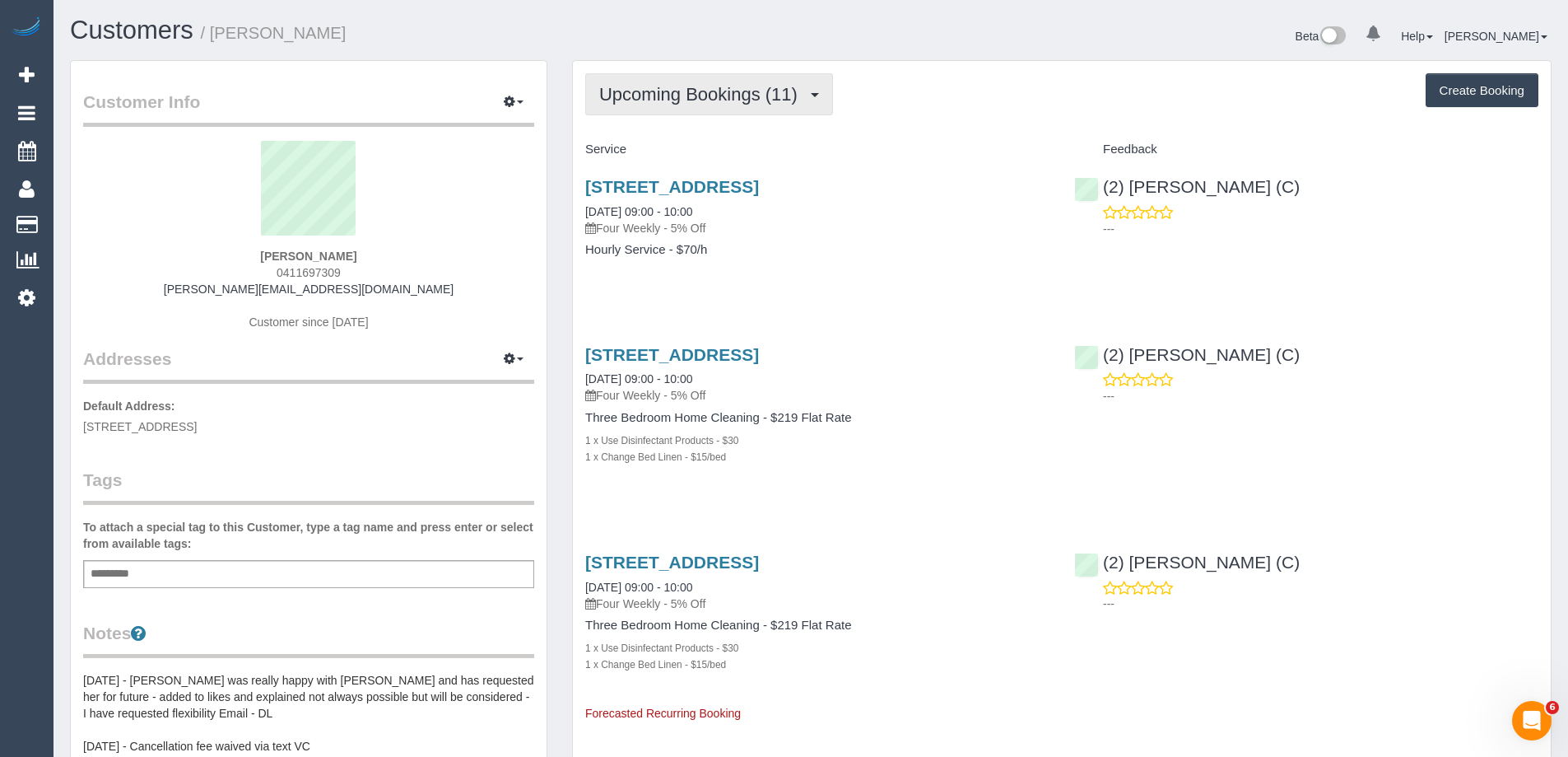
click at [722, 83] on button "Upcoming Bookings (11)" at bounding box center [709, 94] width 248 height 42
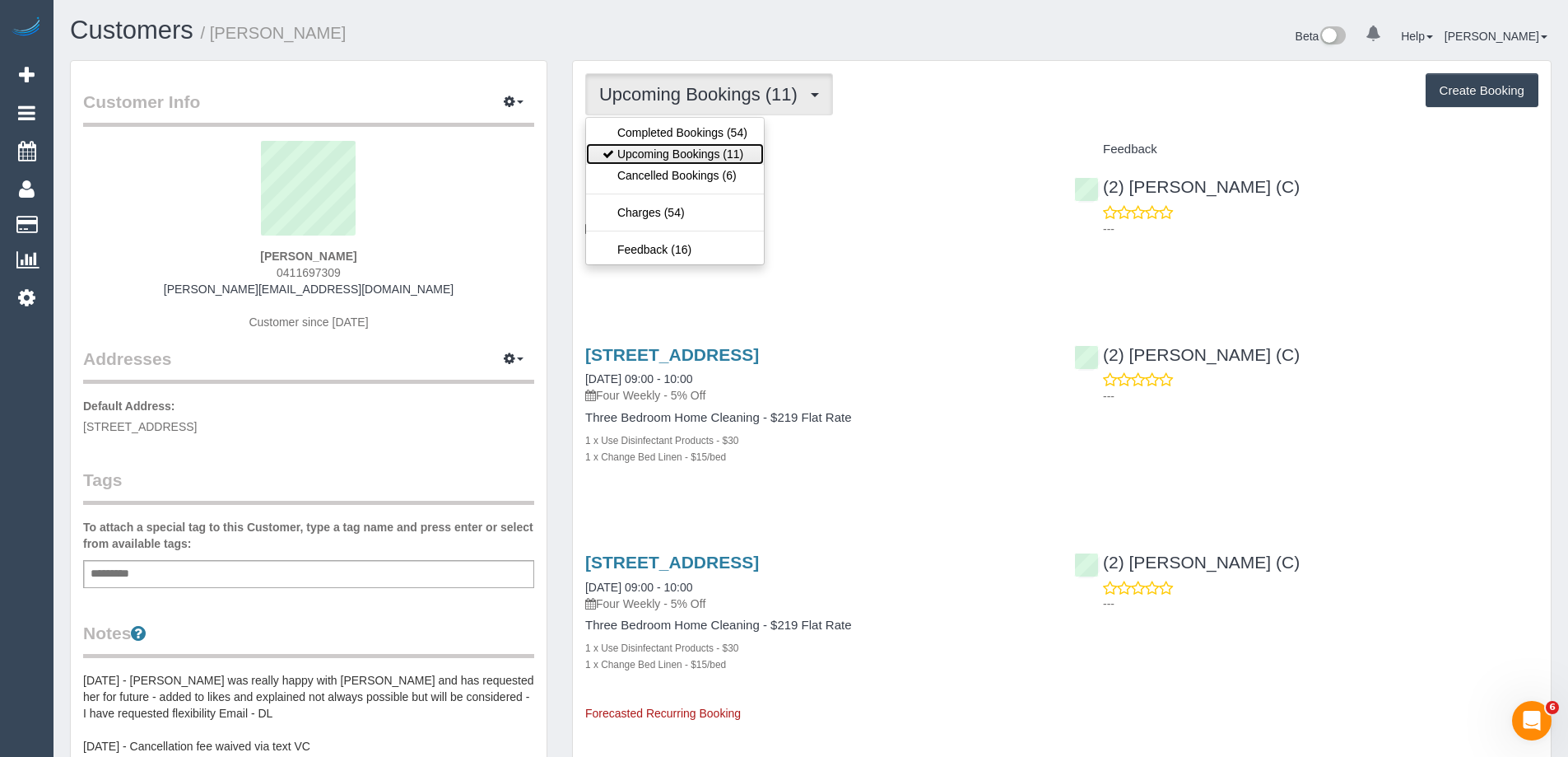
click at [700, 148] on link "Upcoming Bookings (11)" at bounding box center [675, 154] width 178 height 21
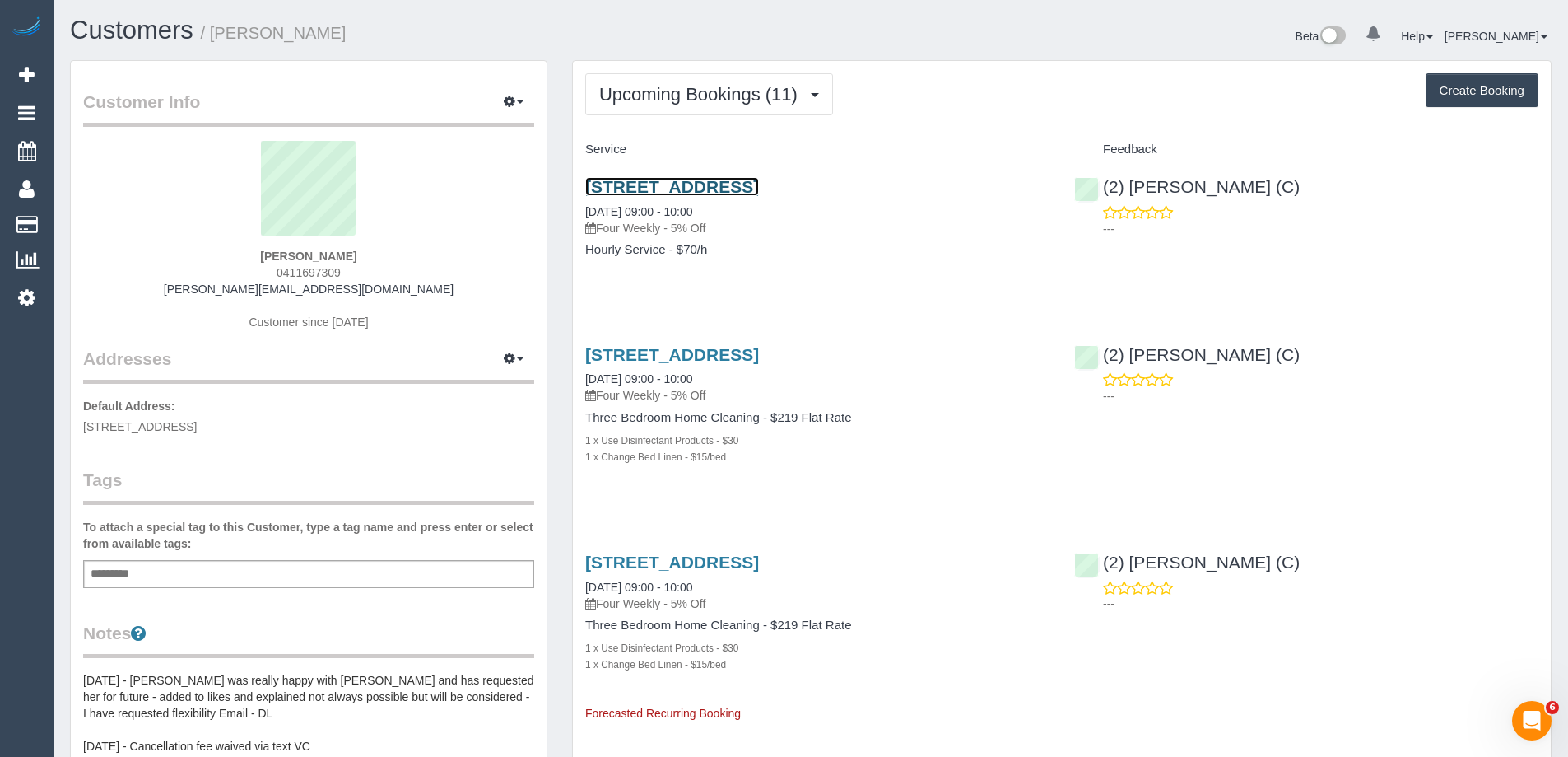
click at [738, 186] on link "139-141 Canning Street, Carlton, VIC 3053" at bounding box center [672, 186] width 174 height 19
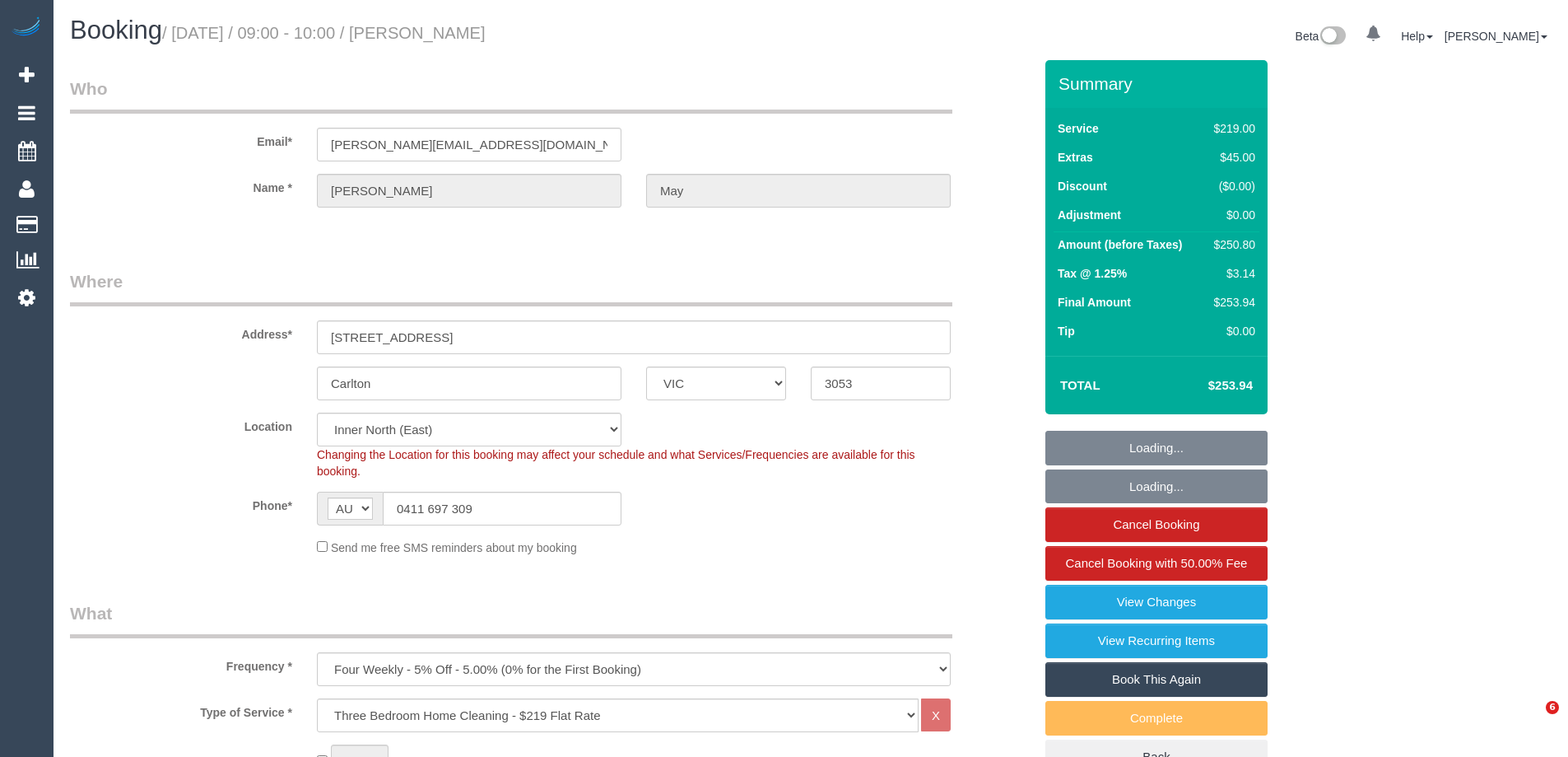
select select "VIC"
select select "number:28"
select select "number:14"
select select "number:19"
select select "number:22"
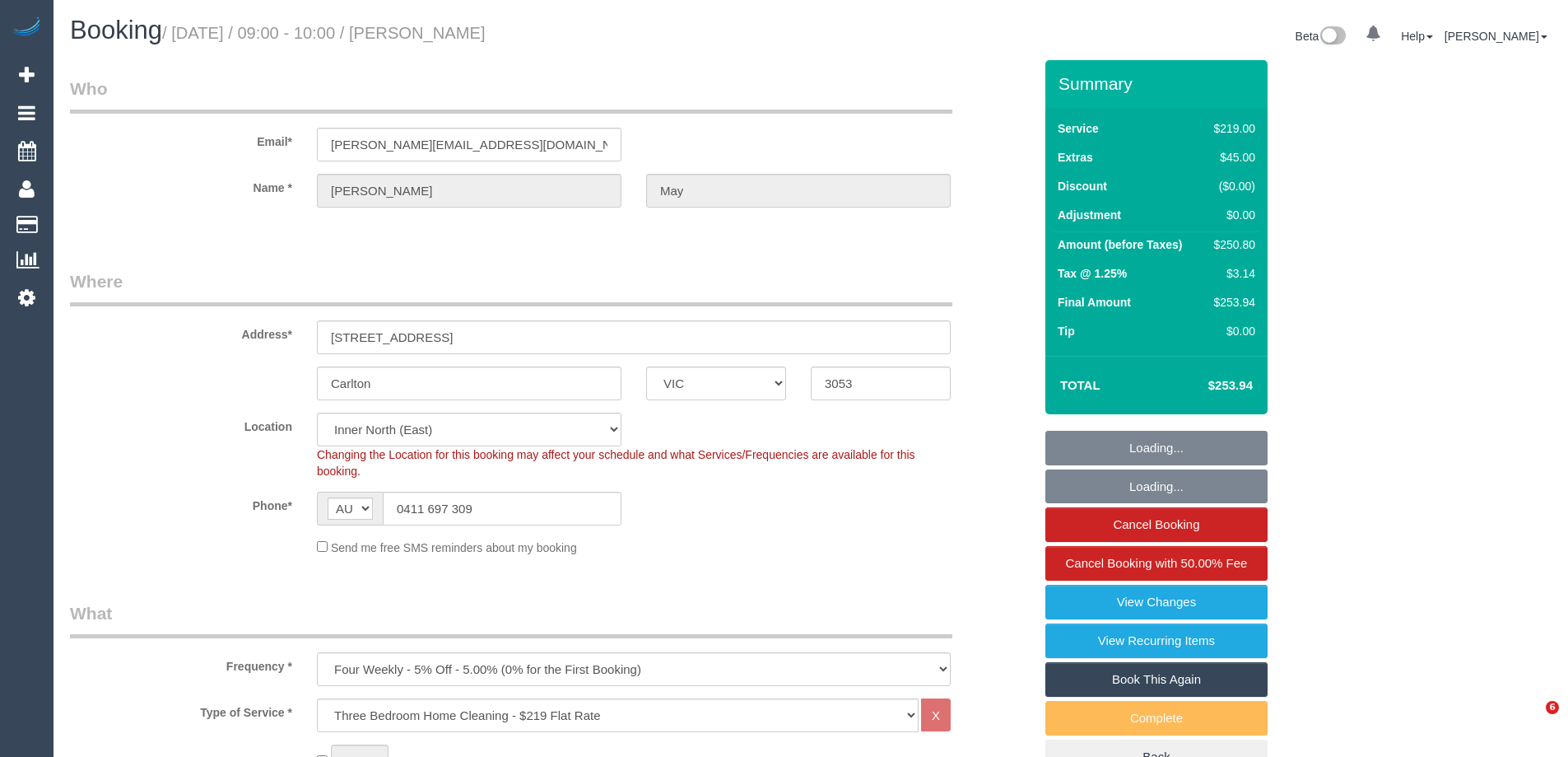
select select "number:12"
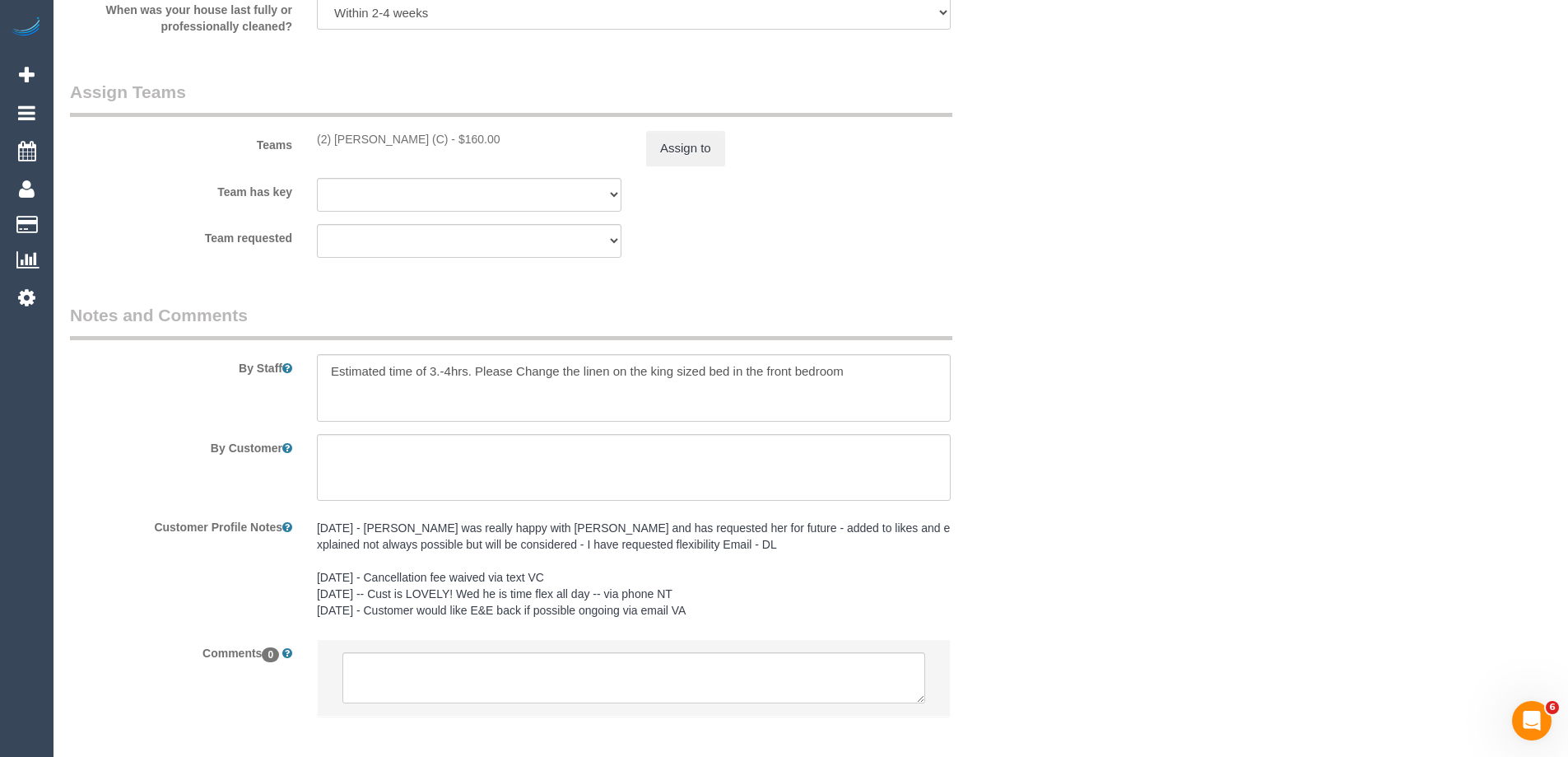
scroll to position [2623, 0]
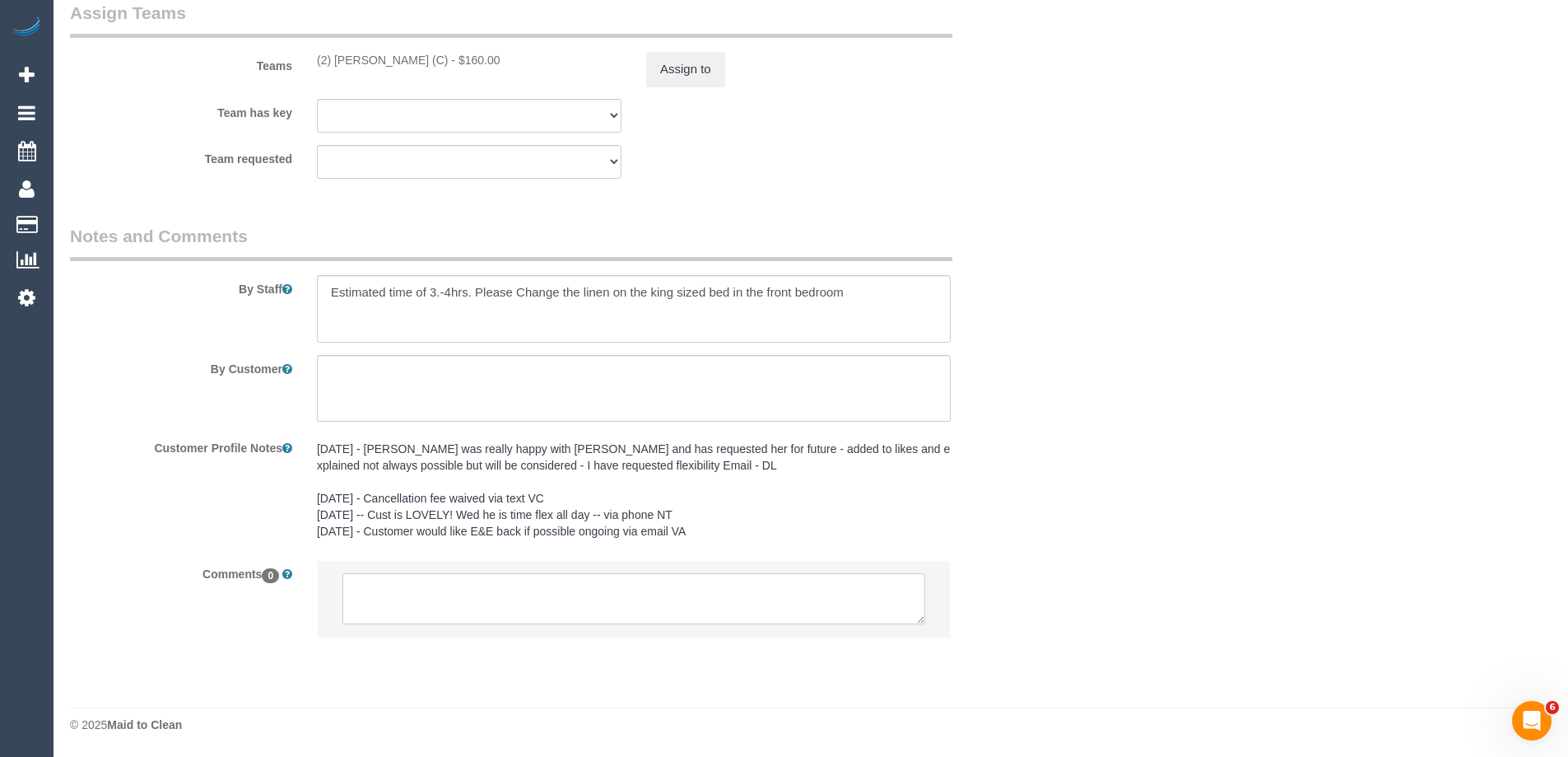
click at [603, 588] on textarea at bounding box center [634, 599] width 583 height 51
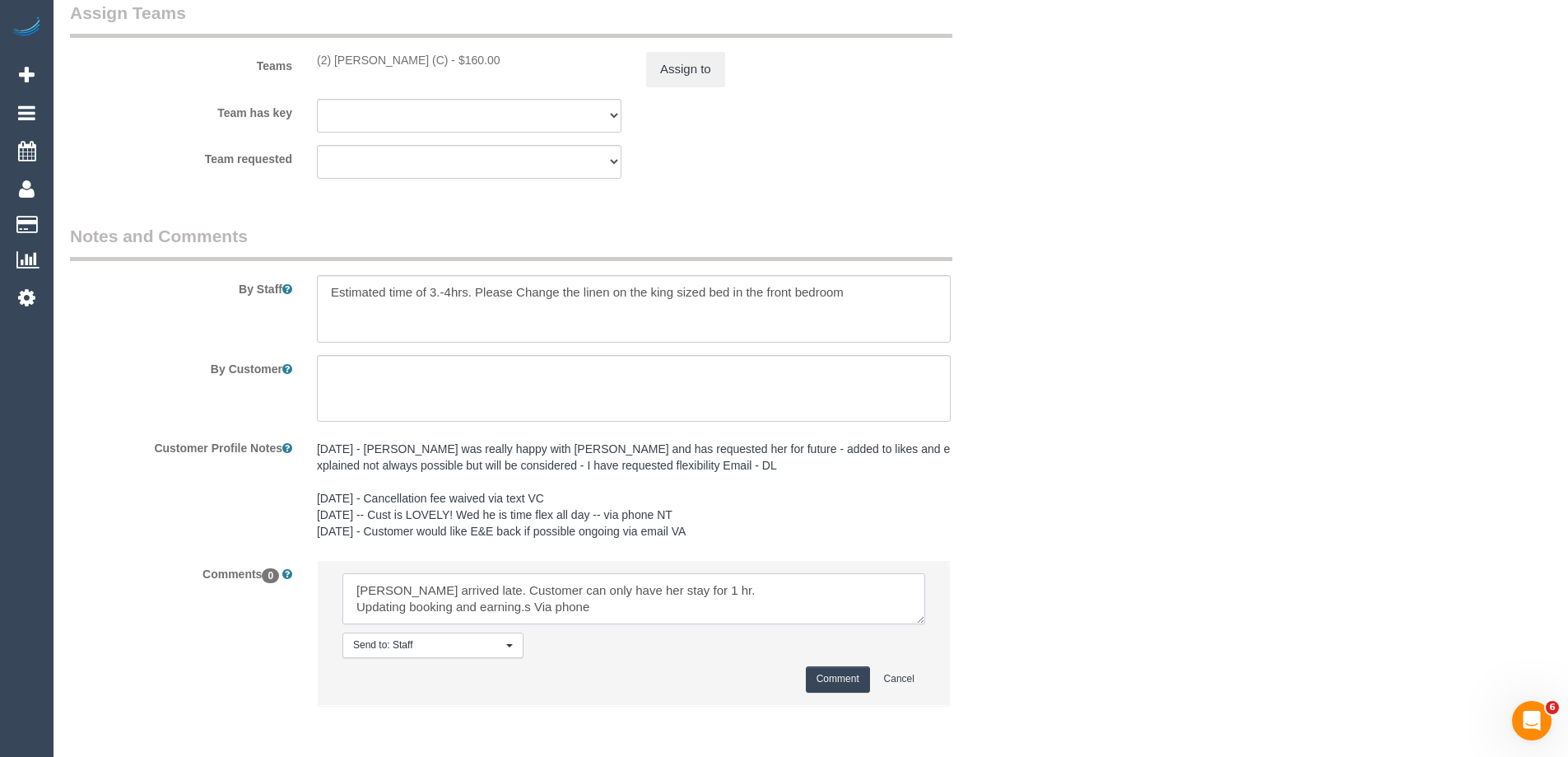
drag, startPoint x: 520, startPoint y: 606, endPoint x: 554, endPoint y: 598, distance: 34.9
click at [523, 605] on textarea at bounding box center [634, 599] width 583 height 51
type textarea "[PERSON_NAME] arrived late. Customer can only have her stay for 1 hr. Updating …"
click at [831, 668] on button "Comment" at bounding box center [838, 679] width 64 height 25
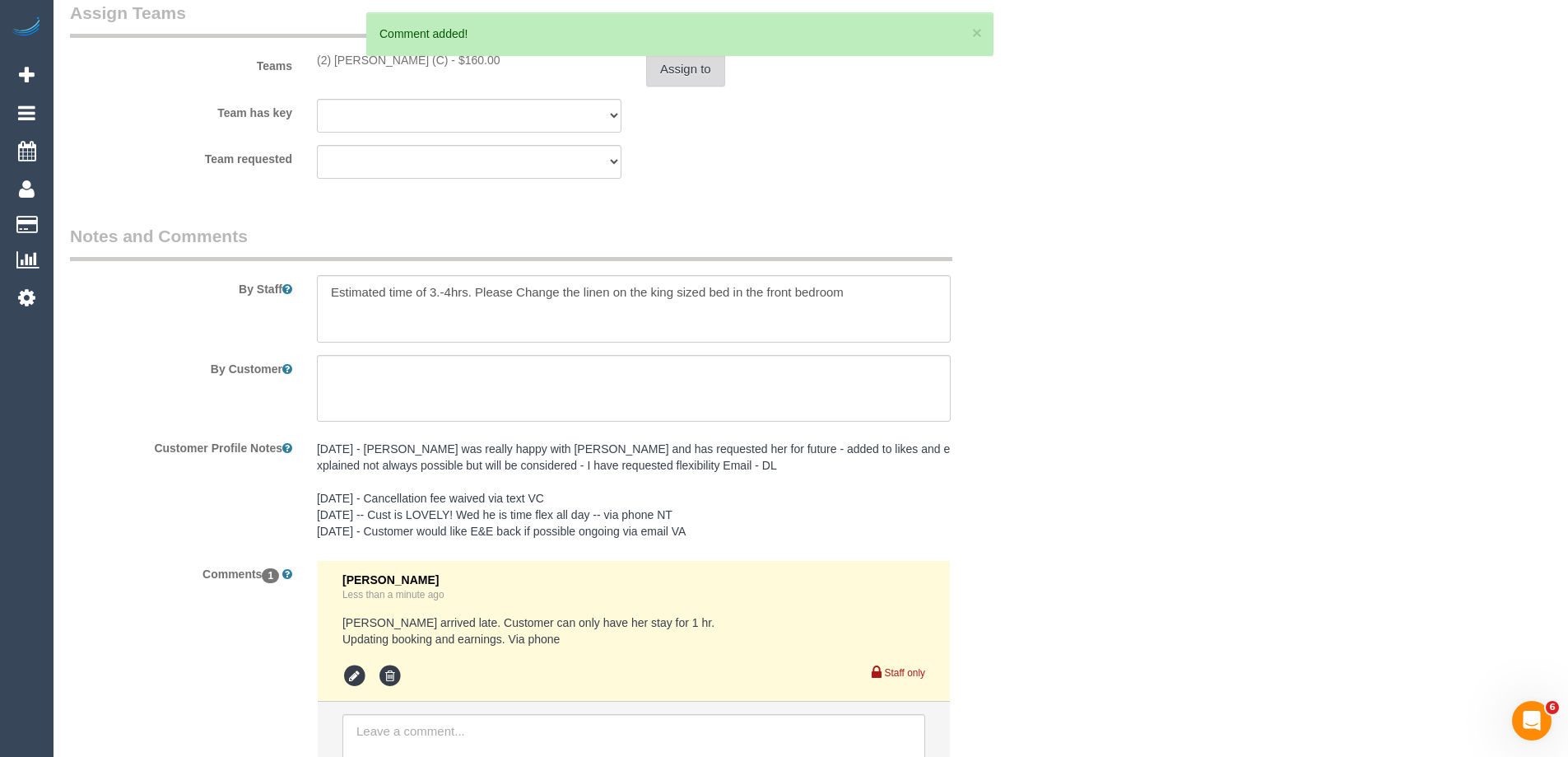
click at [681, 76] on button "Assign to" at bounding box center [685, 69] width 79 height 34
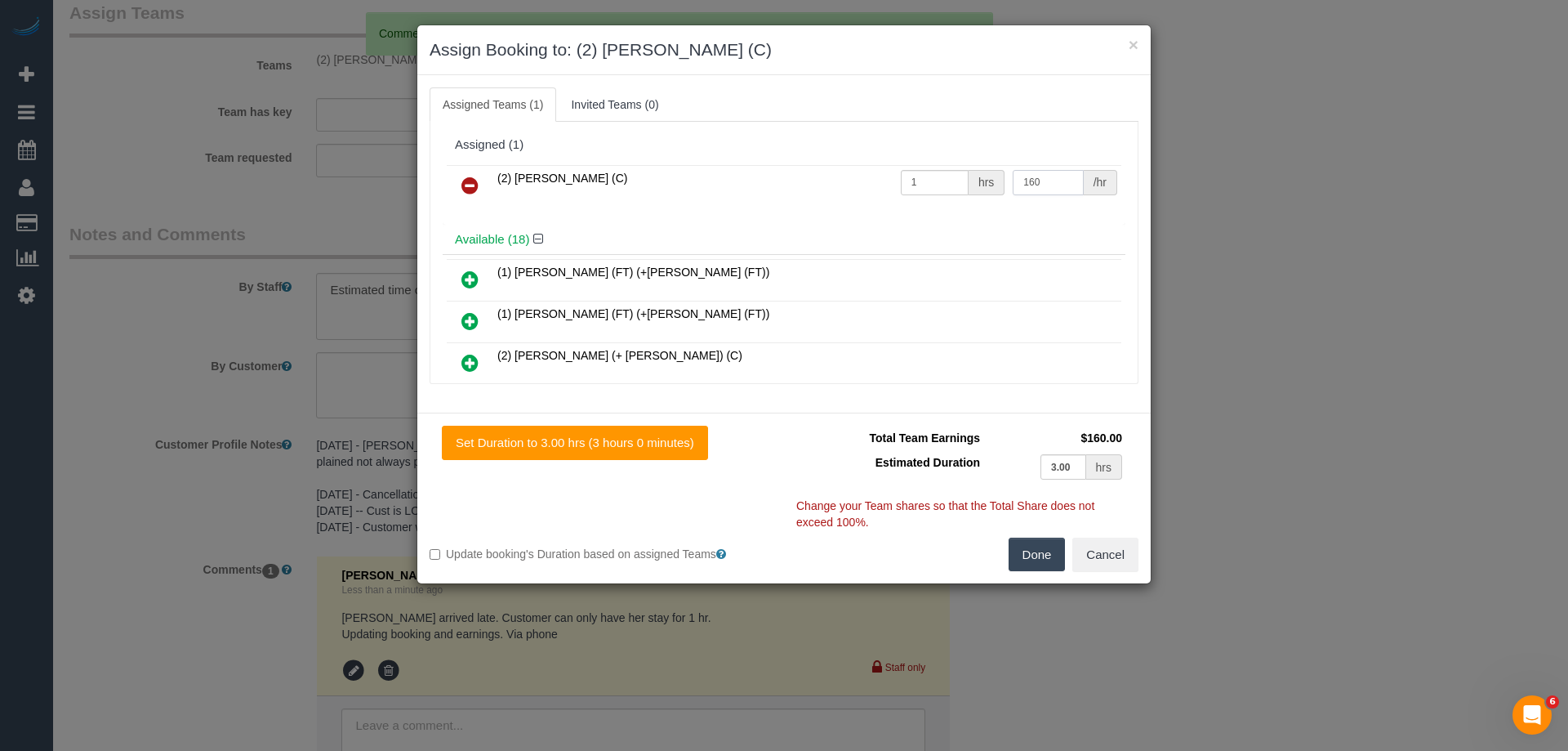
click at [1043, 177] on input "160" at bounding box center [1048, 182] width 70 height 25
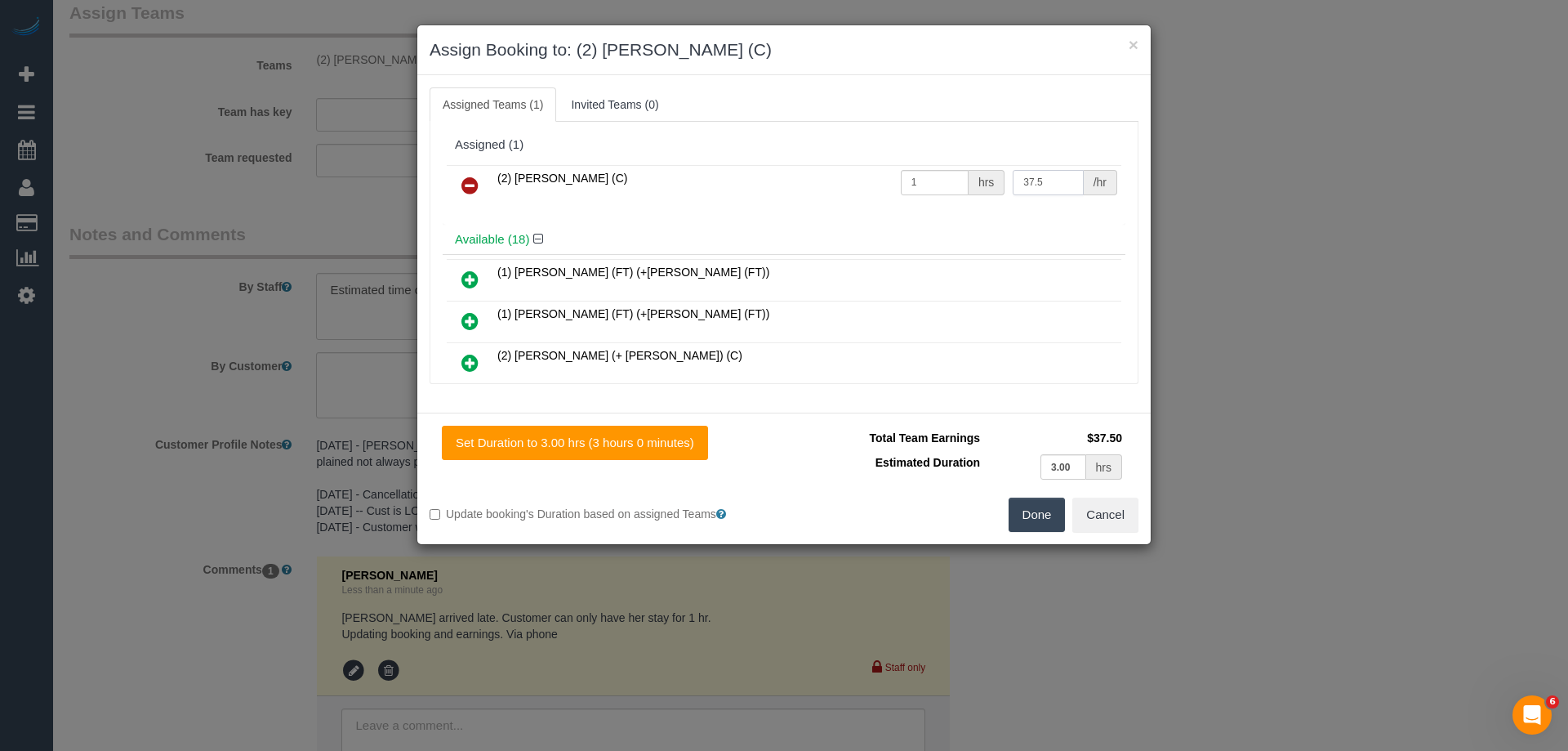
type input "37.5"
click at [1030, 513] on button "Done" at bounding box center [1037, 515] width 57 height 34
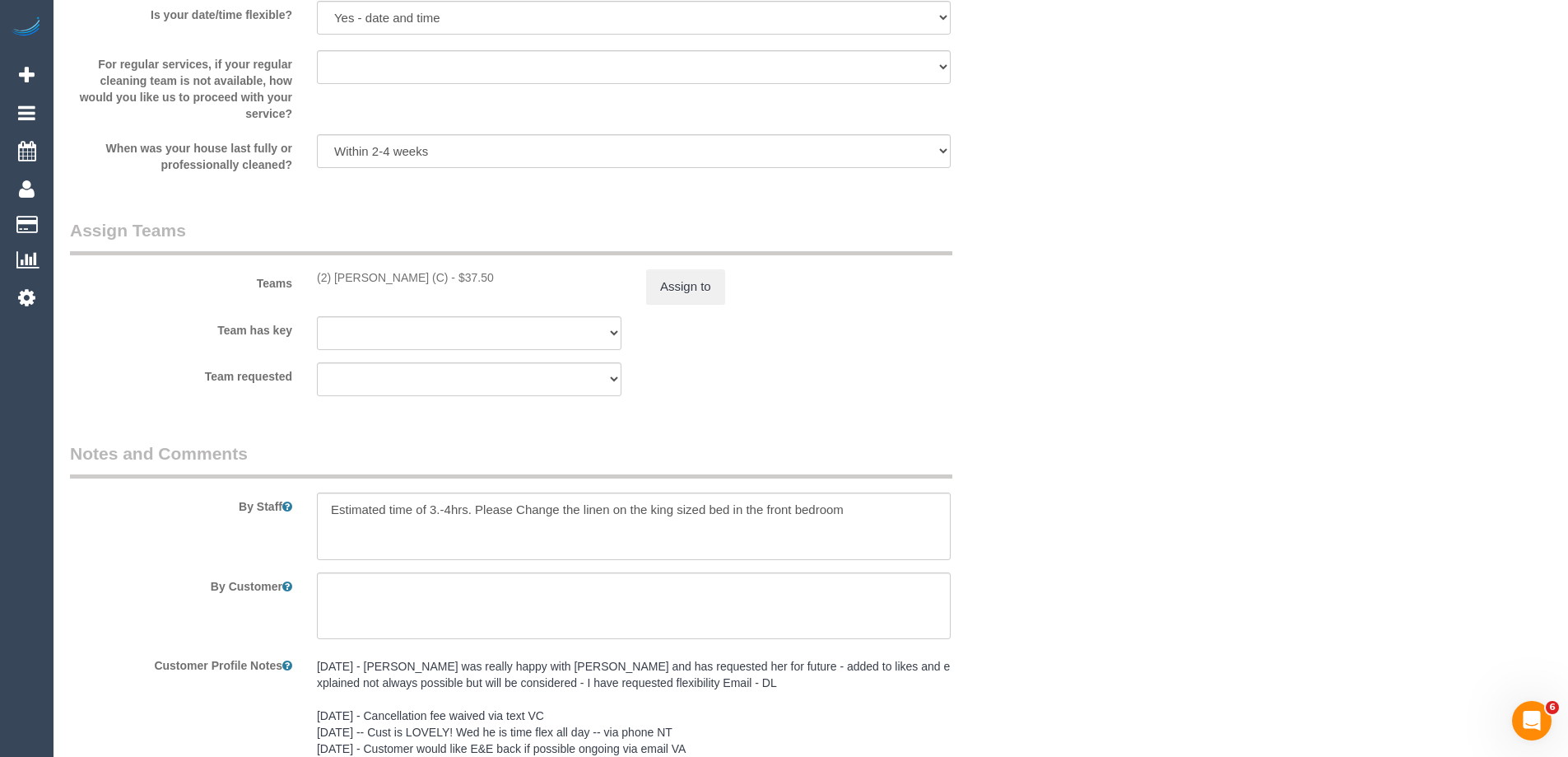
scroll to position [2541, 0]
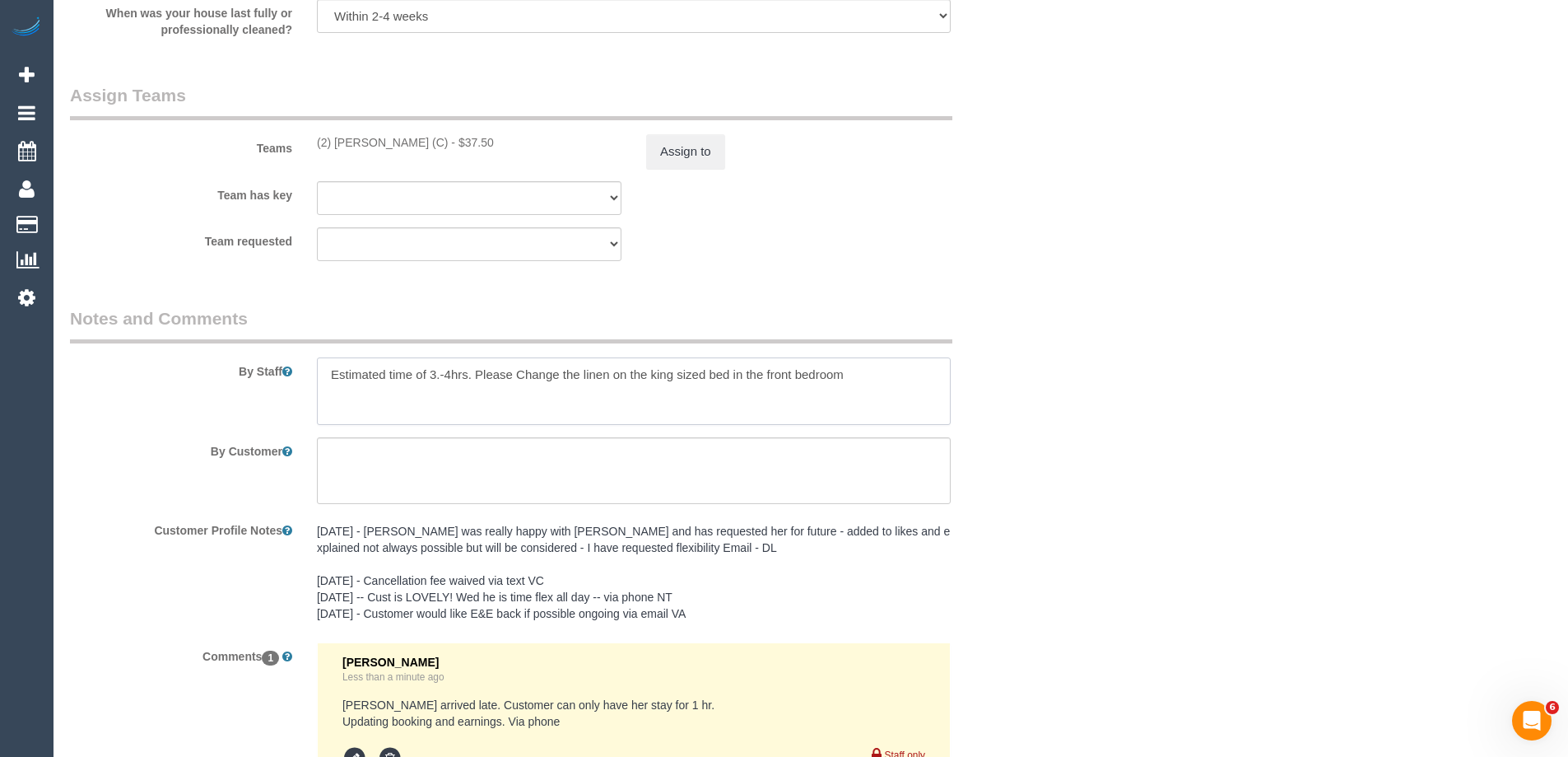
click at [531, 379] on textarea at bounding box center [634, 391] width 634 height 68
paste textarea "priorities are changing bed linen, the bathroom and vacuuming floors"
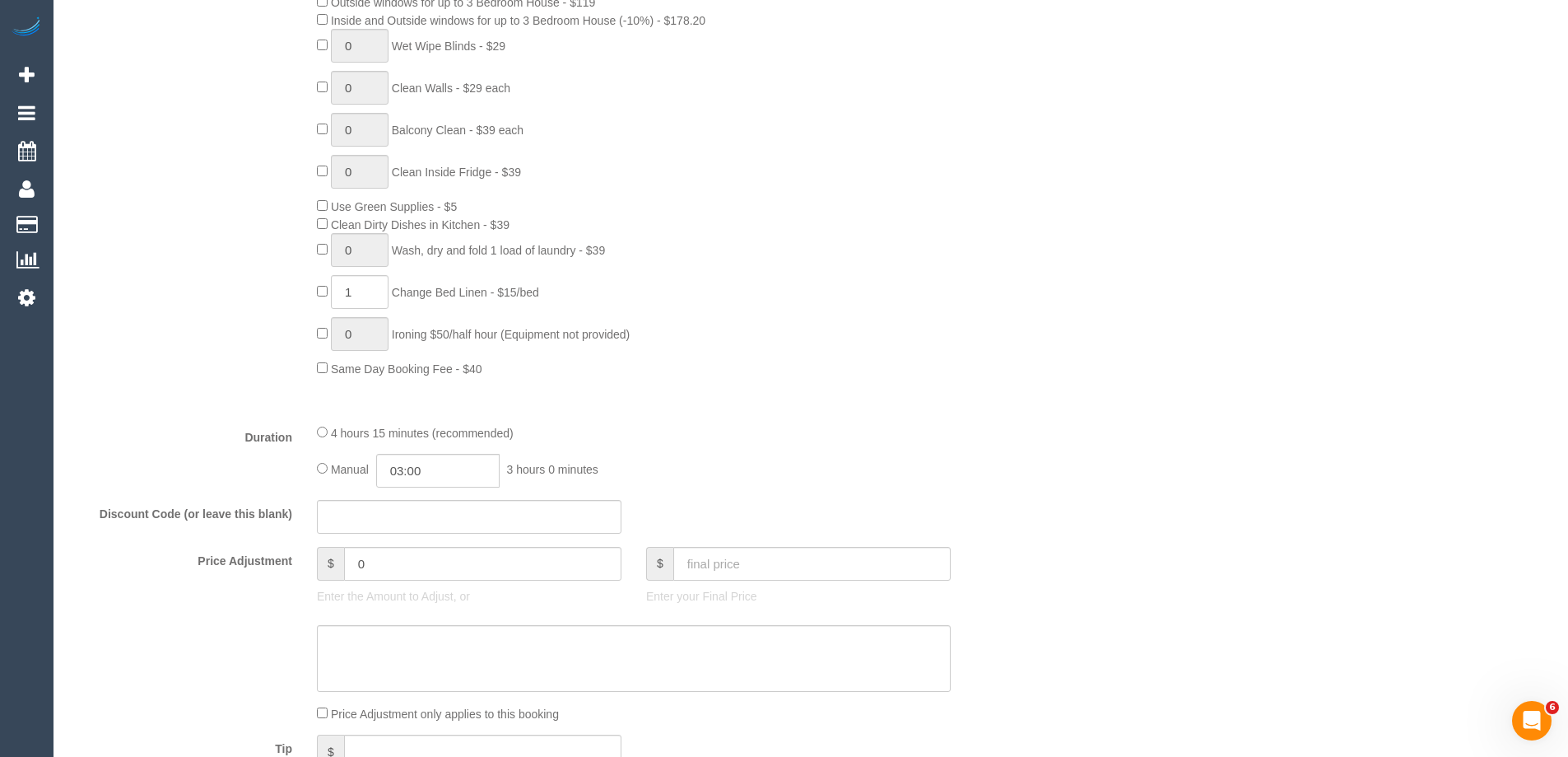
scroll to position [976, 0]
type textarea "priorities are changing bed linen, the bathroom and vacuuming floors"
click at [452, 476] on input "03:00" at bounding box center [437, 476] width 124 height 34
type input "01:00"
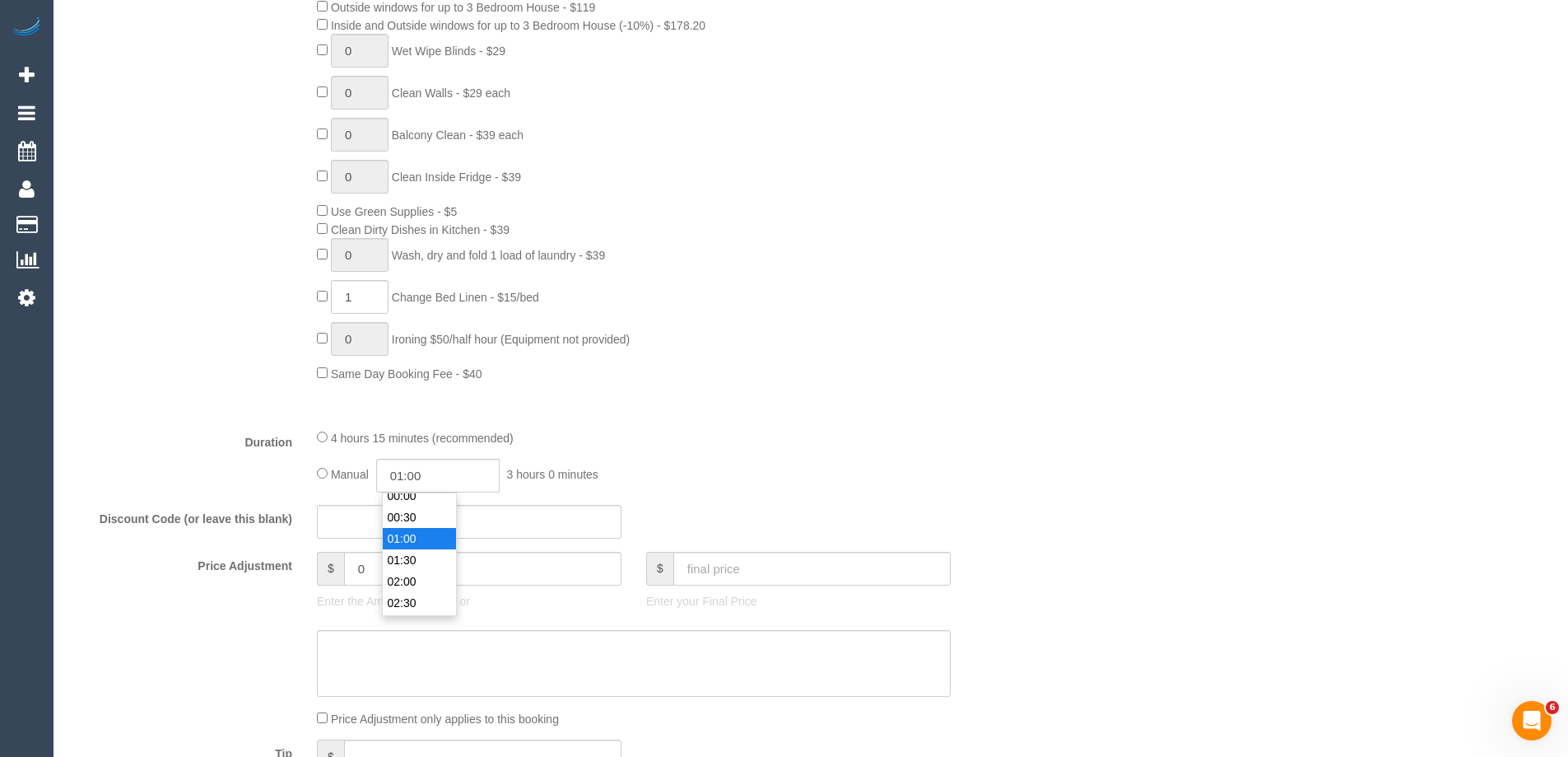
click at [423, 534] on li "01:00" at bounding box center [419, 538] width 74 height 21
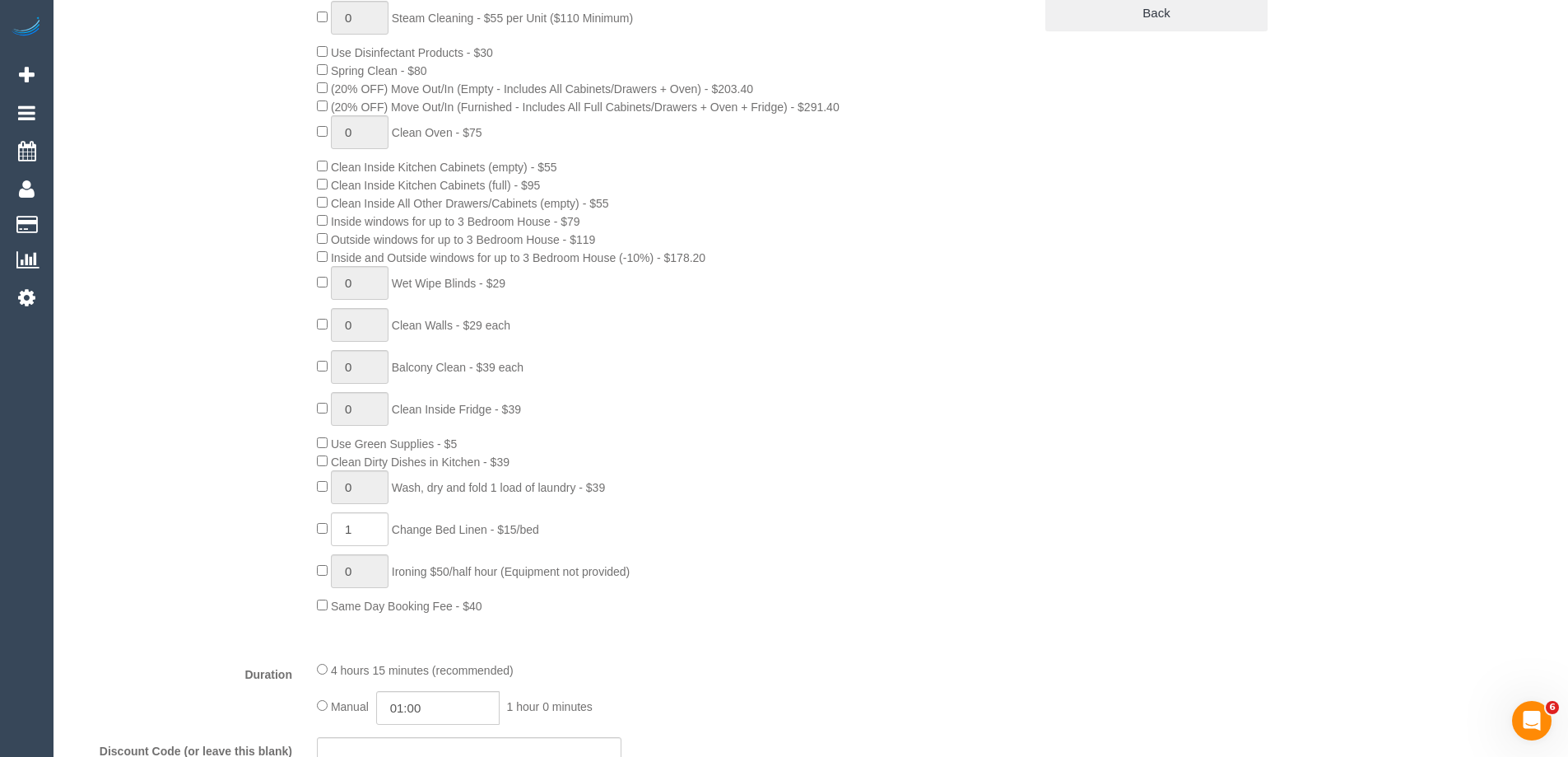
scroll to position [729, 0]
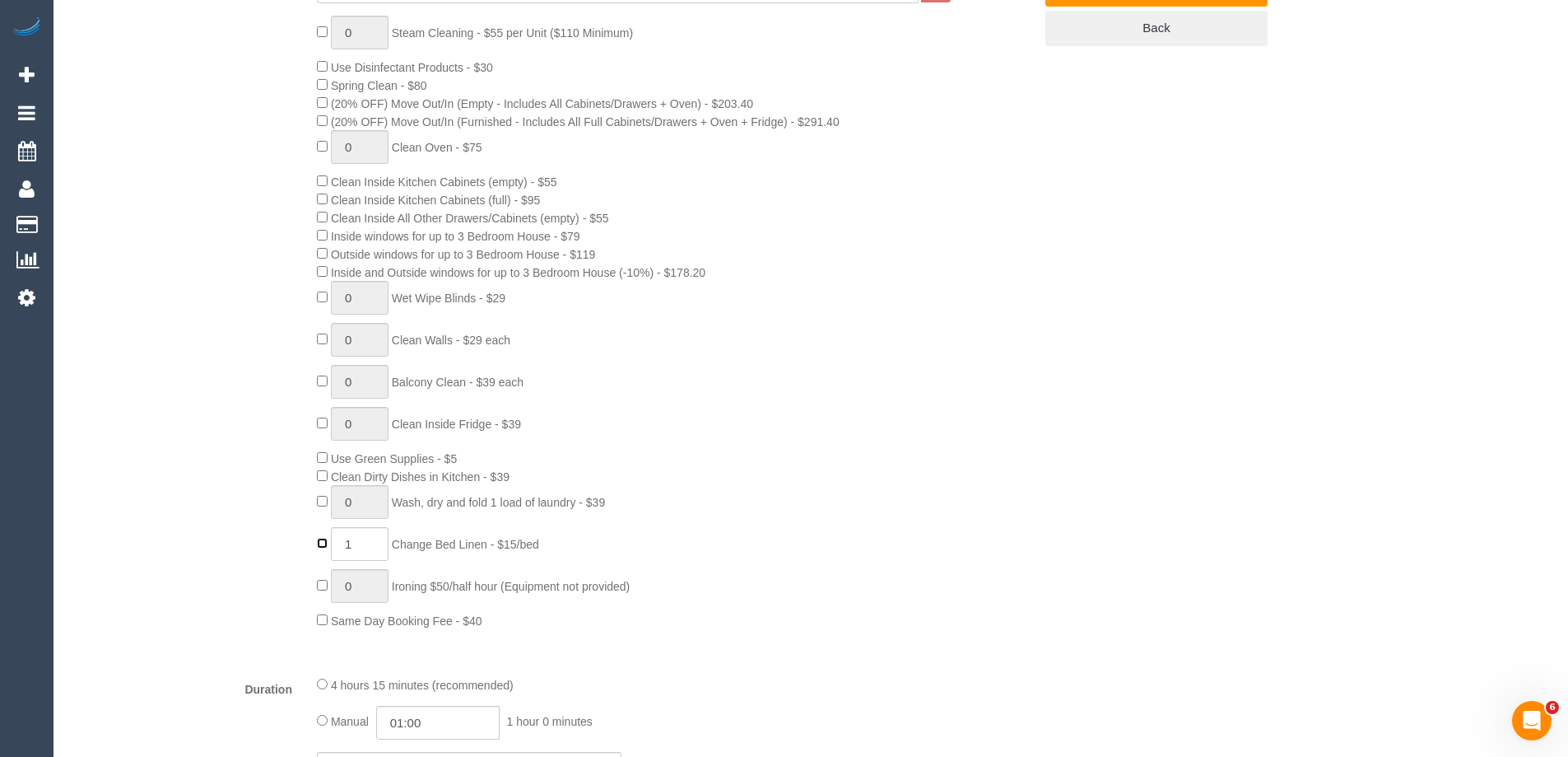
type input "0"
click at [251, 167] on div "0 Steam Cleaning - $55 per Unit ($110 Minimum) Use Disinfectant Products - $30 …" at bounding box center [551, 322] width 987 height 614
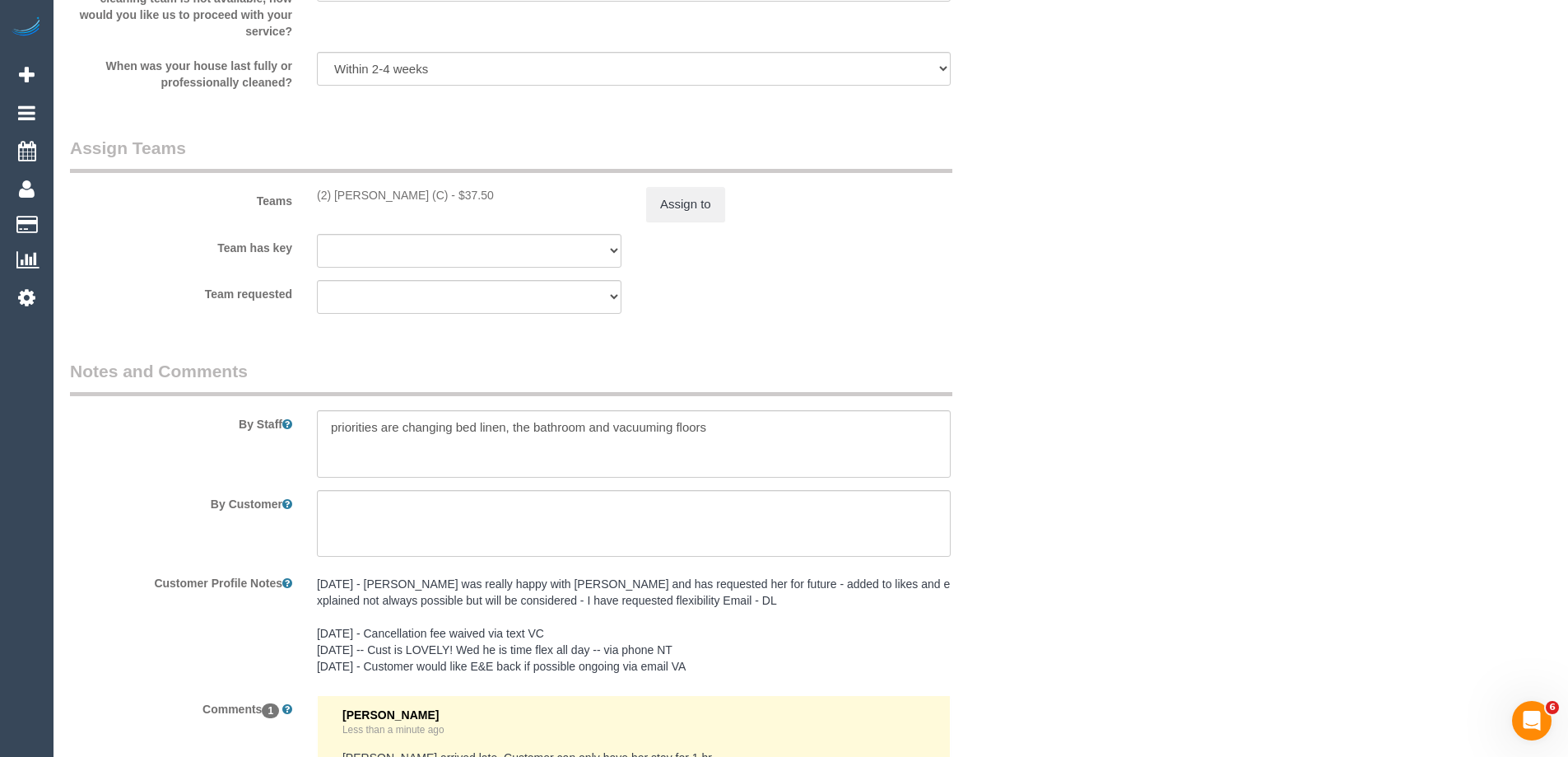
scroll to position [2764, 0]
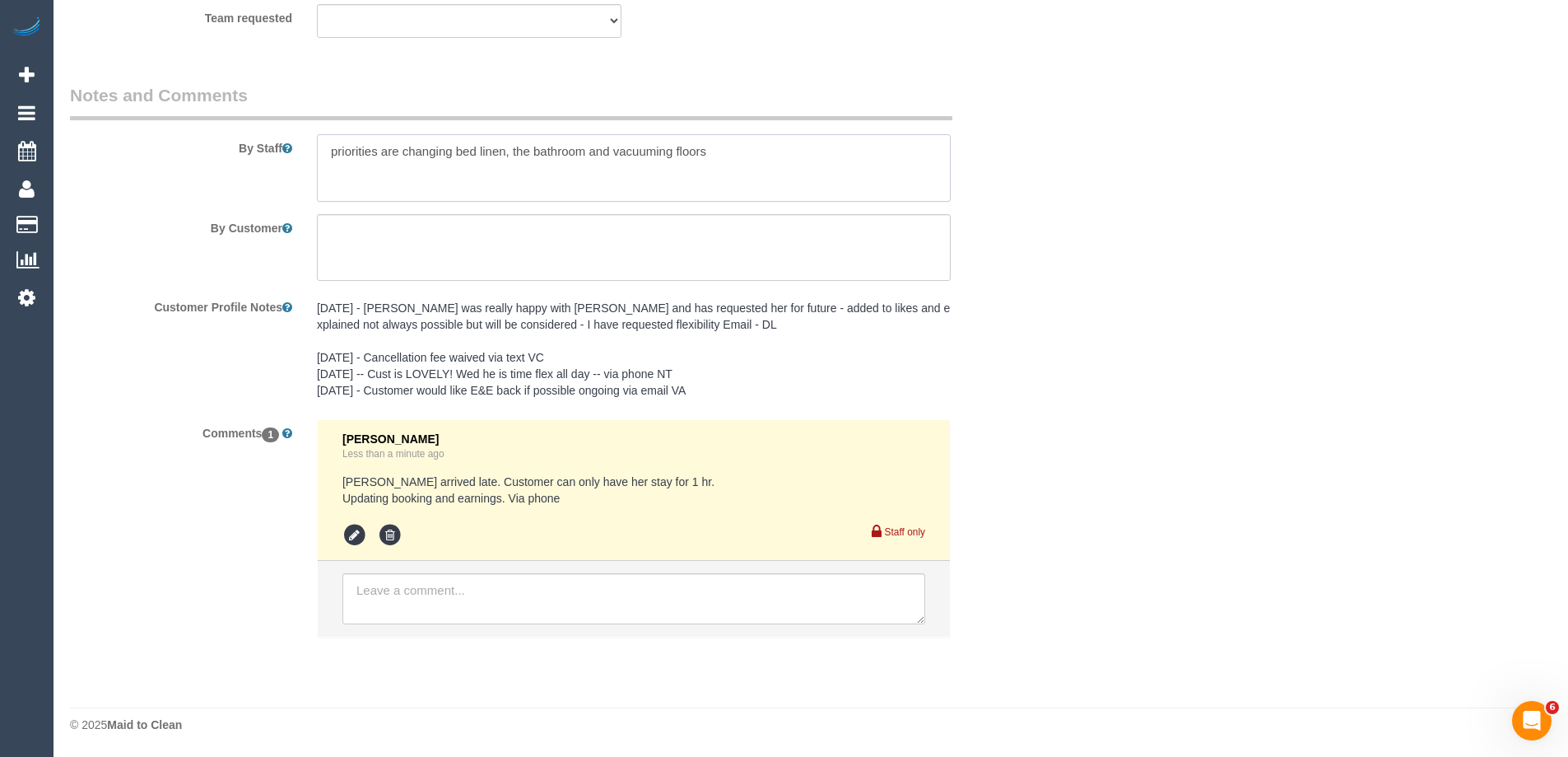
click at [736, 165] on textarea at bounding box center [634, 168] width 634 height 68
click at [558, 175] on textarea at bounding box center [634, 168] width 634 height 68
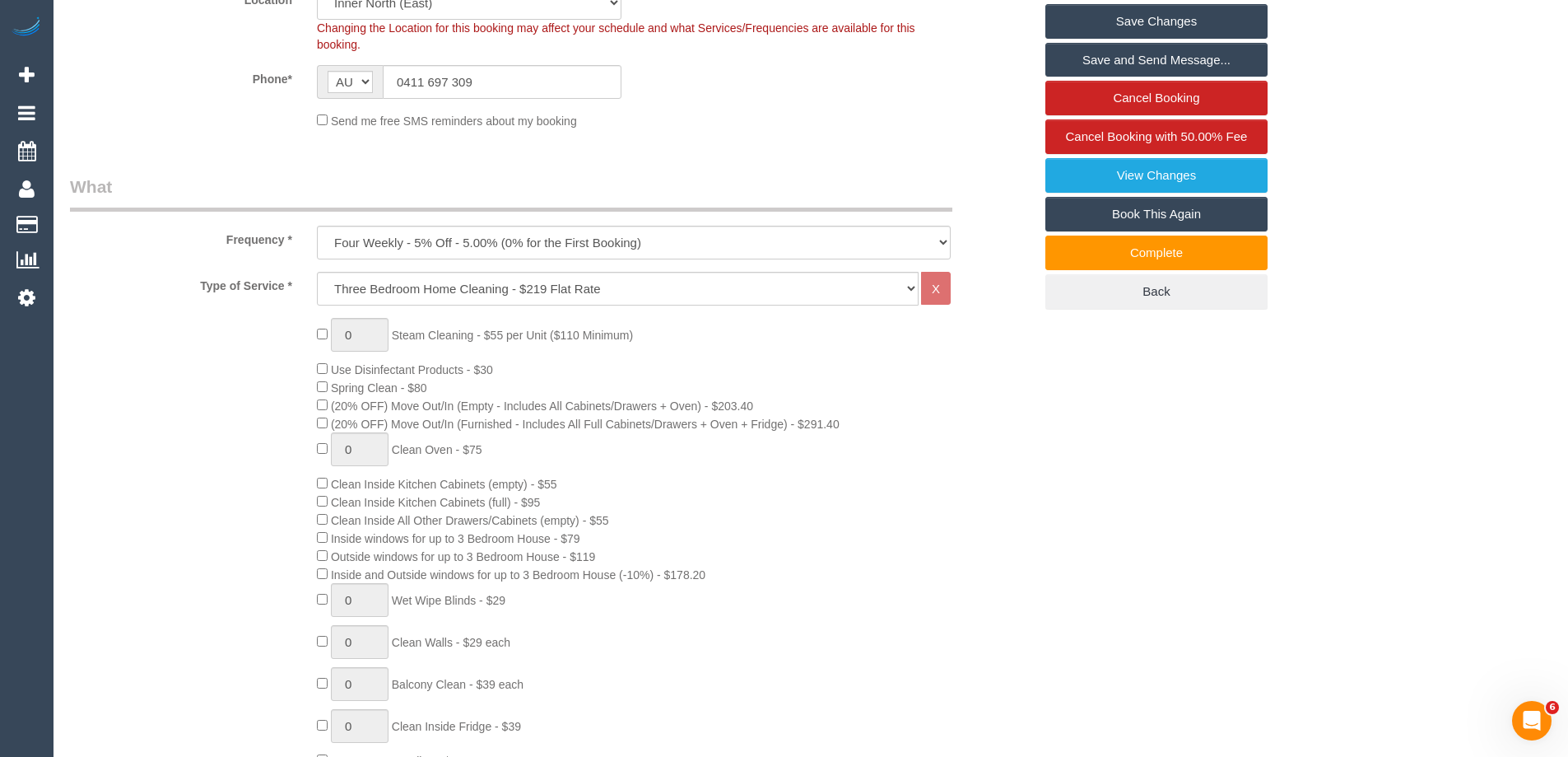
scroll to position [494, 0]
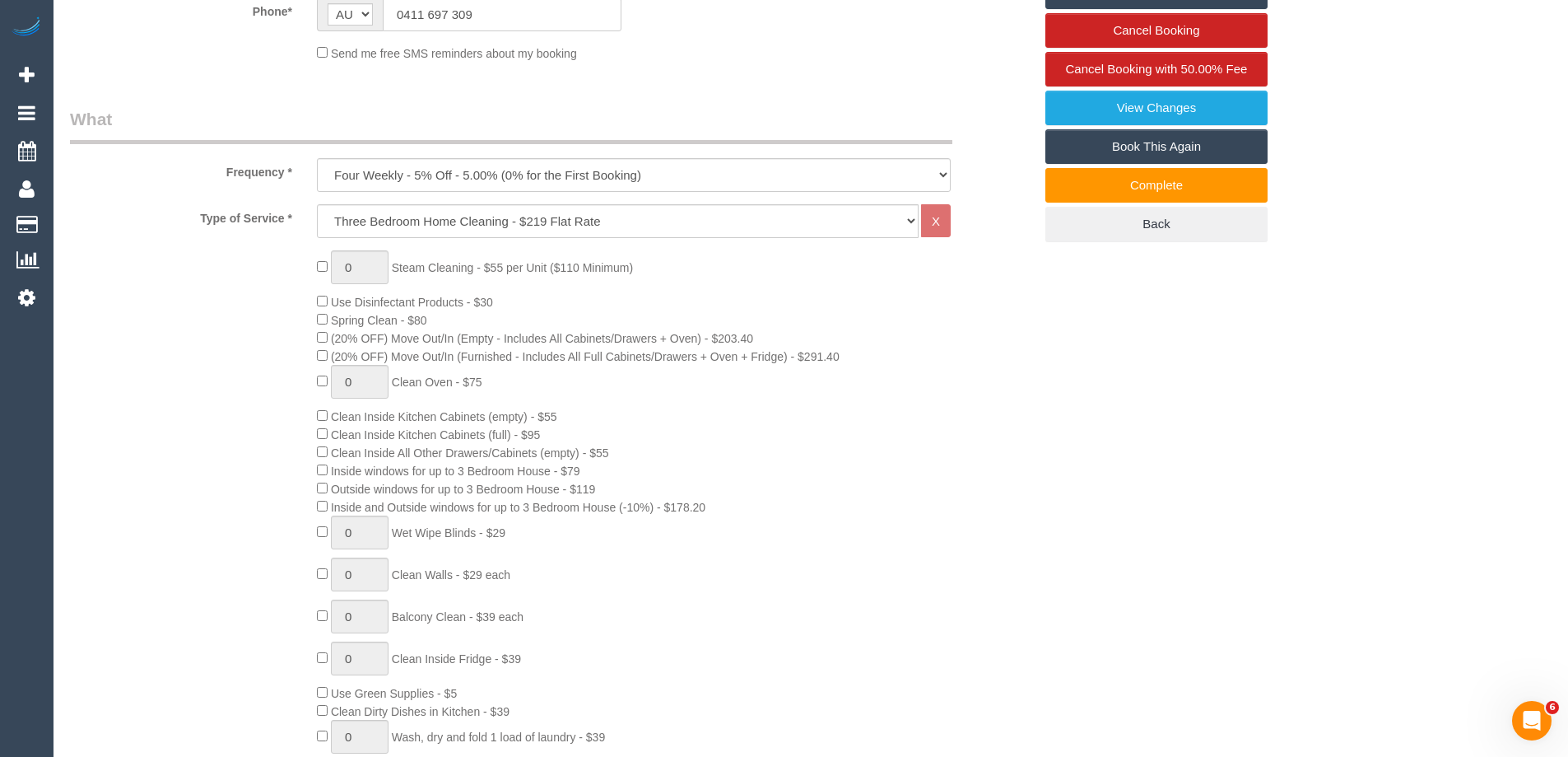
type textarea "priorities are changing bed linen, the bathroom and vacuuming floors please use…"
click at [459, 218] on select "Hourly Service - $70/h Hourly Service - $65/h Hourly Service - $60/h Hourly Ser…" at bounding box center [618, 221] width 602 height 34
select select "209"
click at [317, 204] on select "Hourly Service - $70/h Hourly Service - $65/h Hourly Service - $60/h Hourly Ser…" at bounding box center [618, 221] width 602 height 34
select select "1"
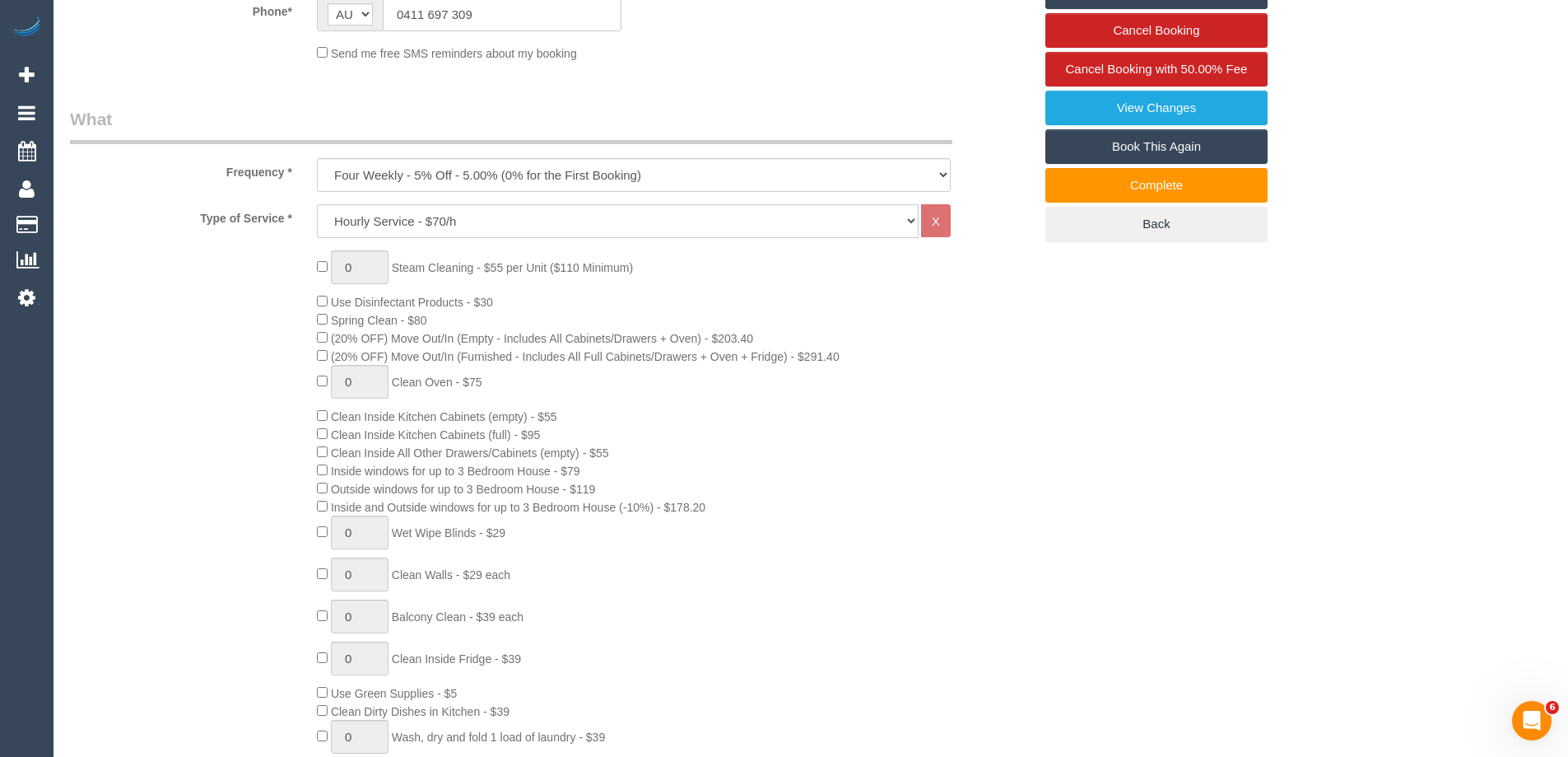
select select "120"
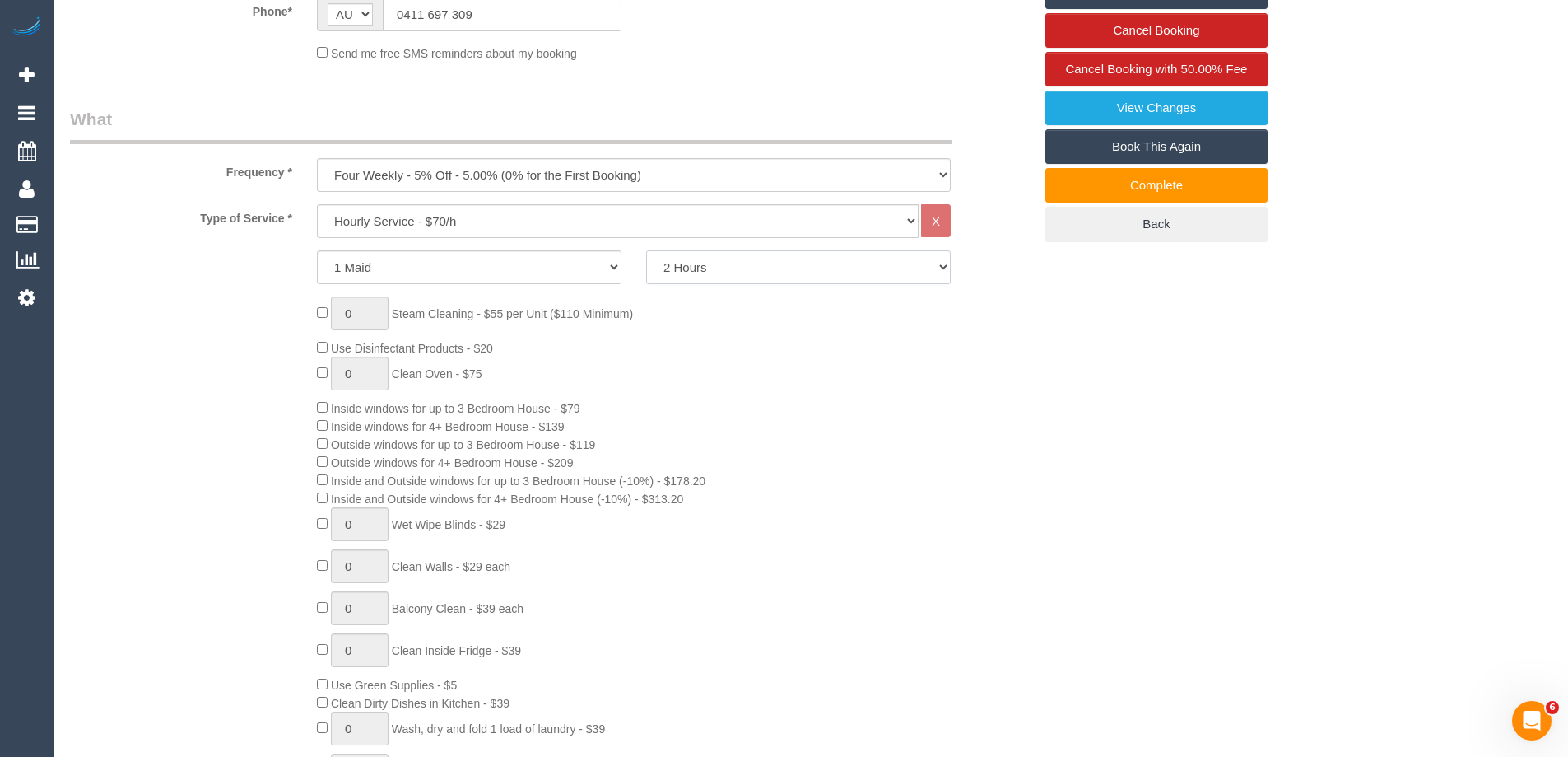
click at [681, 267] on select "2 Hours 2.5 Hours 3 Hours 3.5 Hours 4 Hours 4.5 Hours 5 Hours 5.5 Hours 6 Hours…" at bounding box center [797, 267] width 304 height 34
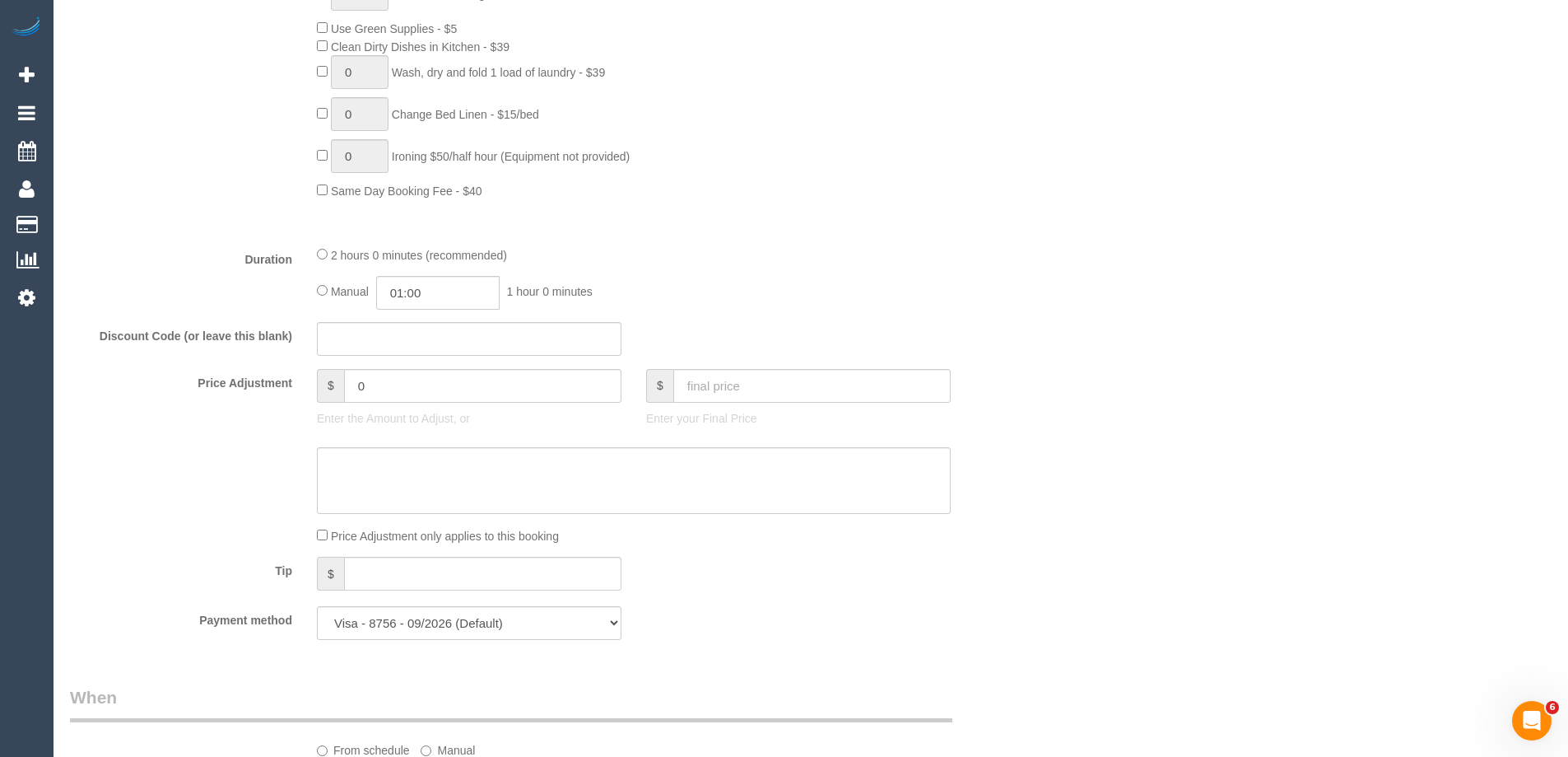
scroll to position [1153, 0]
click at [431, 388] on input "0" at bounding box center [483, 384] width 277 height 34
type input "-70"
click at [367, 474] on textarea at bounding box center [634, 479] width 634 height 68
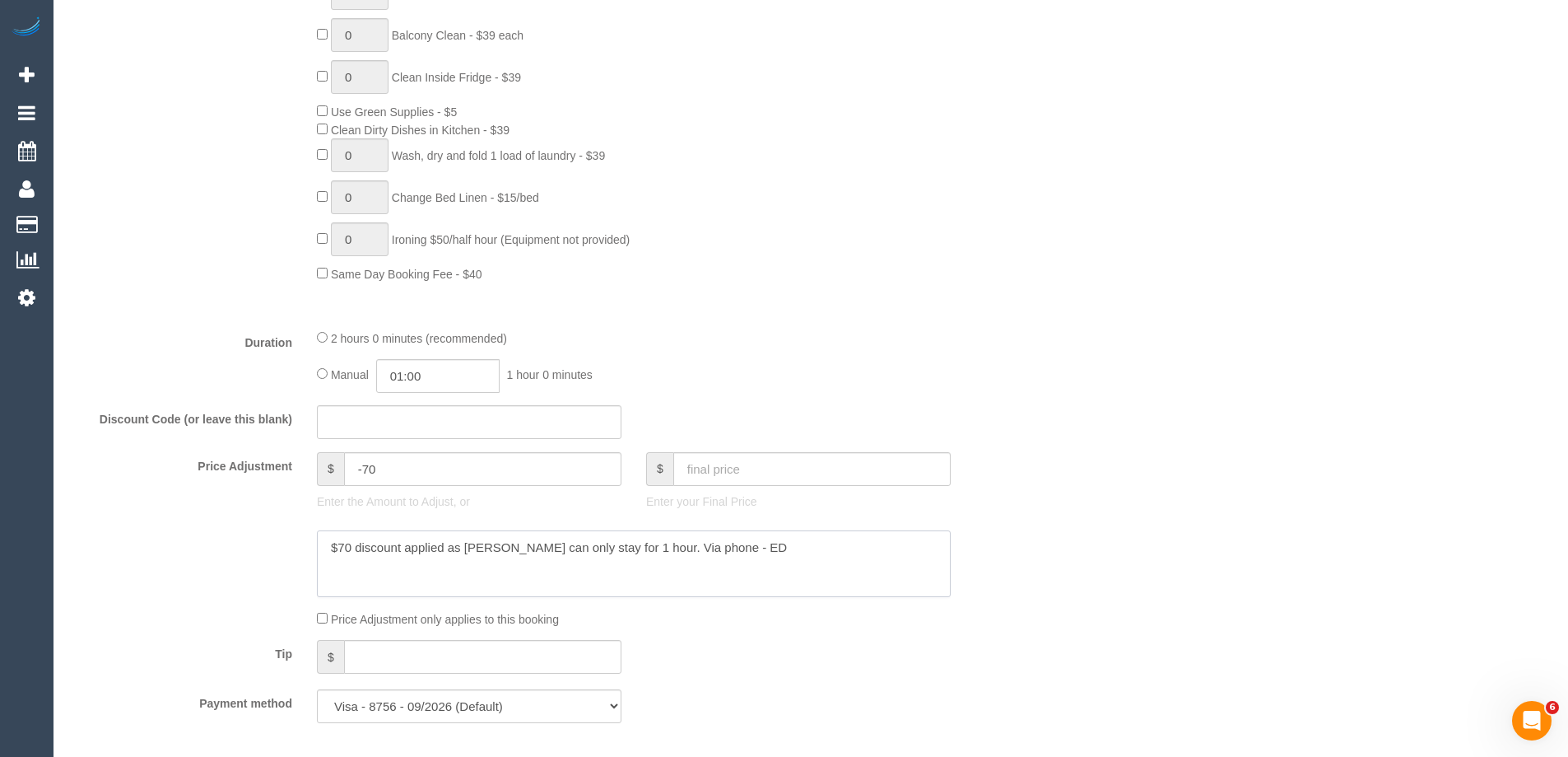
scroll to position [1071, 0]
type textarea "$70 discount applied as Joanne can only stay for 1 hour. Via phone - ED"
drag, startPoint x: 363, startPoint y: 465, endPoint x: 416, endPoint y: 467, distance: 53.0
click at [416, 467] on input "-70" at bounding box center [483, 466] width 277 height 34
type input "-63"
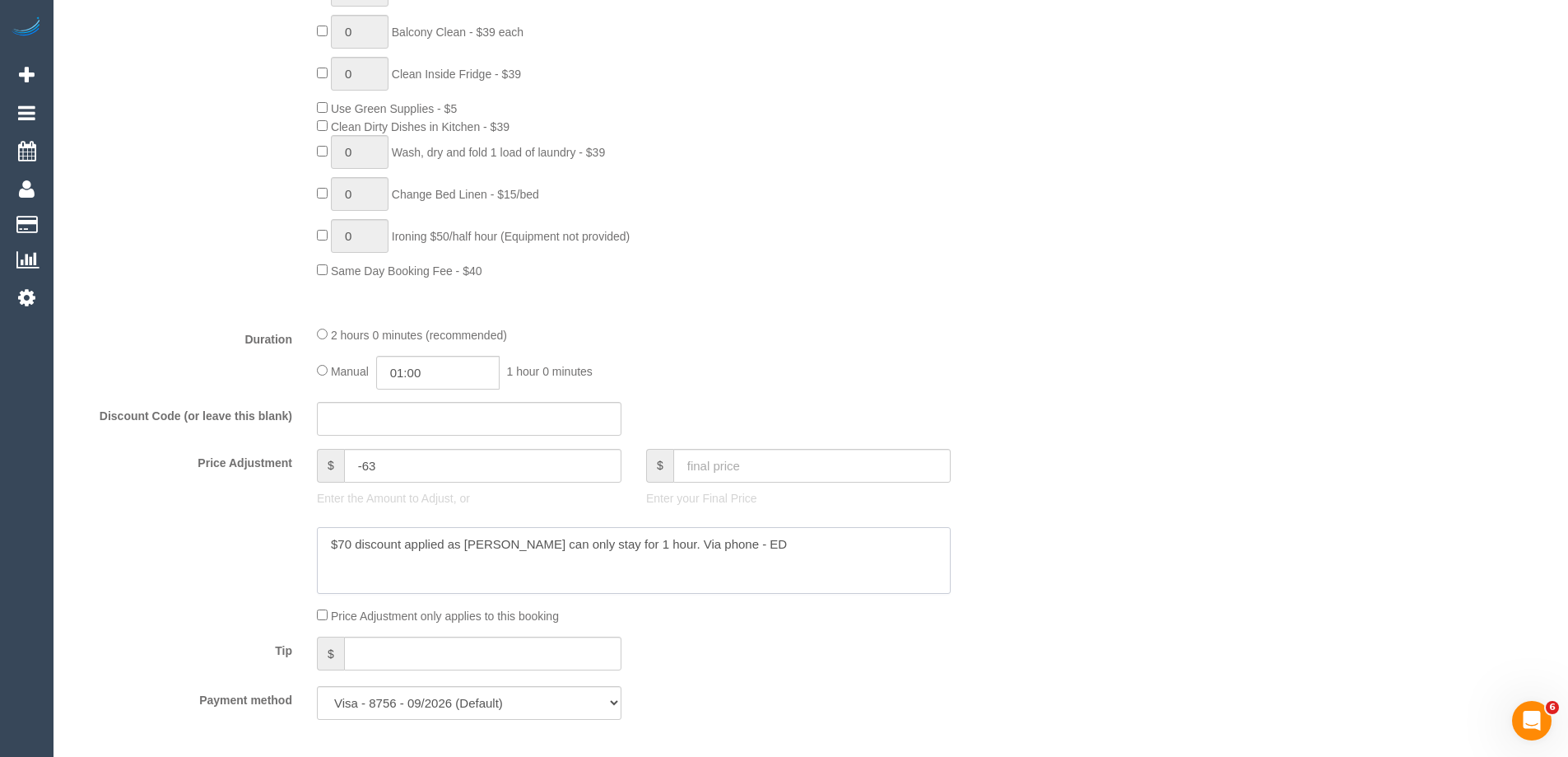
click at [350, 540] on textarea at bounding box center [634, 561] width 634 height 68
click at [781, 543] on textarea at bounding box center [634, 561] width 634 height 68
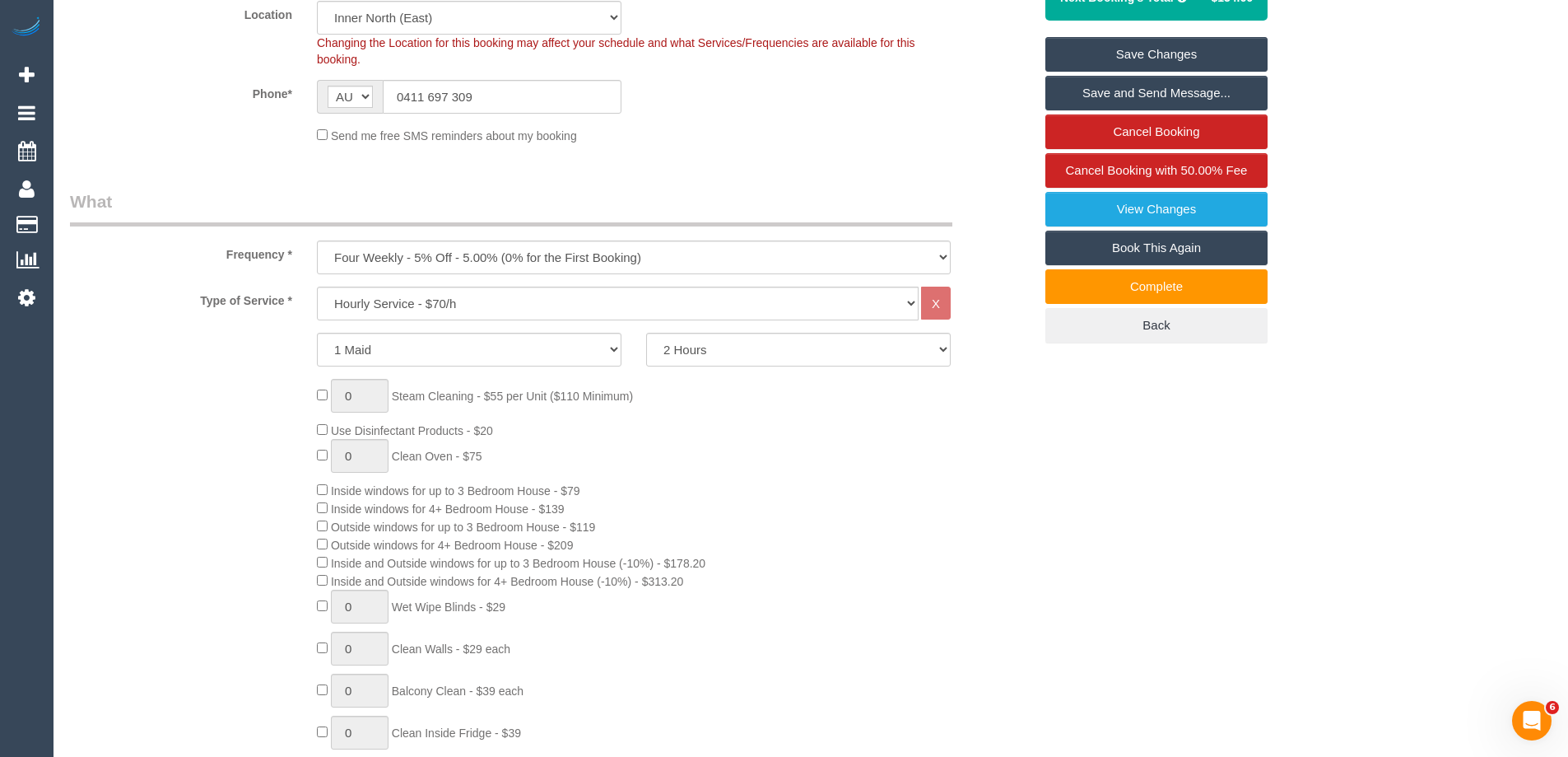
scroll to position [0, 0]
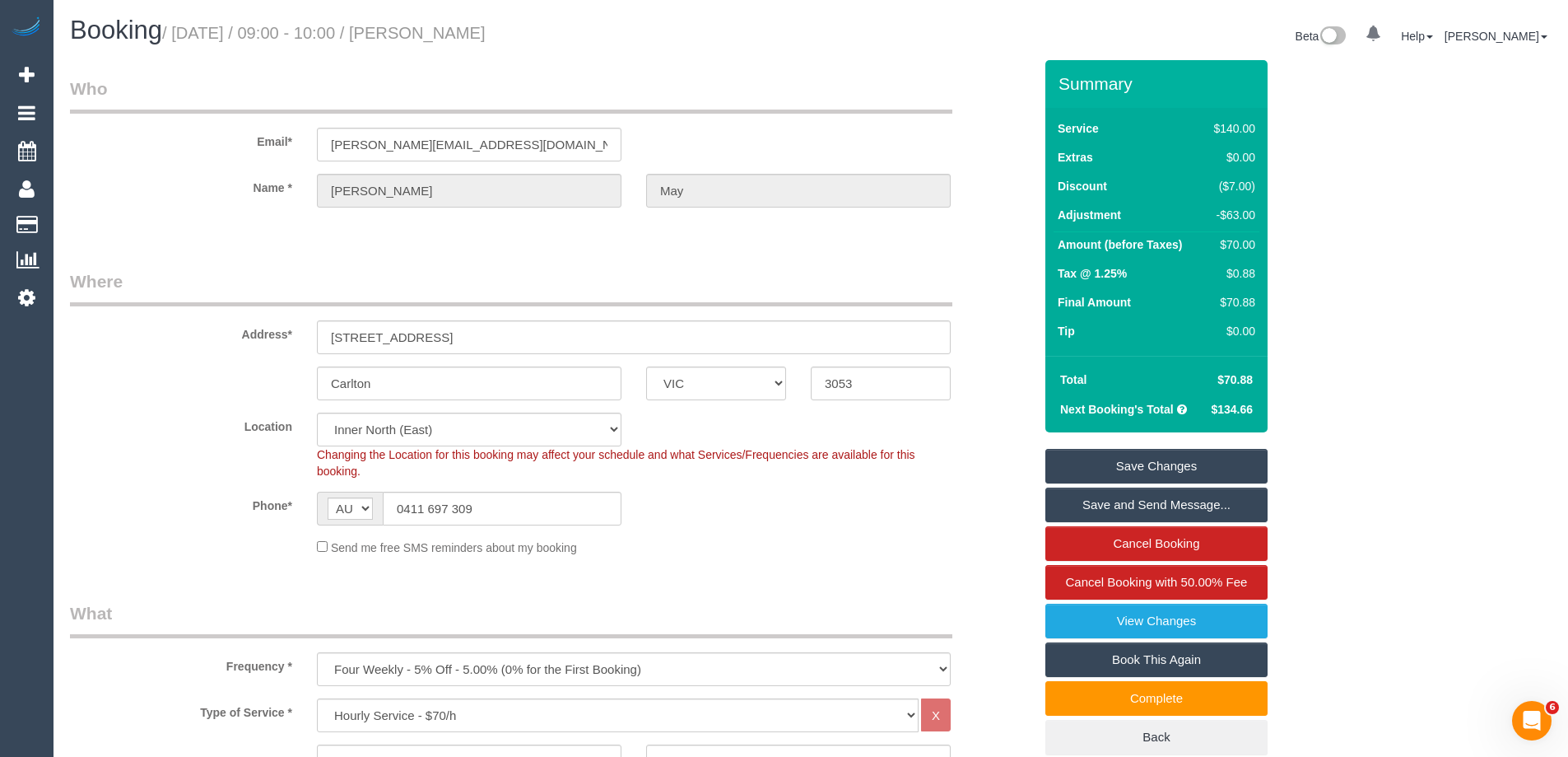
type textarea "$63 discount applied as Joanne can only stay for 1 hour. Via phone - ED"
click at [1134, 459] on link "Save Changes" at bounding box center [1156, 466] width 222 height 34
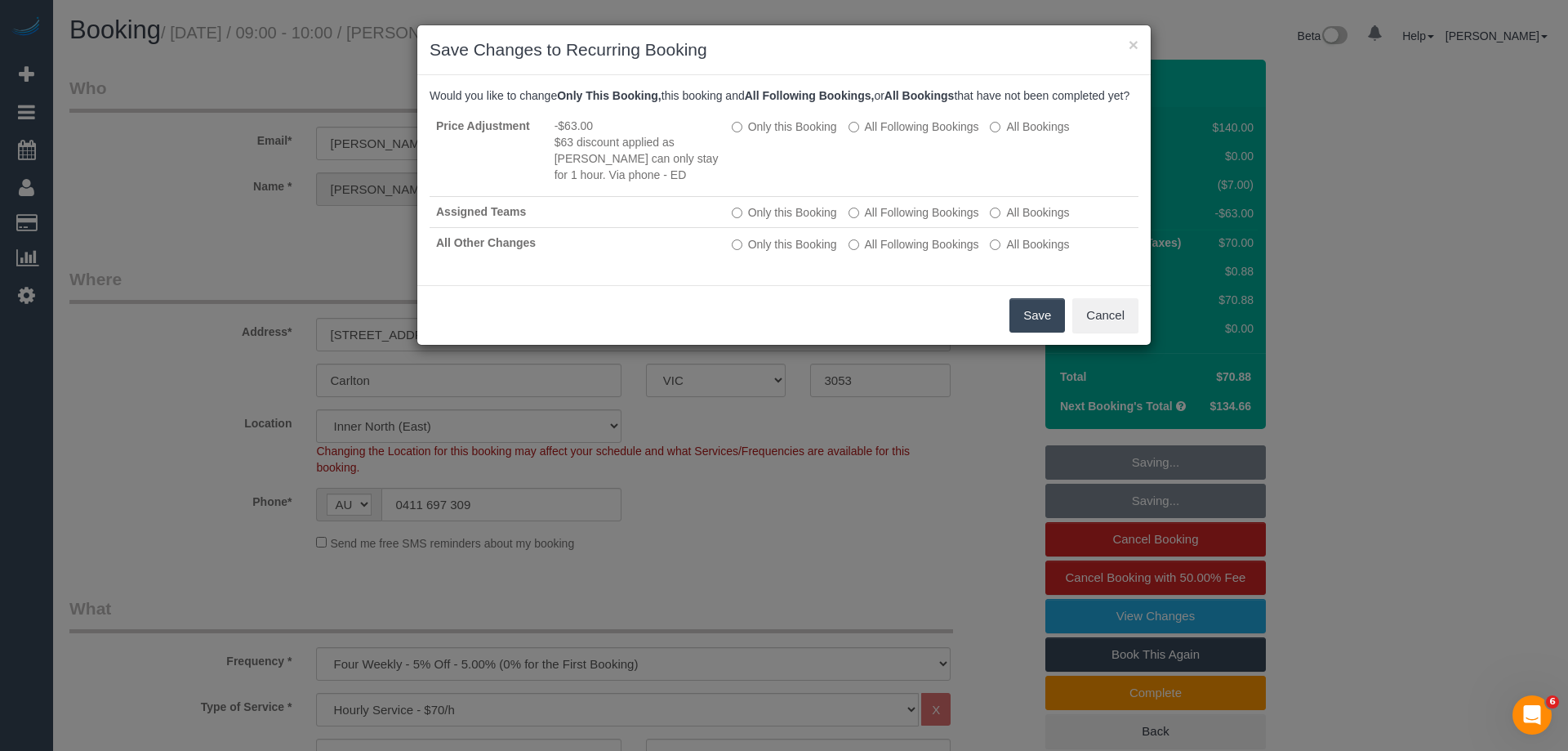
click at [1031, 333] on button "Save" at bounding box center [1037, 315] width 55 height 34
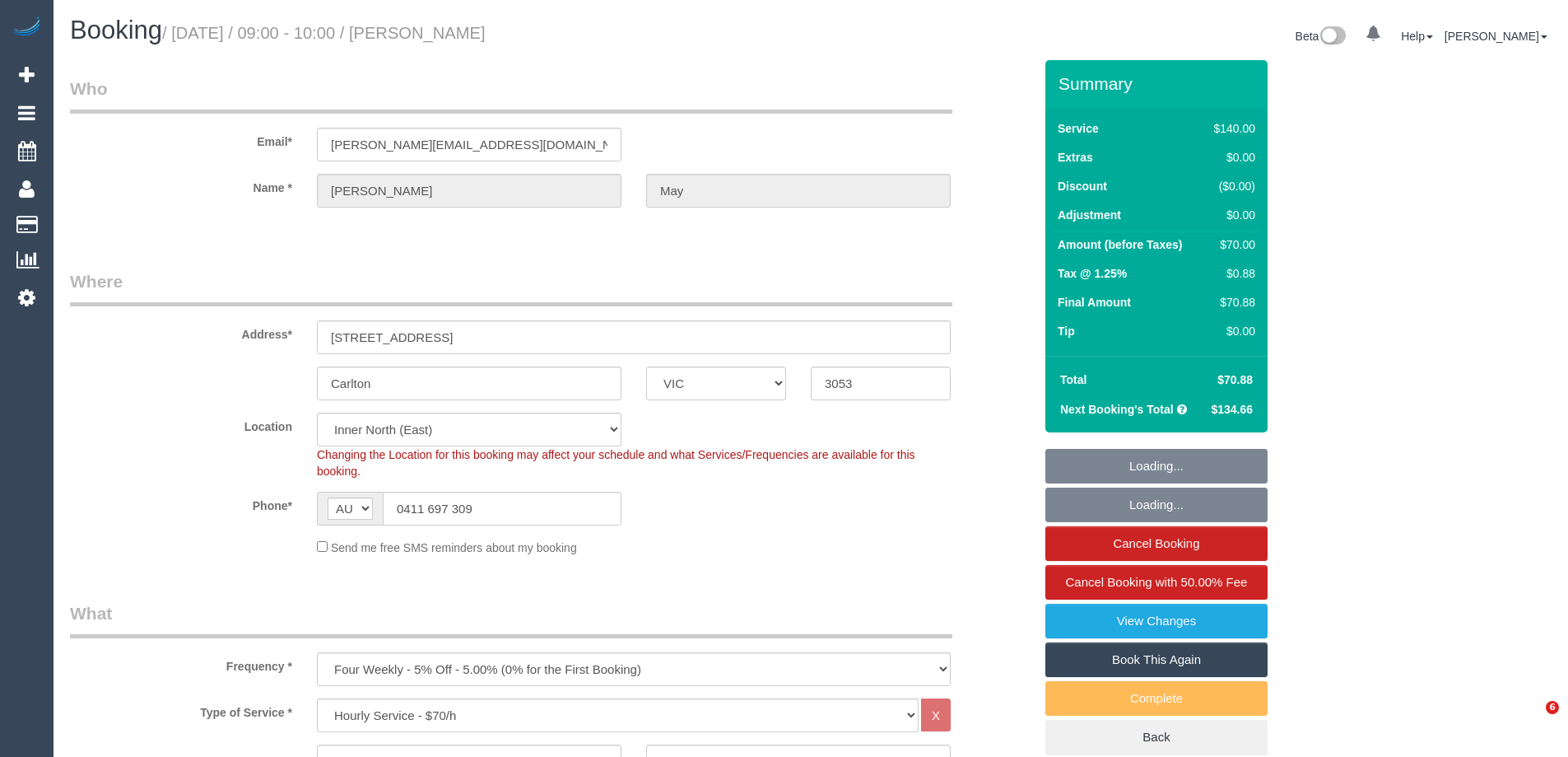
select select "VIC"
select select "string:stripe-pm_1MWumY2GScqysDRVkuJySyrd"
select select "number:28"
select select "number:14"
select select "number:19"
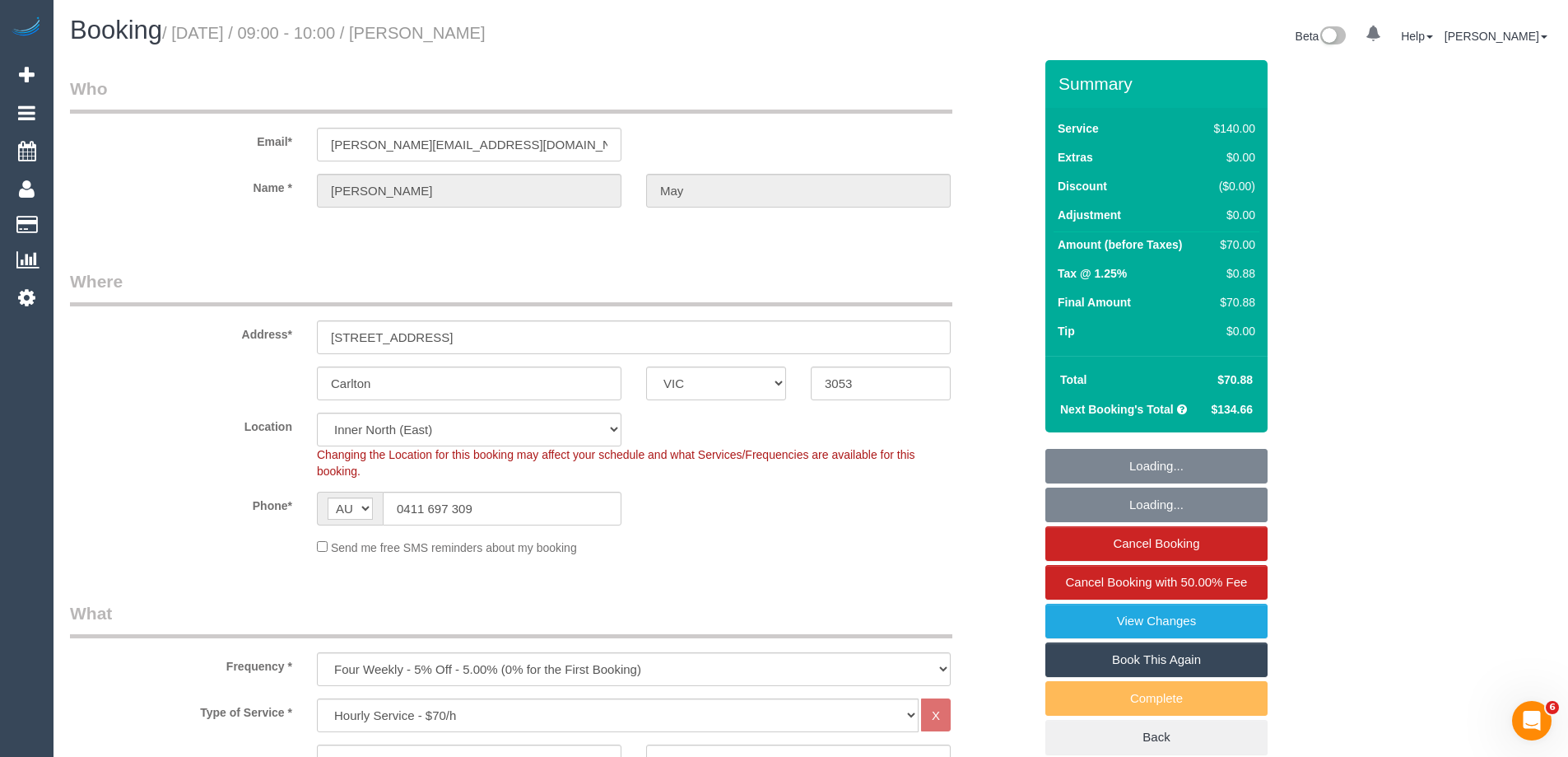
select select "number:22"
select select "number:12"
select select "object:899"
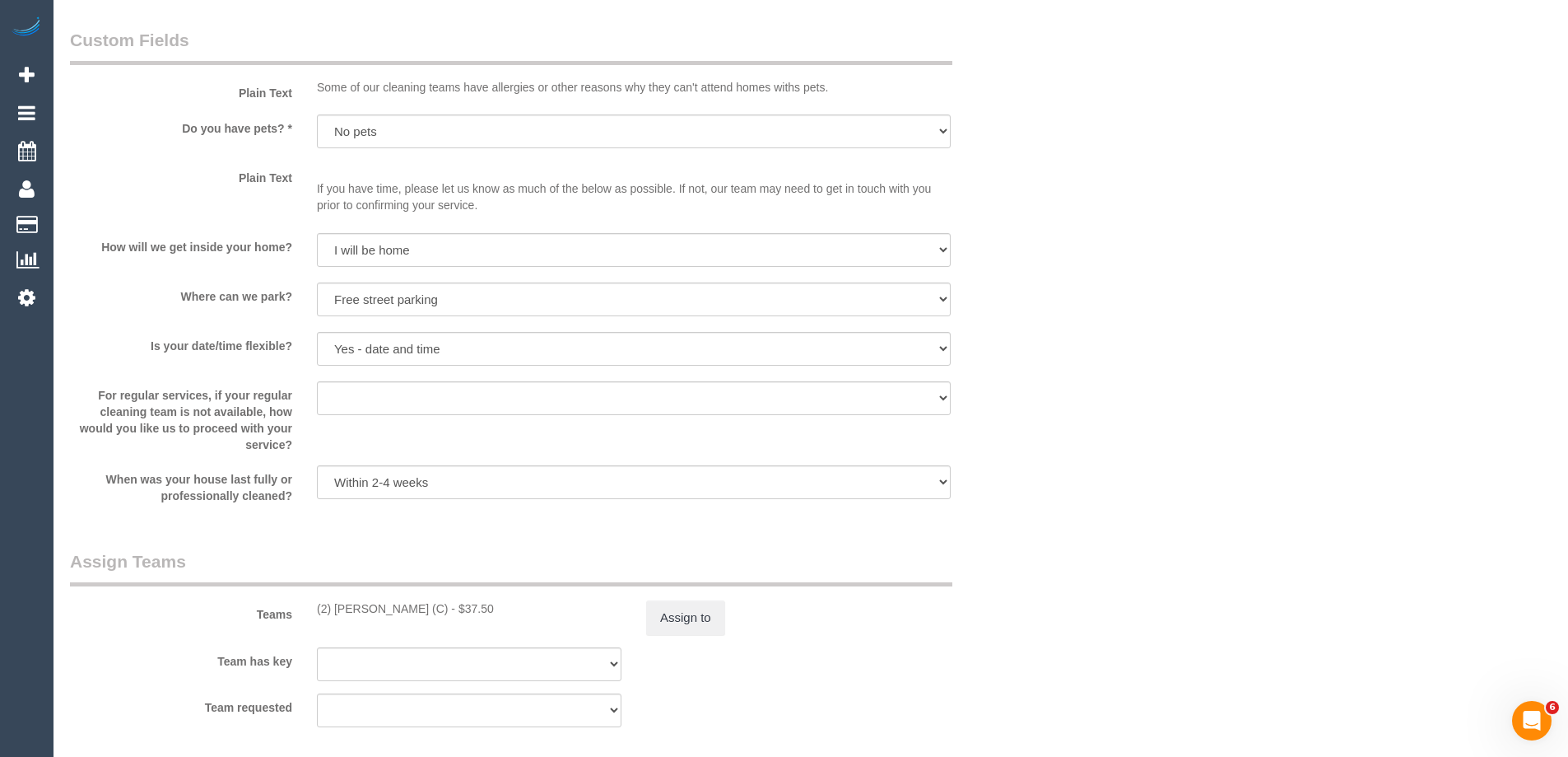
scroll to position [2471, 0]
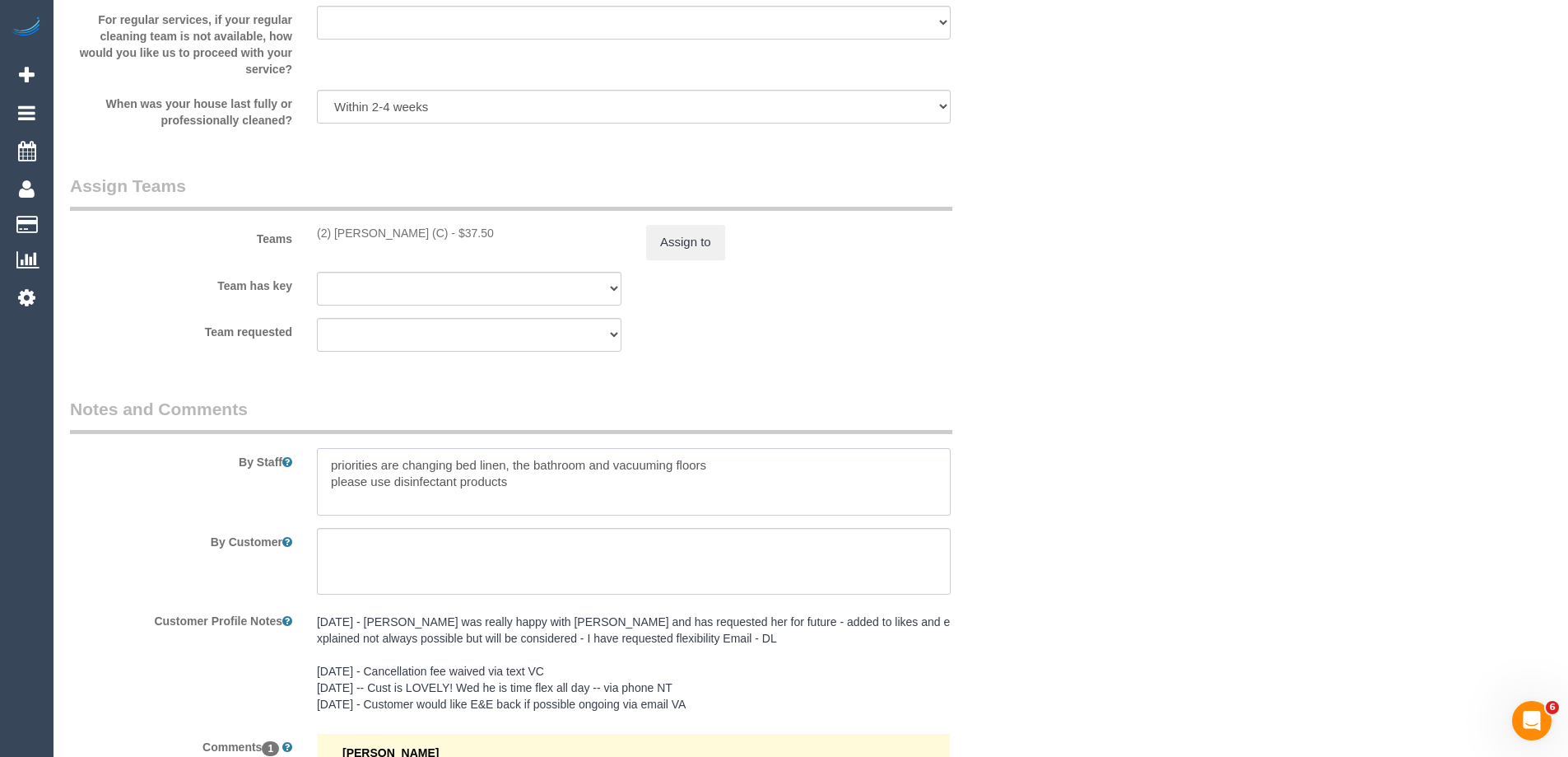
click at [331, 460] on textarea at bounding box center [634, 481] width 634 height 68
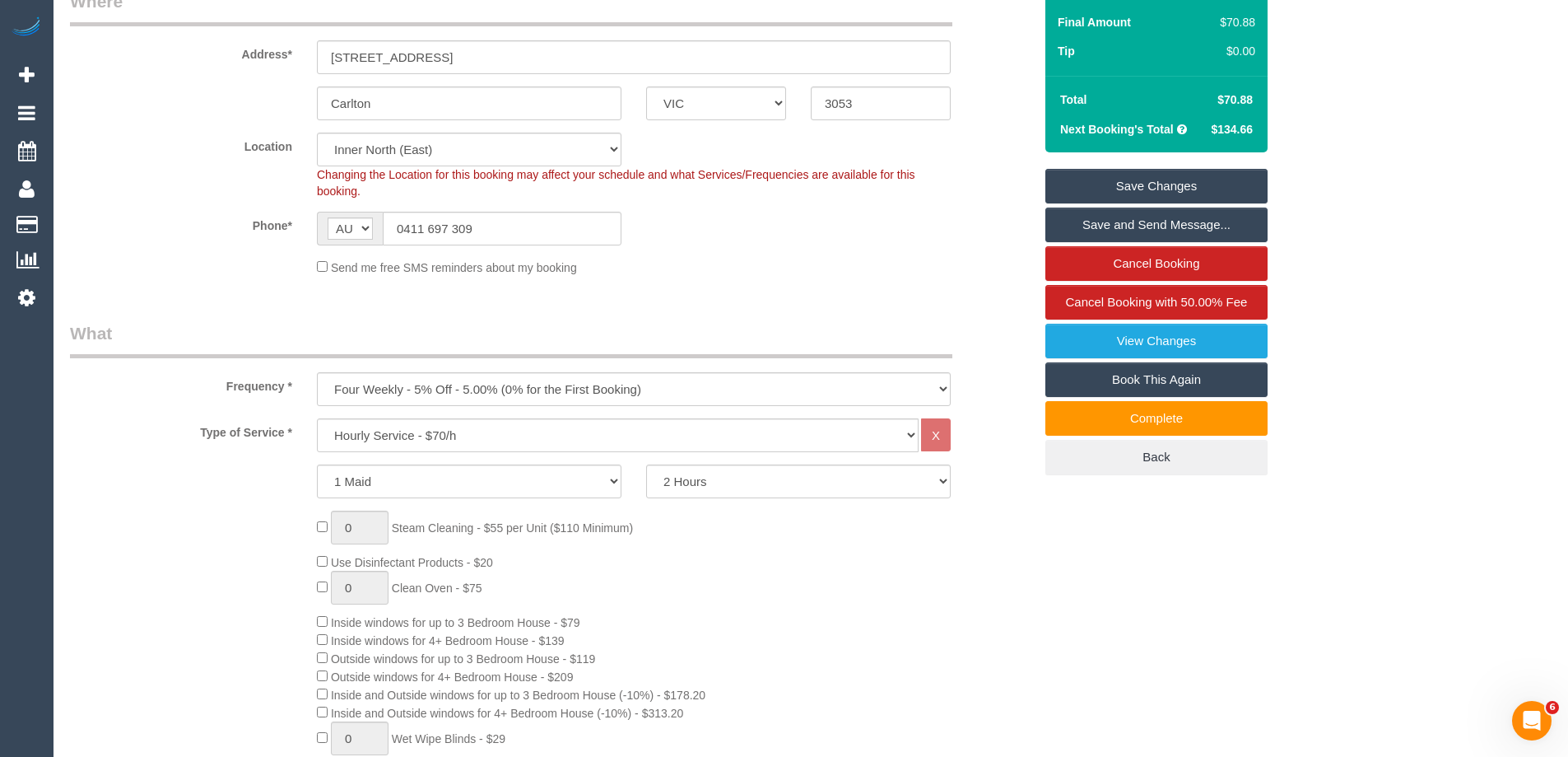
scroll to position [0, 0]
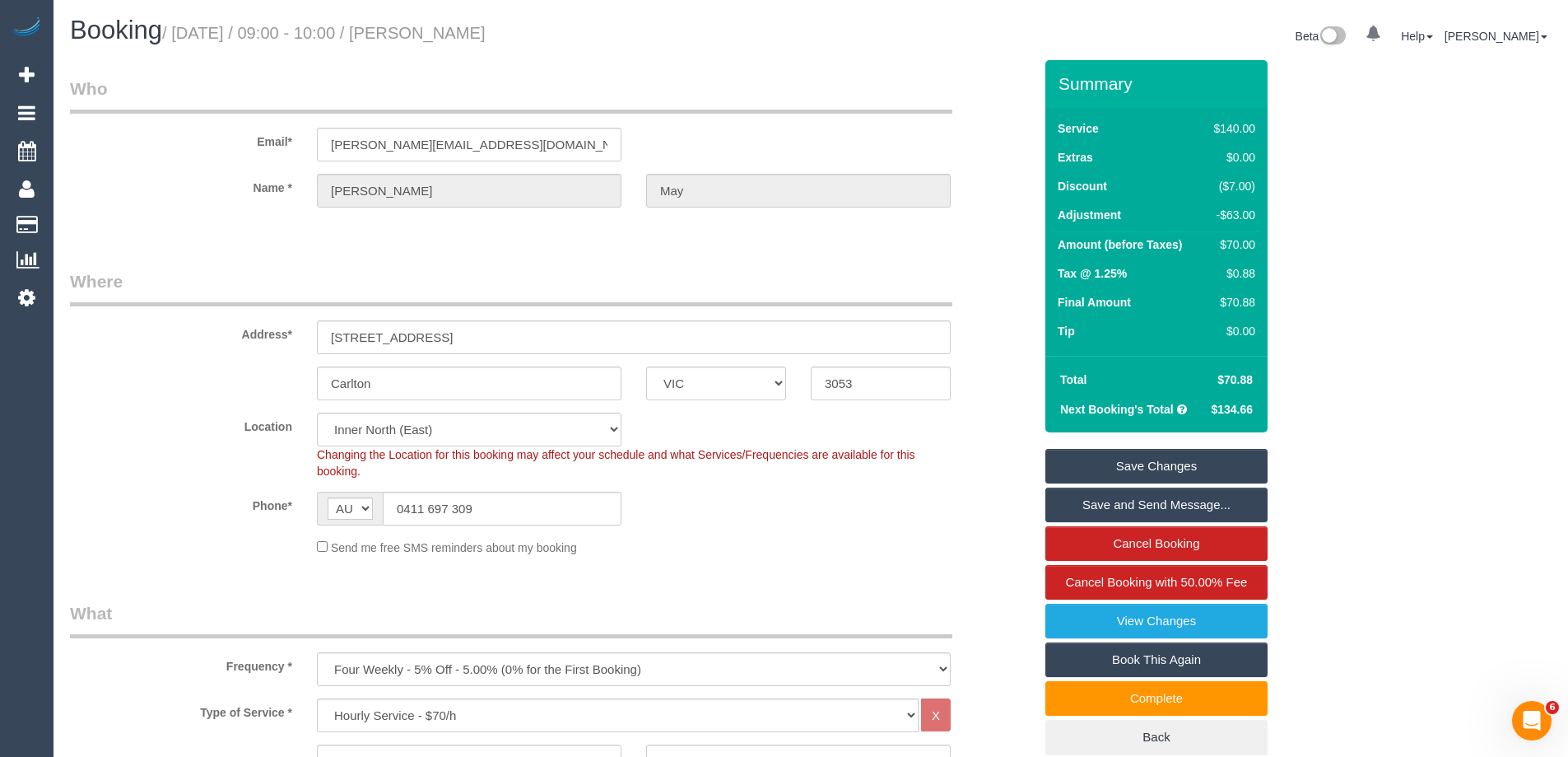
type textarea "1 hour service priorities are changing bed linen, the bathroom and vacuuming fl…"
click at [1187, 459] on link "Save Changes" at bounding box center [1156, 466] width 222 height 34
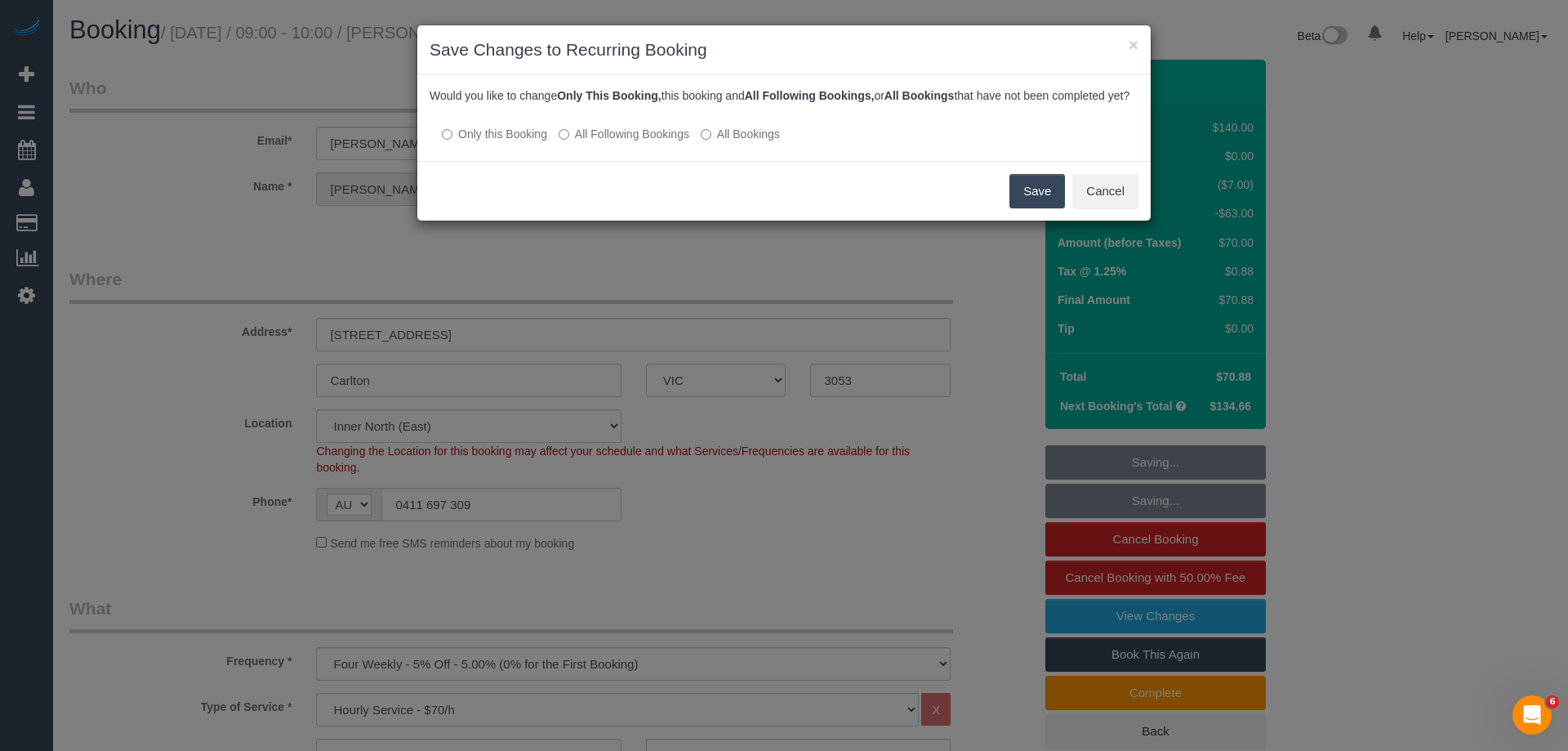
click at [1037, 209] on button "Save" at bounding box center [1037, 190] width 55 height 34
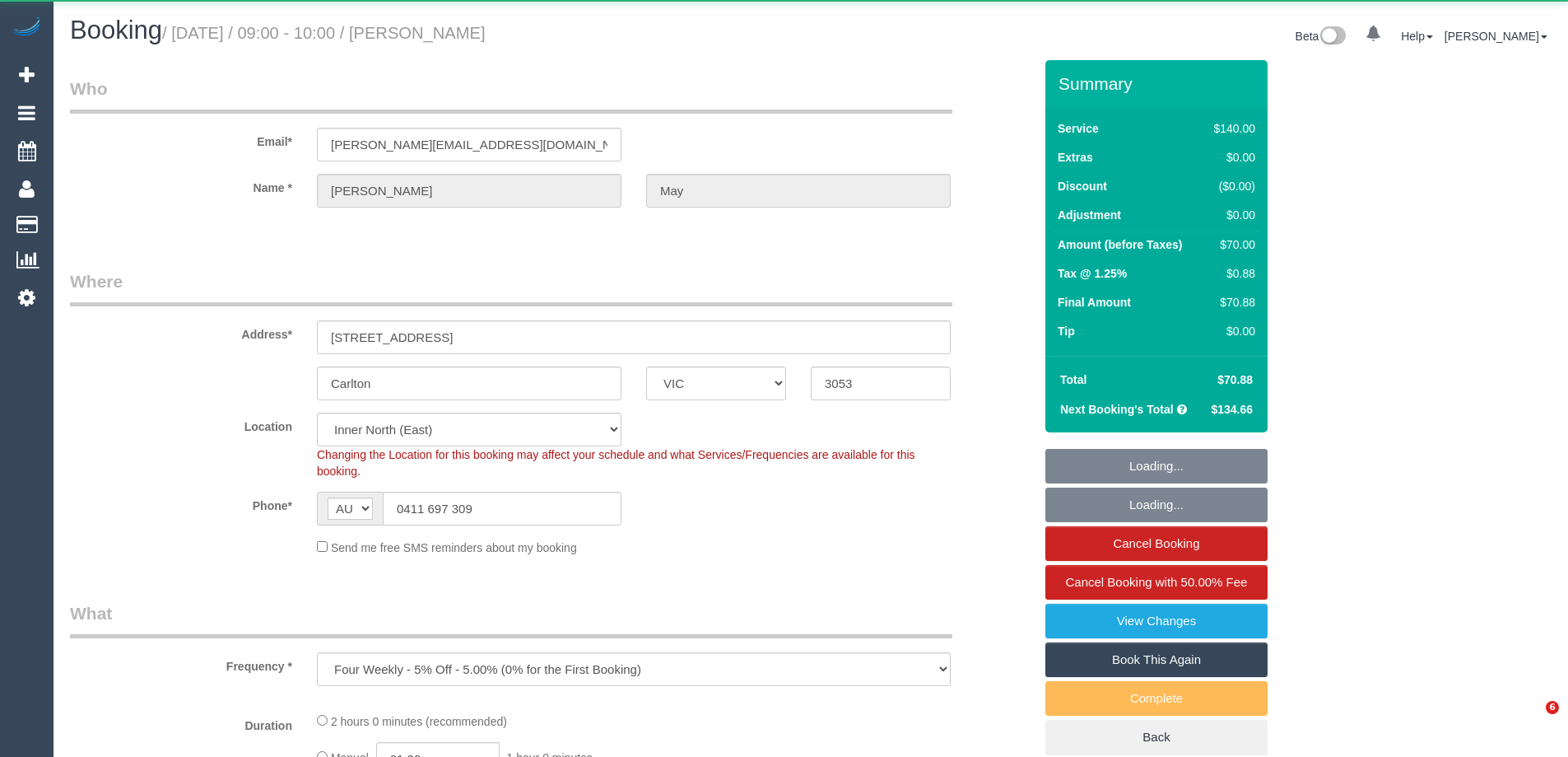
select select "VIC"
select select "object:885"
select select "string:stripe-pm_1MWumY2GScqysDRVkuJySyrd"
select select "number:28"
select select "number:14"
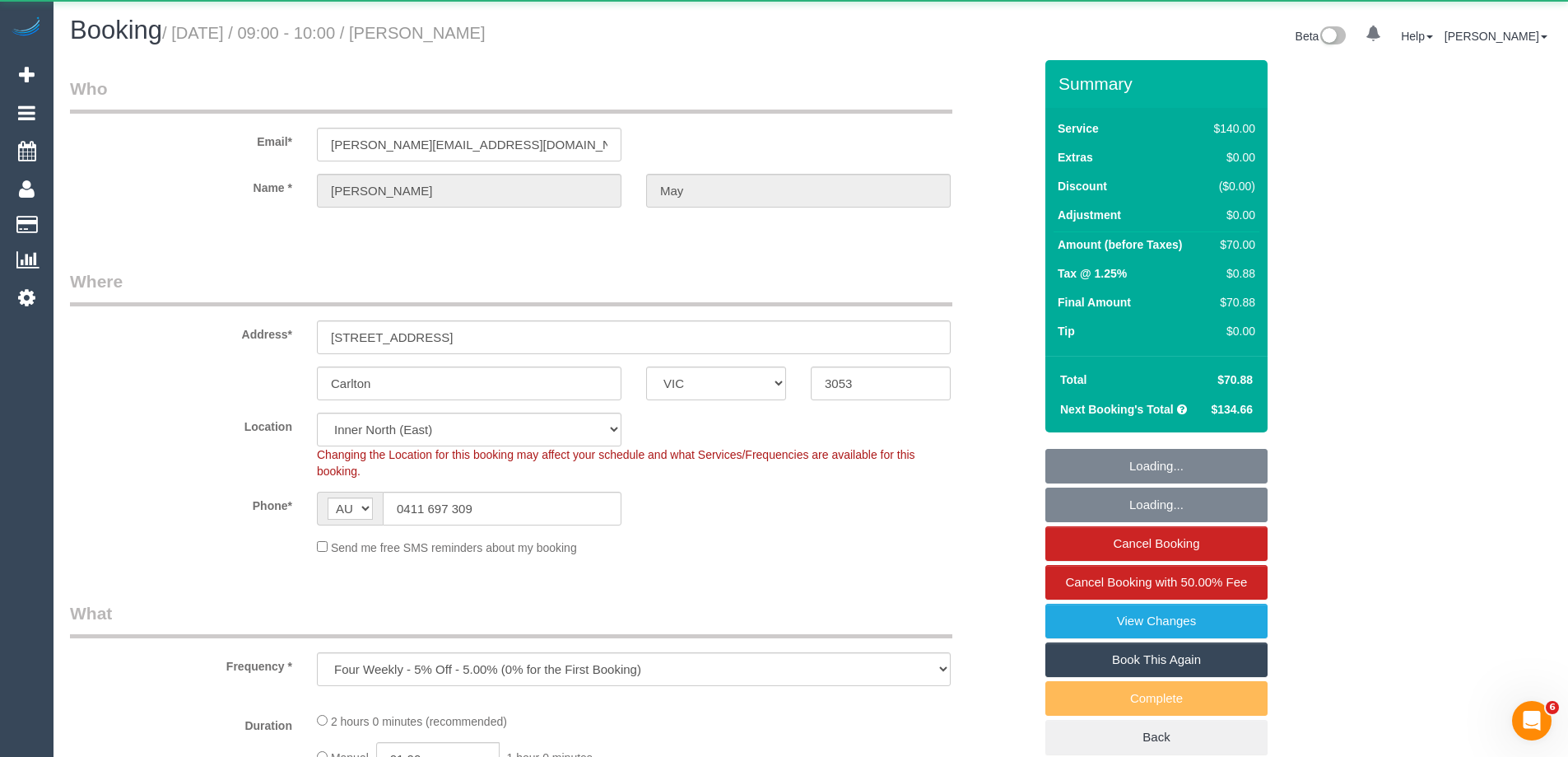
select select "number:19"
select select "number:22"
select select "number:12"
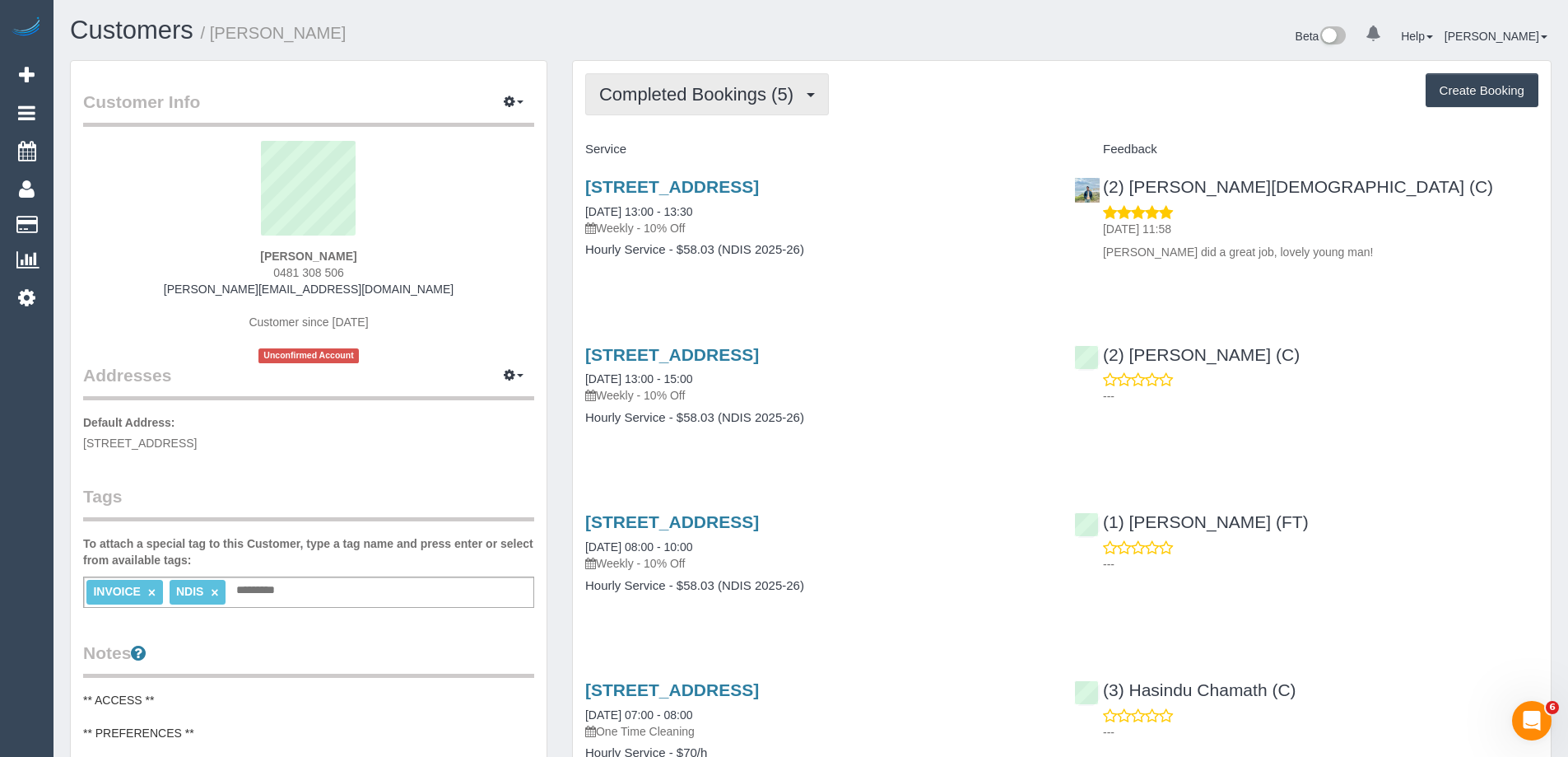
click at [752, 98] on span "Completed Bookings (5)" at bounding box center [701, 94] width 203 height 20
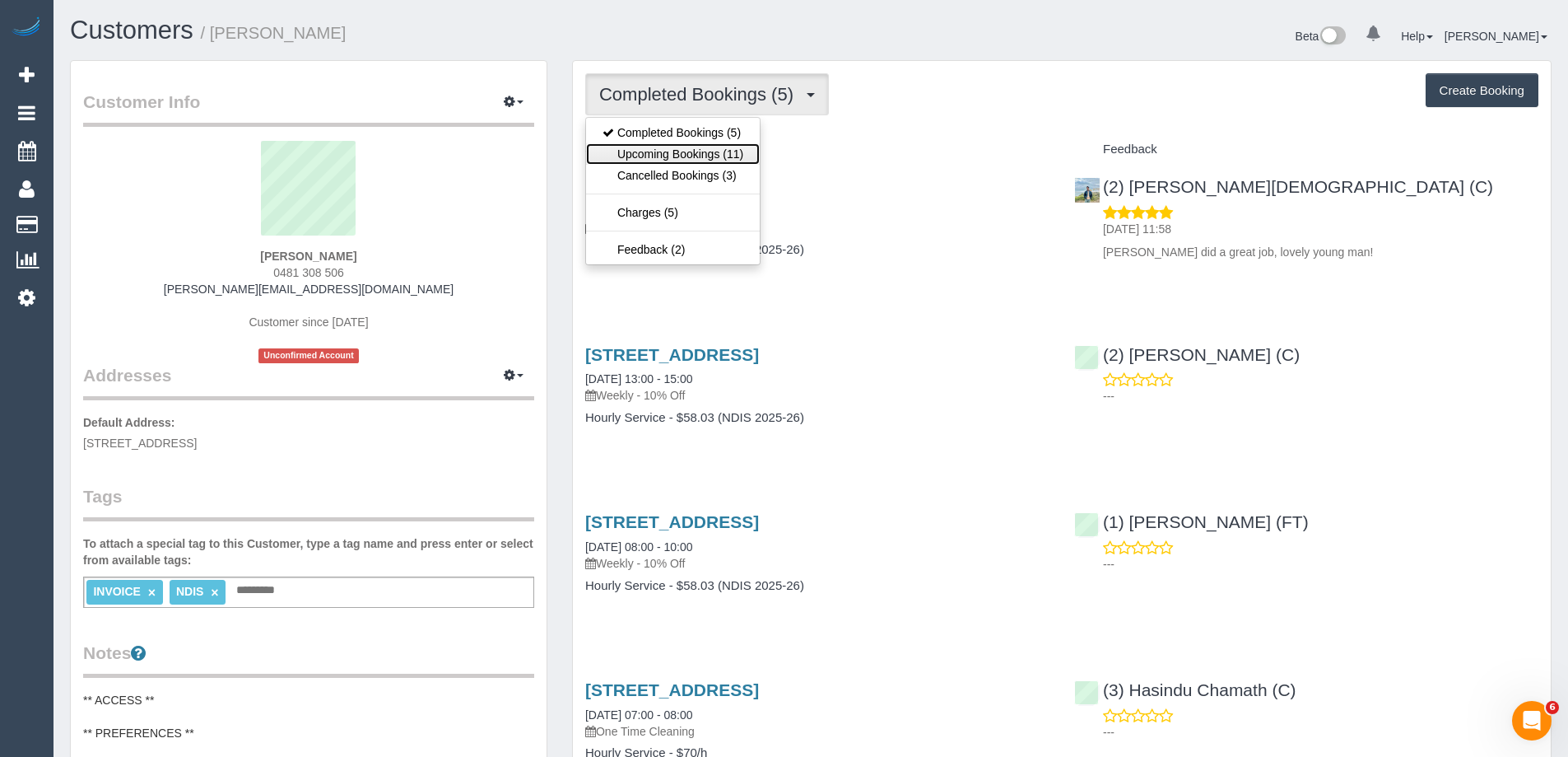
click at [725, 149] on link "Upcoming Bookings (11)" at bounding box center [673, 154] width 174 height 21
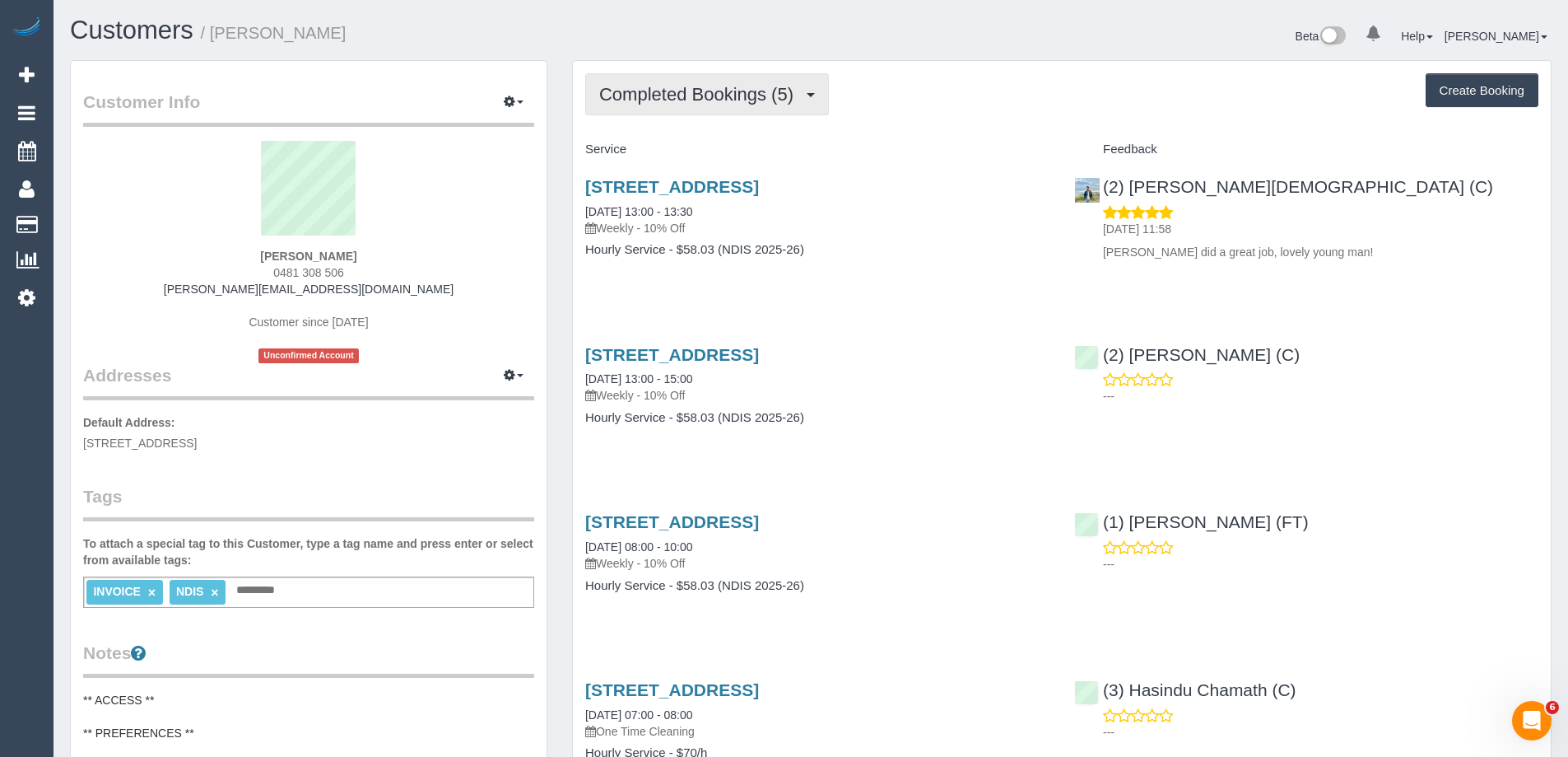
click at [674, 100] on span "Completed Bookings (5)" at bounding box center [701, 94] width 203 height 20
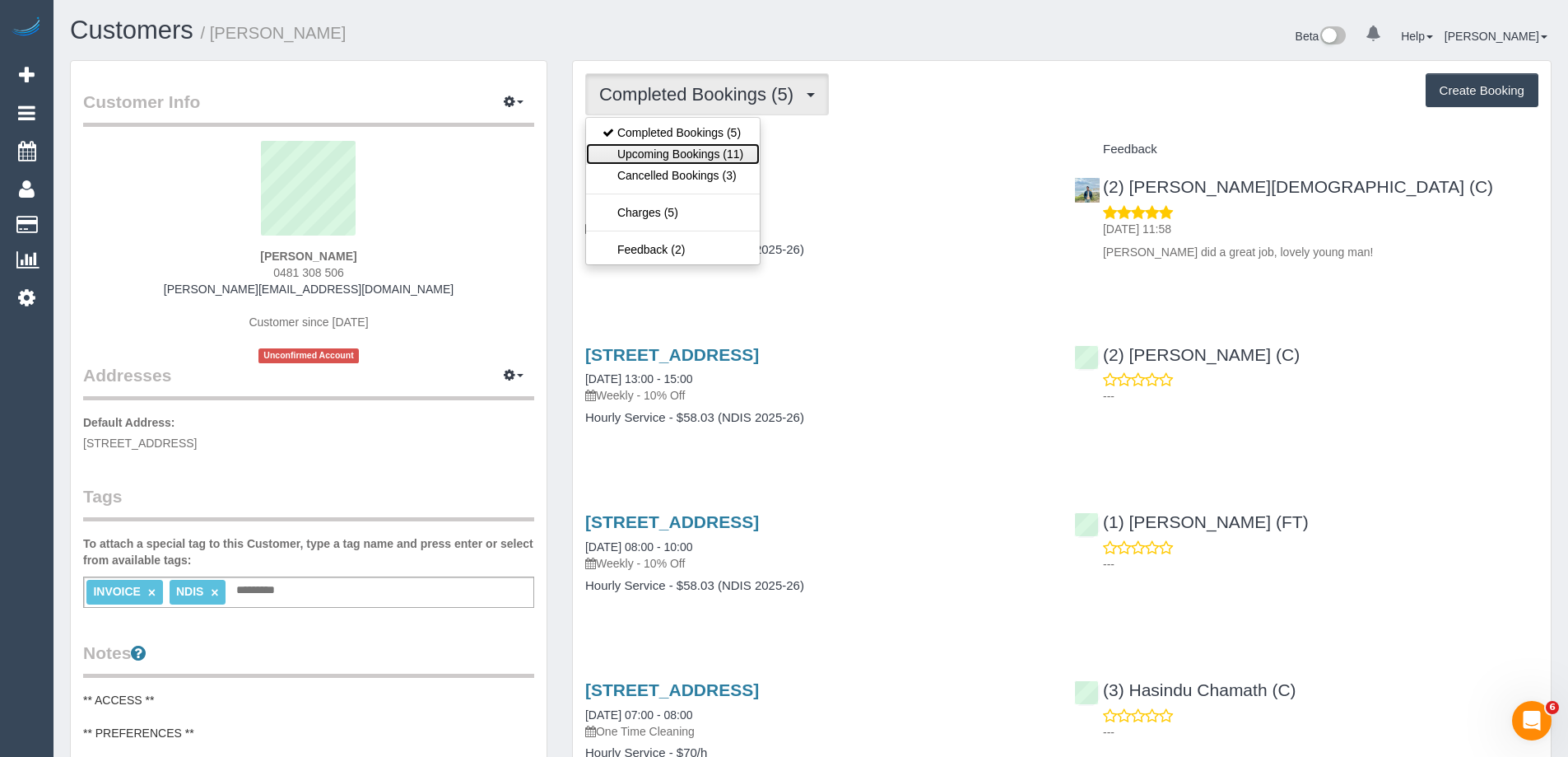
click at [678, 151] on link "Upcoming Bookings (11)" at bounding box center [673, 154] width 174 height 21
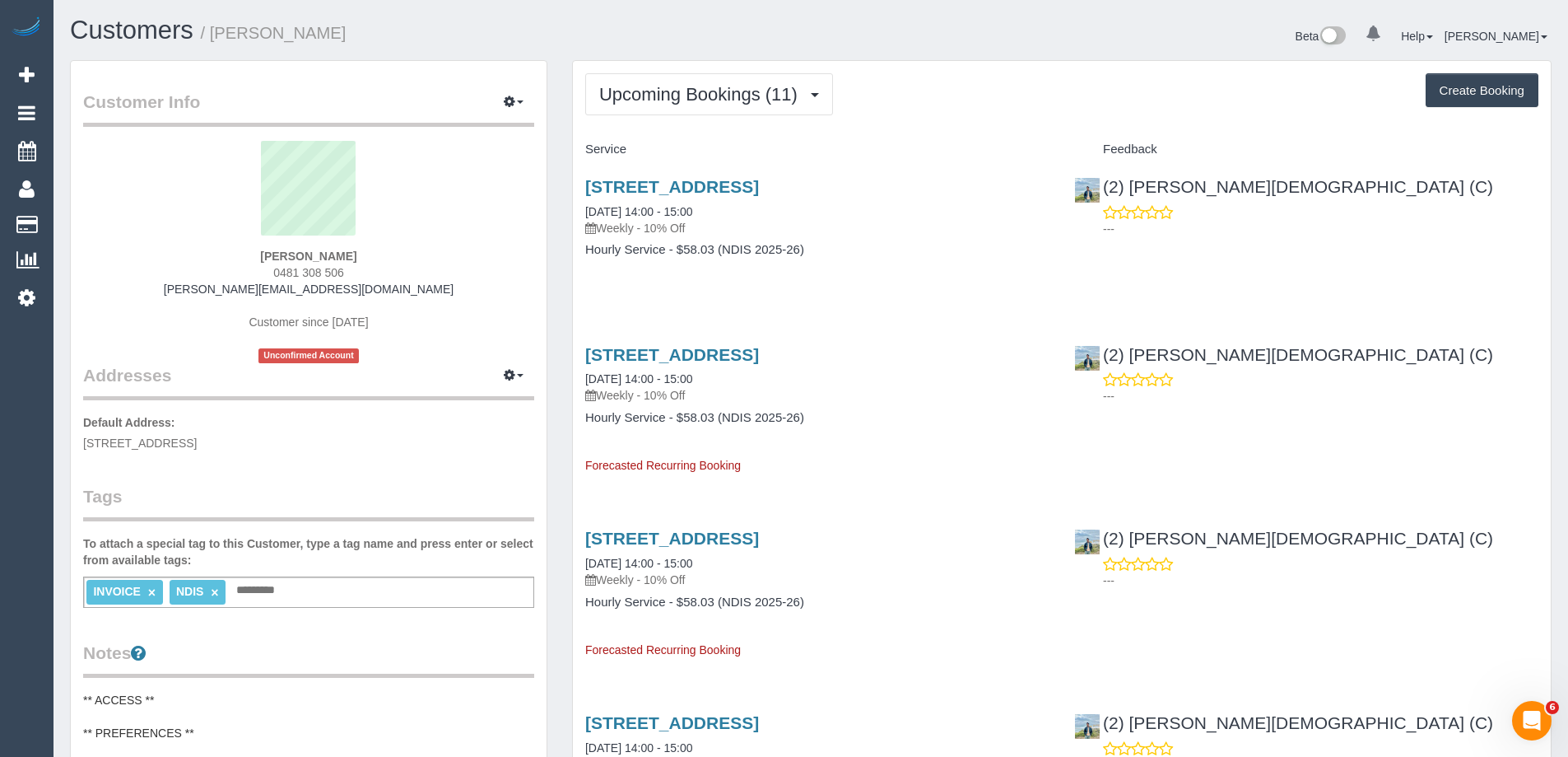
click at [919, 53] on div "Beta 0 Your Notifications You have 0 alerts Help Help Docs Take a Tour Contact …" at bounding box center [1186, 38] width 753 height 44
click at [692, 107] on button "Upcoming Bookings (11)" at bounding box center [709, 94] width 248 height 42
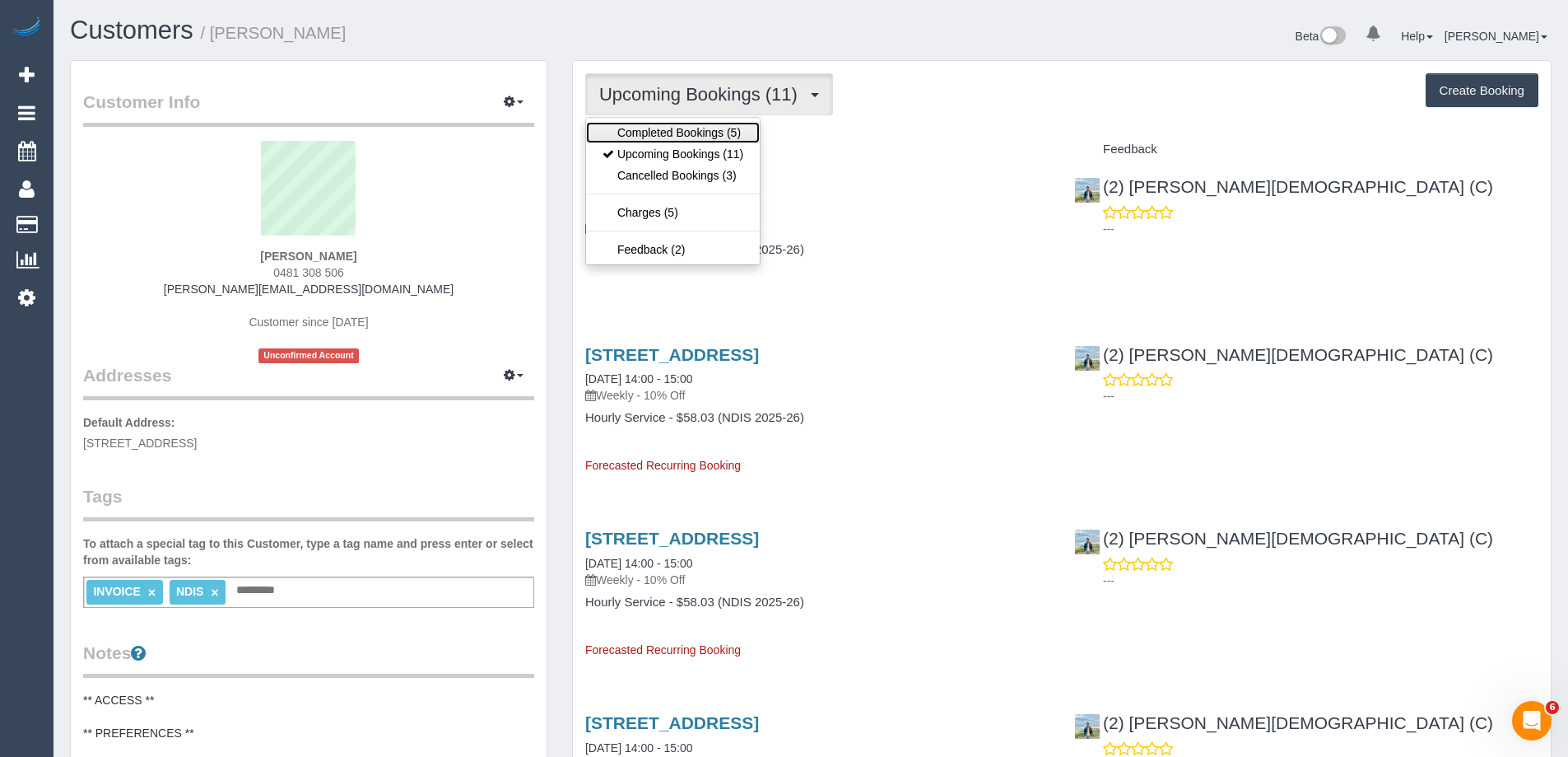
click at [685, 139] on link "Completed Bookings (5)" at bounding box center [673, 132] width 174 height 21
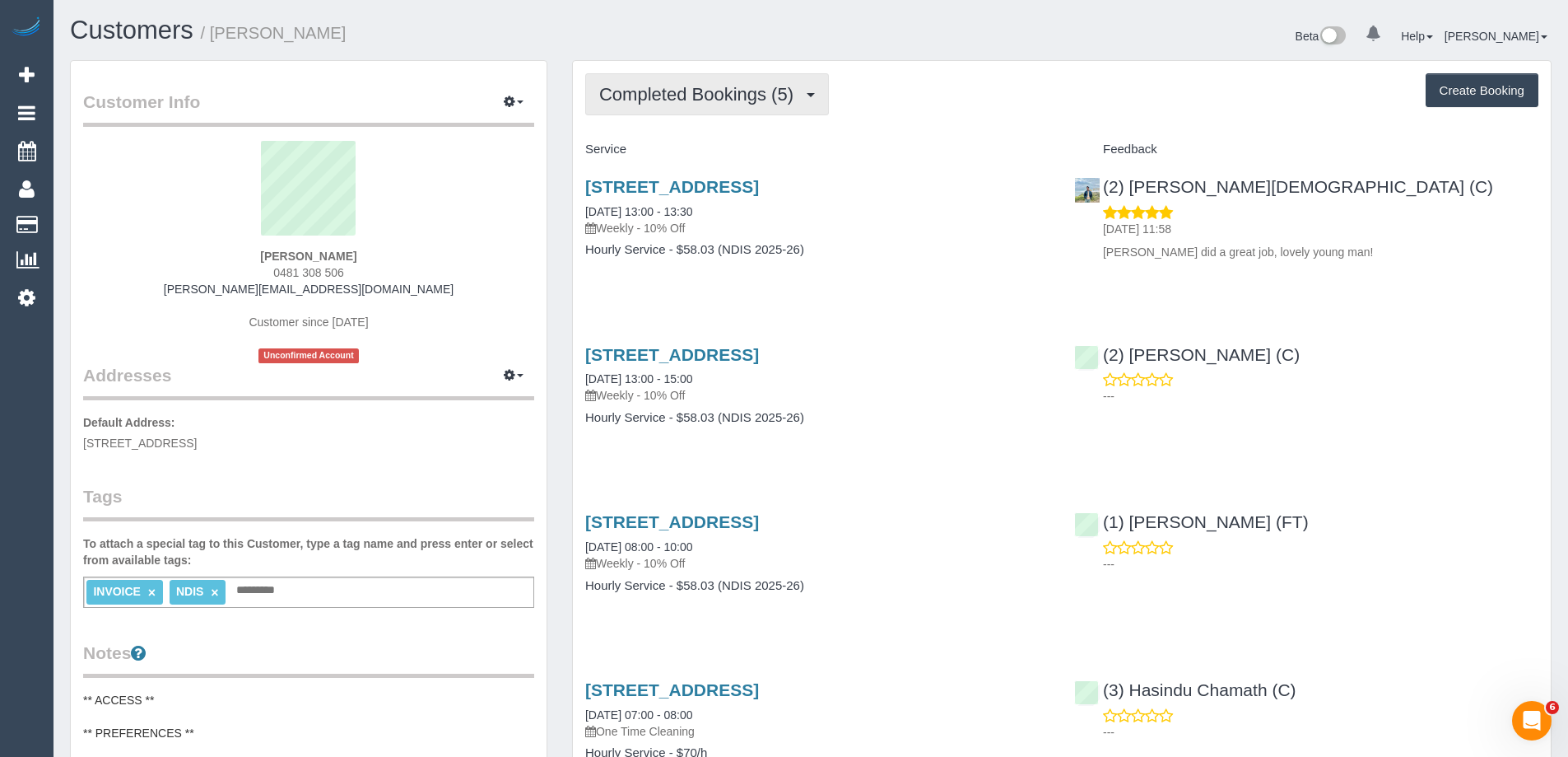
click at [747, 100] on span "Completed Bookings (5)" at bounding box center [701, 94] width 203 height 20
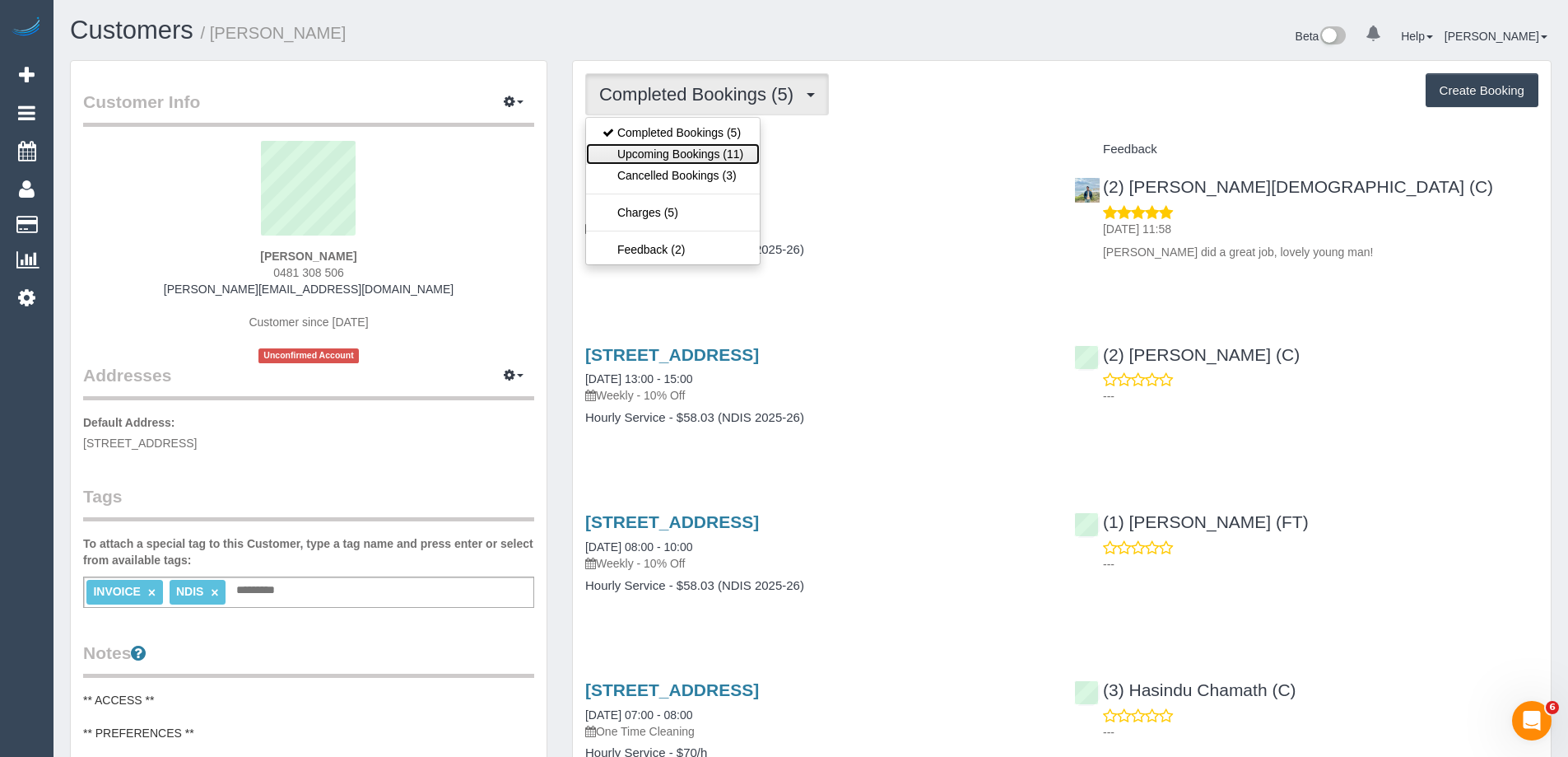
click at [720, 149] on link "Upcoming Bookings (11)" at bounding box center [673, 154] width 174 height 21
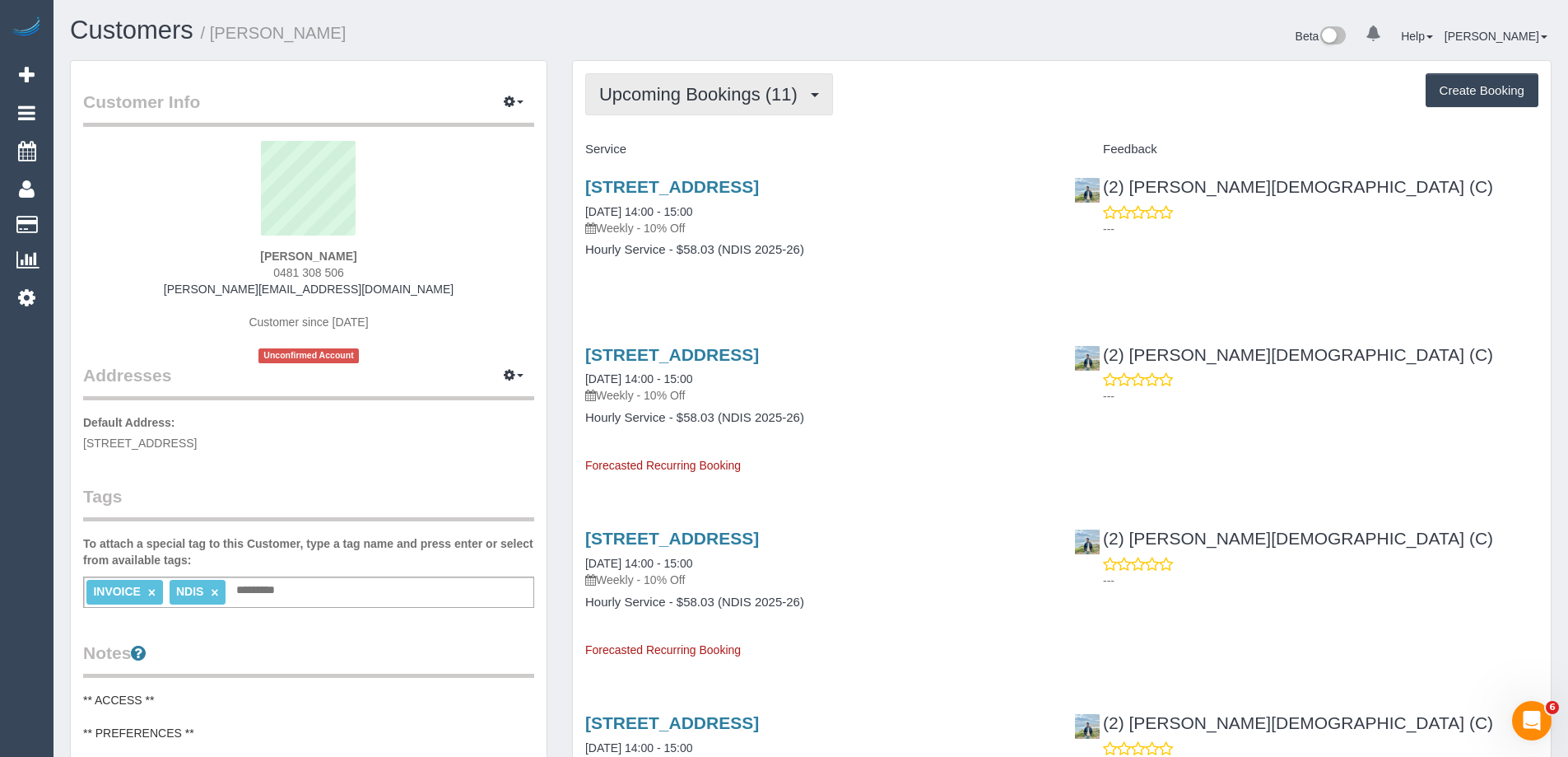
click at [723, 92] on span "Upcoming Bookings (11)" at bounding box center [703, 94] width 207 height 20
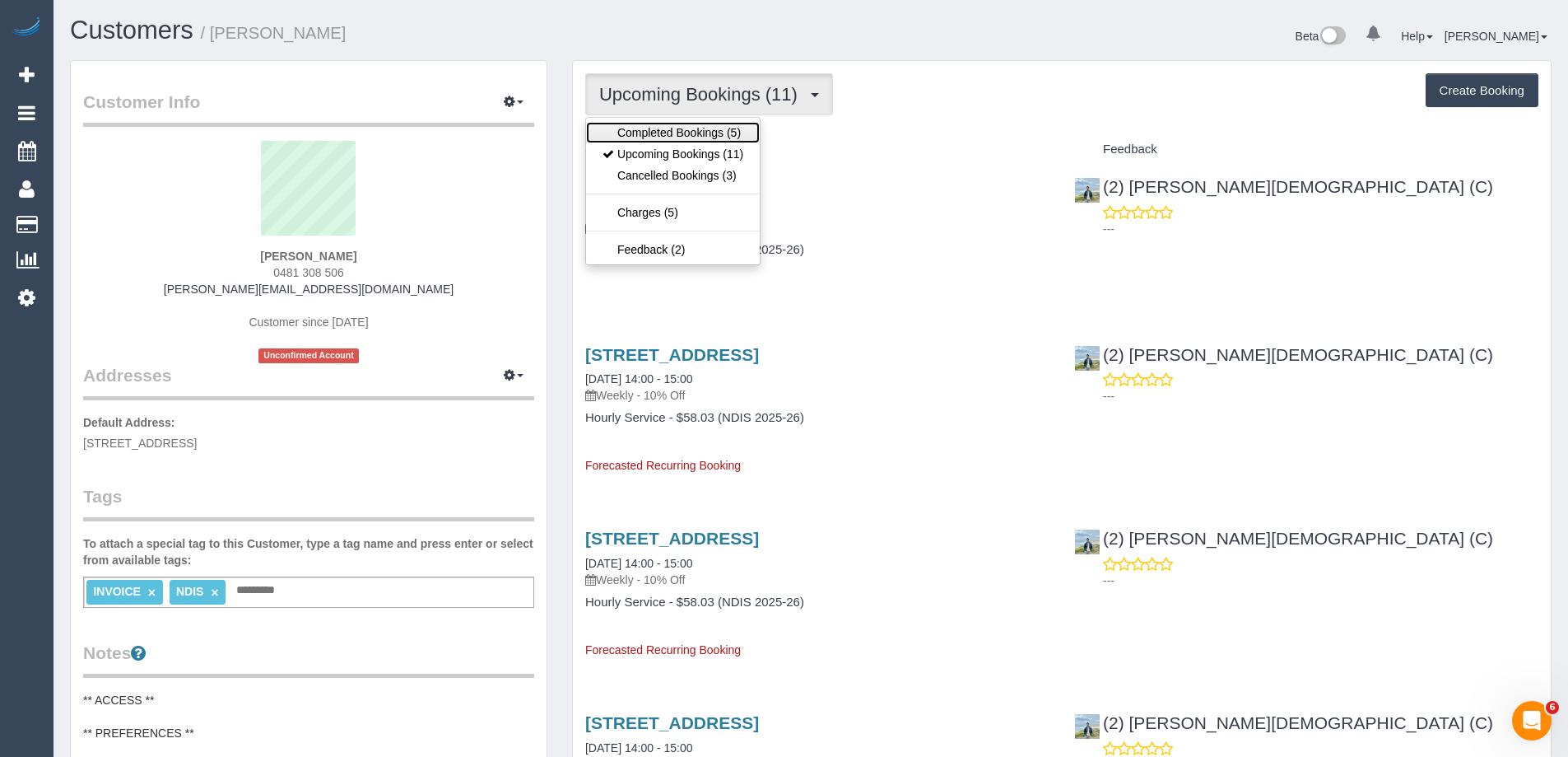
click at [713, 128] on link "Completed Bookings (5)" at bounding box center [673, 132] width 174 height 21
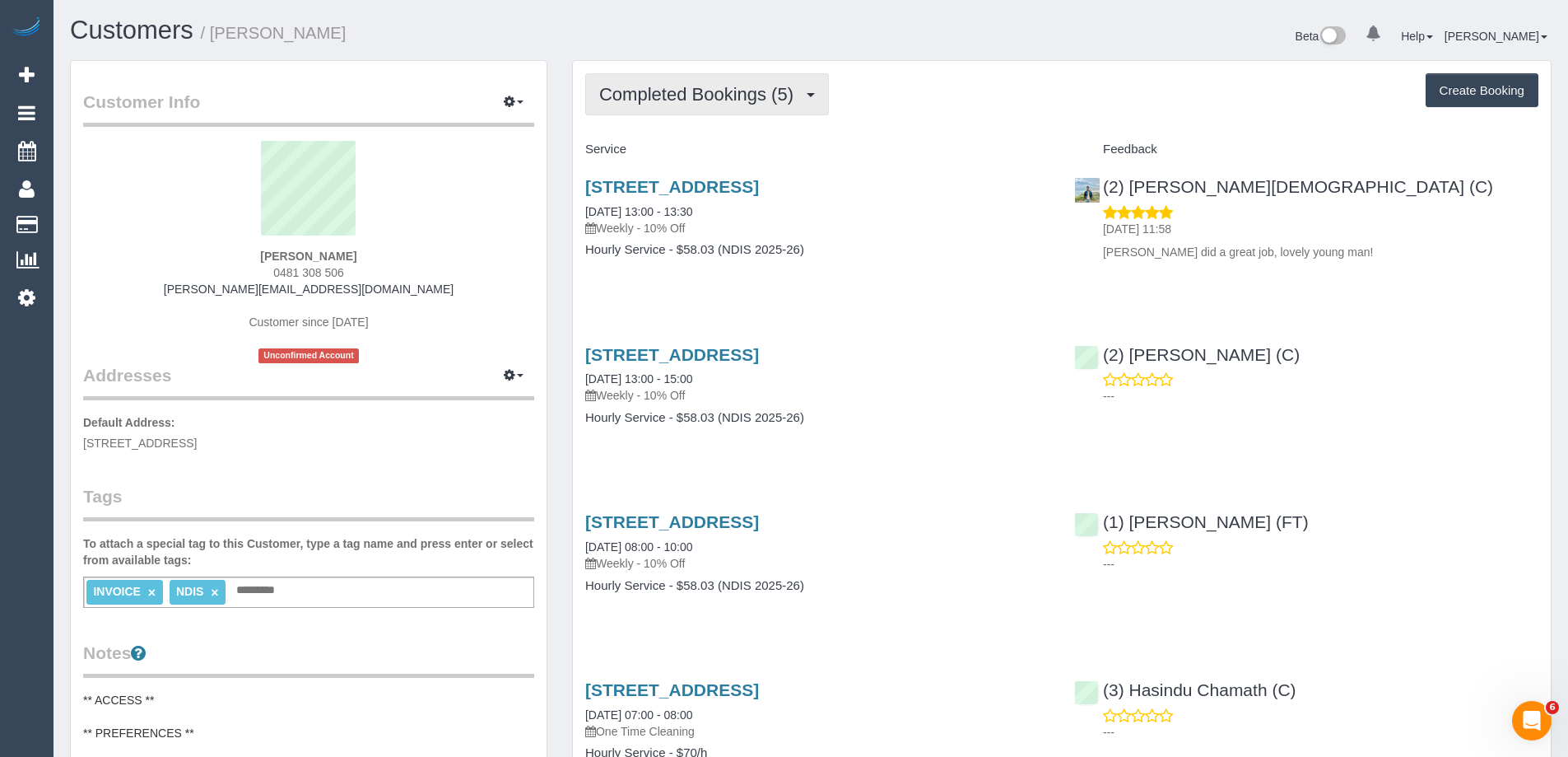
click at [682, 90] on span "Completed Bookings (5)" at bounding box center [701, 94] width 203 height 20
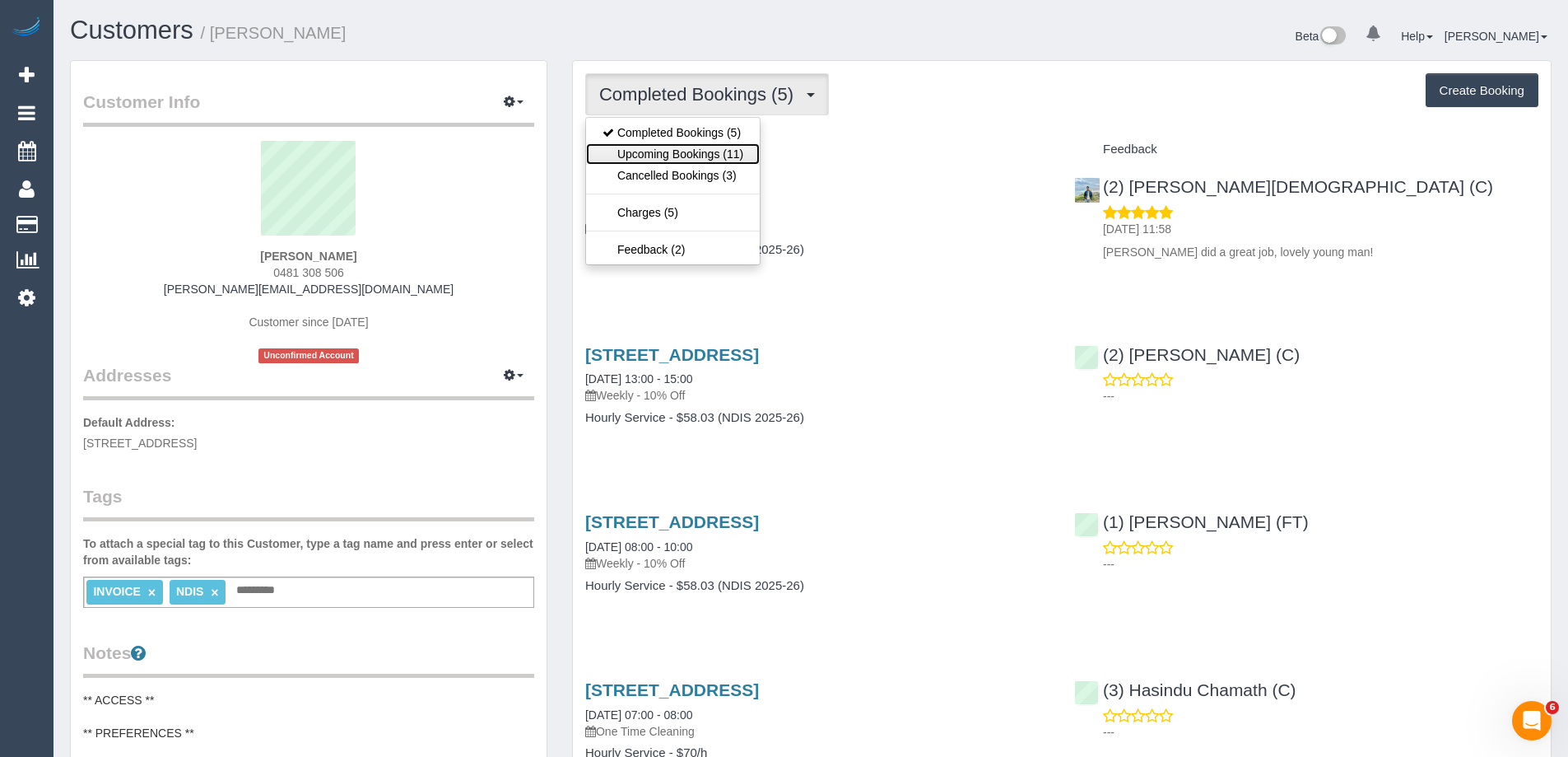
click at [681, 154] on link "Upcoming Bookings (11)" at bounding box center [673, 154] width 174 height 21
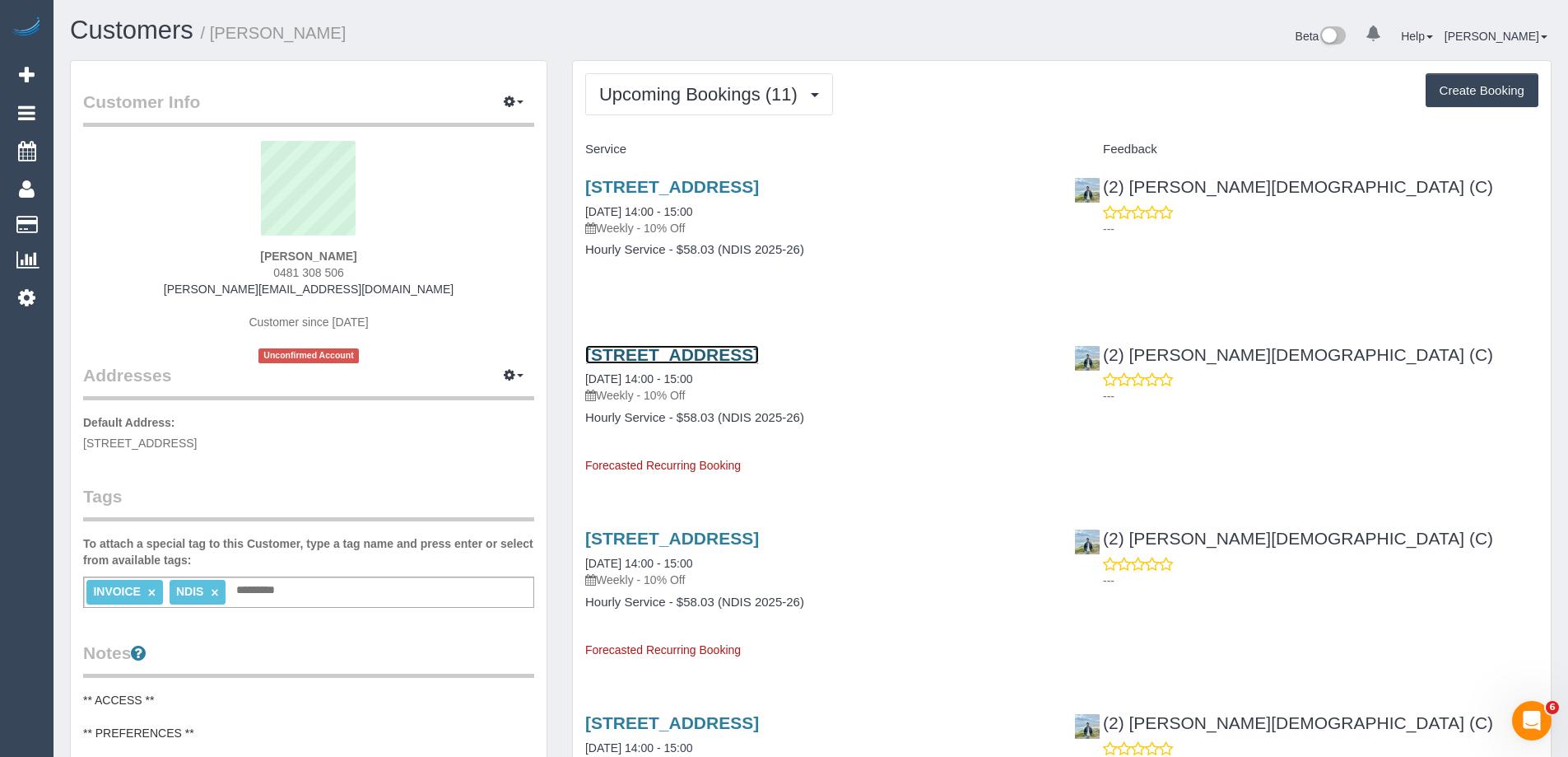
click at [759, 356] on link "2/130 Flinders Street, Thornbury, VIC 3071" at bounding box center [672, 355] width 174 height 19
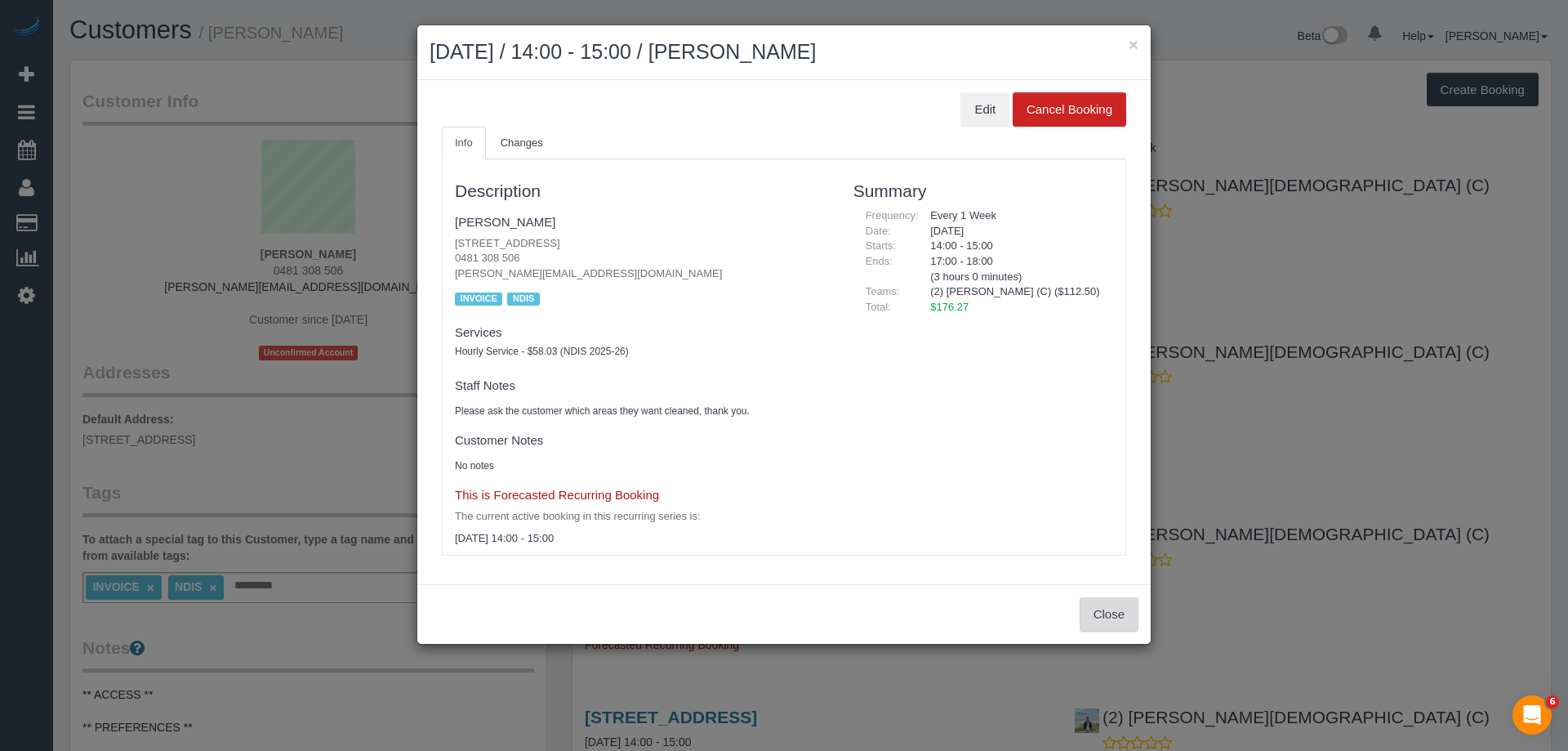
drag, startPoint x: 1132, startPoint y: 604, endPoint x: 1109, endPoint y: 584, distance: 30.5
click at [1128, 603] on button "Close" at bounding box center [1109, 614] width 59 height 34
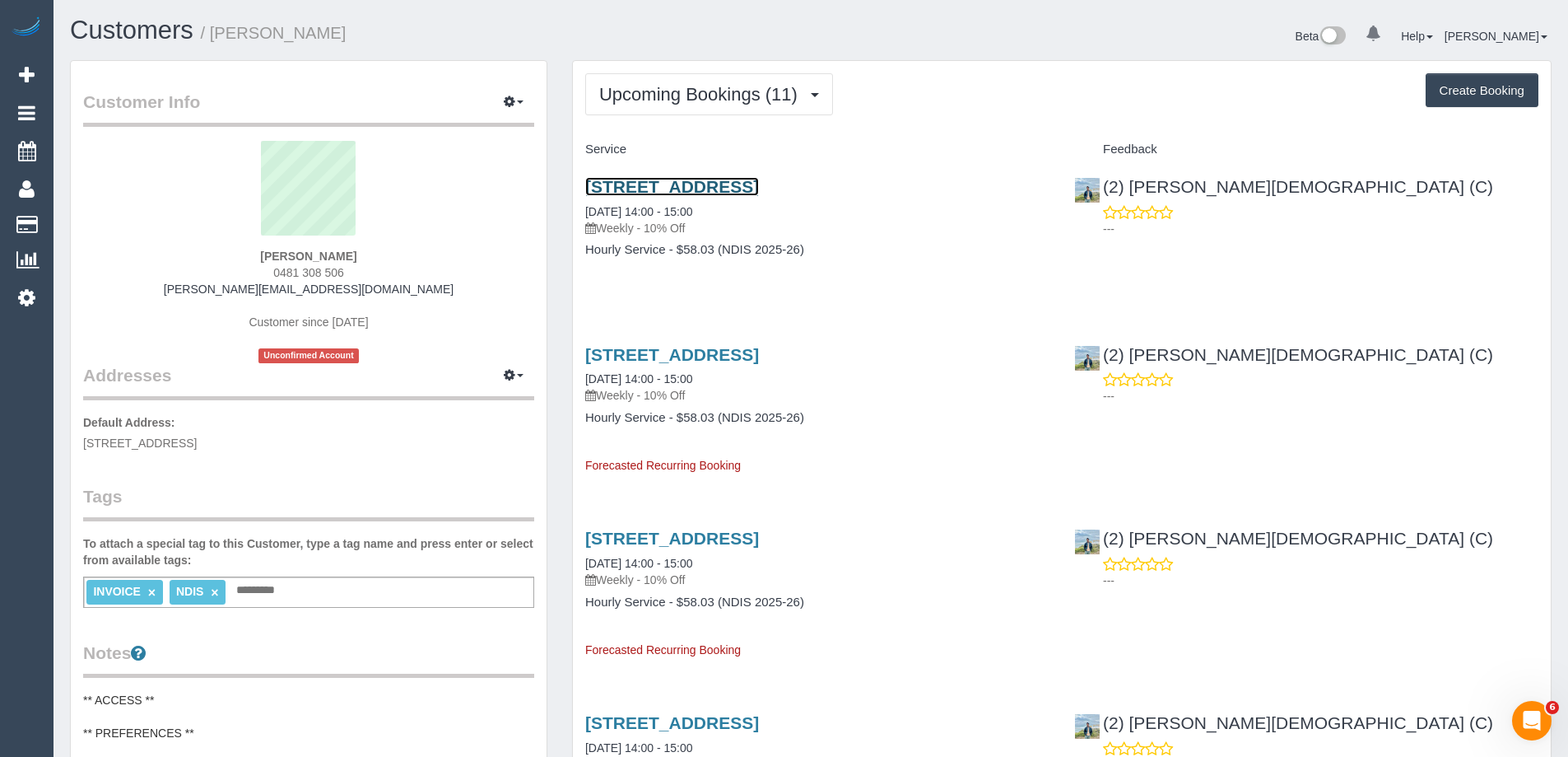
click at [759, 189] on link "2/130 Flinders Street, Thornbury, VIC 3071" at bounding box center [672, 186] width 174 height 19
click at [759, 352] on link "2/130 Flinders Street, Thornbury, VIC 3071" at bounding box center [672, 355] width 174 height 19
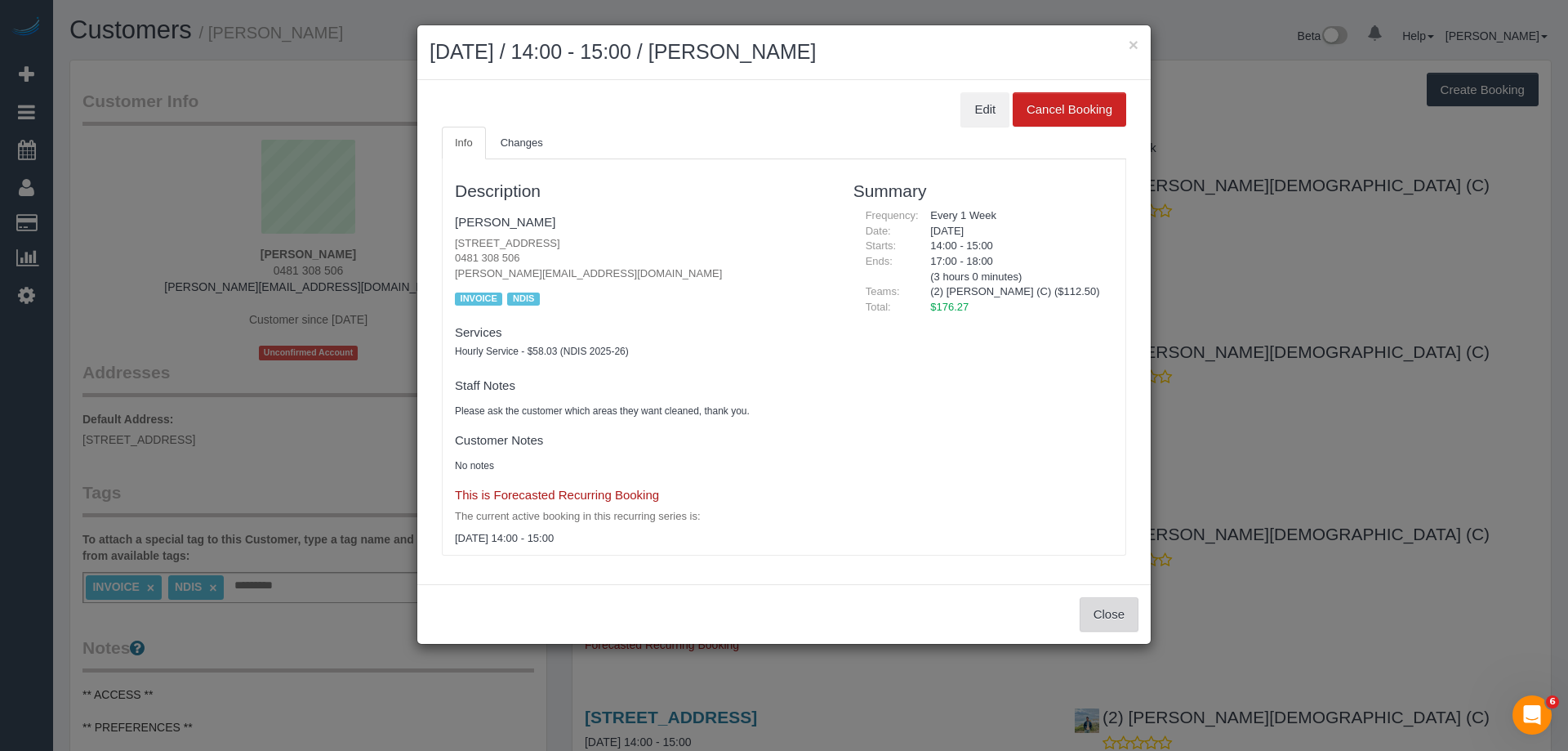
click at [1101, 612] on button "Close" at bounding box center [1109, 614] width 59 height 34
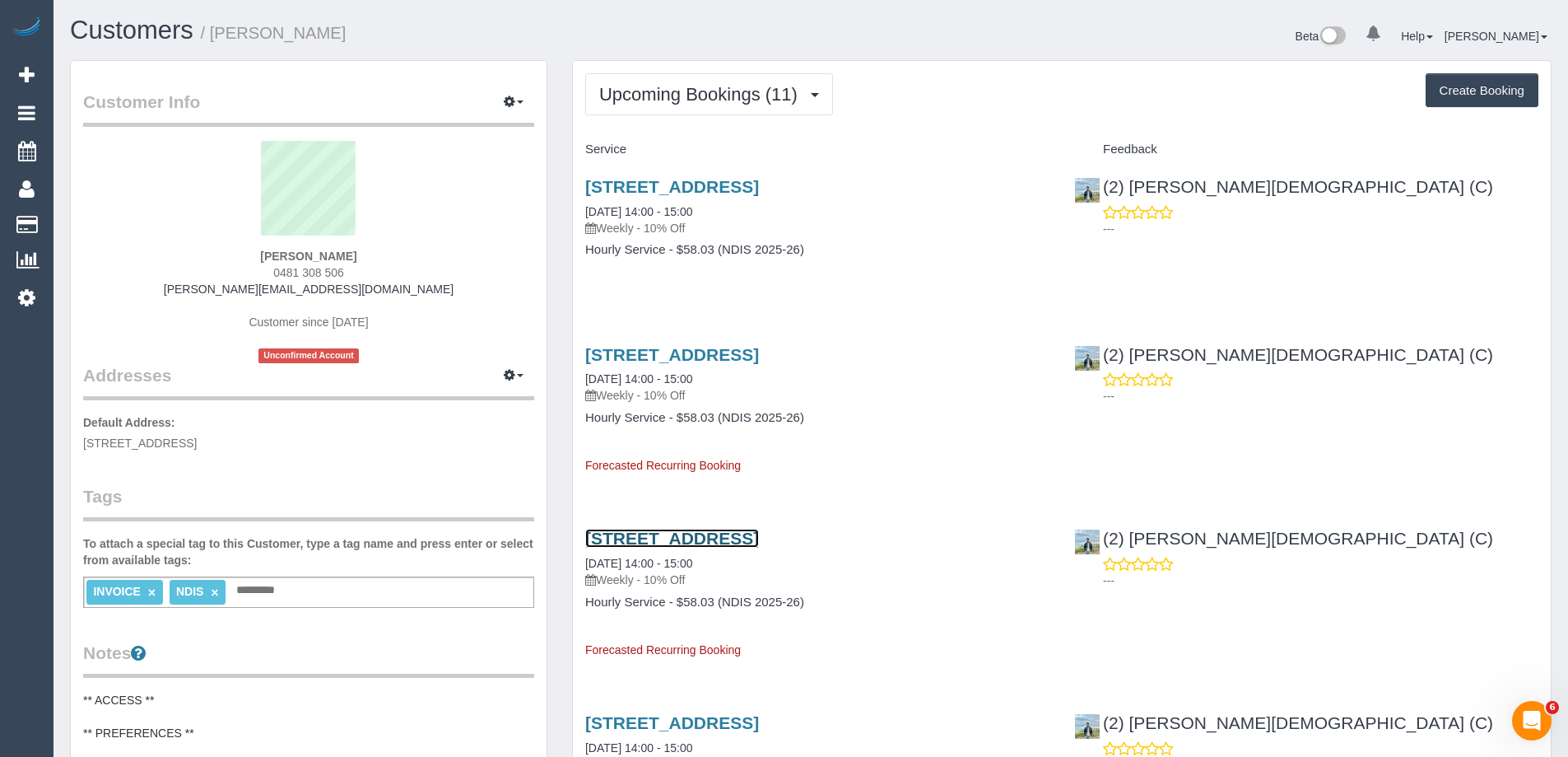
click at [759, 538] on link "2/130 Flinders Street, Thornbury, VIC 3071" at bounding box center [672, 538] width 174 height 19
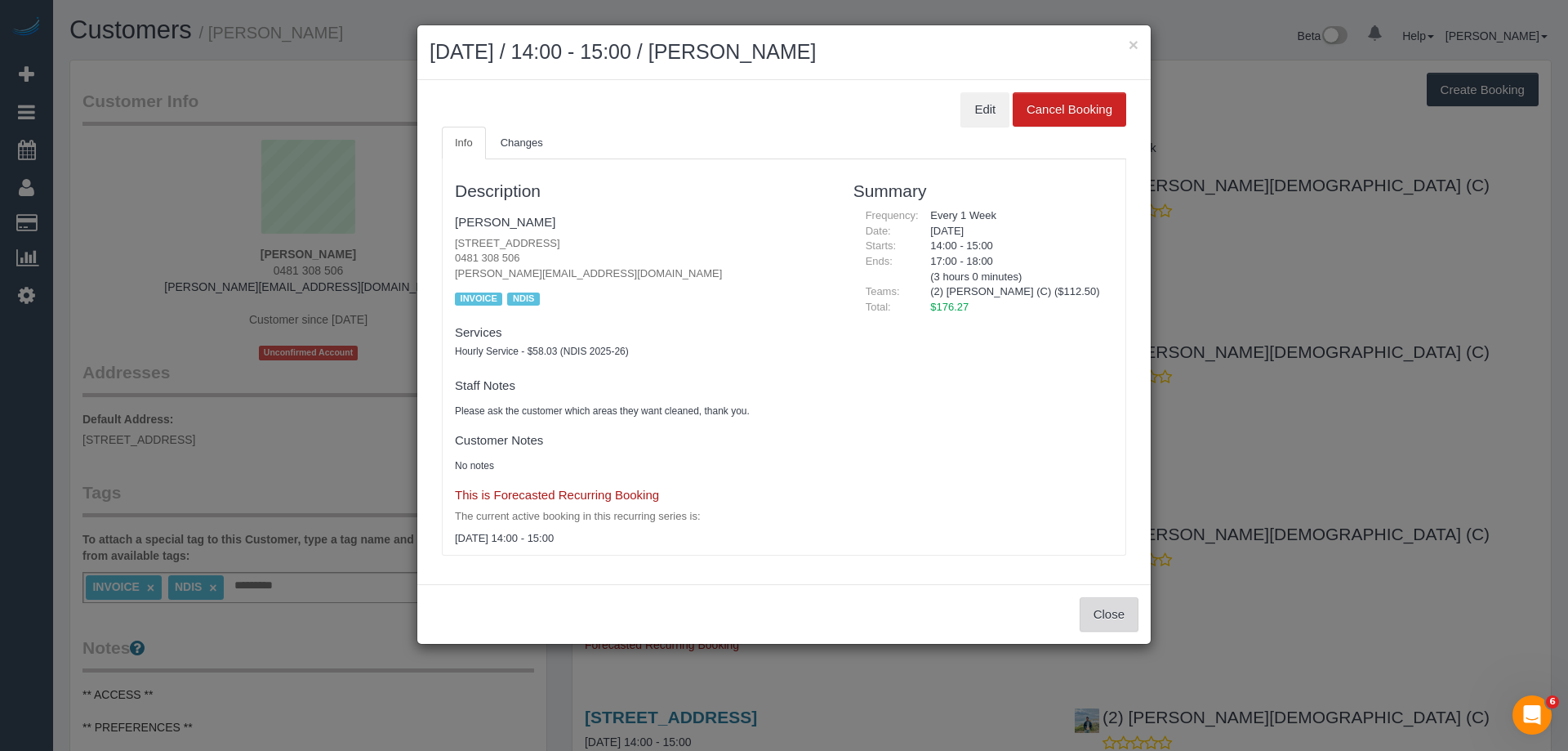
click at [1093, 605] on button "Close" at bounding box center [1109, 614] width 59 height 34
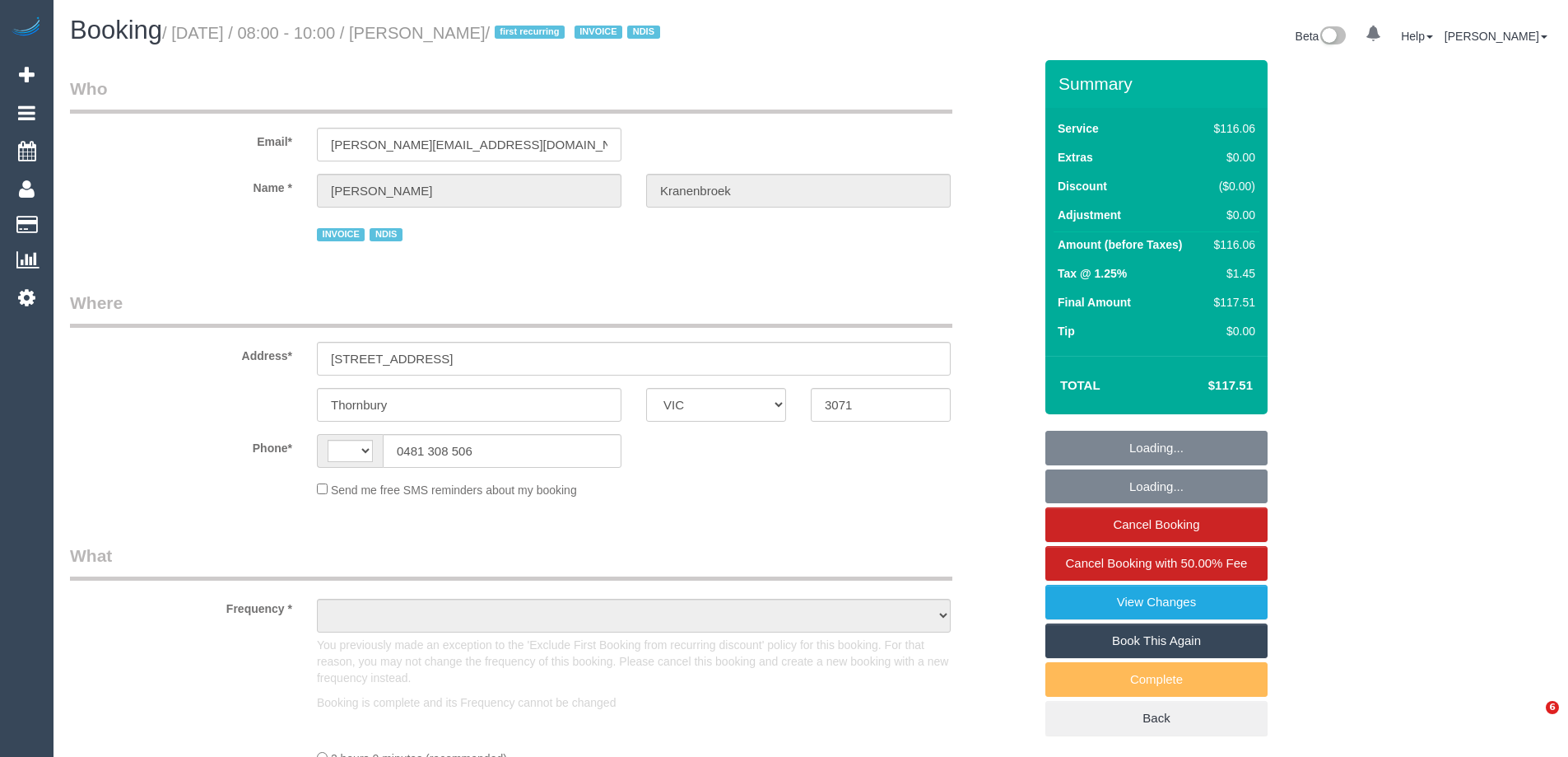
select select "VIC"
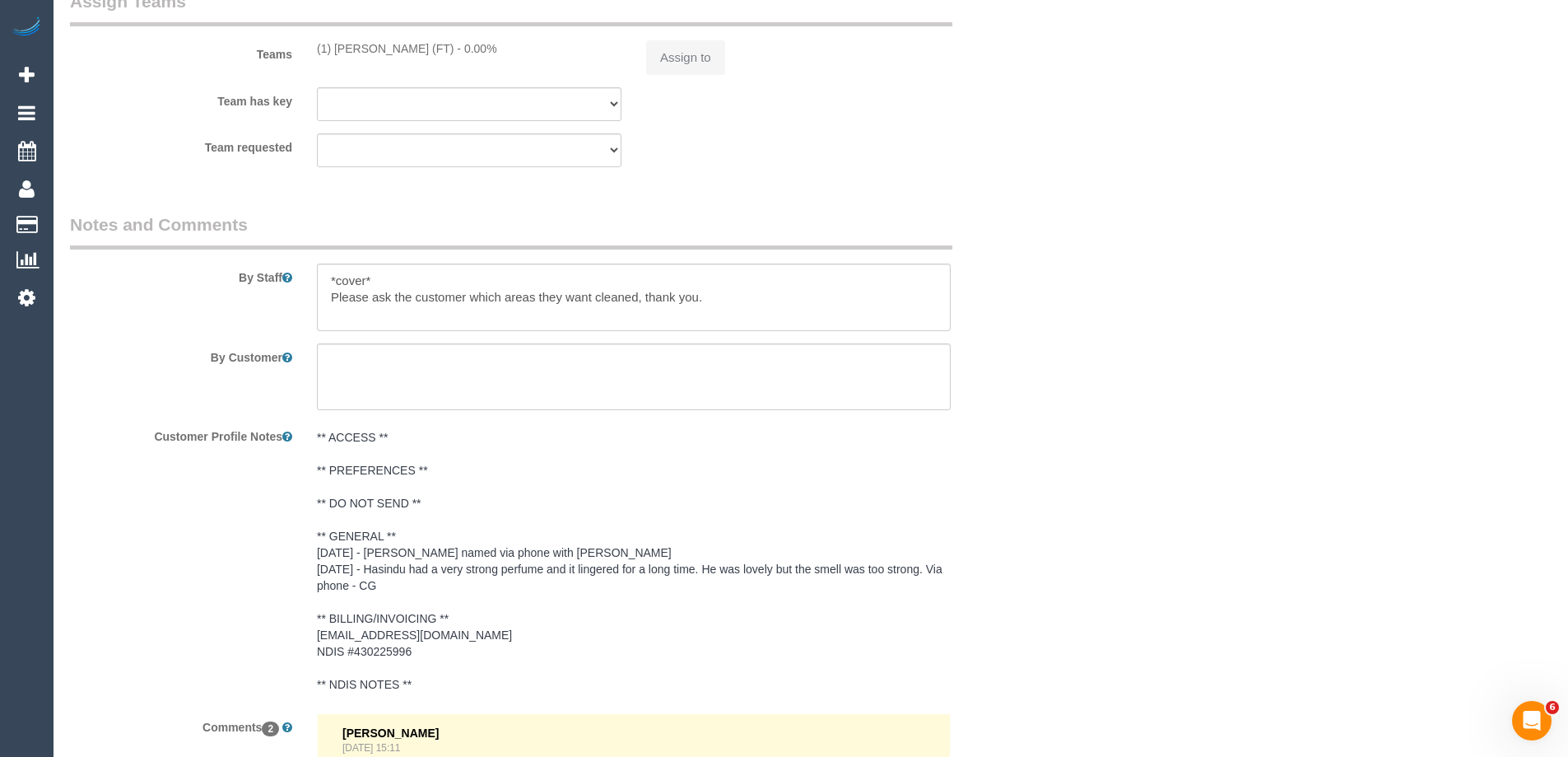
select select "object:646"
select select "string:AU"
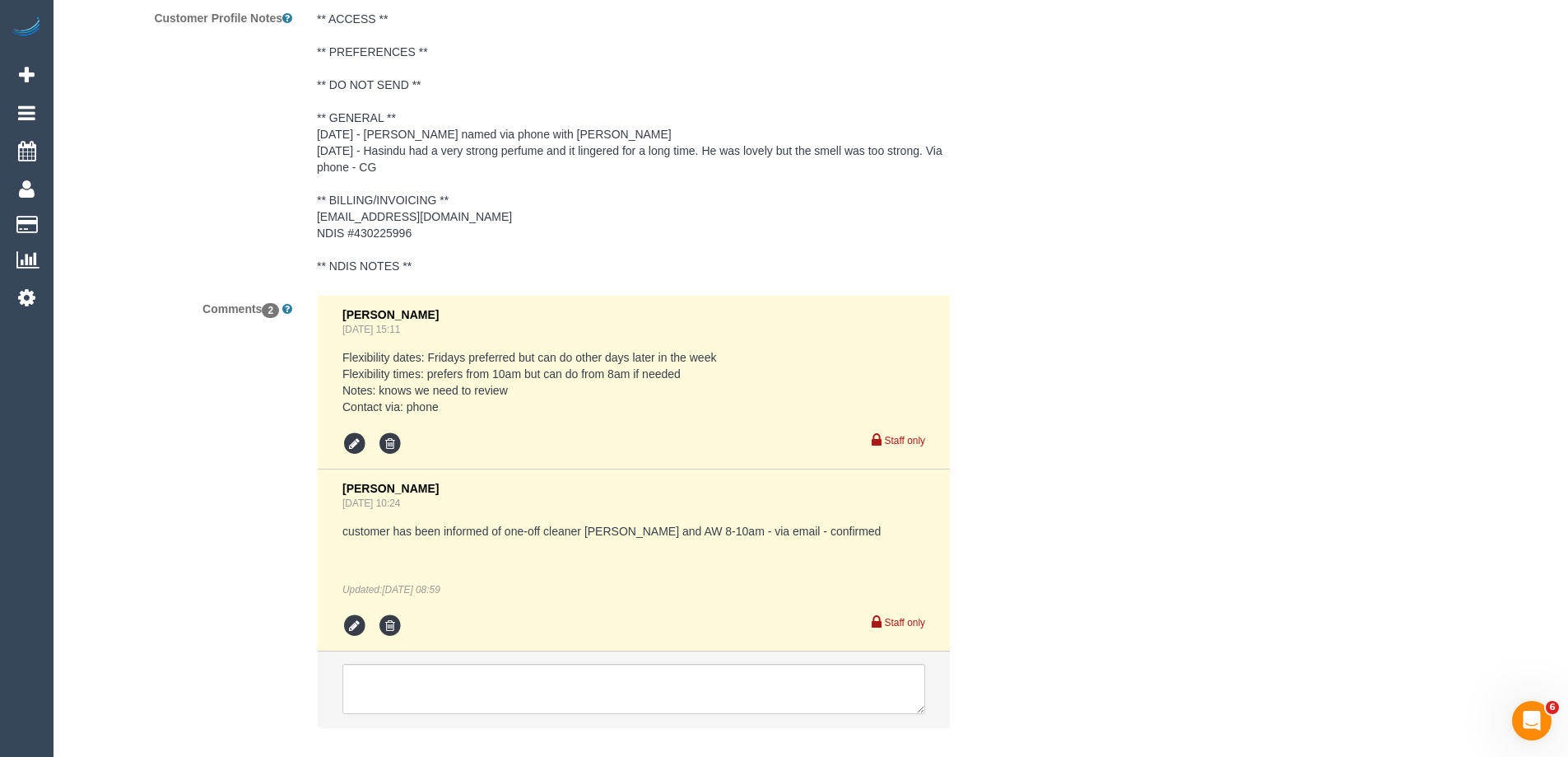
select select "number:29"
select select "number:14"
select select "number:19"
select select "number:23"
select select "number:34"
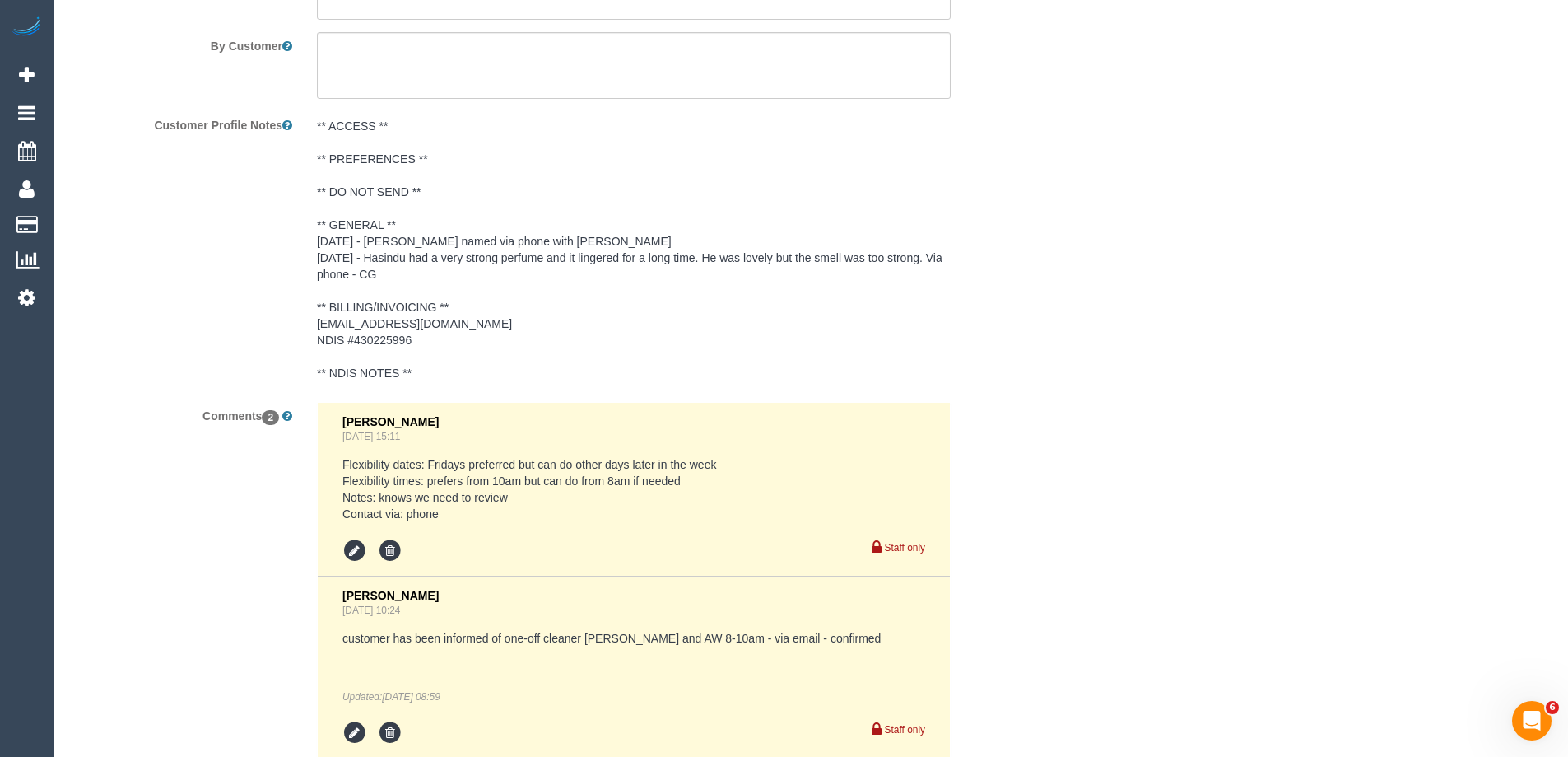
scroll to position [2660, 0]
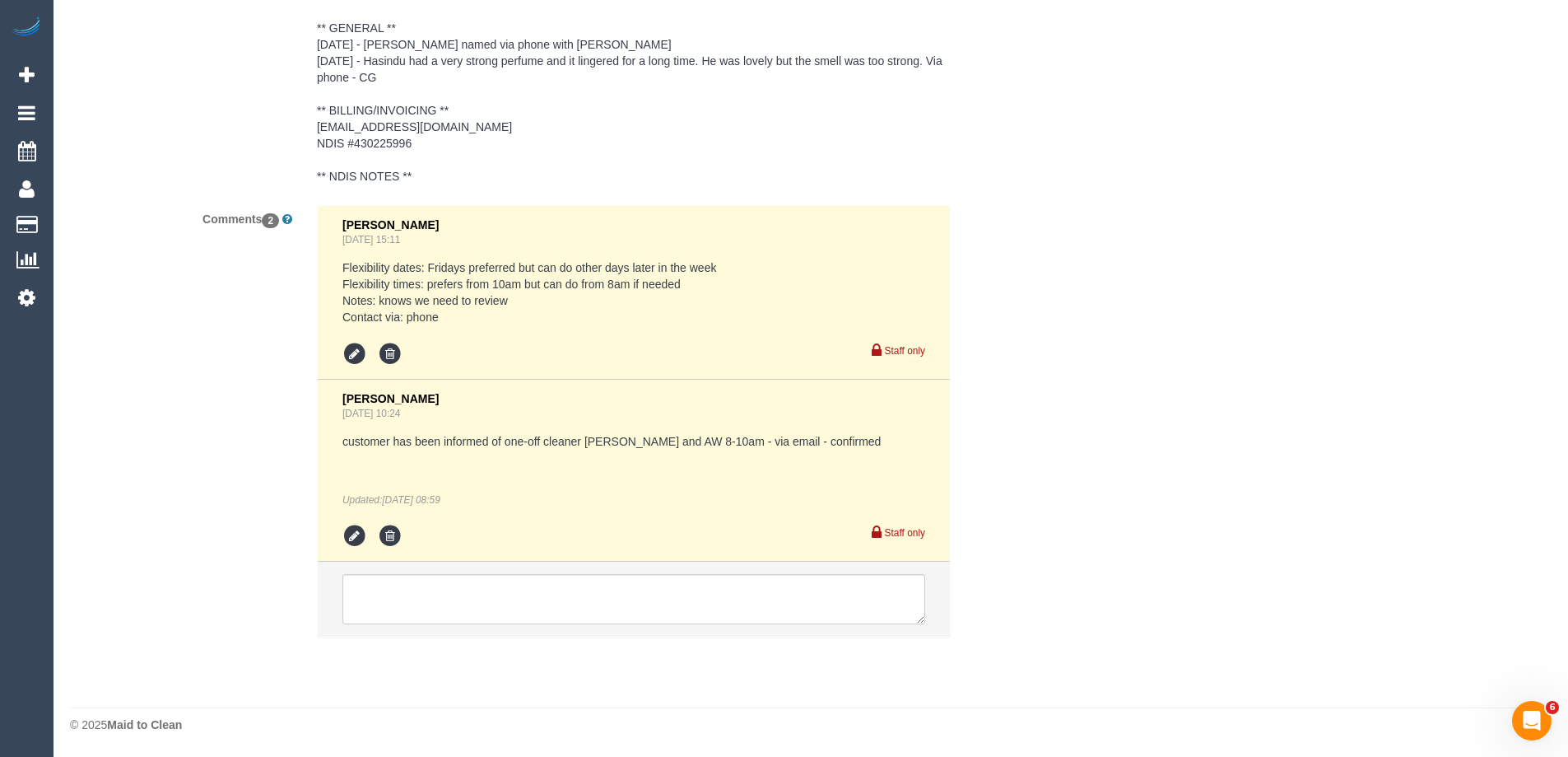
select select "spot1"
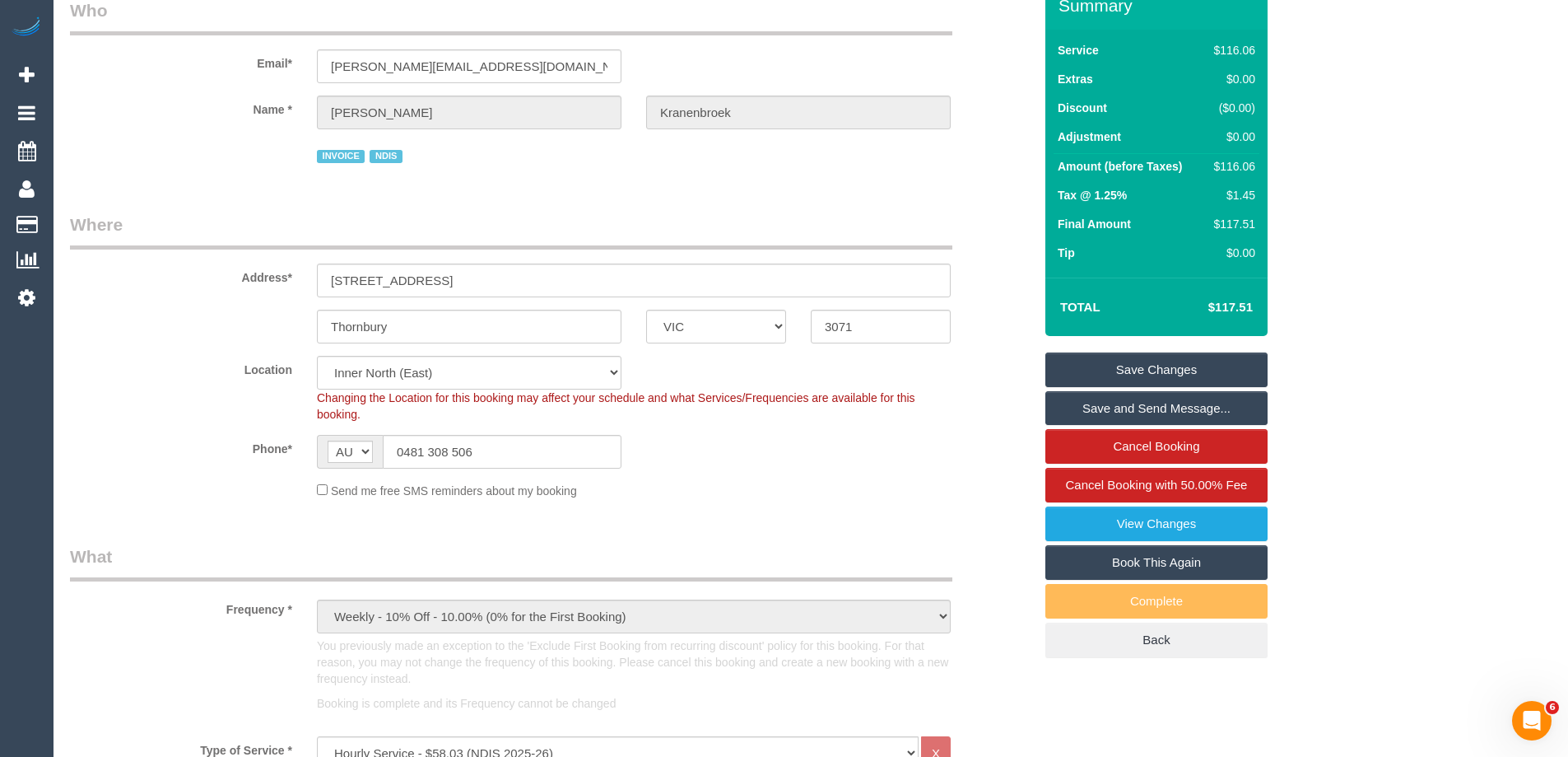
scroll to position [0, 0]
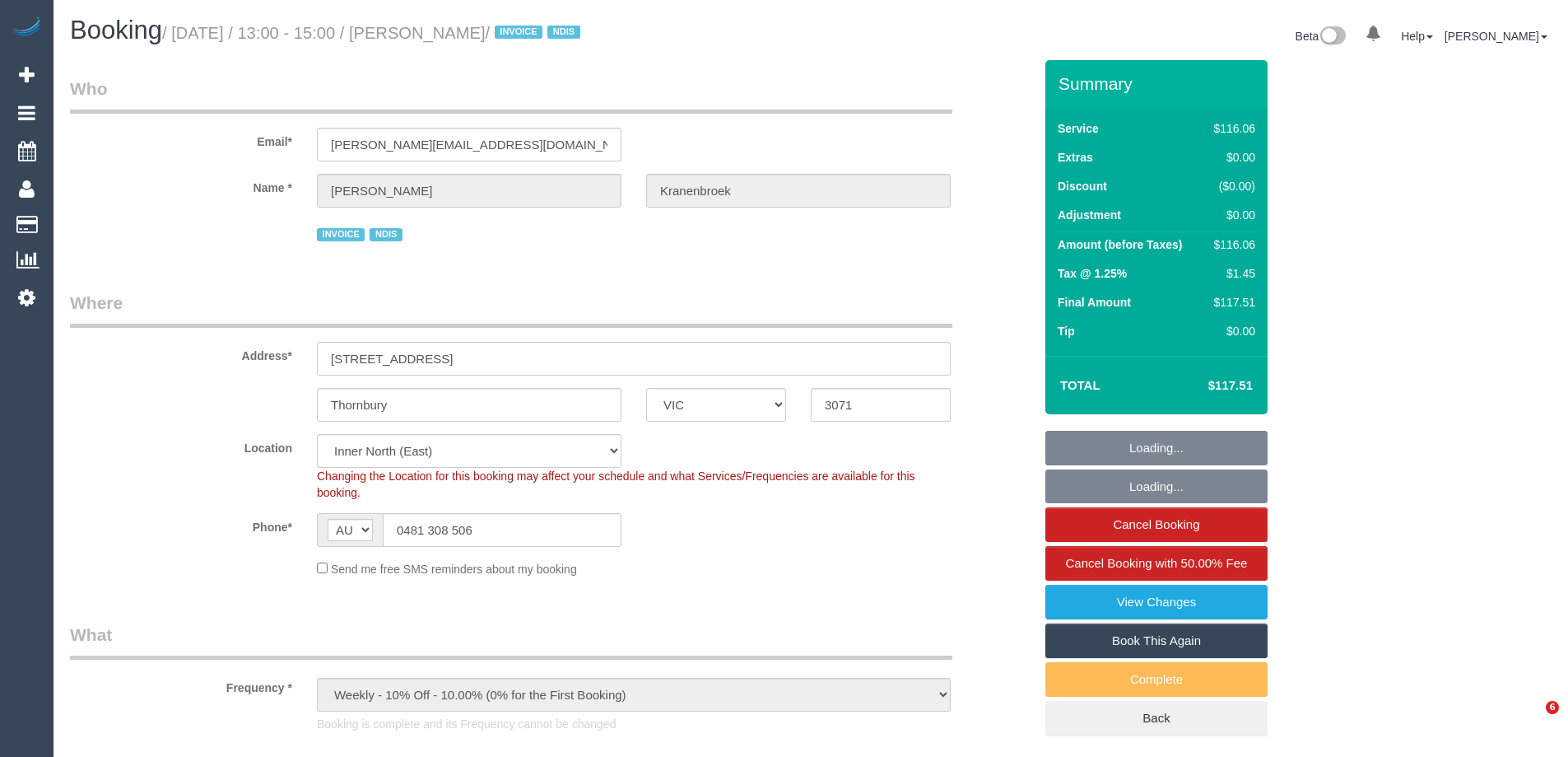
select select "VIC"
select select "string:check"
select select "number:29"
select select "number:14"
select select "number:19"
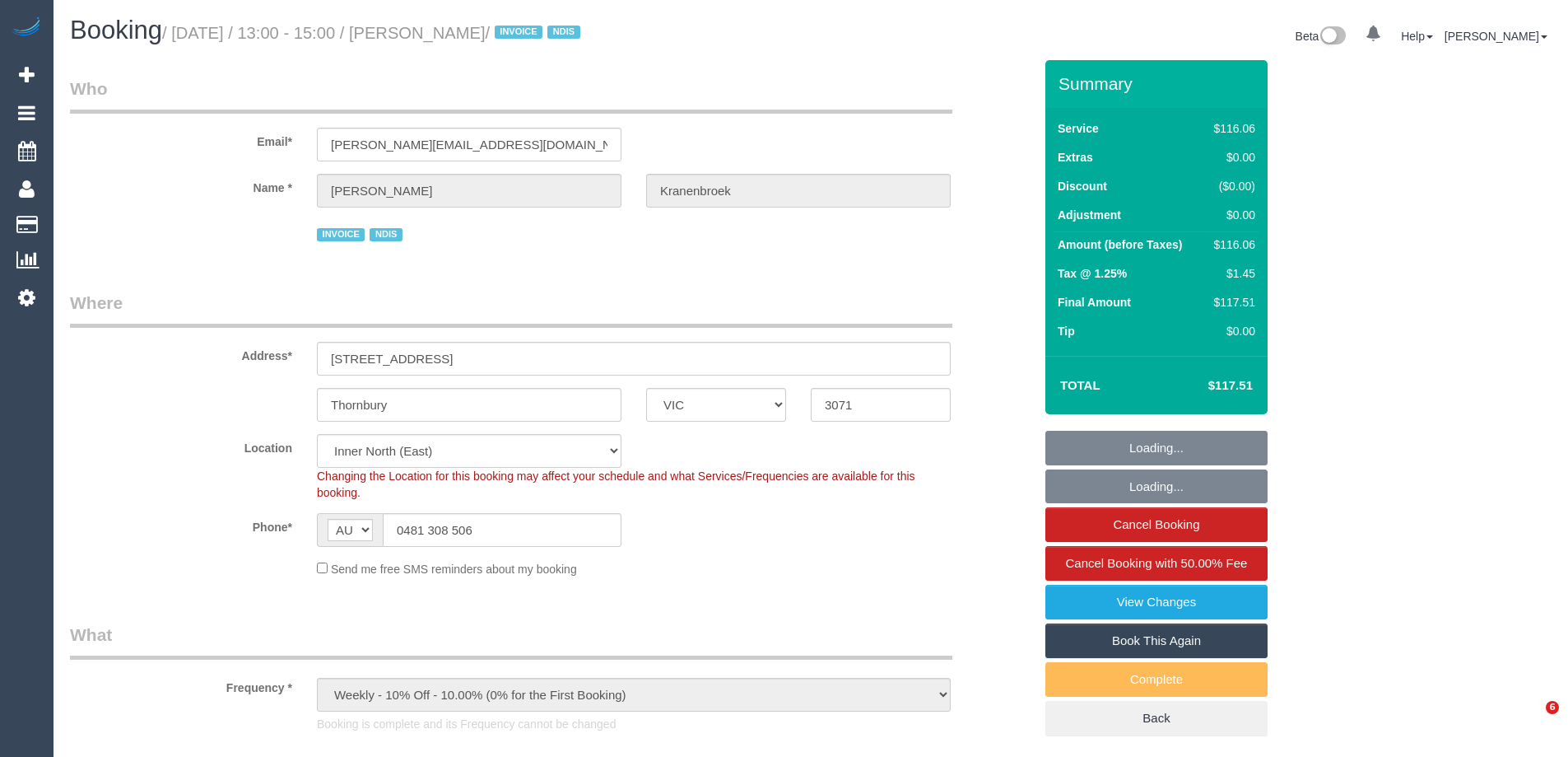
select select "number:23"
select select "number:34"
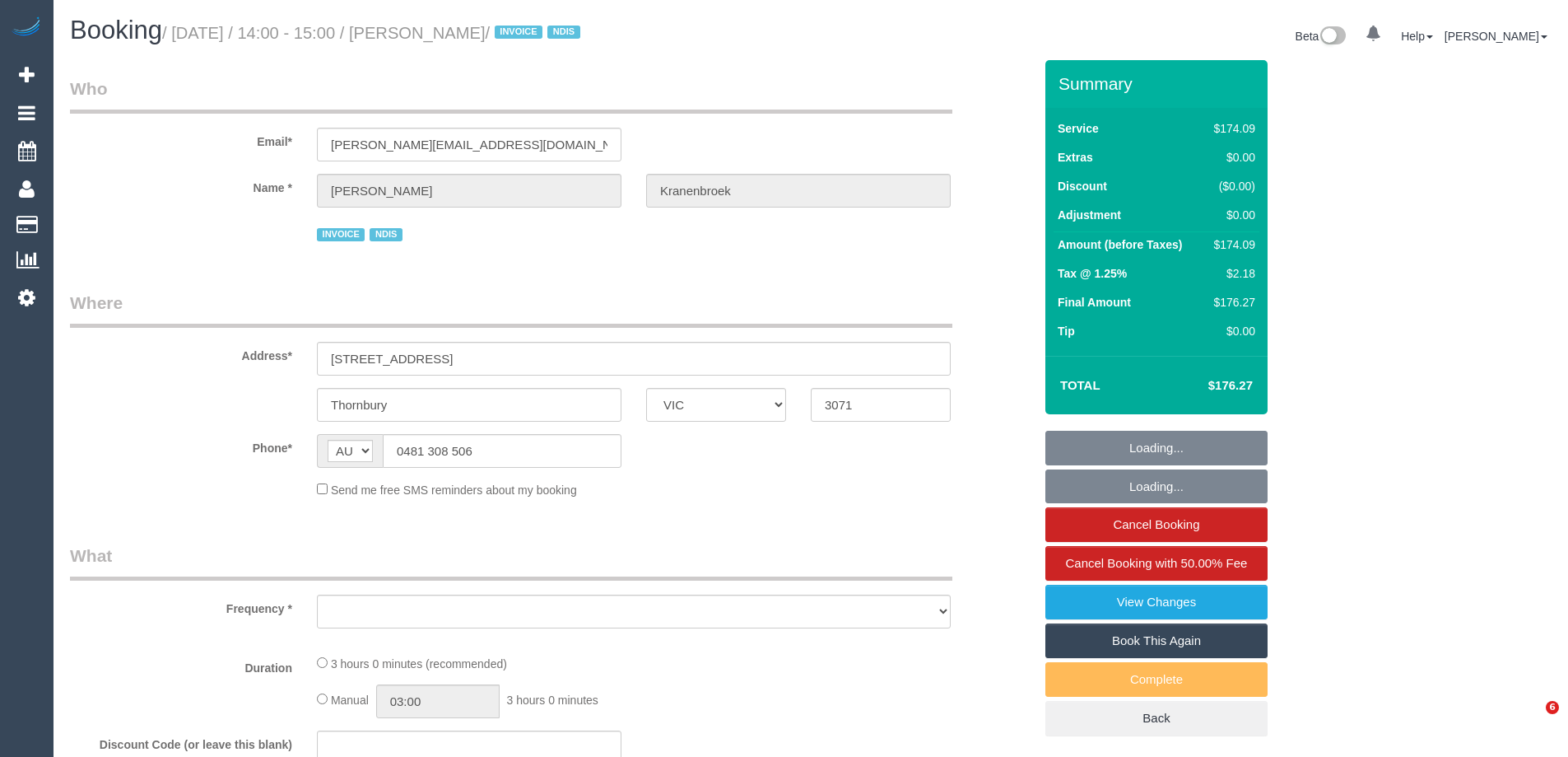
select select "VIC"
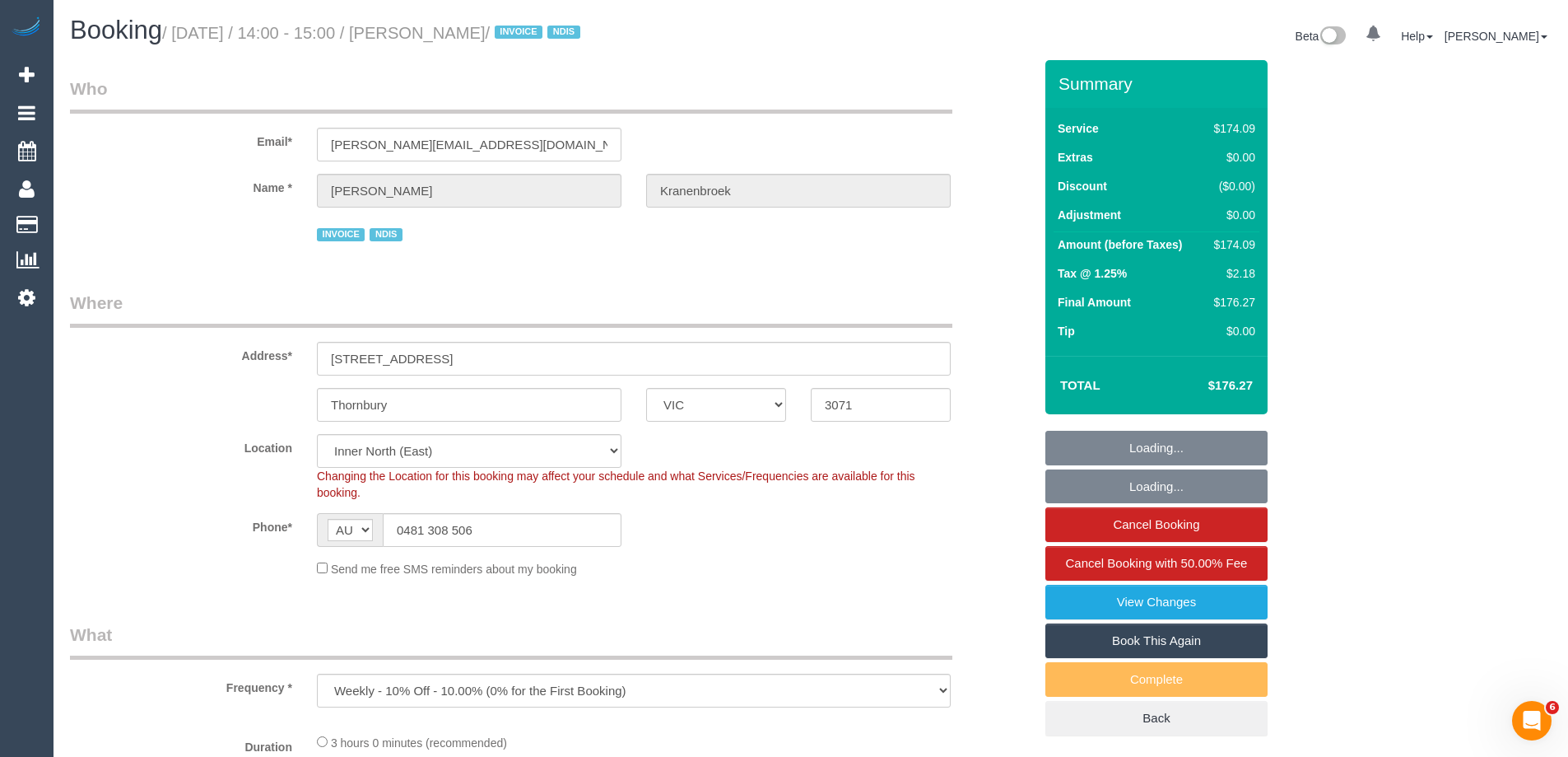
scroll to position [576, 0]
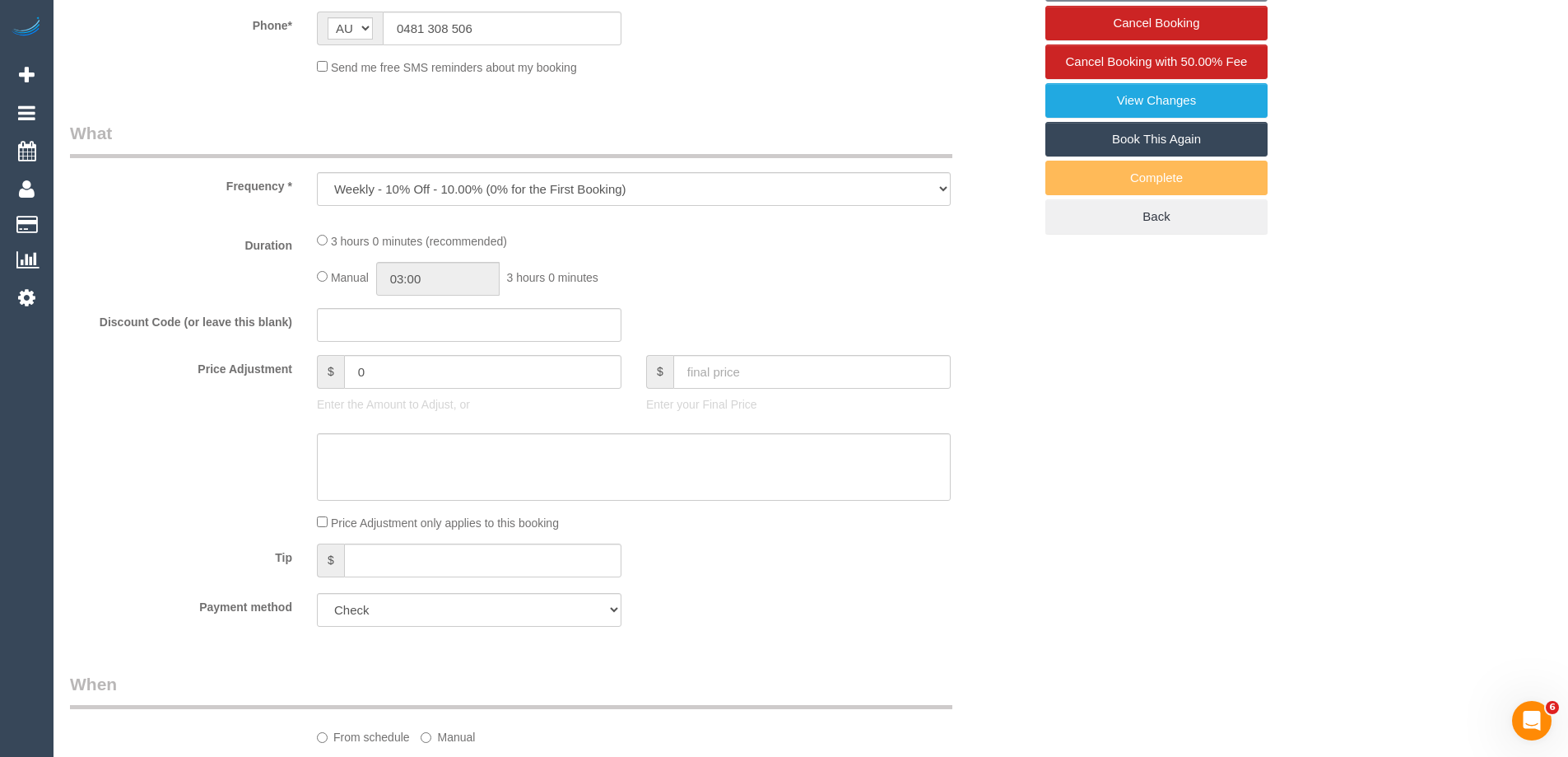
select select "object:706"
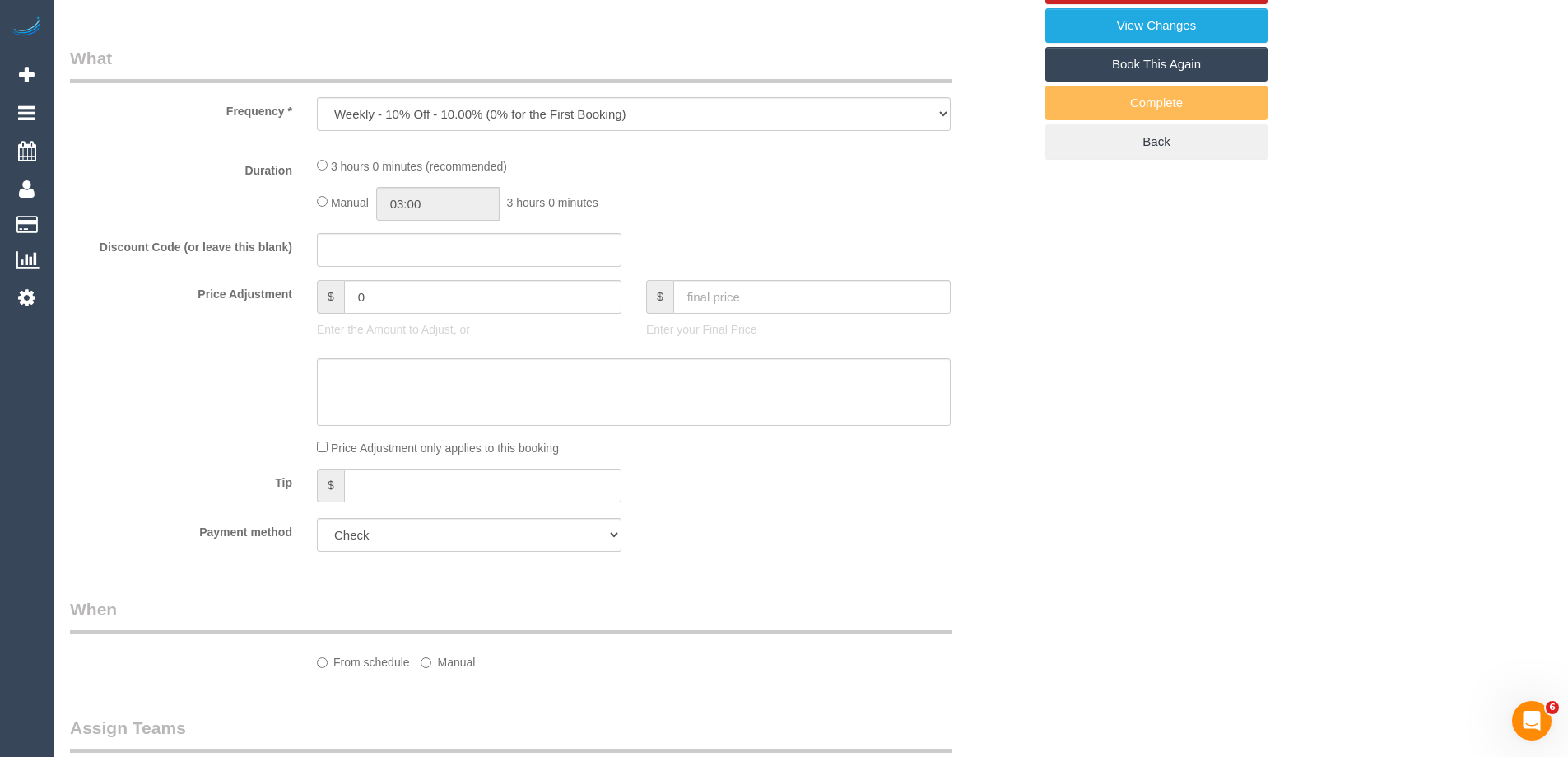
select select "number:29"
select select "number:14"
select select "number:19"
select select "number:23"
select select "number:34"
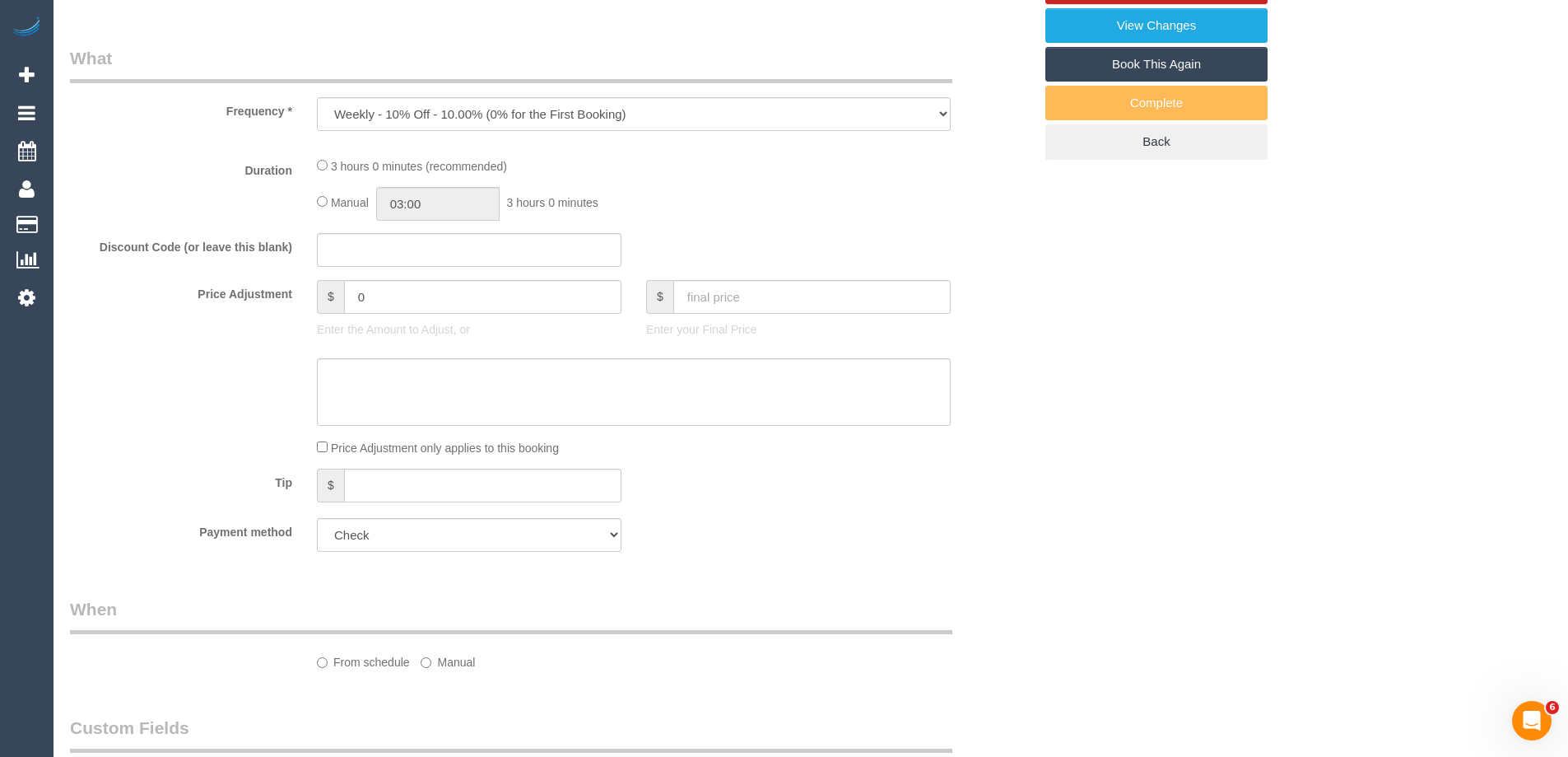
select select "180"
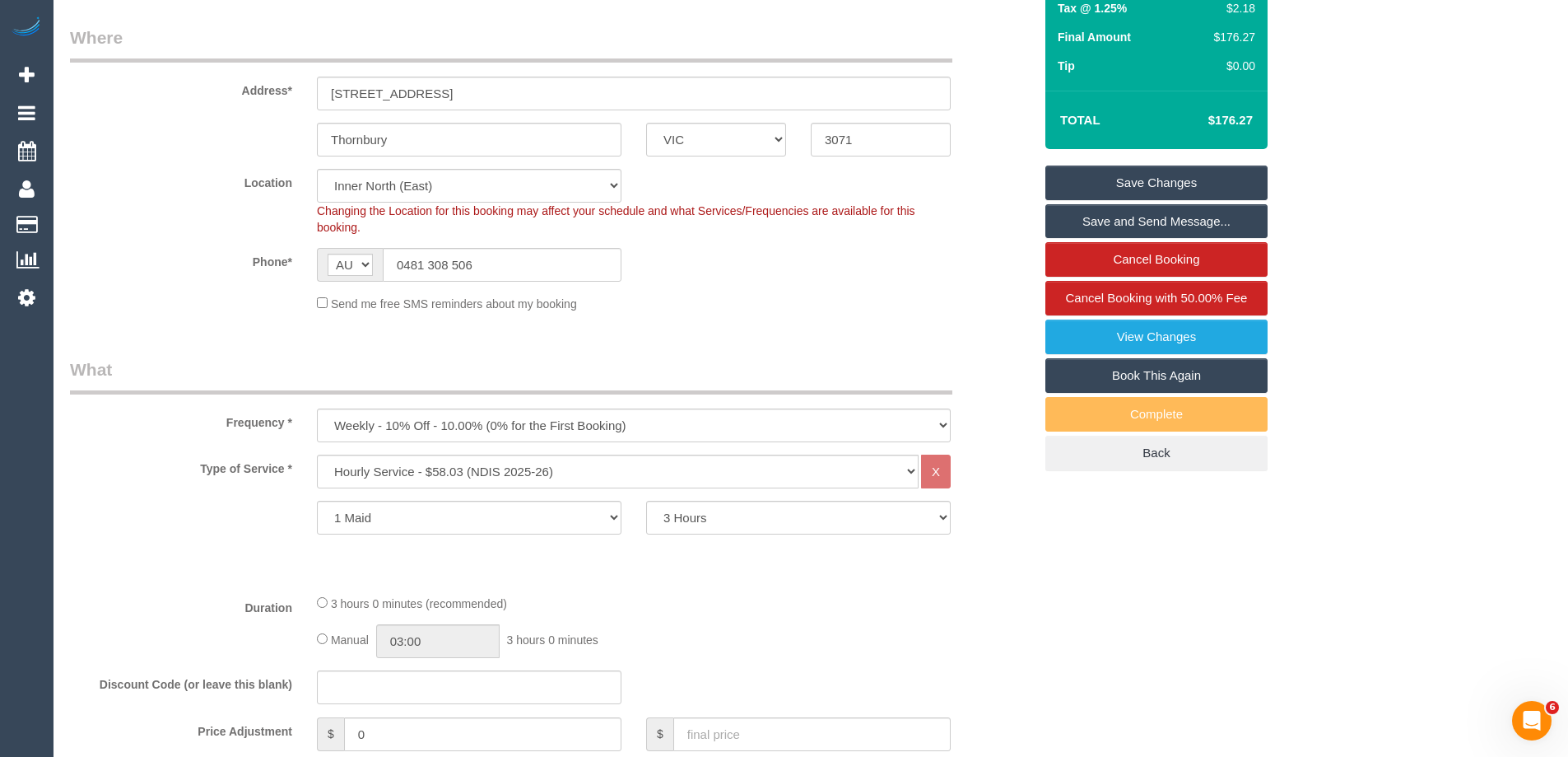
scroll to position [0, 0]
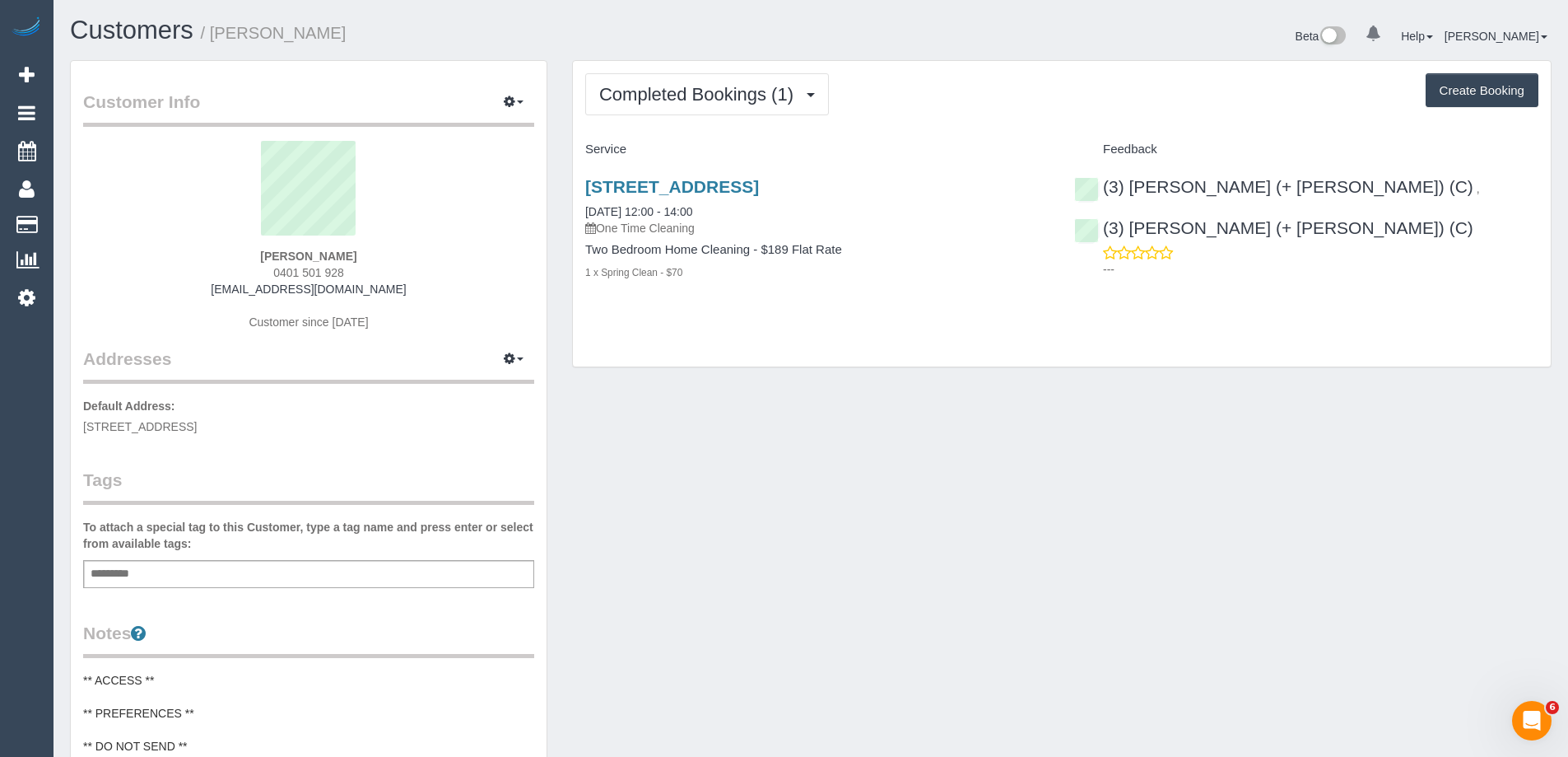
click at [288, 275] on span "0401 501 928" at bounding box center [309, 273] width 71 height 13
copy div "0401 501 928"
drag, startPoint x: 745, startPoint y: 89, endPoint x: 724, endPoint y: 123, distance: 40.0
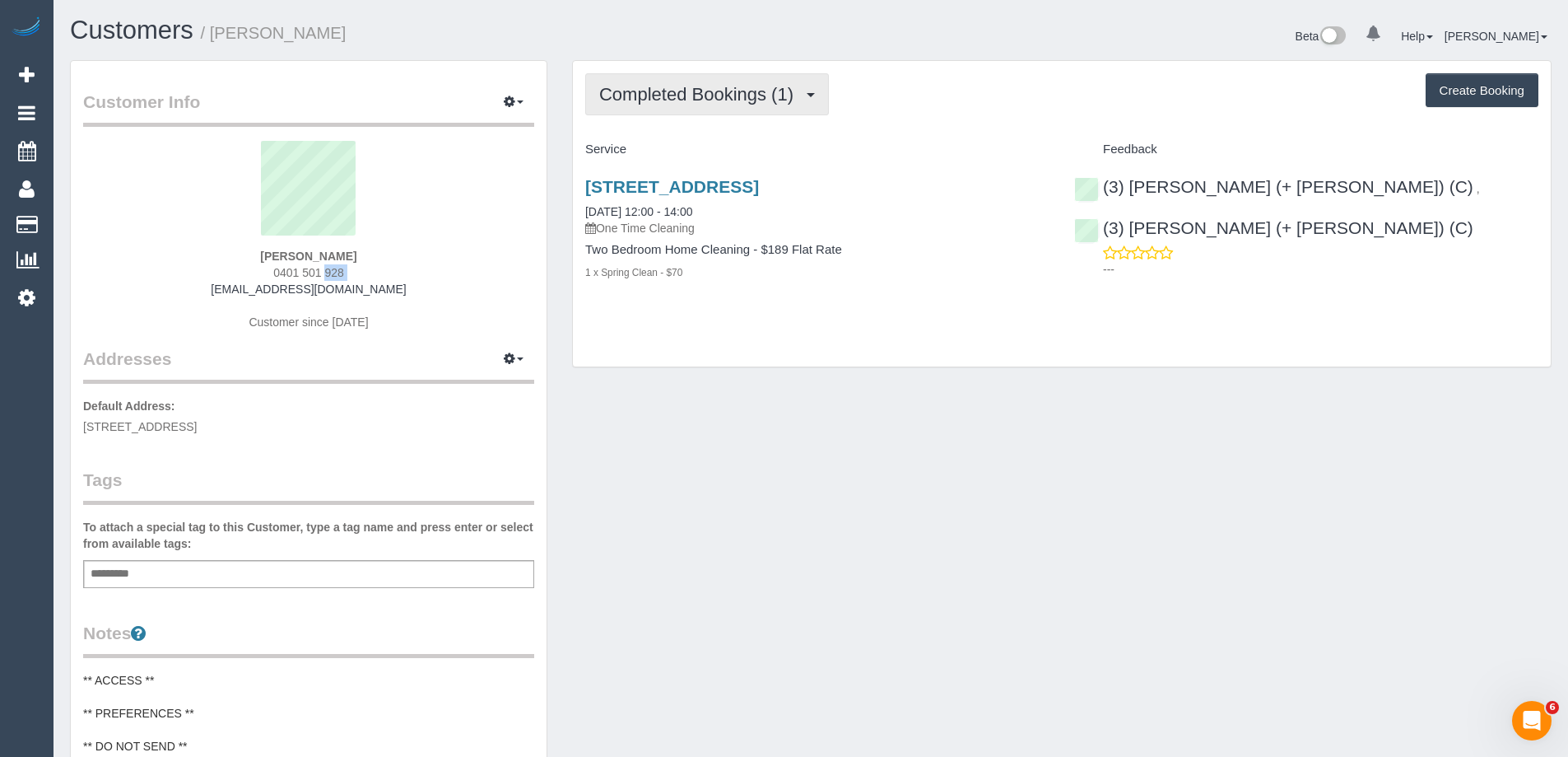
click at [745, 89] on span "Completed Bookings (1)" at bounding box center [701, 94] width 203 height 20
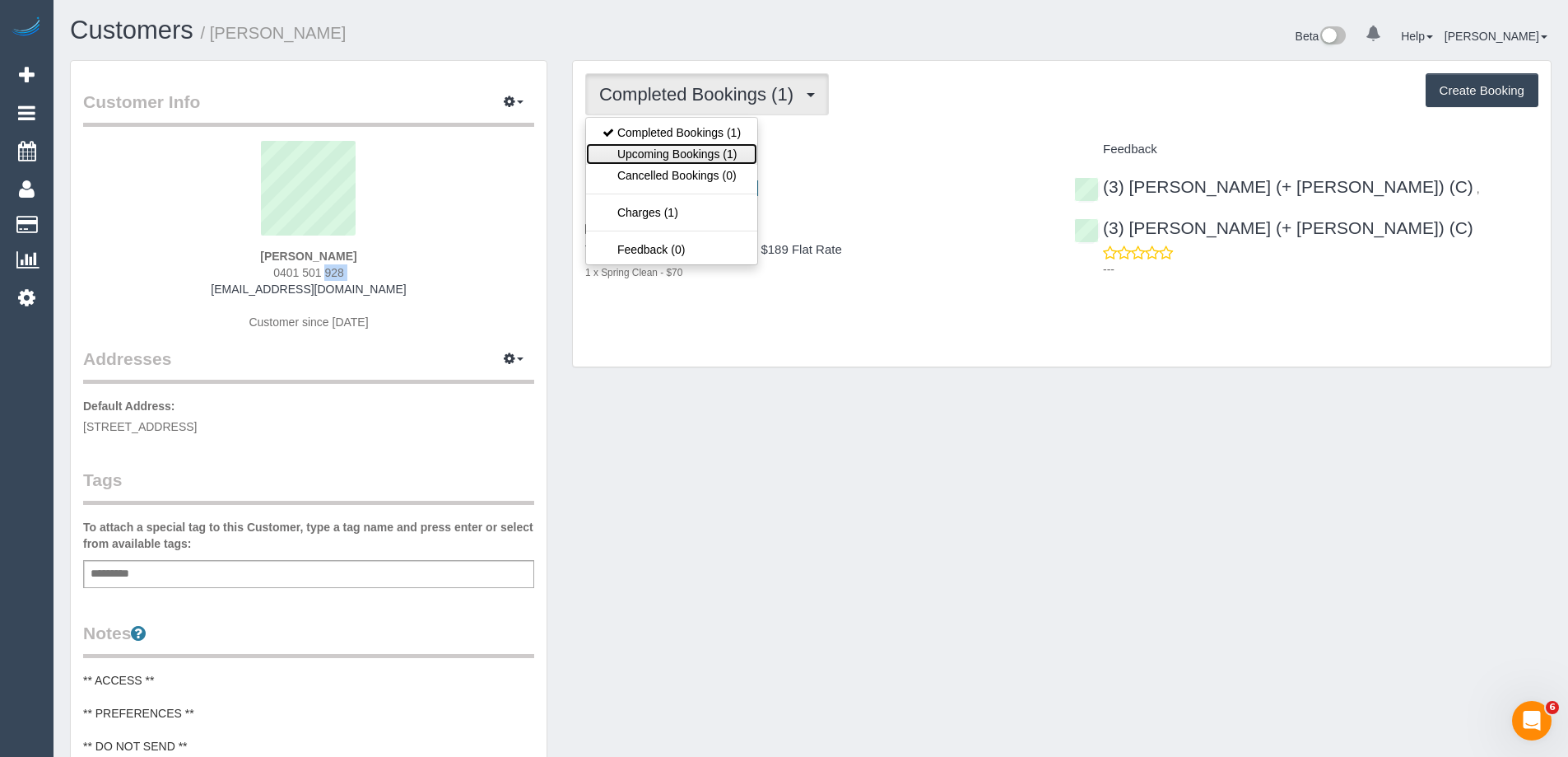
click at [709, 157] on link "Upcoming Bookings (1)" at bounding box center [672, 154] width 171 height 21
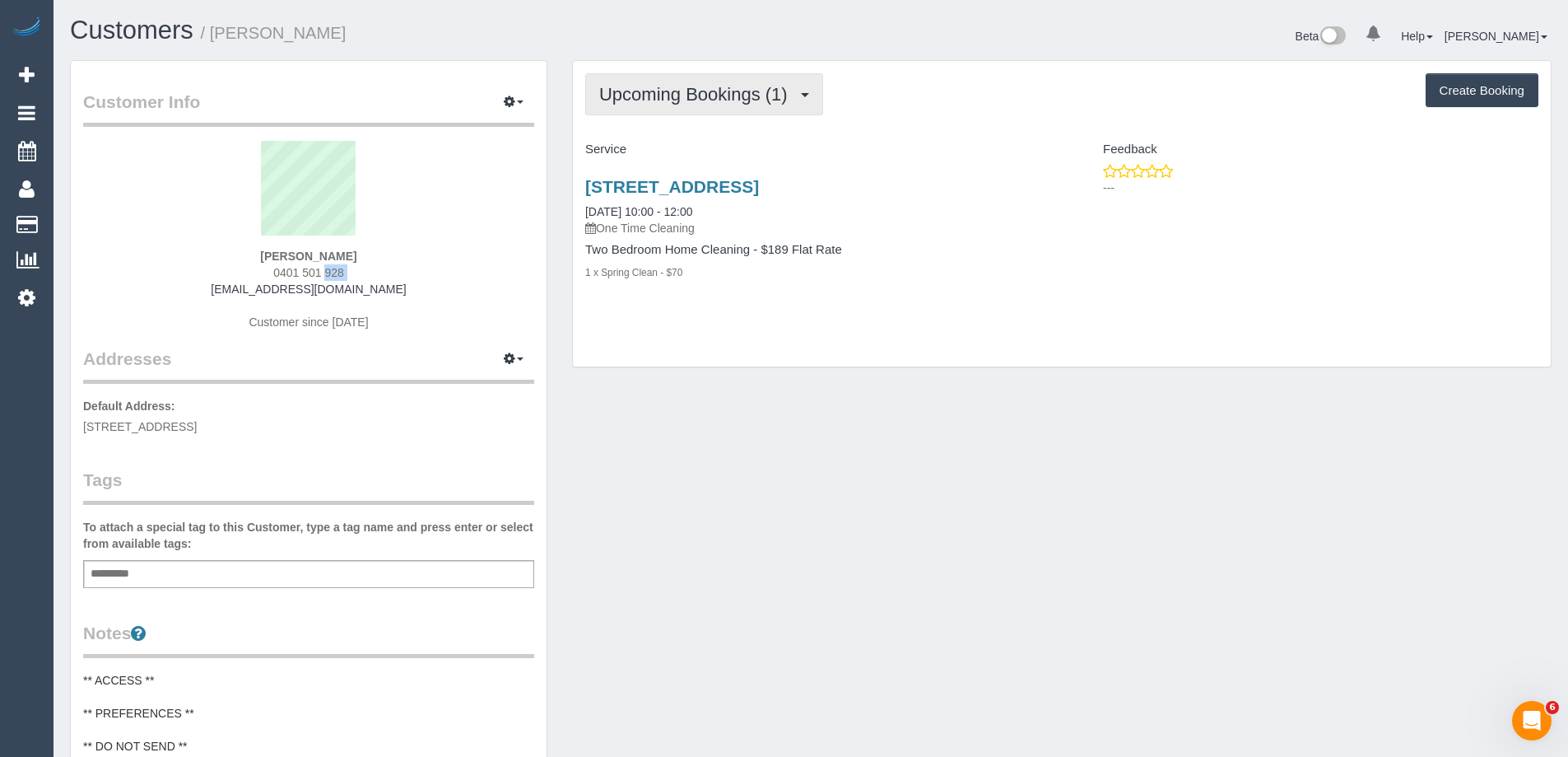
click at [718, 99] on span "Upcoming Bookings (1)" at bounding box center [697, 94] width 196 height 20
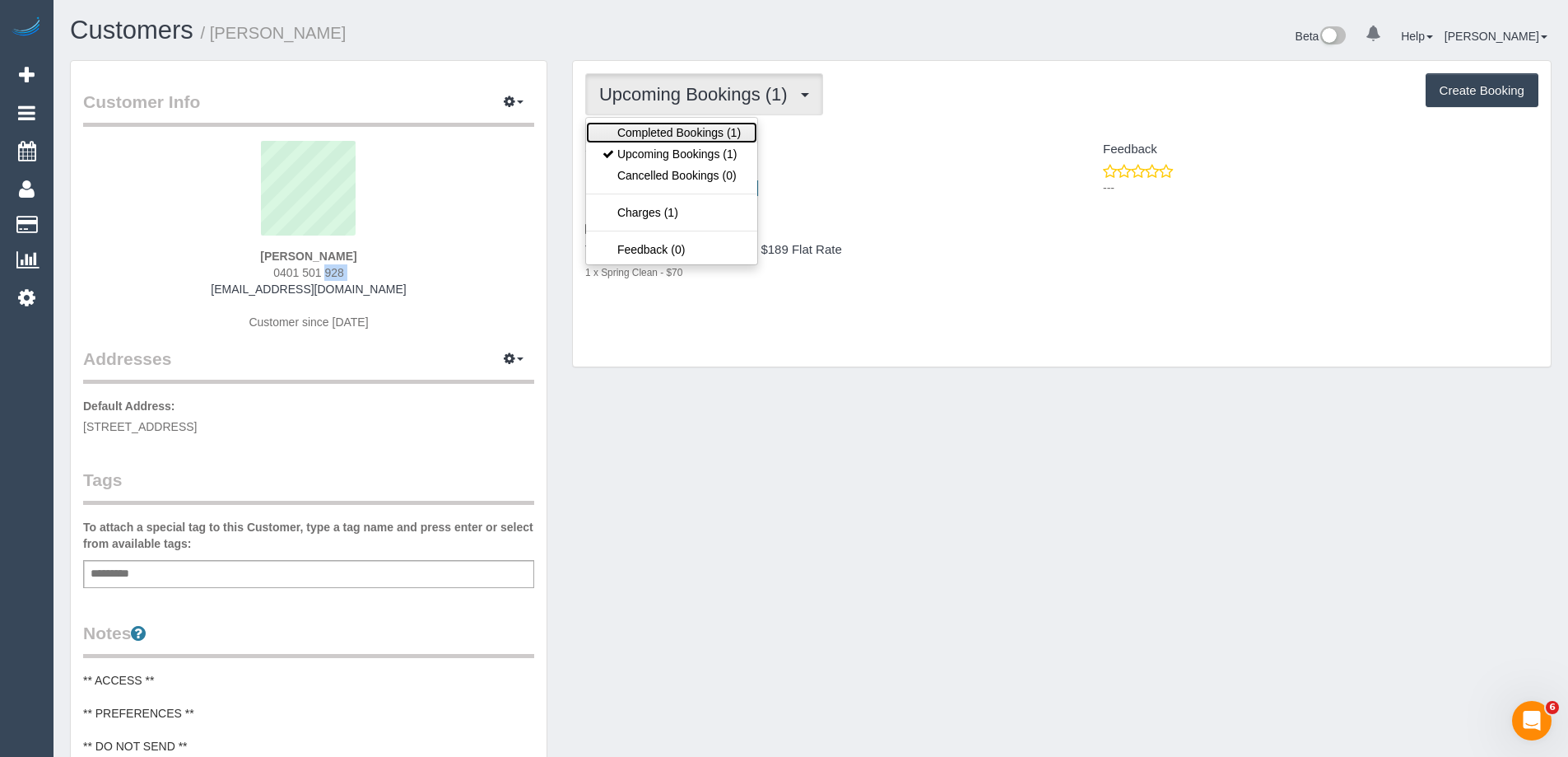
click at [704, 128] on link "Completed Bookings (1)" at bounding box center [672, 132] width 171 height 21
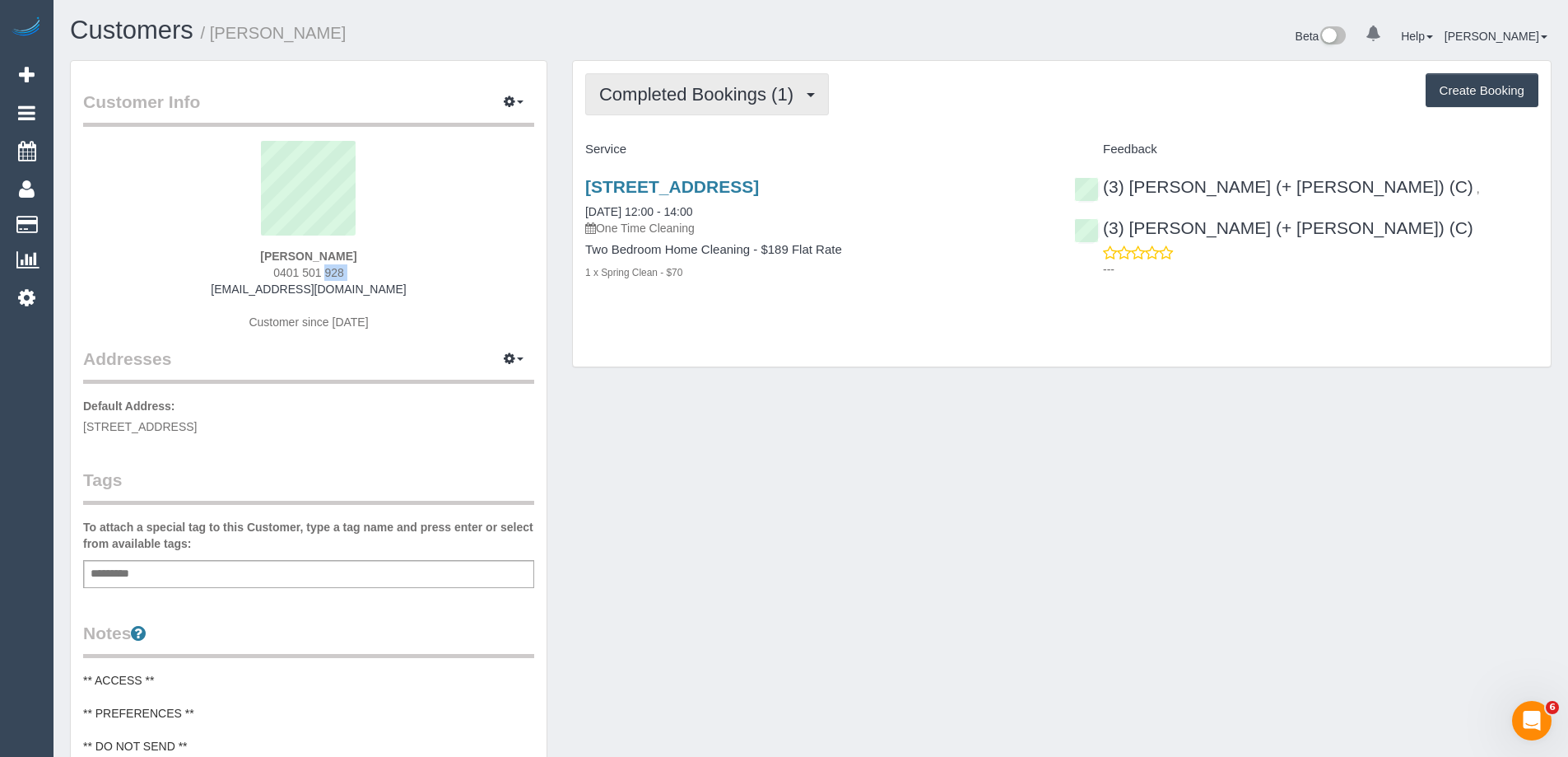
click at [703, 91] on span "Completed Bookings (1)" at bounding box center [701, 94] width 203 height 20
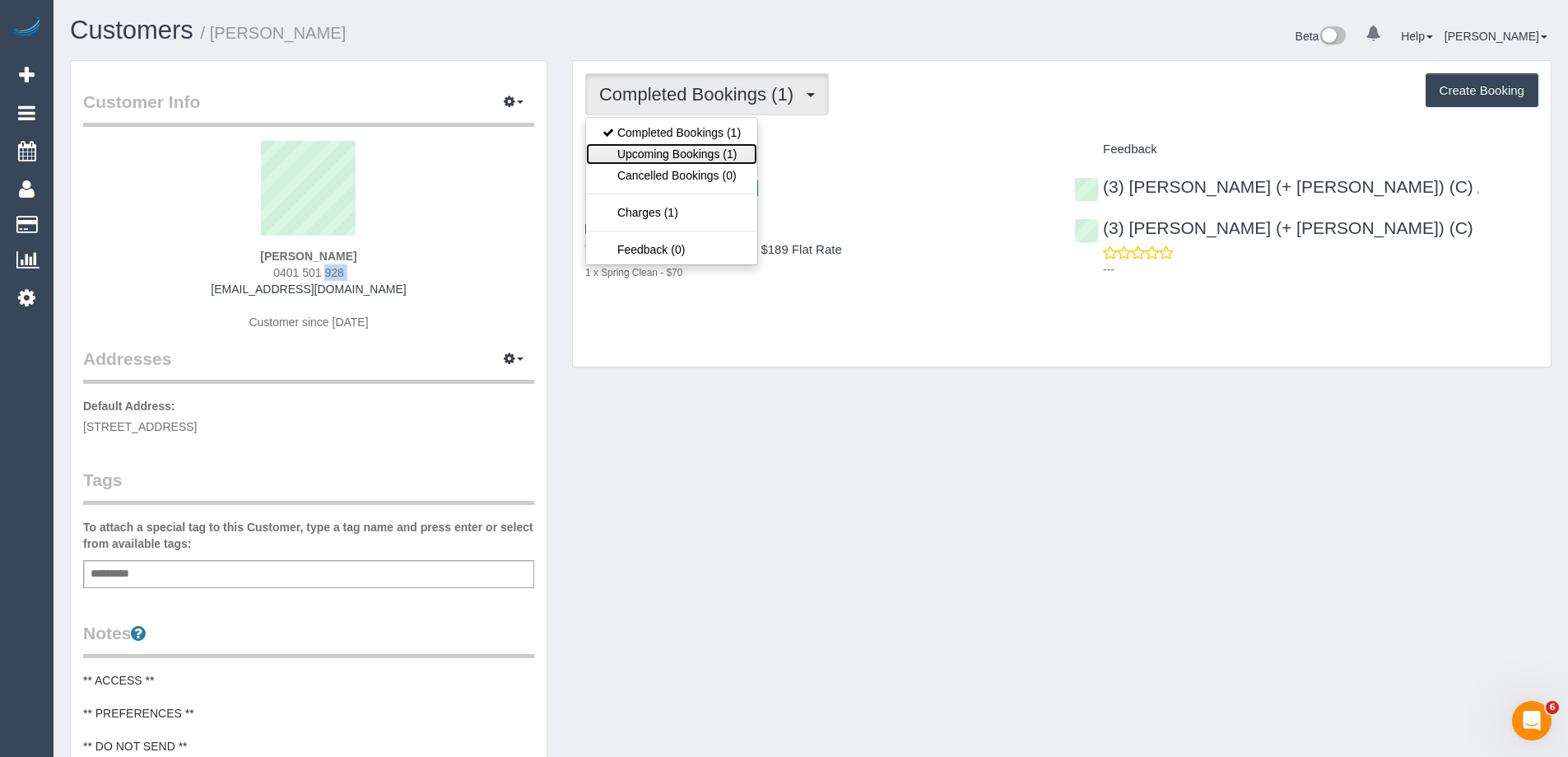
click at [694, 149] on link "Upcoming Bookings (1)" at bounding box center [672, 154] width 171 height 21
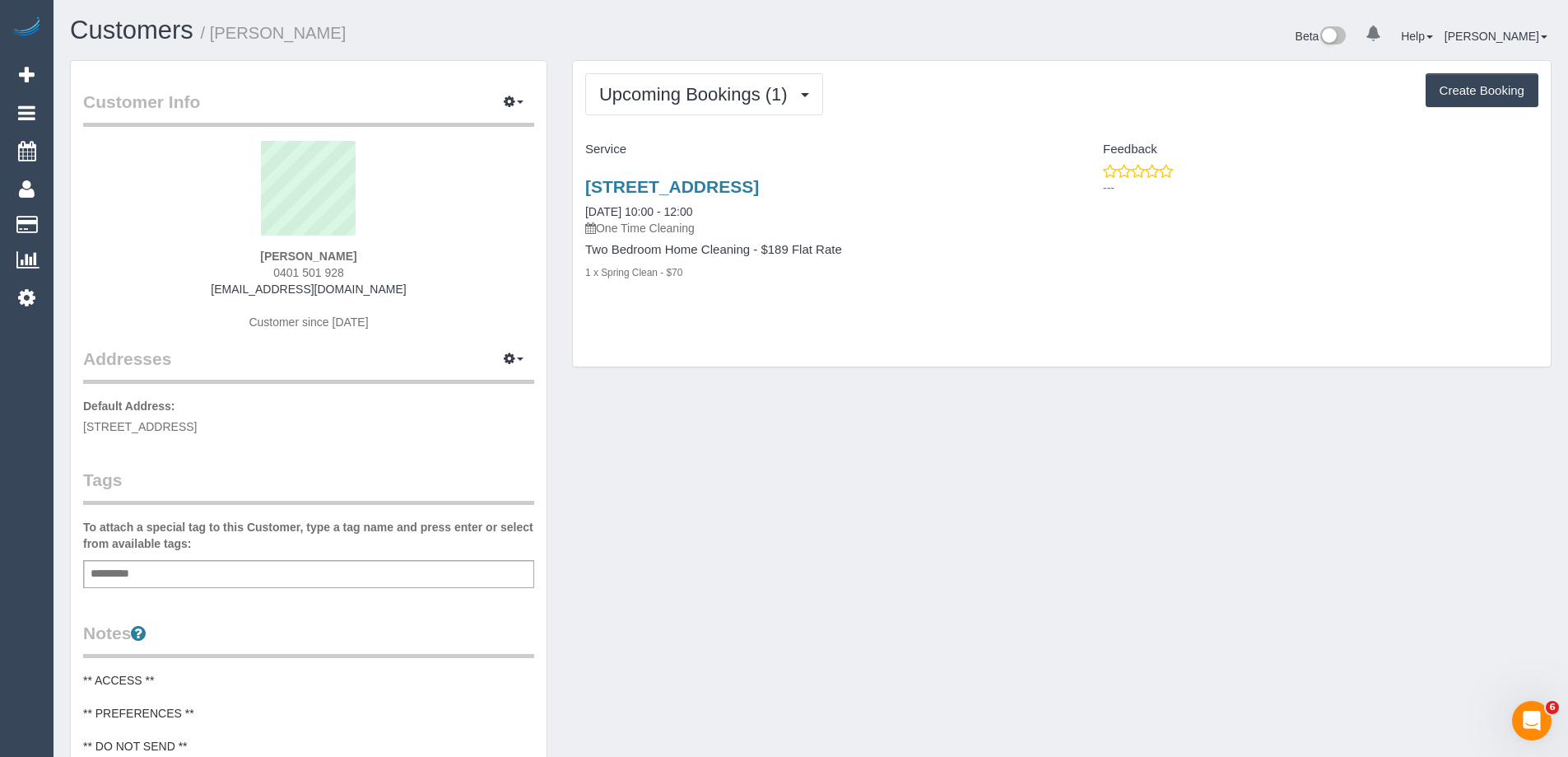
click at [1027, 53] on div "Beta 0 Your Notifications You have 0 alerts Help Help Docs Take a Tour Contact …" at bounding box center [1186, 38] width 753 height 44
click at [707, 185] on link "27 Rossmoyne St, Thornbury, VIC 3152" at bounding box center [672, 186] width 174 height 19
click at [717, 95] on span "Upcoming Bookings (1)" at bounding box center [697, 94] width 196 height 20
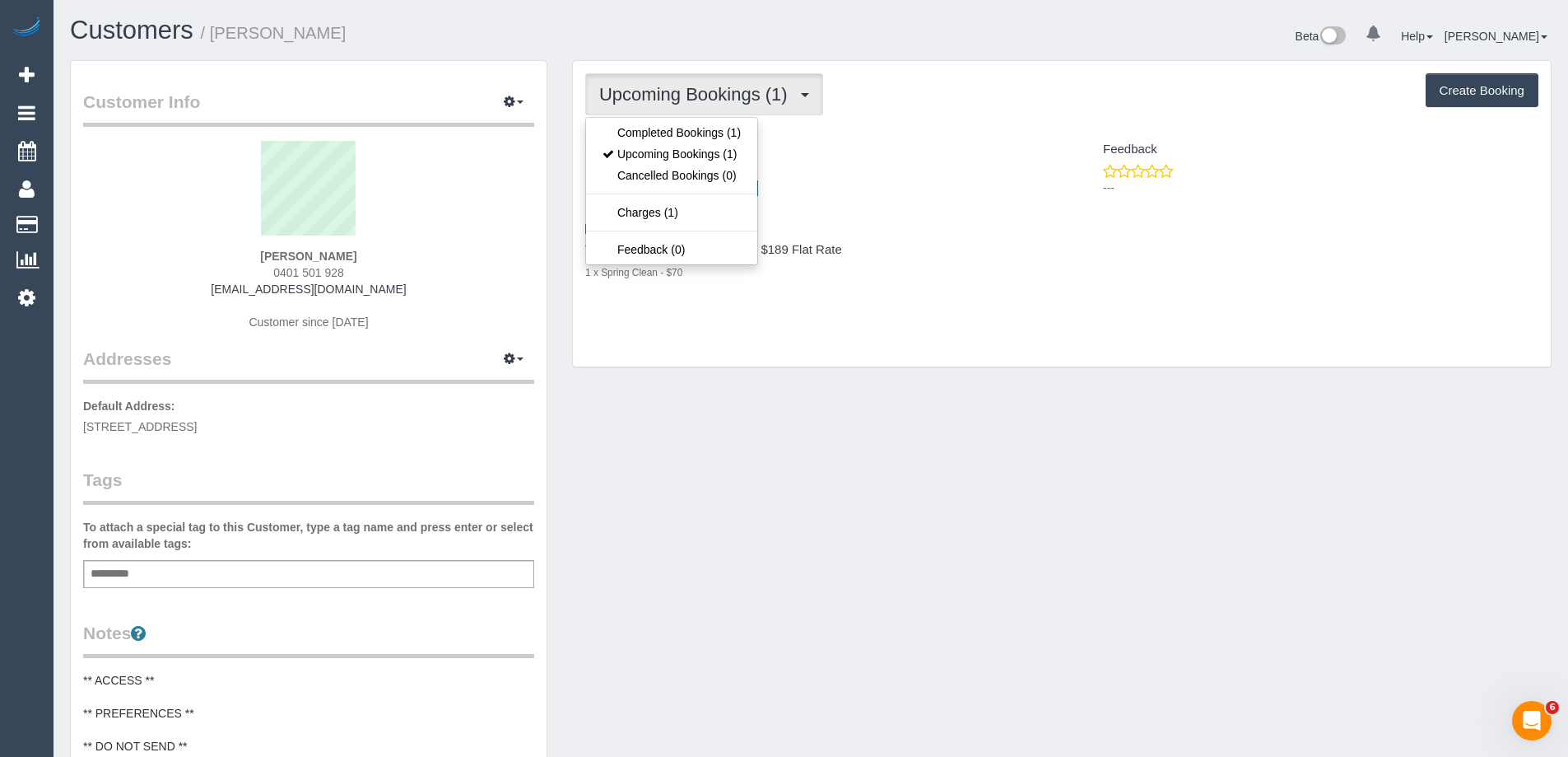
click at [958, 101] on div "Upcoming Bookings (1) Completed Bookings (1) Upcoming Bookings (1) Cancelled Bo…" at bounding box center [1062, 94] width 953 height 42
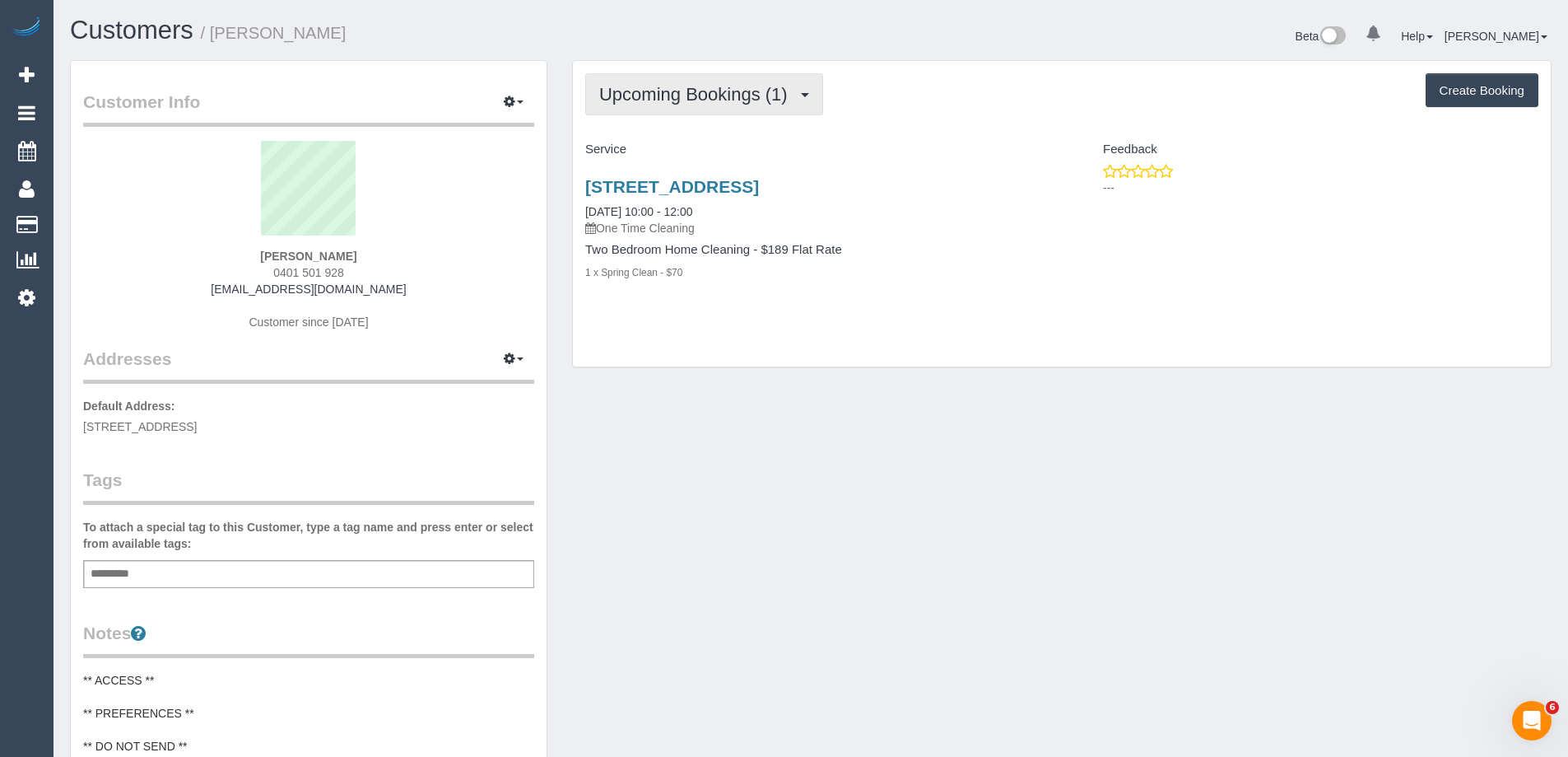
click at [706, 94] on span "Upcoming Bookings (1)" at bounding box center [697, 94] width 196 height 20
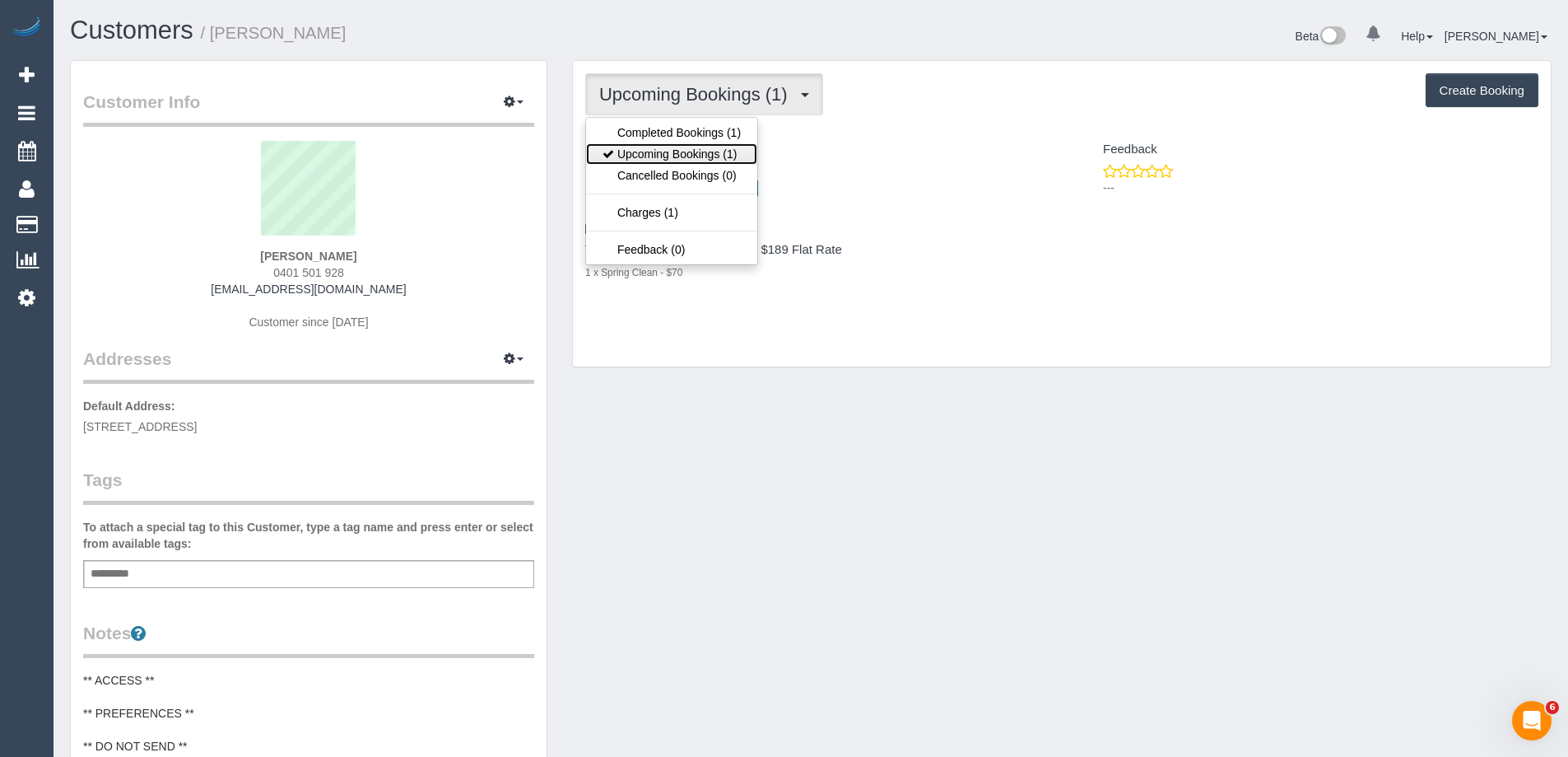
click at [682, 155] on link "Upcoming Bookings (1)" at bounding box center [672, 154] width 171 height 21
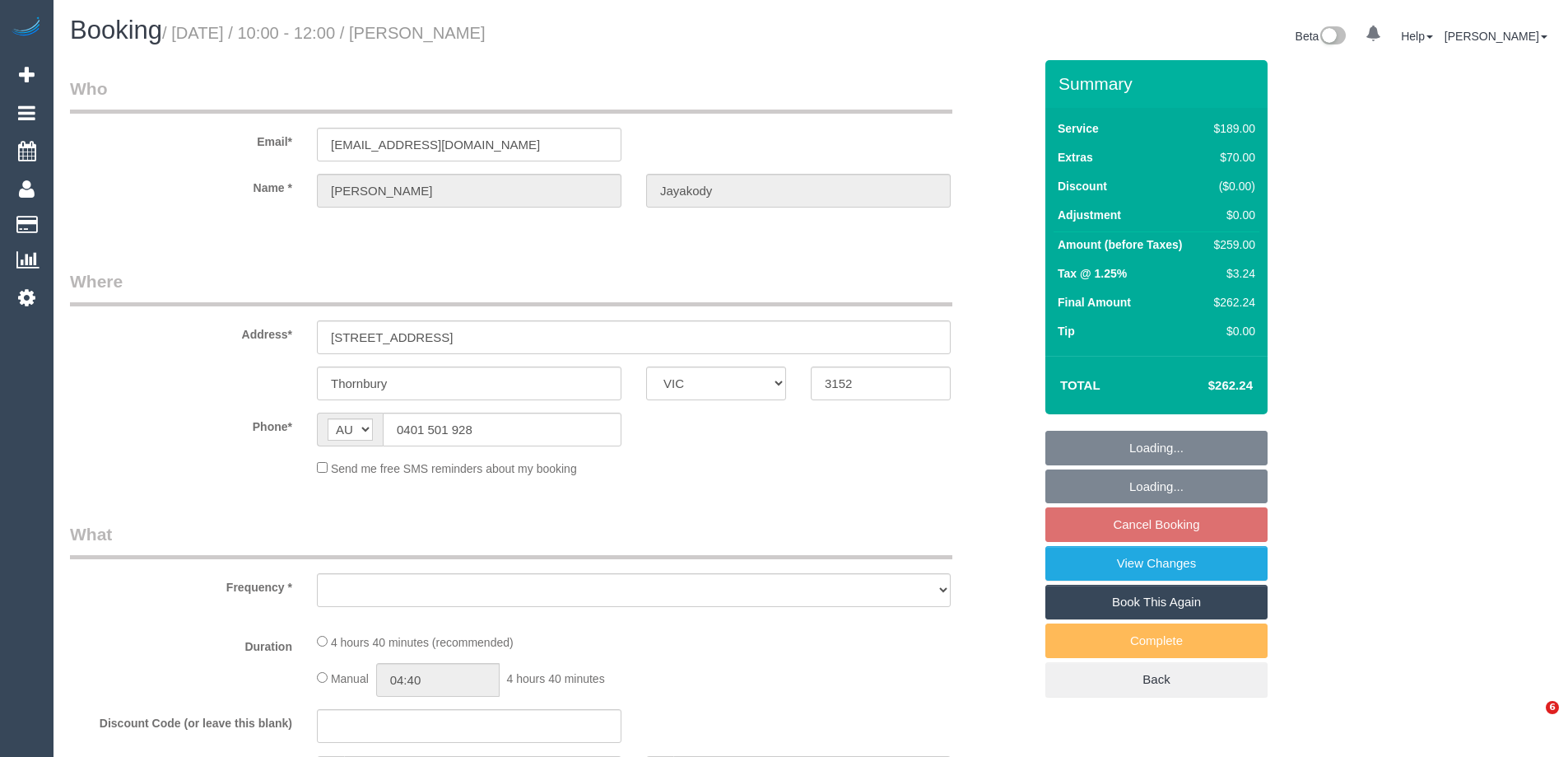
select select "VIC"
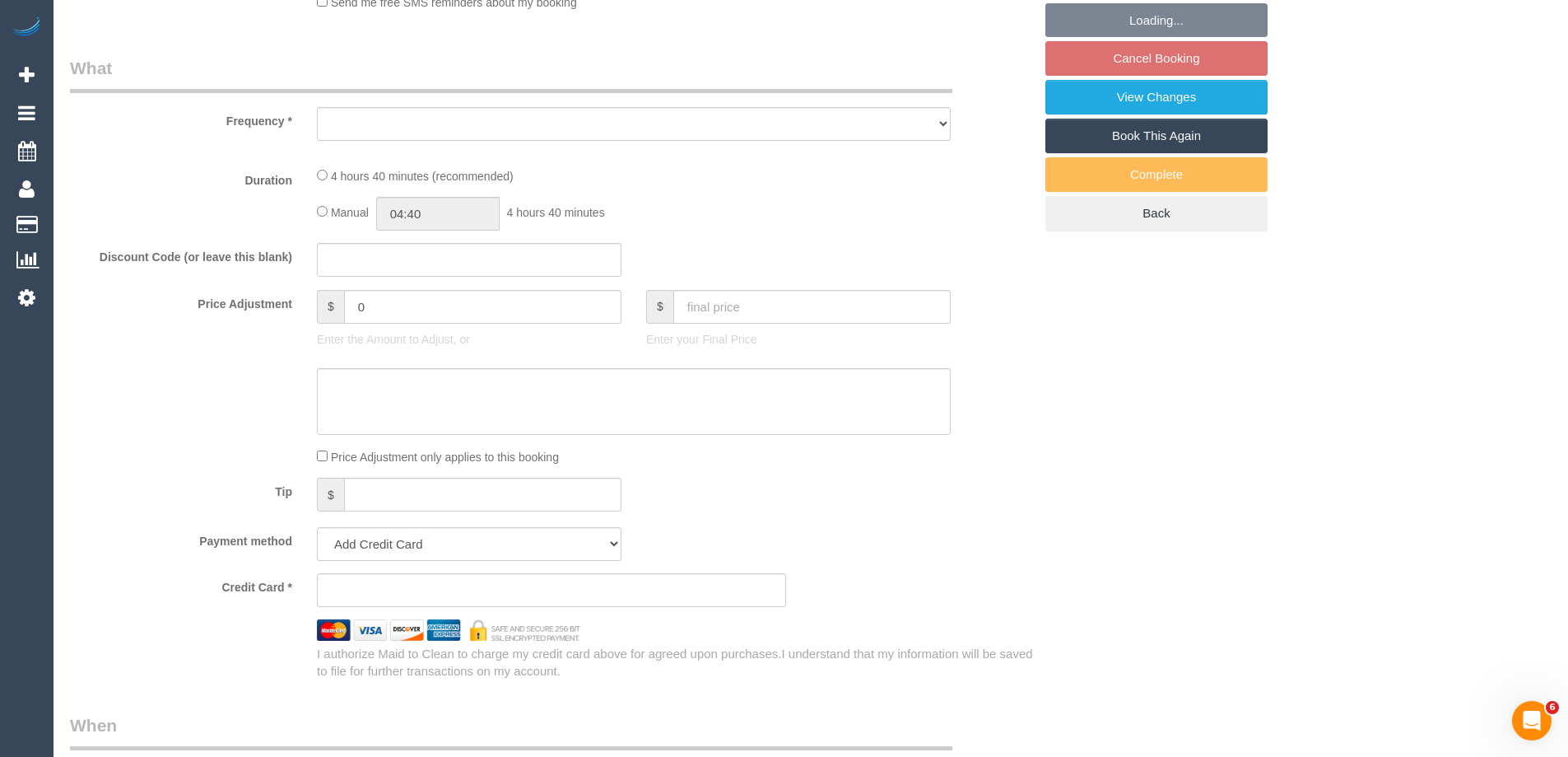
select select "string:stripe-pm_1SEFFI2GScqysDRVPYF1fcrc"
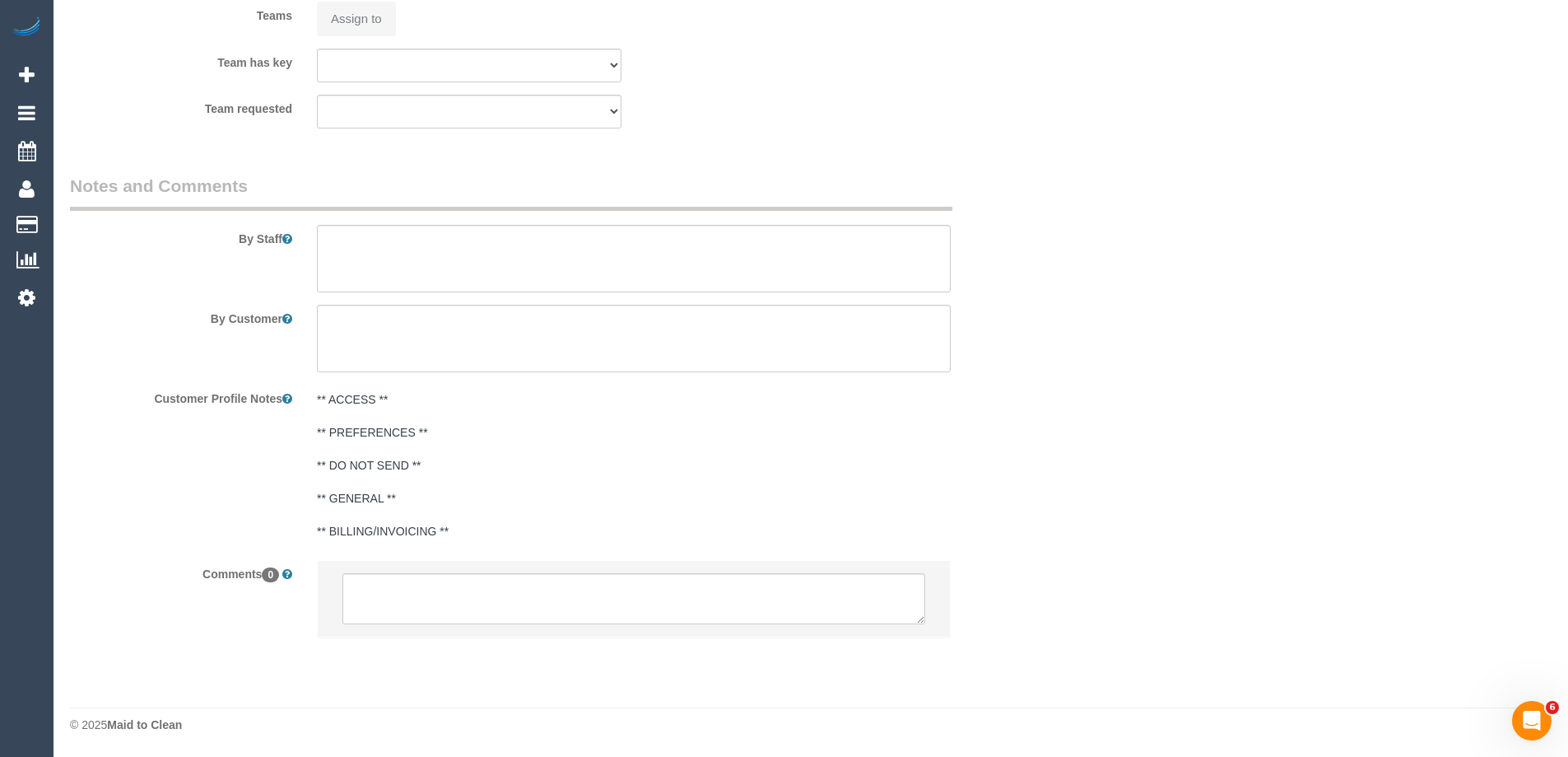
select select "object:524"
select select "number:28"
select select "number:14"
select select "number:19"
select select "number:24"
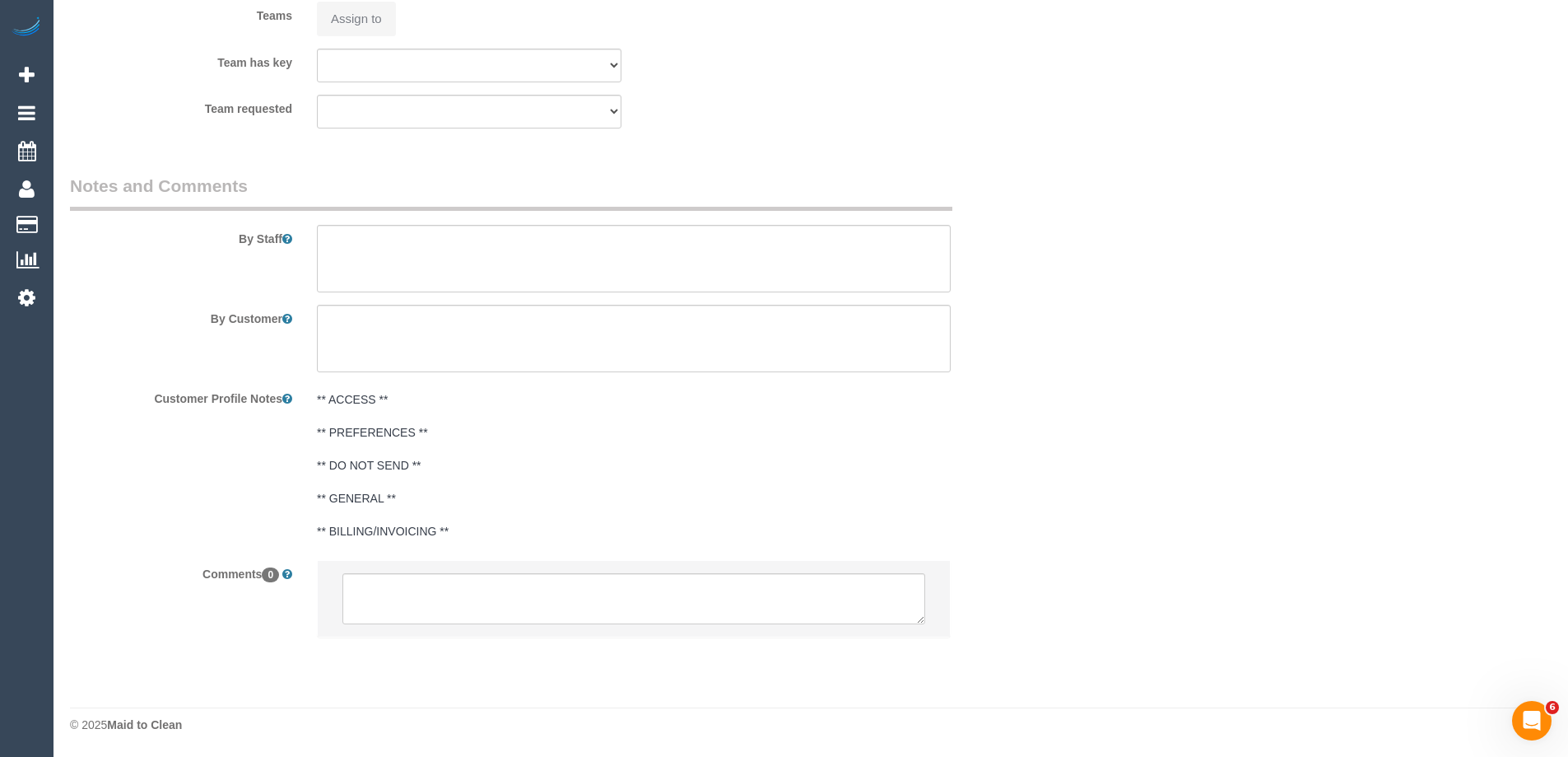
select select "number:33"
select select "number:26"
select select "object:1313"
click at [620, 589] on textarea at bounding box center [634, 599] width 583 height 51
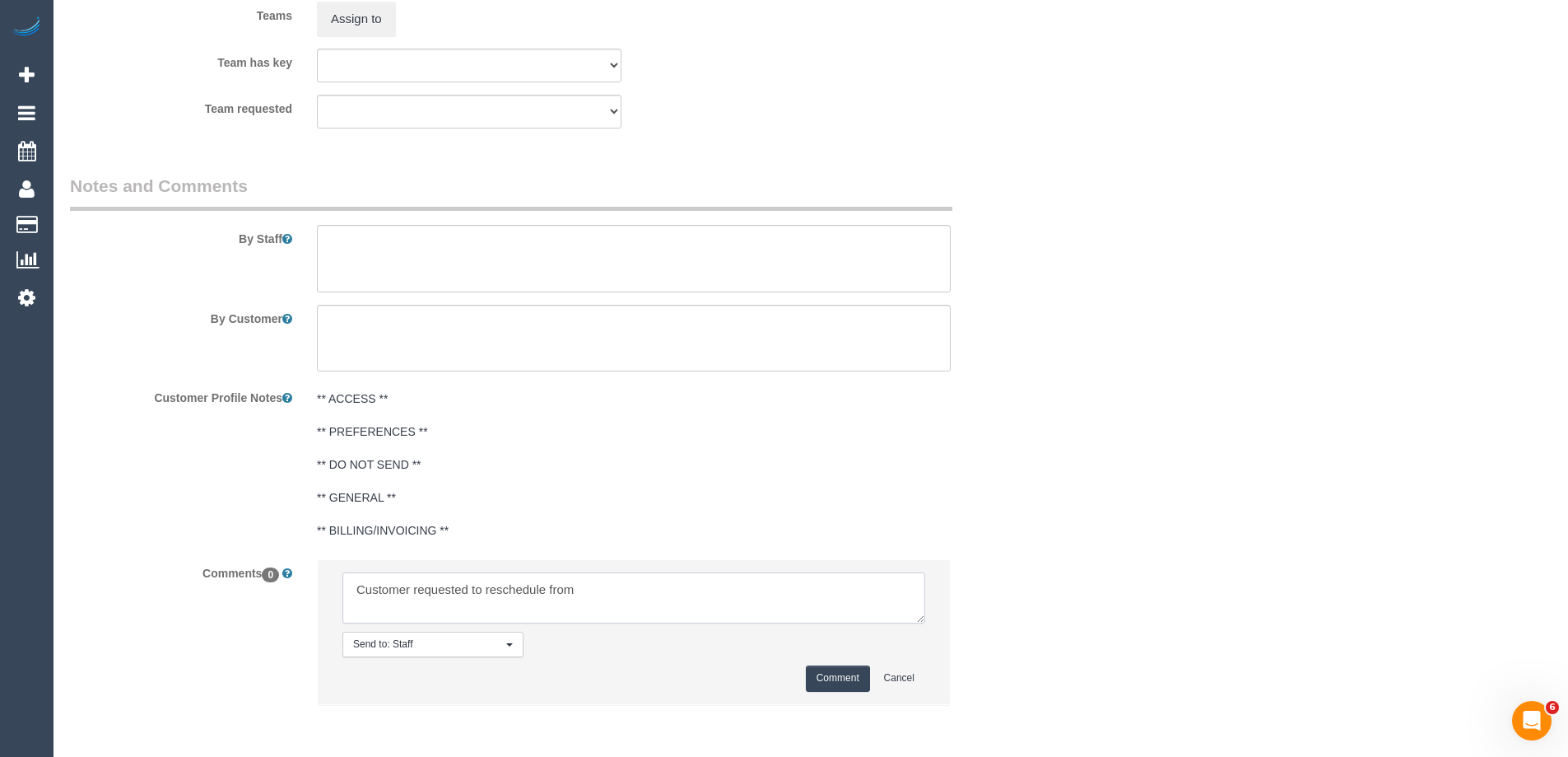
click at [619, 588] on textarea at bounding box center [634, 598] width 583 height 51
click at [581, 591] on textarea at bounding box center [634, 598] width 583 height 51
click at [702, 583] on textarea at bounding box center [634, 598] width 583 height 51
click at [745, 581] on textarea at bounding box center [634, 598] width 583 height 51
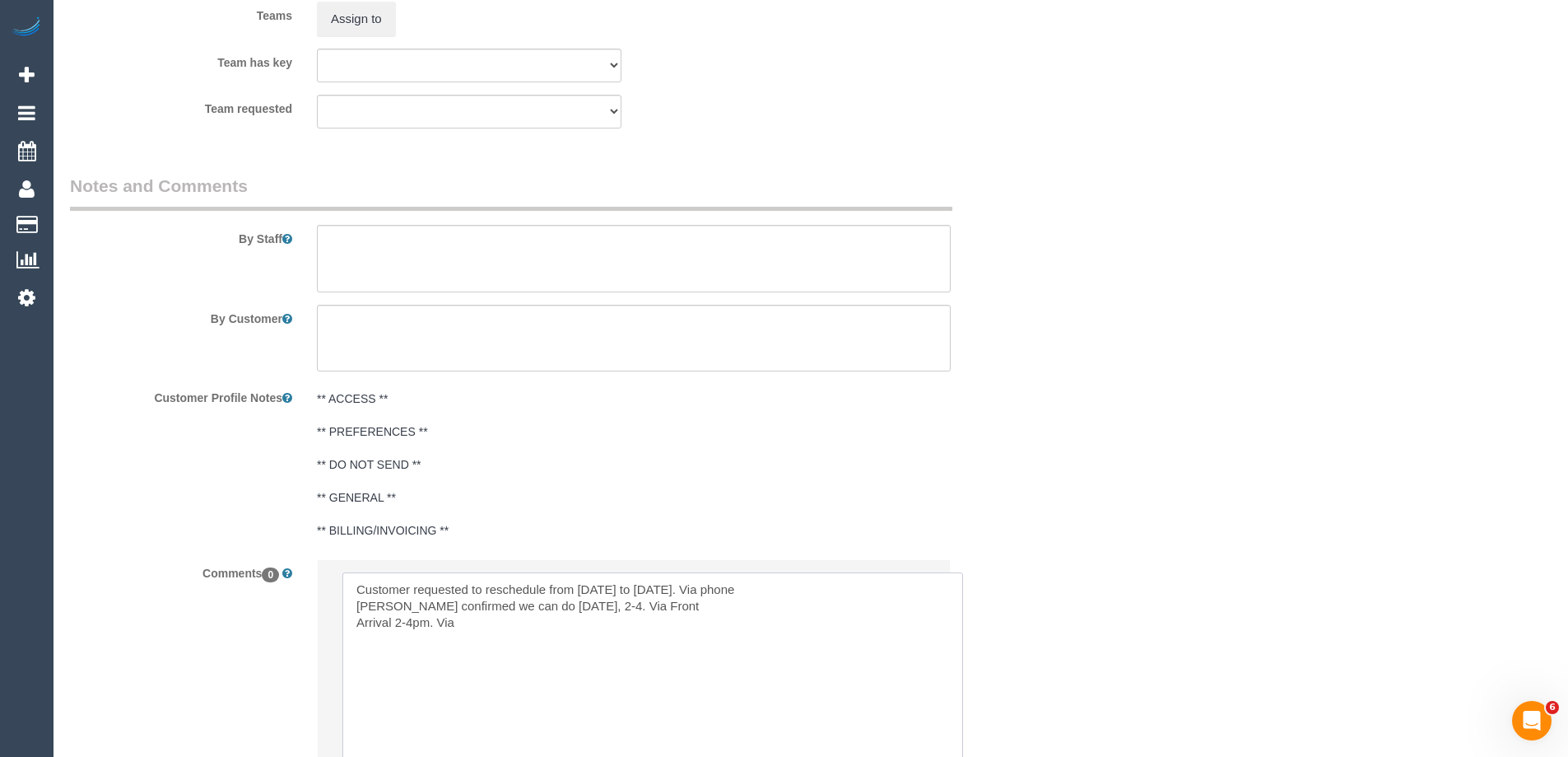
drag, startPoint x: 921, startPoint y: 615, endPoint x: 958, endPoint y: 786, distance: 175.0
click at [531, 629] on textarea at bounding box center [652, 683] width 621 height 222
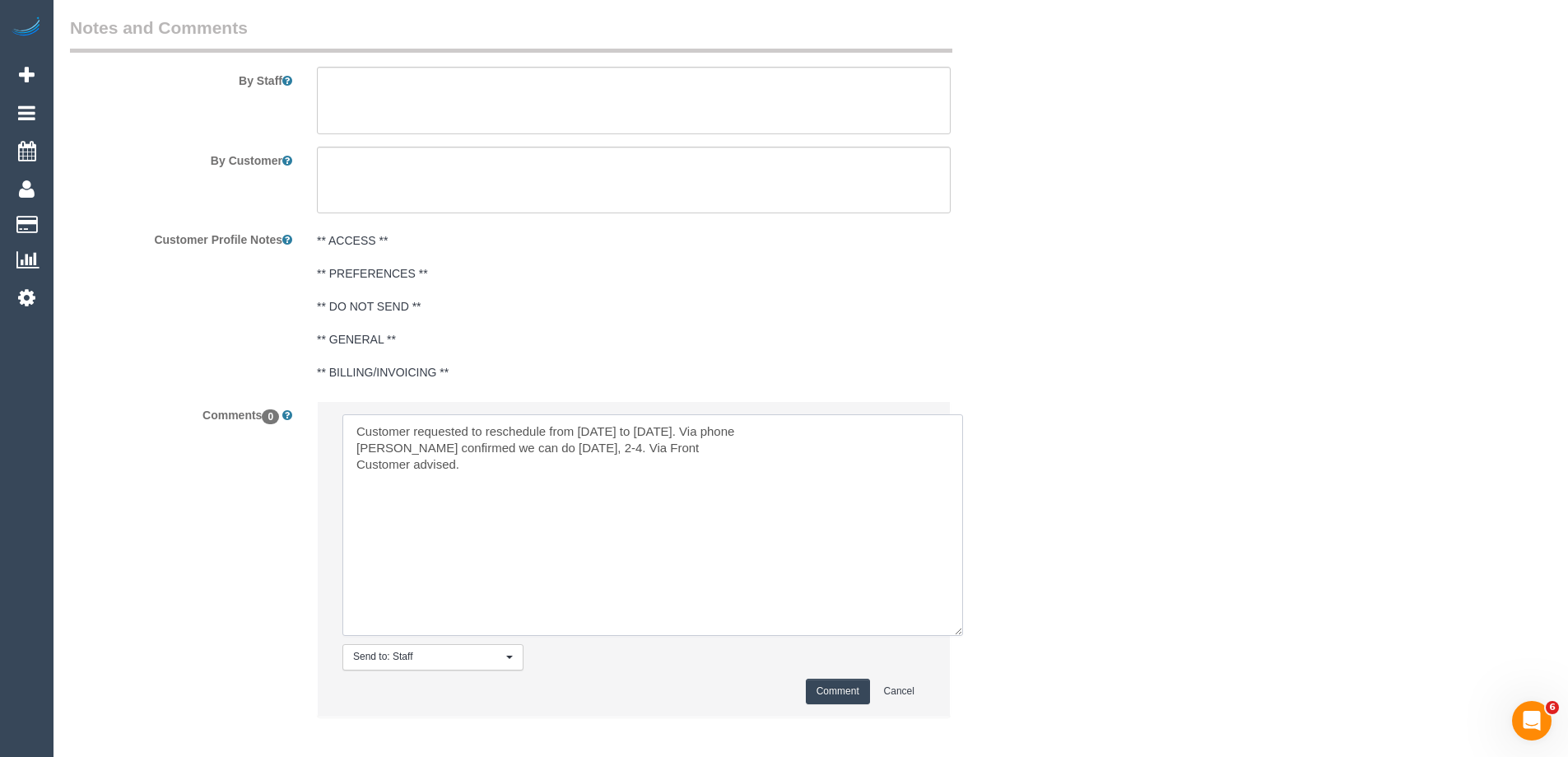
scroll to position [2838, 0]
type textarea "Customer requested to reschedule from Mon 13/10 to Fri 10/10. Via phone Bronie …"
click at [831, 682] on button "Comment" at bounding box center [838, 684] width 64 height 25
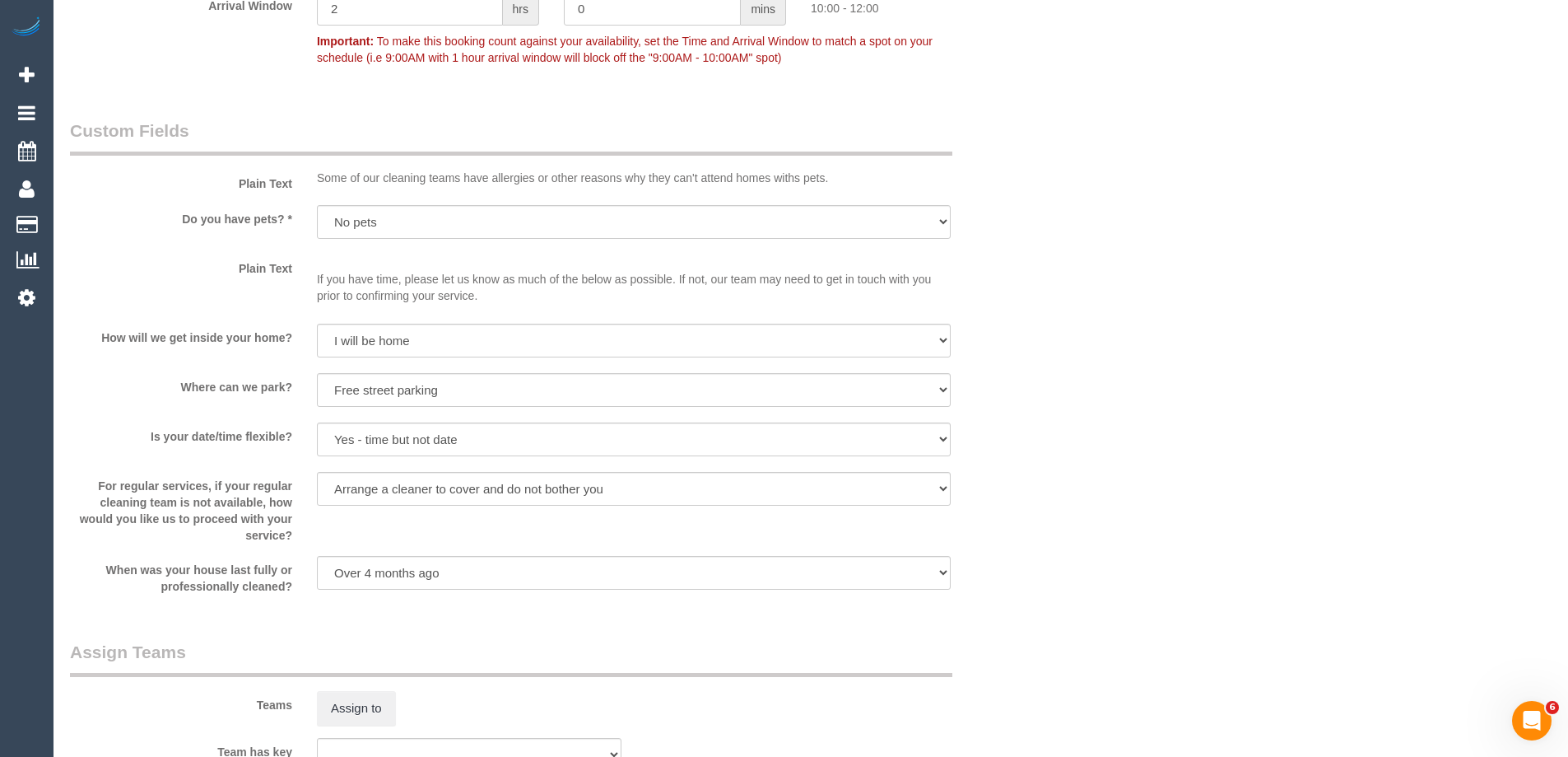
scroll to position [1767, 0]
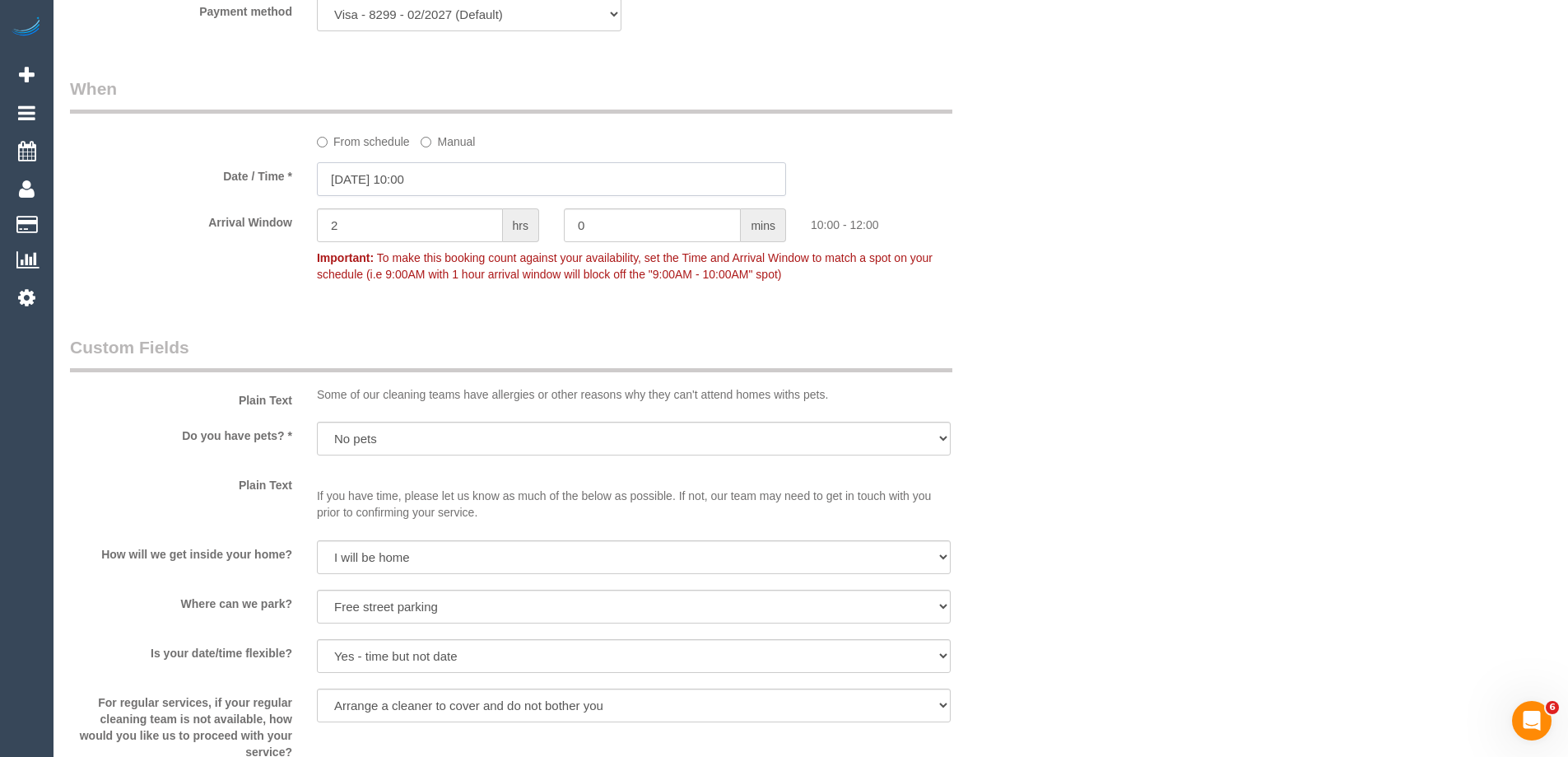
click at [410, 172] on input "13/10/2025 10:00" at bounding box center [552, 179] width 469 height 34
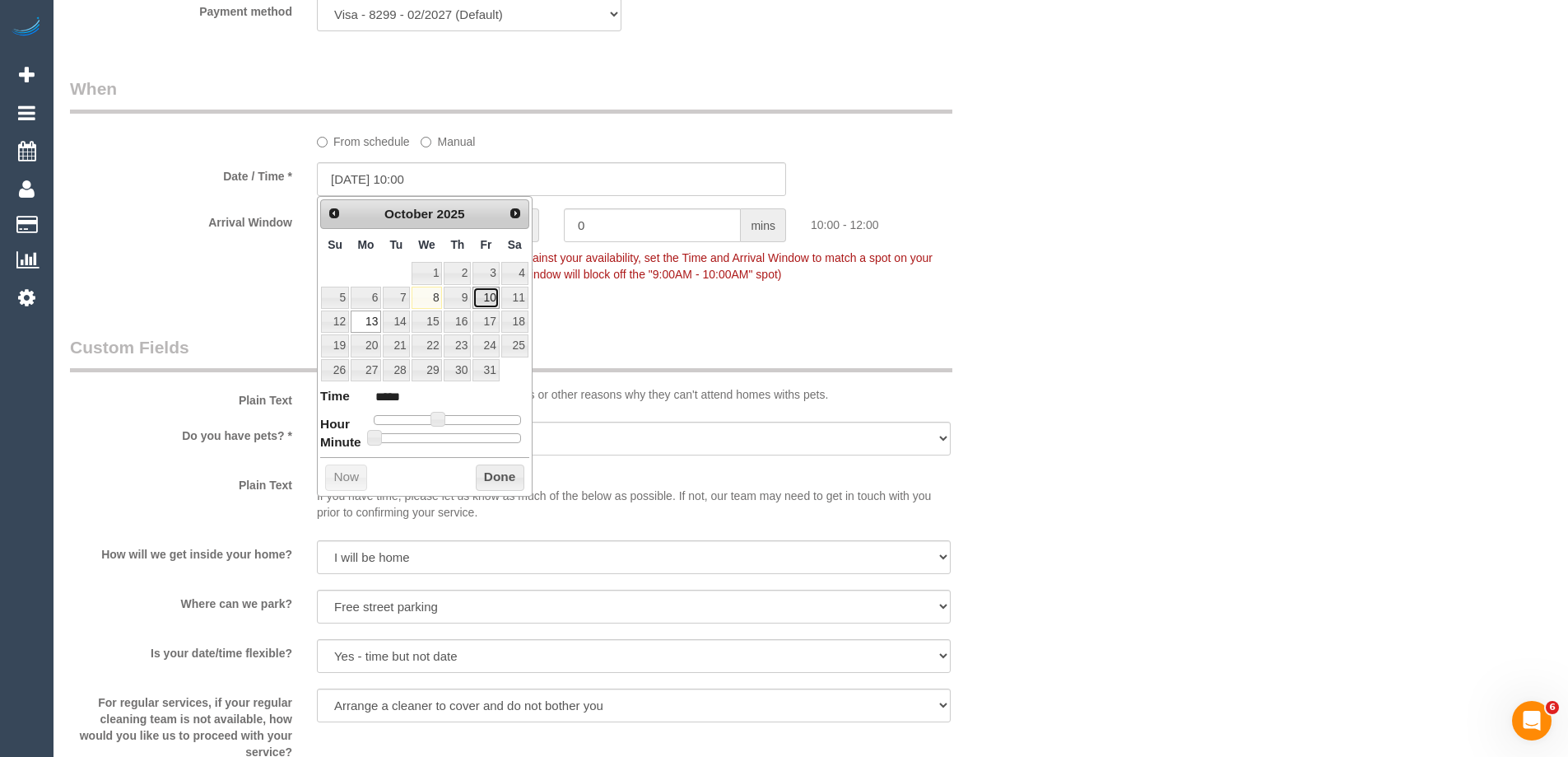
click at [491, 300] on link "10" at bounding box center [486, 298] width 26 height 22
type input "10/10/2025 12:00"
type input "*****"
type input "10/10/2025 13:00"
type input "*****"
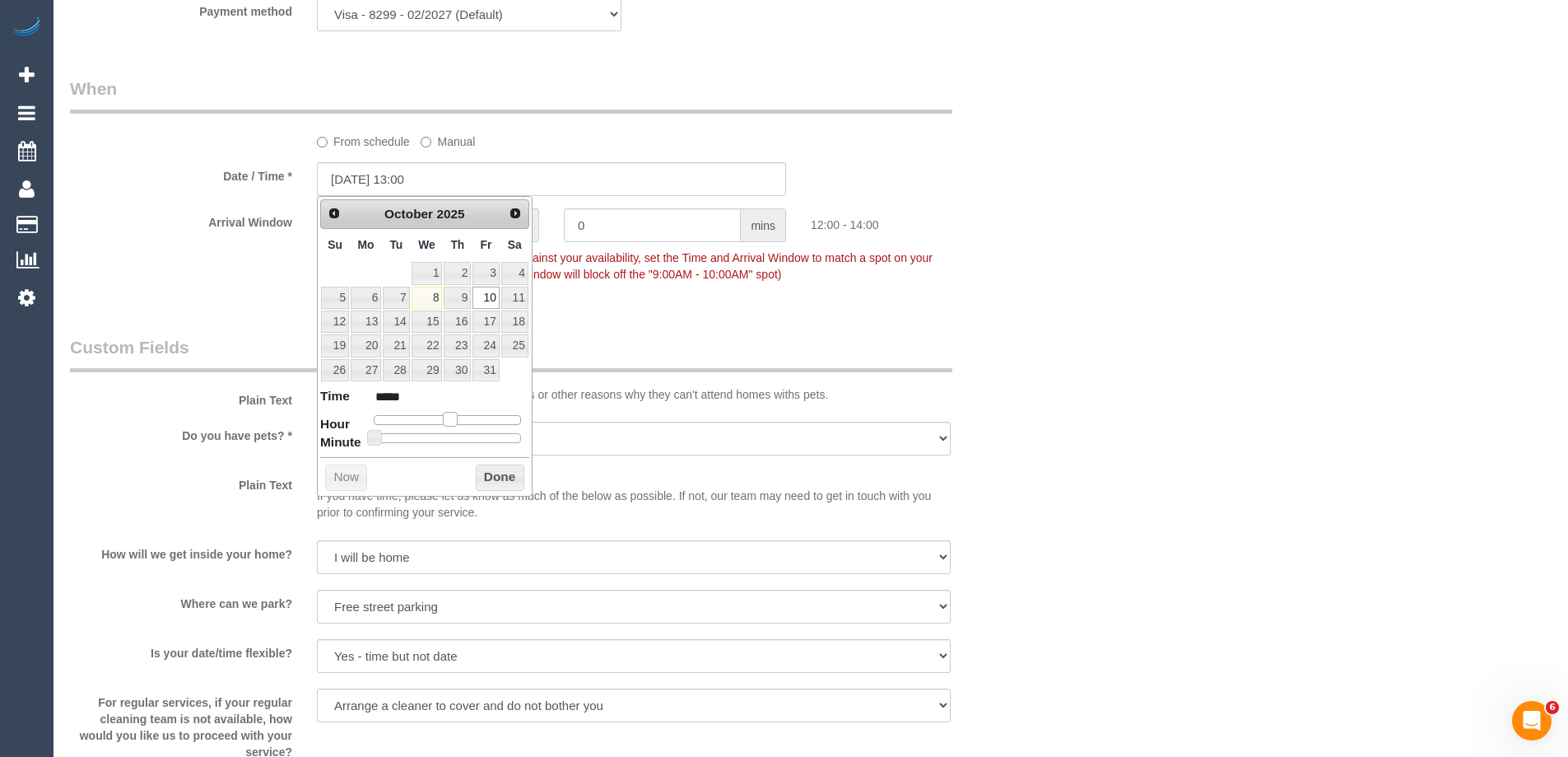
type input "10/10/2025 14:00"
type input "*****"
drag, startPoint x: 451, startPoint y: 417, endPoint x: 464, endPoint y: 417, distance: 13.0
click at [464, 417] on div at bounding box center [448, 420] width 147 height 10
click at [496, 478] on button "Done" at bounding box center [500, 478] width 48 height 26
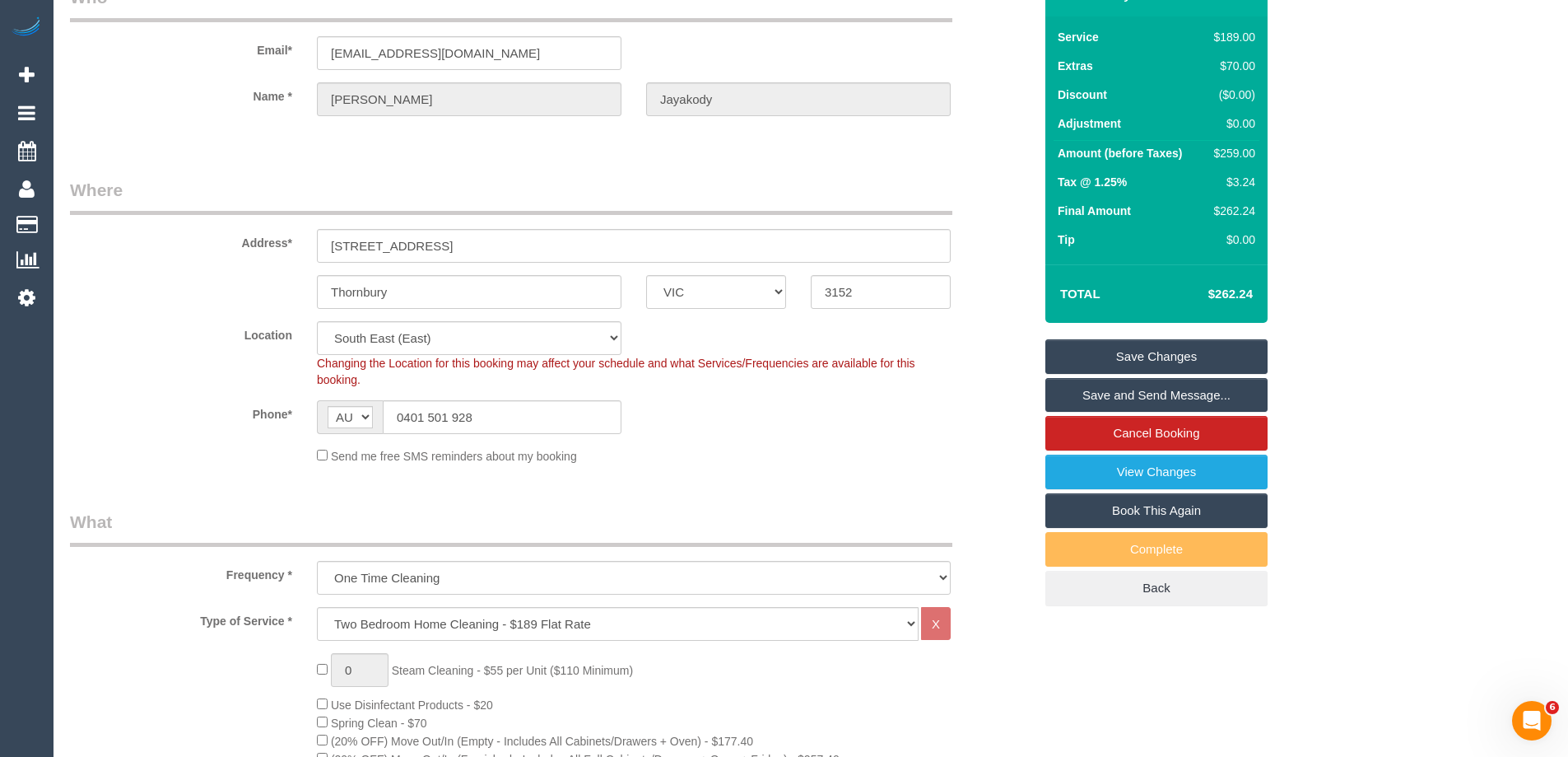
scroll to position [0, 0]
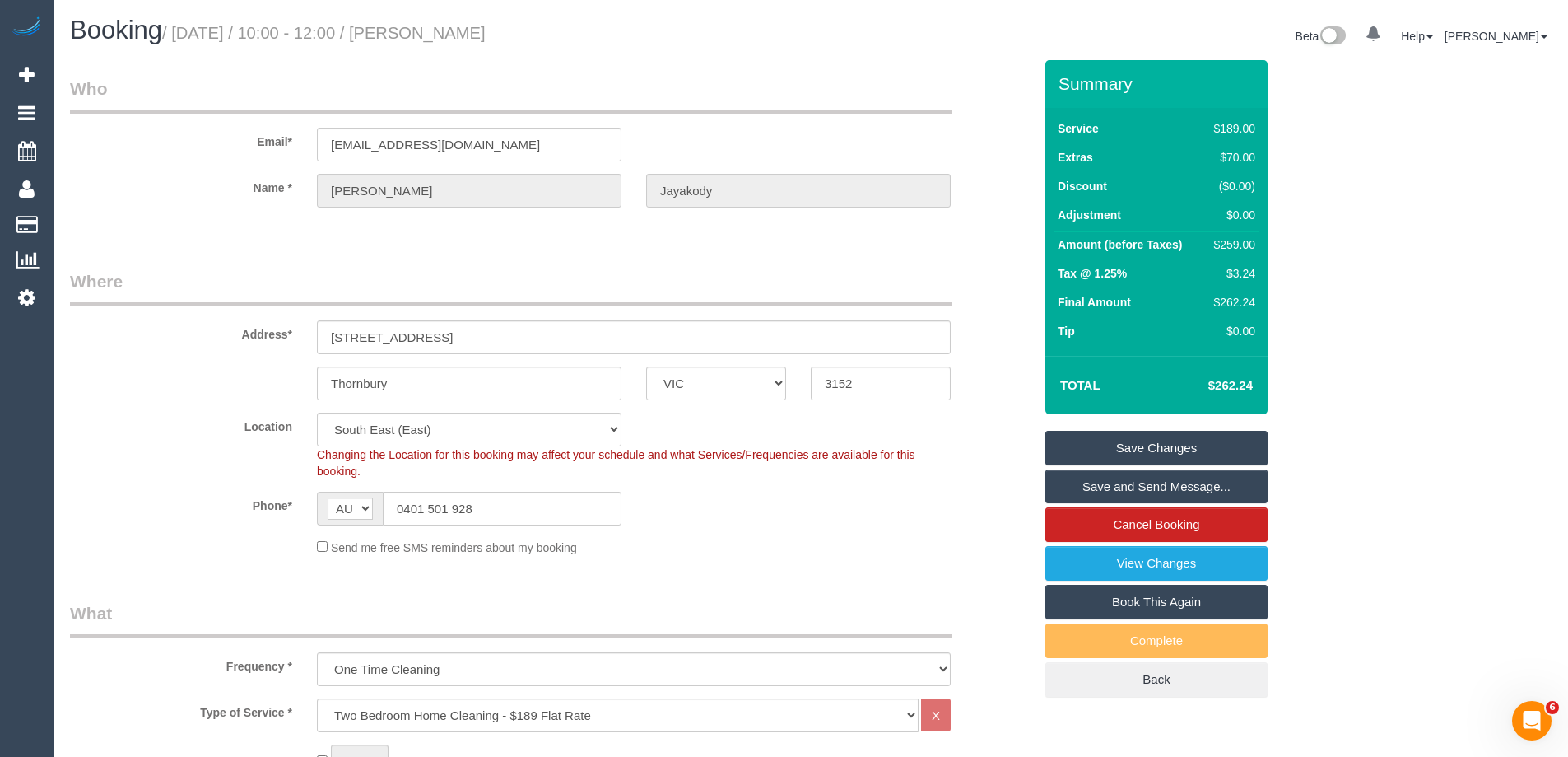
click at [1154, 438] on link "Save Changes" at bounding box center [1156, 448] width 222 height 34
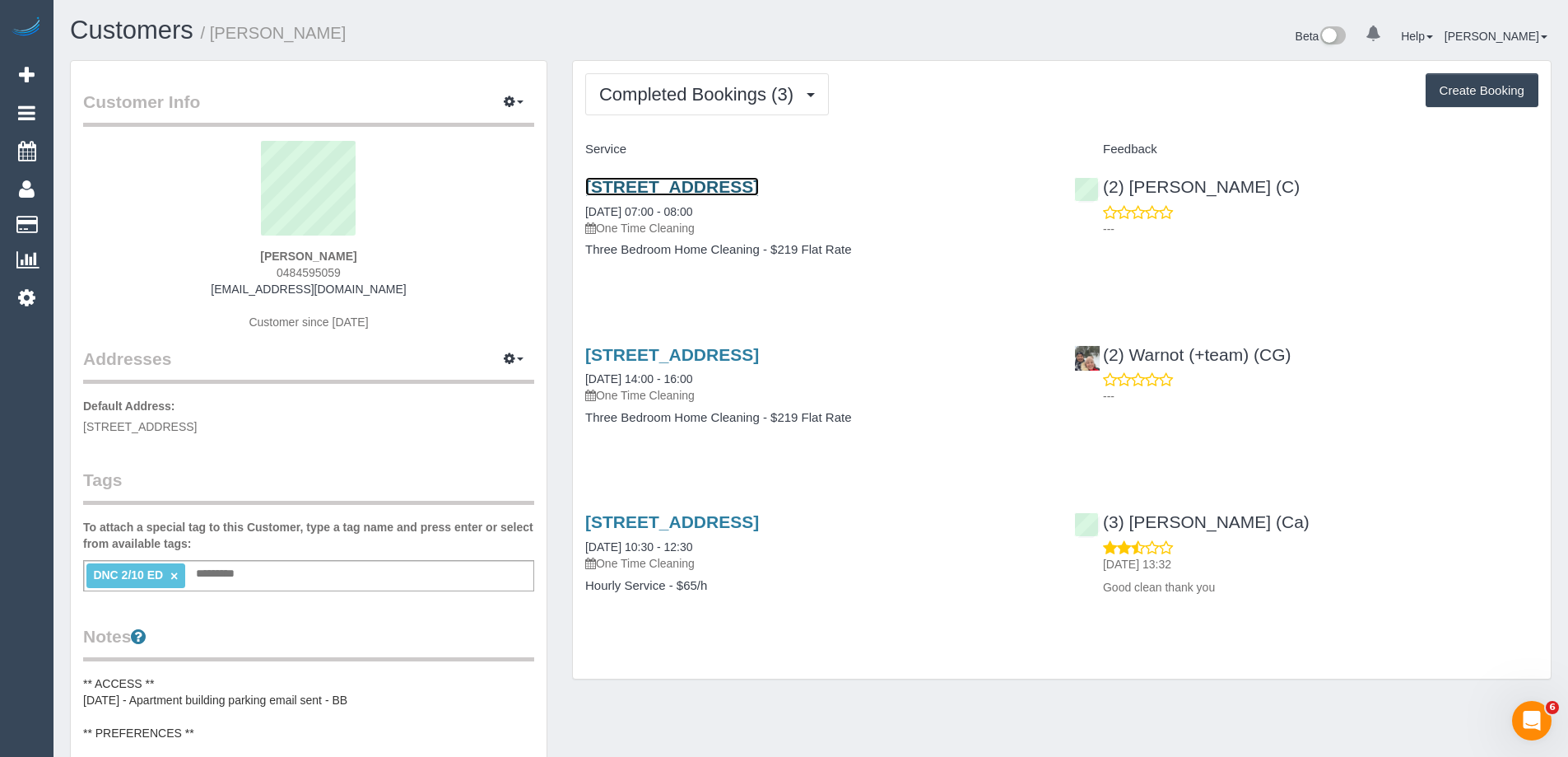
click at [759, 185] on link "[STREET_ADDRESS]" at bounding box center [672, 186] width 174 height 19
click at [292, 268] on span "0484595059" at bounding box center [308, 273] width 64 height 13
copy span "0484595059"
drag, startPoint x: 1317, startPoint y: 195, endPoint x: 1104, endPoint y: 191, distance: 213.0
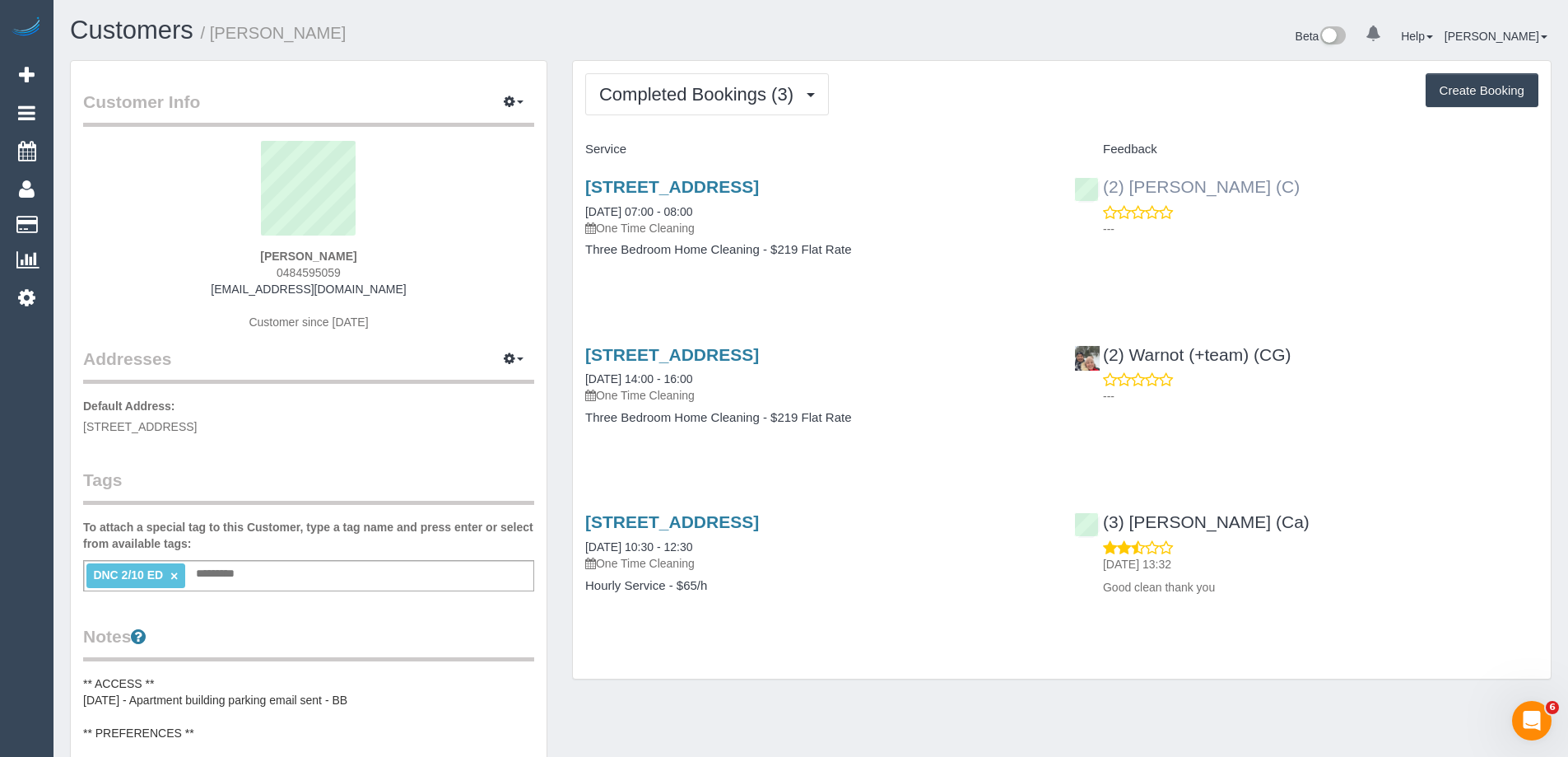
click at [1104, 191] on div "(2) [PERSON_NAME] (C) ---" at bounding box center [1306, 203] width 489 height 81
copy link "(2) [PERSON_NAME] (C)"
click at [1320, 170] on div "(2) [PERSON_NAME] (C) ---" at bounding box center [1306, 203] width 489 height 81
drag, startPoint x: 1271, startPoint y: 194, endPoint x: 1102, endPoint y: 190, distance: 169.0
click at [1102, 190] on div "(2) [PERSON_NAME] (C) ---" at bounding box center [1306, 203] width 489 height 81
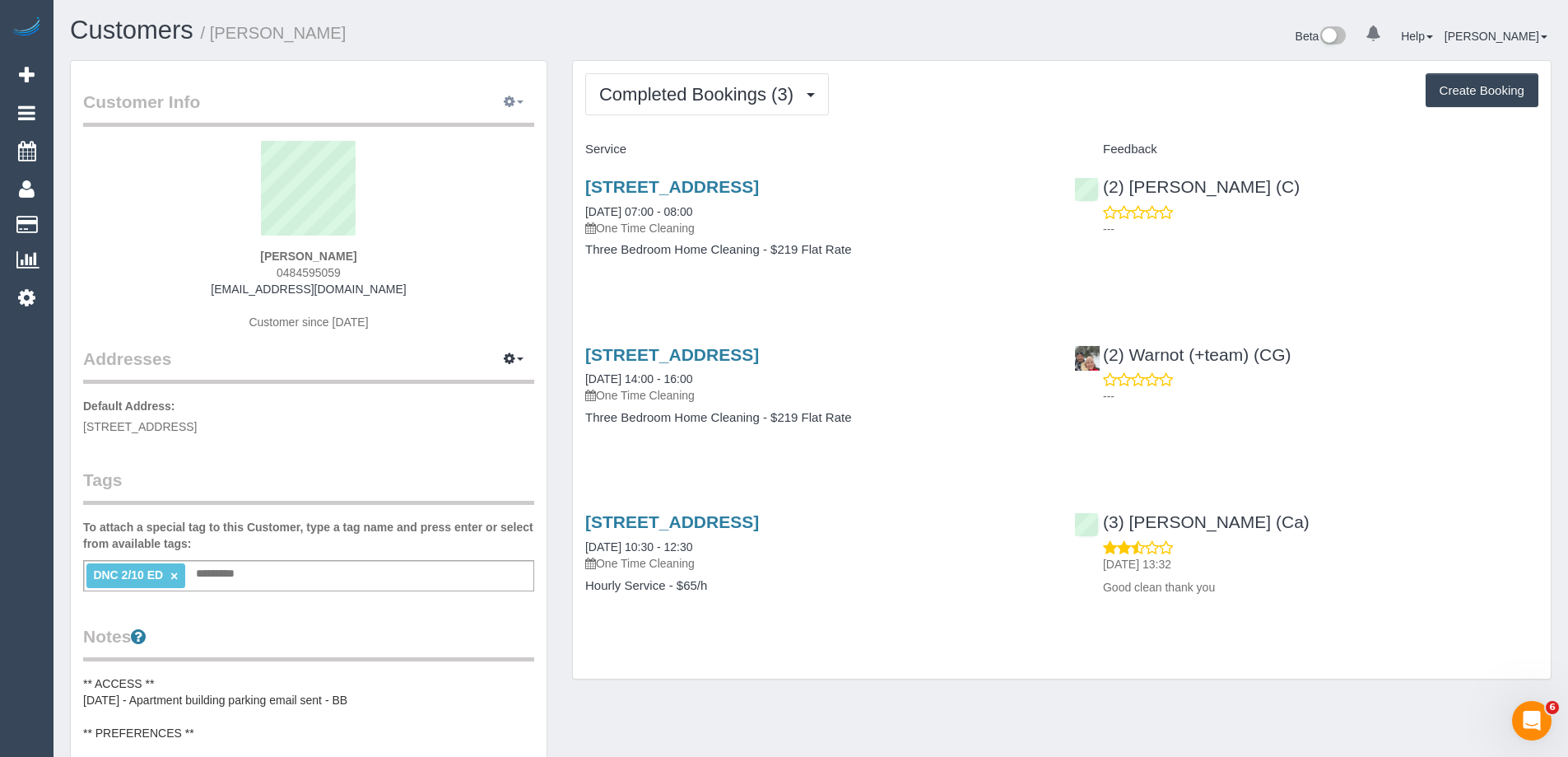
copy link "(2) [PERSON_NAME] (C)"
click at [759, 179] on link "[STREET_ADDRESS]" at bounding box center [672, 186] width 174 height 19
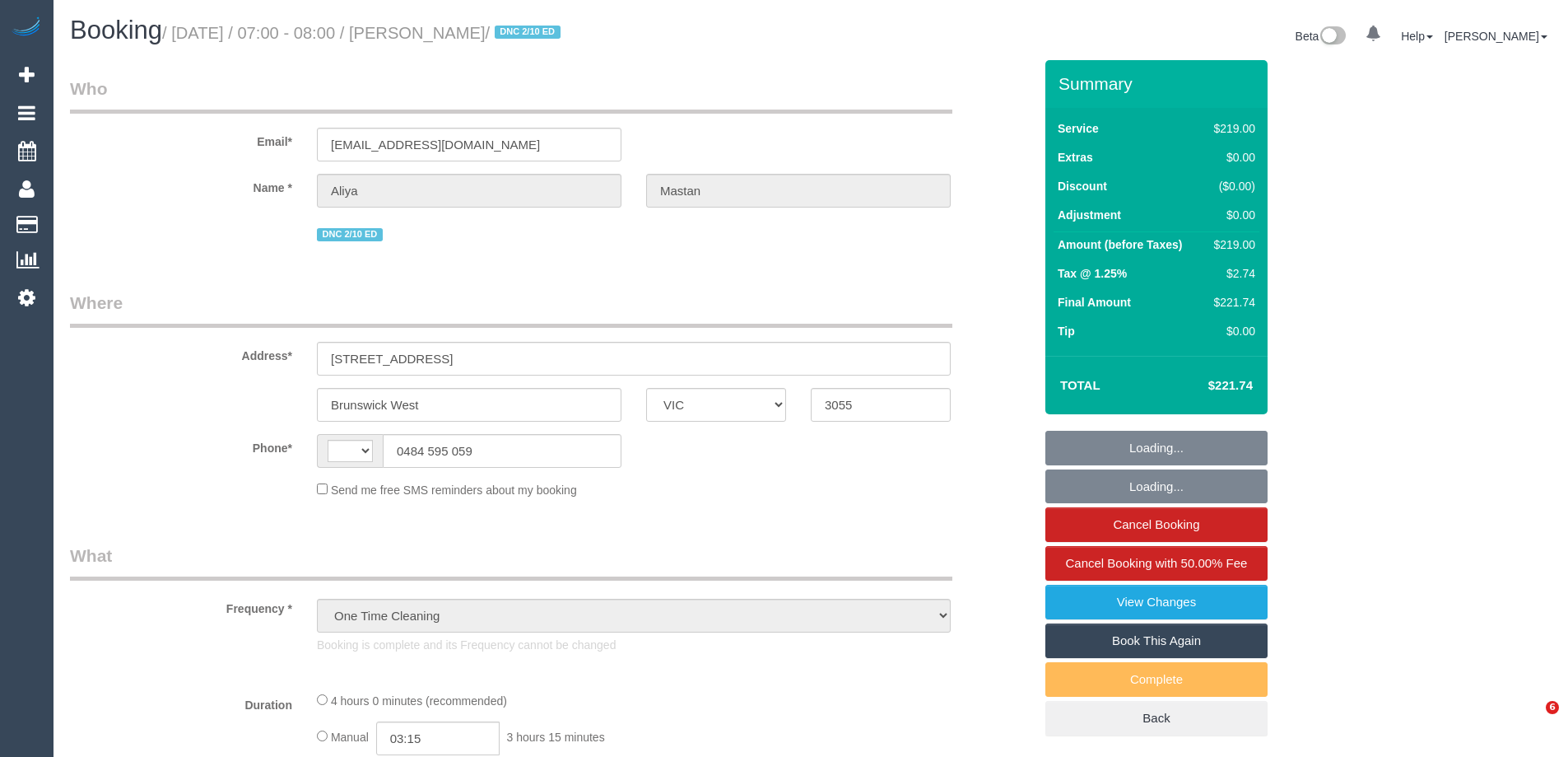
select select "VIC"
select select "string:stripe-pm_1RaVY52GScqysDRVpECGMi0S"
select select "number:28"
select select "number:14"
select select "number:18"
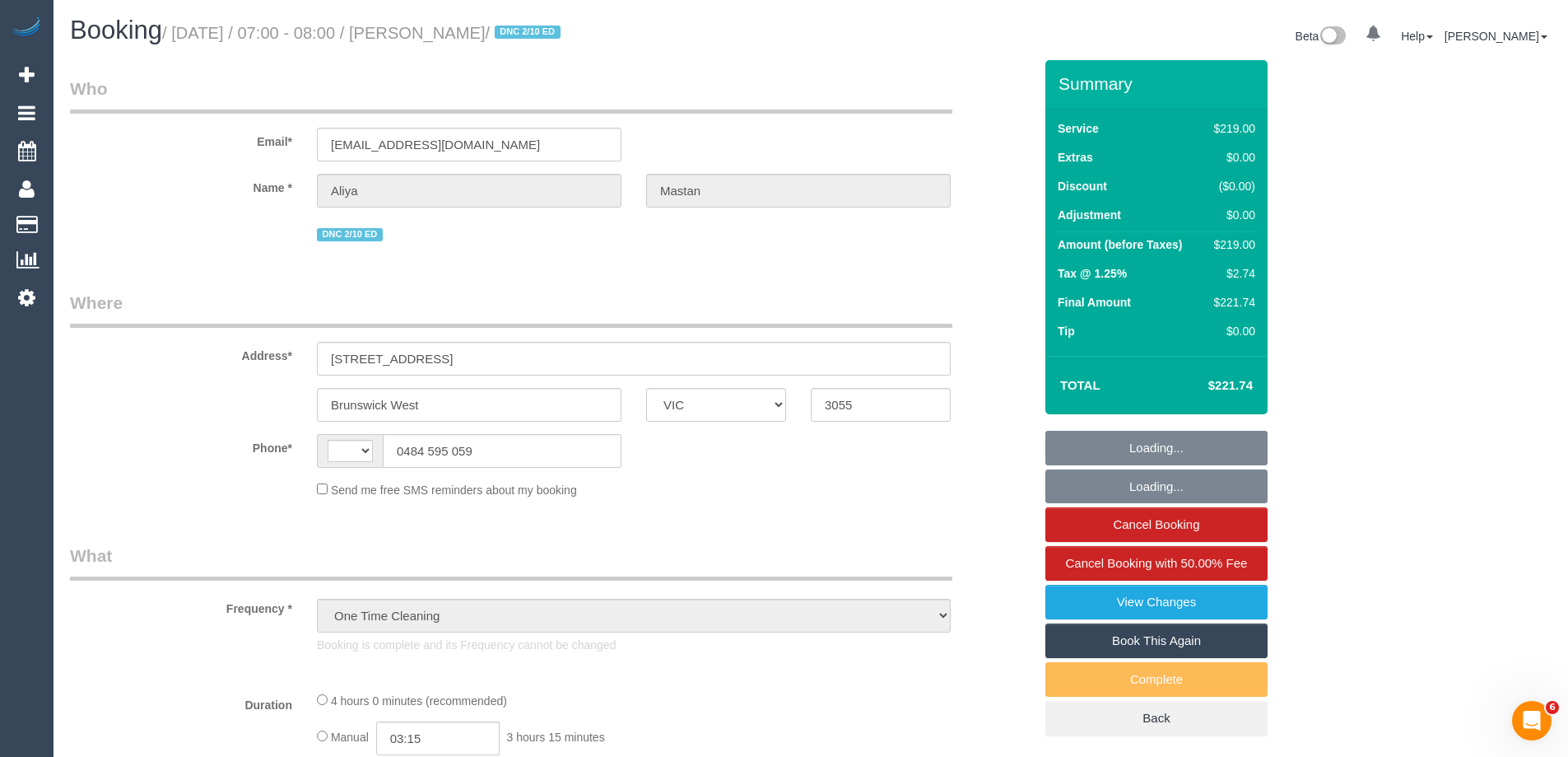
select select "number:22"
select select "number:12"
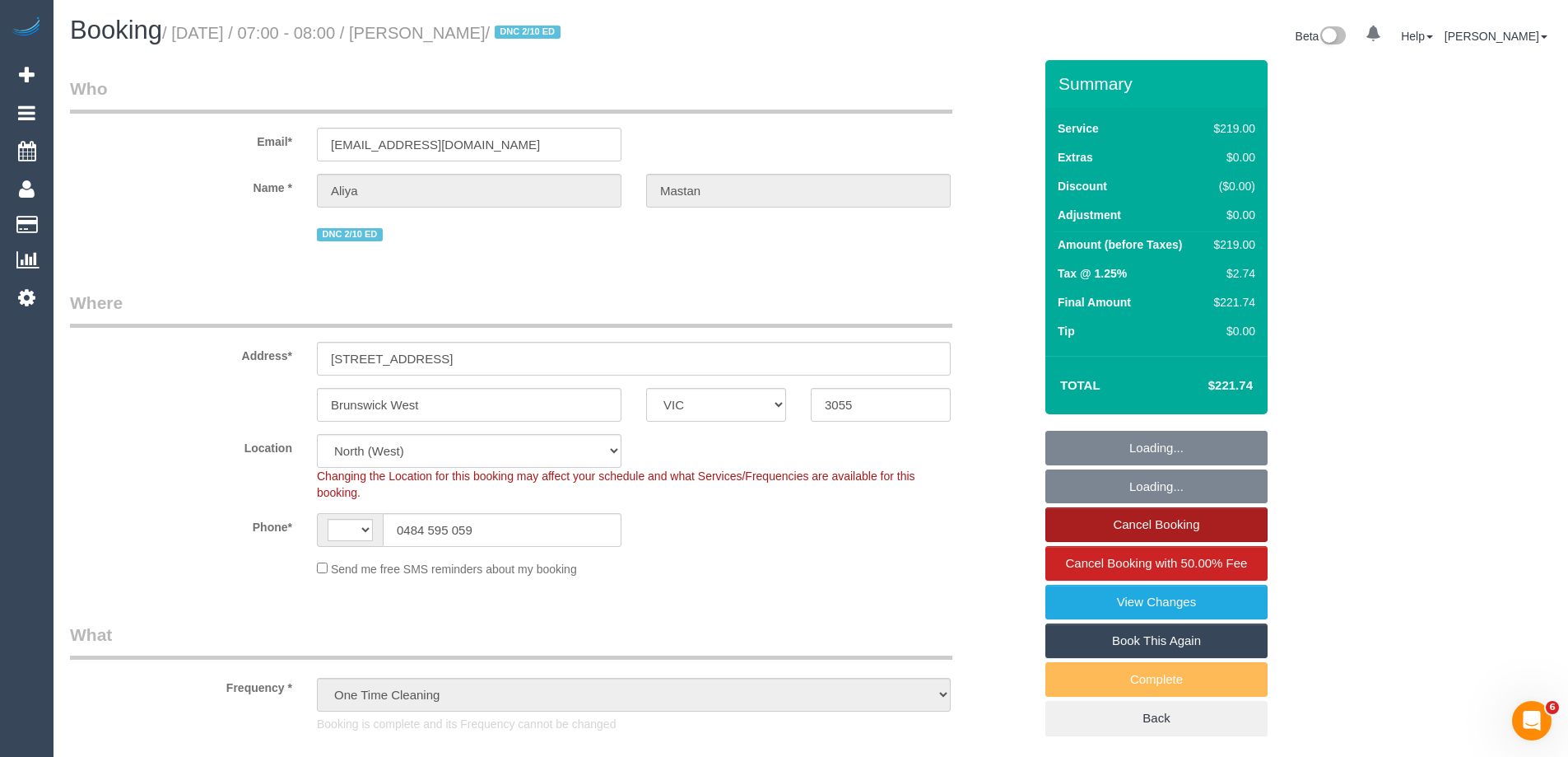
select select "object:720"
select select "string:AU"
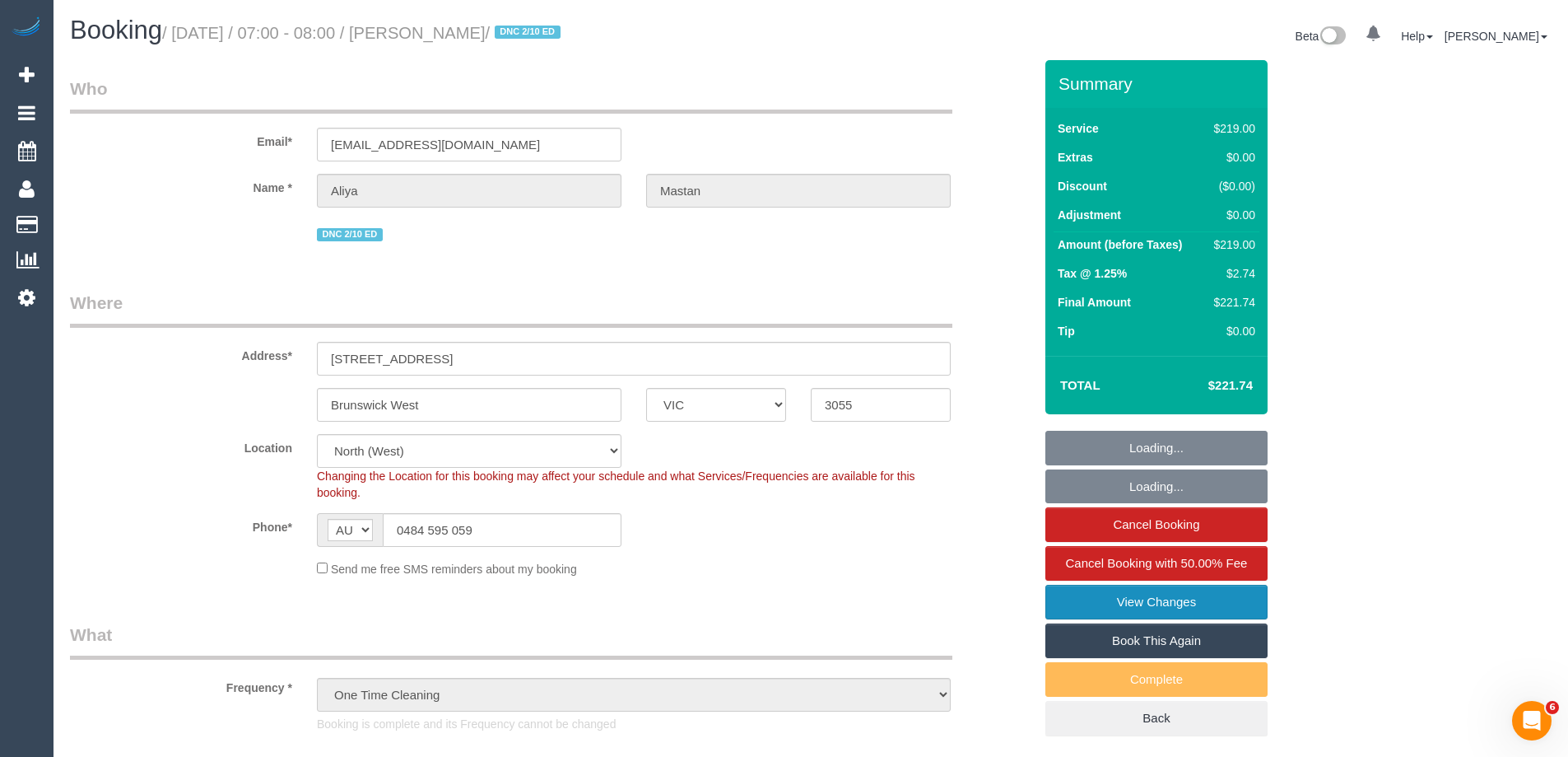
click at [1151, 603] on link "View Changes" at bounding box center [1156, 602] width 222 height 34
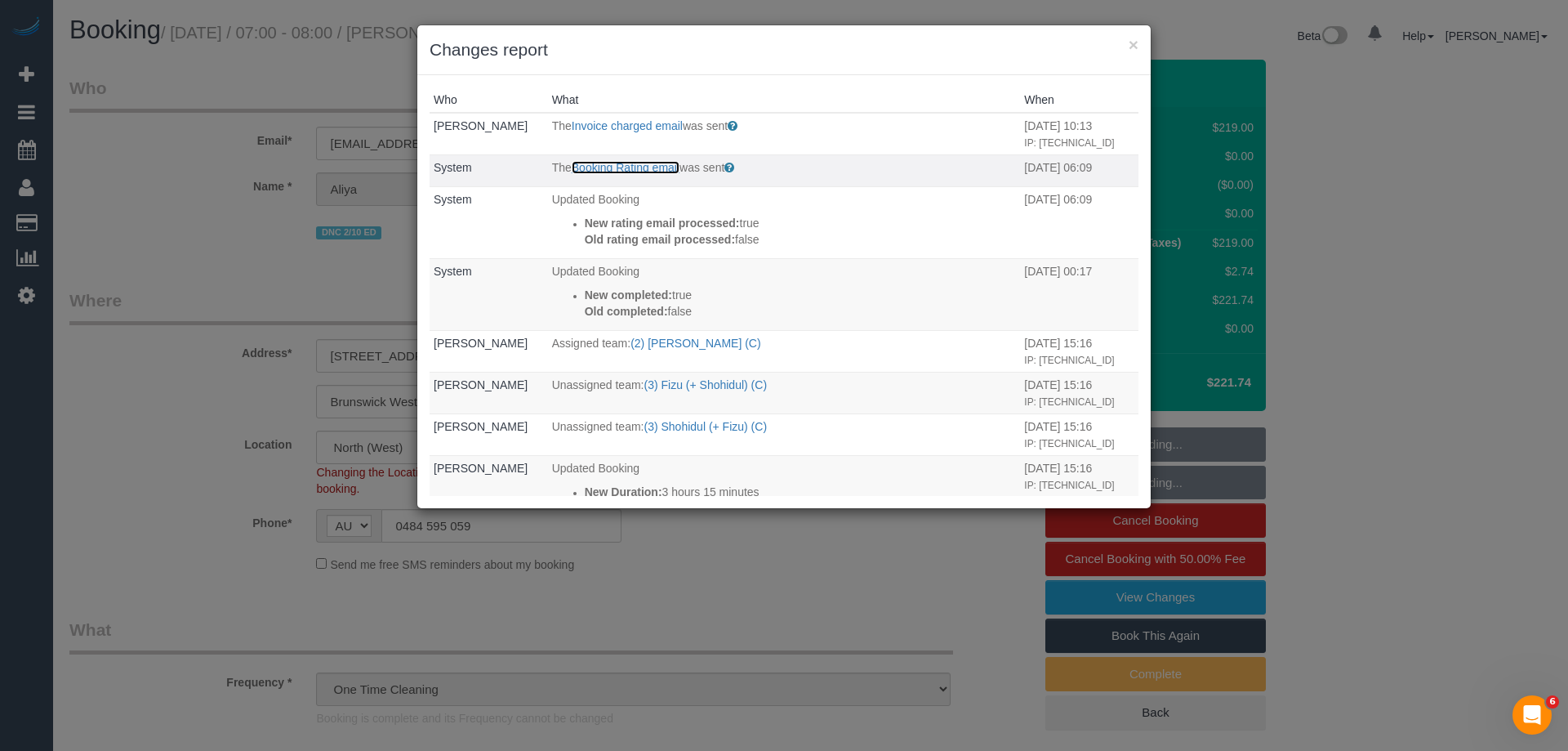
click at [601, 174] on link "Booking Rating email" at bounding box center [625, 167] width 108 height 13
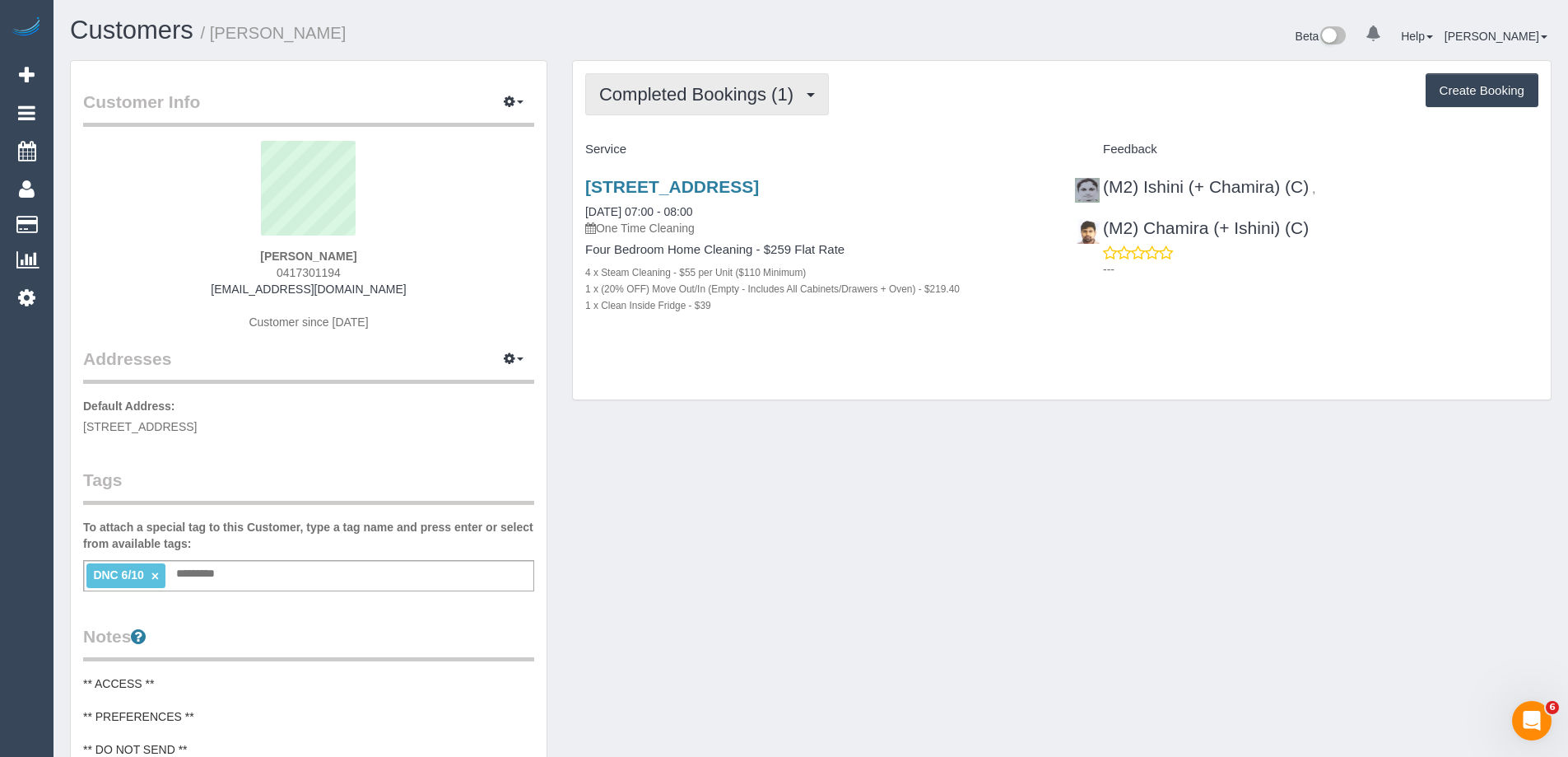
click at [671, 96] on span "Completed Bookings (1)" at bounding box center [701, 94] width 203 height 20
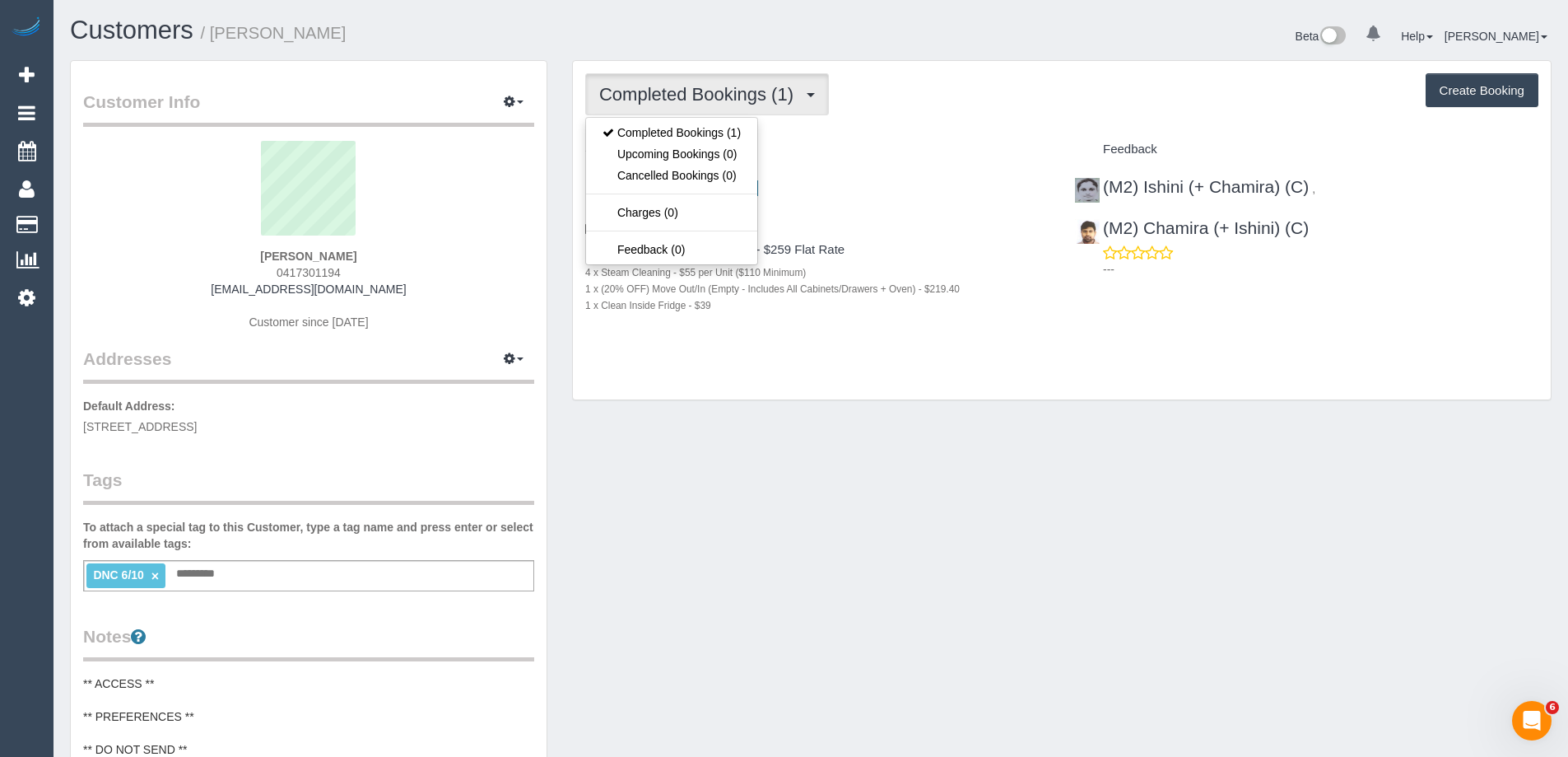
click at [671, 96] on span "Completed Bookings (1)" at bounding box center [701, 94] width 203 height 20
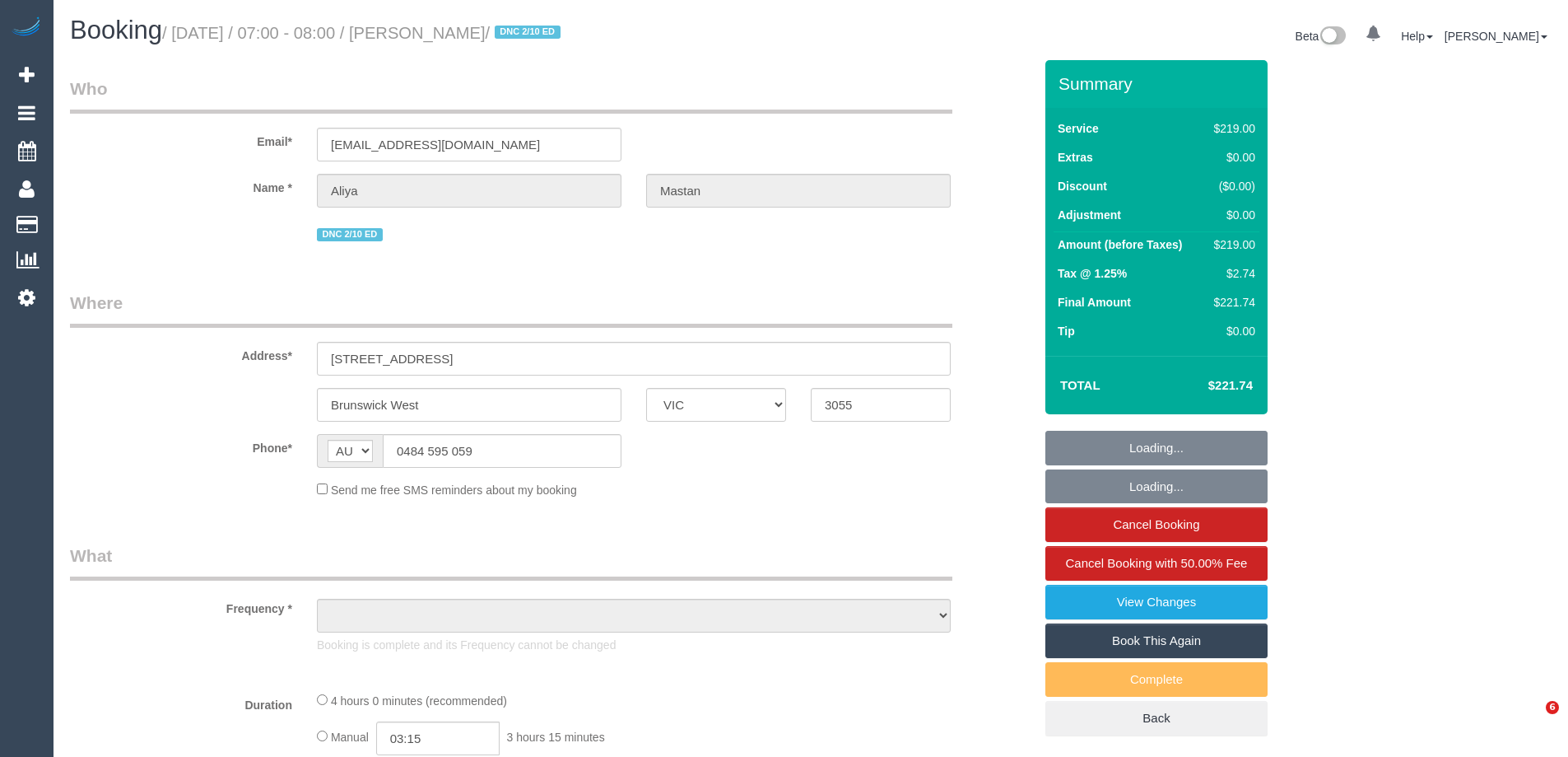
select select "VIC"
select select "object:567"
select select "string:stripe-pm_1RaVY52GScqysDRVpECGMi0S"
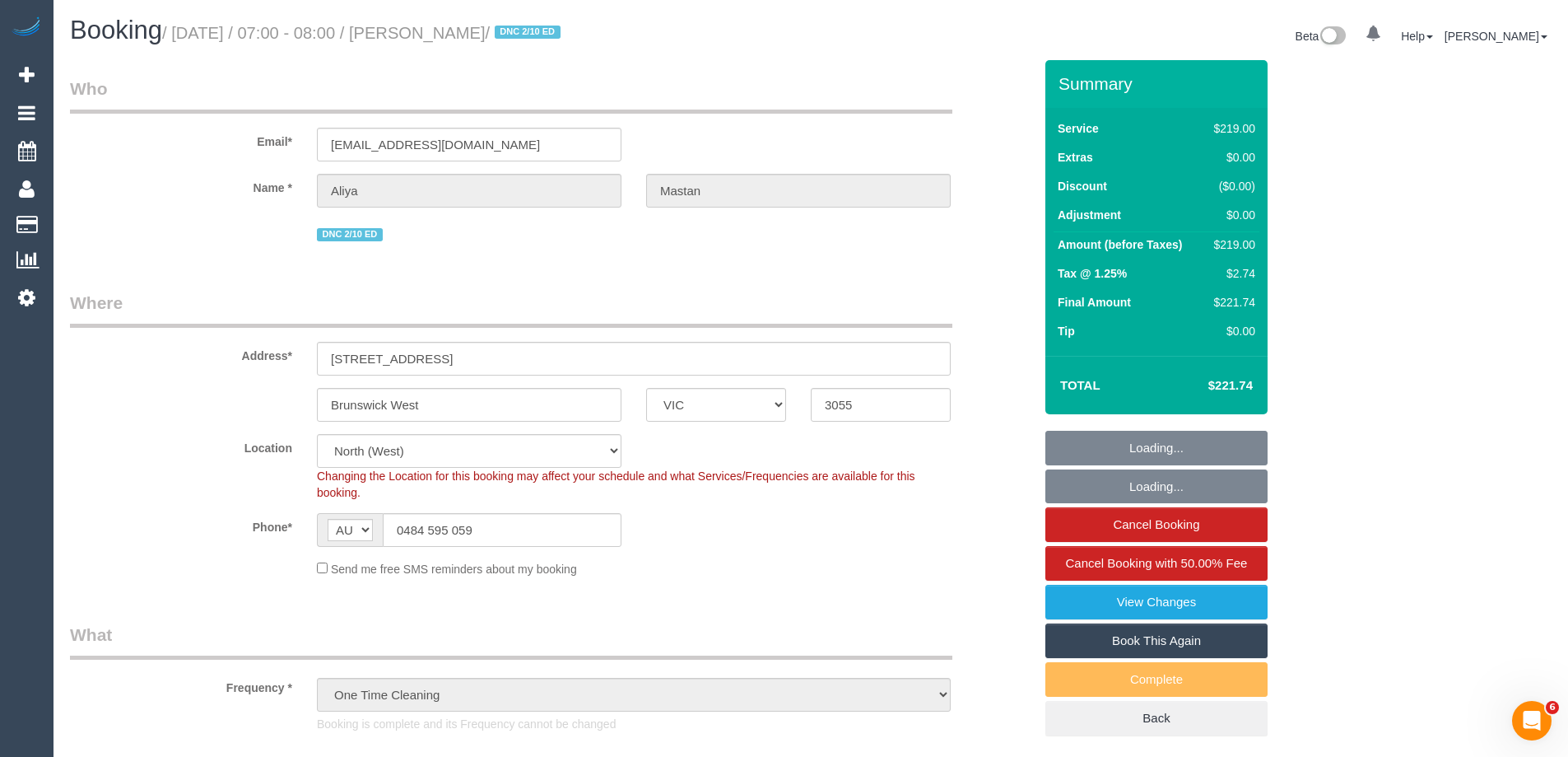
select select "number:28"
select select "number:14"
select select "number:18"
select select "number:22"
select select "number:12"
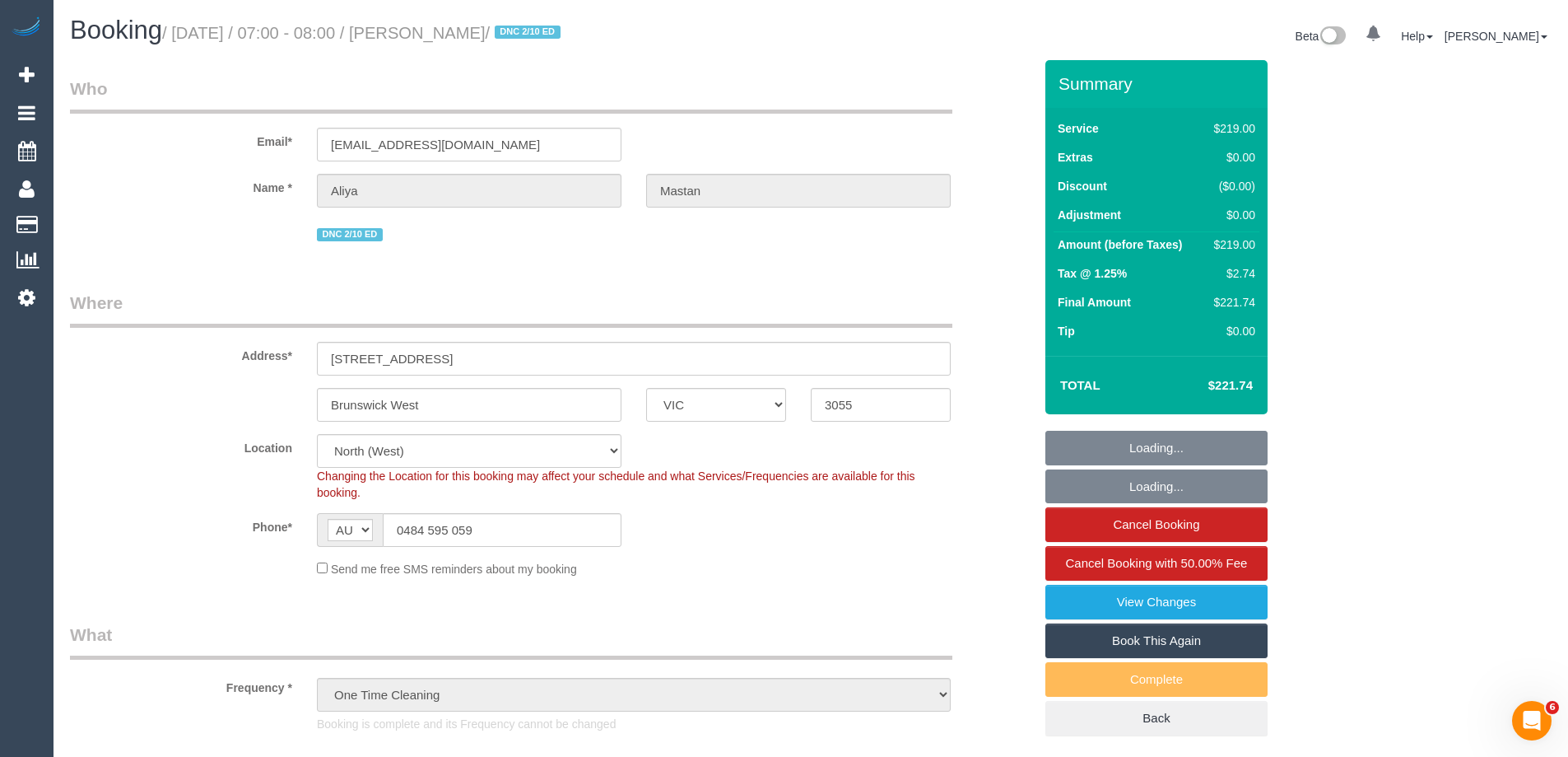
select select "object:838"
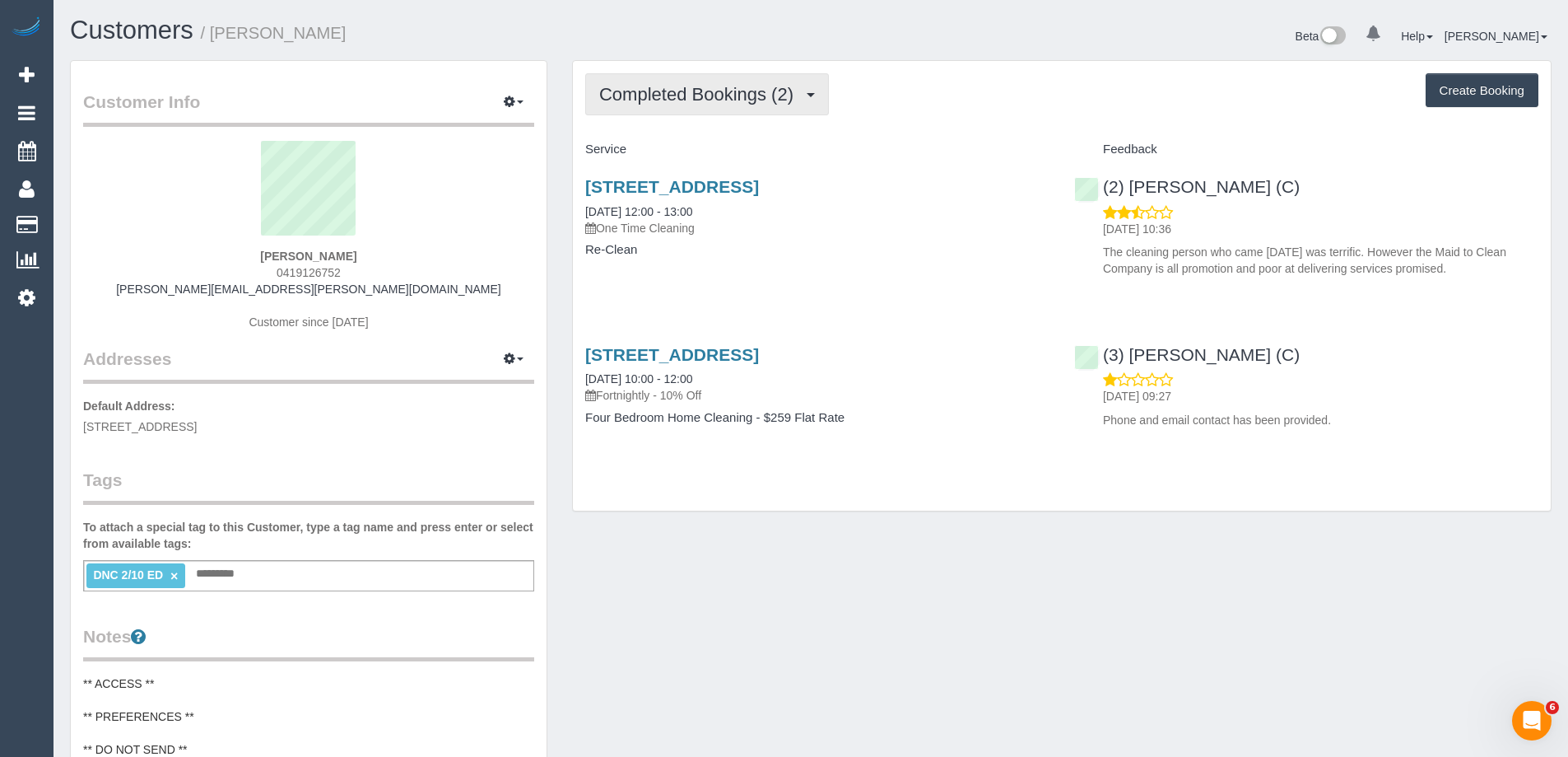
click at [705, 93] on span "Completed Bookings (2)" at bounding box center [701, 94] width 203 height 20
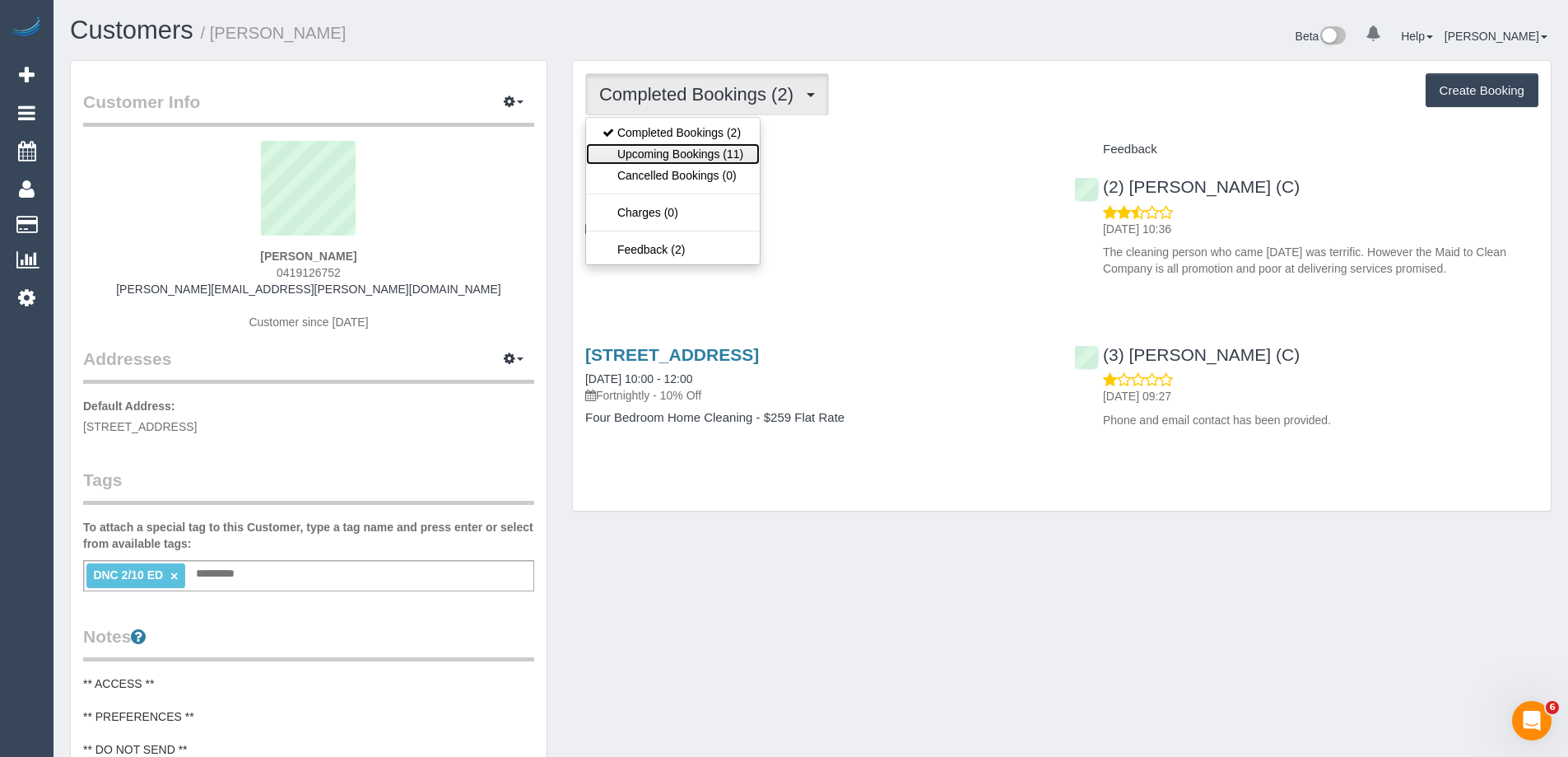
click at [697, 149] on link "Upcoming Bookings (11)" at bounding box center [673, 154] width 174 height 21
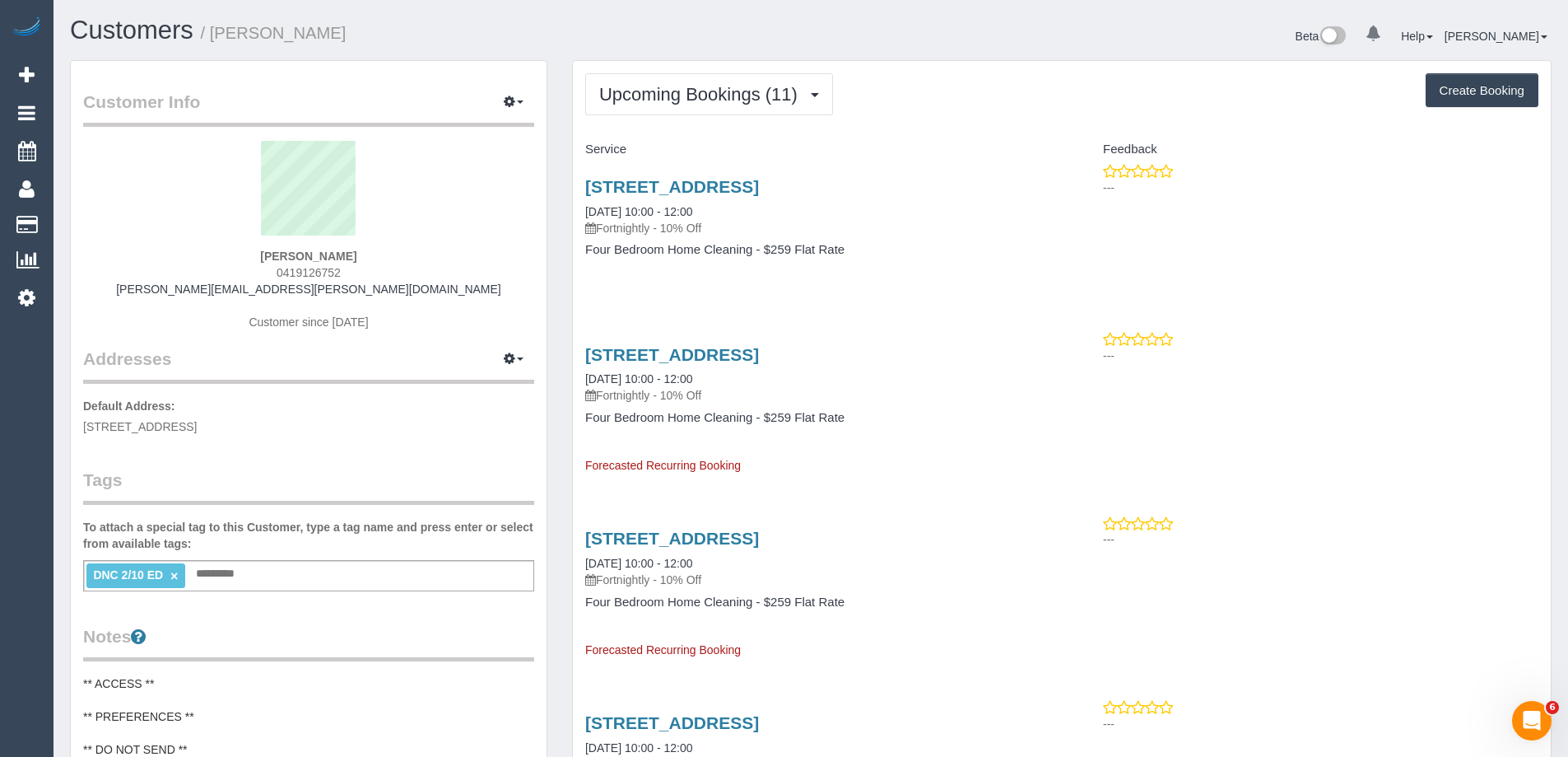
click at [305, 267] on span "0419126752" at bounding box center [308, 273] width 64 height 13
copy span "0419126752"
click at [748, 90] on span "Upcoming Bookings (11)" at bounding box center [703, 94] width 207 height 20
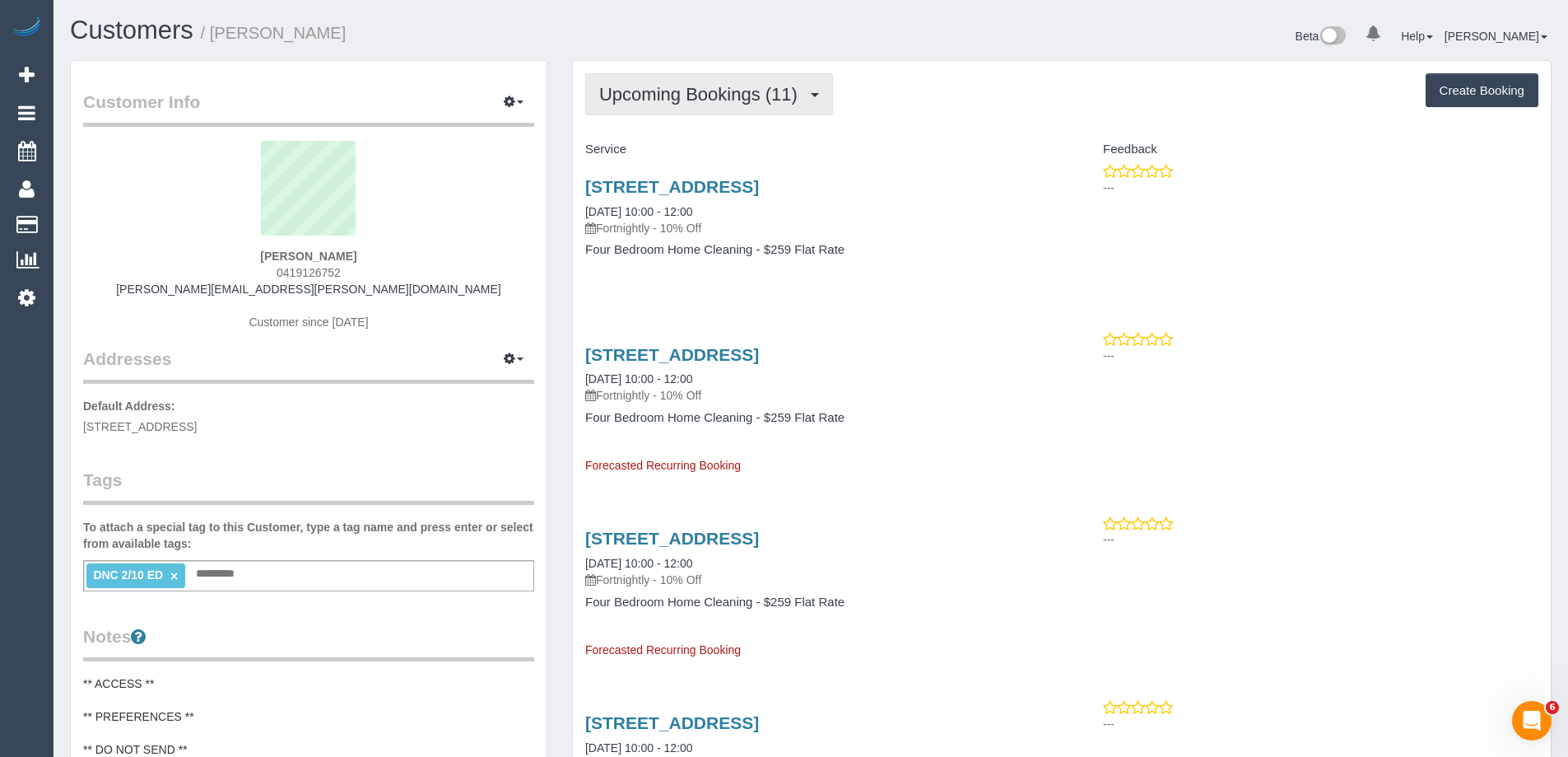
click at [745, 107] on button "Upcoming Bookings (11)" at bounding box center [709, 94] width 248 height 42
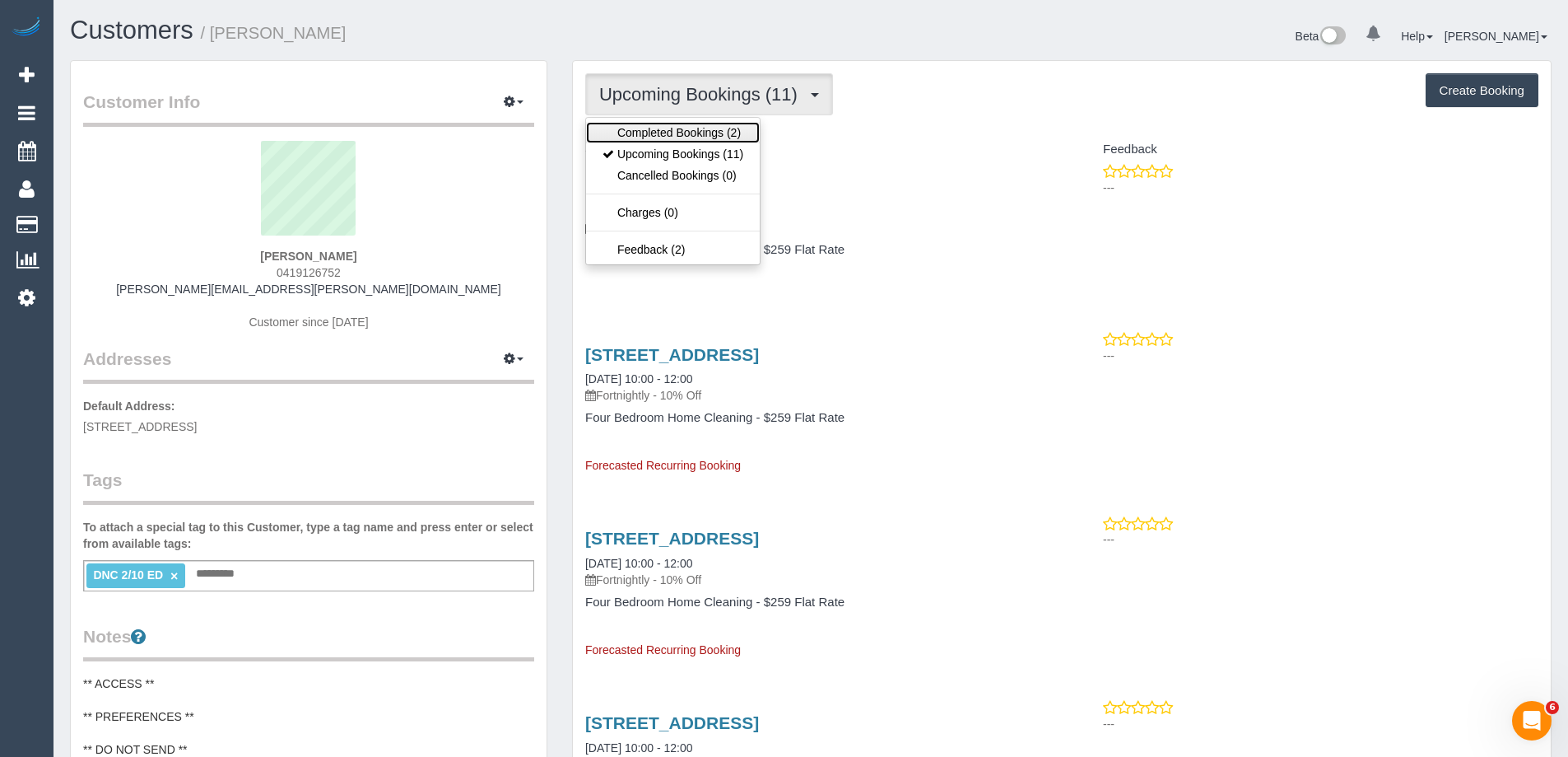
click at [729, 131] on link "Completed Bookings (2)" at bounding box center [673, 132] width 174 height 21
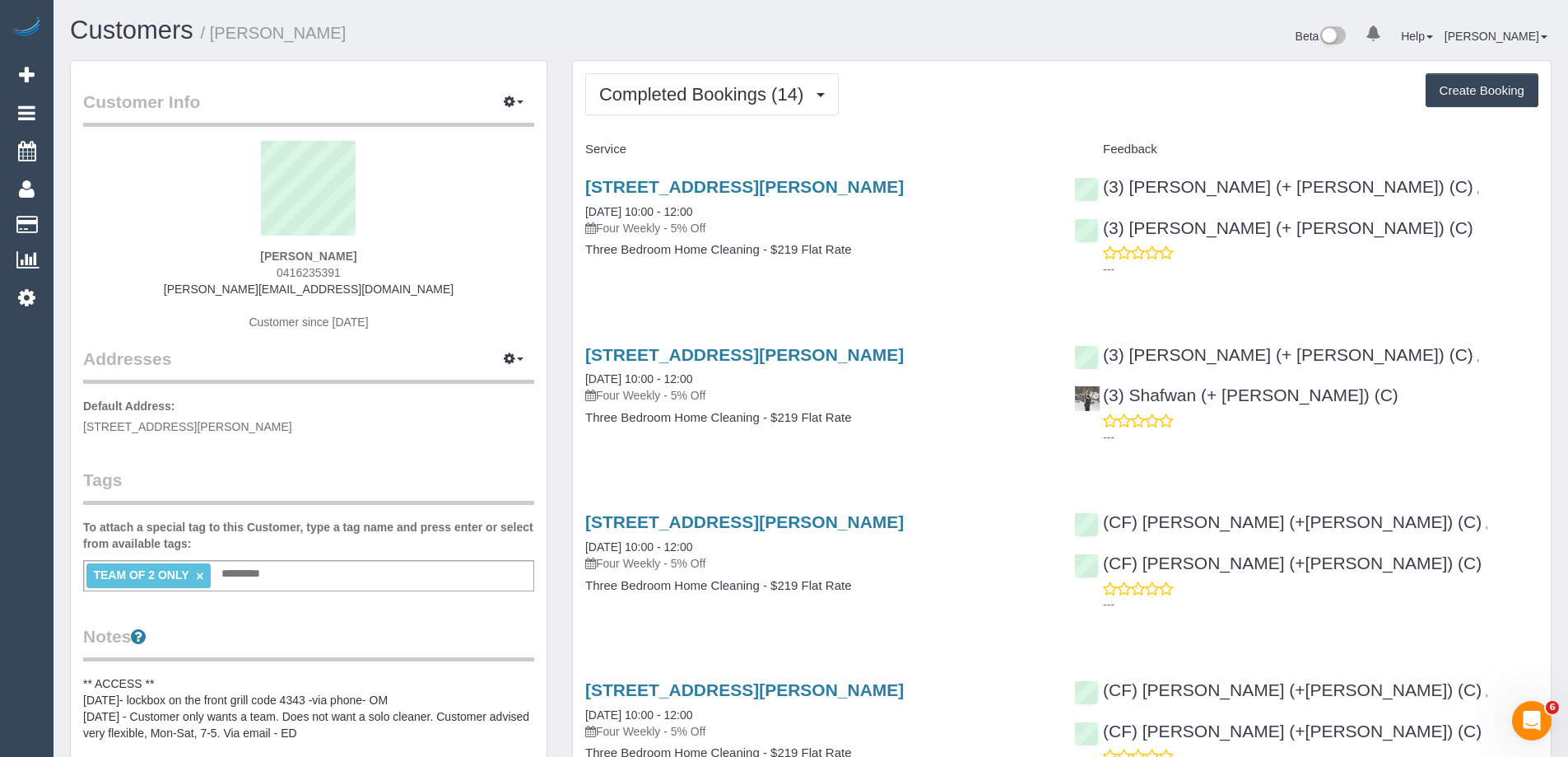
drag, startPoint x: 824, startPoint y: 185, endPoint x: 576, endPoint y: 184, distance: 248.0
click at [576, 184] on div "[STREET_ADDRESS][PERSON_NAME] [DATE] 10:00 - 12:00 Four Weekly - 5% Off Three B…" at bounding box center [817, 226] width 489 height 127
copy link "[STREET_ADDRESS][PERSON_NAME]"
